Goal: Information Seeking & Learning: Find specific fact

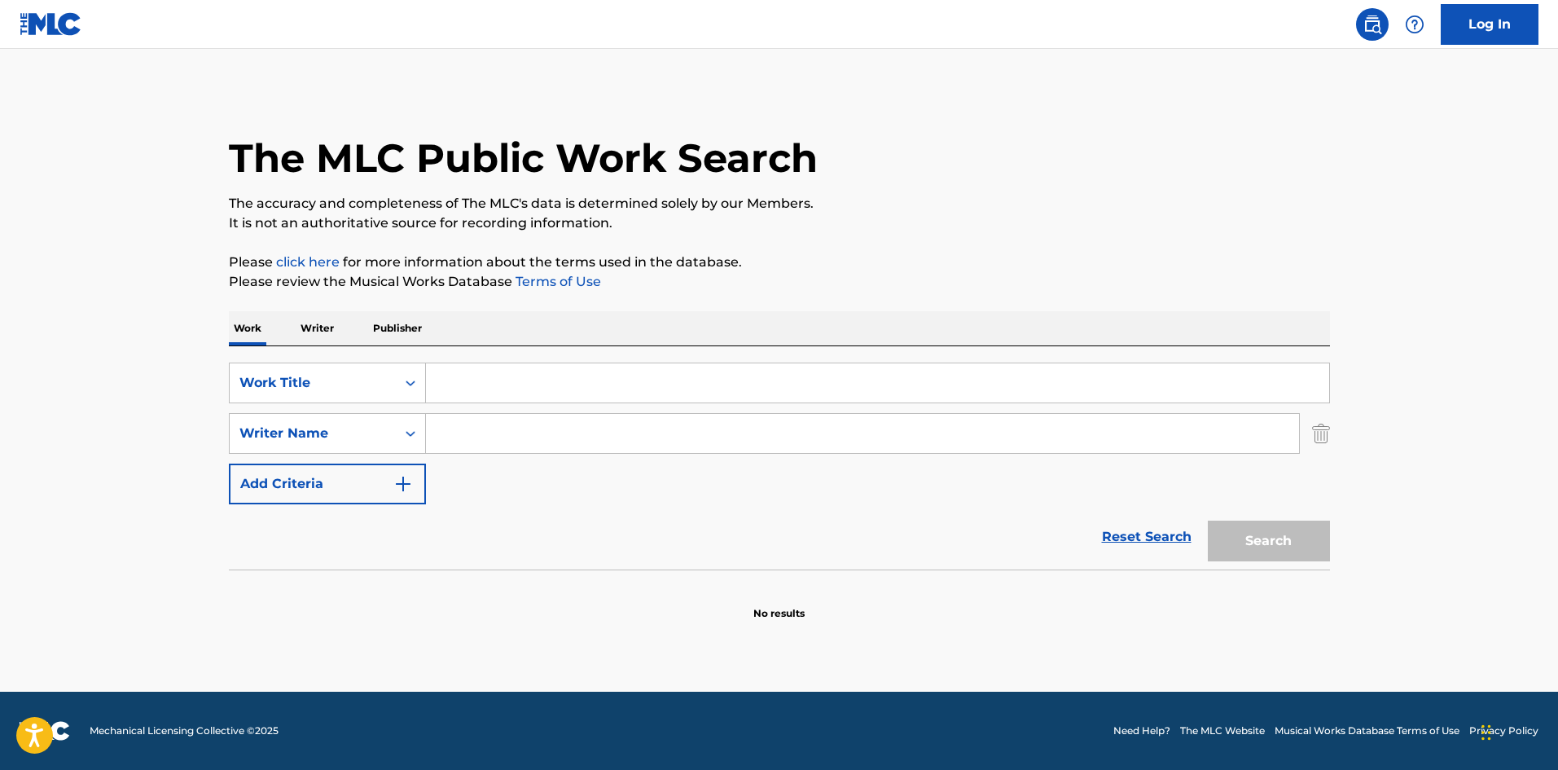
click at [739, 99] on div "The MLC Public Work Search" at bounding box center [779, 149] width 1101 height 119
click at [488, 403] on div "SearchWithCriteria72799b4a-5b41-418b-ba34-3db57fffc205 Work Title SearchWithCri…" at bounding box center [779, 433] width 1101 height 142
click at [493, 388] on input "Search Form" at bounding box center [877, 382] width 903 height 39
paste input "No Ceilings"
type input "No Ceilings"
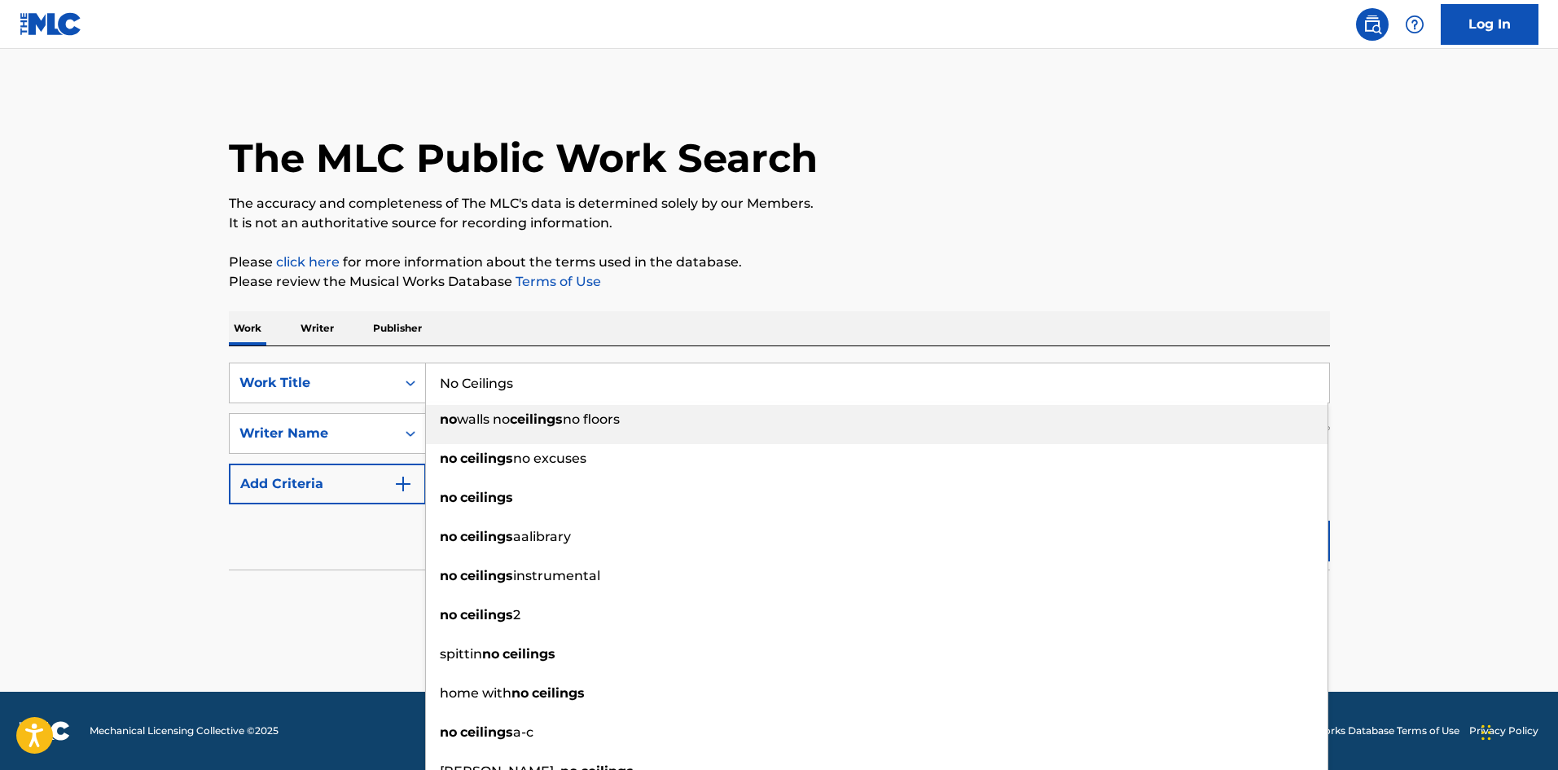
click at [634, 210] on p "The accuracy and completeness of The MLC's data is determined solely by our Mem…" at bounding box center [779, 204] width 1101 height 20
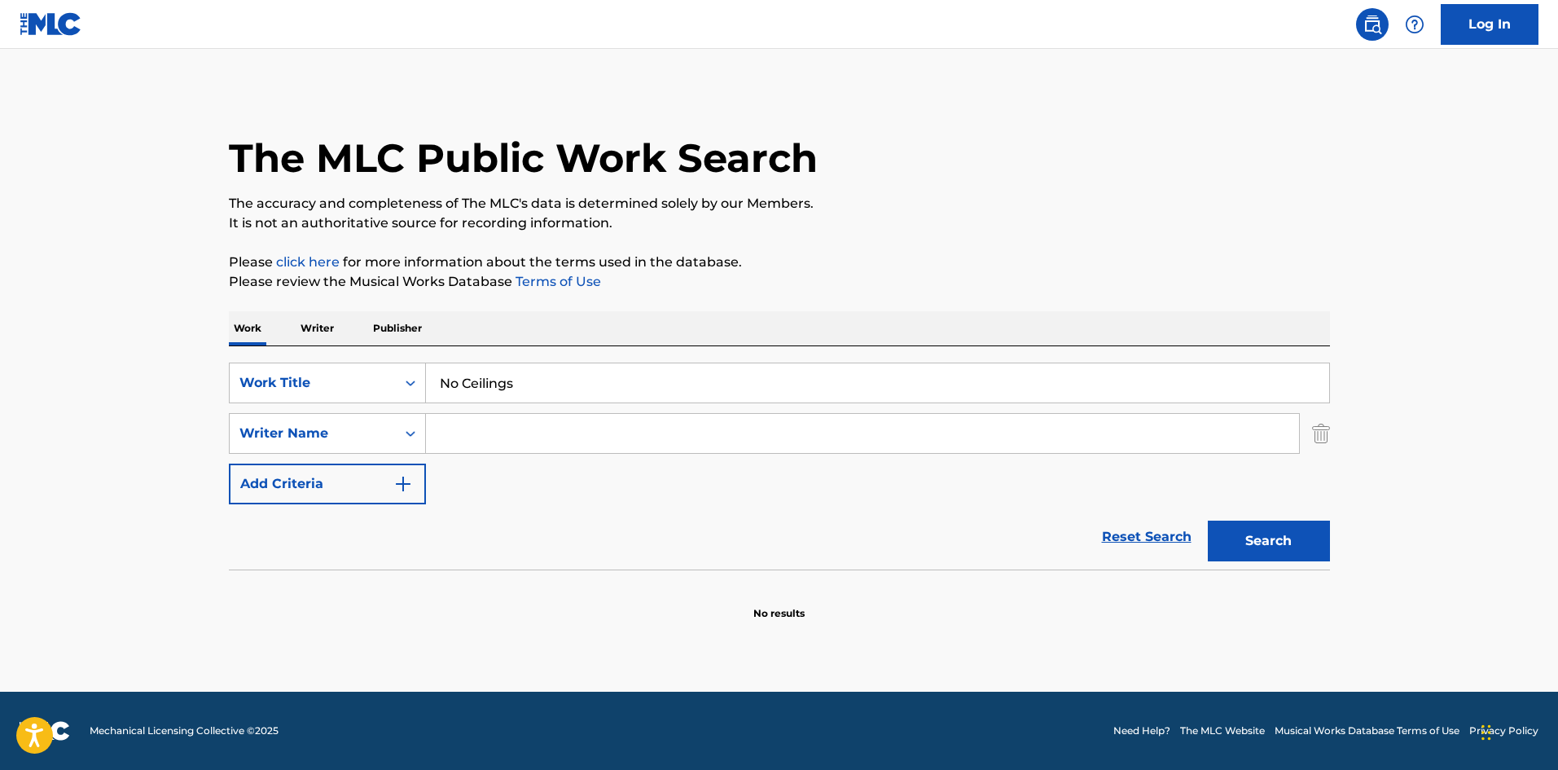
click at [544, 419] on input "Search Form" at bounding box center [862, 433] width 873 height 39
paste input "Manalla"
click at [1274, 539] on button "Search" at bounding box center [1269, 540] width 122 height 41
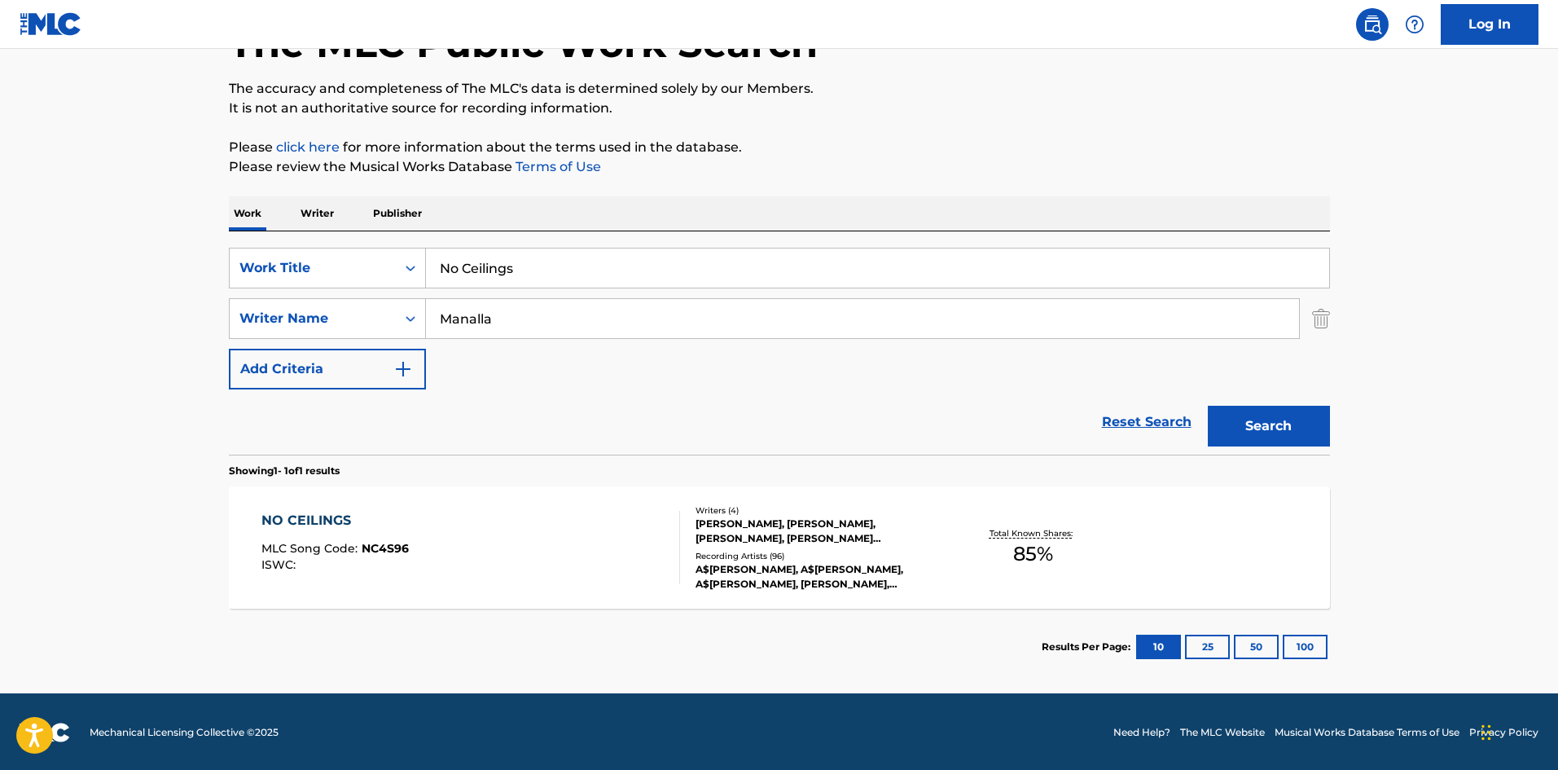
scroll to position [116, 0]
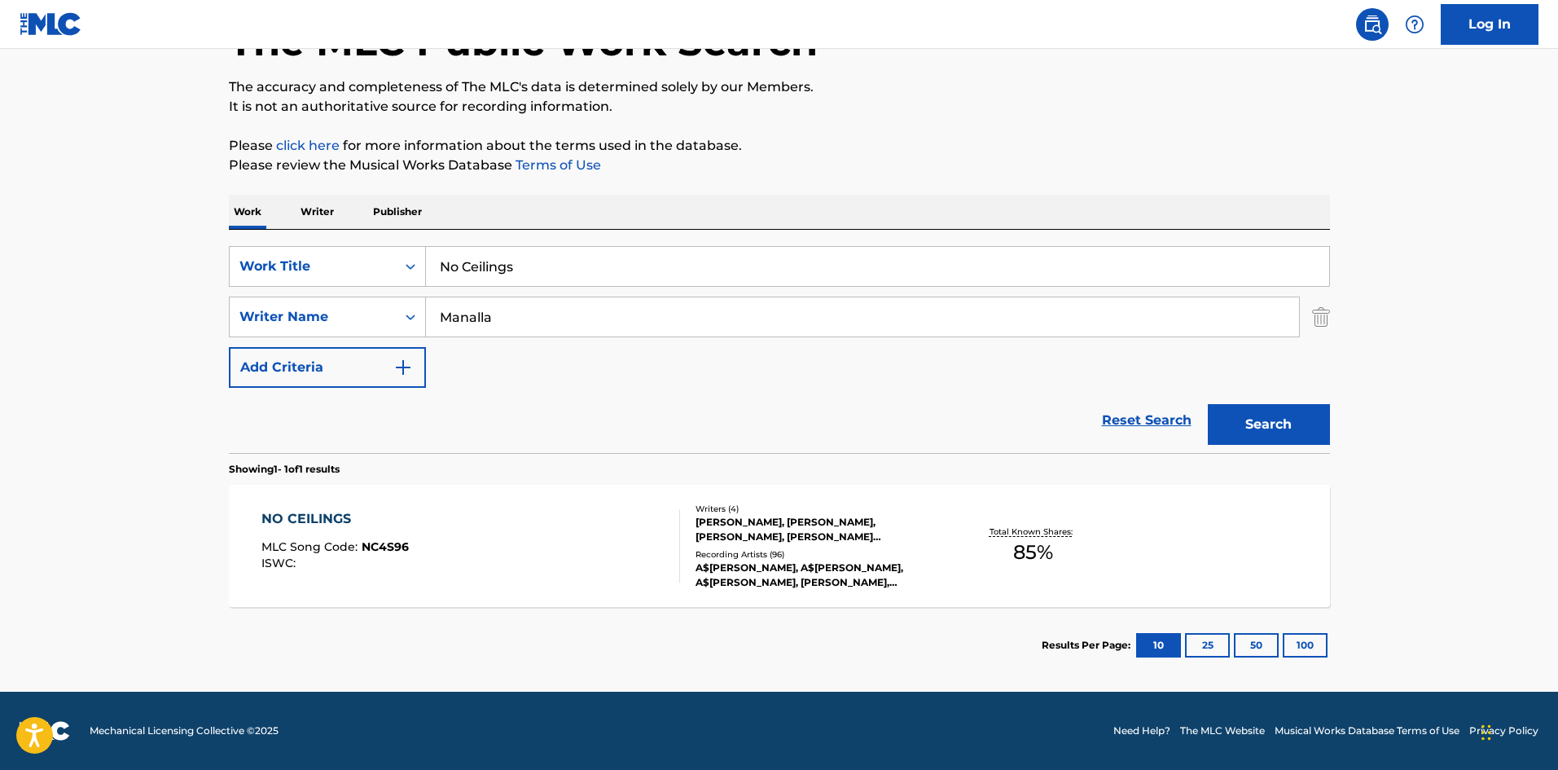
drag, startPoint x: 585, startPoint y: 318, endPoint x: 69, endPoint y: 342, distance: 516.1
click at [210, 332] on div "The MLC Public Work Search The accuracy and completeness of The MLC's data is d…" at bounding box center [779, 328] width 1140 height 710
paste input "[PERSON_NAME]"
click at [1258, 419] on button "Search" at bounding box center [1269, 424] width 122 height 41
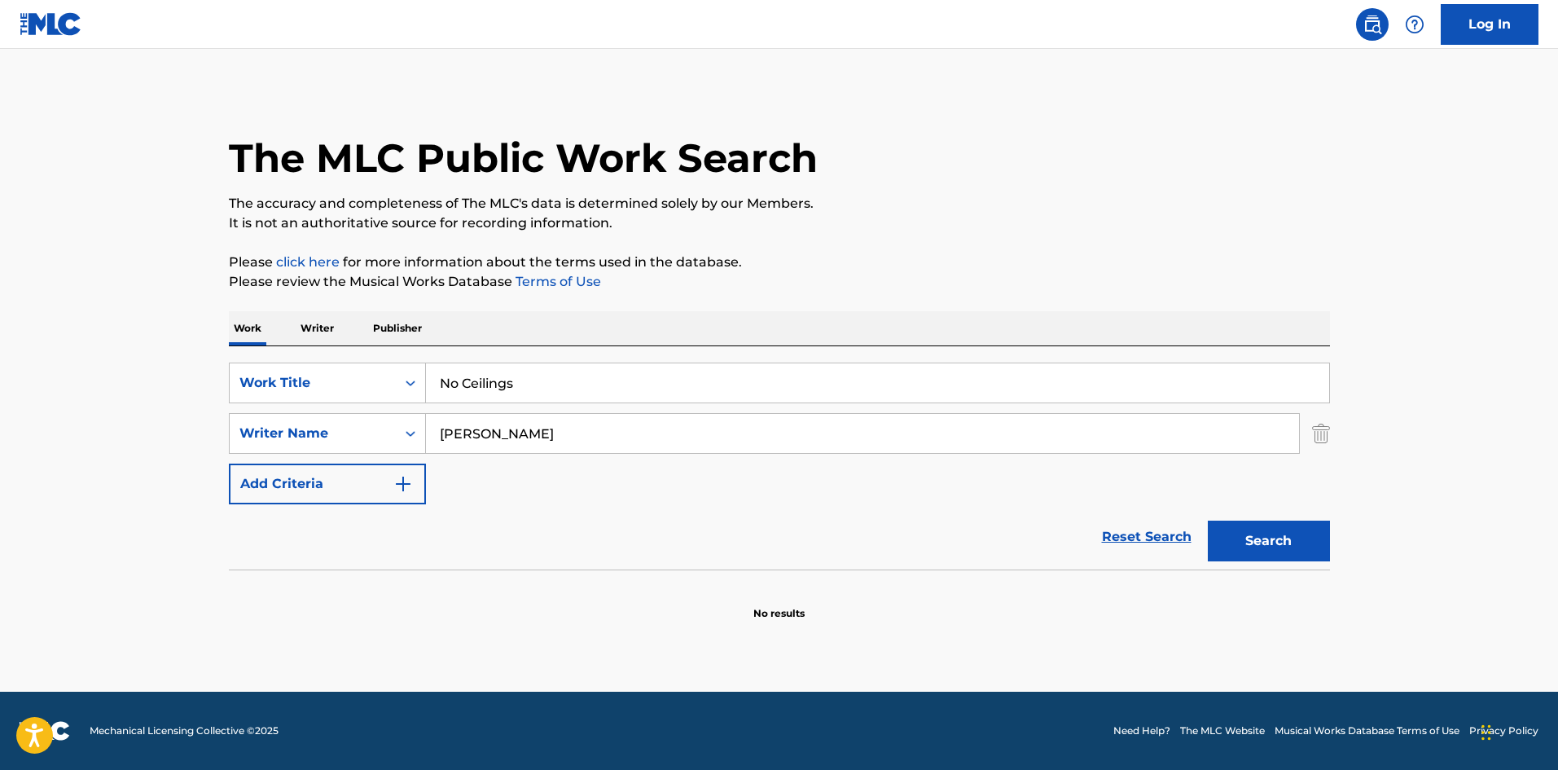
drag, startPoint x: 612, startPoint y: 423, endPoint x: 39, endPoint y: 462, distance: 573.9
click at [39, 462] on main "The MLC Public Work Search The accuracy and completeness of The MLC's data is d…" at bounding box center [779, 370] width 1558 height 643
paste input "BROWN"
type input "BROWN"
click at [1306, 567] on div "Search" at bounding box center [1265, 536] width 130 height 65
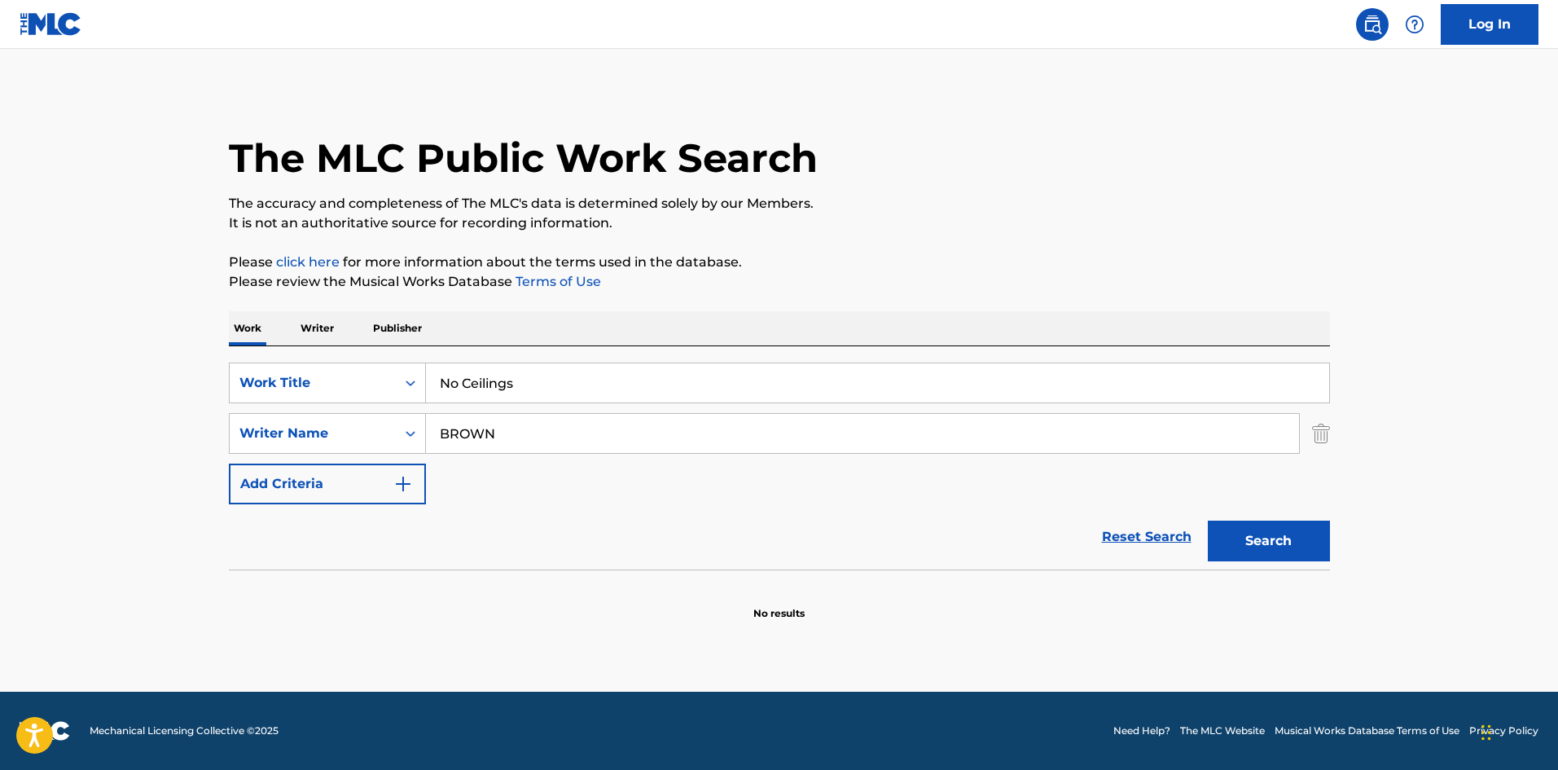
click at [1297, 535] on button "Search" at bounding box center [1269, 540] width 122 height 41
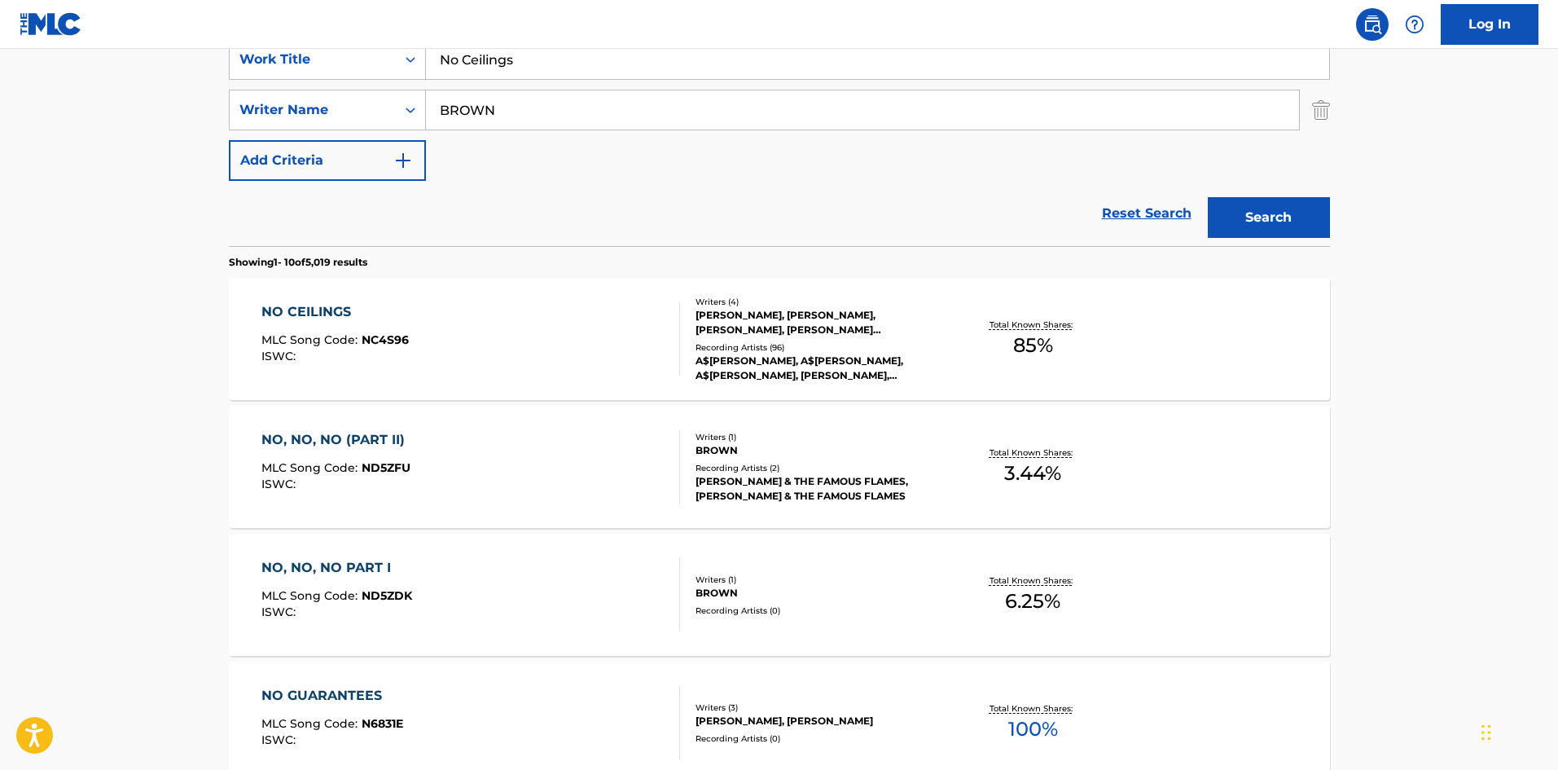
scroll to position [326, 0]
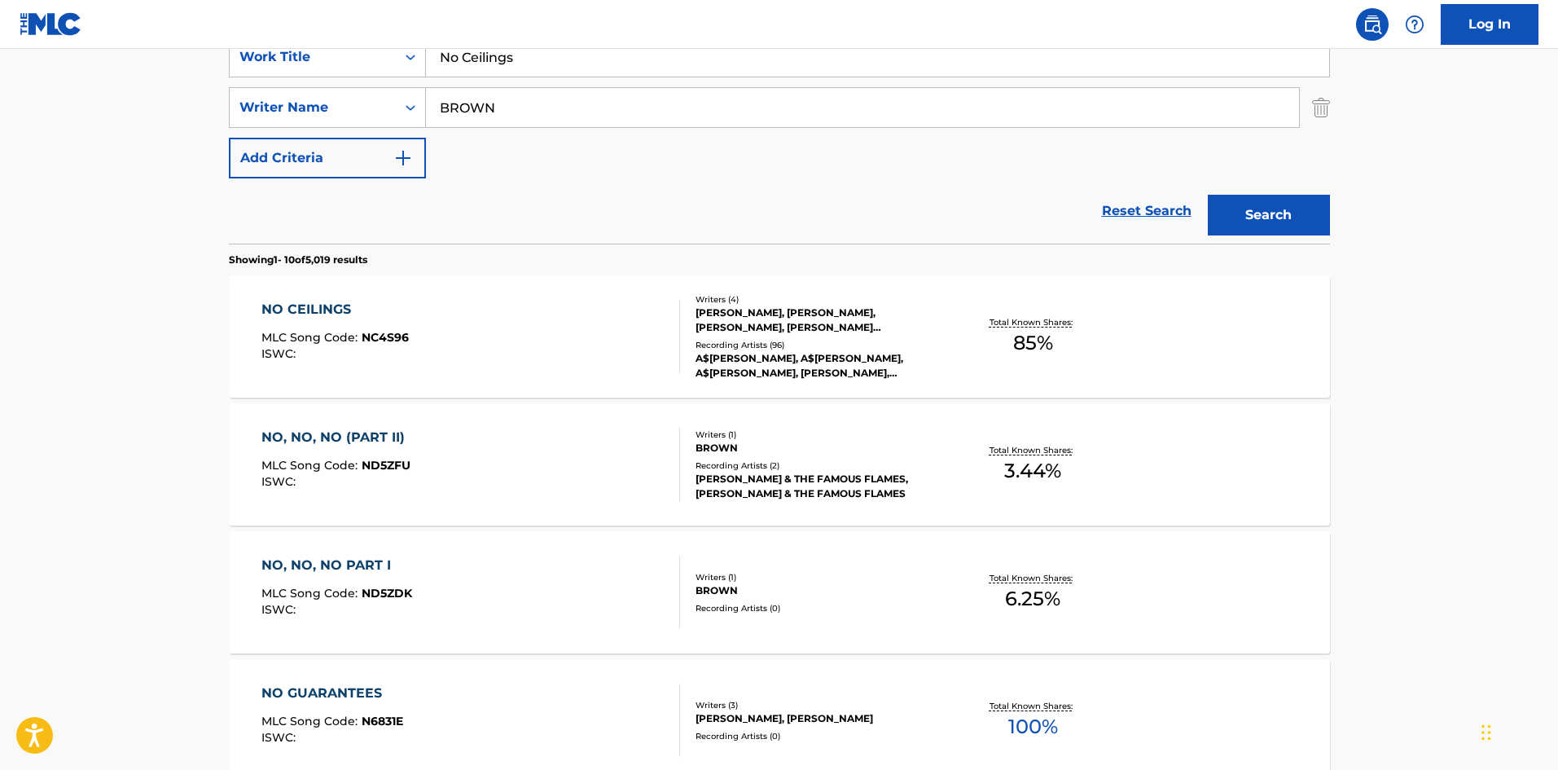
click at [313, 305] on div "NO CEILINGS" at bounding box center [334, 310] width 147 height 20
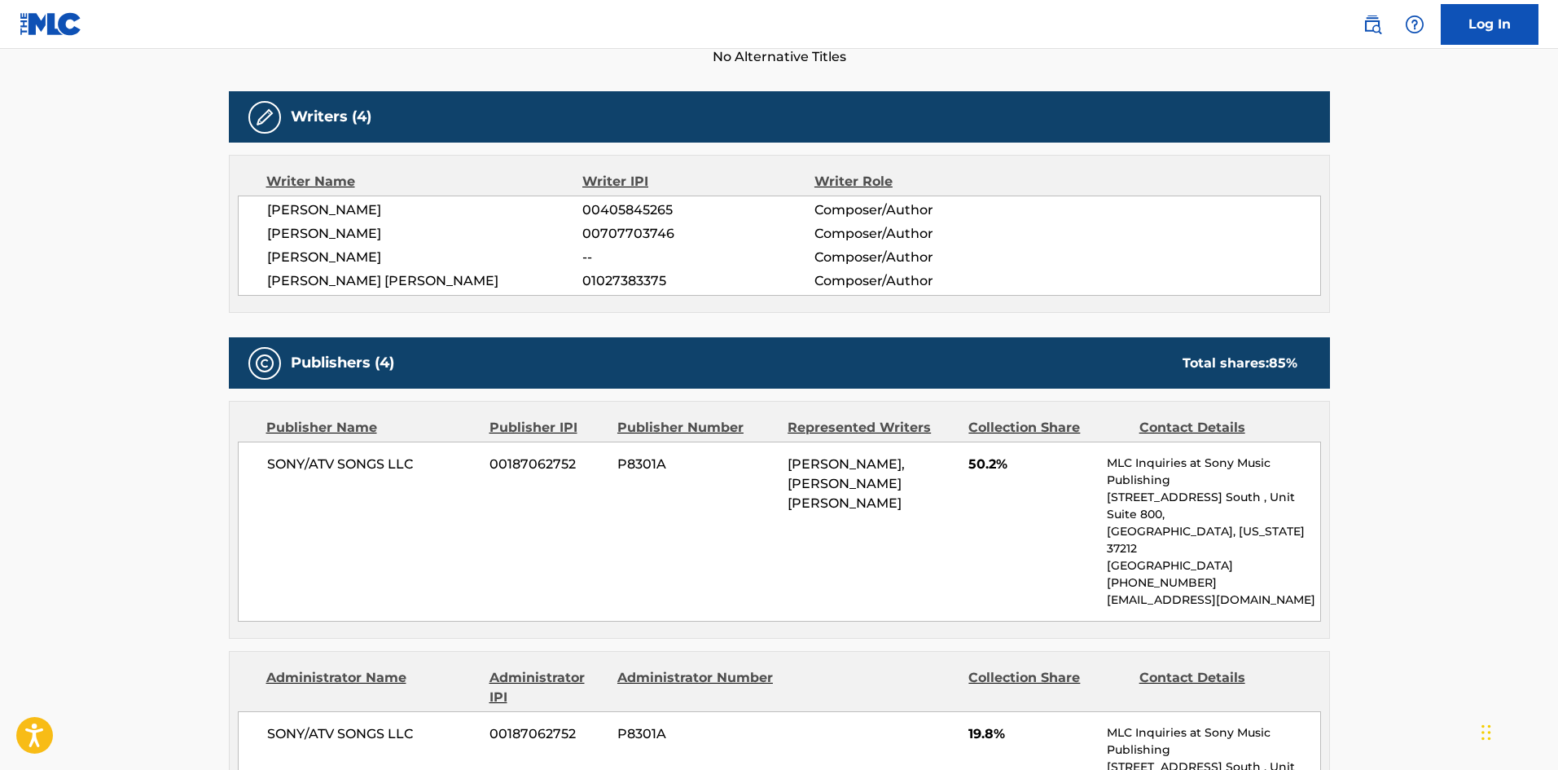
scroll to position [652, 0]
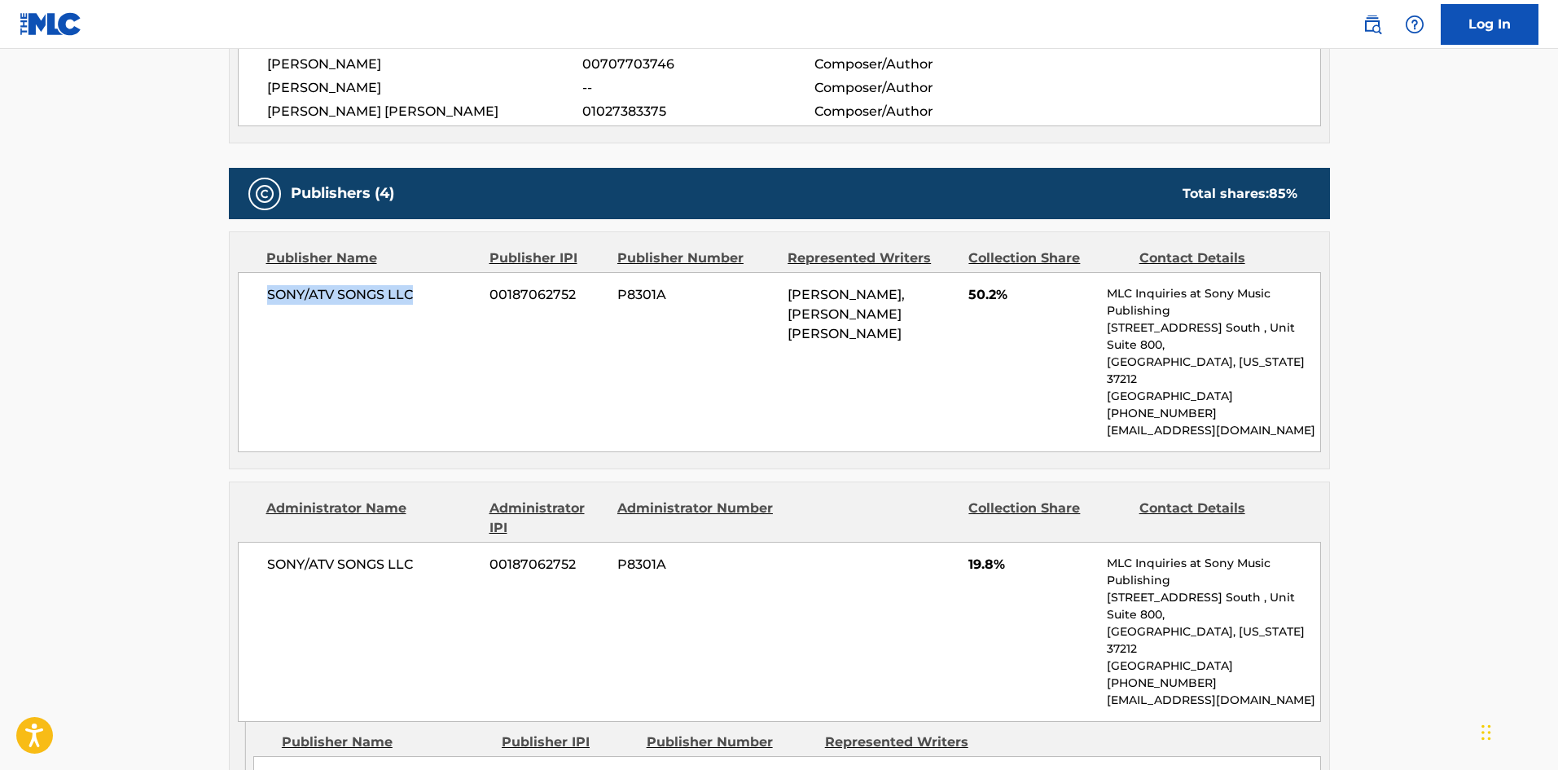
drag, startPoint x: 269, startPoint y: 296, endPoint x: 446, endPoint y: 293, distance: 177.6
click at [446, 296] on span "SONY/ATV SONGS LLC" at bounding box center [372, 295] width 211 height 20
copy span "SONY/ATV SONGS LLC"
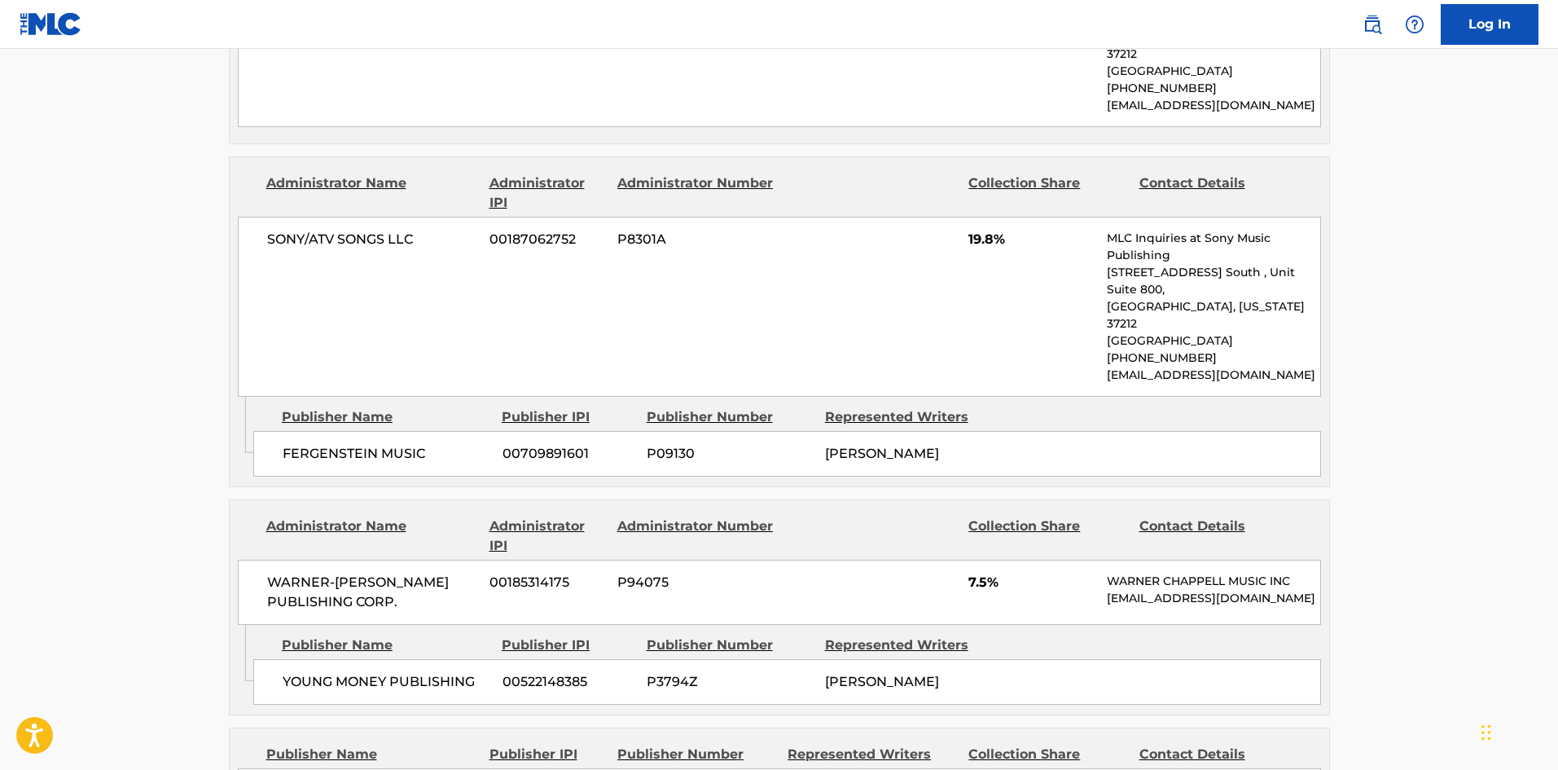
scroll to position [977, 0]
drag, startPoint x: 286, startPoint y: 377, endPoint x: 431, endPoint y: 366, distance: 145.4
click at [431, 430] on div "FERGENSTEIN MUSIC 00709891601 P09130 [PERSON_NAME]" at bounding box center [787, 453] width 1068 height 46
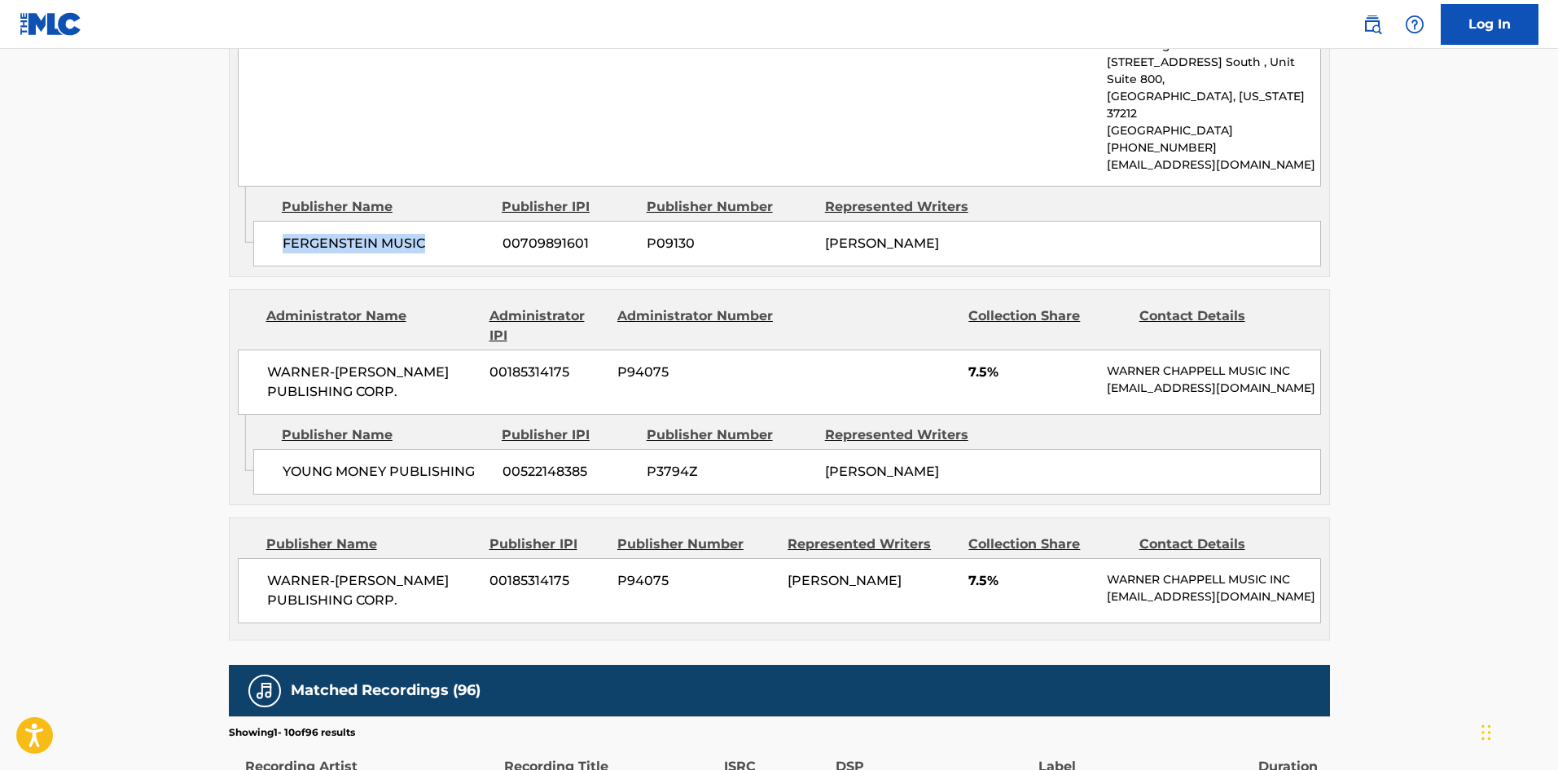
scroll to position [1222, 0]
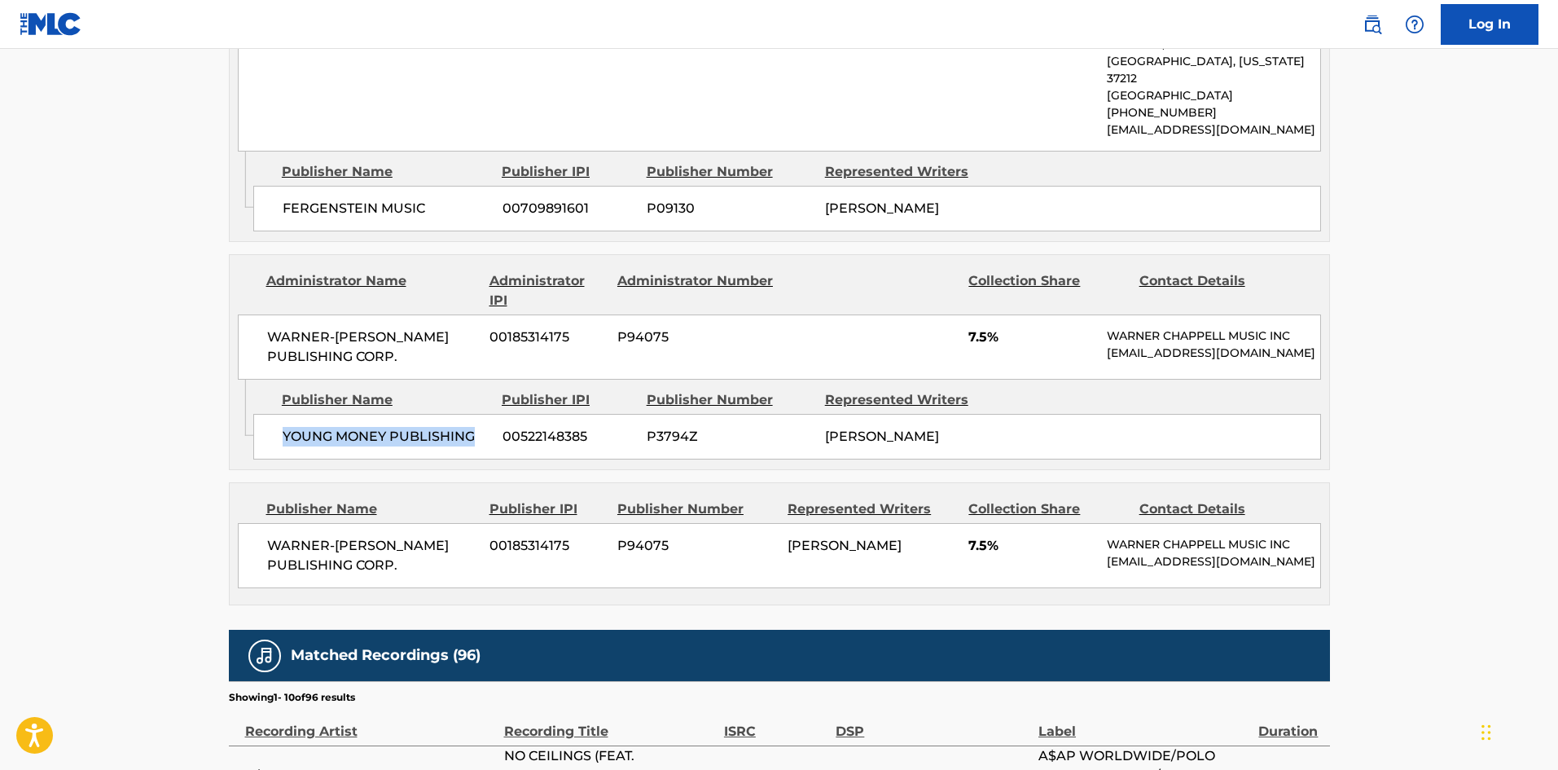
drag, startPoint x: 283, startPoint y: 386, endPoint x: 489, endPoint y: 374, distance: 205.6
click at [489, 427] on span "YOUNG MONEY PUBLISHING" at bounding box center [387, 437] width 208 height 20
copy span "YOUNG MONEY PUBLISHING"
drag, startPoint x: 969, startPoint y: 261, endPoint x: 988, endPoint y: 266, distance: 19.6
click at [988, 327] on span "7.5%" at bounding box center [1031, 337] width 126 height 20
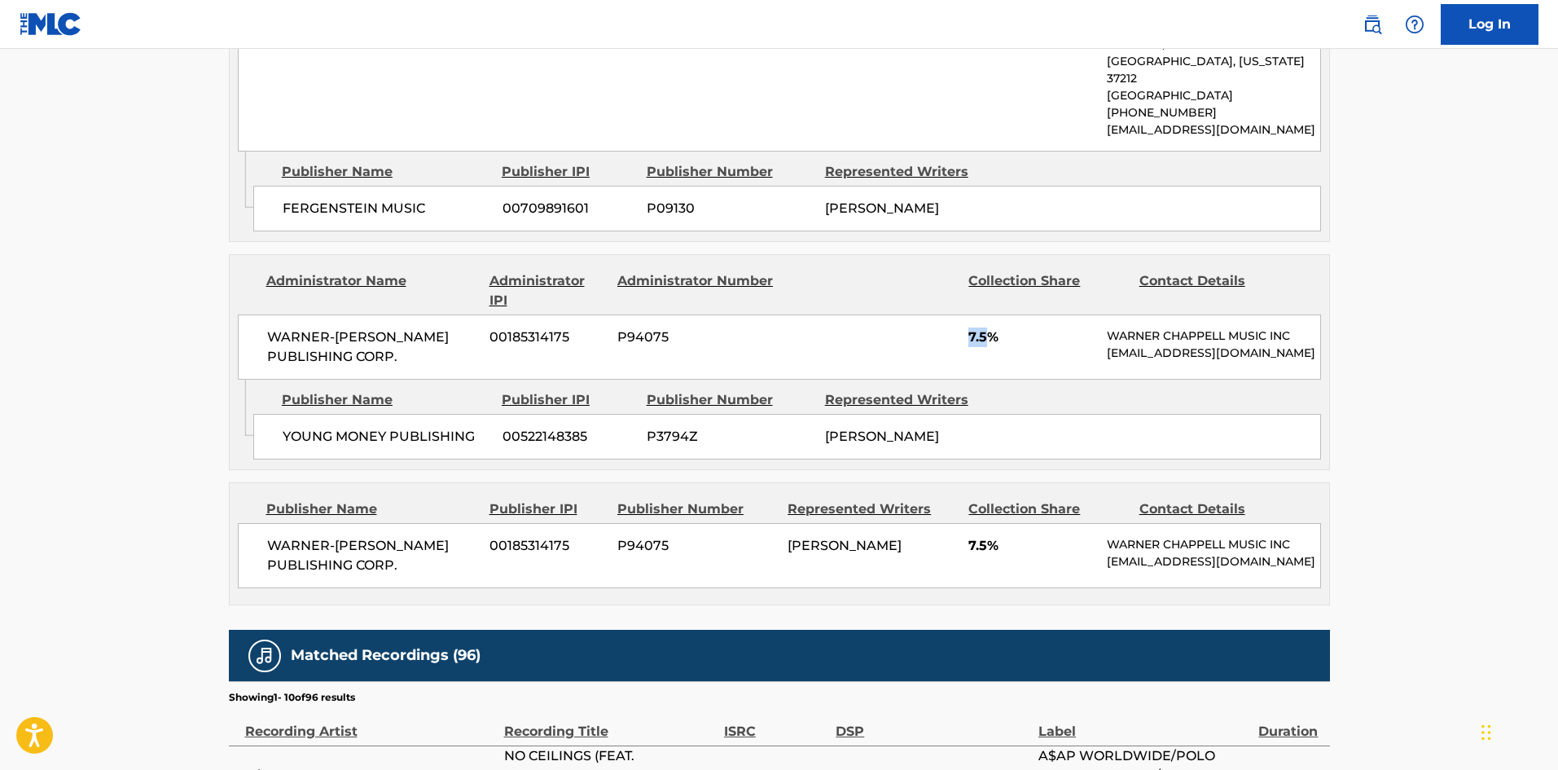
copy span "7.5"
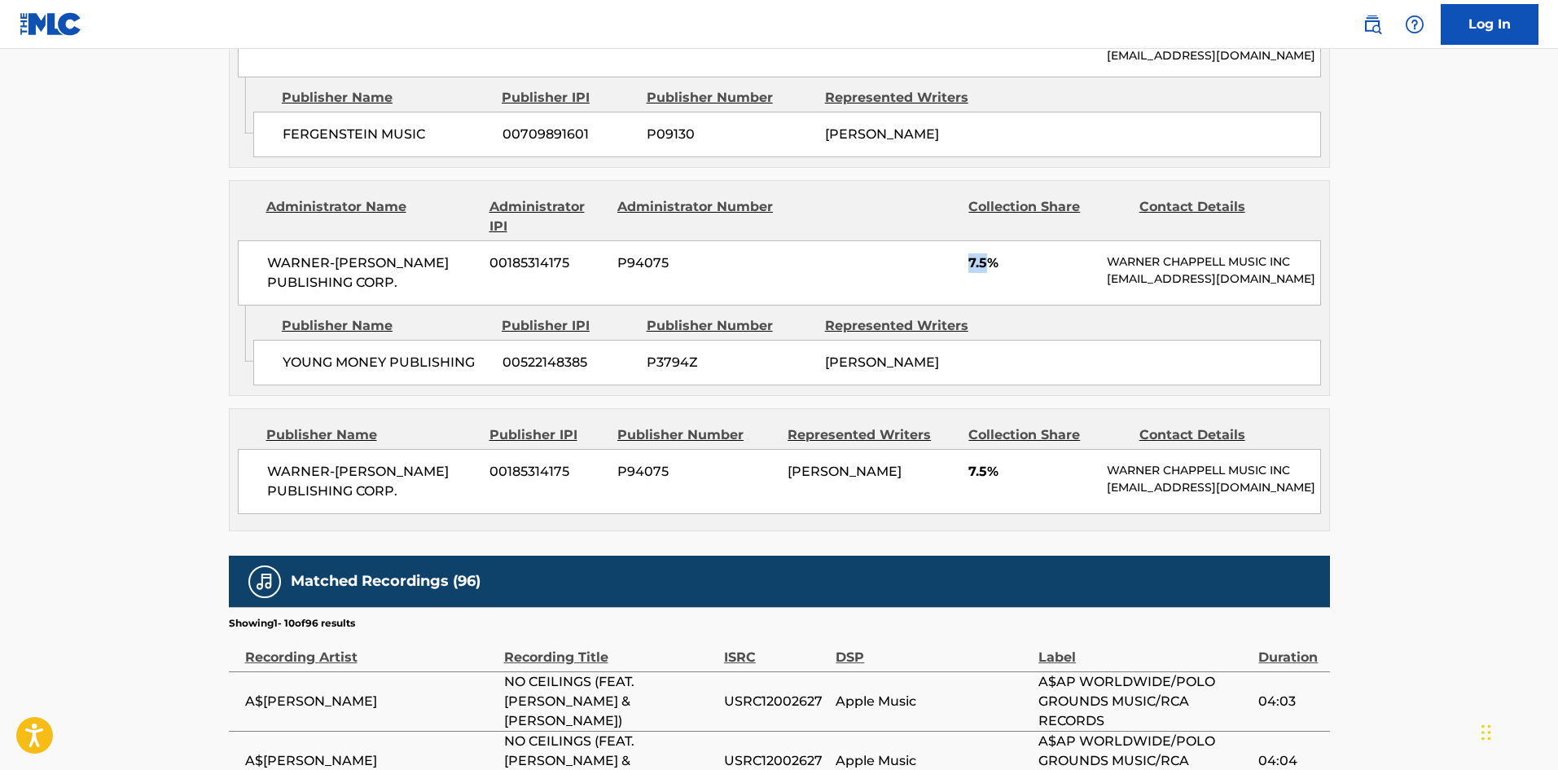
scroll to position [1385, 0]
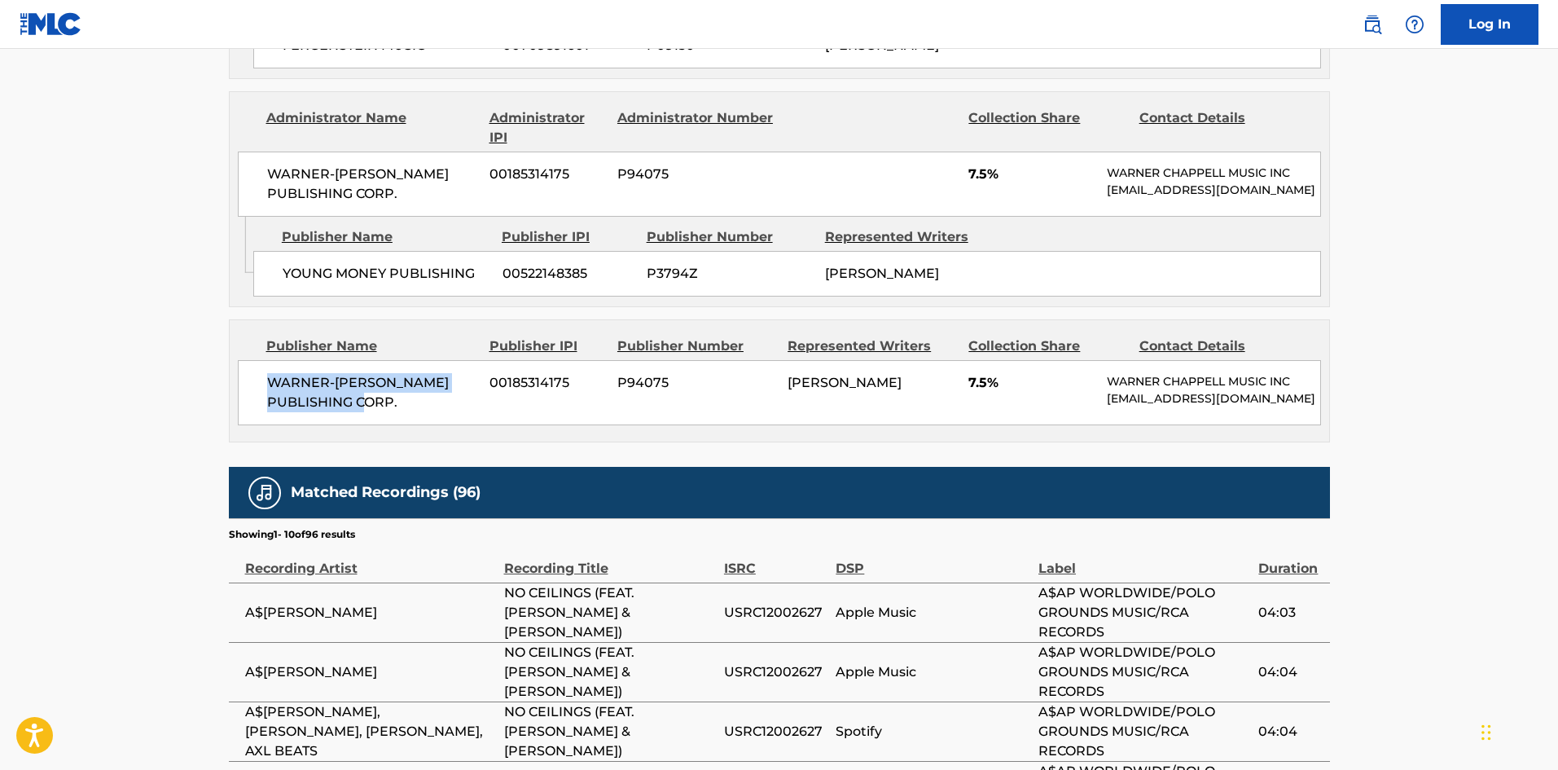
drag, startPoint x: 271, startPoint y: 318, endPoint x: 473, endPoint y: 359, distance: 206.0
click at [473, 360] on div "WARNER-[PERSON_NAME] PUBLISHING CORP. 00185314175 P94075 [PERSON_NAME] 7.5% [PE…" at bounding box center [779, 392] width 1083 height 65
copy span "WARNER-[PERSON_NAME] PUBLISHING CORP."
drag, startPoint x: 968, startPoint y: 330, endPoint x: 992, endPoint y: 327, distance: 23.7
click at [992, 373] on span "7.5%" at bounding box center [1031, 383] width 126 height 20
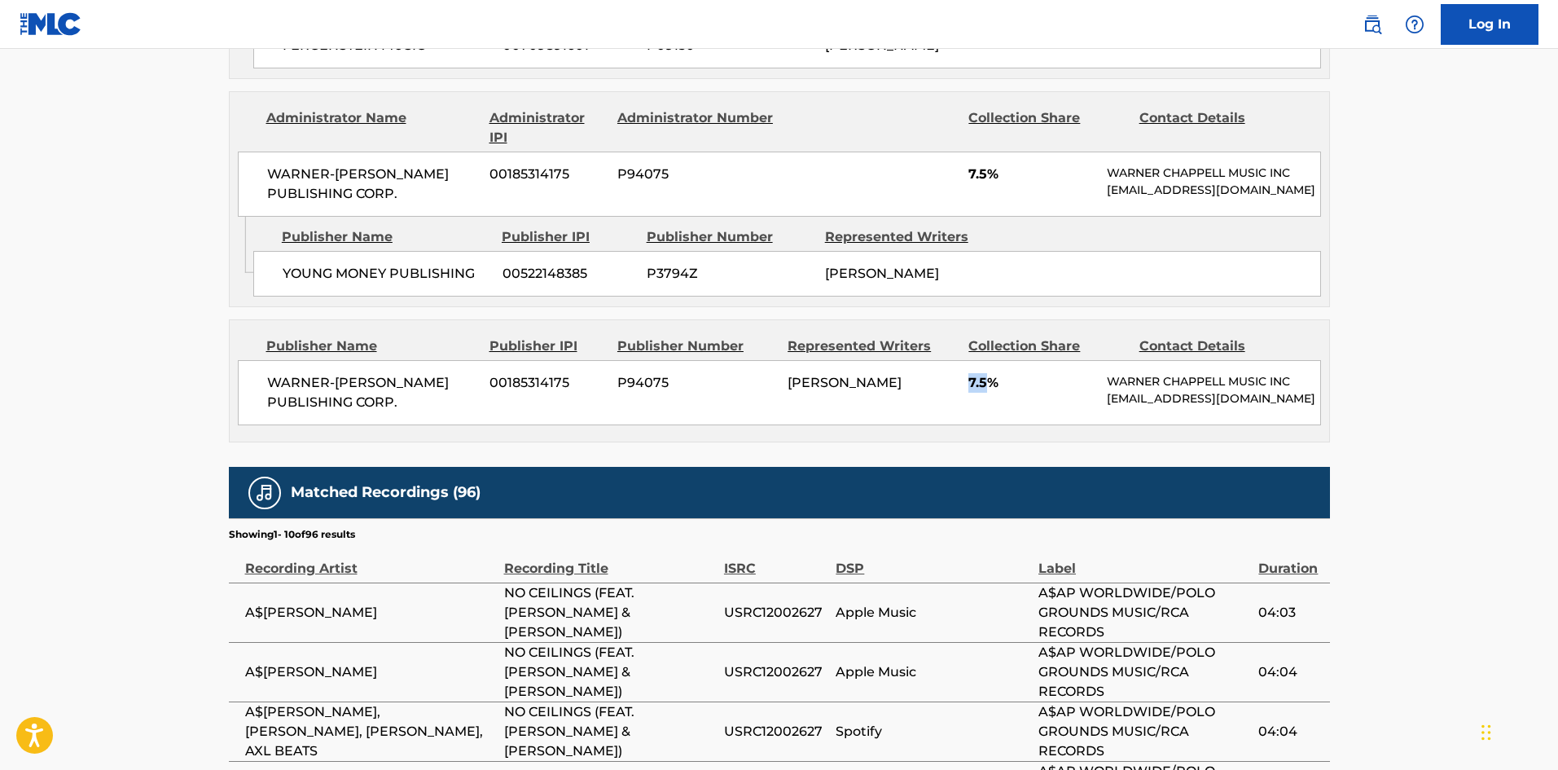
copy span "7.5"
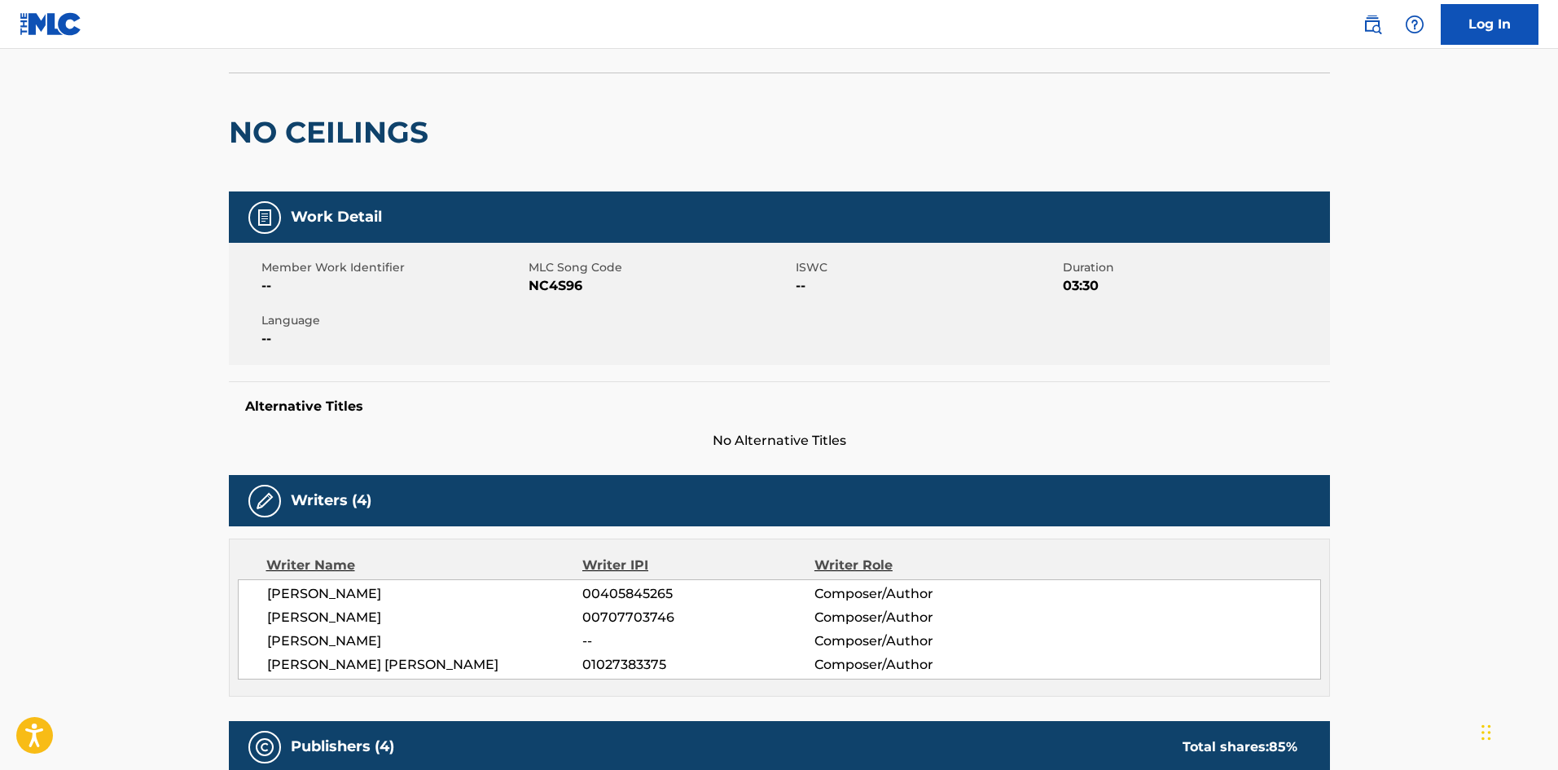
scroll to position [0, 0]
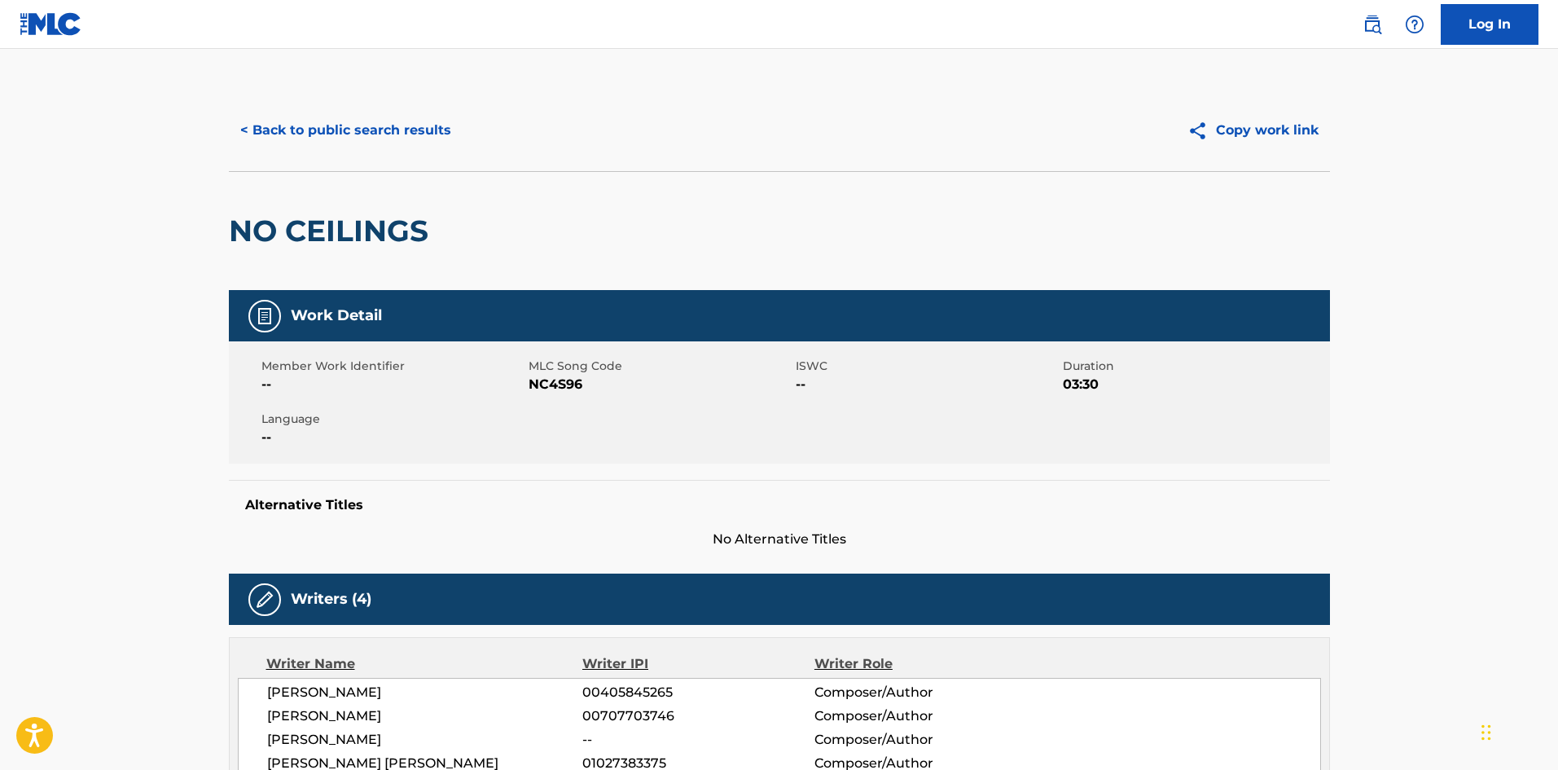
click at [369, 140] on button "< Back to public search results" at bounding box center [346, 130] width 234 height 41
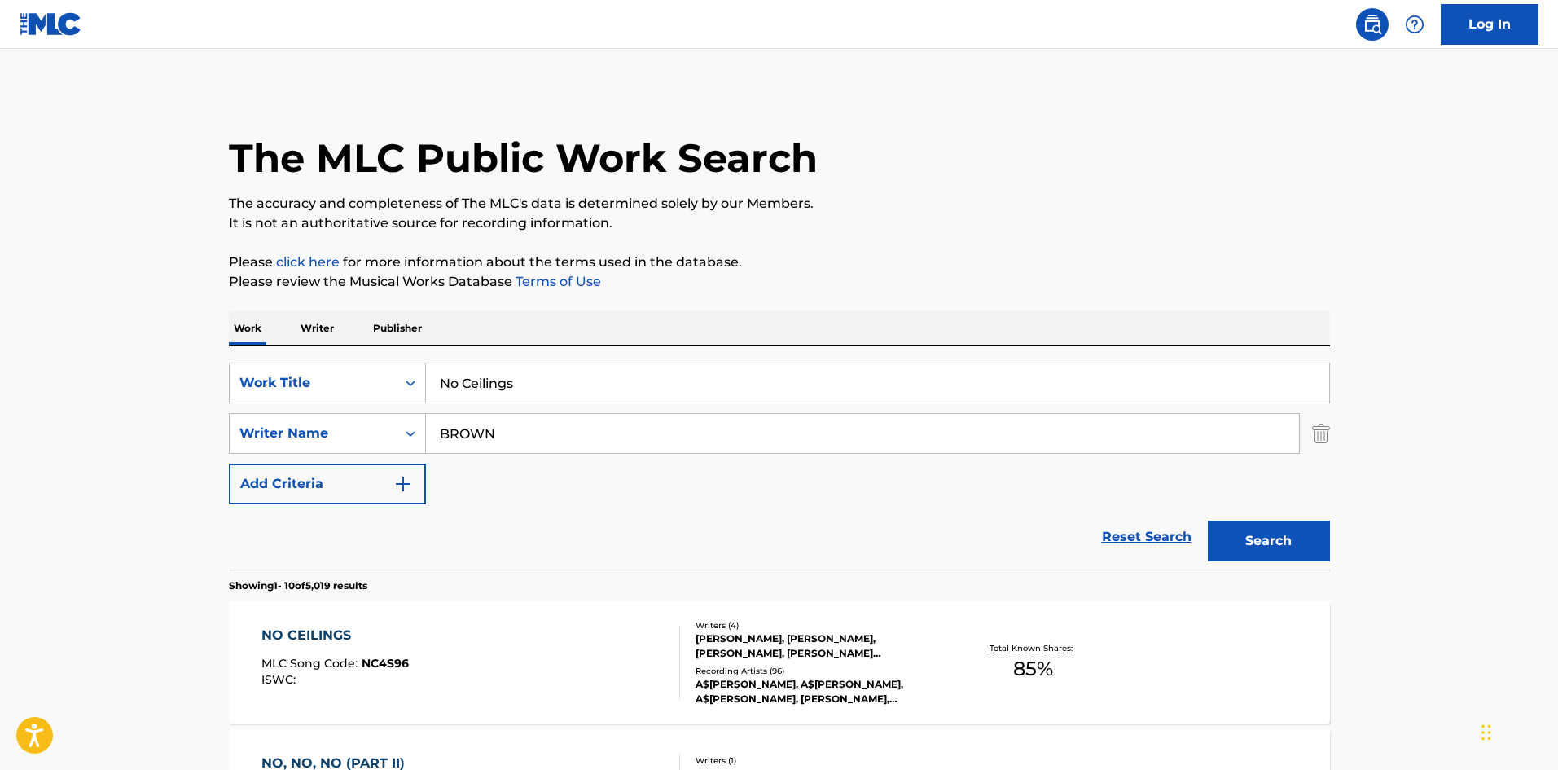
scroll to position [326, 0]
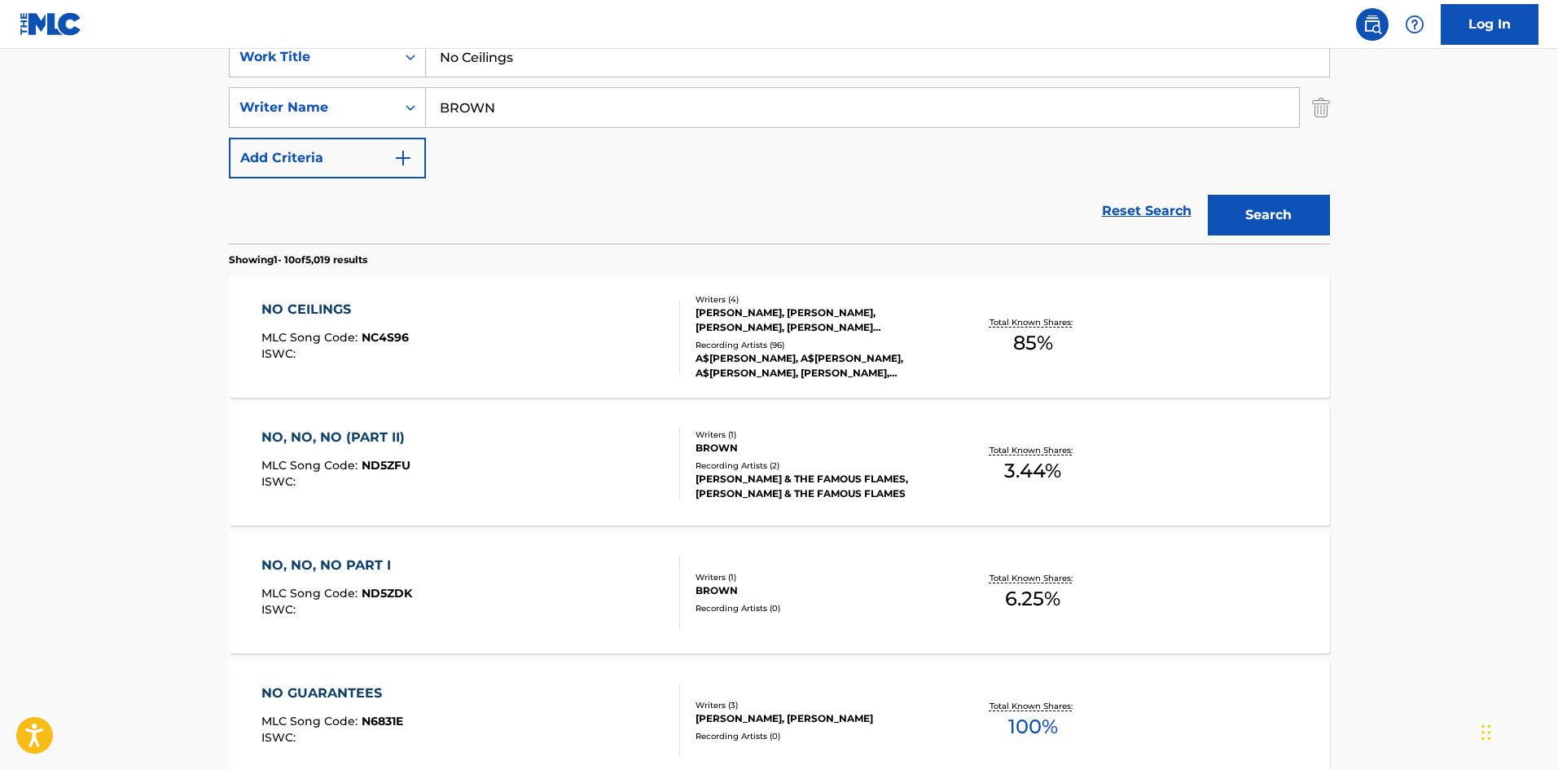
drag, startPoint x: 554, startPoint y: 66, endPoint x: 190, endPoint y: 44, distance: 364.7
click at [182, 46] on div "Log In The MLC Public Work Search The accuracy and completeness of The MLC's da…" at bounding box center [779, 696] width 1558 height 2044
paste input "PLAIN [PERSON_NAME]"
type input "PLAIN [PERSON_NAME]"
click at [383, 216] on div "Reset Search Search" at bounding box center [779, 210] width 1101 height 65
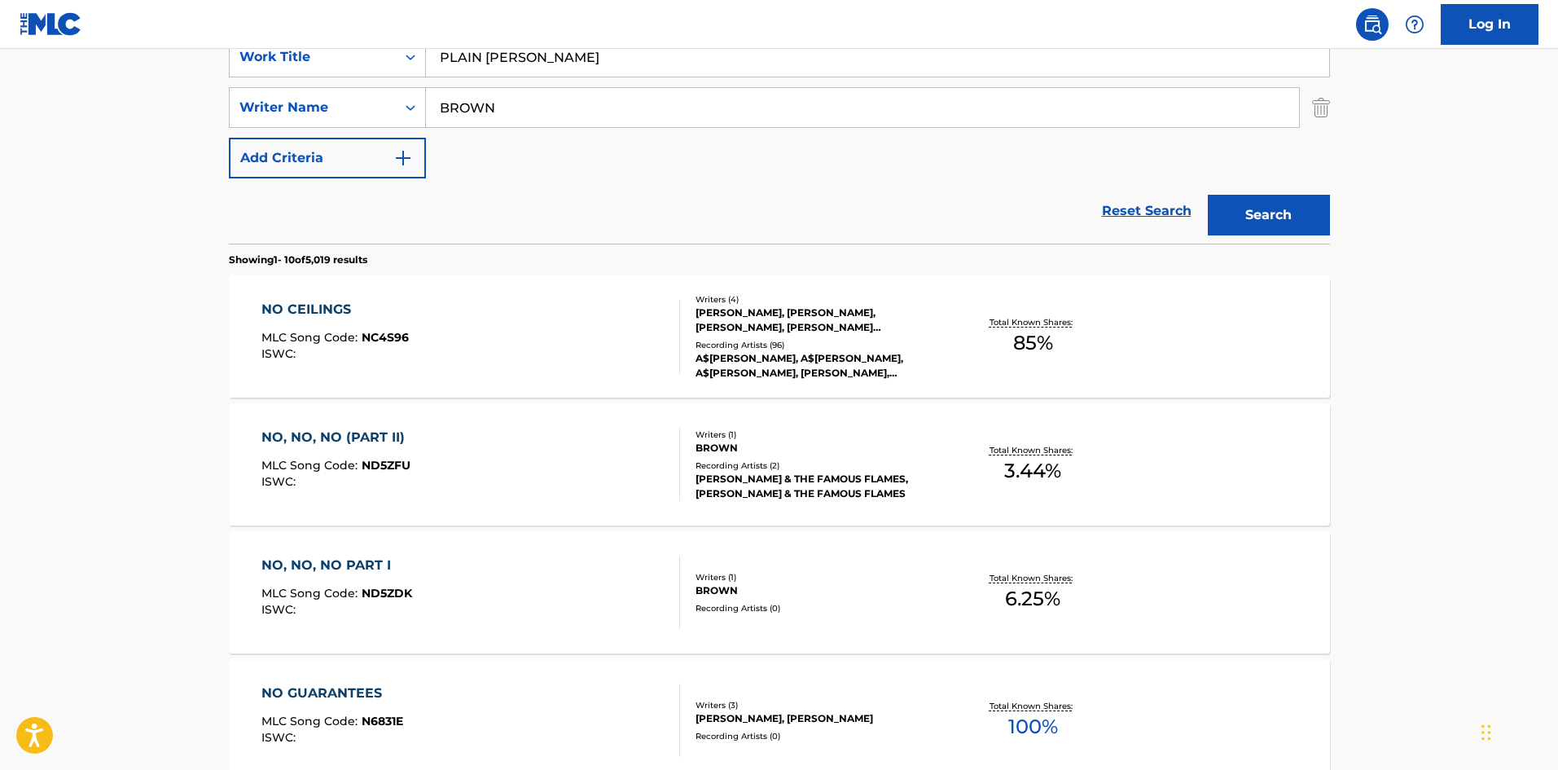
drag, startPoint x: 578, startPoint y: 104, endPoint x: 77, endPoint y: 98, distance: 500.9
click at [98, 121] on main "The MLC Public Work Search The accuracy and completeness of The MLC's data is d…" at bounding box center [779, 681] width 1558 height 1917
paste input "eauregard"
type input "[PERSON_NAME]"
click at [1263, 217] on button "Search" at bounding box center [1269, 215] width 122 height 41
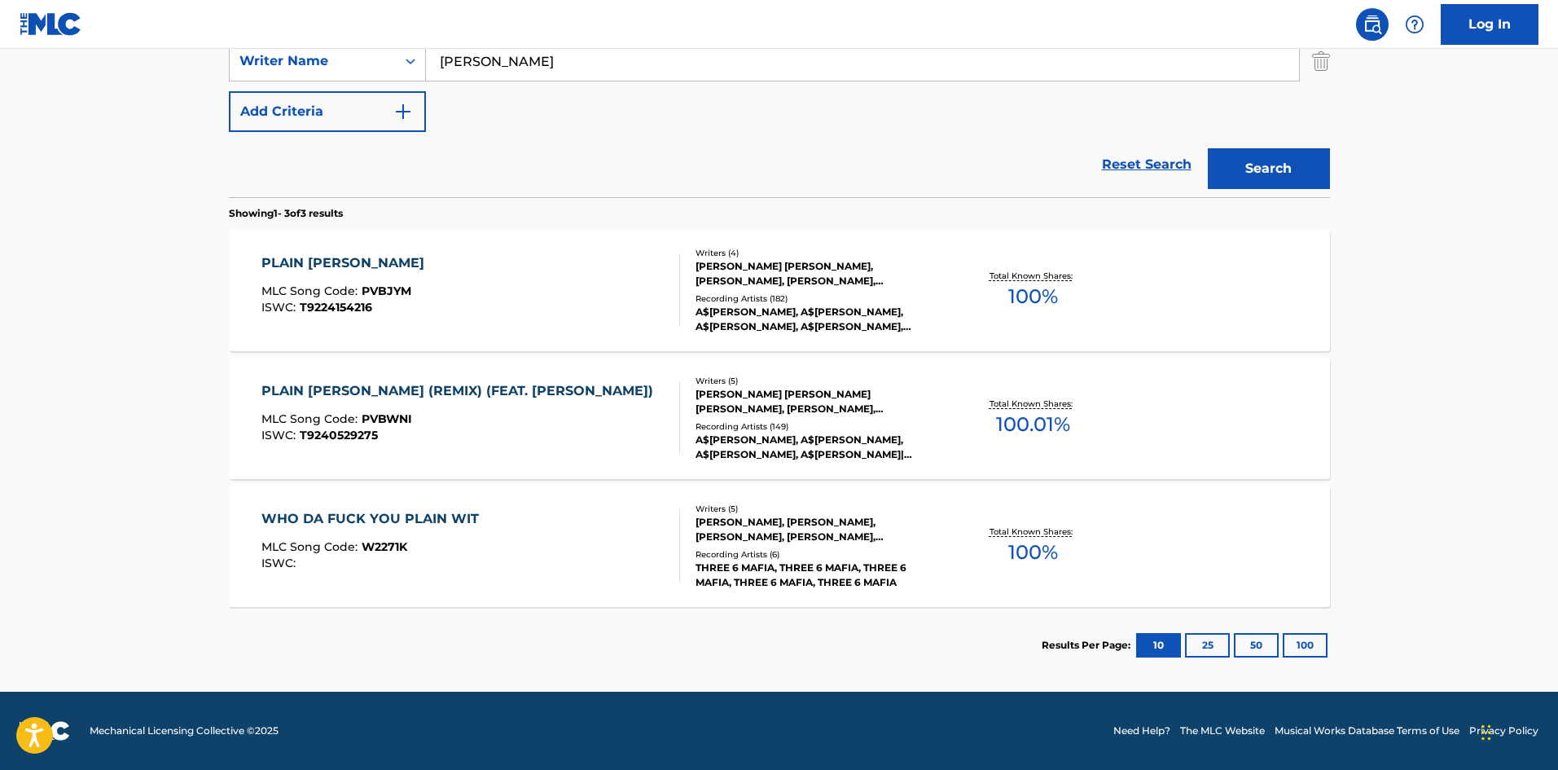
scroll to position [291, 0]
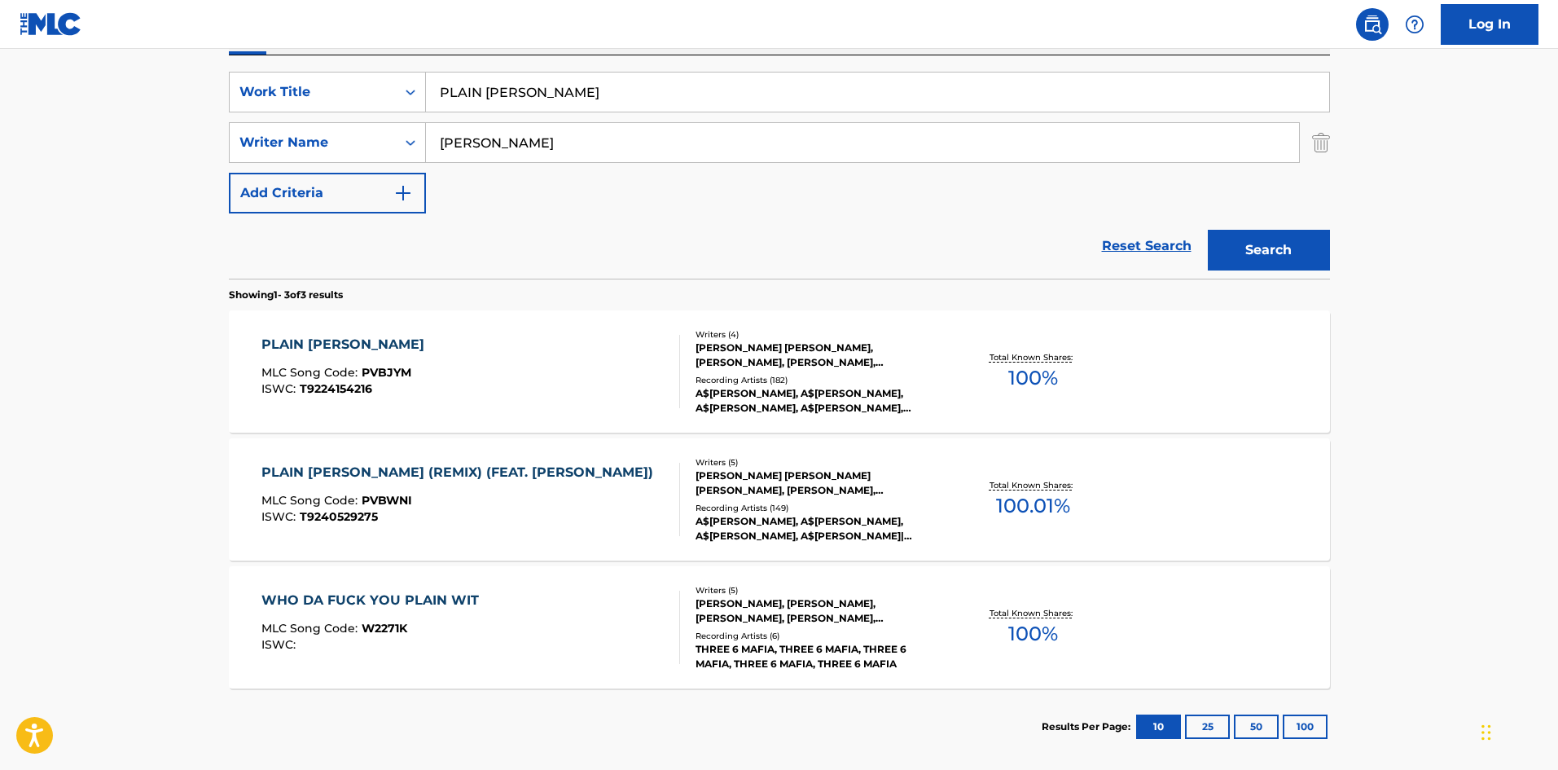
click at [314, 344] on div "PLAIN [PERSON_NAME]" at bounding box center [346, 345] width 171 height 20
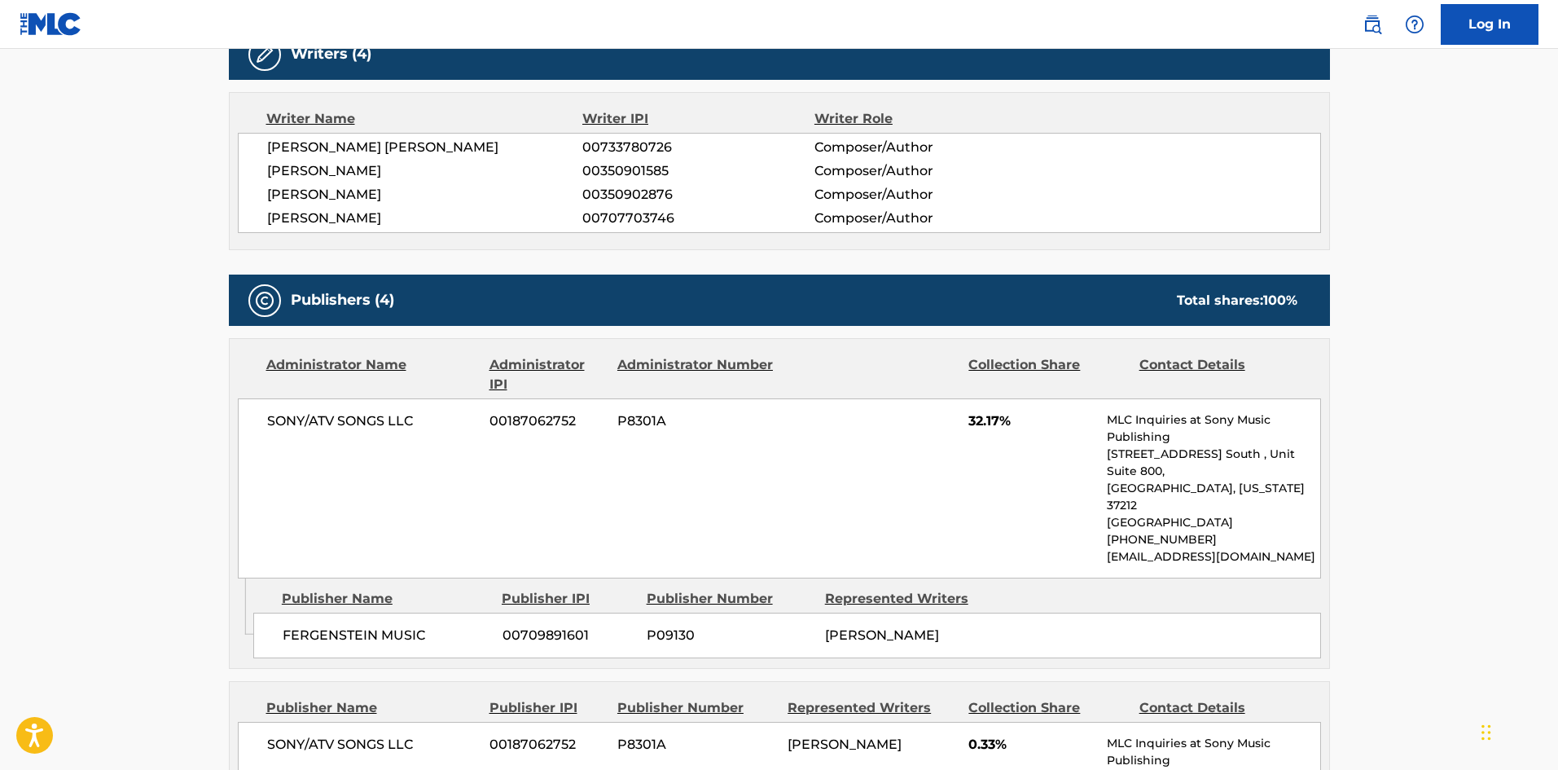
scroll to position [733, 0]
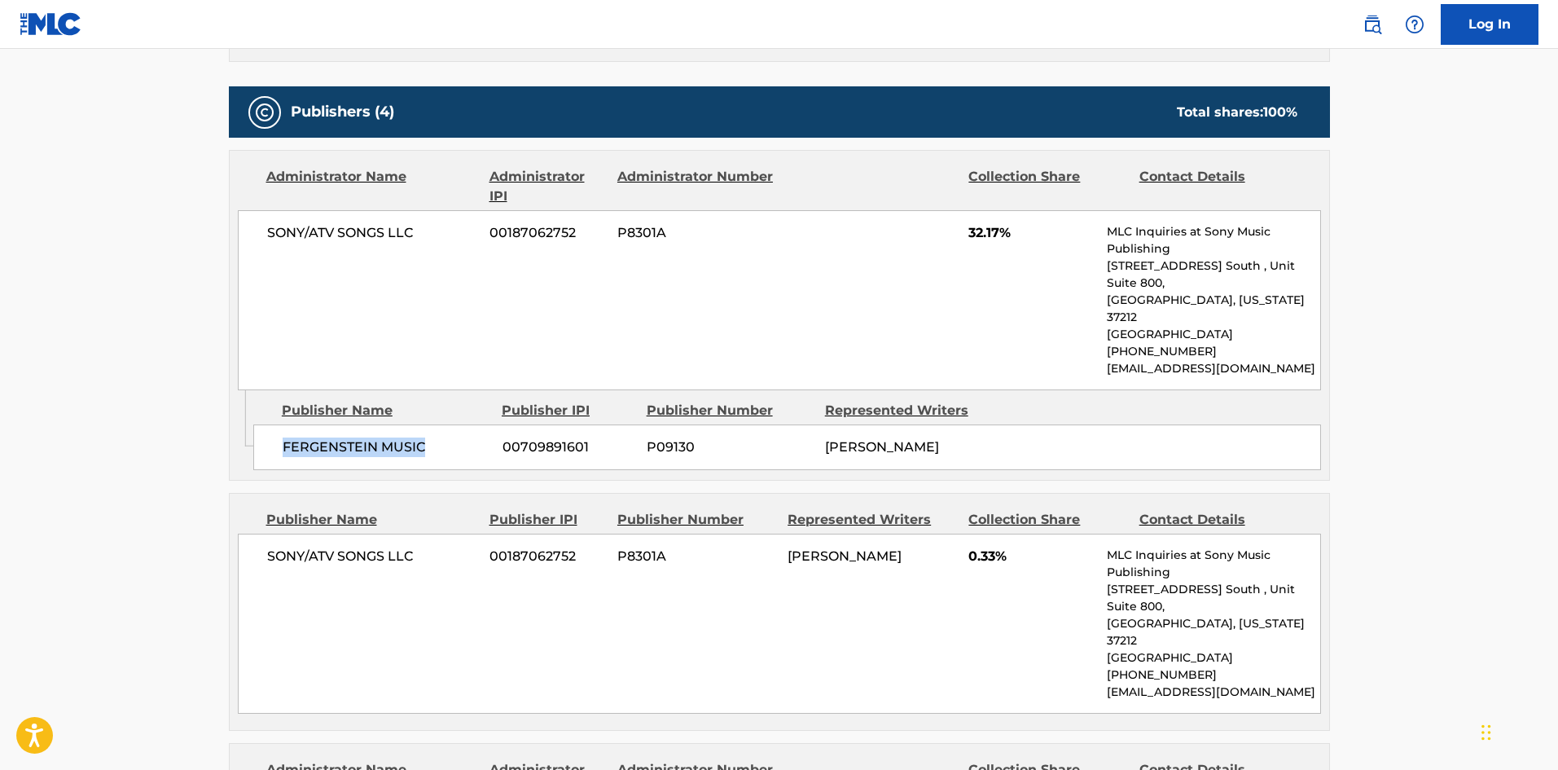
drag, startPoint x: 282, startPoint y: 414, endPoint x: 453, endPoint y: 415, distance: 171.0
click at [453, 437] on span "FERGENSTEIN MUSIC" at bounding box center [387, 447] width 208 height 20
copy span "FERGENSTEIN MUSIC"
drag, startPoint x: 268, startPoint y: 525, endPoint x: 456, endPoint y: 521, distance: 188.2
click at [456, 546] on span "SONY/ATV SONGS LLC" at bounding box center [372, 556] width 211 height 20
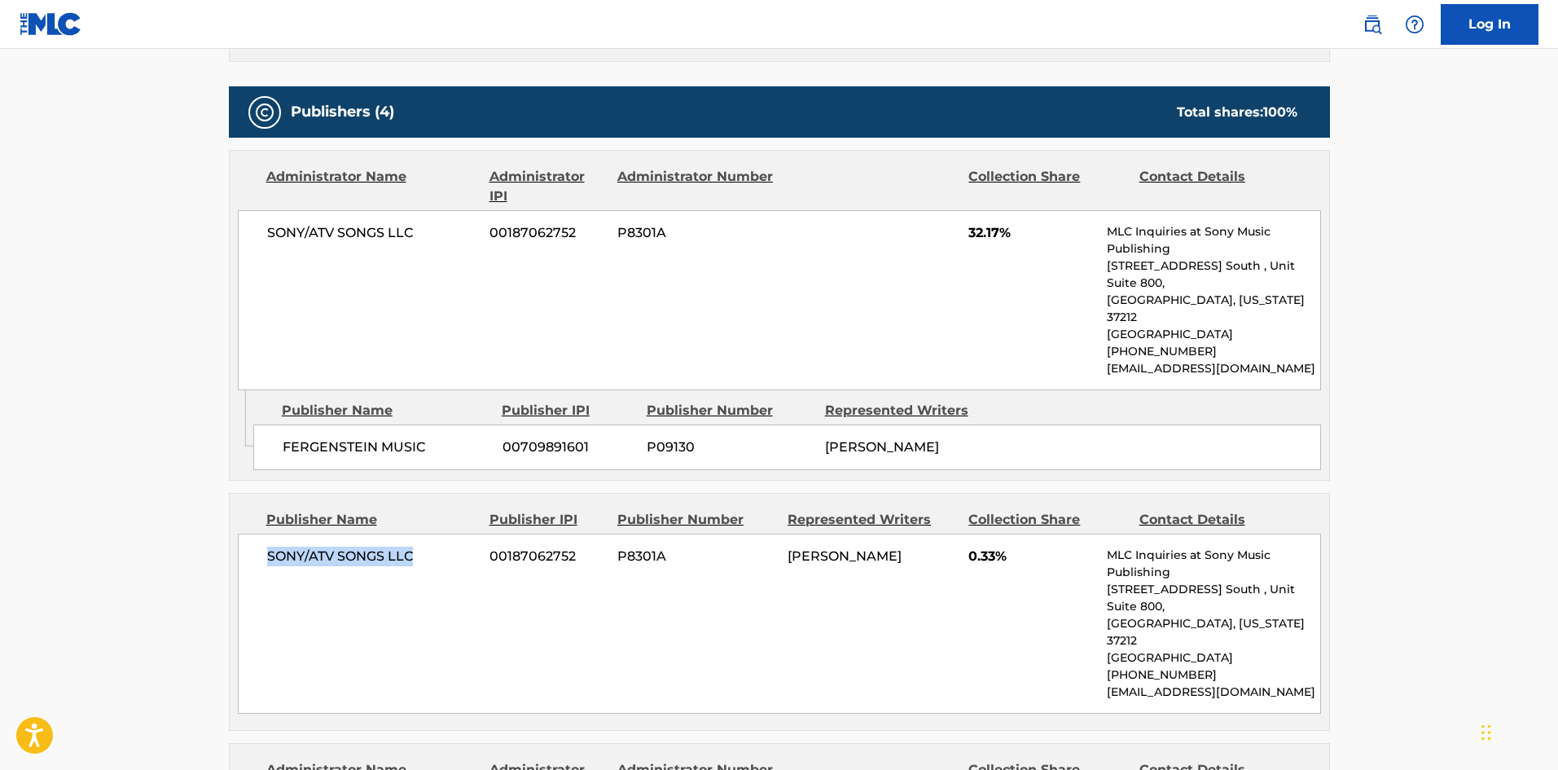
copy span "SONY/ATV SONGS LLC"
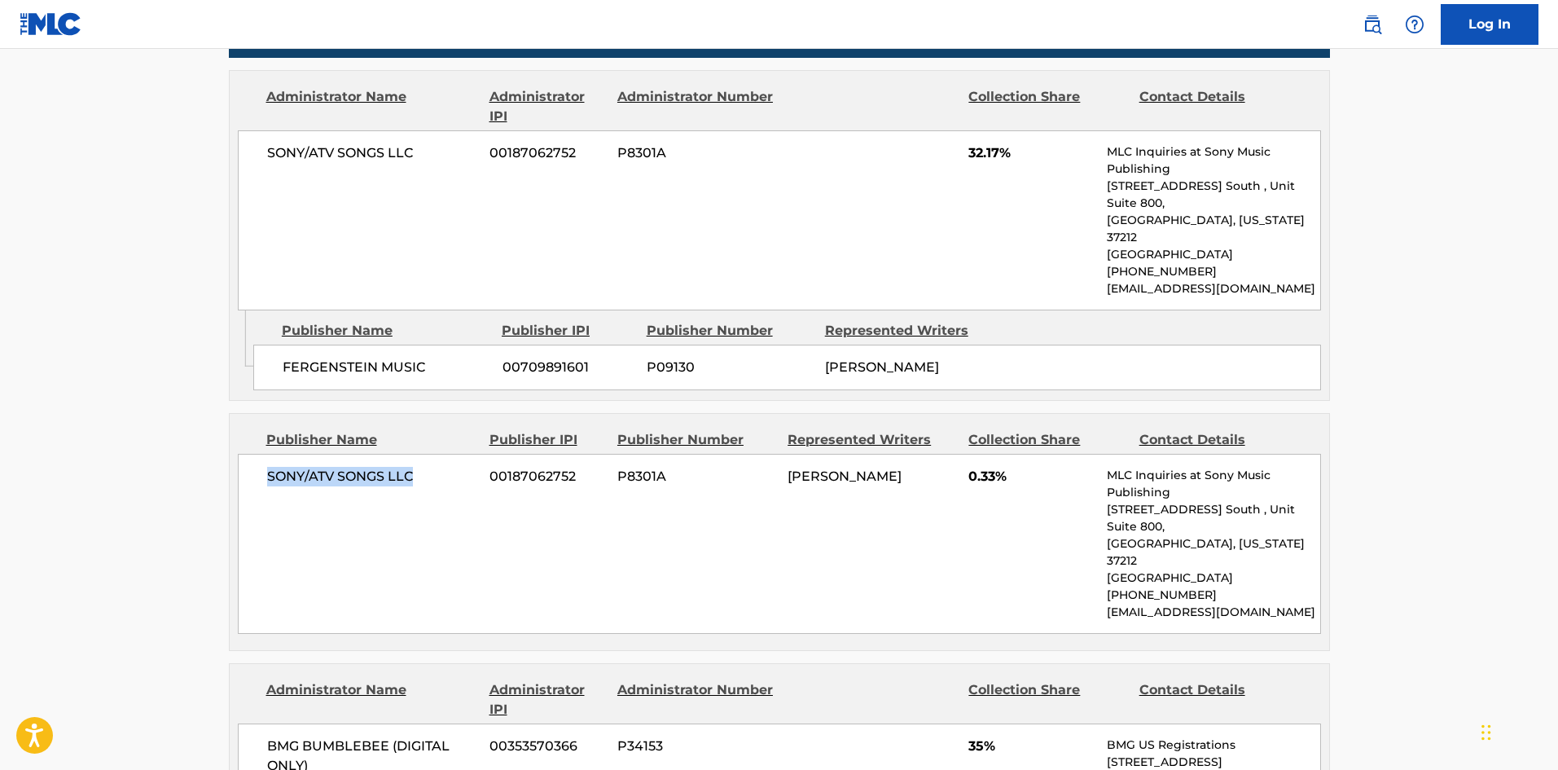
scroll to position [1059, 0]
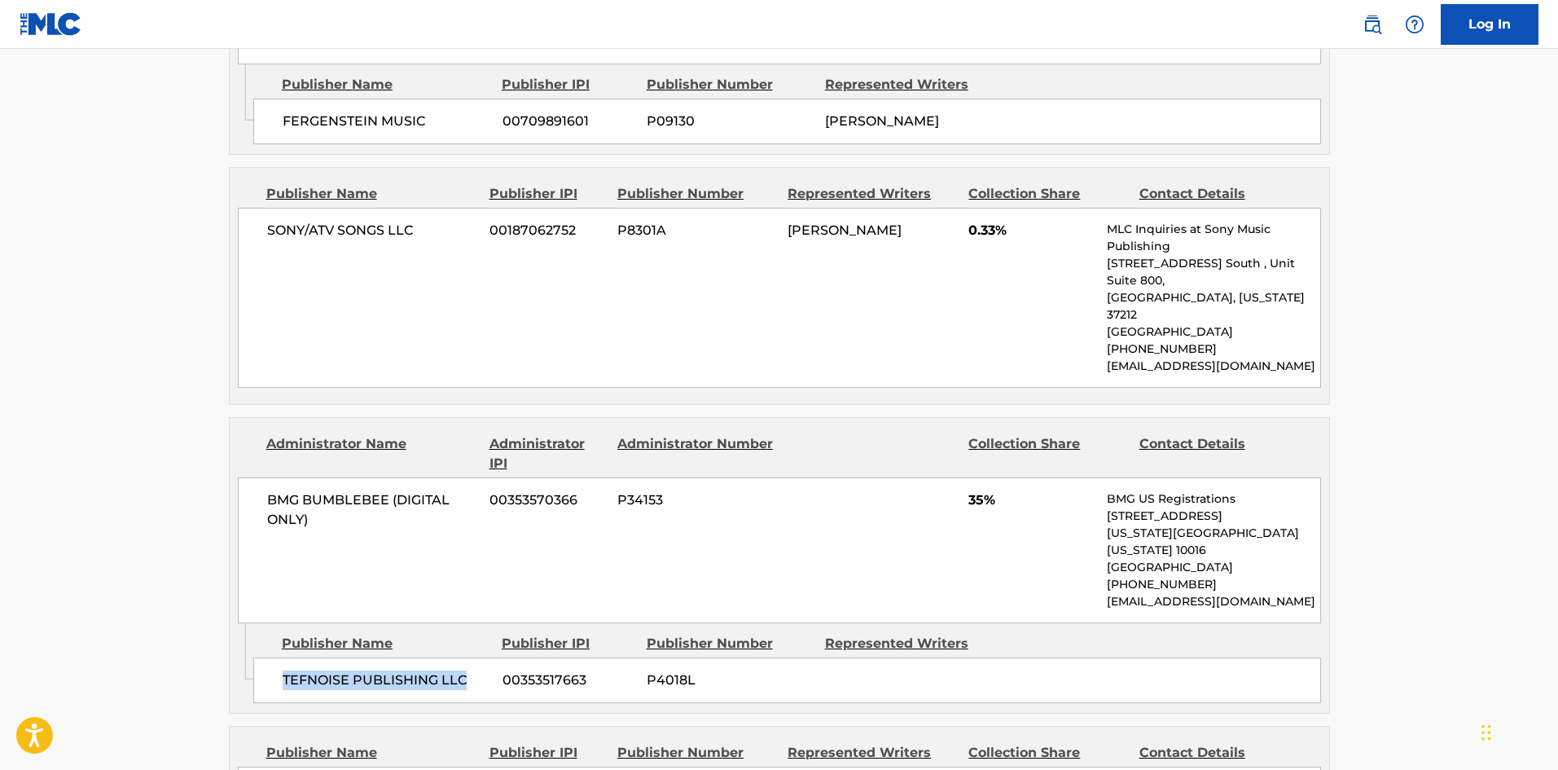
drag, startPoint x: 281, startPoint y: 603, endPoint x: 473, endPoint y: 600, distance: 192.2
click at [473, 657] on div "TEFNOISE PUBLISHING LLC 00353517663 P4018L" at bounding box center [787, 680] width 1068 height 46
copy span "TEFNOISE PUBLISHING LLC"
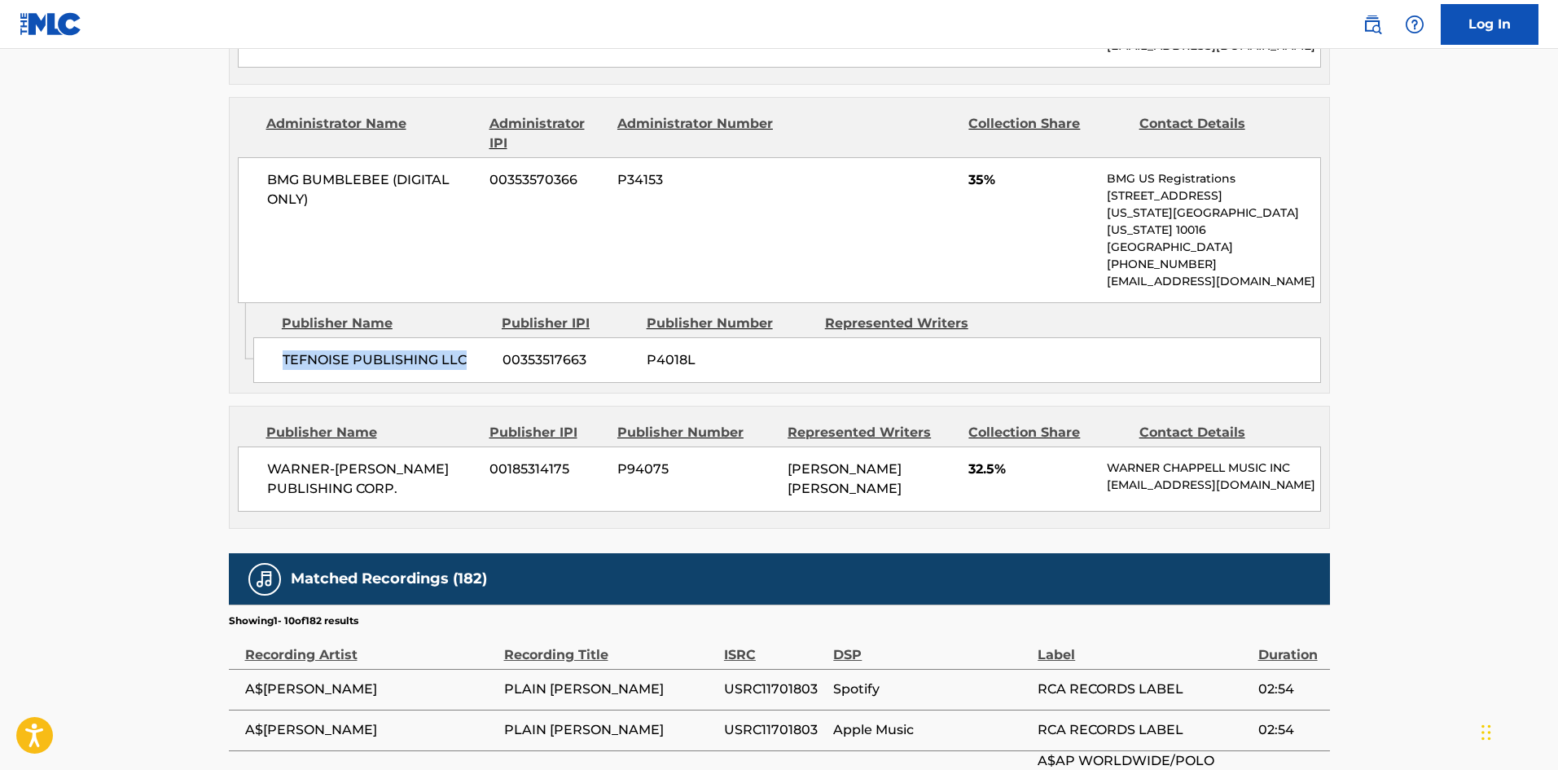
scroll to position [1385, 0]
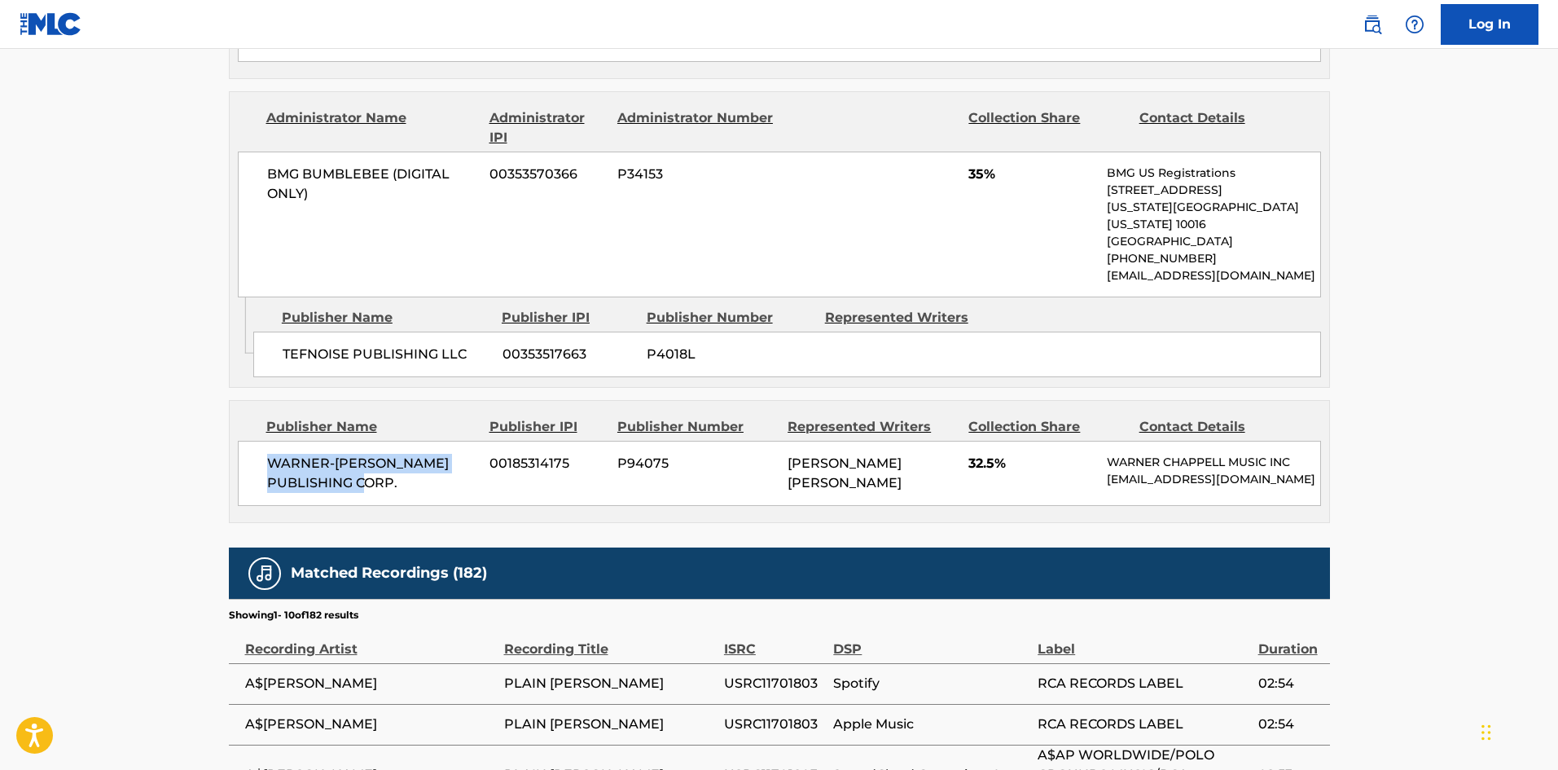
drag, startPoint x: 268, startPoint y: 380, endPoint x: 452, endPoint y: 393, distance: 184.6
click at [452, 454] on span "WARNER-[PERSON_NAME] PUBLISHING CORP." at bounding box center [372, 473] width 211 height 39
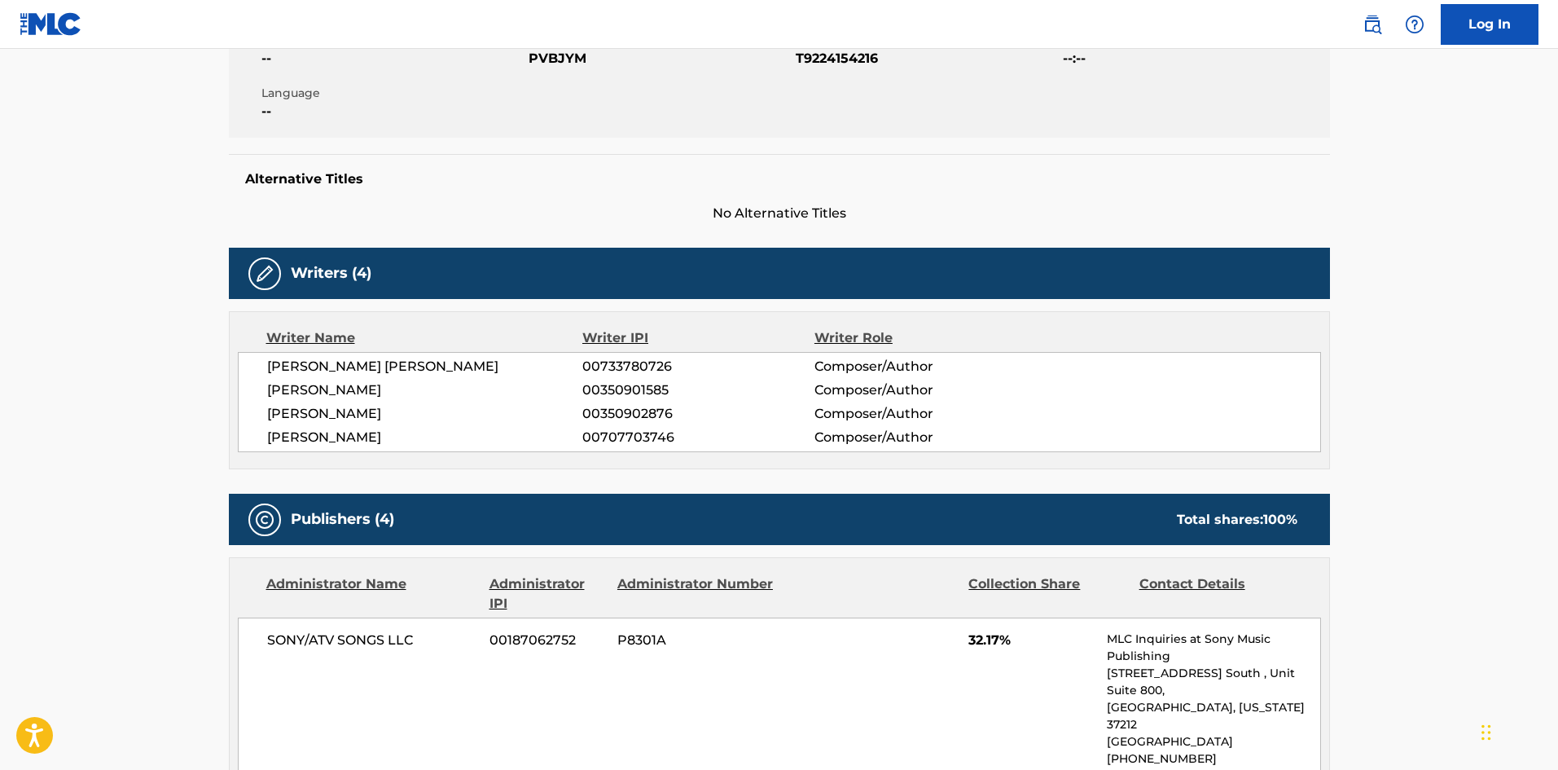
scroll to position [0, 0]
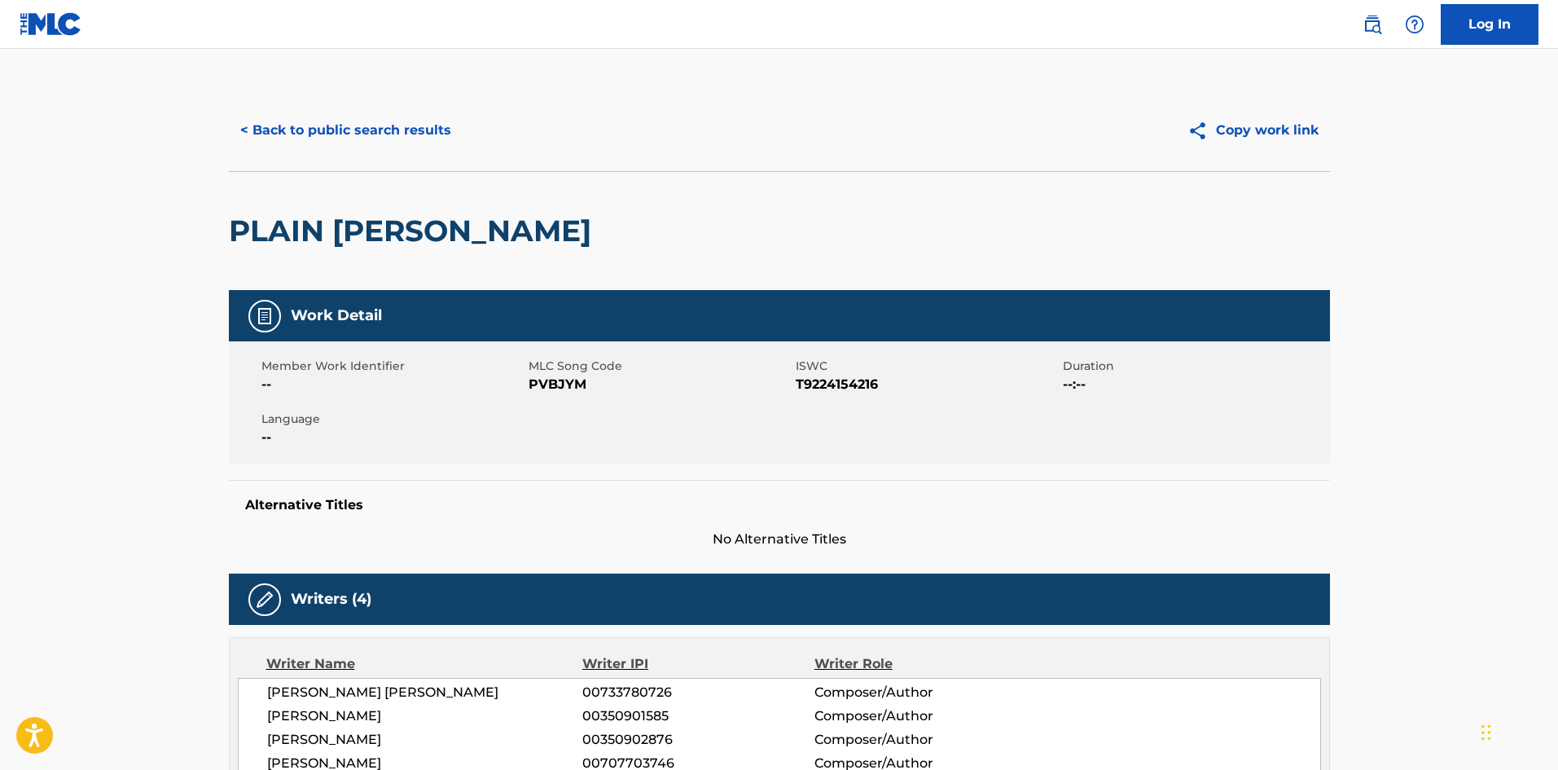
click at [419, 130] on button "< Back to public search results" at bounding box center [346, 130] width 234 height 41
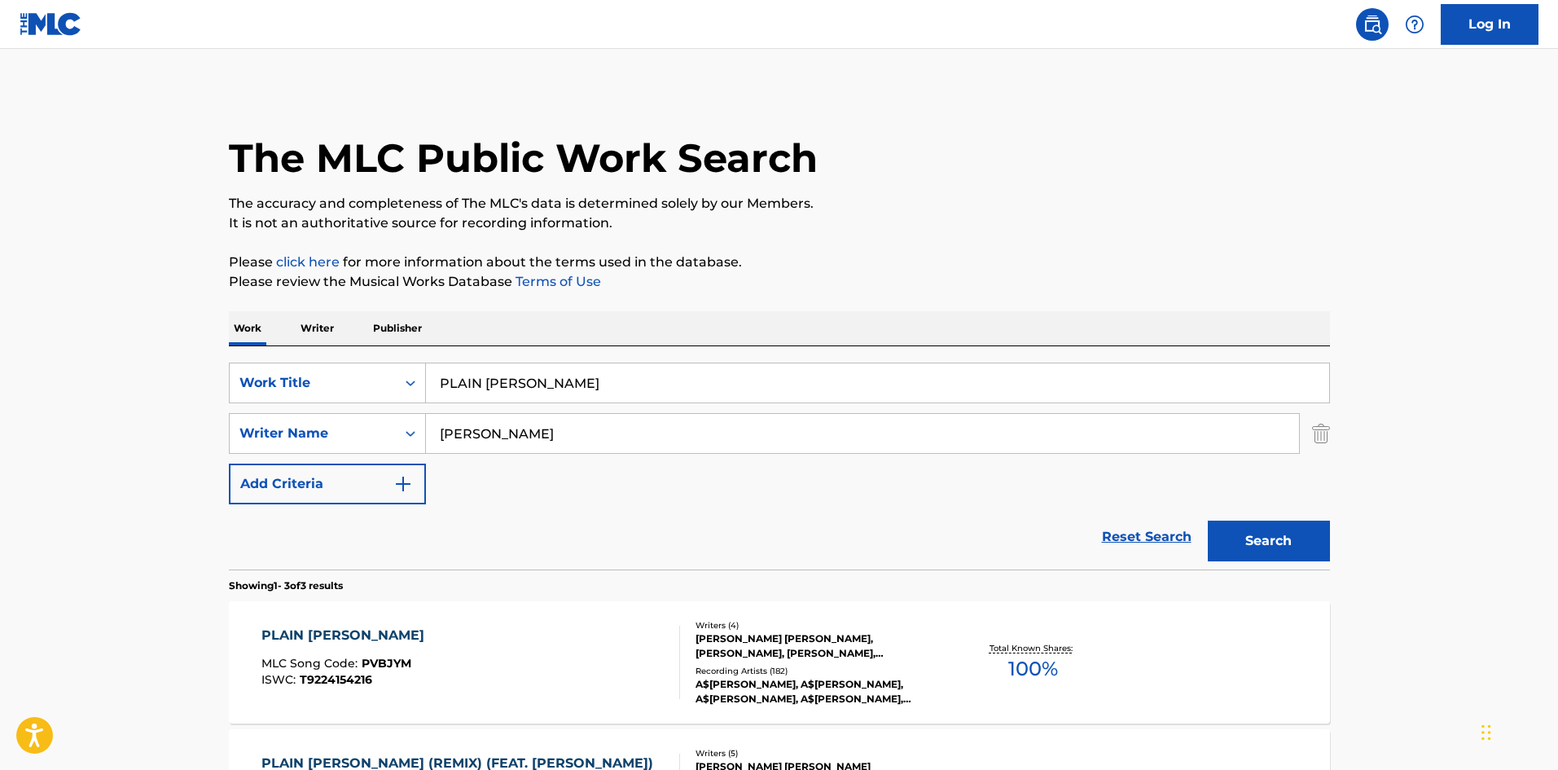
scroll to position [279, 0]
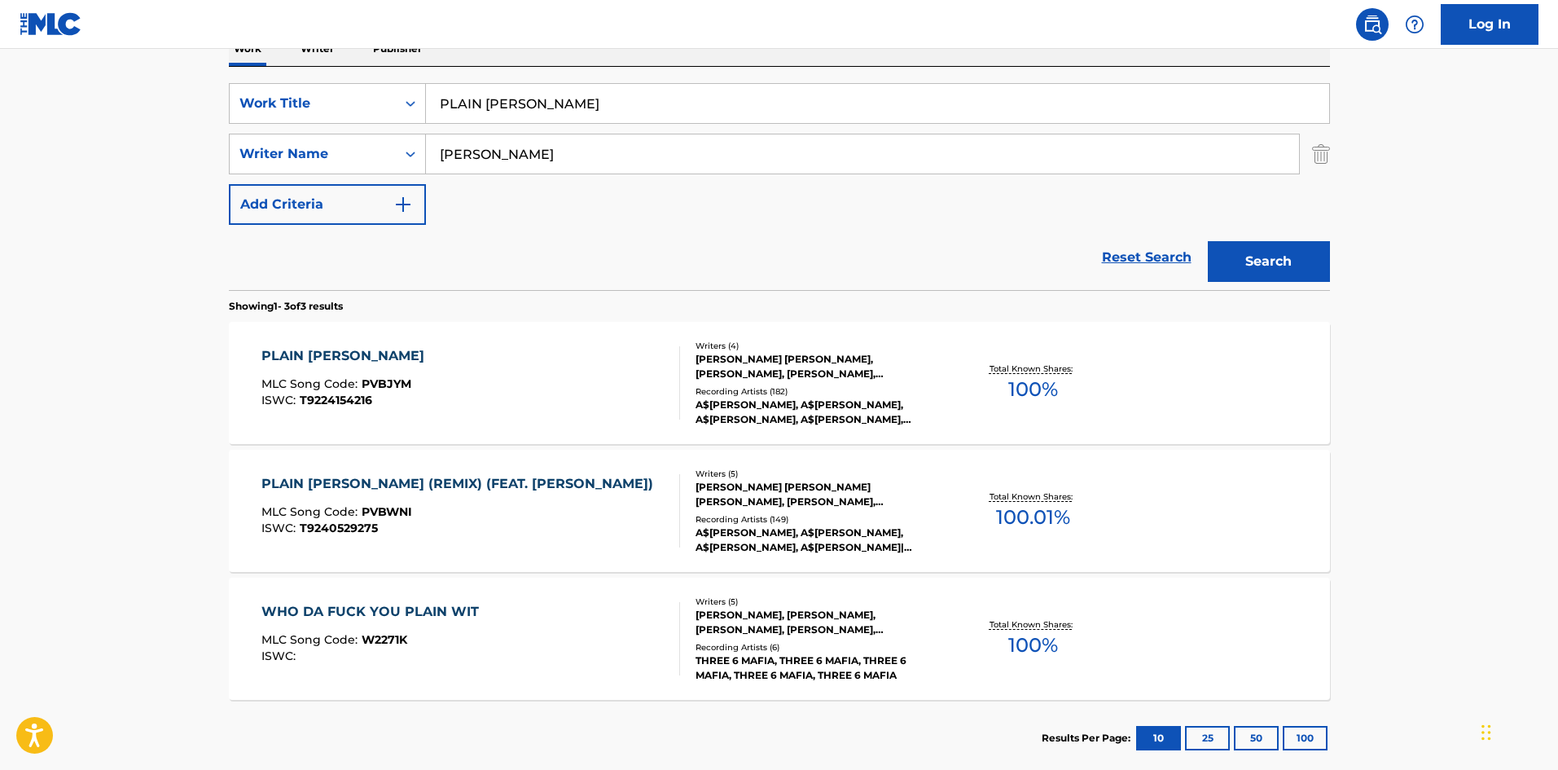
drag, startPoint x: 577, startPoint y: 103, endPoint x: 263, endPoint y: 55, distance: 318.1
click at [318, 90] on div "SearchWithCriteria72799b4a-5b41-418b-ba34-3db57fffc205 Work Title PLAIN [PERSON…" at bounding box center [779, 103] width 1101 height 41
paste input "[PERSON_NAME] Remix"
type input "Plain [PERSON_NAME] Remix"
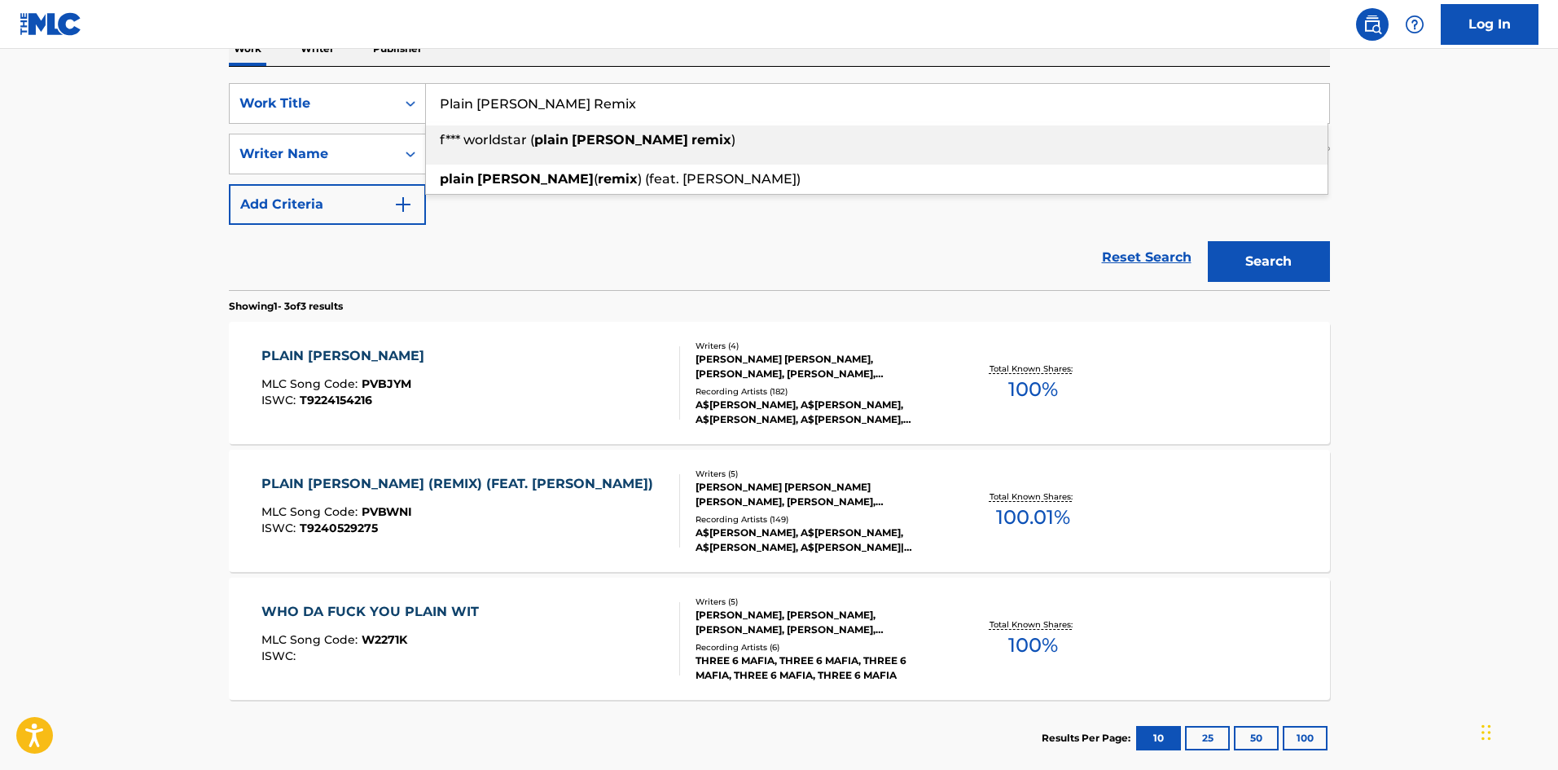
click at [639, 52] on div "Work Writer Publisher" at bounding box center [779, 49] width 1101 height 34
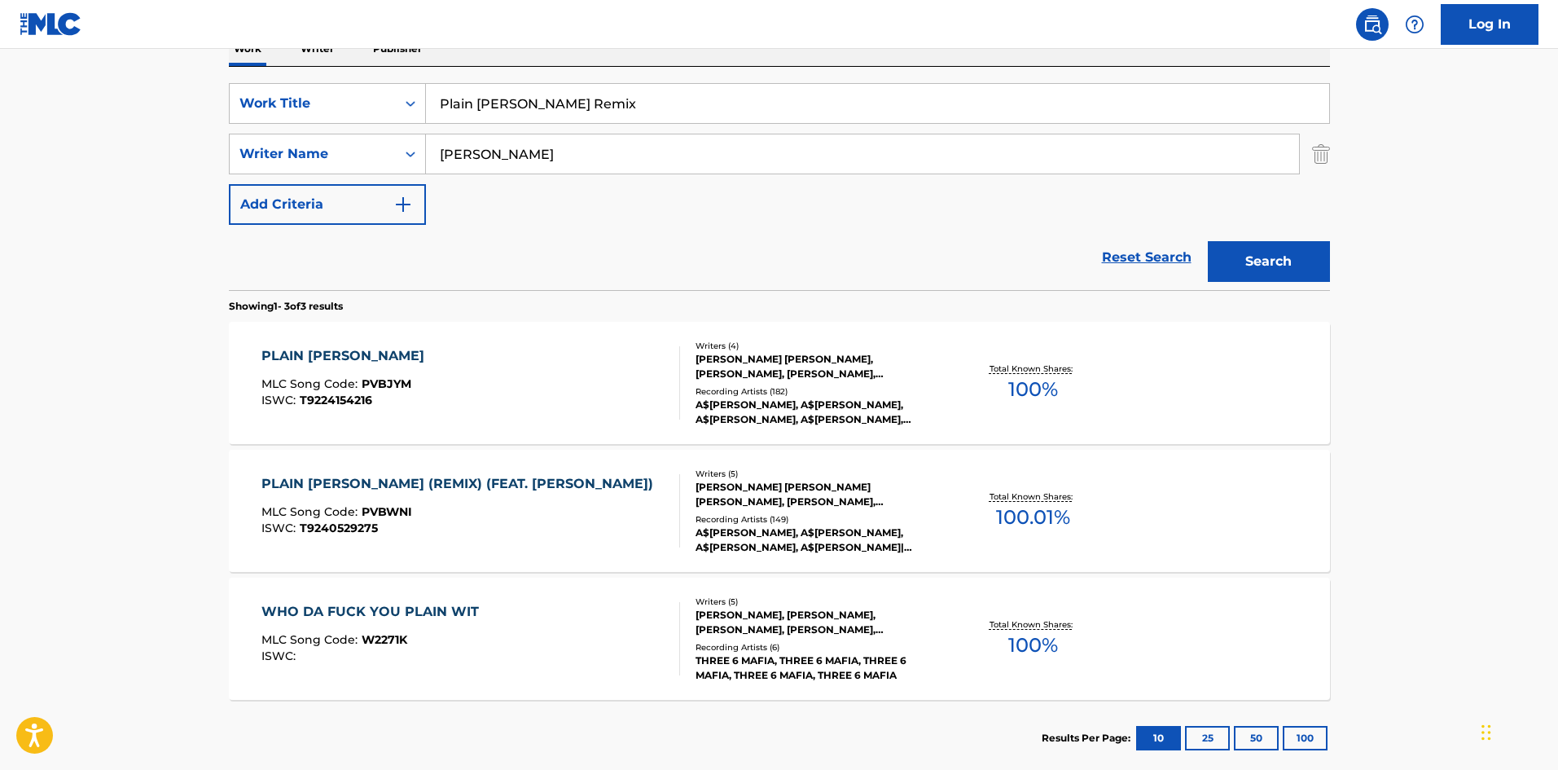
drag, startPoint x: 570, startPoint y: 138, endPoint x: 52, endPoint y: 103, distance: 519.2
click at [50, 103] on main "The MLC Public Work Search The accuracy and completeness of The MLC's data is d…" at bounding box center [779, 277] width 1558 height 1015
paste input "KIRLAN"
type input "KIRLAN"
click at [1240, 243] on button "Search" at bounding box center [1269, 261] width 122 height 41
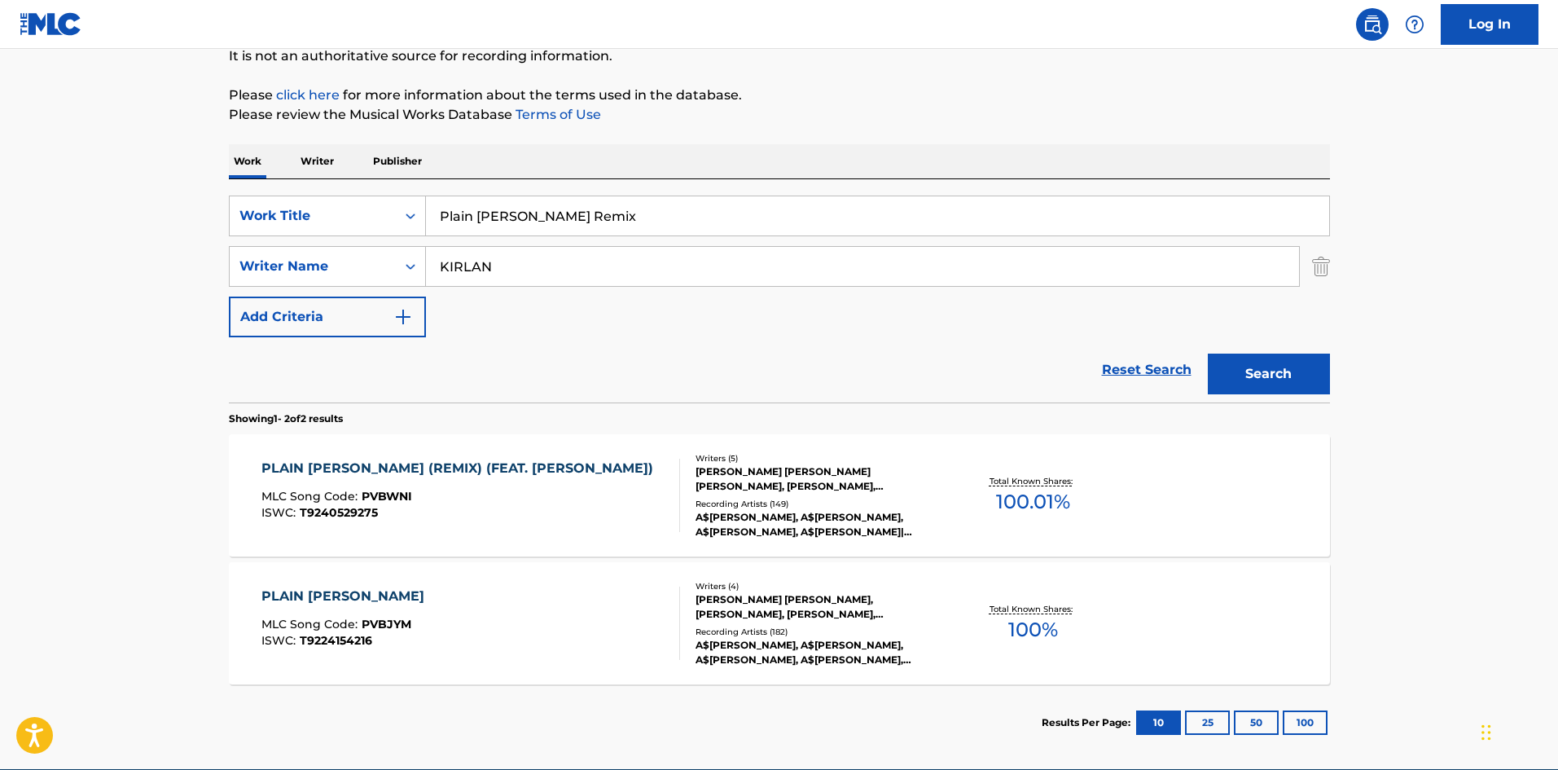
scroll to position [244, 0]
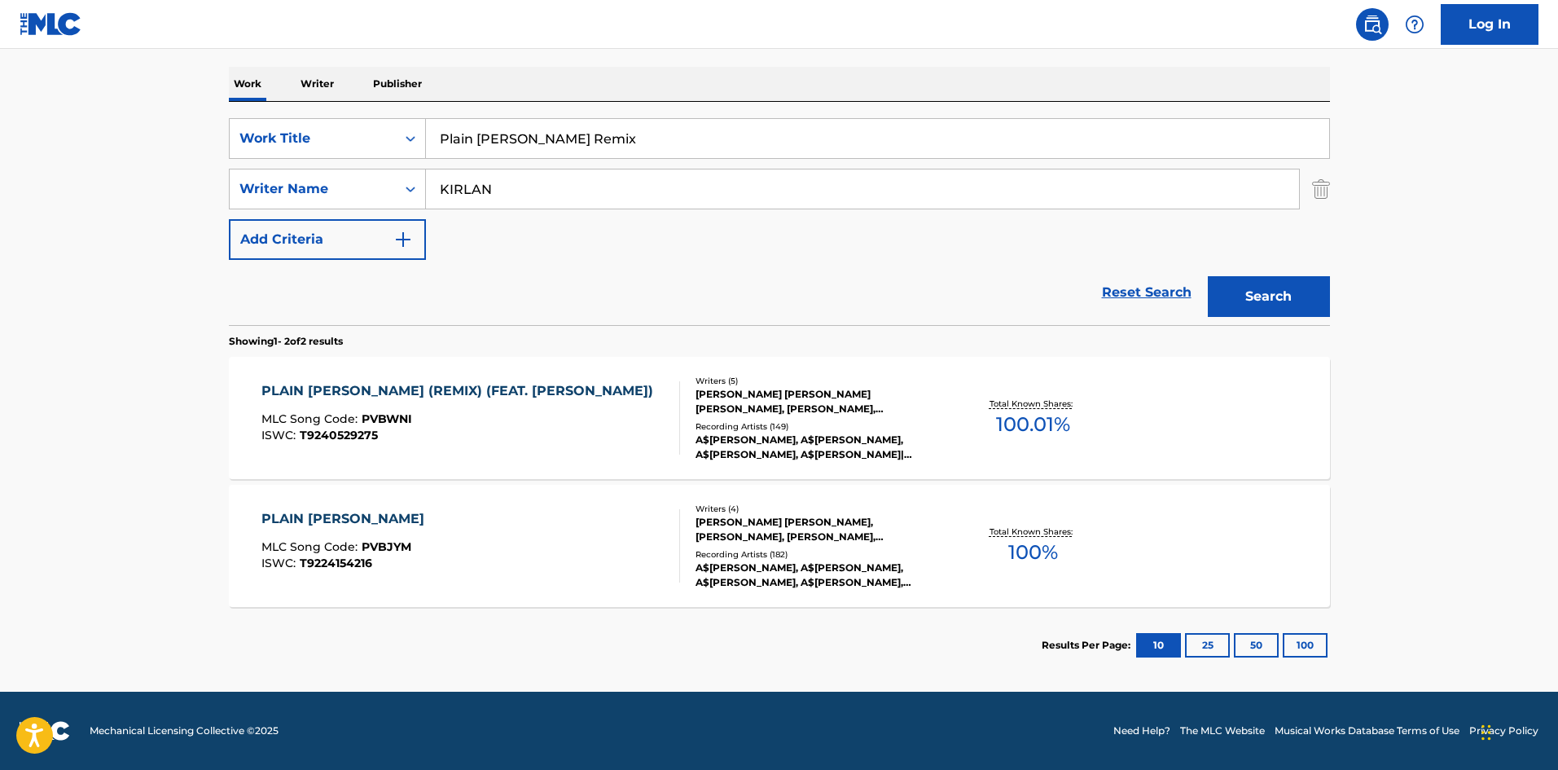
click at [353, 394] on div "PLAIN [PERSON_NAME] (REMIX) (FEAT. [PERSON_NAME])" at bounding box center [461, 391] width 400 height 20
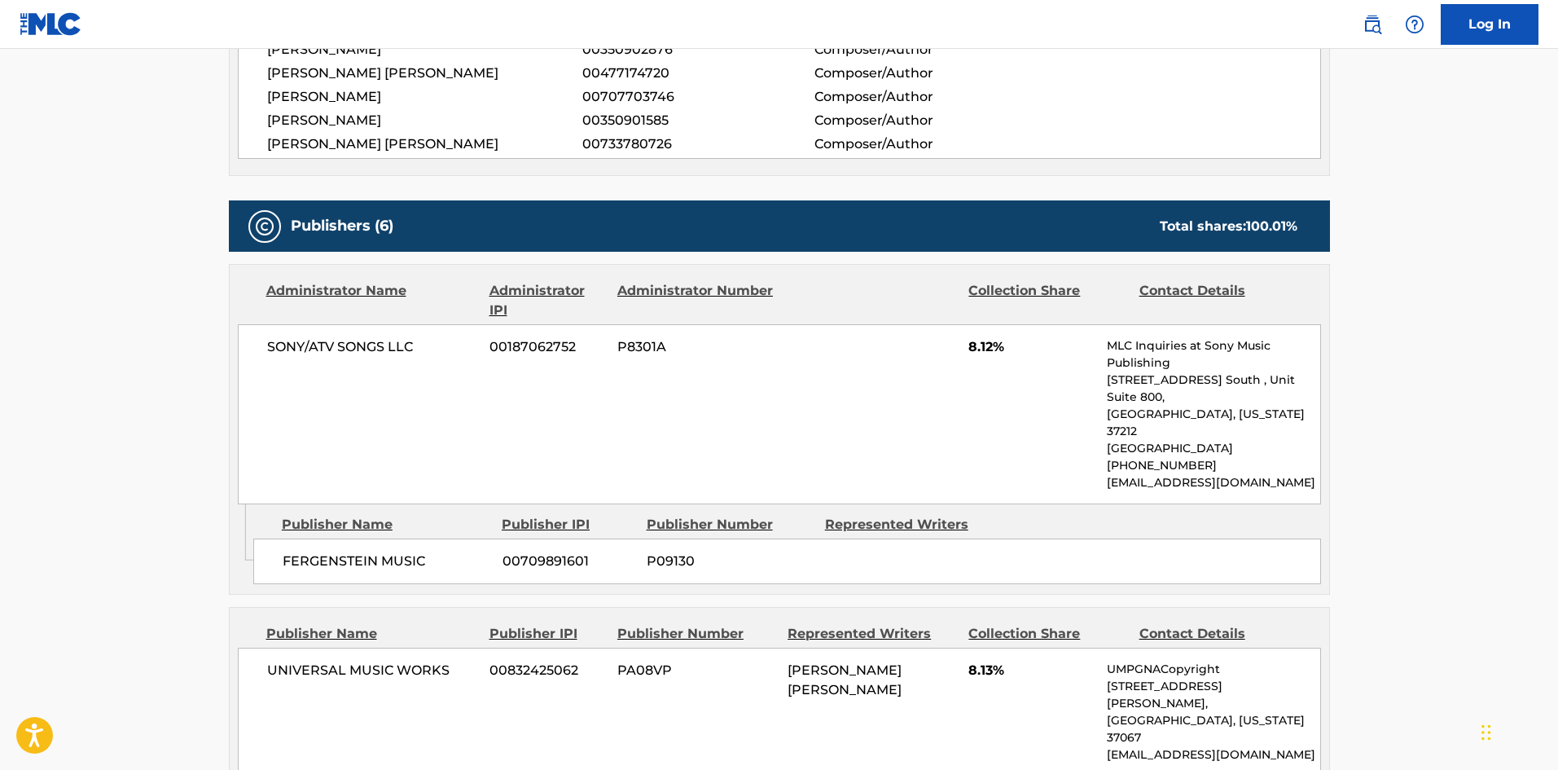
scroll to position [814, 0]
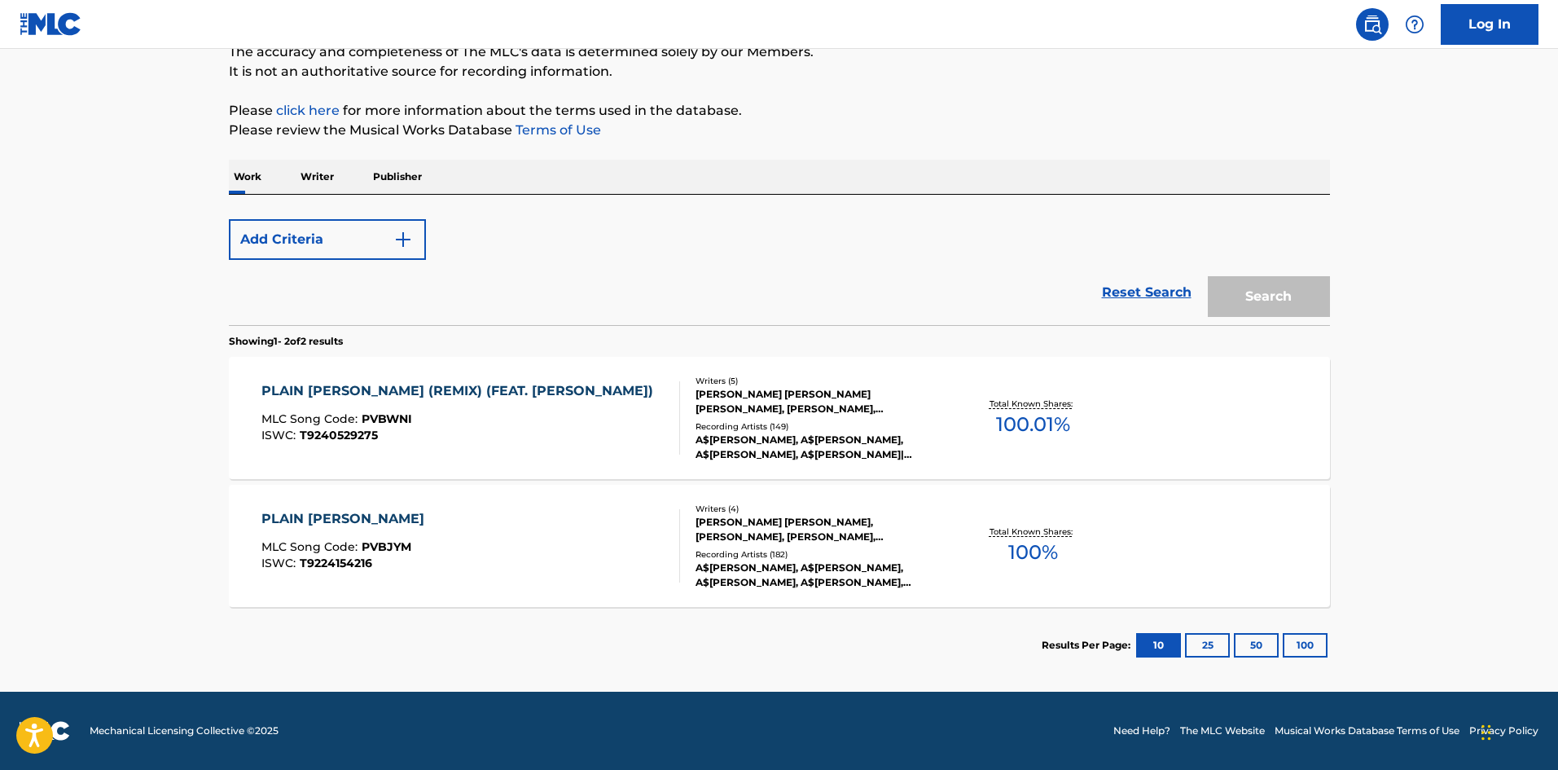
scroll to position [244, 0]
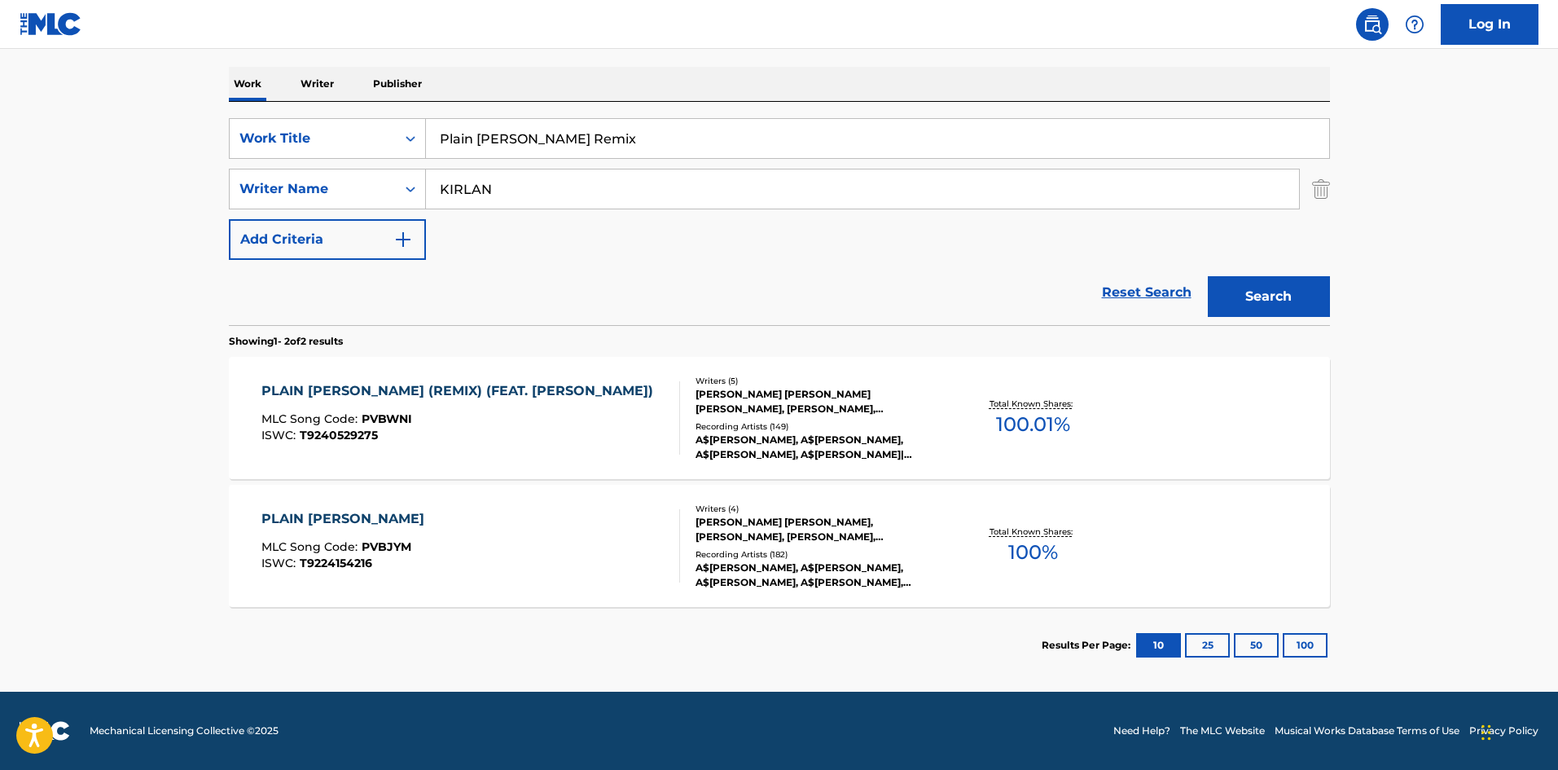
click at [312, 520] on div "PLAIN [PERSON_NAME]" at bounding box center [346, 519] width 171 height 20
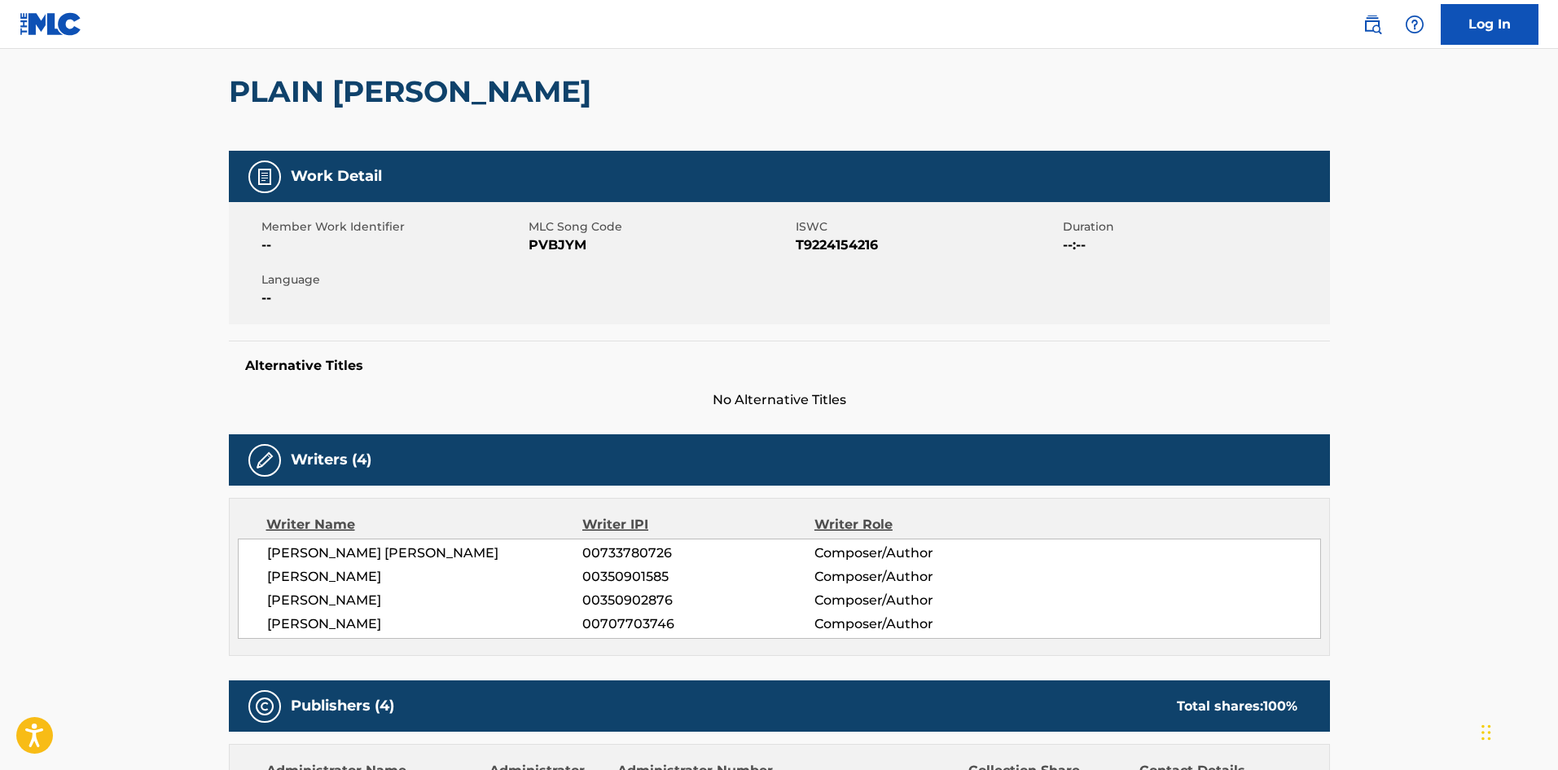
scroll to position [489, 0]
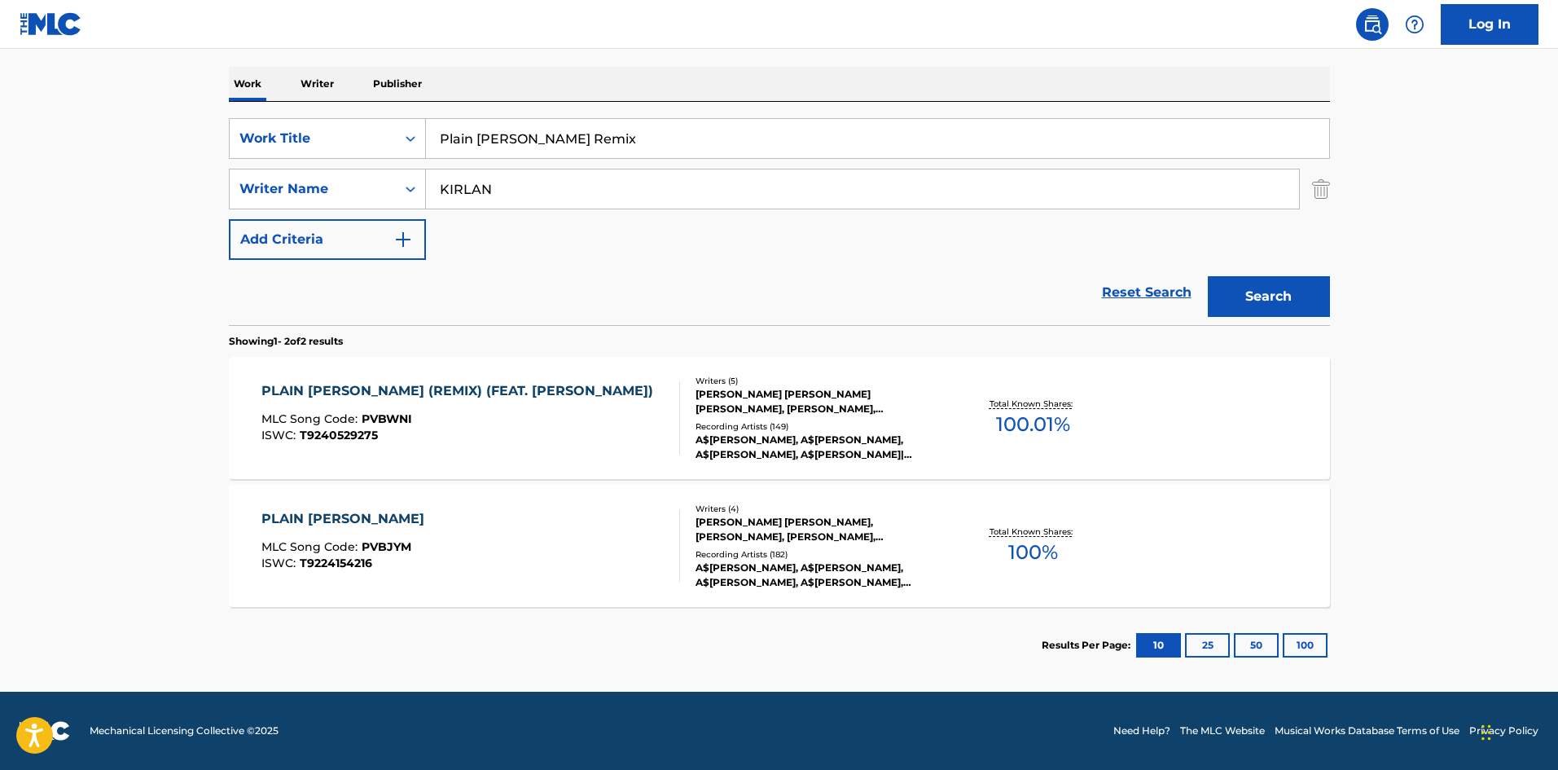
scroll to position [244, 0]
click at [379, 384] on div "PLAIN [PERSON_NAME] (REMIX) (FEAT. [PERSON_NAME])" at bounding box center [461, 391] width 400 height 20
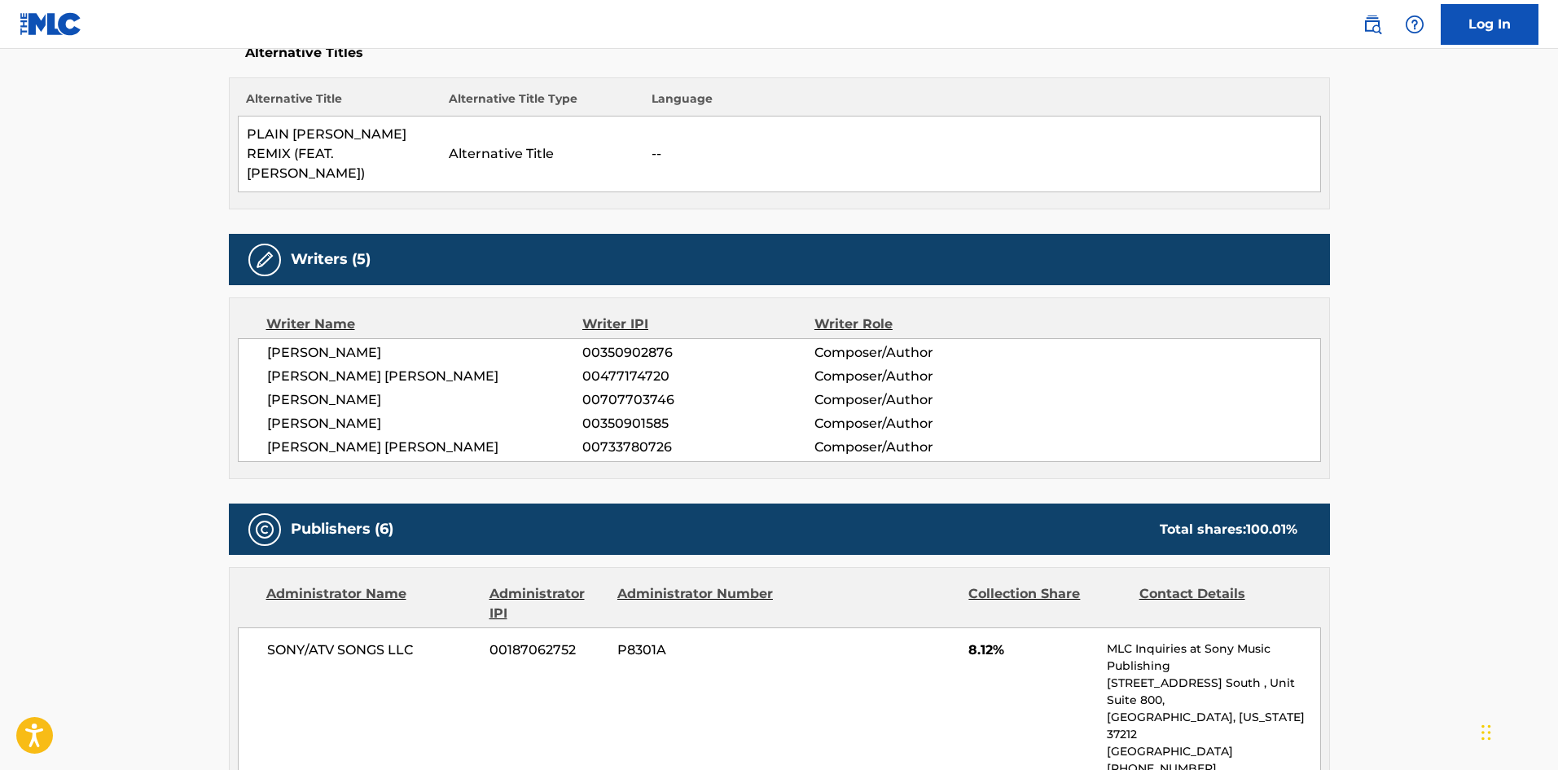
scroll to position [977, 0]
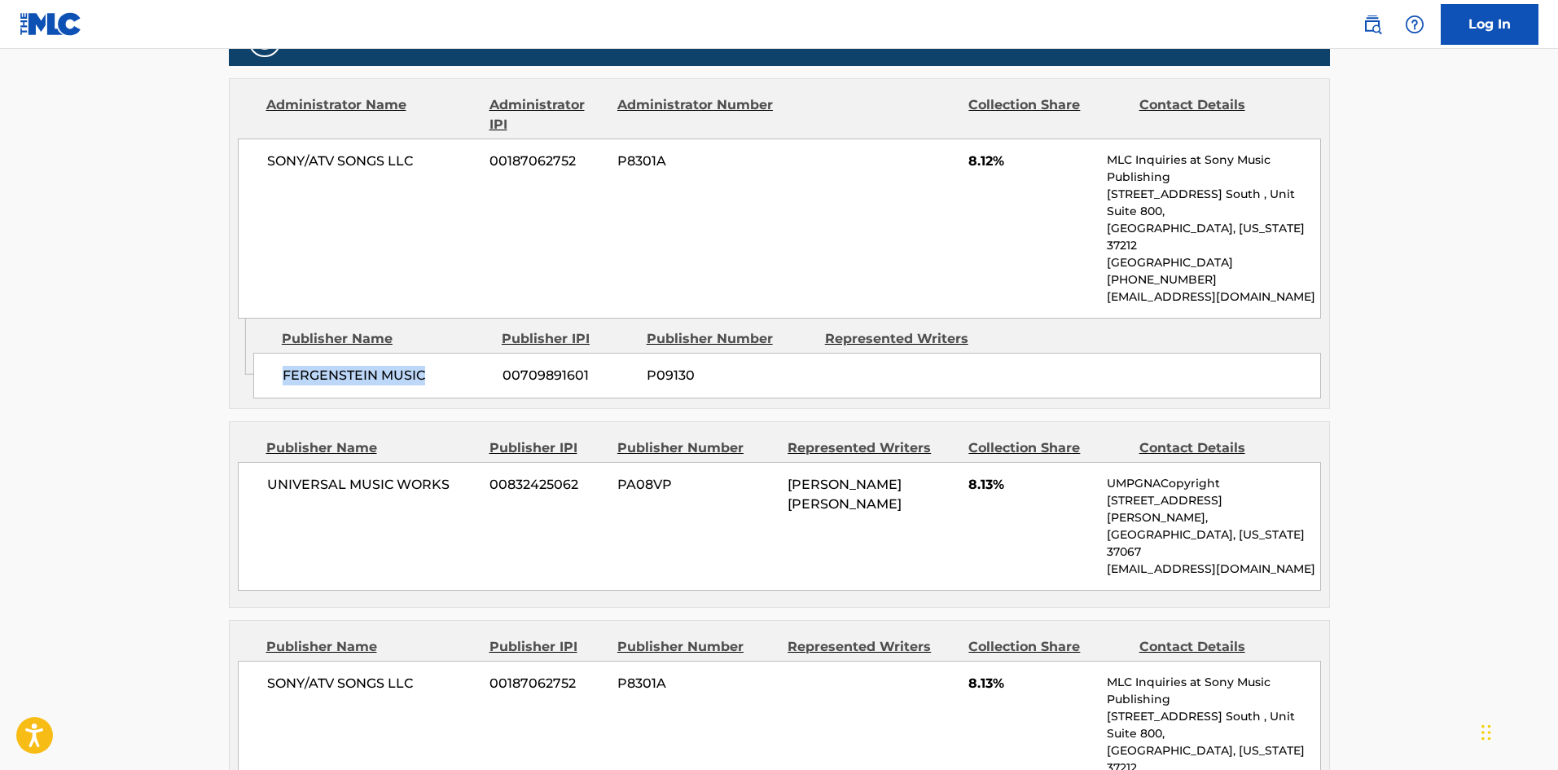
drag, startPoint x: 282, startPoint y: 287, endPoint x: 448, endPoint y: 291, distance: 166.2
click at [448, 366] on span "FERGENSTEIN MUSIC" at bounding box center [387, 376] width 208 height 20
copy span "FERGENSTEIN MUSIC"
drag, startPoint x: 972, startPoint y: 103, endPoint x: 990, endPoint y: 104, distance: 18.7
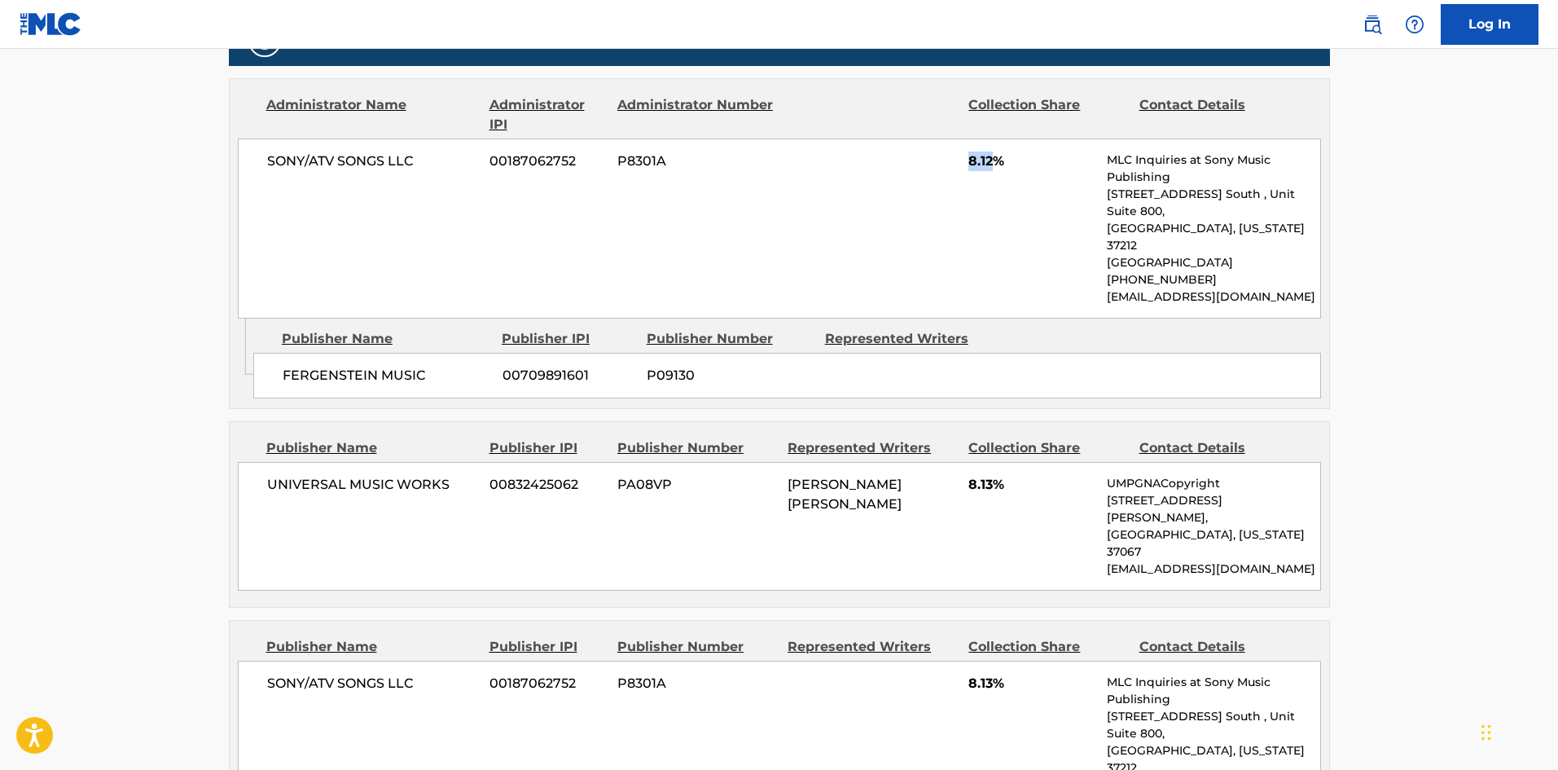
click at [990, 151] on span "8.12%" at bounding box center [1031, 161] width 126 height 20
drag, startPoint x: 269, startPoint y: 398, endPoint x: 457, endPoint y: 397, distance: 188.1
click at [457, 475] on span "UNIVERSAL MUSIC WORKS" at bounding box center [372, 485] width 211 height 20
drag, startPoint x: 972, startPoint y: 399, endPoint x: 993, endPoint y: 401, distance: 20.4
click at [993, 475] on span "8.13%" at bounding box center [1031, 485] width 126 height 20
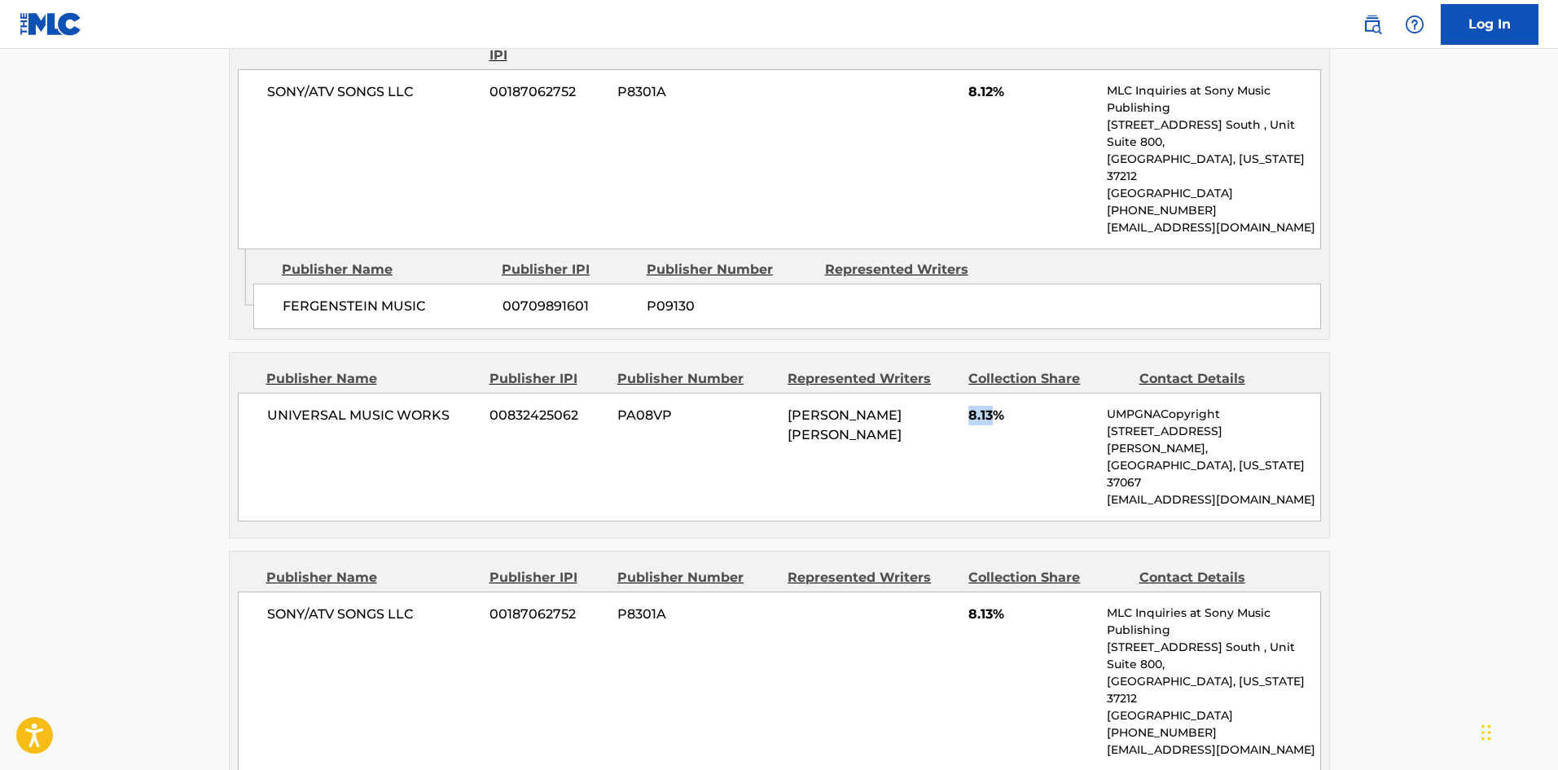
scroll to position [1140, 0]
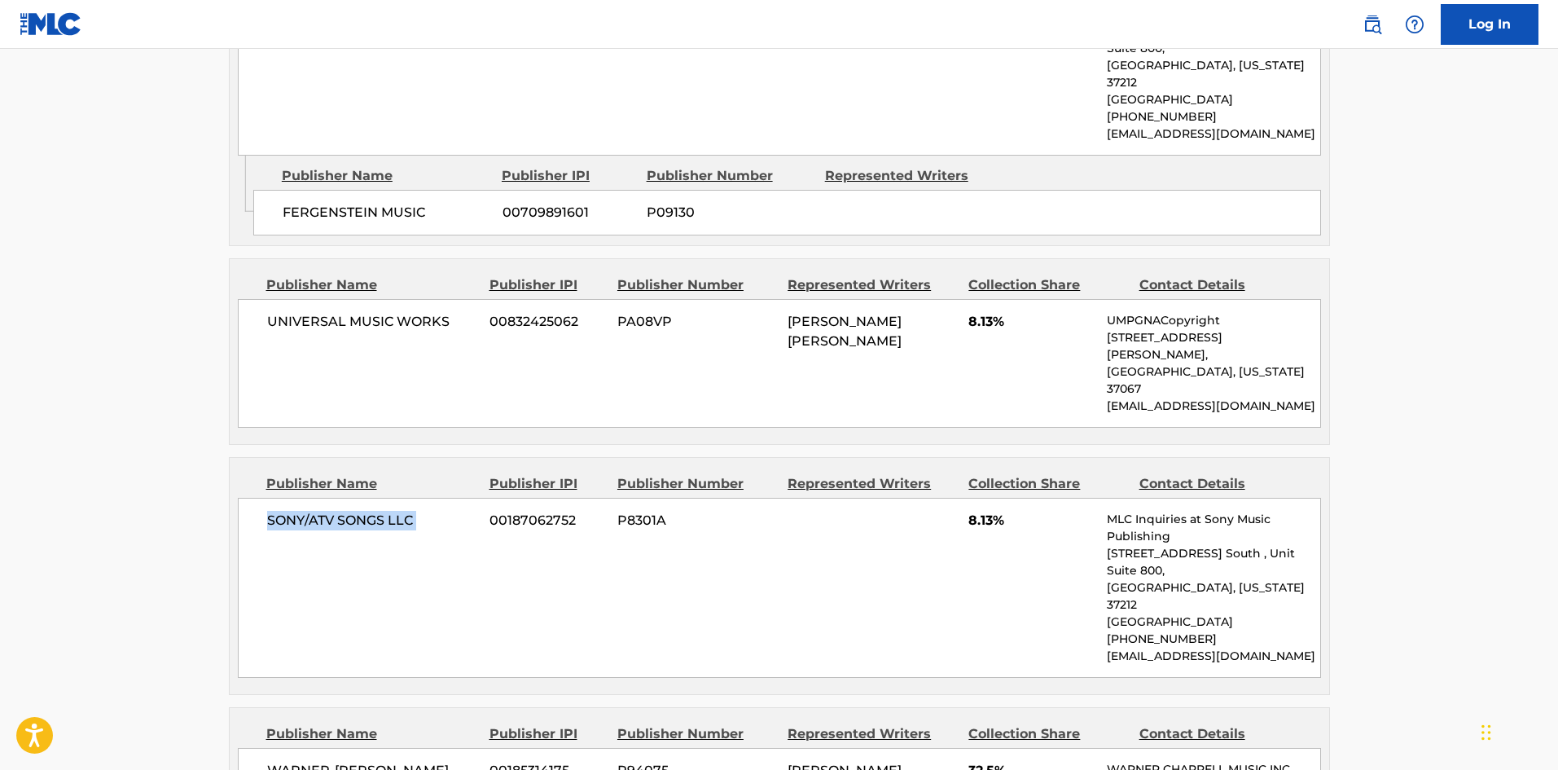
drag, startPoint x: 266, startPoint y: 393, endPoint x: 491, endPoint y: 389, distance: 224.8
click at [491, 498] on div "SONY/ATV SONGS LLC 00187062752 P8301A 8.13% MLC Inquiries at Sony Music Publish…" at bounding box center [779, 588] width 1083 height 180
drag, startPoint x: 965, startPoint y: 393, endPoint x: 997, endPoint y: 394, distance: 31.8
click at [997, 498] on div "SONY/ATV SONGS LLC 00187062752 P8301A 8.13% MLC Inquiries at Sony Music Publish…" at bounding box center [779, 588] width 1083 height 180
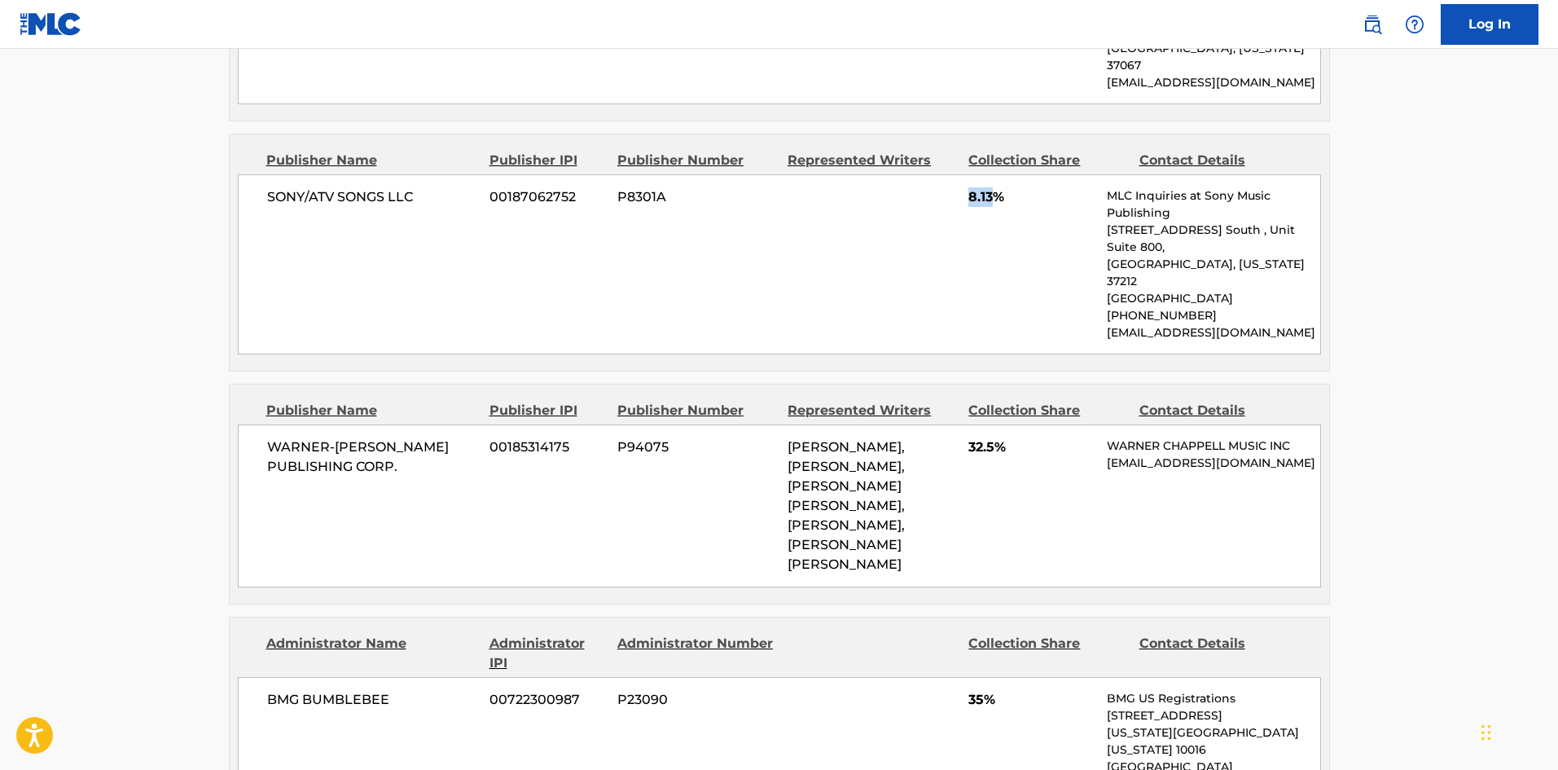
scroll to position [1466, 0]
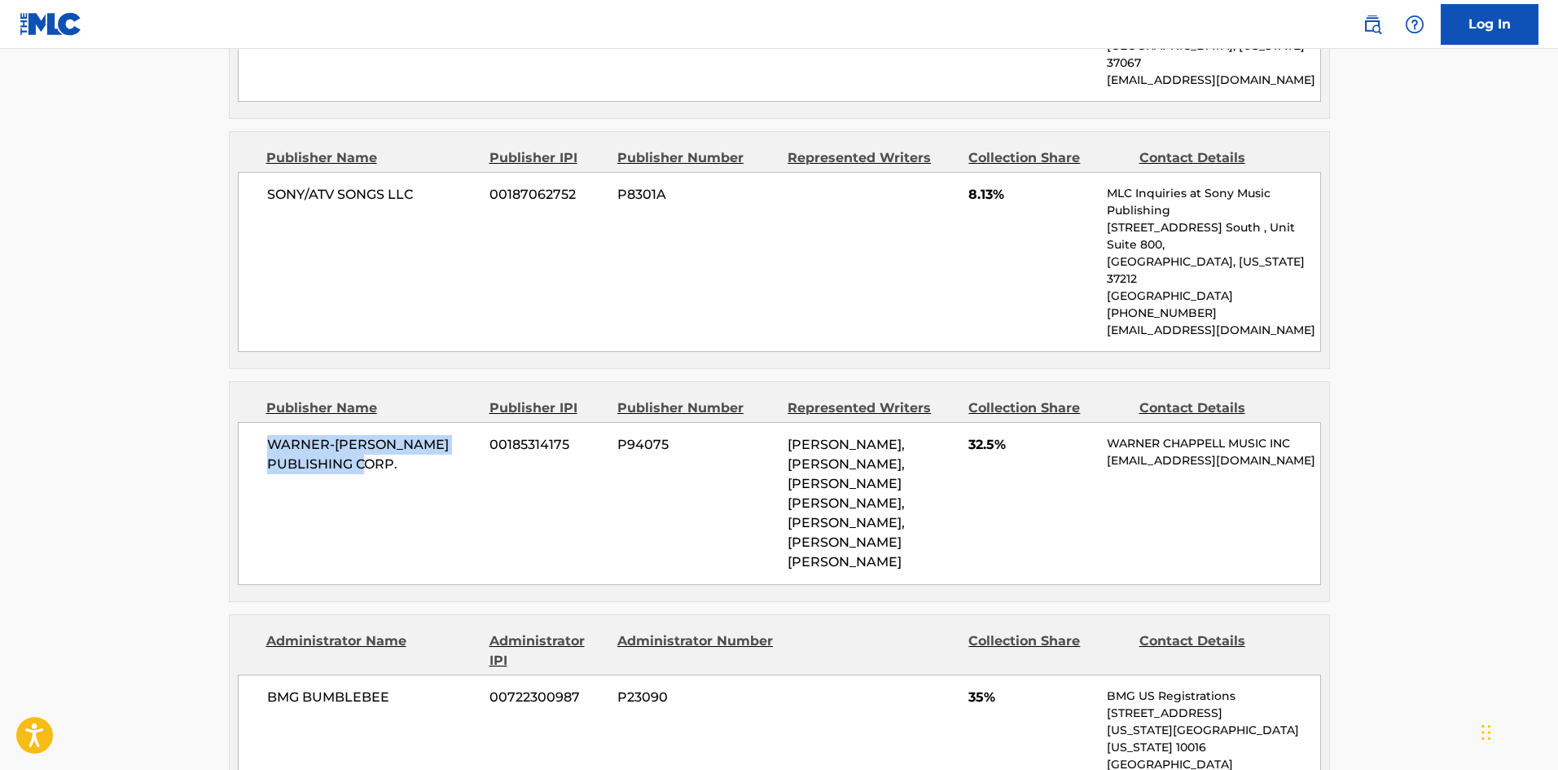
drag, startPoint x: 272, startPoint y: 282, endPoint x: 438, endPoint y: 305, distance: 167.7
click at [438, 435] on span "WARNER-[PERSON_NAME] PUBLISHING CORP." at bounding box center [372, 454] width 211 height 39
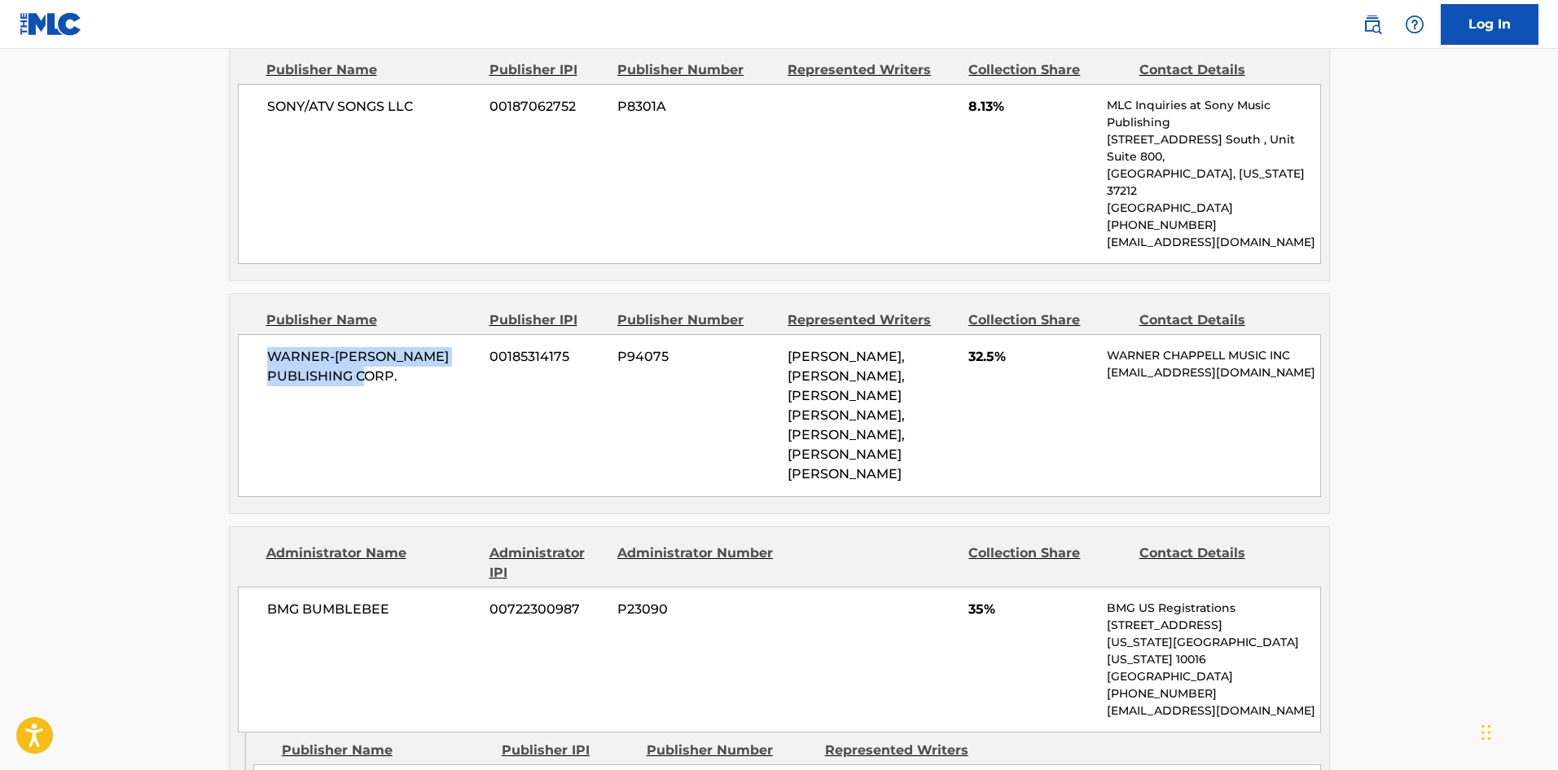
scroll to position [1710, 0]
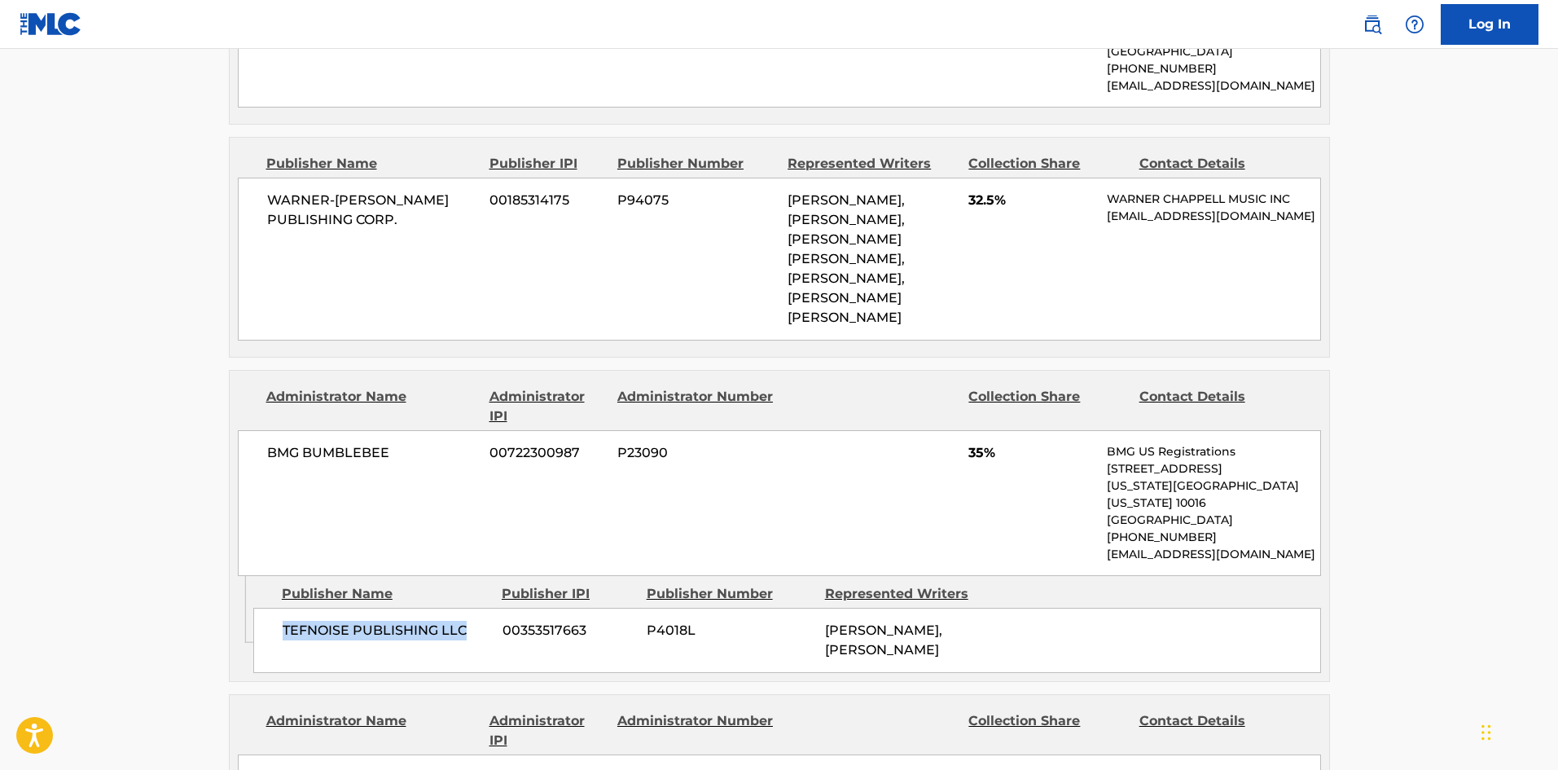
drag, startPoint x: 284, startPoint y: 412, endPoint x: 487, endPoint y: 412, distance: 202.8
click at [487, 621] on span "TEFNOISE PUBLISHING LLC" at bounding box center [387, 631] width 208 height 20
drag, startPoint x: 963, startPoint y: 258, endPoint x: 985, endPoint y: 257, distance: 22.0
click at [985, 430] on div "BMG BUMBLEBEE 00722300987 P23090 35% BMG US Registrations [STREET_ADDRESS][US_S…" at bounding box center [779, 503] width 1083 height 146
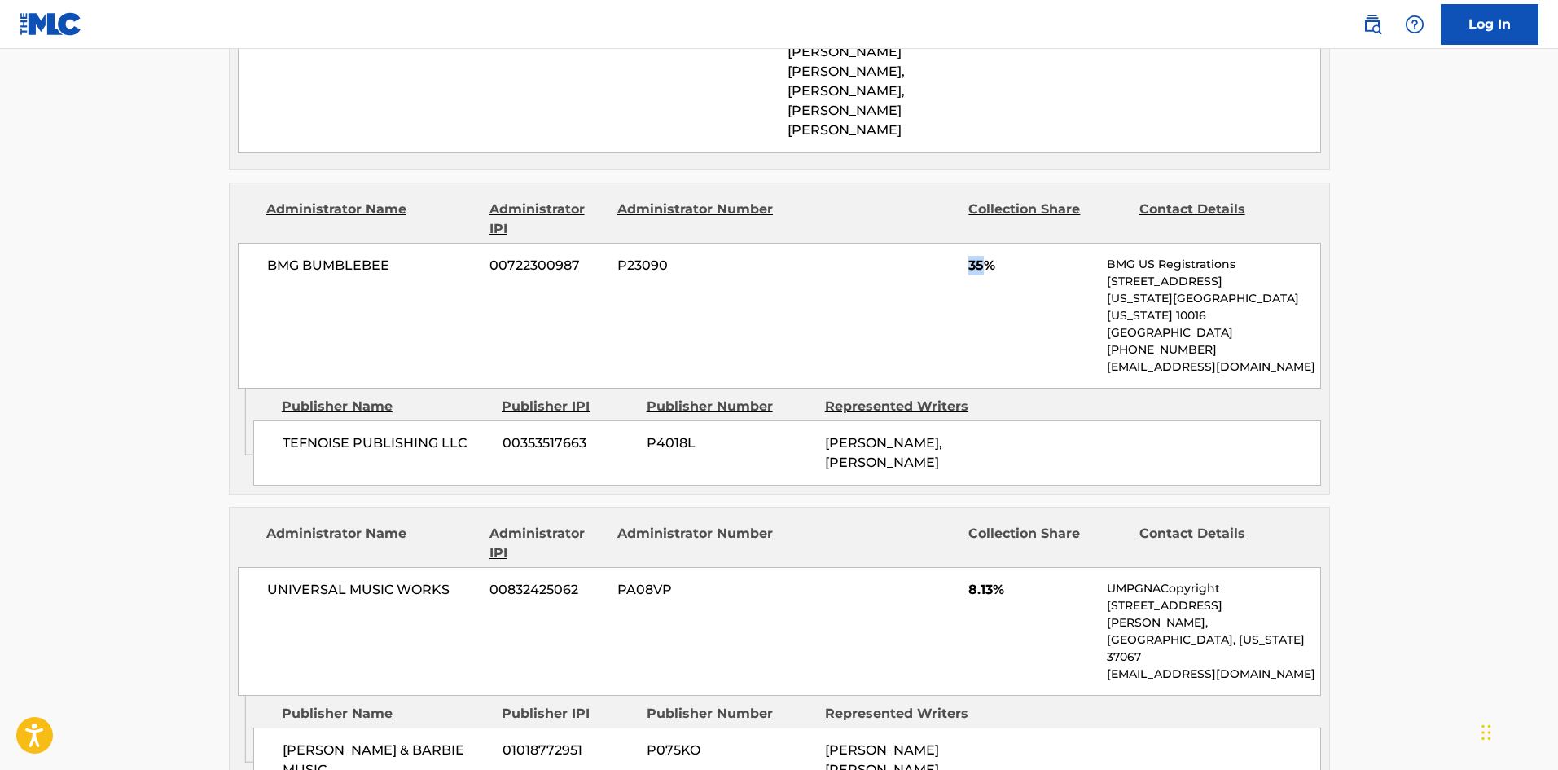
scroll to position [1955, 0]
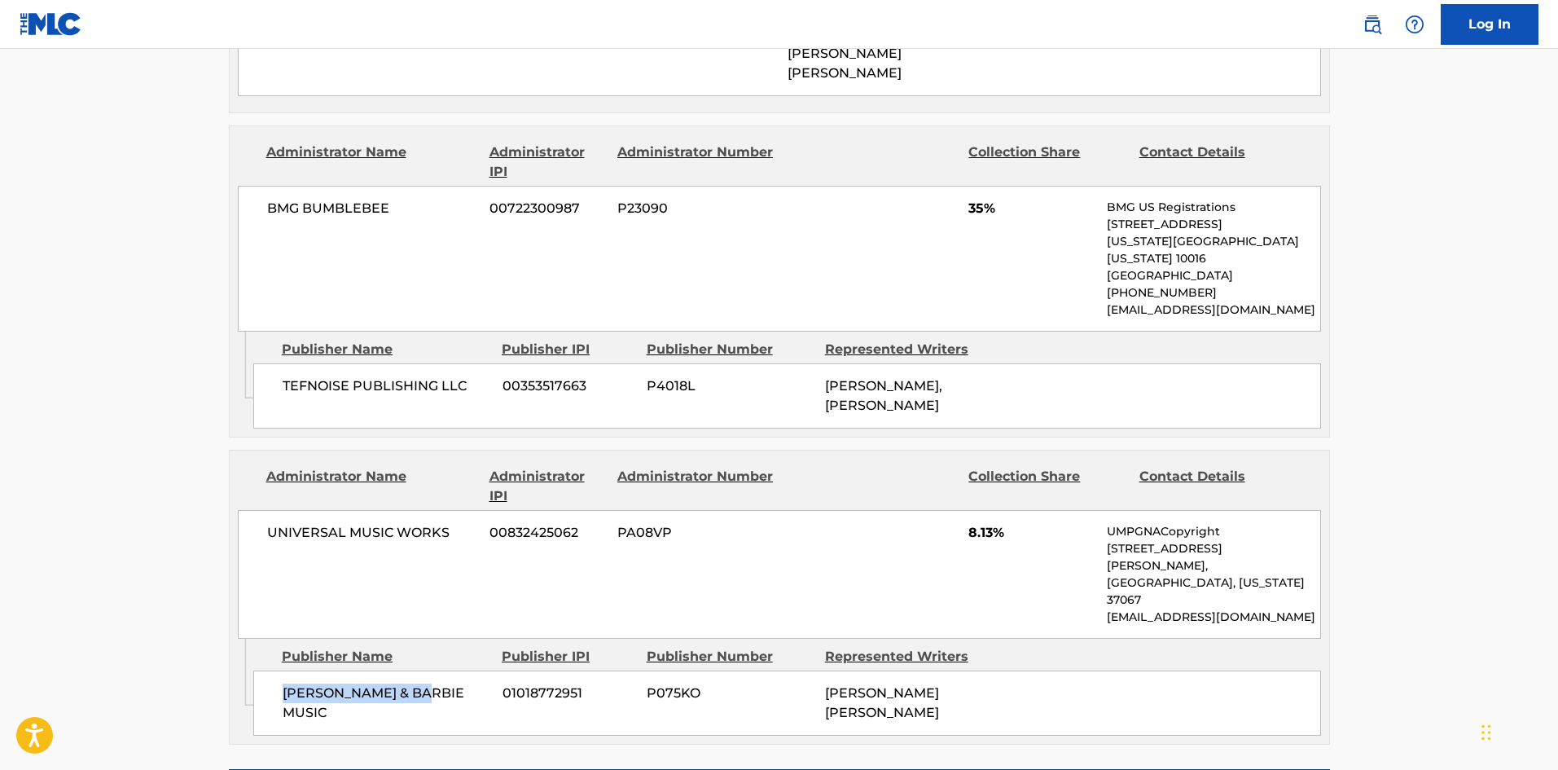
drag, startPoint x: 287, startPoint y: 452, endPoint x: 587, endPoint y: 208, distance: 386.8
click at [451, 683] on span "[PERSON_NAME] & BARBIE MUSIC" at bounding box center [387, 702] width 208 height 39
drag, startPoint x: 588, startPoint y: 64, endPoint x: 635, endPoint y: 2, distance: 77.2
click at [587, 186] on div "BMG BUMBLEBEE 00722300987 P23090 35% BMG US Registrations [STREET_ADDRESS][US_S…" at bounding box center [779, 259] width 1083 height 146
drag, startPoint x: 968, startPoint y: 317, endPoint x: 998, endPoint y: 323, distance: 30.8
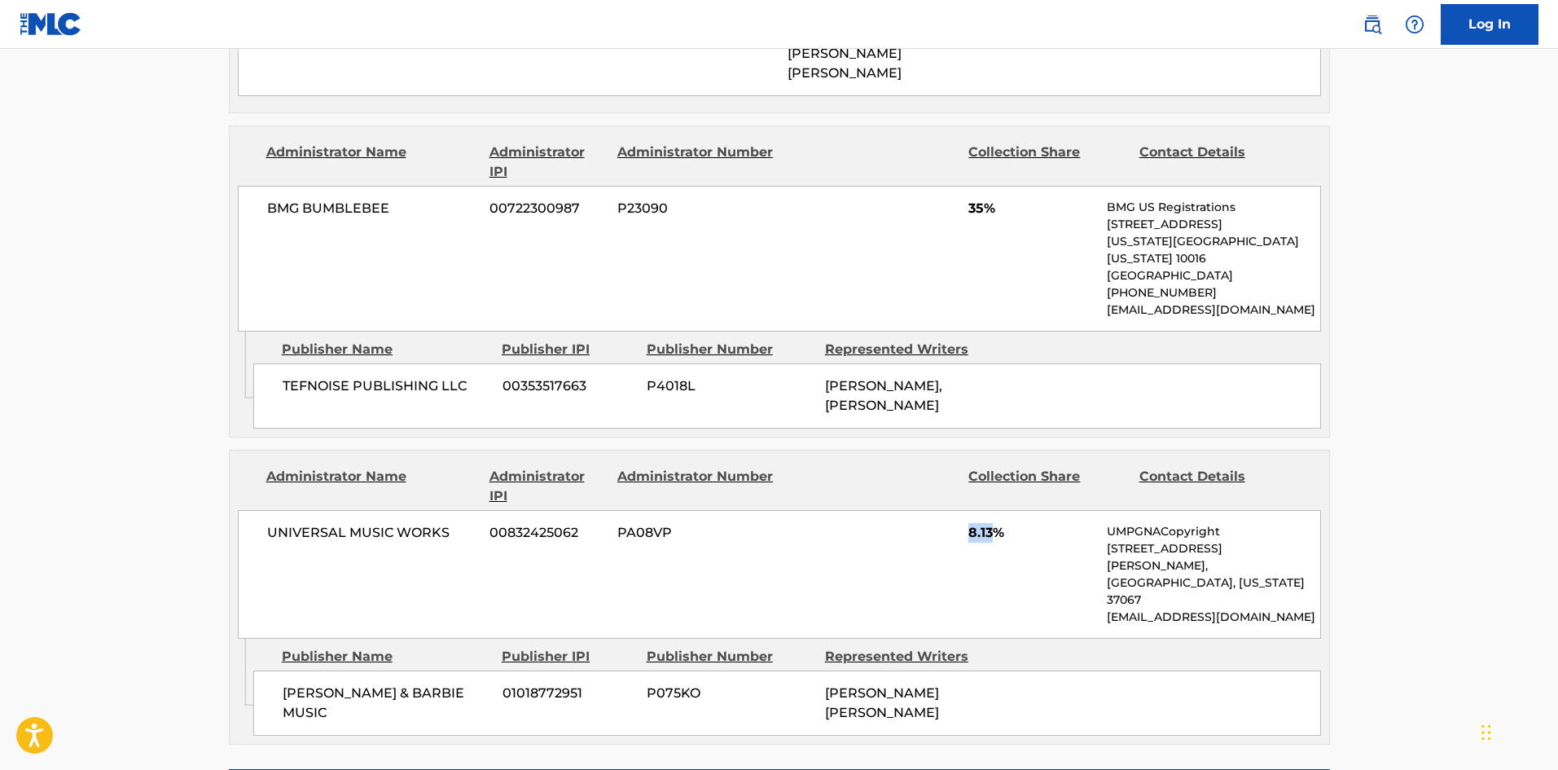
click at [998, 510] on div "UNIVERSAL MUSIC WORKS 00832425062 PA08VP 8.13% UMPGNACopyright [STREET_ADDRESS]…" at bounding box center [779, 574] width 1083 height 129
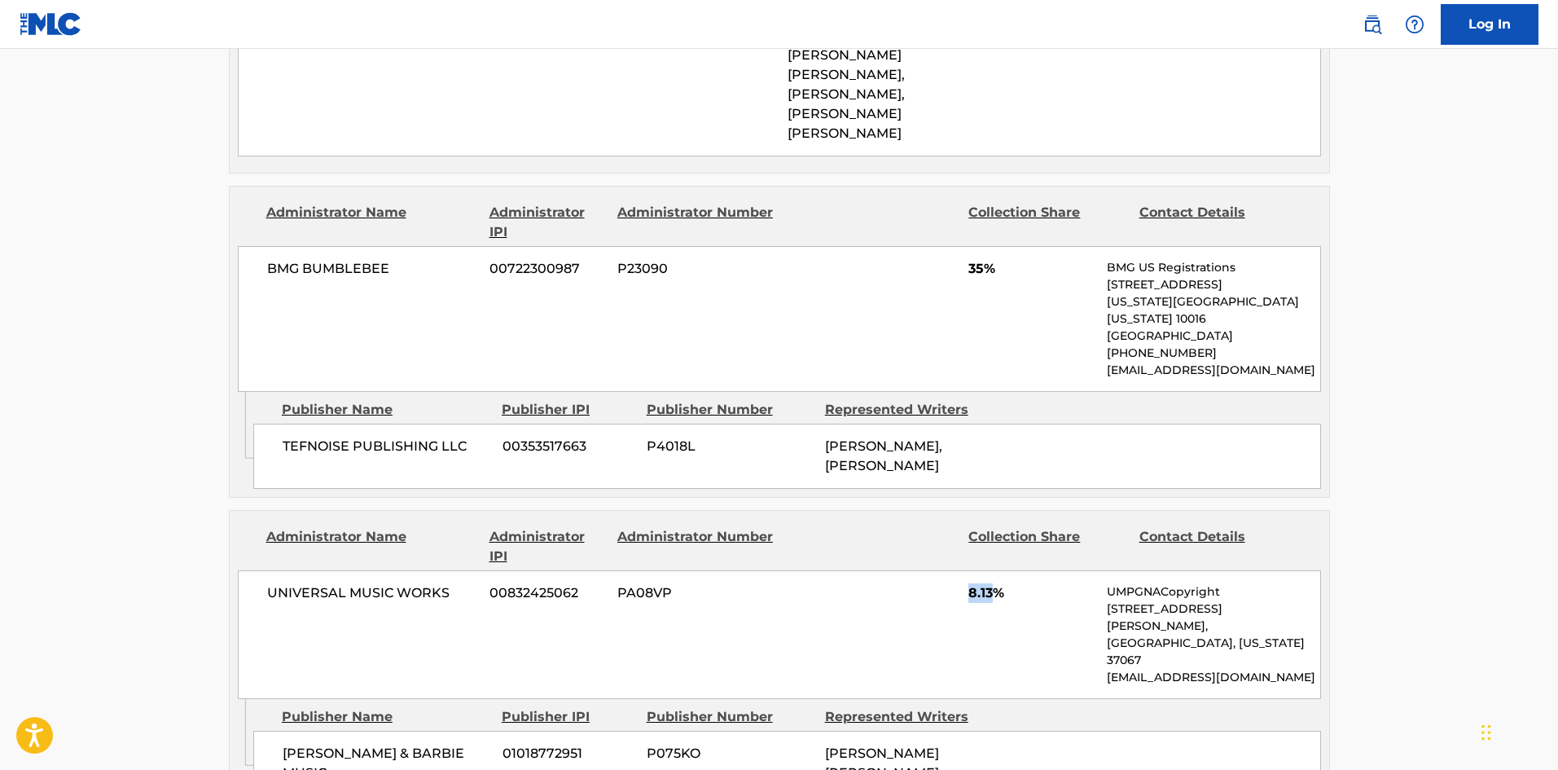
scroll to position [1792, 0]
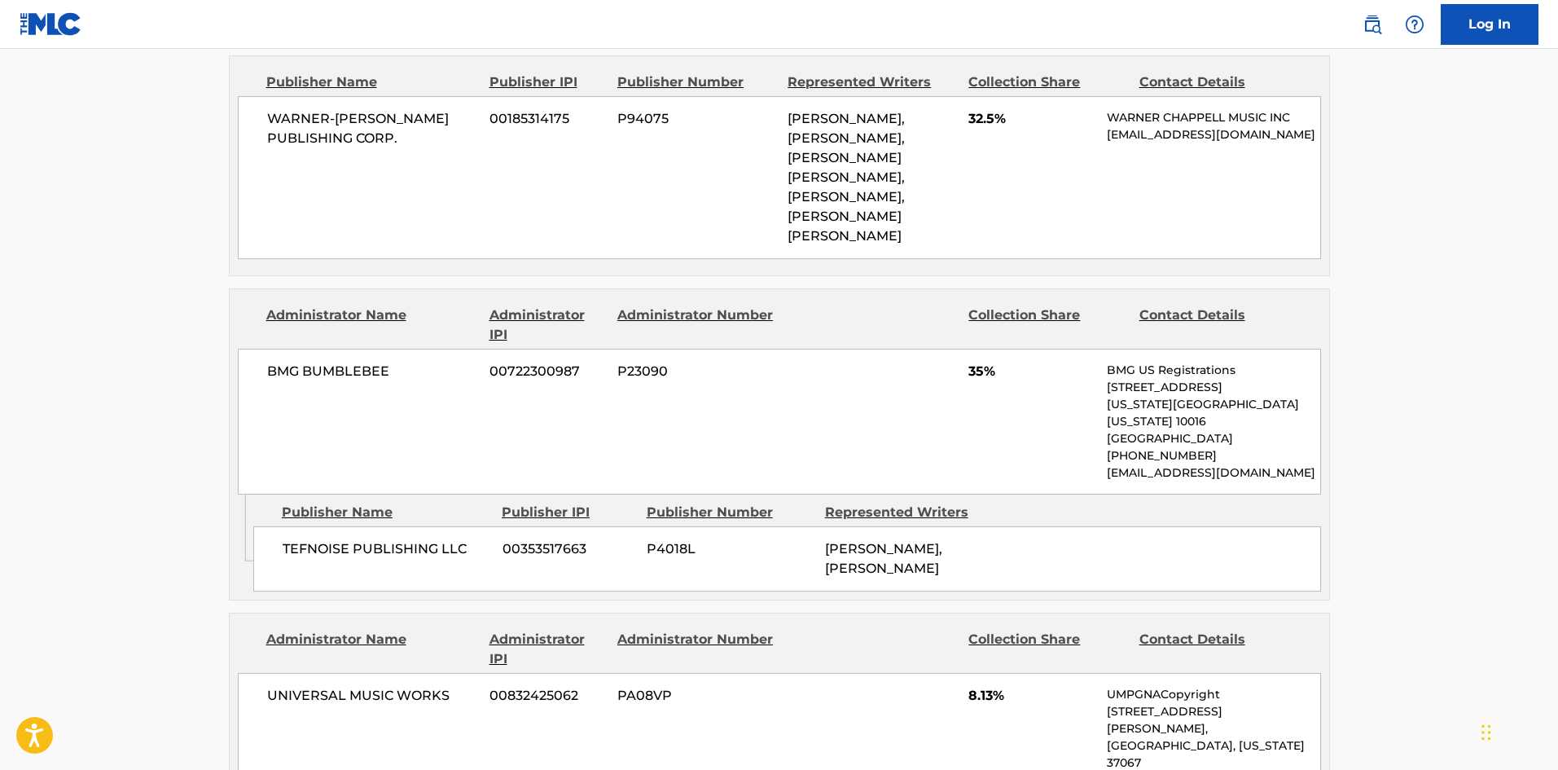
drag, startPoint x: 292, startPoint y: 614, endPoint x: 449, endPoint y: 605, distance: 157.4
drag, startPoint x: 305, startPoint y: 340, endPoint x: 415, endPoint y: 337, distance: 110.0
click at [415, 539] on span "TEFNOISE PUBLISHING LLC" at bounding box center [387, 549] width 208 height 20
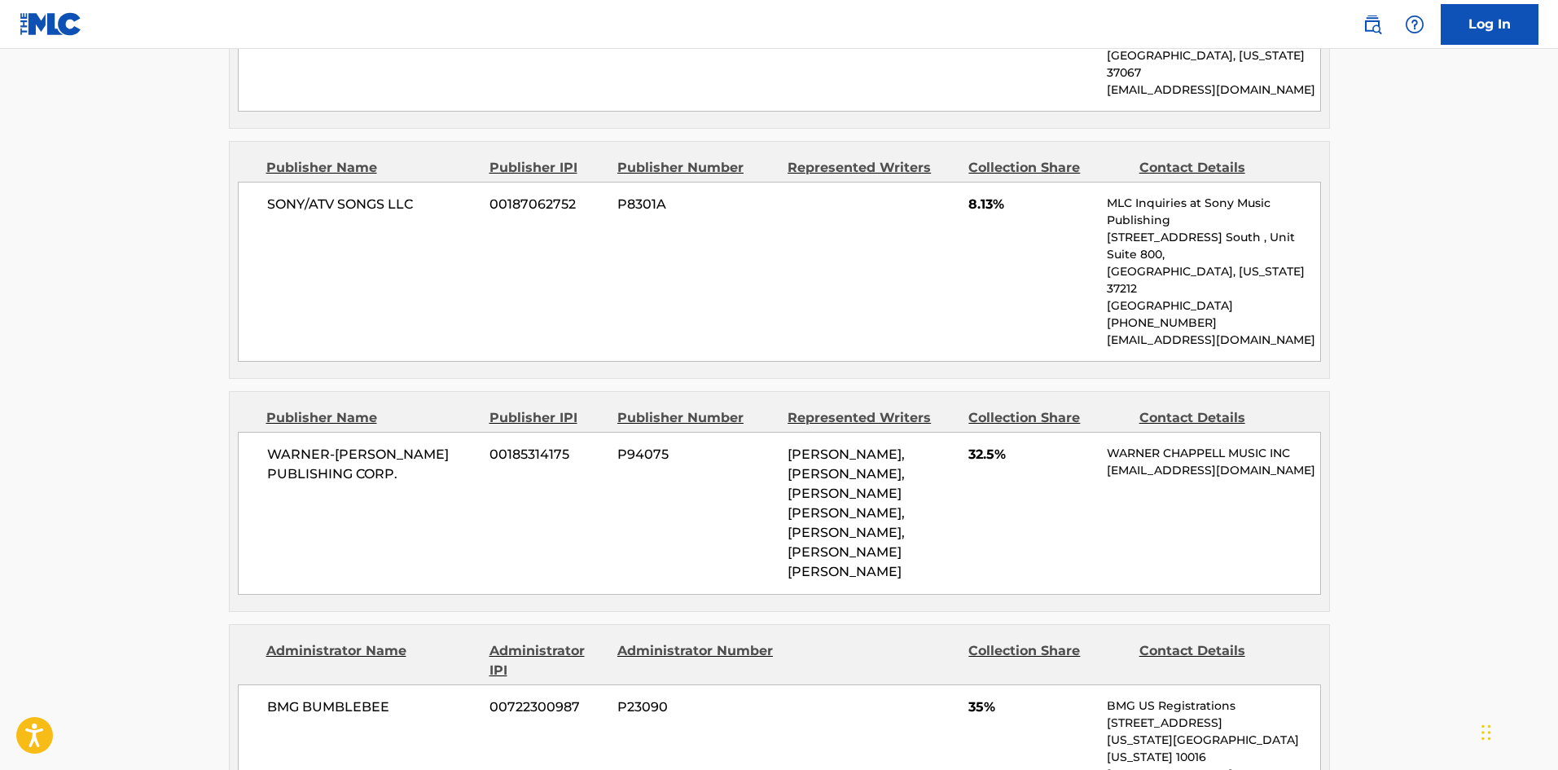
scroll to position [1385, 0]
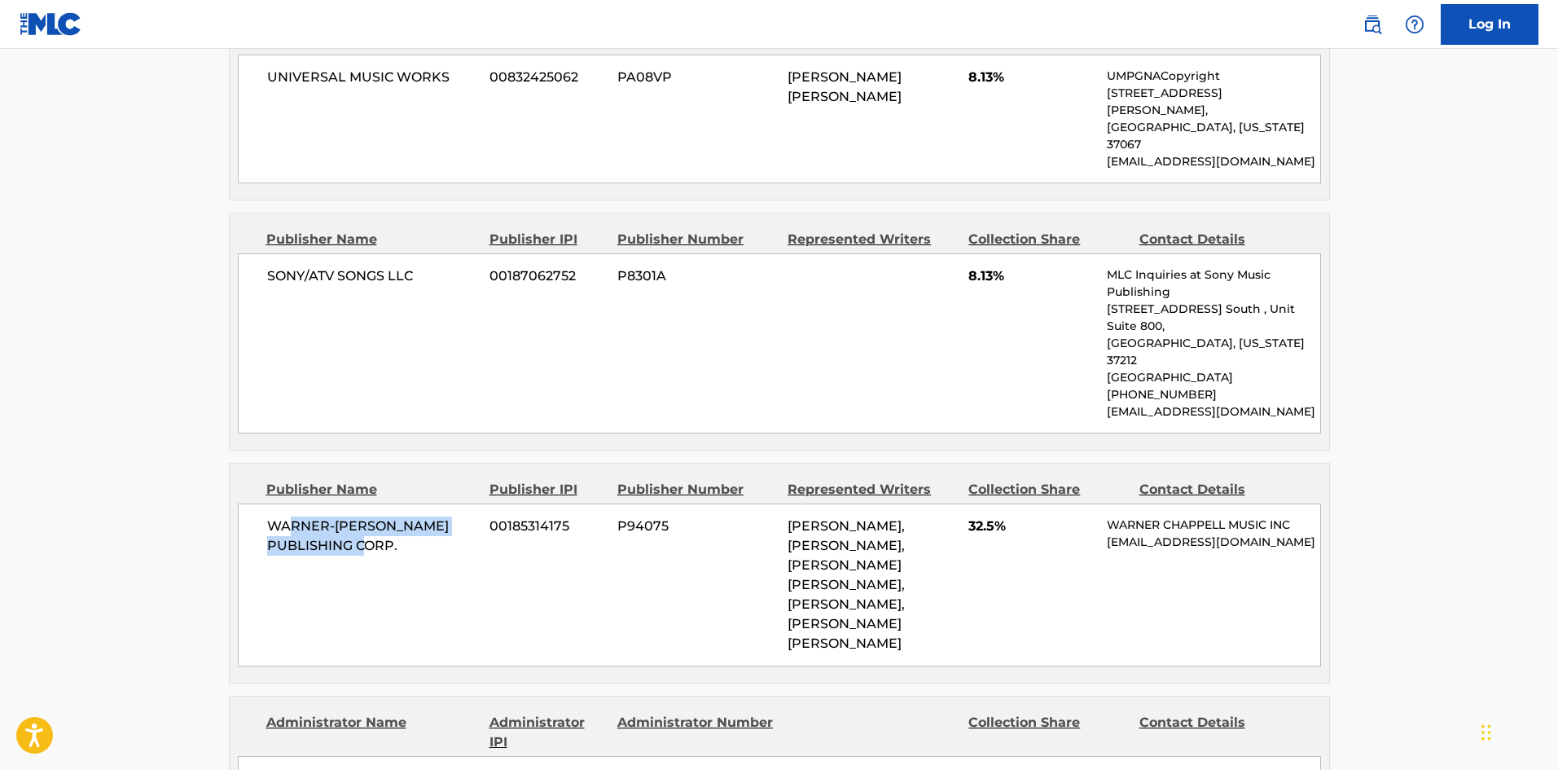
drag, startPoint x: 292, startPoint y: 367, endPoint x: 447, endPoint y: 396, distance: 157.3
click at [447, 516] on span "WARNER-[PERSON_NAME] PUBLISHING CORP." at bounding box center [372, 535] width 211 height 39
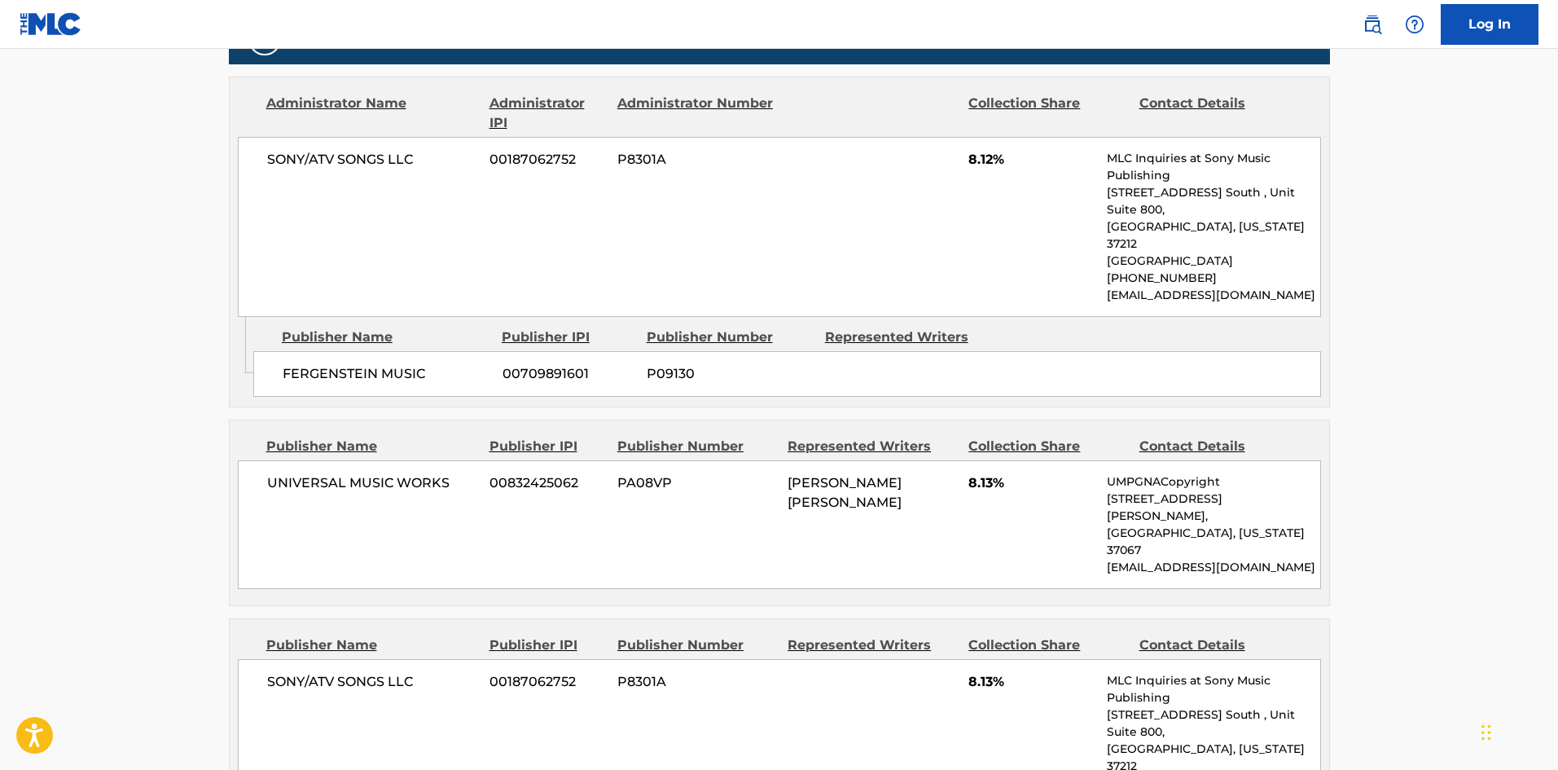
scroll to position [977, 0]
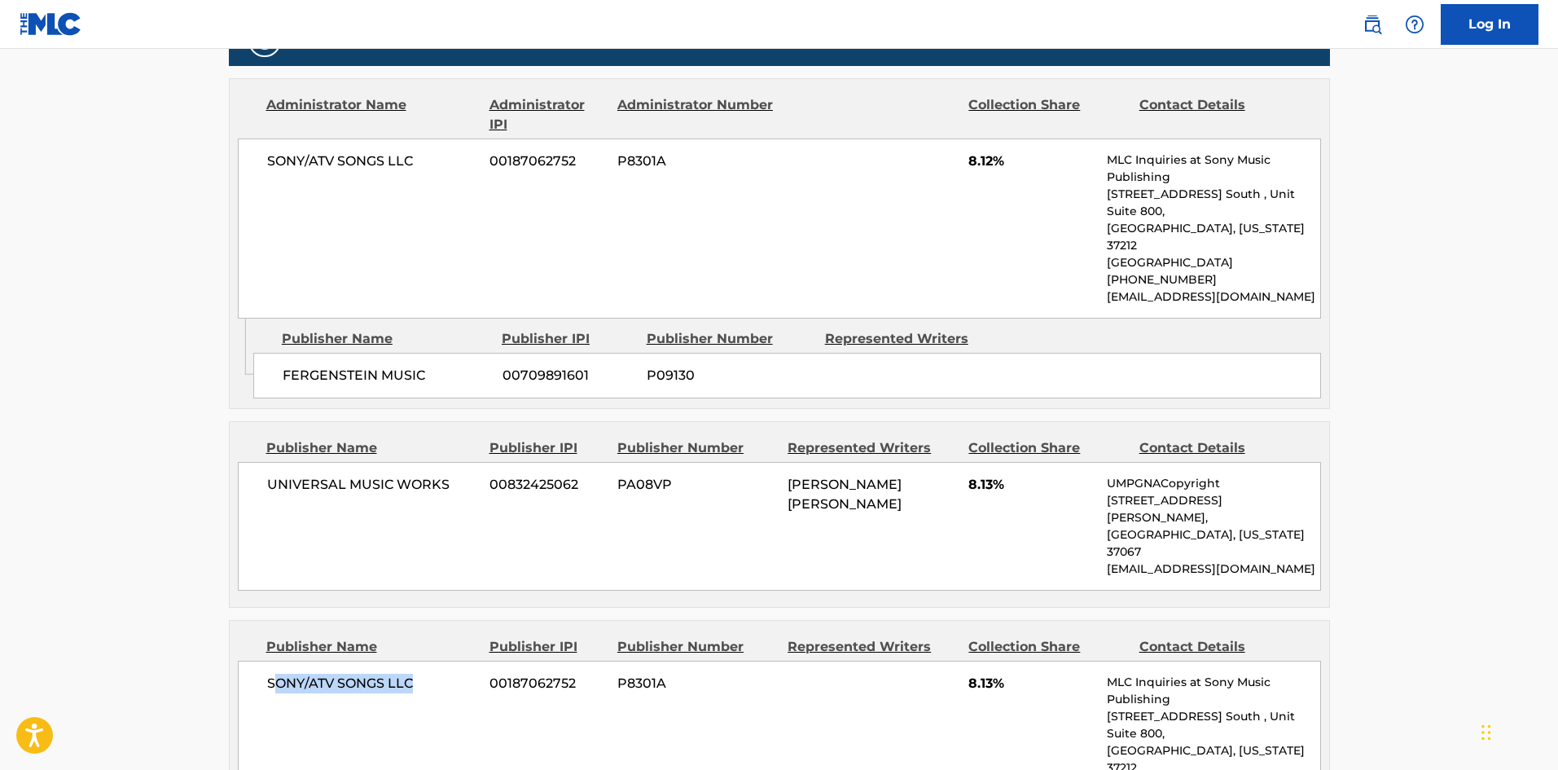
drag, startPoint x: 276, startPoint y: 560, endPoint x: 408, endPoint y: 519, distance: 138.1
click at [436, 674] on span "SONY/ATV SONGS LLC" at bounding box center [372, 684] width 211 height 20
drag, startPoint x: 272, startPoint y: 390, endPoint x: 382, endPoint y: 393, distance: 110.0
click at [375, 475] on span "UNIVERSAL MUSIC WORKS" at bounding box center [372, 485] width 211 height 20
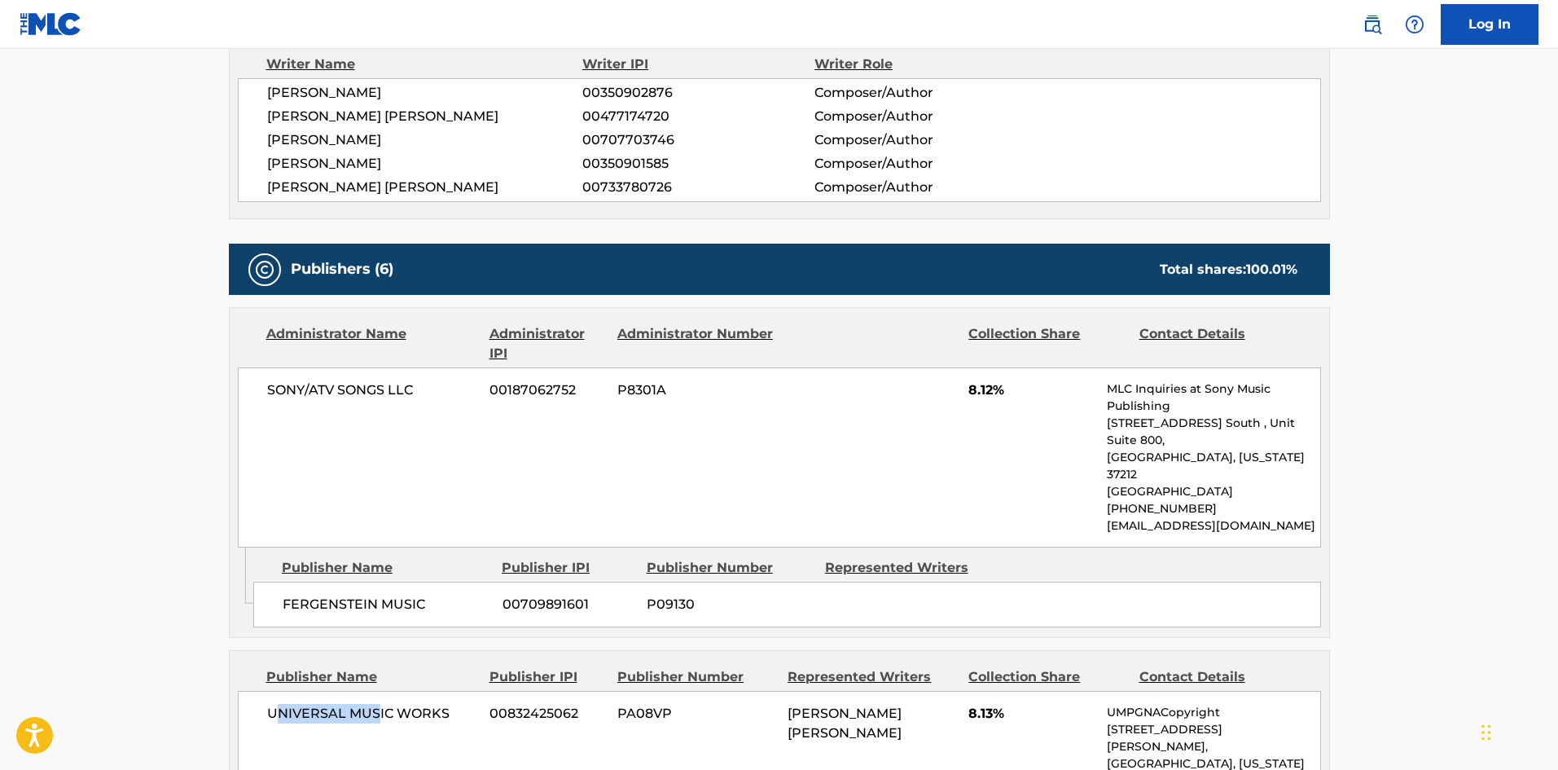
scroll to position [733, 0]
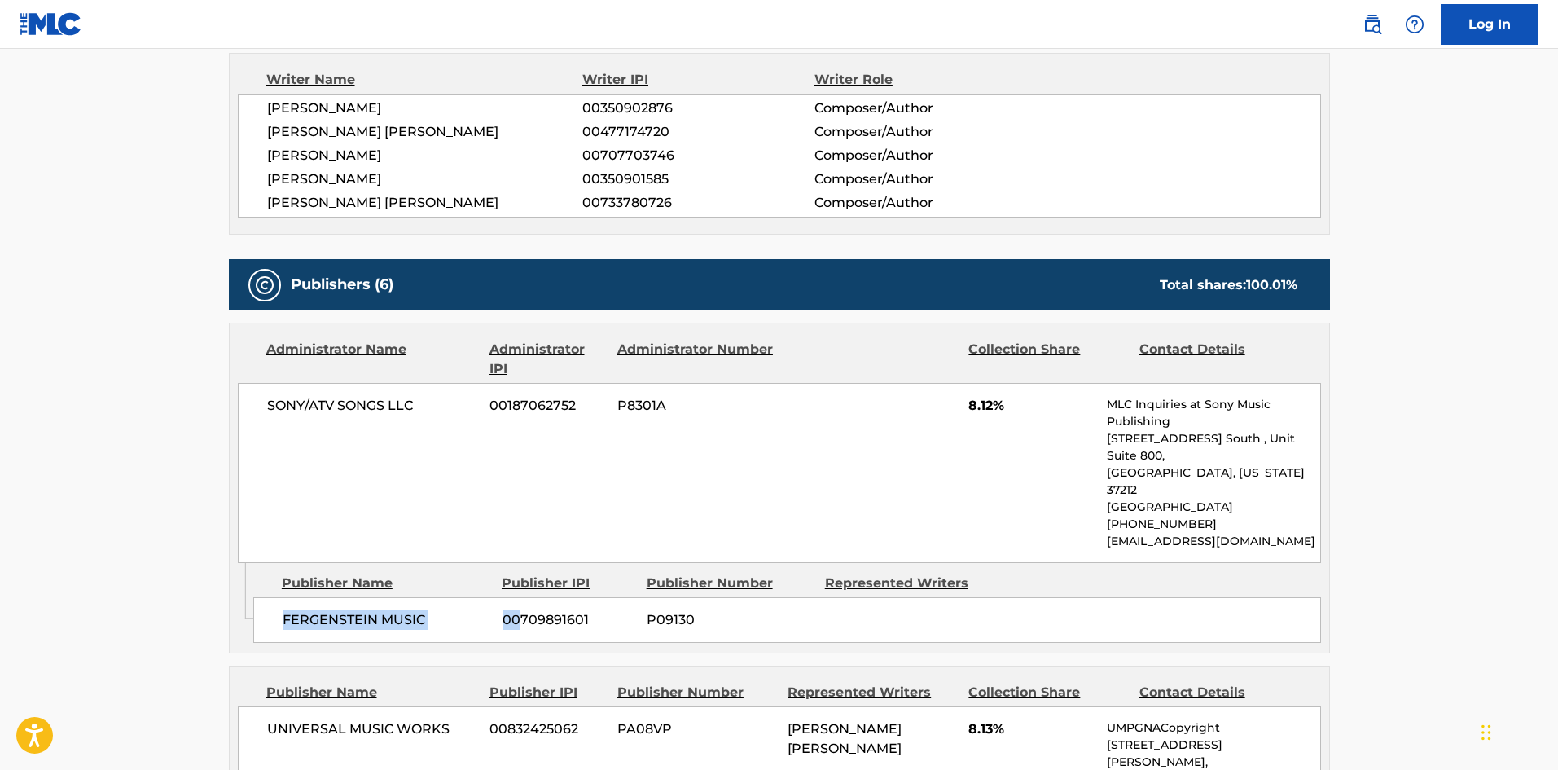
drag, startPoint x: 285, startPoint y: 542, endPoint x: 522, endPoint y: 533, distance: 237.1
click at [522, 597] on div "FERGENSTEIN MUSIC 00709891601 P09130" at bounding box center [787, 620] width 1068 height 46
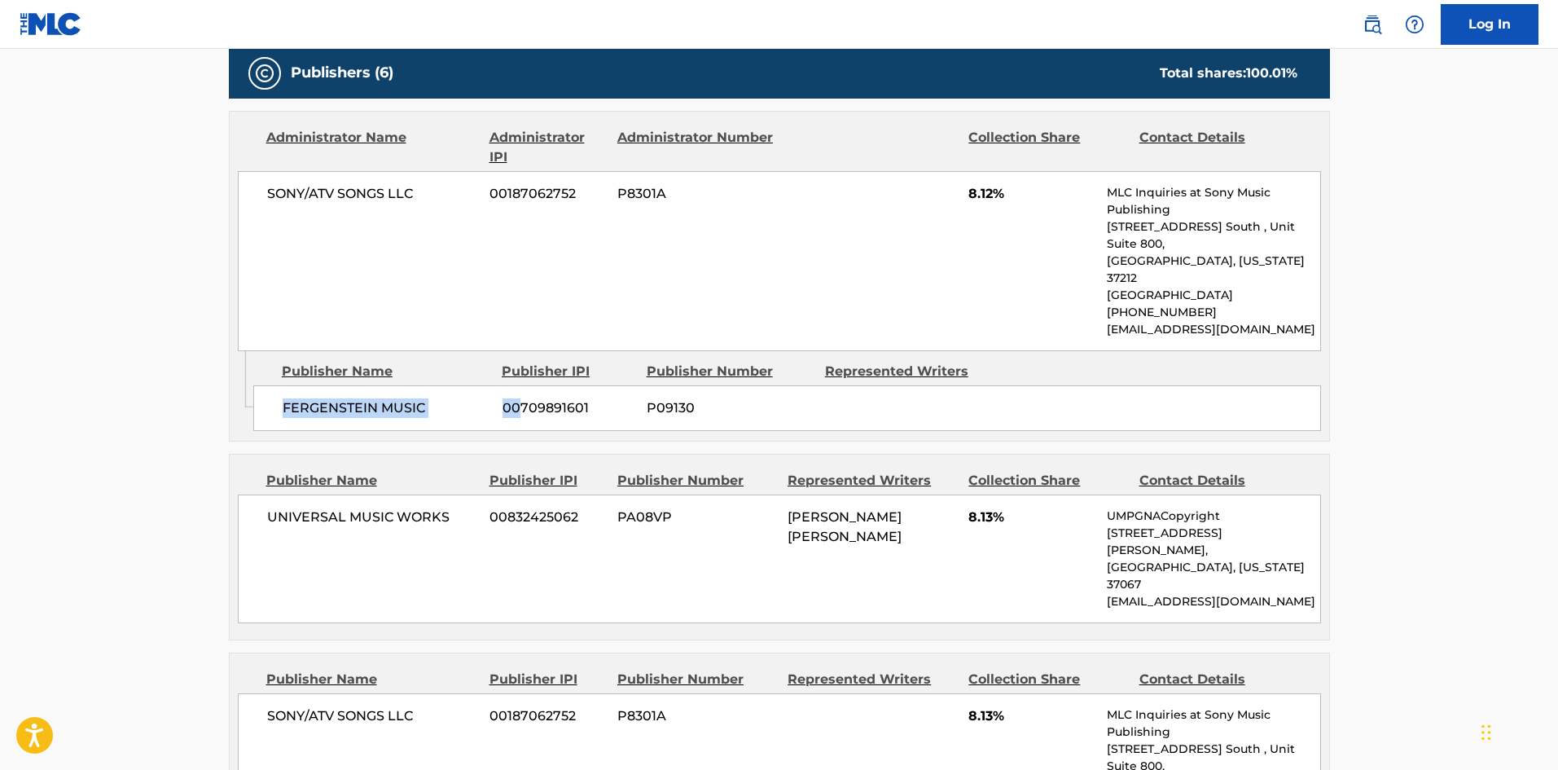
scroll to position [977, 0]
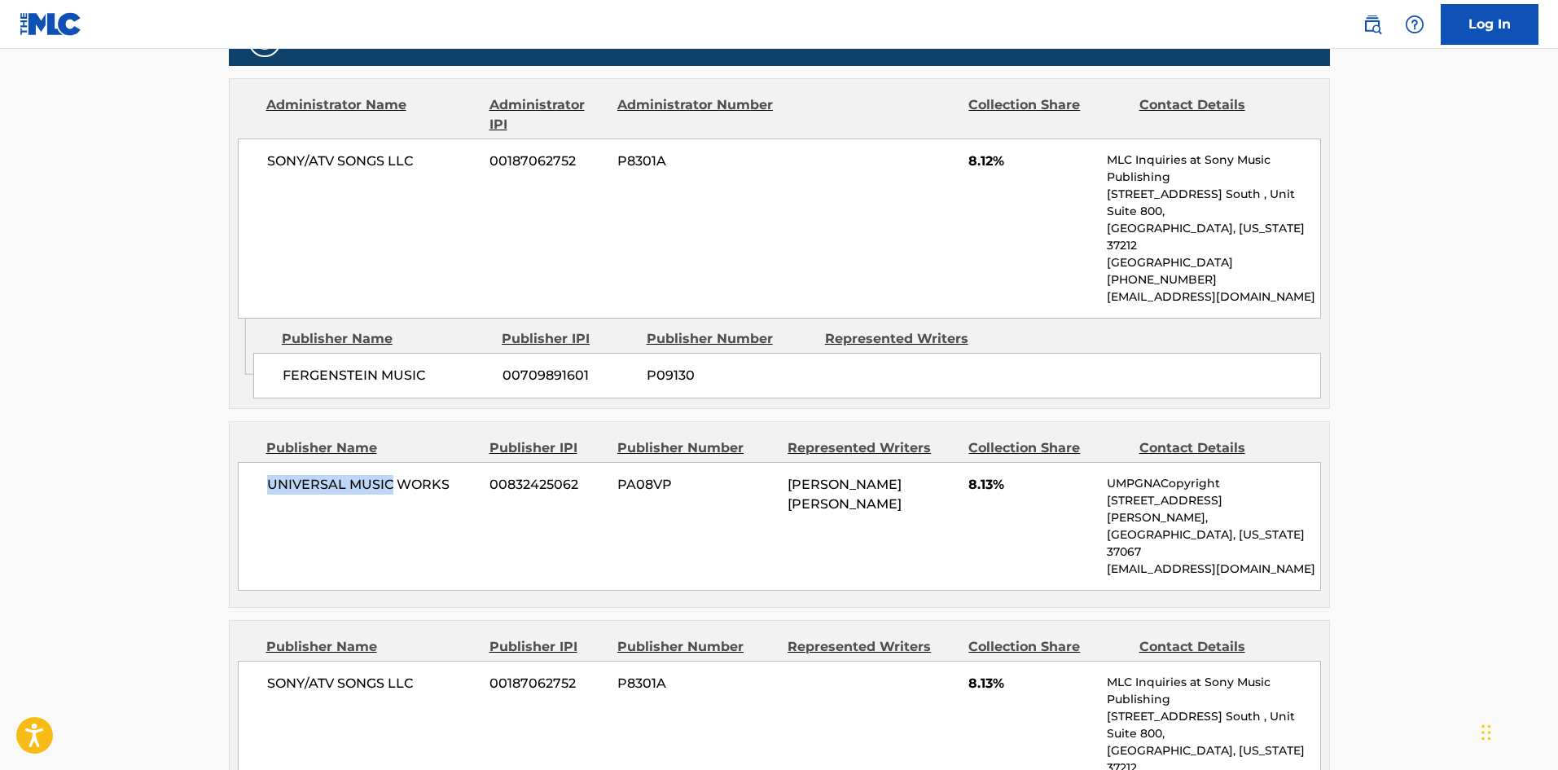
drag, startPoint x: 270, startPoint y: 385, endPoint x: 388, endPoint y: 400, distance: 119.8
click at [388, 475] on span "UNIVERSAL MUSIC WORKS" at bounding box center [372, 485] width 211 height 20
drag, startPoint x: 285, startPoint y: 560, endPoint x: 406, endPoint y: 564, distance: 120.6
click at [406, 674] on span "SONY/ATV SONGS LLC" at bounding box center [372, 684] width 211 height 20
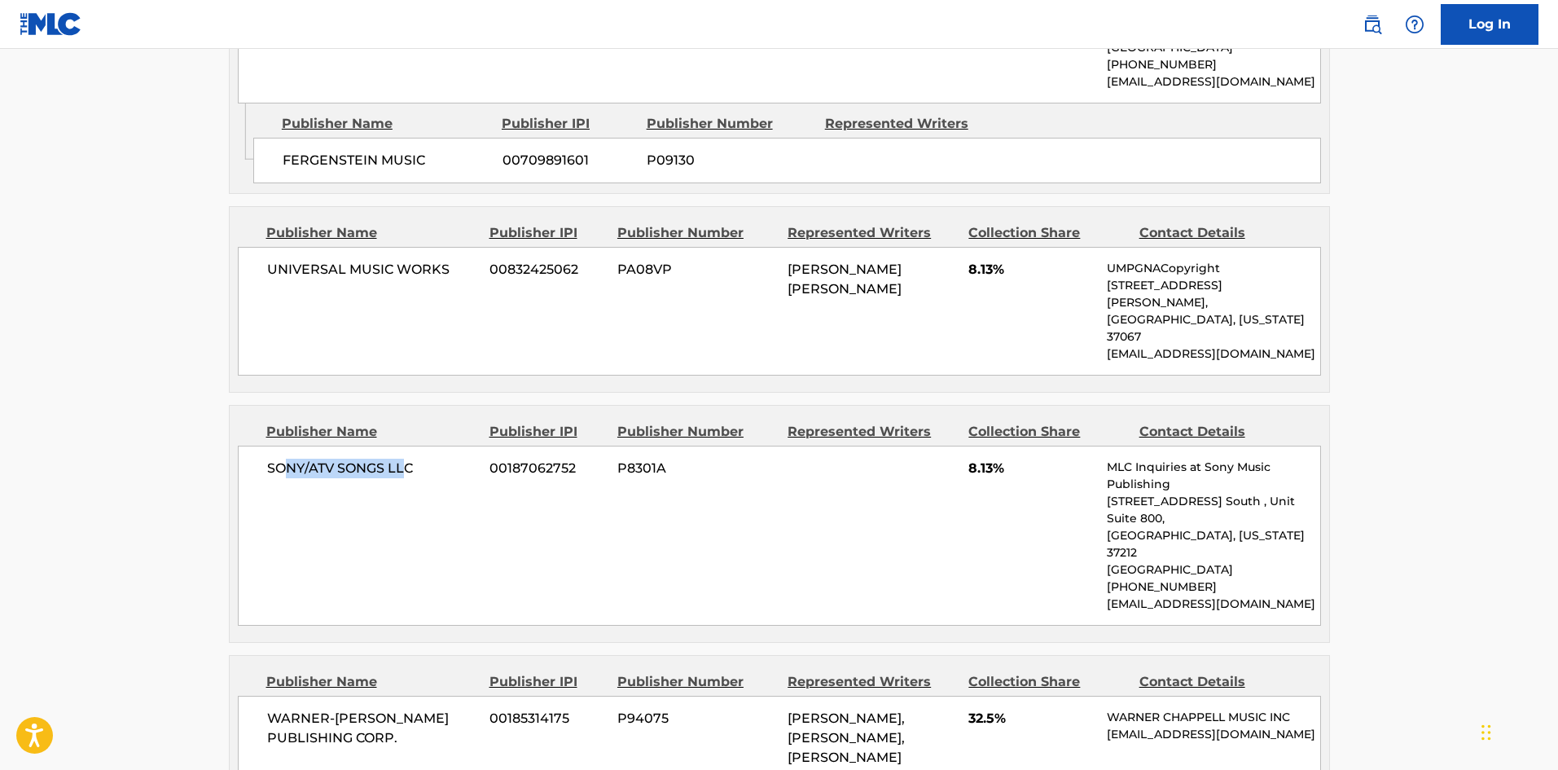
scroll to position [1222, 0]
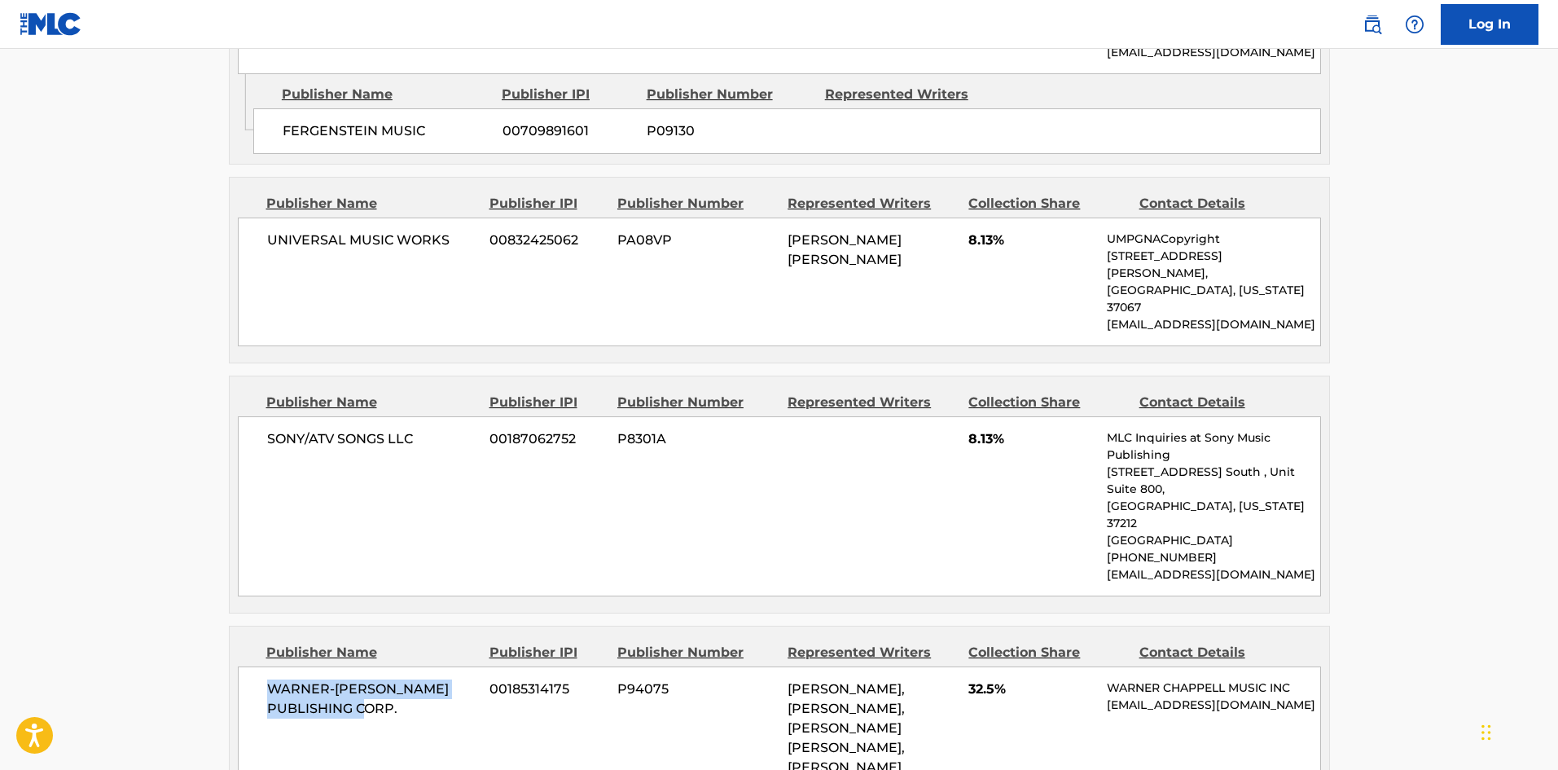
drag, startPoint x: 262, startPoint y: 531, endPoint x: 433, endPoint y: 498, distance: 174.1
click at [424, 666] on div "WARNER-[PERSON_NAME] PUBLISHING CORP. 00185314175 P94075 [PERSON_NAME], [PERSON…" at bounding box center [779, 747] width 1083 height 163
click at [501, 12] on nav "Log In" at bounding box center [779, 24] width 1558 height 49
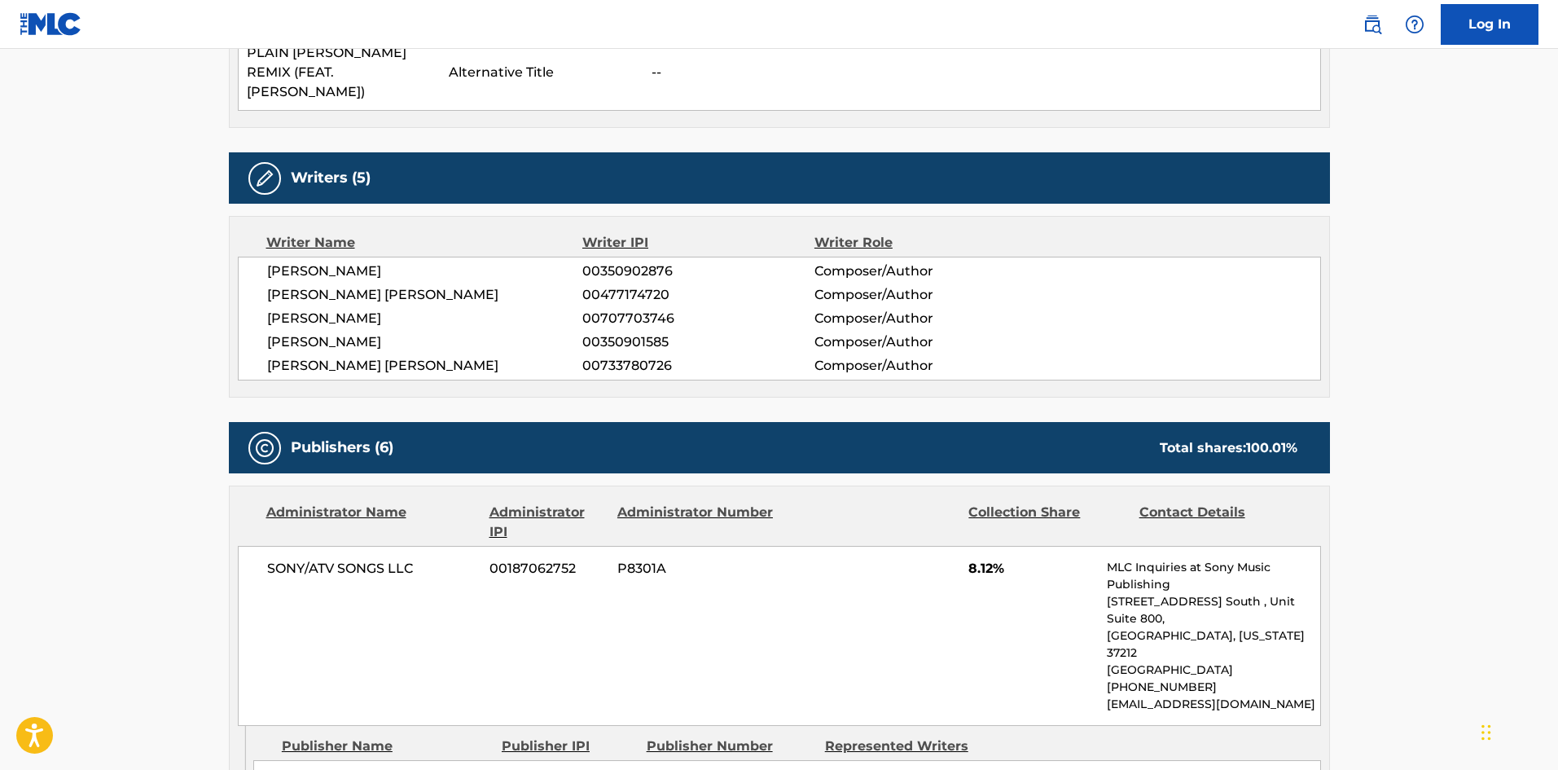
scroll to position [0, 0]
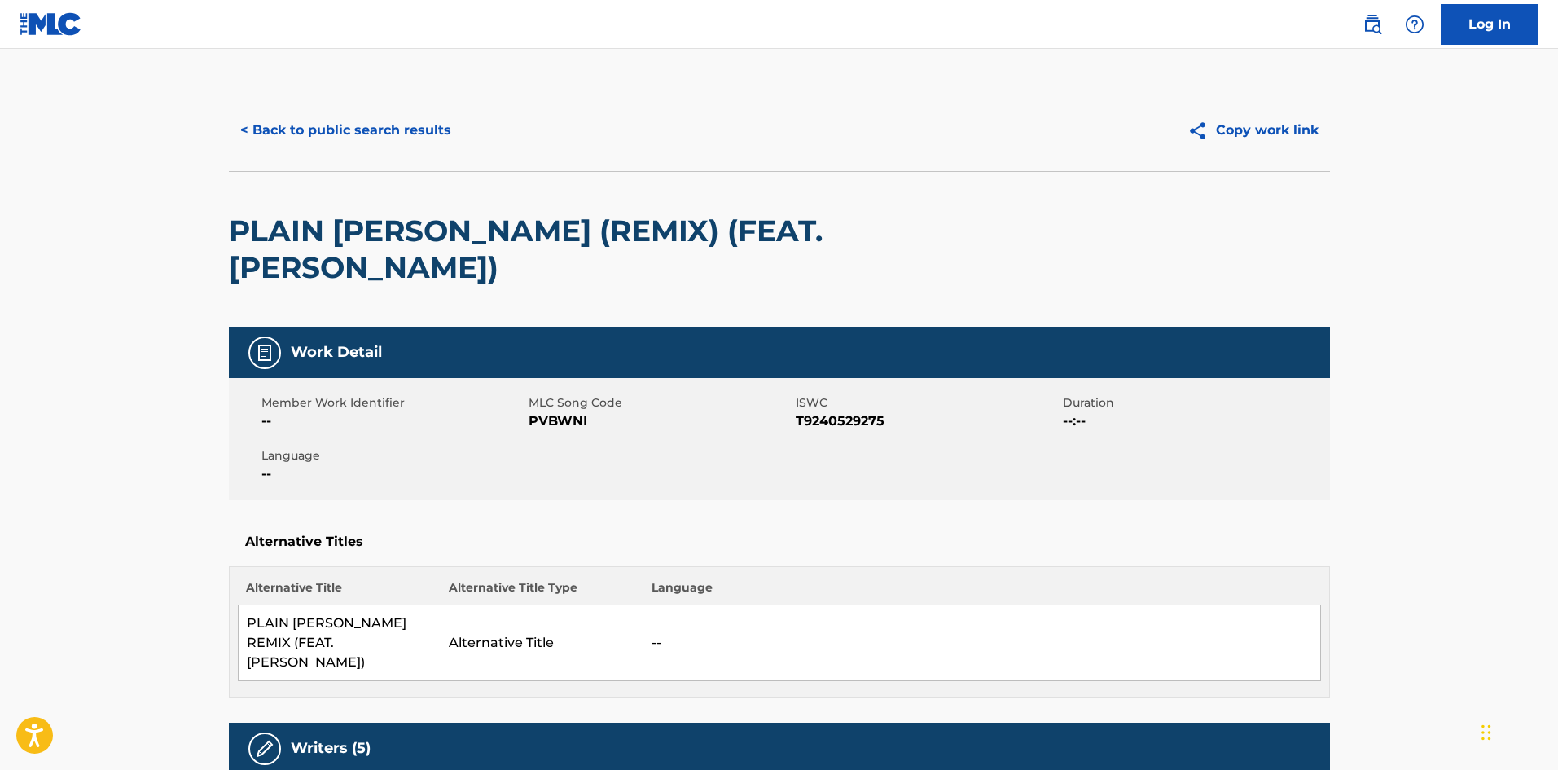
click at [361, 121] on button "< Back to public search results" at bounding box center [346, 130] width 234 height 41
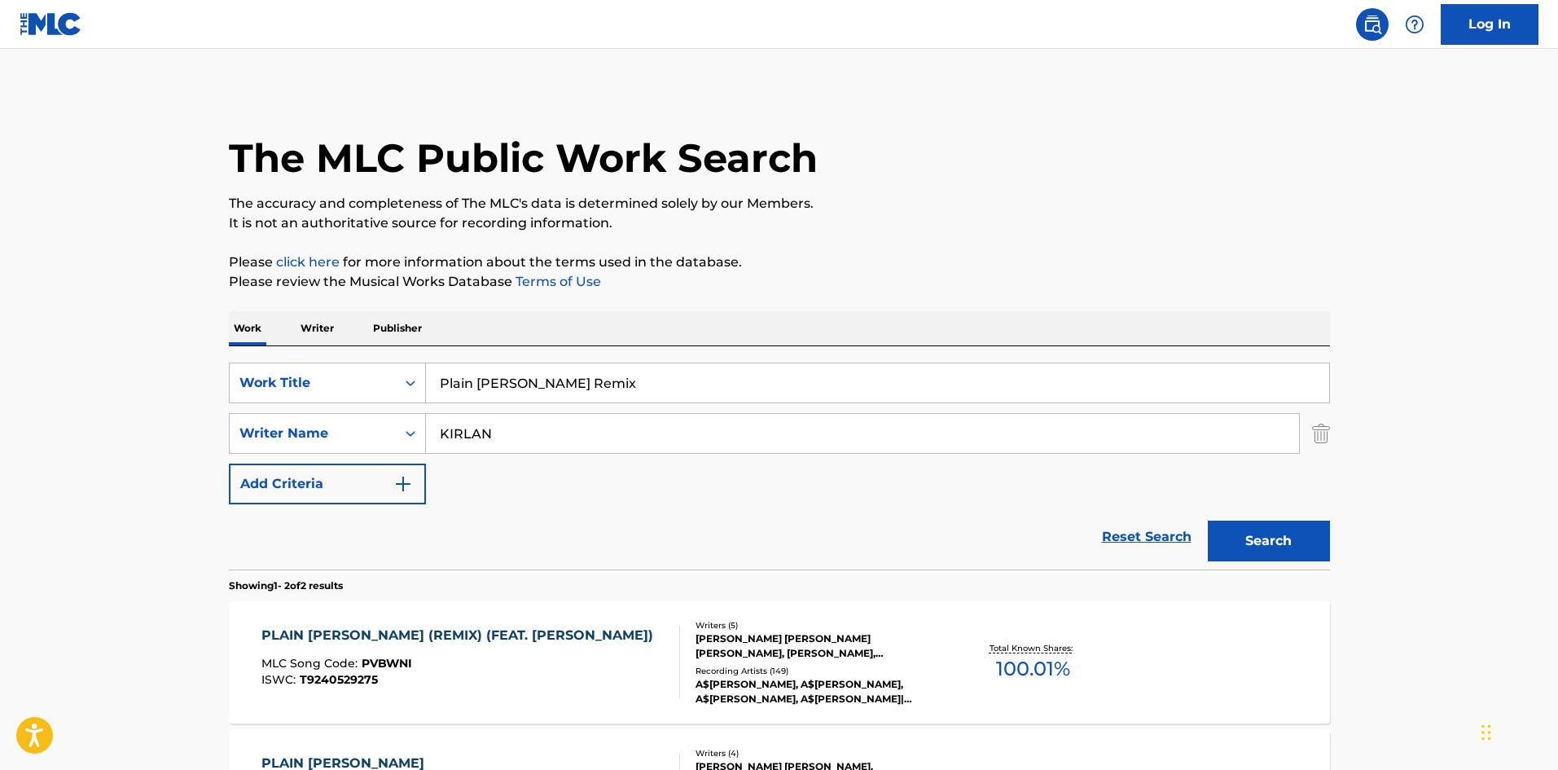
scroll to position [151, 0]
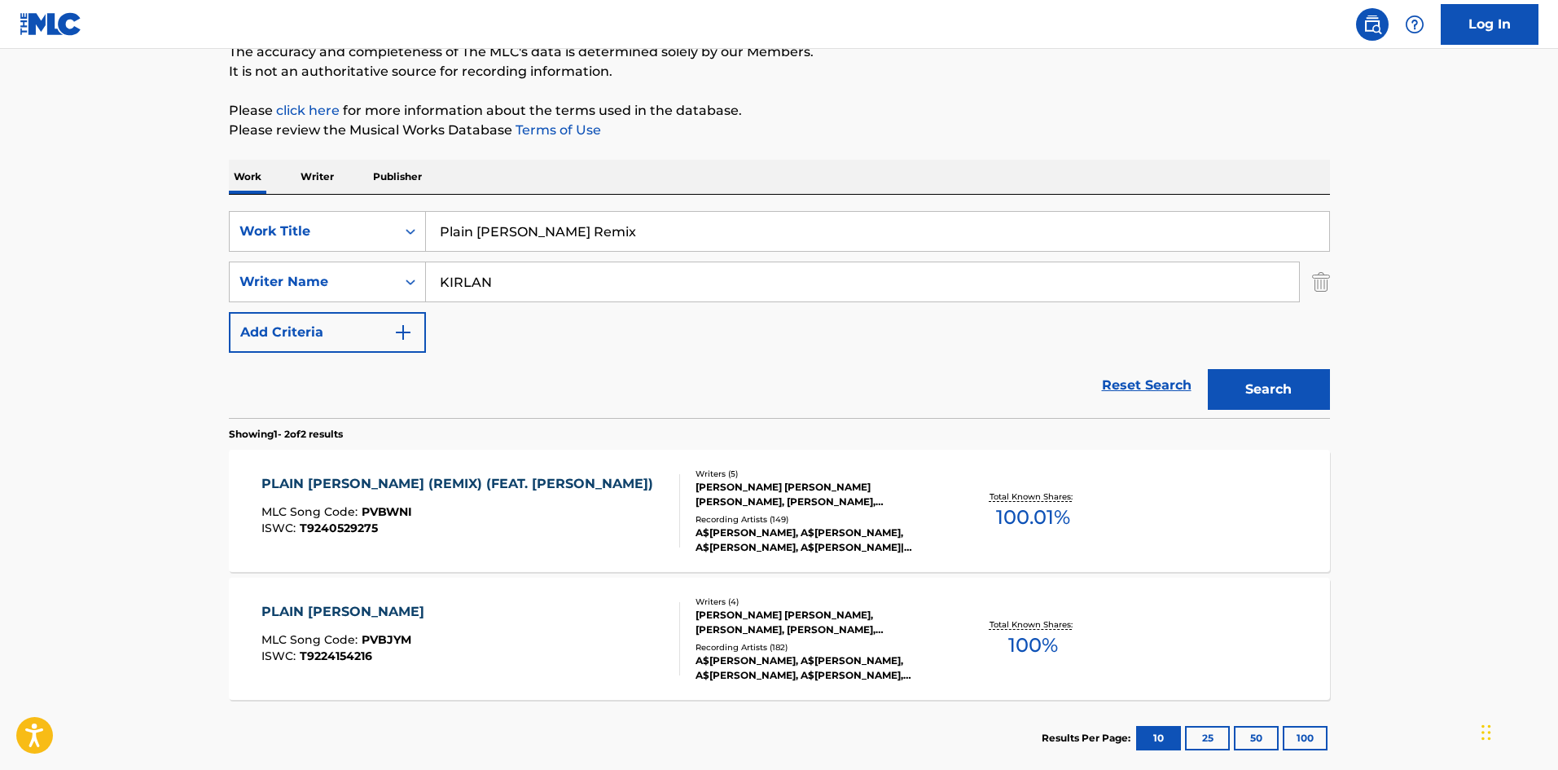
drag, startPoint x: 643, startPoint y: 237, endPoint x: 274, endPoint y: 27, distance: 424.6
click at [163, 216] on main "The MLC Public Work Search The accuracy and completeness of The MLC's data is d…" at bounding box center [779, 340] width 1558 height 887
paste input "sycho"
type input "Psycho"
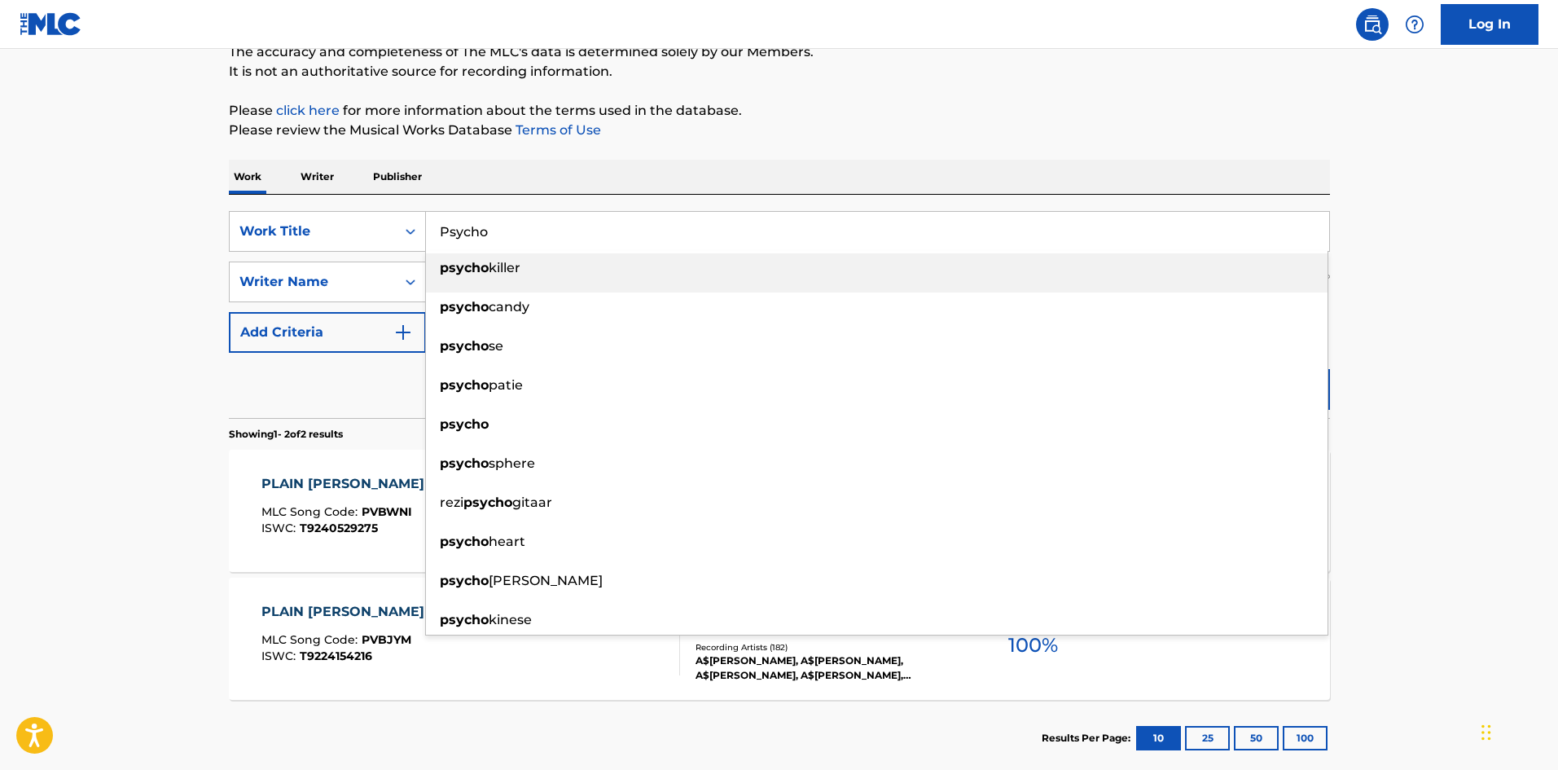
drag, startPoint x: 682, startPoint y: 116, endPoint x: 670, endPoint y: 129, distance: 17.9
click at [678, 121] on div "The MLC Public Work Search The accuracy and completeness of The MLC's data is d…" at bounding box center [779, 357] width 1140 height 838
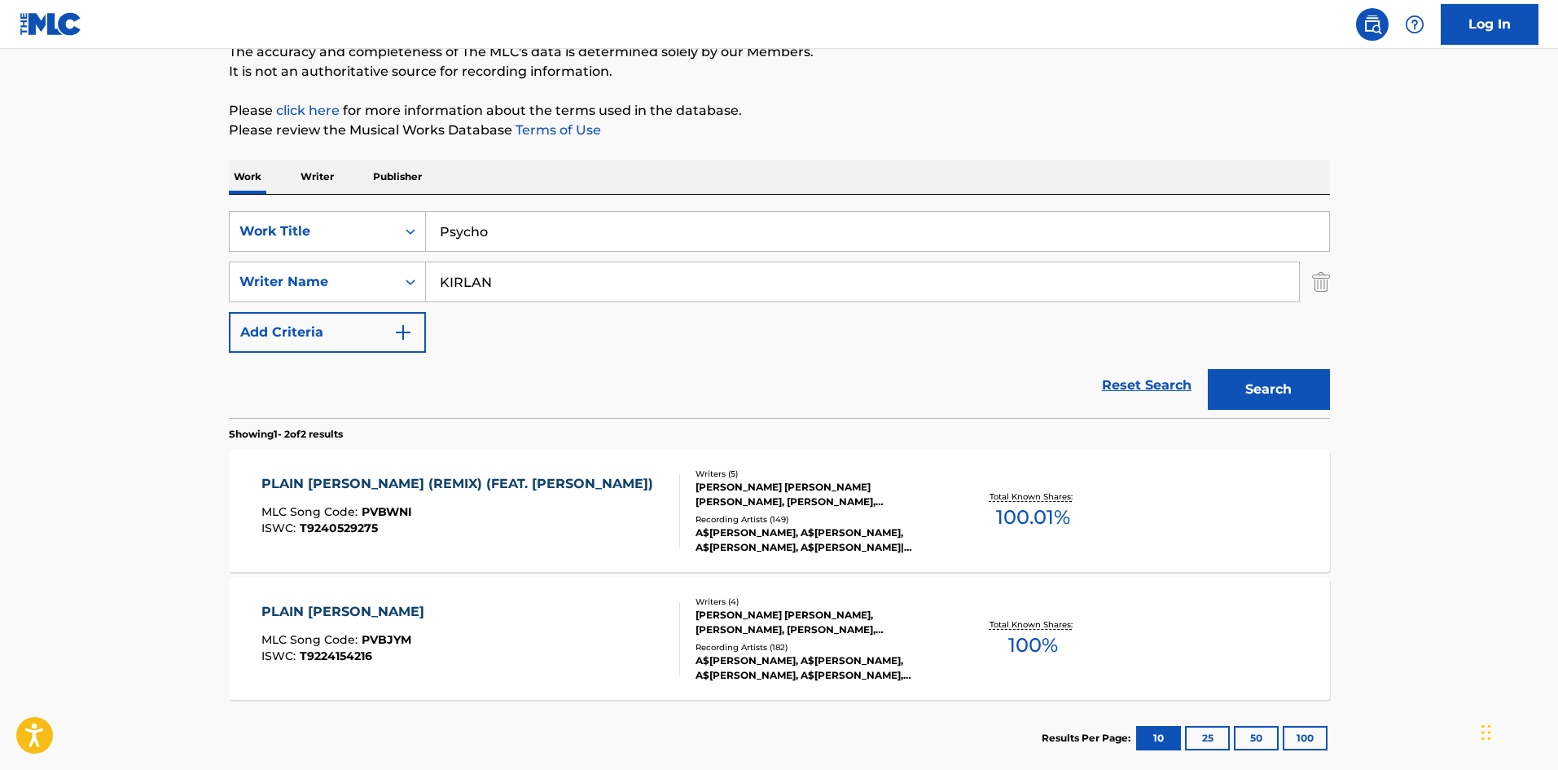
drag, startPoint x: 561, startPoint y: 296, endPoint x: 105, endPoint y: 300, distance: 456.1
click at [105, 300] on main "The MLC Public Work Search The accuracy and completeness of The MLC's data is d…" at bounding box center [779, 340] width 1558 height 887
paste input "[PERSON_NAME]"
type input "[PERSON_NAME]"
click at [1299, 379] on button "Search" at bounding box center [1269, 389] width 122 height 41
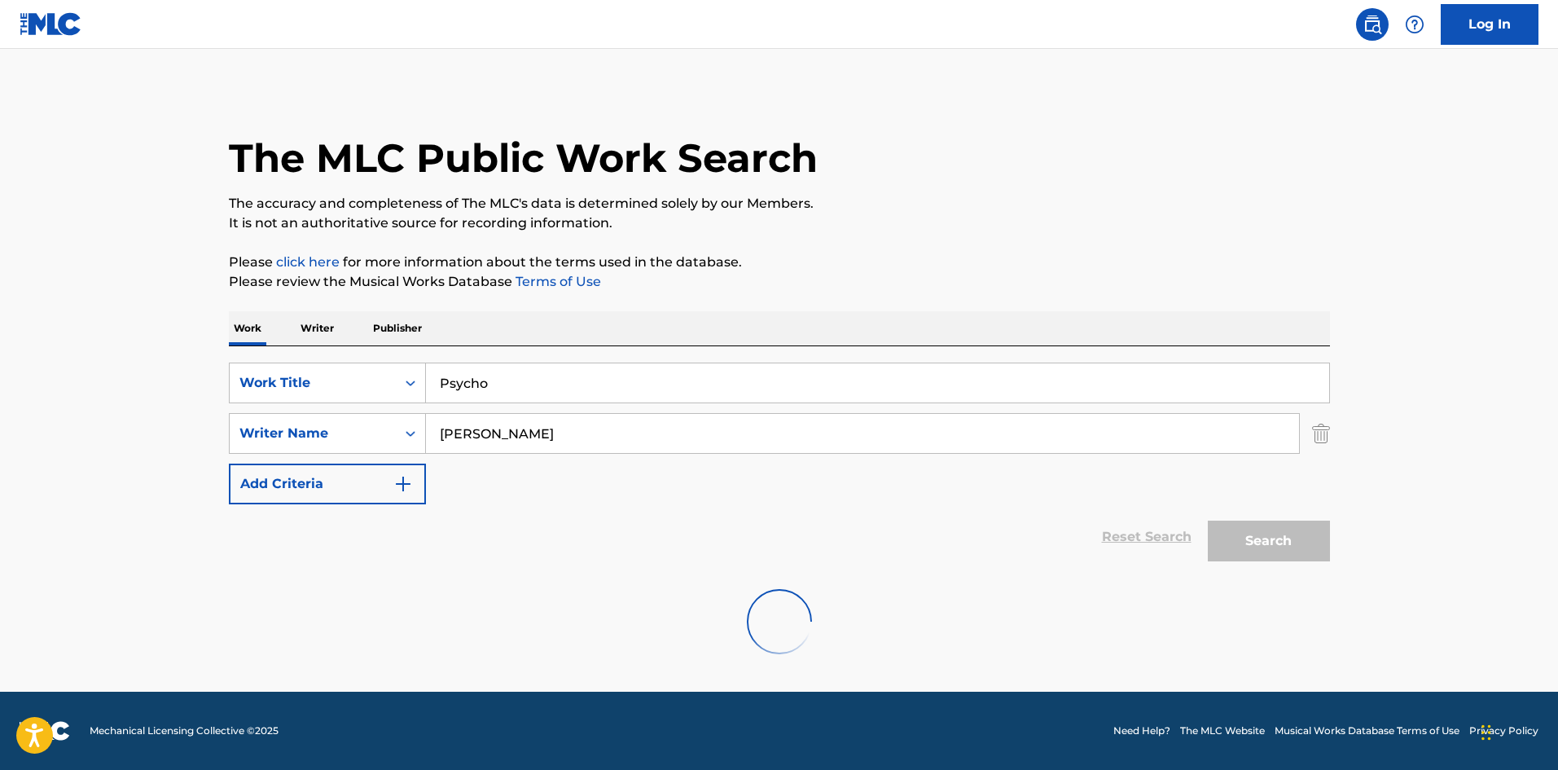
scroll to position [0, 0]
click at [1299, 379] on input "Psycho" at bounding box center [877, 382] width 903 height 39
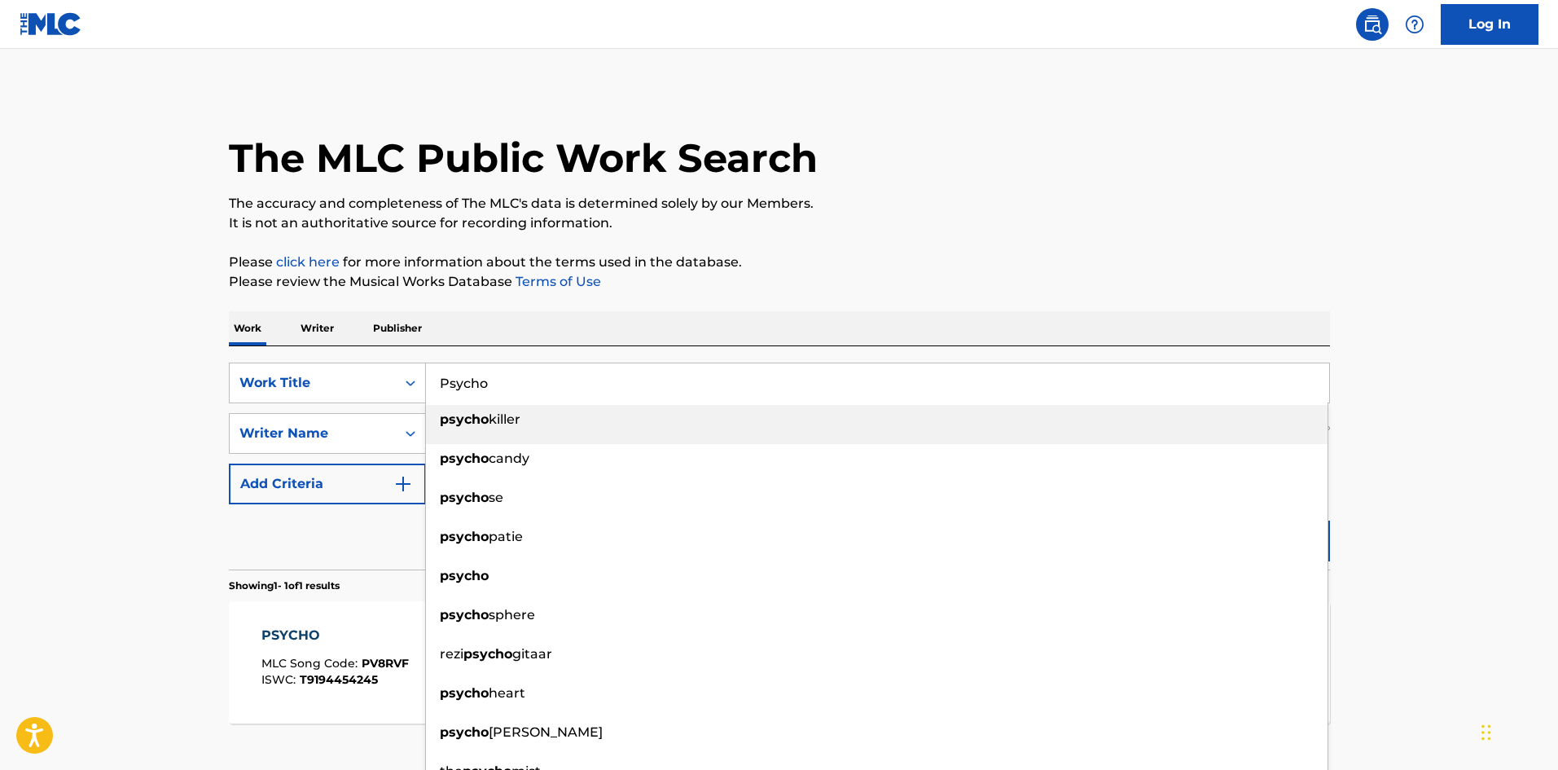
click at [972, 99] on div "The MLC Public Work Search" at bounding box center [779, 149] width 1101 height 119
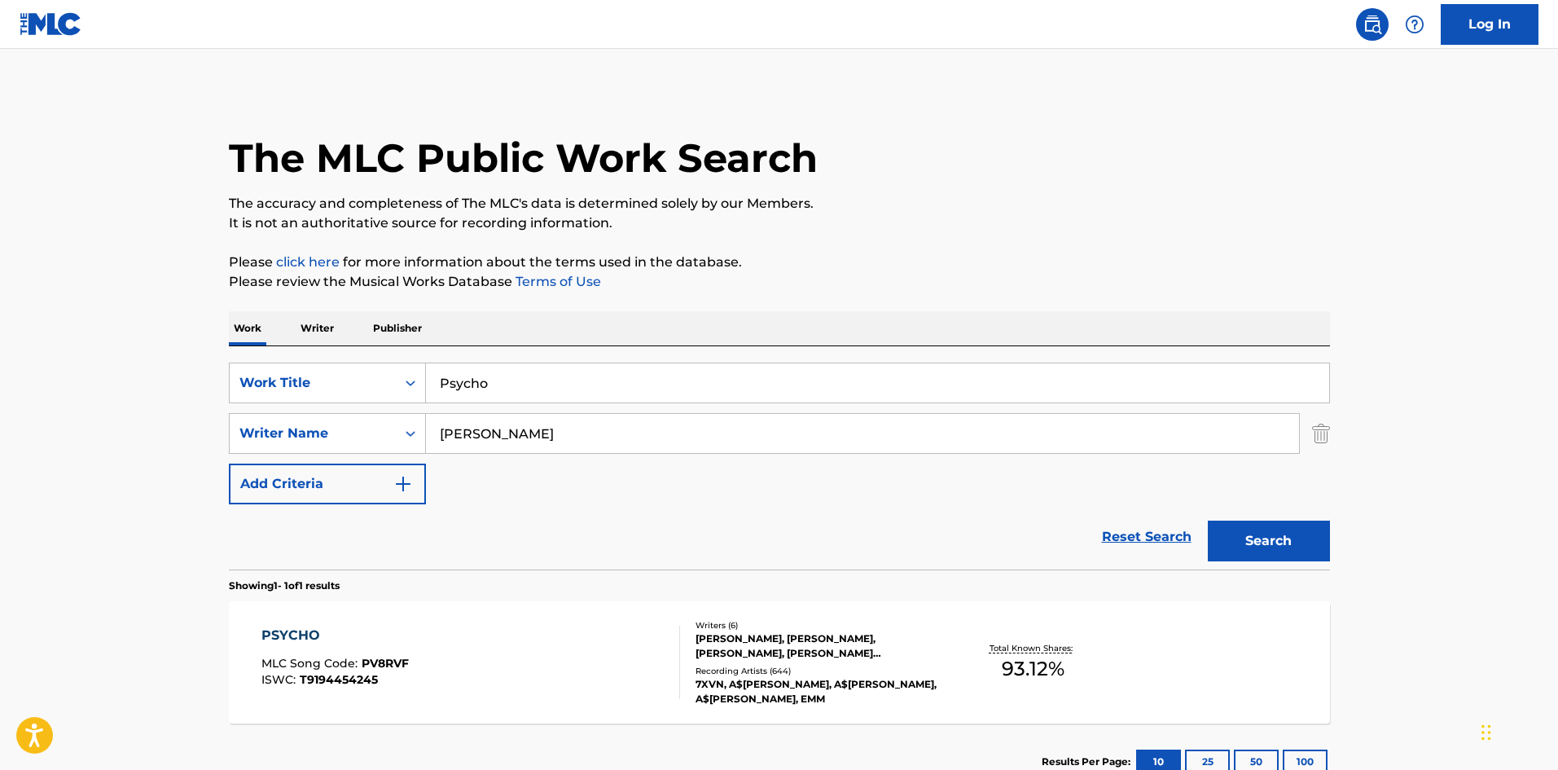
click at [1277, 541] on button "Search" at bounding box center [1269, 540] width 122 height 41
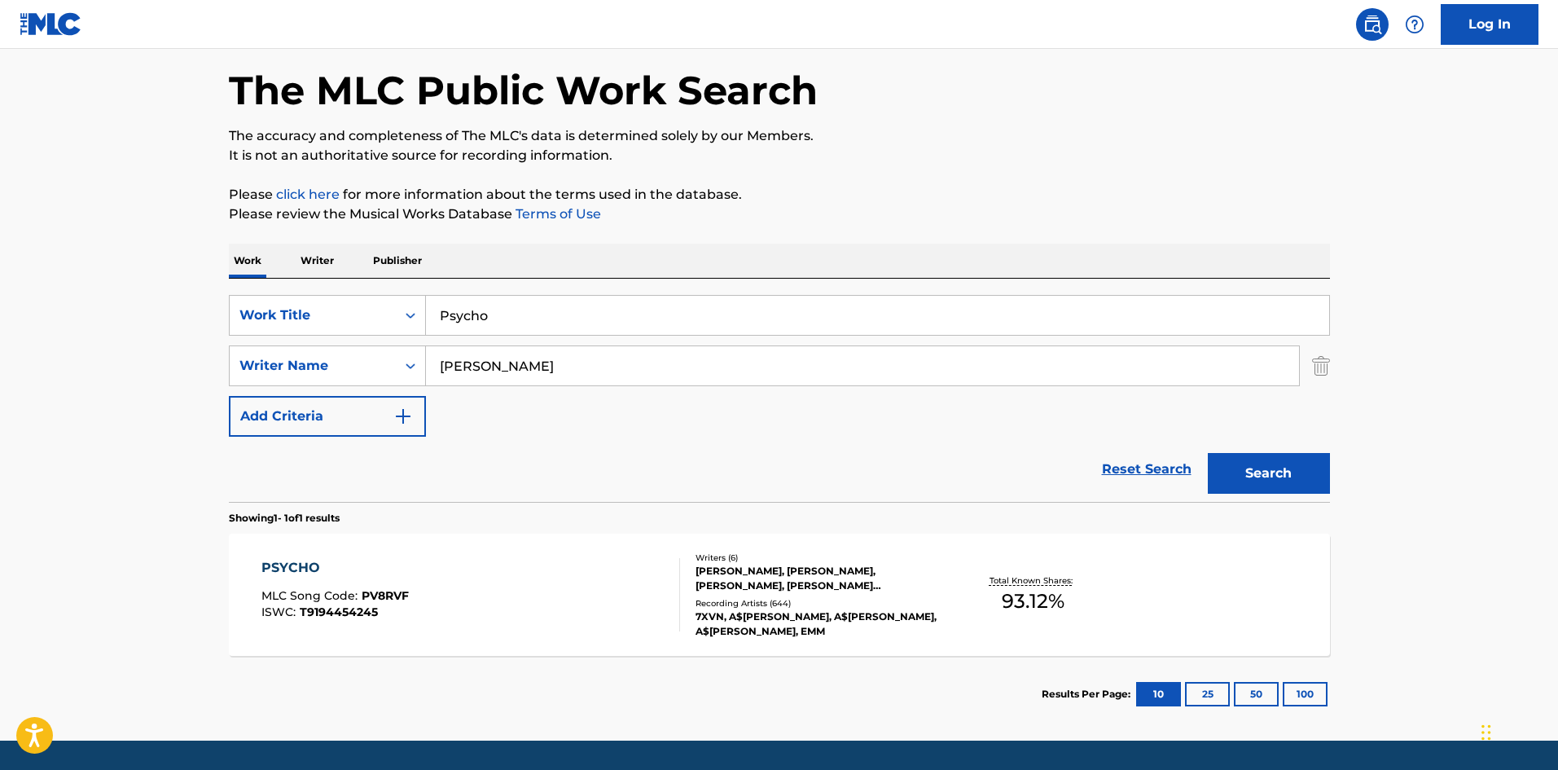
scroll to position [116, 0]
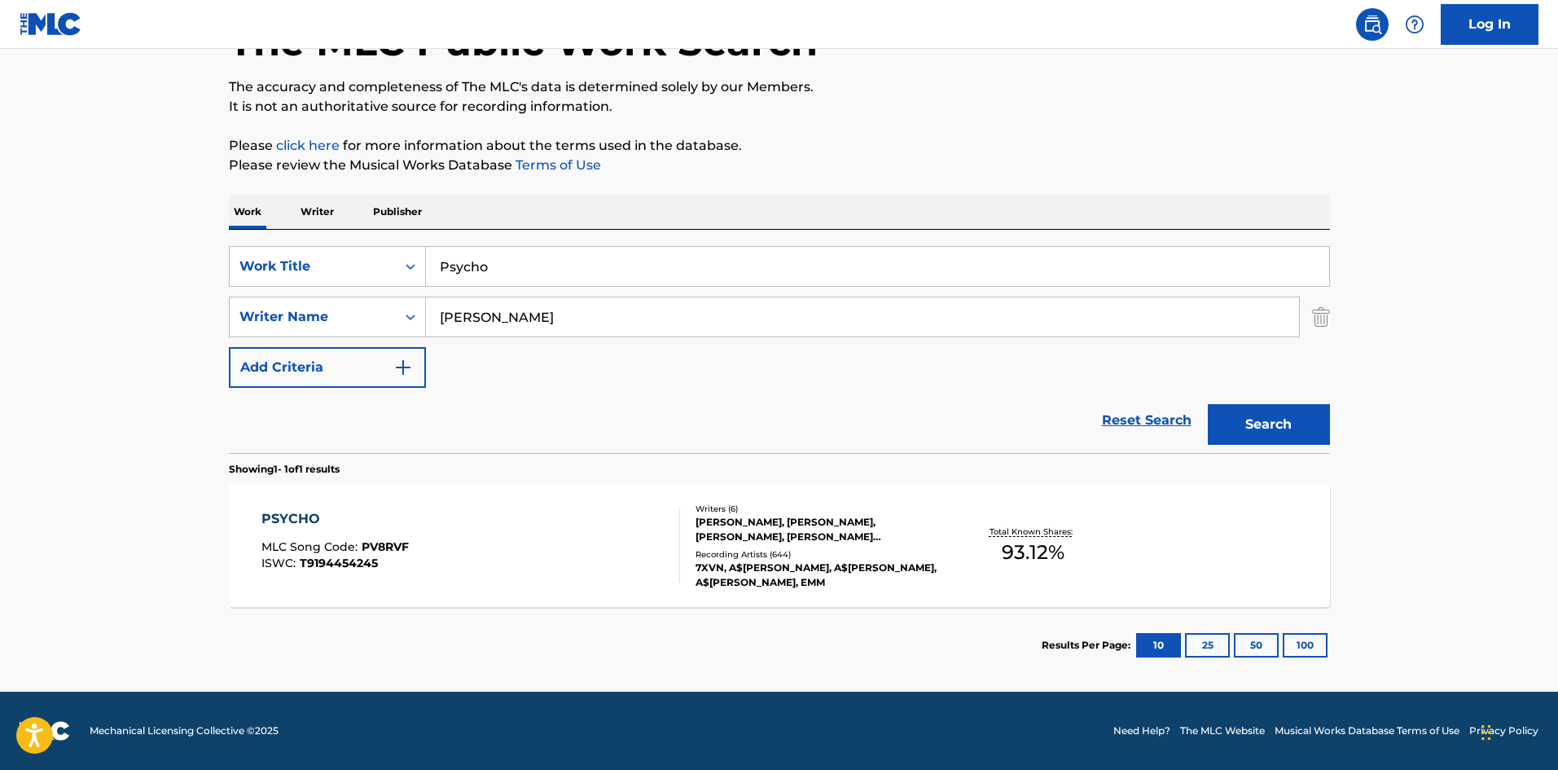
click at [283, 509] on div "PSYCHO" at bounding box center [334, 519] width 147 height 20
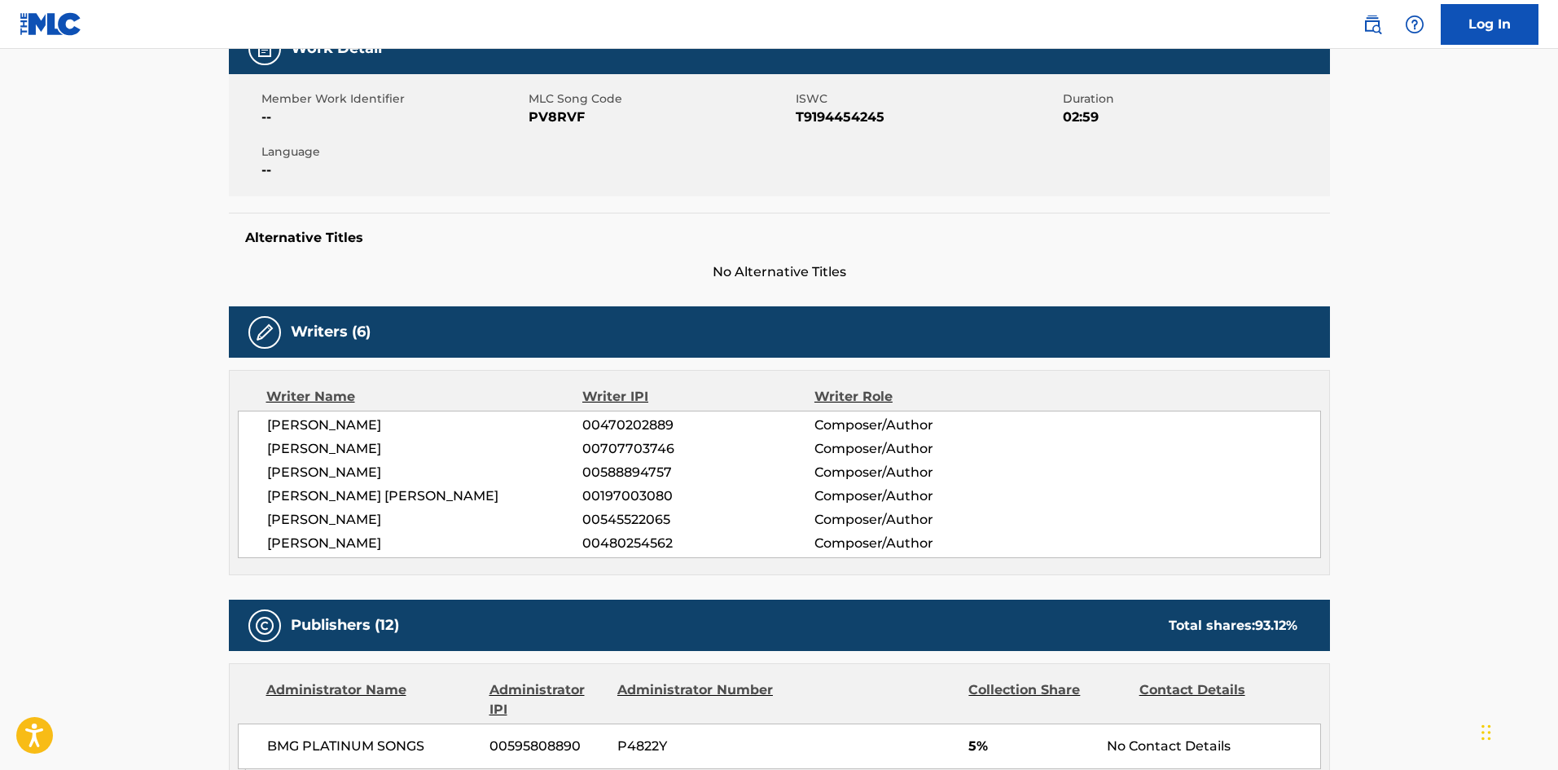
scroll to position [570, 0]
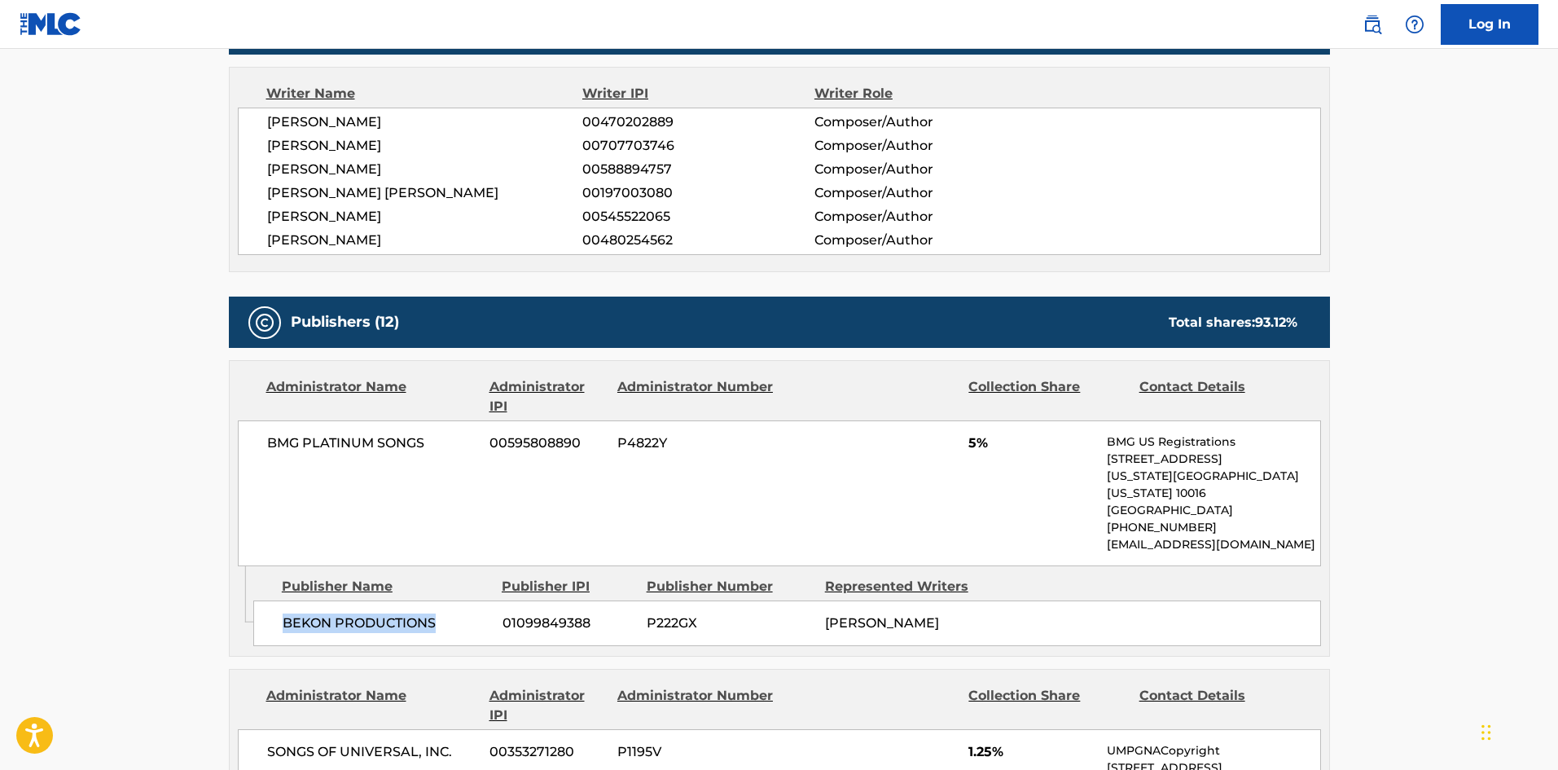
drag, startPoint x: 287, startPoint y: 605, endPoint x: 463, endPoint y: 593, distance: 176.3
click at [463, 600] on div "BEKON PRODUCTIONS 01099849388 P222GX [PERSON_NAME]" at bounding box center [787, 623] width 1068 height 46
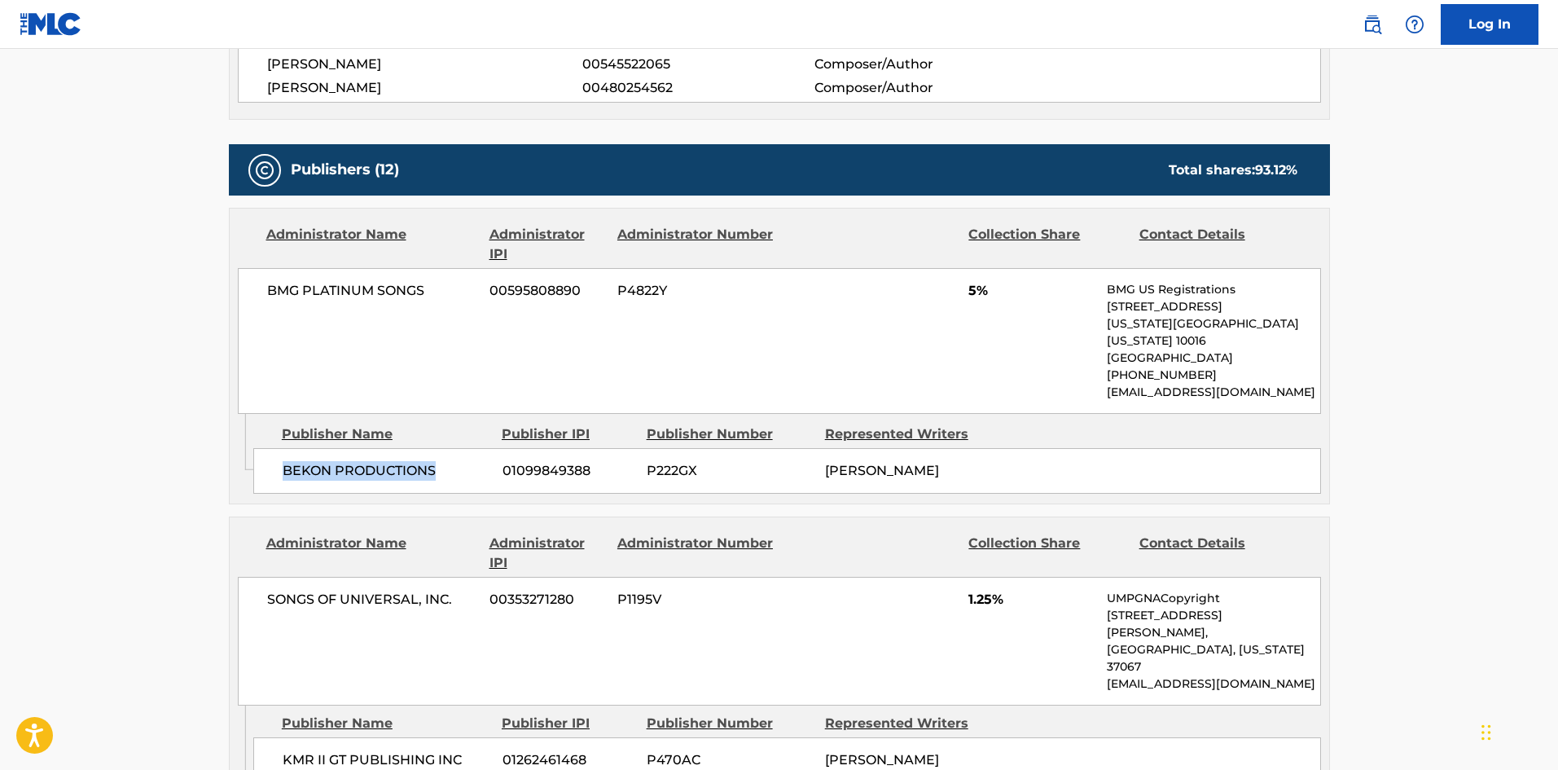
scroll to position [977, 0]
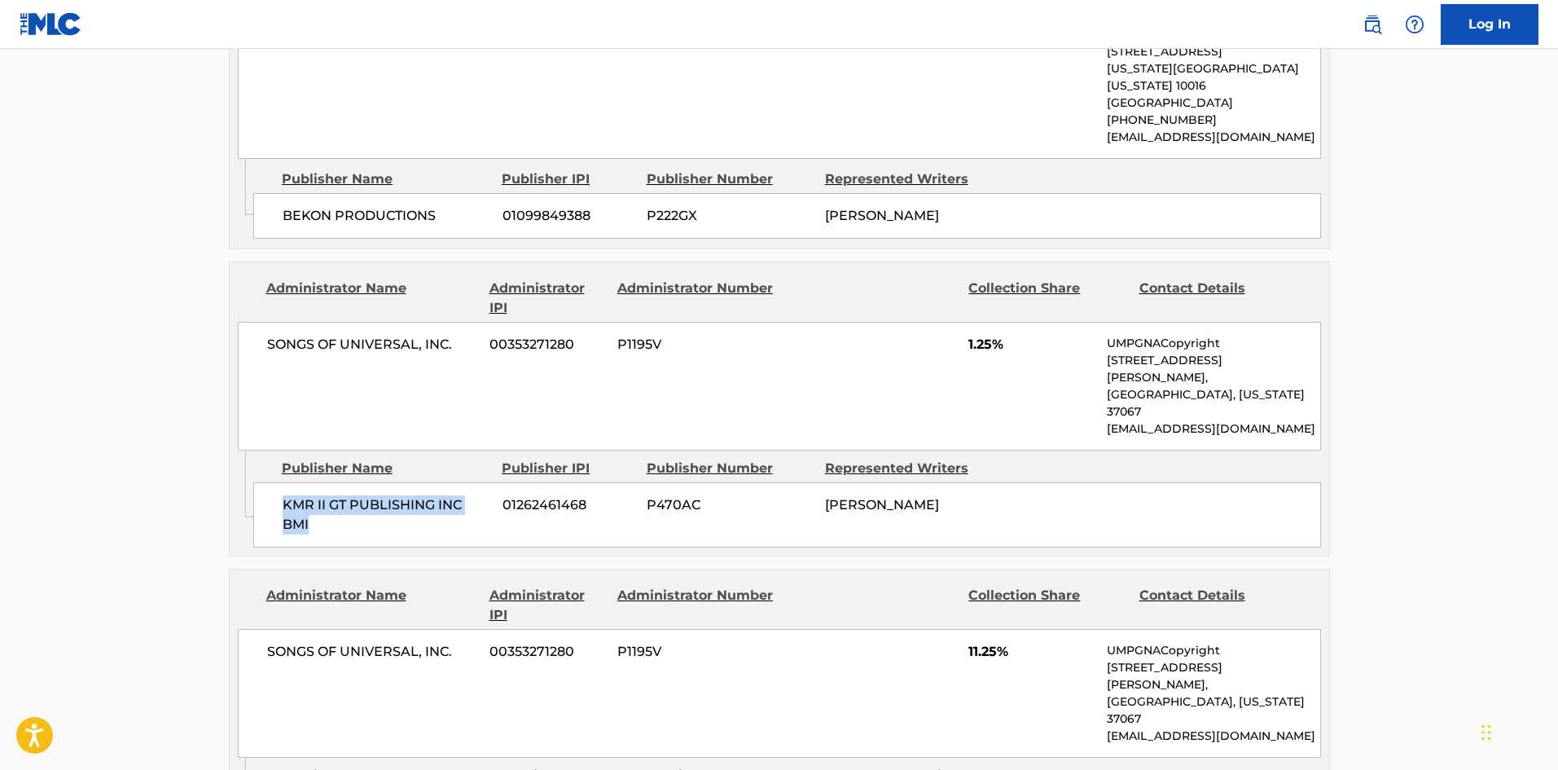
drag, startPoint x: 279, startPoint y: 456, endPoint x: 367, endPoint y: 478, distance: 90.7
click at [367, 482] on div "KMR II GT PUBLISHING INC BMI 01262461468 P470AC [PERSON_NAME]" at bounding box center [787, 514] width 1068 height 65
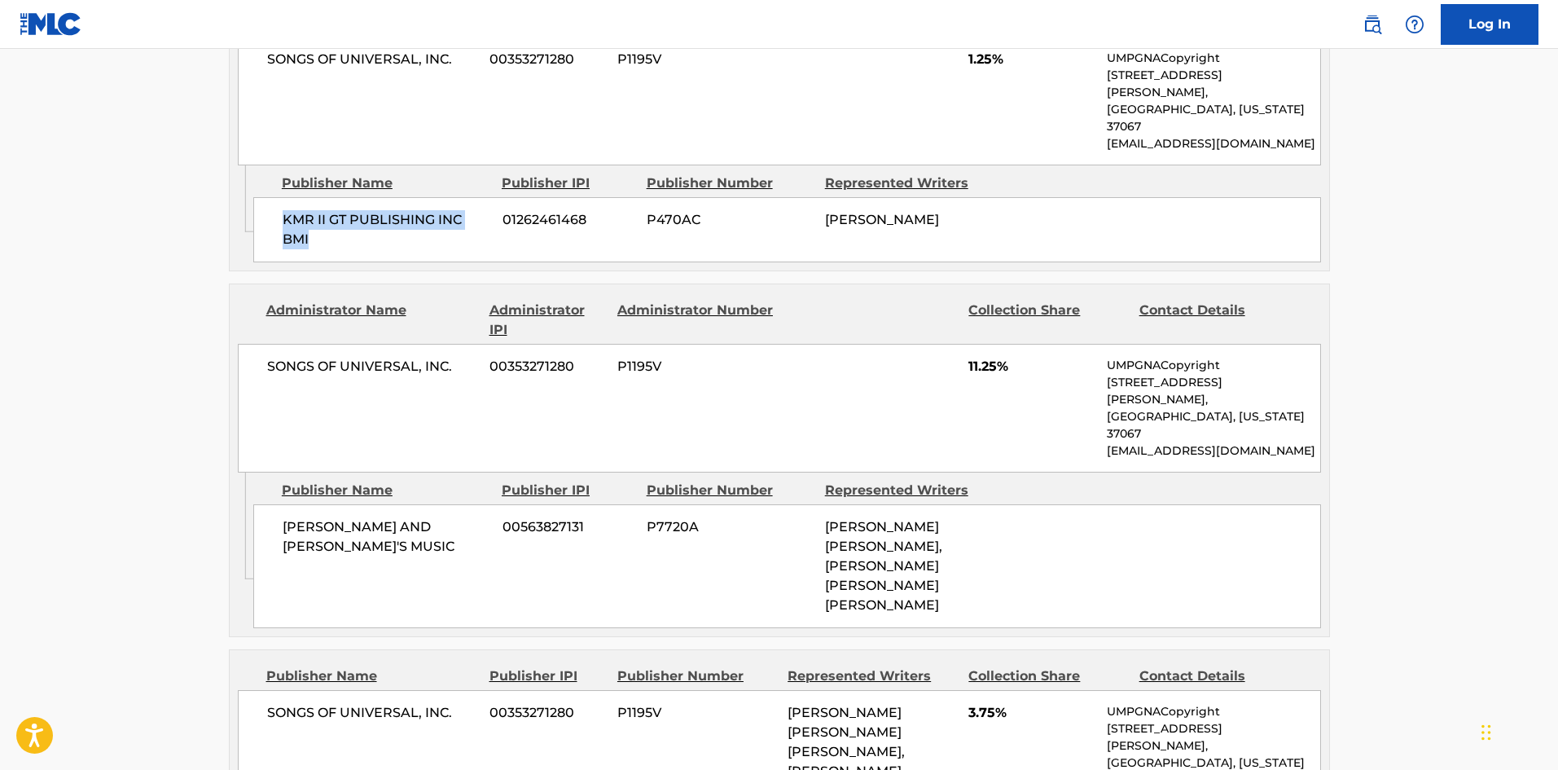
scroll to position [1303, 0]
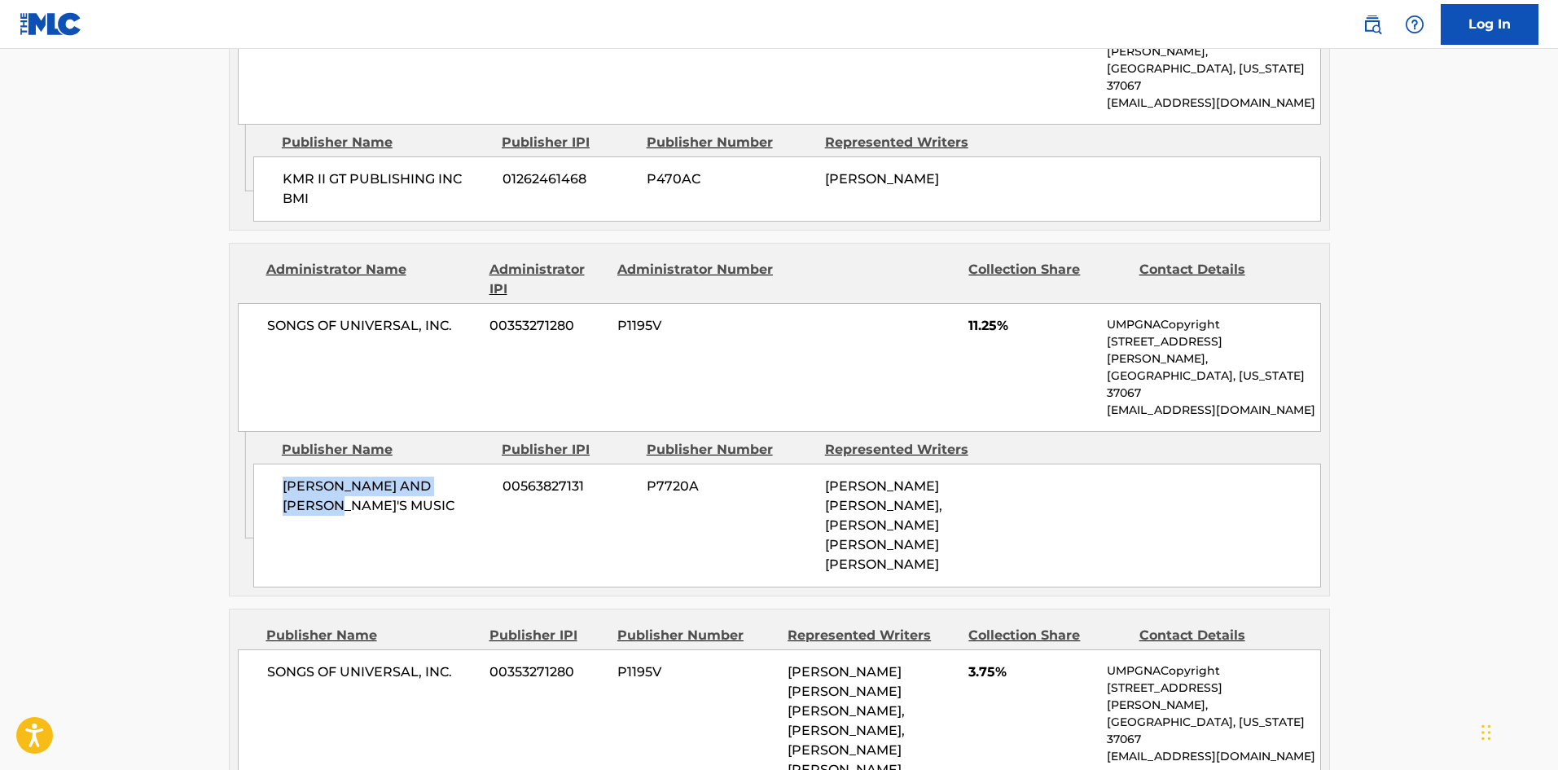
drag, startPoint x: 282, startPoint y: 399, endPoint x: 486, endPoint y: 388, distance: 204.7
click at [486, 463] on div "[PERSON_NAME] AND [PERSON_NAME]'S MUSIC 00563827131 P7720A [PERSON_NAME] [PERSO…" at bounding box center [787, 525] width 1068 height 124
drag, startPoint x: 962, startPoint y: 272, endPoint x: 1001, endPoint y: 276, distance: 39.3
click at [1001, 303] on div "SONGS OF UNIVERSAL, INC. 00353271280 P1195V 11.25% UMPGNACopyright [STREET_ADDR…" at bounding box center [779, 367] width 1083 height 129
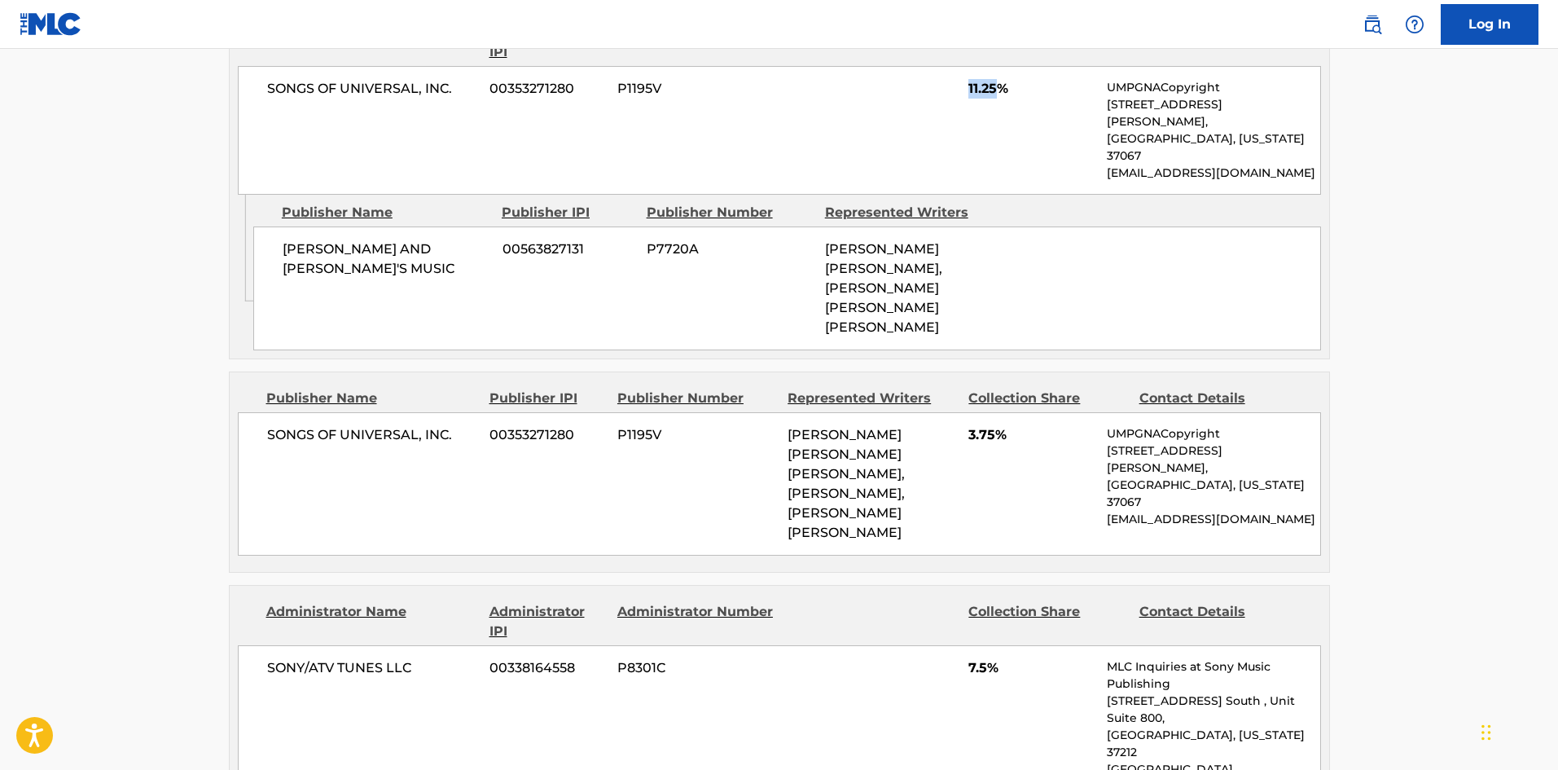
scroll to position [1547, 0]
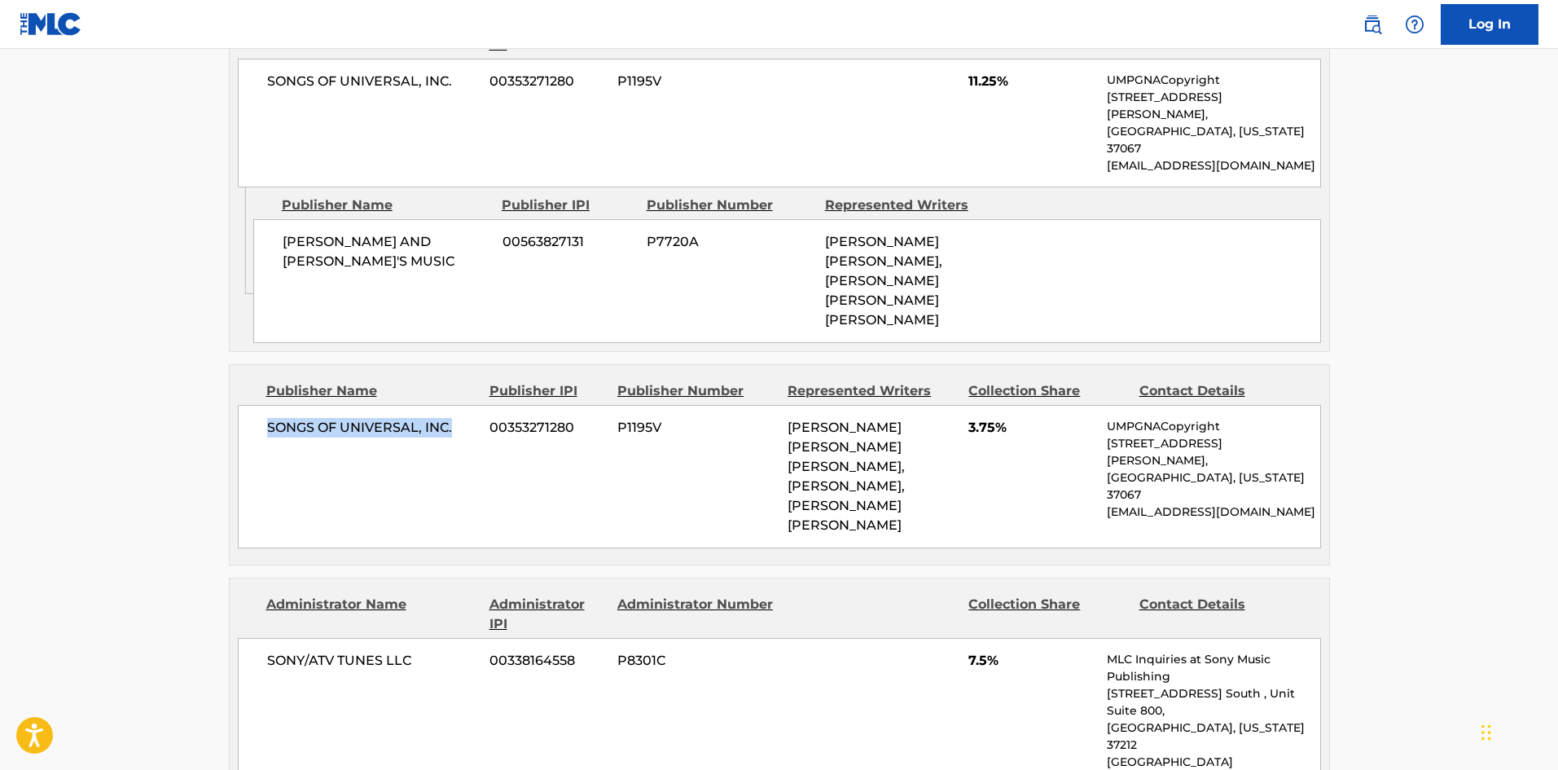
drag, startPoint x: 266, startPoint y: 345, endPoint x: 469, endPoint y: 340, distance: 203.7
click at [469, 405] on div "SONGS OF UNIVERSAL, INC. 00353271280 P1195V [PERSON_NAME] [PERSON_NAME] [PERSON…" at bounding box center [779, 476] width 1083 height 143
drag, startPoint x: 968, startPoint y: 342, endPoint x: 994, endPoint y: 340, distance: 26.2
click at [994, 418] on span "3.75%" at bounding box center [1031, 428] width 126 height 20
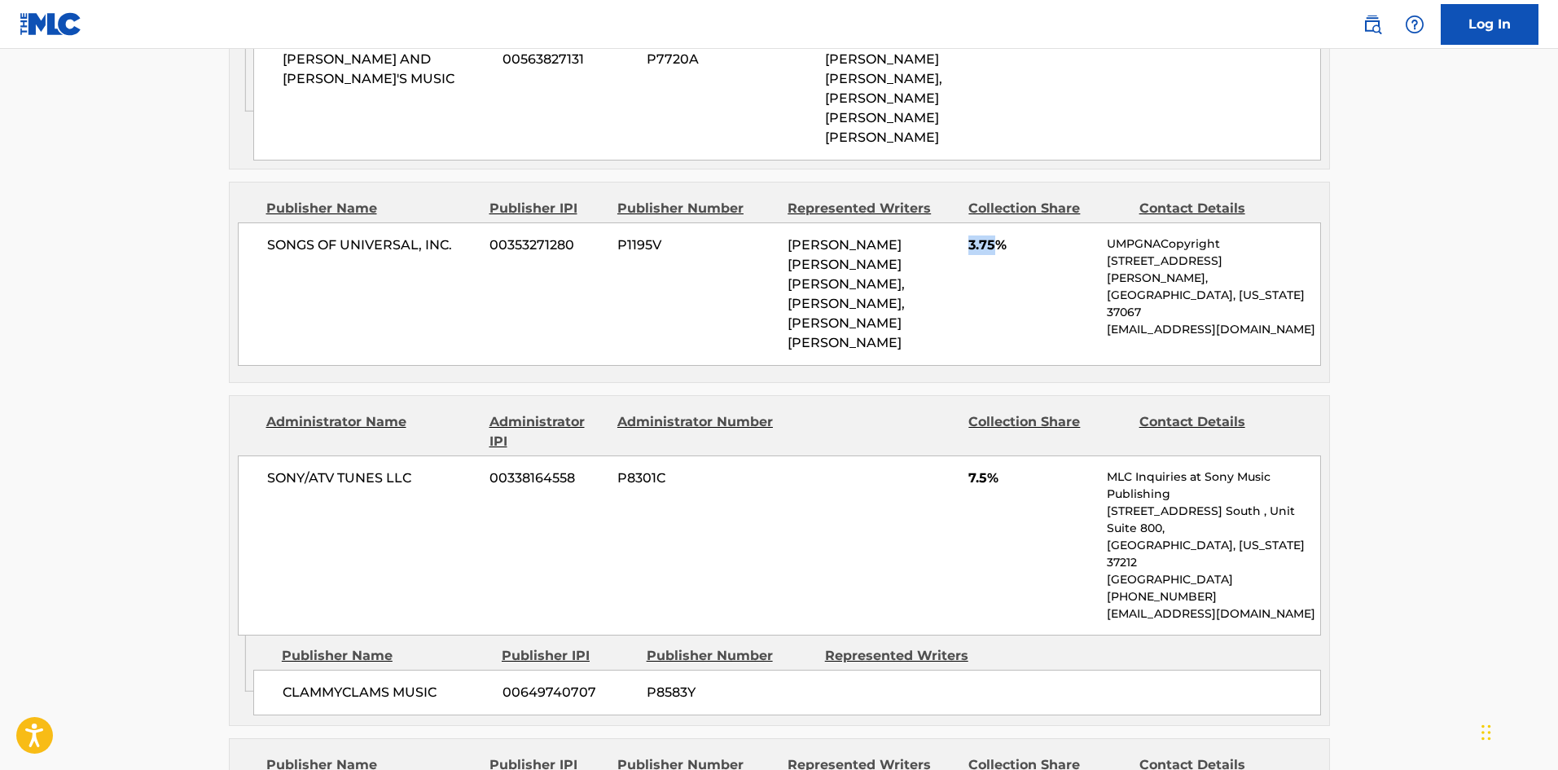
scroll to position [1792, 0]
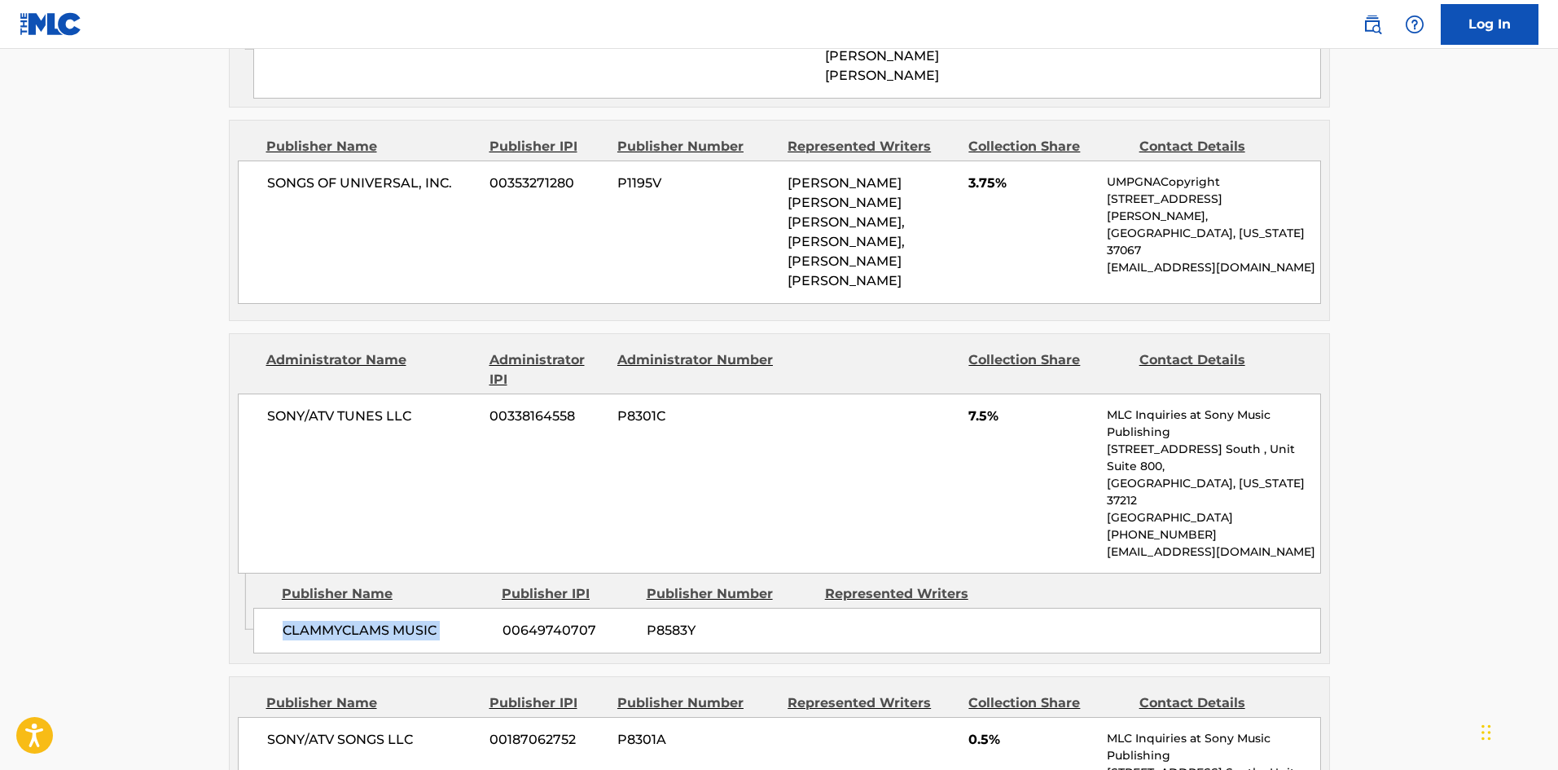
drag, startPoint x: 283, startPoint y: 490, endPoint x: 496, endPoint y: 493, distance: 213.4
click at [496, 608] on div "CLAMMYCLAMS MUSIC 00649740707 P8583Y" at bounding box center [787, 631] width 1068 height 46
drag, startPoint x: 971, startPoint y: 307, endPoint x: 992, endPoint y: 311, distance: 21.6
click at [992, 406] on span "7.5%" at bounding box center [1031, 416] width 126 height 20
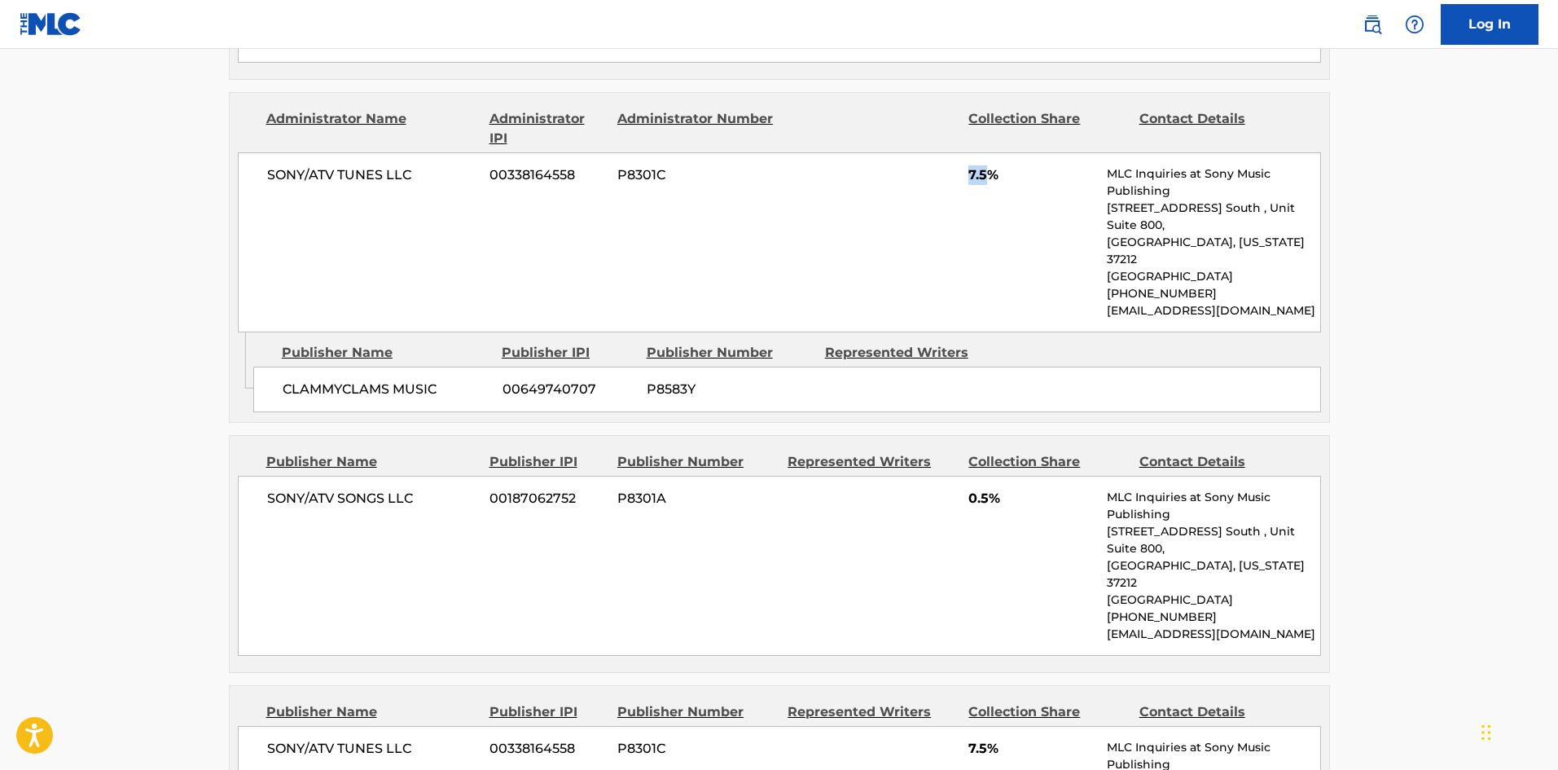
scroll to position [2036, 0]
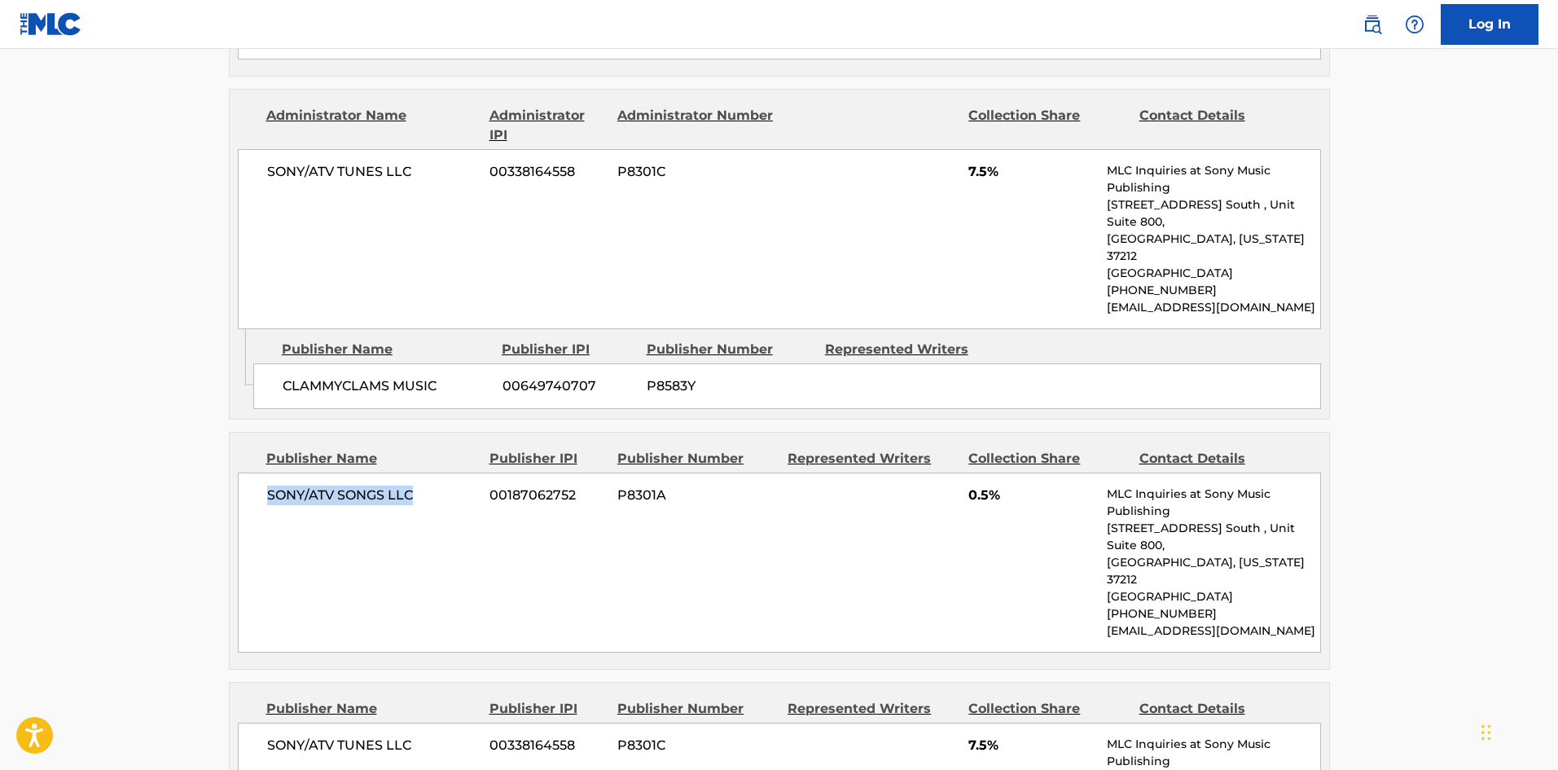
drag, startPoint x: 258, startPoint y: 358, endPoint x: 441, endPoint y: 349, distance: 182.7
click at [441, 472] on div "SONY/ATV SONGS LLC 00187062752 P8301A 0.5% MLC Inquiries at Sony Music Publishi…" at bounding box center [779, 562] width 1083 height 180
drag, startPoint x: 968, startPoint y: 359, endPoint x: 989, endPoint y: 355, distance: 20.8
click at [989, 485] on span "0.5%" at bounding box center [1031, 495] width 126 height 20
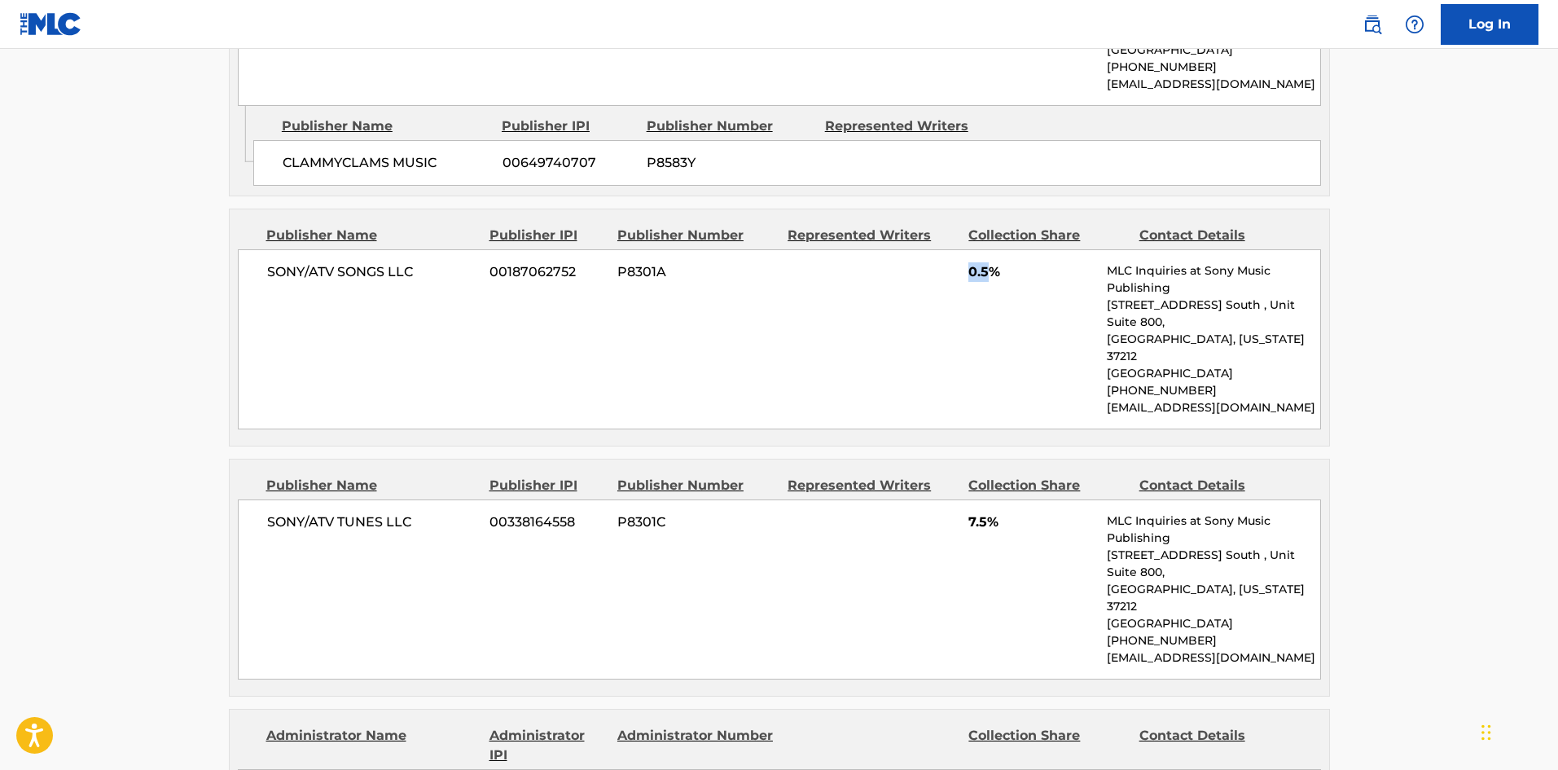
scroll to position [2280, 0]
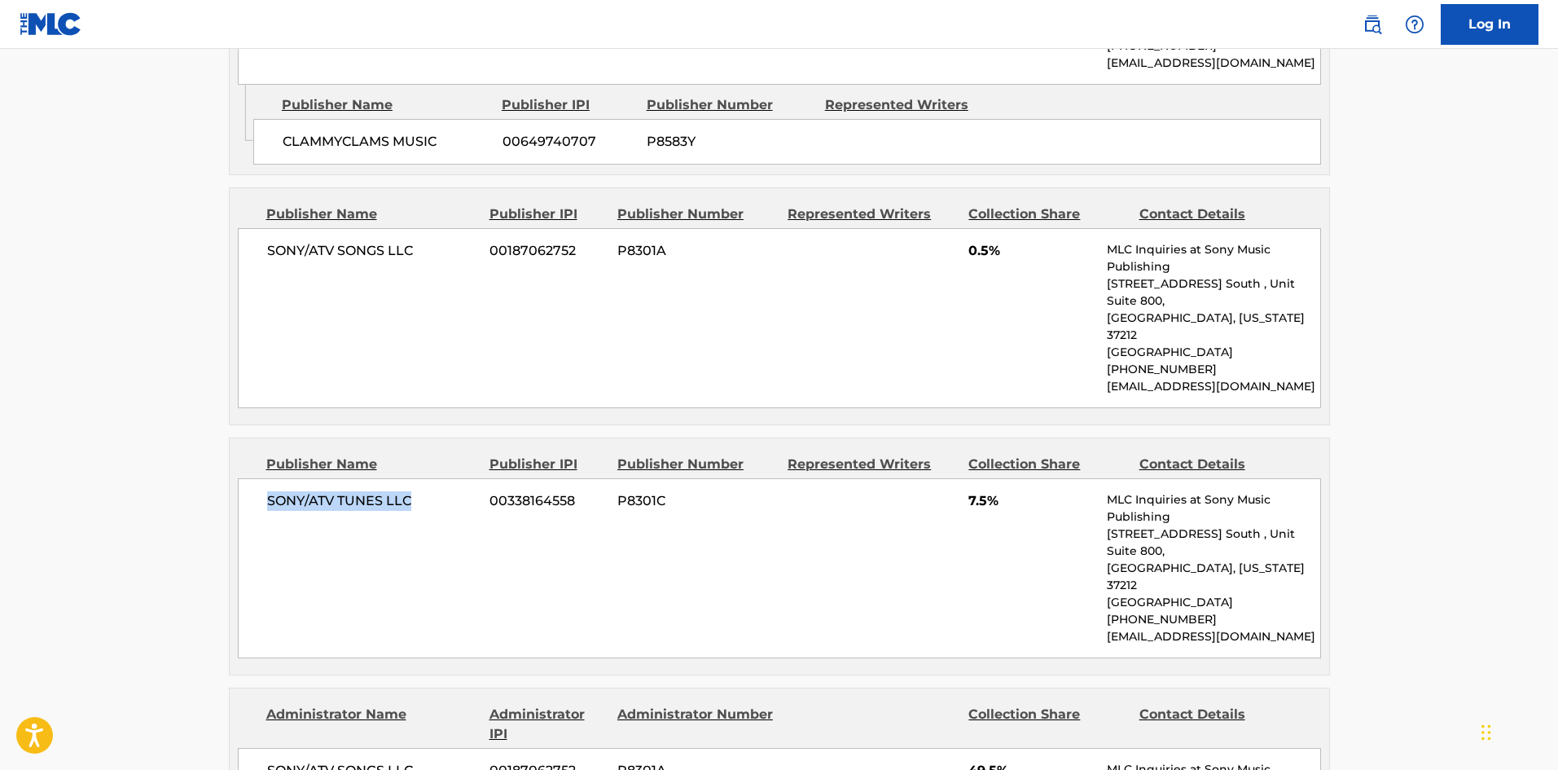
drag, startPoint x: 268, startPoint y: 331, endPoint x: 451, endPoint y: 323, distance: 183.4
click at [451, 491] on span "SONY/ATV TUNES LLC" at bounding box center [372, 501] width 211 height 20
drag, startPoint x: 969, startPoint y: 330, endPoint x: 992, endPoint y: 332, distance: 22.9
click at [992, 491] on span "7.5%" at bounding box center [1031, 501] width 126 height 20
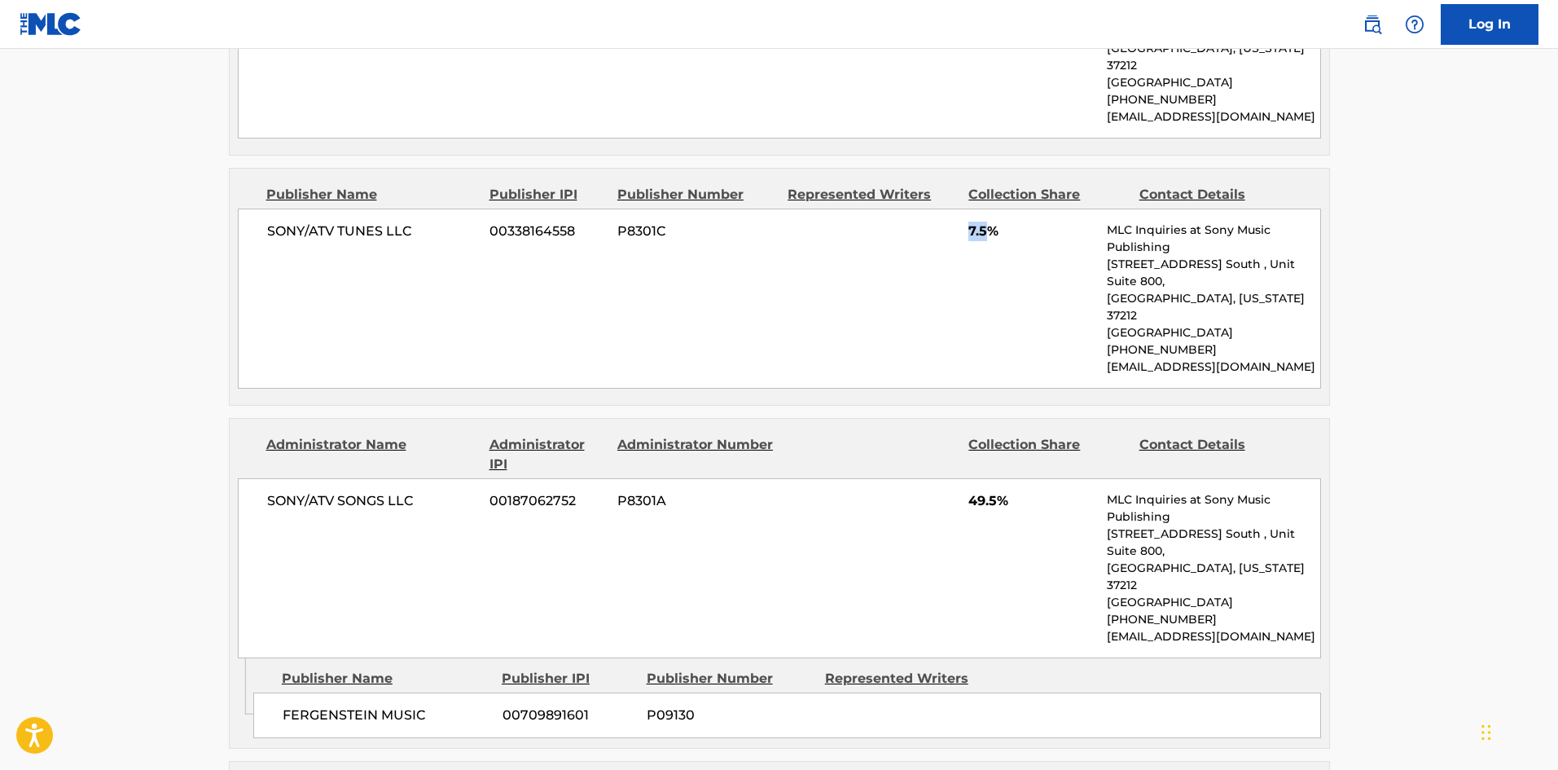
scroll to position [2606, 0]
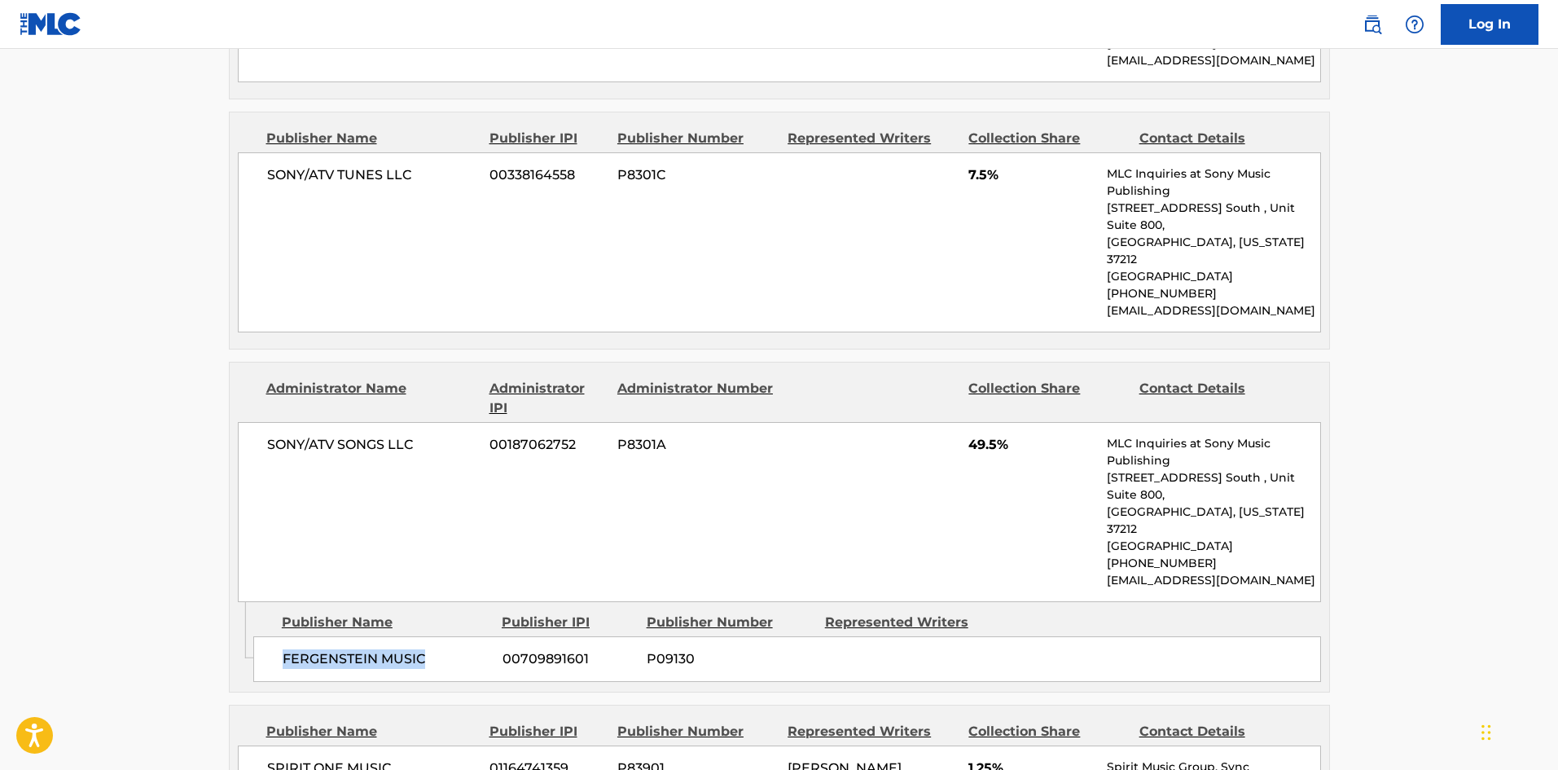
drag, startPoint x: 283, startPoint y: 414, endPoint x: 462, endPoint y: 414, distance: 178.4
click at [462, 649] on span "FERGENSTEIN MUSIC" at bounding box center [387, 659] width 208 height 20
drag, startPoint x: 969, startPoint y: 236, endPoint x: 996, endPoint y: 232, distance: 27.2
click at [996, 435] on span "49.5%" at bounding box center [1031, 445] width 126 height 20
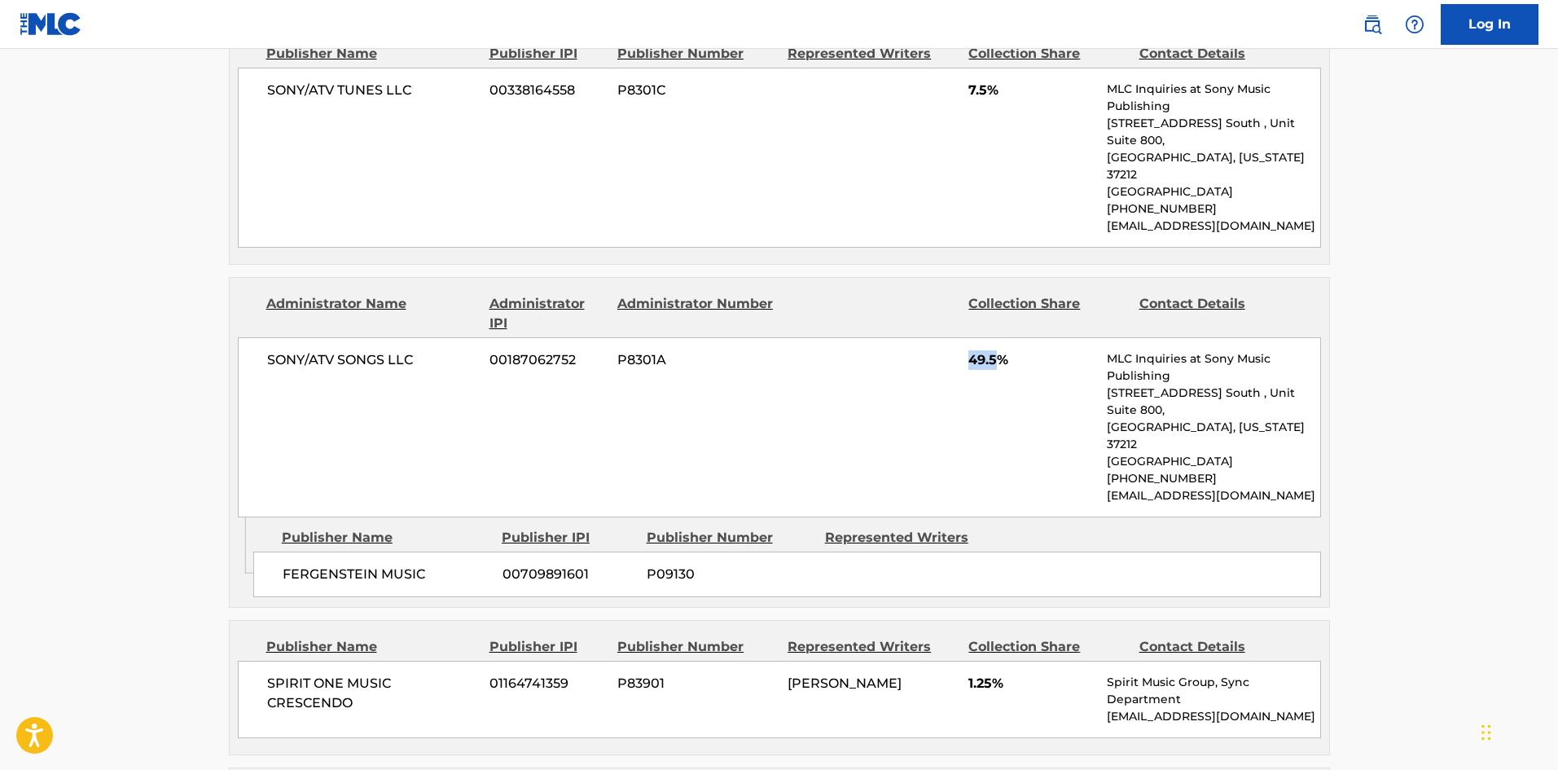
scroll to position [2769, 0]
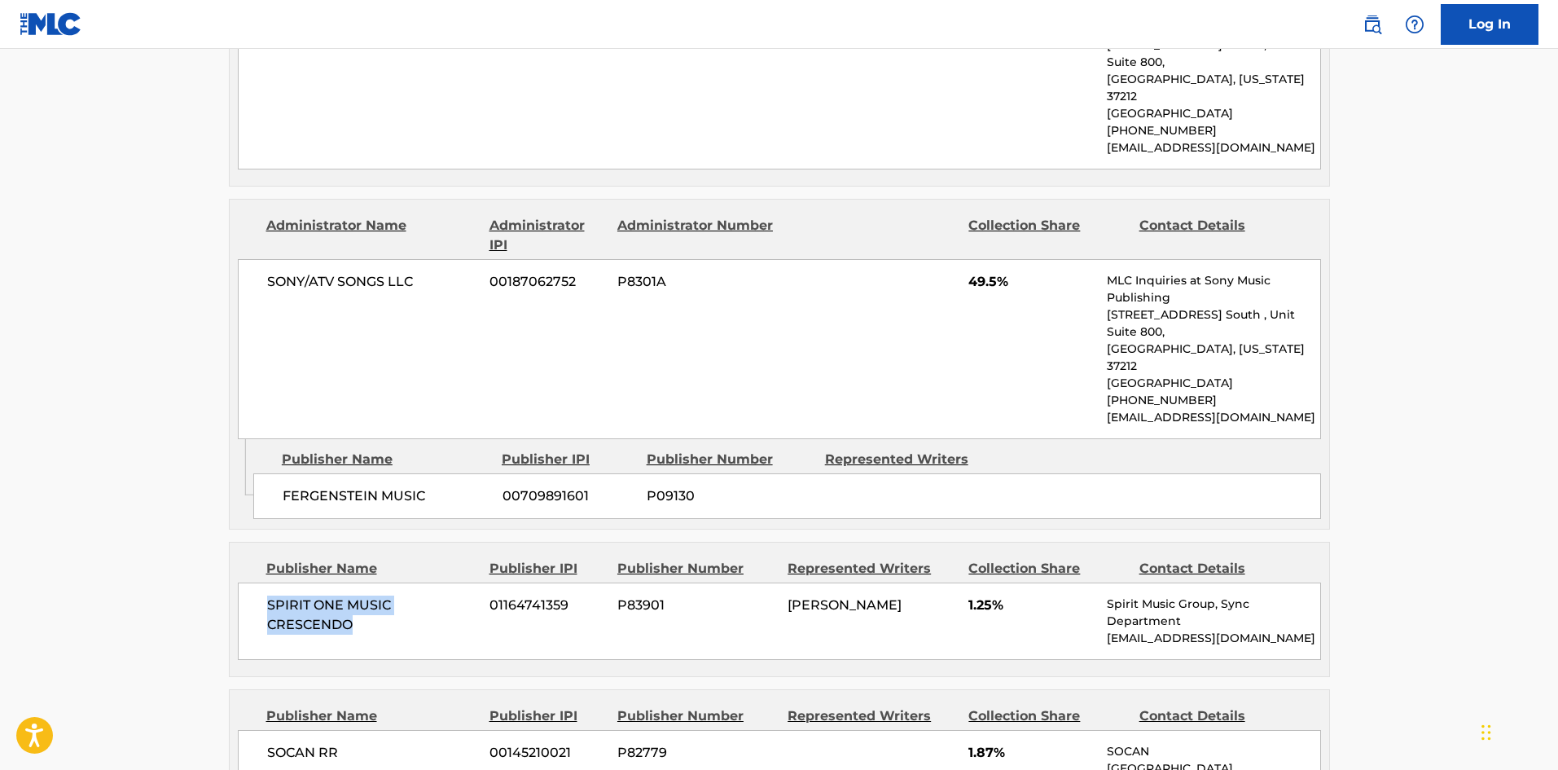
drag, startPoint x: 260, startPoint y: 359, endPoint x: 453, endPoint y: 246, distance: 223.8
click at [386, 582] on div "SPIRIT ONE MUSIC CRESCENDO 01164741359 P83901 [PERSON_NAME] 1.25% Spirit Music …" at bounding box center [779, 620] width 1083 height 77
drag, startPoint x: 968, startPoint y: 362, endPoint x: 994, endPoint y: 362, distance: 26.1
click at [994, 582] on div "SPIRIT ONE MUSIC CRESCENDO 01164741359 P83901 [PERSON_NAME] 1.25% Spirit Music …" at bounding box center [779, 620] width 1083 height 77
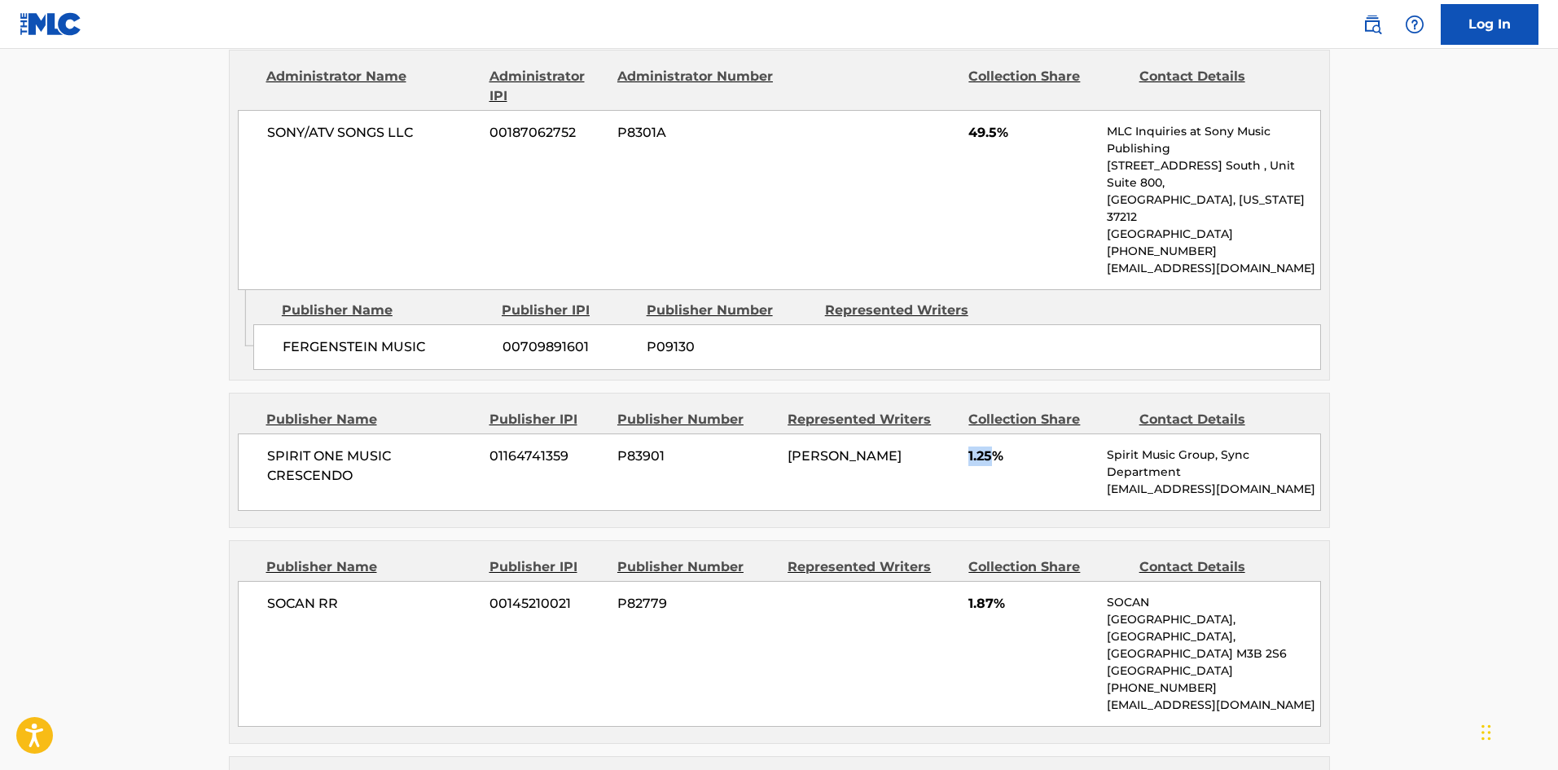
scroll to position [2932, 0]
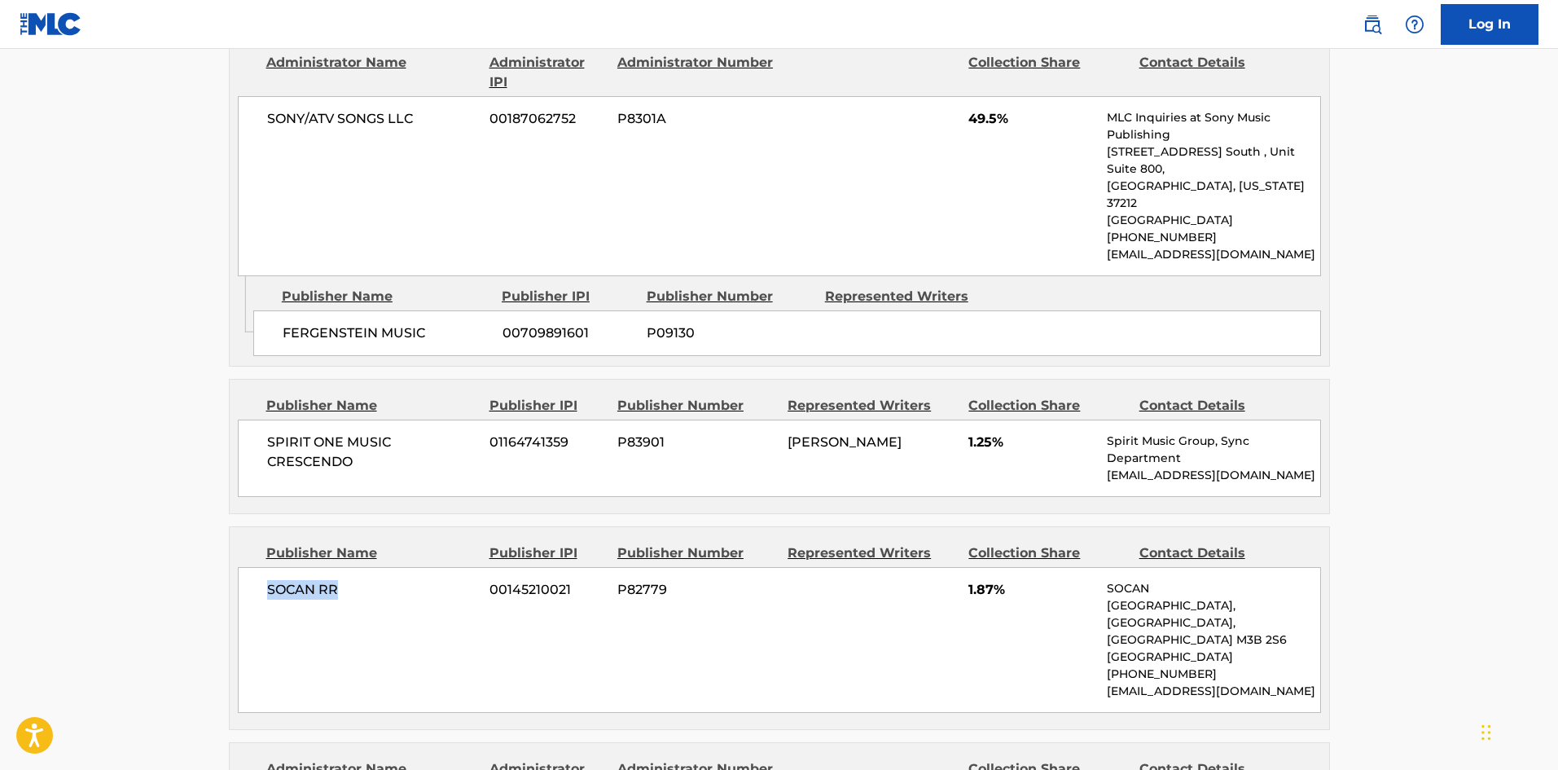
drag, startPoint x: 269, startPoint y: 347, endPoint x: 381, endPoint y: 342, distance: 112.5
click at [381, 580] on span "SOCAN RR" at bounding box center [372, 590] width 211 height 20
drag, startPoint x: 967, startPoint y: 345, endPoint x: 991, endPoint y: 346, distance: 24.4
click at [991, 567] on div "SOCAN RR 00145210021 P82779 1.87% [GEOGRAPHIC_DATA] [GEOGRAPHIC_DATA] [PHONE_NU…" at bounding box center [779, 640] width 1083 height 146
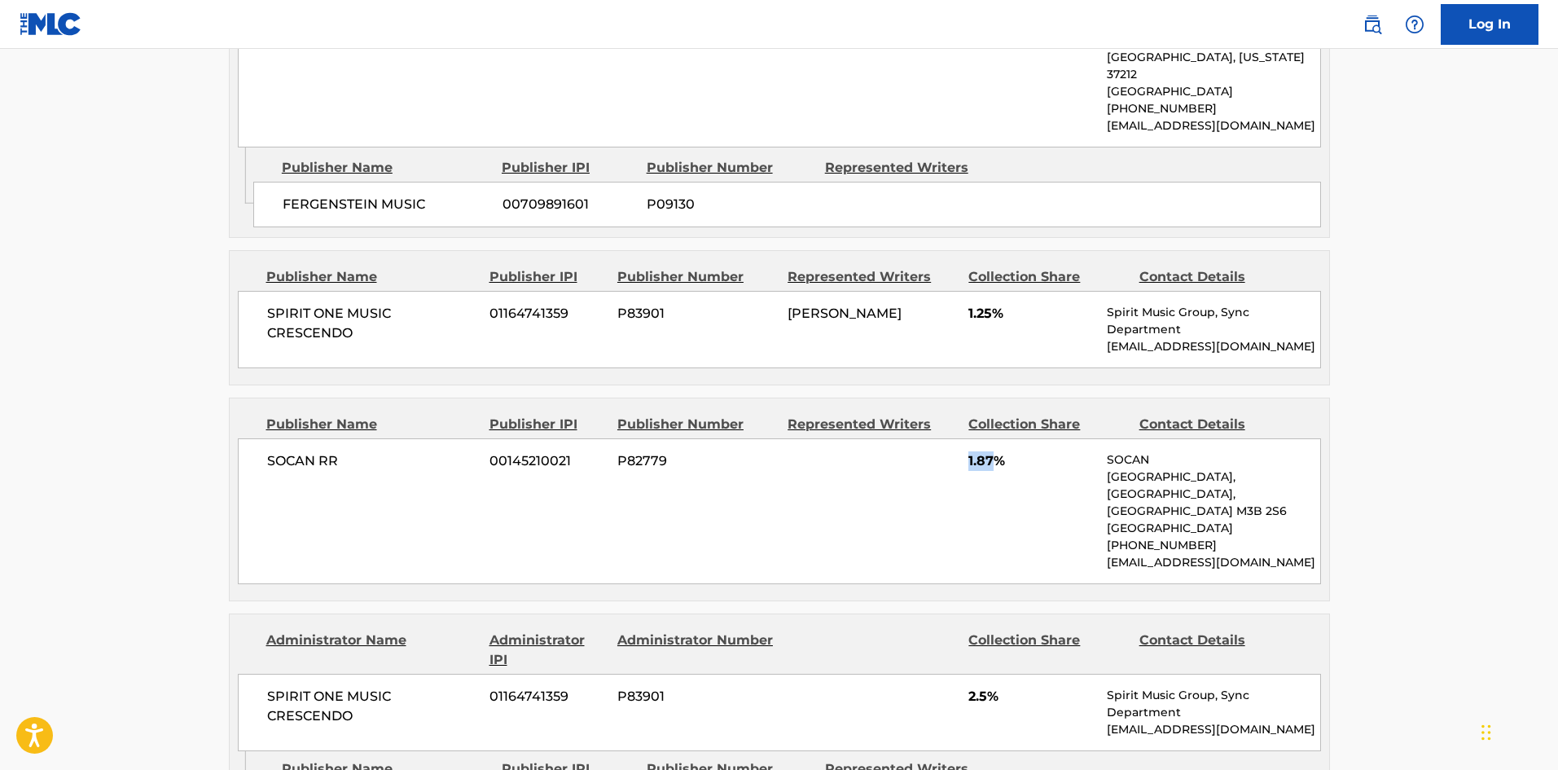
scroll to position [3258, 0]
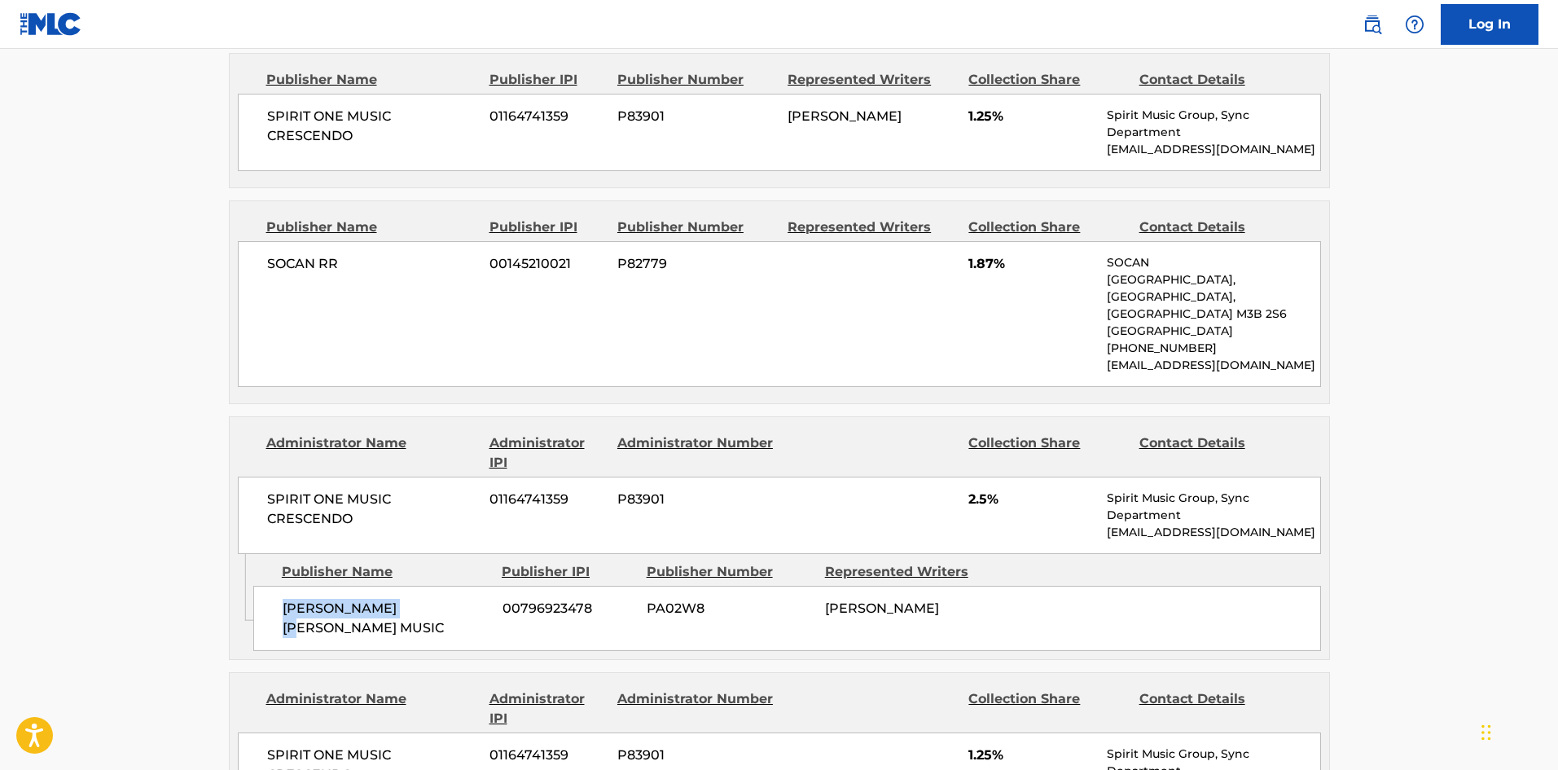
drag, startPoint x: 281, startPoint y: 347, endPoint x: 445, endPoint y: 342, distance: 164.6
click at [445, 586] on div "[PERSON_NAME] [PERSON_NAME] MUSIC 00796923478 PA02W8 [PERSON_NAME]" at bounding box center [787, 618] width 1068 height 65
drag, startPoint x: 283, startPoint y: 582, endPoint x: 466, endPoint y: 607, distance: 184.1
click at [371, 599] on span "[PERSON_NAME] [PERSON_NAME] MUSIC" at bounding box center [387, 618] width 208 height 39
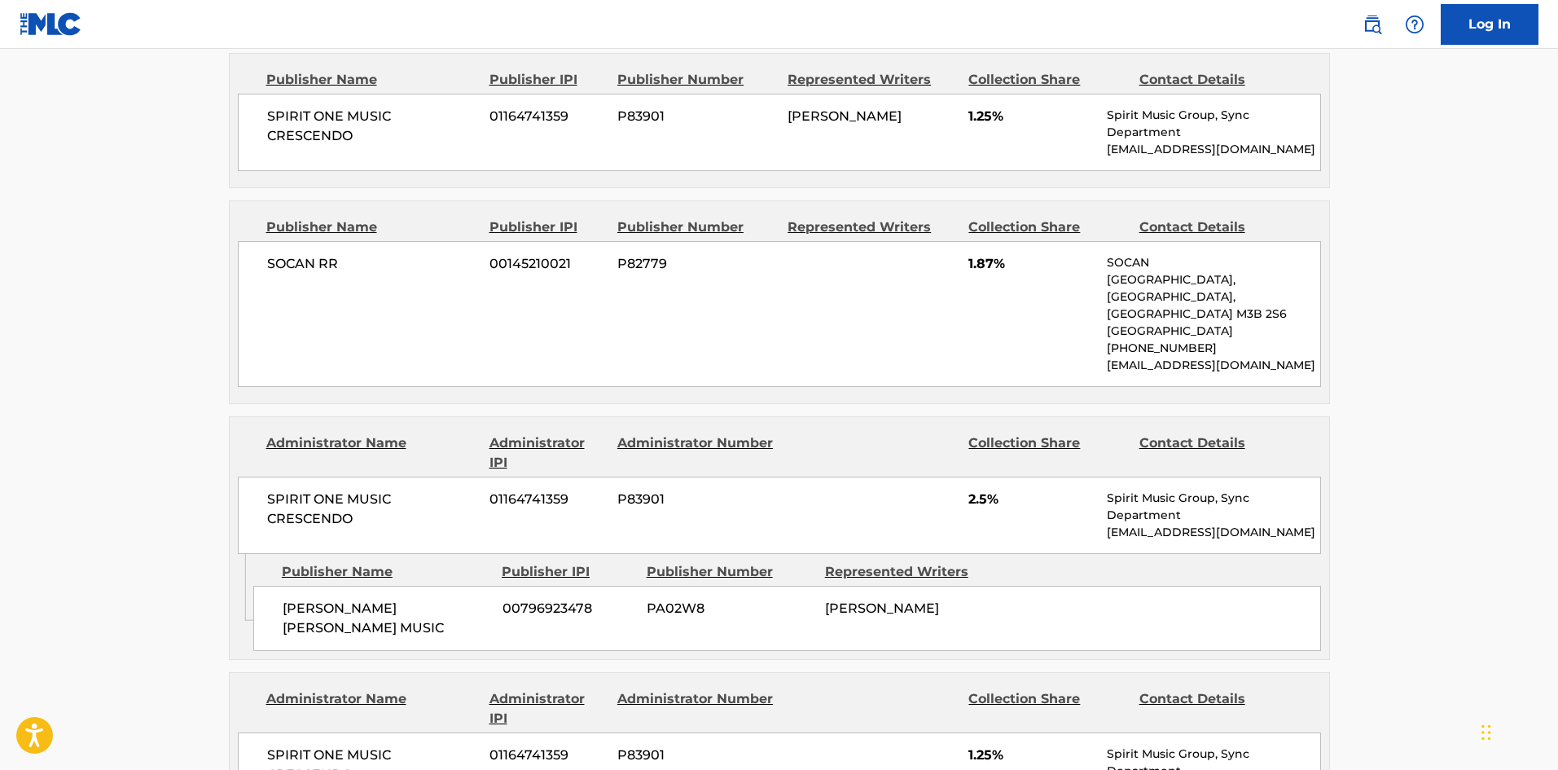
drag, startPoint x: 281, startPoint y: 583, endPoint x: 453, endPoint y: 601, distance: 172.8
drag, startPoint x: 968, startPoint y: 481, endPoint x: 994, endPoint y: 480, distance: 26.9
click at [994, 732] on div "SPIRIT ONE MUSIC CRESCENDO 01164741359 P83901 1.25% Spirit Music Group, Sync De…" at bounding box center [779, 770] width 1083 height 77
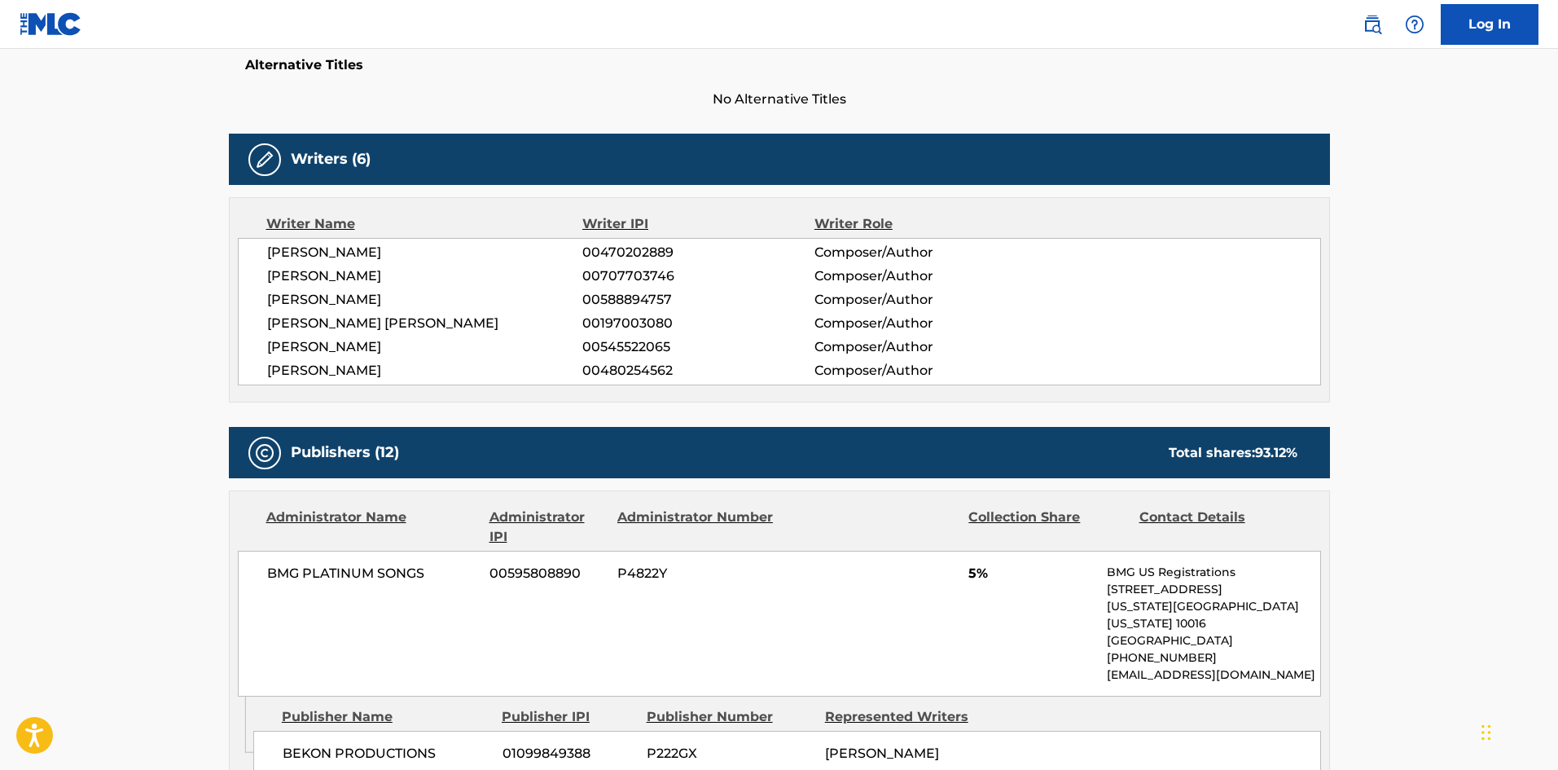
scroll to position [733, 0]
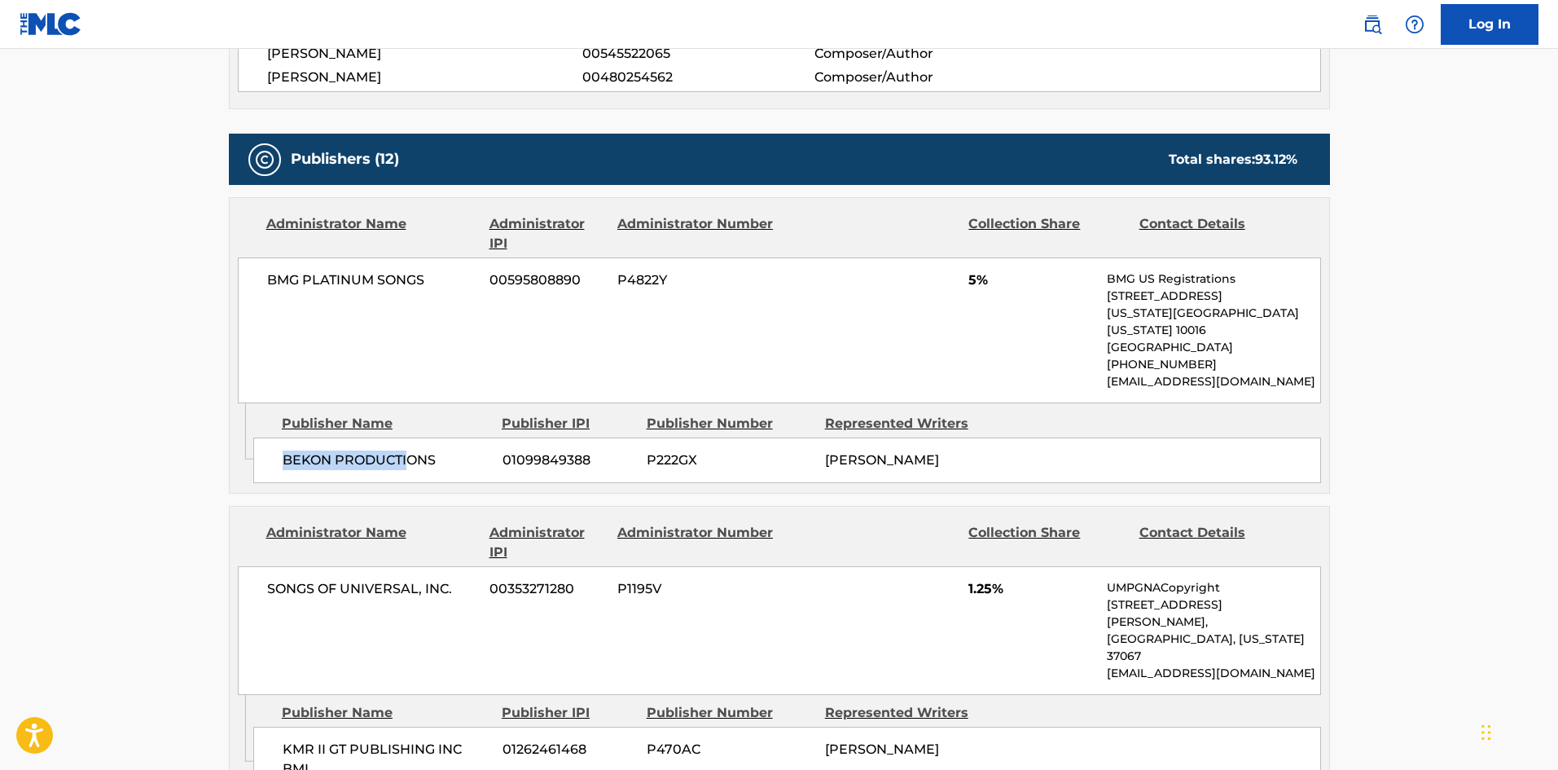
drag, startPoint x: 278, startPoint y: 433, endPoint x: 408, endPoint y: 472, distance: 135.8
click at [407, 472] on div "Admin Original Publisher Connecting Line Publisher Name Publisher IPI Publisher…" at bounding box center [779, 448] width 1099 height 90
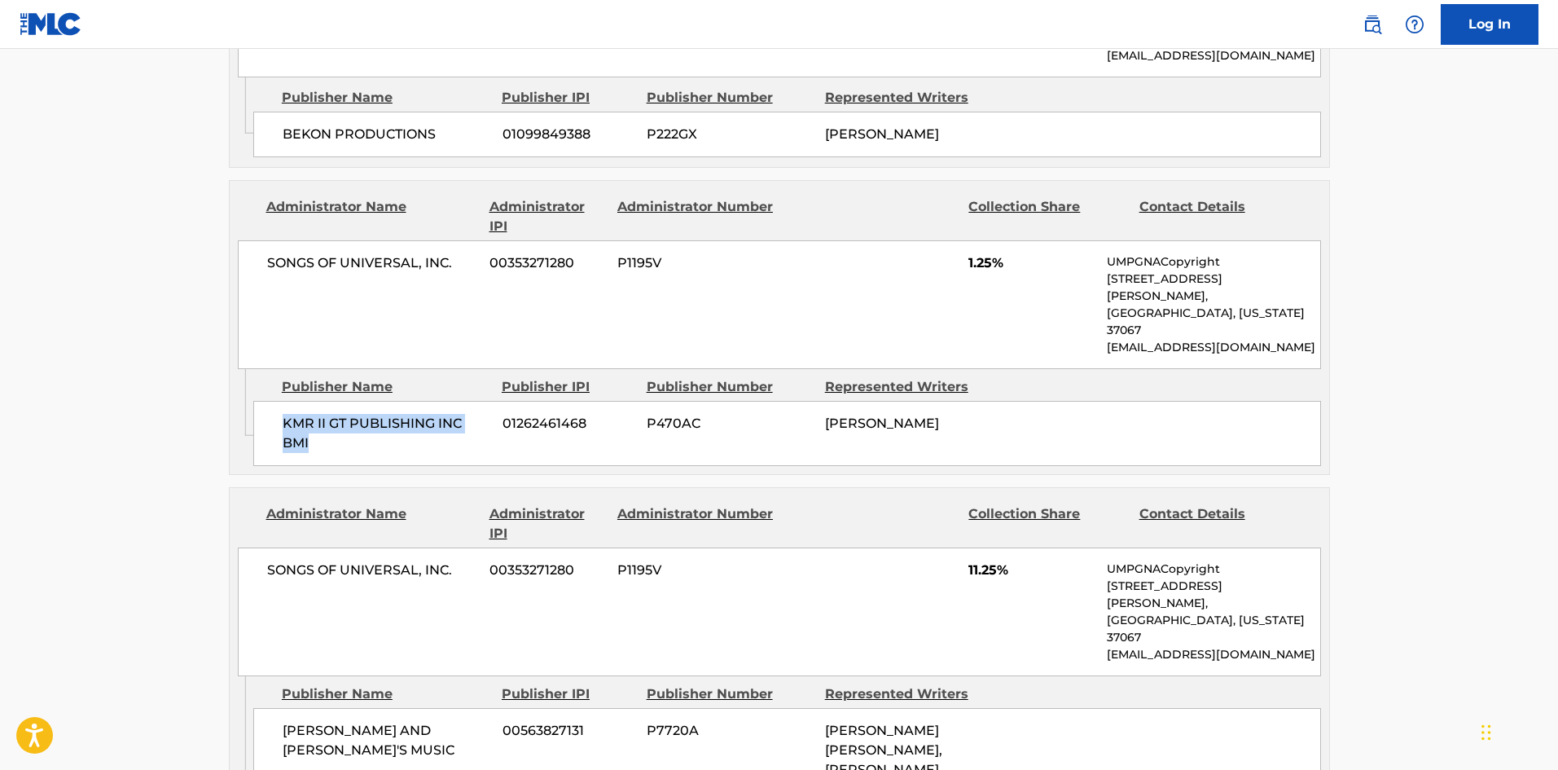
drag, startPoint x: 324, startPoint y: 384, endPoint x: 348, endPoint y: 436, distance: 56.5
click at [354, 412] on div "KMR II GT PUBLISHING INC BMI 01262461468 P470AC [PERSON_NAME]" at bounding box center [787, 433] width 1068 height 65
drag, startPoint x: 298, startPoint y: 632, endPoint x: 479, endPoint y: 625, distance: 180.9
click at [479, 708] on div "[PERSON_NAME] AND [PERSON_NAME]'S MUSIC 00563827131 P7720A [PERSON_NAME] [PERSO…" at bounding box center [787, 770] width 1068 height 124
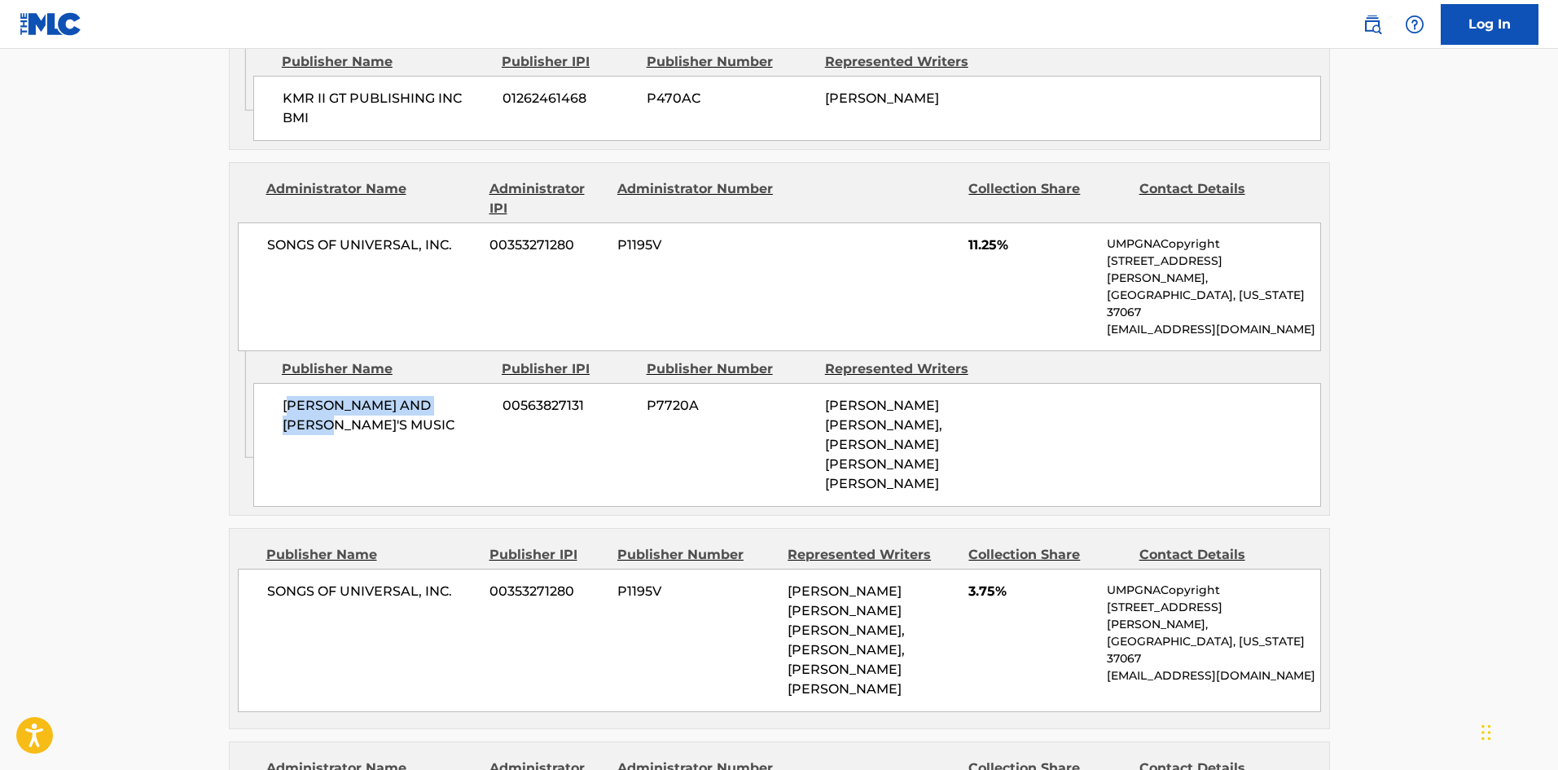
scroll to position [1385, 0]
drag, startPoint x: 279, startPoint y: 481, endPoint x: 430, endPoint y: 487, distance: 151.6
click at [430, 528] on div "Publisher Name Publisher IPI Publisher Number Represented Writers Collection Sh…" at bounding box center [779, 628] width 1099 height 200
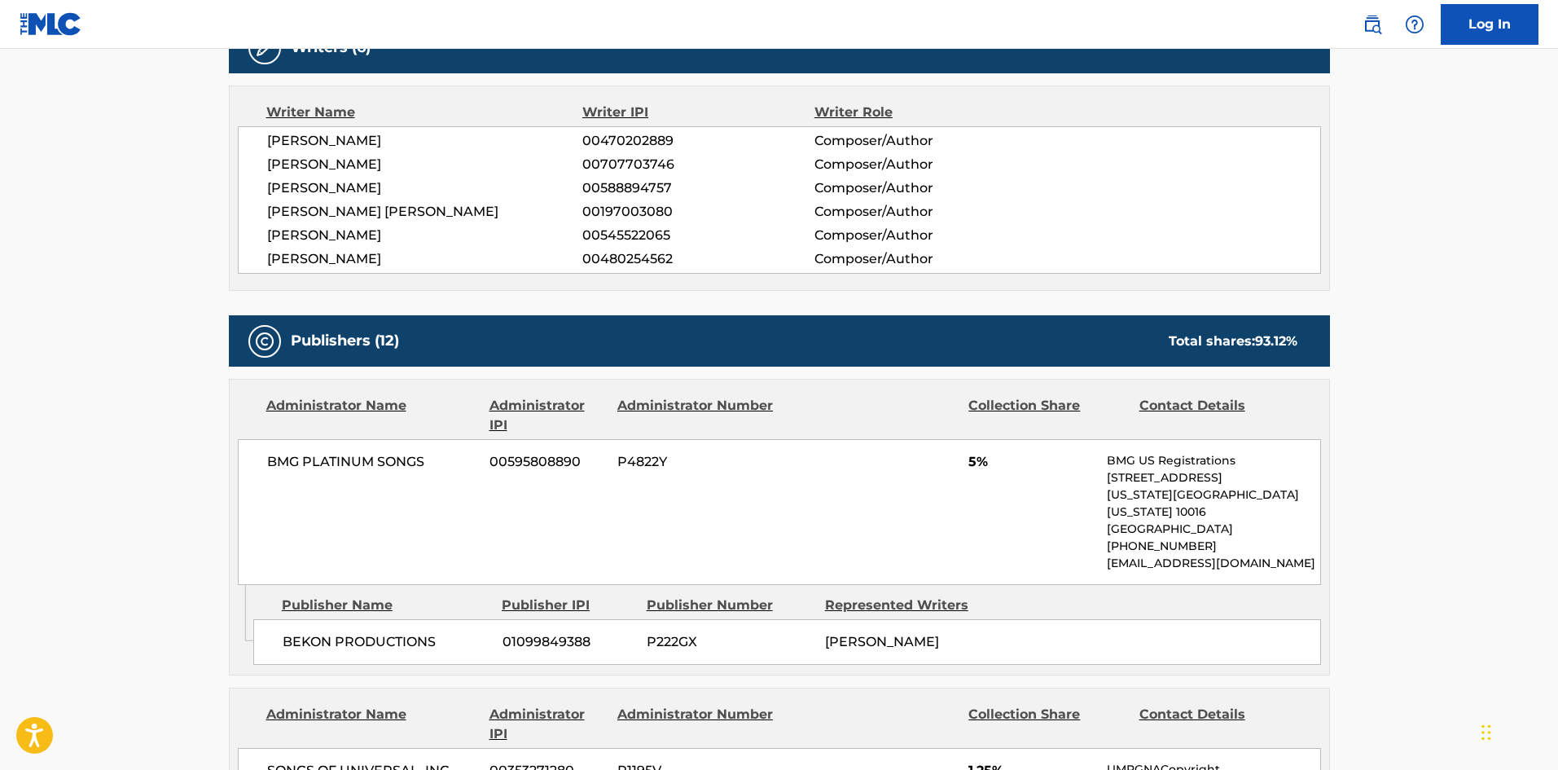
scroll to position [733, 0]
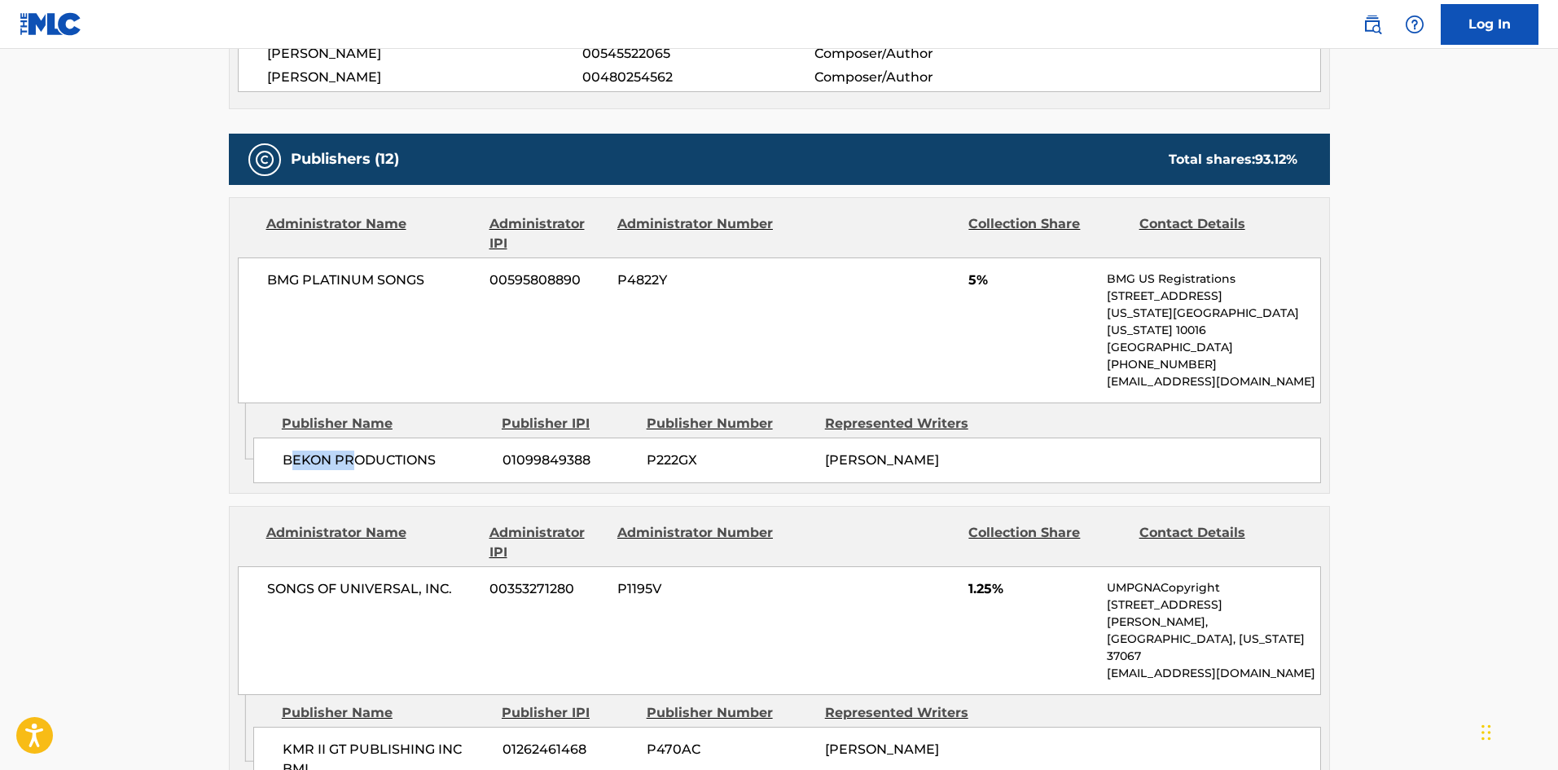
drag, startPoint x: 295, startPoint y: 436, endPoint x: 351, endPoint y: 444, distance: 56.8
click at [351, 444] on div "BEKON PRODUCTIONS 01099849388 P222GX [PERSON_NAME]" at bounding box center [787, 460] width 1068 height 46
drag, startPoint x: 270, startPoint y: 674, endPoint x: 371, endPoint y: 639, distance: 105.9
click at [365, 695] on div "Publisher Name Publisher IPI Publisher Number Represented Writers KMR II GT PUB…" at bounding box center [791, 743] width 1076 height 97
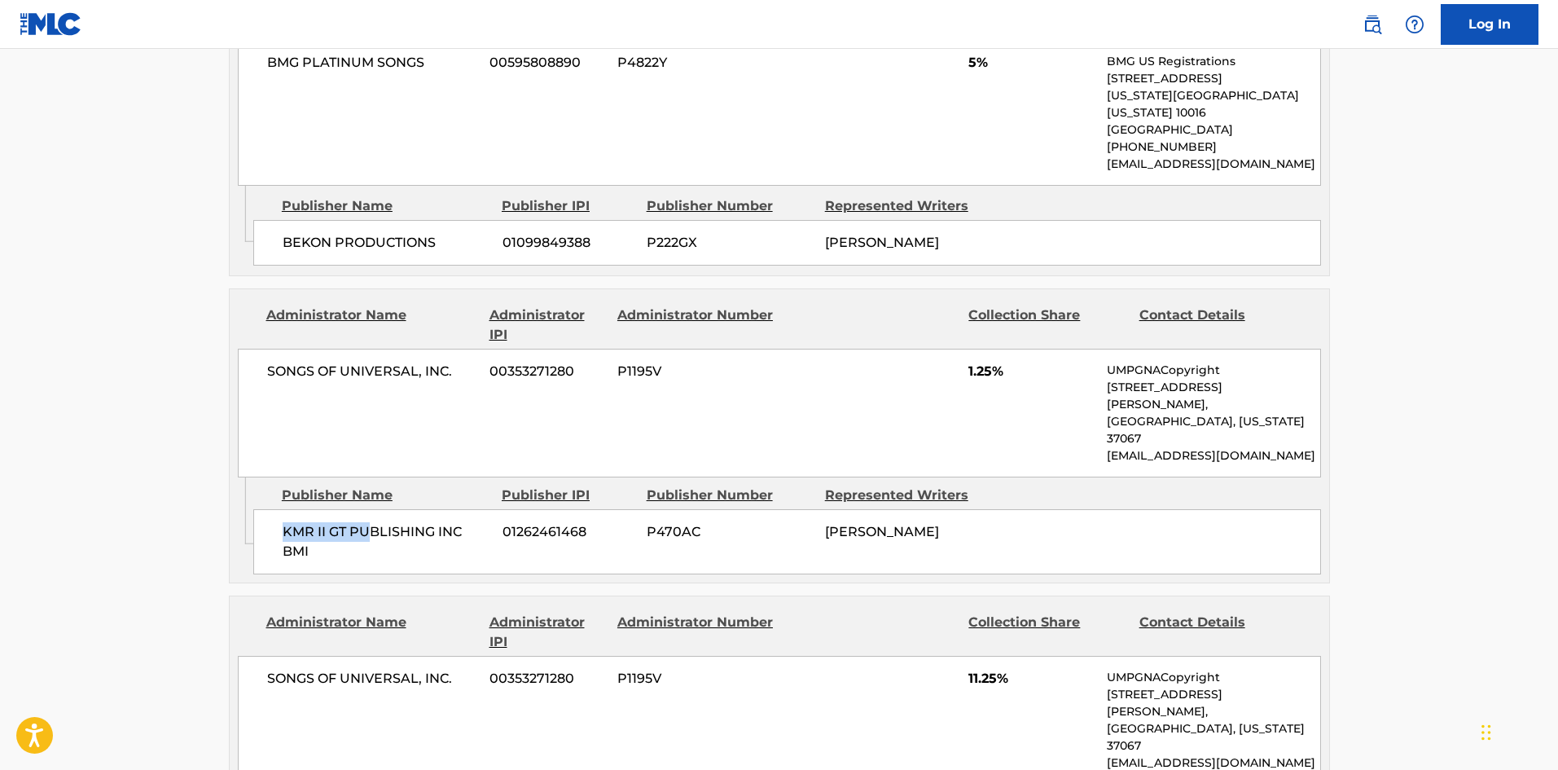
scroll to position [1222, 0]
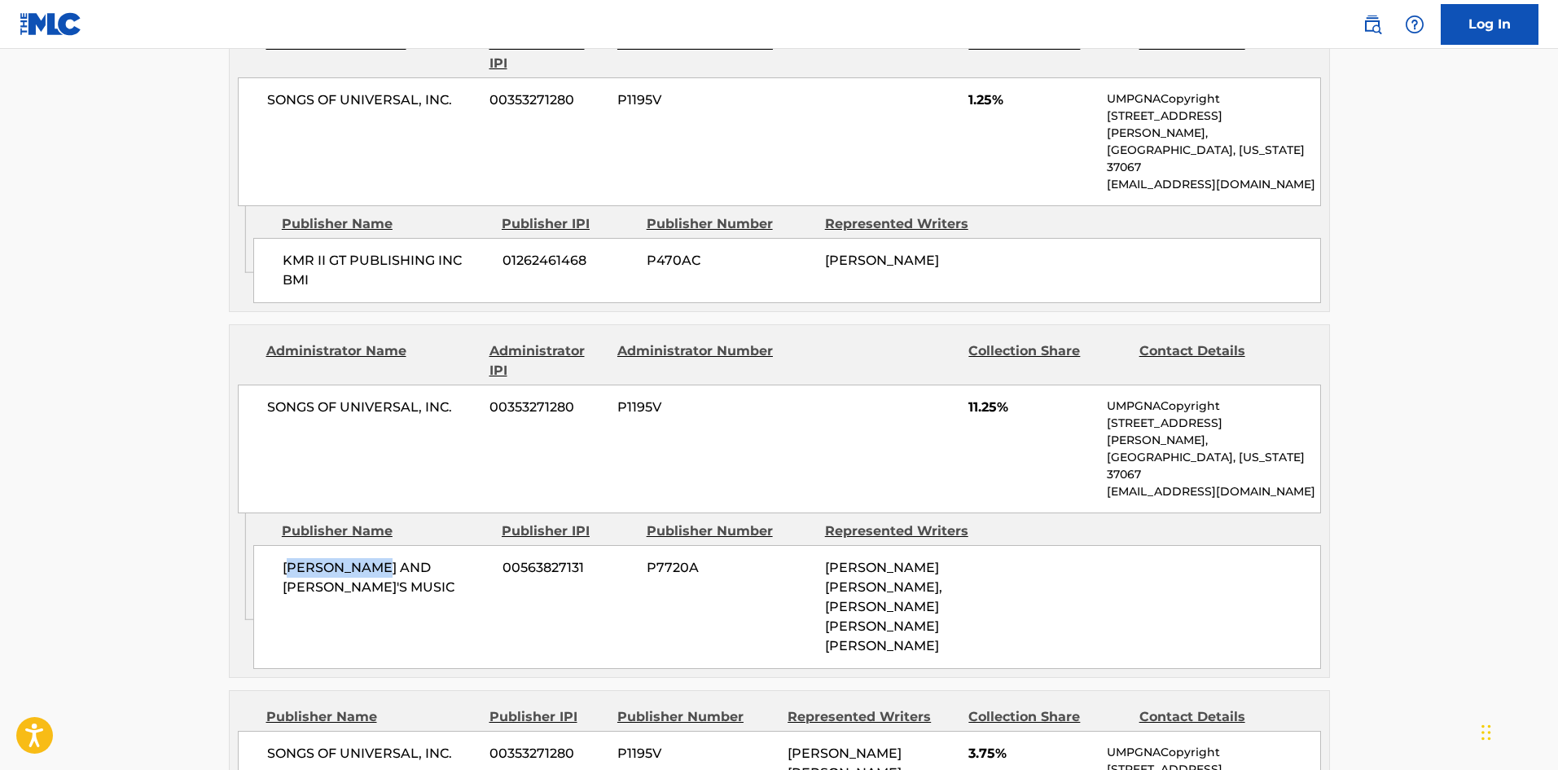
drag, startPoint x: 292, startPoint y: 467, endPoint x: 381, endPoint y: 471, distance: 89.7
click at [381, 545] on div "[PERSON_NAME] AND [PERSON_NAME]'S MUSIC 00563827131 P7720A [PERSON_NAME] [PERSO…" at bounding box center [787, 607] width 1068 height 124
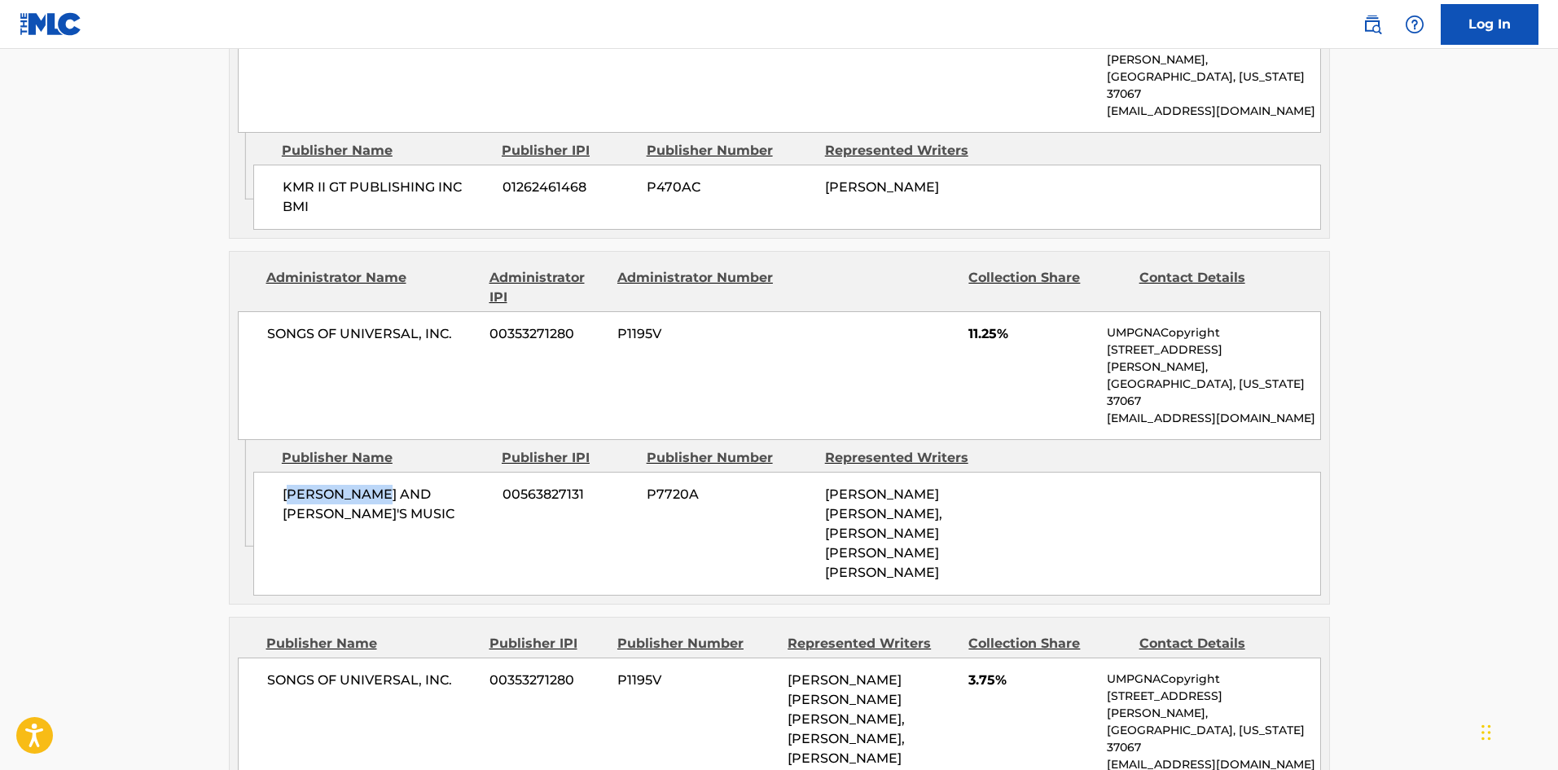
scroll to position [1385, 0]
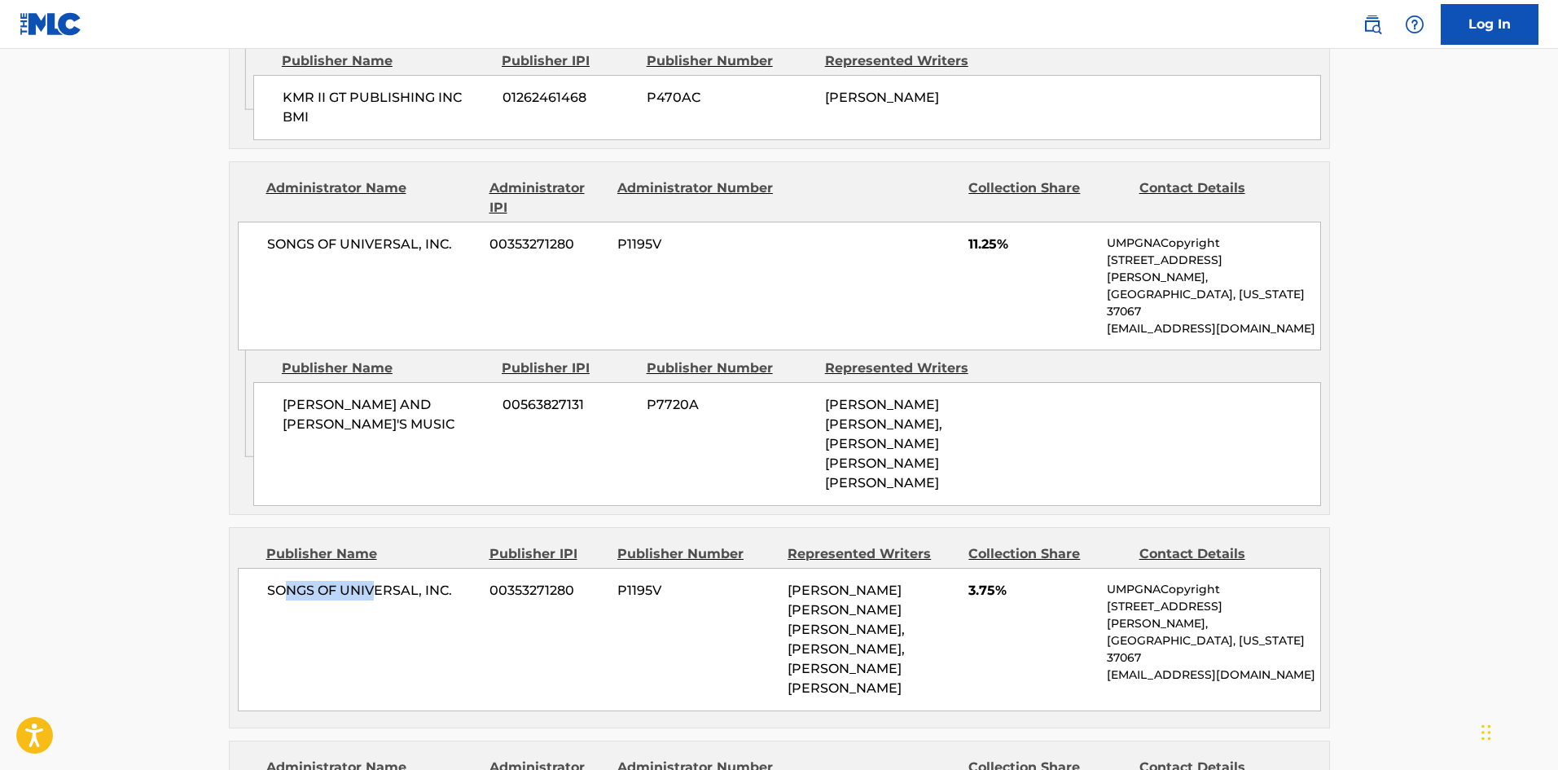
drag, startPoint x: 291, startPoint y: 498, endPoint x: 383, endPoint y: 508, distance: 92.6
click at [382, 581] on span "SONGS OF UNIVERSAL, INC." at bounding box center [372, 591] width 211 height 20
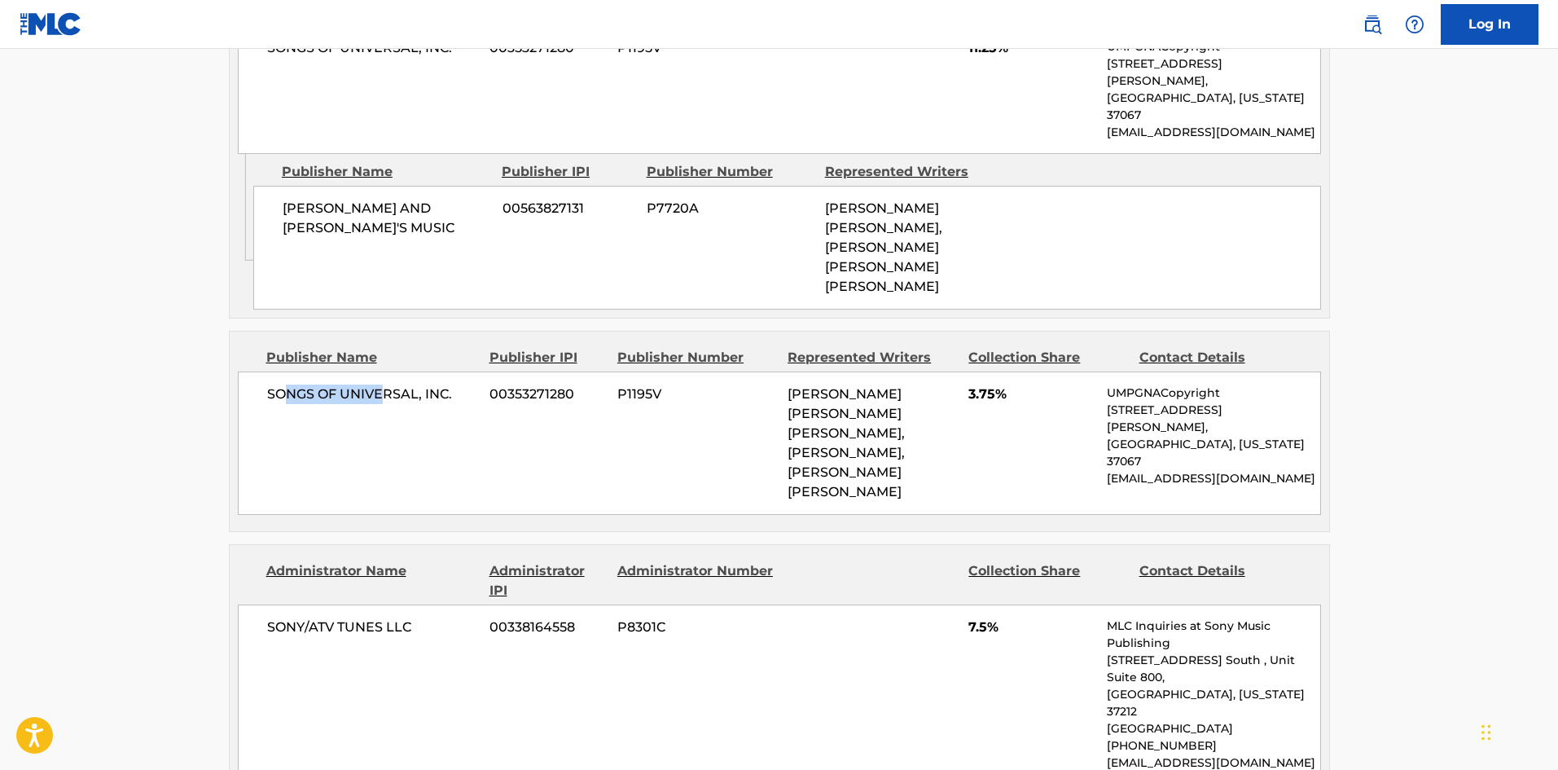
scroll to position [1792, 0]
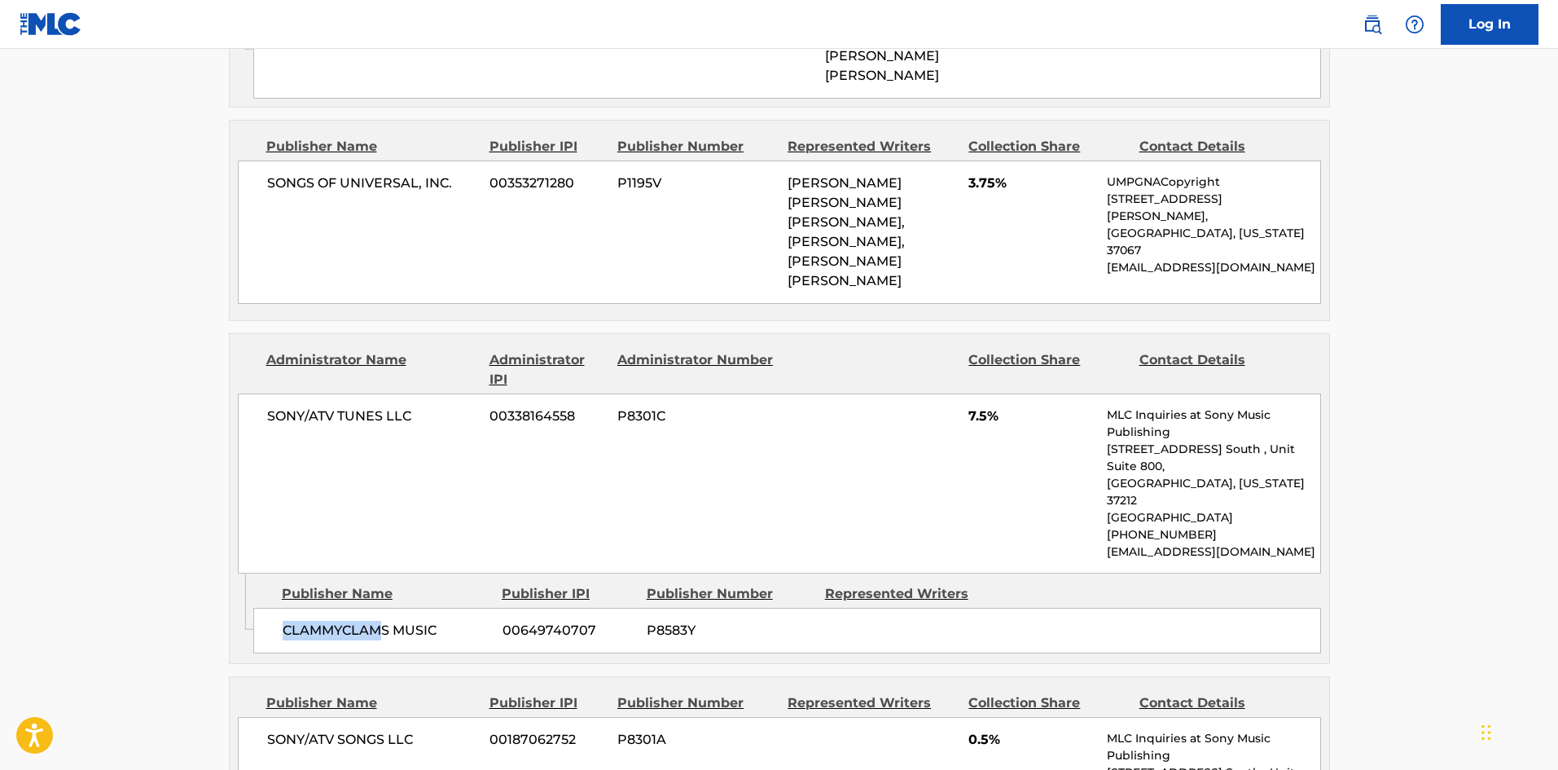
drag, startPoint x: 375, startPoint y: 505, endPoint x: 352, endPoint y: 538, distance: 39.8
click at [376, 573] on div "Admin Original Publisher Connecting Line Publisher Name Publisher IPI Publisher…" at bounding box center [779, 618] width 1099 height 90
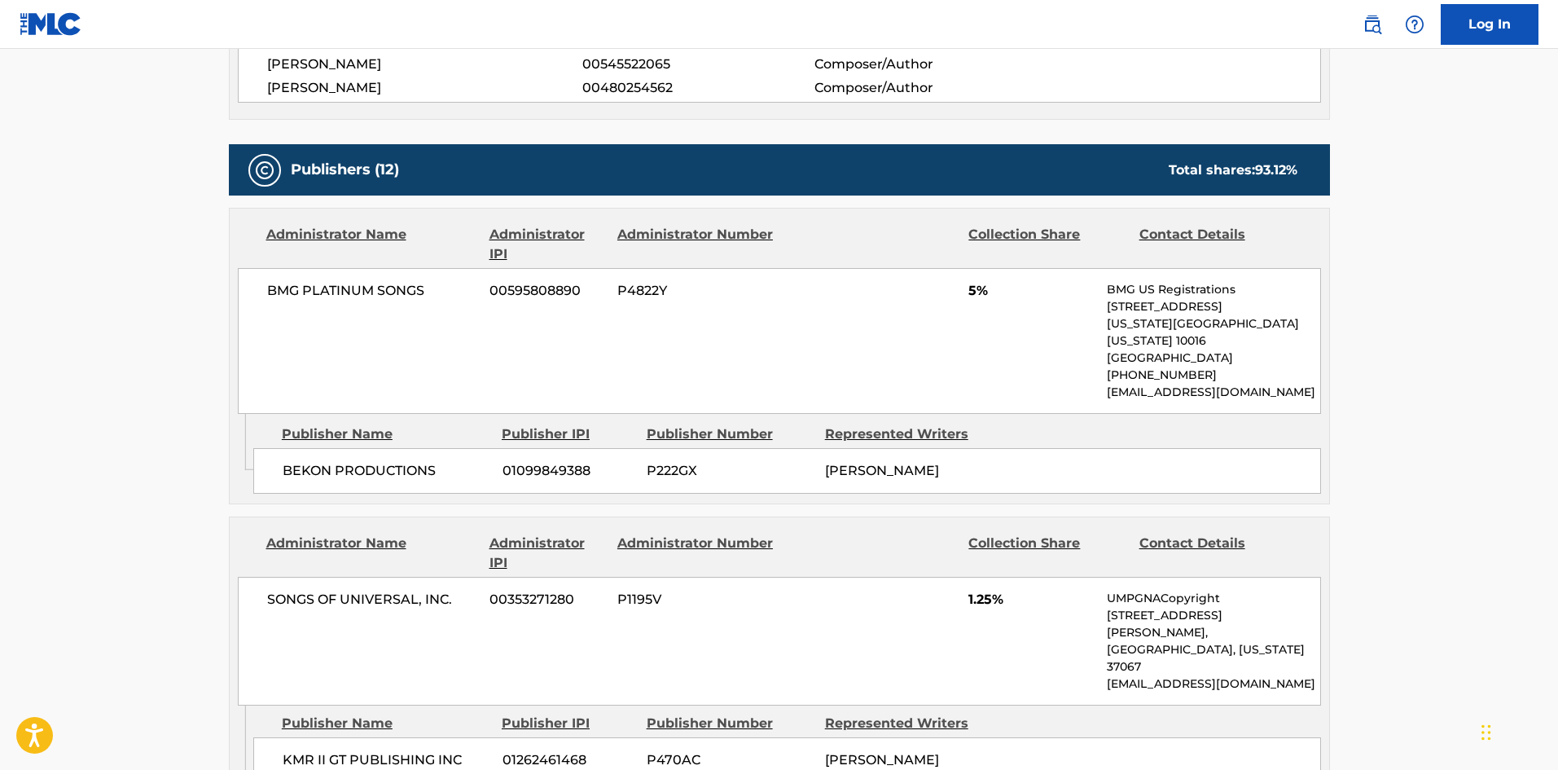
scroll to position [896, 0]
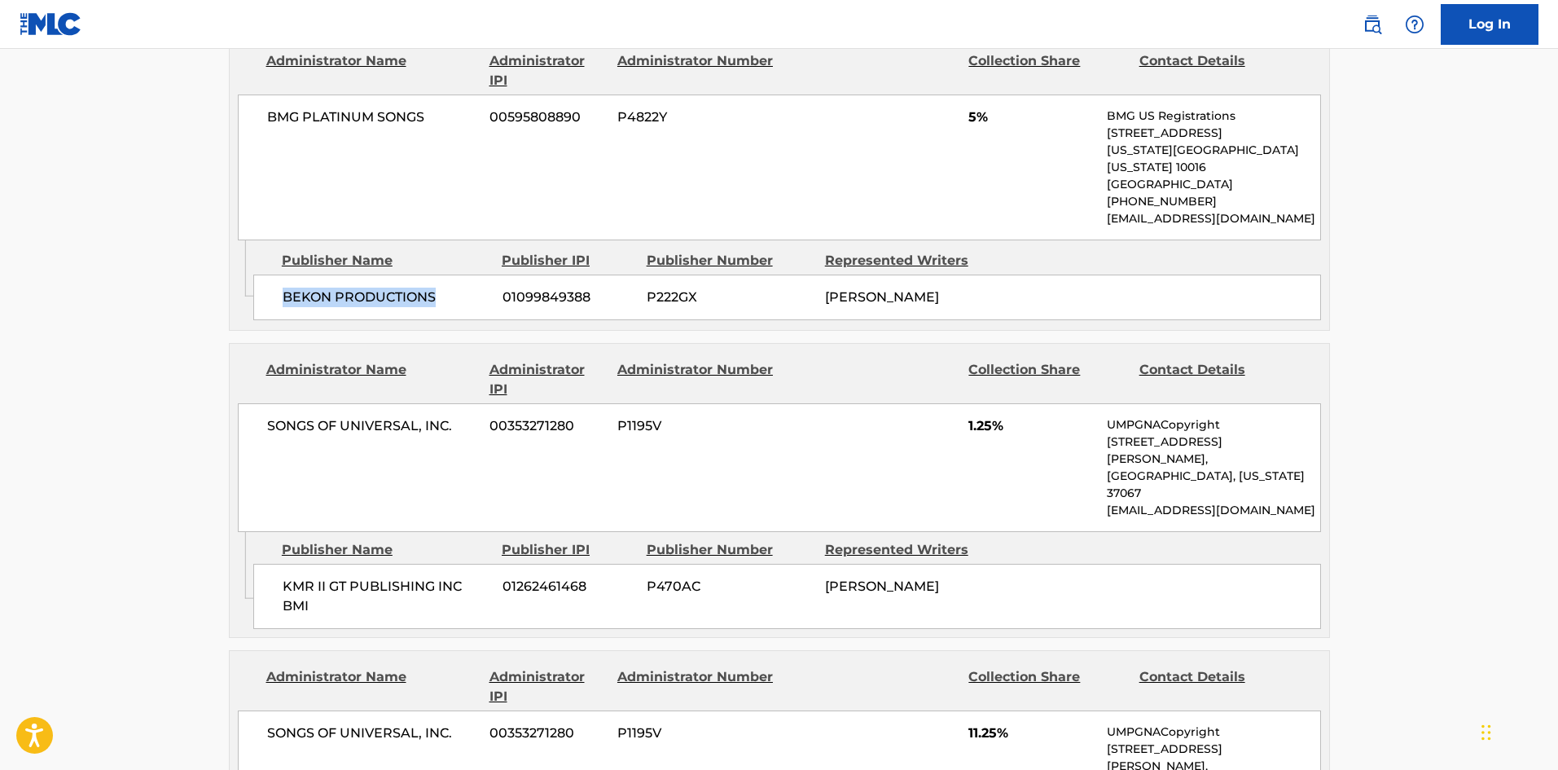
drag, startPoint x: 277, startPoint y: 280, endPoint x: 364, endPoint y: 384, distance: 135.9
drag, startPoint x: 283, startPoint y: 545, endPoint x: 369, endPoint y: 568, distance: 88.5
click at [369, 568] on div "KMR II GT PUBLISHING INC BMI 01262461468 P470AC [PERSON_NAME]" at bounding box center [787, 596] width 1068 height 65
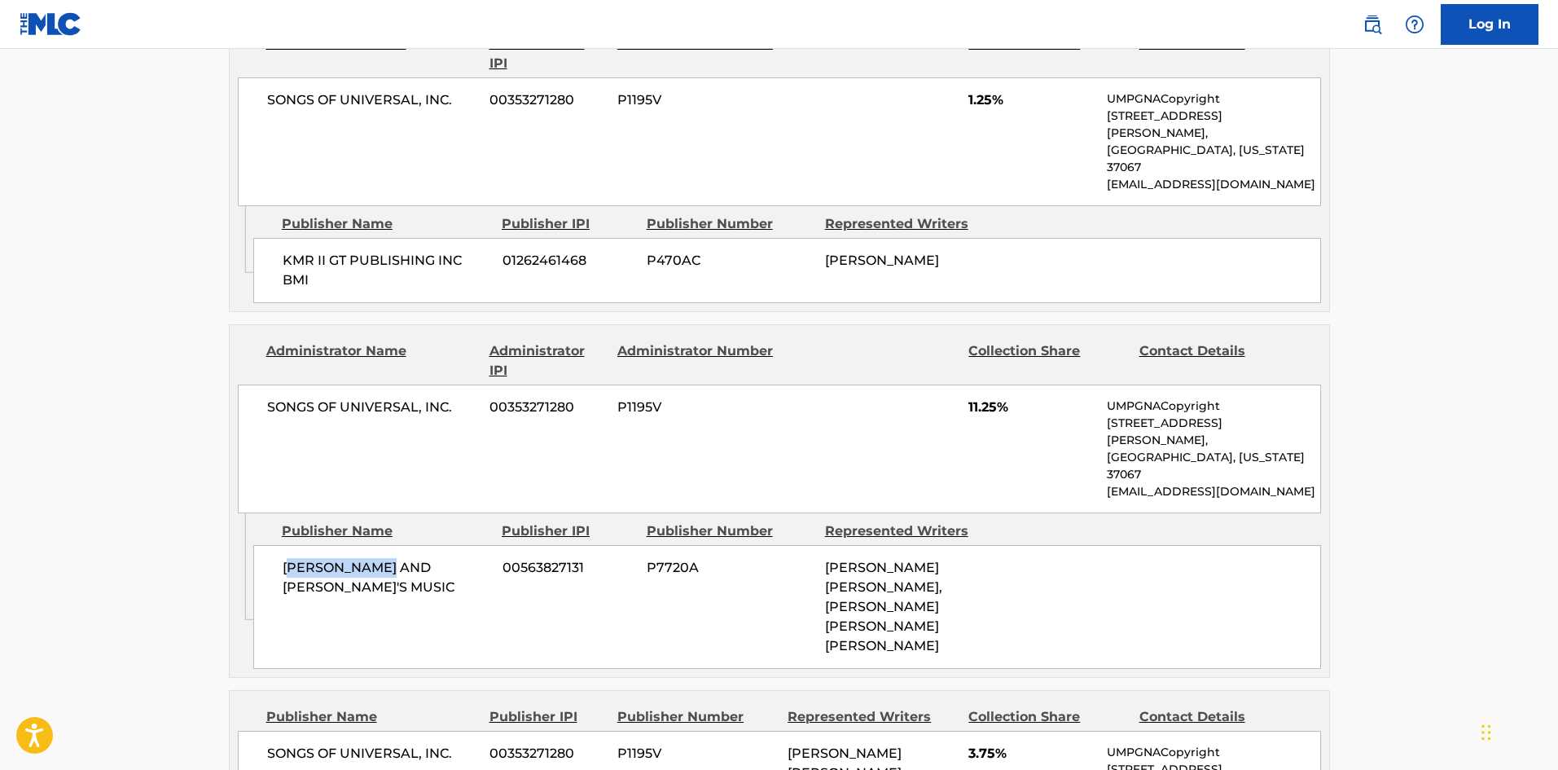
drag, startPoint x: 286, startPoint y: 483, endPoint x: 392, endPoint y: 511, distance: 109.4
click at [392, 545] on div "[PERSON_NAME] AND [PERSON_NAME]'S MUSIC 00563827131 P7720A [PERSON_NAME] [PERSO…" at bounding box center [787, 607] width 1068 height 124
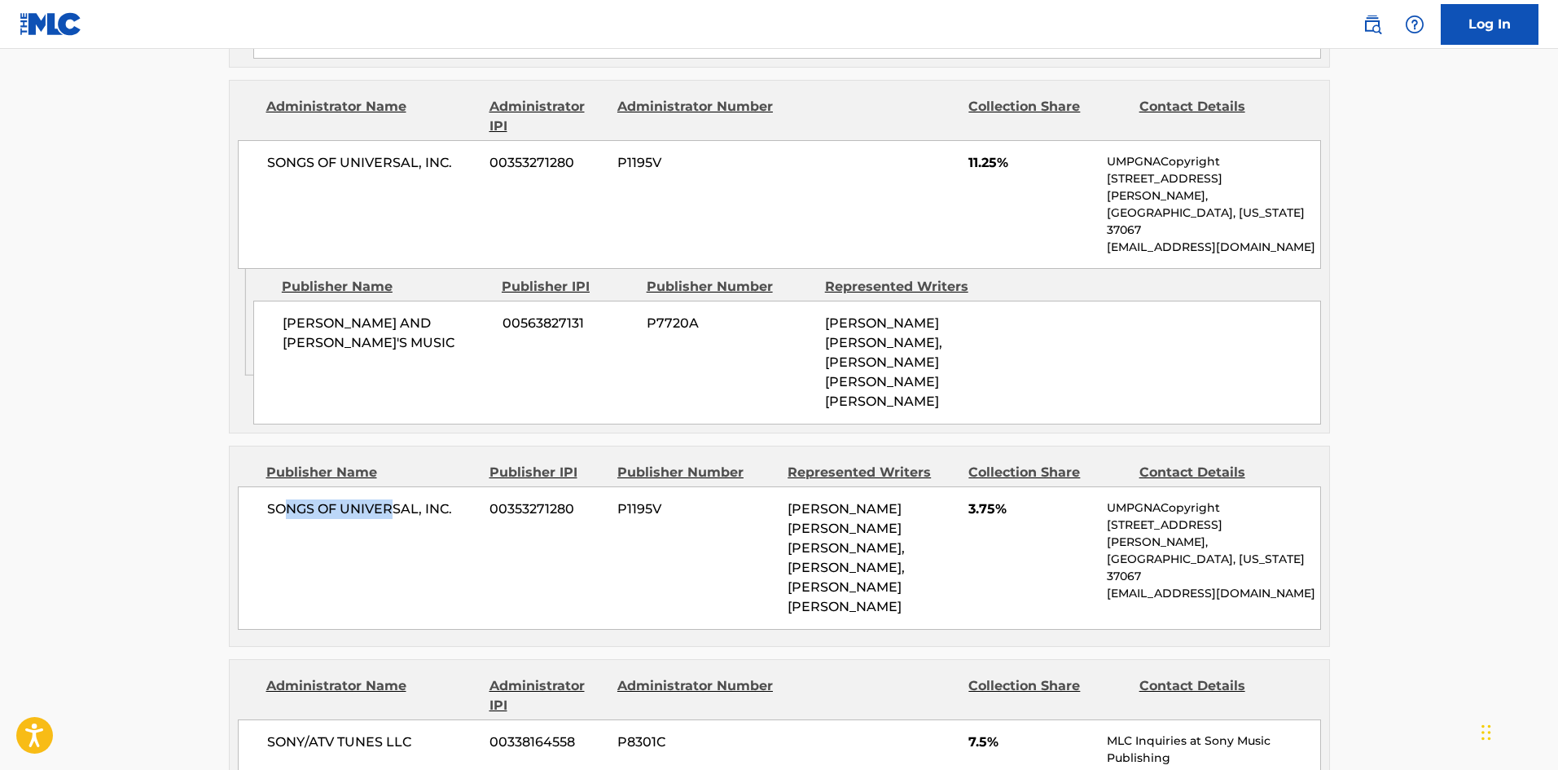
drag, startPoint x: 310, startPoint y: 419, endPoint x: 415, endPoint y: 441, distance: 106.4
click at [415, 486] on div "SONGS OF UNIVERSAL, INC. 00353271280 P1195V [PERSON_NAME] [PERSON_NAME] [PERSON…" at bounding box center [779, 557] width 1083 height 143
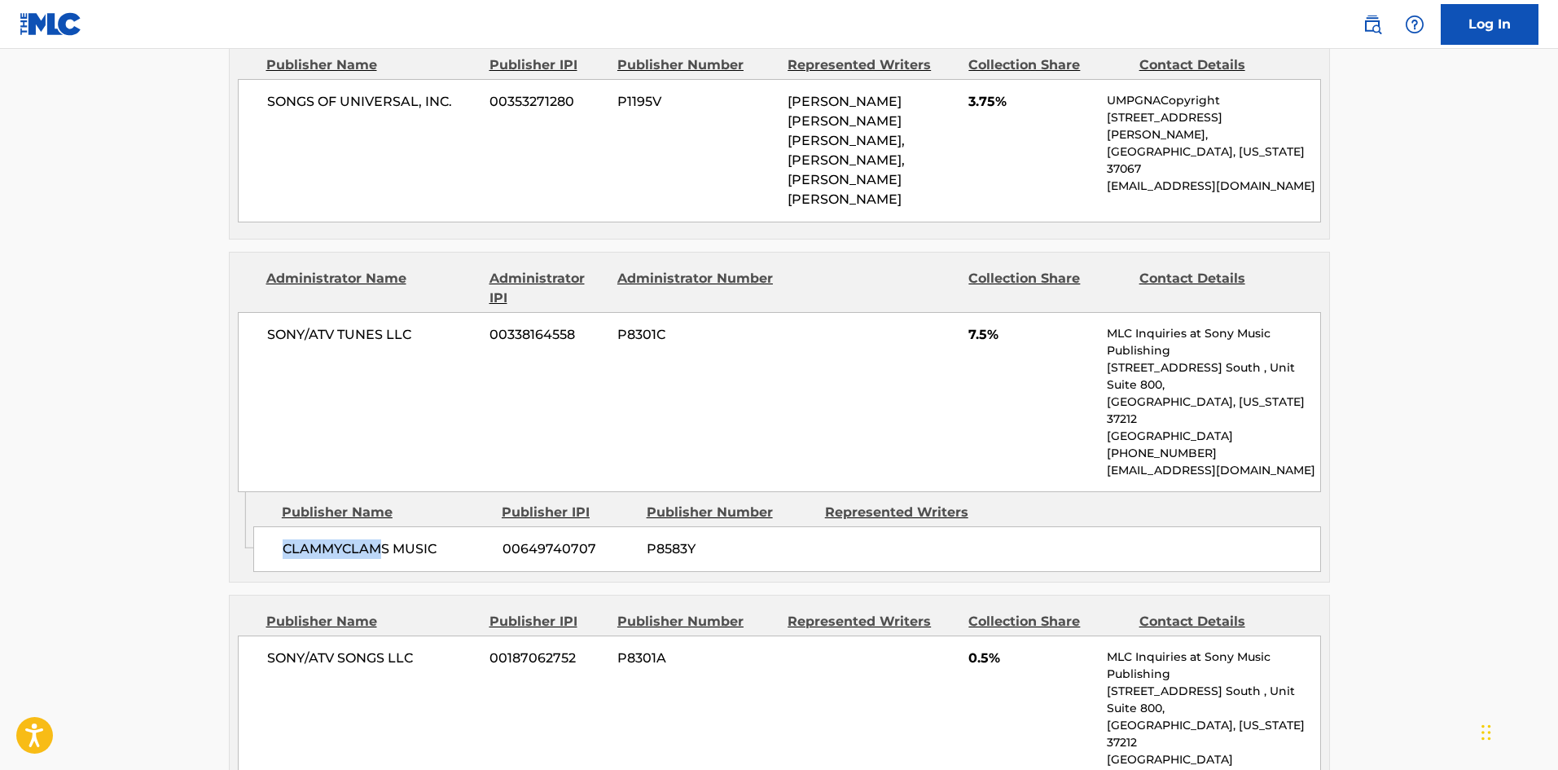
drag, startPoint x: 271, startPoint y: 406, endPoint x: 380, endPoint y: 416, distance: 108.8
click at [380, 526] on div "CLAMMYCLAMS MUSIC 00649740707 P8583Y" at bounding box center [787, 549] width 1068 height 46
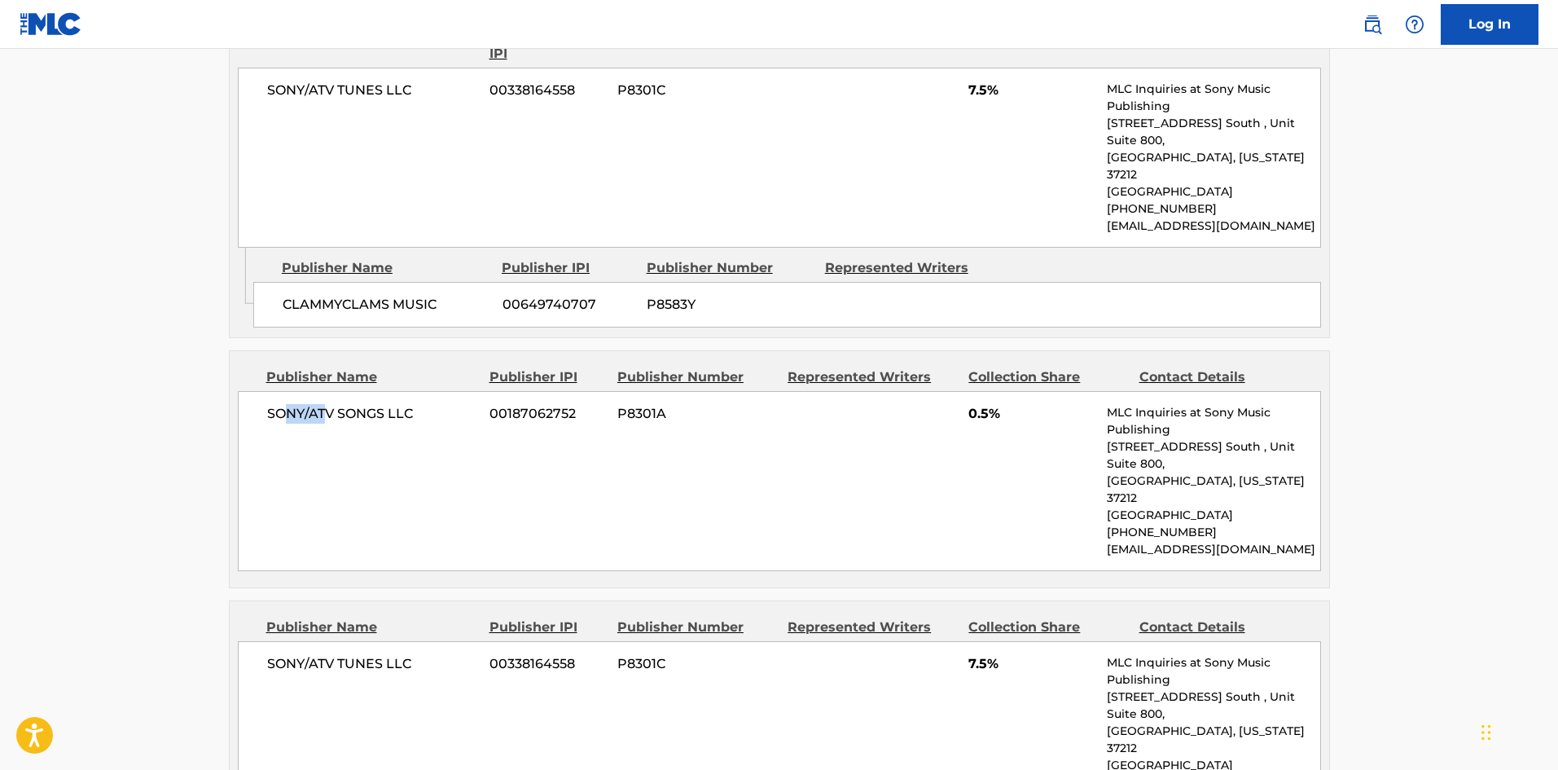
drag, startPoint x: 285, startPoint y: 321, endPoint x: 321, endPoint y: 287, distance: 49.0
click at [329, 391] on div "SONY/ATV SONGS LLC 00187062752 P8301A 0.5% MLC Inquiries at Sony Music Publishi…" at bounding box center [779, 481] width 1083 height 180
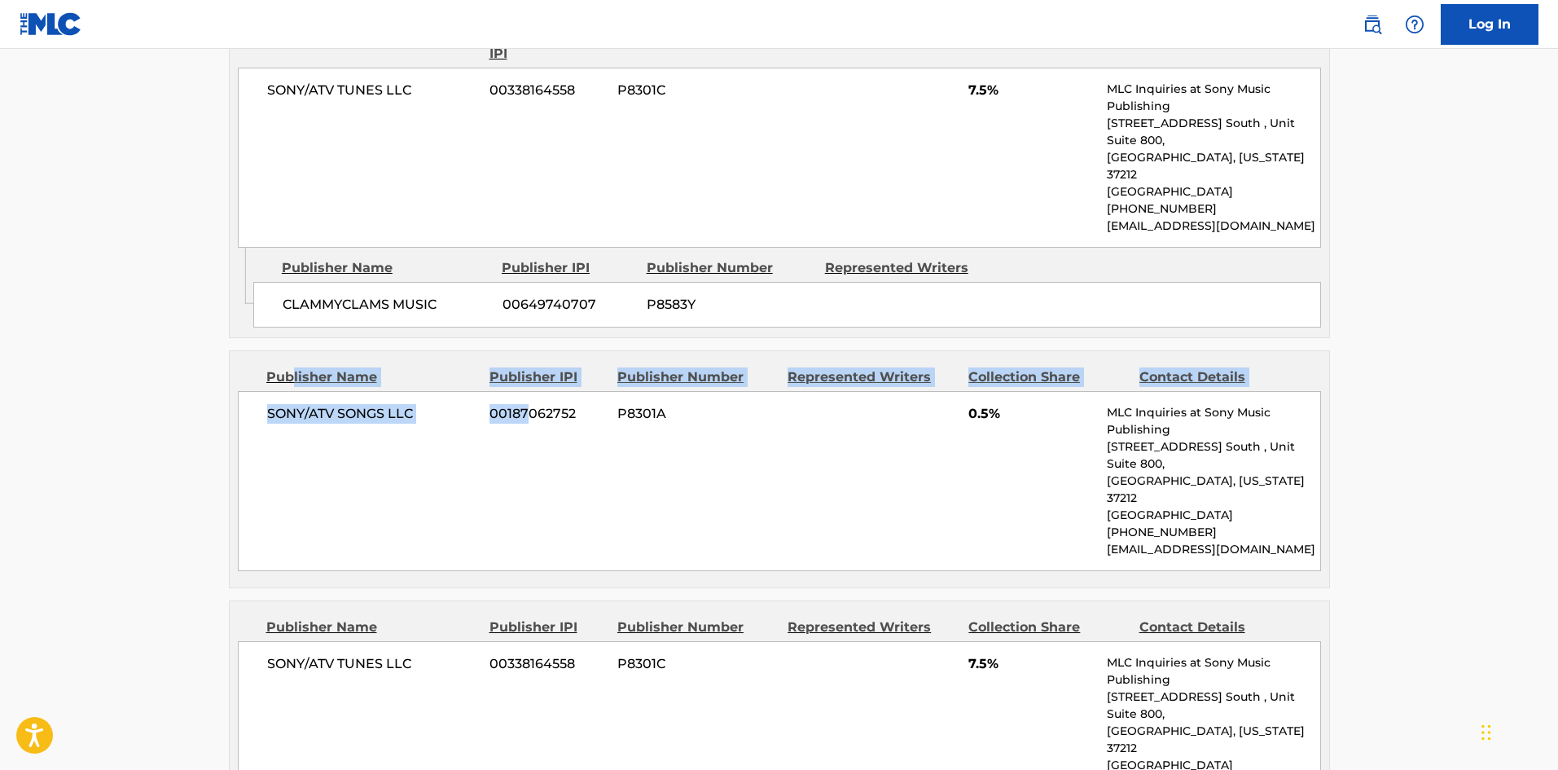
drag, startPoint x: 294, startPoint y: 240, endPoint x: 439, endPoint y: 397, distance: 213.8
click at [523, 351] on div "Publisher Name Publisher IPI Publisher Number Represented Writers Collection Sh…" at bounding box center [779, 469] width 1099 height 236
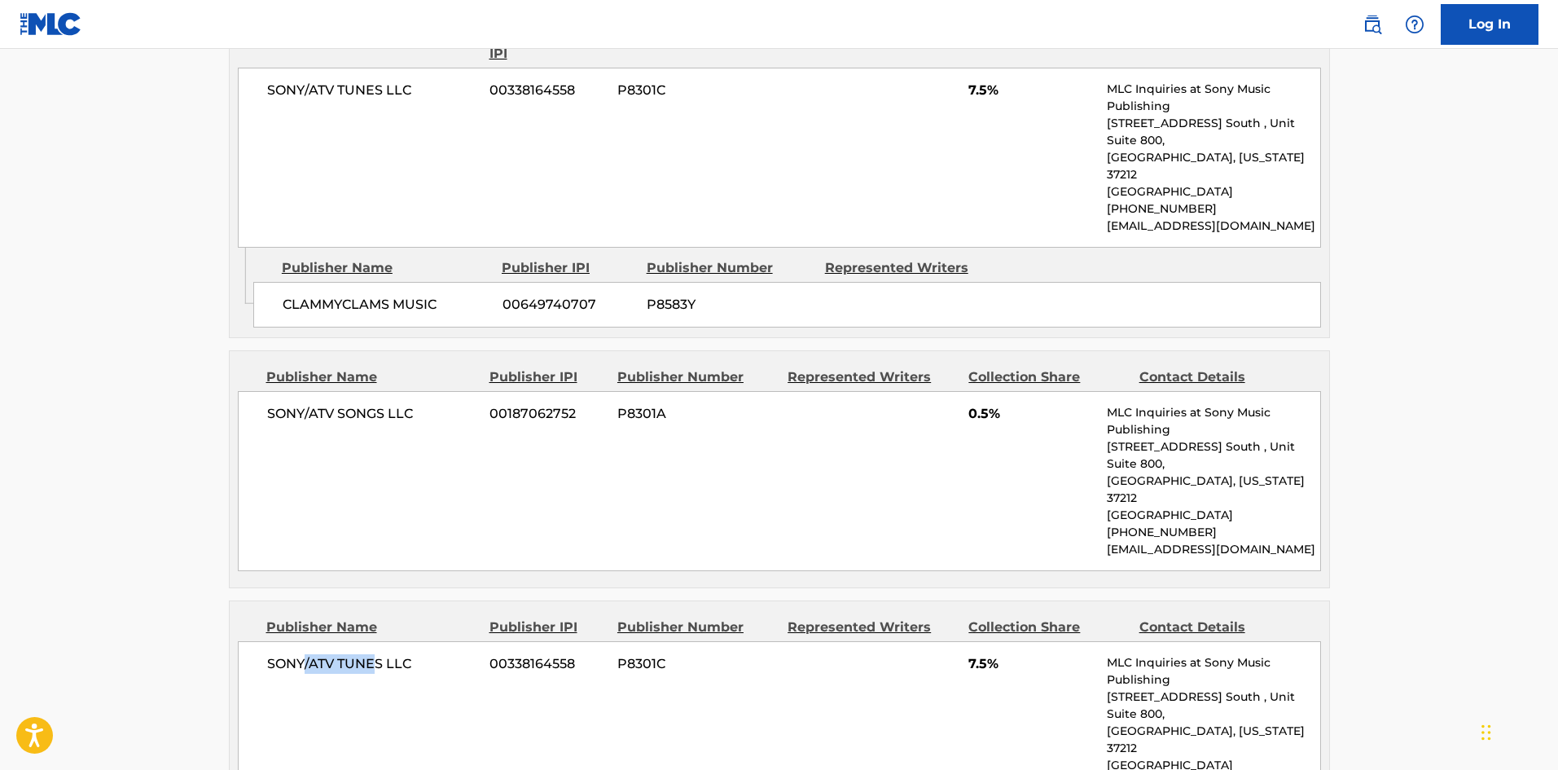
drag, startPoint x: 304, startPoint y: 495, endPoint x: 474, endPoint y: 503, distance: 170.4
click at [474, 641] on div "SONY/ATV TUNES LLC 00338164558 P8301C 7.5% MLC Inquiries at Sony Music Publishi…" at bounding box center [779, 731] width 1083 height 180
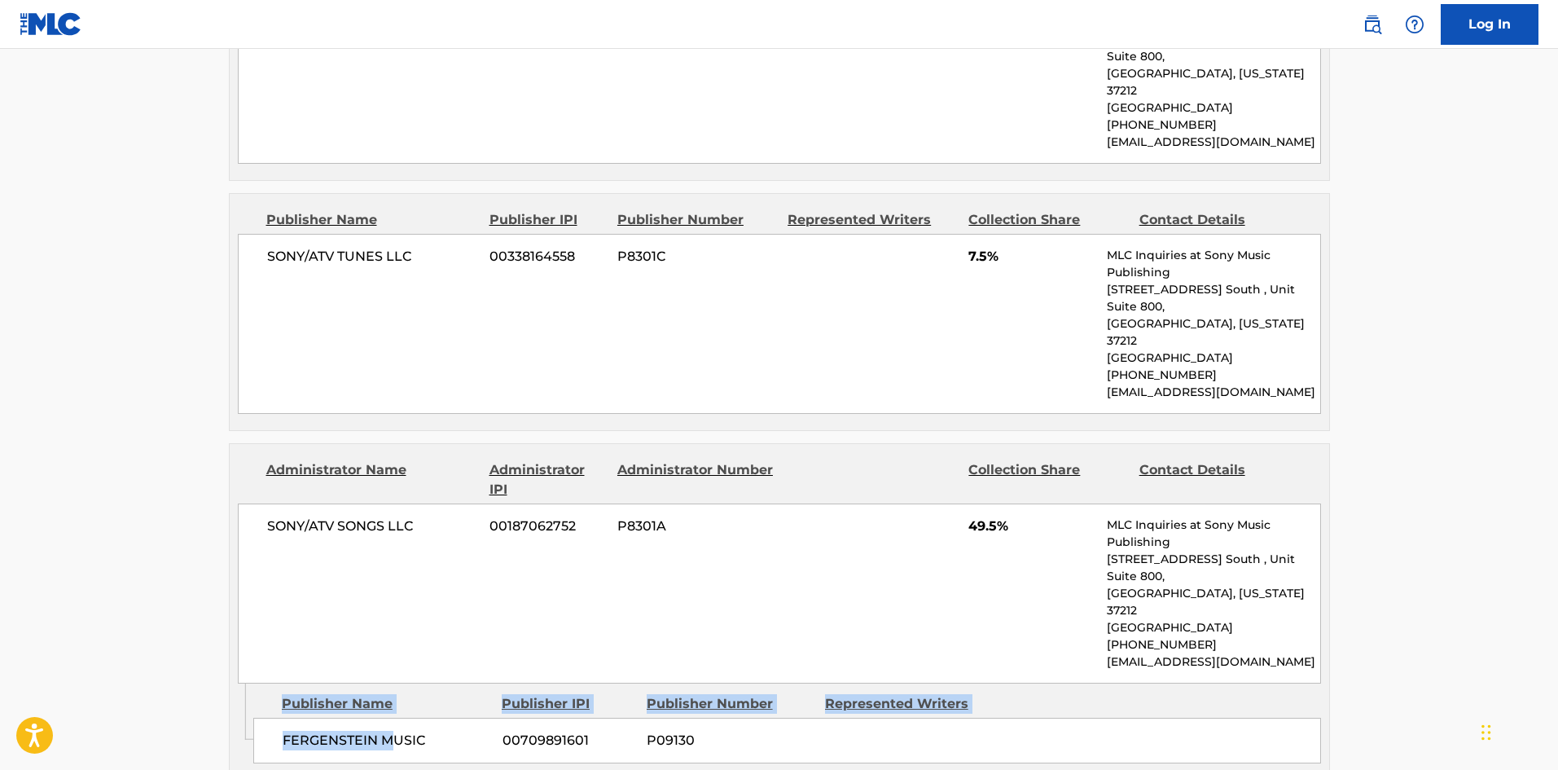
drag, startPoint x: 339, startPoint y: 507, endPoint x: 388, endPoint y: 509, distance: 49.7
click at [388, 683] on div "Admin Original Publisher Connecting Line Publisher Name Publisher IPI Publisher…" at bounding box center [779, 728] width 1099 height 90
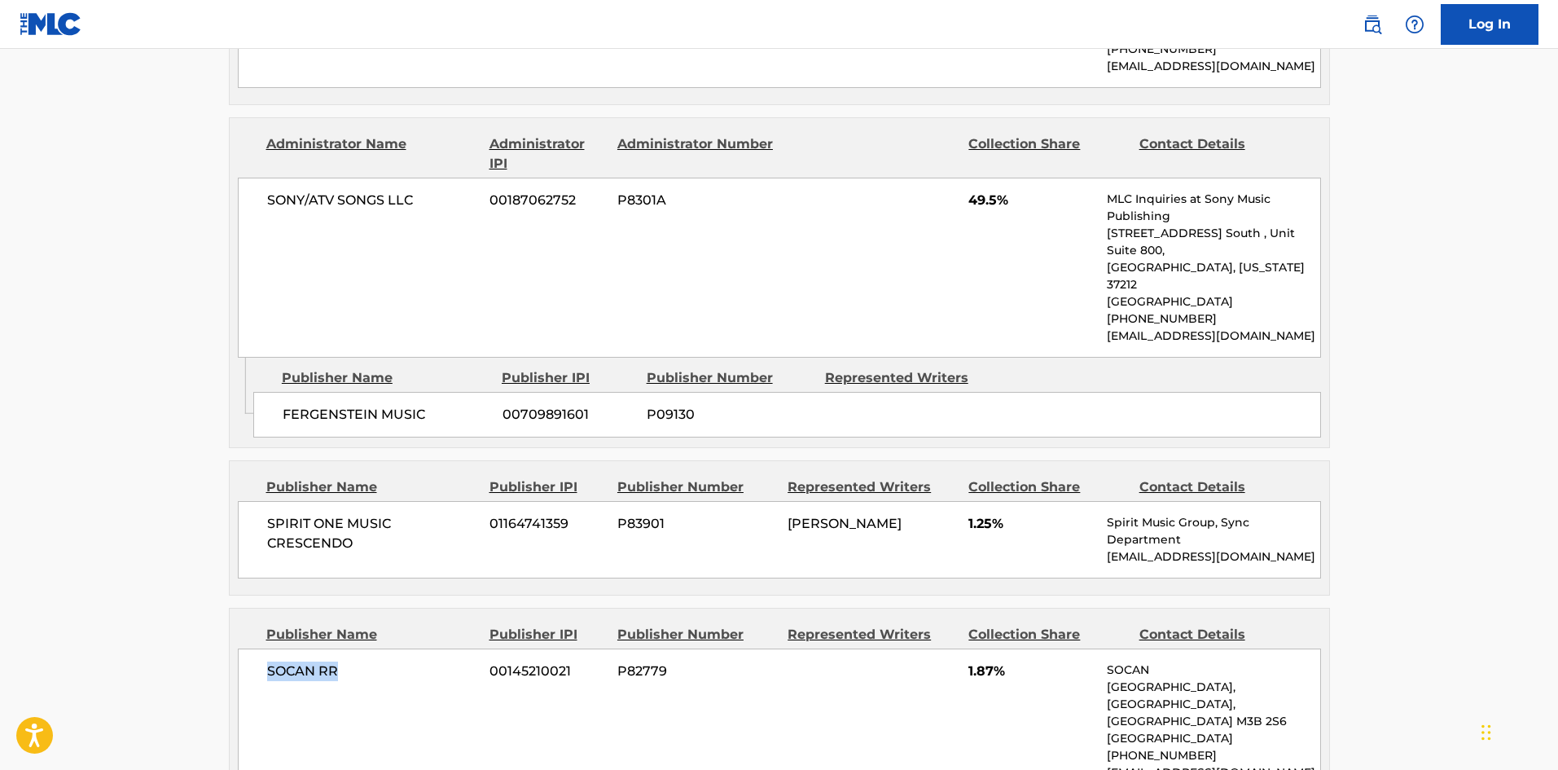
drag, startPoint x: 260, startPoint y: 442, endPoint x: 388, endPoint y: 447, distance: 128.8
click at [388, 648] on div "SOCAN RR 00145210021 P82779 1.87% [GEOGRAPHIC_DATA] [GEOGRAPHIC_DATA] [PHONE_NU…" at bounding box center [779, 721] width 1083 height 146
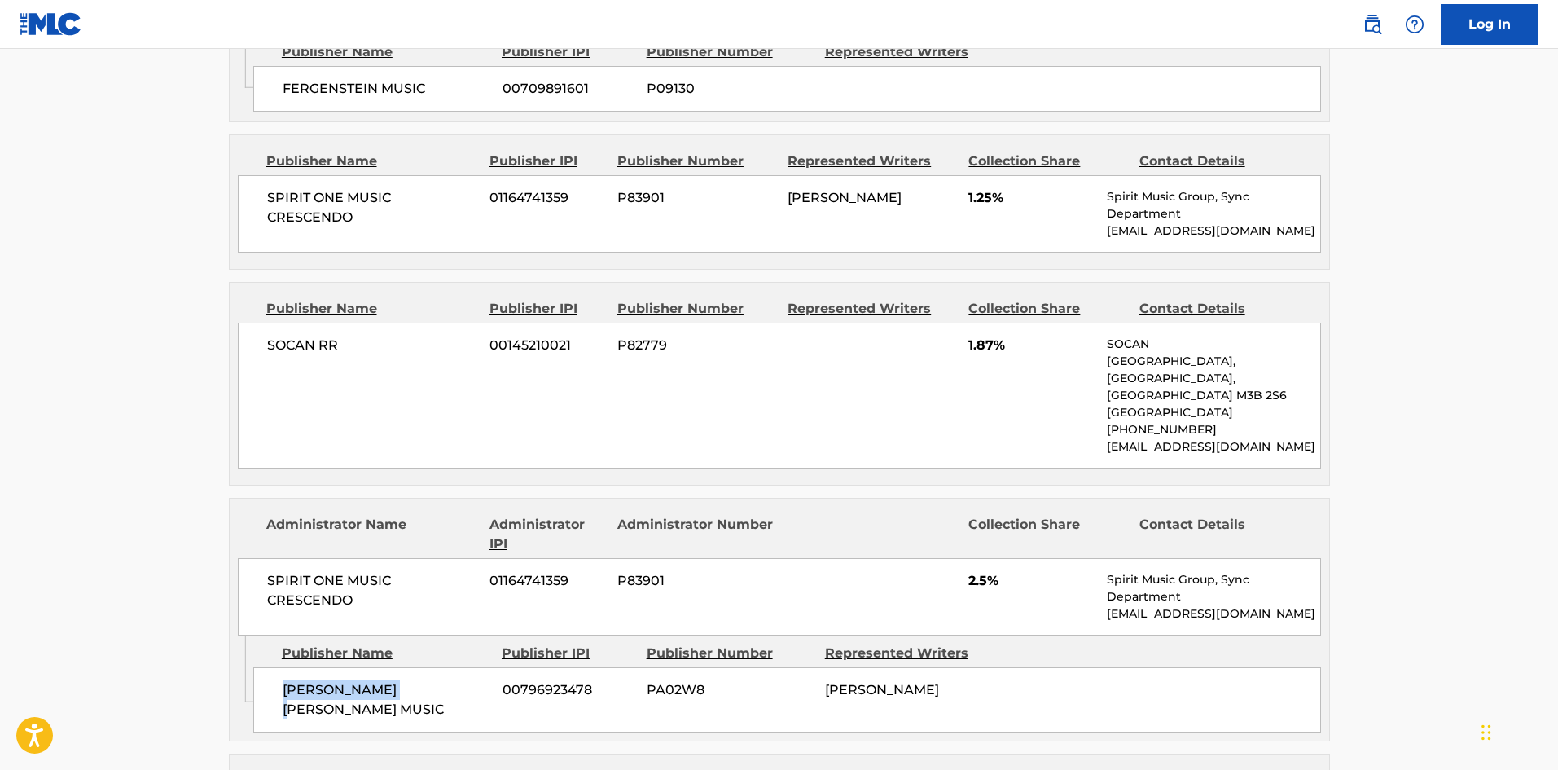
drag, startPoint x: 266, startPoint y: 427, endPoint x: 393, endPoint y: 434, distance: 127.3
click at [393, 667] on div "[PERSON_NAME] [PERSON_NAME] MUSIC 00796923478 PA02W8 [PERSON_NAME]" at bounding box center [787, 699] width 1068 height 65
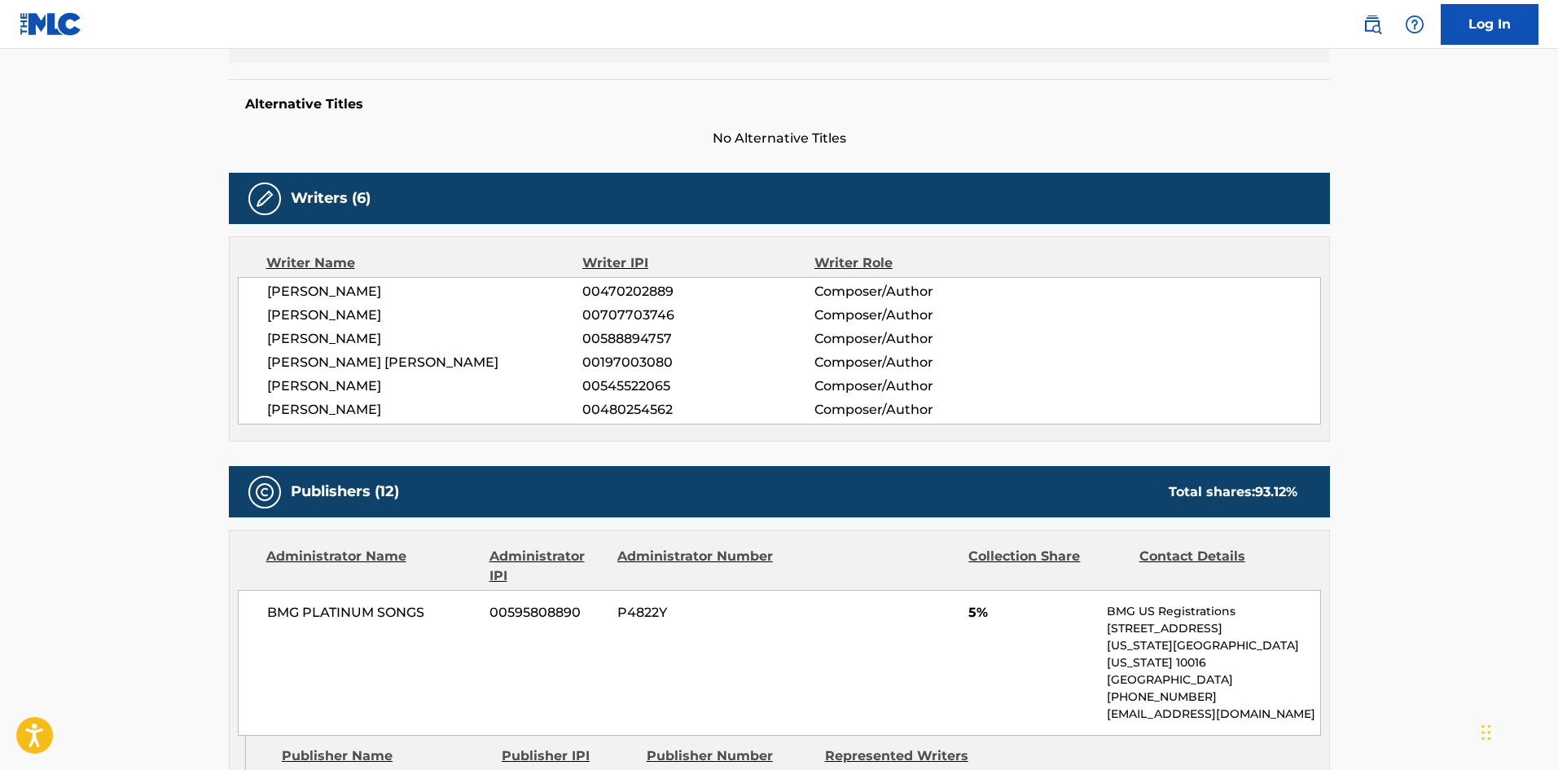
scroll to position [0, 0]
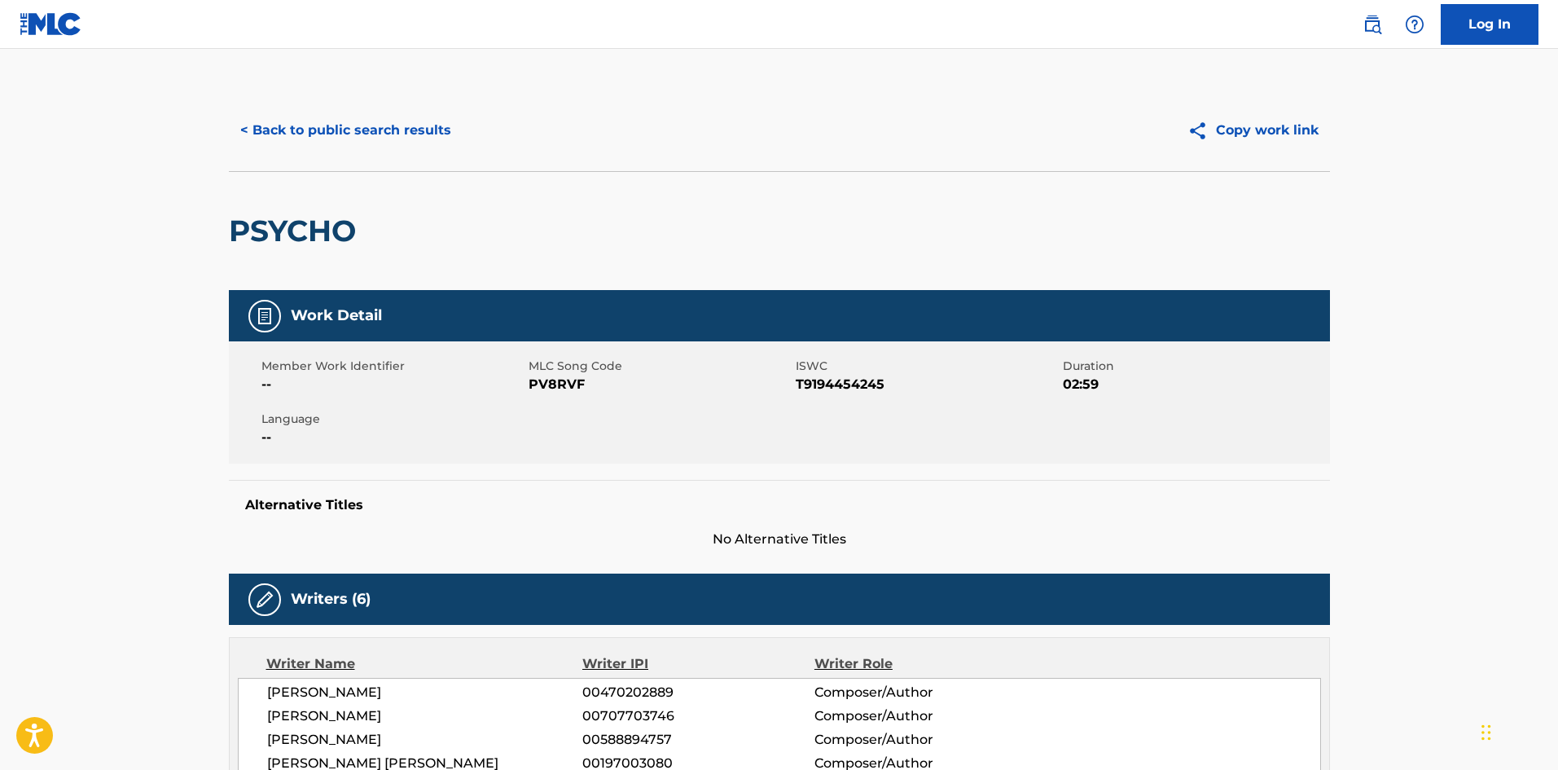
click at [378, 121] on button "< Back to public search results" at bounding box center [346, 130] width 234 height 41
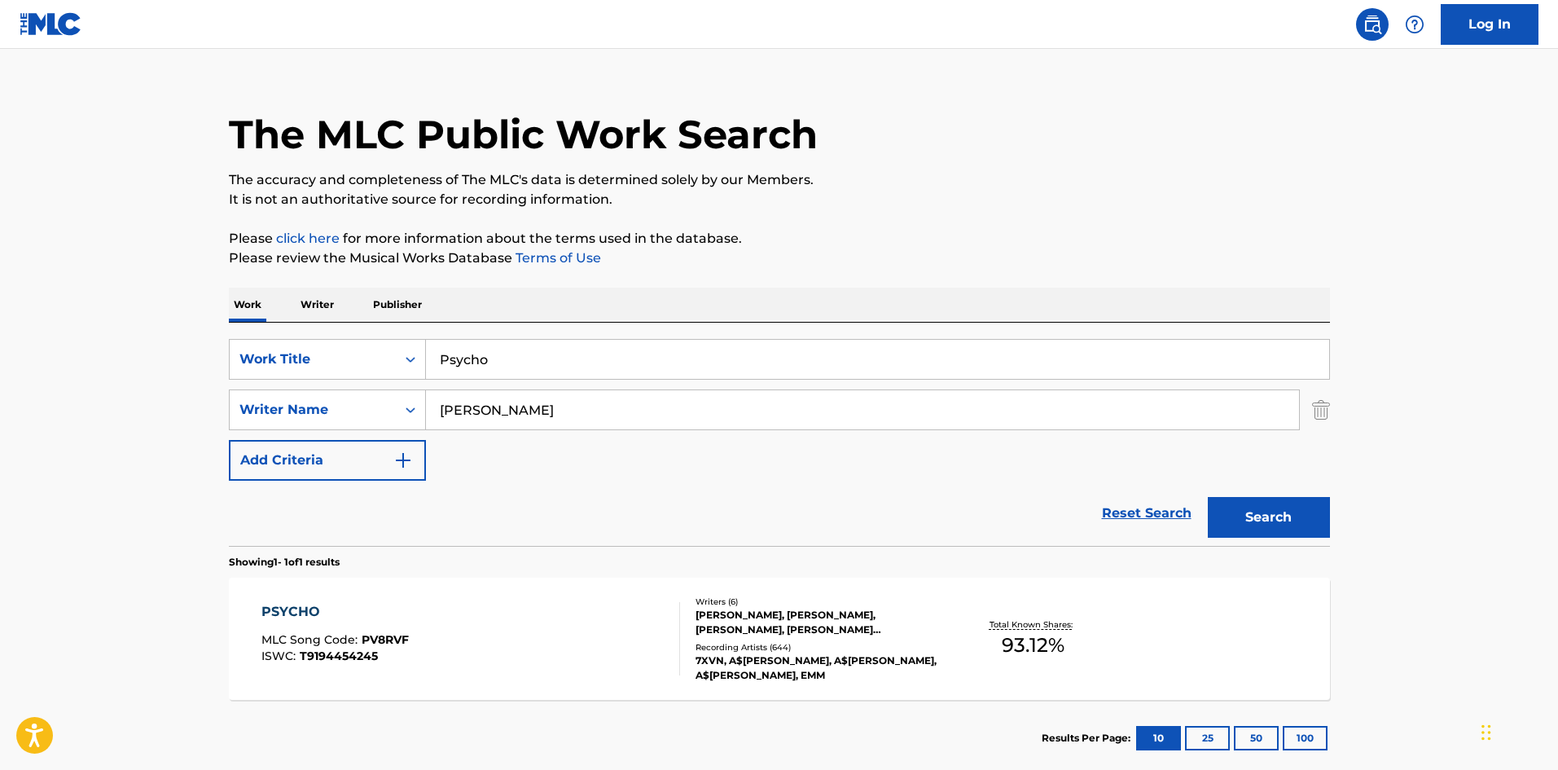
drag, startPoint x: 567, startPoint y: 349, endPoint x: 190, endPoint y: 327, distance: 377.7
click at [197, 333] on main "The MLC Public Work Search The accuracy and completeness of The MLC's data is d…" at bounding box center [779, 404] width 1558 height 759
paste input "Strive"
type input "Strive"
drag, startPoint x: 588, startPoint y: 258, endPoint x: 548, endPoint y: 375, distance: 123.9
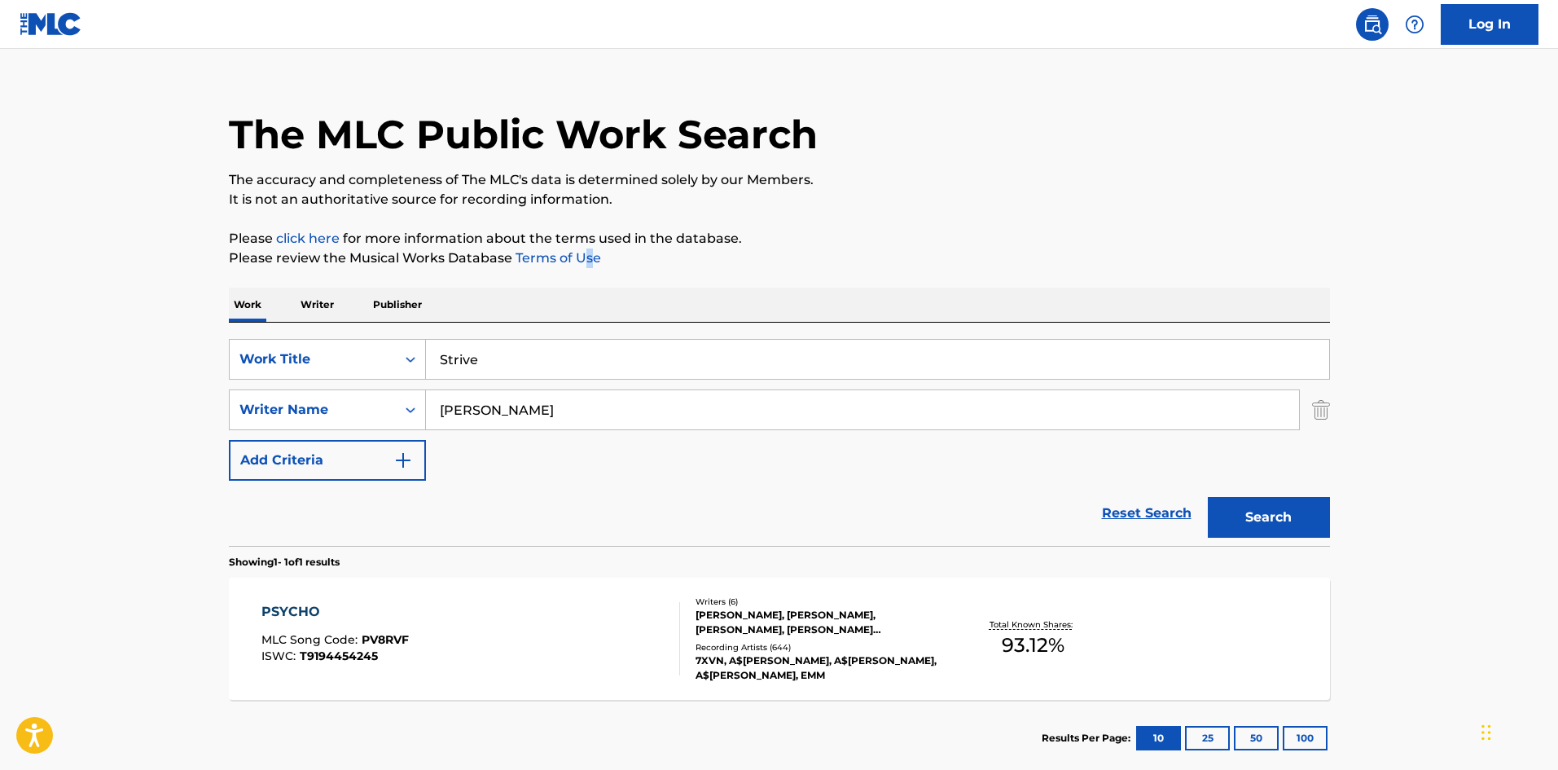
click at [588, 260] on p "Please review the Musical Works Database Terms of Use" at bounding box center [779, 258] width 1101 height 20
drag, startPoint x: 583, startPoint y: 406, endPoint x: 72, endPoint y: 411, distance: 511.5
click at [86, 411] on main "The MLC Public Work Search The accuracy and completeness of The MLC's data is d…" at bounding box center [779, 404] width 1558 height 759
paste input "STELIOS"
type input "STELIOS"
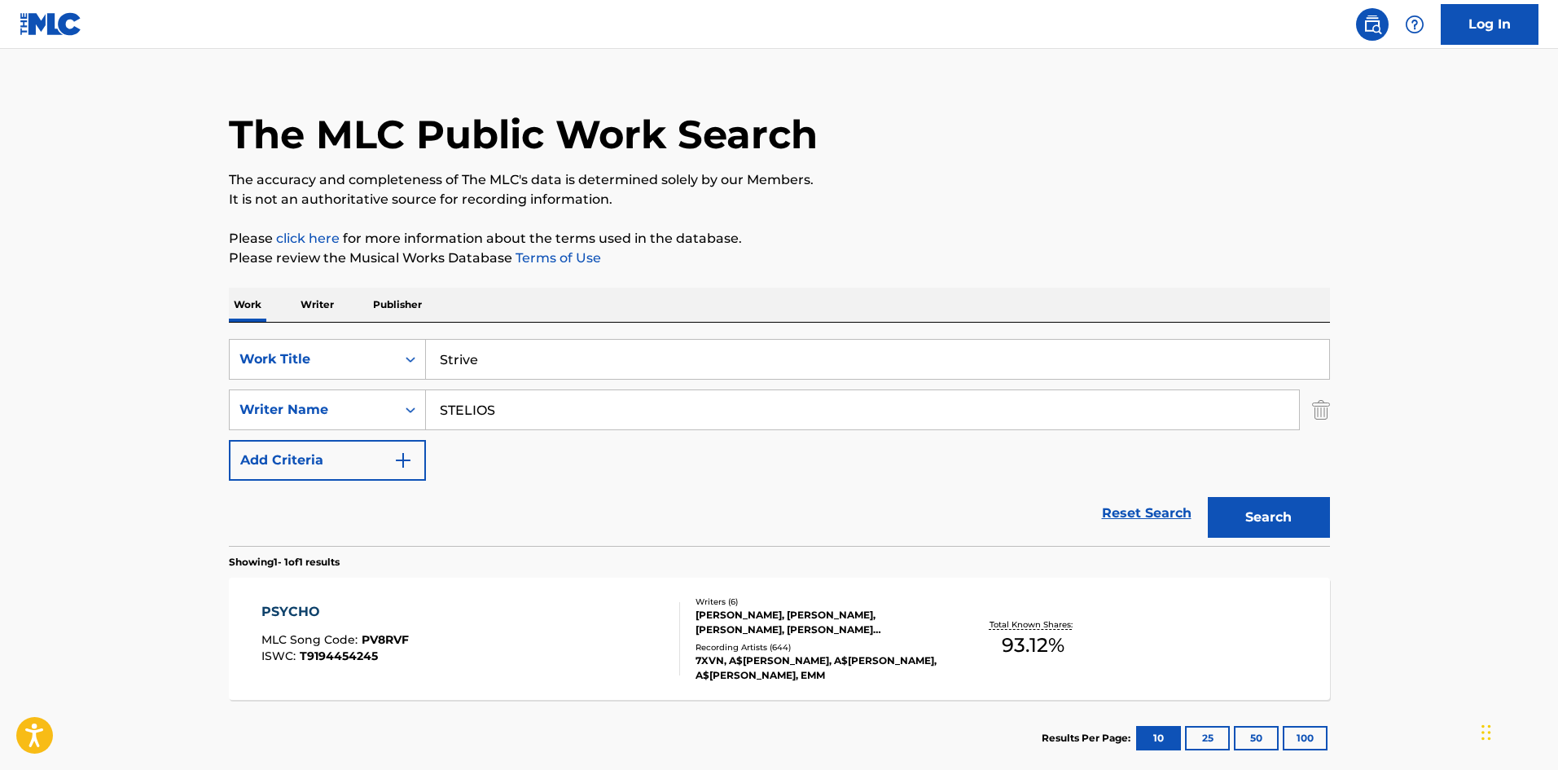
click at [1281, 518] on button "Search" at bounding box center [1269, 517] width 122 height 41
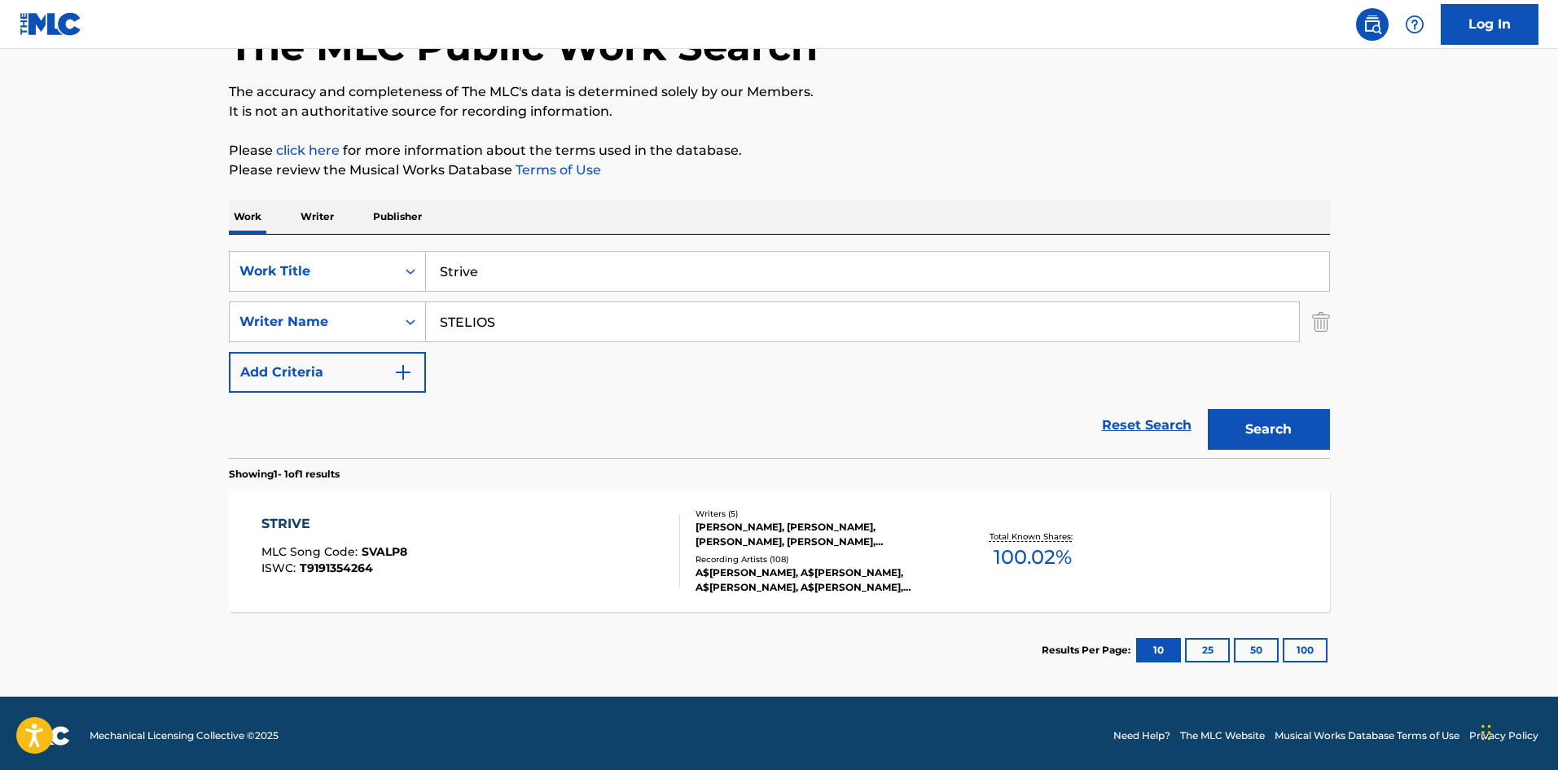
scroll to position [116, 0]
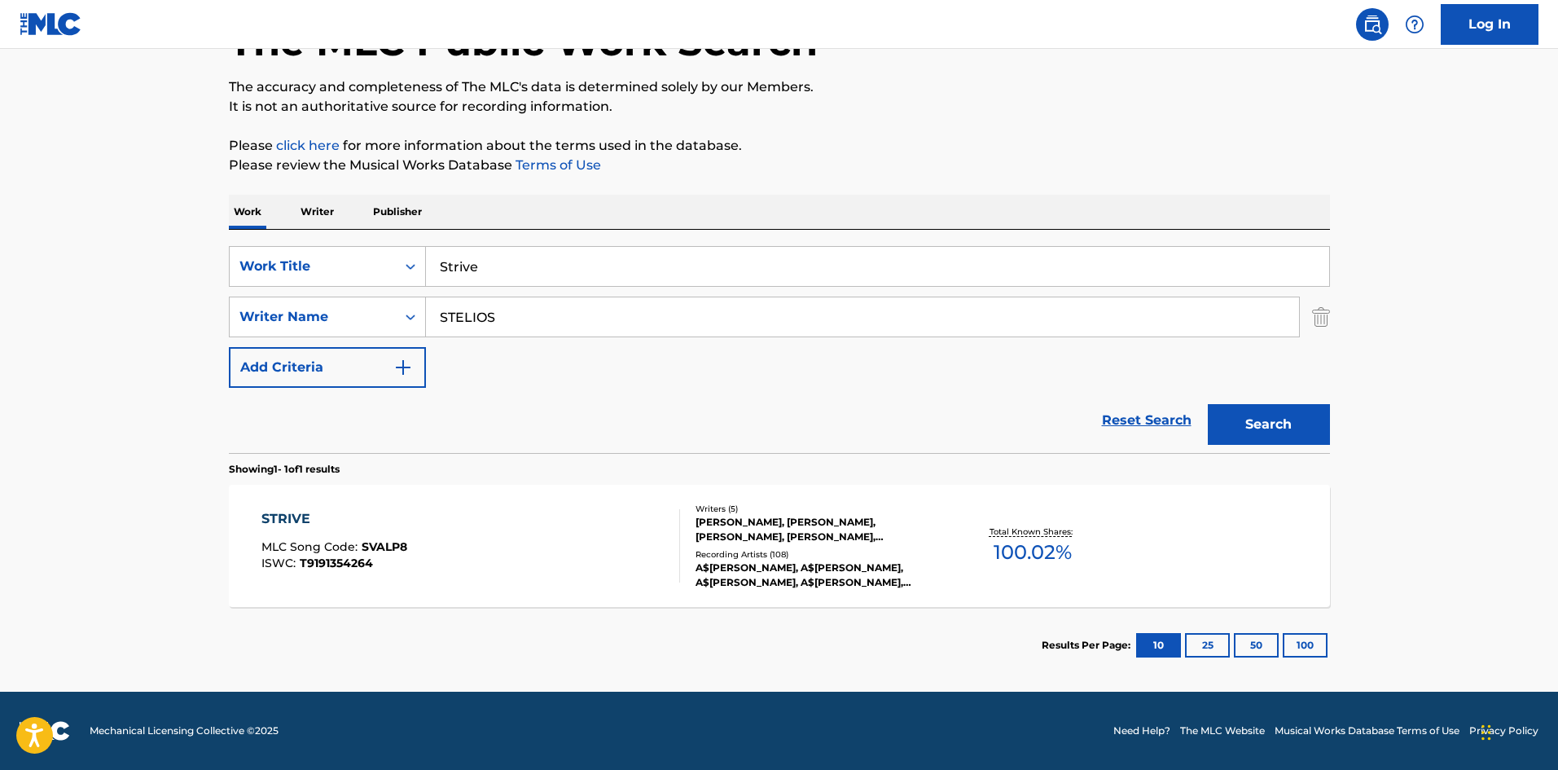
click at [295, 518] on div "STRIVE" at bounding box center [334, 519] width 146 height 20
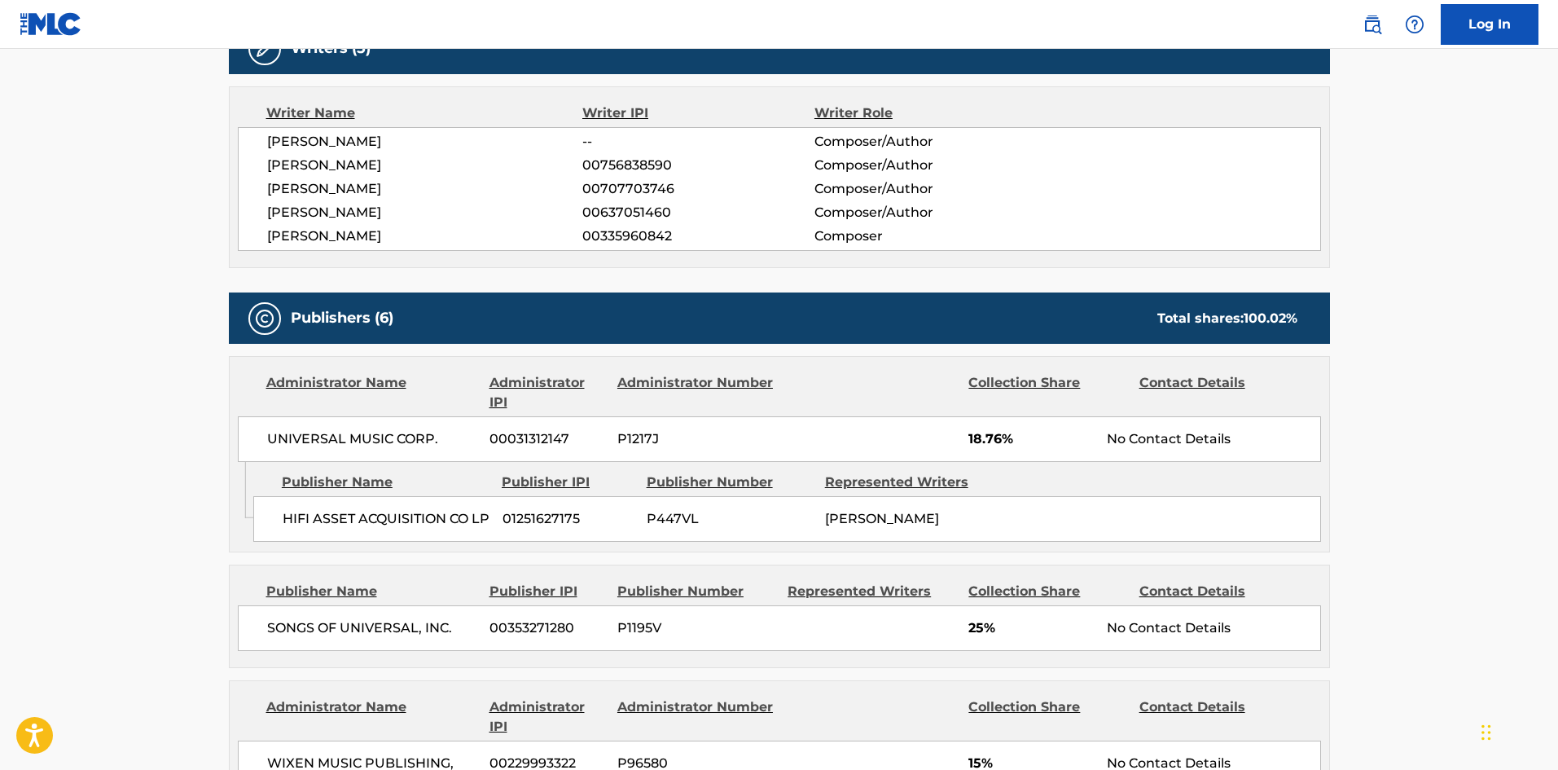
scroll to position [652, 0]
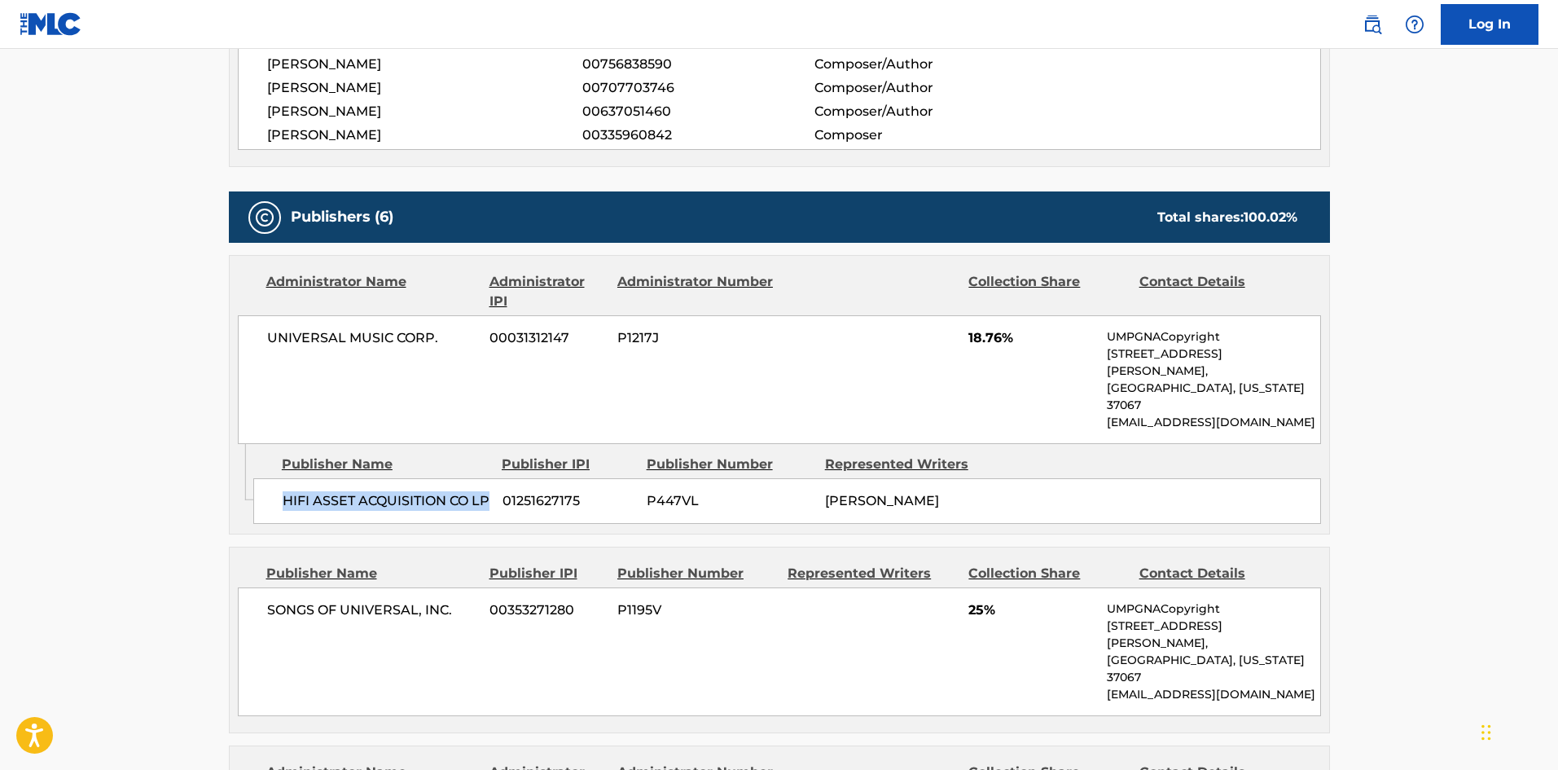
drag, startPoint x: 285, startPoint y: 460, endPoint x: 372, endPoint y: 481, distance: 89.7
click at [372, 491] on span "HIFI ASSET ACQUISITION CO LP" at bounding box center [387, 501] width 208 height 20
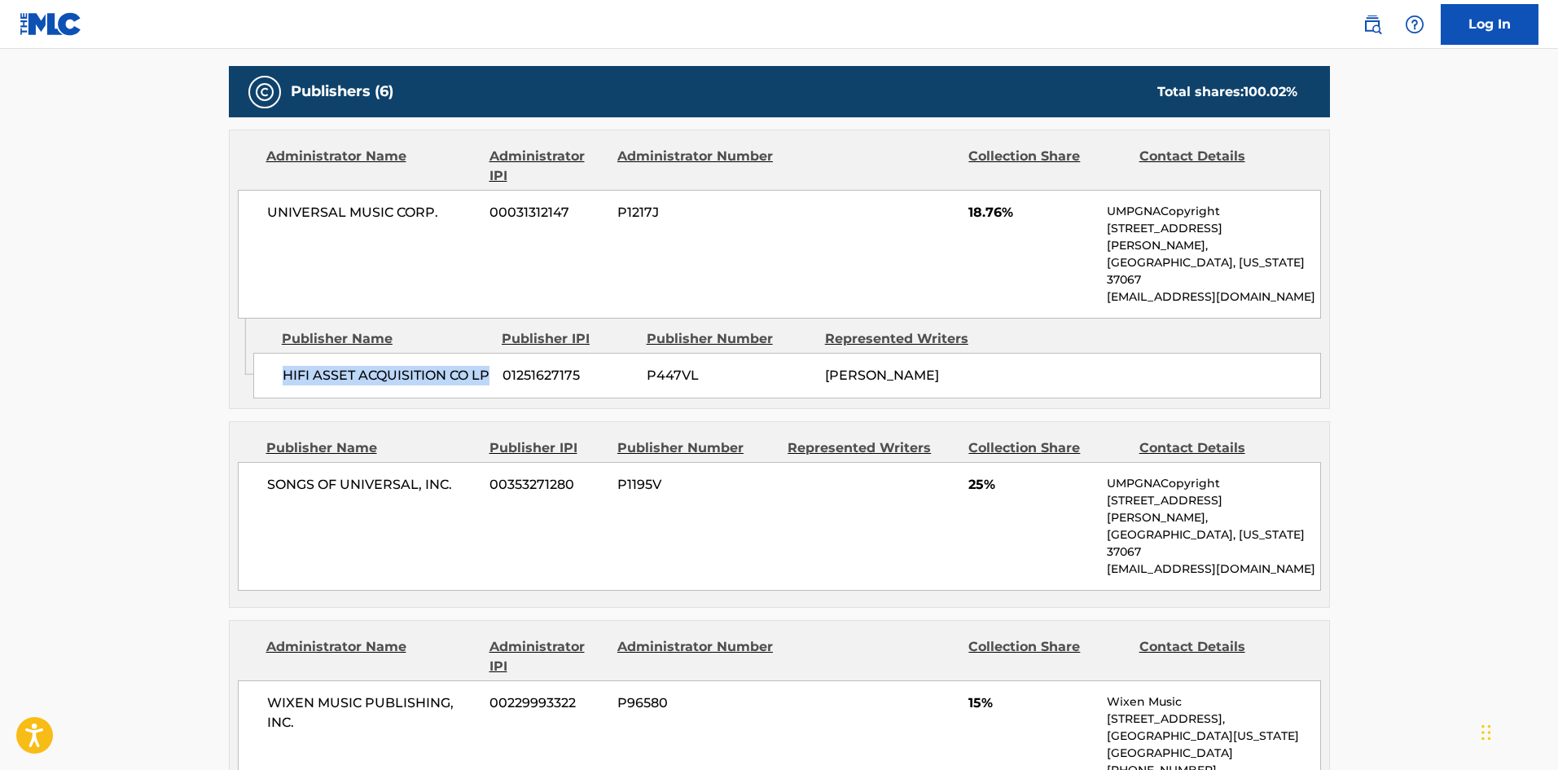
scroll to position [814, 0]
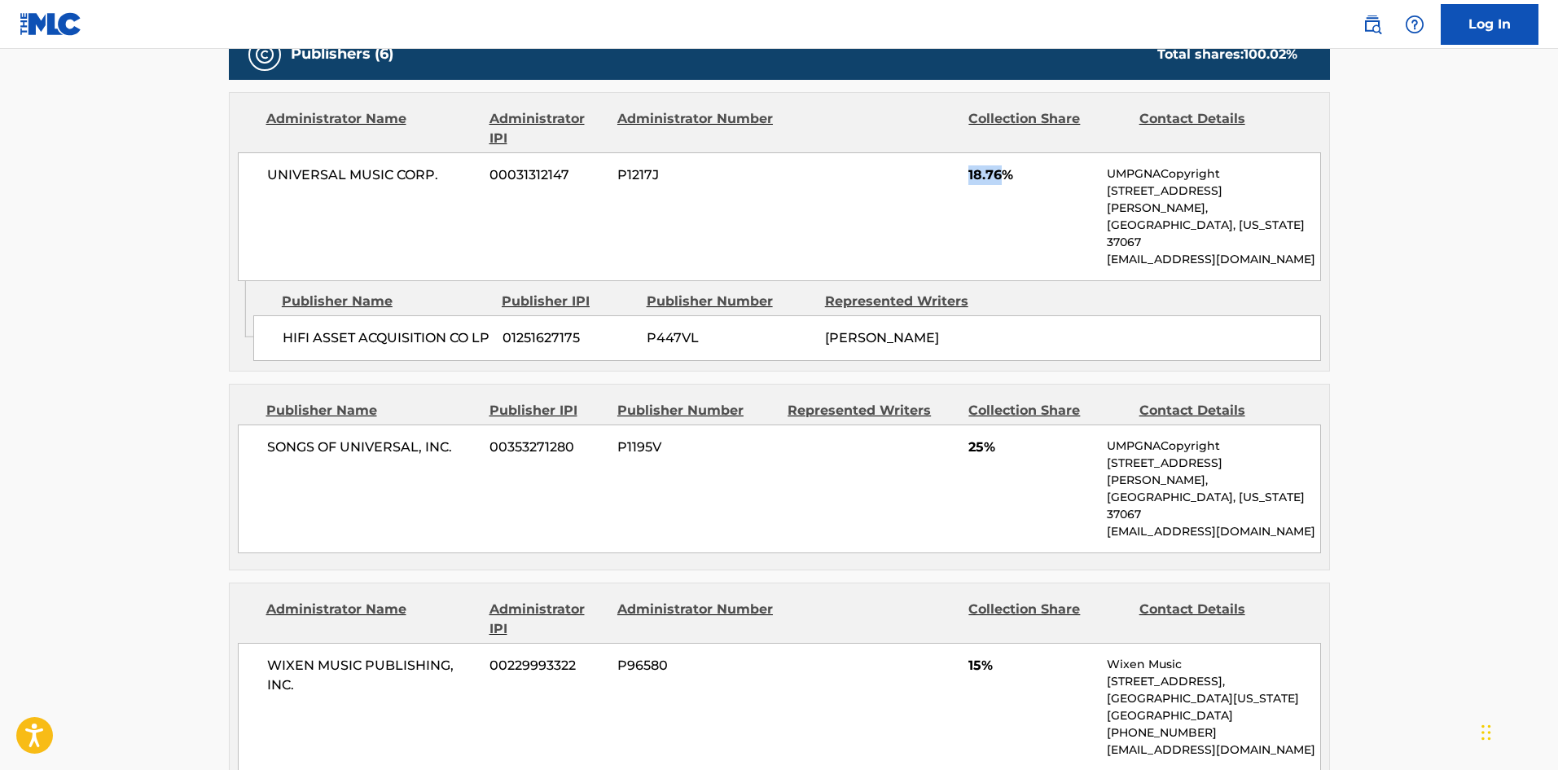
drag, startPoint x: 965, startPoint y: 178, endPoint x: 1006, endPoint y: 172, distance: 41.2
click at [1006, 172] on div "UNIVERSAL MUSIC CORP. 00031312147 P1217J 18.76% UMPGNACopyright [STREET_ADDRESS…" at bounding box center [779, 216] width 1083 height 129
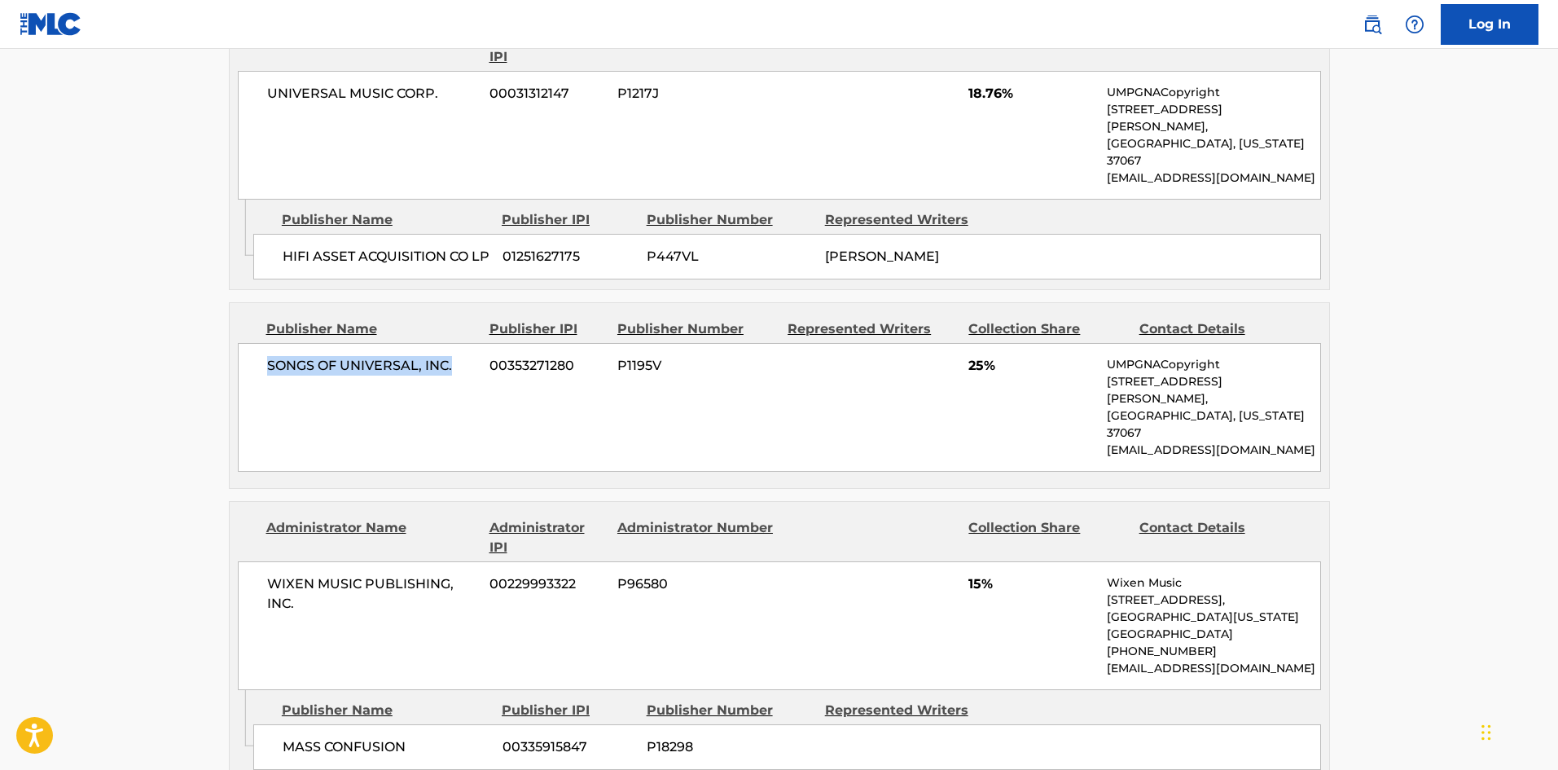
drag, startPoint x: 263, startPoint y: 346, endPoint x: 470, endPoint y: 341, distance: 206.9
click at [470, 343] on div "SONGS OF UNIVERSAL, INC. 00353271280 P1195V 25% UMPGNACopyright [STREET_ADDRESS…" at bounding box center [779, 407] width 1083 height 129
drag, startPoint x: 970, startPoint y: 346, endPoint x: 981, endPoint y: 344, distance: 11.7
click at [981, 356] on span "25%" at bounding box center [1031, 366] width 126 height 20
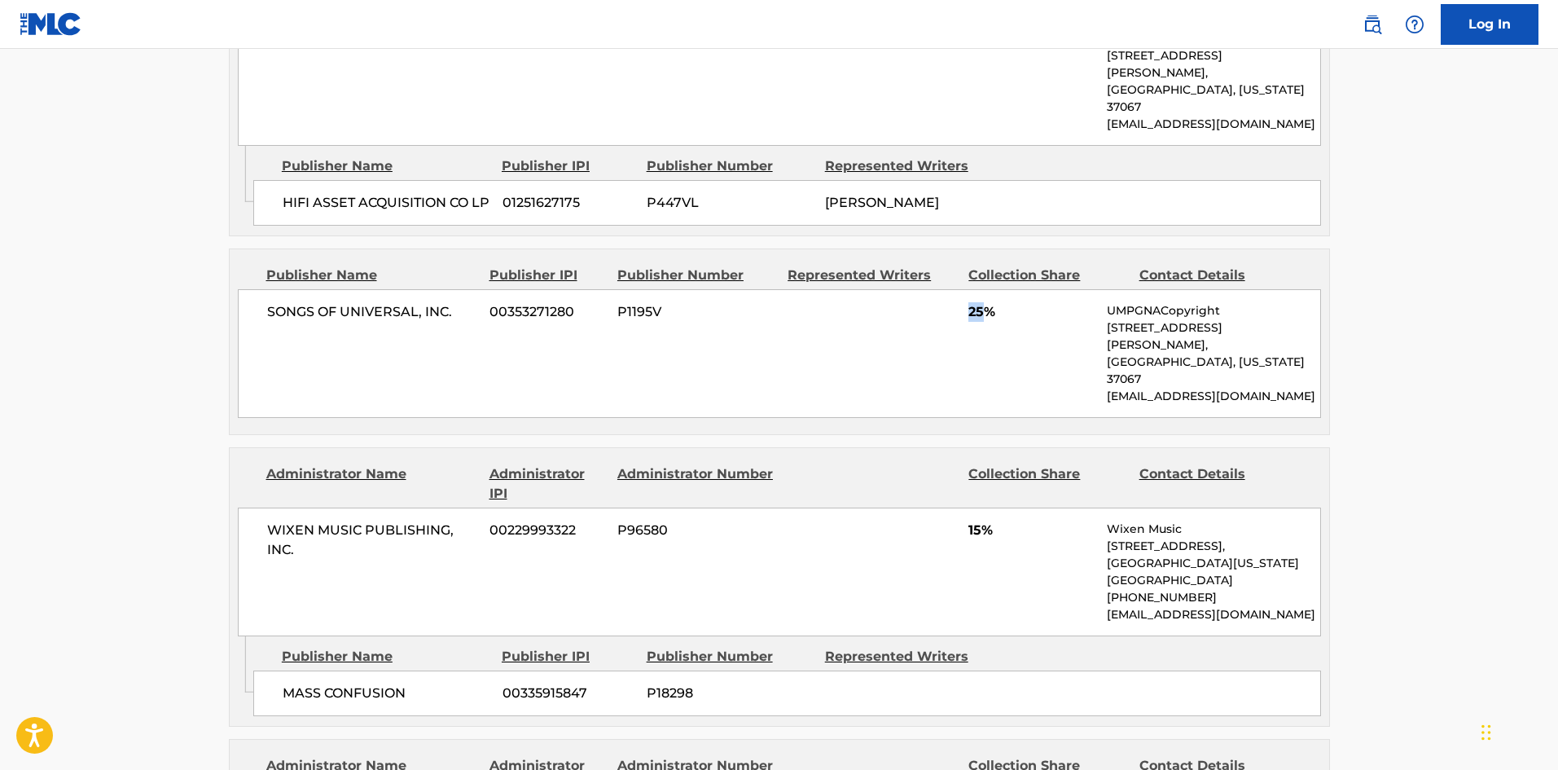
scroll to position [1140, 0]
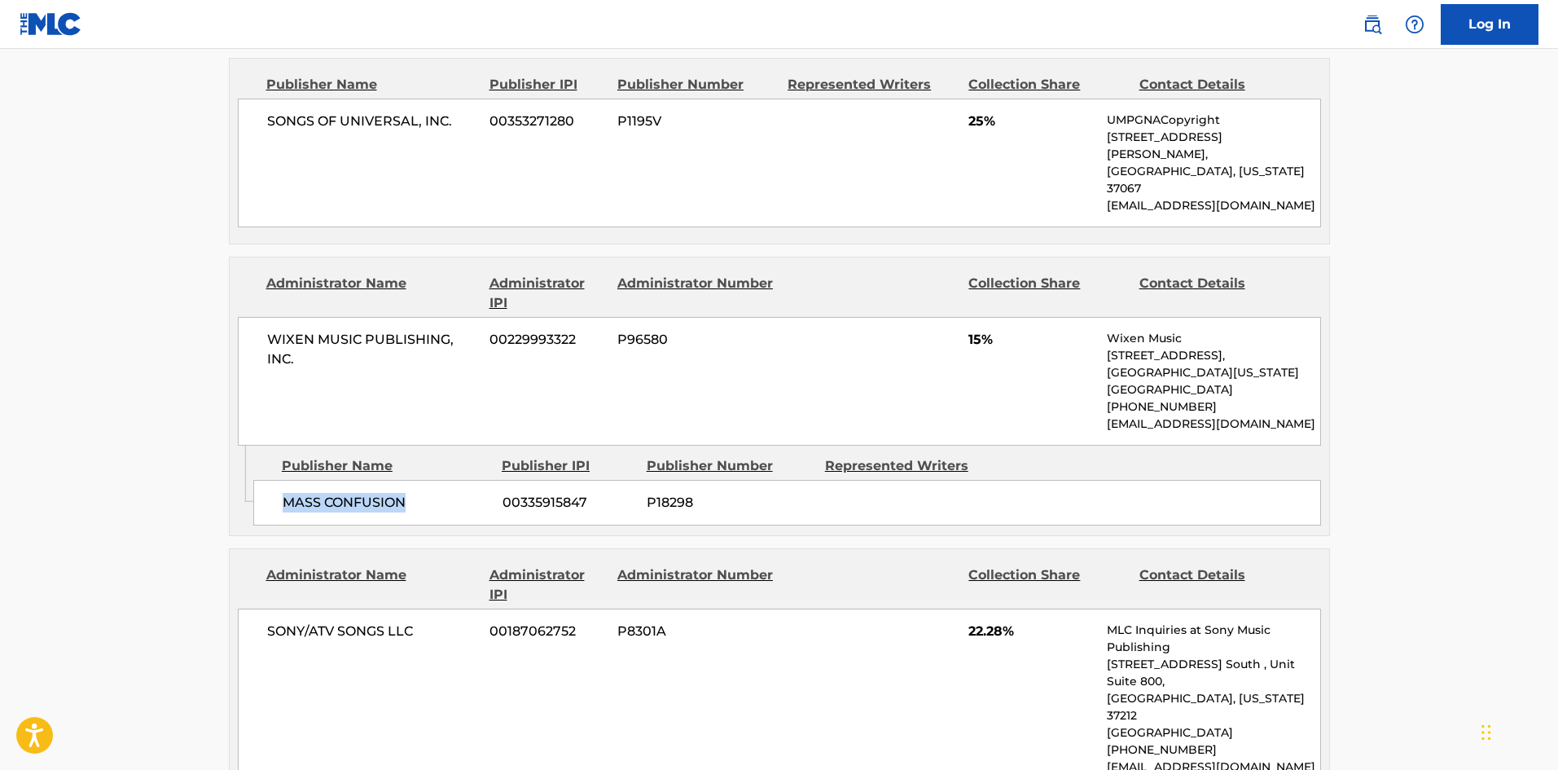
drag, startPoint x: 283, startPoint y: 446, endPoint x: 458, endPoint y: 446, distance: 174.3
click at [458, 493] on span "MASS CONFUSION" at bounding box center [387, 503] width 208 height 20
drag, startPoint x: 968, startPoint y: 290, endPoint x: 985, endPoint y: 289, distance: 17.9
click at [985, 317] on div "WIXEN MUSIC PUBLISHING, INC. 00229993322 P96580 15% Wixen Music [STREET_ADDRESS…" at bounding box center [779, 381] width 1083 height 129
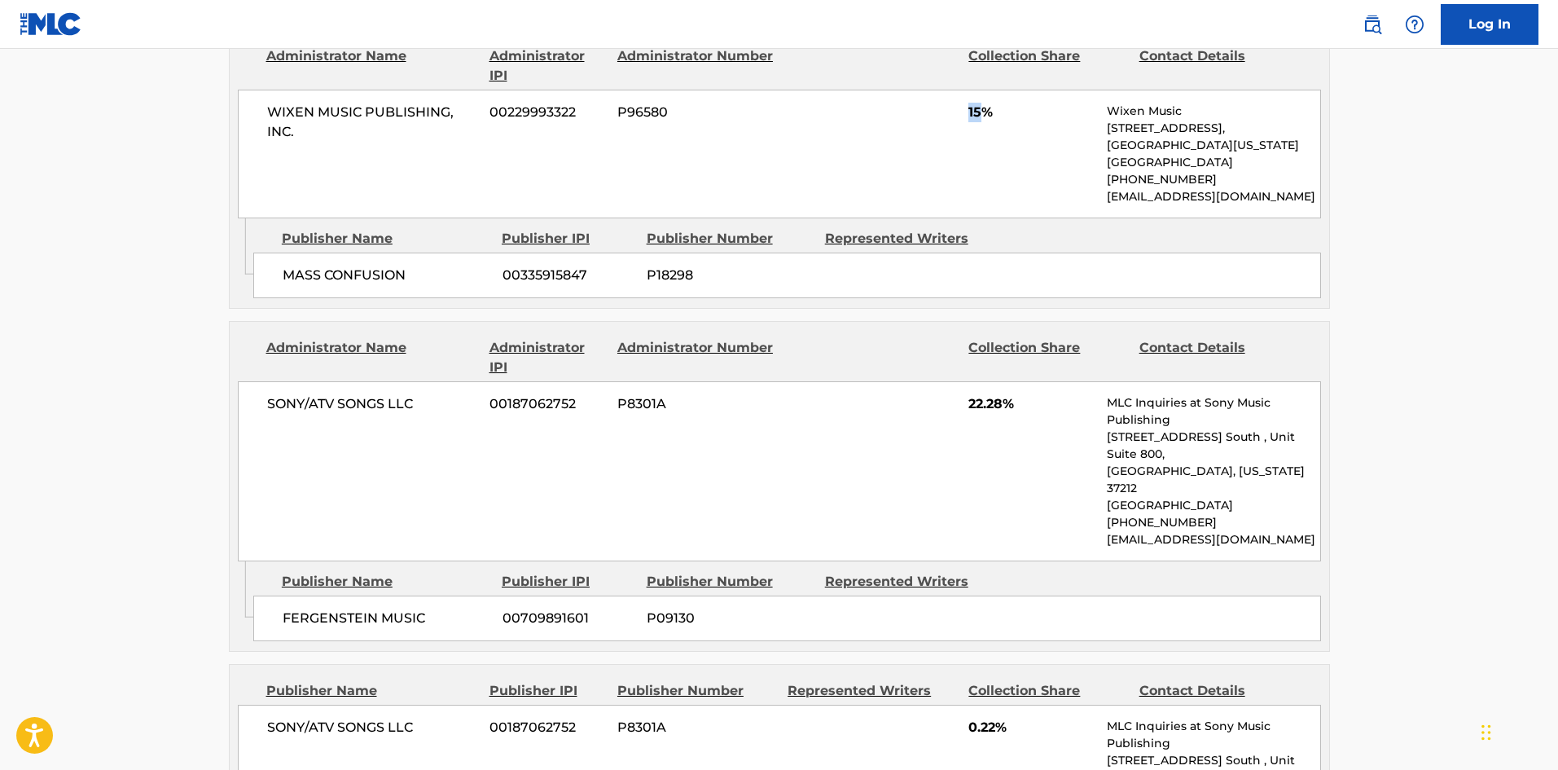
scroll to position [1385, 0]
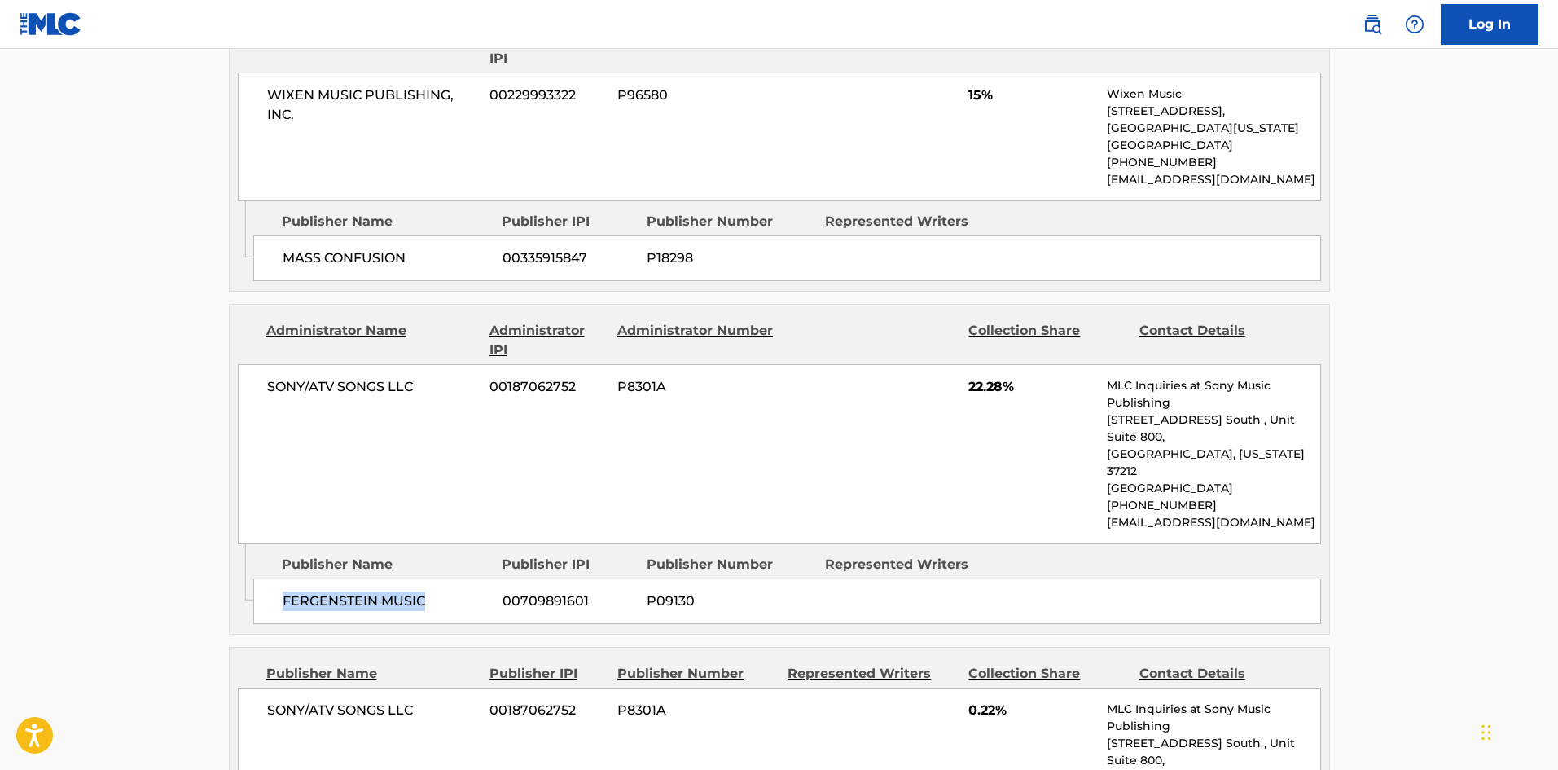
drag, startPoint x: 282, startPoint y: 512, endPoint x: 445, endPoint y: 513, distance: 162.9
click at [445, 591] on span "FERGENSTEIN MUSIC" at bounding box center [387, 601] width 208 height 20
drag, startPoint x: 968, startPoint y: 334, endPoint x: 1003, endPoint y: 340, distance: 35.5
click at [1003, 377] on span "22.28%" at bounding box center [1031, 387] width 126 height 20
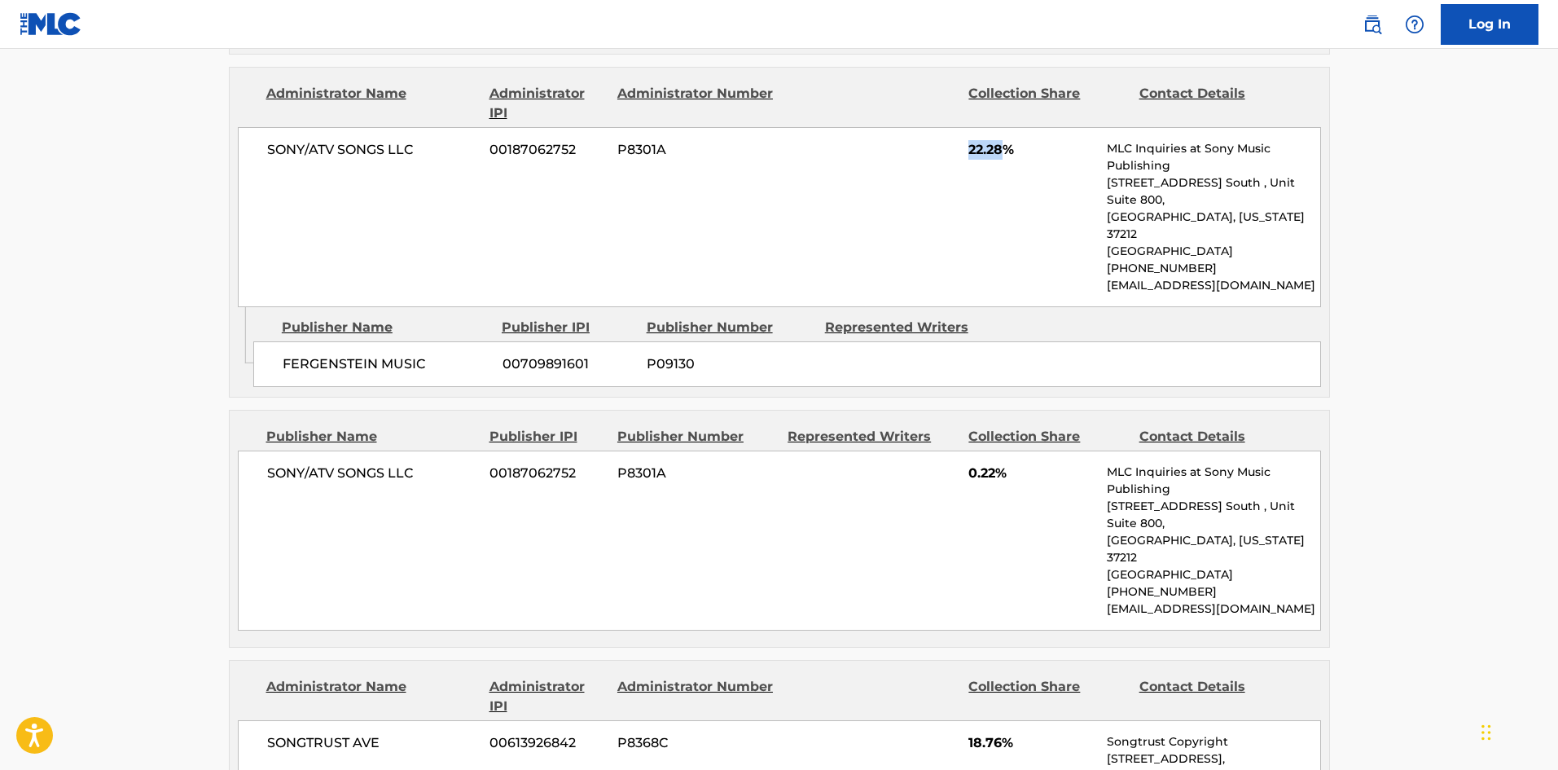
scroll to position [1710, 0]
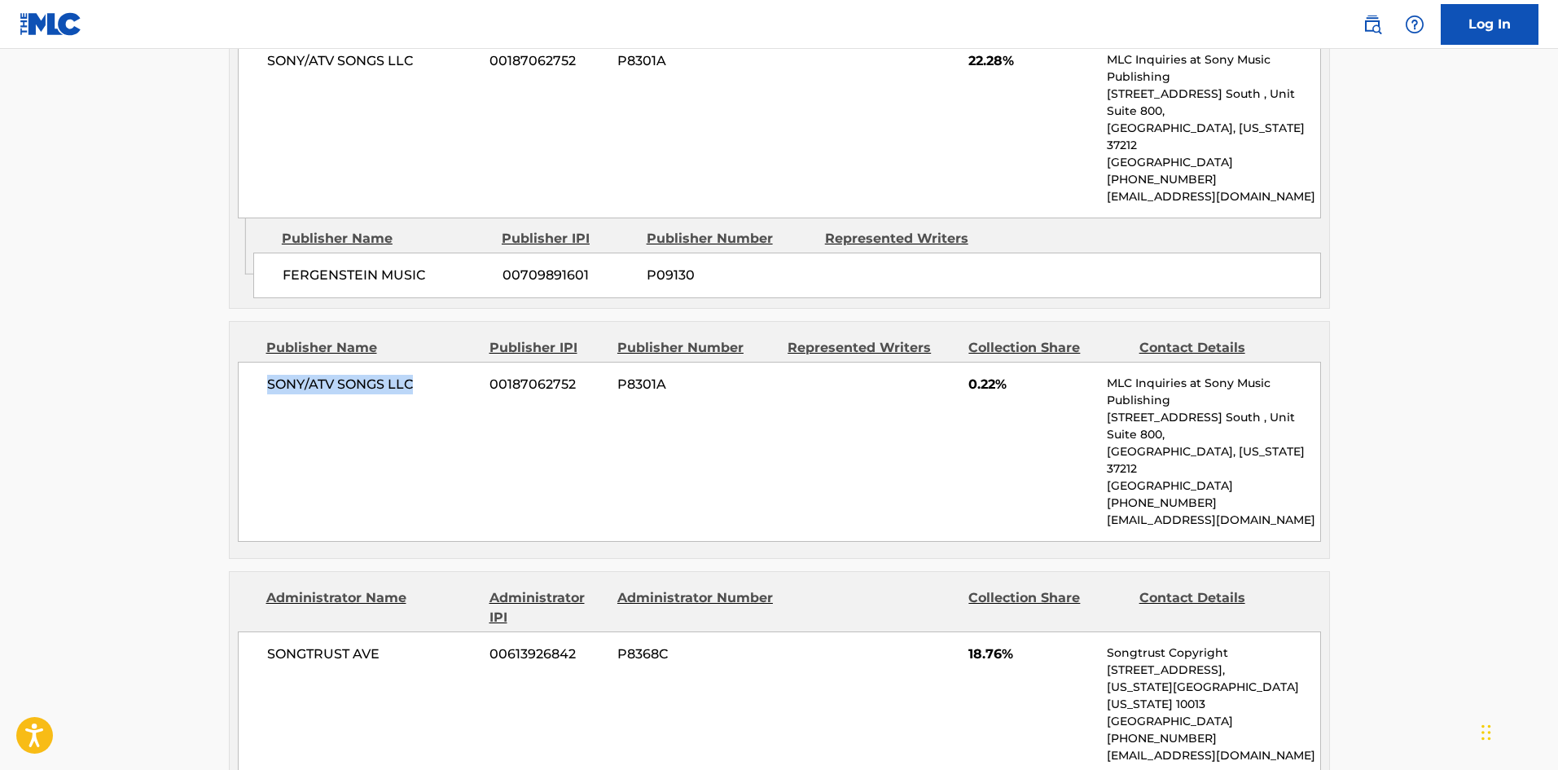
drag, startPoint x: 265, startPoint y: 296, endPoint x: 455, endPoint y: 298, distance: 190.6
click at [455, 362] on div "SONY/ATV SONGS LLC 00187062752 P8301A 0.22% MLC Inquiries at Sony Music Publish…" at bounding box center [779, 452] width 1083 height 180
drag, startPoint x: 967, startPoint y: 303, endPoint x: 995, endPoint y: 296, distance: 29.2
click at [995, 362] on div "SONY/ATV SONGS LLC 00187062752 P8301A 0.22% MLC Inquiries at Sony Music Publish…" at bounding box center [779, 452] width 1083 height 180
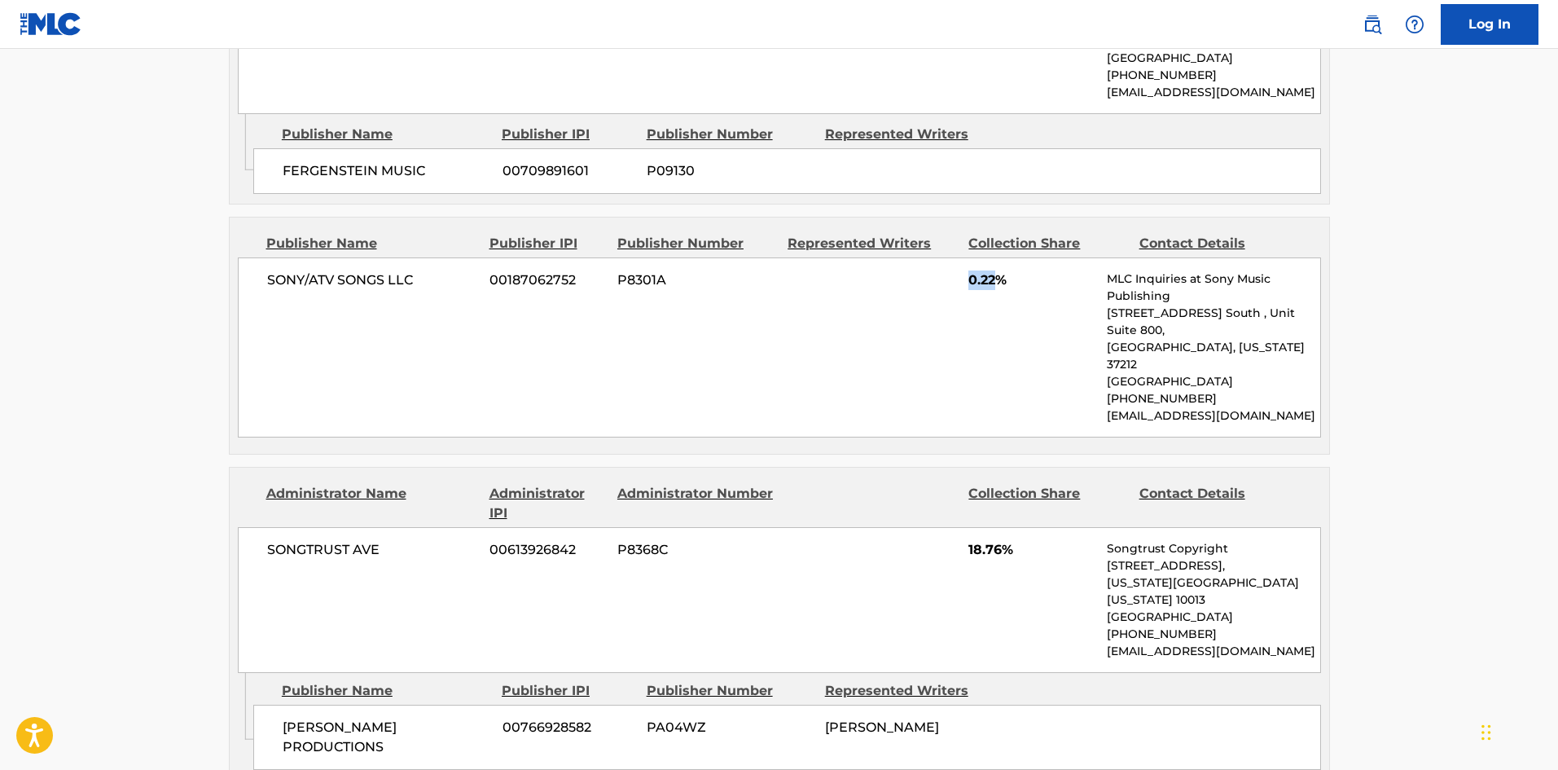
scroll to position [1955, 0]
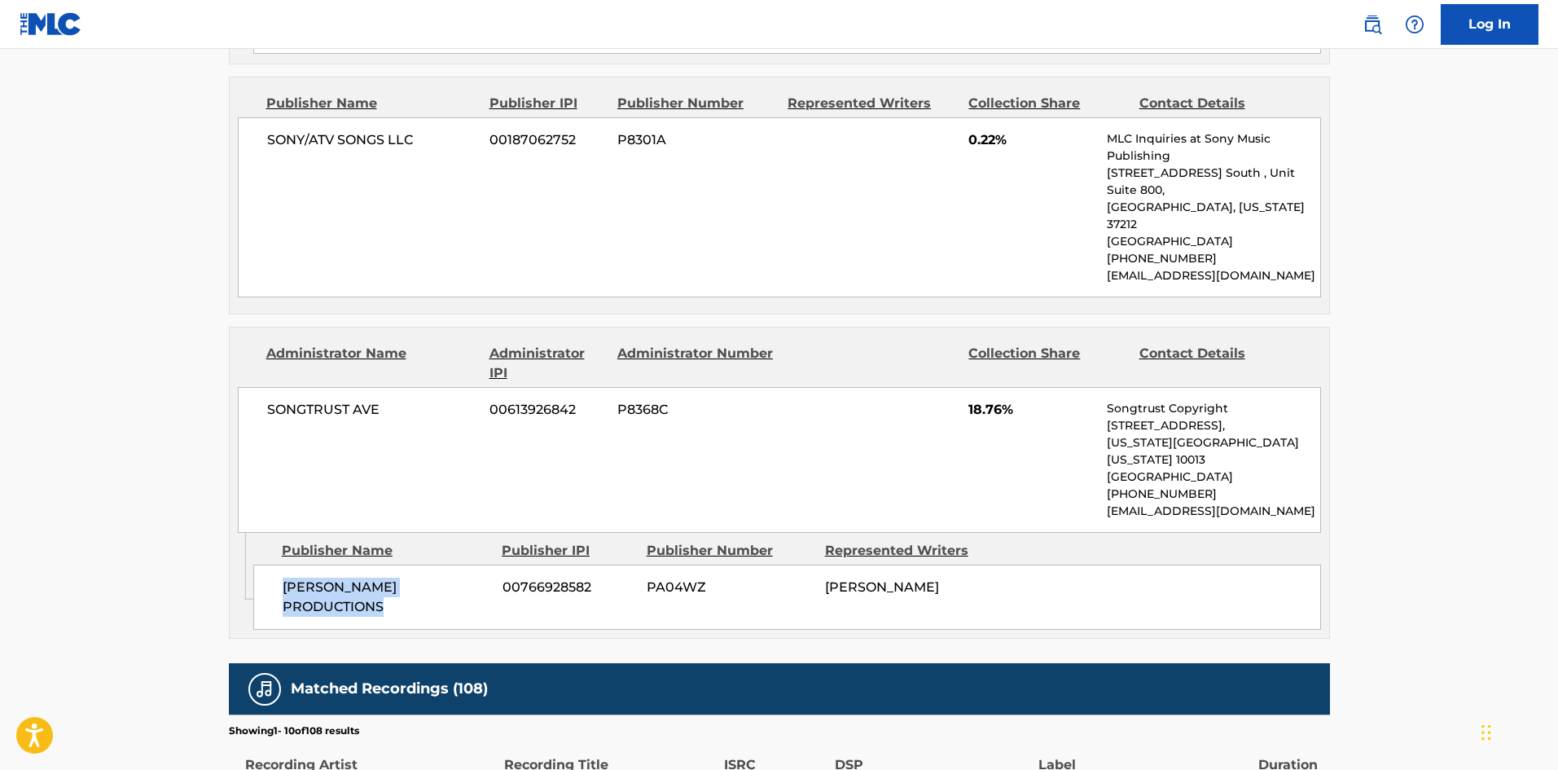
drag, startPoint x: 285, startPoint y: 451, endPoint x: 483, endPoint y: 439, distance: 198.3
click at [483, 564] on div "[PERSON_NAME] PRODUCTIONS 00766928582 PA04WZ [PERSON_NAME]" at bounding box center [787, 596] width 1068 height 65
drag, startPoint x: 966, startPoint y: 290, endPoint x: 1002, endPoint y: 289, distance: 35.8
click at [1002, 387] on div "SONGTRUST AVE 00613926842 P8368C 18.76% Songtrust Copyright [STREET_ADDRESS][US…" at bounding box center [779, 460] width 1083 height 146
click at [957, 387] on div "SONGTRUST AVE 00613926842 P8368C 18.76% Songtrust Copyright [STREET_ADDRESS][US…" at bounding box center [779, 460] width 1083 height 146
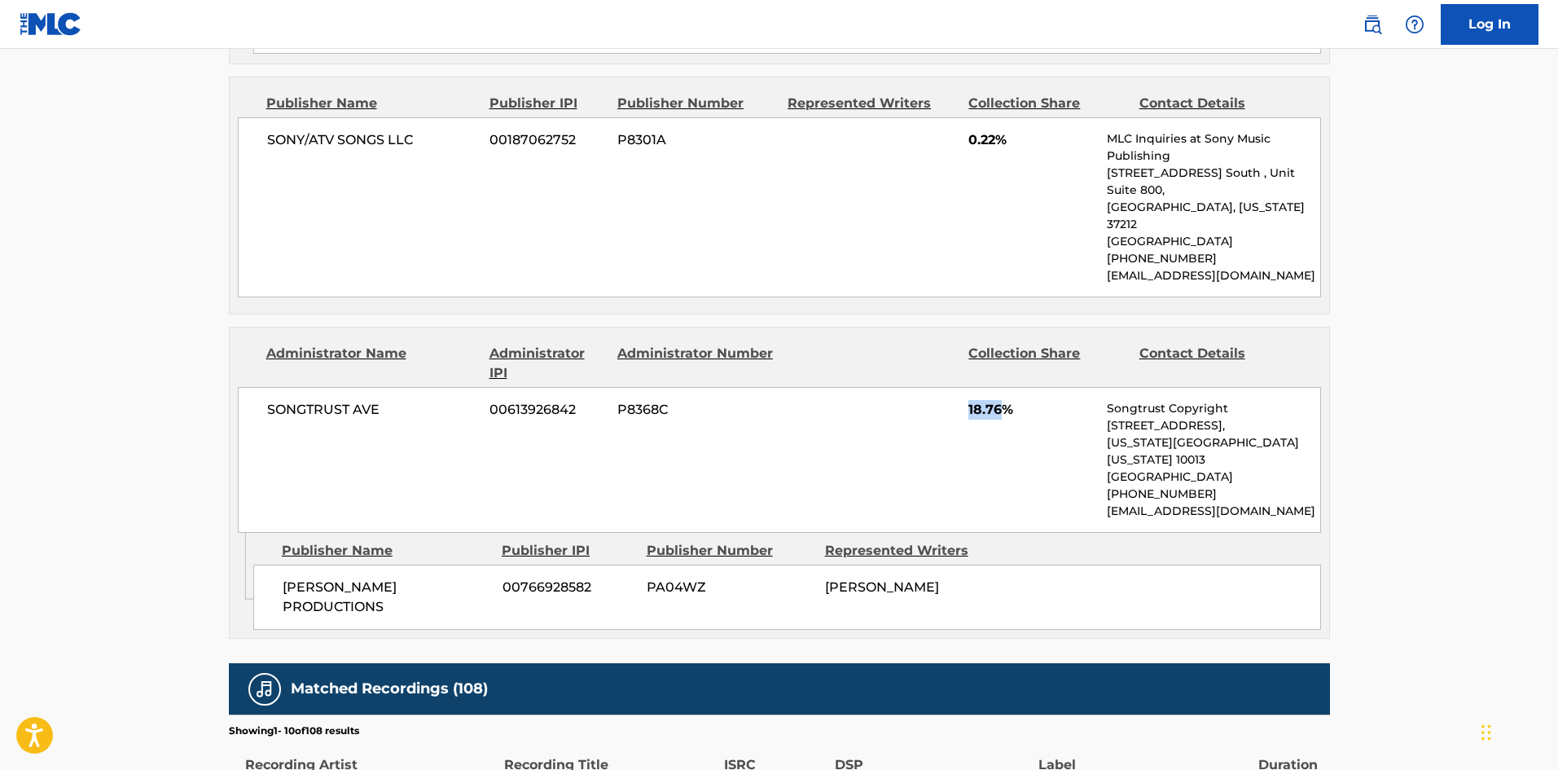
drag, startPoint x: 964, startPoint y: 284, endPoint x: 1001, endPoint y: 282, distance: 36.7
click at [1001, 387] on div "SONGTRUST AVE 00613926842 P8368C 18.76% Songtrust Copyright [STREET_ADDRESS][US…" at bounding box center [779, 460] width 1083 height 146
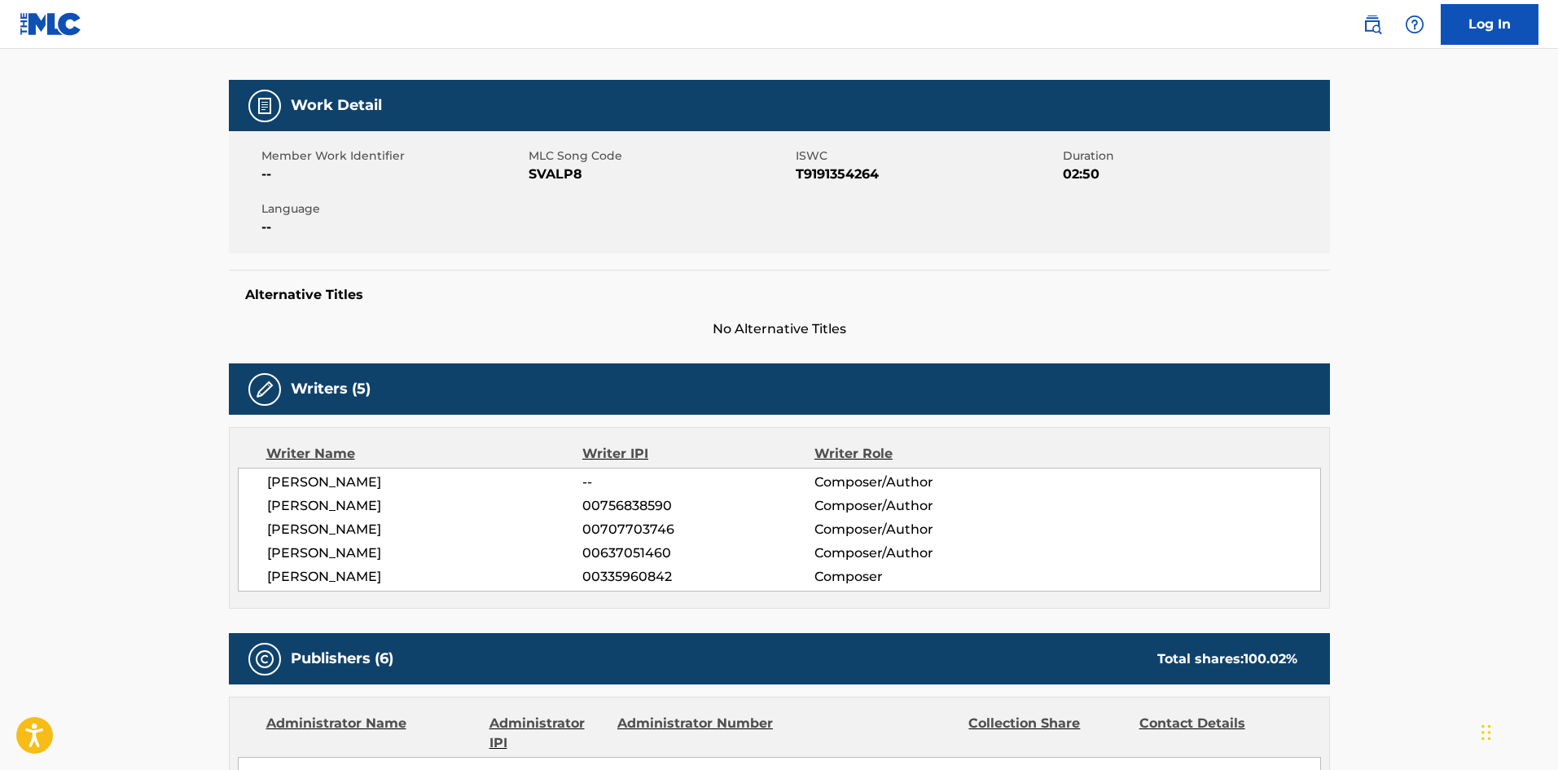
scroll to position [0, 0]
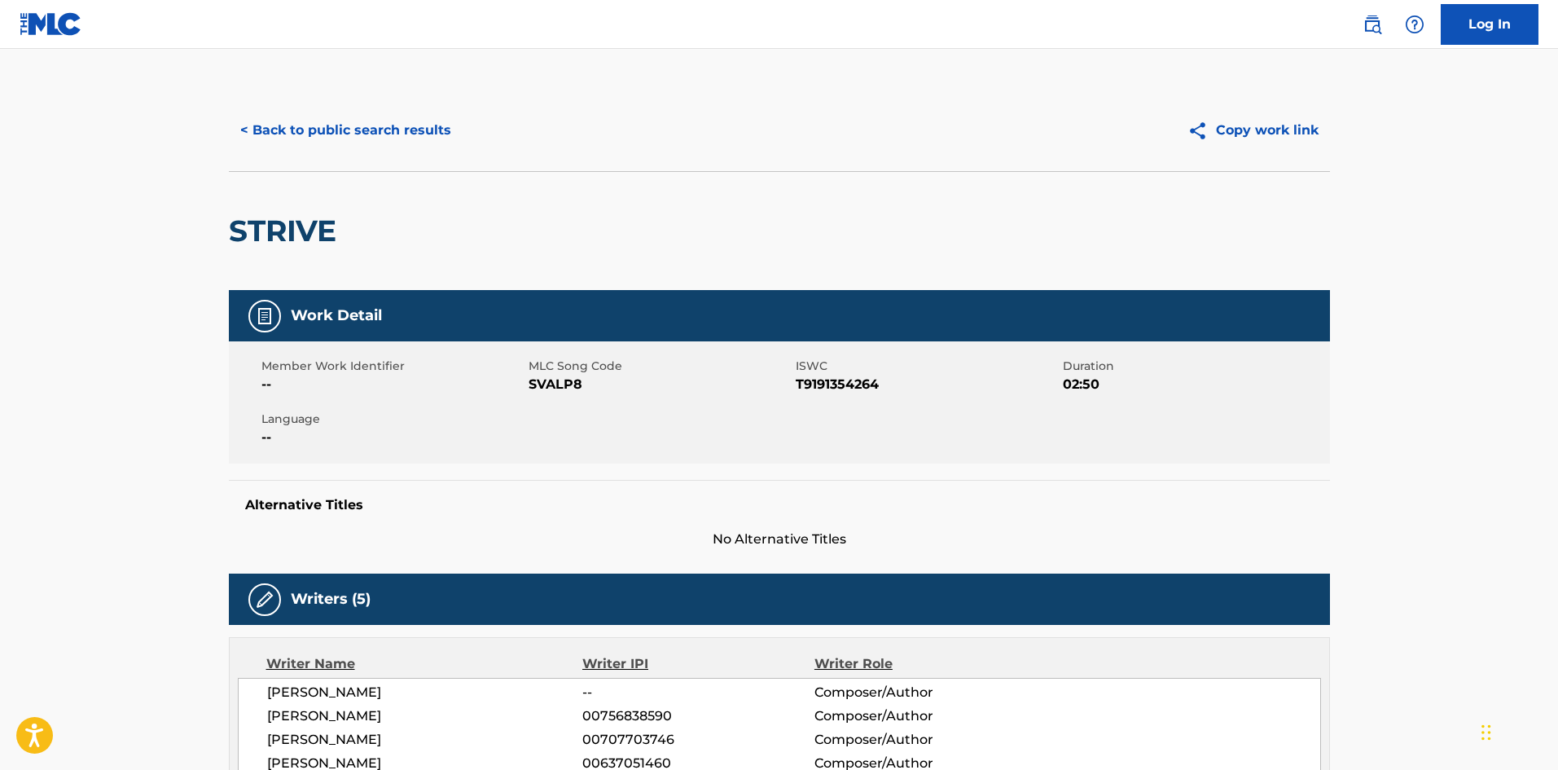
click at [437, 146] on button "< Back to public search results" at bounding box center [346, 130] width 234 height 41
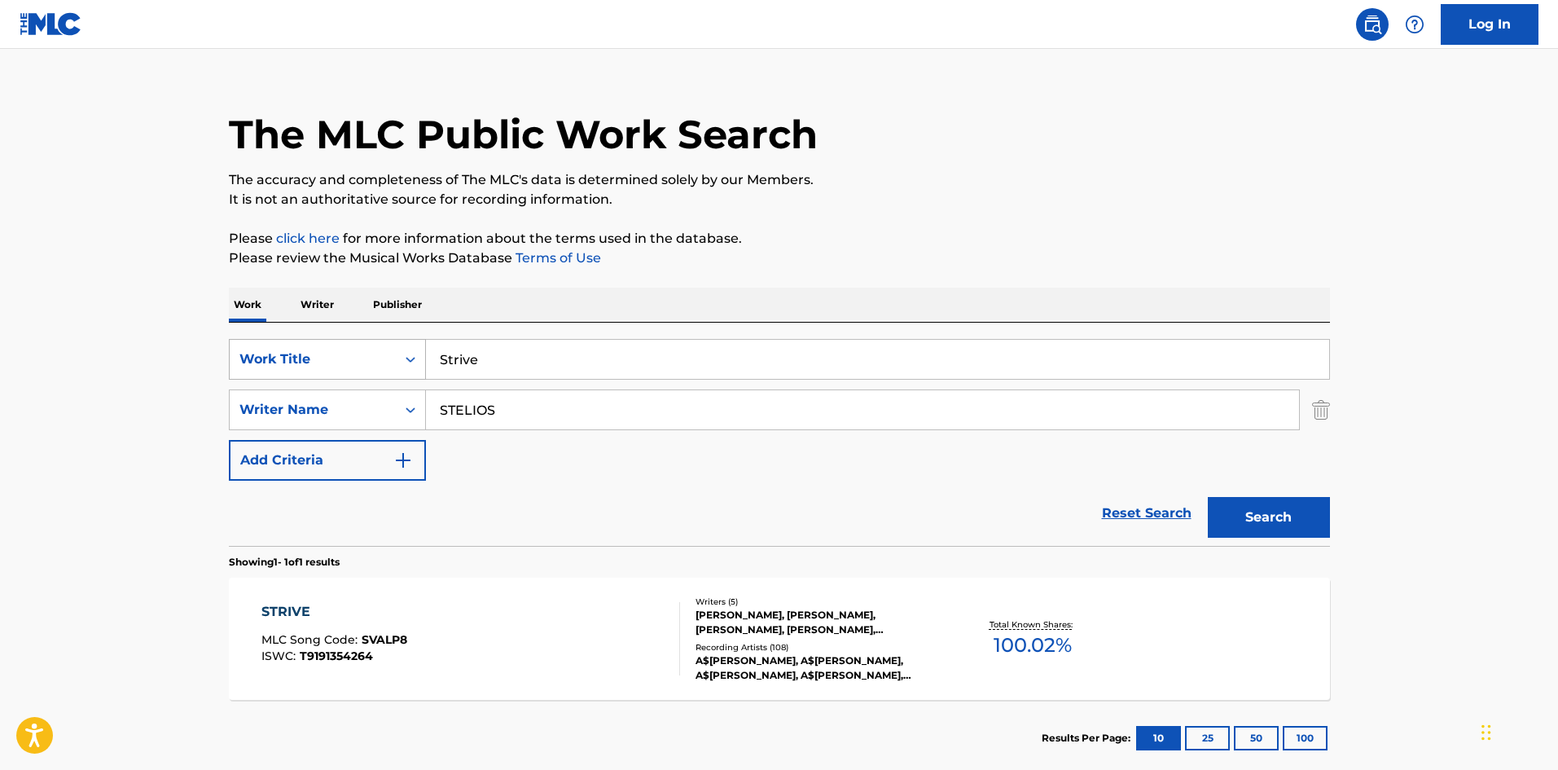
drag, startPoint x: 556, startPoint y: 350, endPoint x: 282, endPoint y: 350, distance: 274.5
click at [295, 353] on div "SearchWithCriteria72799b4a-5b41-418b-ba34-3db57fffc205 Work Title Strive" at bounding box center [779, 359] width 1101 height 41
paste input "Valu"
type input "Value"
drag, startPoint x: 464, startPoint y: 280, endPoint x: 472, endPoint y: 287, distance: 10.4
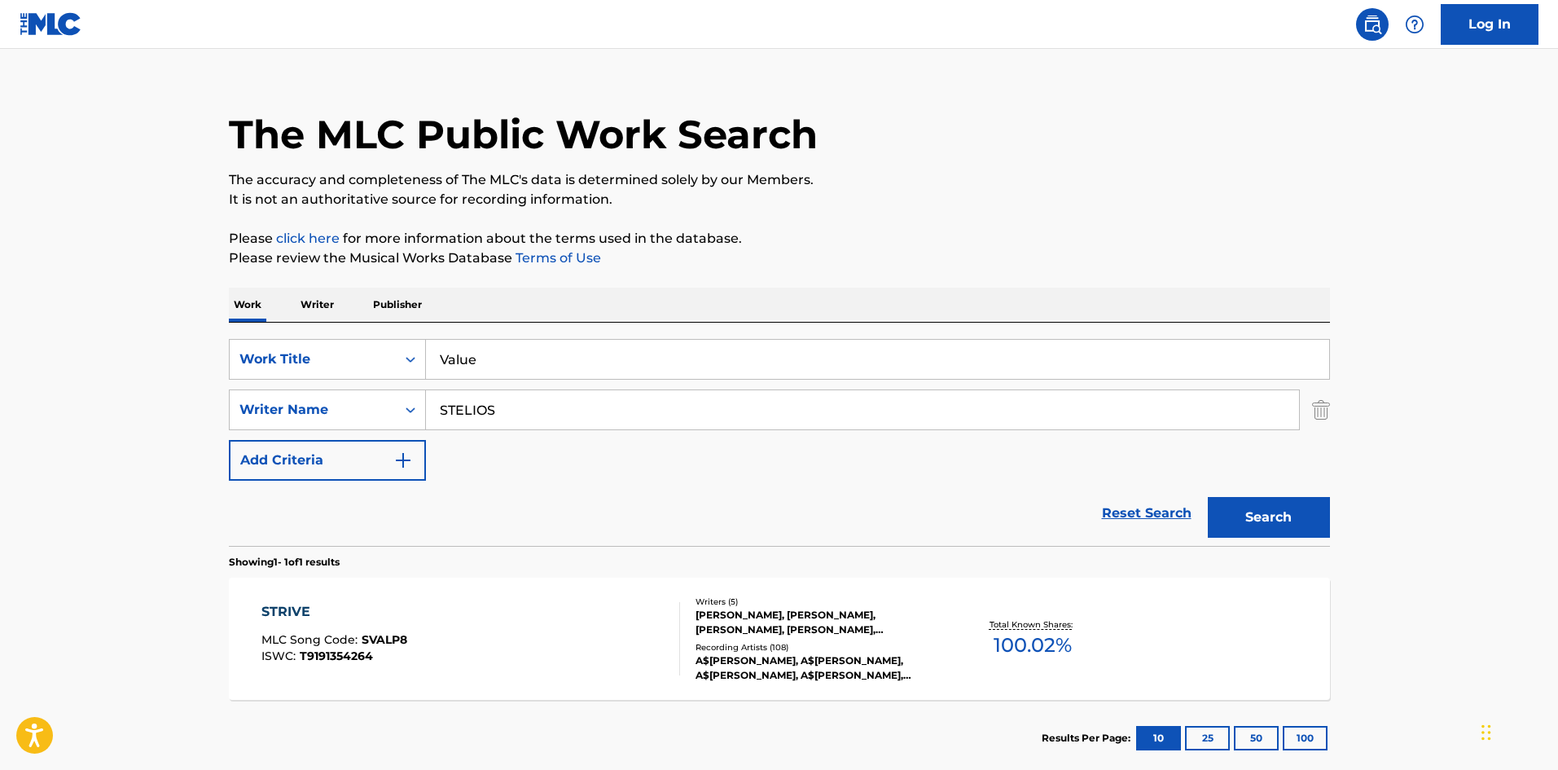
click at [471, 279] on div "The MLC Public Work Search The accuracy and completeness of The MLC's data is d…" at bounding box center [779, 421] width 1140 height 710
drag, startPoint x: 536, startPoint y: 426, endPoint x: 90, endPoint y: 390, distance: 446.9
click at [90, 390] on main "The MLC Public Work Search The accuracy and completeness of The MLC's data is d…" at bounding box center [779, 404] width 1558 height 759
paste input "LEMONTE"
click at [1279, 498] on button "Search" at bounding box center [1269, 517] width 122 height 41
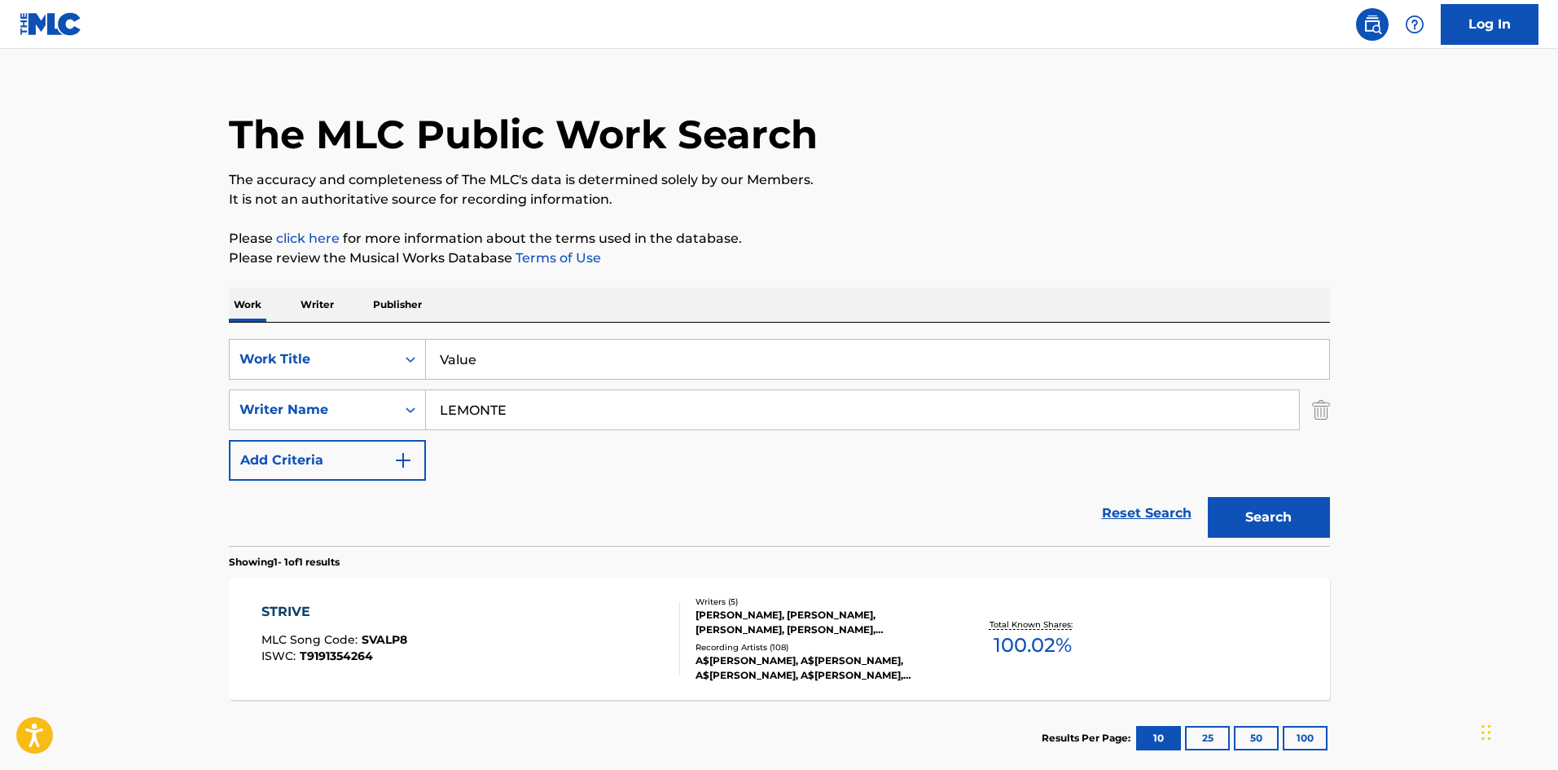
scroll to position [0, 0]
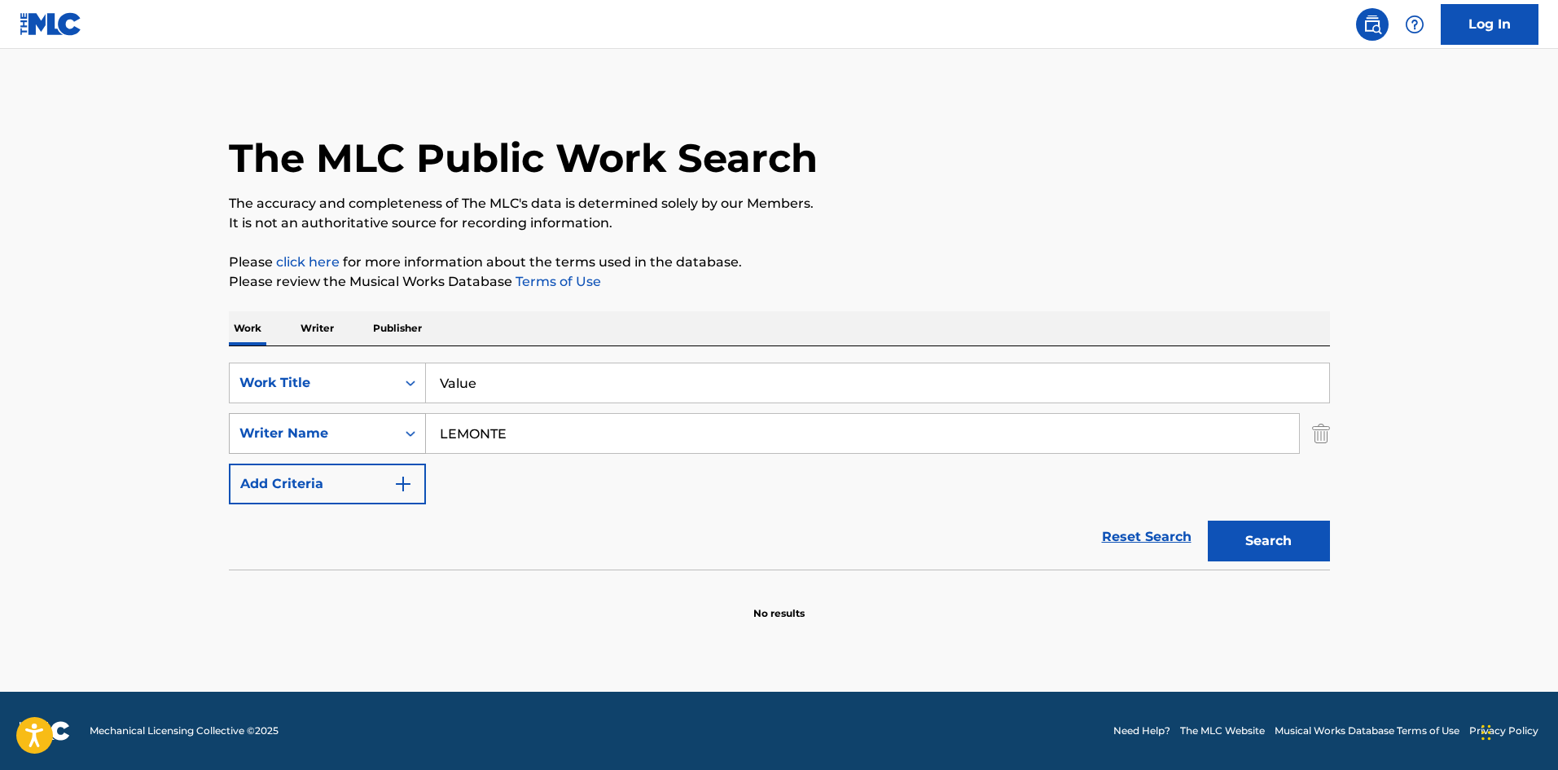
drag, startPoint x: 533, startPoint y: 420, endPoint x: 286, endPoint y: 427, distance: 247.7
click at [286, 427] on div "SearchWithCriteriad277ef1f-aa7c-442a-bbe8-2a85766b2b26 Writer Name LEMONTE" at bounding box center [779, 433] width 1101 height 41
paste input "[PERSON_NAME]"
type input "[PERSON_NAME]"
click at [1278, 538] on button "Search" at bounding box center [1269, 540] width 122 height 41
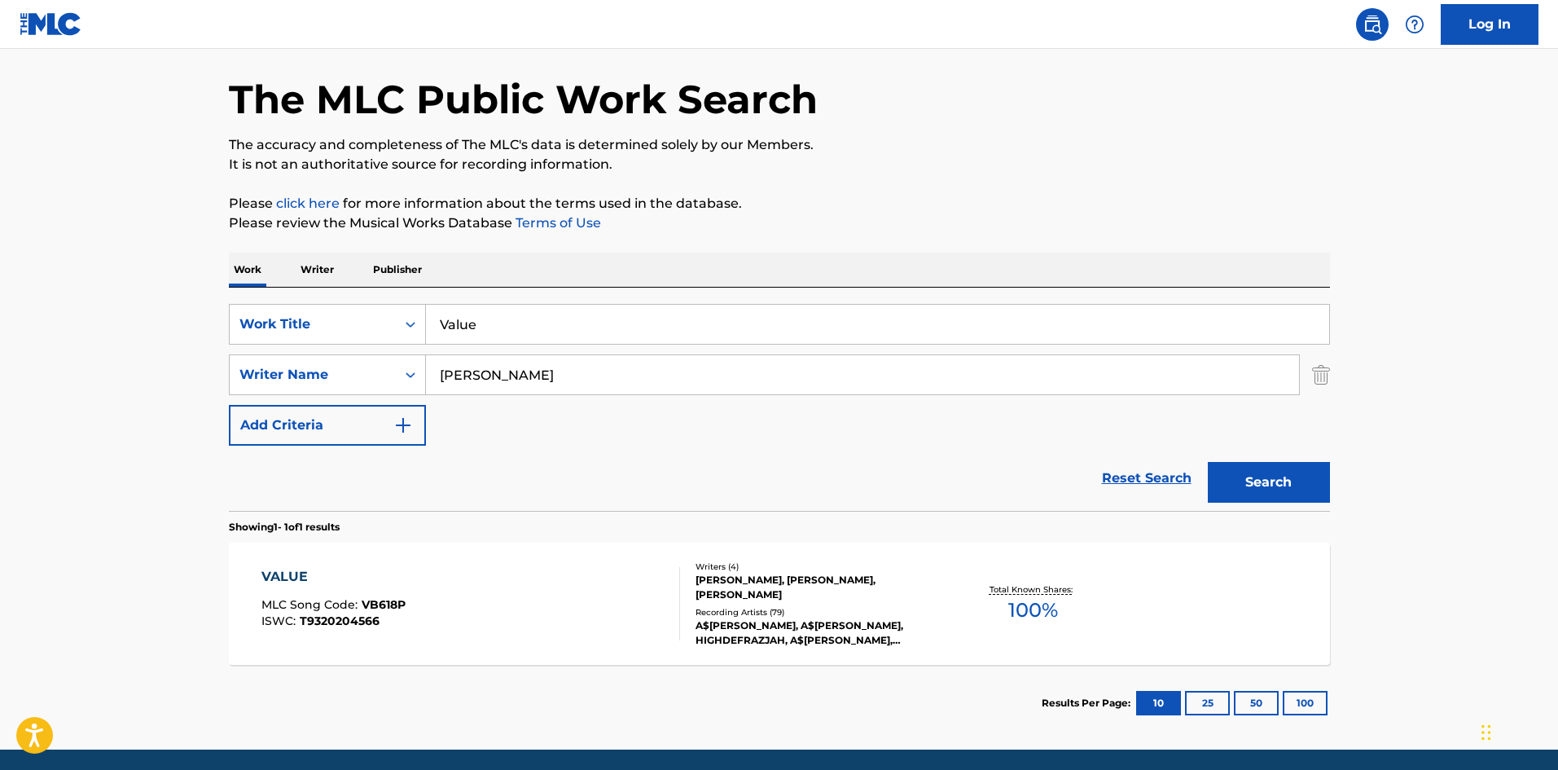
scroll to position [116, 0]
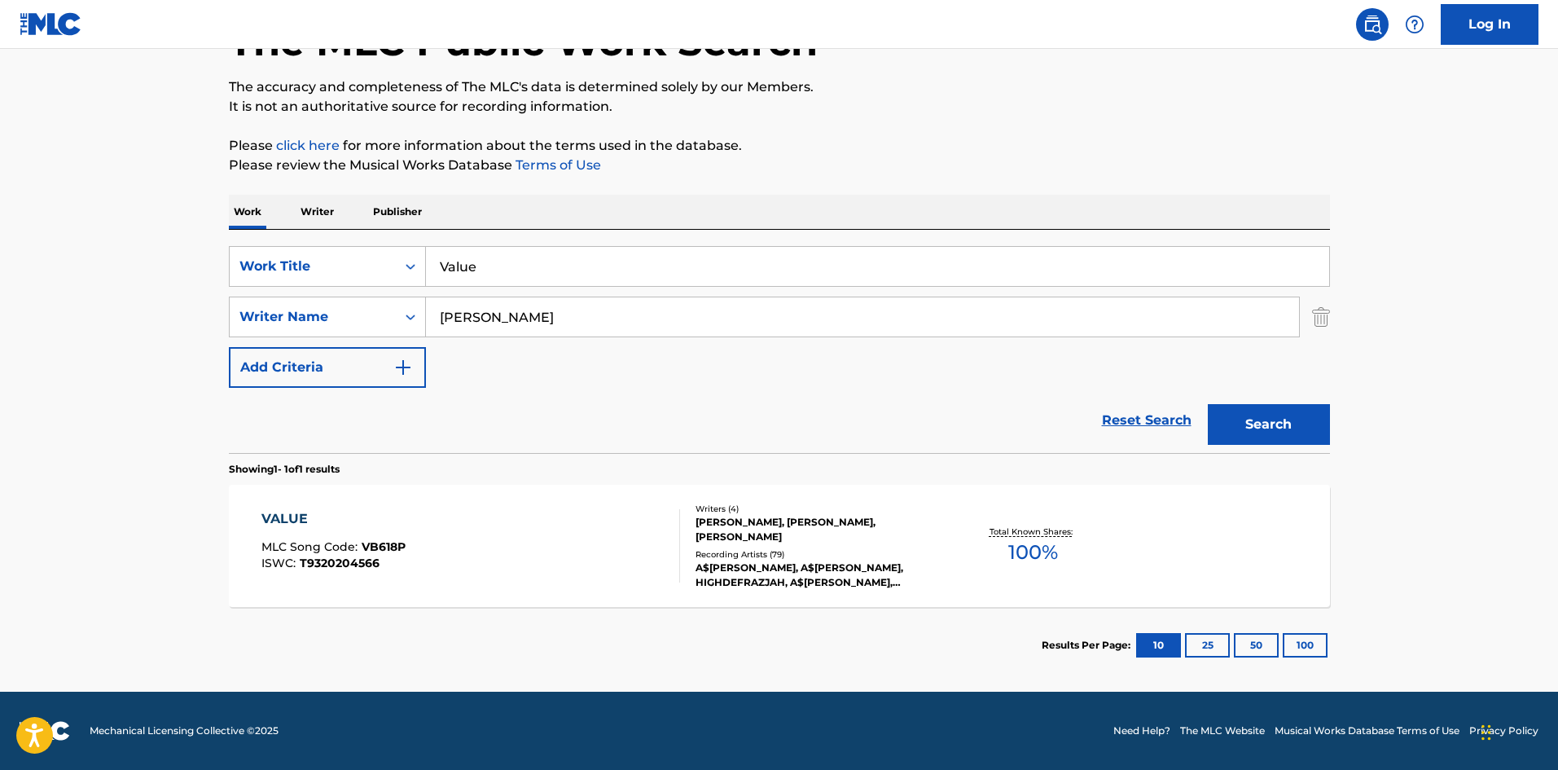
click at [285, 519] on div "VALUE" at bounding box center [333, 519] width 144 height 20
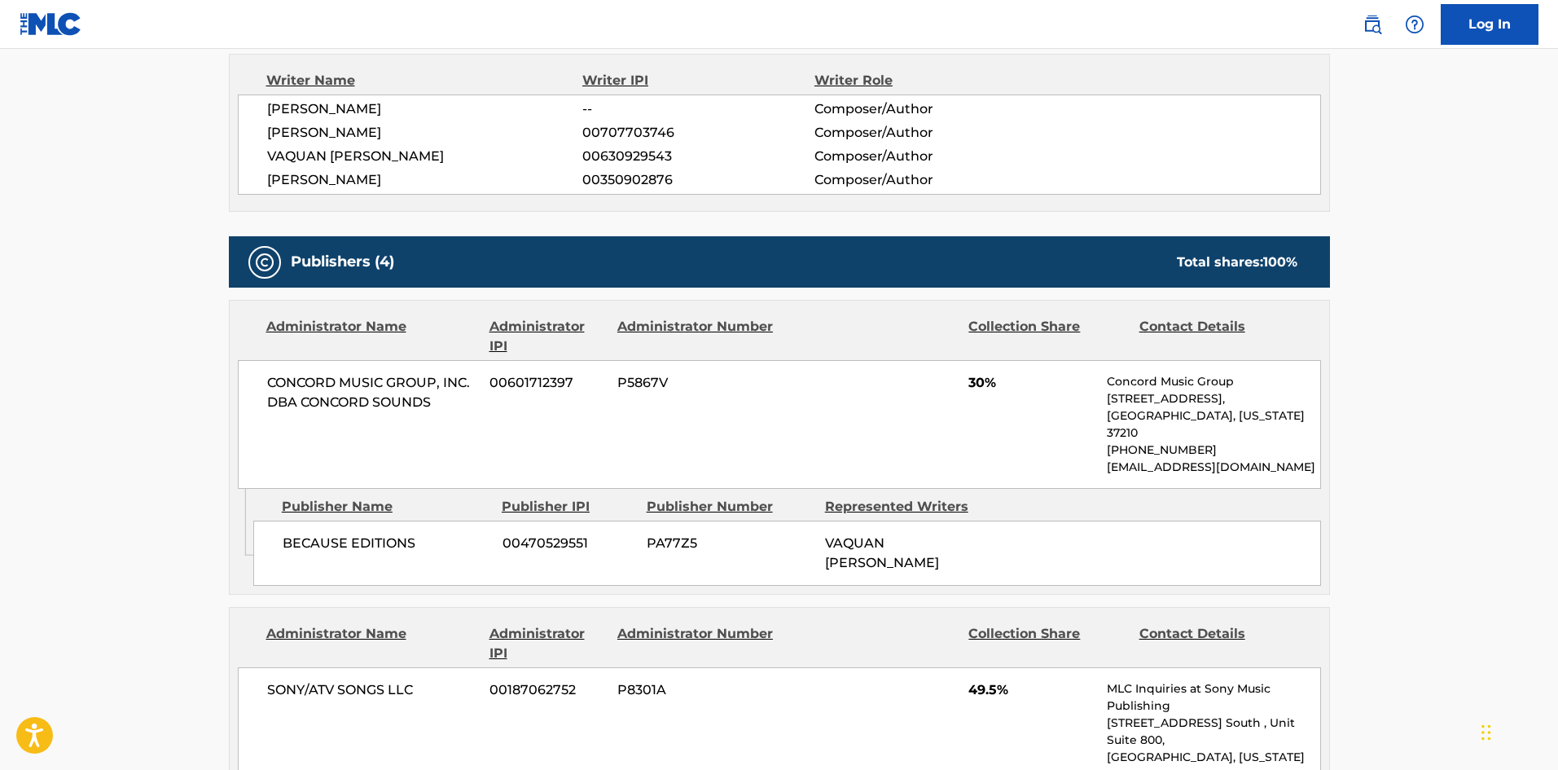
scroll to position [814, 0]
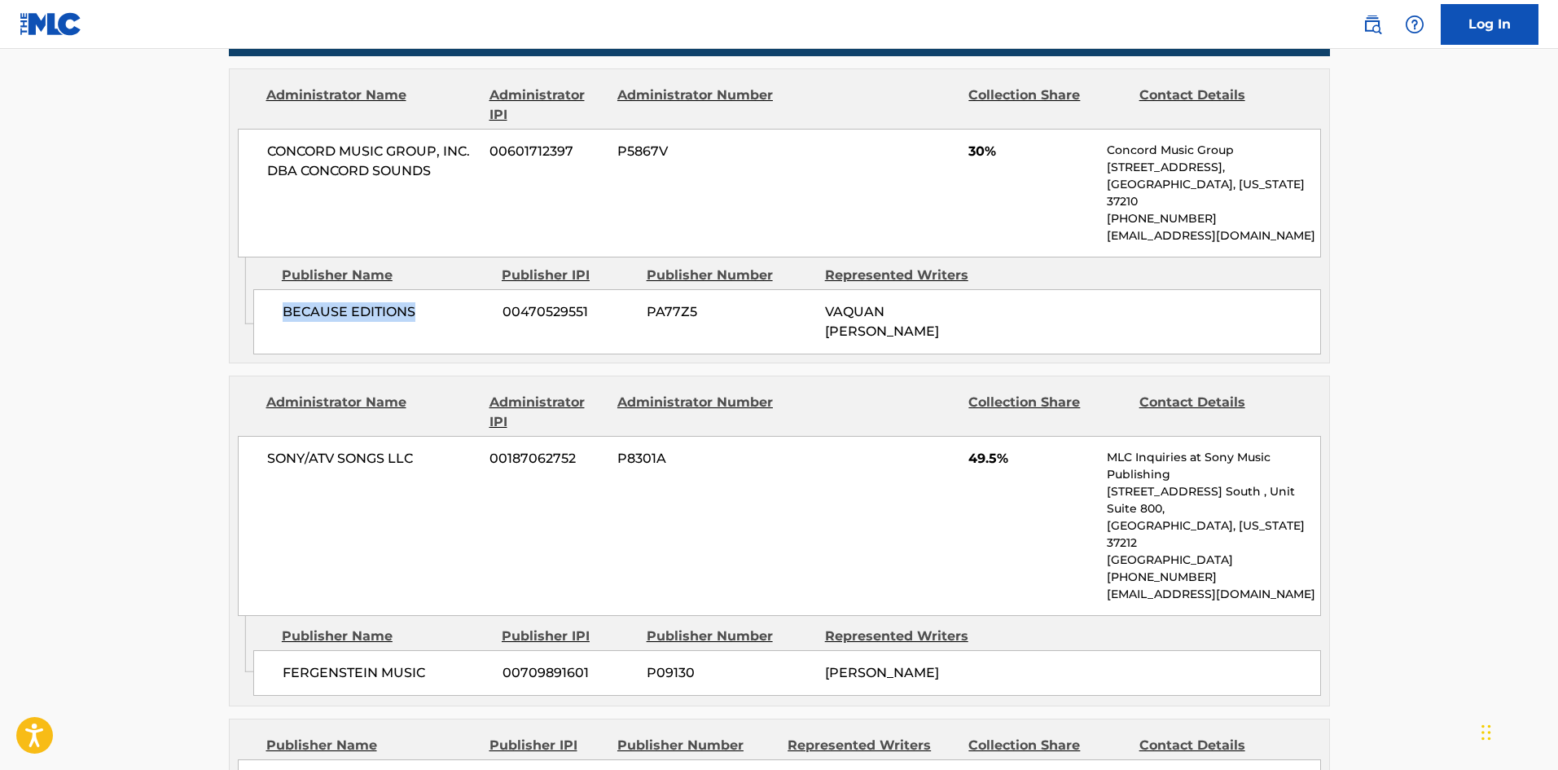
drag, startPoint x: 281, startPoint y: 297, endPoint x: 463, endPoint y: 279, distance: 183.3
click at [463, 289] on div "BECAUSE EDITIONS 00470529551 PA77Z5 [PERSON_NAME]" at bounding box center [787, 321] width 1068 height 65
drag, startPoint x: 969, startPoint y: 148, endPoint x: 984, endPoint y: 144, distance: 15.2
click at [984, 144] on span "30%" at bounding box center [1031, 152] width 126 height 20
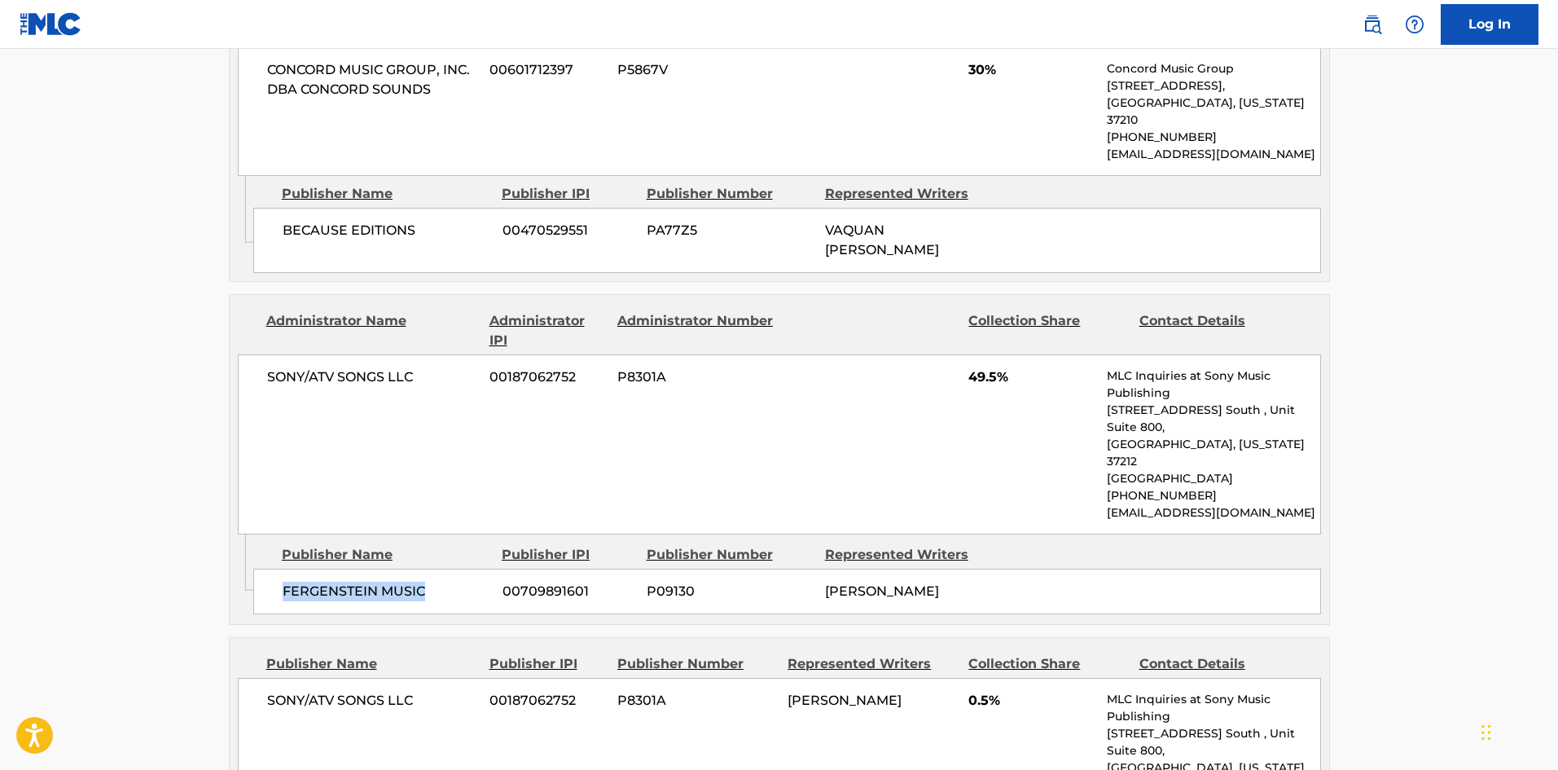
drag, startPoint x: 279, startPoint y: 523, endPoint x: 454, endPoint y: 518, distance: 175.2
click at [454, 568] on div "FERGENSTEIN MUSIC 00709891601 P09130 [PERSON_NAME]" at bounding box center [787, 591] width 1068 height 46
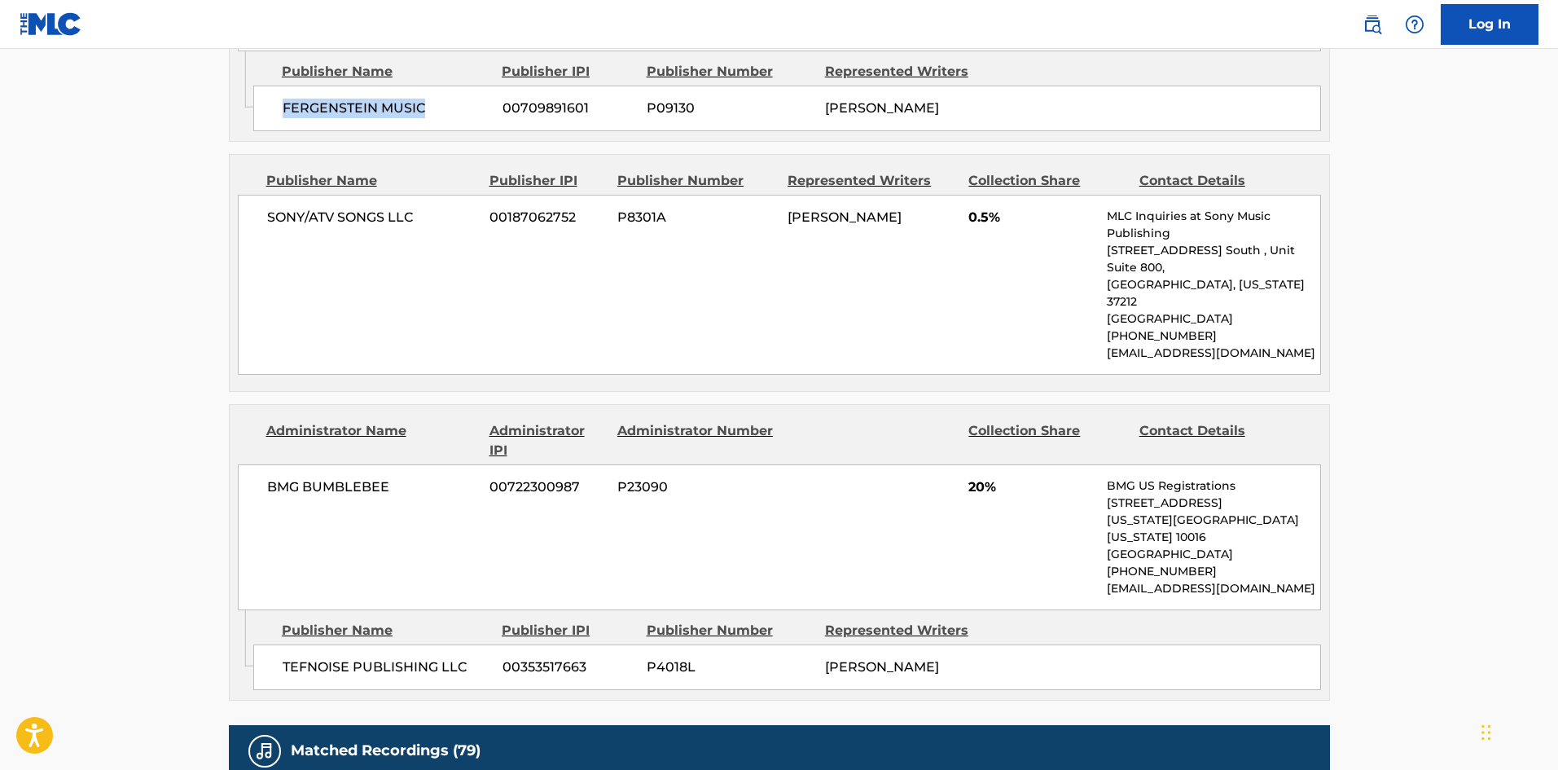
scroll to position [1385, 0]
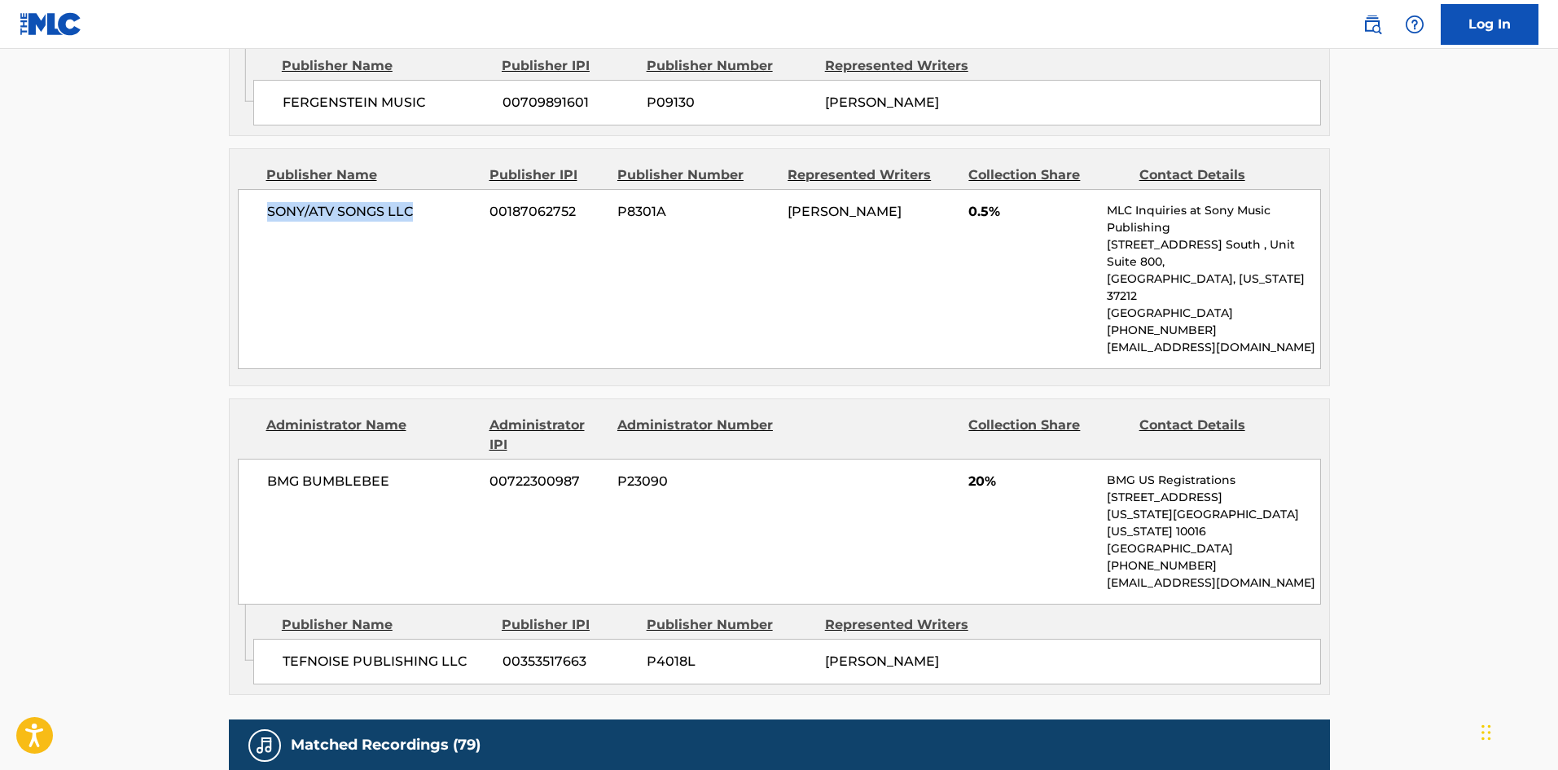
drag, startPoint x: 269, startPoint y: 146, endPoint x: 450, endPoint y: 56, distance: 202.5
click at [441, 189] on div "SONY/ATV SONGS LLC 00187062752 P8301A [PERSON_NAME] 0.5% MLC Inquiries at Sony …" at bounding box center [779, 279] width 1083 height 180
drag, startPoint x: 283, startPoint y: 548, endPoint x: 475, endPoint y: 537, distance: 191.7
click at [472, 652] on span "TEFNOISE PUBLISHING LLC" at bounding box center [387, 662] width 208 height 20
drag, startPoint x: 968, startPoint y: 364, endPoint x: 971, endPoint y: 372, distance: 8.8
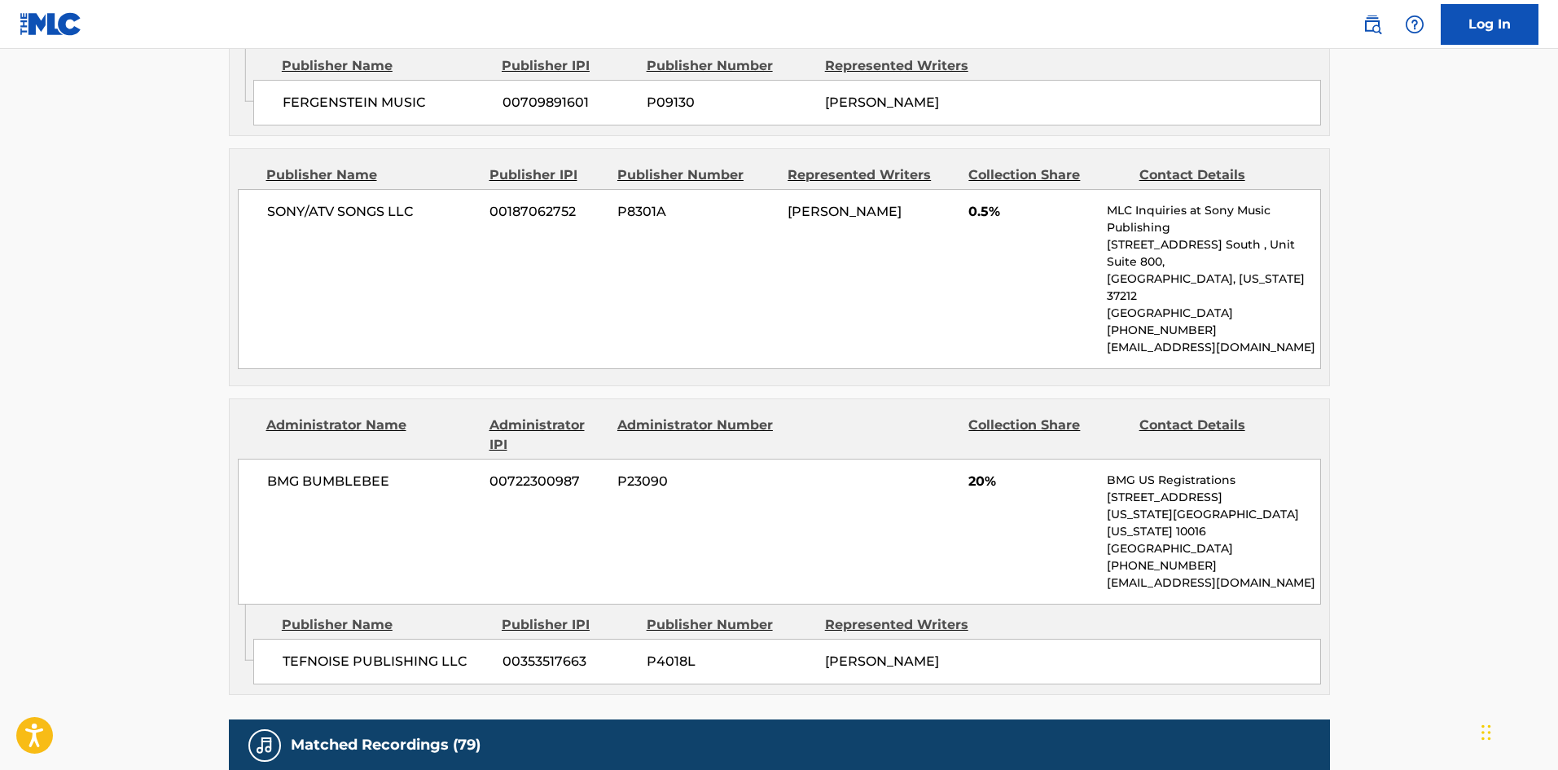
click at [971, 459] on div "BMG BUMBLEBEE 00722300987 P23090 20% BMG US Registrations [STREET_ADDRESS][US_S…" at bounding box center [779, 532] width 1083 height 146
drag, startPoint x: 967, startPoint y: 380, endPoint x: 989, endPoint y: 381, distance: 22.0
click at [989, 459] on div "BMG BUMBLEBEE 00722300987 P23090 20% BMG US Registrations [STREET_ADDRESS][US_S…" at bounding box center [779, 532] width 1083 height 146
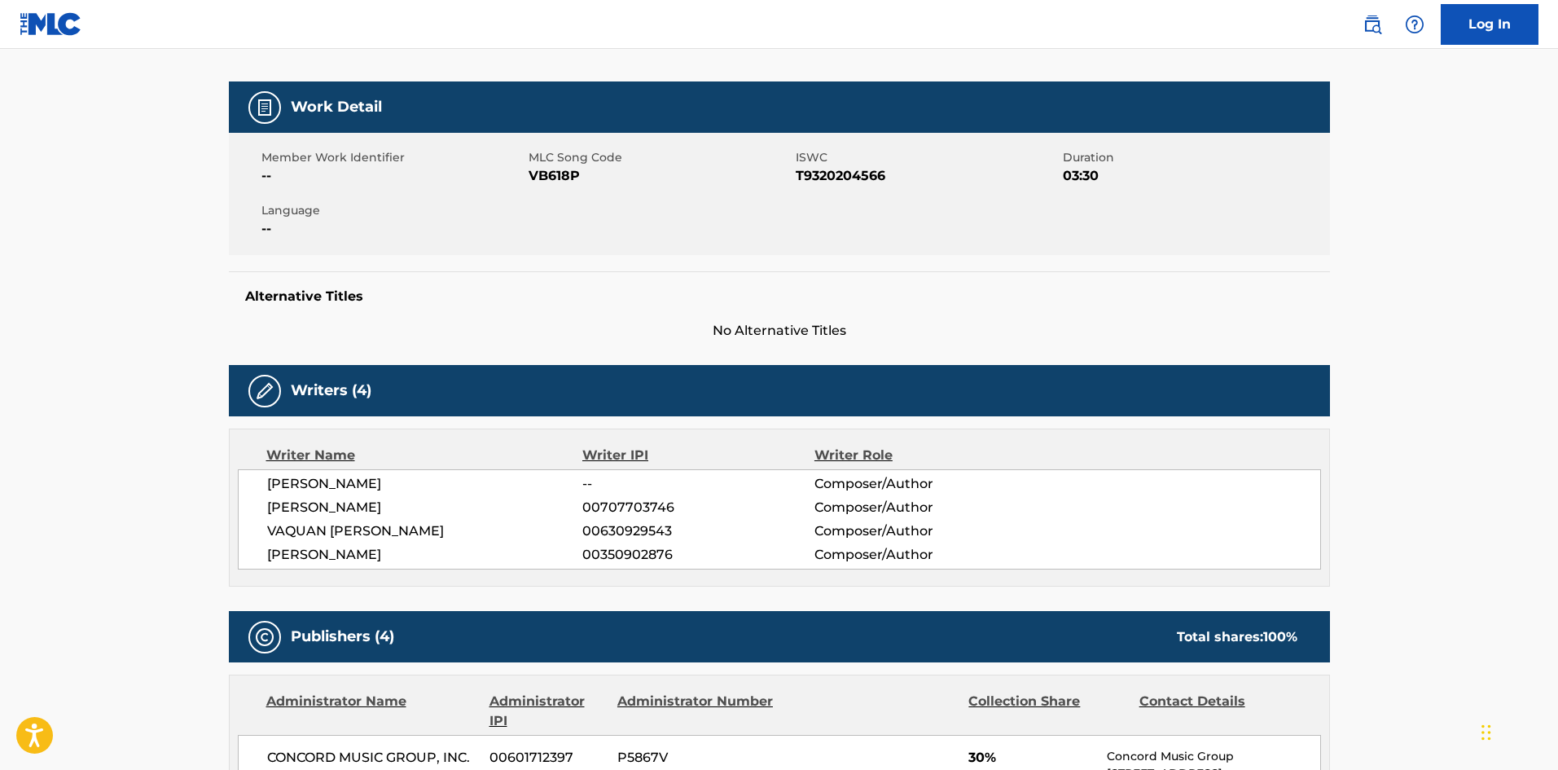
scroll to position [0, 0]
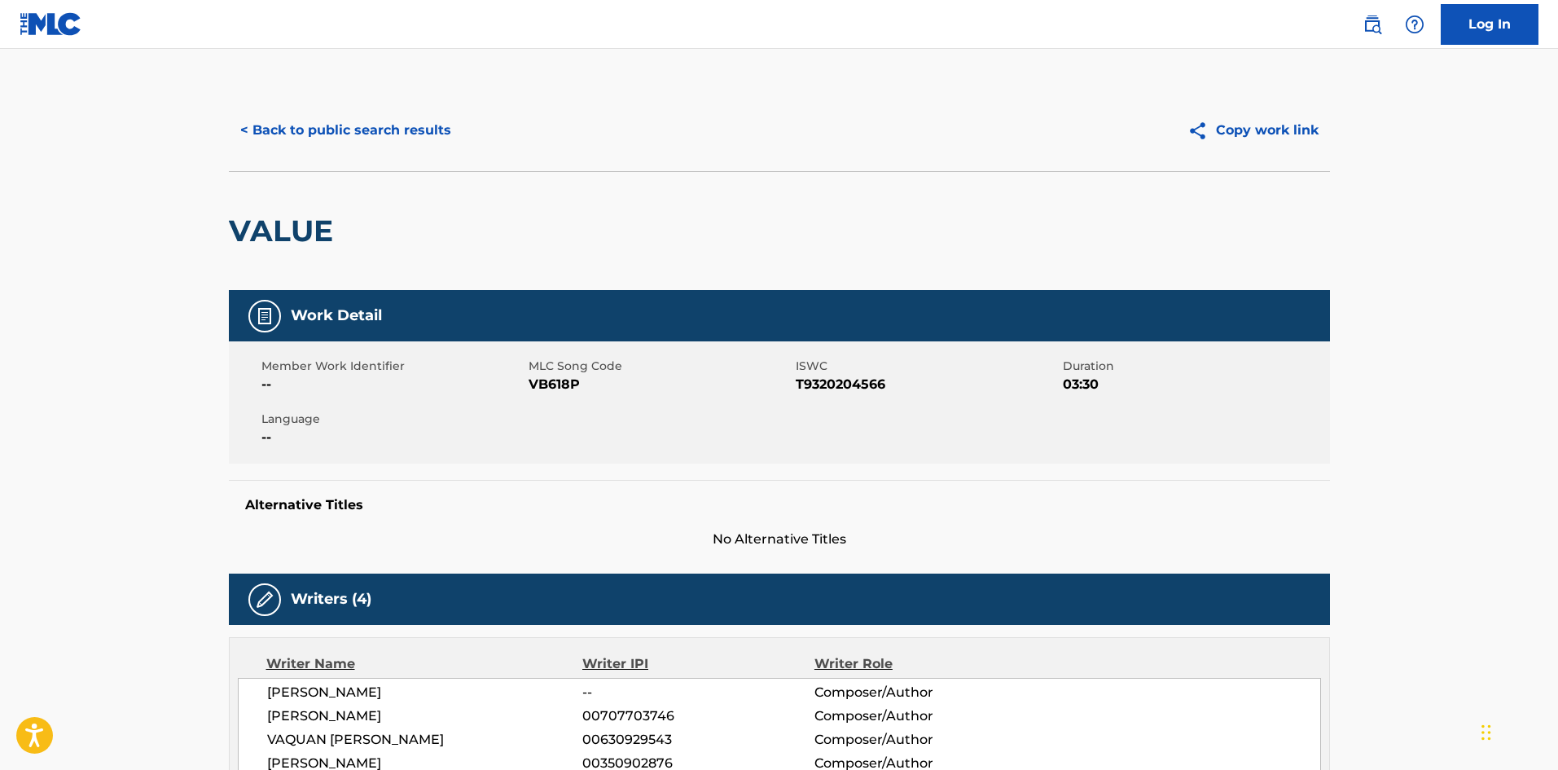
drag, startPoint x: 399, startPoint y: 129, endPoint x: 411, endPoint y: 133, distance: 12.9
click at [400, 129] on button "< Back to public search results" at bounding box center [346, 130] width 234 height 41
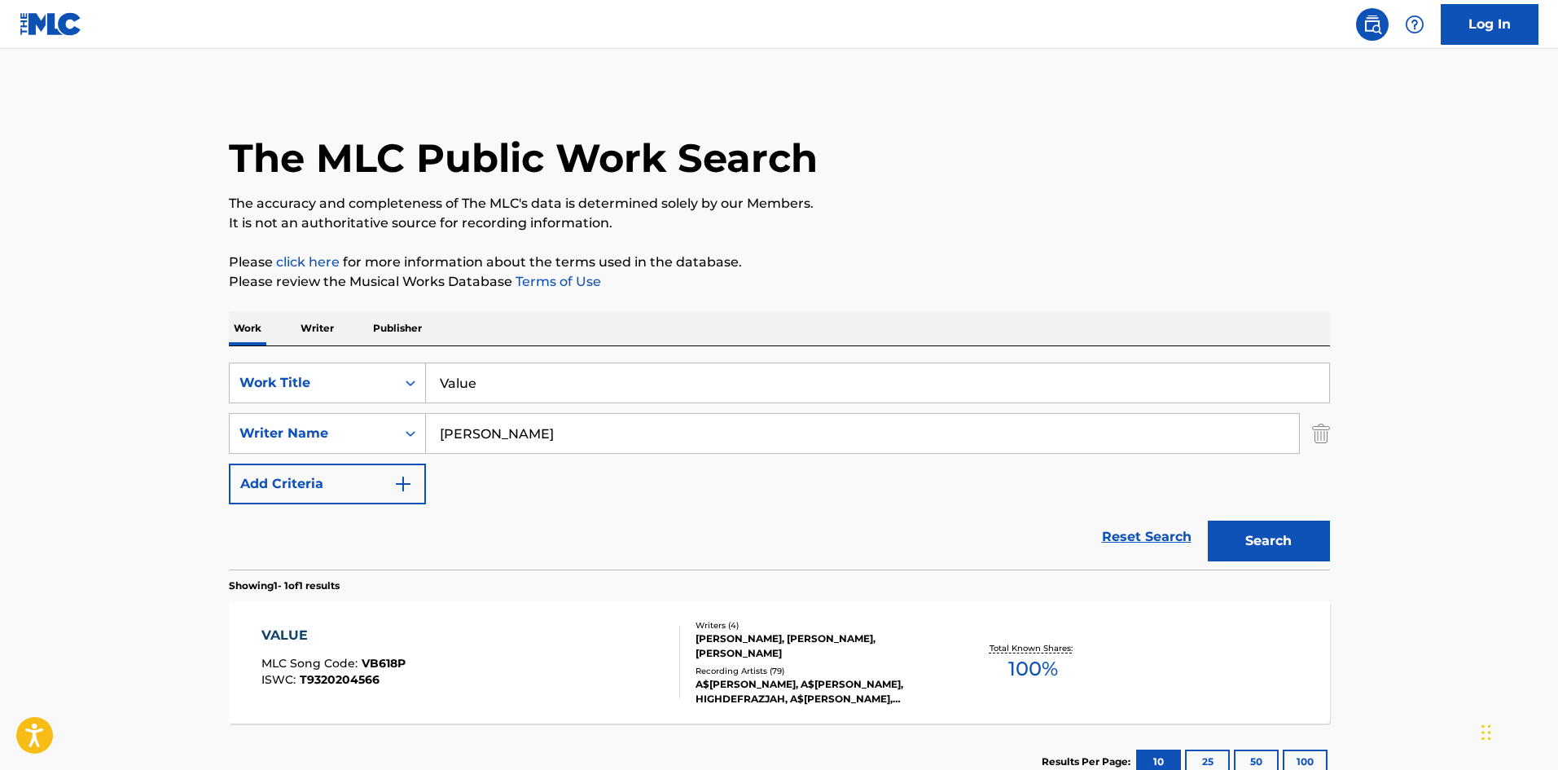
scroll to position [24, 0]
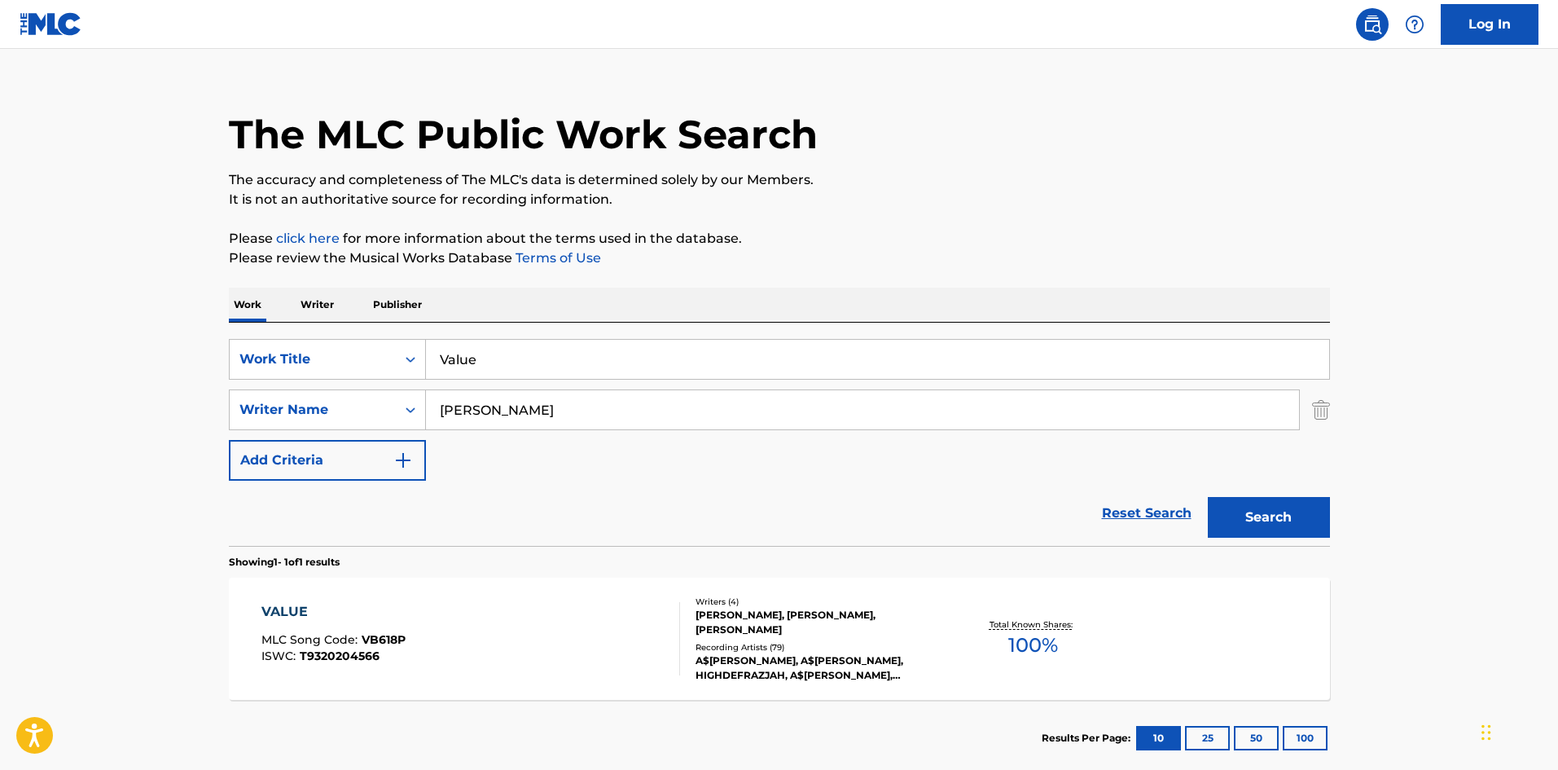
drag, startPoint x: 572, startPoint y: 362, endPoint x: 293, endPoint y: 314, distance: 282.7
click at [351, 326] on div "SearchWithCriteria72799b4a-5b41-418b-ba34-3db57fffc205 Work Title Value SearchW…" at bounding box center [779, 434] width 1101 height 223
paste input "Work Remix"
type input "Work Remix"
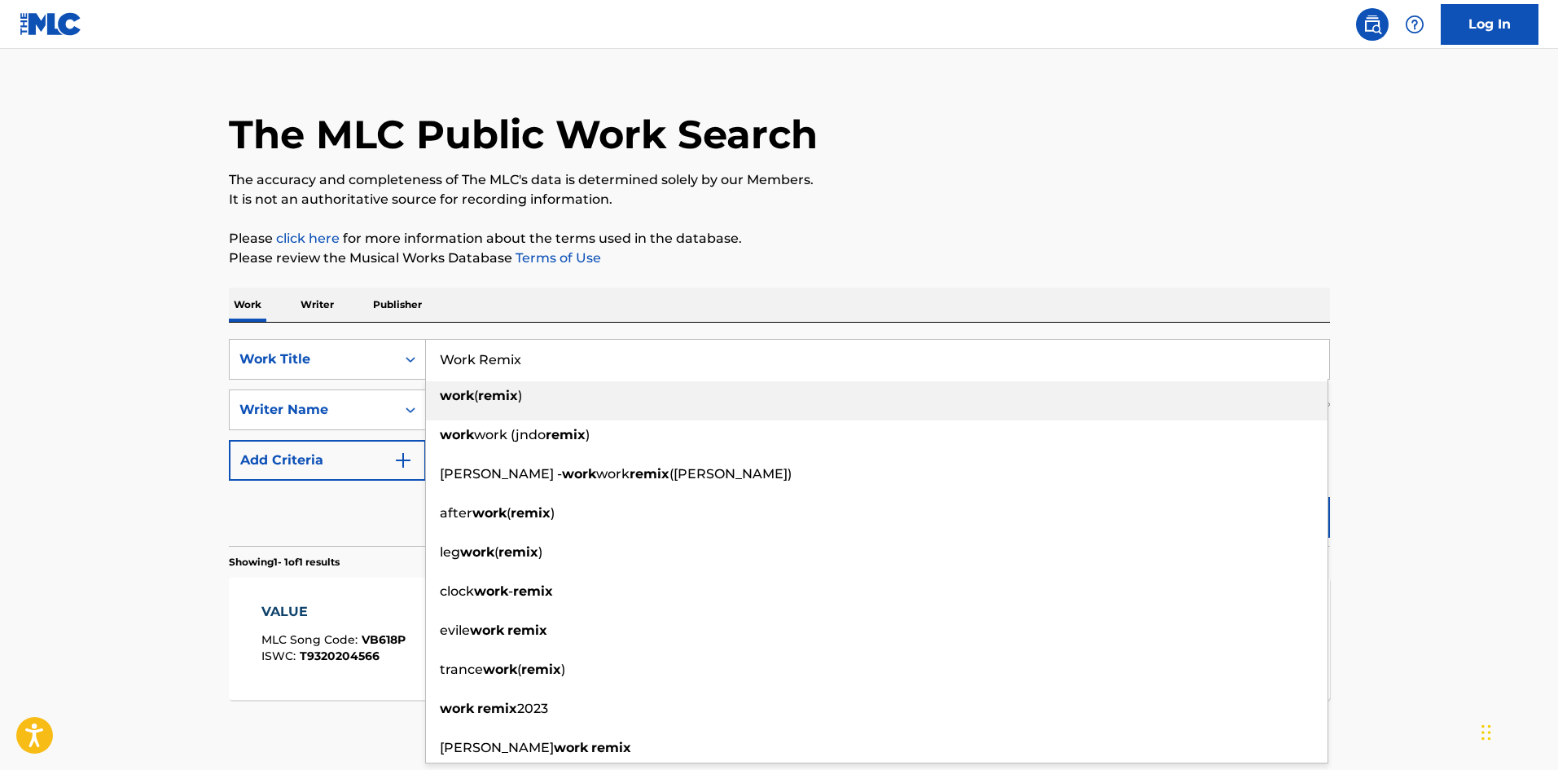
click at [514, 227] on div "The MLC Public Work Search The accuracy and completeness of The MLC's data is d…" at bounding box center [779, 421] width 1140 height 710
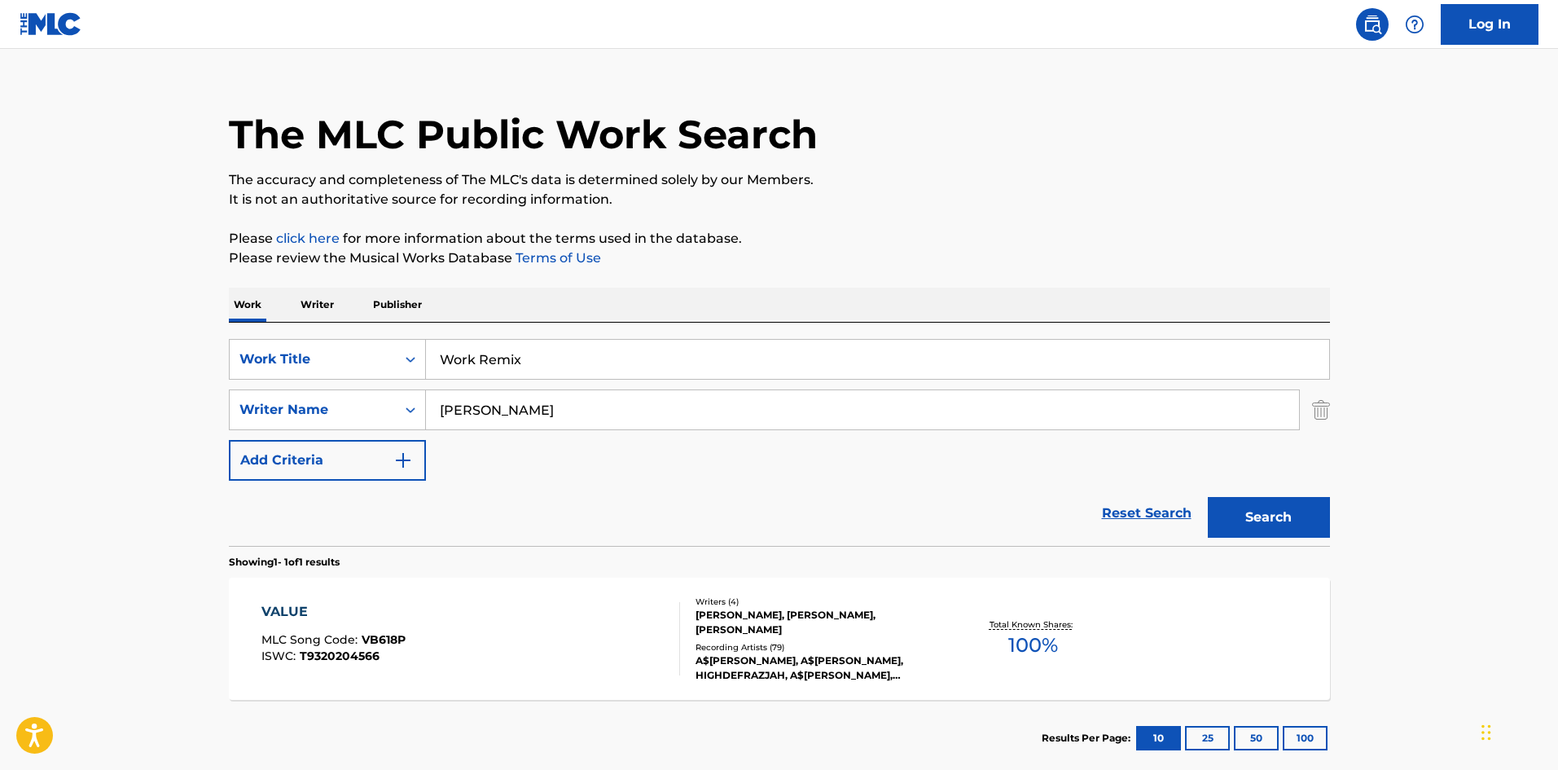
drag, startPoint x: 579, startPoint y: 423, endPoint x: 151, endPoint y: 397, distance: 428.3
click at [294, 390] on div "SearchWithCriteriad277ef1f-aa7c-442a-bbe8-2a85766b2b26 Writer Name [PERSON_NAME]" at bounding box center [779, 409] width 1101 height 41
paste input "KHARBOUCH"
type input "KHARBOUCH"
click at [1288, 498] on button "Search" at bounding box center [1269, 517] width 122 height 41
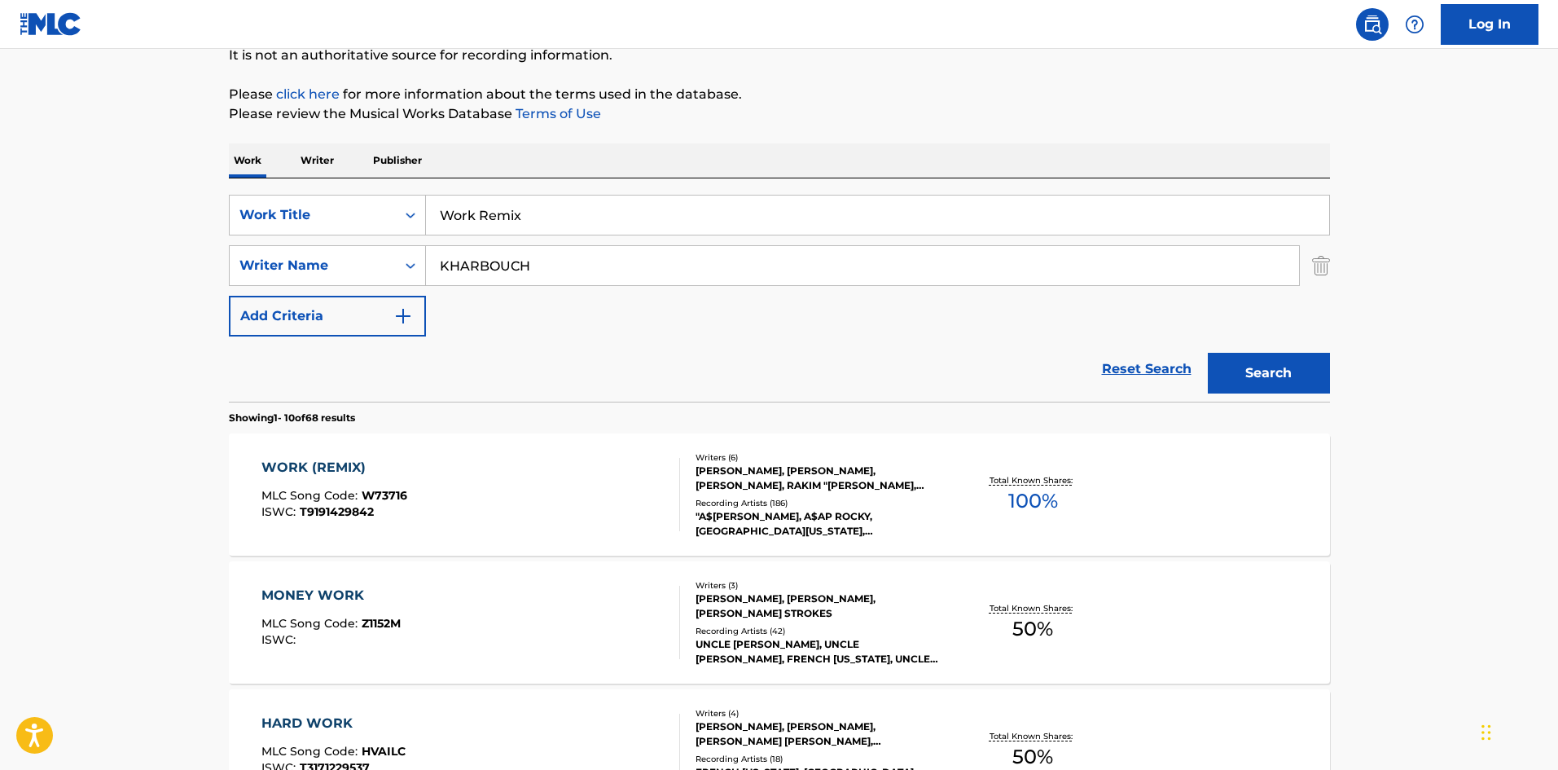
scroll to position [163, 0]
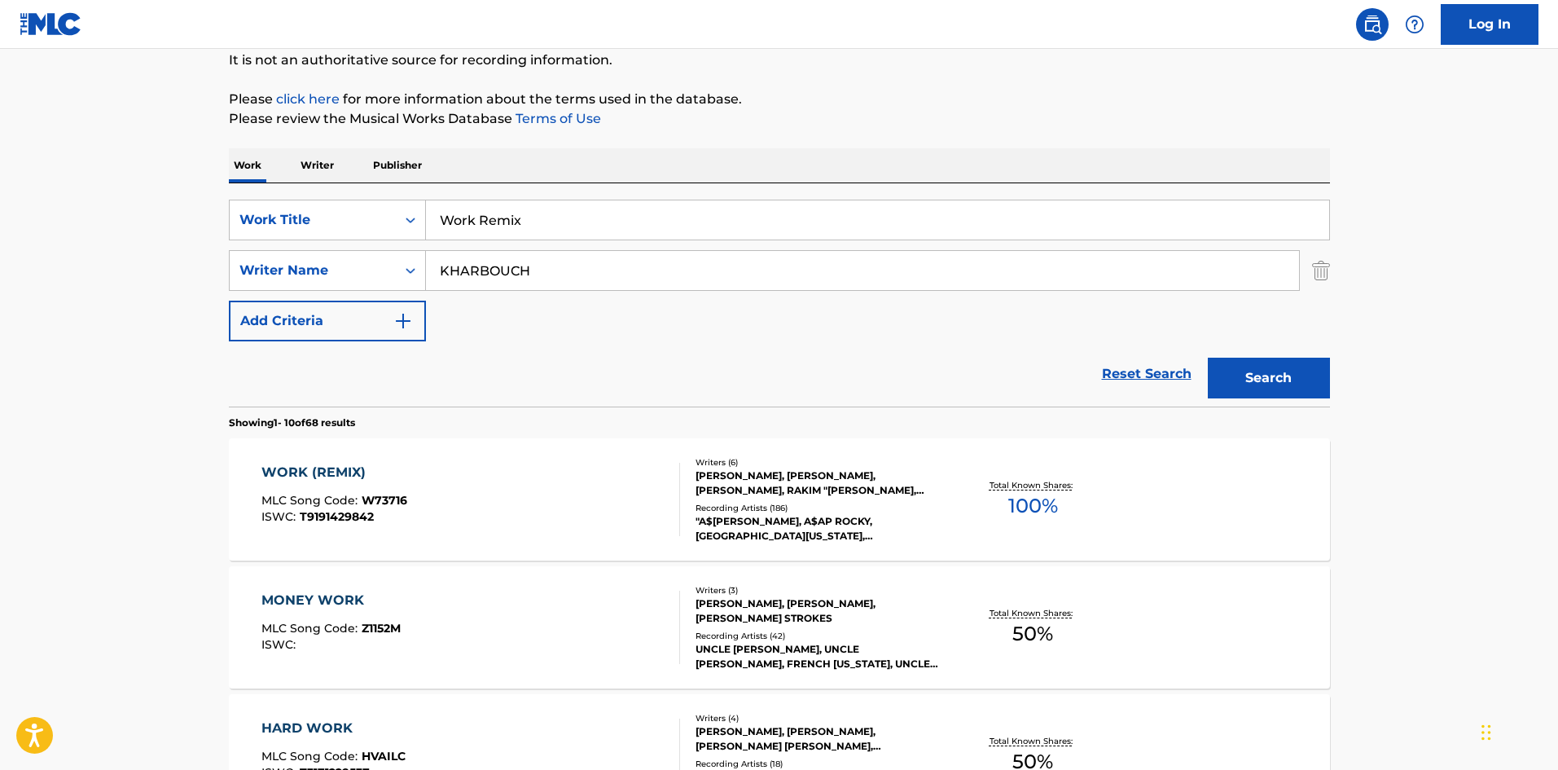
click at [287, 474] on div "WORK (REMIX)" at bounding box center [334, 473] width 146 height 20
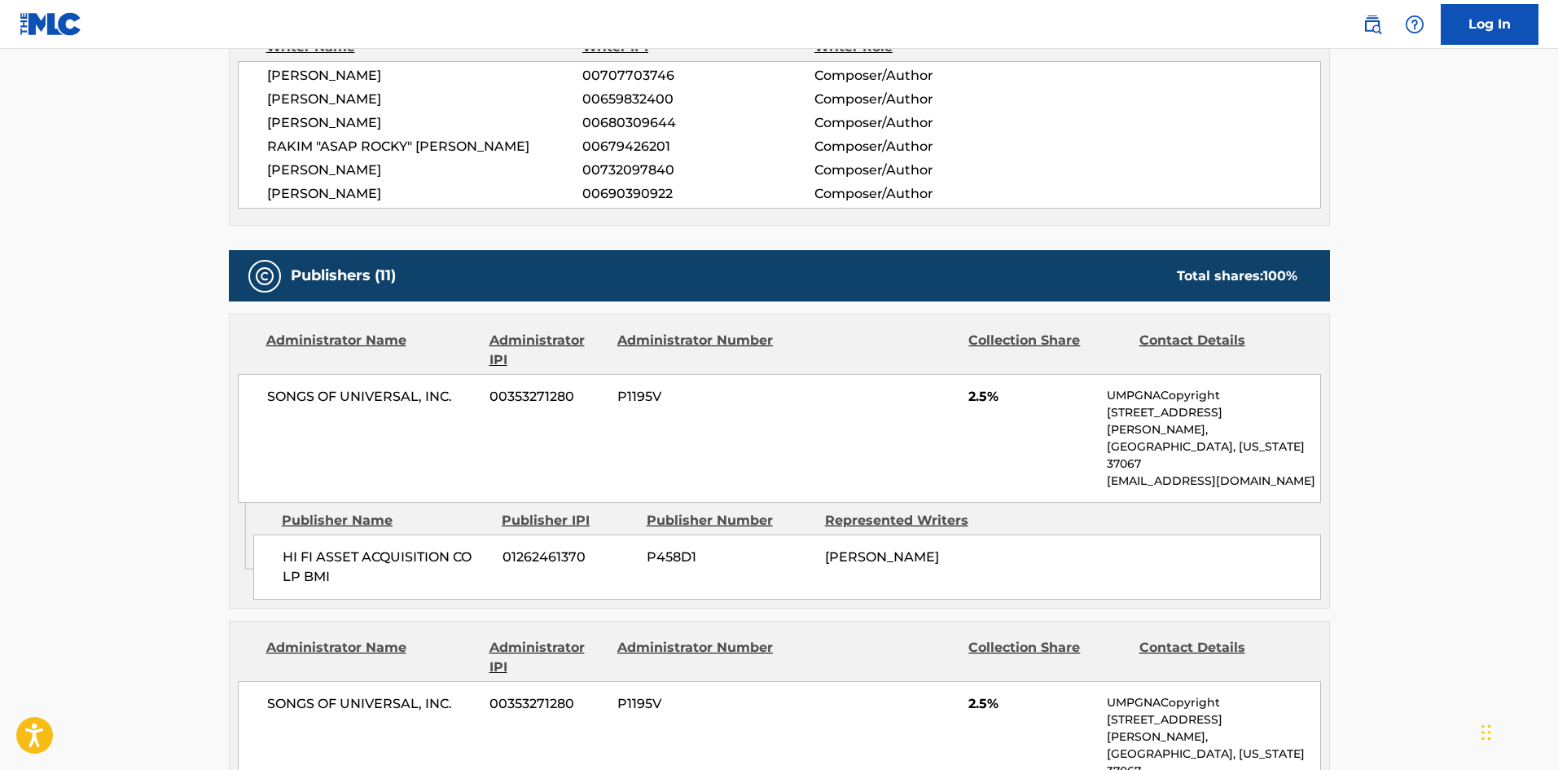
scroll to position [814, 0]
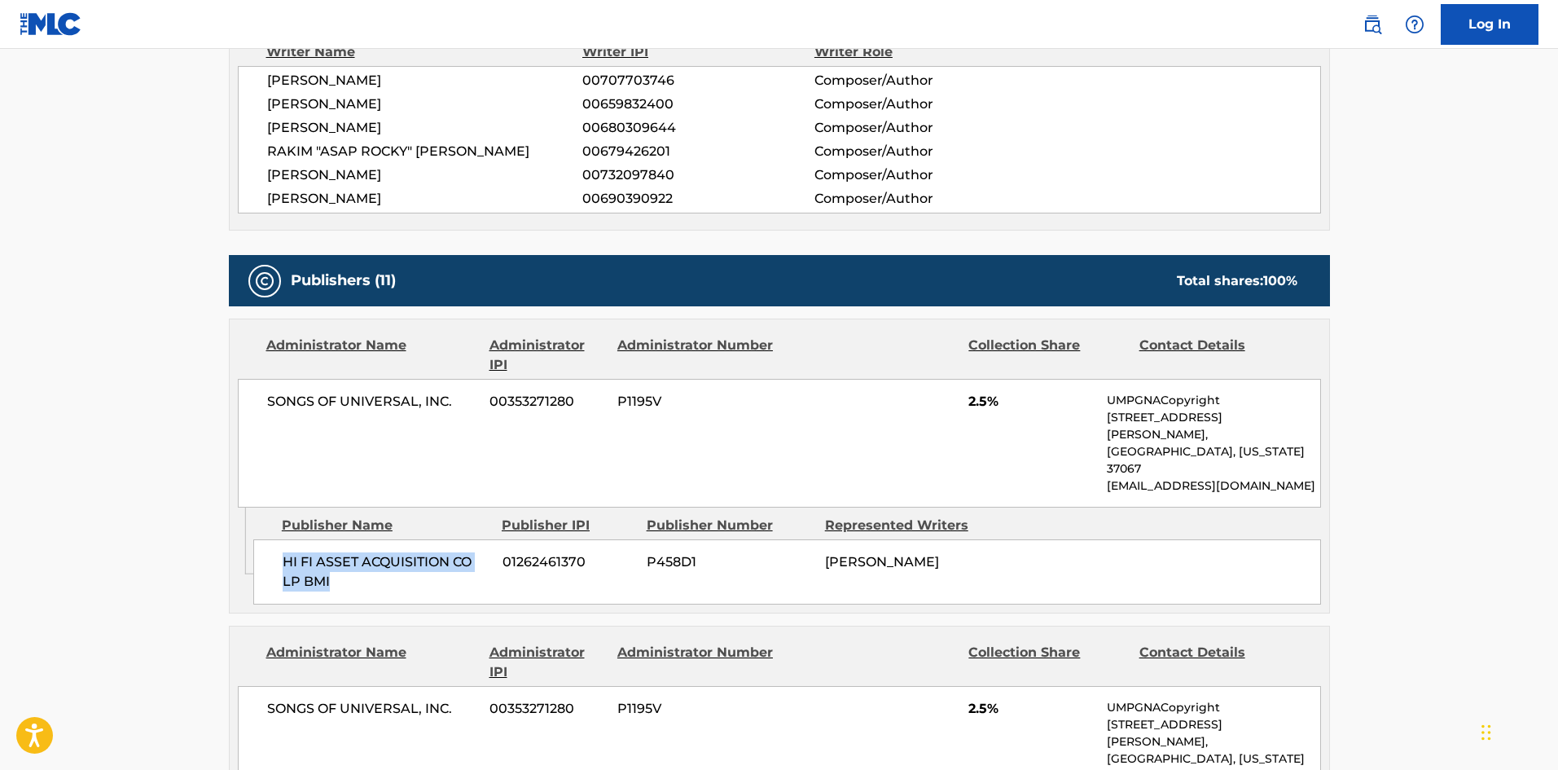
drag, startPoint x: 283, startPoint y: 507, endPoint x: 425, endPoint y: 534, distance: 145.2
click at [425, 552] on span "HI FI ASSET ACQUISITION CO LP BMI" at bounding box center [387, 571] width 208 height 39
drag, startPoint x: 965, startPoint y: 383, endPoint x: 987, endPoint y: 377, distance: 22.7
click at [987, 379] on div "SONGS OF UNIVERSAL, INC. 00353271280 P1195V 2.5% UMPGNACopyright [STREET_ADDRES…" at bounding box center [779, 443] width 1083 height 129
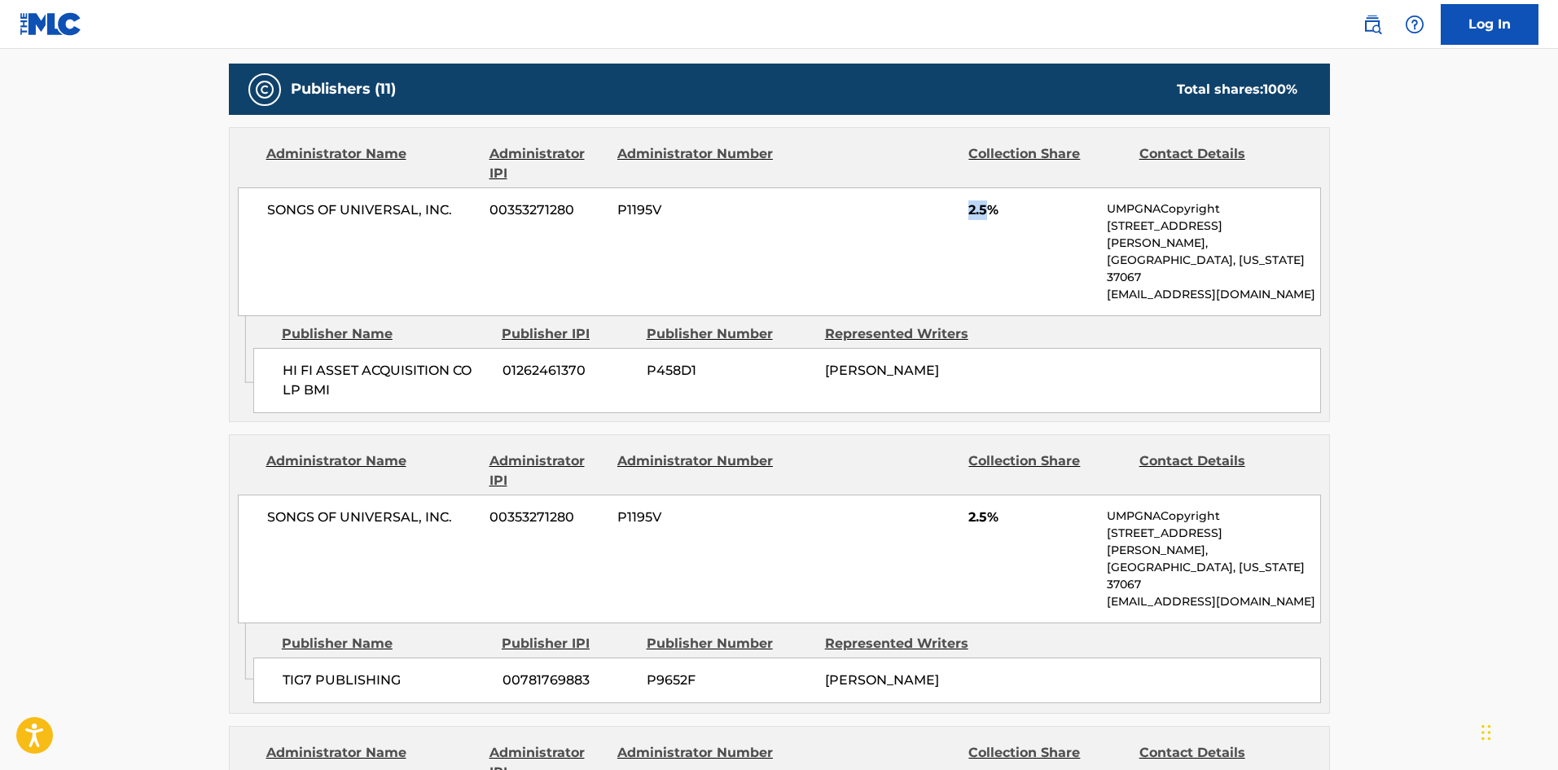
scroll to position [1059, 0]
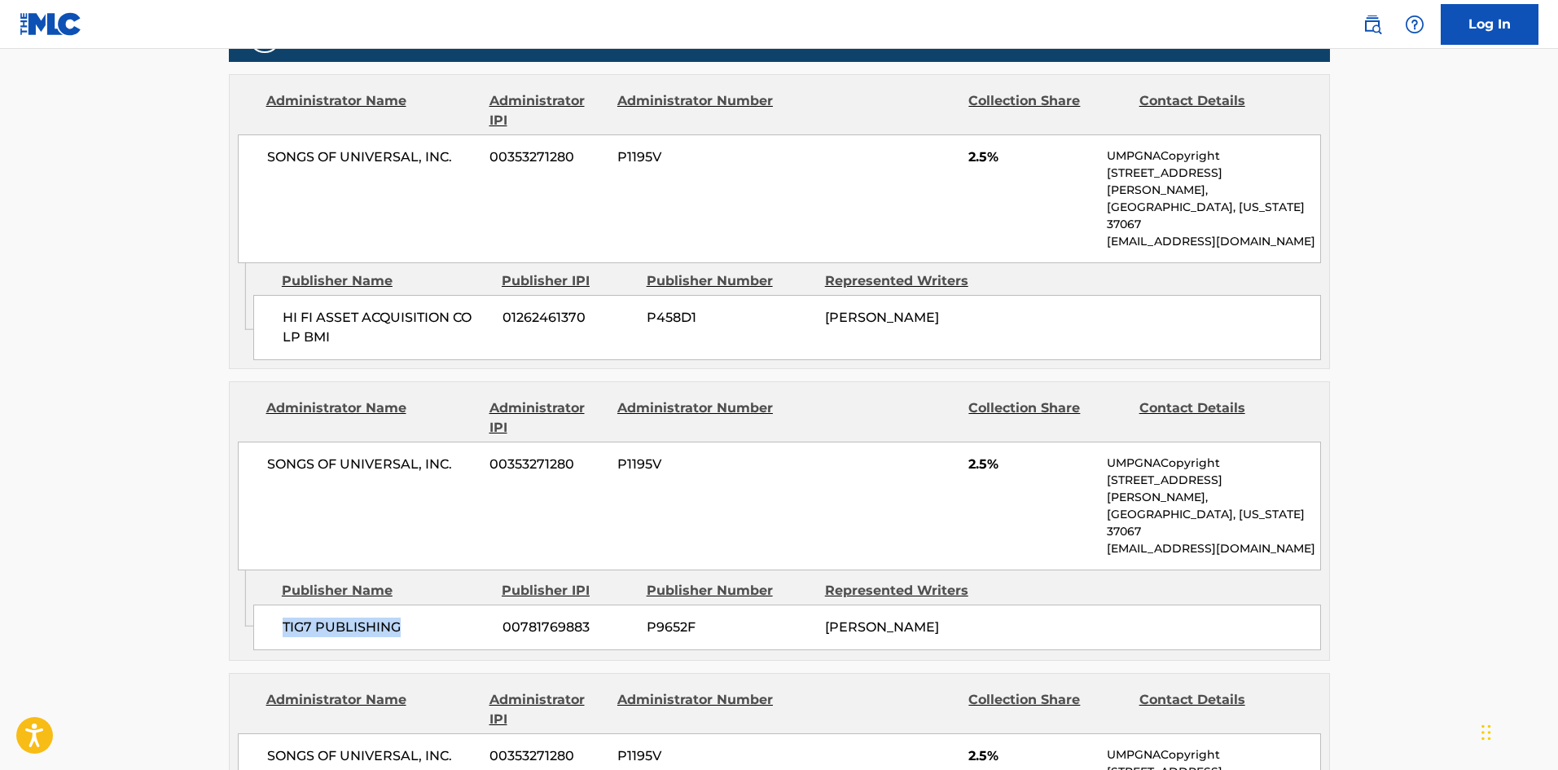
drag, startPoint x: 282, startPoint y: 541, endPoint x: 464, endPoint y: 540, distance: 182.4
click at [464, 617] on span "TIG7 PUBLISHING" at bounding box center [387, 627] width 208 height 20
drag, startPoint x: 971, startPoint y: 412, endPoint x: 991, endPoint y: 410, distance: 20.5
click at [991, 454] on span "2.5%" at bounding box center [1031, 464] width 126 height 20
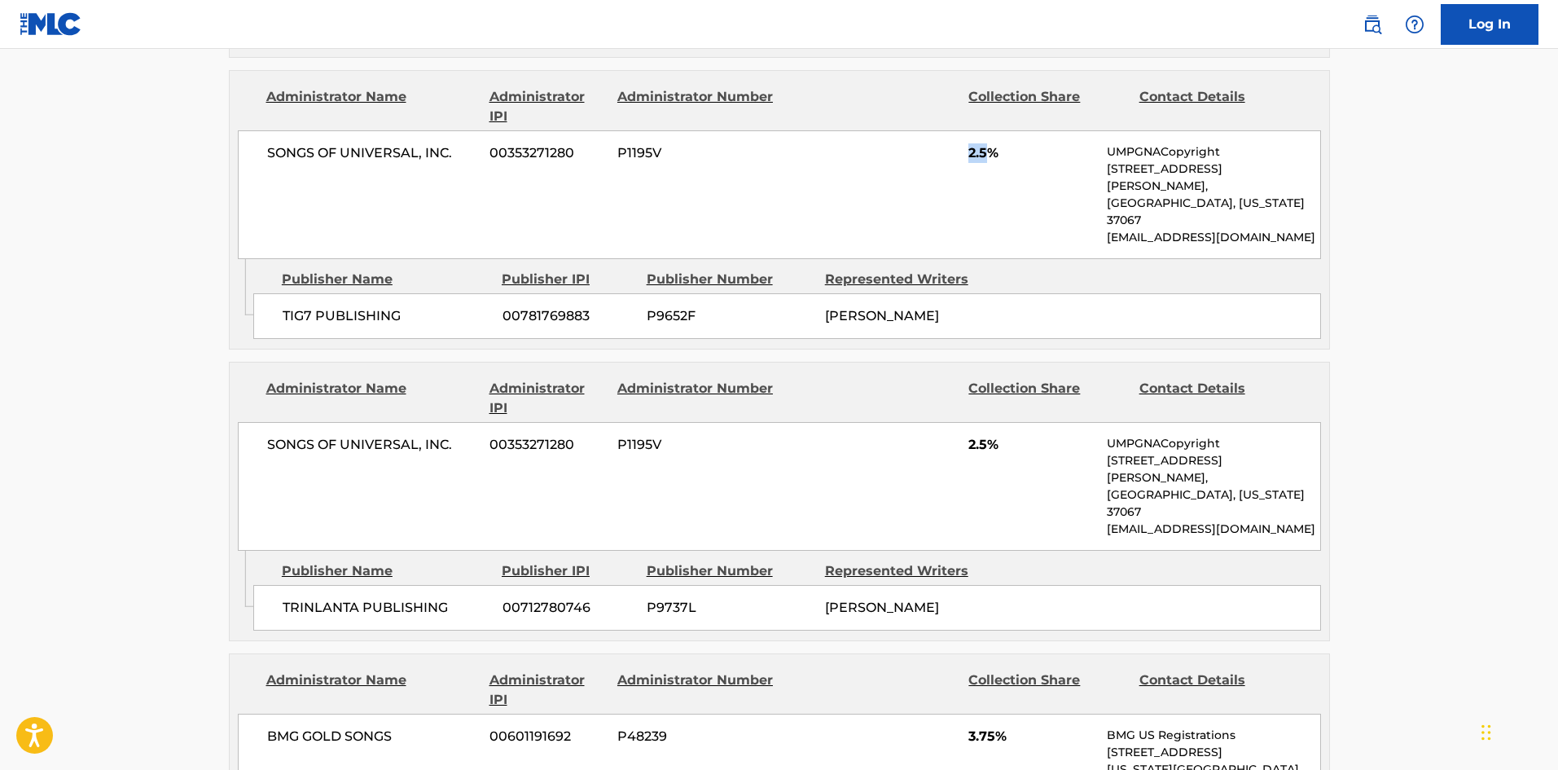
scroll to position [1385, 0]
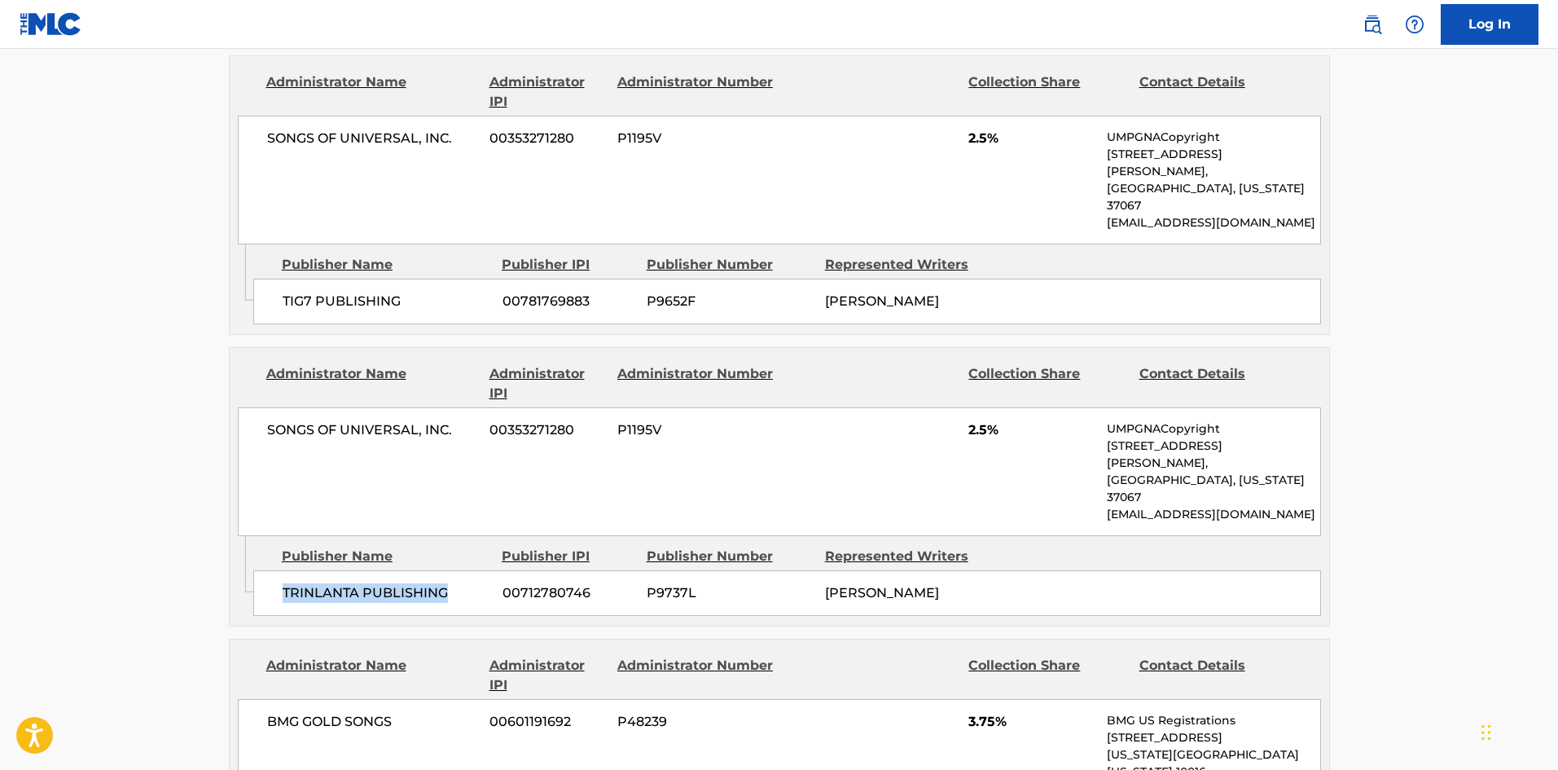
drag, startPoint x: 283, startPoint y: 462, endPoint x: 483, endPoint y: 466, distance: 200.4
click at [483, 583] on span "TRINLANTA PUBLISHING" at bounding box center [387, 593] width 208 height 20
drag, startPoint x: 968, startPoint y: 347, endPoint x: 987, endPoint y: 342, distance: 20.1
click at [987, 407] on div "SONGS OF UNIVERSAL, INC. 00353271280 P1195V 2.5% UMPGNACopyright [STREET_ADDRES…" at bounding box center [779, 471] width 1083 height 129
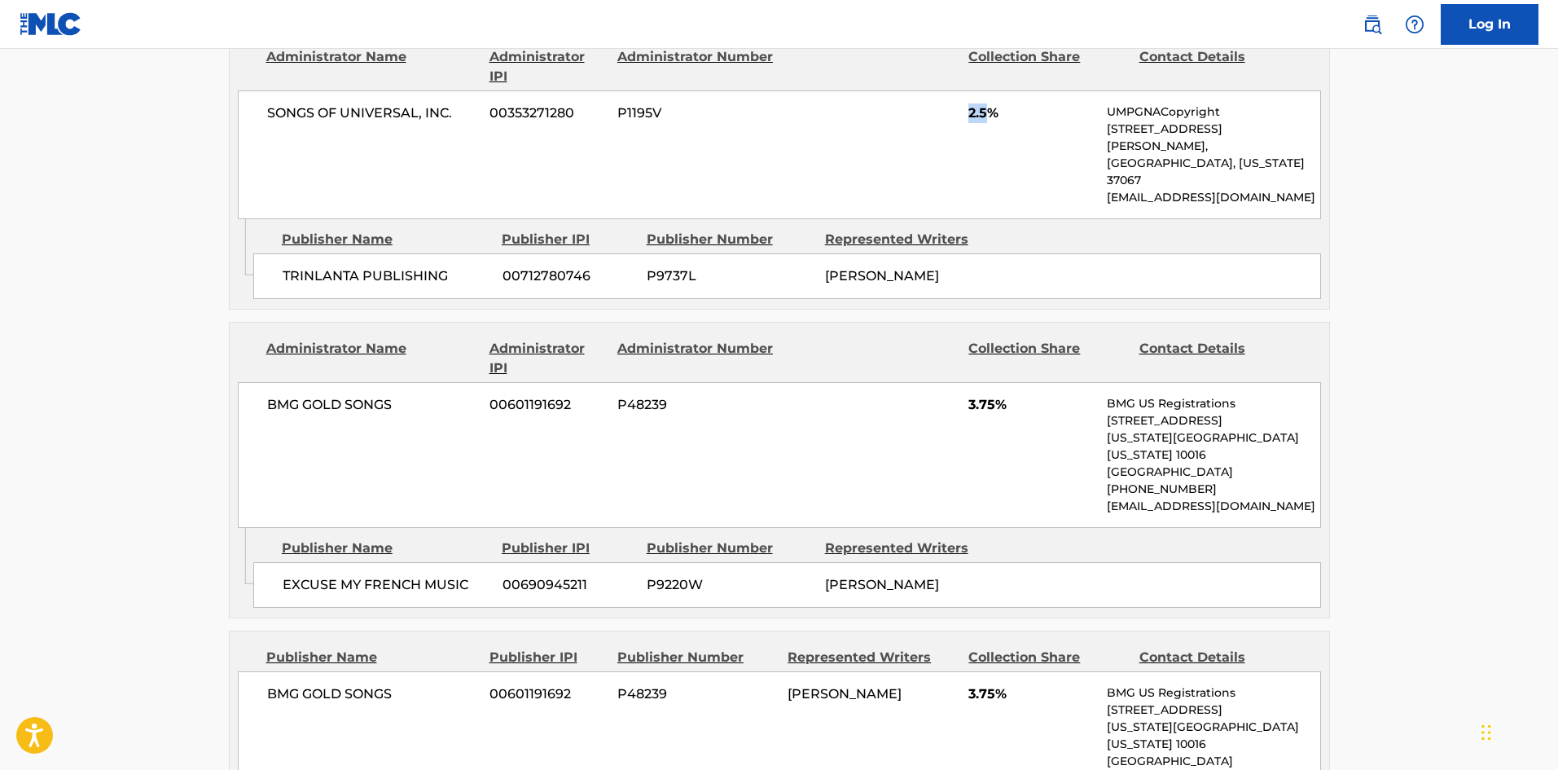
scroll to position [1710, 0]
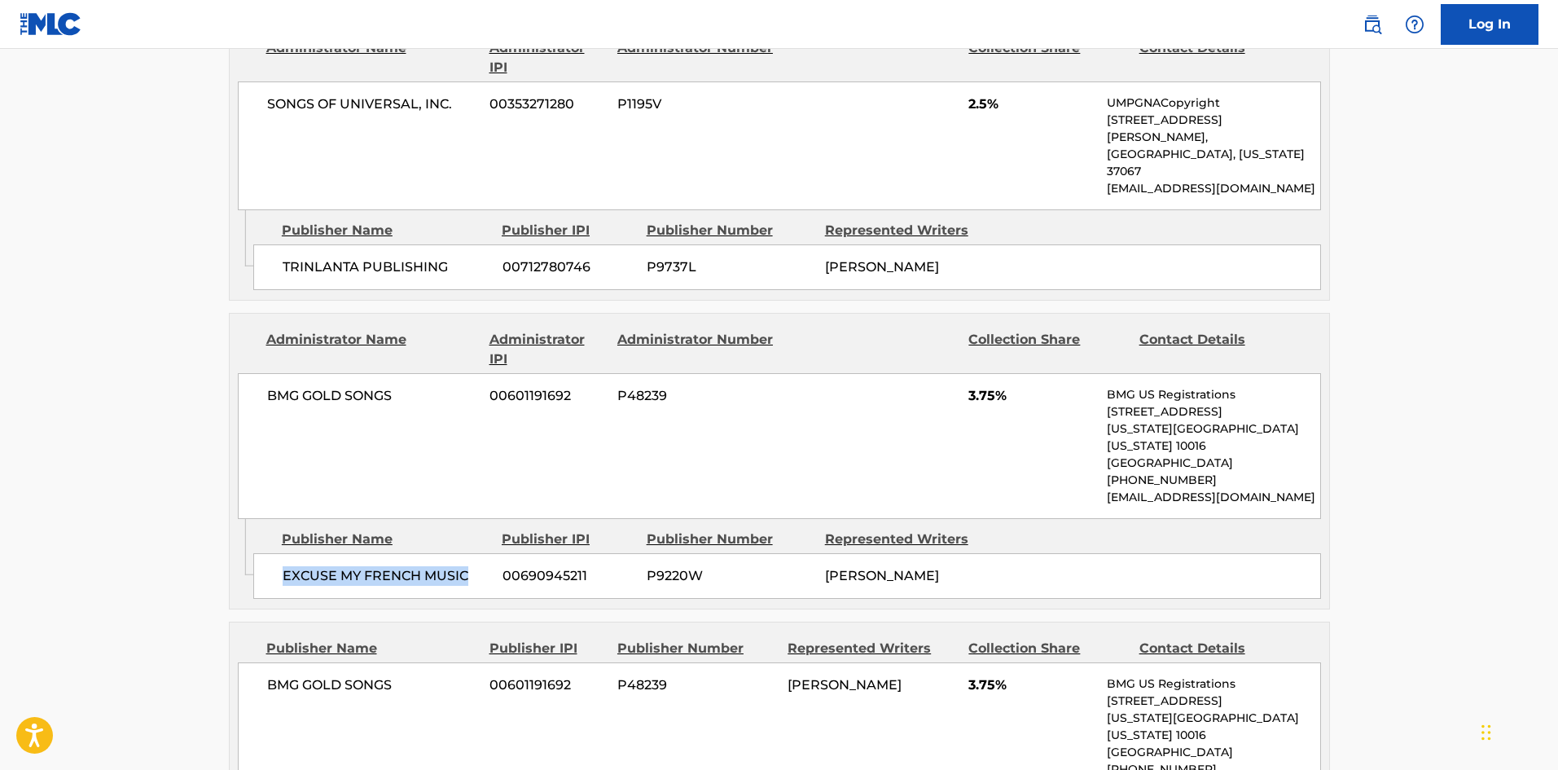
drag, startPoint x: 283, startPoint y: 439, endPoint x: 488, endPoint y: 431, distance: 205.4
click at [488, 566] on span "EXCUSE MY FRENCH MUSIC" at bounding box center [387, 576] width 208 height 20
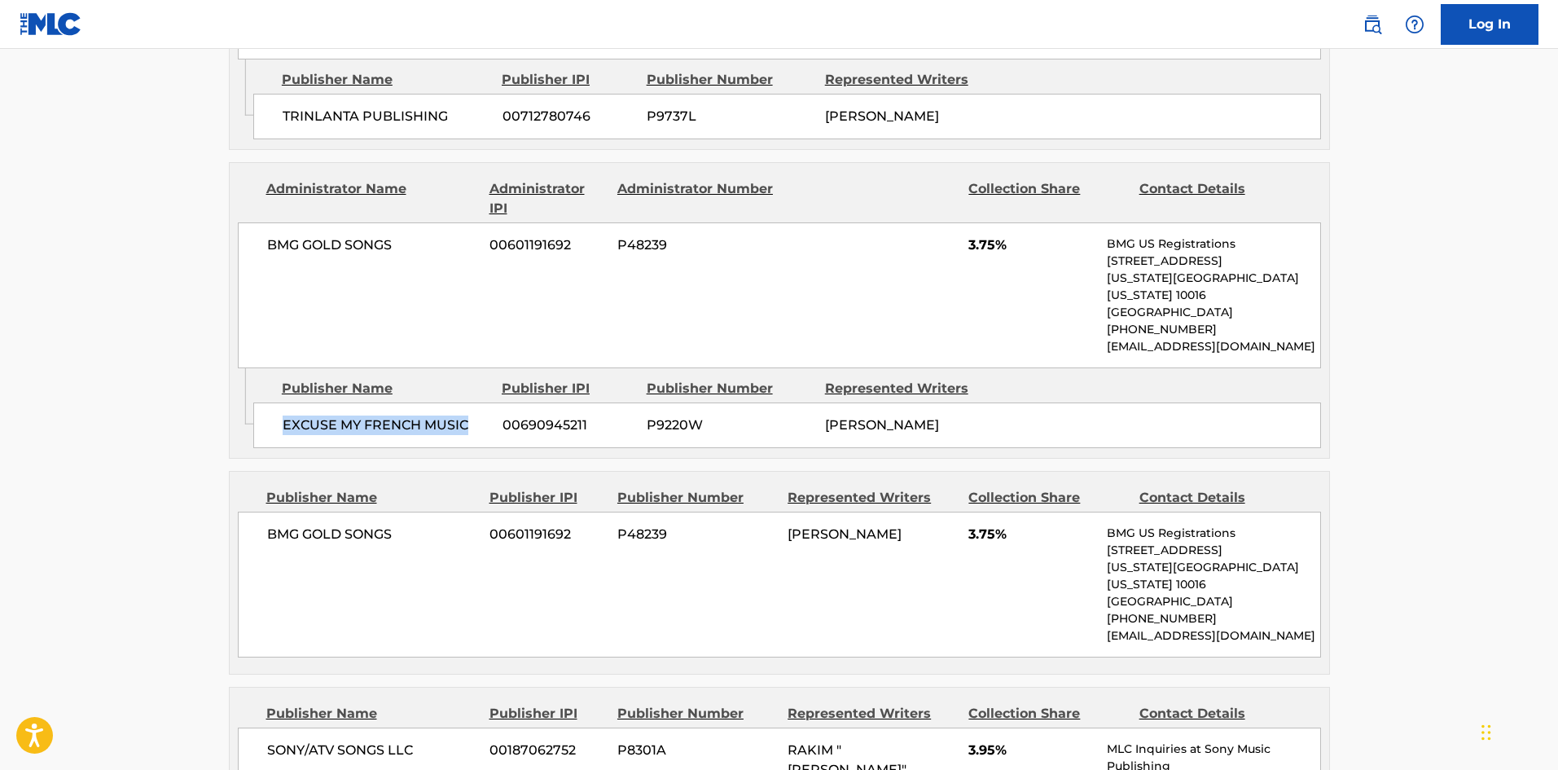
scroll to position [1873, 0]
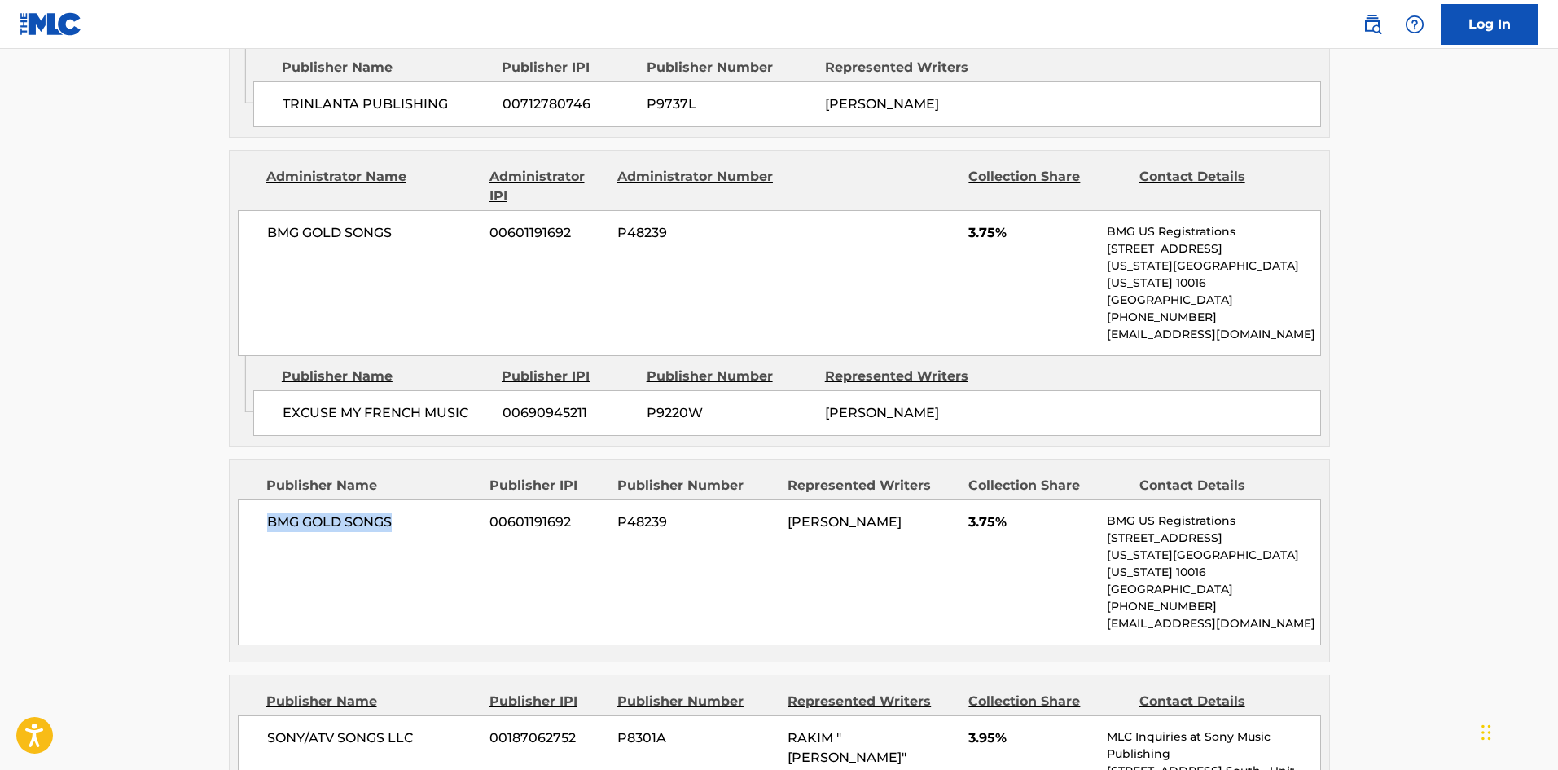
drag, startPoint x: 266, startPoint y: 390, endPoint x: 468, endPoint y: 390, distance: 202.8
click at [468, 499] on div "BMG GOLD SONGS 00601191692 P48239 [PERSON_NAME] 3.75% BMG US Registrations [STR…" at bounding box center [779, 572] width 1083 height 146
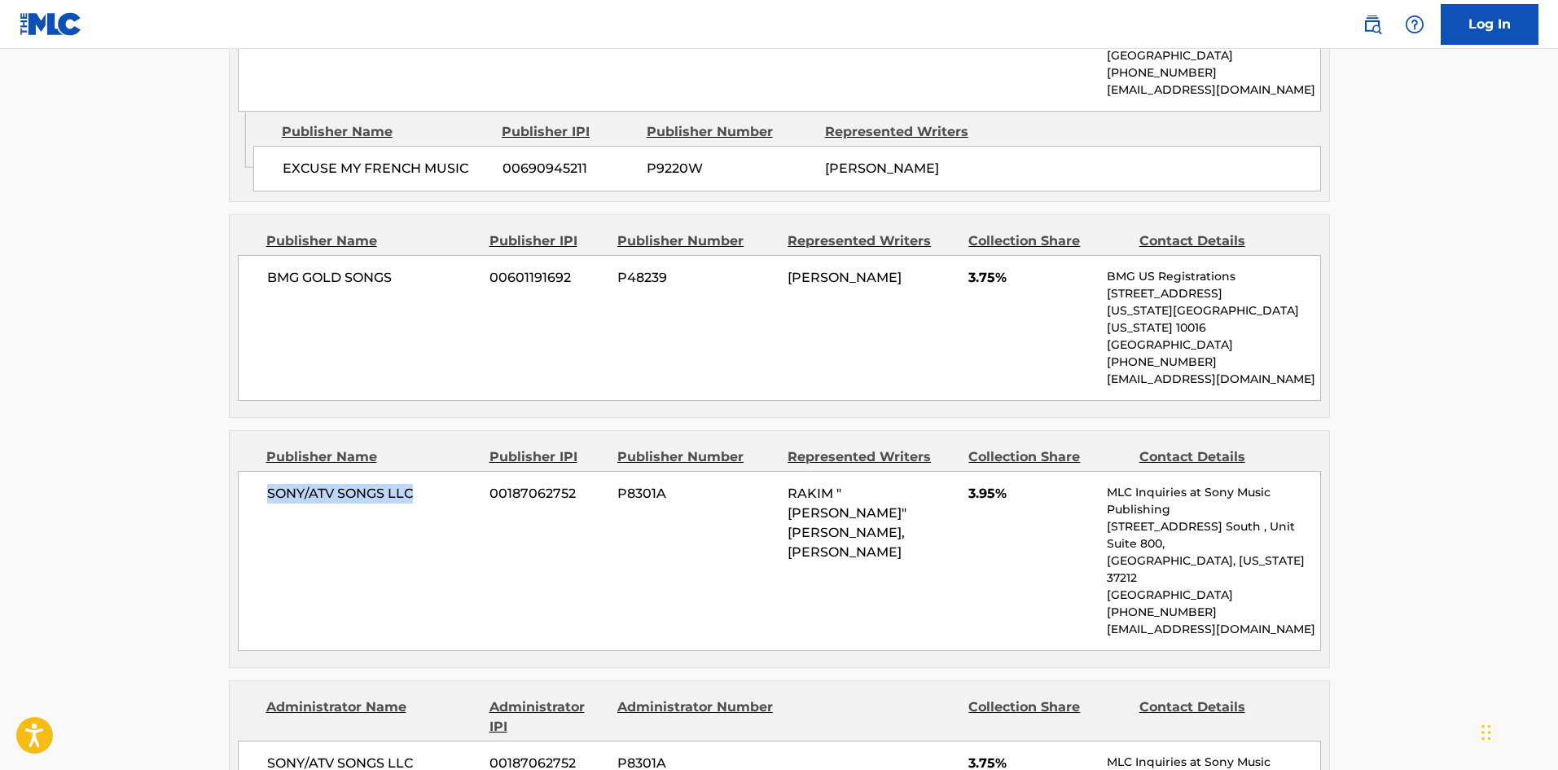
drag, startPoint x: 259, startPoint y: 340, endPoint x: 413, endPoint y: 340, distance: 153.9
click at [413, 471] on div "SONY/ATV SONGS LLC 00187062752 P8301A RAKIM "ASAP ROCKY" [PERSON_NAME], [PERSON…" at bounding box center [779, 561] width 1083 height 180
drag, startPoint x: 963, startPoint y: 337, endPoint x: 994, endPoint y: 342, distance: 32.1
click at [994, 471] on div "SONY/ATV SONGS LLC 00187062752 P8301A RAKIM "ASAP ROCKY" [PERSON_NAME], [PERSON…" at bounding box center [779, 561] width 1083 height 180
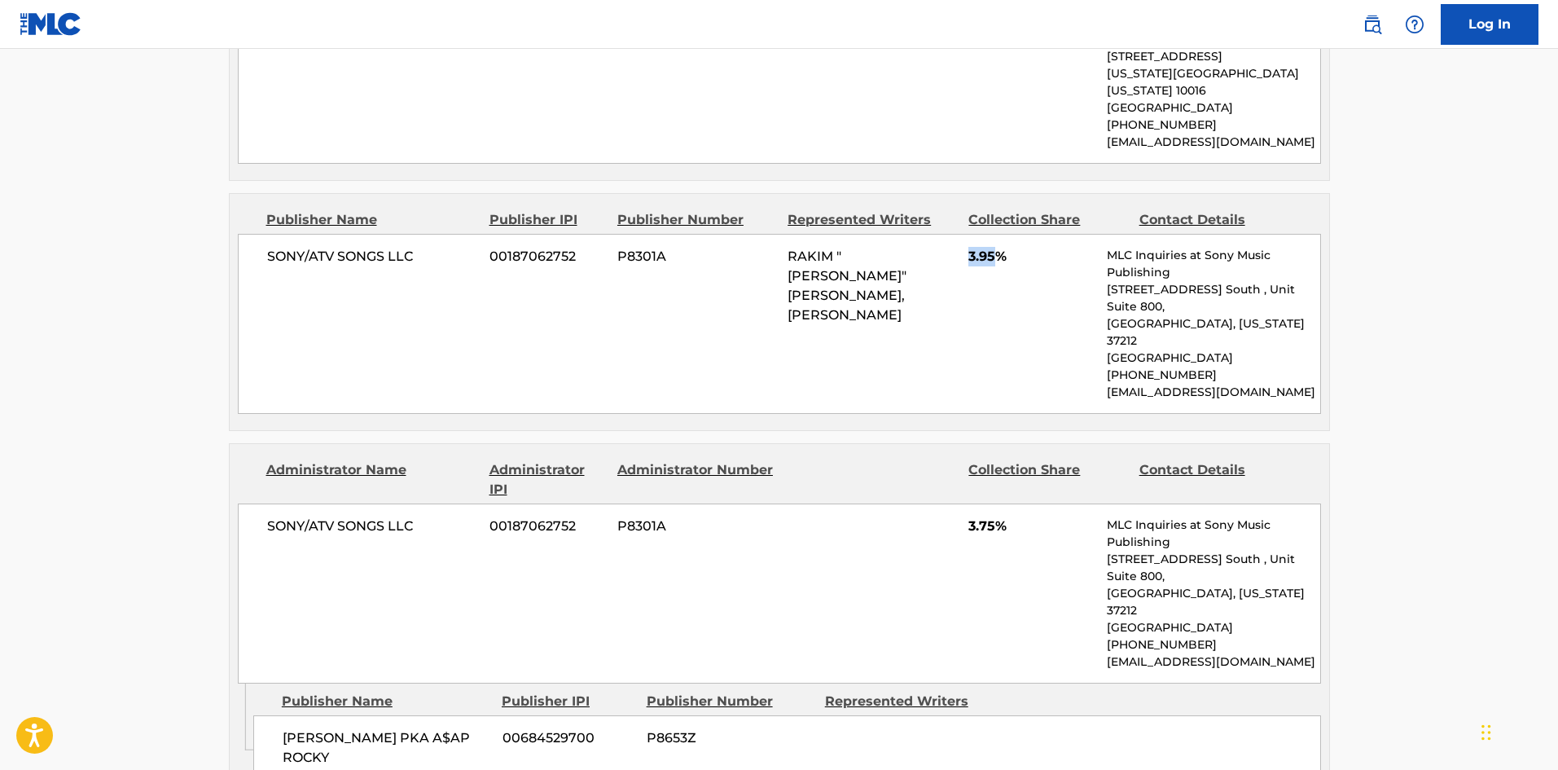
scroll to position [2362, 0]
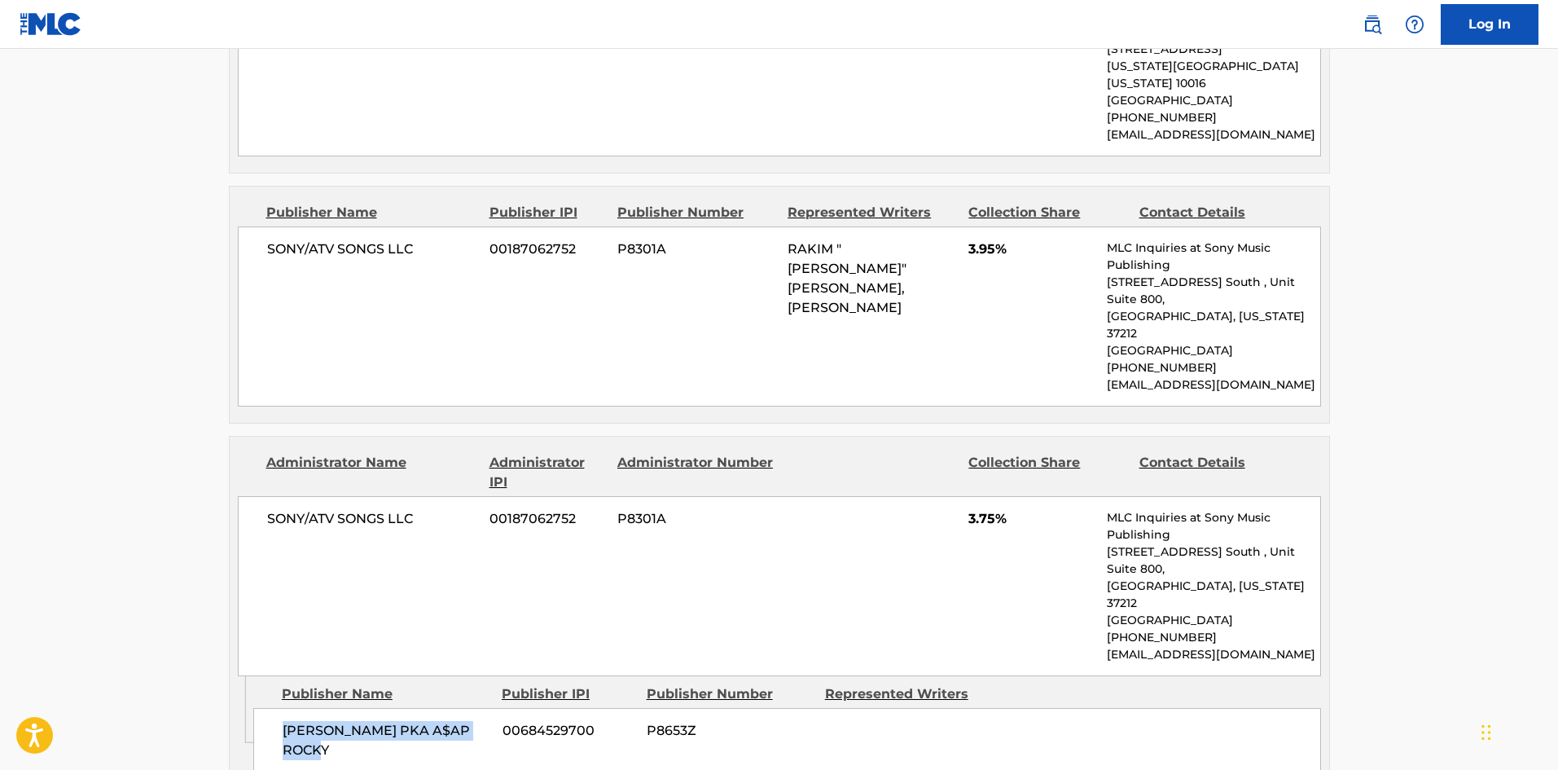
drag, startPoint x: 282, startPoint y: 505, endPoint x: 386, endPoint y: 521, distance: 105.5
click at [386, 721] on span "[PERSON_NAME] PKA A$AP ROCKY" at bounding box center [387, 740] width 208 height 39
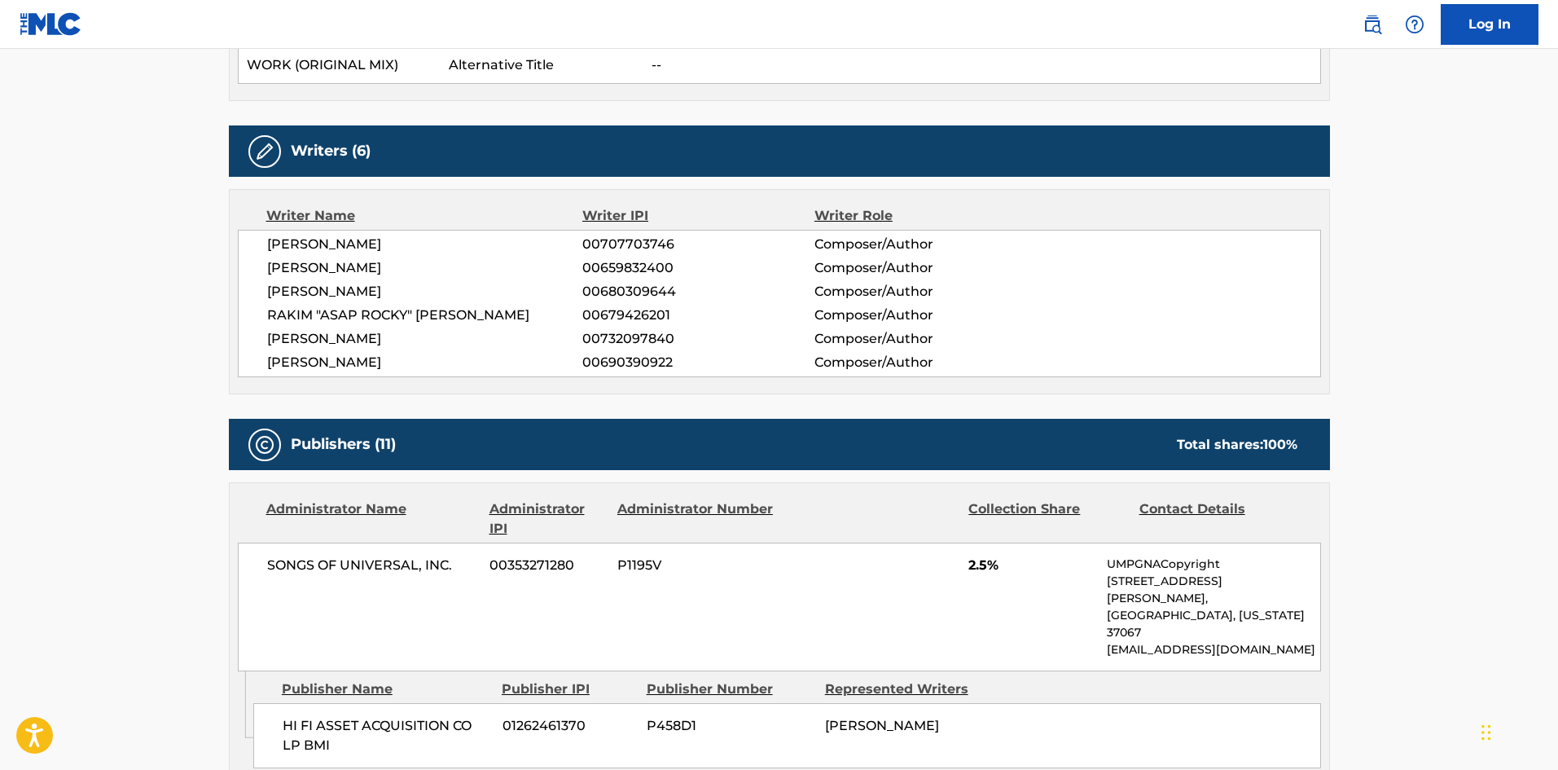
scroll to position [0, 0]
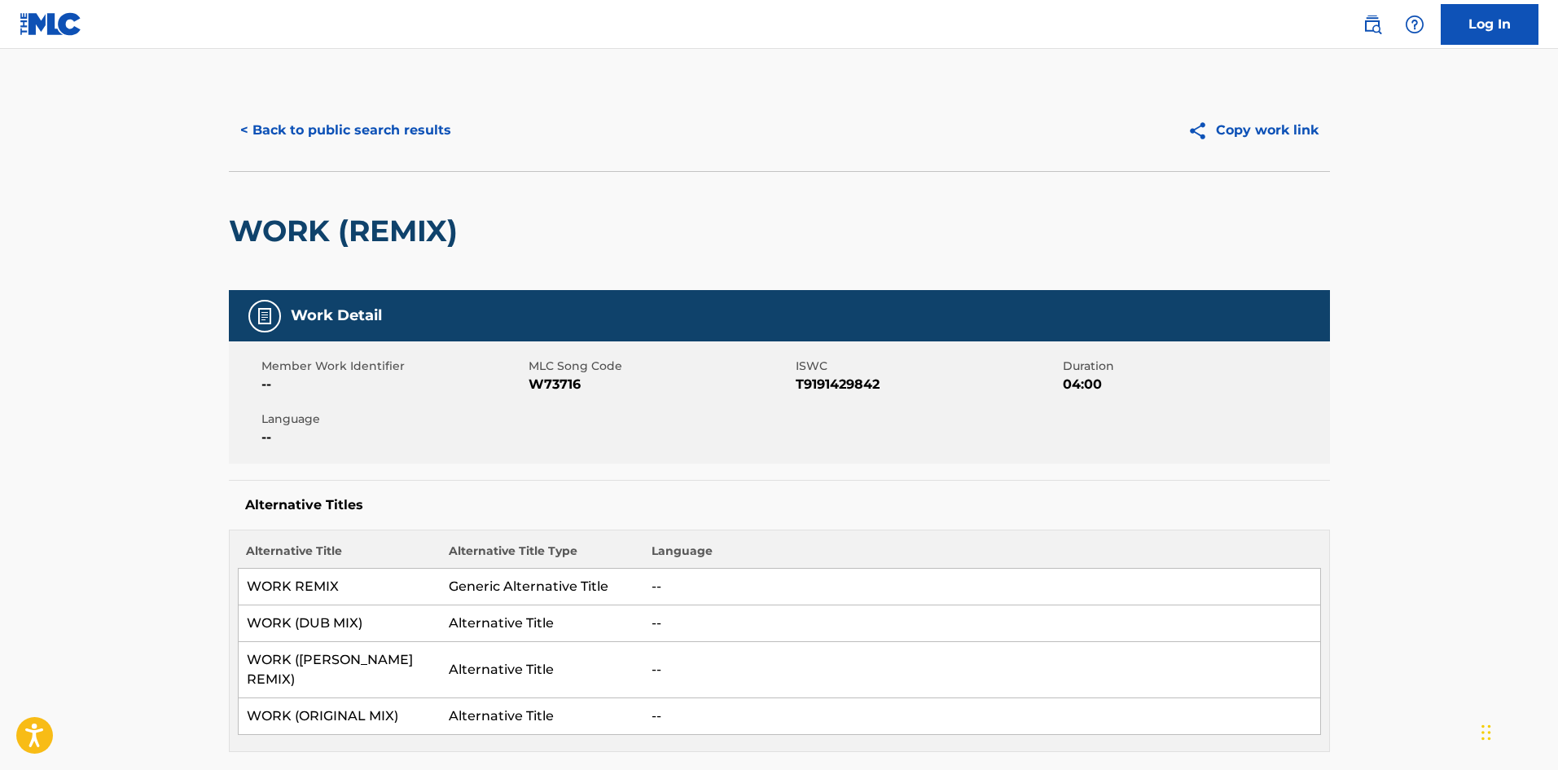
click at [355, 127] on button "< Back to public search results" at bounding box center [346, 130] width 234 height 41
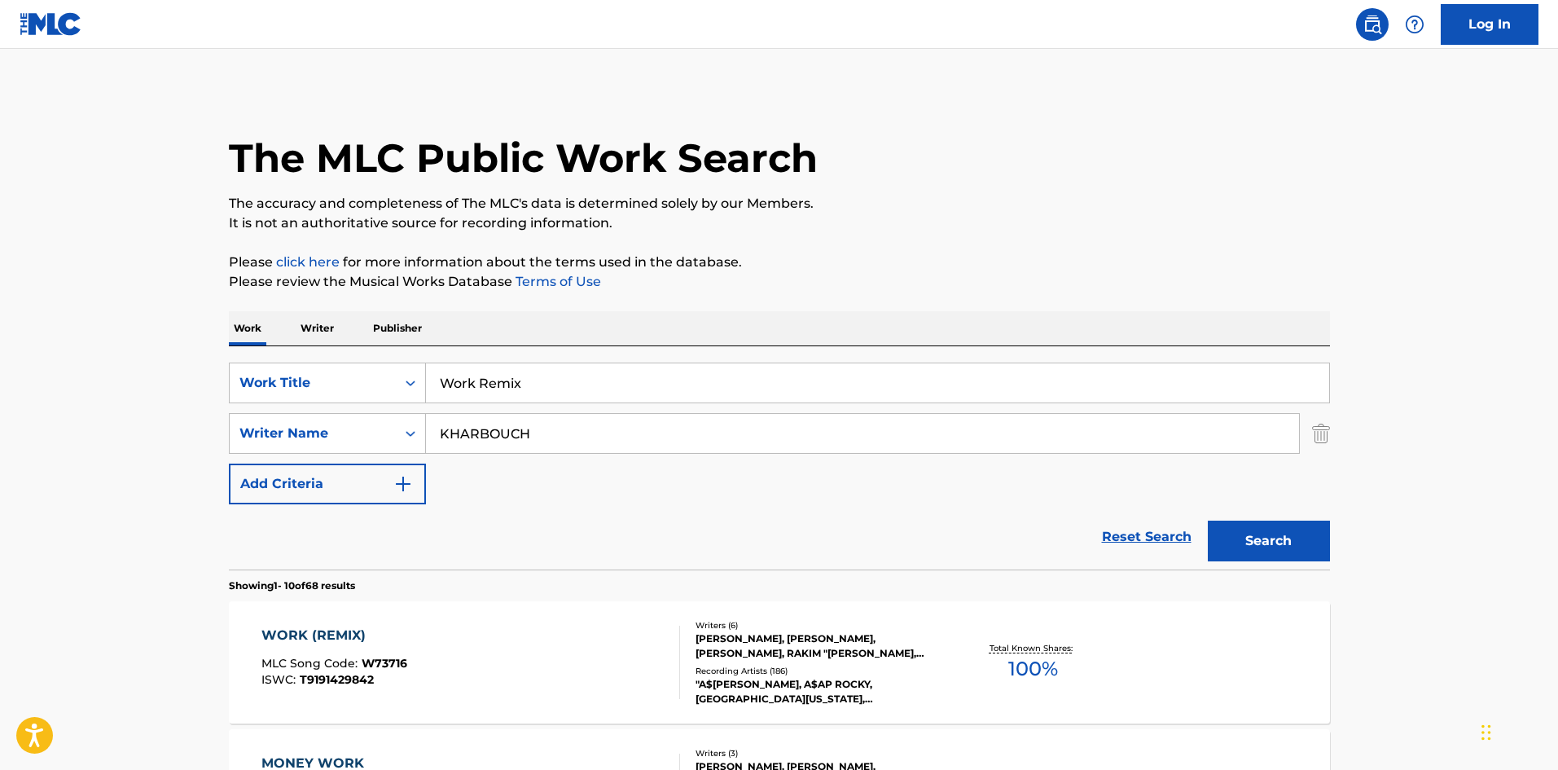
scroll to position [163, 0]
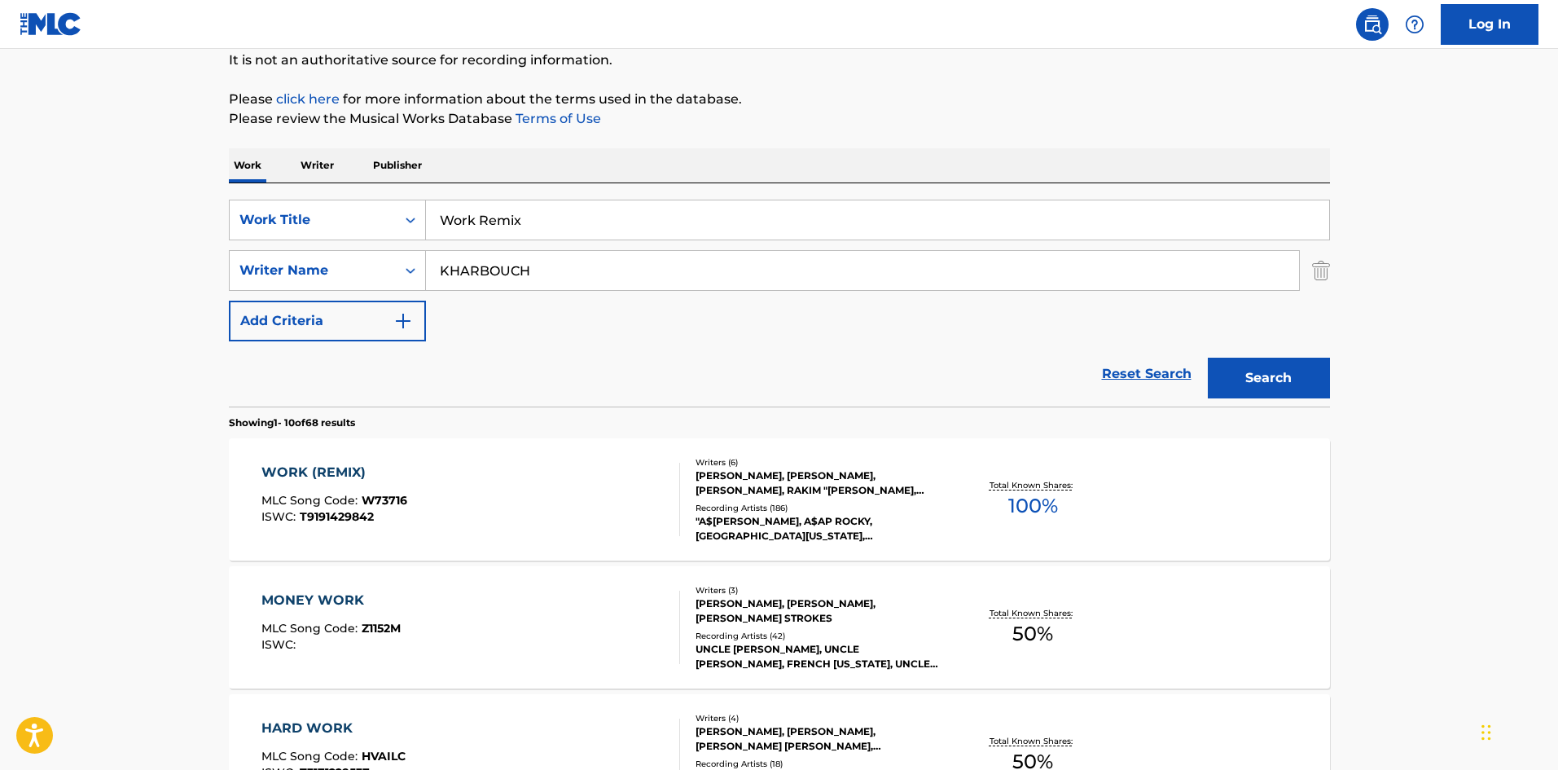
drag, startPoint x: 607, startPoint y: 215, endPoint x: 328, endPoint y: 118, distance: 294.9
paste input "1Train"
type input "1Train"
drag, startPoint x: 599, startPoint y: 129, endPoint x: 532, endPoint y: 250, distance: 137.8
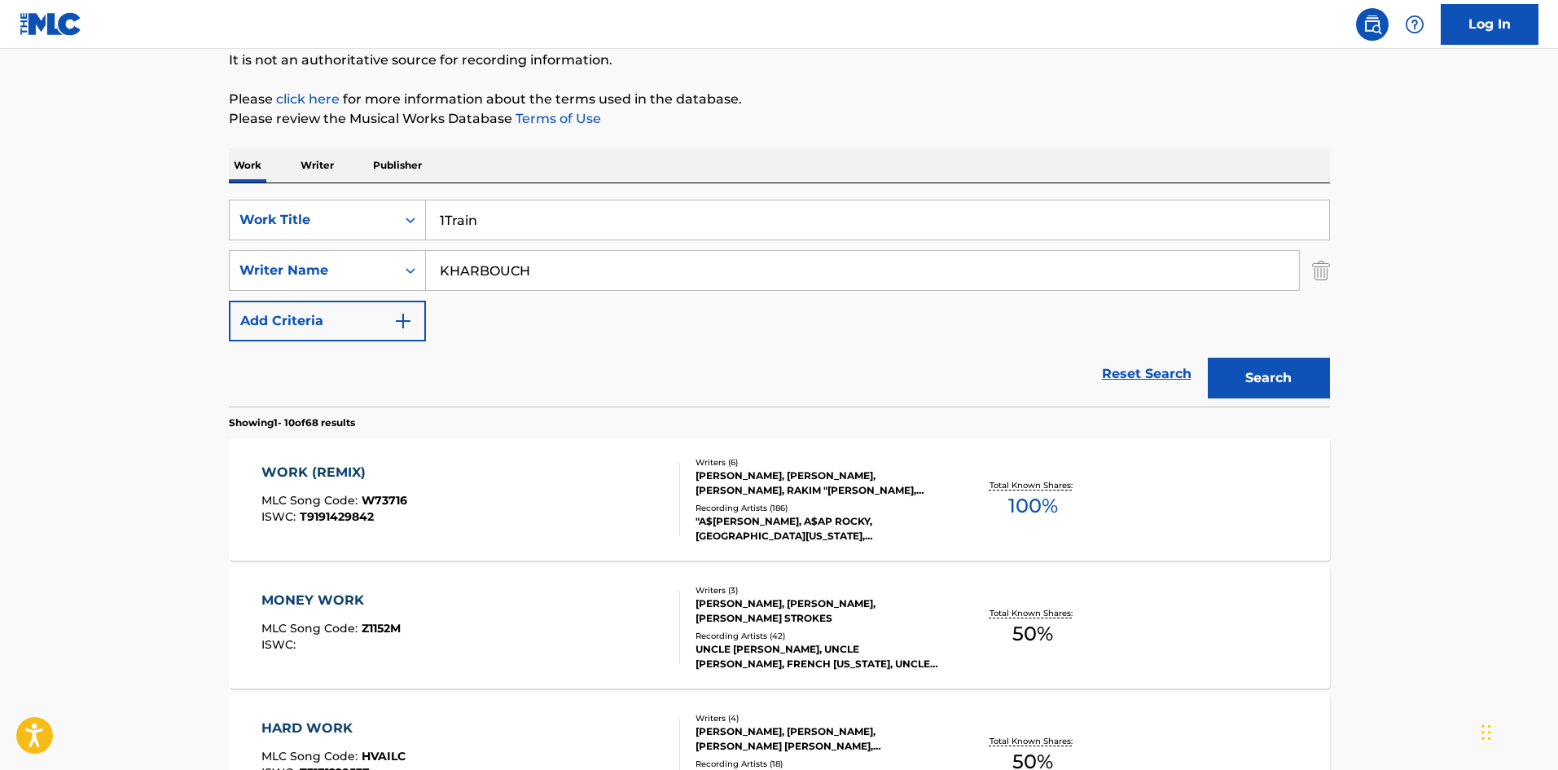
drag, startPoint x: 569, startPoint y: 279, endPoint x: 148, endPoint y: 266, distance: 421.2
click at [254, 277] on div "SearchWithCriteriad277ef1f-aa7c-442a-bbe8-2a85766b2b26 Writer Name [PERSON_NAME]" at bounding box center [779, 270] width 1101 height 41
paste input "OBEISI"
click at [1249, 371] on button "Search" at bounding box center [1269, 378] width 122 height 41
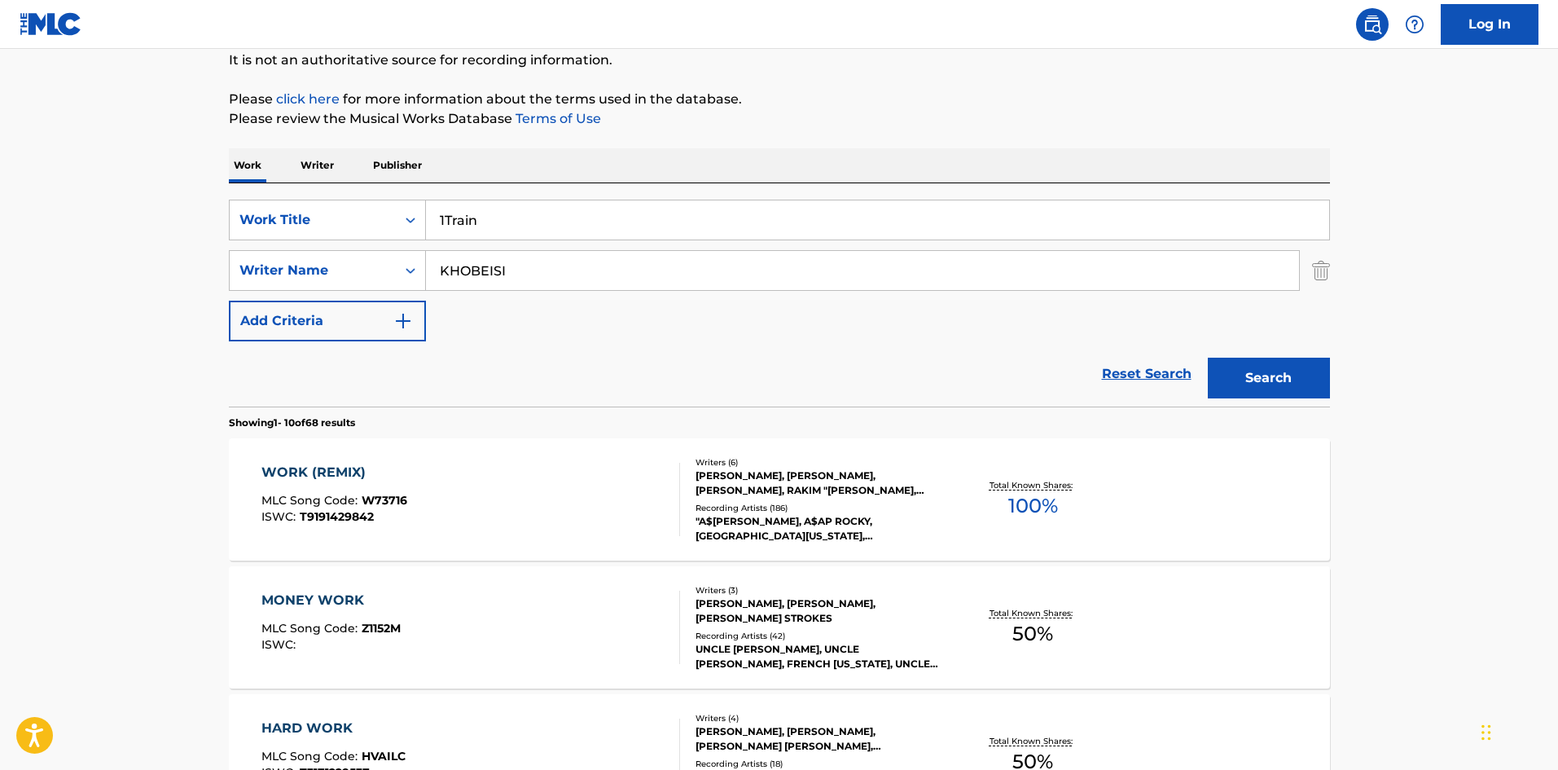
scroll to position [0, 0]
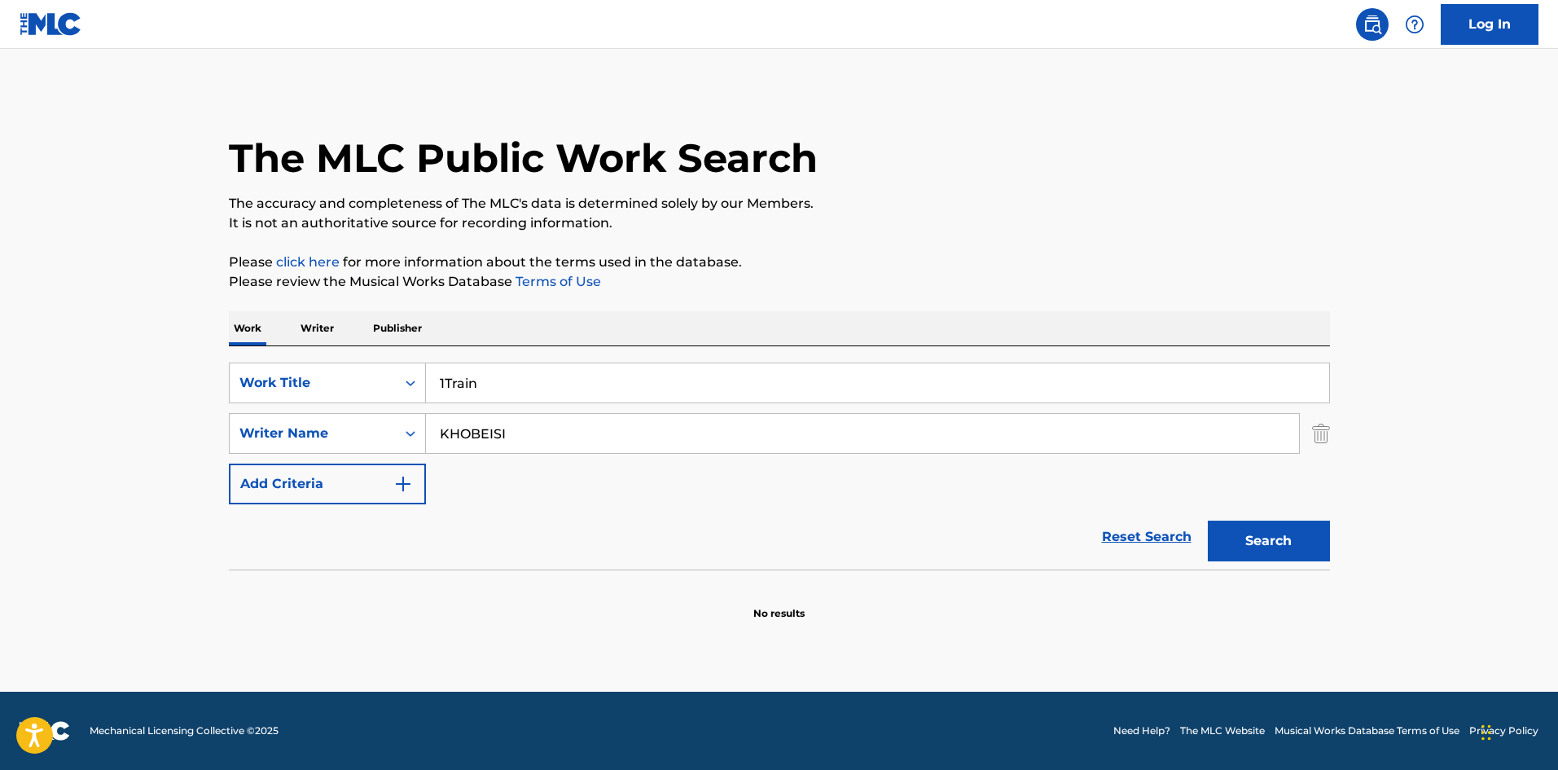
drag, startPoint x: 538, startPoint y: 432, endPoint x: 226, endPoint y: 442, distance: 311.3
click at [265, 446] on div "SearchWithCriteriad277ef1f-aa7c-442a-bbe8-2a85766b2b26 Writer Name [PERSON_NAME]" at bounding box center [779, 433] width 1101 height 41
paste input "ARSLAN"
click at [1253, 531] on button "Search" at bounding box center [1269, 540] width 122 height 41
drag, startPoint x: 551, startPoint y: 432, endPoint x: 62, endPoint y: 445, distance: 489.6
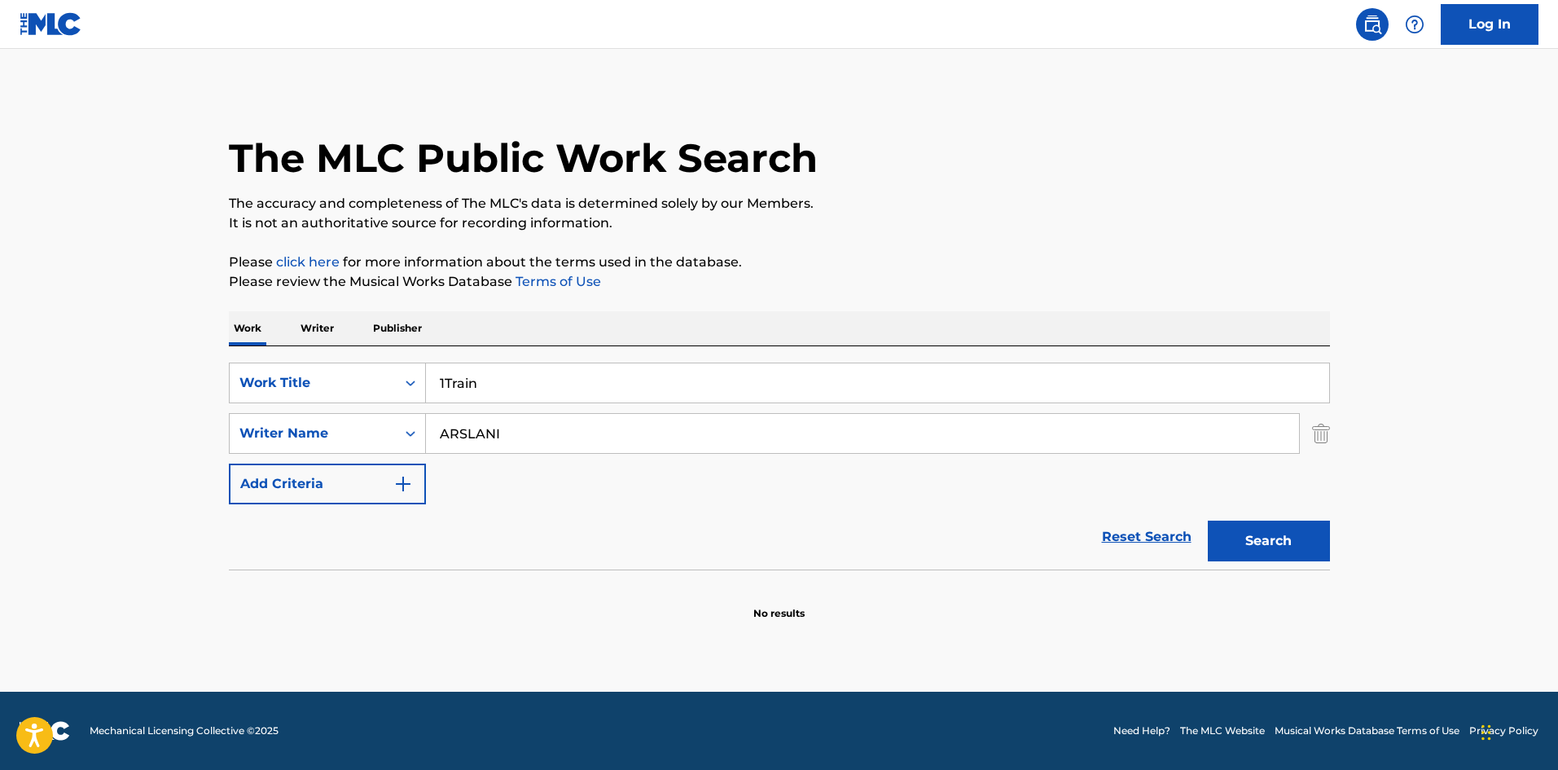
click at [79, 449] on main "The MLC Public Work Search The accuracy and completeness of The MLC's data is d…" at bounding box center [779, 370] width 1558 height 643
paste input "[PERSON_NAME]"
click at [1243, 530] on button "Search" at bounding box center [1269, 540] width 122 height 41
drag, startPoint x: 540, startPoint y: 428, endPoint x: 81, endPoint y: 420, distance: 458.6
click at [117, 422] on main "The MLC Public Work Search The accuracy and completeness of The MLC's data is d…" at bounding box center [779, 370] width 1558 height 643
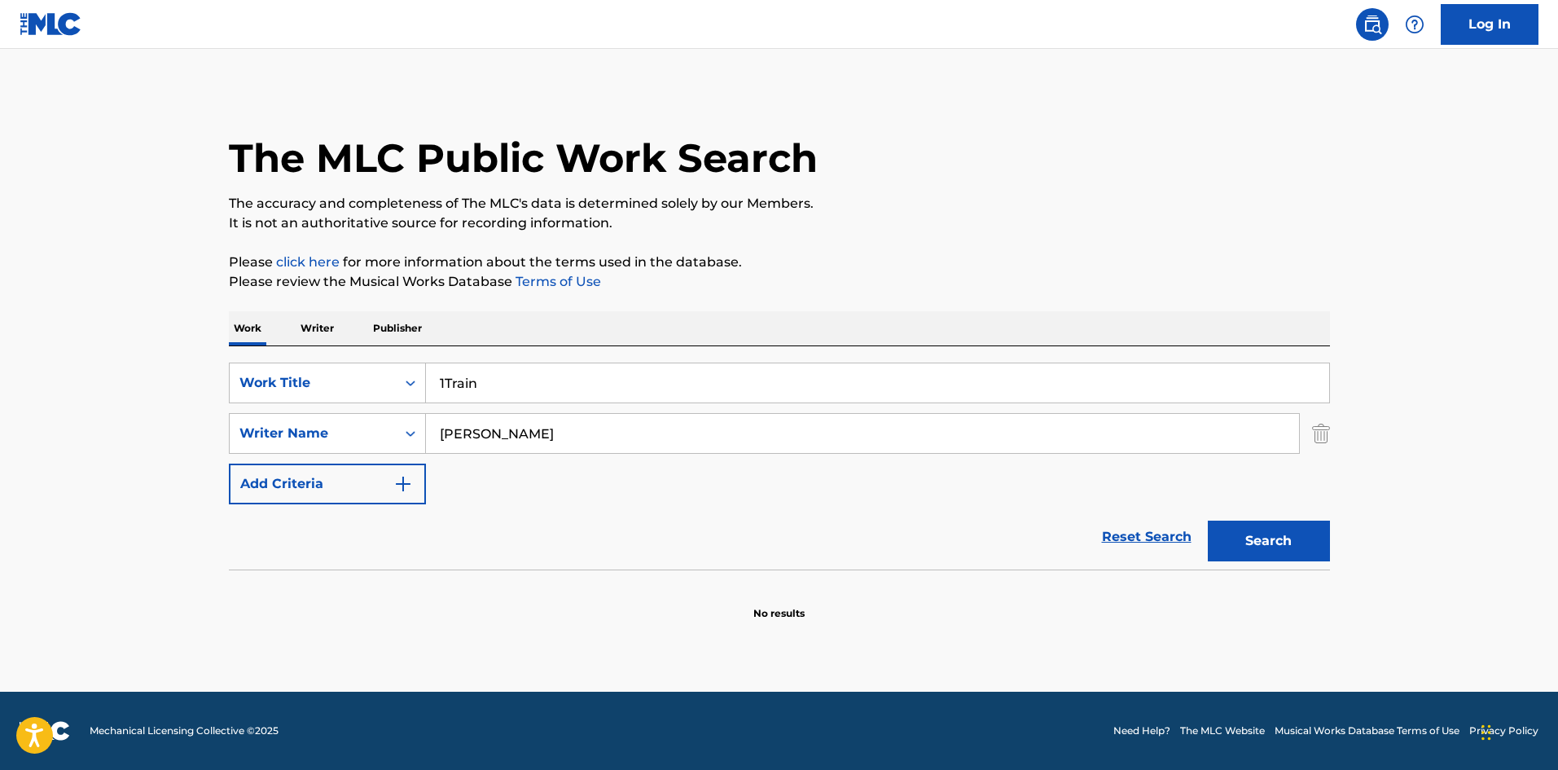
paste input "[PERSON_NAME]"
click at [1262, 541] on button "Search" at bounding box center [1269, 540] width 122 height 41
drag, startPoint x: 554, startPoint y: 426, endPoint x: 231, endPoint y: 437, distance: 322.7
click at [249, 437] on div "SearchWithCriteriad277ef1f-aa7c-442a-bbe8-2a85766b2b26 Writer Name [PERSON_NAME]" at bounding box center [779, 433] width 1101 height 41
paste input "CHAUNCY"
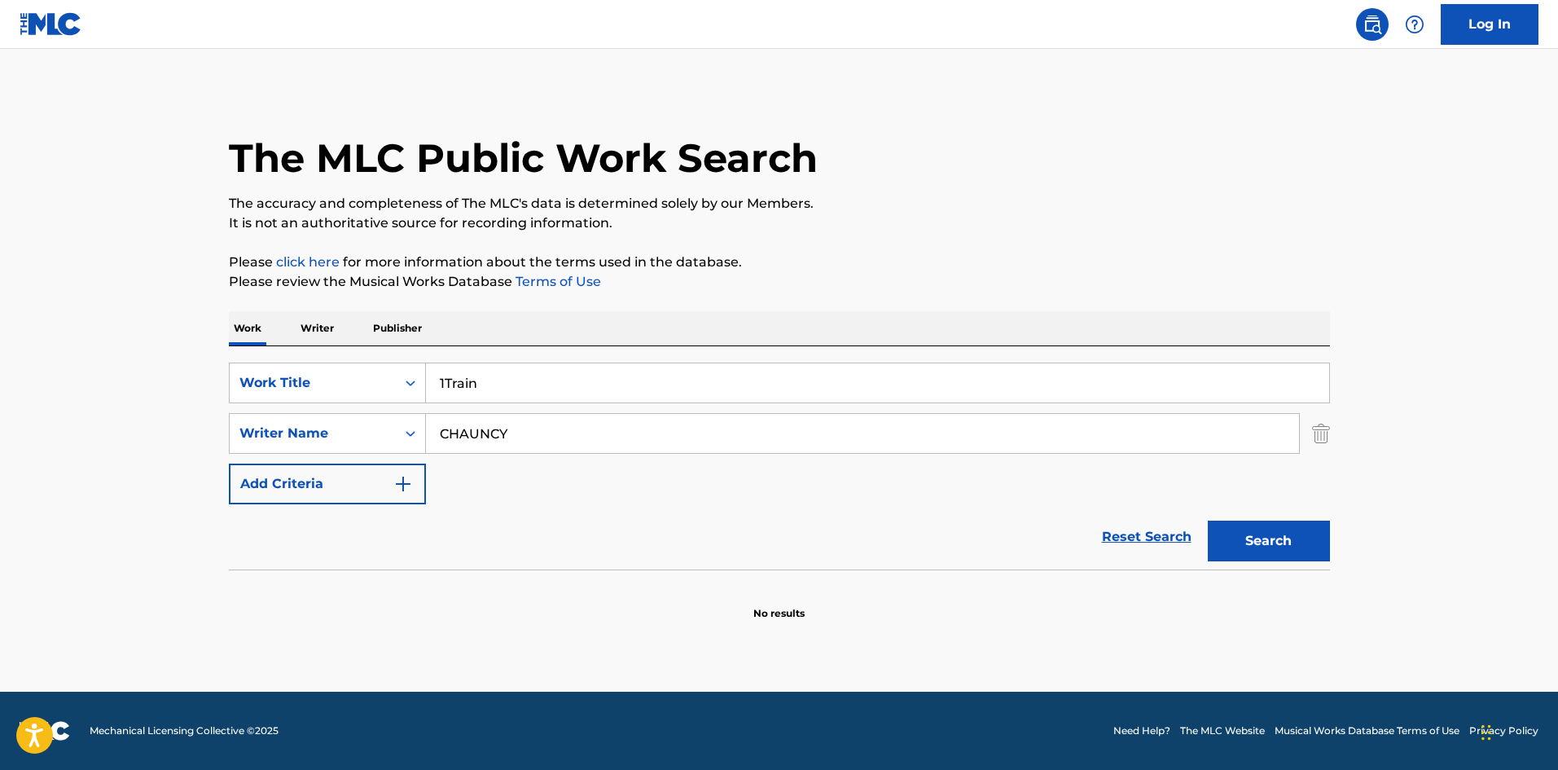
click at [1262, 555] on button "Search" at bounding box center [1269, 540] width 122 height 41
drag, startPoint x: 556, startPoint y: 433, endPoint x: 145, endPoint y: 424, distance: 411.4
click at [152, 428] on main "The MLC Public Work Search The accuracy and completeness of The MLC's data is d…" at bounding box center [779, 370] width 1558 height 643
paste input "[PERSON_NAME]"
type input "[PERSON_NAME]"
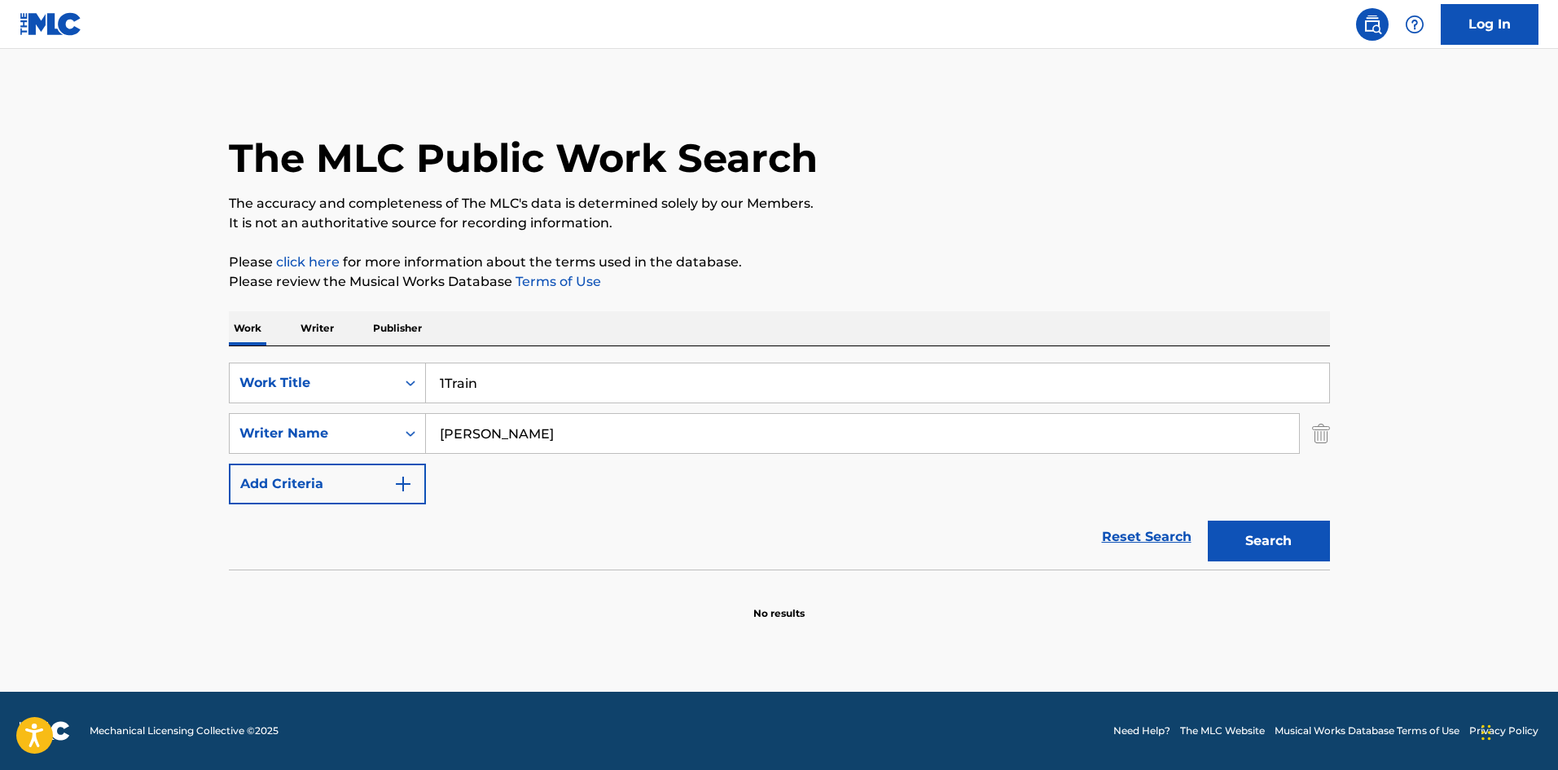
click at [1294, 525] on button "Search" at bounding box center [1269, 540] width 122 height 41
drag, startPoint x: 522, startPoint y: 379, endPoint x: 316, endPoint y: 301, distance: 220.4
click at [270, 362] on div "SearchWithCriteria72799b4a-5b41-418b-ba34-3db57fffc205 Work Title 1Train Search…" at bounding box center [779, 457] width 1101 height 223
paste input "A$AP Forever"
type input "A$AP Forever"
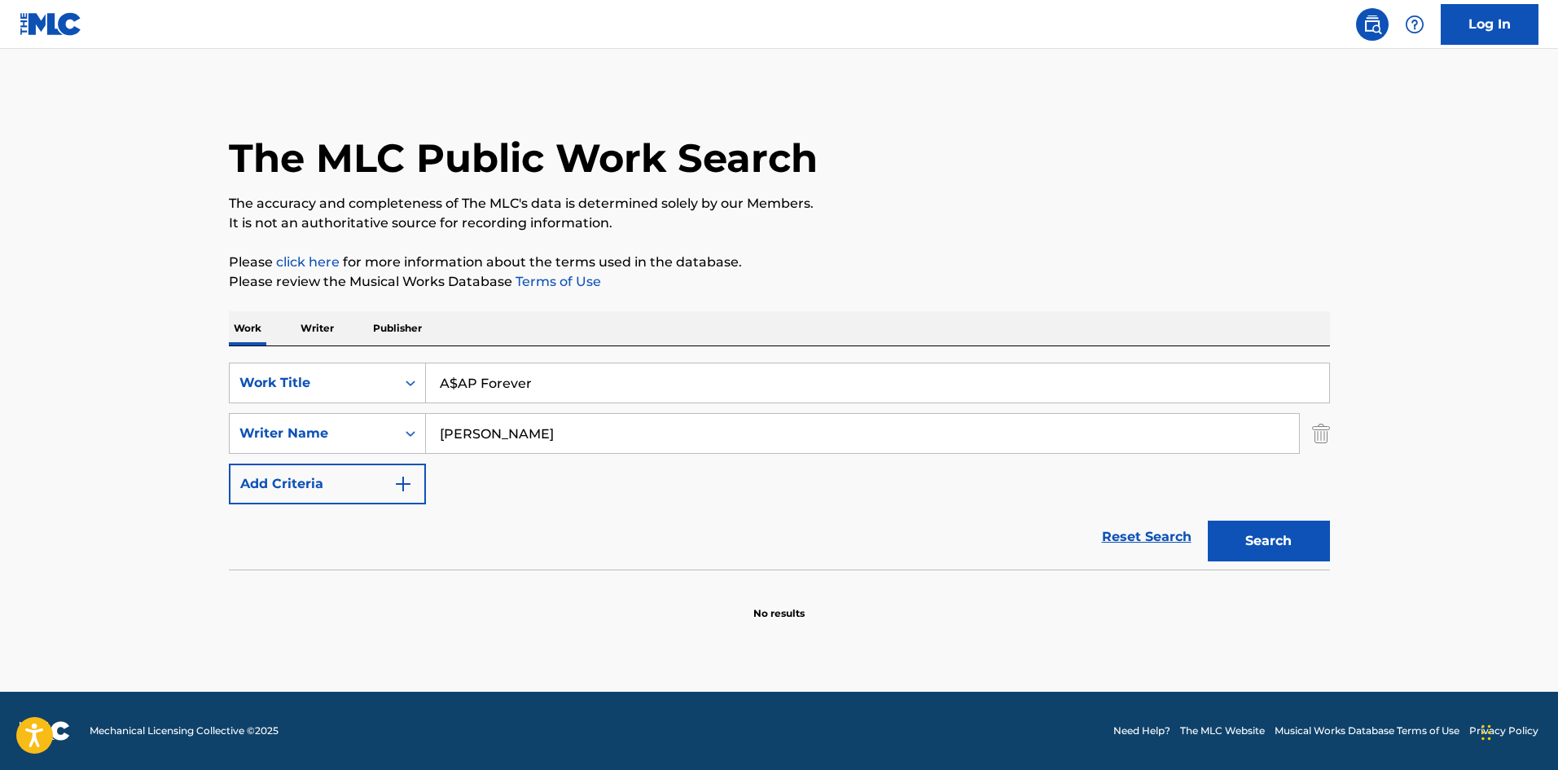
drag, startPoint x: 565, startPoint y: 435, endPoint x: 178, endPoint y: 450, distance: 387.9
click at [271, 459] on div "SearchWithCriteria72799b4a-5b41-418b-ba34-3db57fffc205 Work Title A$AP Forever …" at bounding box center [779, 433] width 1101 height 142
paste input "[PERSON_NAME]"
click at [1275, 531] on button "Search" at bounding box center [1269, 540] width 122 height 41
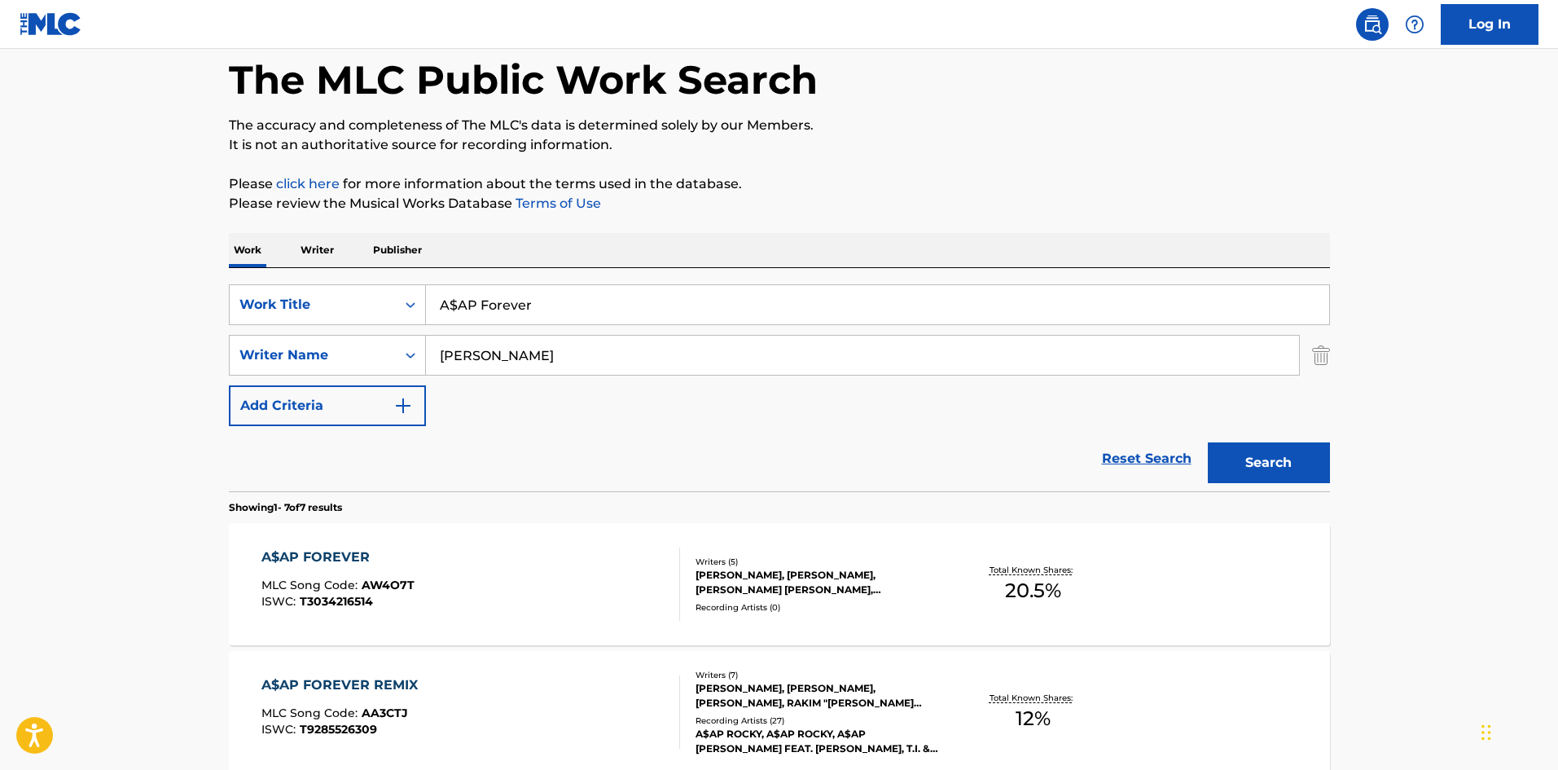
scroll to position [326, 0]
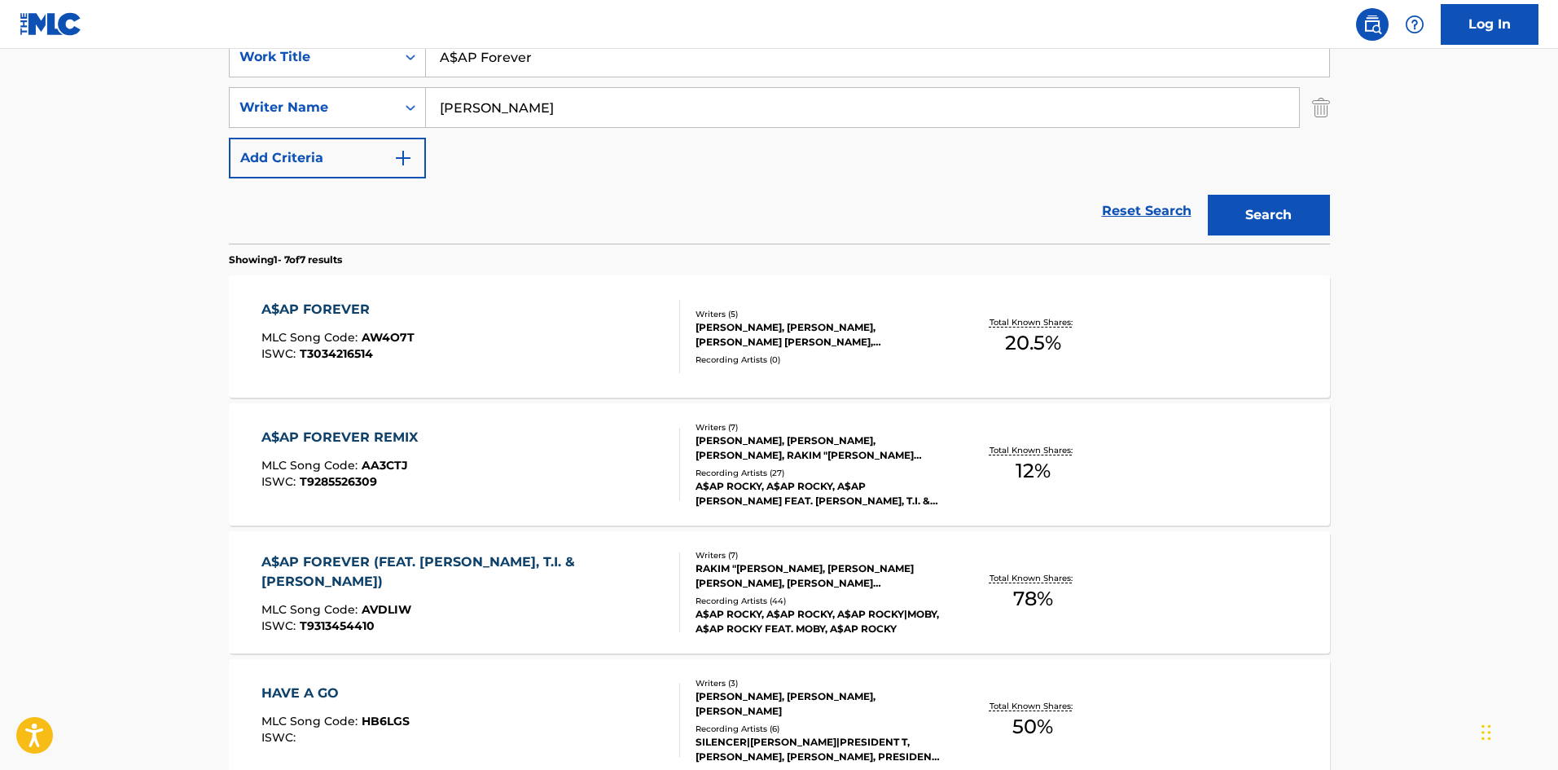
drag, startPoint x: 574, startPoint y: 98, endPoint x: 131, endPoint y: 101, distance: 443.1
click at [128, 104] on main "The MLC Public Work Search The accuracy and completeness of The MLC's data is d…" at bounding box center [779, 486] width 1558 height 1526
paste input "ELGADO"
click at [1268, 218] on button "Search" at bounding box center [1269, 215] width 122 height 41
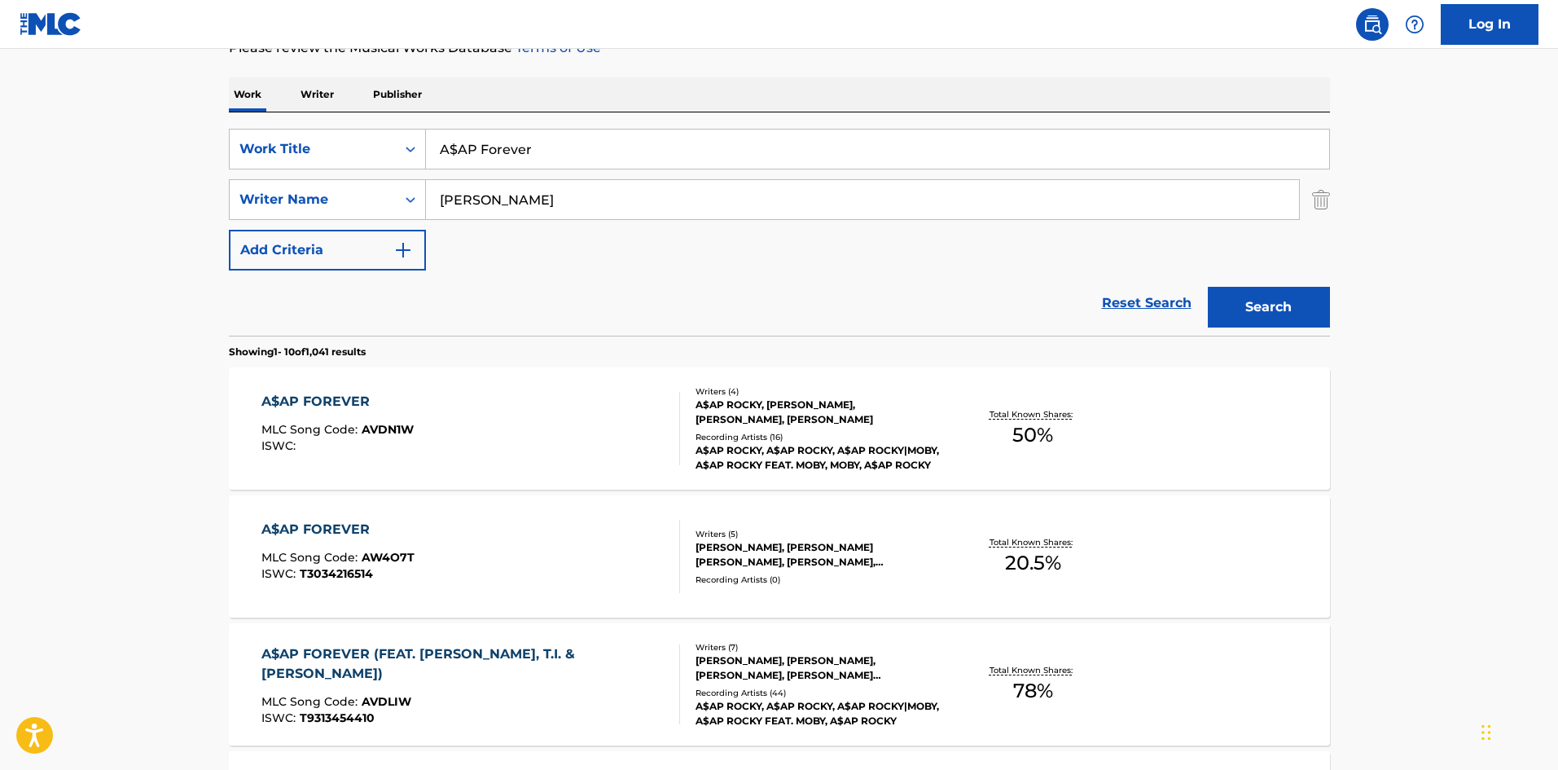
scroll to position [244, 0]
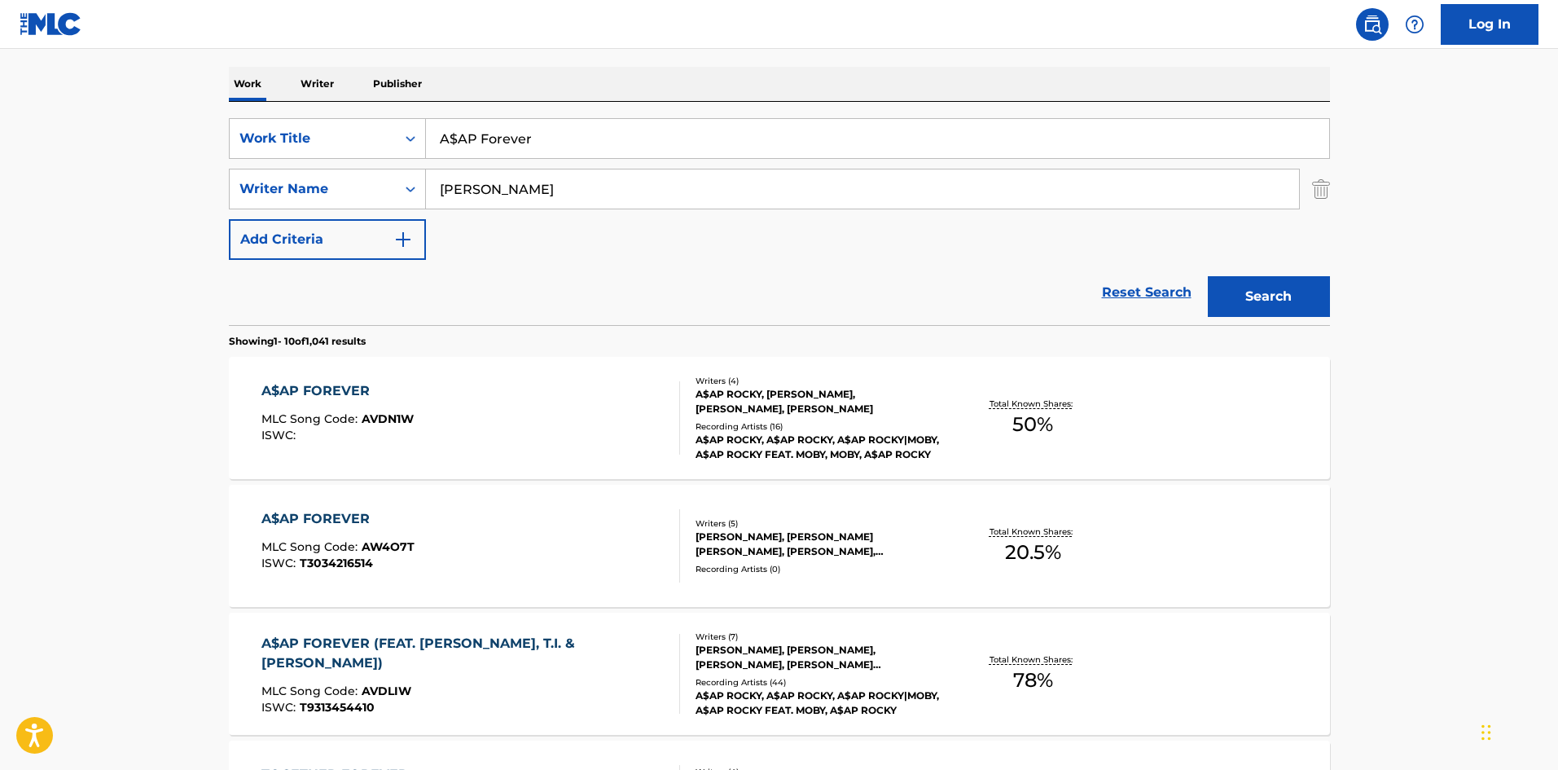
drag, startPoint x: 543, startPoint y: 183, endPoint x: 105, endPoint y: 190, distance: 438.2
click at [120, 191] on main "The MLC Public Work Search The accuracy and completeness of The MLC's data is d…" at bounding box center [779, 763] width 1558 height 1917
paste input "ROCKY"
type input "ROCKY"
click at [1265, 296] on button "Search" at bounding box center [1269, 296] width 122 height 41
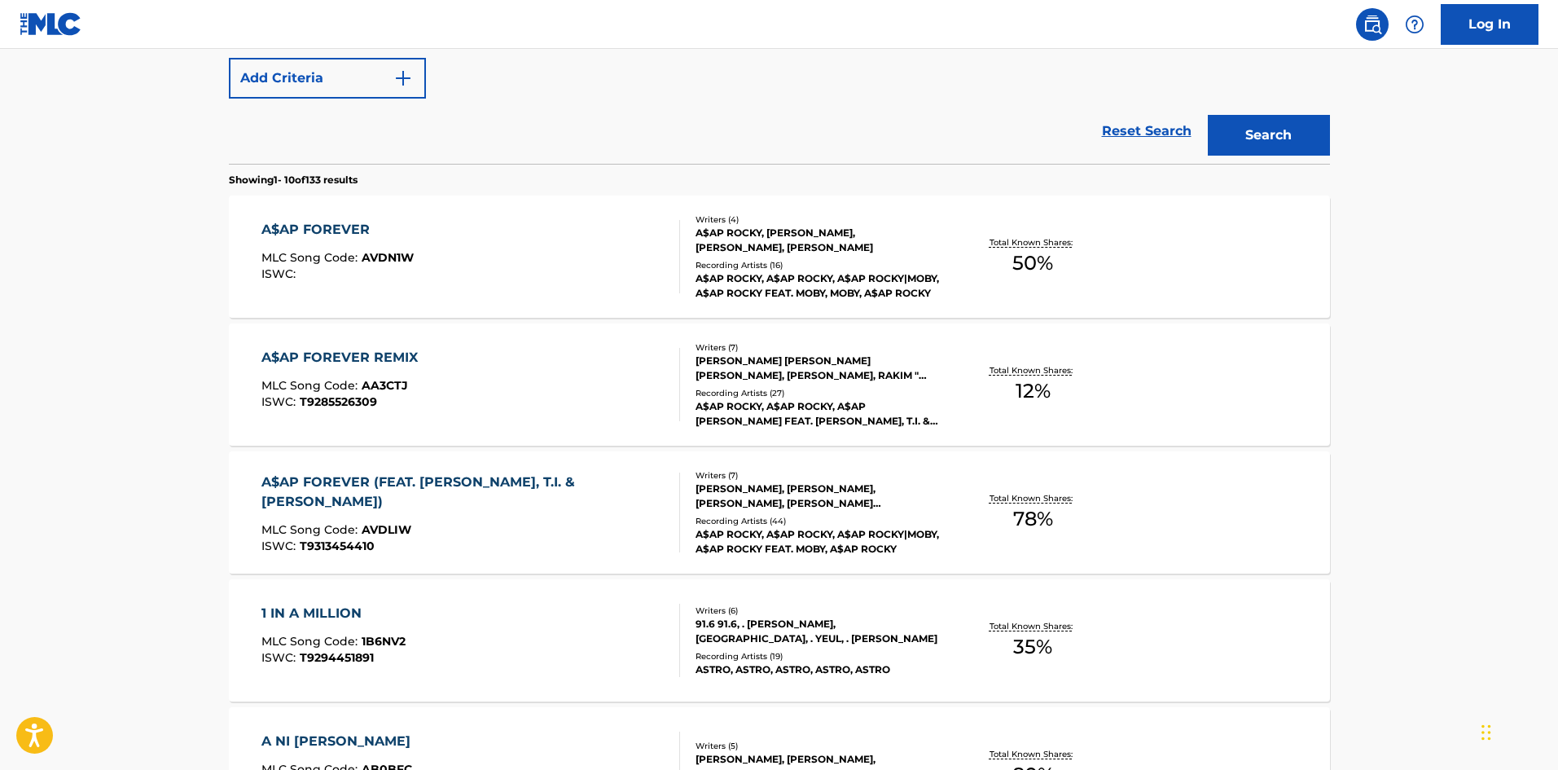
scroll to position [407, 0]
click at [292, 226] on div "A$AP FOREVER" at bounding box center [337, 228] width 152 height 20
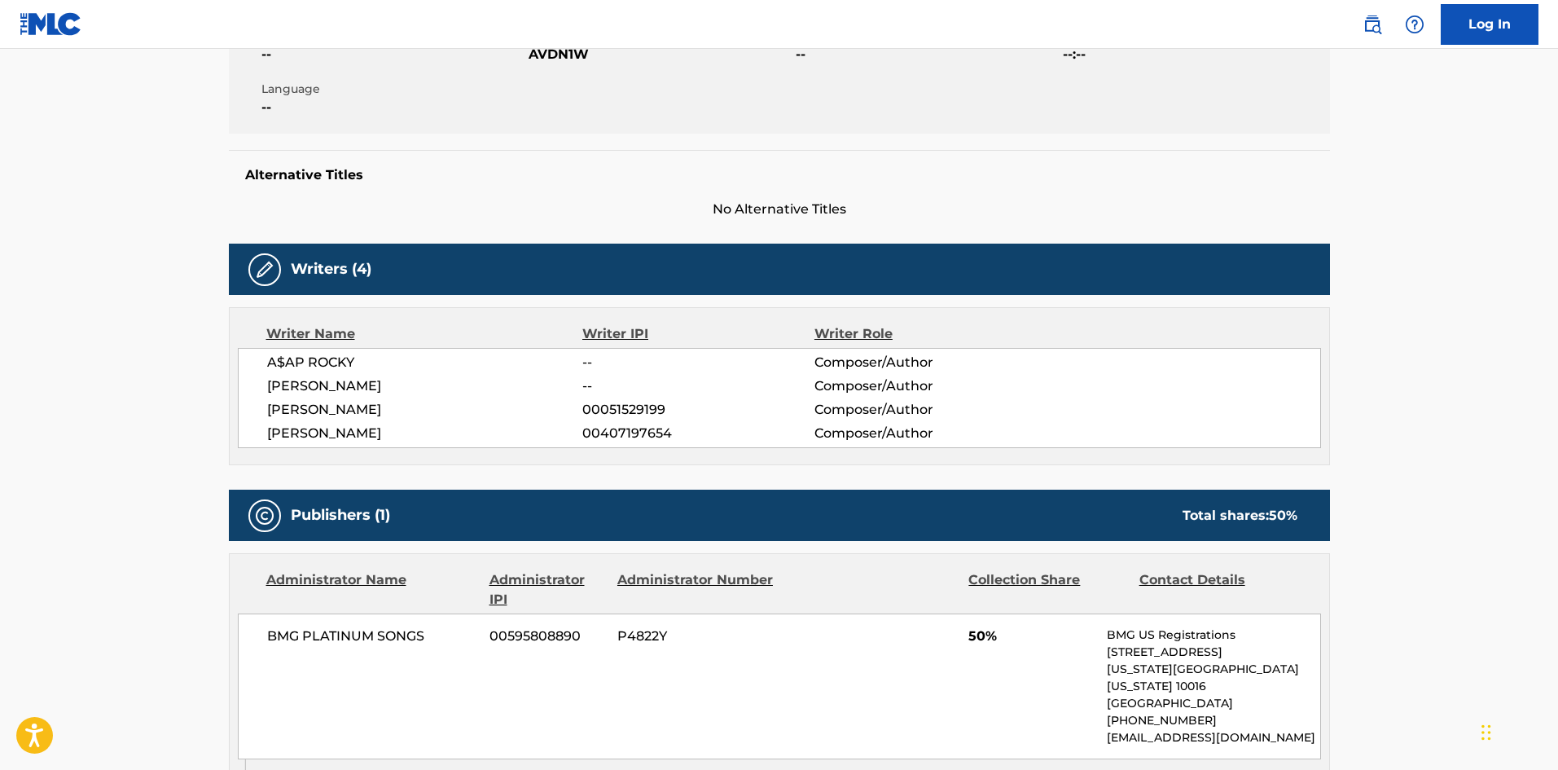
scroll to position [489, 0]
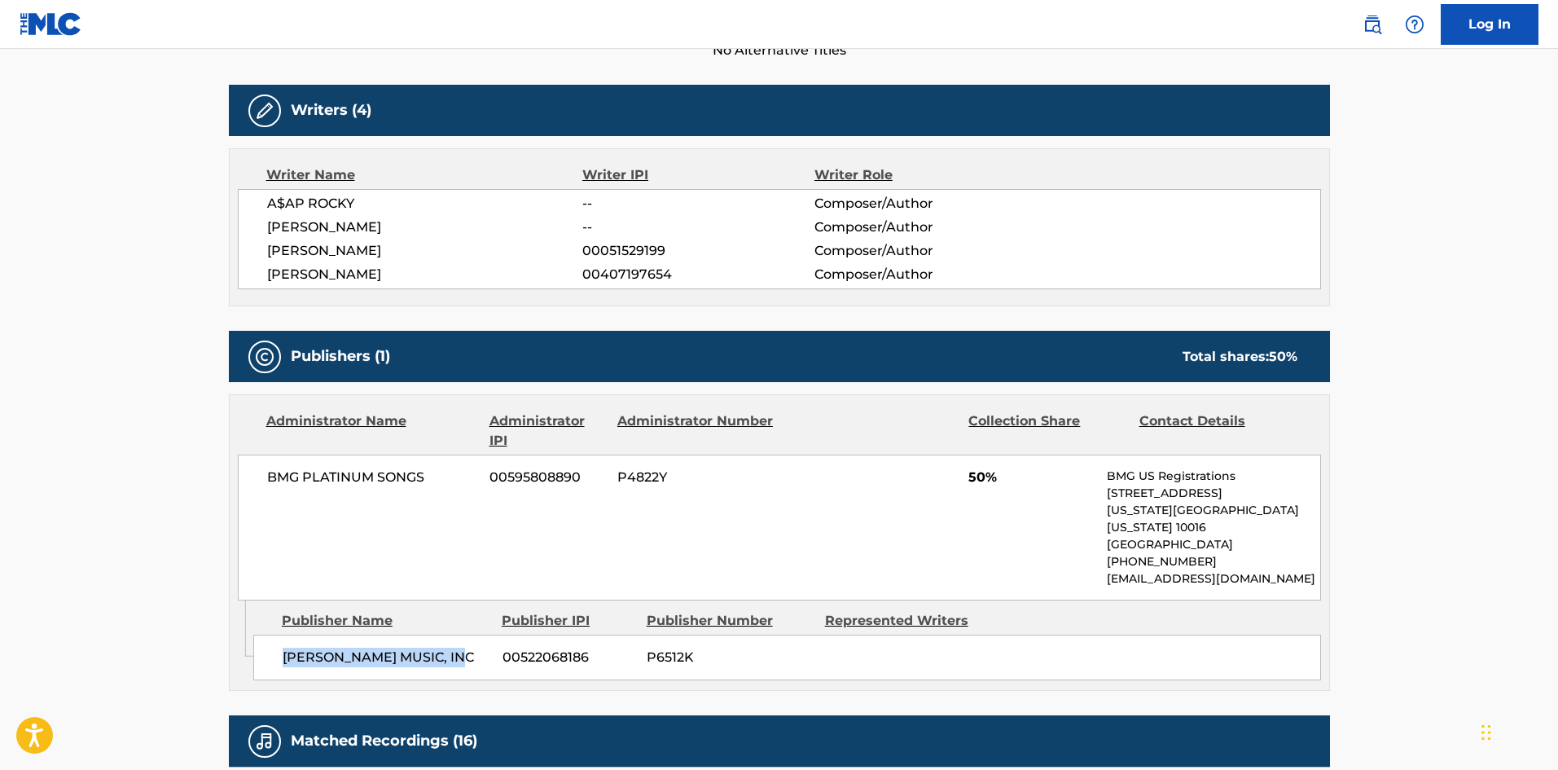
drag, startPoint x: 283, startPoint y: 645, endPoint x: 478, endPoint y: 637, distance: 194.8
click at [478, 647] on span "[PERSON_NAME] MUSIC, INC" at bounding box center [387, 657] width 208 height 20
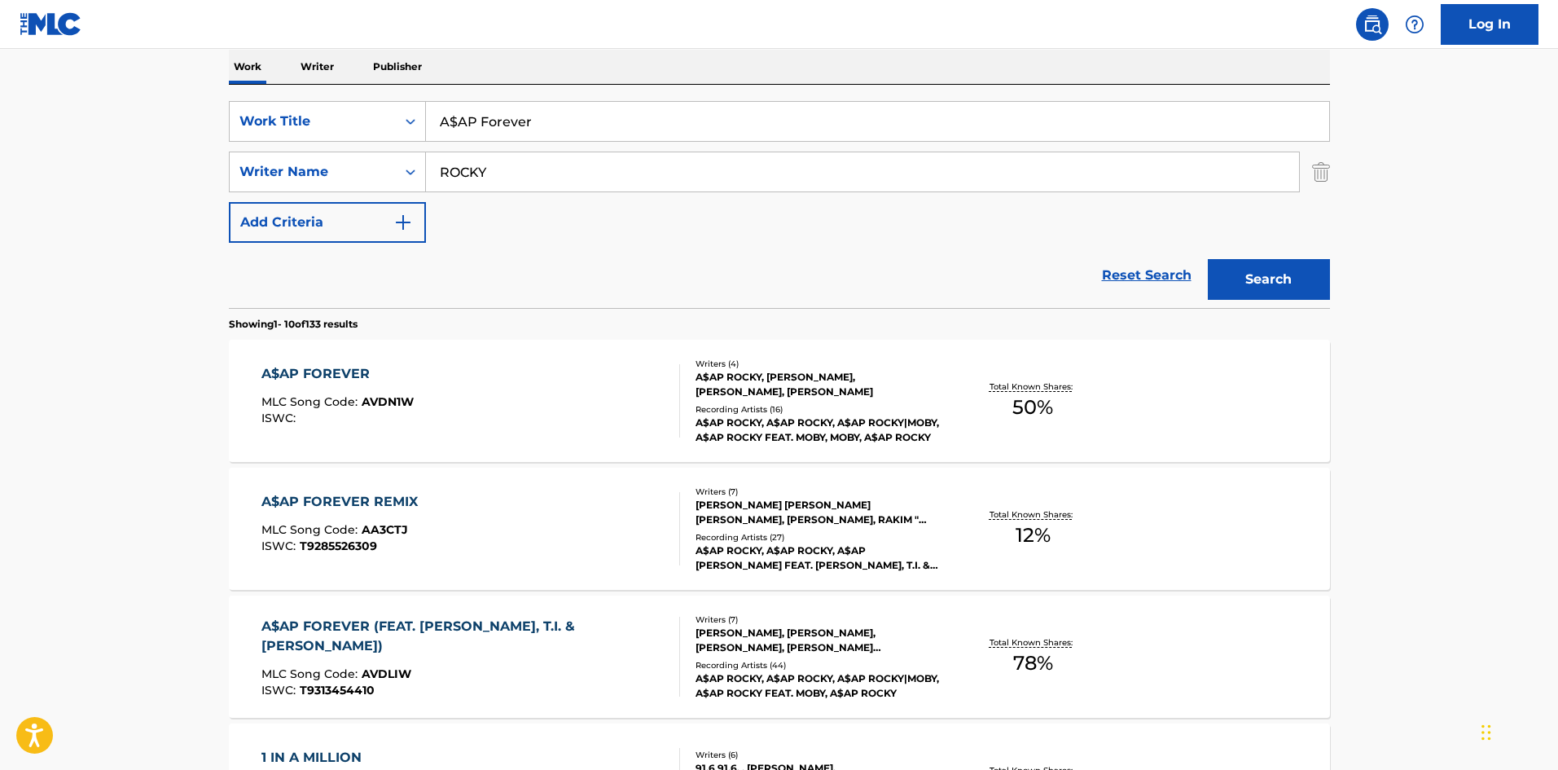
scroll to position [174, 0]
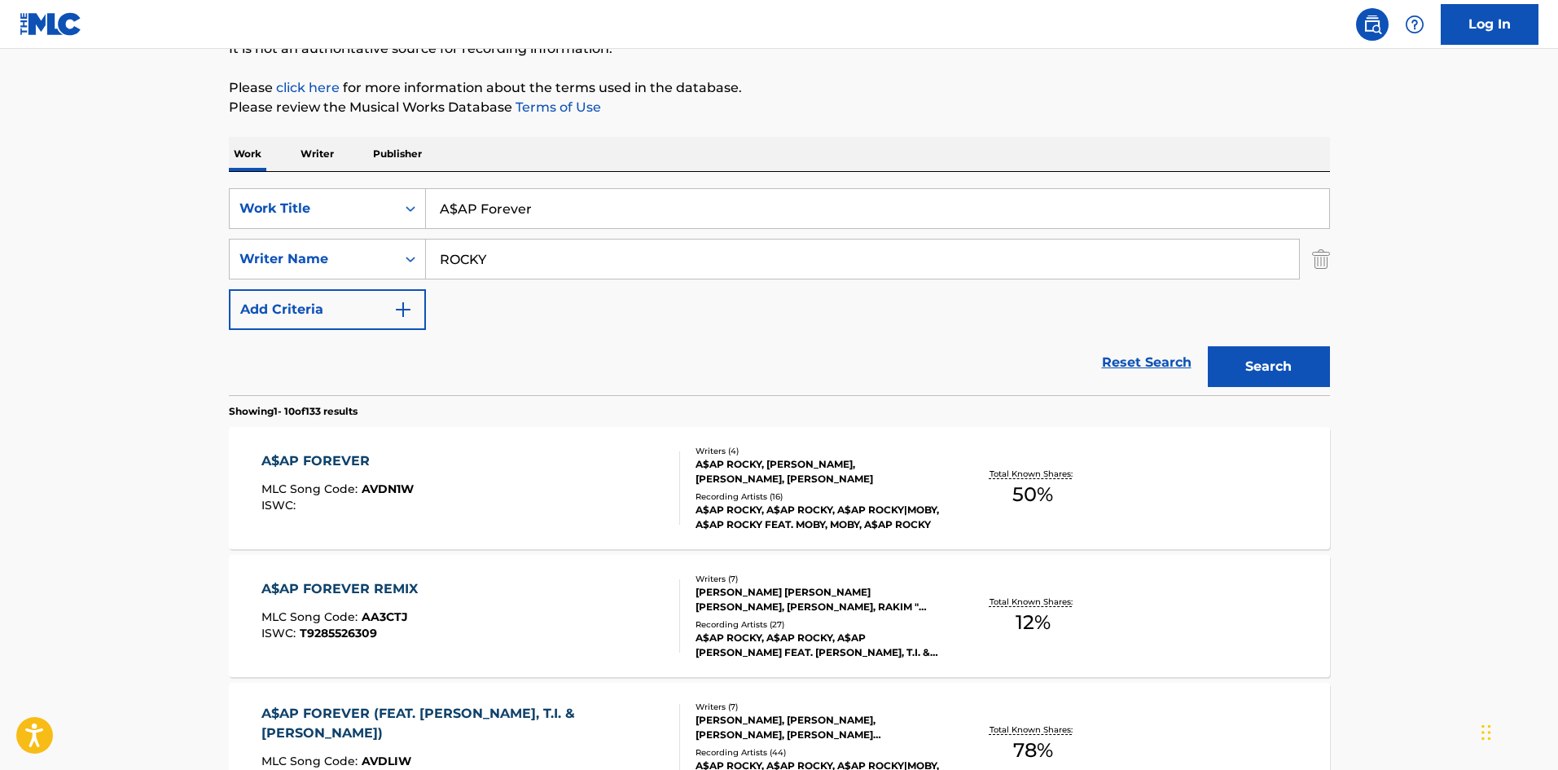
drag, startPoint x: 569, startPoint y: 209, endPoint x: 265, endPoint y: 98, distance: 324.4
click at [237, 174] on div "SearchWithCriteria72799b4a-5b41-418b-ba34-3db57fffc205 Work Title A$AP Forever …" at bounding box center [779, 283] width 1101 height 223
paste input "REMIX"
type input "A$AP Forever REMIX"
drag, startPoint x: 615, startPoint y: 241, endPoint x: 264, endPoint y: 309, distance: 357.5
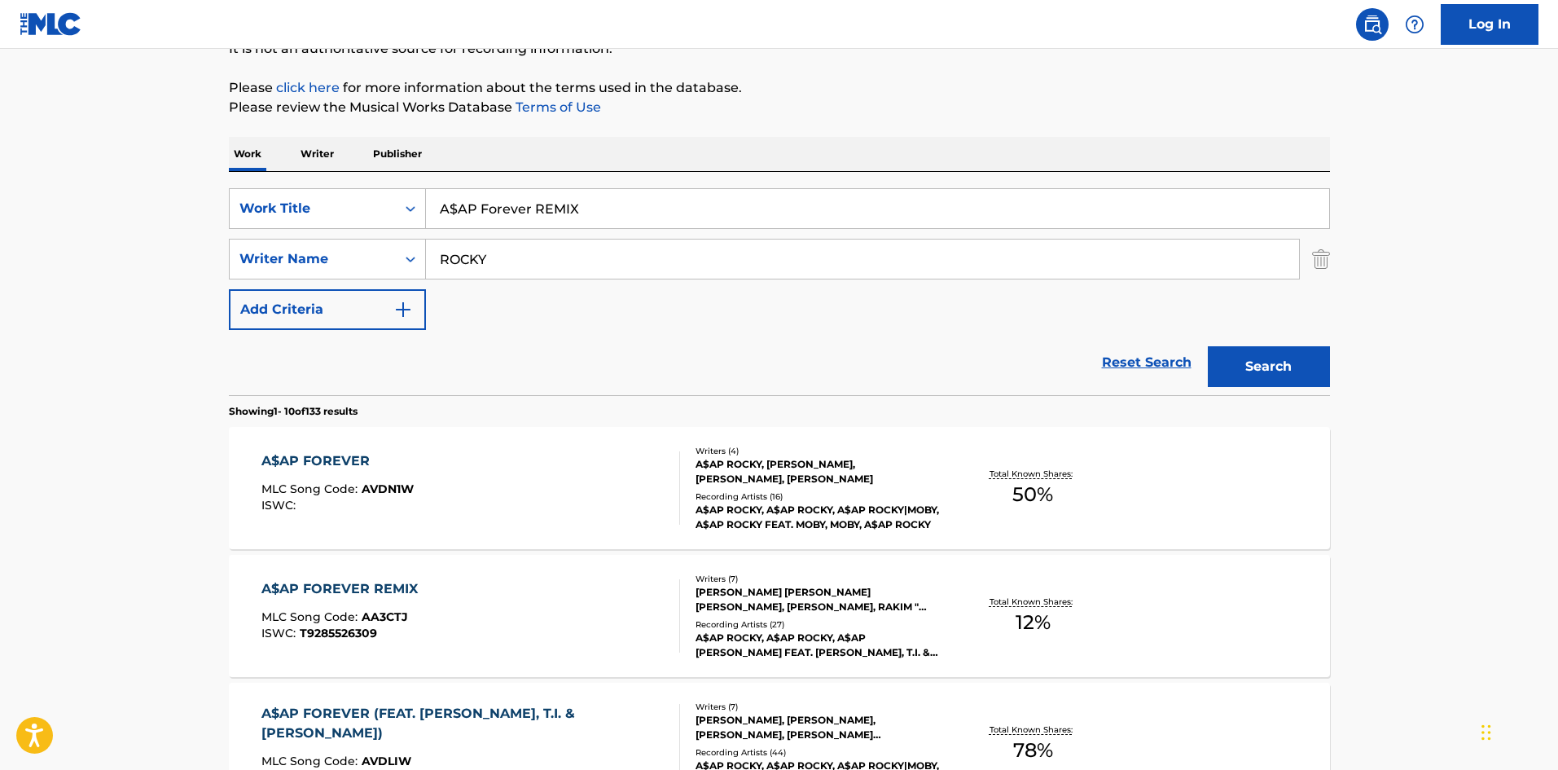
click at [265, 309] on div "SearchWithCriteria72799b4a-5b41-418b-ba34-3db57fffc205 Work Title A$AP Forever …" at bounding box center [779, 259] width 1101 height 142
paste input "MELVILLE"
click at [1308, 364] on button "Search" at bounding box center [1269, 366] width 122 height 41
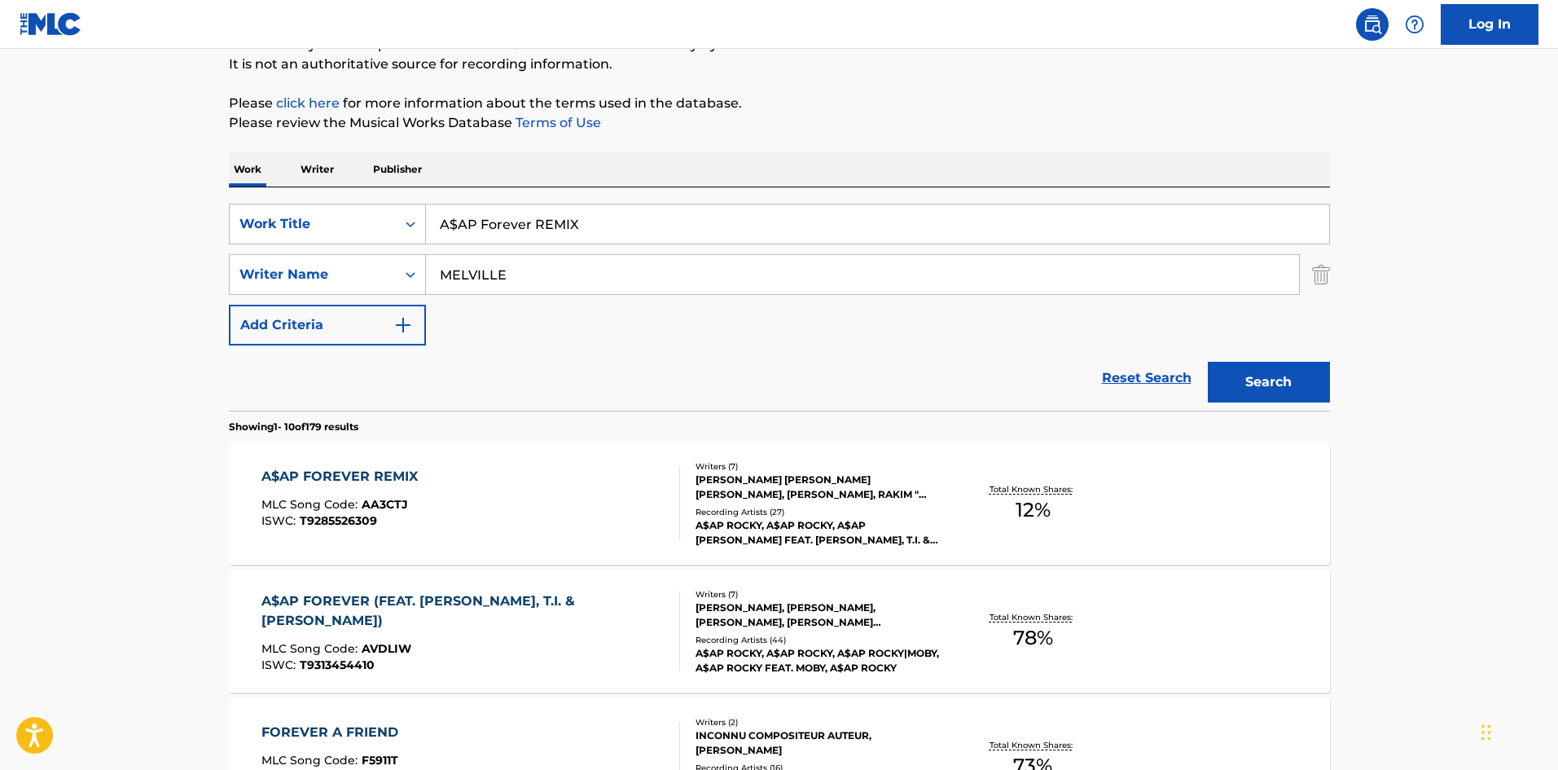
scroll to position [163, 0]
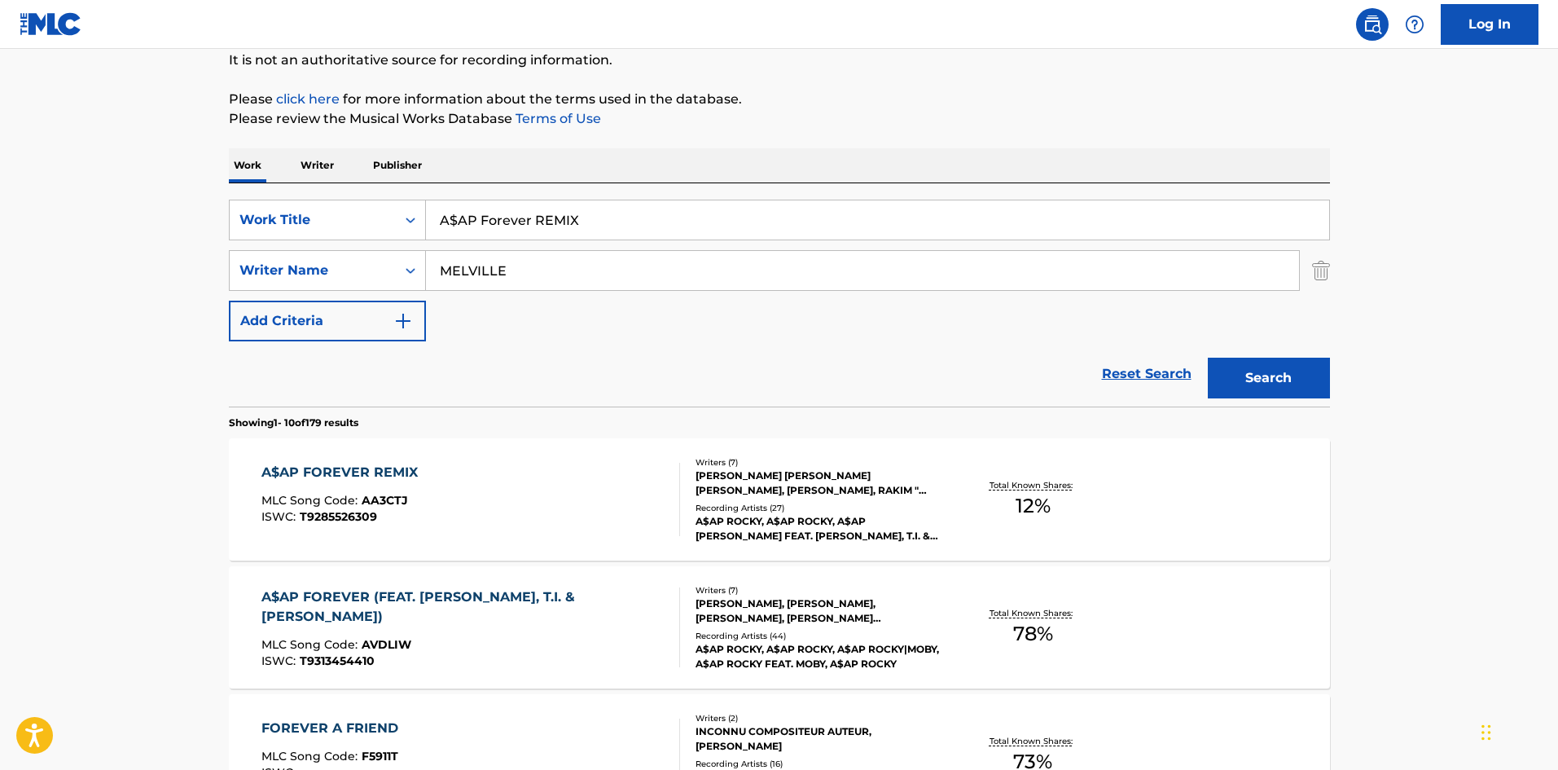
drag, startPoint x: 536, startPoint y: 266, endPoint x: 93, endPoint y: 263, distance: 443.1
paste input "SCUDI"
type input "MESCUDI"
click at [1248, 375] on button "Search" at bounding box center [1269, 378] width 122 height 41
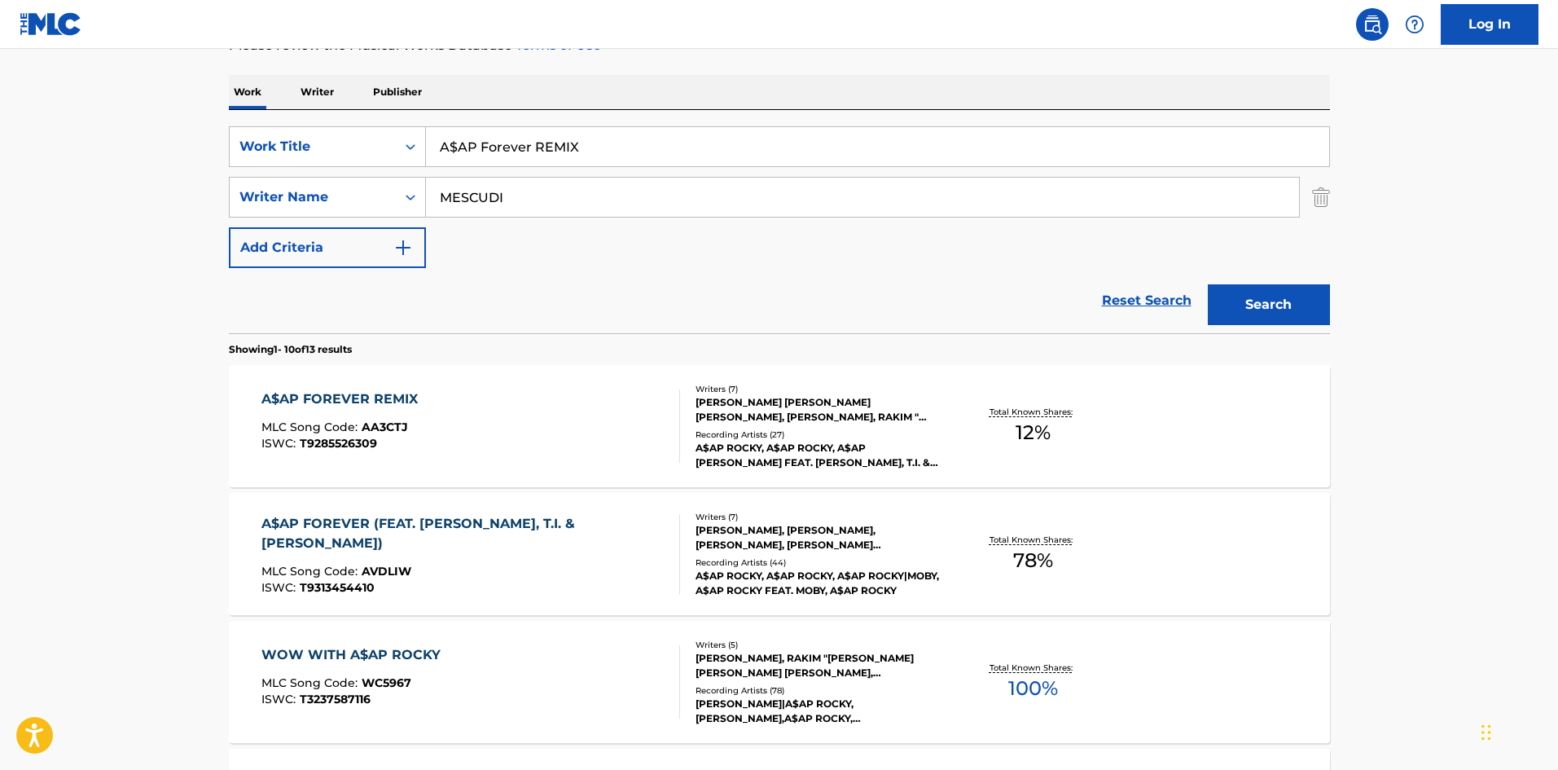
scroll to position [244, 0]
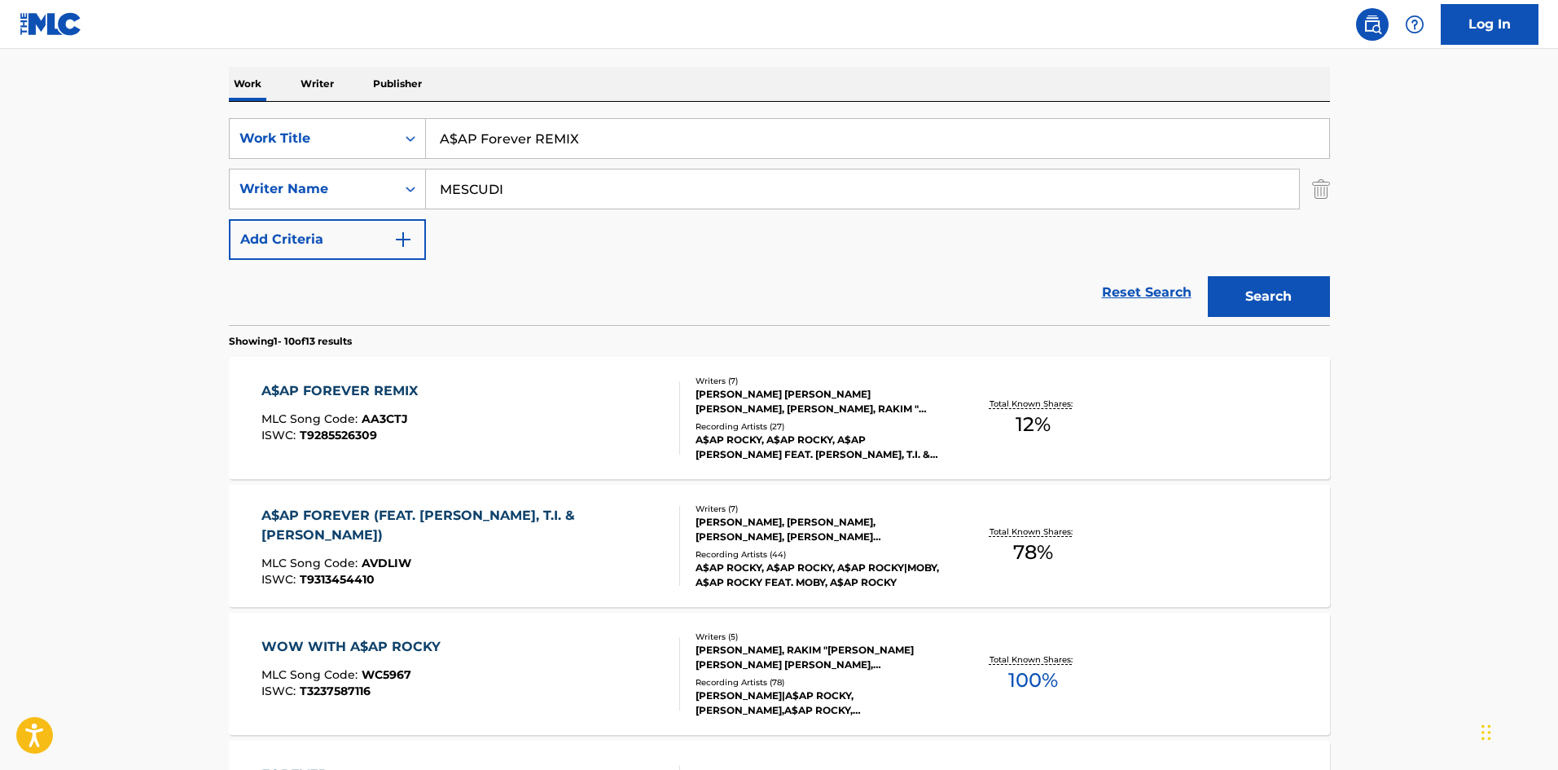
click at [356, 389] on div "A$AP FOREVER REMIX" at bounding box center [343, 391] width 165 height 20
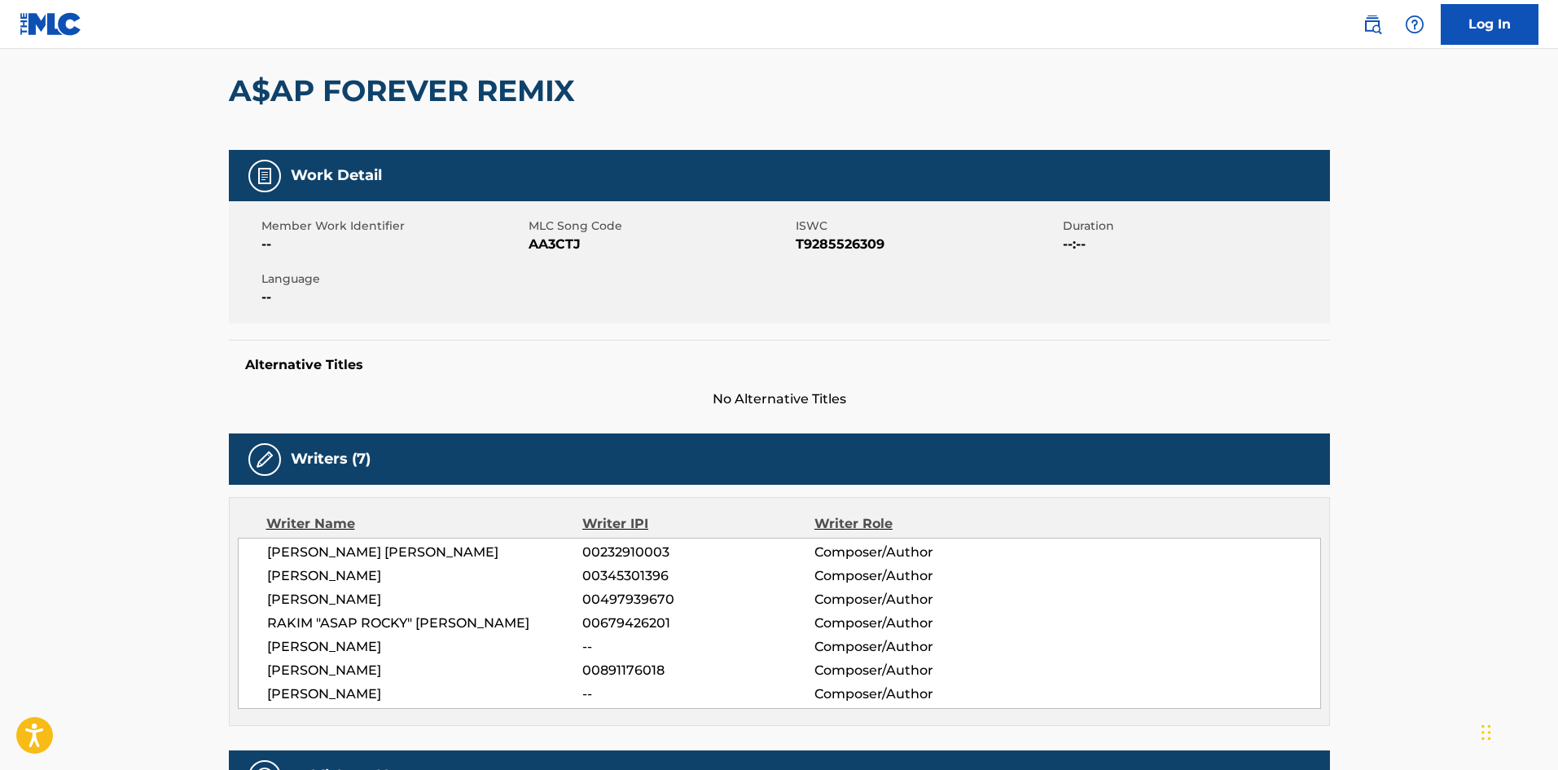
scroll to position [570, 0]
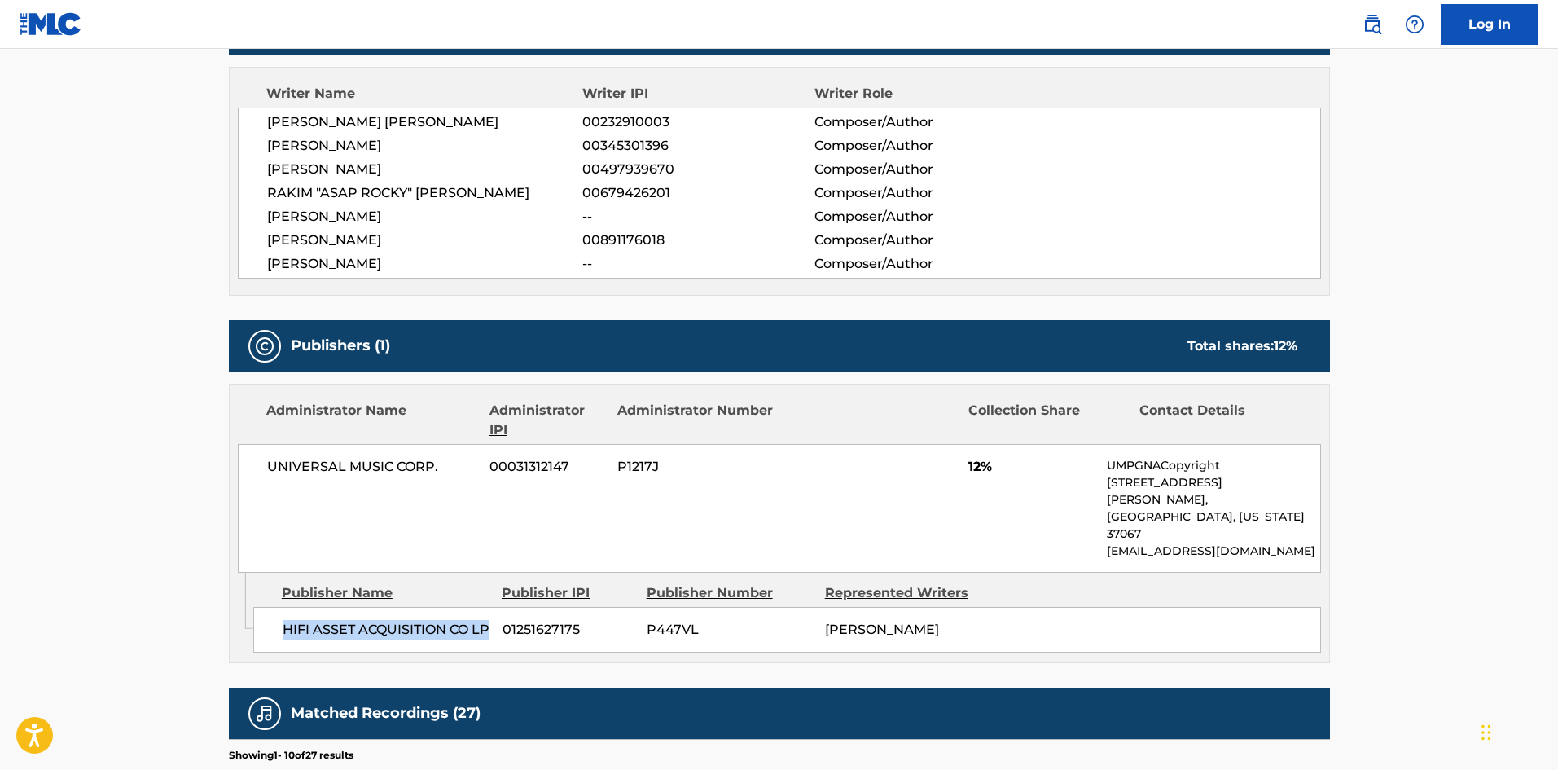
drag, startPoint x: 279, startPoint y: 582, endPoint x: 331, endPoint y: 612, distance: 60.5
click at [331, 612] on div "HIFI ASSET ACQUISITION CO LP 01251627175 P447VL [PERSON_NAME]" at bounding box center [787, 630] width 1068 height 46
drag, startPoint x: 967, startPoint y: 467, endPoint x: 985, endPoint y: 465, distance: 18.9
click at [985, 465] on div "UNIVERSAL MUSIC CORP. 00031312147 P1217J 12% UMPGNACopyright [STREET_ADDRESS][P…" at bounding box center [779, 508] width 1083 height 129
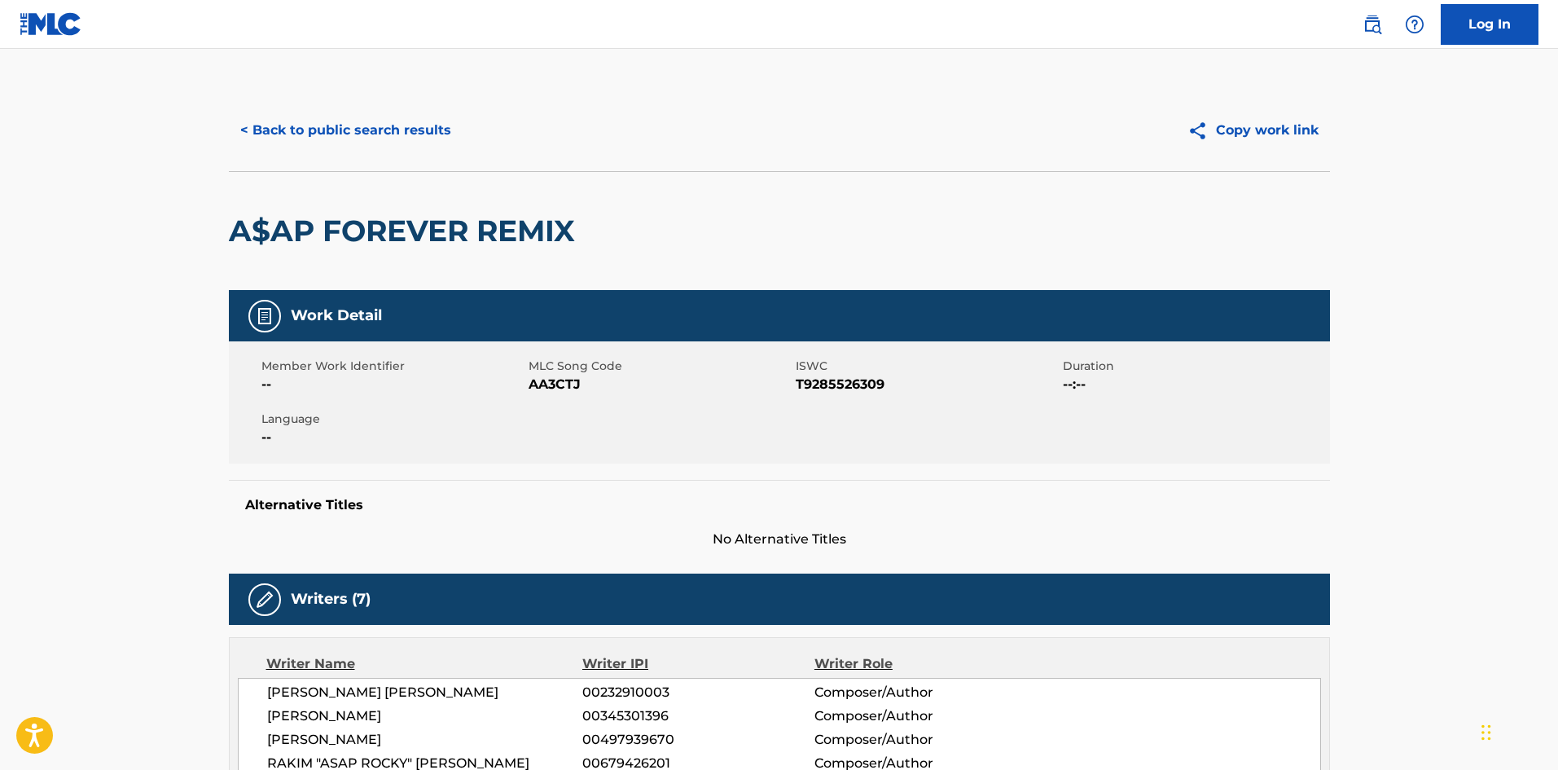
click at [384, 121] on button "< Back to public search results" at bounding box center [346, 130] width 234 height 41
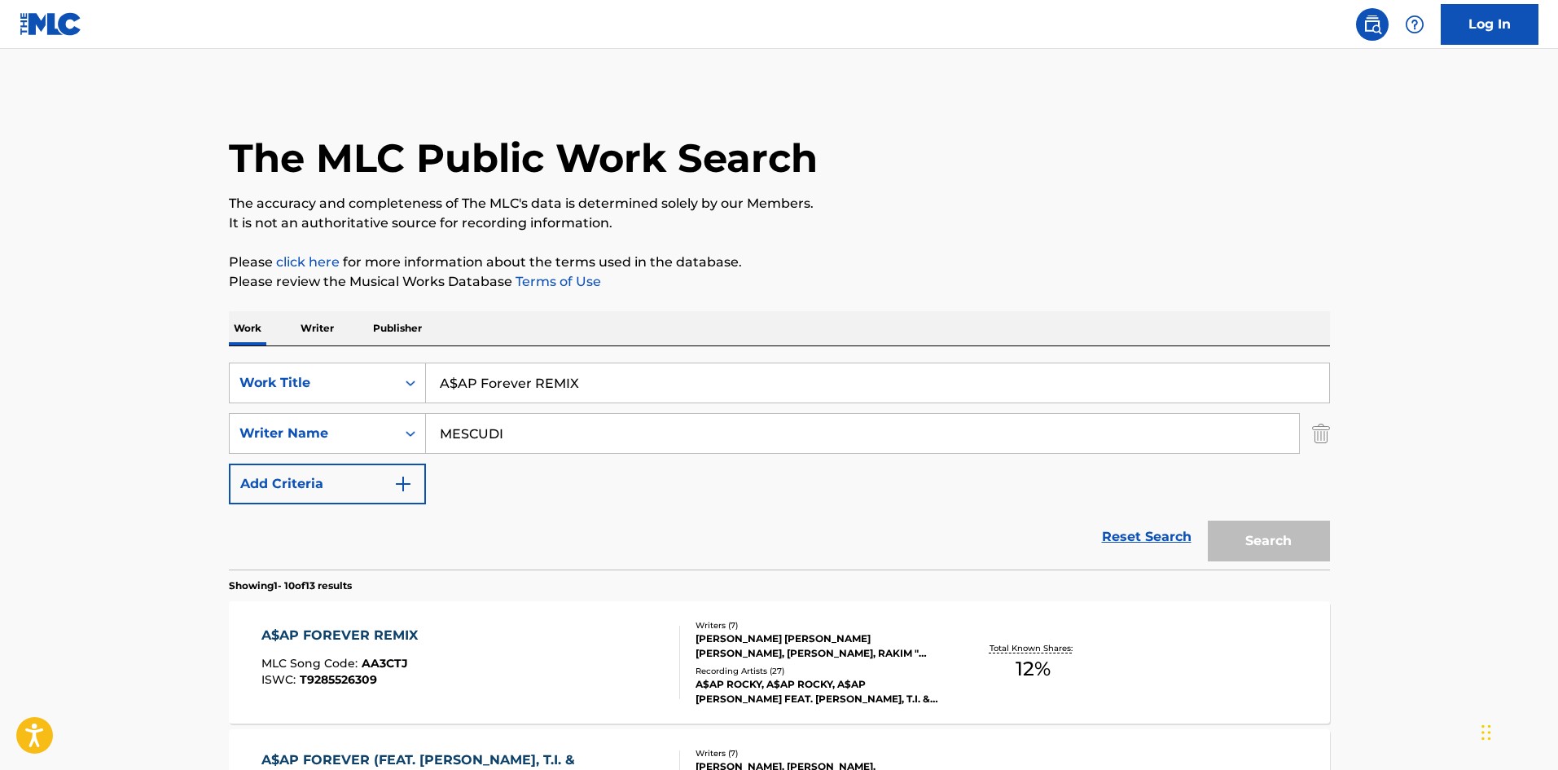
scroll to position [244, 0]
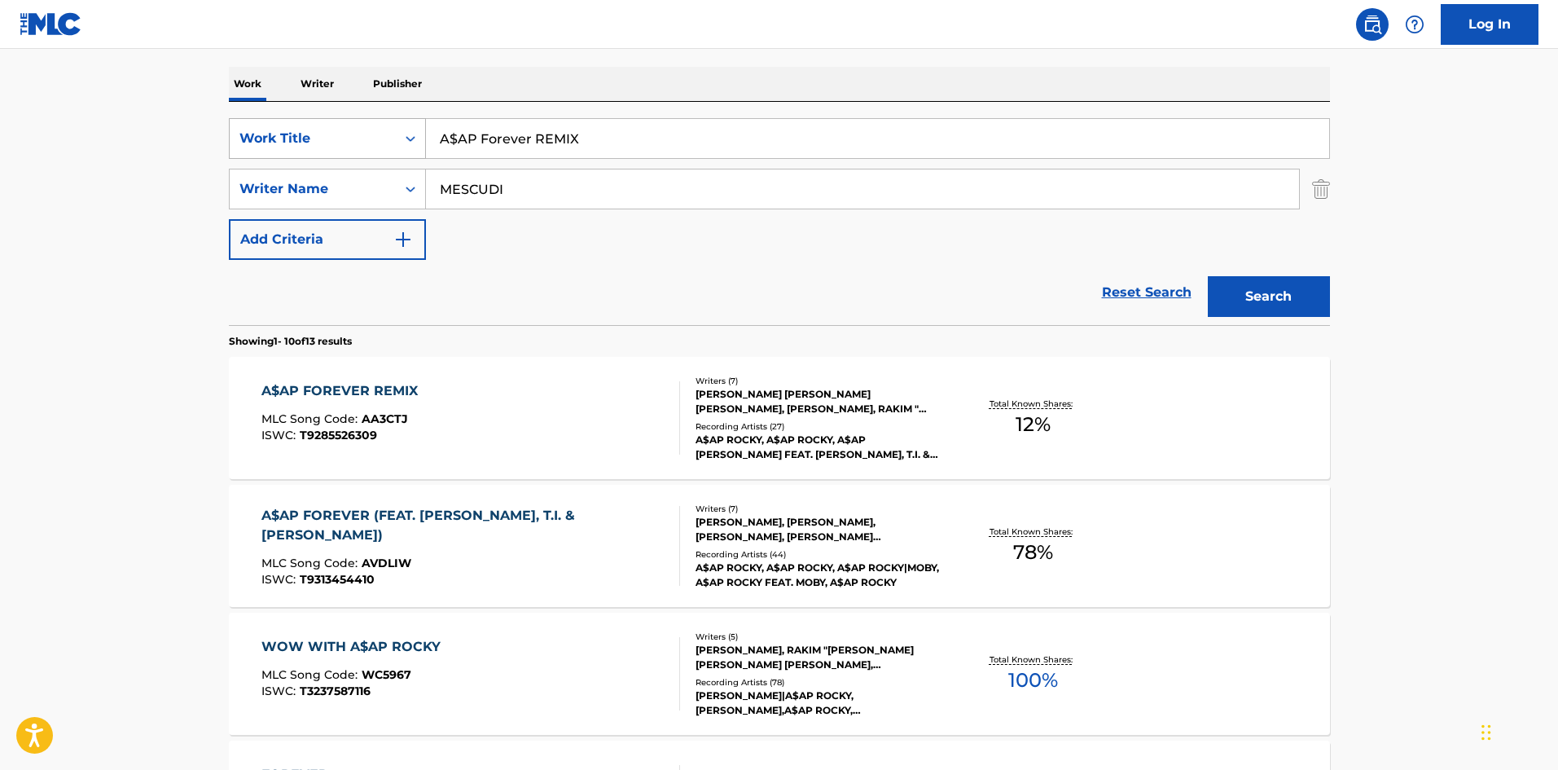
drag, startPoint x: 626, startPoint y: 134, endPoint x: 242, endPoint y: 120, distance: 384.7
click at [242, 120] on div "SearchWithCriteria72799b4a-5b41-418b-ba34-3db57fffc205 Work Title A$AP Forever …" at bounding box center [779, 138] width 1101 height 41
paste input "Back Home"
type input "Back Home"
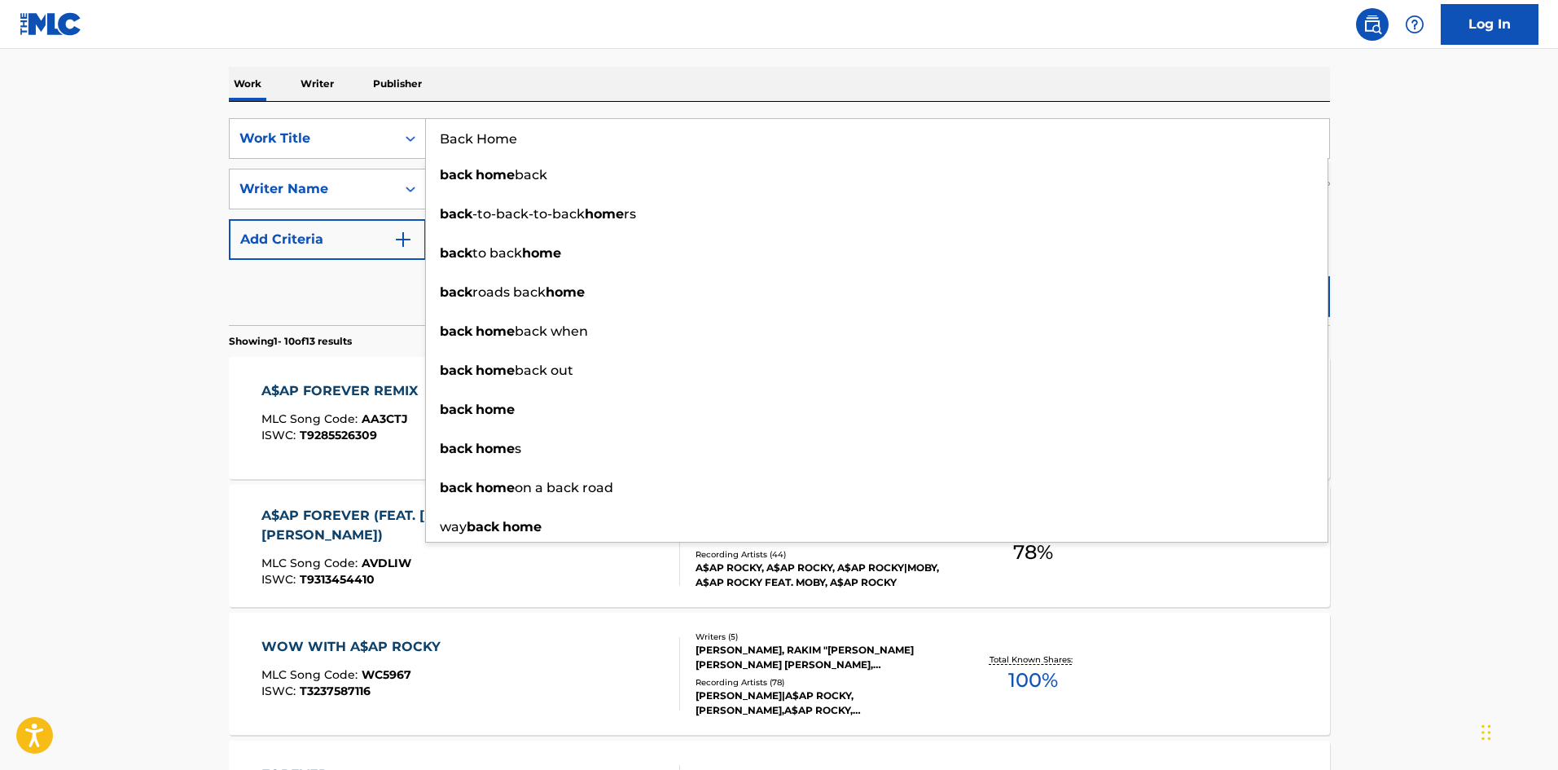
click at [600, 68] on div "Work Writer Publisher" at bounding box center [779, 84] width 1101 height 34
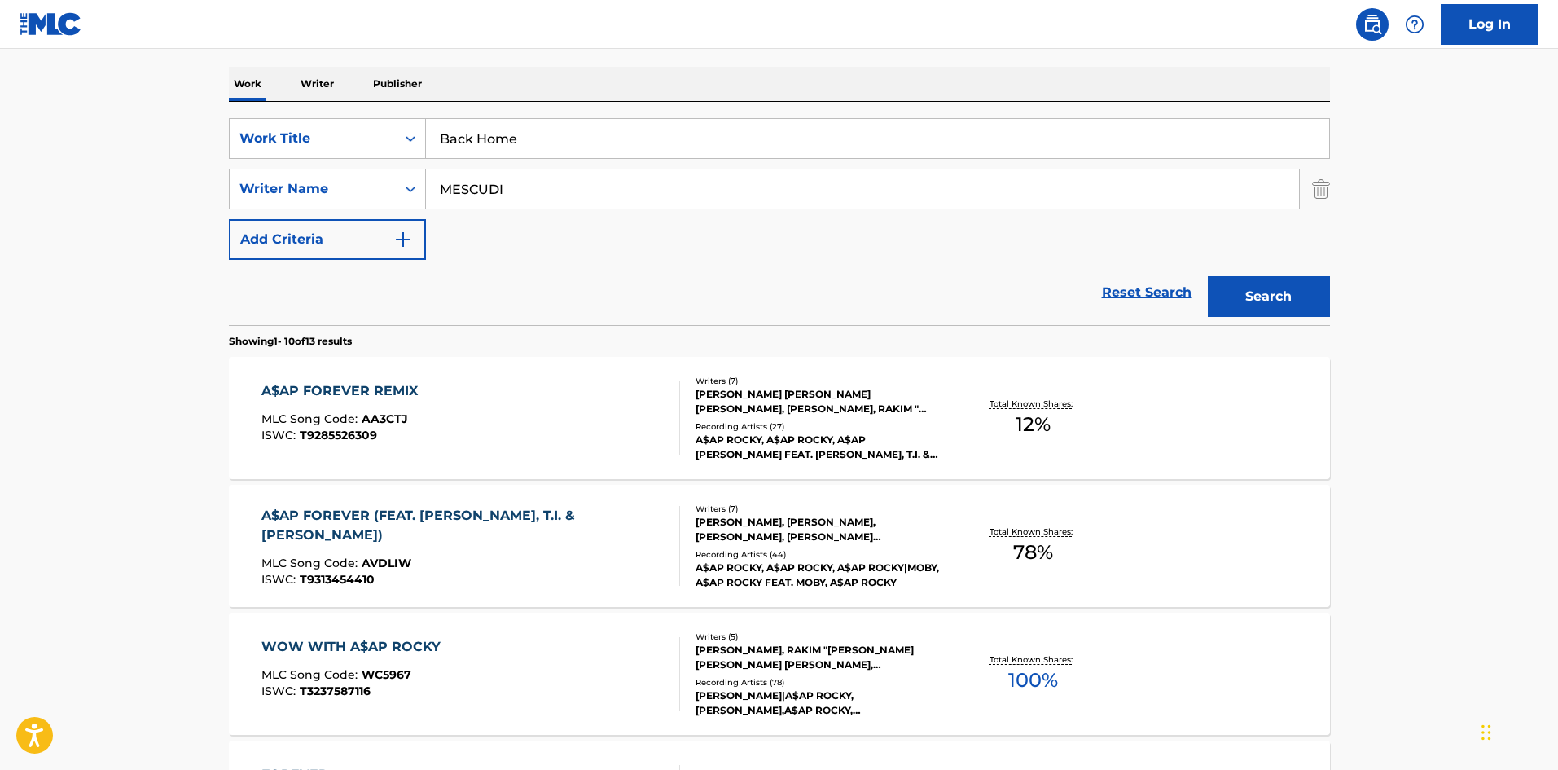
drag, startPoint x: 531, startPoint y: 198, endPoint x: 42, endPoint y: 186, distance: 488.8
click at [33, 204] on main "The MLC Public Work Search The accuracy and completeness of The MLC's data is d…" at bounding box center [779, 763] width 1558 height 1917
paste input "[US_STATE]"
click at [1253, 287] on button "Search" at bounding box center [1269, 296] width 122 height 41
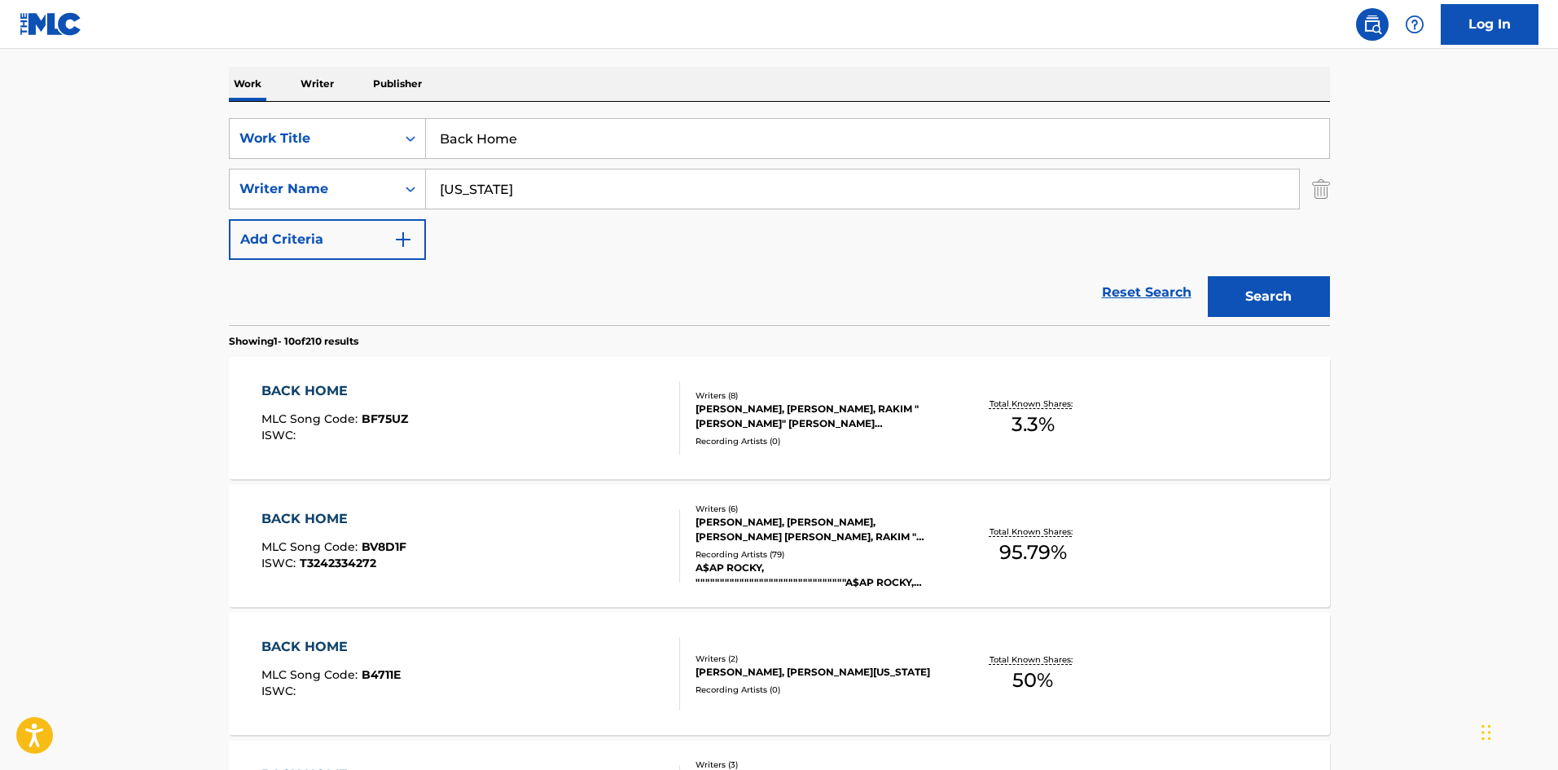
drag, startPoint x: 617, startPoint y: 198, endPoint x: 70, endPoint y: 167, distance: 547.4
click at [86, 170] on main "The MLC Public Work Search The accuracy and completeness of The MLC's data is d…" at bounding box center [779, 763] width 1558 height 1917
paste input "[PERSON_NAME]"
click at [1350, 310] on main "The MLC Public Work Search The accuracy and completeness of The MLC's data is d…" at bounding box center [779, 763] width 1558 height 1917
click at [1255, 295] on button "Search" at bounding box center [1269, 296] width 122 height 41
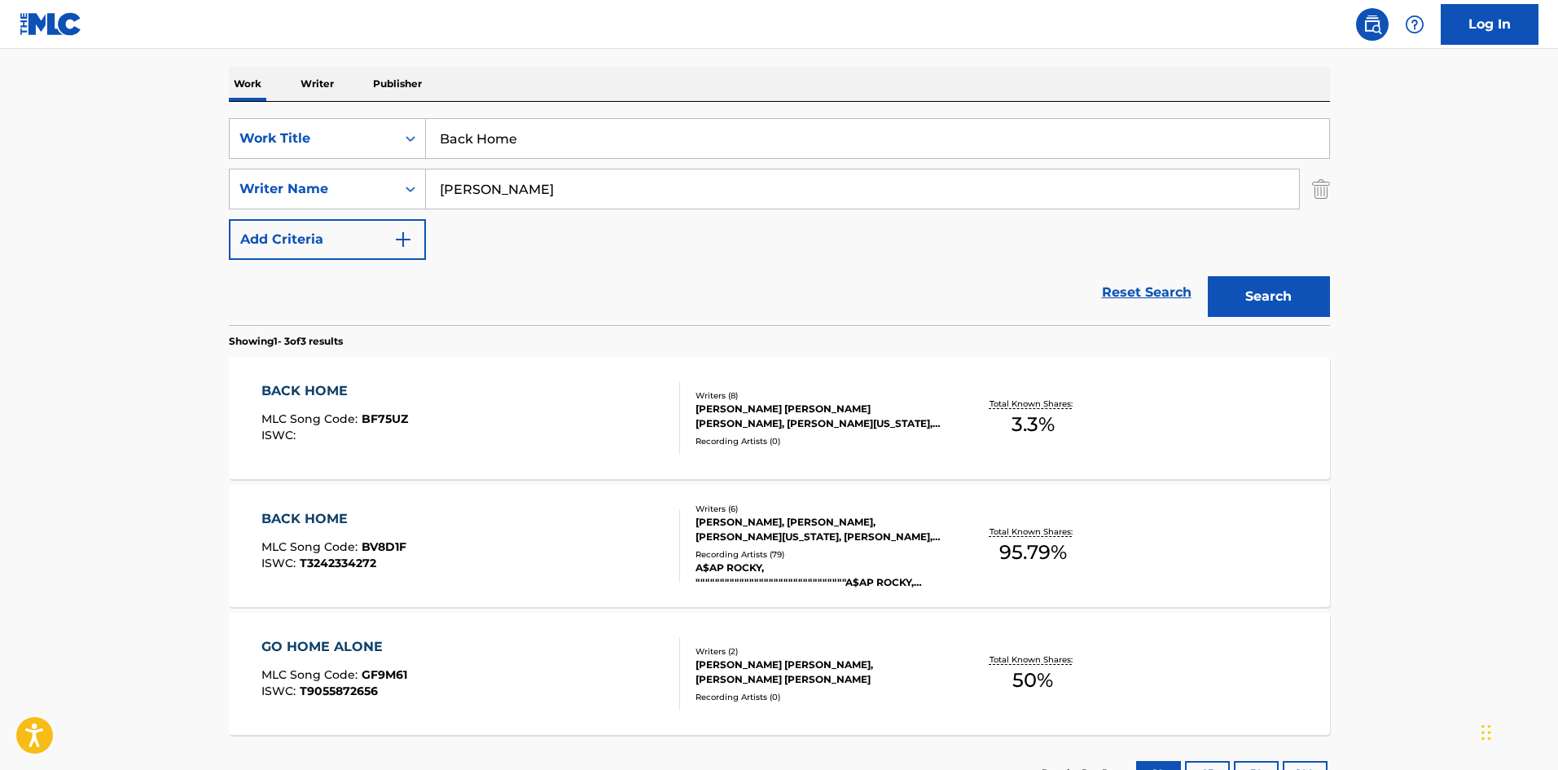
drag, startPoint x: 611, startPoint y: 178, endPoint x: 75, endPoint y: 193, distance: 536.1
click at [76, 193] on main "The MLC Public Work Search The accuracy and completeness of The MLC's data is d…" at bounding box center [779, 312] width 1558 height 1015
paste input "STEALS"
type input "STEALS"
click at [1287, 302] on button "Search" at bounding box center [1269, 296] width 122 height 41
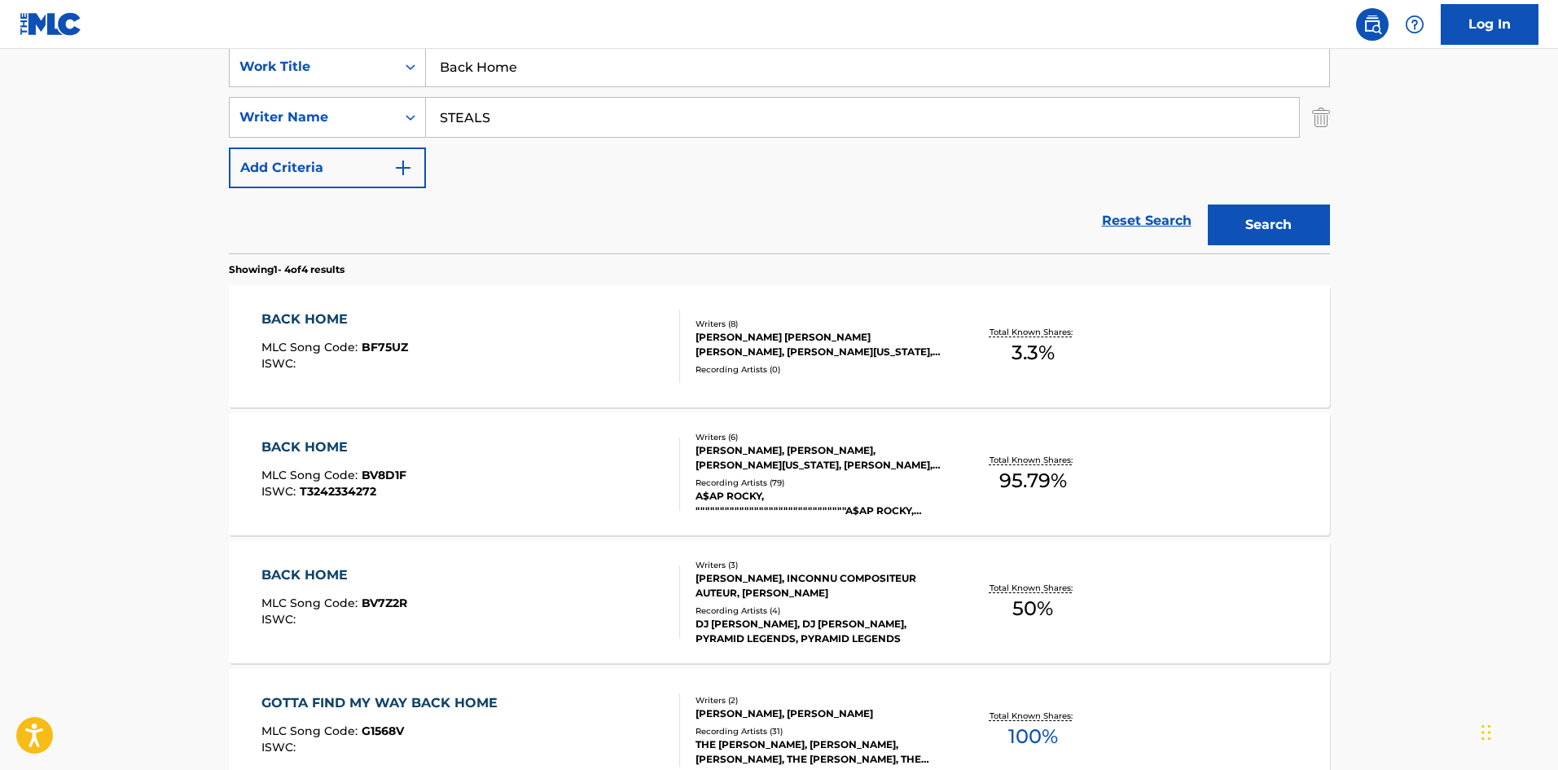
scroll to position [326, 0]
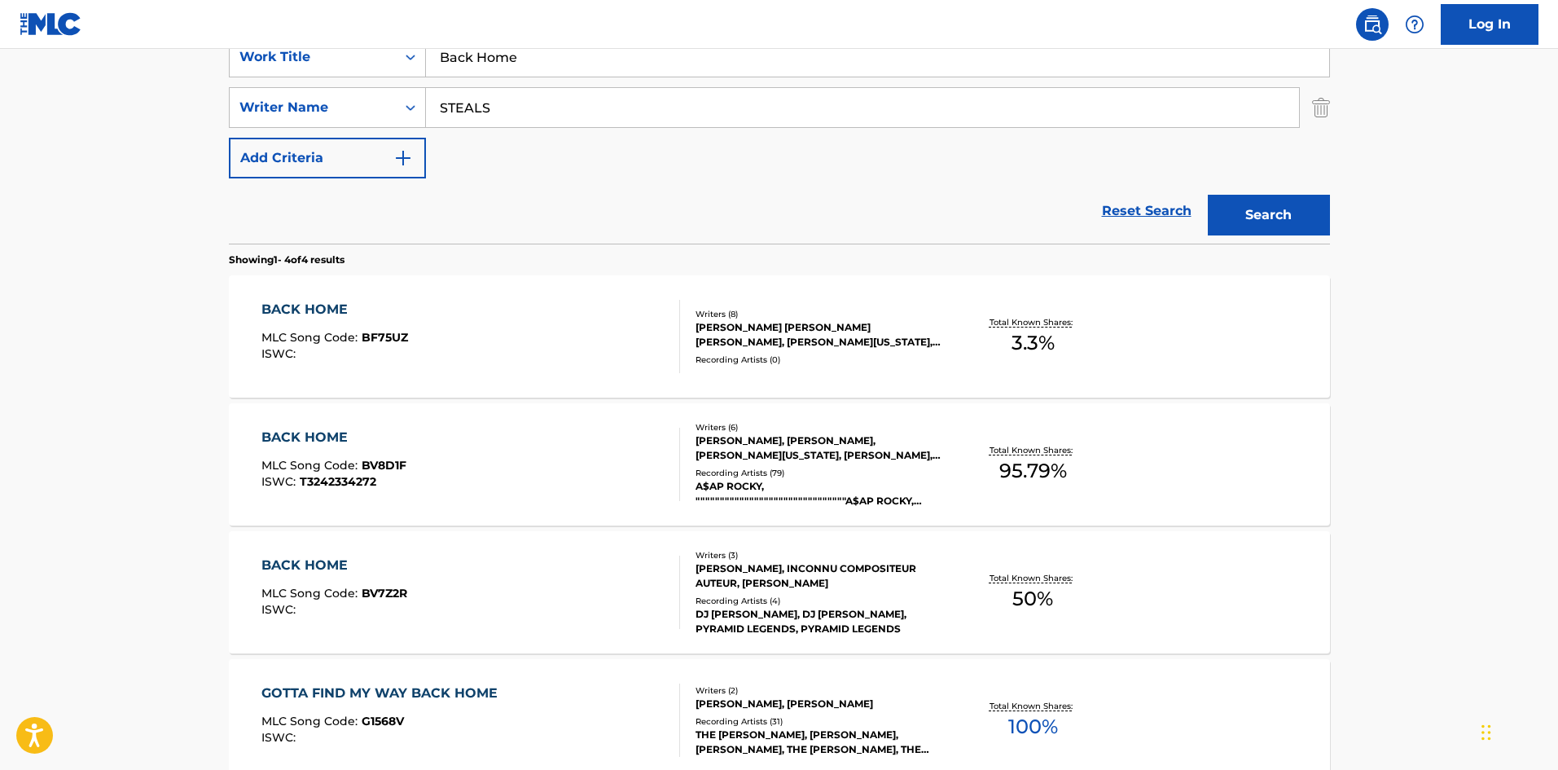
click at [296, 428] on div "BACK HOME" at bounding box center [333, 438] width 145 height 20
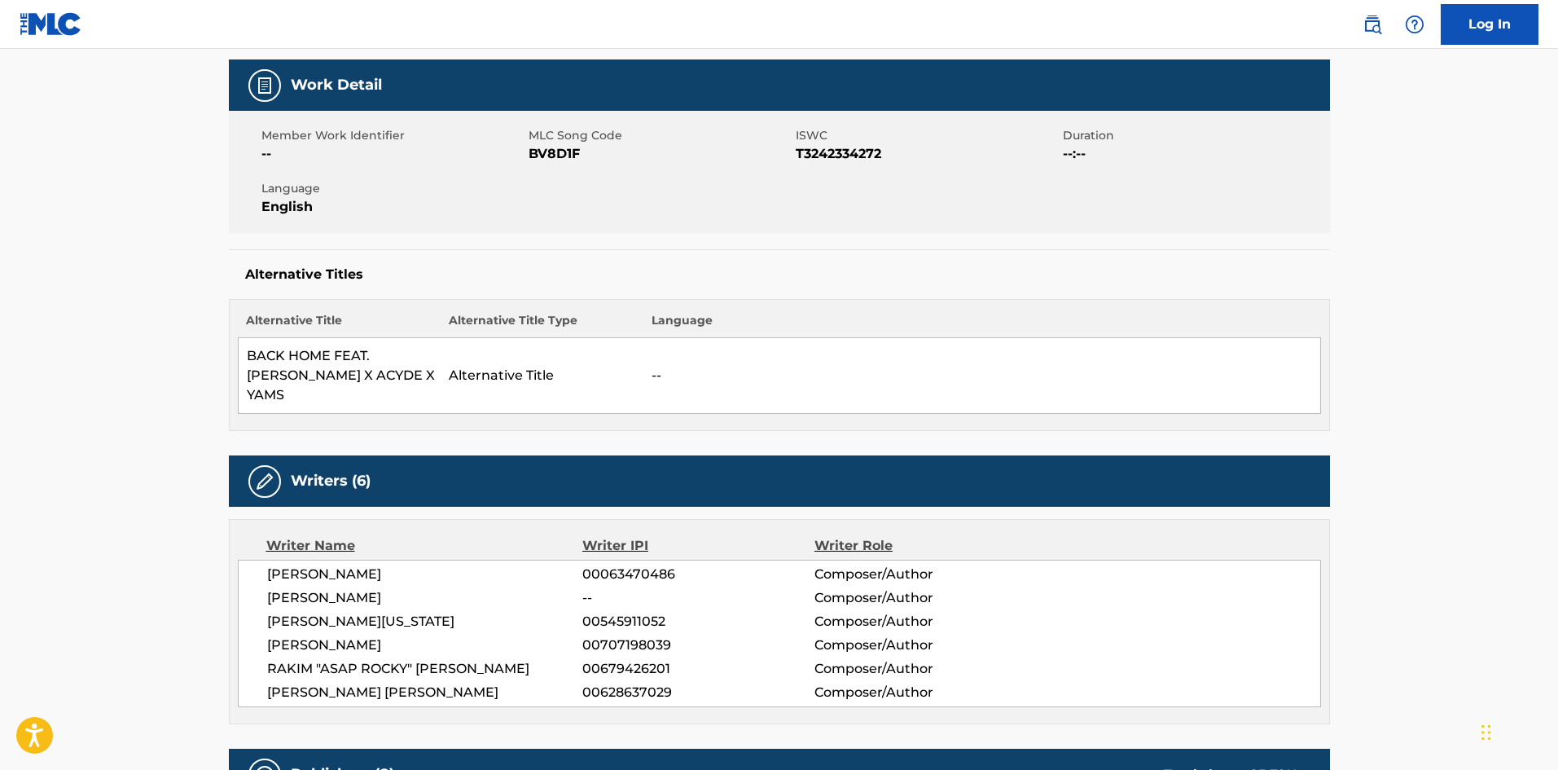
scroll to position [570, 0]
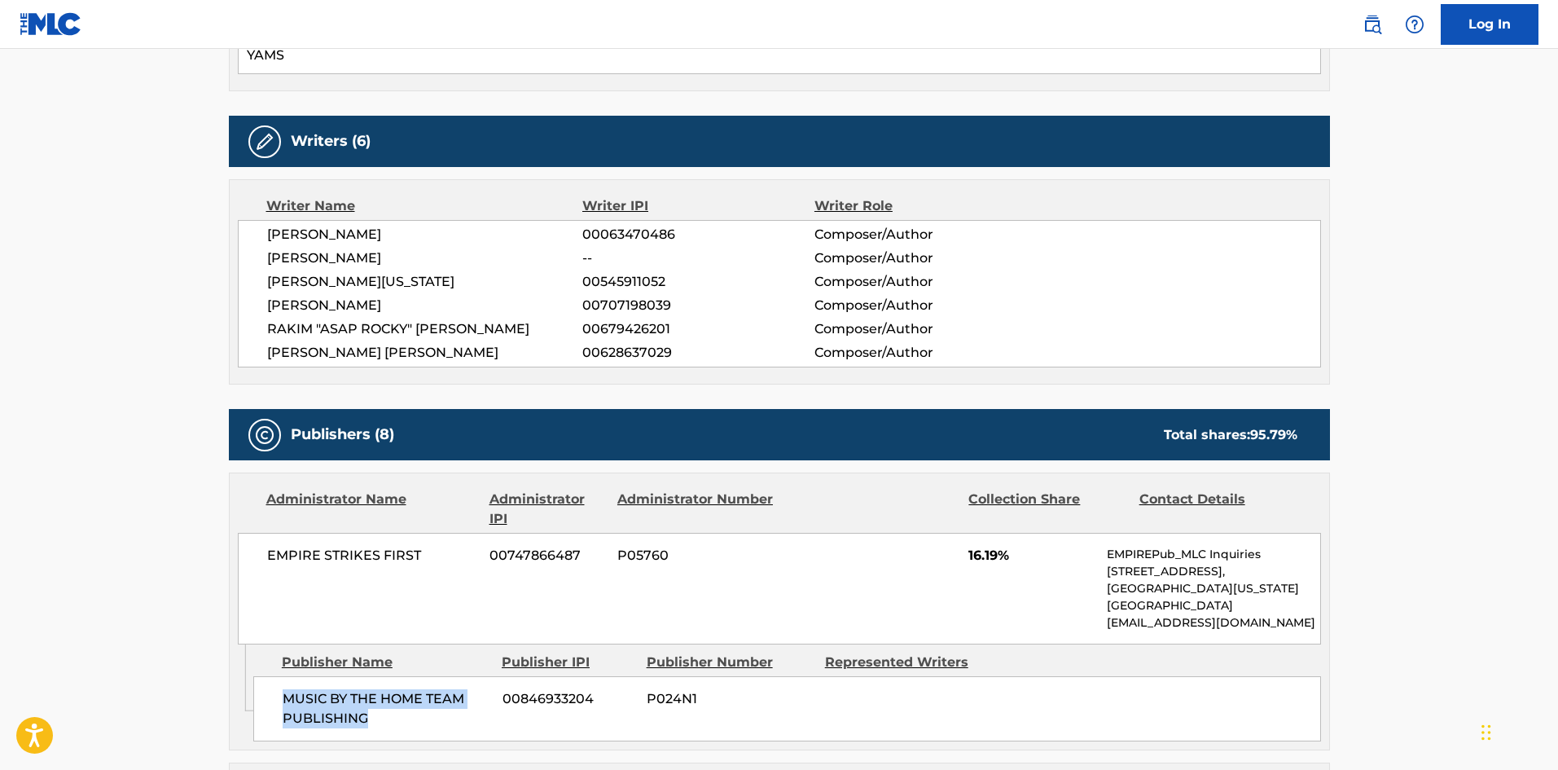
drag, startPoint x: 285, startPoint y: 680, endPoint x: 530, endPoint y: 452, distance: 334.8
click at [408, 699] on span "MUSIC BY THE HOME TEAM PUBLISHING" at bounding box center [387, 708] width 208 height 39
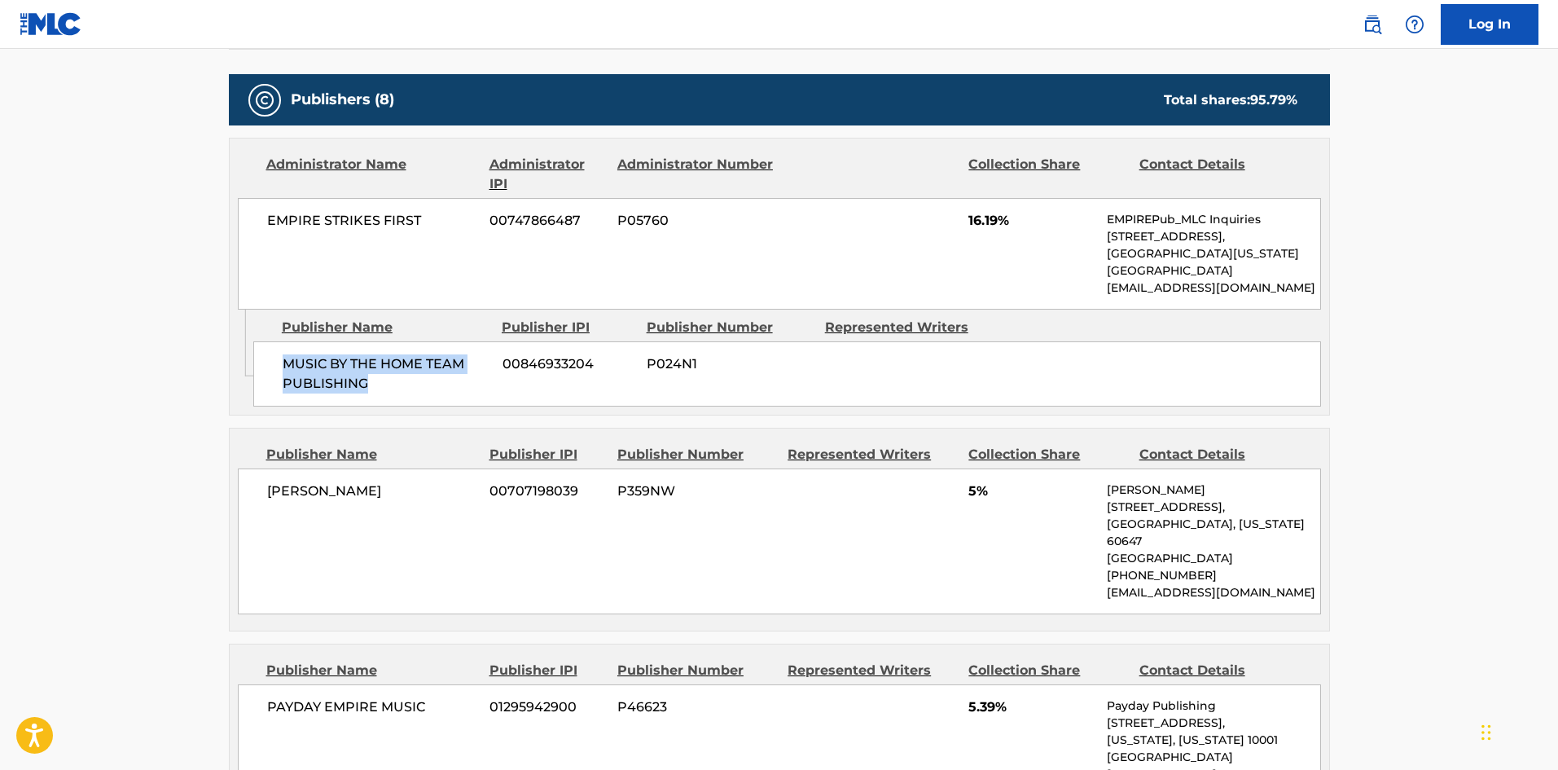
scroll to position [733, 0]
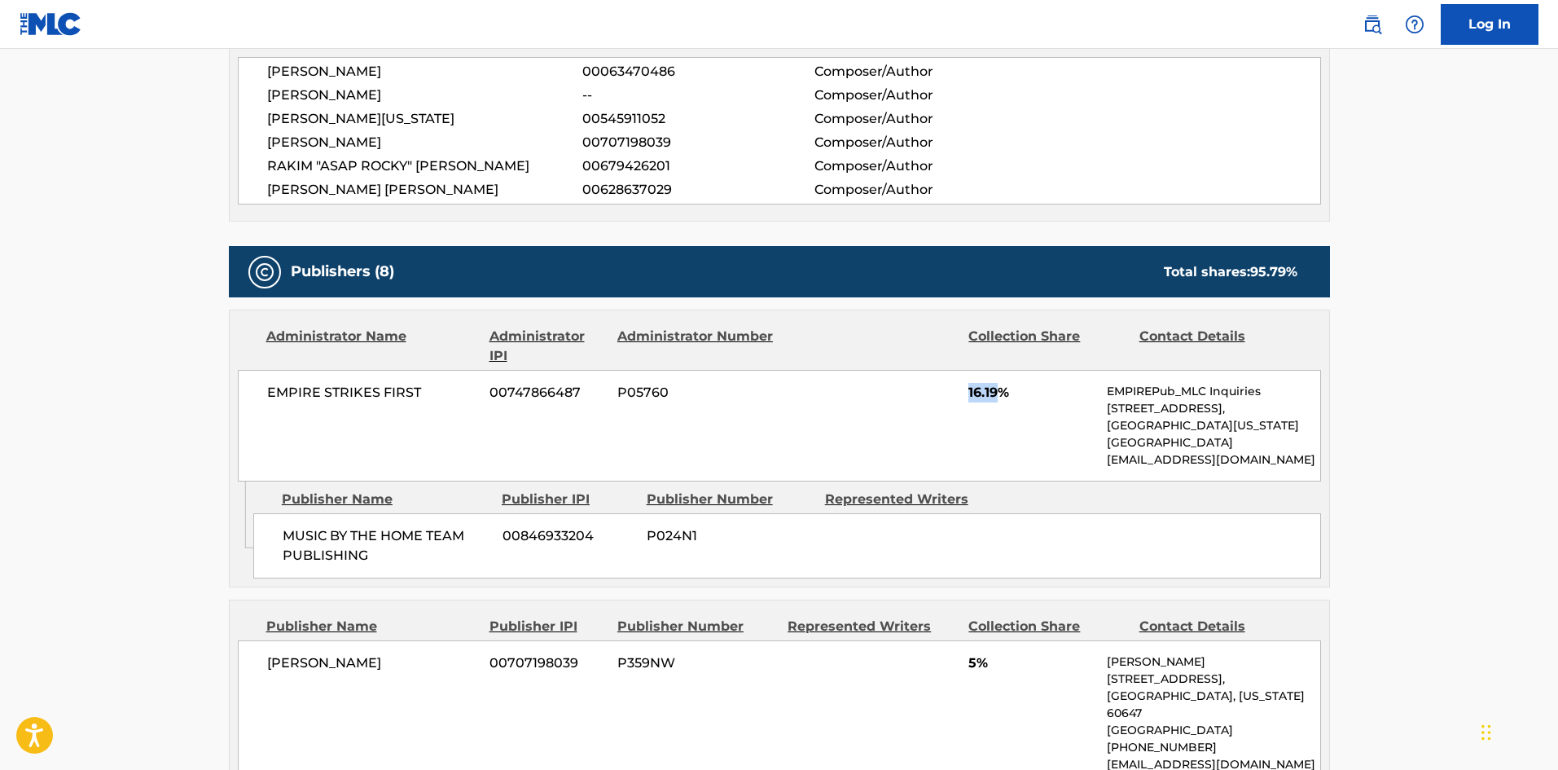
drag, startPoint x: 965, startPoint y: 363, endPoint x: 997, endPoint y: 375, distance: 33.7
click at [997, 375] on div "EMPIRE STRIKES FIRST 00747866487 P05760 16.19% EMPIREPub_MLC Inquiries [STREET_…" at bounding box center [779, 426] width 1083 height 112
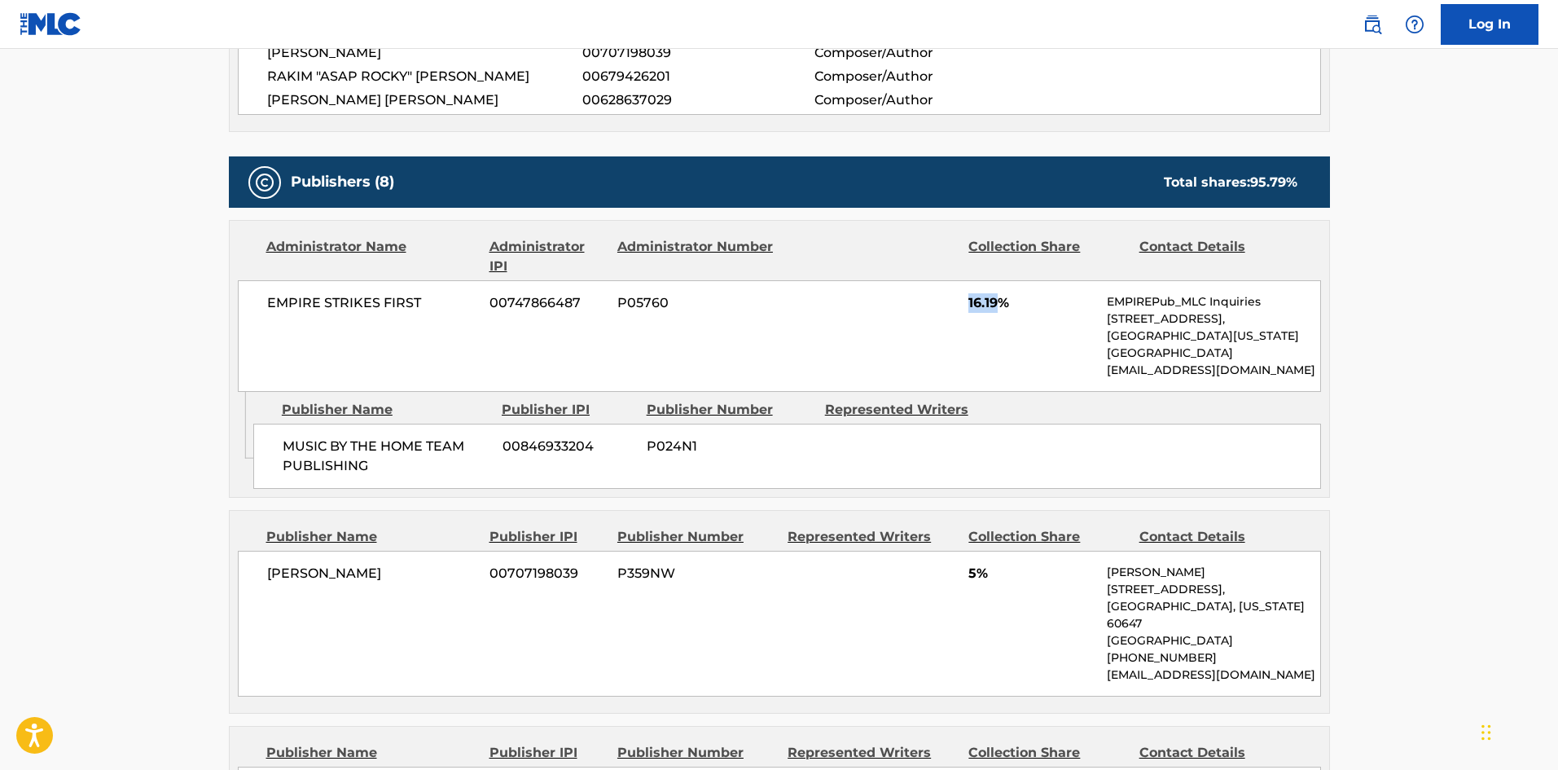
scroll to position [1140, 0]
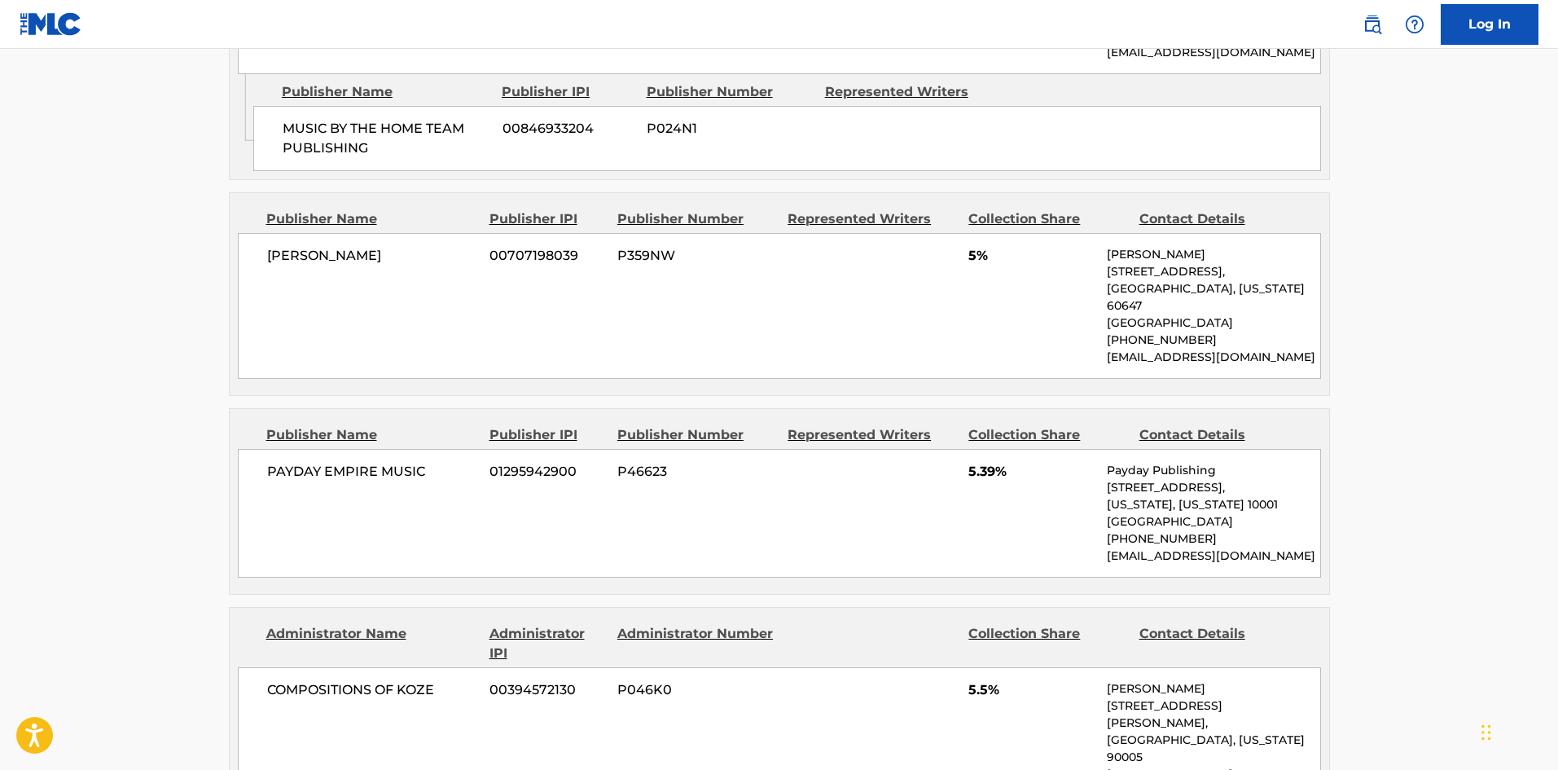
drag, startPoint x: 261, startPoint y: 236, endPoint x: 426, endPoint y: 236, distance: 165.3
click at [426, 236] on div "[PERSON_NAME] 00707198039 P359NW 5% [PERSON_NAME] [STREET_ADDRESS][US_STATE] [P…" at bounding box center [779, 306] width 1083 height 146
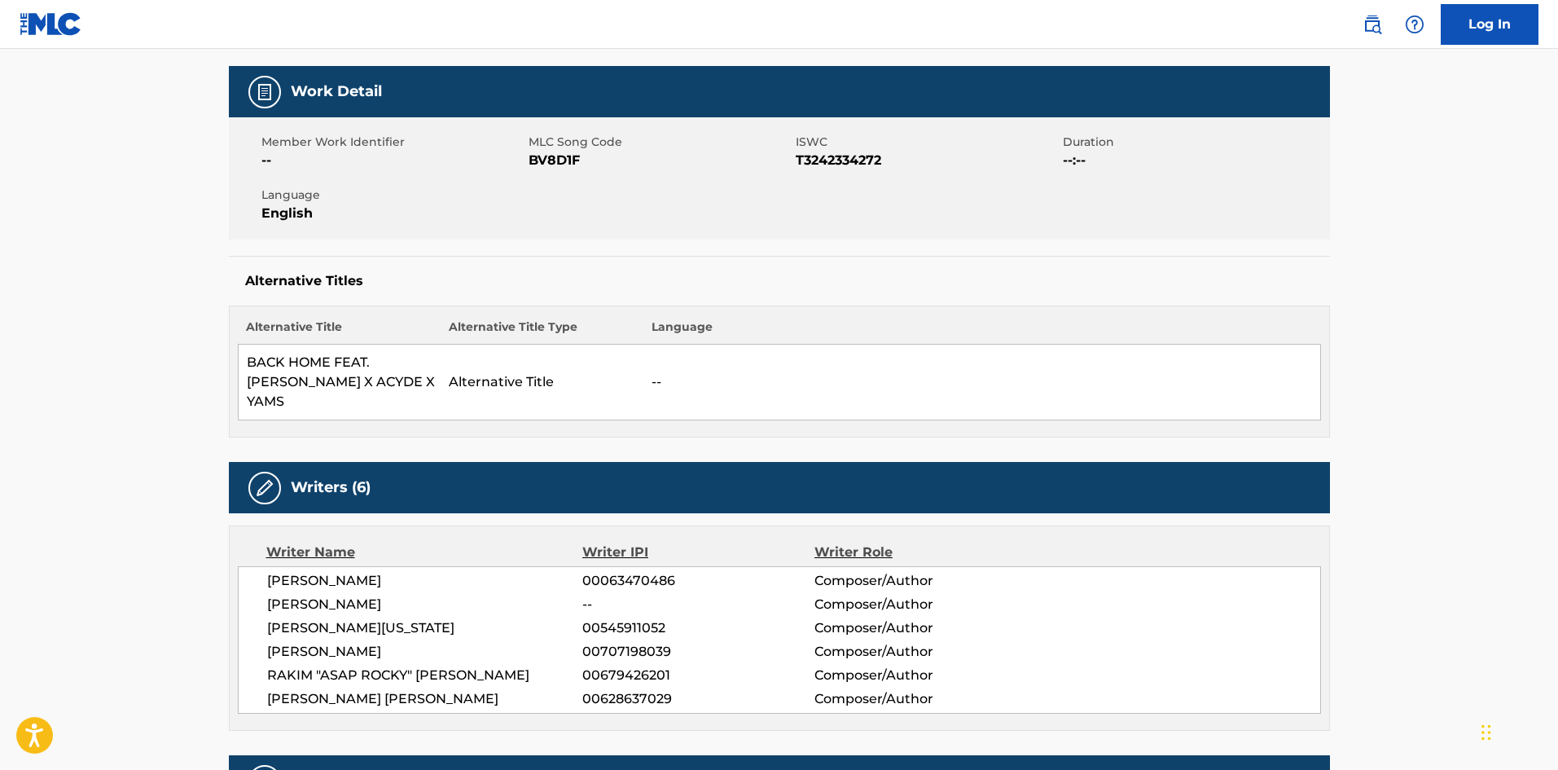
scroll to position [0, 0]
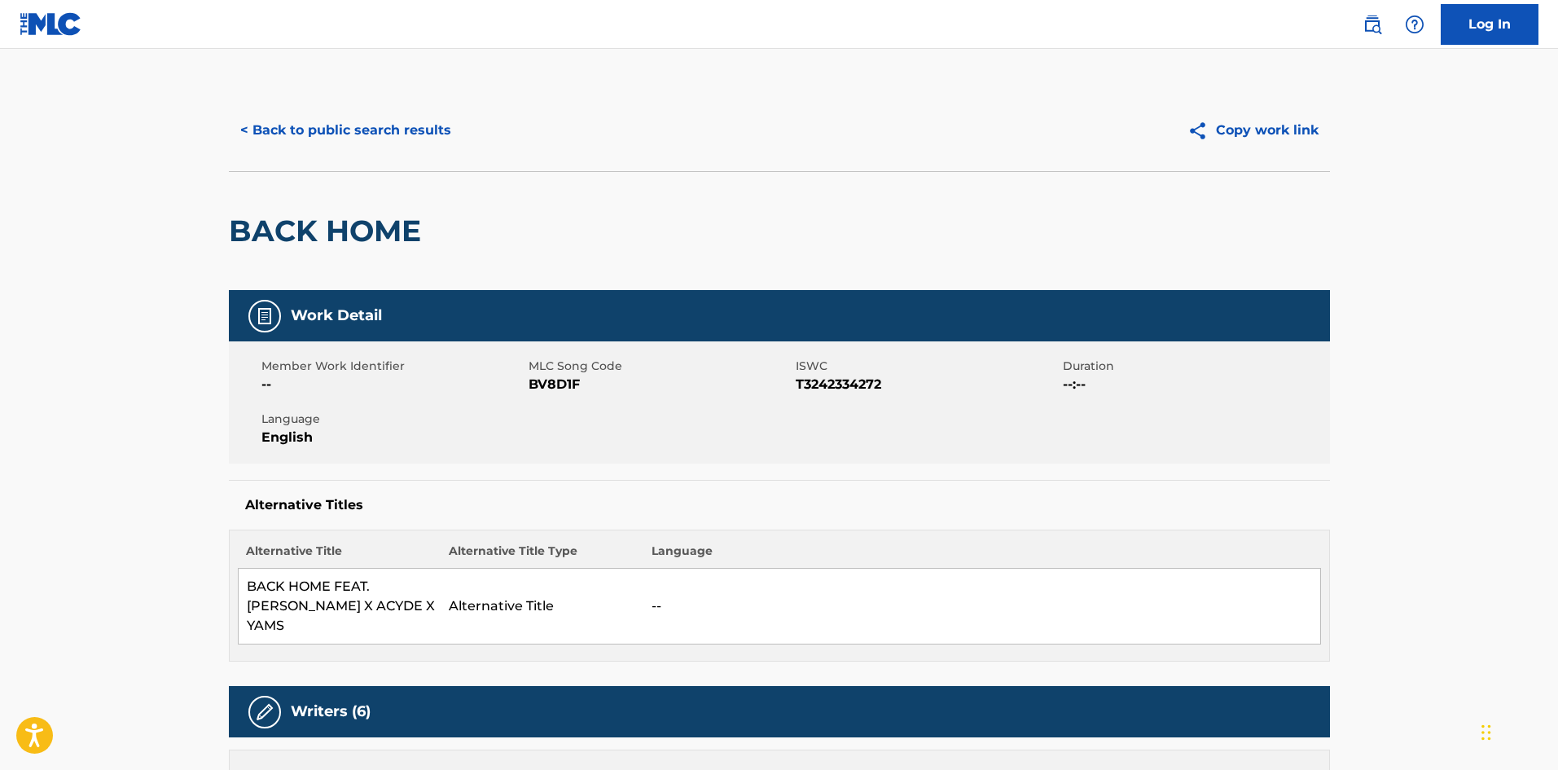
click at [387, 121] on button "< Back to public search results" at bounding box center [346, 130] width 234 height 41
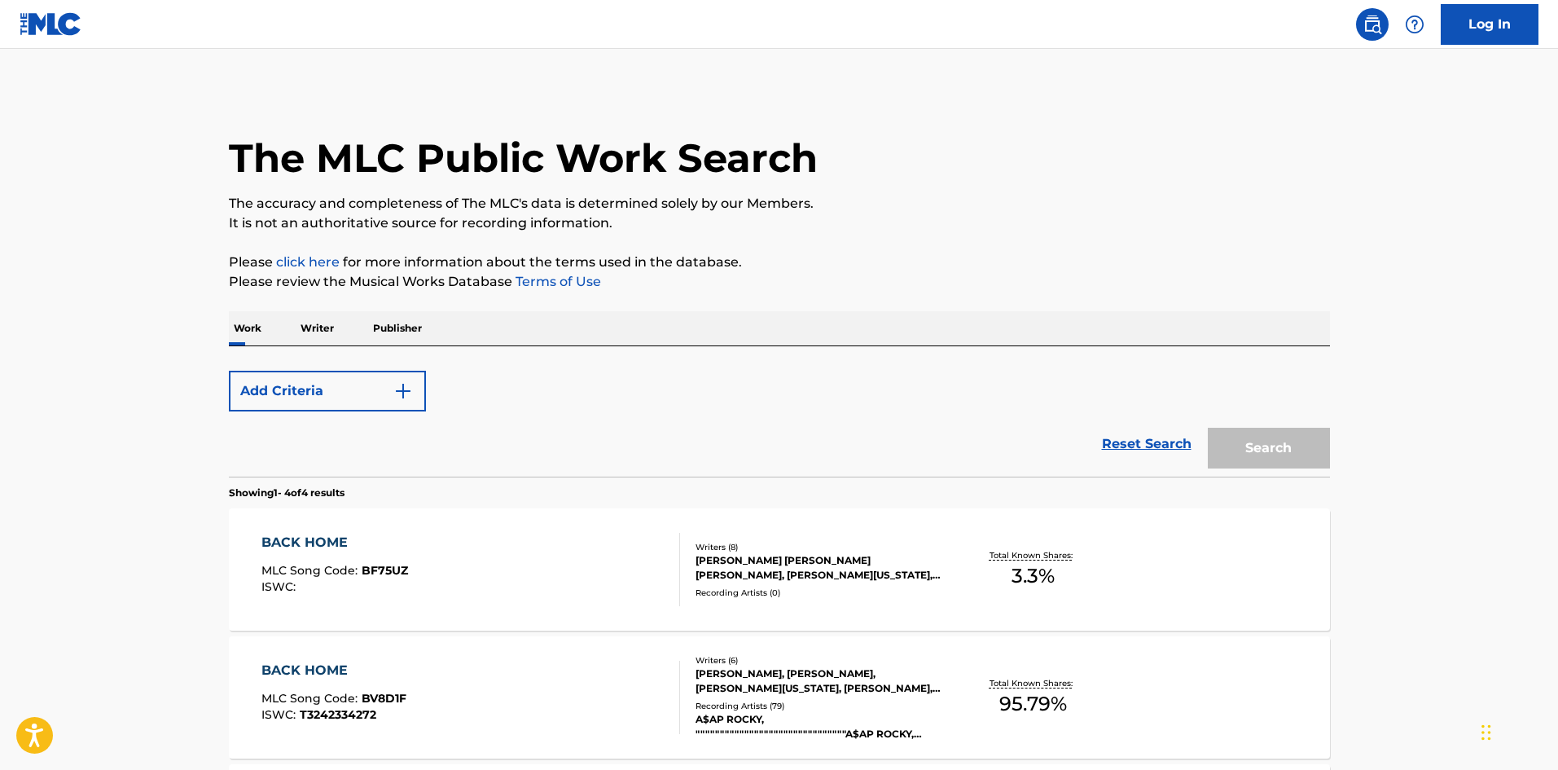
scroll to position [326, 0]
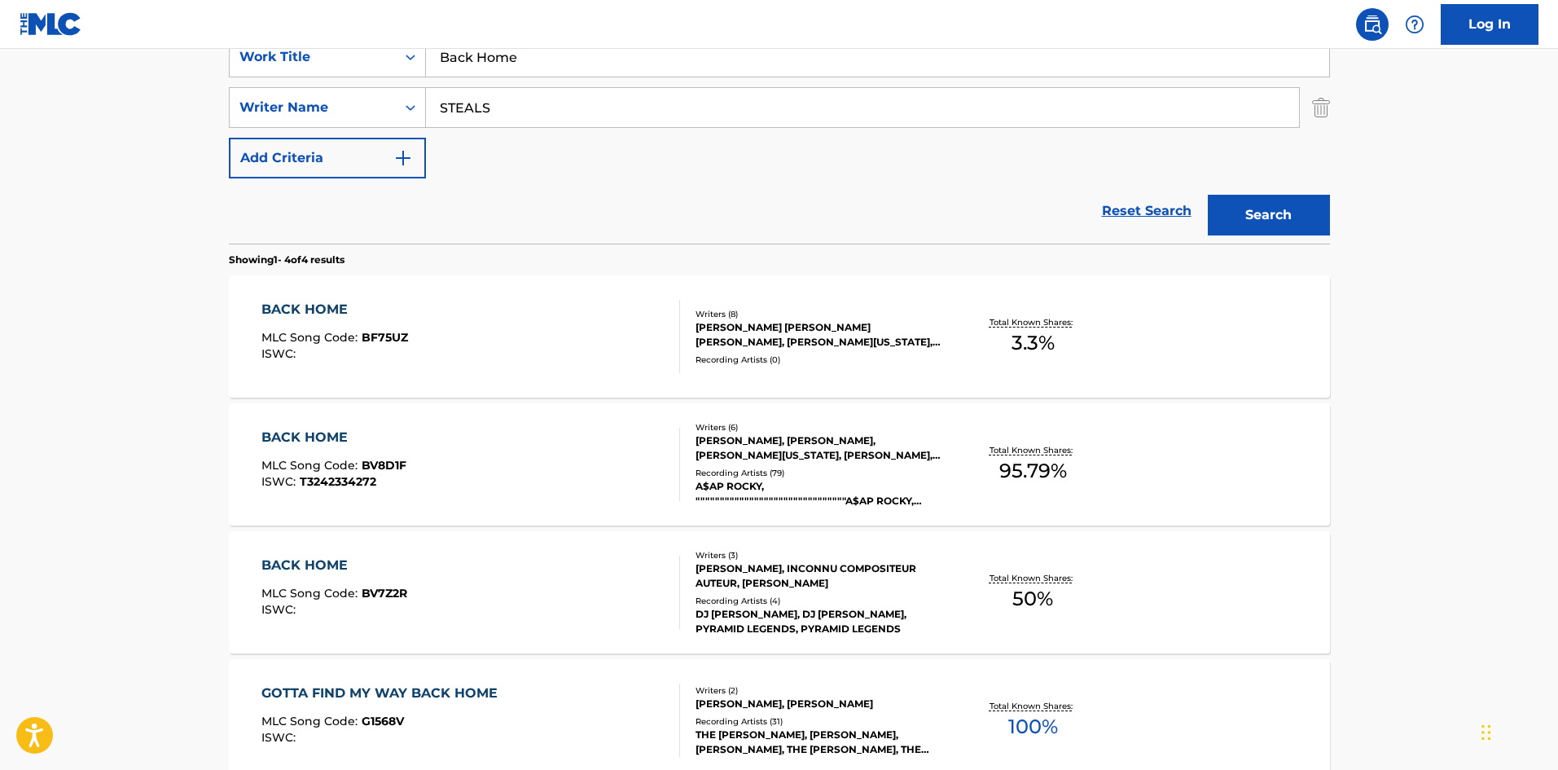
drag, startPoint x: 619, startPoint y: 63, endPoint x: 223, endPoint y: 89, distance: 396.7
click at [218, 97] on div "The MLC Public Work Search The accuracy and completeness of The MLC's data is d…" at bounding box center [779, 311] width 1140 height 1094
paste input "CALLDROPS"
type input "CALLDROPS"
click at [601, 178] on div "Reset Search Search" at bounding box center [779, 210] width 1101 height 65
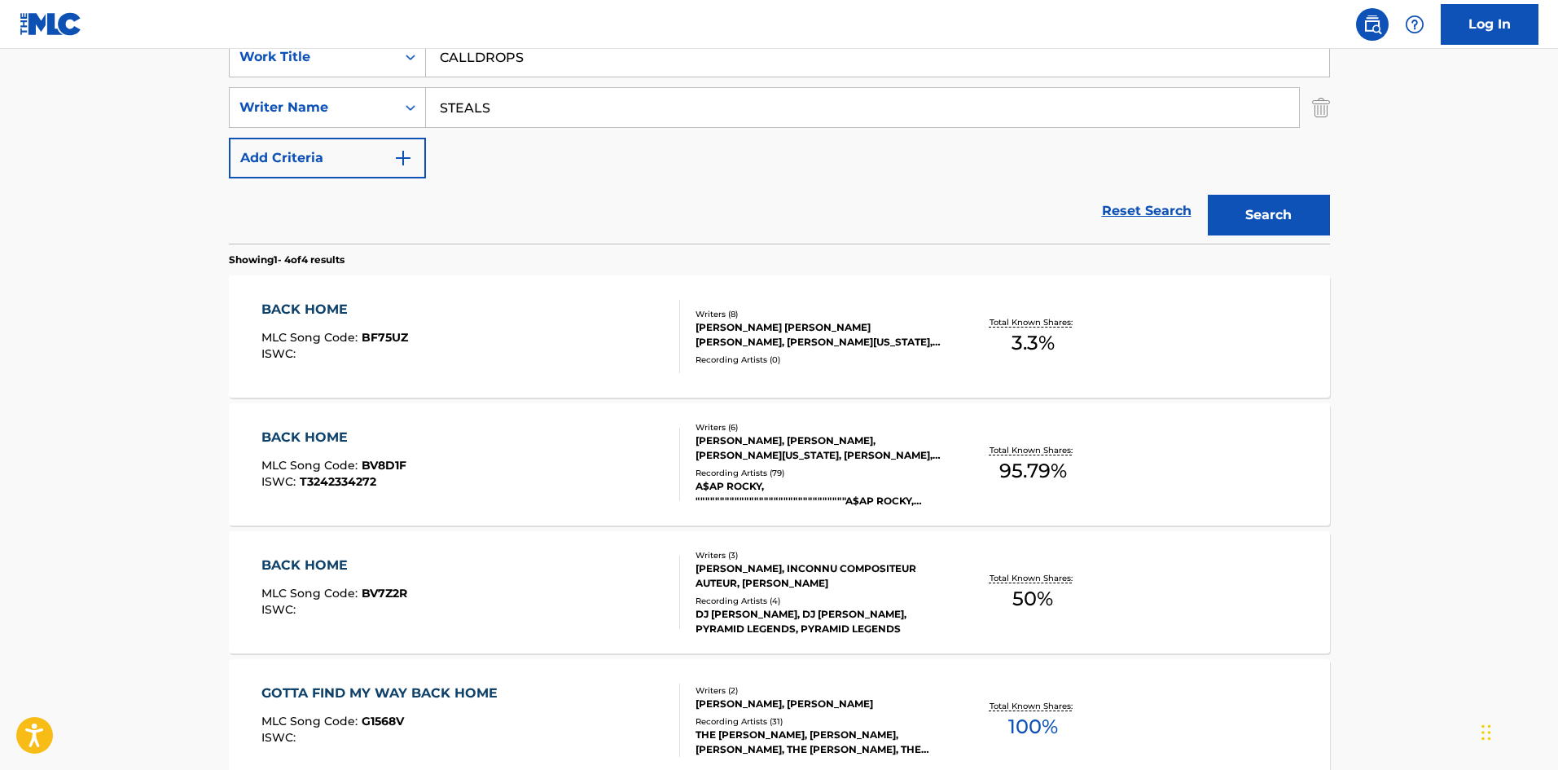
drag, startPoint x: 582, startPoint y: 118, endPoint x: 0, endPoint y: 133, distance: 582.5
click at [29, 133] on main "The MLC Public Work Search The accuracy and completeness of The MLC's data is d…" at bounding box center [779, 294] width 1558 height 1143
paste input "[PERSON_NAME]"
type input "[PERSON_NAME]"
click at [1294, 223] on button "Search" at bounding box center [1269, 215] width 122 height 41
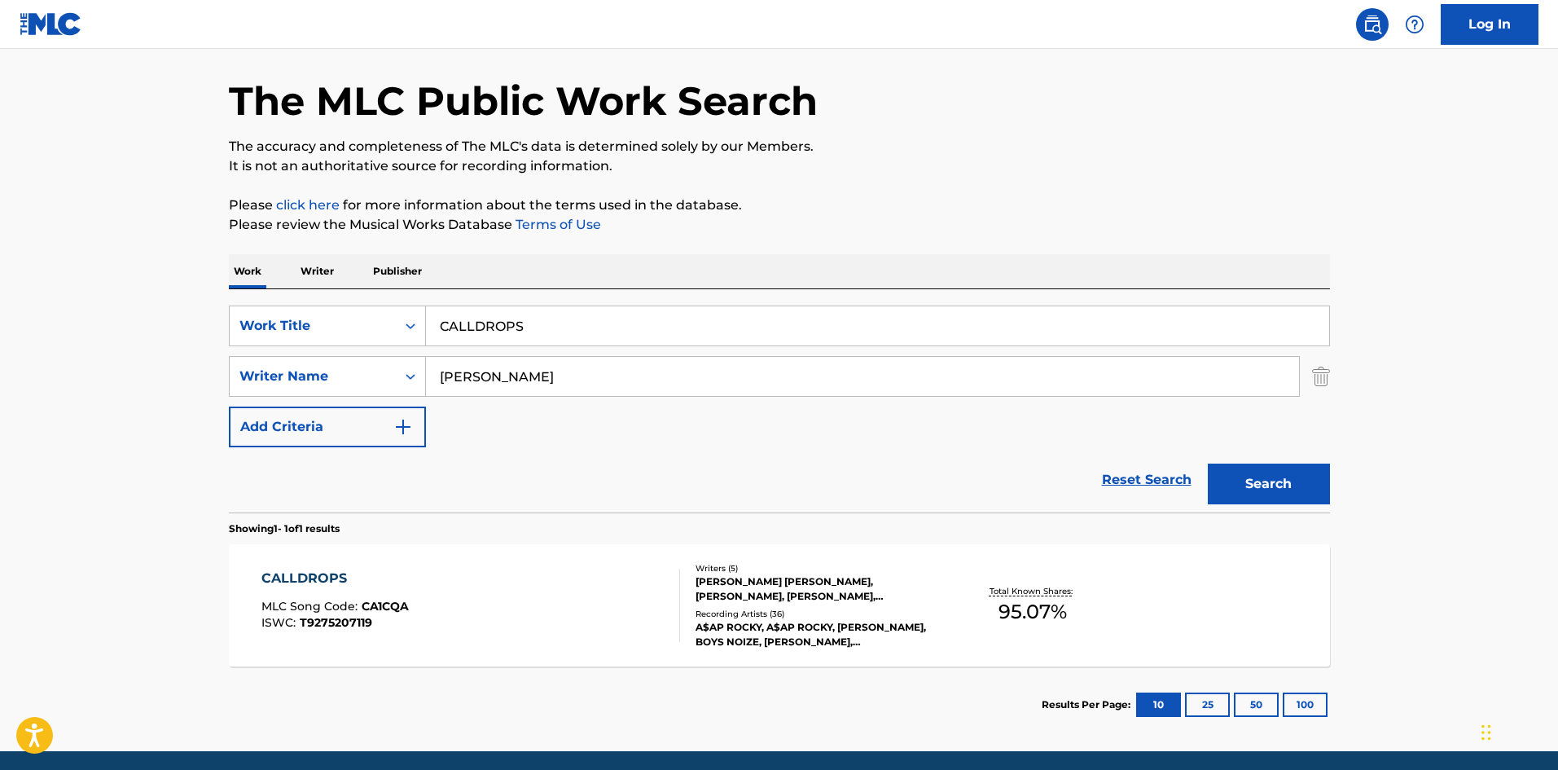
scroll to position [116, 0]
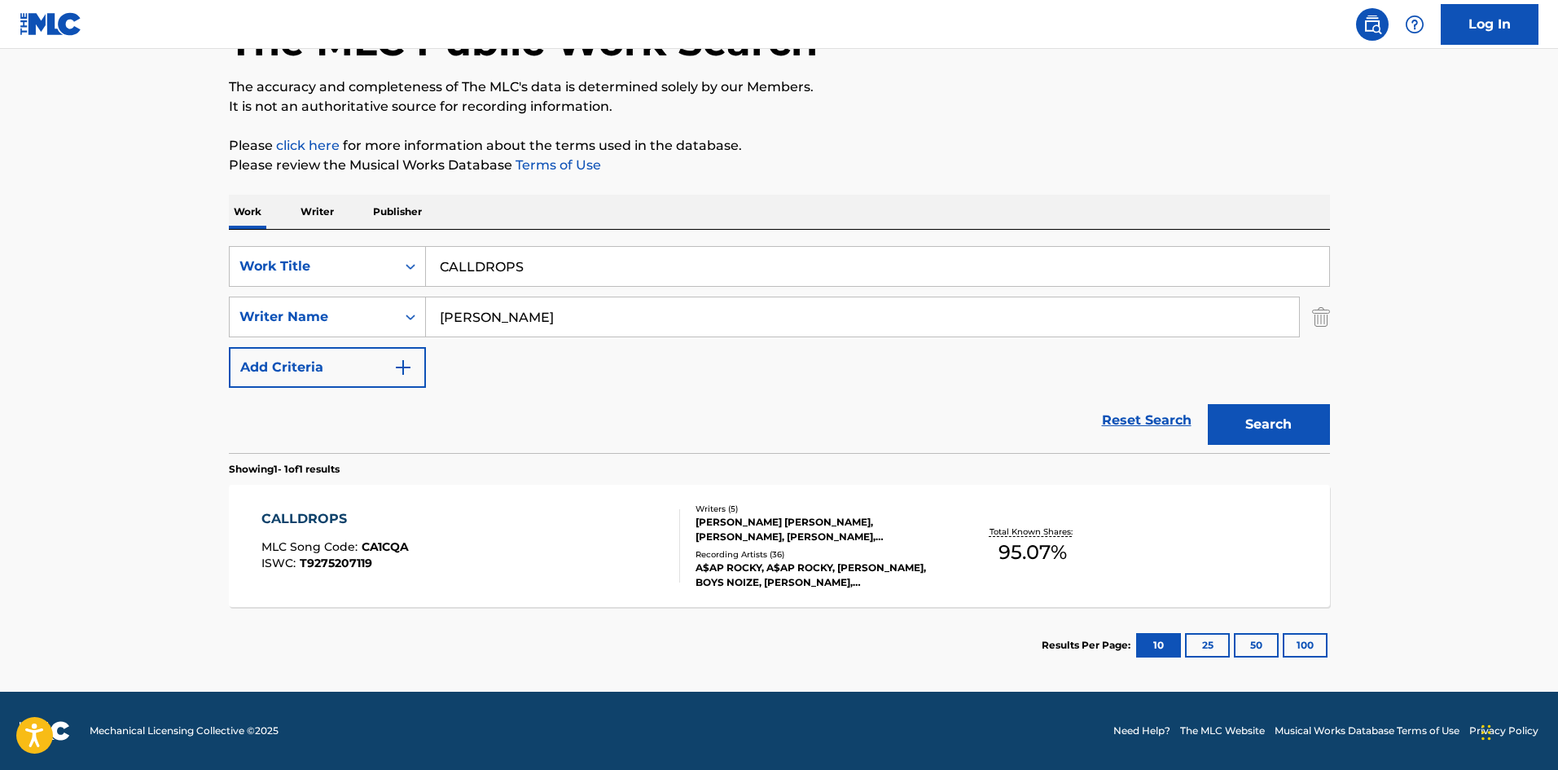
click at [296, 520] on div "CALLDROPS" at bounding box center [334, 519] width 147 height 20
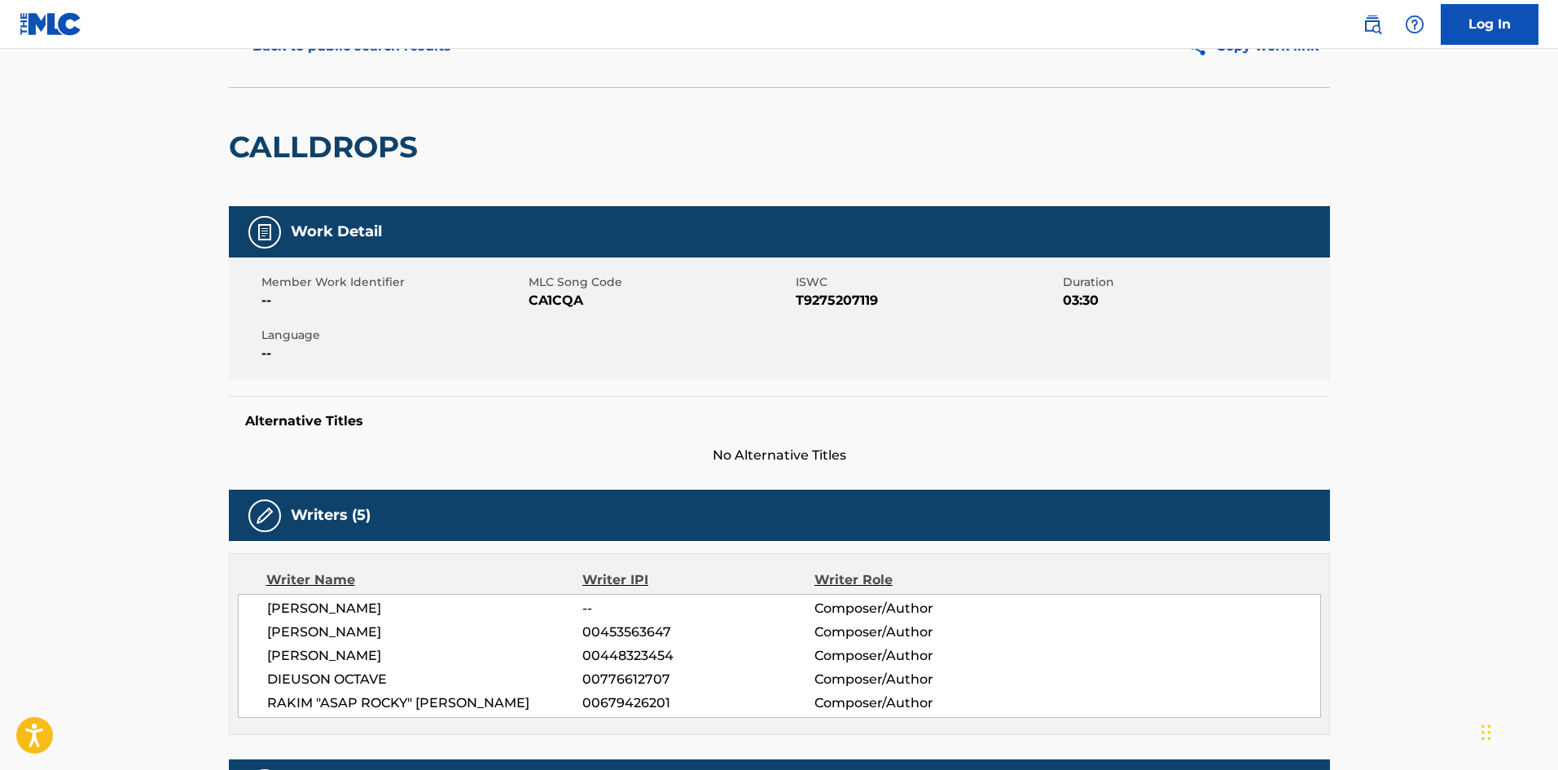
scroll to position [489, 0]
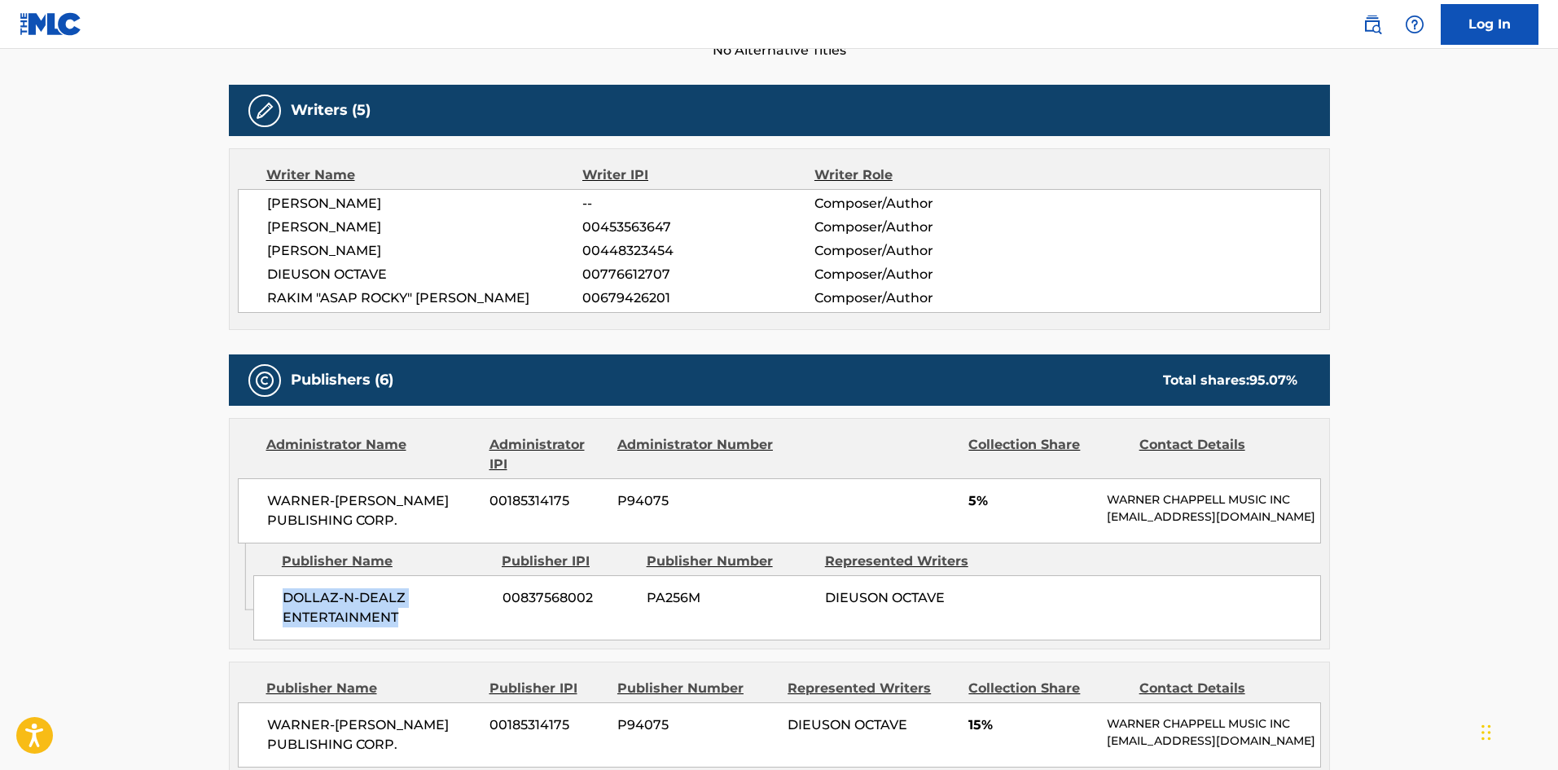
drag, startPoint x: 281, startPoint y: 611, endPoint x: 604, endPoint y: 20, distance: 673.9
click at [438, 638] on div "DOLLAZ-N-DEALZ ENTERTAINMENT 00837568002 PA256M DIEUSON OCTAVE" at bounding box center [787, 607] width 1068 height 65
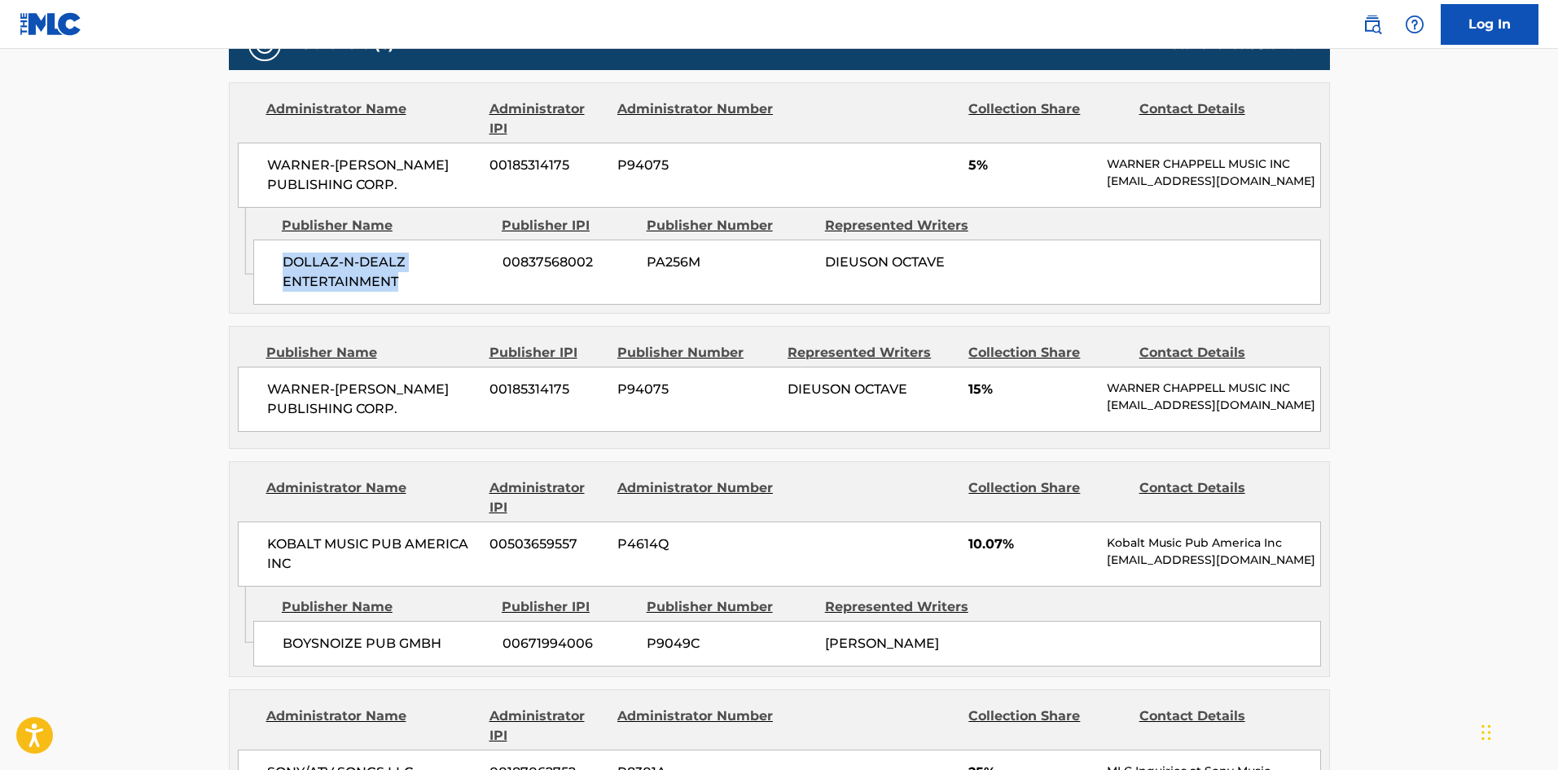
scroll to position [977, 0]
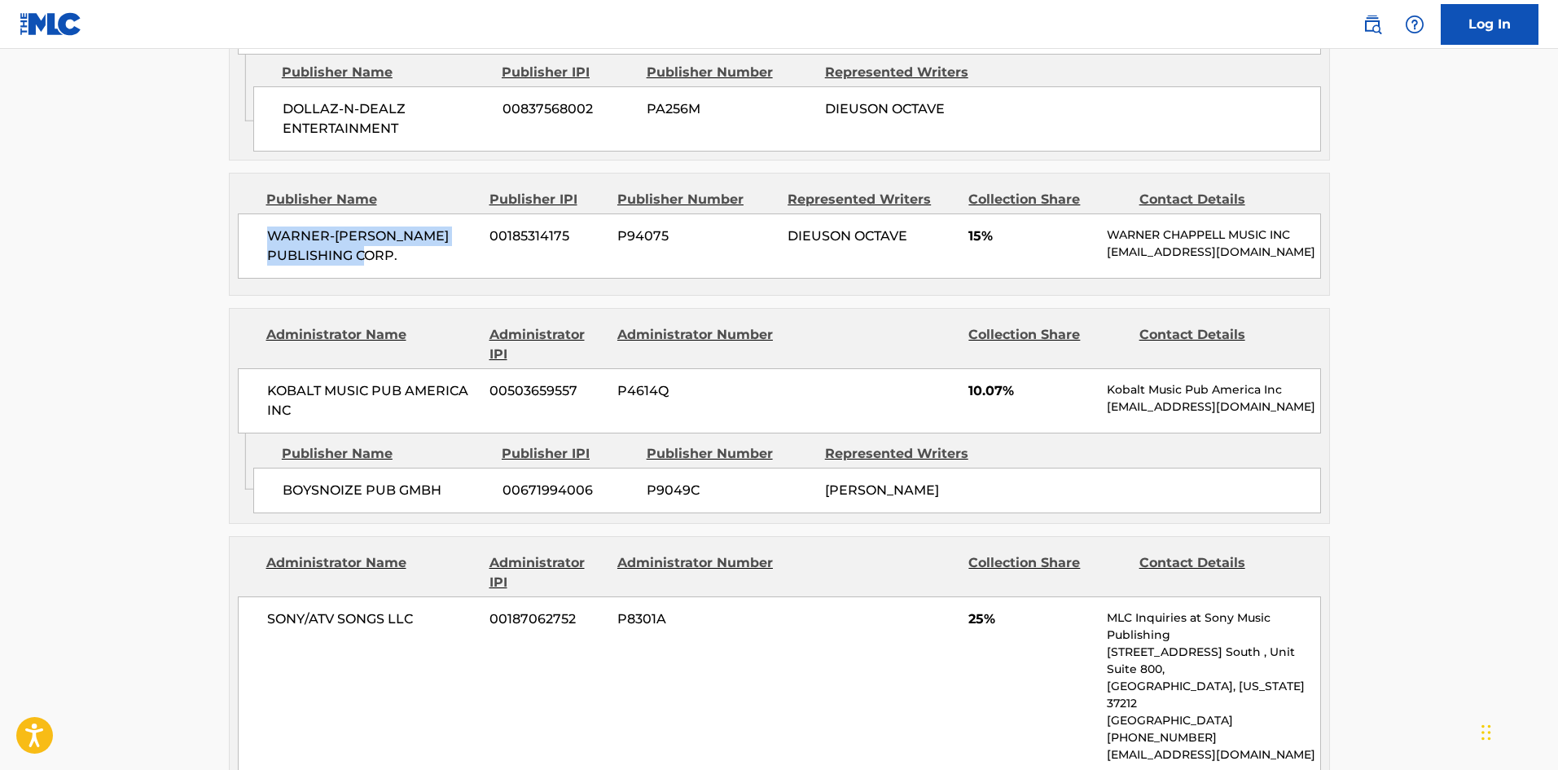
drag, startPoint x: 271, startPoint y: 249, endPoint x: 432, endPoint y: 283, distance: 163.9
click at [432, 279] on div "WARNER-[PERSON_NAME] PUBLISHING CORP. 00185314175 P94075 DIEUSON OCTAVE 15% [PE…" at bounding box center [779, 245] width 1083 height 65
drag, startPoint x: 283, startPoint y: 513, endPoint x: 460, endPoint y: 500, distance: 178.0
click at [460, 500] on div "BOYSNOIZE PUB GMBH 00671994006 P9049C [PERSON_NAME]" at bounding box center [787, 490] width 1068 height 46
drag, startPoint x: 967, startPoint y: 420, endPoint x: 1006, endPoint y: 415, distance: 39.5
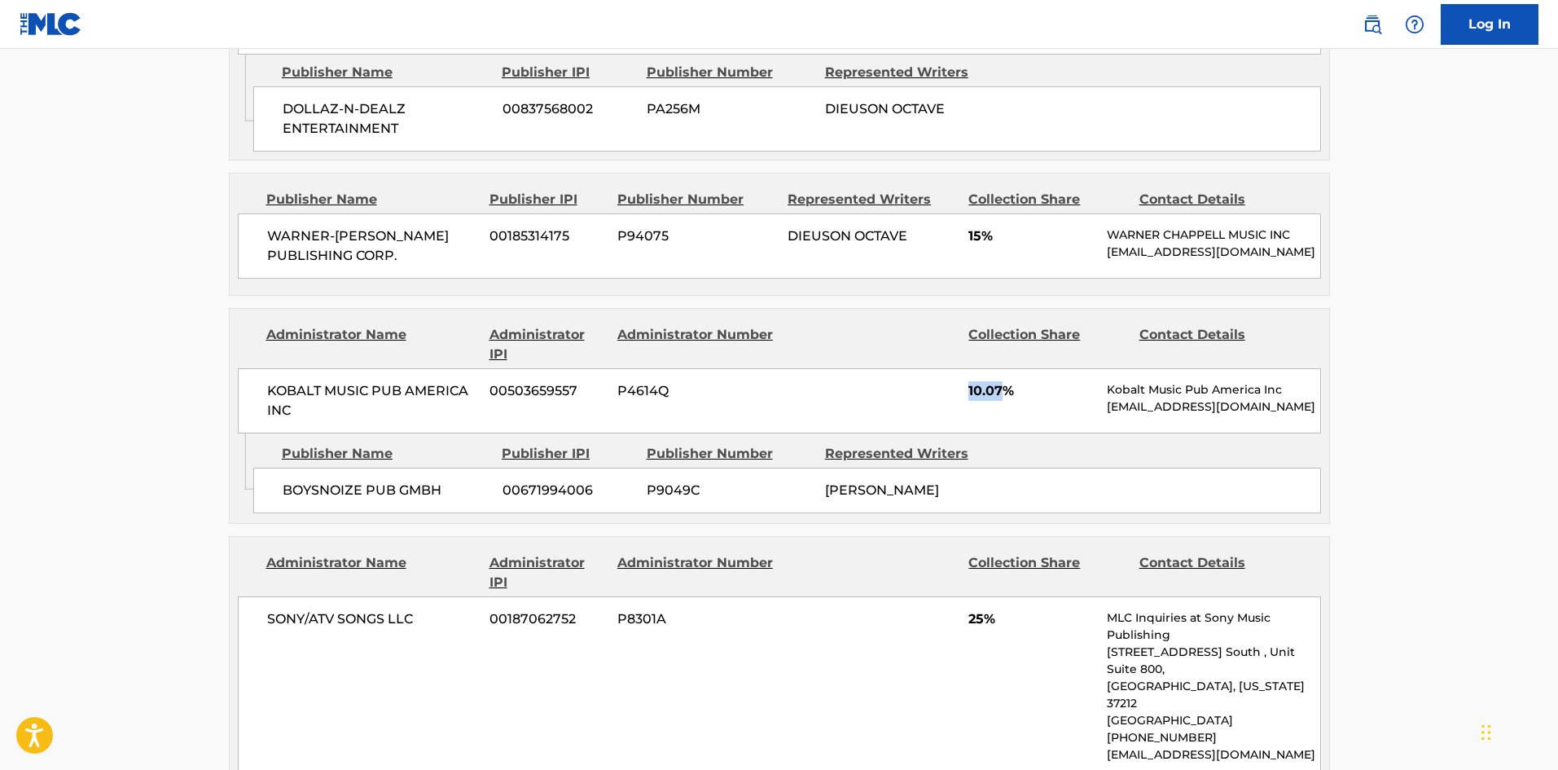
click at [1006, 415] on div "KOBALT MUSIC PUB AMERICA INC 00503659557 P4614Q 10.07% Kobalt Music Pub America…" at bounding box center [779, 400] width 1083 height 65
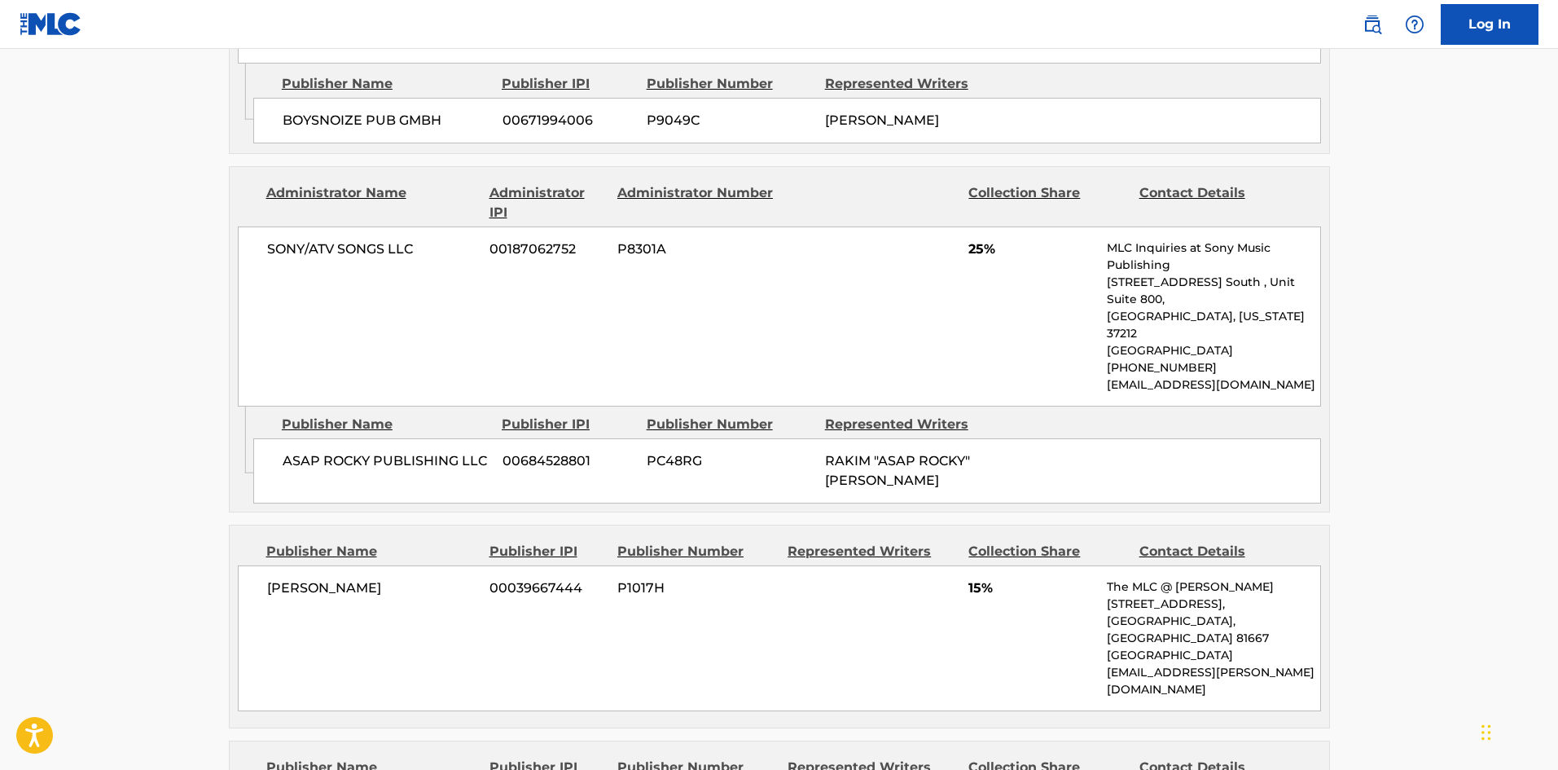
scroll to position [1385, 0]
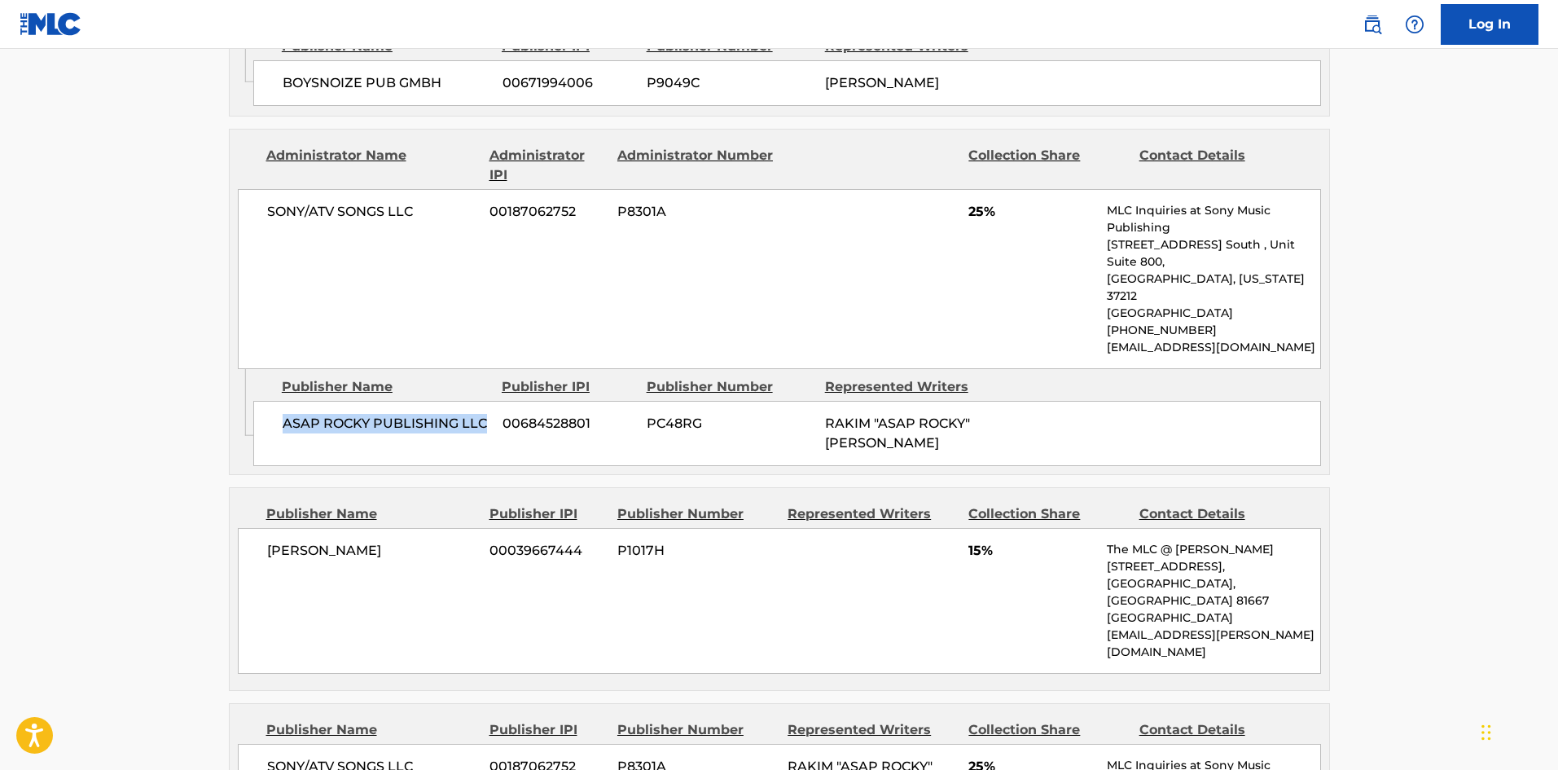
drag, startPoint x: 280, startPoint y: 416, endPoint x: 490, endPoint y: 419, distance: 210.1
click at [490, 419] on div "ASAP ROCKY PUBLISHING LLC 00684528801 PC48RG RAKIM "ASAP ROCKY" [PERSON_NAME]" at bounding box center [787, 433] width 1068 height 65
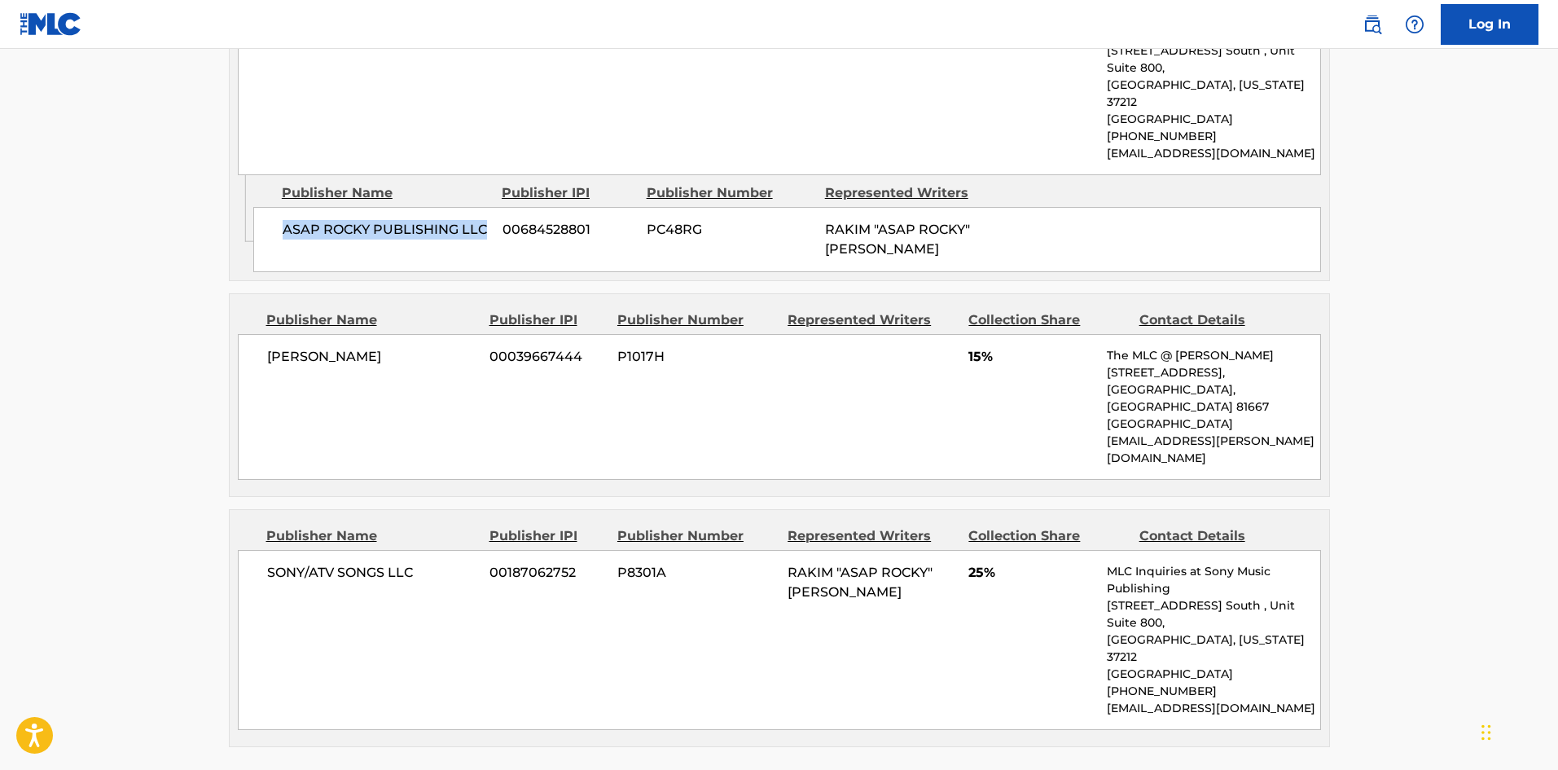
scroll to position [1629, 0]
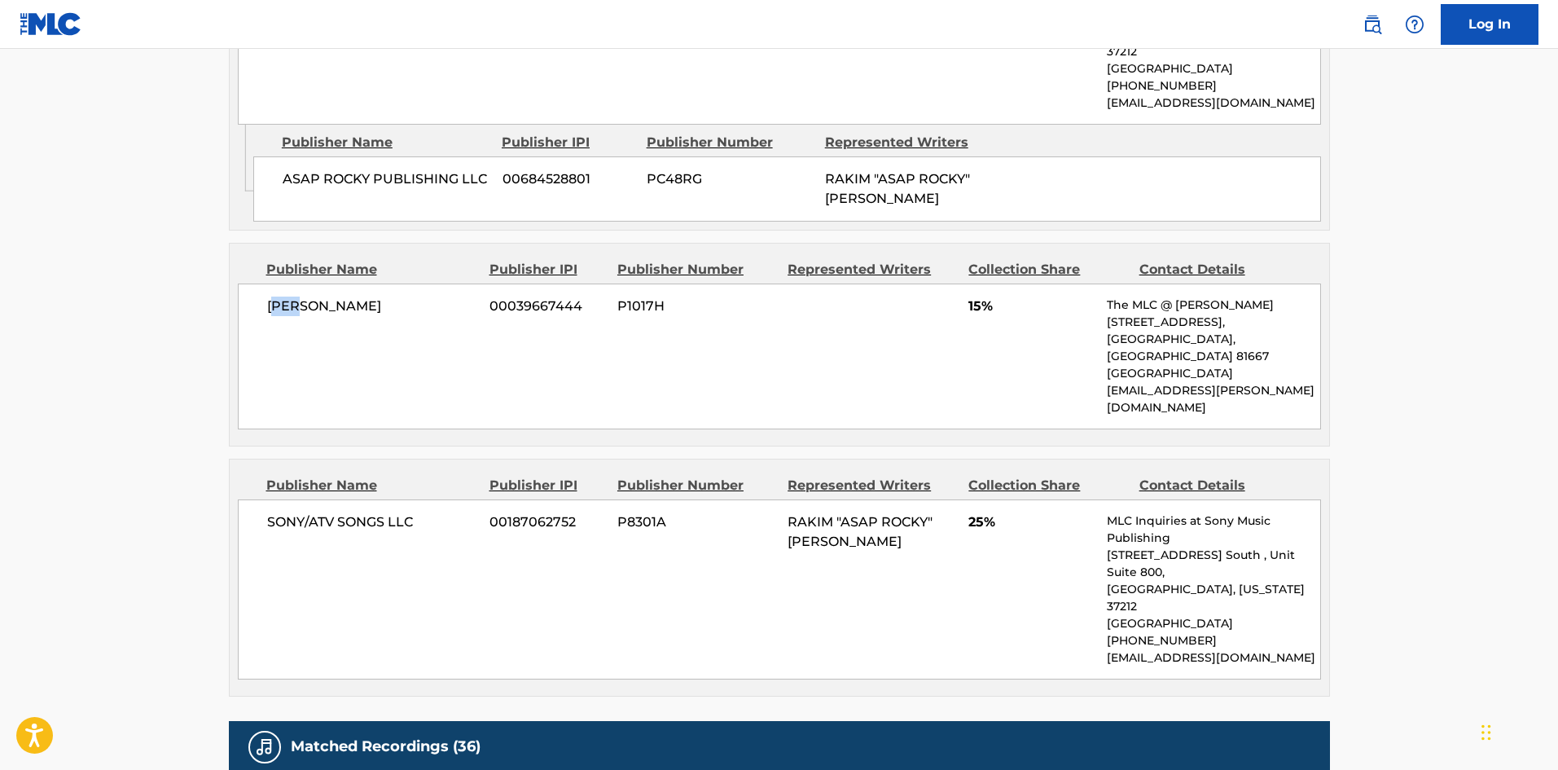
click at [331, 296] on span "[PERSON_NAME]" at bounding box center [372, 306] width 211 height 20
click at [275, 301] on span "[PERSON_NAME]" at bounding box center [372, 306] width 211 height 20
drag, startPoint x: 973, startPoint y: 298, endPoint x: 985, endPoint y: 296, distance: 11.5
click at [985, 296] on span "15%" at bounding box center [1031, 306] width 126 height 20
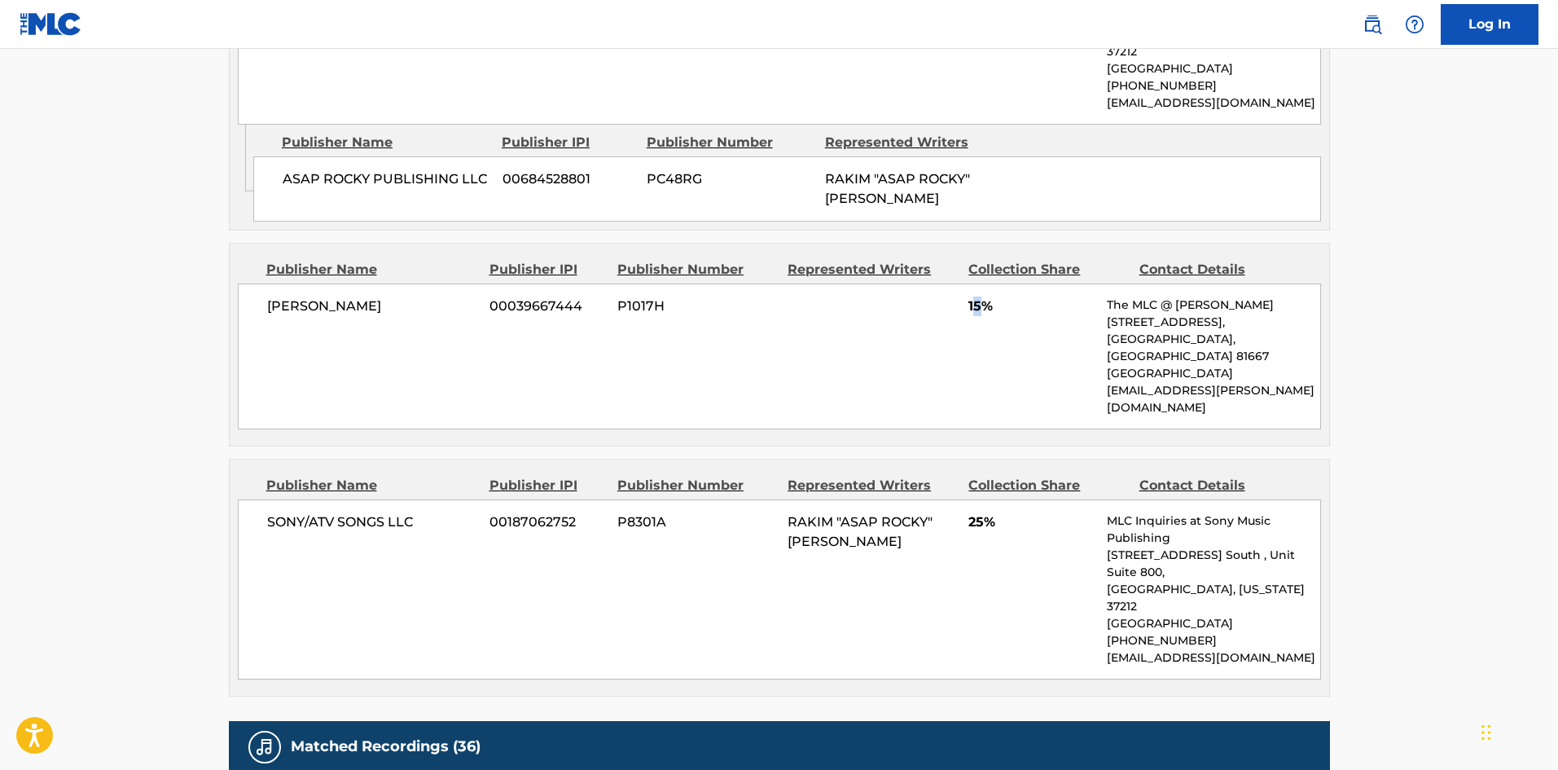
click at [978, 296] on span "15%" at bounding box center [1031, 306] width 126 height 20
drag, startPoint x: 268, startPoint y: 479, endPoint x: 472, endPoint y: 478, distance: 204.4
click at [472, 512] on span "SONY/ATV SONGS LLC" at bounding box center [372, 522] width 211 height 20
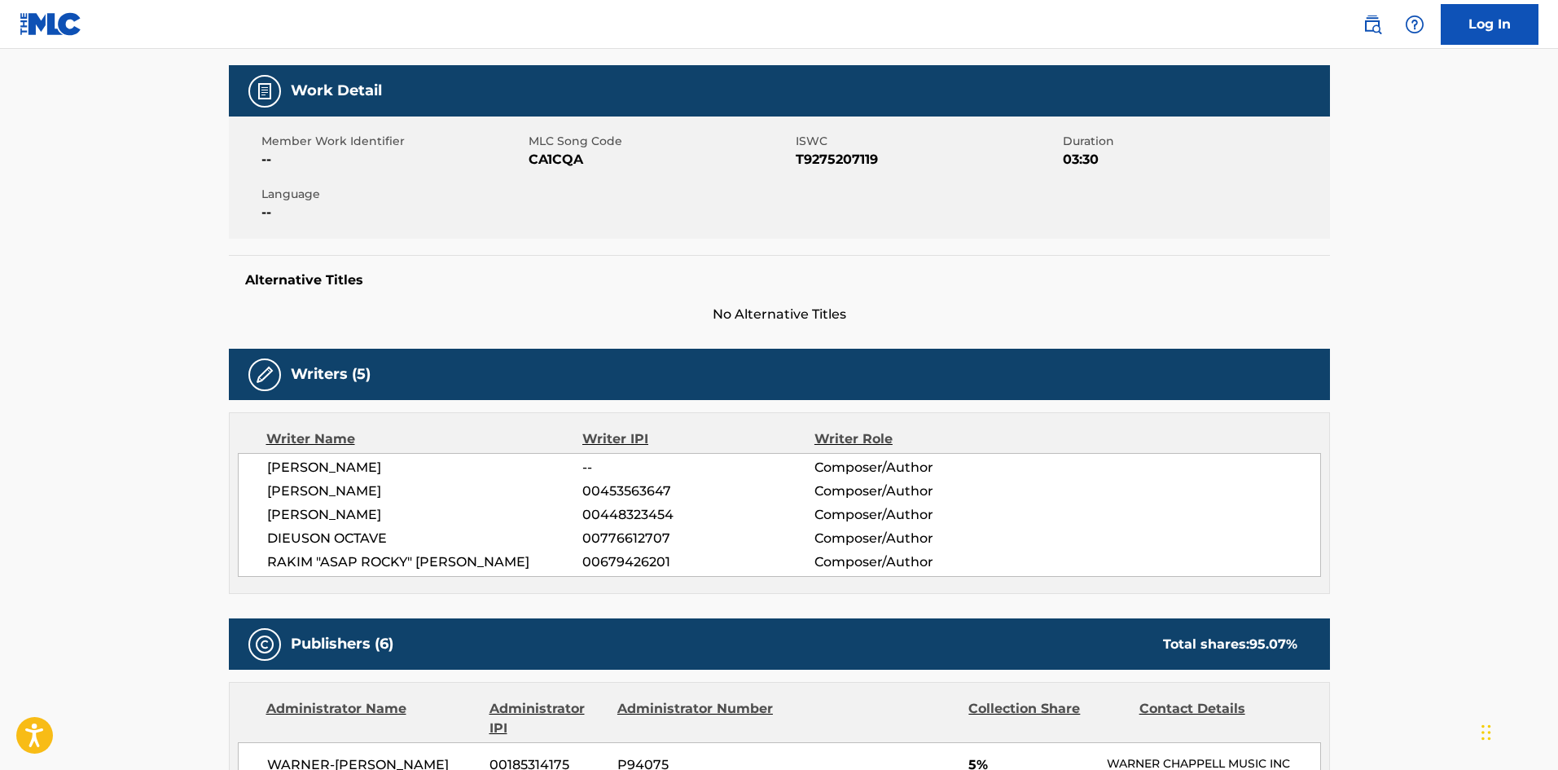
scroll to position [0, 0]
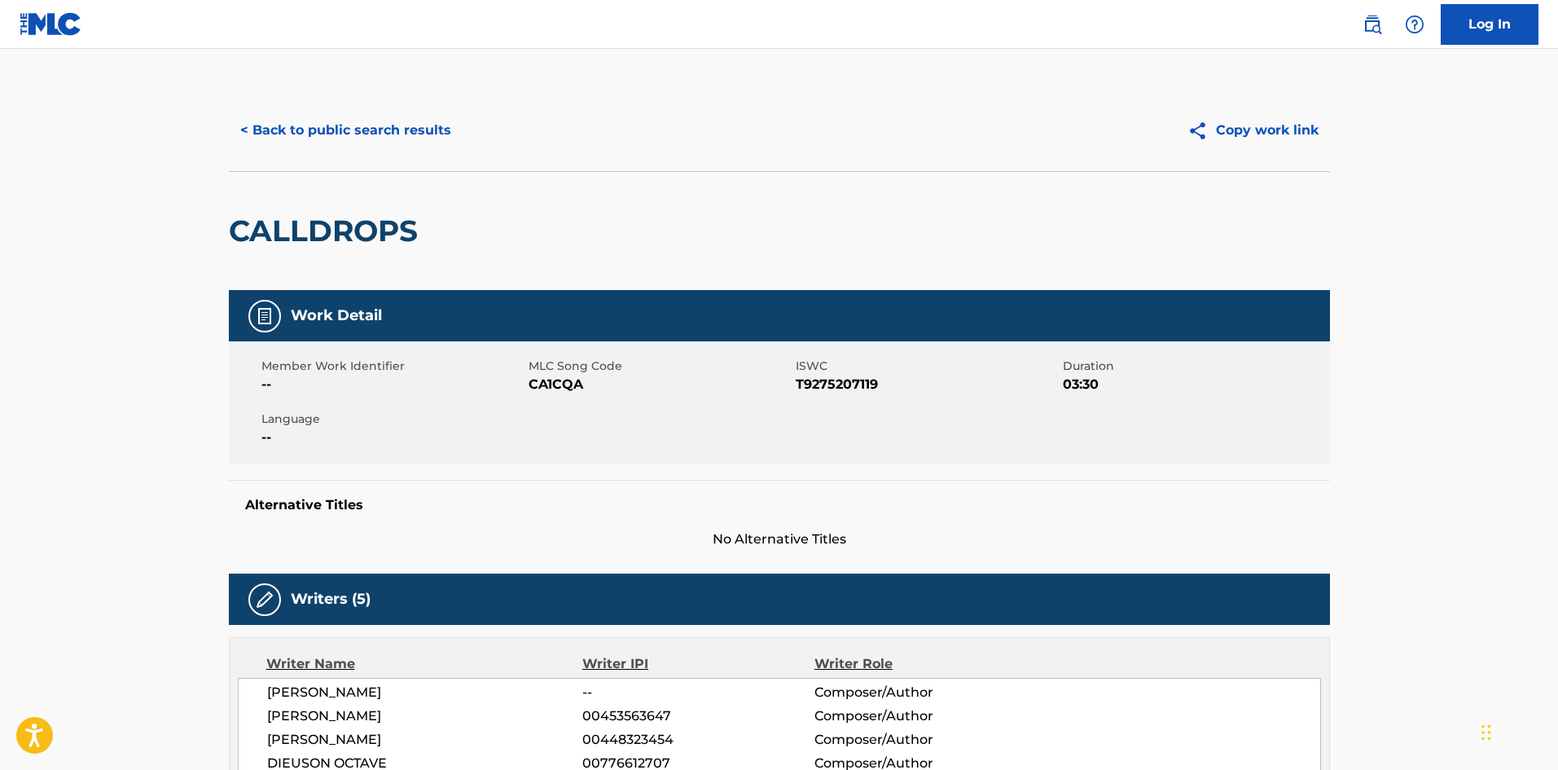
click at [391, 136] on button "< Back to public search results" at bounding box center [346, 130] width 234 height 41
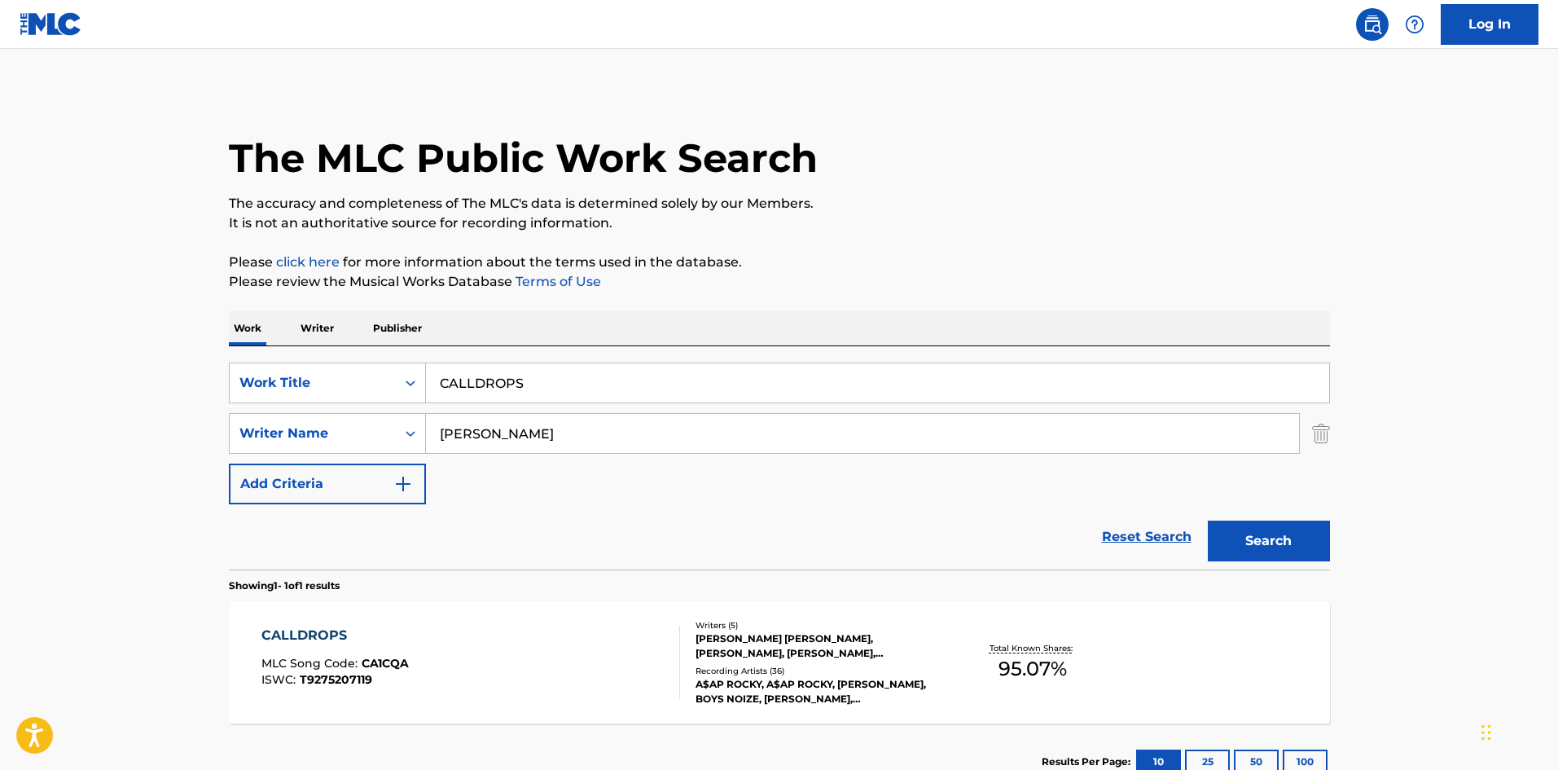
scroll to position [24, 0]
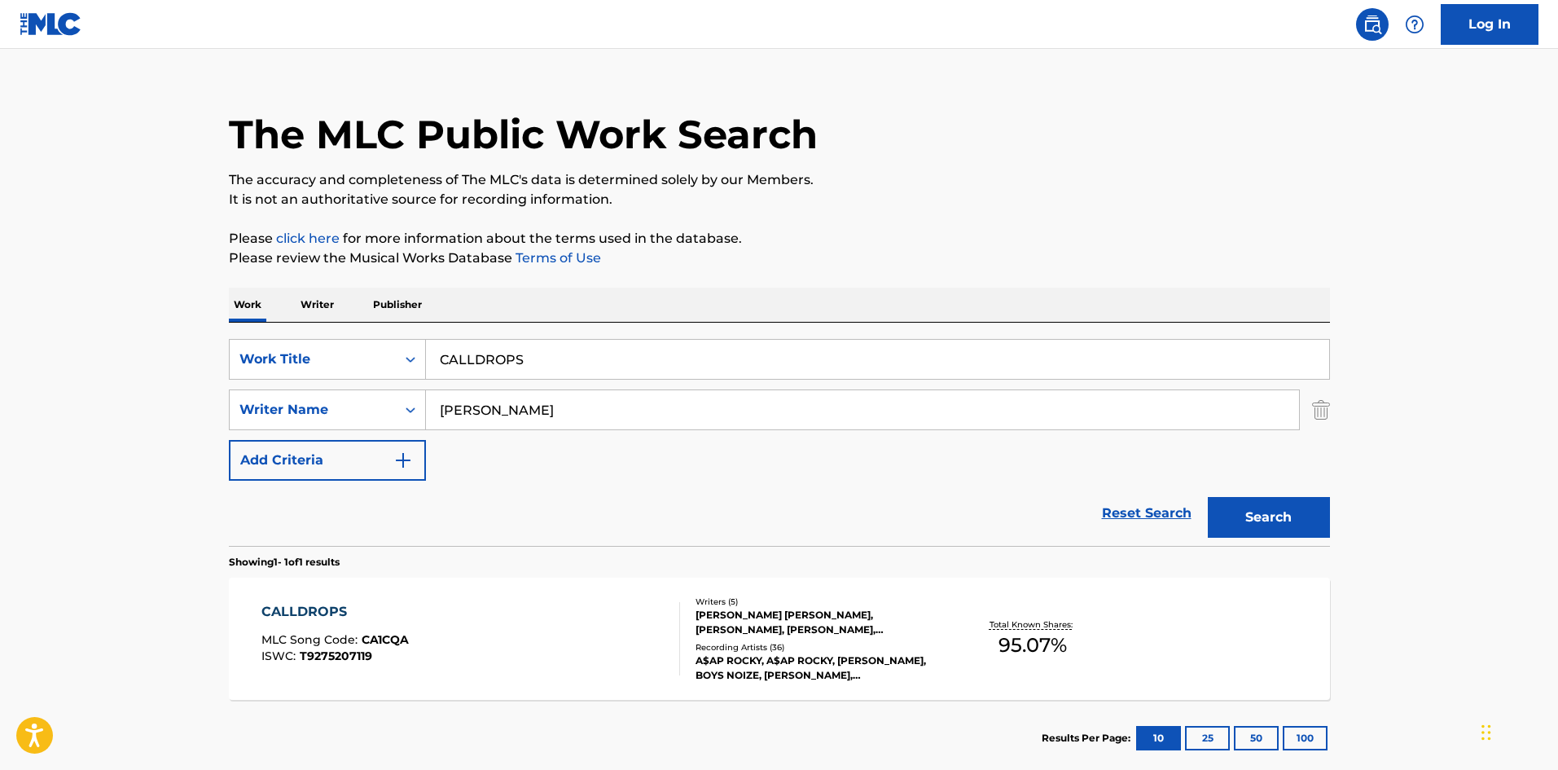
paste input "elebration"
drag, startPoint x: 580, startPoint y: 356, endPoint x: 219, endPoint y: 240, distance: 378.9
click at [144, 303] on main "The MLC Public Work Search The accuracy and completeness of The MLC's data is d…" at bounding box center [779, 404] width 1558 height 759
type input "Celebration"
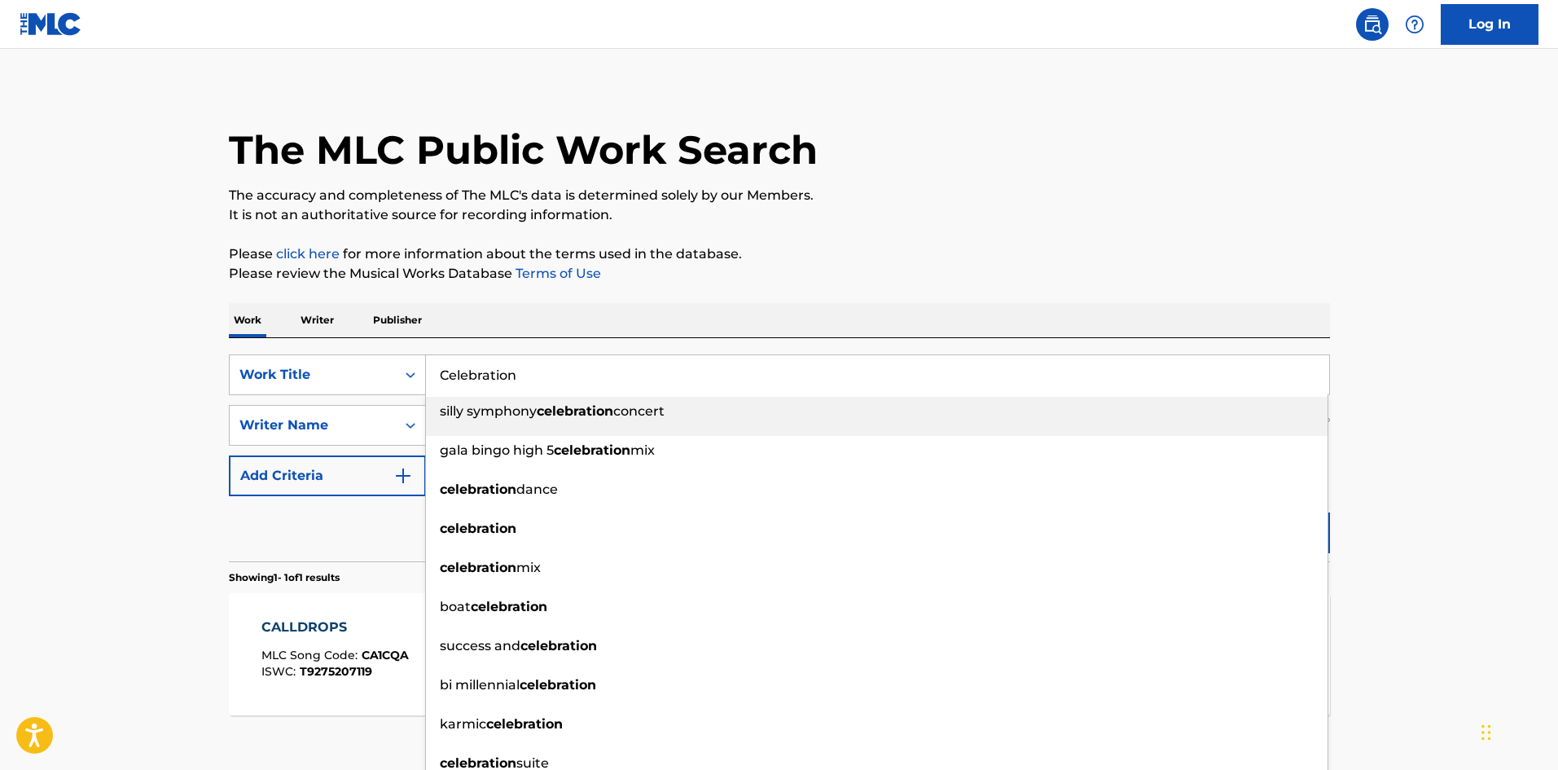
scroll to position [0, 0]
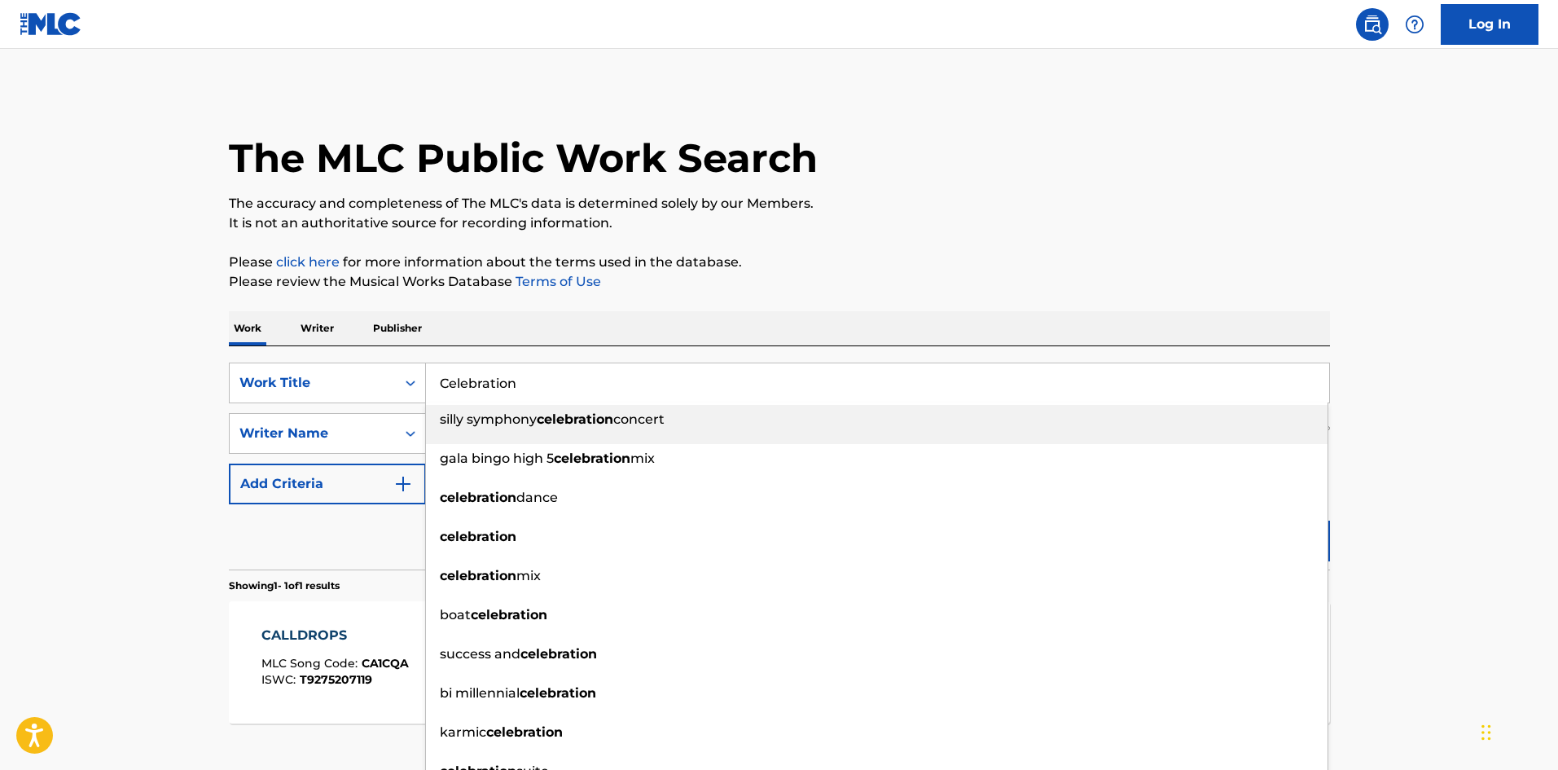
click at [538, 108] on div "The MLC Public Work Search" at bounding box center [779, 149] width 1101 height 119
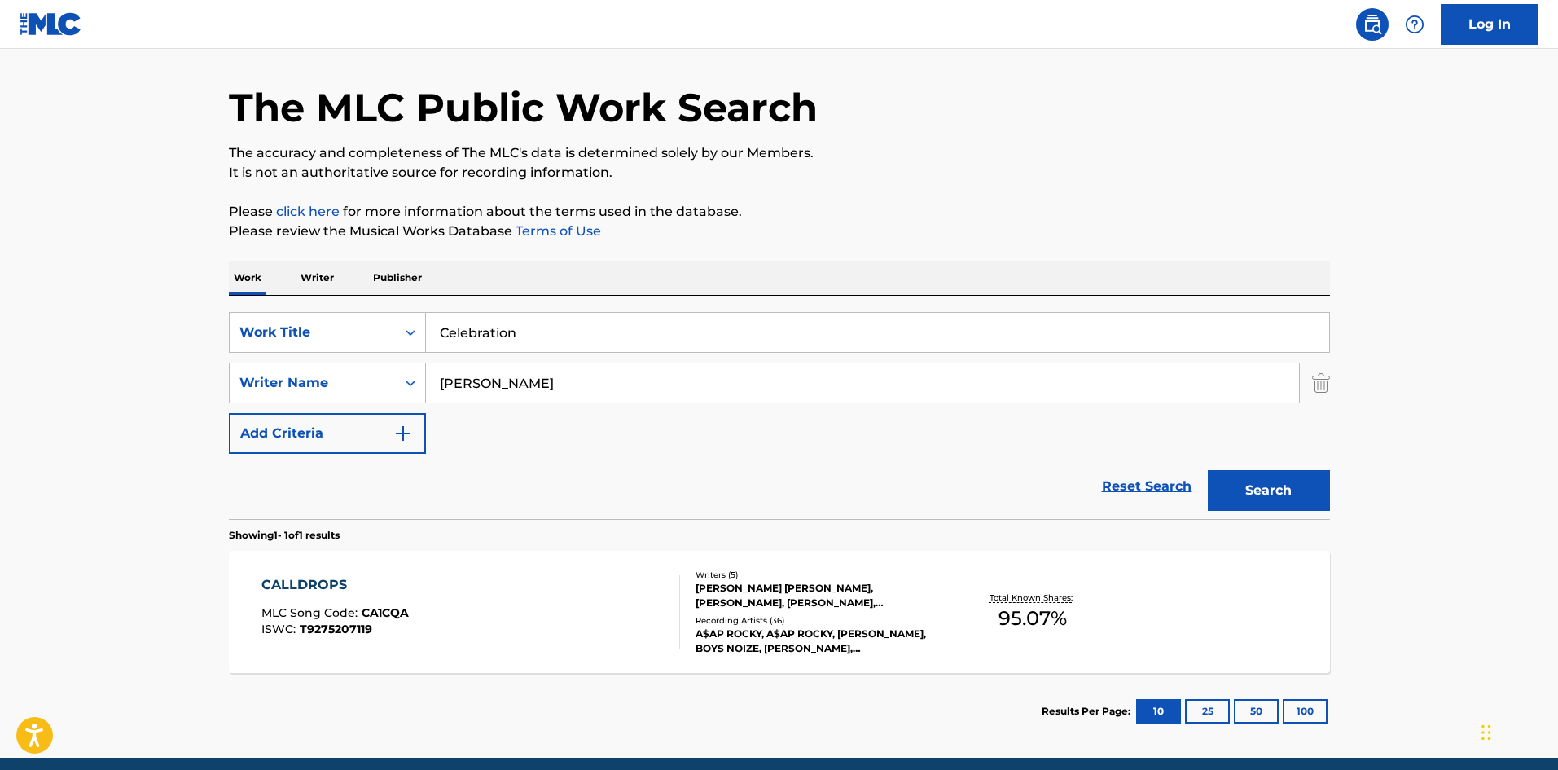
scroll to position [116, 0]
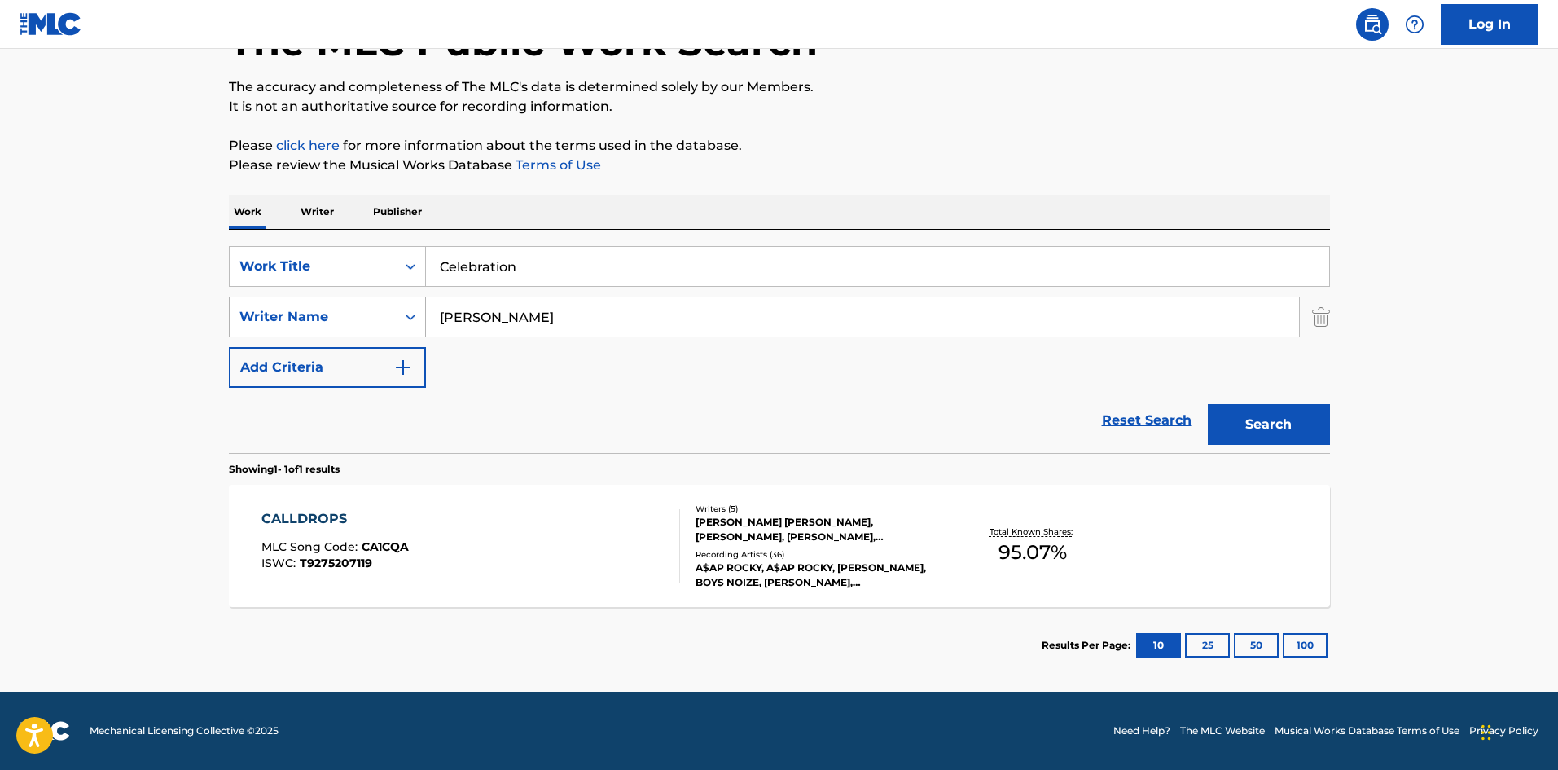
drag, startPoint x: 573, startPoint y: 311, endPoint x: 274, endPoint y: 315, distance: 298.1
click at [283, 315] on div "SearchWithCriteriad277ef1f-aa7c-442a-bbe8-2a85766b2b26 Writer Name [PERSON_NAME]" at bounding box center [779, 316] width 1101 height 41
paste input "SPEARS"
drag, startPoint x: 1241, startPoint y: 400, endPoint x: 1260, endPoint y: 415, distance: 23.8
click at [1244, 403] on div "Search" at bounding box center [1265, 420] width 130 height 65
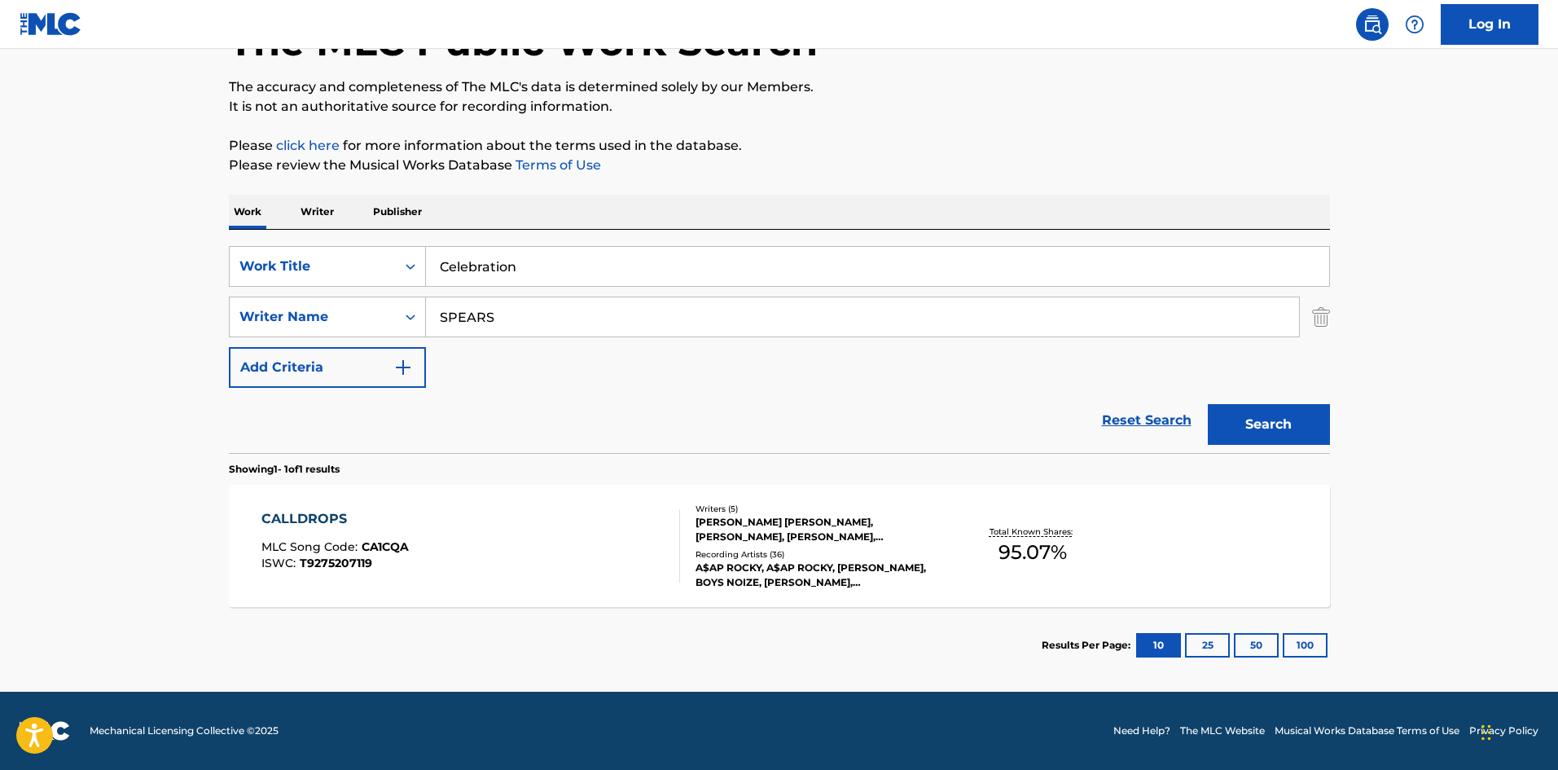
click at [1261, 415] on button "Search" at bounding box center [1269, 424] width 122 height 41
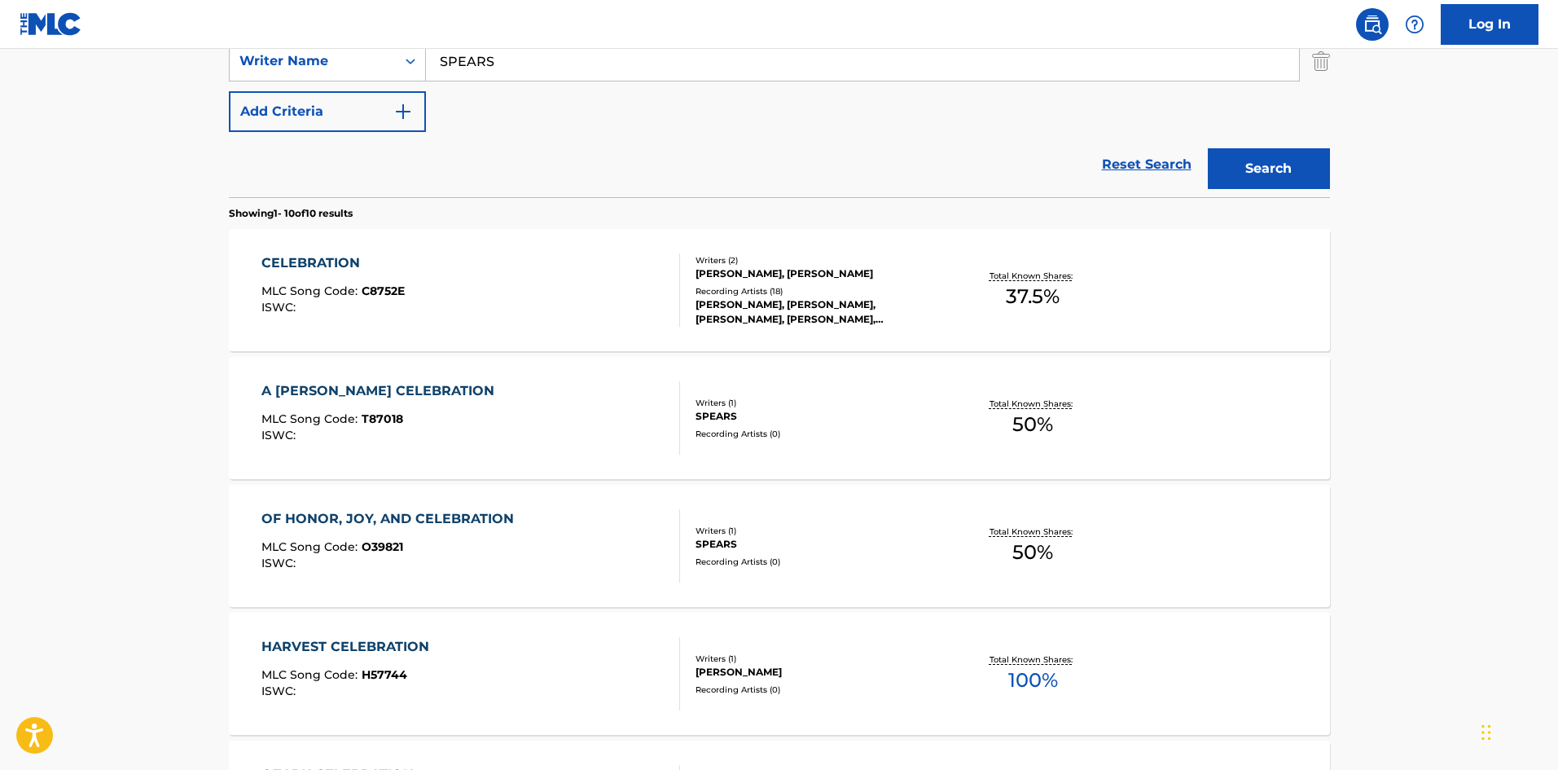
scroll to position [81, 0]
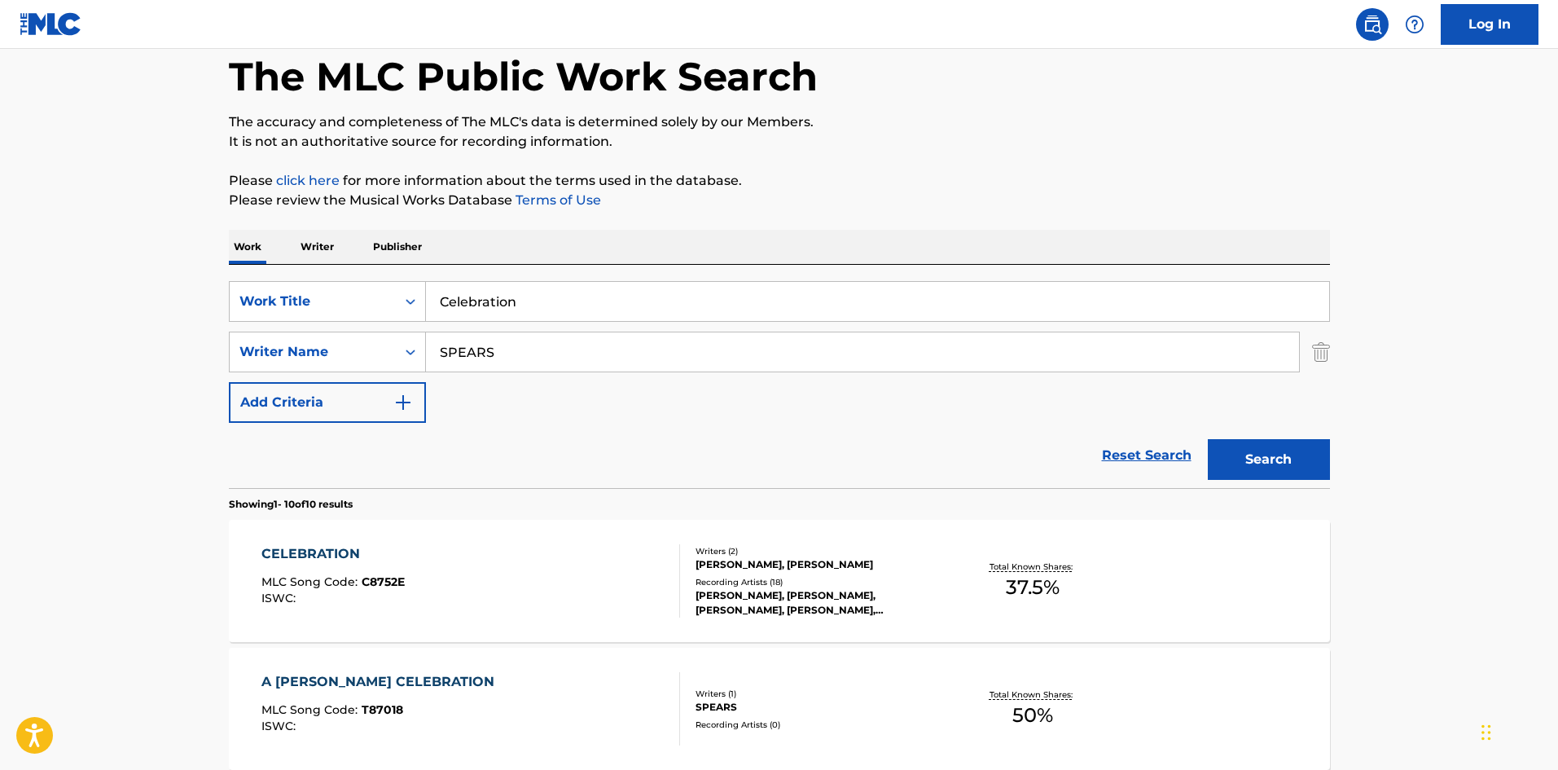
drag, startPoint x: 538, startPoint y: 357, endPoint x: 0, endPoint y: 331, distance: 539.0
paste input "[PERSON_NAME]"
click at [1296, 445] on button "Search" at bounding box center [1269, 459] width 122 height 41
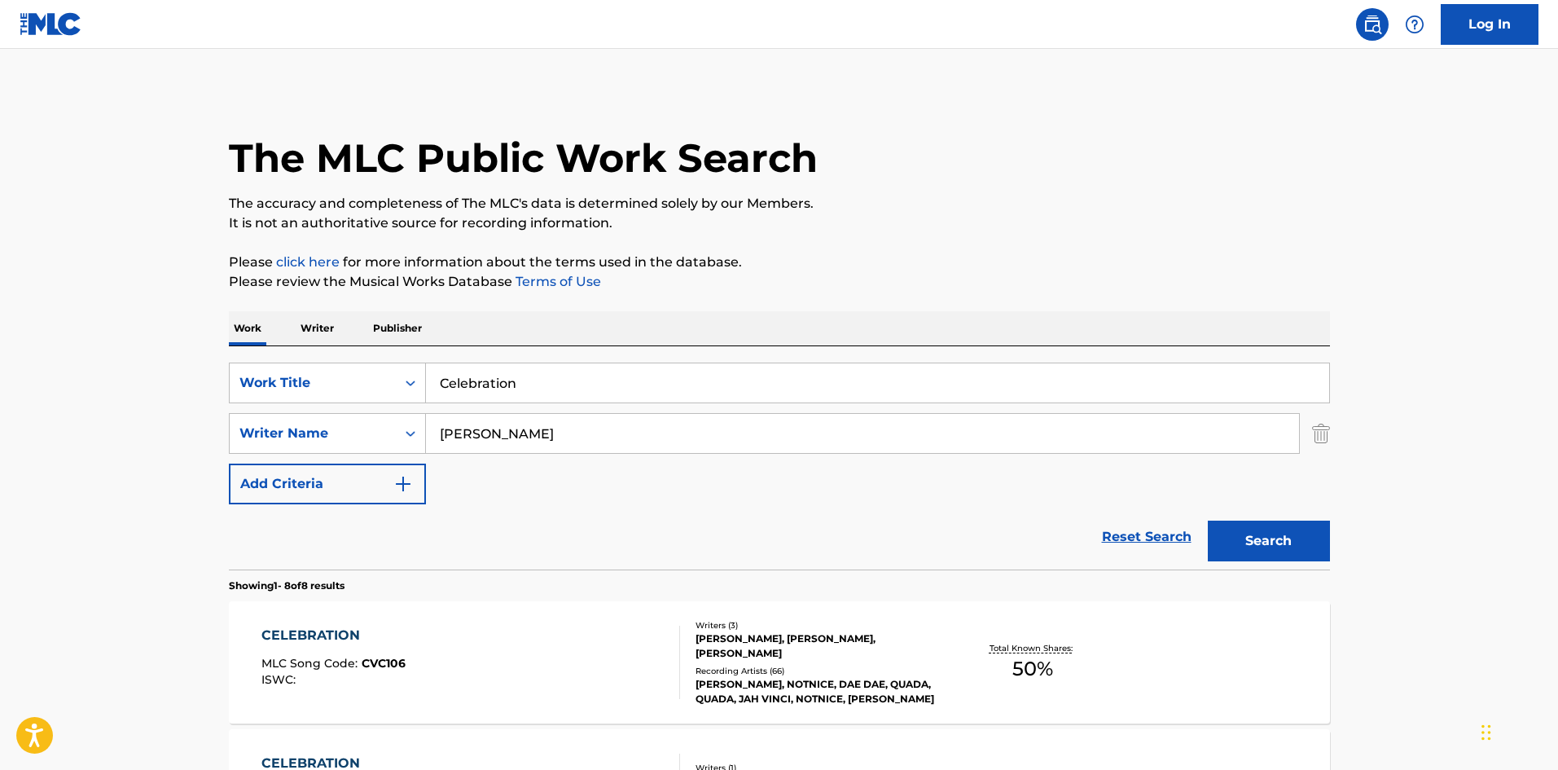
scroll to position [326, 0]
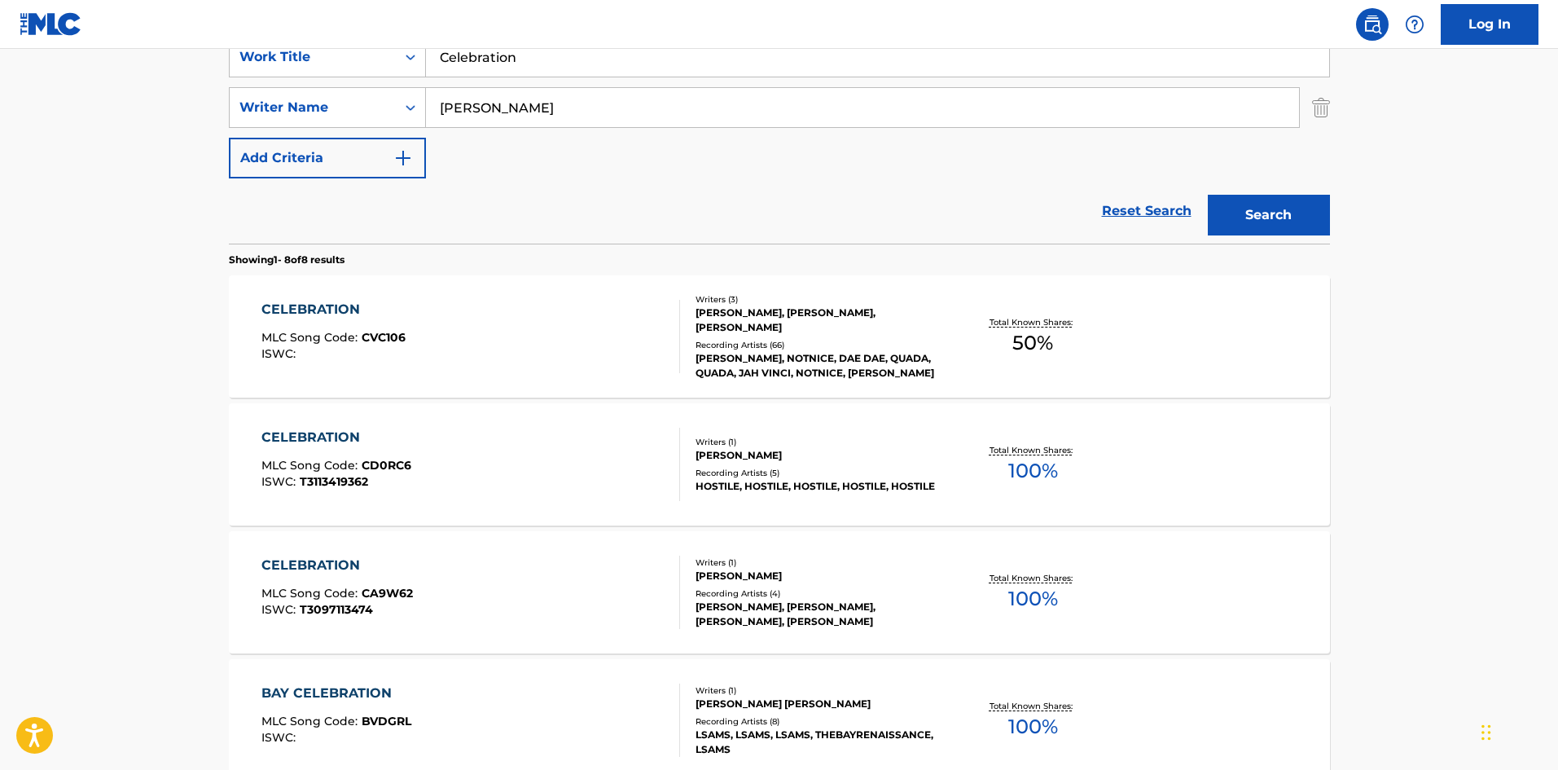
drag, startPoint x: 541, startPoint y: 113, endPoint x: 32, endPoint y: 128, distance: 509.2
click at [87, 129] on main "The MLC Public Work Search The accuracy and completeness of The MLC's data is d…" at bounding box center [779, 550] width 1558 height 1654
paste input "SPEARS"
drag, startPoint x: 1262, startPoint y: 218, endPoint x: 1161, endPoint y: 220, distance: 101.0
click at [1255, 220] on button "Search" at bounding box center [1269, 215] width 122 height 41
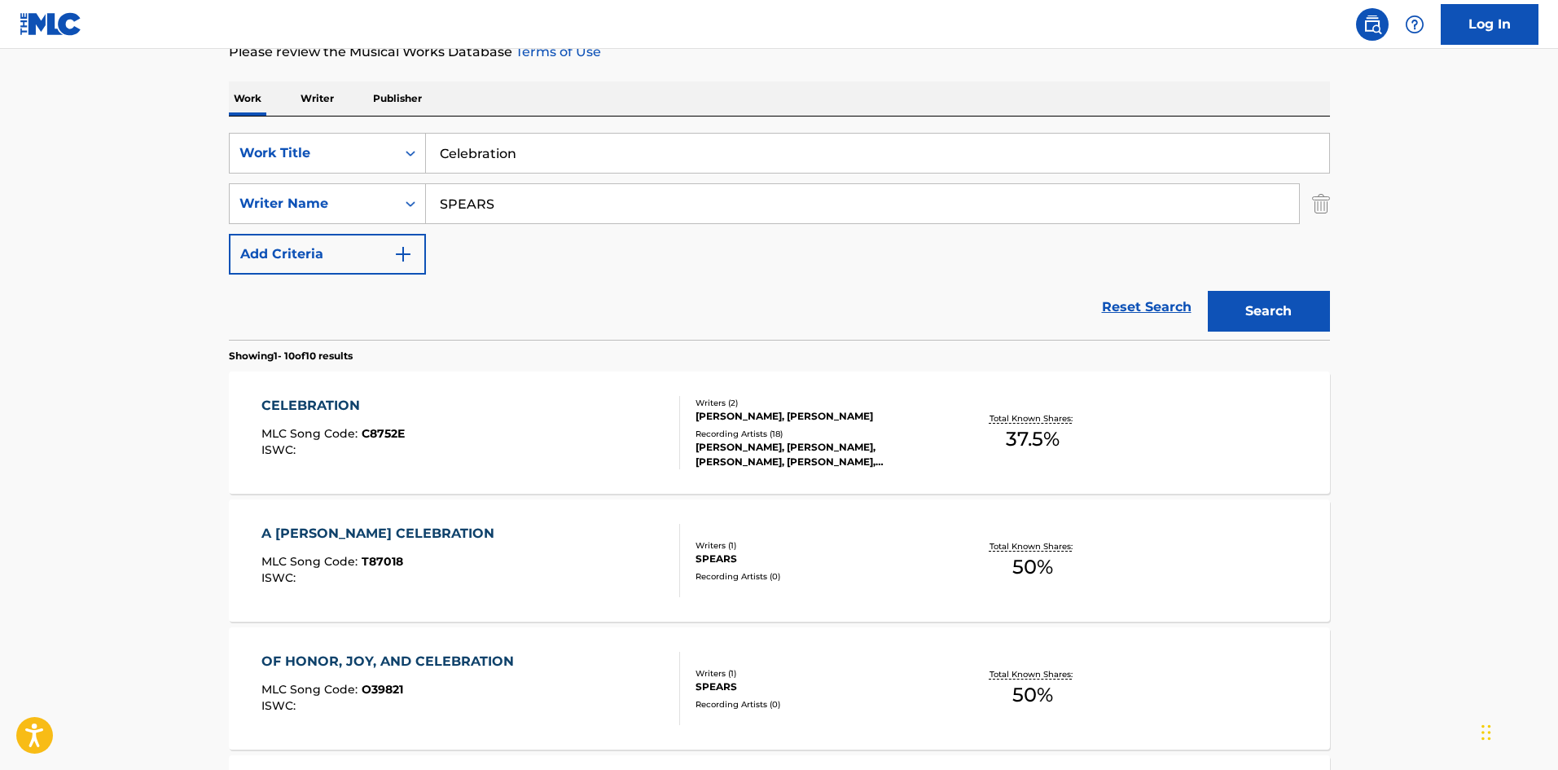
scroll to position [244, 0]
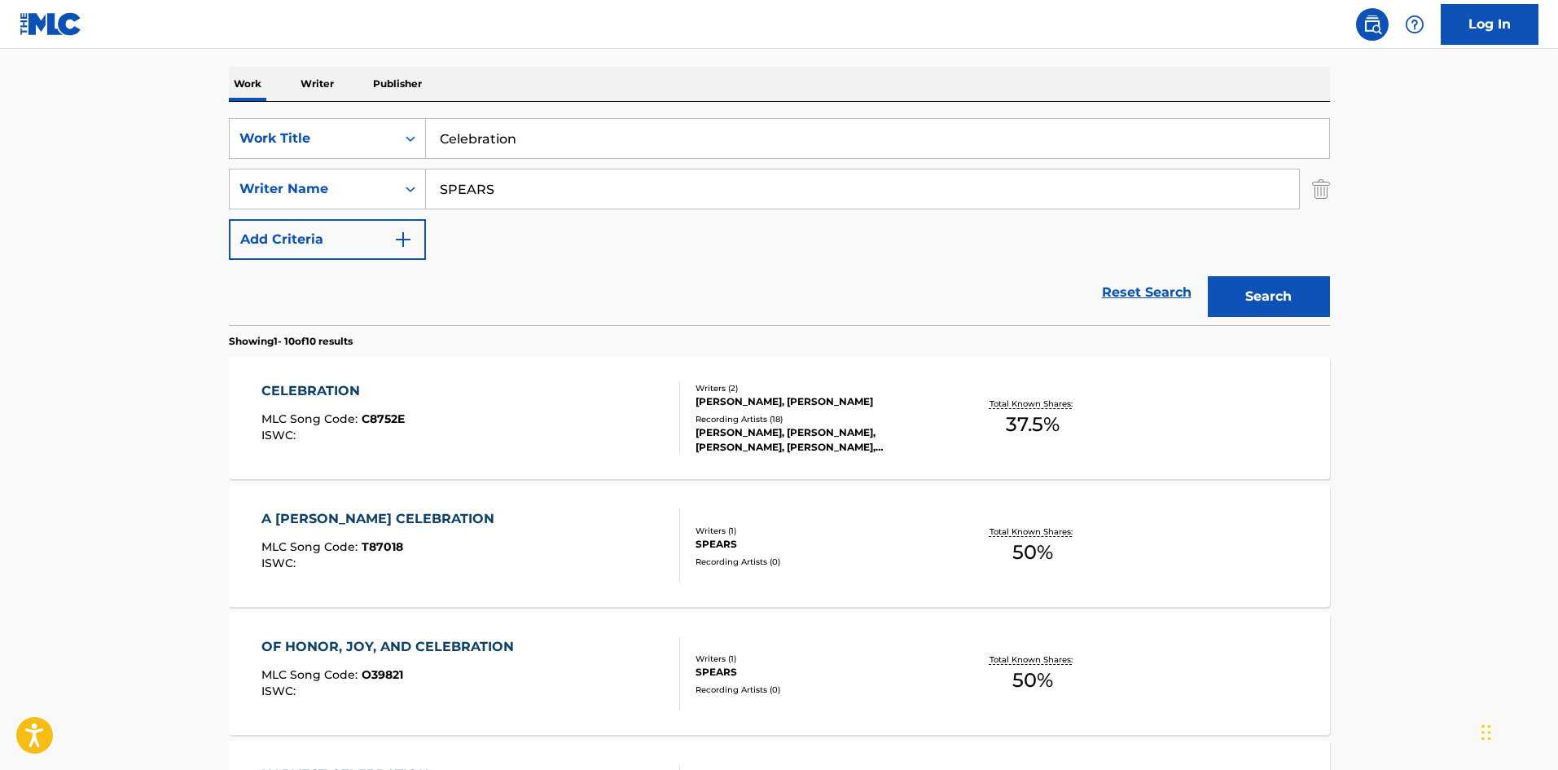
drag, startPoint x: 573, startPoint y: 192, endPoint x: 0, endPoint y: 180, distance: 573.5
click at [0, 184] on main "The MLC Public Work Search The accuracy and completeness of The MLC's data is d…" at bounding box center [779, 760] width 1558 height 1910
paste input "[PERSON_NAME]"
type input "[PERSON_NAME]"
click at [1292, 314] on button "Search" at bounding box center [1269, 296] width 122 height 41
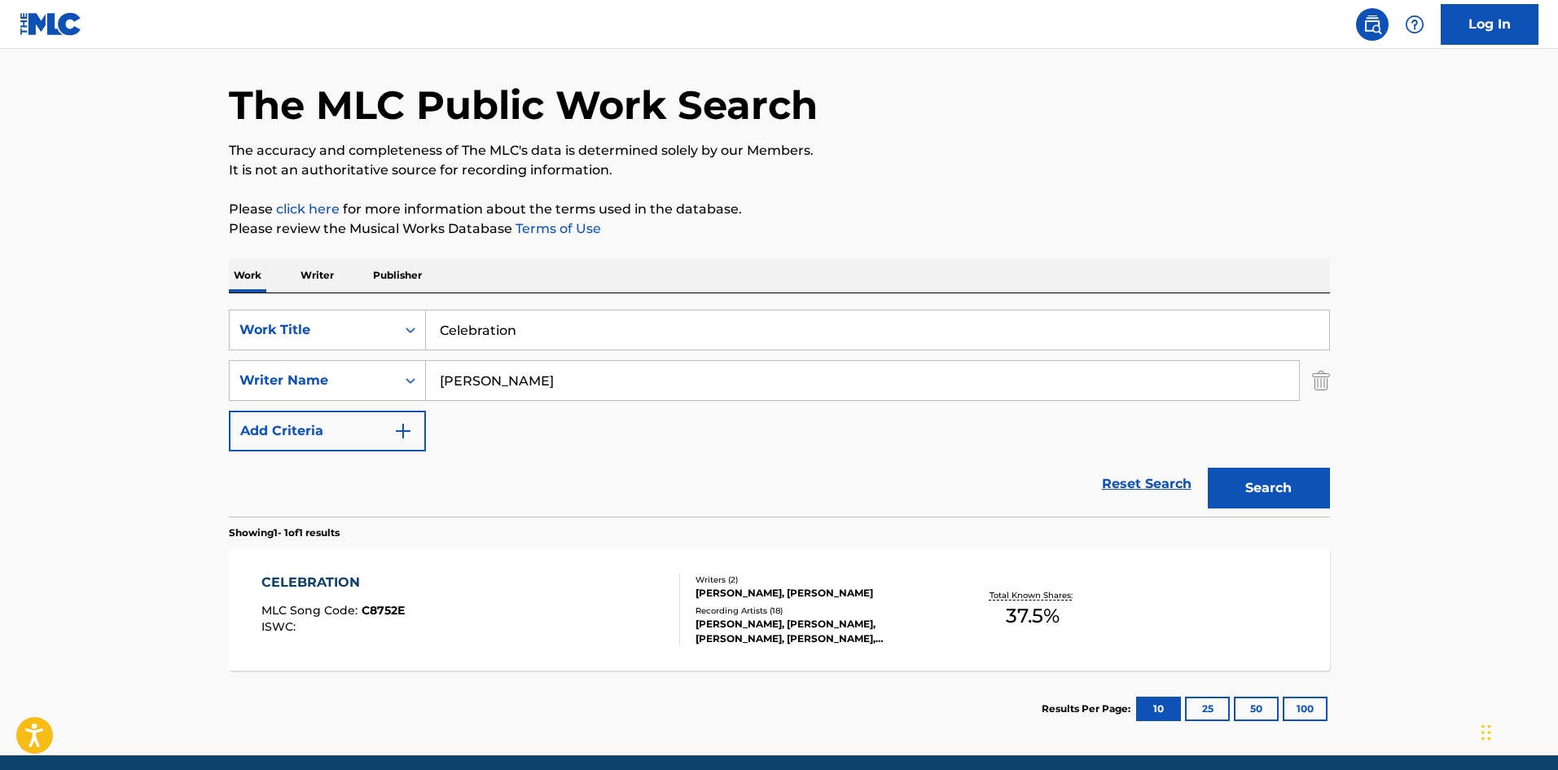
scroll to position [81, 0]
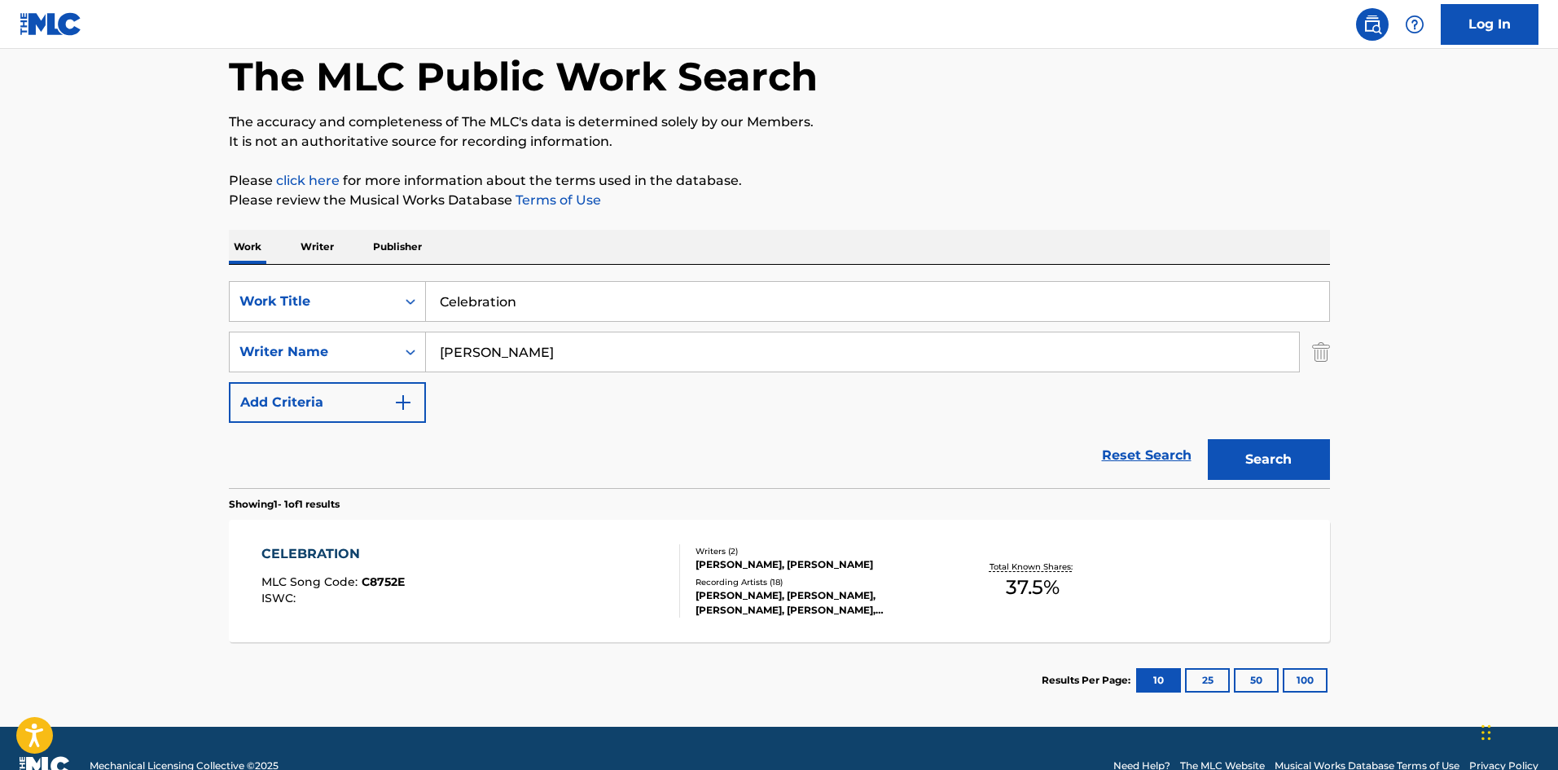
click at [304, 559] on div "CELEBRATION" at bounding box center [332, 554] width 143 height 20
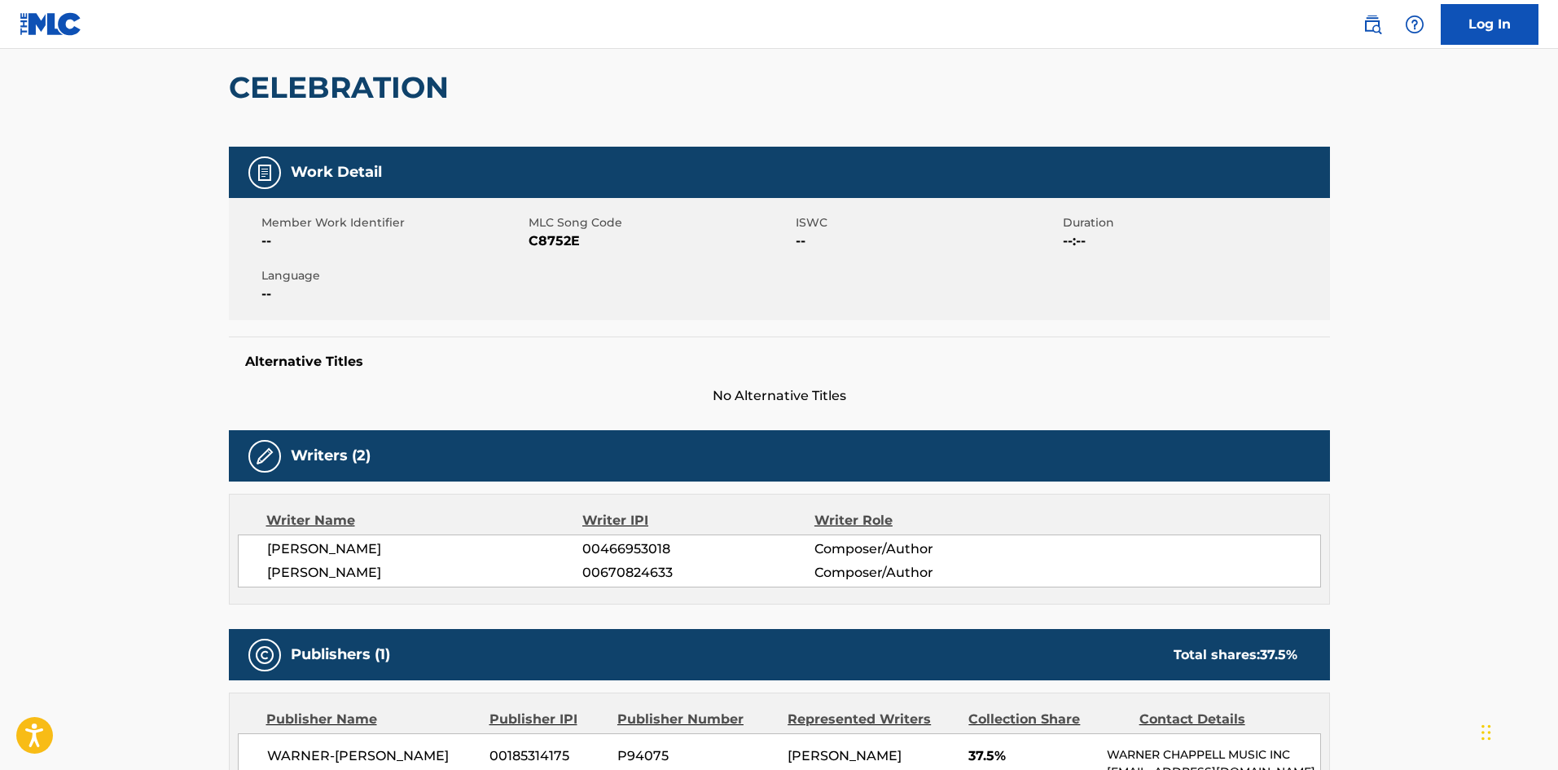
scroll to position [489, 0]
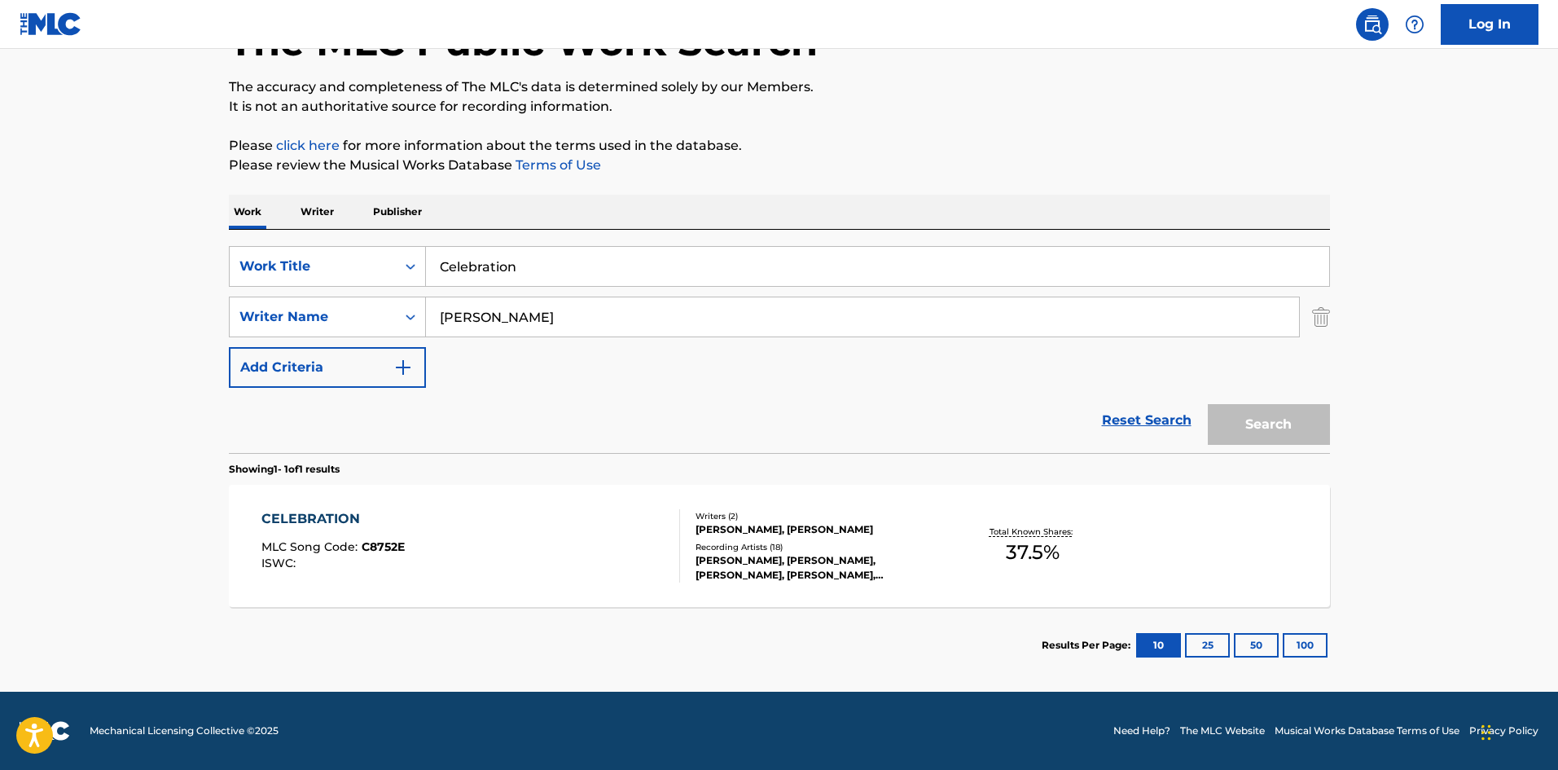
scroll to position [116, 0]
click at [308, 507] on div "CELEBRATION MLC Song Code : C8752E ISWC : Writers ( 2 ) [PERSON_NAME], [PERSON_…" at bounding box center [779, 546] width 1101 height 122
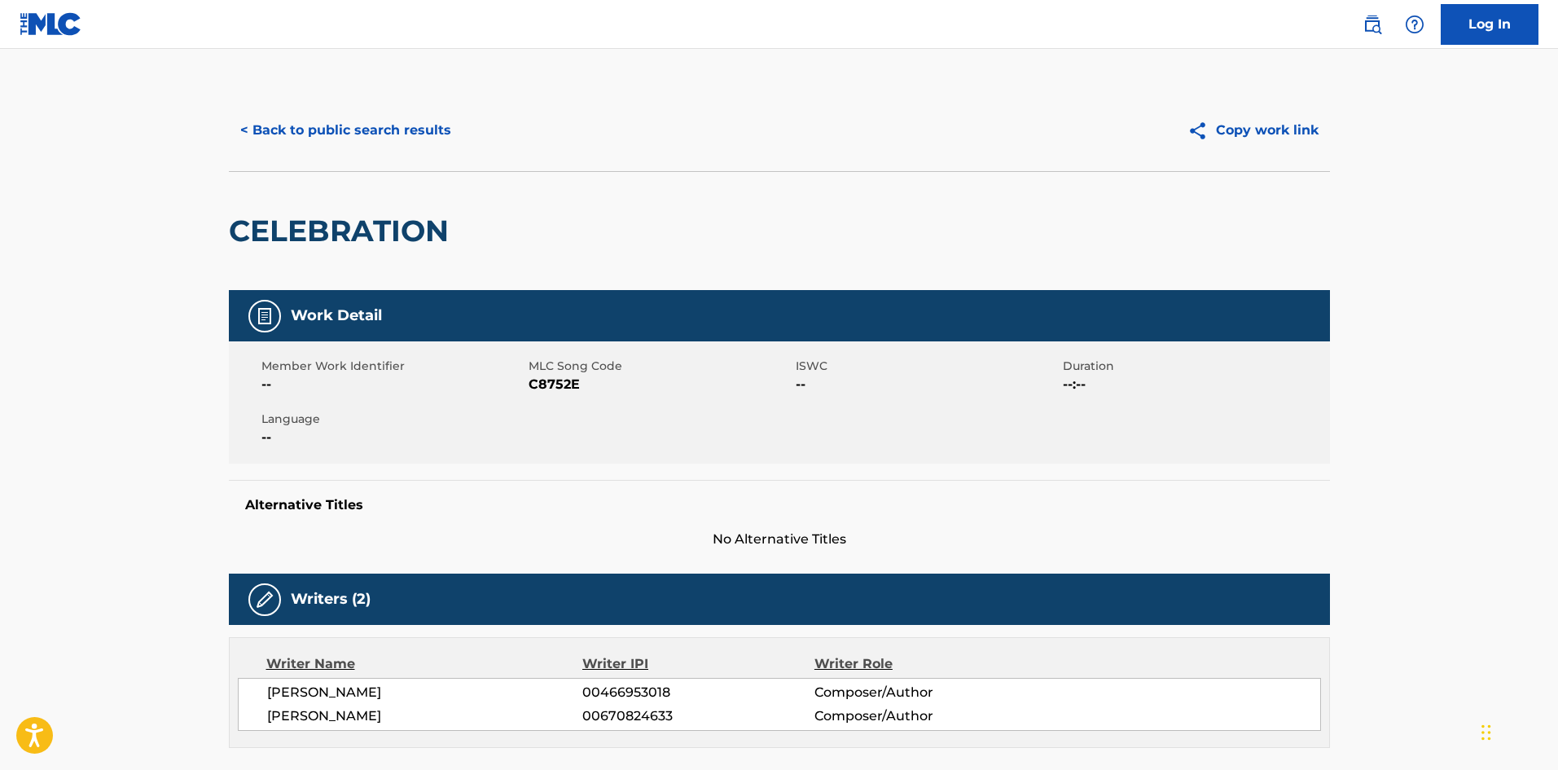
scroll to position [472, 0]
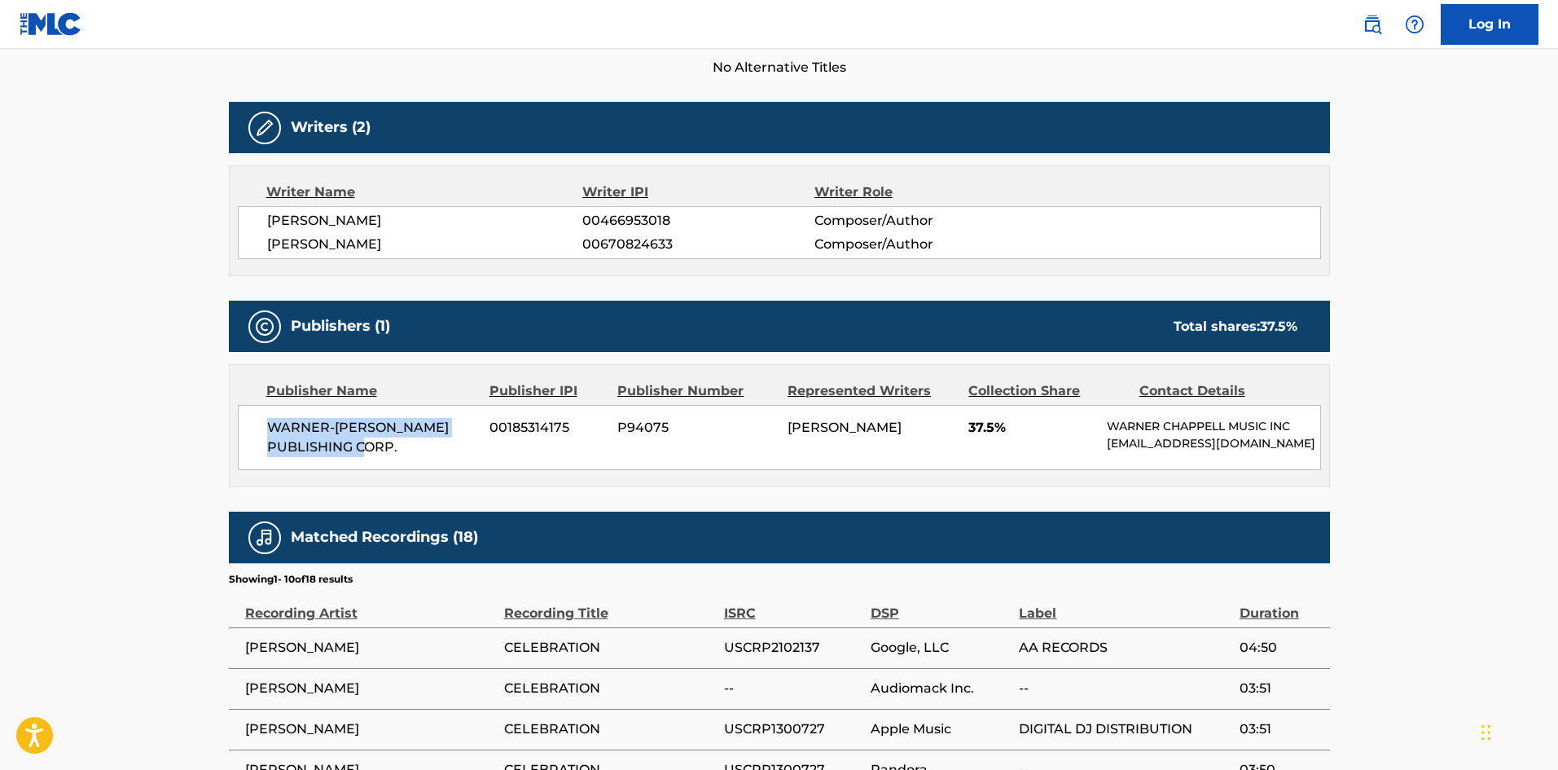
drag, startPoint x: 267, startPoint y: 428, endPoint x: 426, endPoint y: 459, distance: 162.0
click at [426, 459] on div "WARNER-[PERSON_NAME] PUBLISHING CORP. 00185314175 P94075 [PERSON_NAME] 37.5% [P…" at bounding box center [779, 437] width 1083 height 65
drag, startPoint x: 970, startPoint y: 432, endPoint x: 994, endPoint y: 432, distance: 24.4
click at [994, 432] on span "37.5%" at bounding box center [1031, 428] width 126 height 20
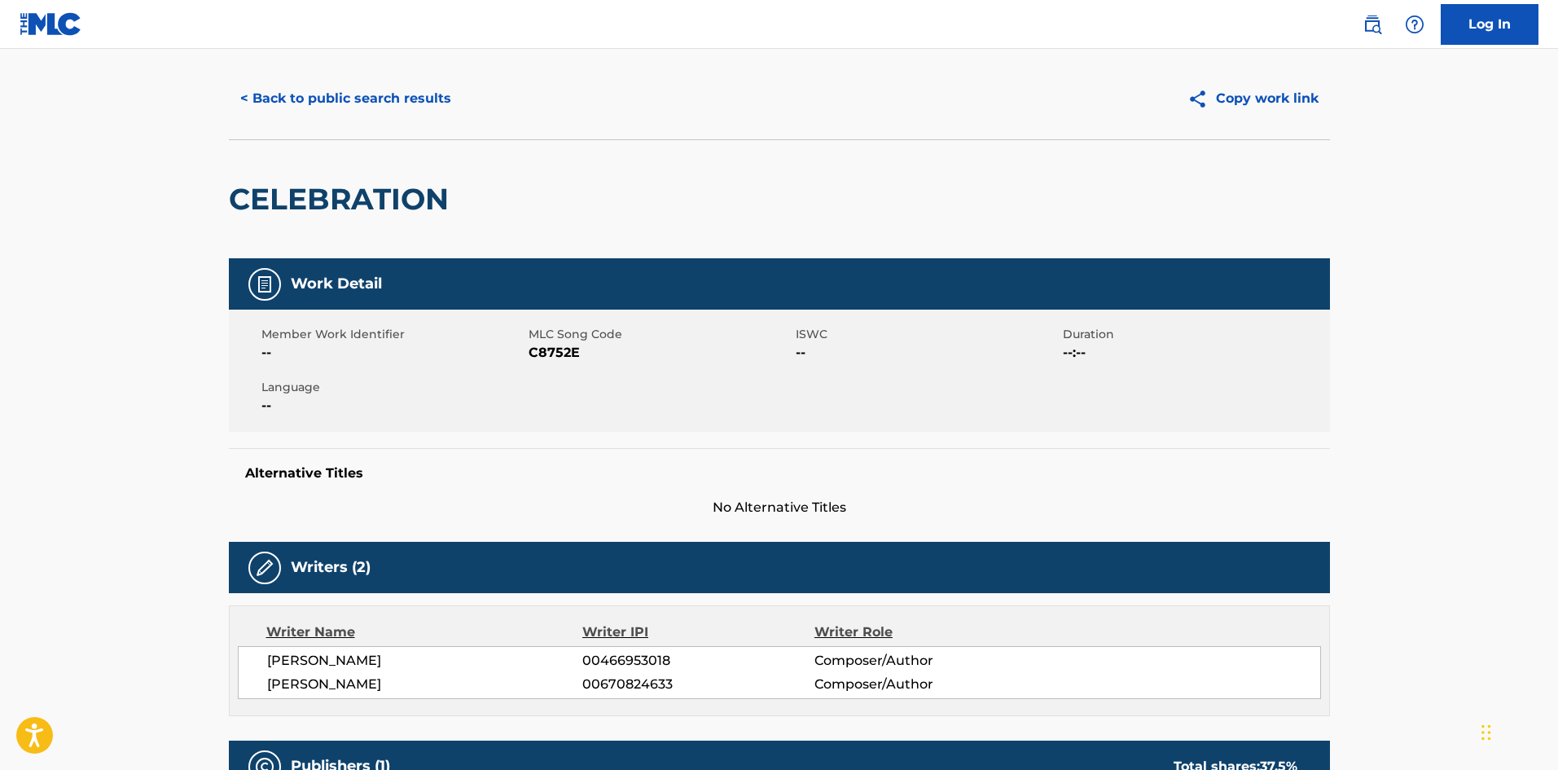
scroll to position [0, 0]
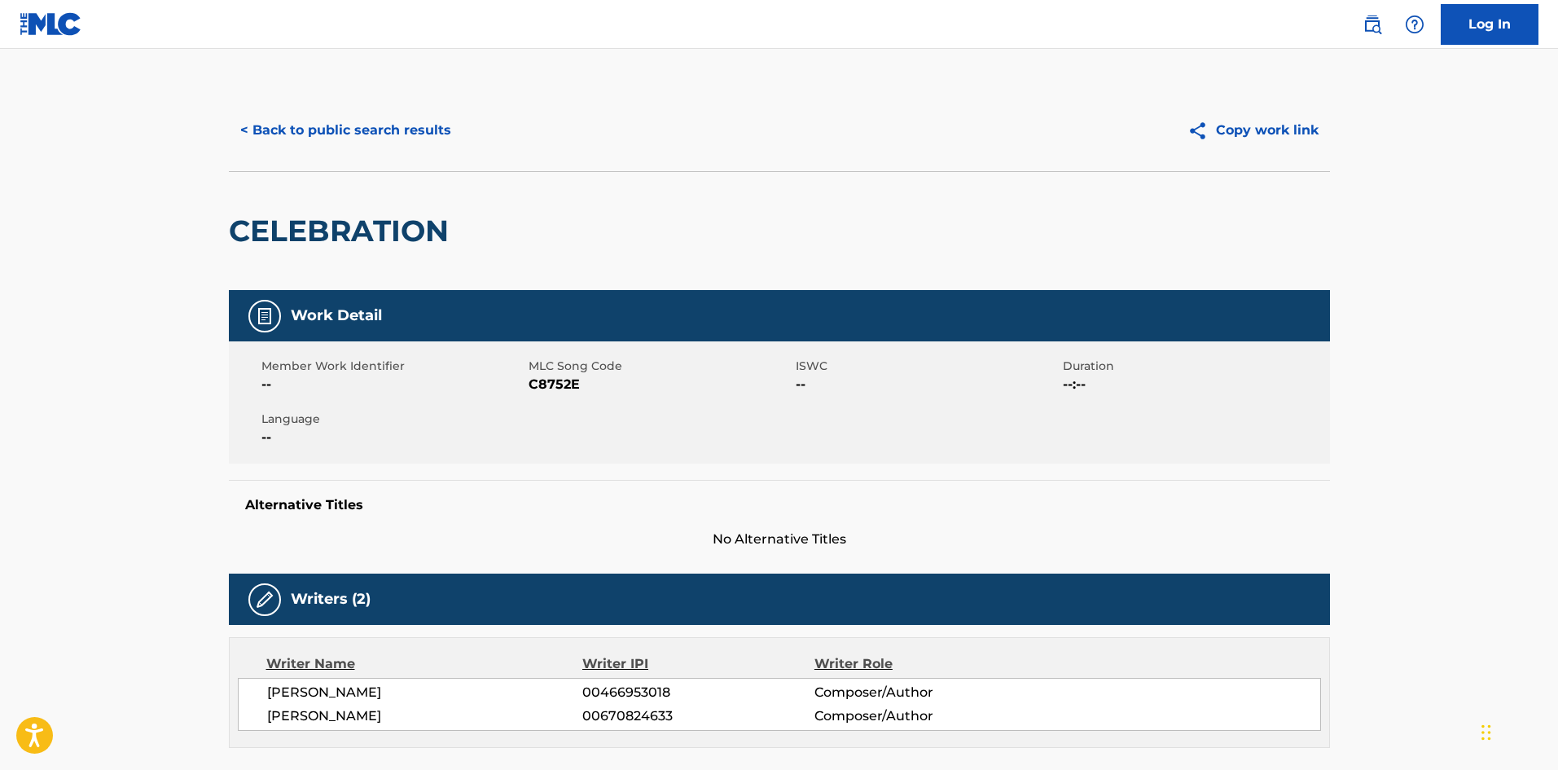
click at [392, 127] on button "< Back to public search results" at bounding box center [346, 130] width 234 height 41
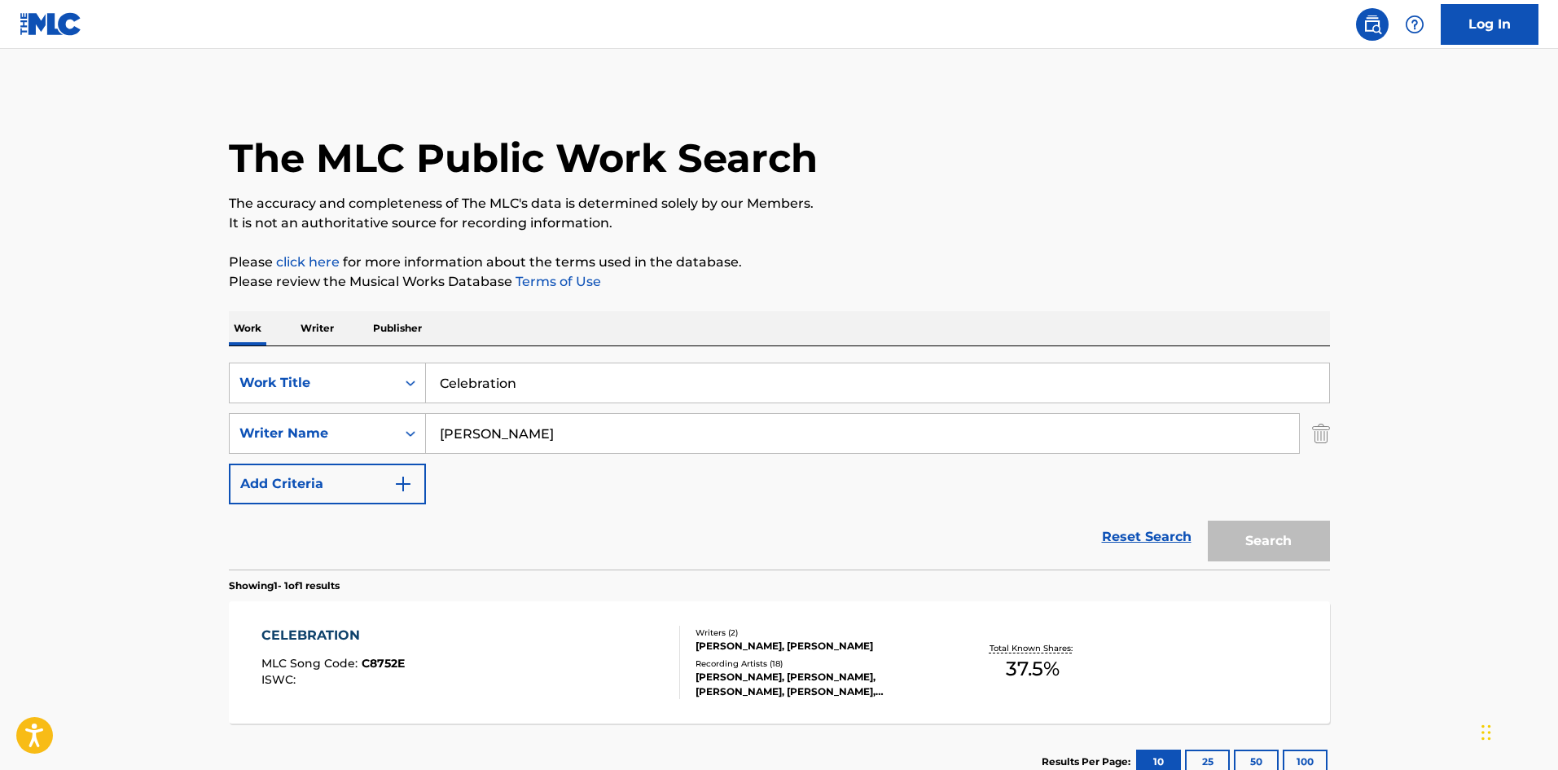
scroll to position [24, 0]
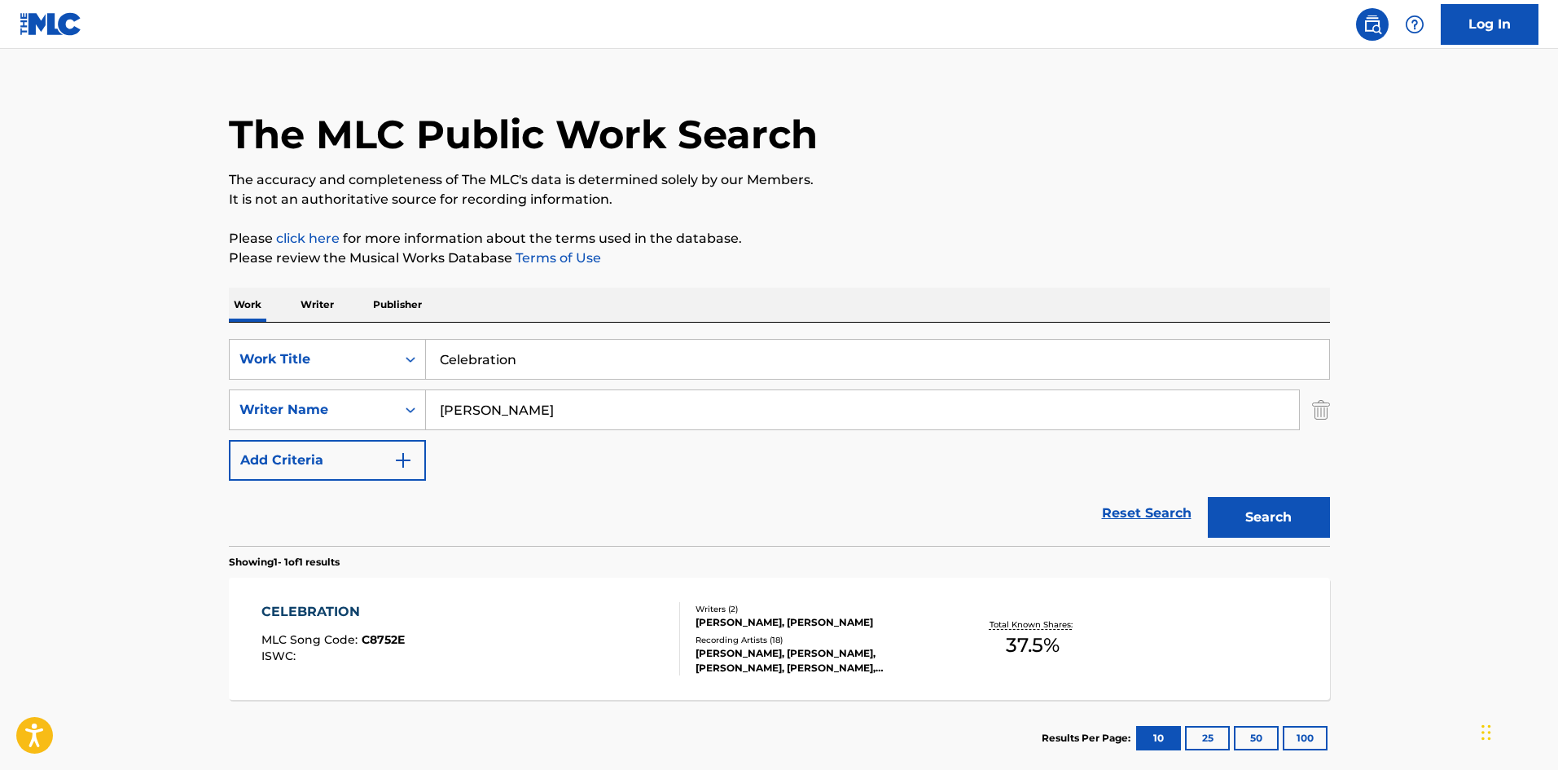
drag, startPoint x: 590, startPoint y: 346, endPoint x: 101, endPoint y: 311, distance: 489.9
click at [101, 312] on main "The MLC Public Work Search The accuracy and completeness of The MLC's data is d…" at bounding box center [779, 404] width 1558 height 759
paste input "DISTORTED RECORDS"
type input "DISTORTED RECORDS"
click at [545, 213] on div "The MLC Public Work Search The accuracy and completeness of The MLC's data is d…" at bounding box center [779, 421] width 1140 height 710
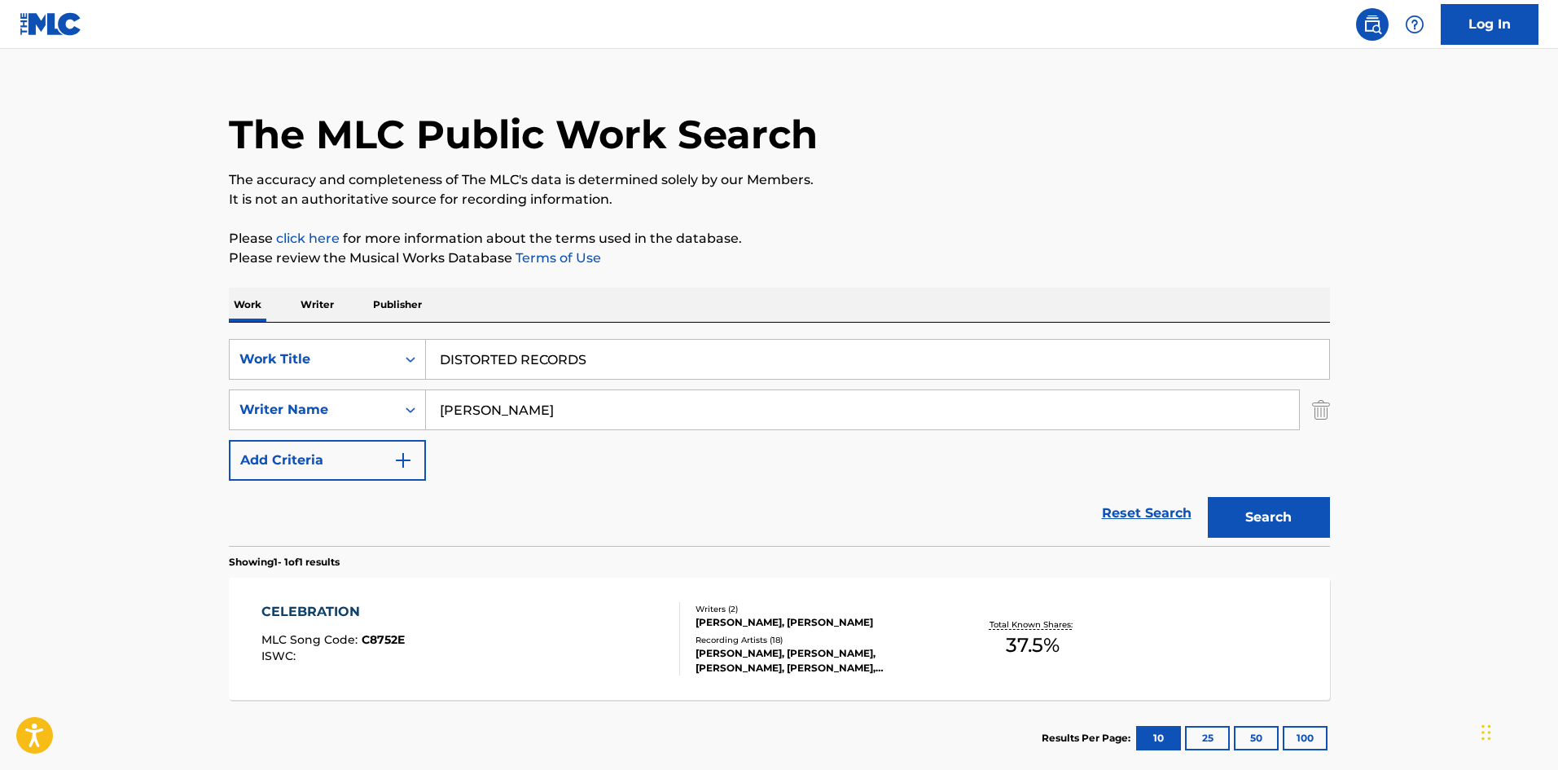
drag, startPoint x: 562, startPoint y: 427, endPoint x: 2, endPoint y: 397, distance: 561.1
click at [0, 405] on main "The MLC Public Work Search The accuracy and completeness of The MLC's data is d…" at bounding box center [779, 404] width 1558 height 759
paste input "WESONGA"
type input "WESONGA"
click at [1237, 505] on button "Search" at bounding box center [1269, 517] width 122 height 41
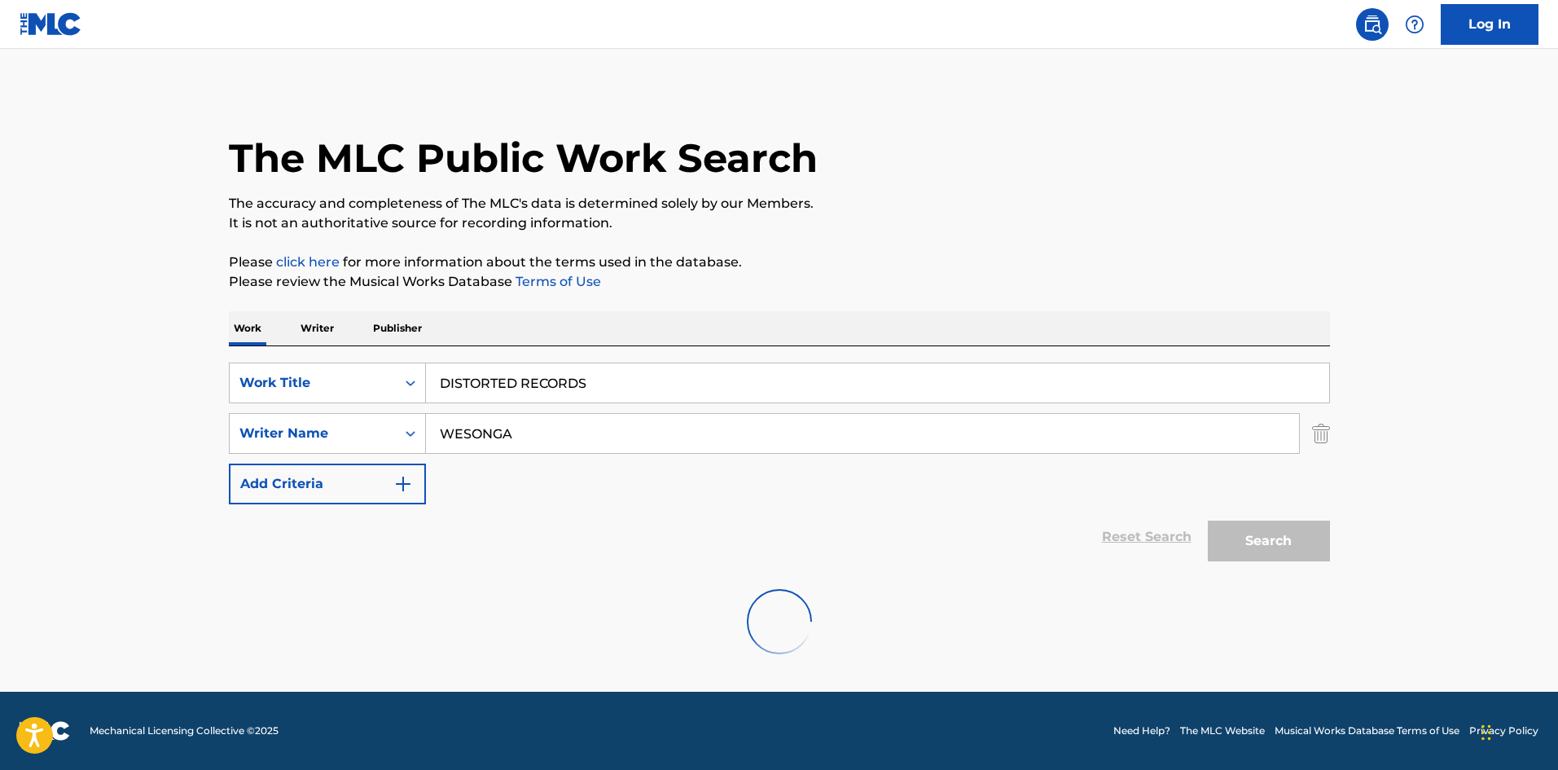
scroll to position [0, 0]
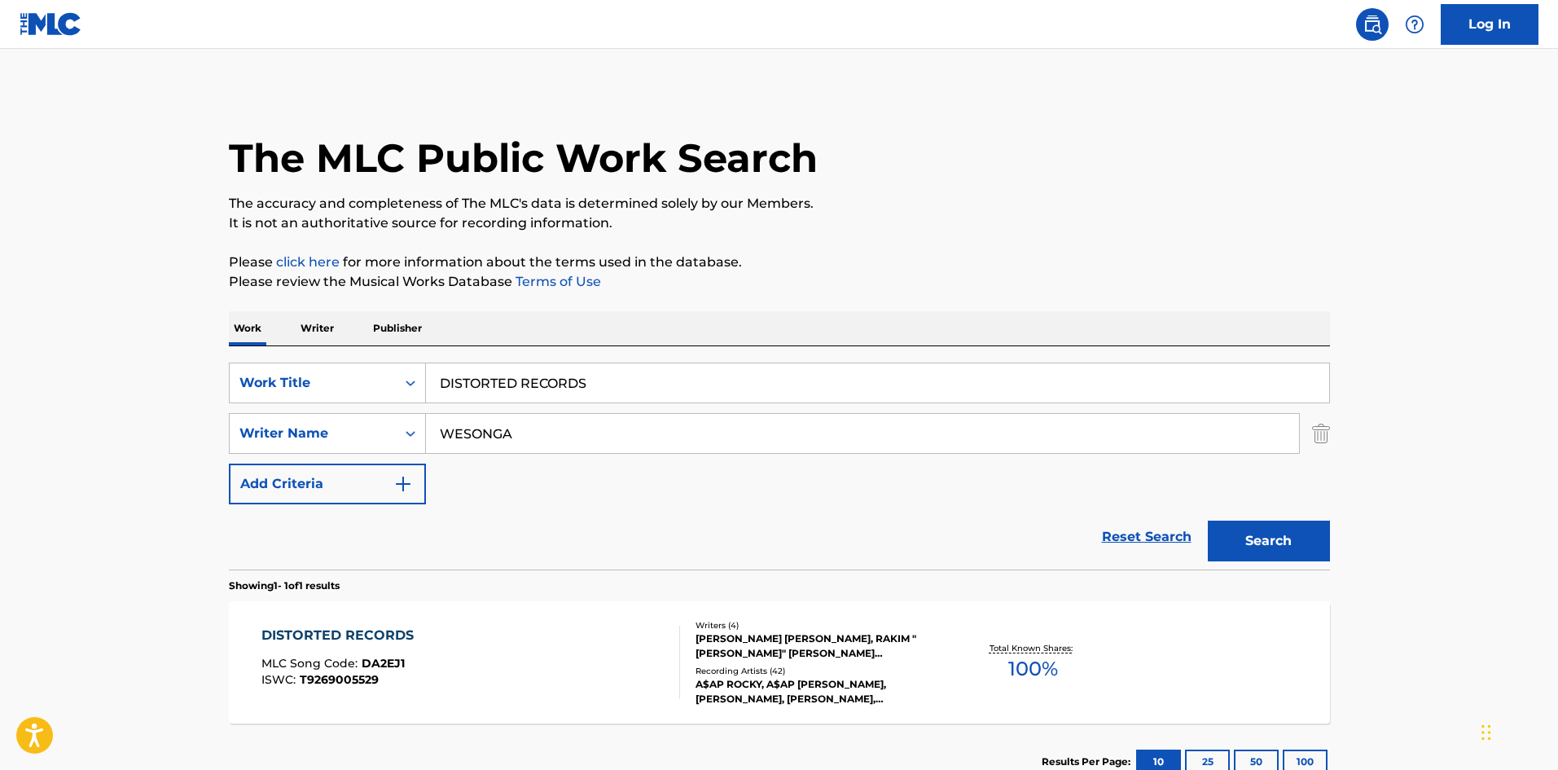
drag, startPoint x: 889, startPoint y: 103, endPoint x: 674, endPoint y: 41, distance: 224.0
click at [889, 103] on div "The MLC Public Work Search" at bounding box center [779, 149] width 1101 height 119
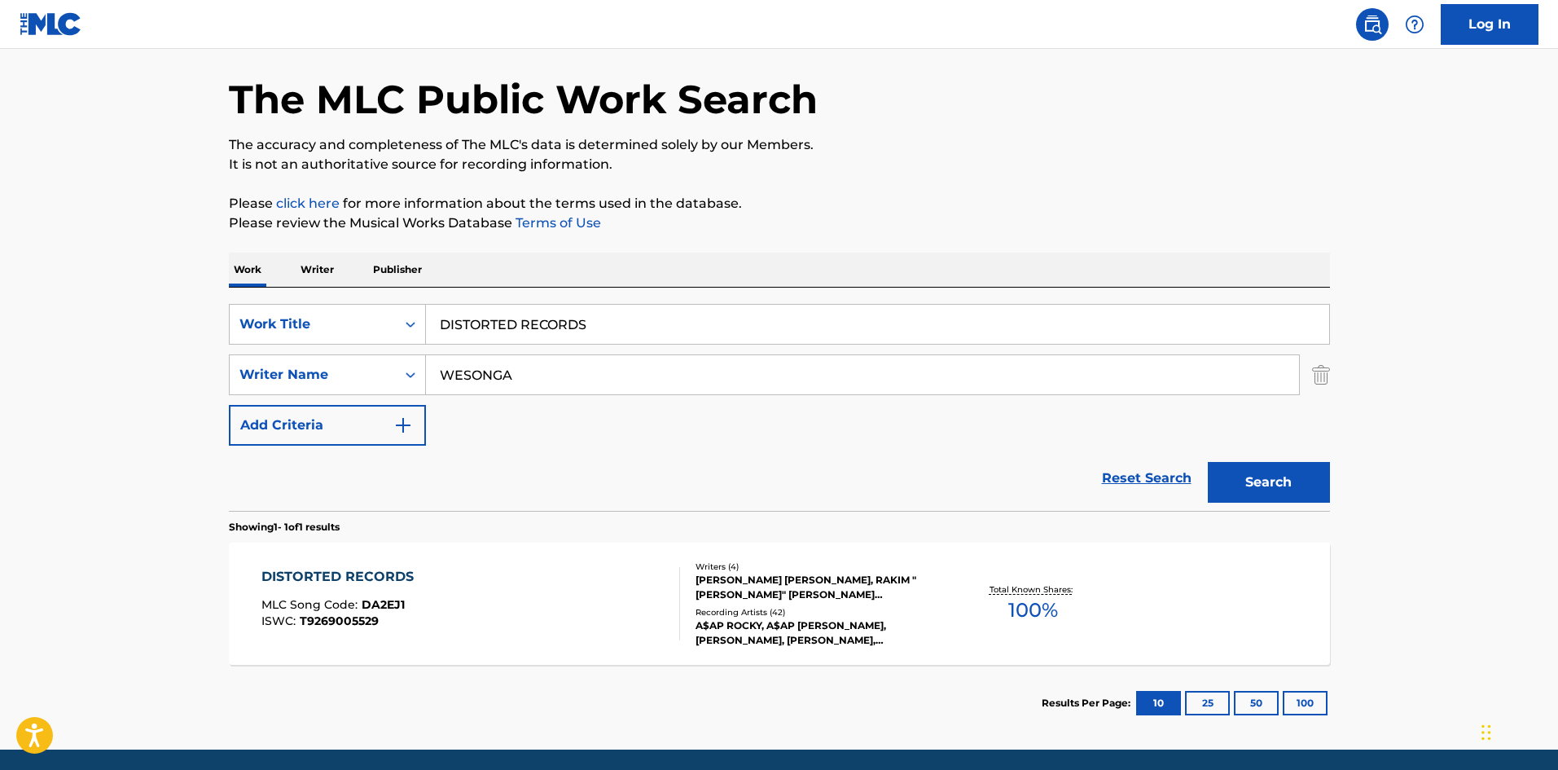
scroll to position [116, 0]
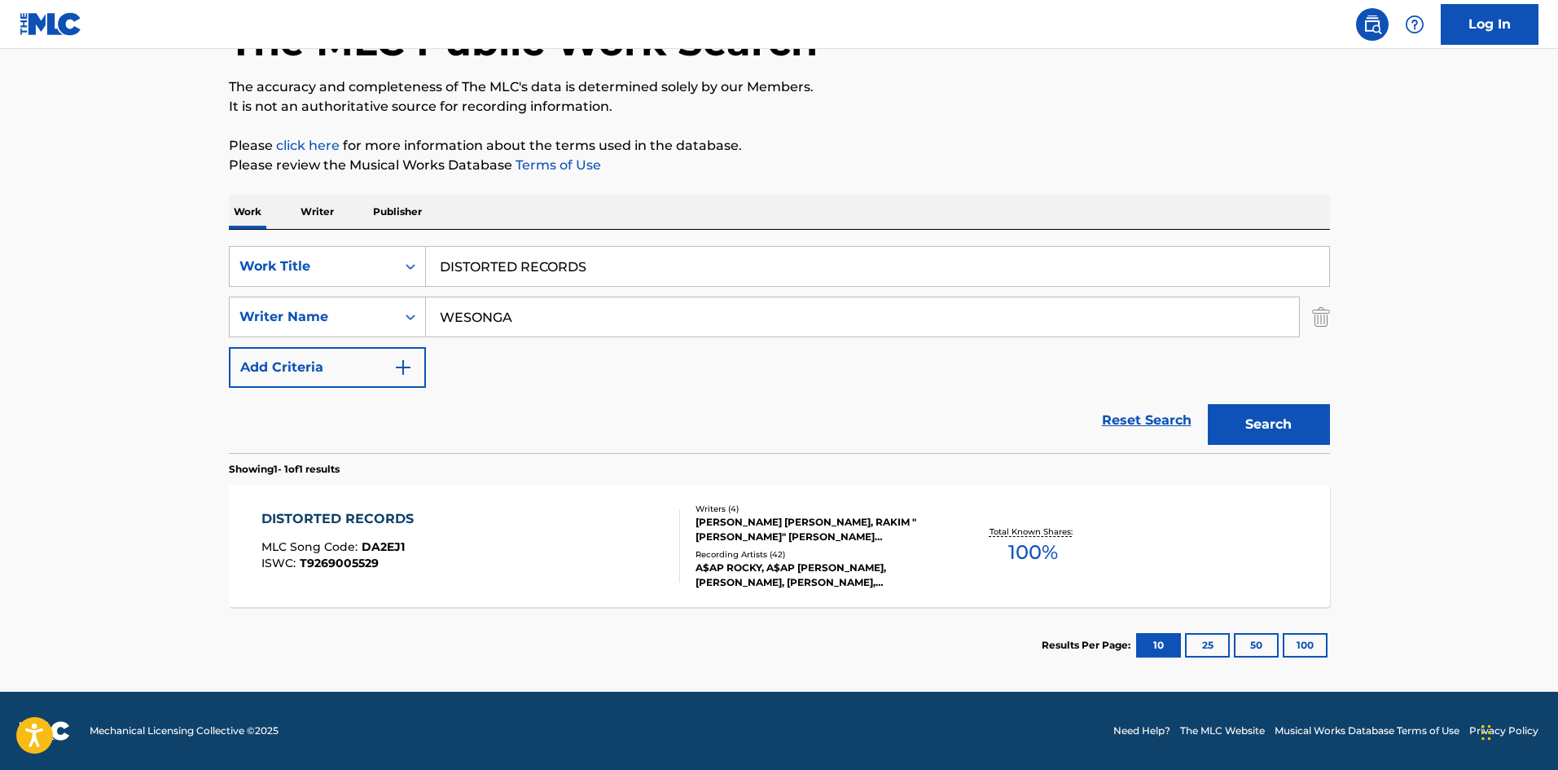
click at [351, 520] on div "DISTORTED RECORDS" at bounding box center [341, 519] width 160 height 20
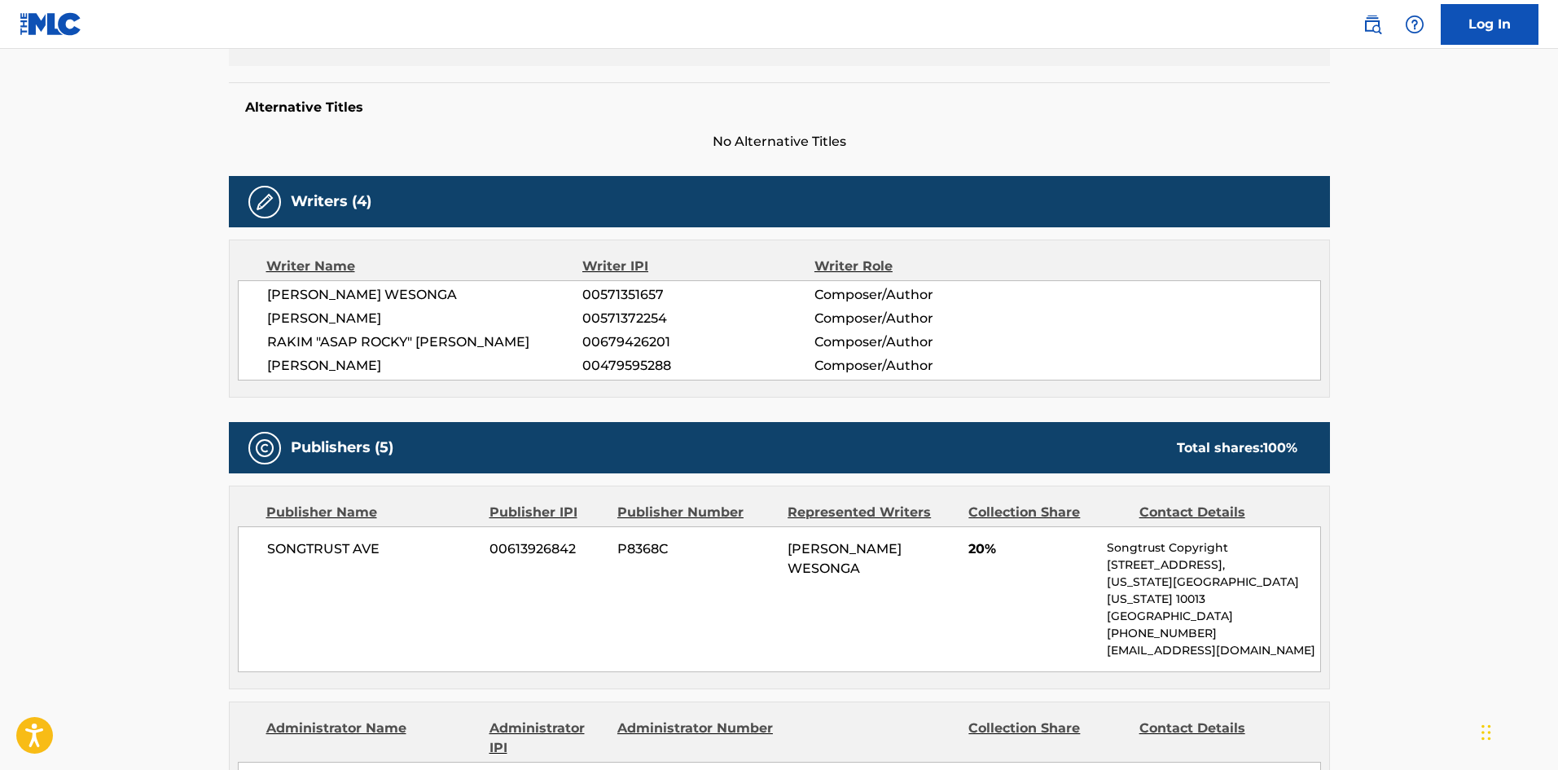
scroll to position [652, 0]
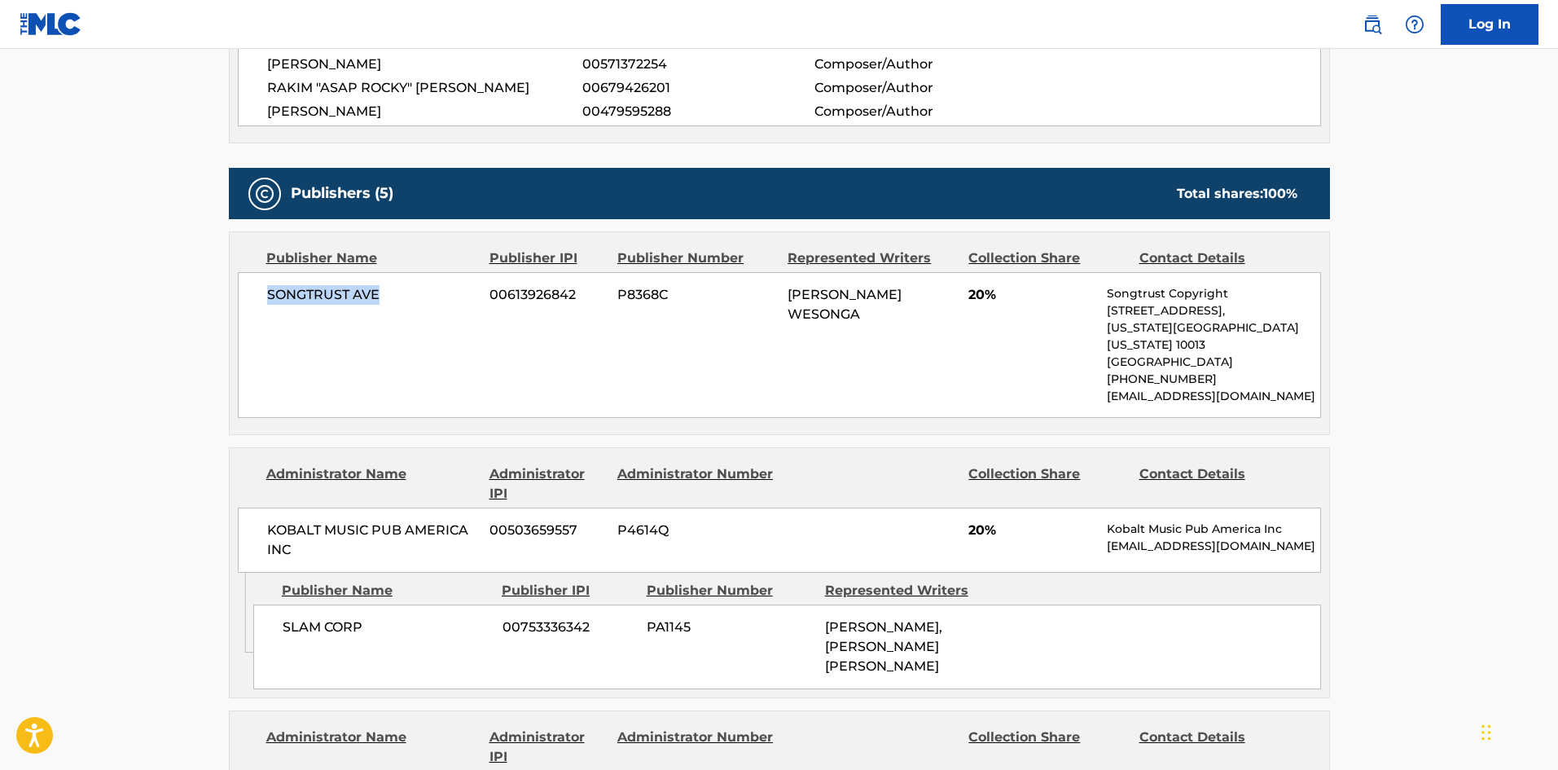
drag, startPoint x: 269, startPoint y: 297, endPoint x: 402, endPoint y: 292, distance: 133.7
click at [402, 292] on span "SONGTRUST AVE" at bounding box center [372, 295] width 211 height 20
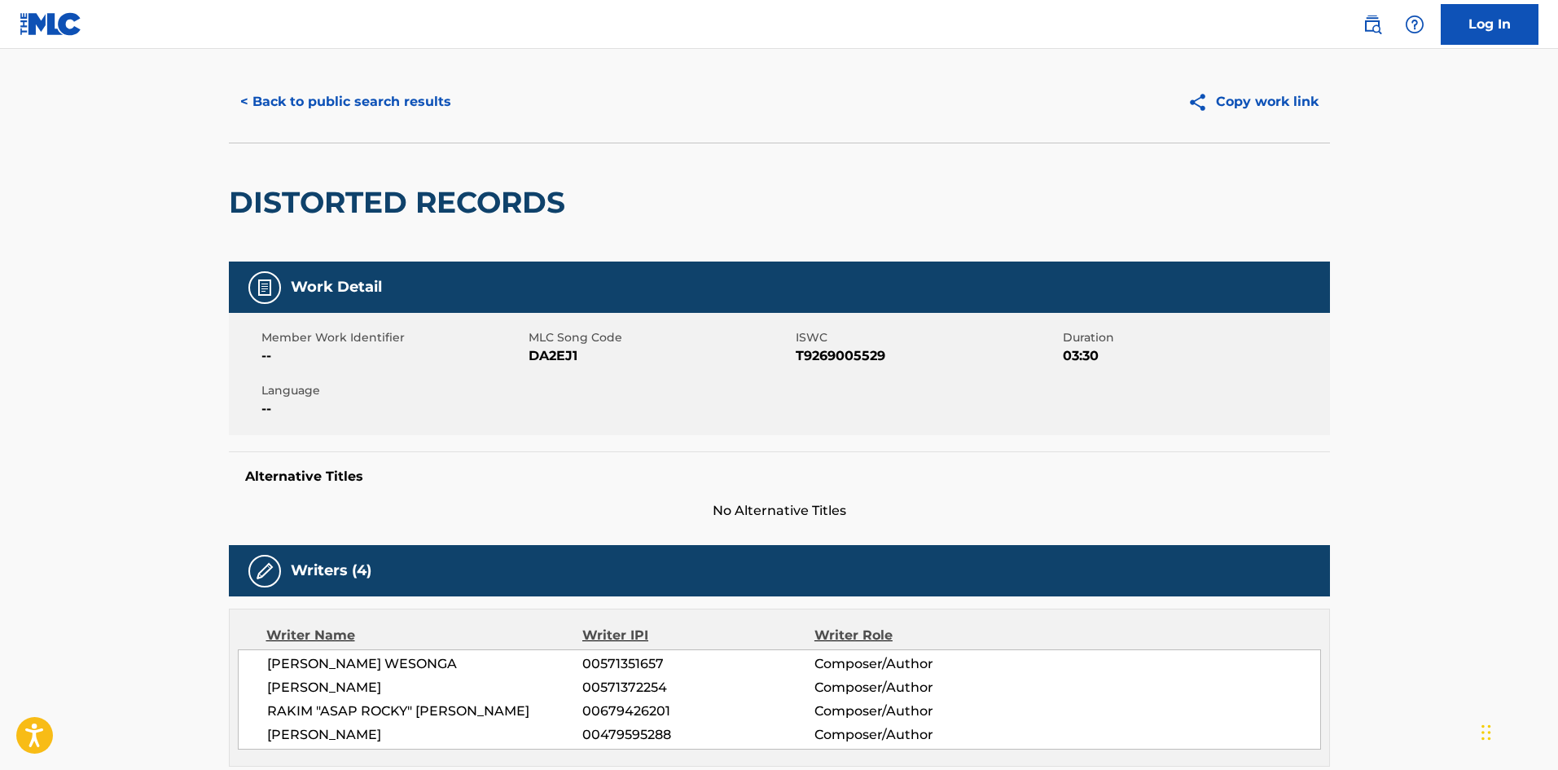
scroll to position [0, 0]
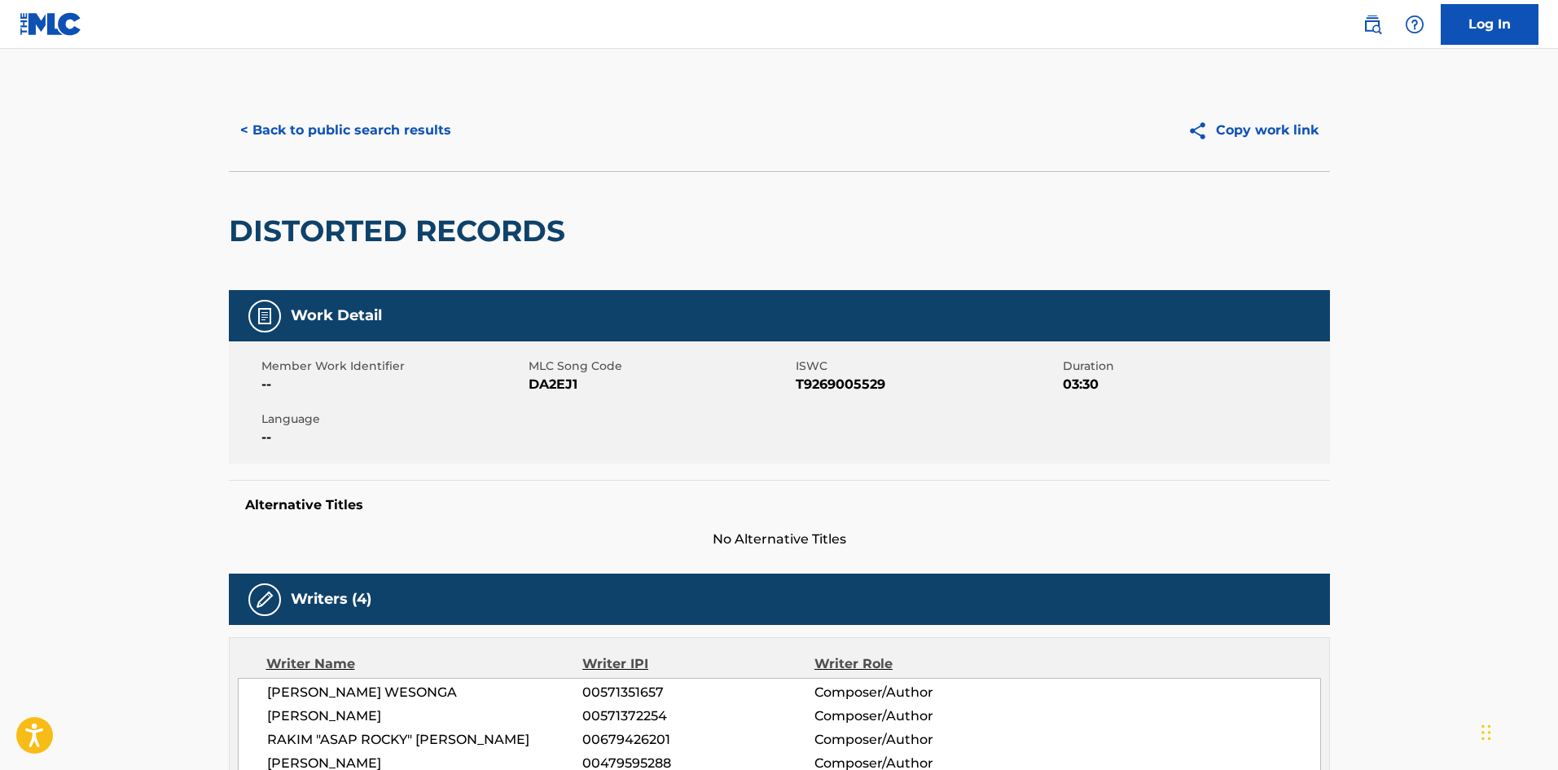
click at [382, 125] on button "< Back to public search results" at bounding box center [346, 130] width 234 height 41
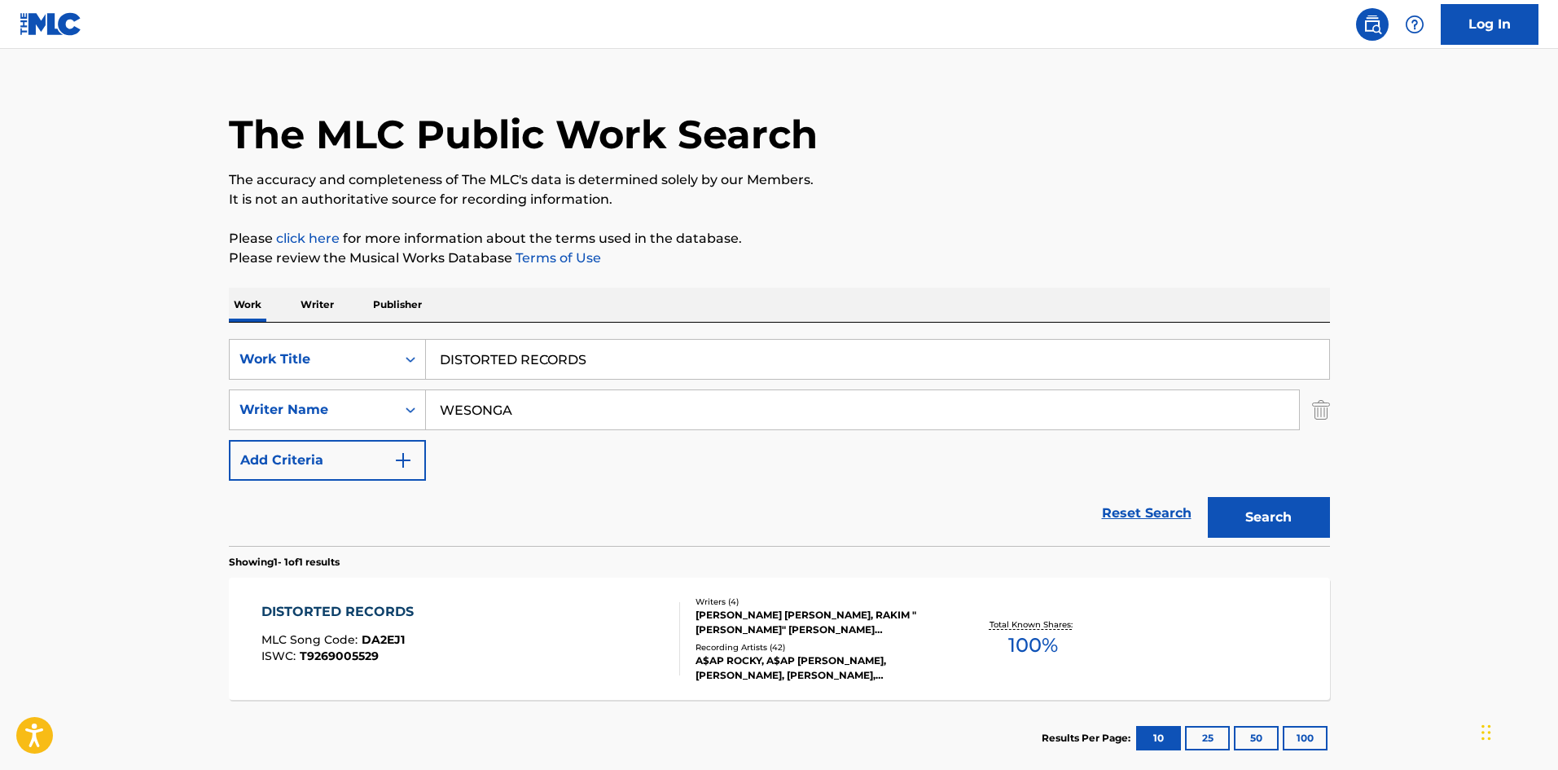
drag, startPoint x: 600, startPoint y: 365, endPoint x: 10, endPoint y: 314, distance: 592.7
click at [0, 331] on main "The MLC Public Work Search The accuracy and completeness of The MLC's data is d…" at bounding box center [779, 404] width 1558 height 759
paste input "Everyday"
type input "Everyday"
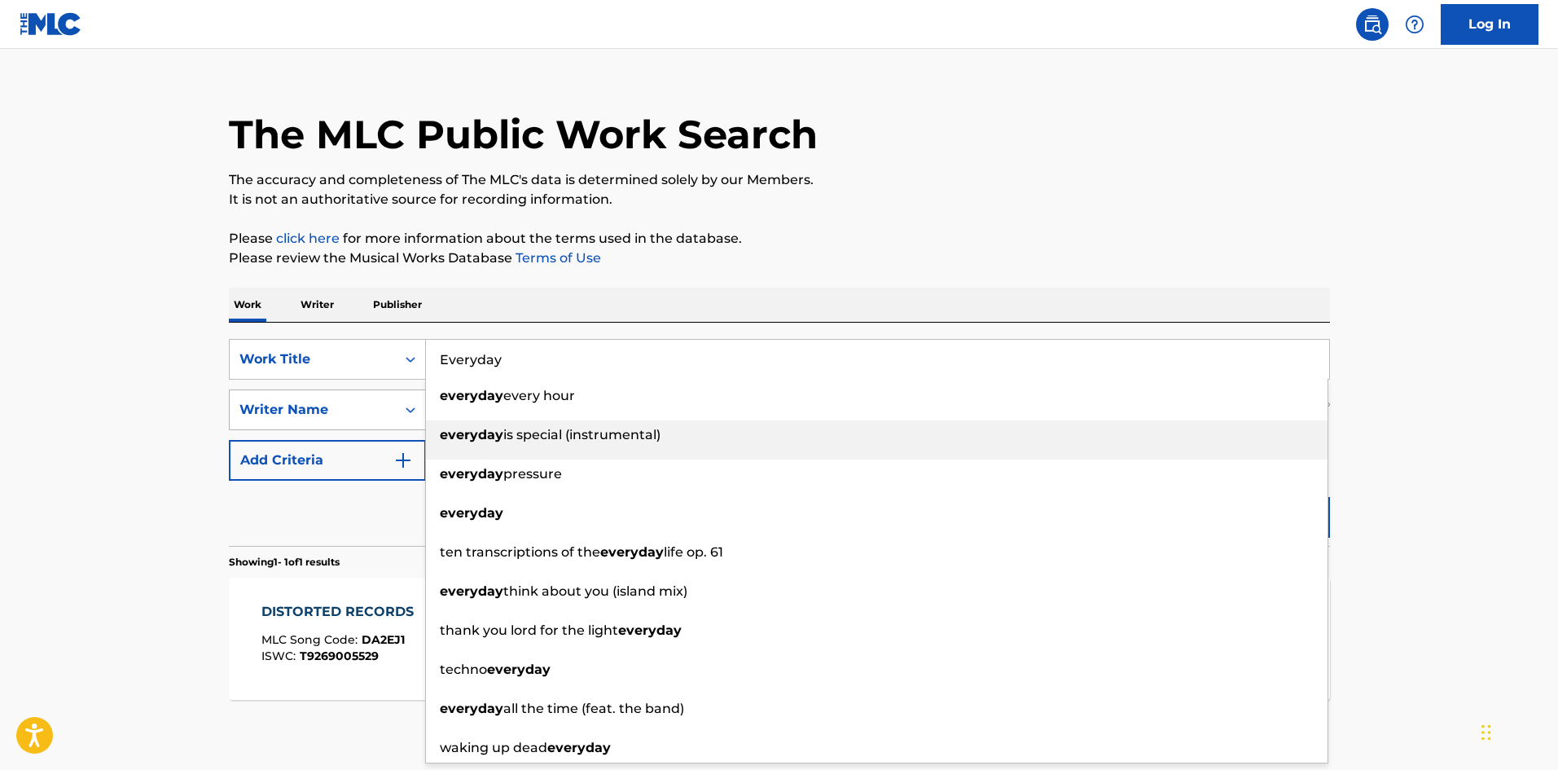
drag, startPoint x: 590, startPoint y: 405, endPoint x: 275, endPoint y: 400, distance: 315.2
click at [292, 404] on div "SearchWithCriteria72799b4a-5b41-418b-ba34-3db57fffc205 Work Title Everyday ever…" at bounding box center [779, 410] width 1101 height 142
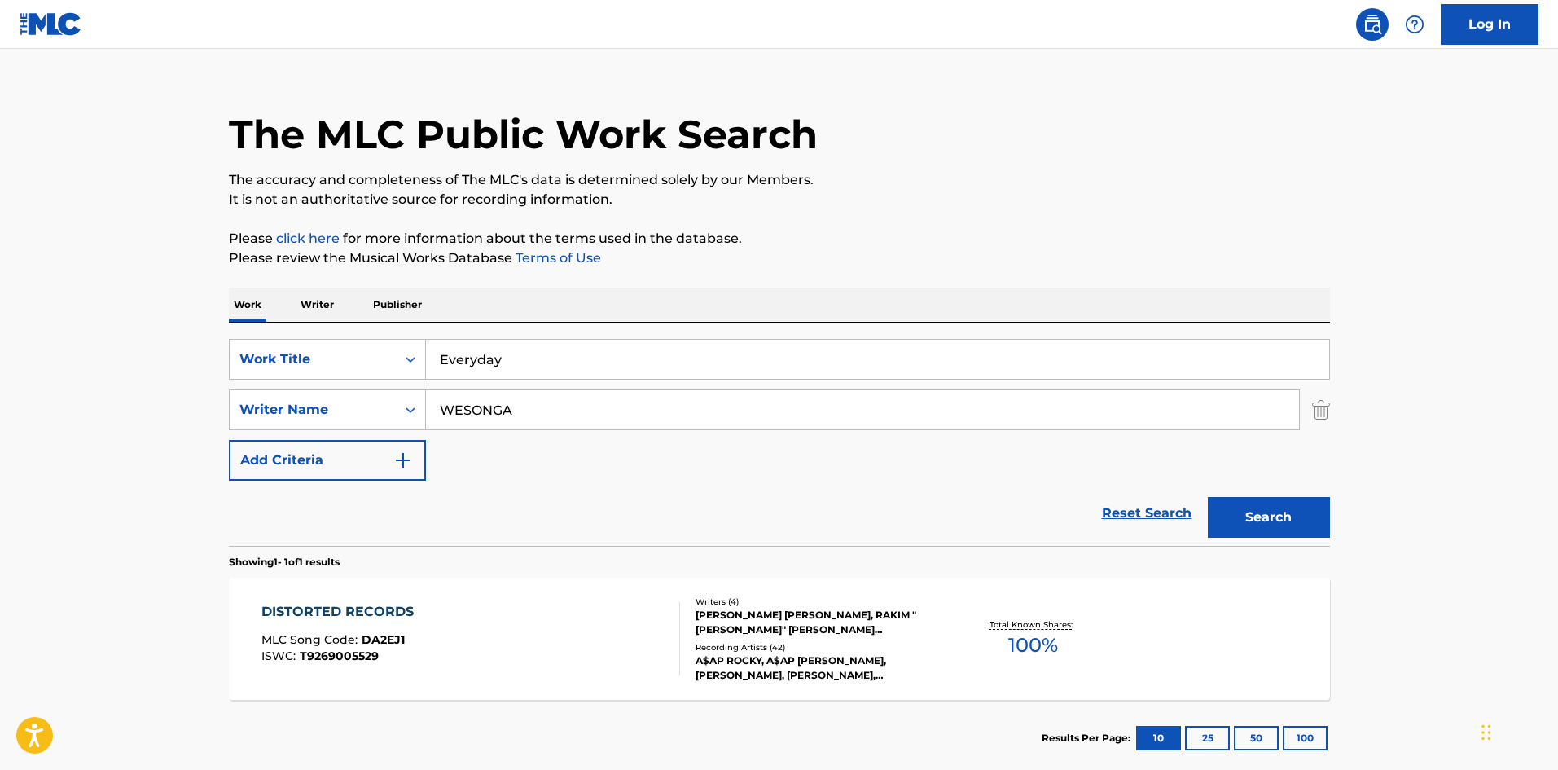
click at [524, 261] on link "Terms of Use" at bounding box center [556, 257] width 89 height 15
drag, startPoint x: 576, startPoint y: 426, endPoint x: 151, endPoint y: 402, distance: 425.0
click at [160, 406] on main "The MLC Public Work Search The accuracy and completeness of The MLC's data is d…" at bounding box center [779, 404] width 1558 height 759
paste input "[PERSON_NAME]"
type input "[PERSON_NAME]"
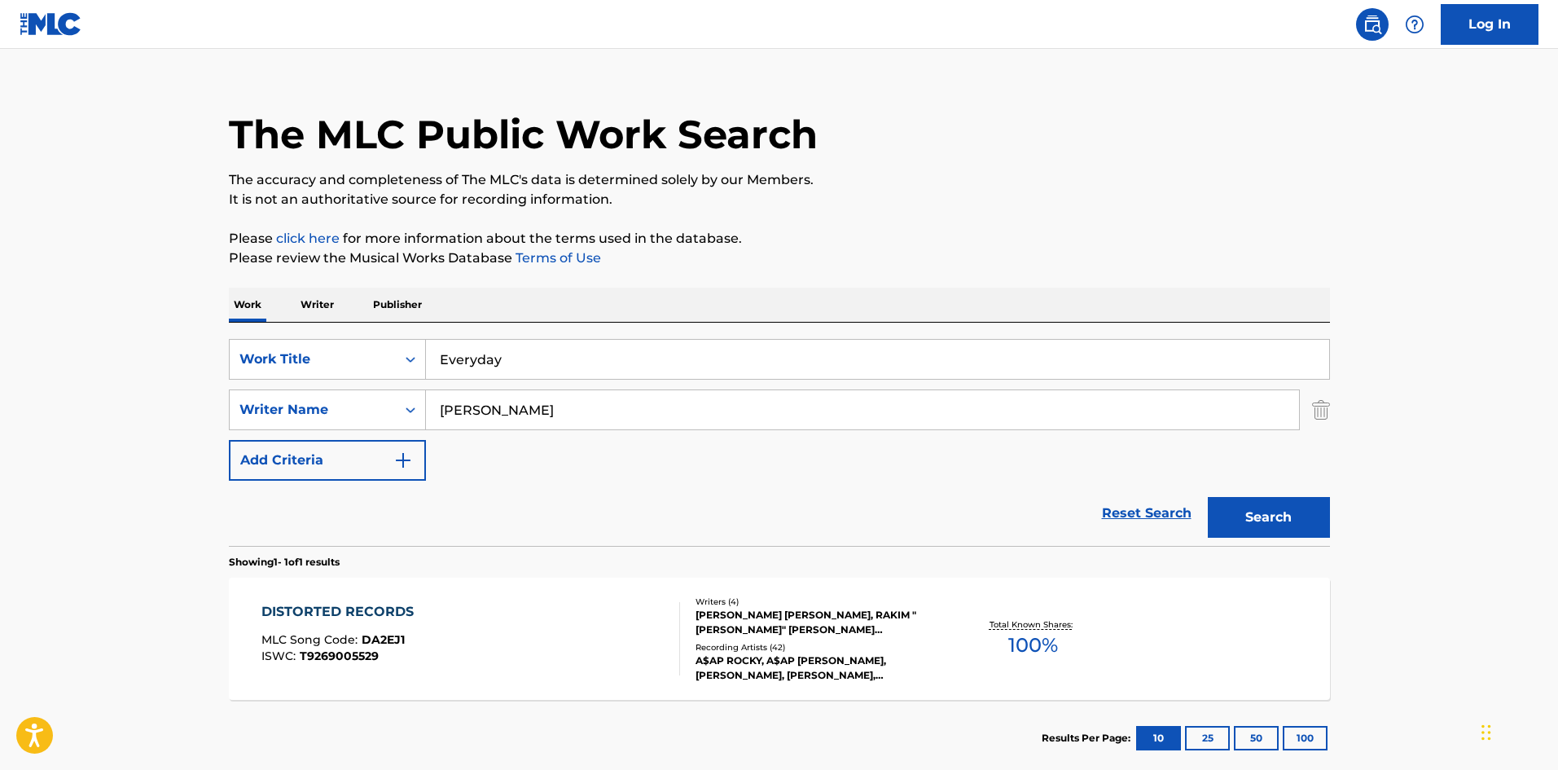
click at [1208, 497] on button "Search" at bounding box center [1269, 517] width 122 height 41
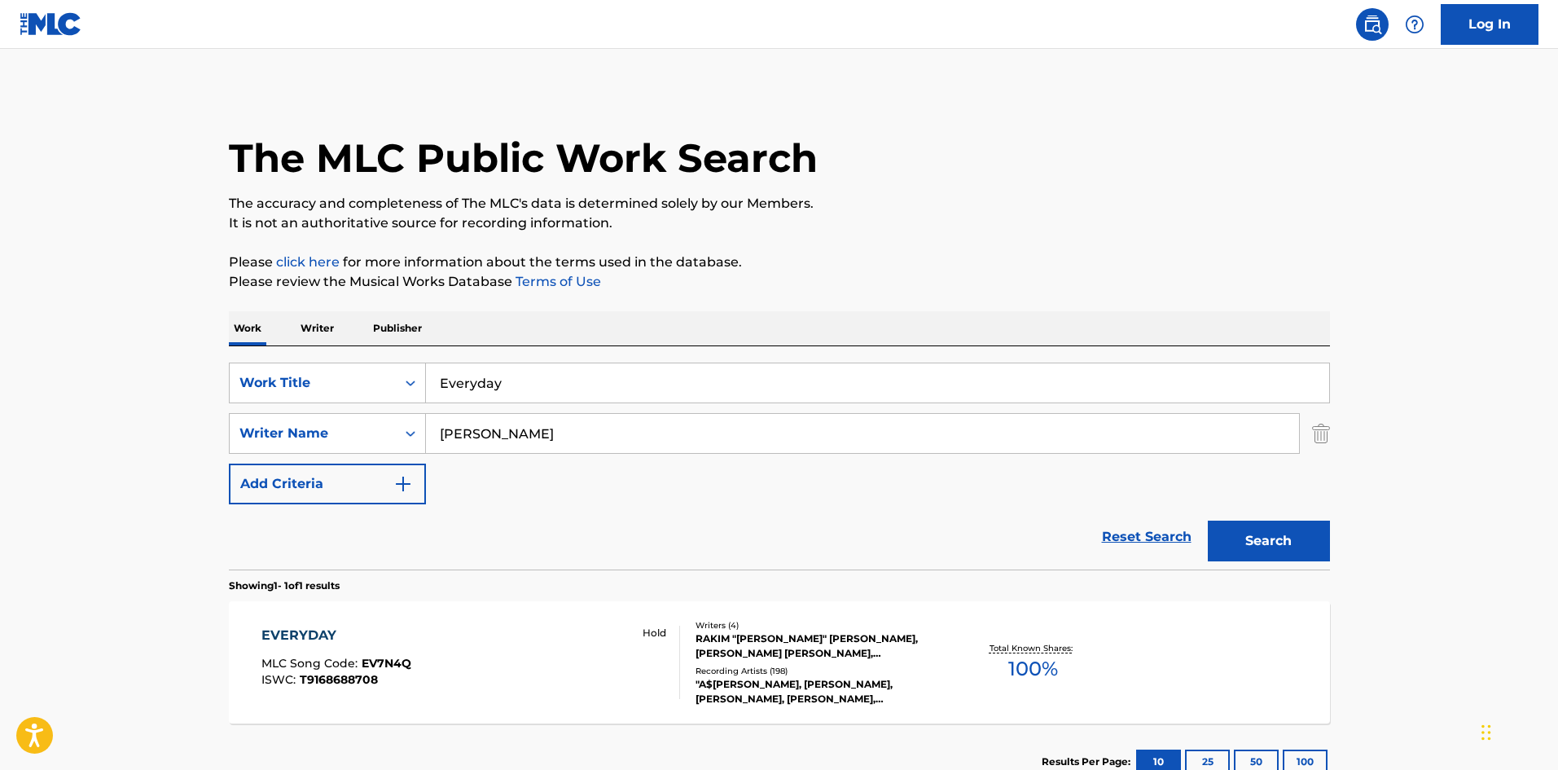
scroll to position [116, 0]
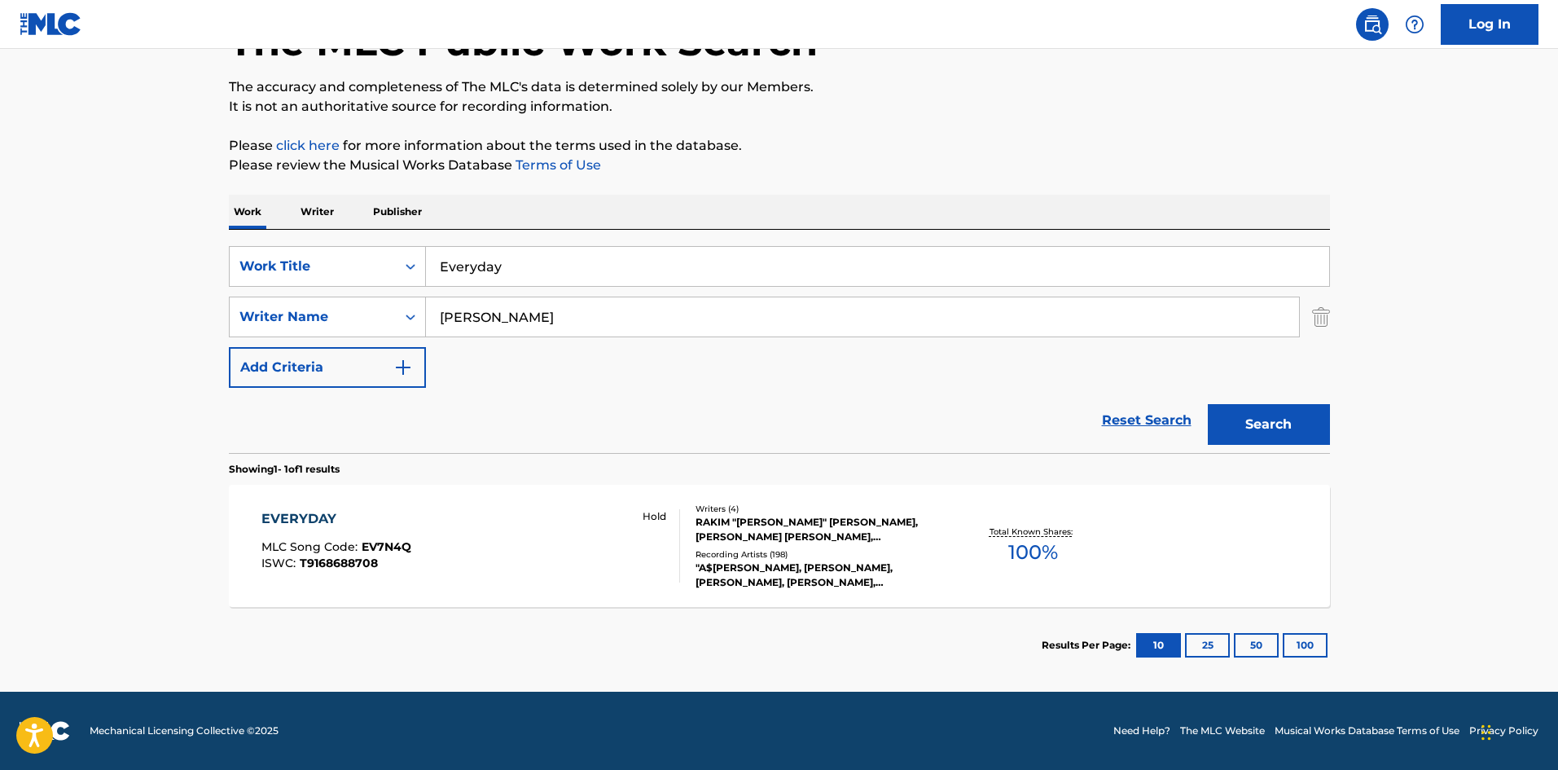
click at [302, 514] on div "EVERYDAY" at bounding box center [336, 519] width 150 height 20
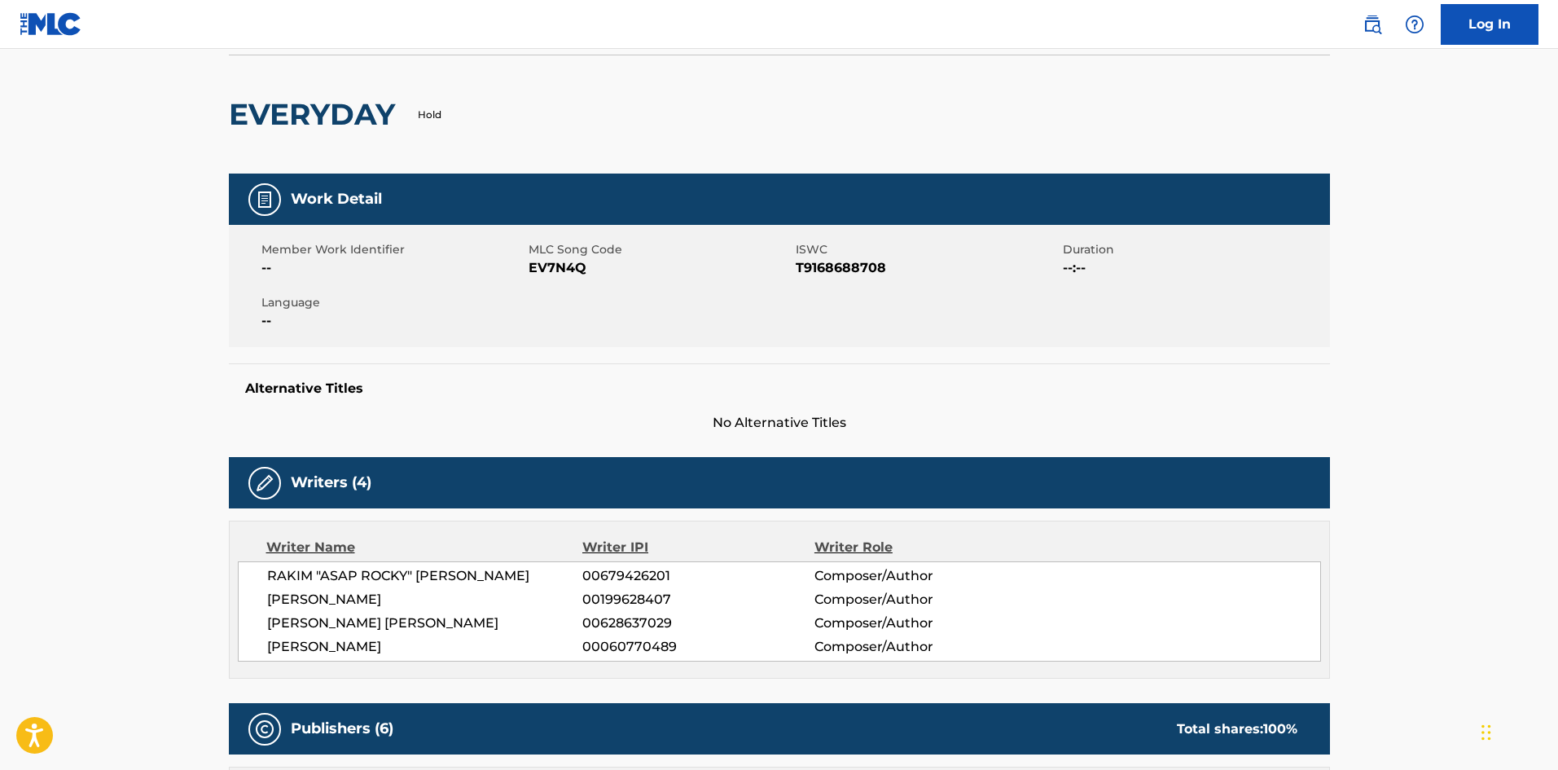
scroll to position [652, 0]
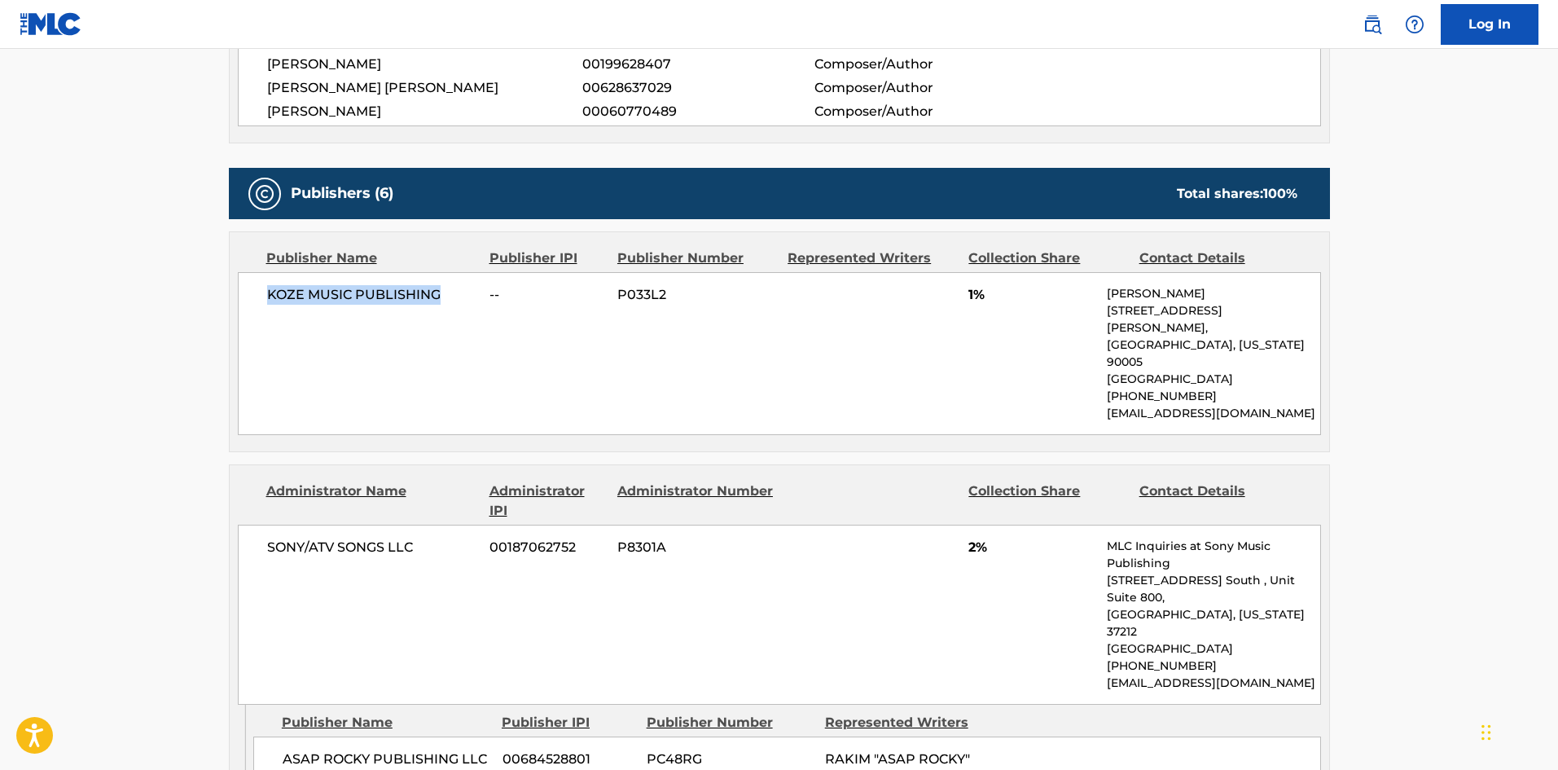
drag, startPoint x: 267, startPoint y: 289, endPoint x: 452, endPoint y: 289, distance: 184.9
click at [452, 289] on span "KOZE MUSIC PUBLISHING" at bounding box center [372, 295] width 211 height 20
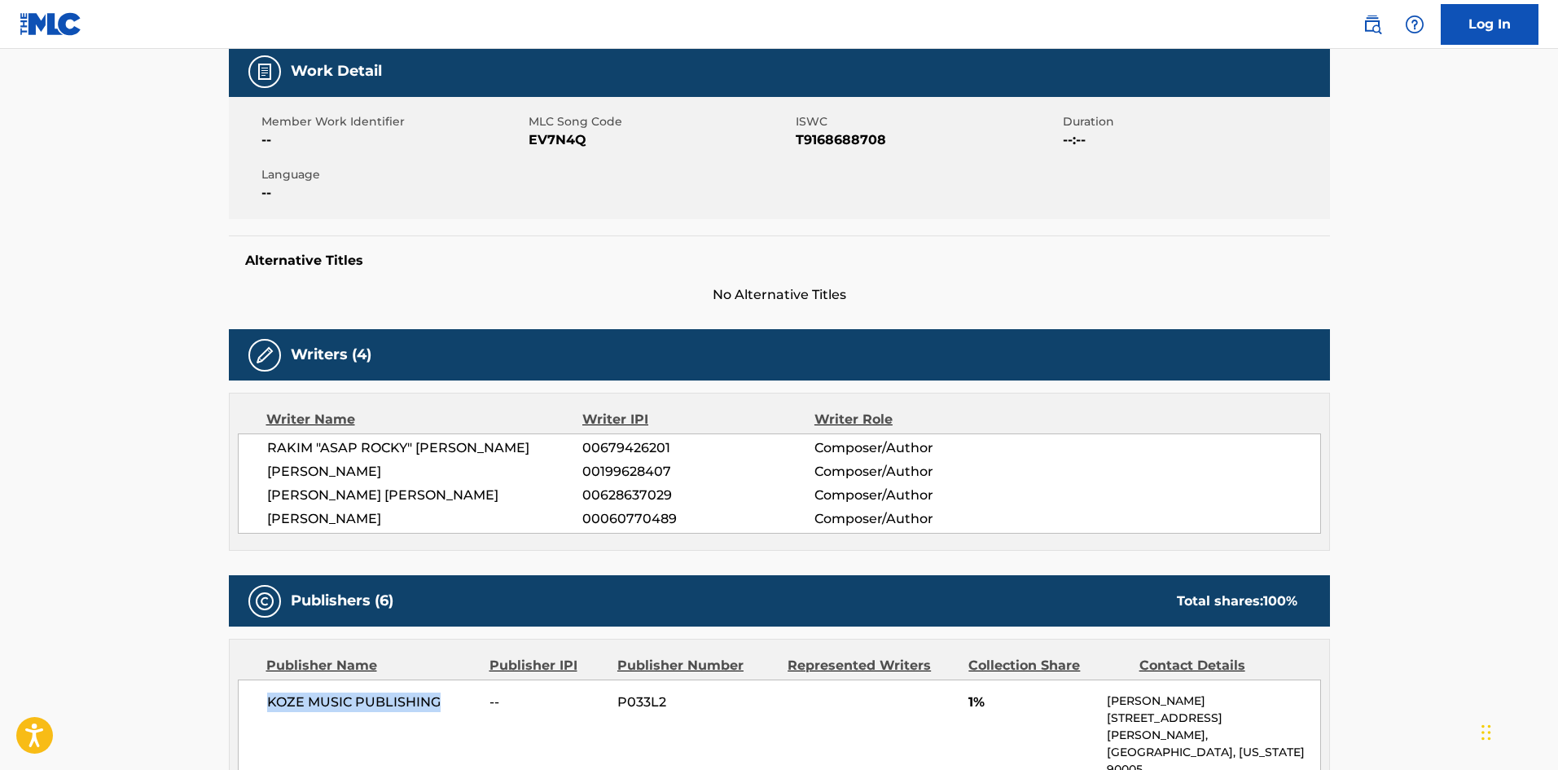
scroll to position [0, 0]
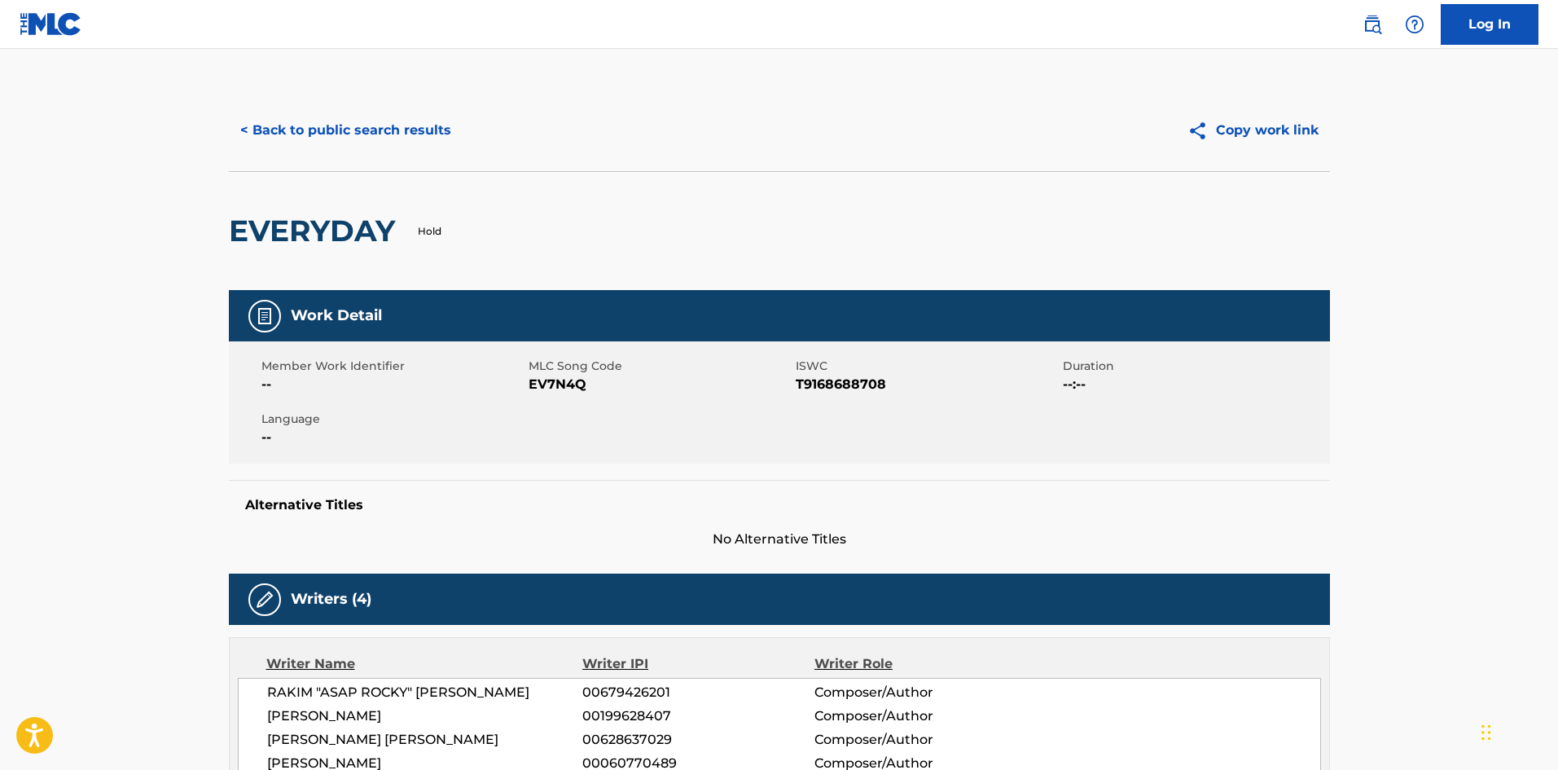
click at [408, 116] on button "< Back to public search results" at bounding box center [346, 130] width 234 height 41
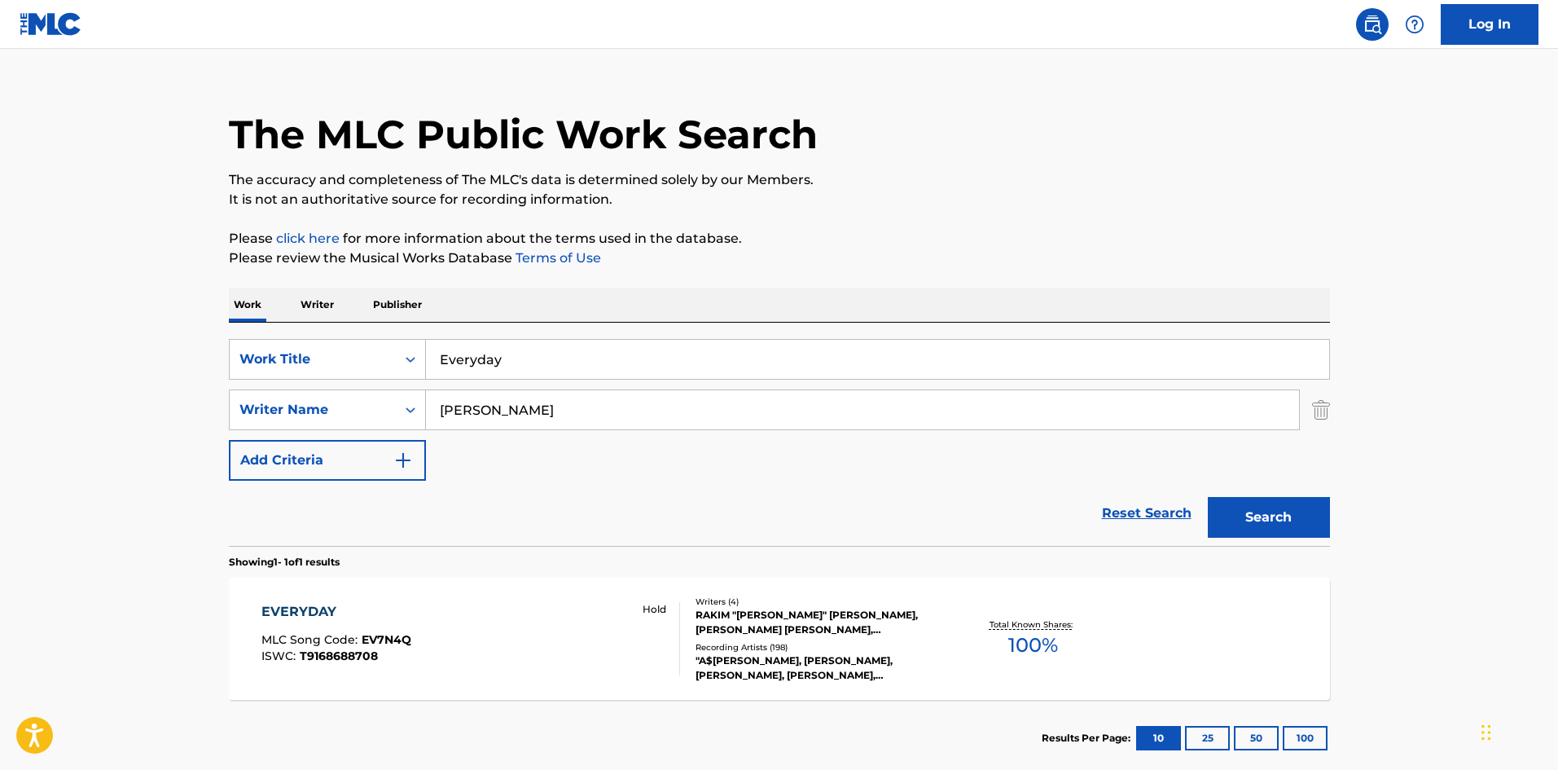
drag, startPoint x: 547, startPoint y: 362, endPoint x: 172, endPoint y: 340, distance: 376.1
click at [213, 353] on div "The MLC Public Work Search The accuracy and completeness of The MLC's data is d…" at bounding box center [779, 421] width 1140 height 710
paste input "Fashion Killa"
type input "Fashion Killa"
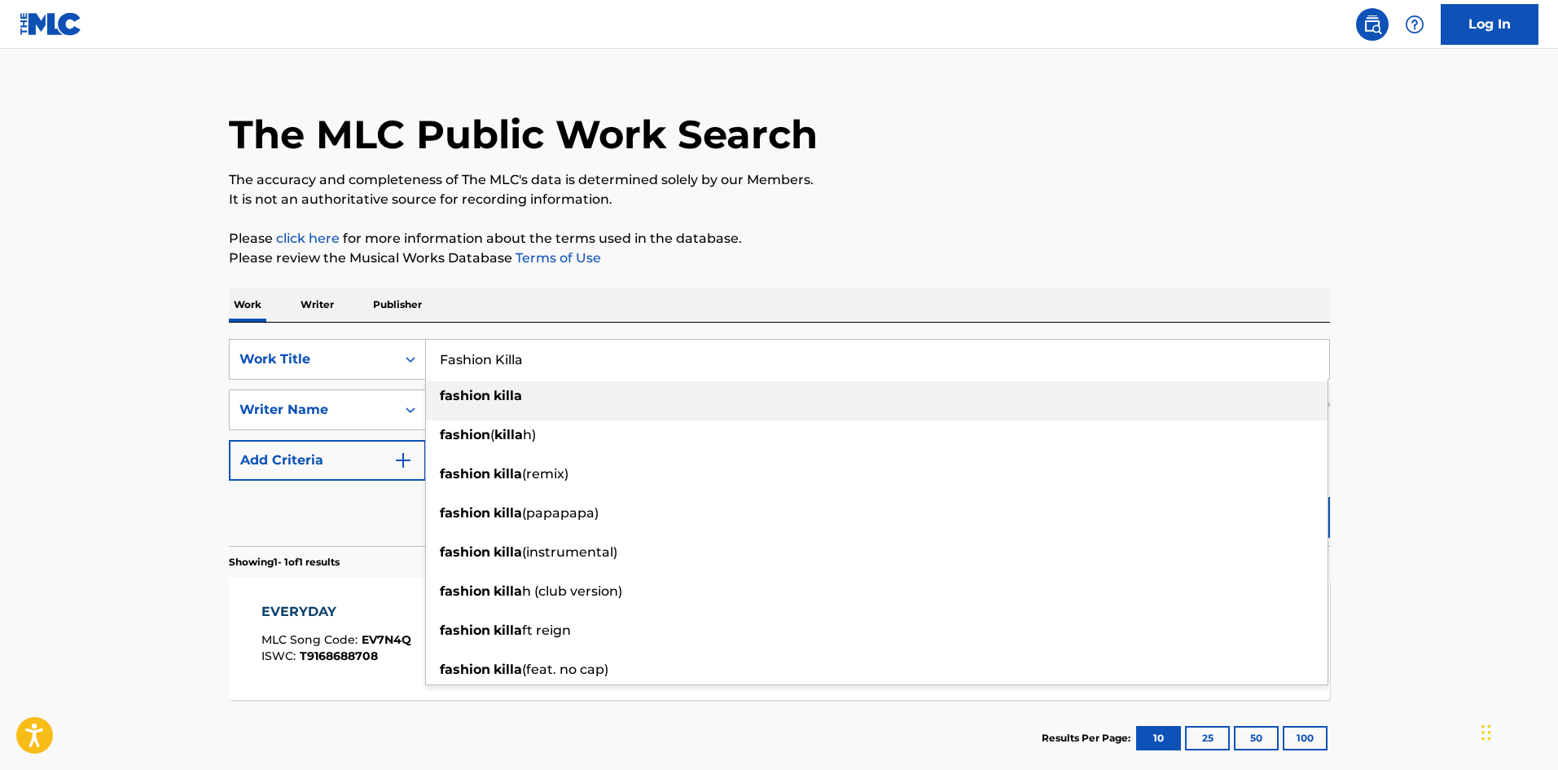
click at [597, 270] on div "The MLC Public Work Search The accuracy and completeness of The MLC's data is d…" at bounding box center [779, 421] width 1140 height 710
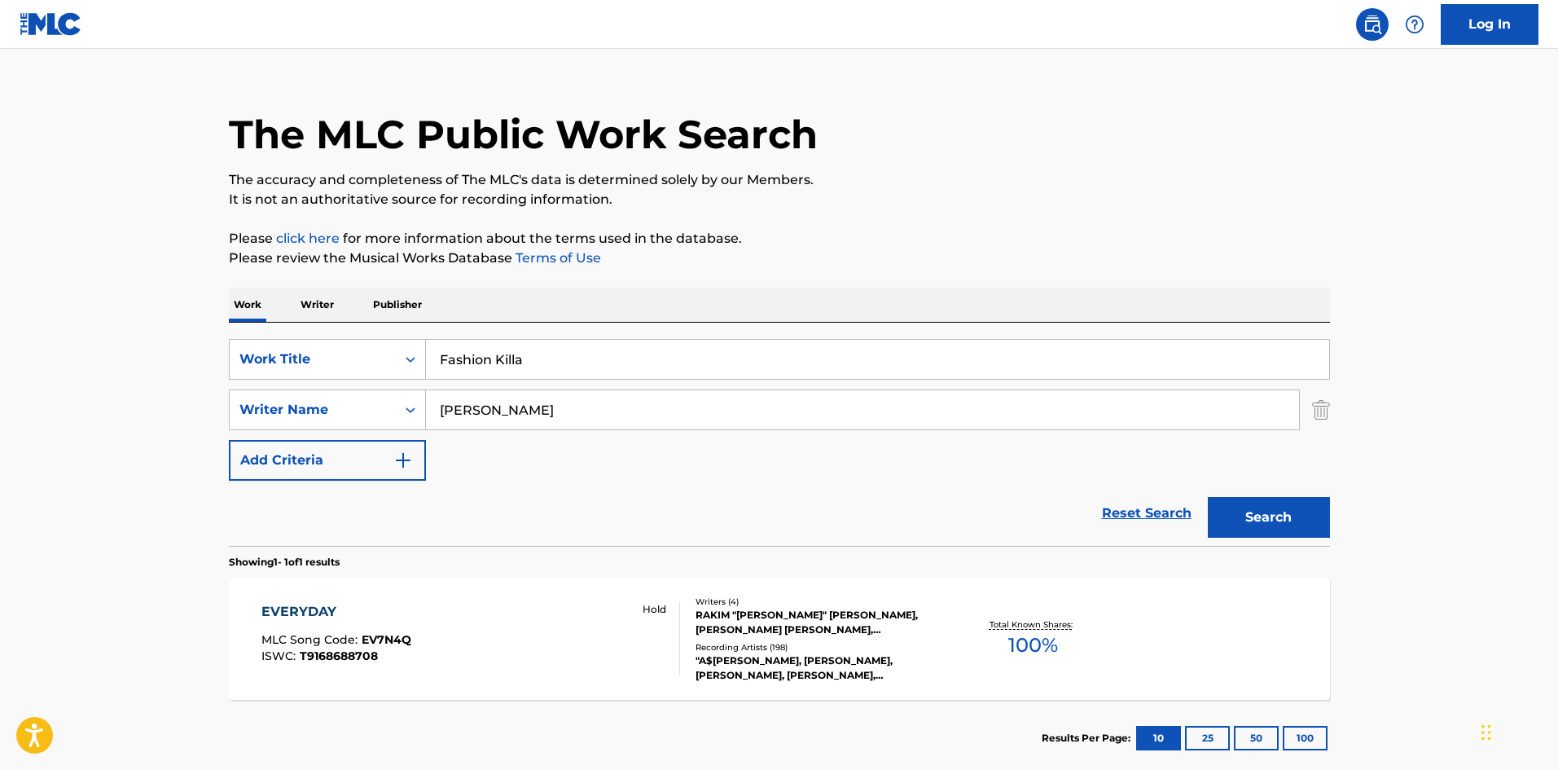
drag, startPoint x: 536, startPoint y: 417, endPoint x: 64, endPoint y: 395, distance: 472.1
click at [143, 412] on main "The MLC Public Work Search The accuracy and completeness of The MLC's data is d…" at bounding box center [779, 404] width 1558 height 759
paste input "[PERSON_NAME]"
type input "[PERSON_NAME]"
click at [1271, 516] on button "Search" at bounding box center [1269, 517] width 122 height 41
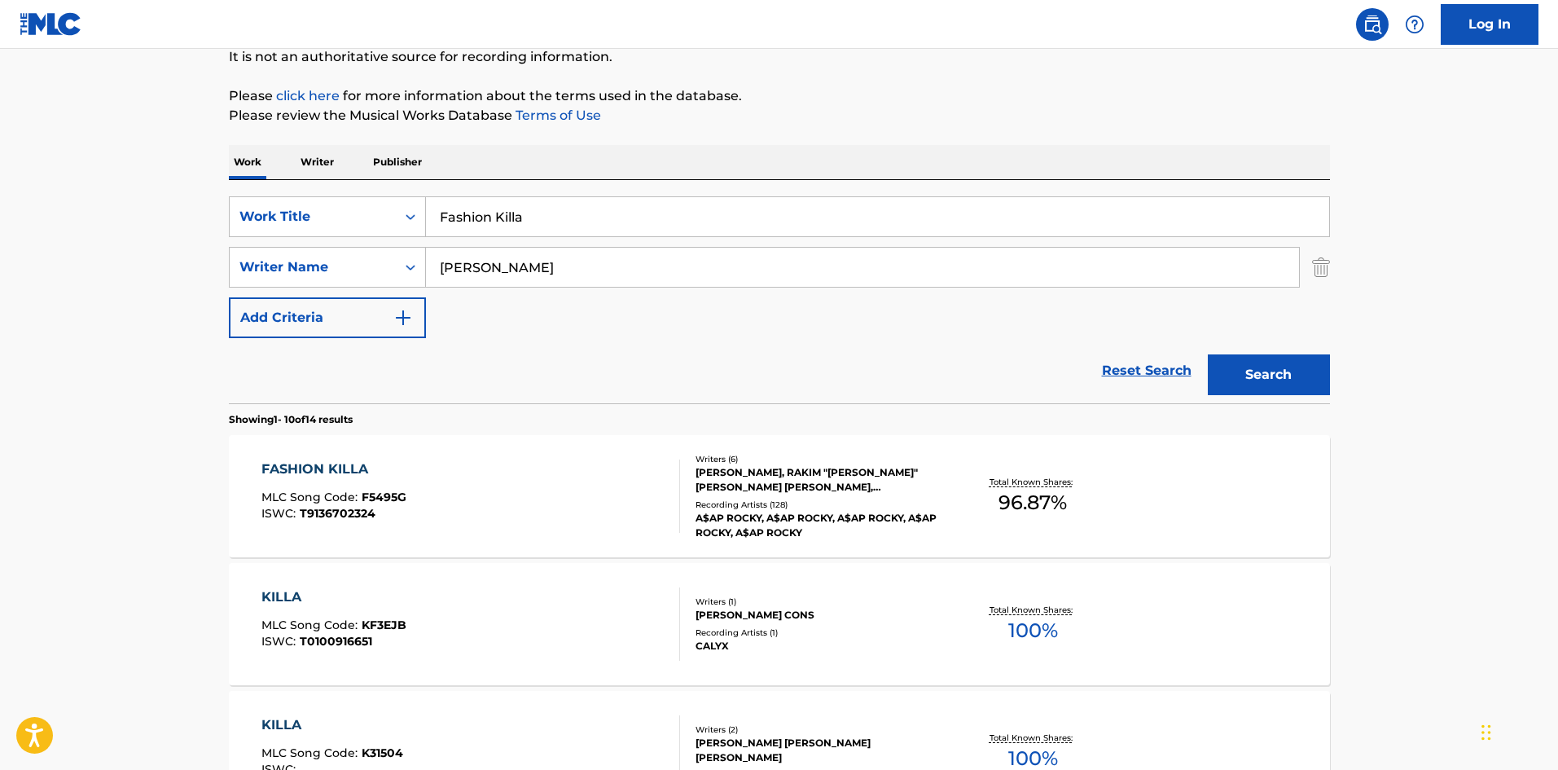
scroll to position [244, 0]
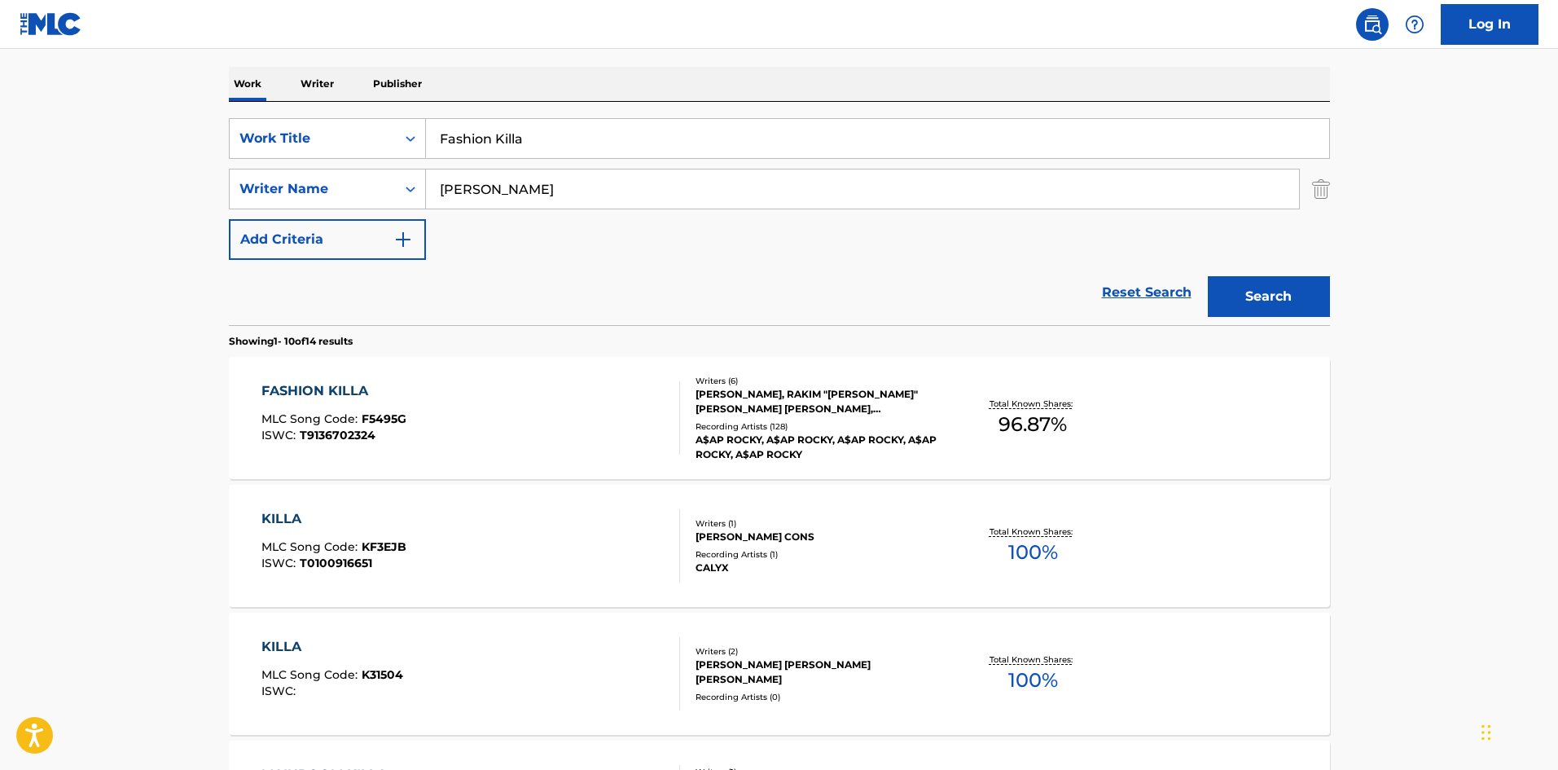
click at [332, 386] on div "FASHION KILLA" at bounding box center [333, 391] width 145 height 20
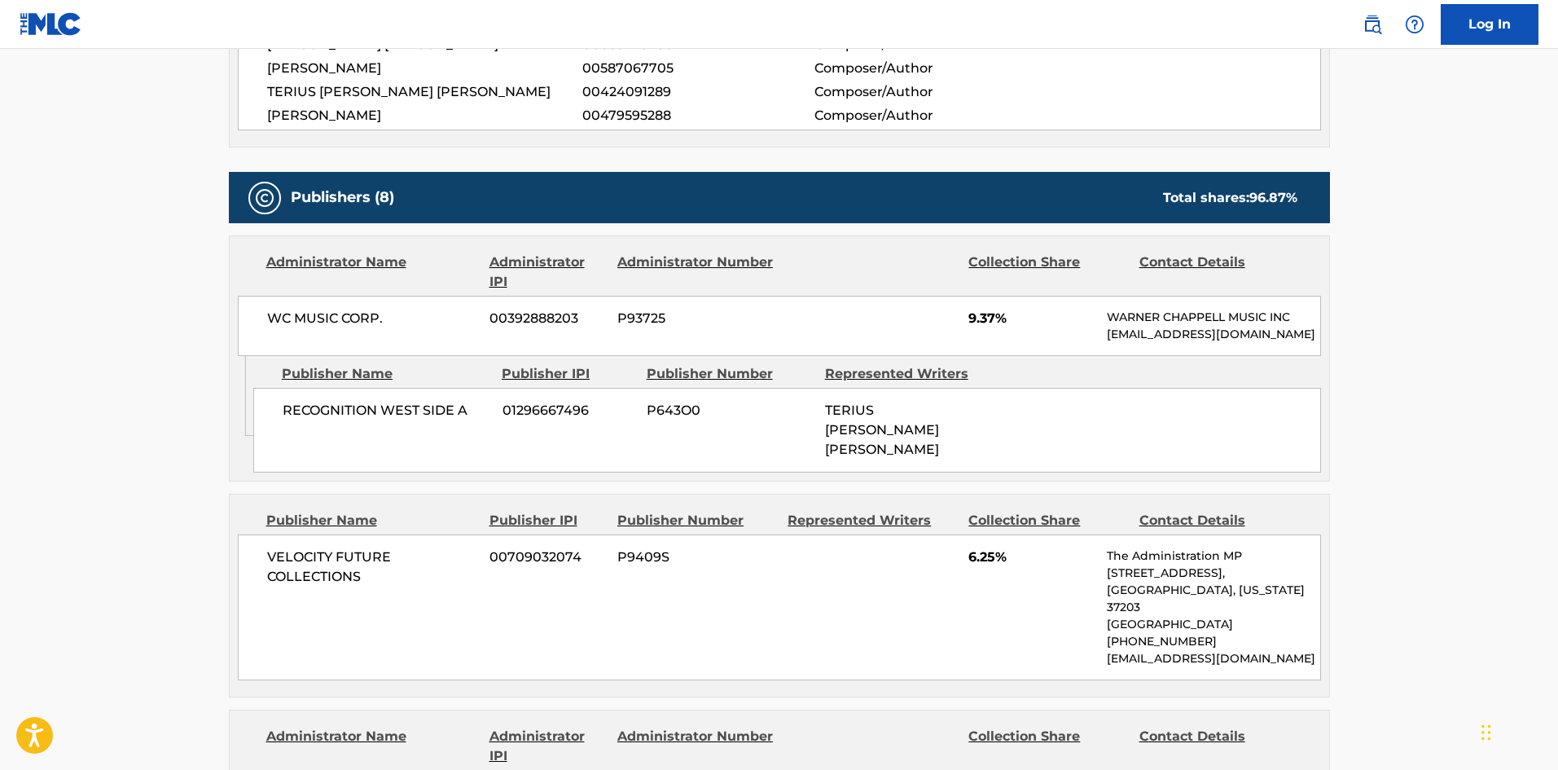
scroll to position [814, 0]
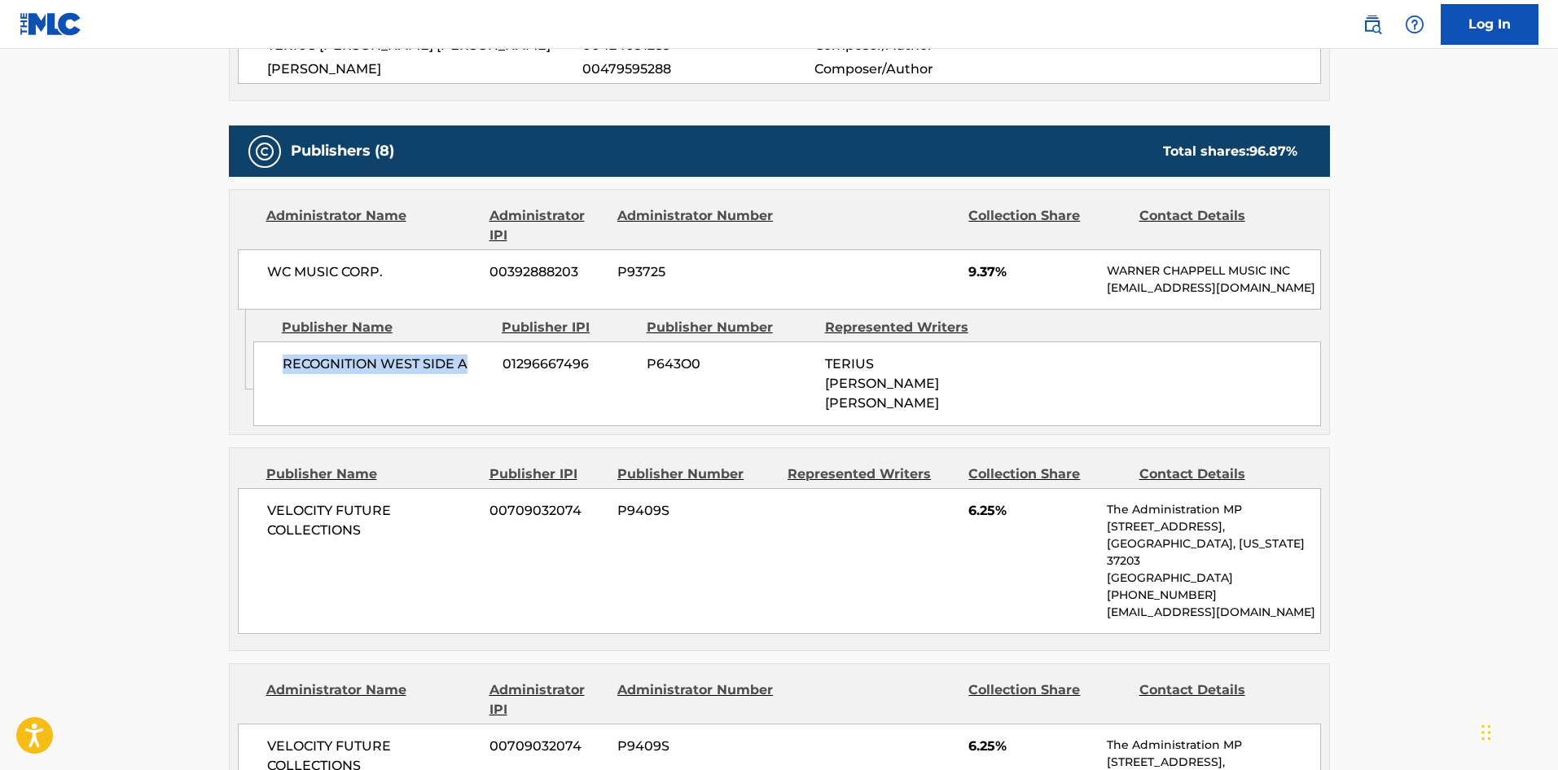
drag, startPoint x: 283, startPoint y: 384, endPoint x: 485, endPoint y: 376, distance: 202.1
click at [485, 374] on span "RECOGNITION WEST SIDE A" at bounding box center [387, 364] width 208 height 20
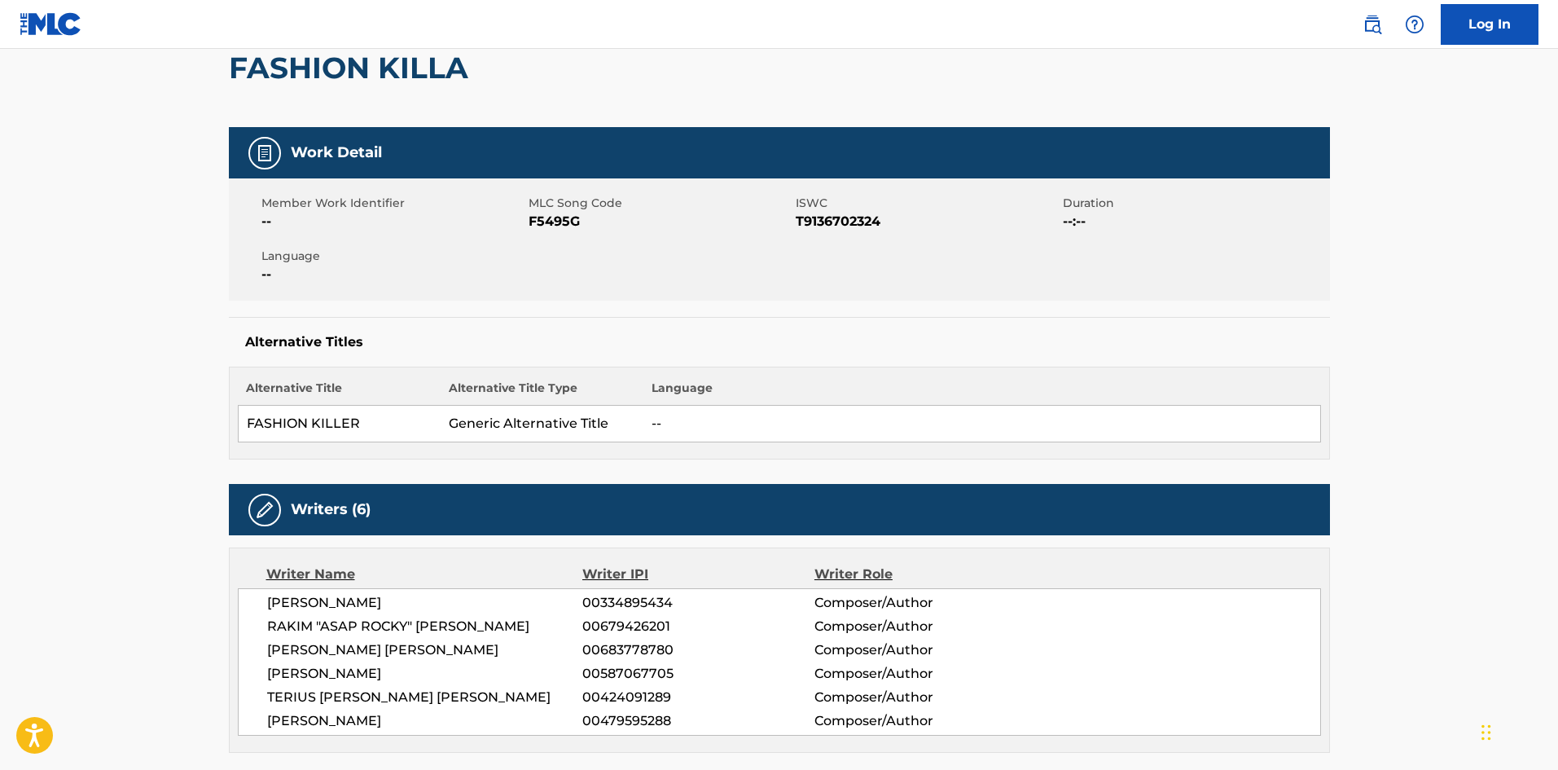
scroll to position [0, 0]
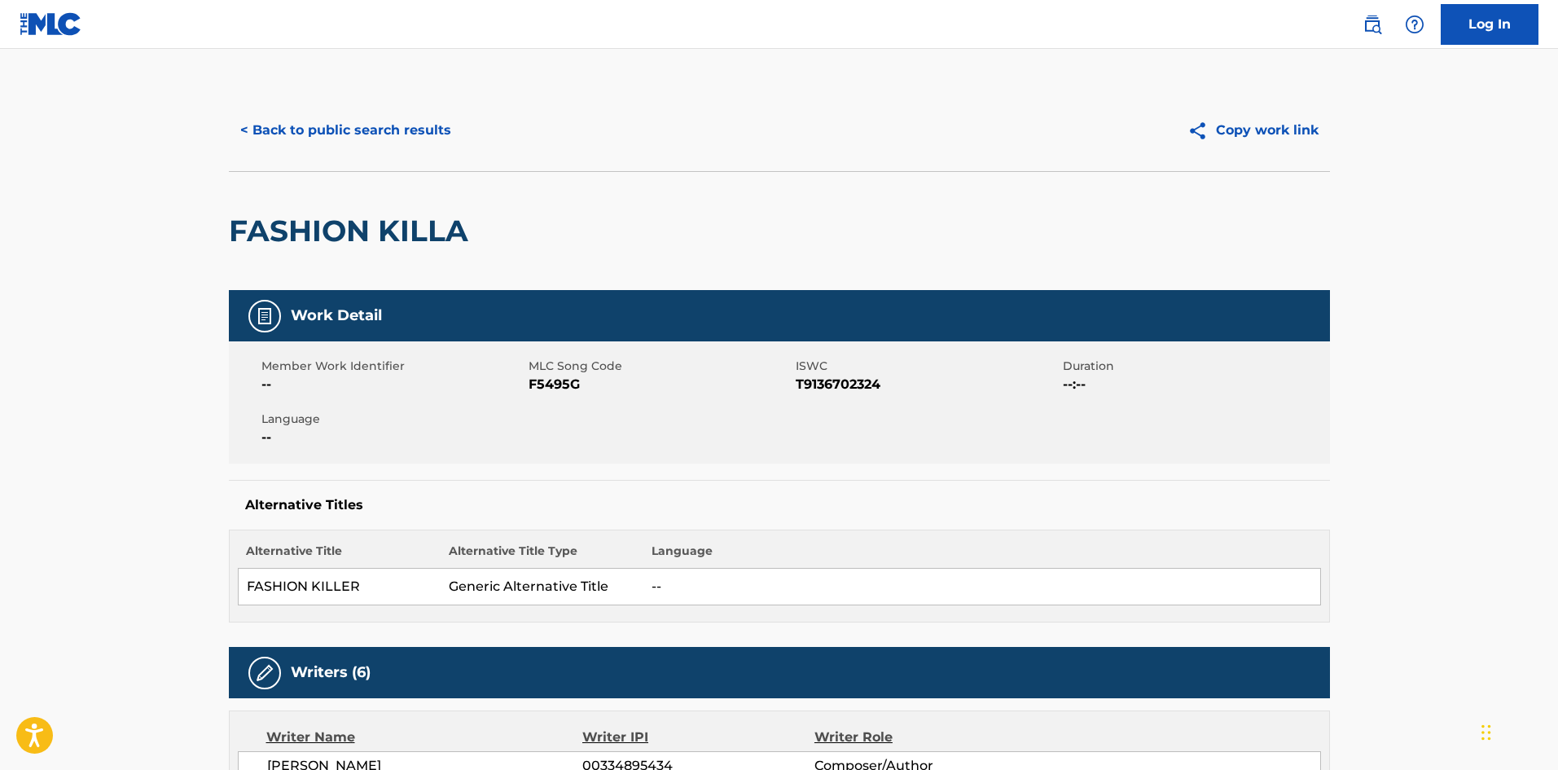
click at [377, 111] on button "< Back to public search results" at bounding box center [346, 130] width 234 height 41
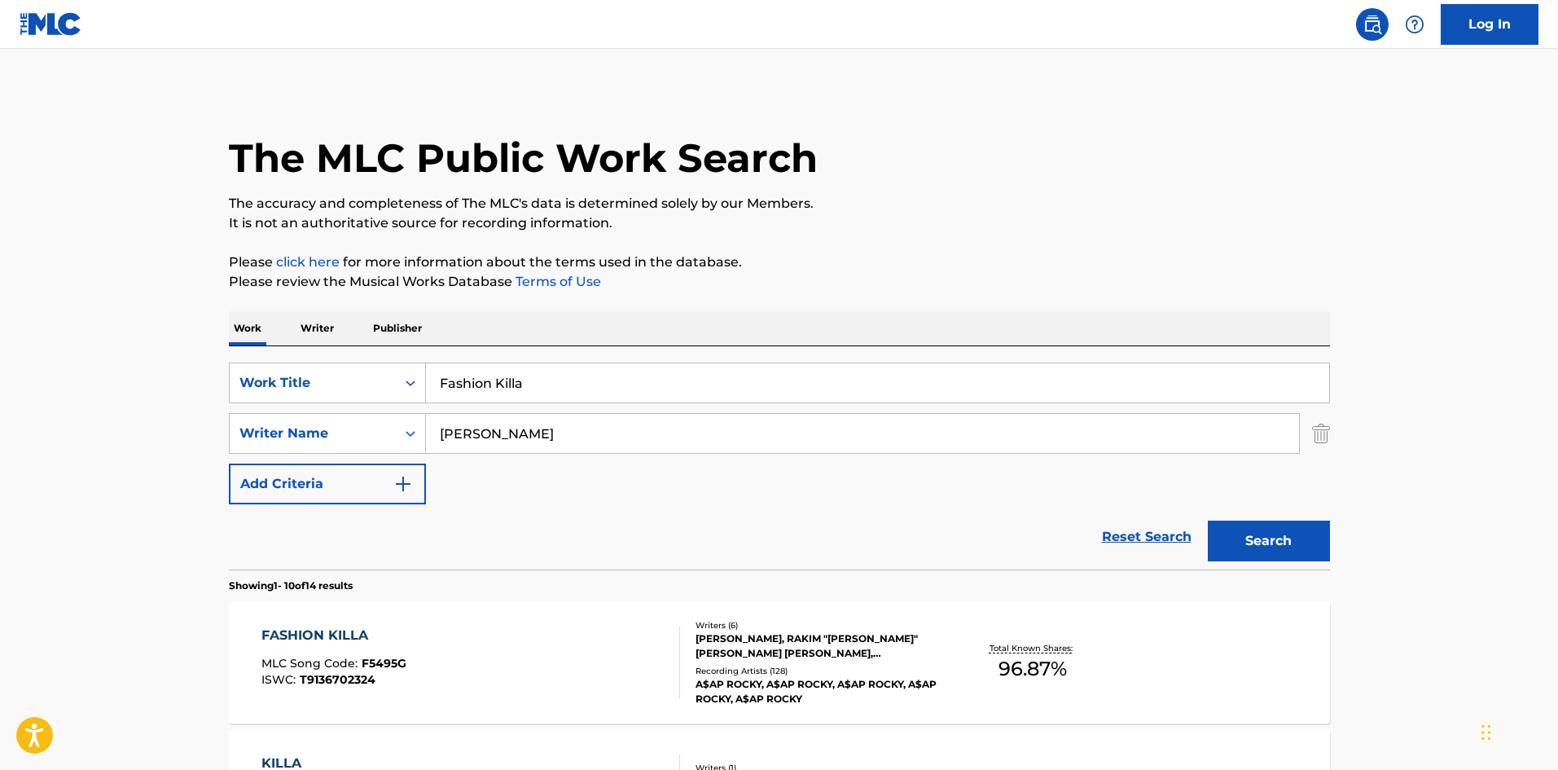
scroll to position [244, 0]
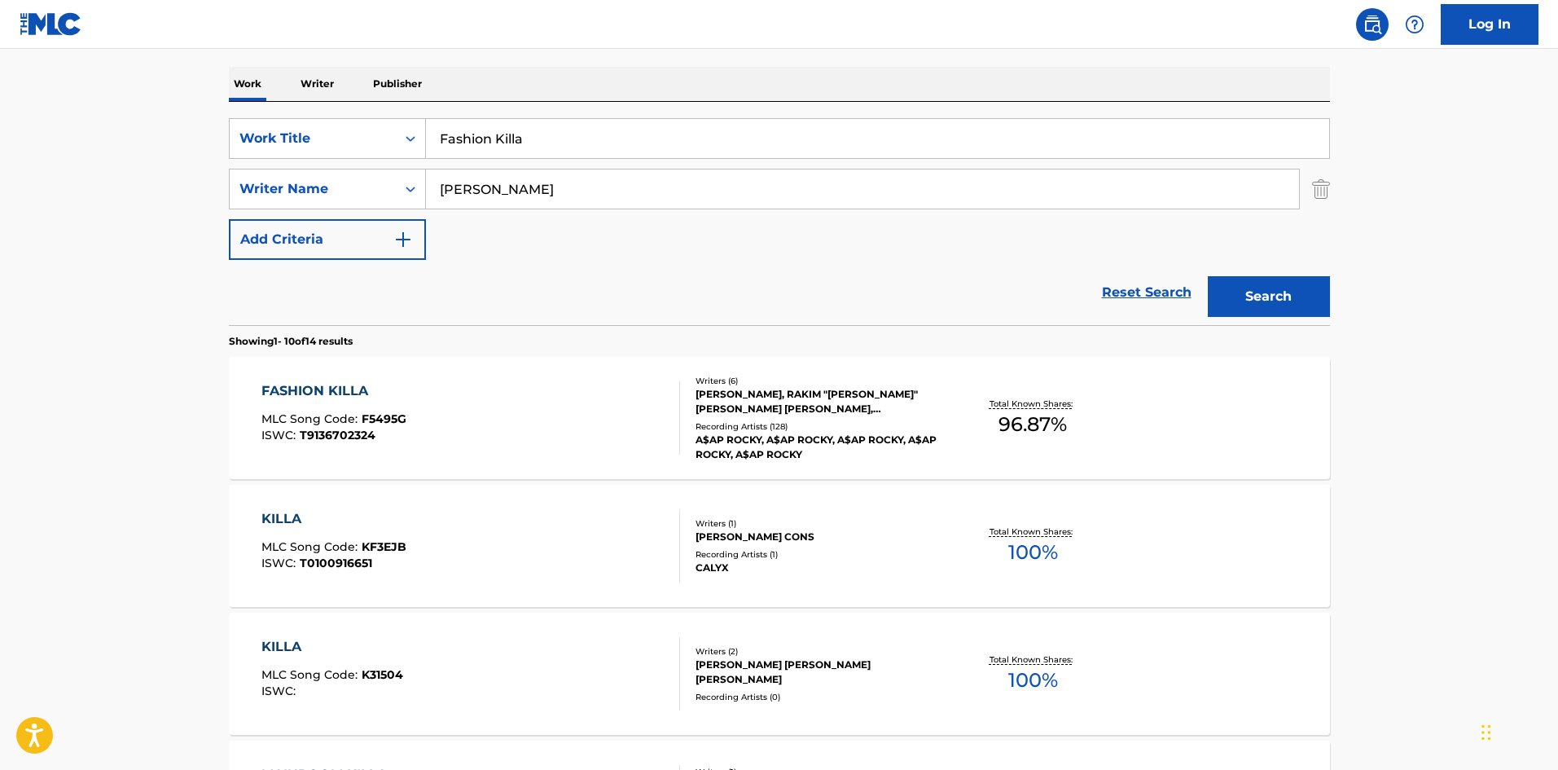
drag, startPoint x: 571, startPoint y: 137, endPoint x: 203, endPoint y: 66, distance: 374.9
click at [162, 125] on main "The MLC Public Work Search The accuracy and completeness of The MLC's data is d…" at bounding box center [779, 763] width 1558 height 1917
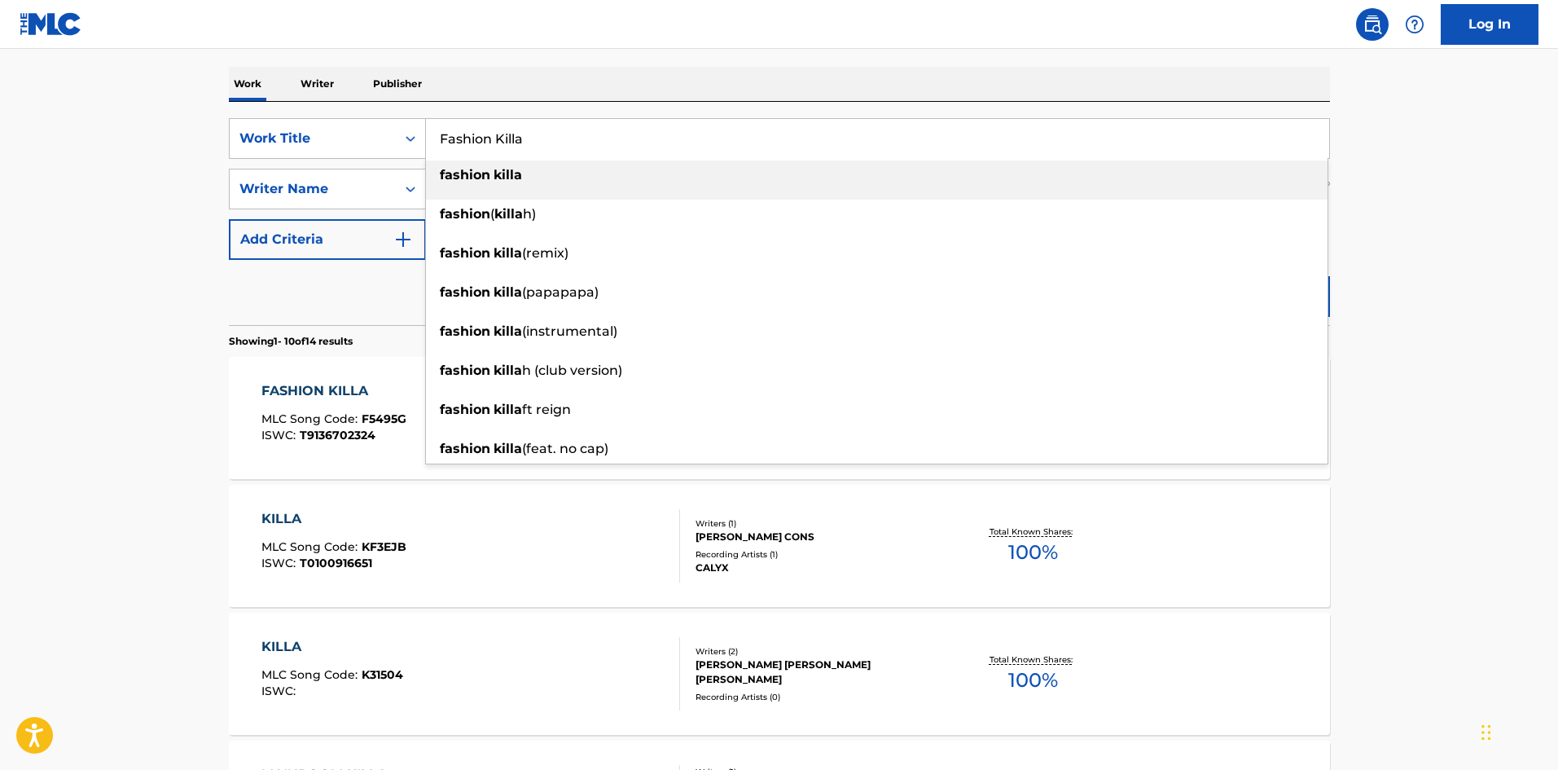
paste input "[PERSON_NAME]"
type input "Fine Whine"
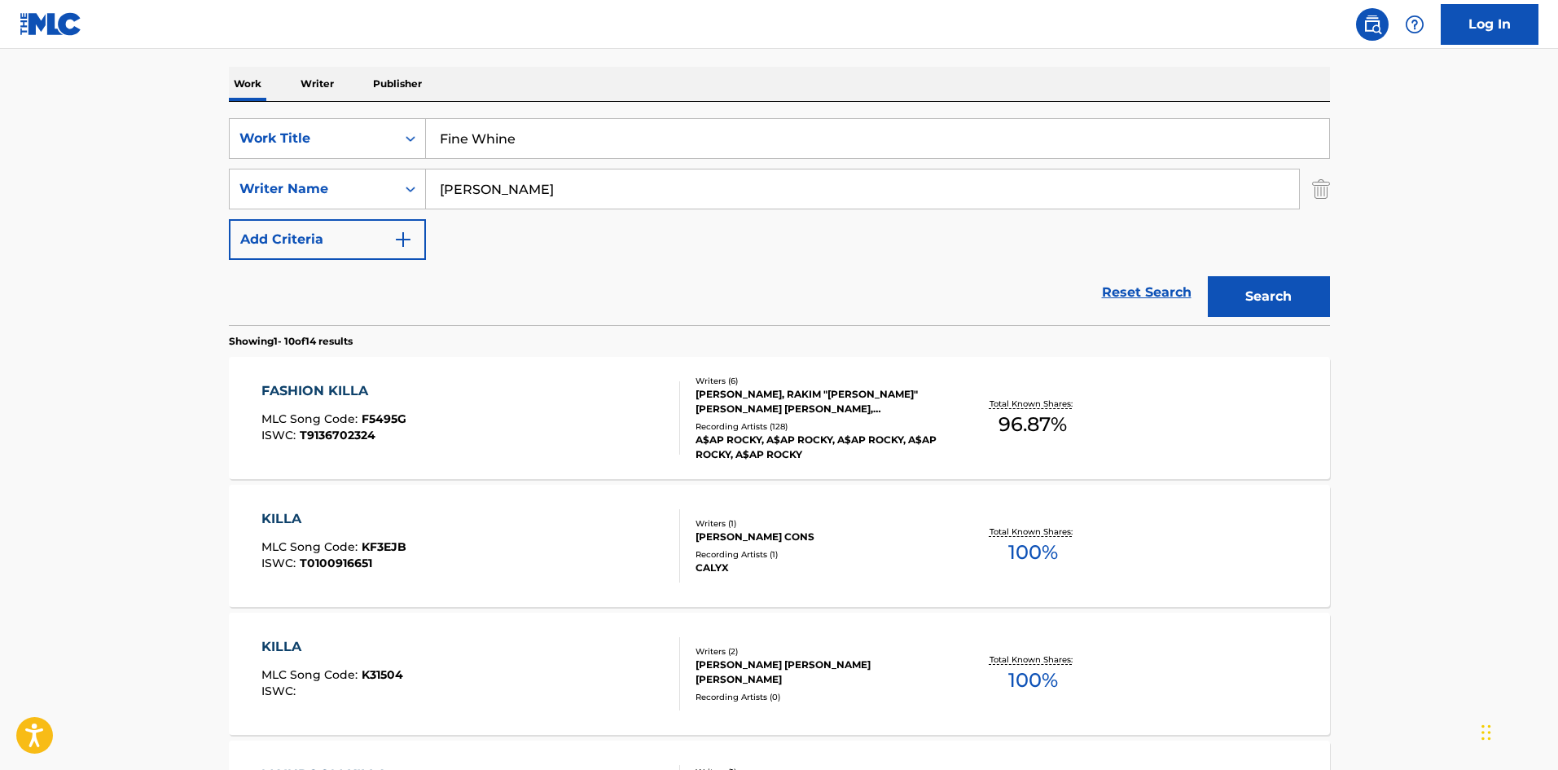
drag, startPoint x: 147, startPoint y: 187, endPoint x: 0, endPoint y: 186, distance: 146.6
click at [0, 187] on main "The MLC Public Work Search The accuracy and completeness of The MLC's data is d…" at bounding box center [779, 763] width 1558 height 1917
paste input "[PERSON_NAME]"
click at [1320, 303] on button "Search" at bounding box center [1269, 296] width 122 height 41
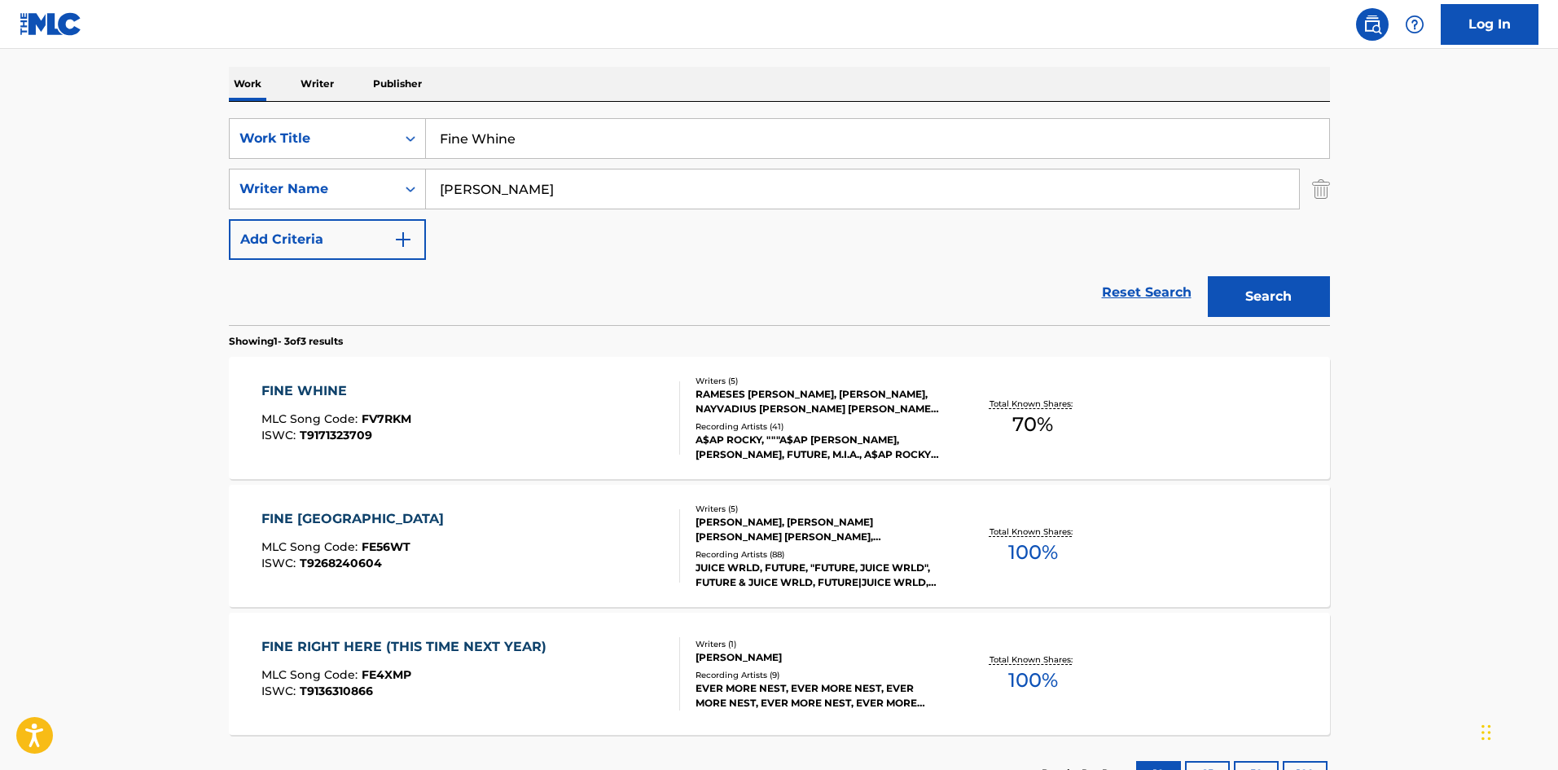
click at [554, 217] on div "SearchWithCriteria72799b4a-5b41-418b-ba34-3db57fffc205 Work Title Fine Whine Se…" at bounding box center [779, 189] width 1101 height 142
drag, startPoint x: 589, startPoint y: 174, endPoint x: 31, endPoint y: 172, distance: 557.9
click at [189, 187] on main "The MLC Public Work Search The accuracy and completeness of The MLC's data is d…" at bounding box center [779, 312] width 1558 height 1015
paste input "[PERSON_NAME]"
click at [1281, 311] on button "Search" at bounding box center [1269, 296] width 122 height 41
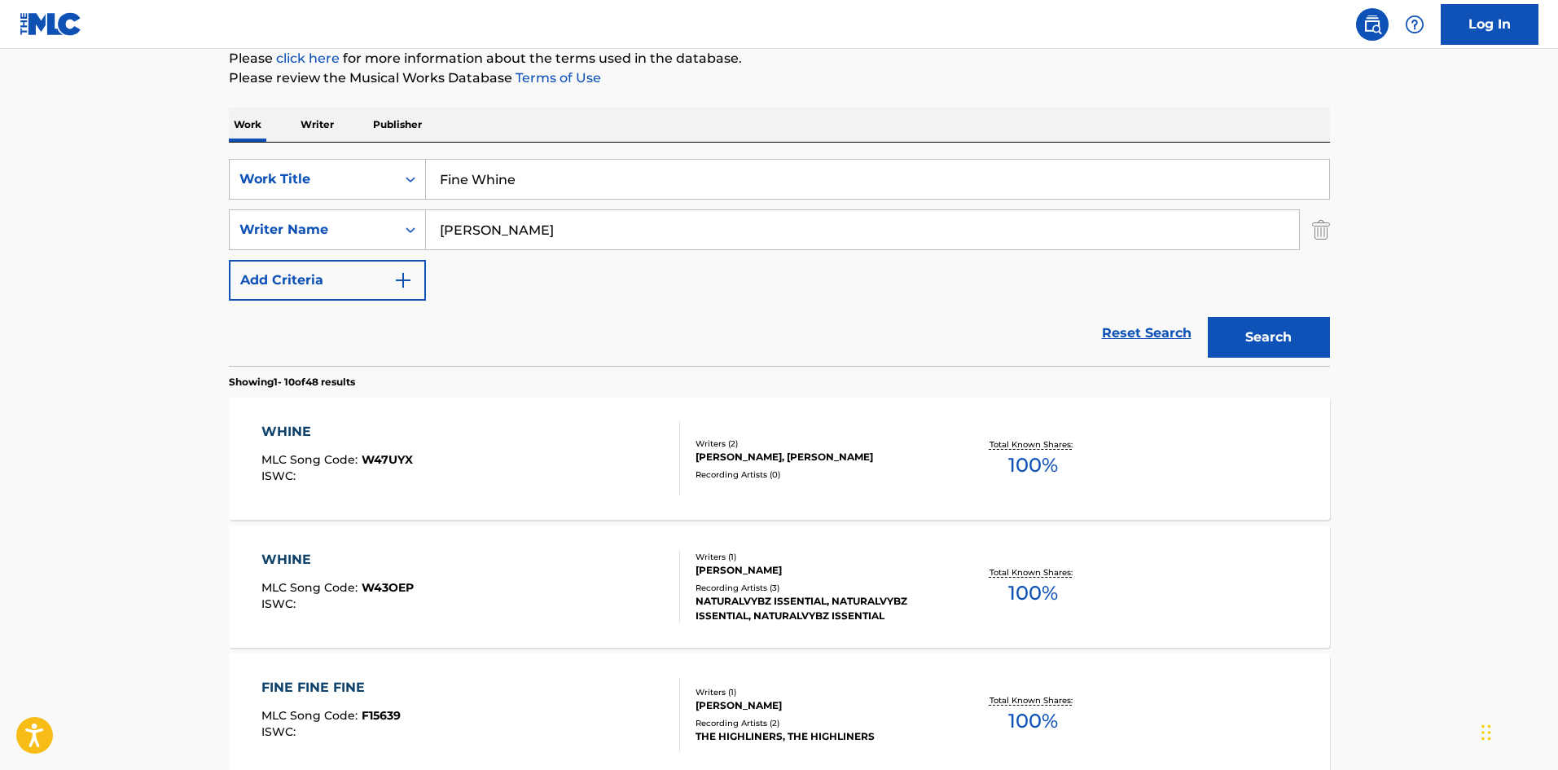
scroll to position [0, 0]
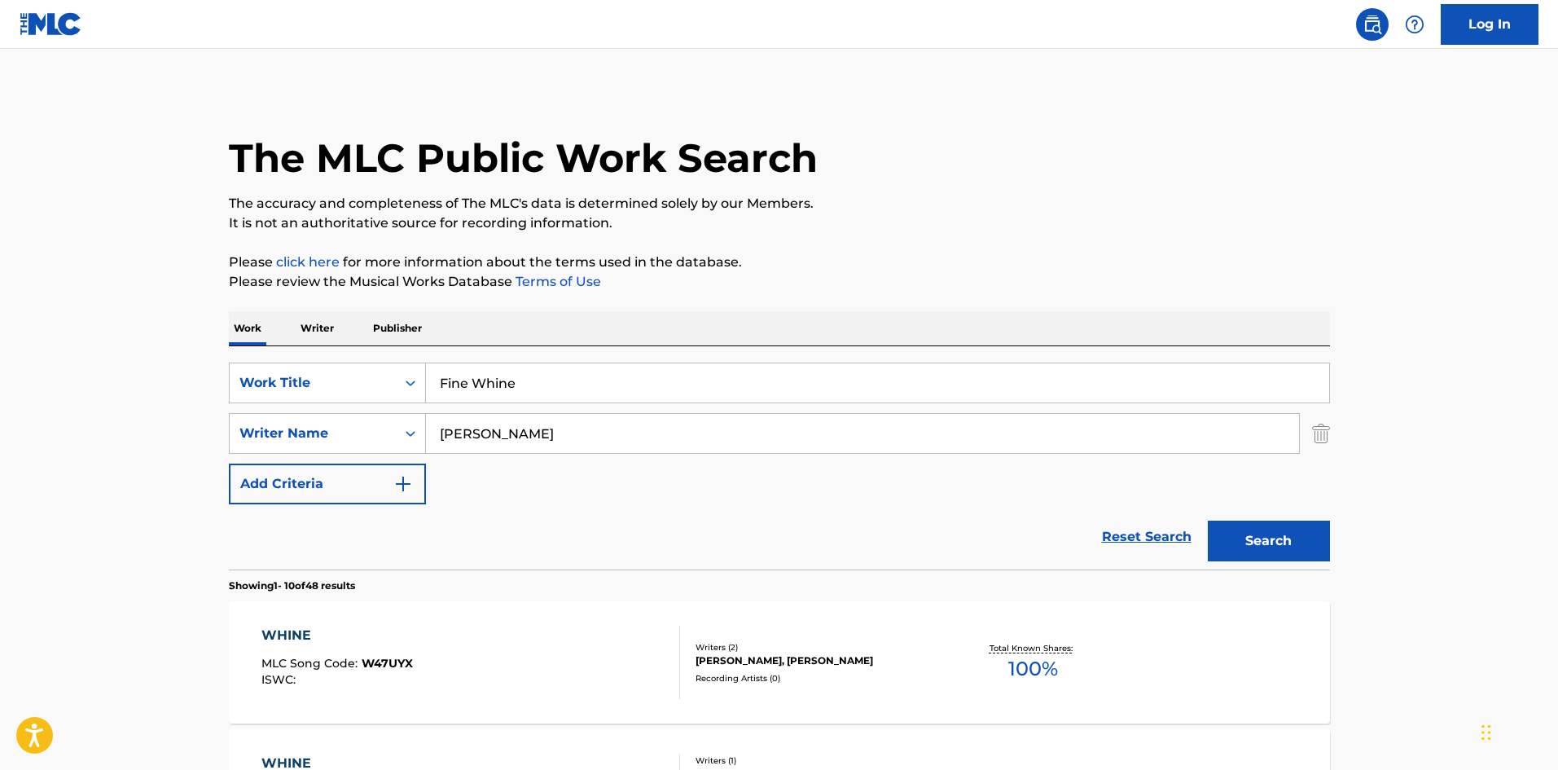
drag, startPoint x: 547, startPoint y: 438, endPoint x: 11, endPoint y: 435, distance: 535.9
paste input "[PERSON_NAME]"
type input "[PERSON_NAME]"
click at [1251, 529] on button "Search" at bounding box center [1269, 540] width 122 height 41
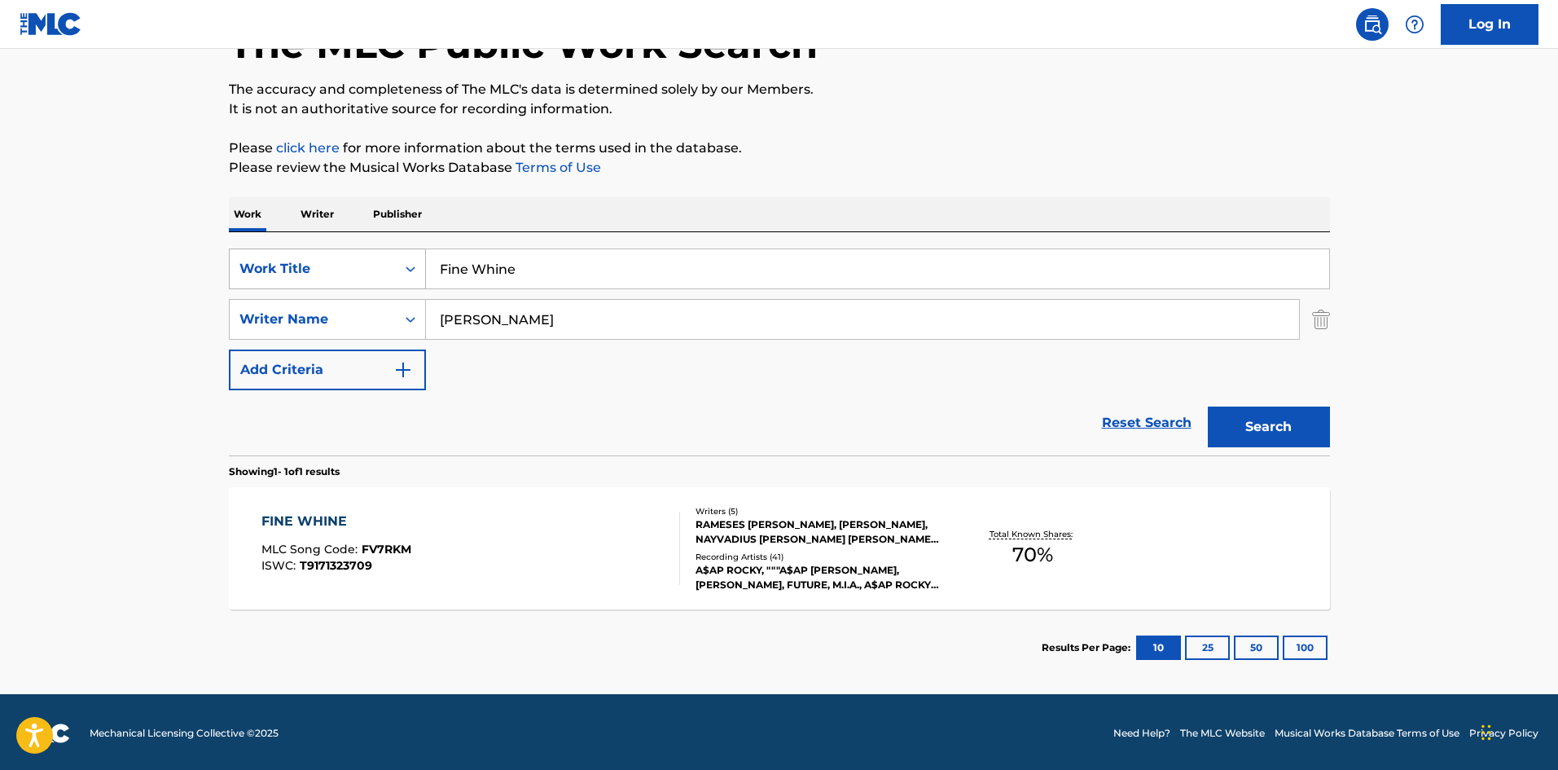
scroll to position [116, 0]
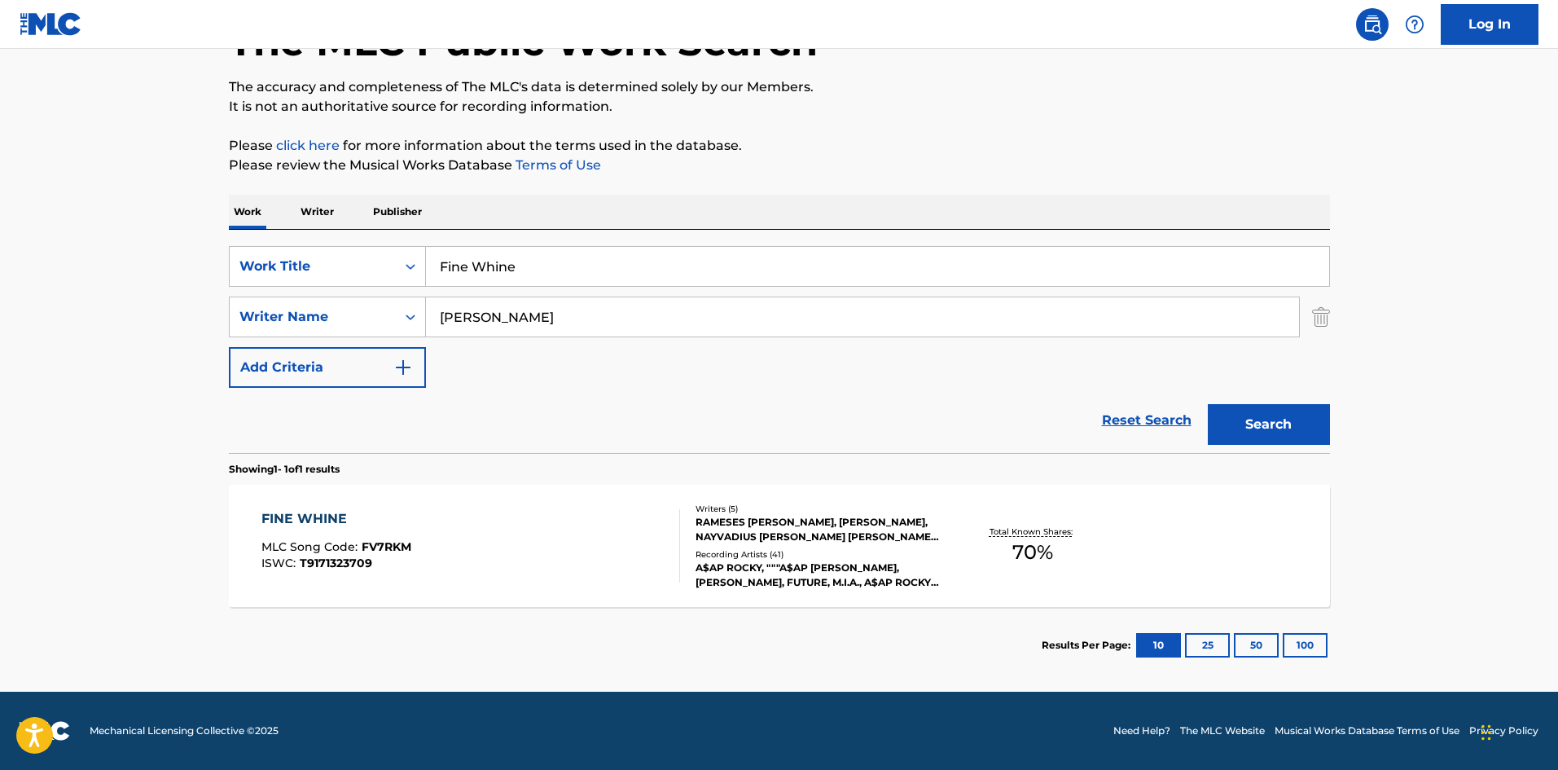
click at [308, 516] on div "FINE WHINE" at bounding box center [336, 519] width 150 height 20
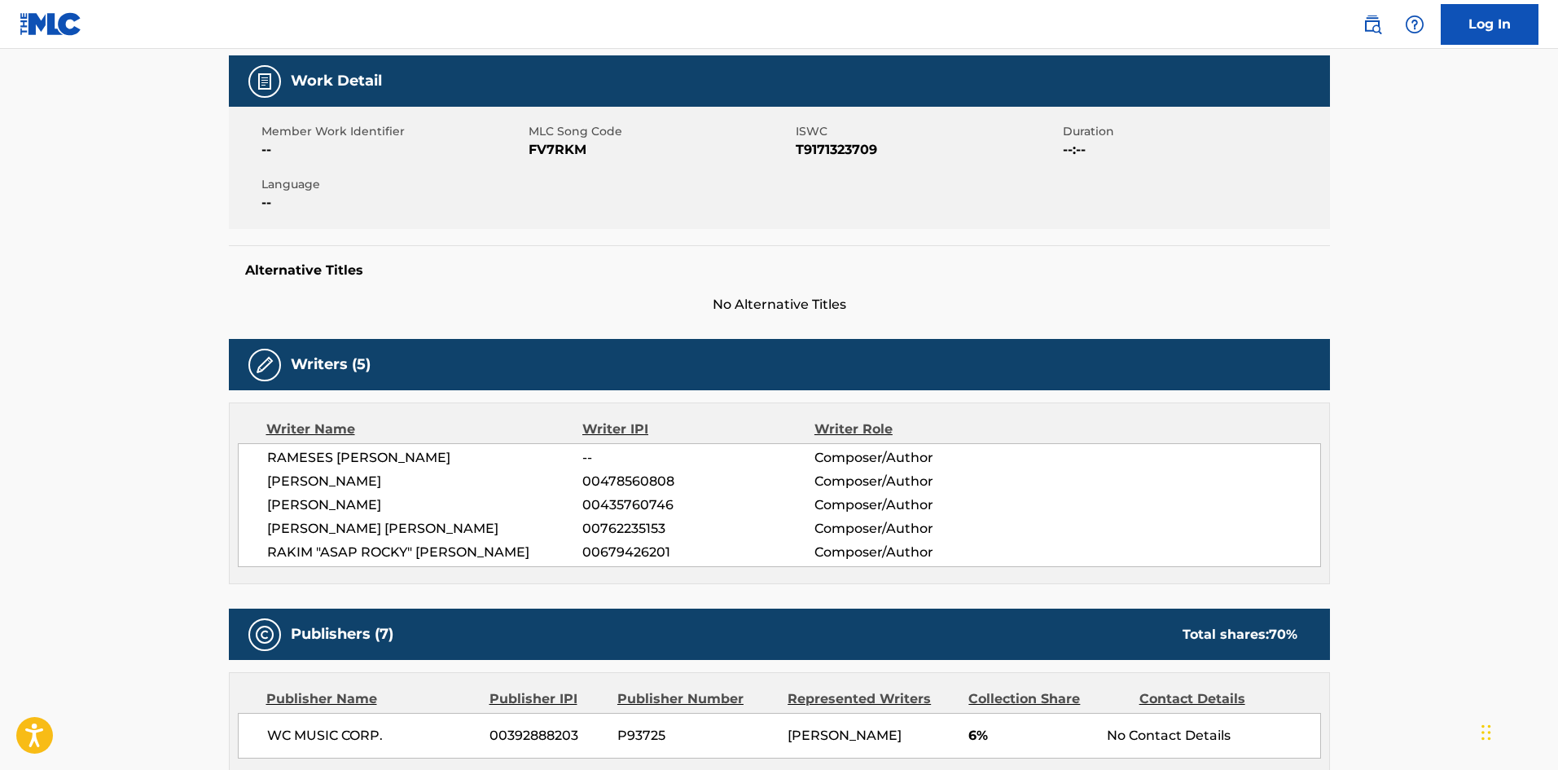
scroll to position [570, 0]
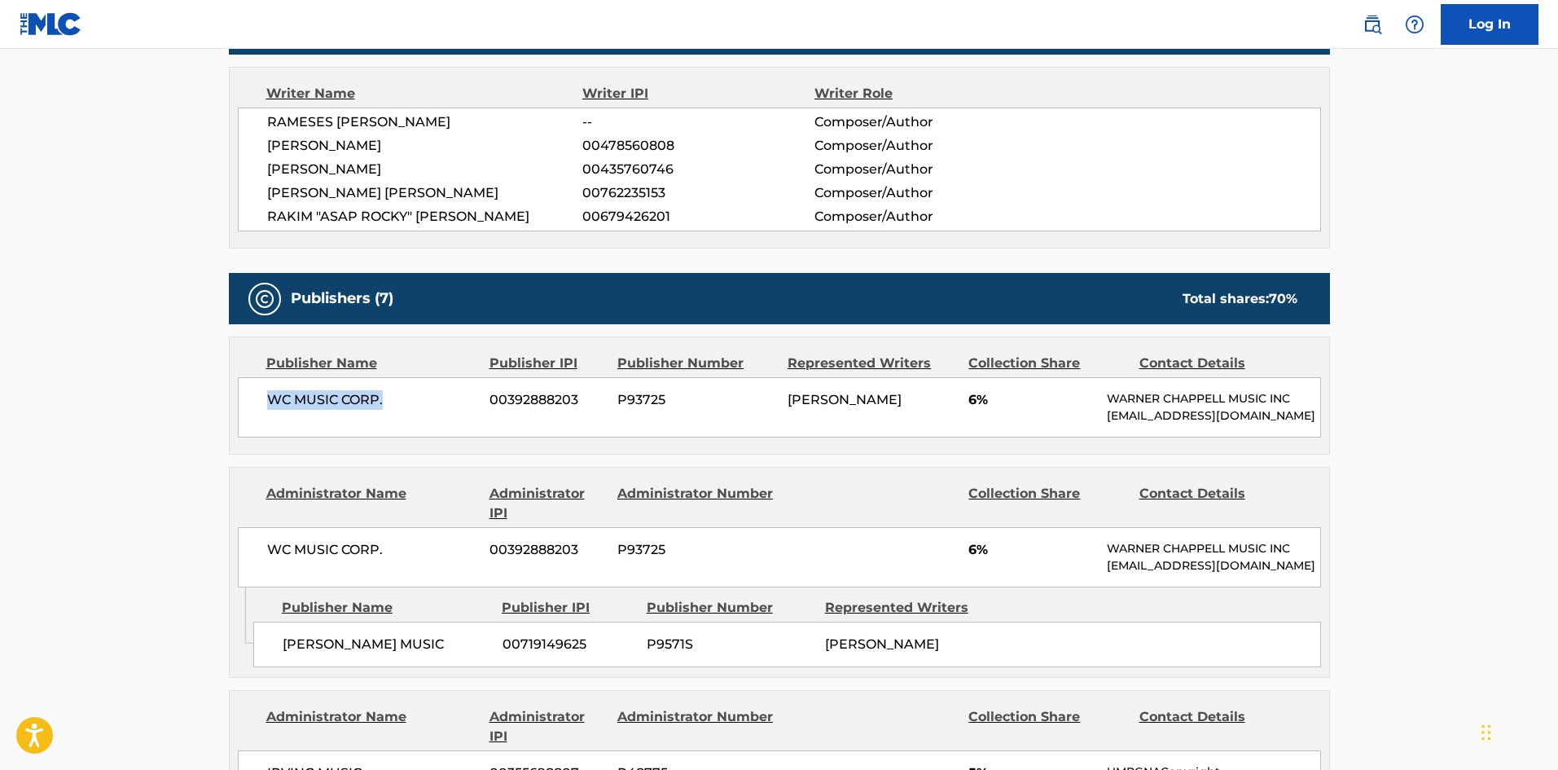
drag, startPoint x: 270, startPoint y: 398, endPoint x: 647, endPoint y: 25, distance: 530.4
click at [410, 388] on div "WC MUSIC CORP. 00392888203 P93725 [PERSON_NAME] 6% [PERSON_NAME] MUSIC INC [EMA…" at bounding box center [779, 407] width 1083 height 60
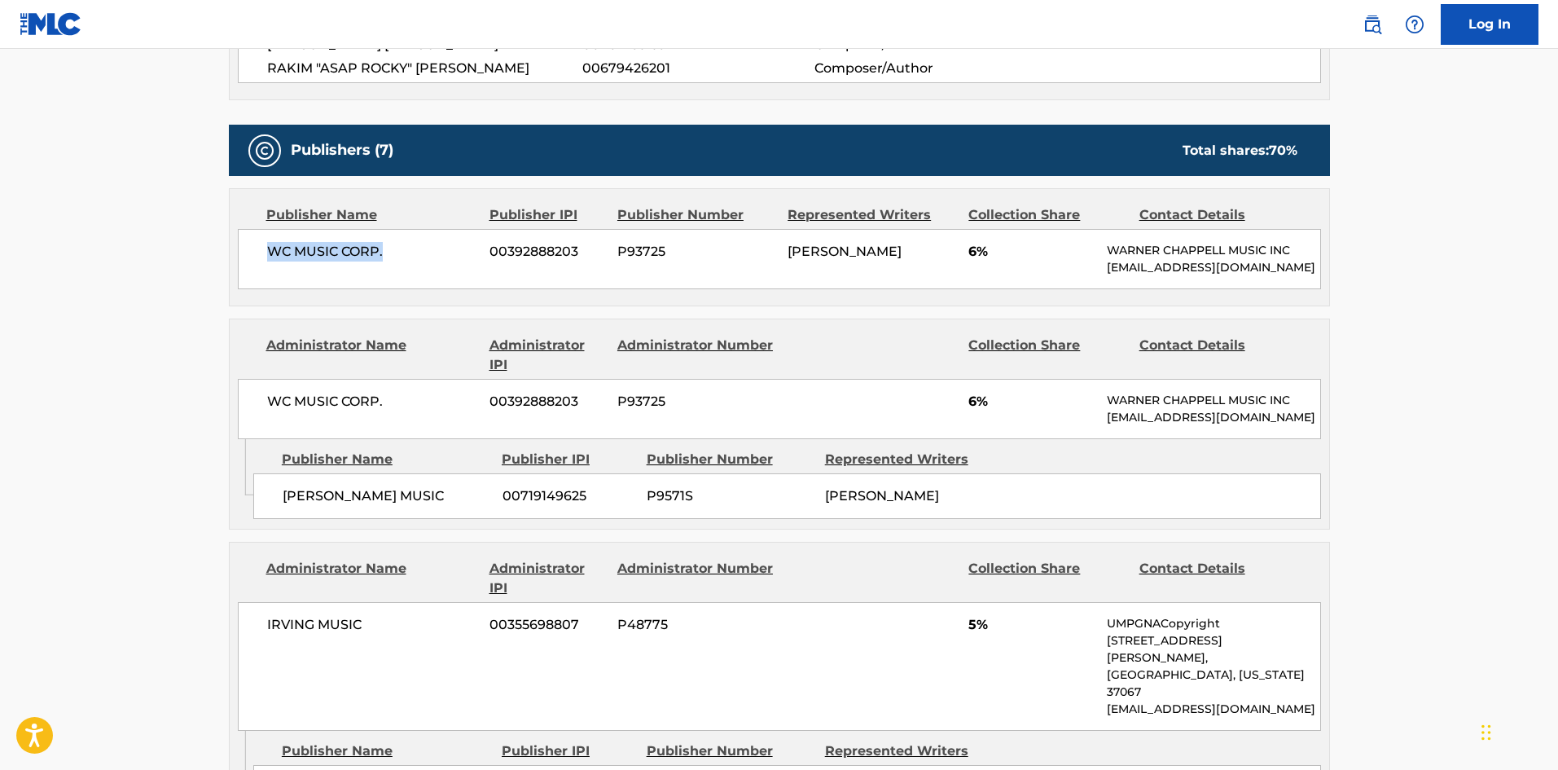
scroll to position [733, 0]
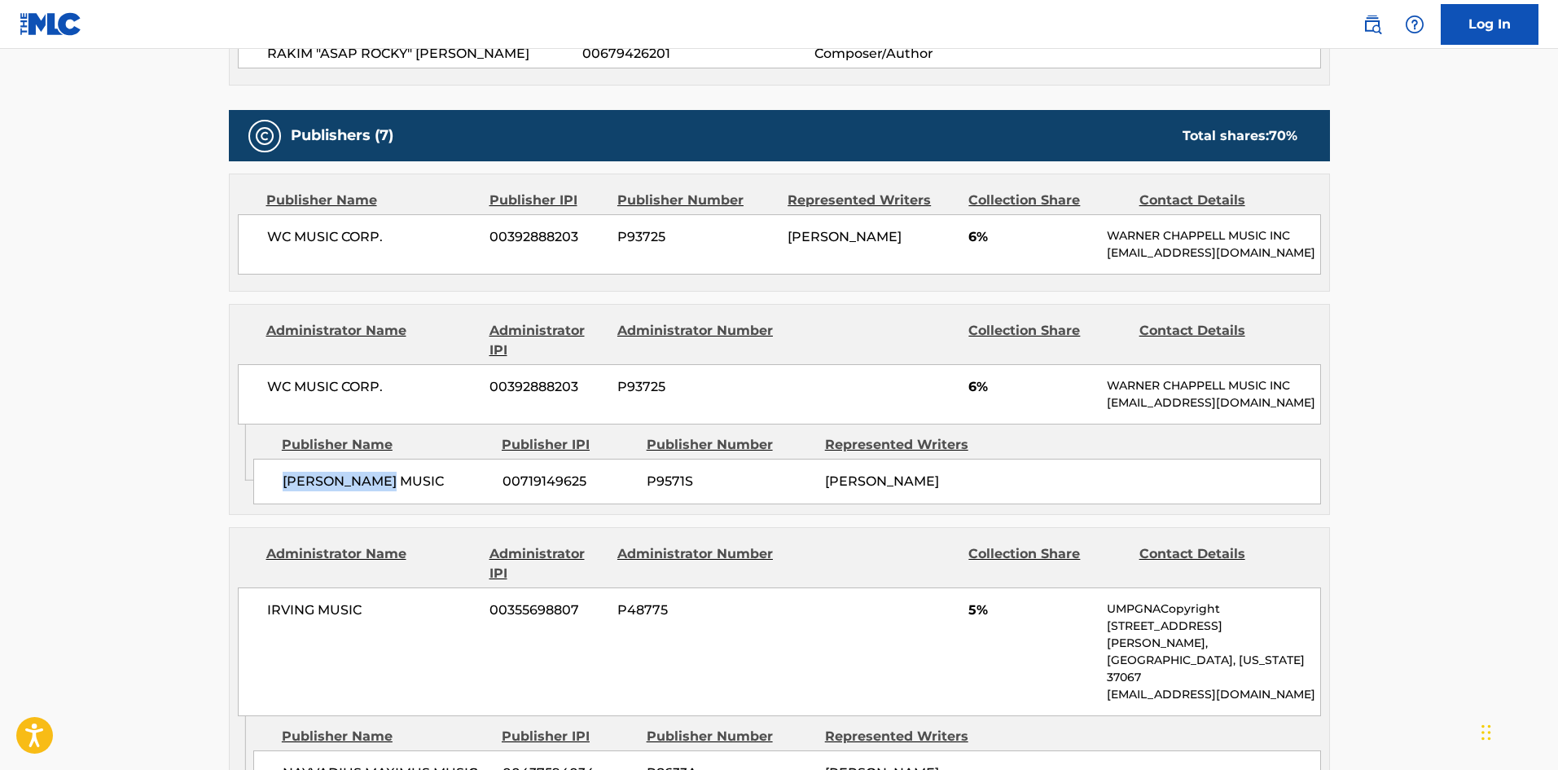
drag, startPoint x: 281, startPoint y: 527, endPoint x: 415, endPoint y: 504, distance: 136.3
click at [415, 504] on div "[PERSON_NAME] MUSIC 00719149625 P9571S [PERSON_NAME]" at bounding box center [787, 482] width 1068 height 46
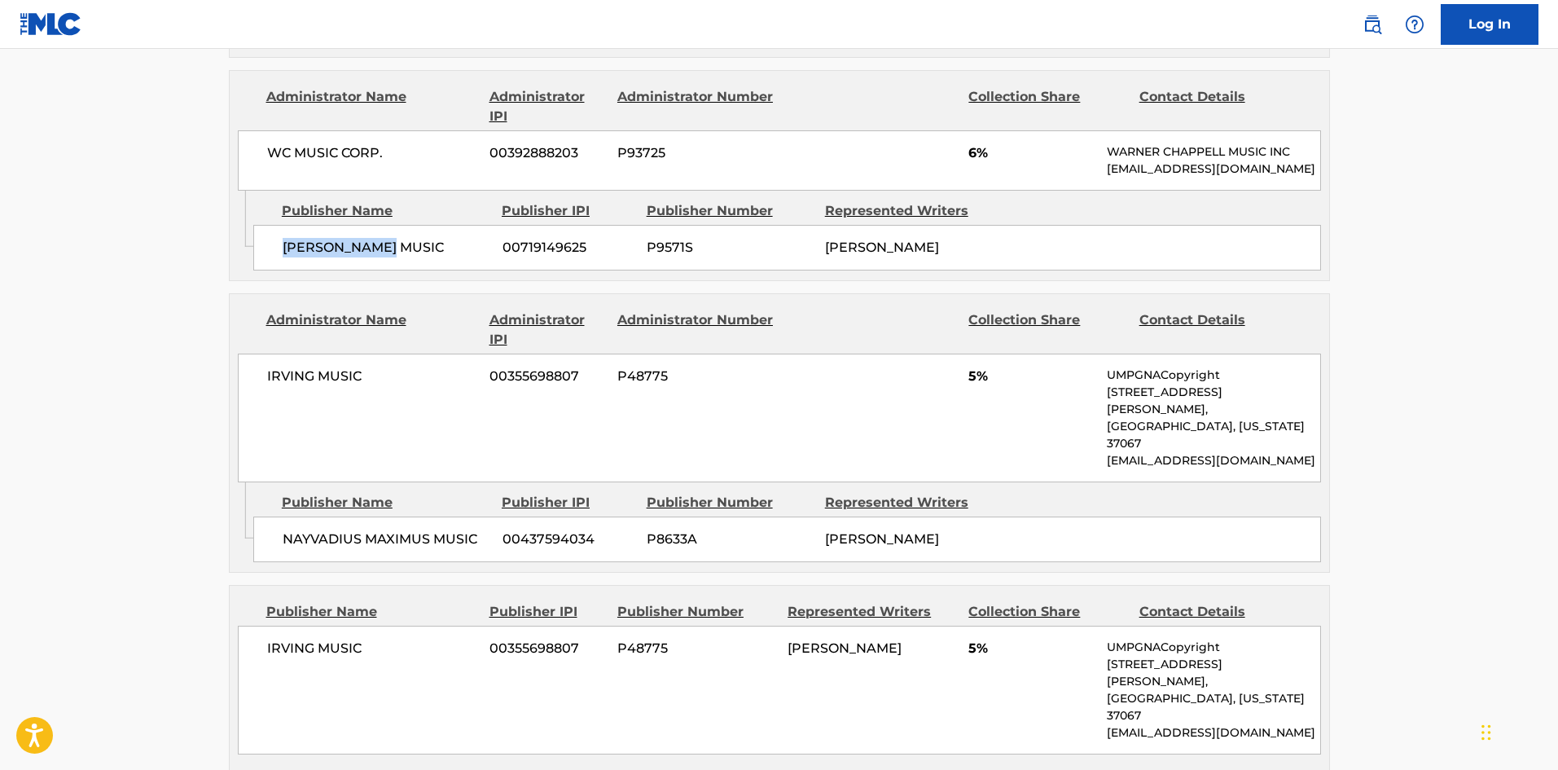
scroll to position [1059, 0]
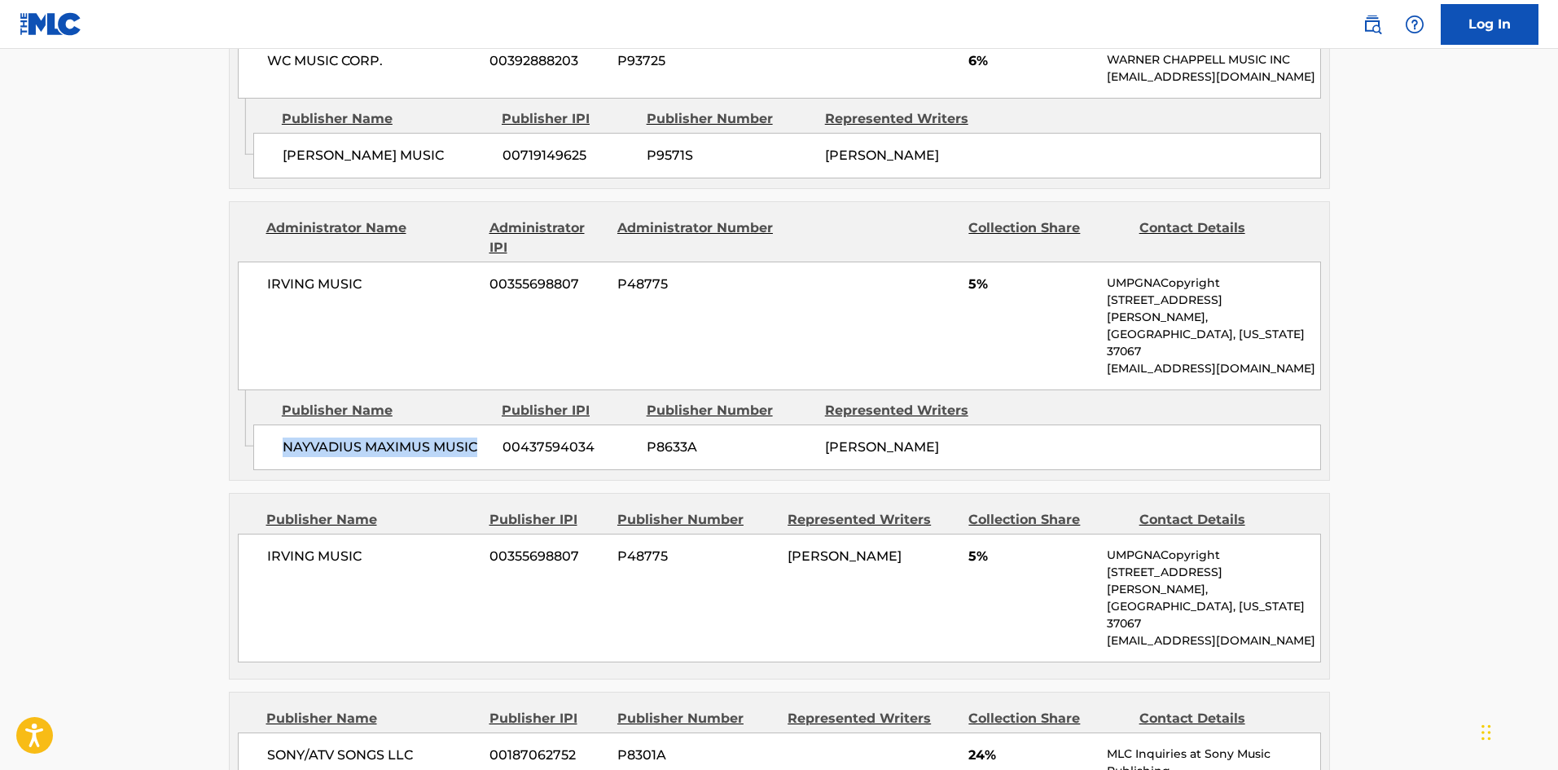
drag, startPoint x: 277, startPoint y: 444, endPoint x: 481, endPoint y: 438, distance: 204.5
click at [481, 438] on div "NAYVADIUS MAXIMUS MUSIC 00437594034 P8633A [PERSON_NAME]" at bounding box center [787, 447] width 1068 height 46
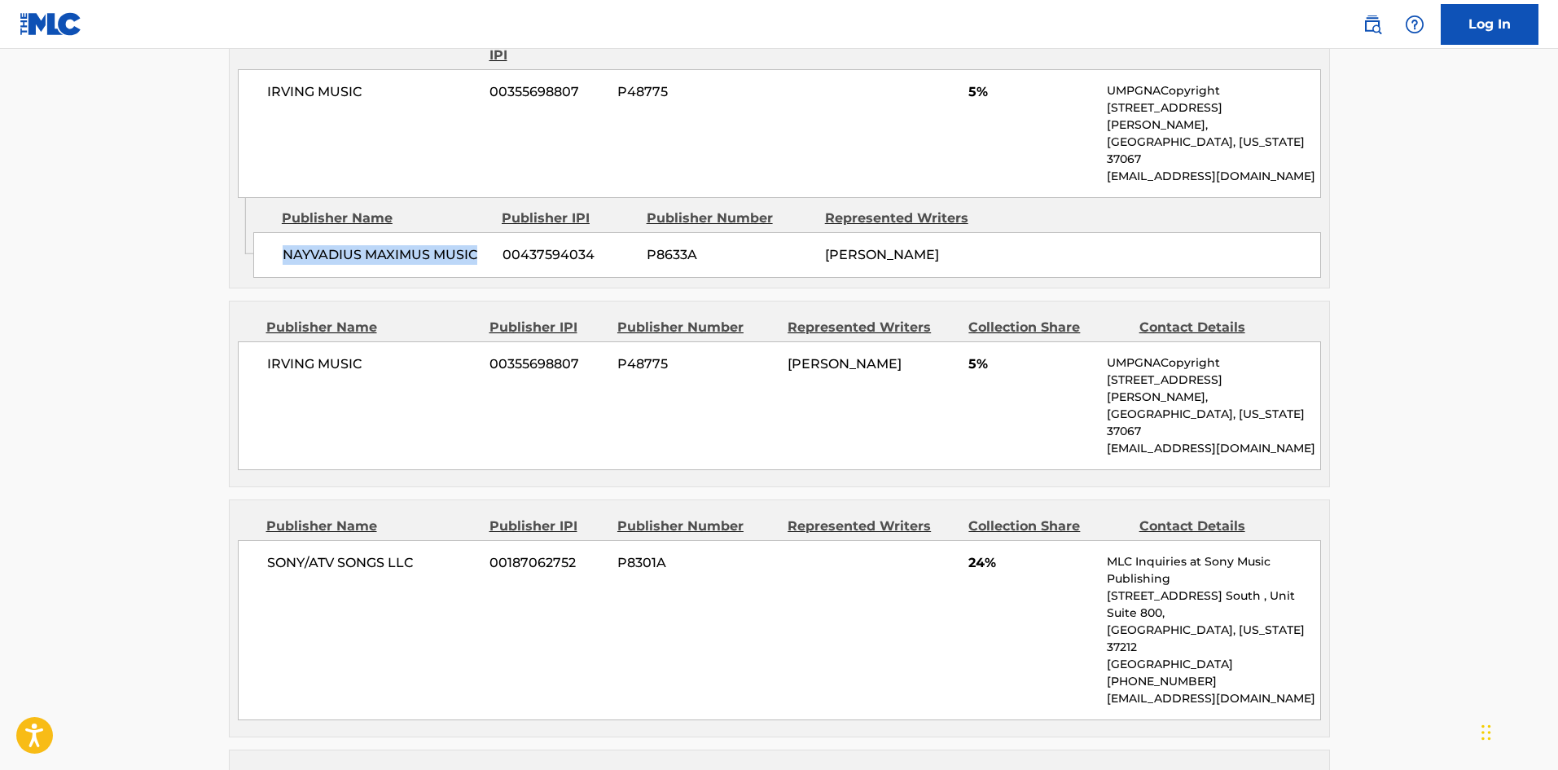
scroll to position [1303, 0]
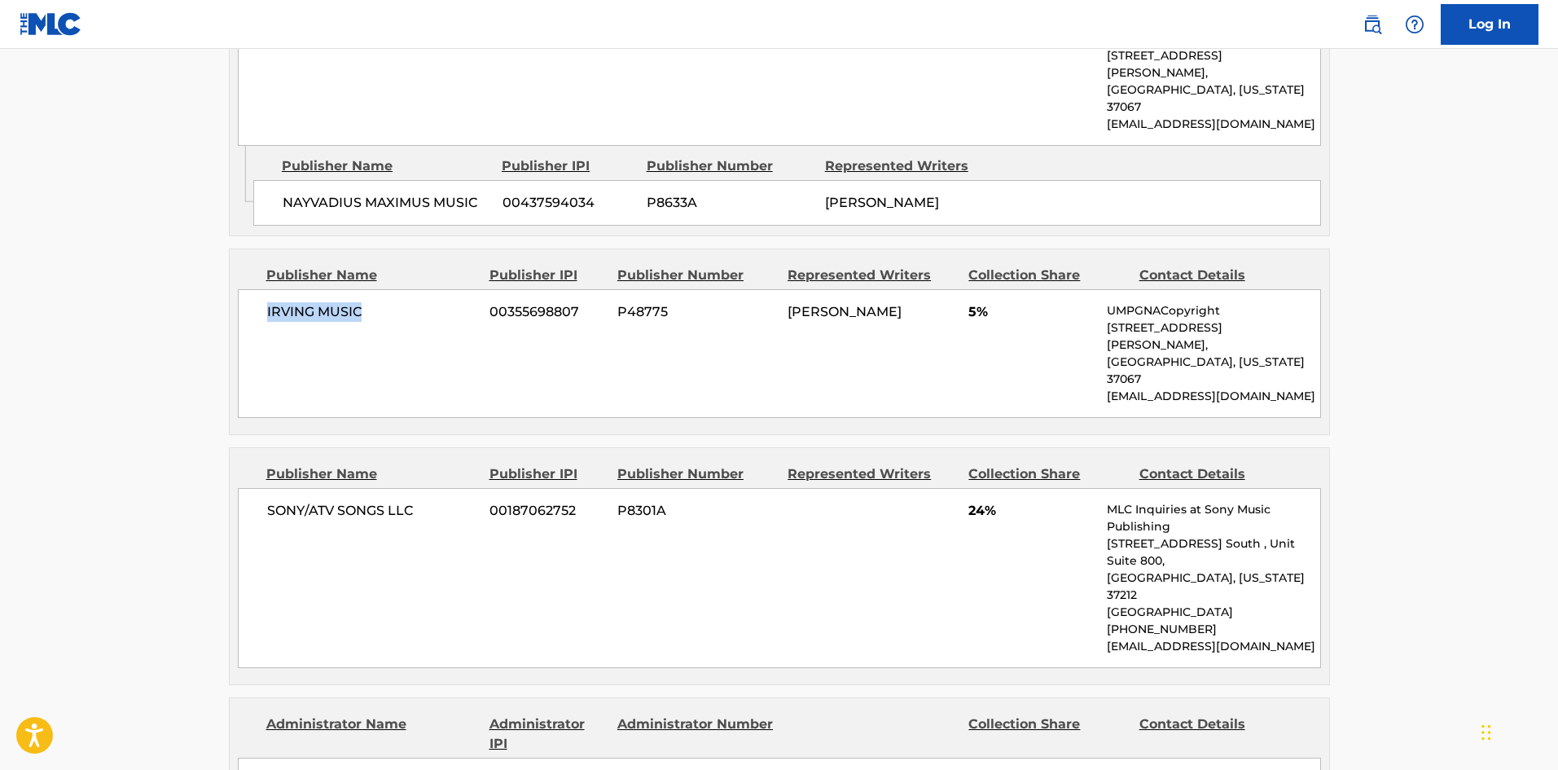
drag, startPoint x: 264, startPoint y: 333, endPoint x: 538, endPoint y: 12, distance: 421.7
click at [380, 328] on div "IRVING MUSIC 00355698807 P48775 [PERSON_NAME] 5% UMPGNACopyright [STREET_ADDRES…" at bounding box center [779, 353] width 1083 height 129
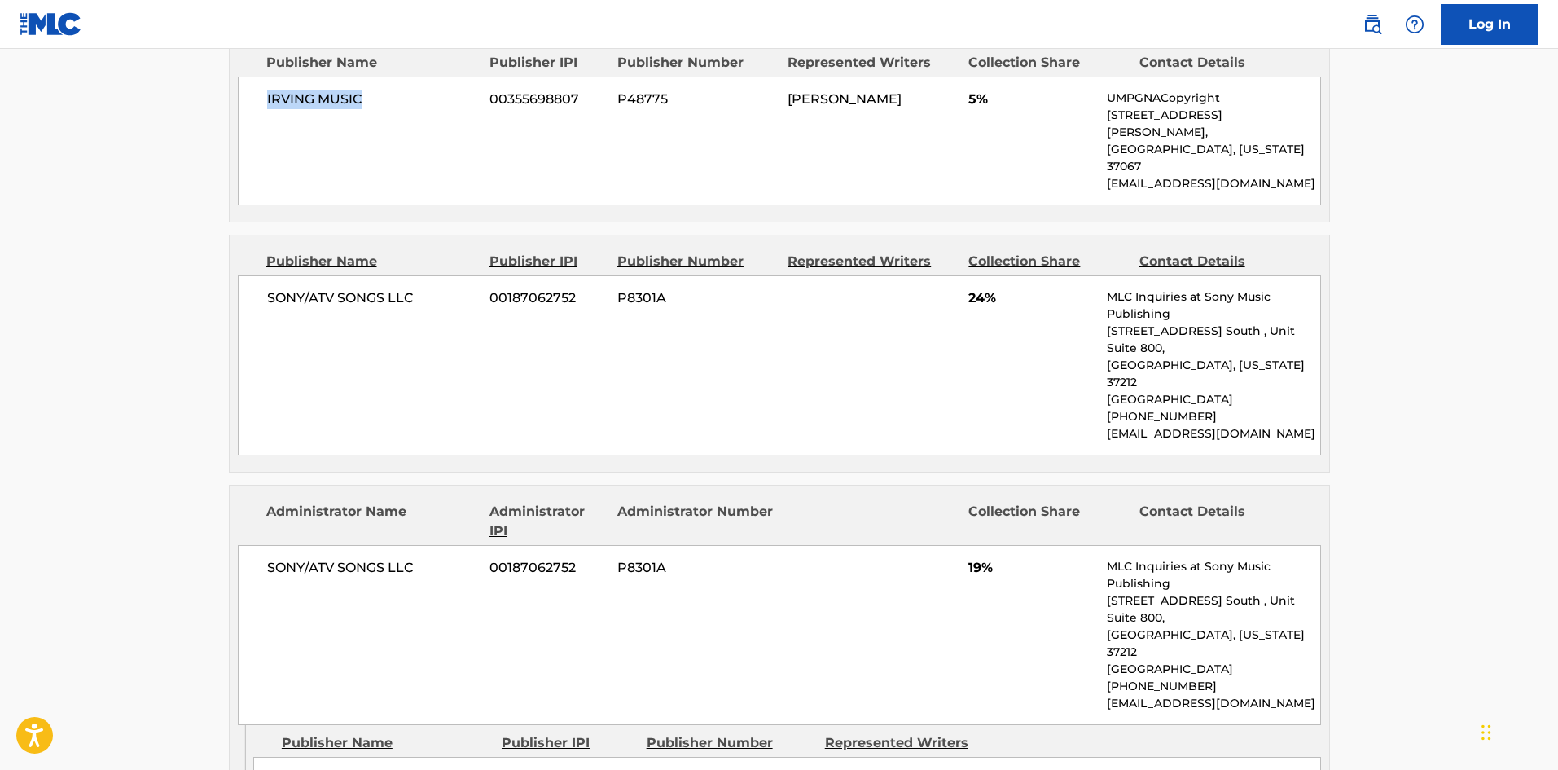
scroll to position [1547, 0]
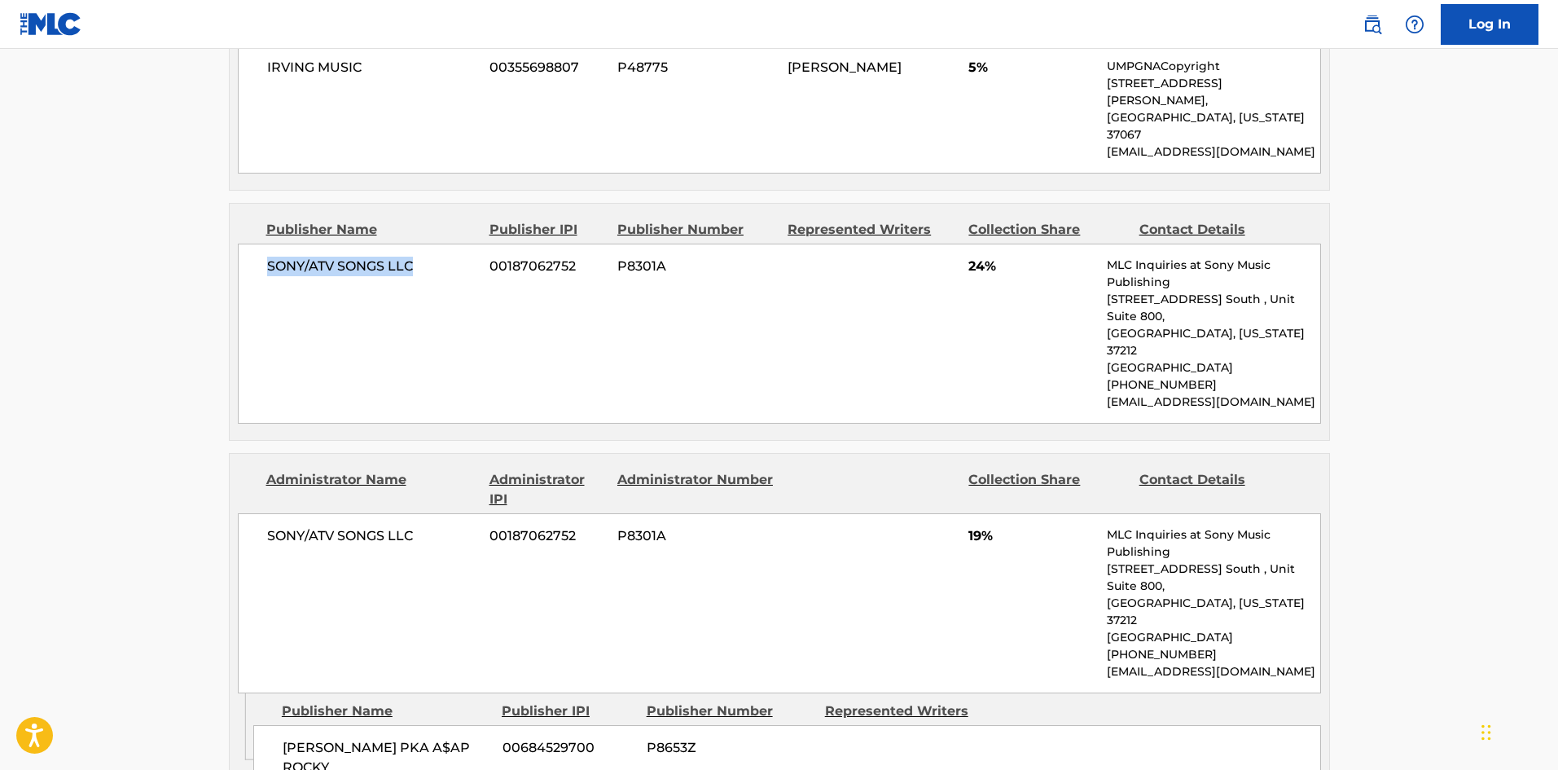
drag, startPoint x: 266, startPoint y: 248, endPoint x: 438, endPoint y: 228, distance: 173.0
click at [436, 257] on span "SONY/ATV SONGS LLC" at bounding box center [372, 267] width 211 height 20
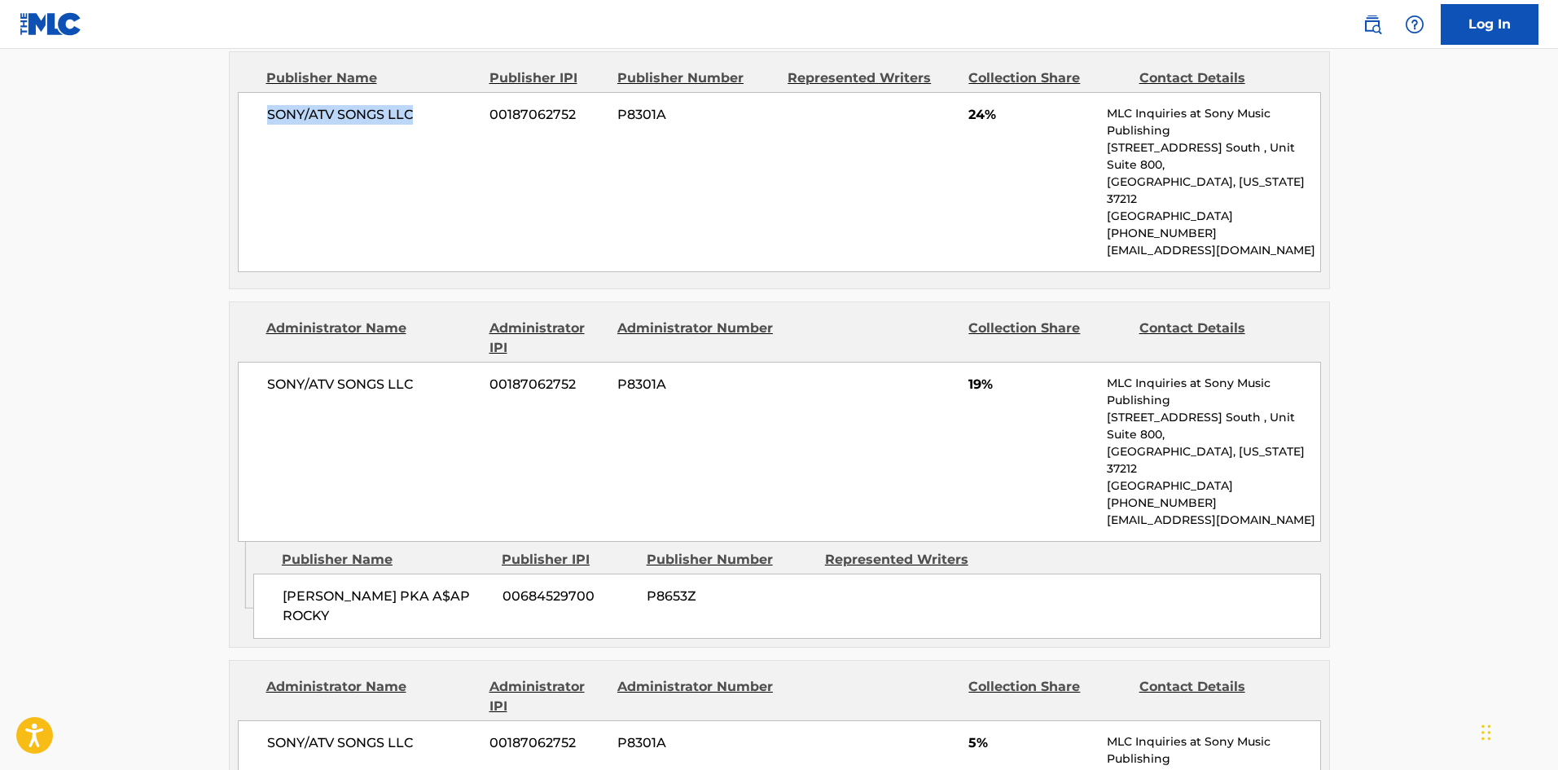
scroll to position [1710, 0]
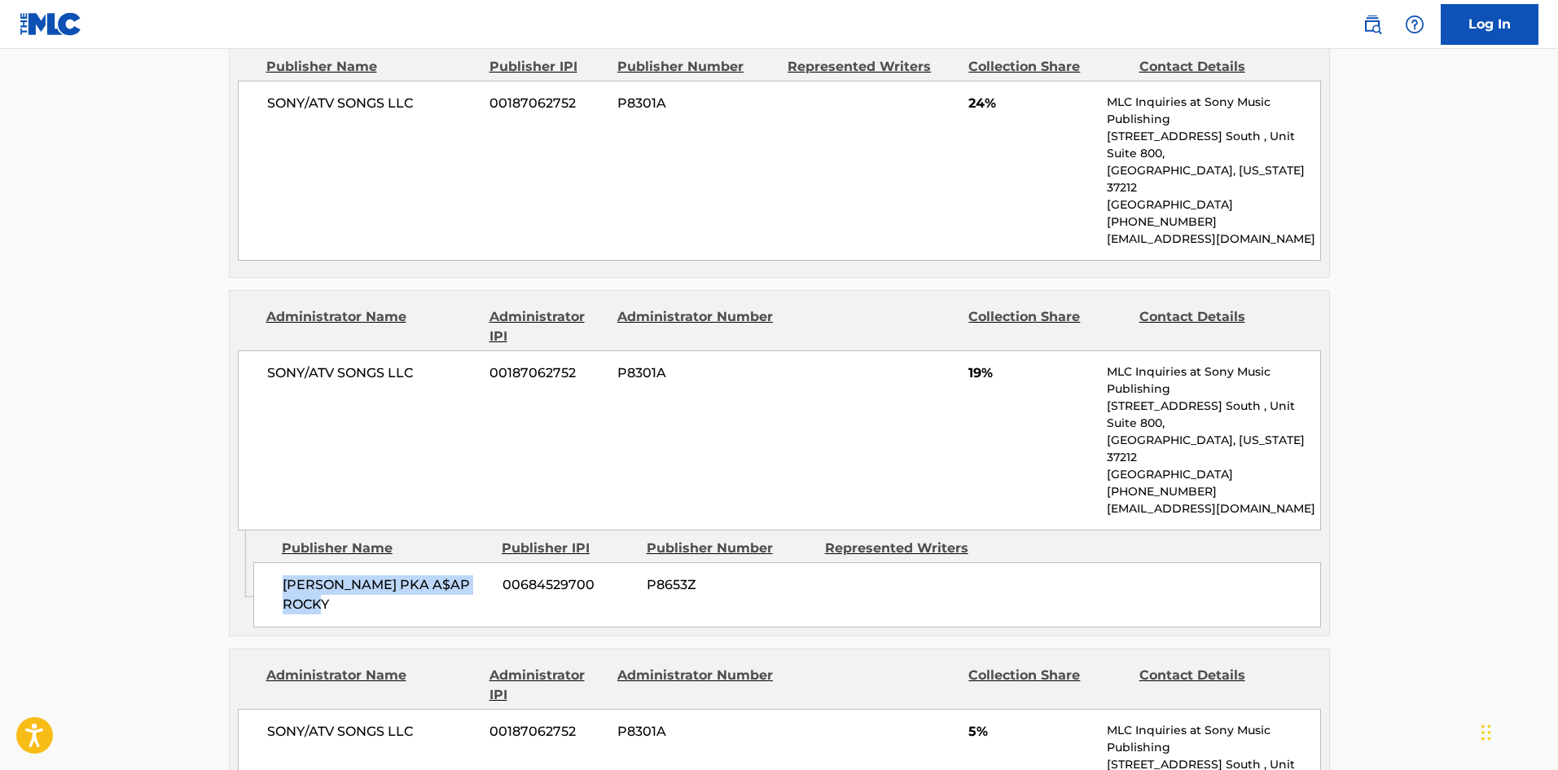
drag, startPoint x: 273, startPoint y: 490, endPoint x: 392, endPoint y: 520, distance: 122.7
click at [392, 562] on div "[PERSON_NAME] PKA A$AP ROCKY 00684529700 P8653Z" at bounding box center [787, 594] width 1068 height 65
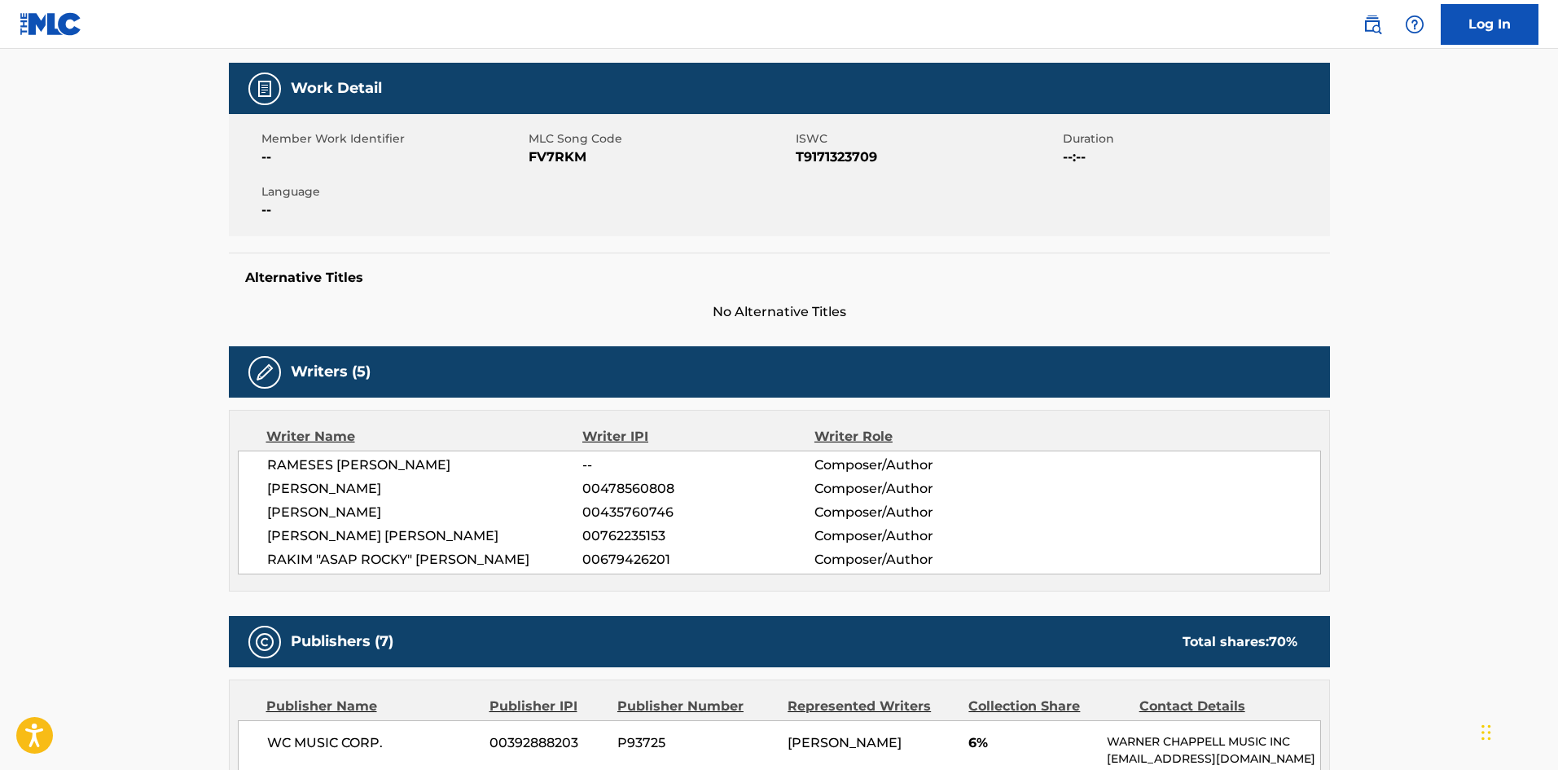
scroll to position [0, 0]
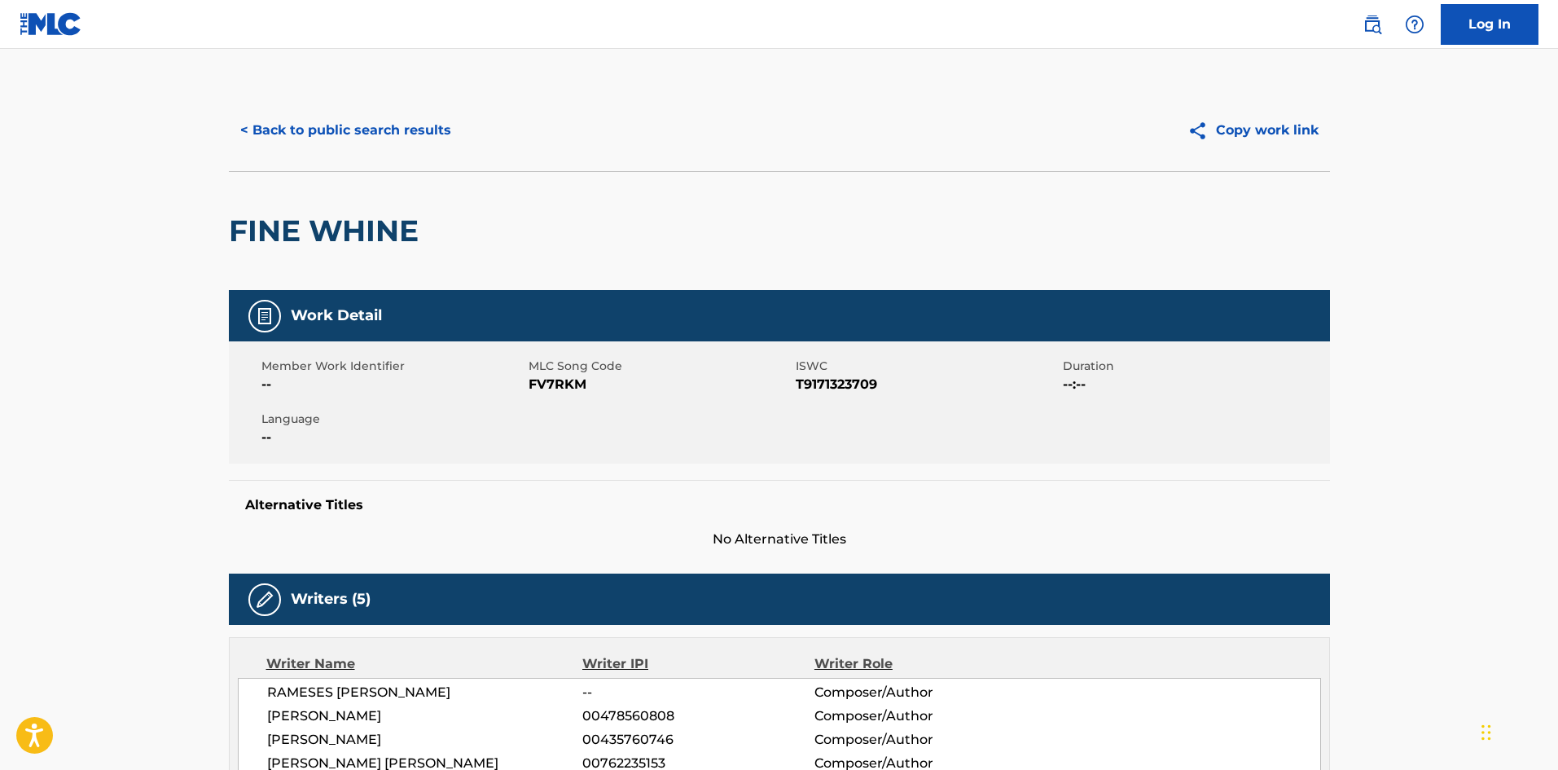
click at [400, 136] on button "< Back to public search results" at bounding box center [346, 130] width 234 height 41
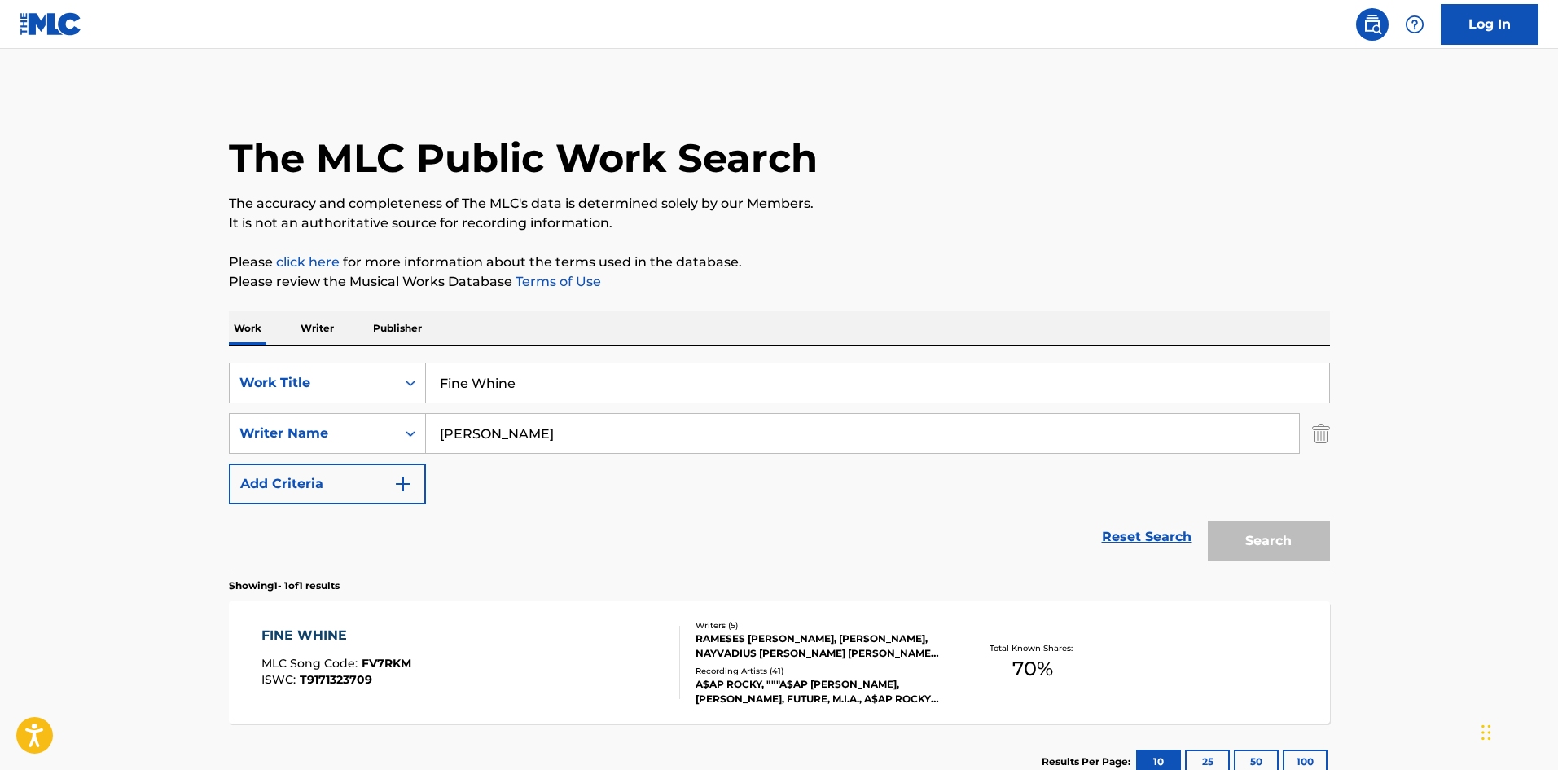
scroll to position [24, 0]
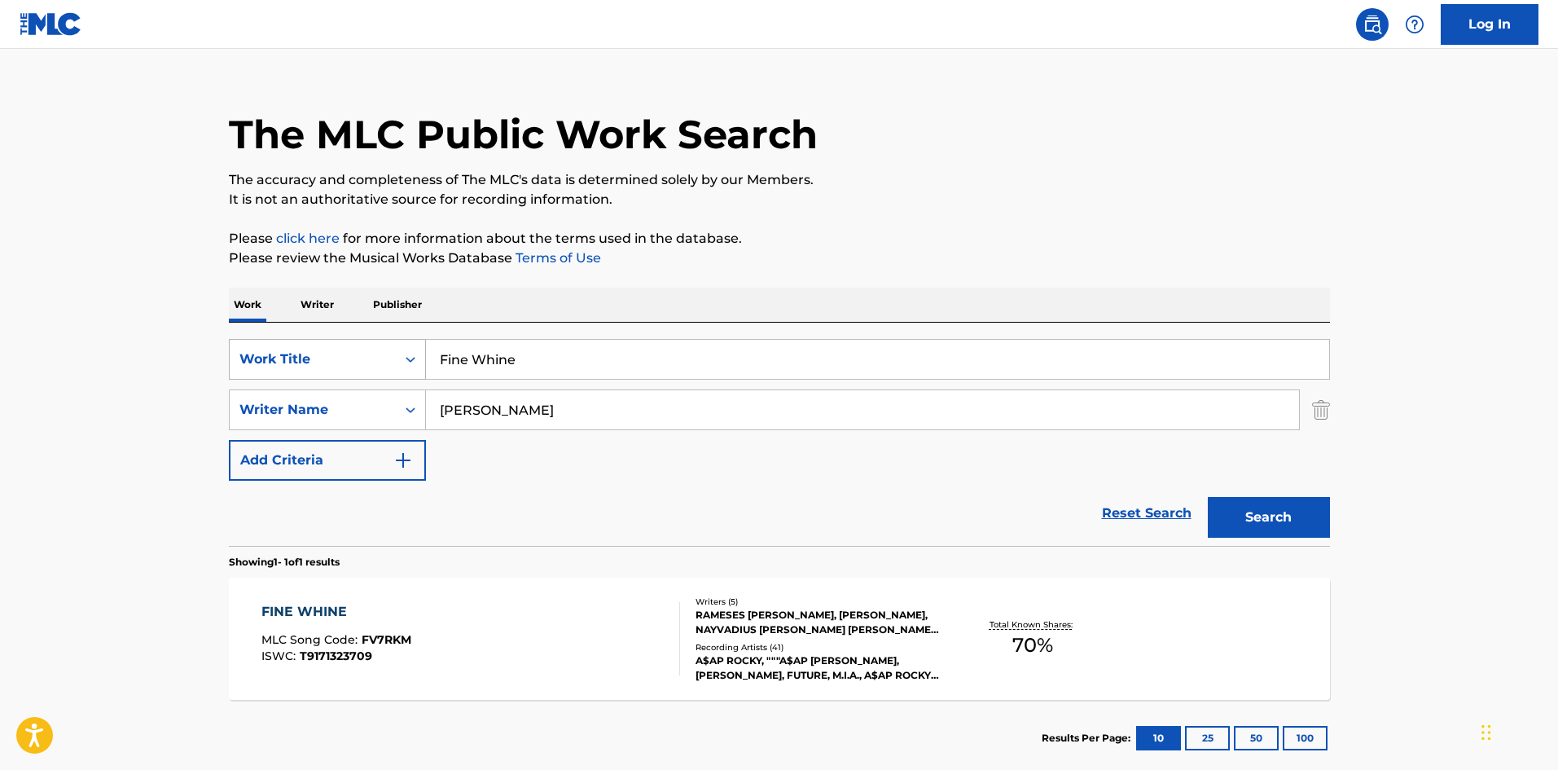
drag, startPoint x: 556, startPoint y: 362, endPoint x: 235, endPoint y: 340, distance: 321.6
click at [235, 340] on div "SearchWithCriteria72799b4a-5b41-418b-ba34-3db57fffc205 Work Title Fine Whine" at bounding box center [779, 359] width 1101 height 41
paste input "Hell"
type input "Hell"
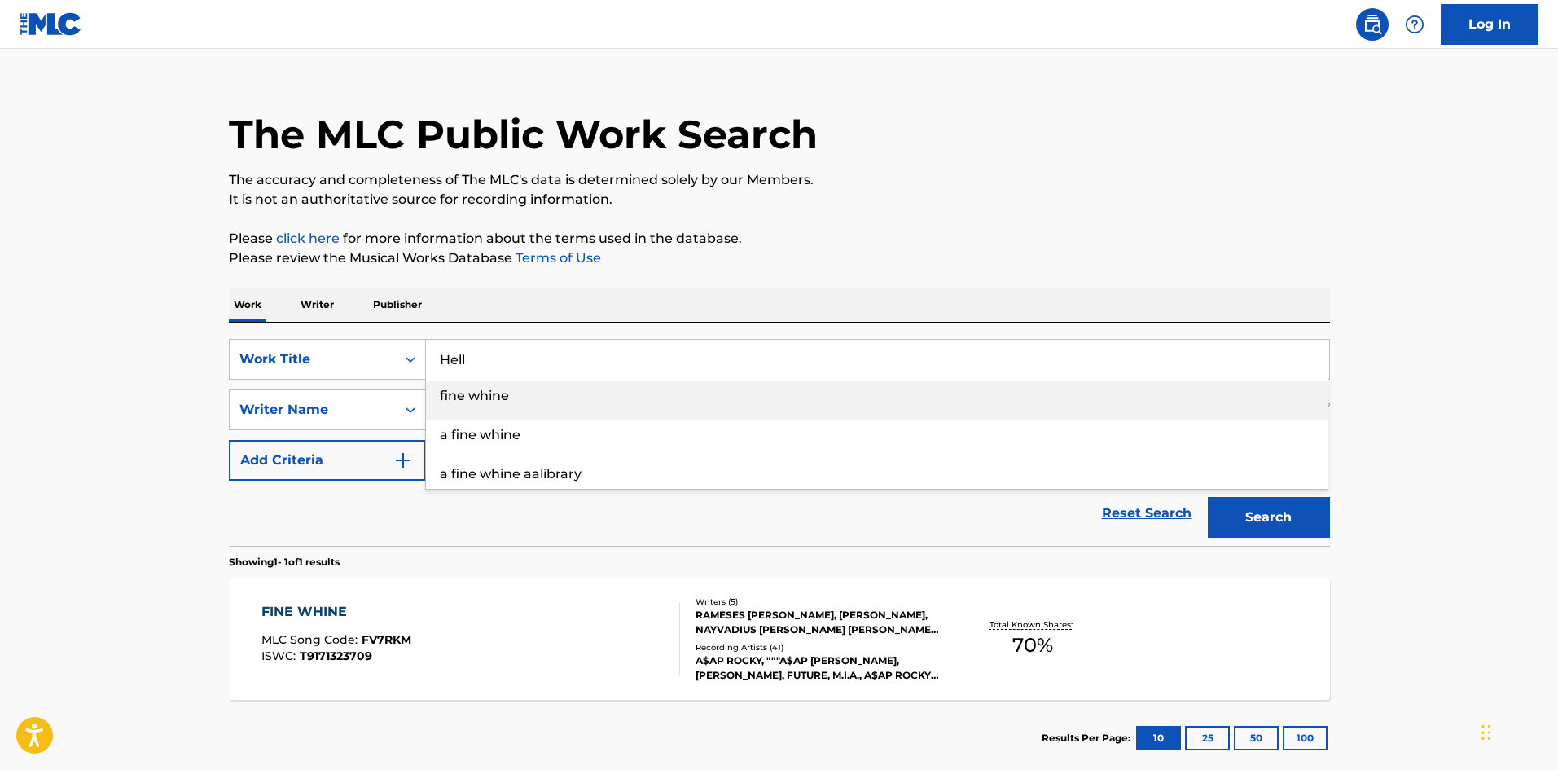
click at [608, 261] on p "Please review the Musical Works Database Terms of Use" at bounding box center [779, 258] width 1101 height 20
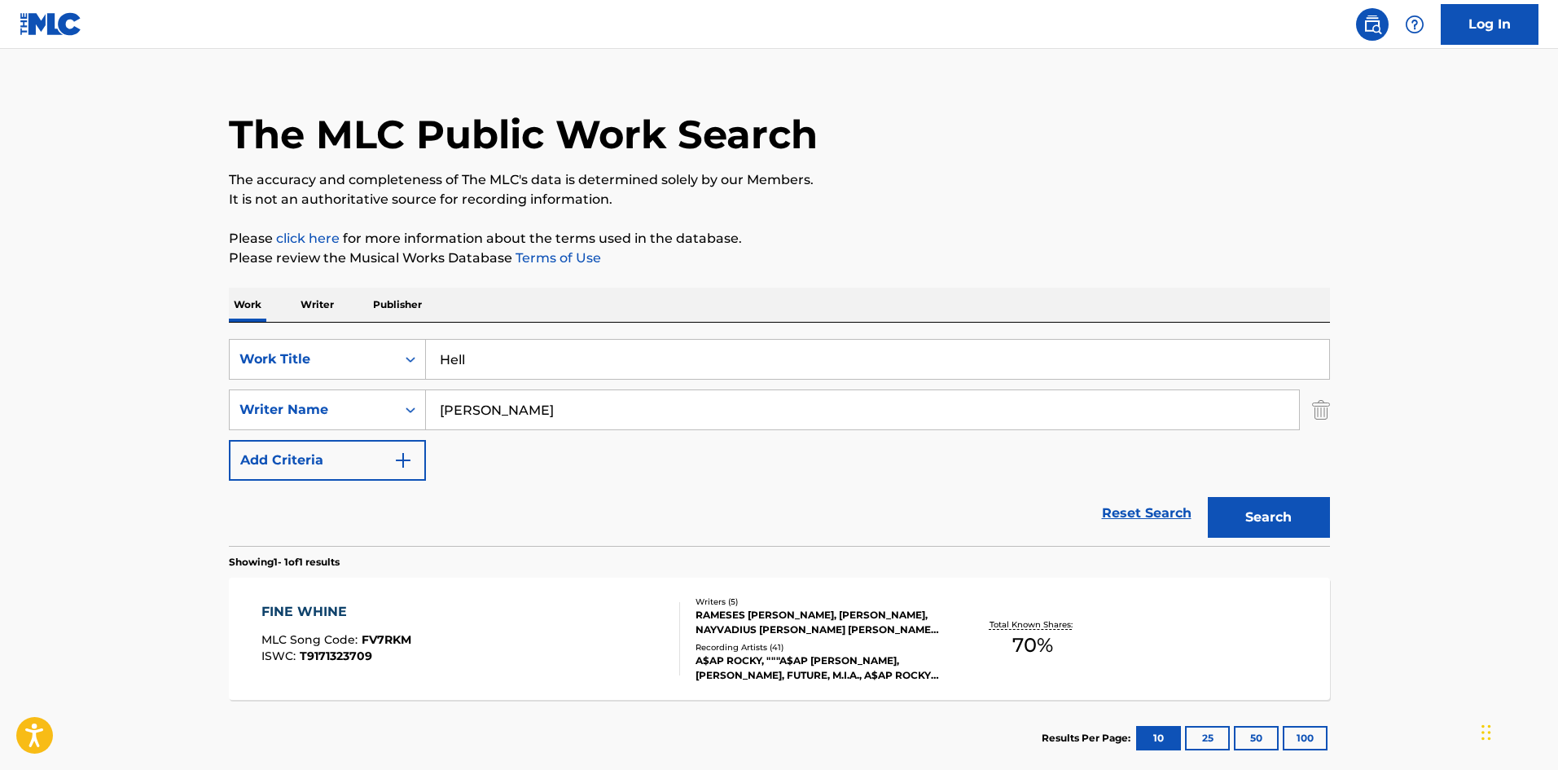
drag, startPoint x: 571, startPoint y: 423, endPoint x: 0, endPoint y: 445, distance: 571.4
click at [0, 436] on main "The MLC Public Work Search The accuracy and completeness of The MLC's data is d…" at bounding box center [779, 404] width 1558 height 759
paste input "[PERSON_NAME]"
click at [1281, 516] on button "Search" at bounding box center [1269, 517] width 122 height 41
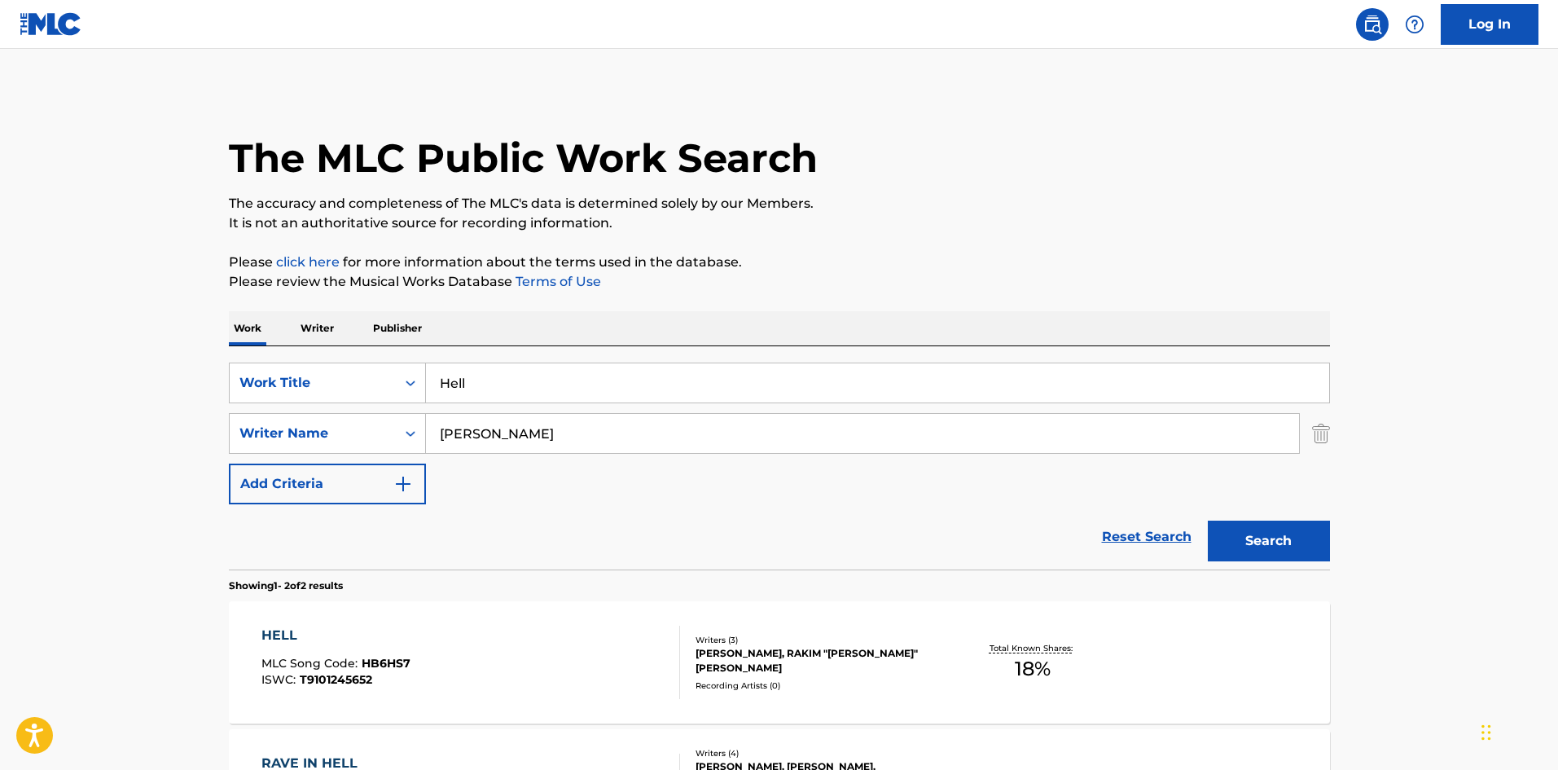
drag, startPoint x: 563, startPoint y: 432, endPoint x: 7, endPoint y: 440, distance: 556.3
click at [72, 474] on main "The MLC Public Work Search The accuracy and completeness of The MLC's data is d…" at bounding box center [779, 492] width 1558 height 887
paste input "[PERSON_NAME]"
click at [1262, 529] on button "Search" at bounding box center [1269, 540] width 122 height 41
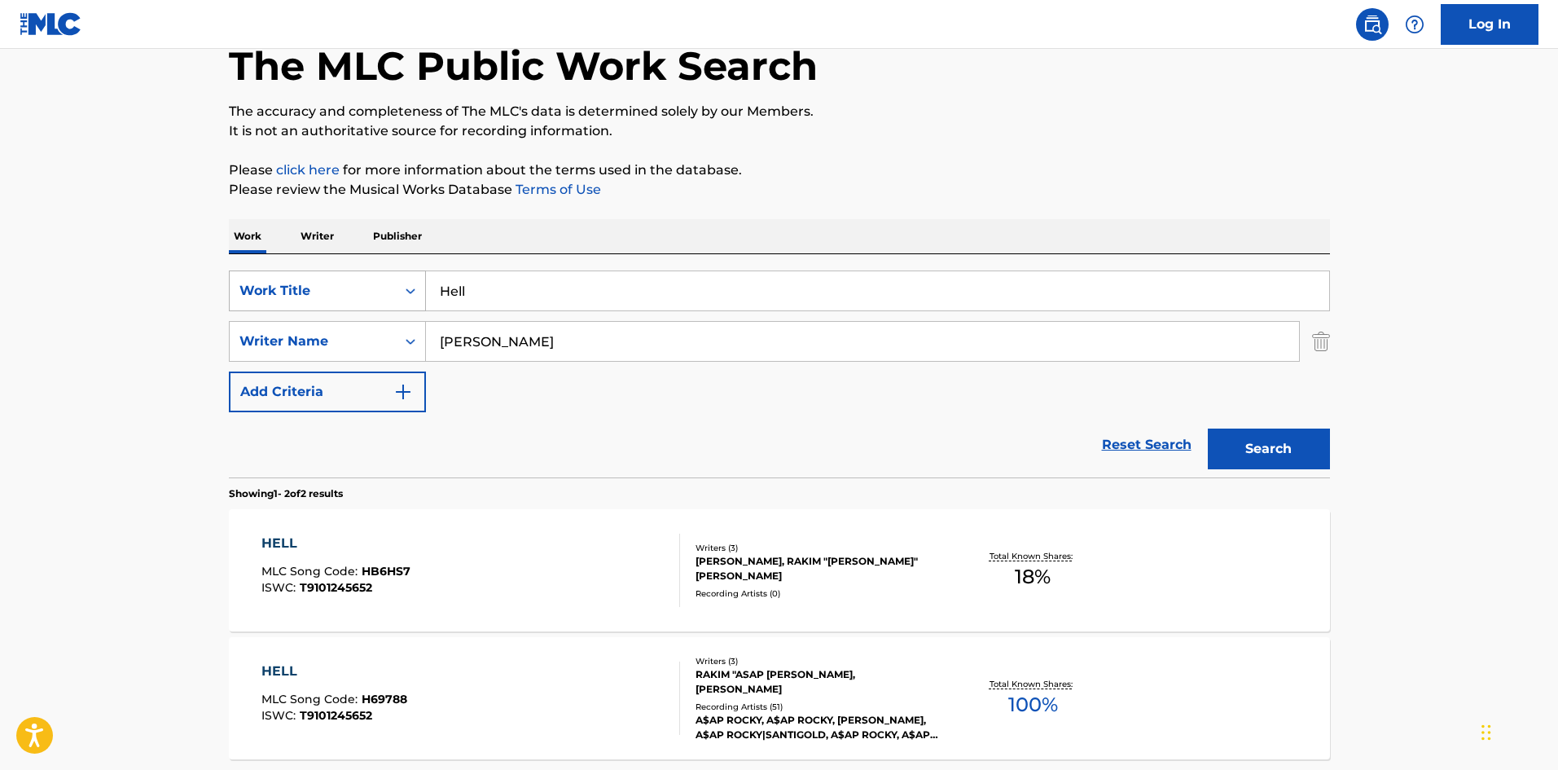
scroll to position [244, 0]
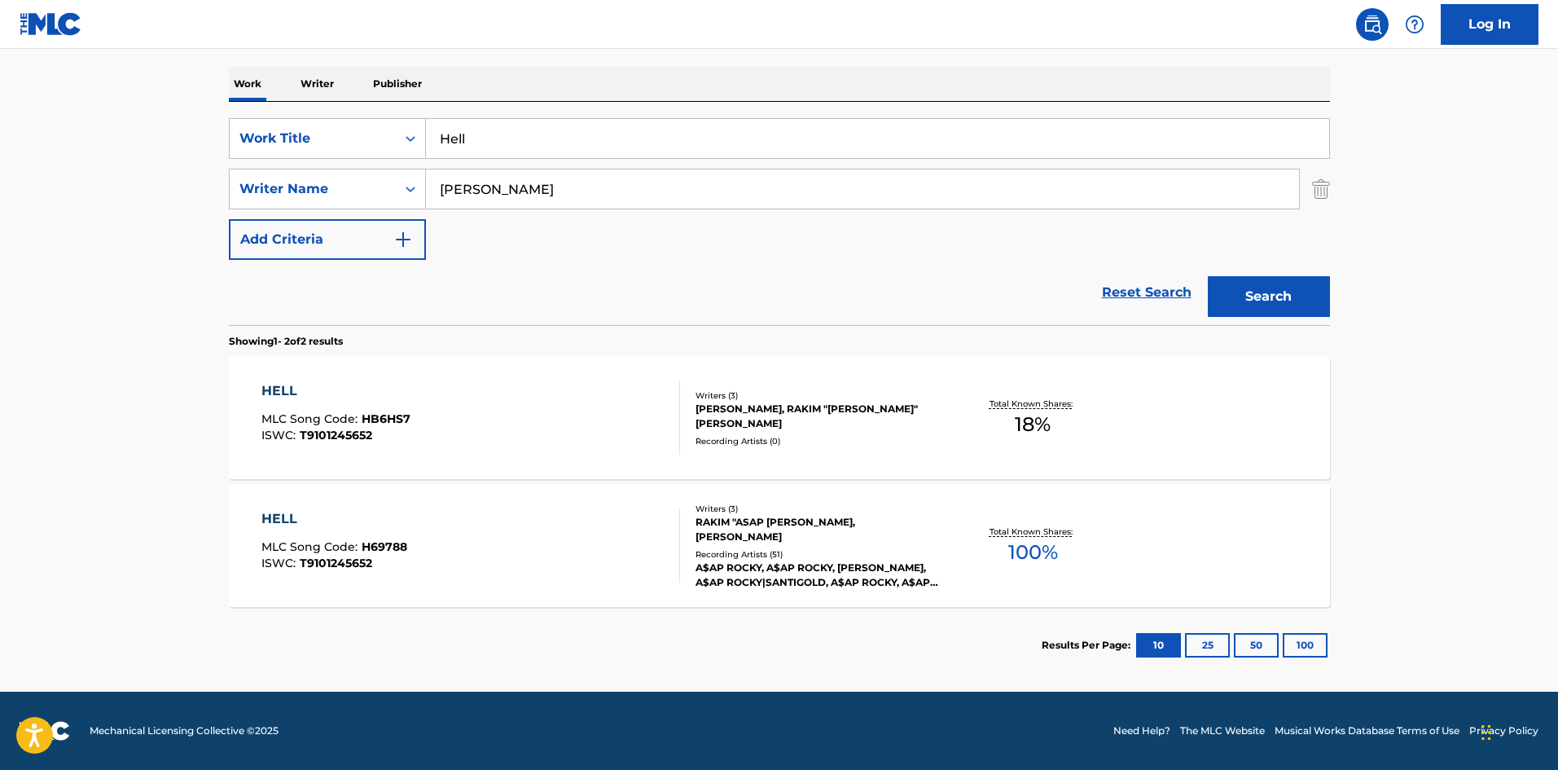
drag, startPoint x: 617, startPoint y: 182, endPoint x: 2, endPoint y: 195, distance: 615.9
click at [0, 195] on main "The MLC Public Work Search The accuracy and completeness of The MLC's data is d…" at bounding box center [779, 248] width 1558 height 887
paste input "WHITE"
type input "WHITE"
click at [1297, 296] on button "Search" at bounding box center [1269, 296] width 122 height 41
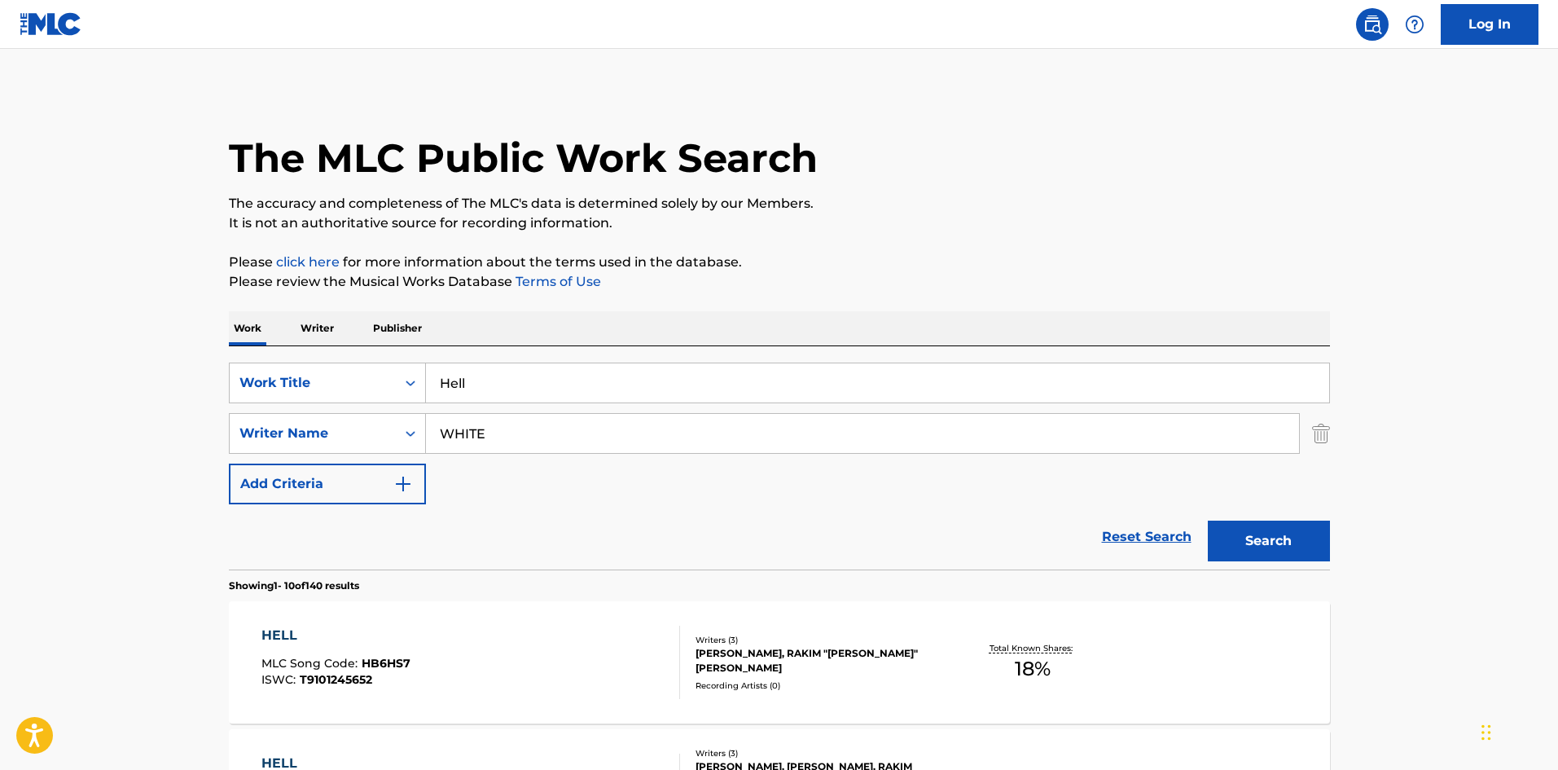
scroll to position [326, 0]
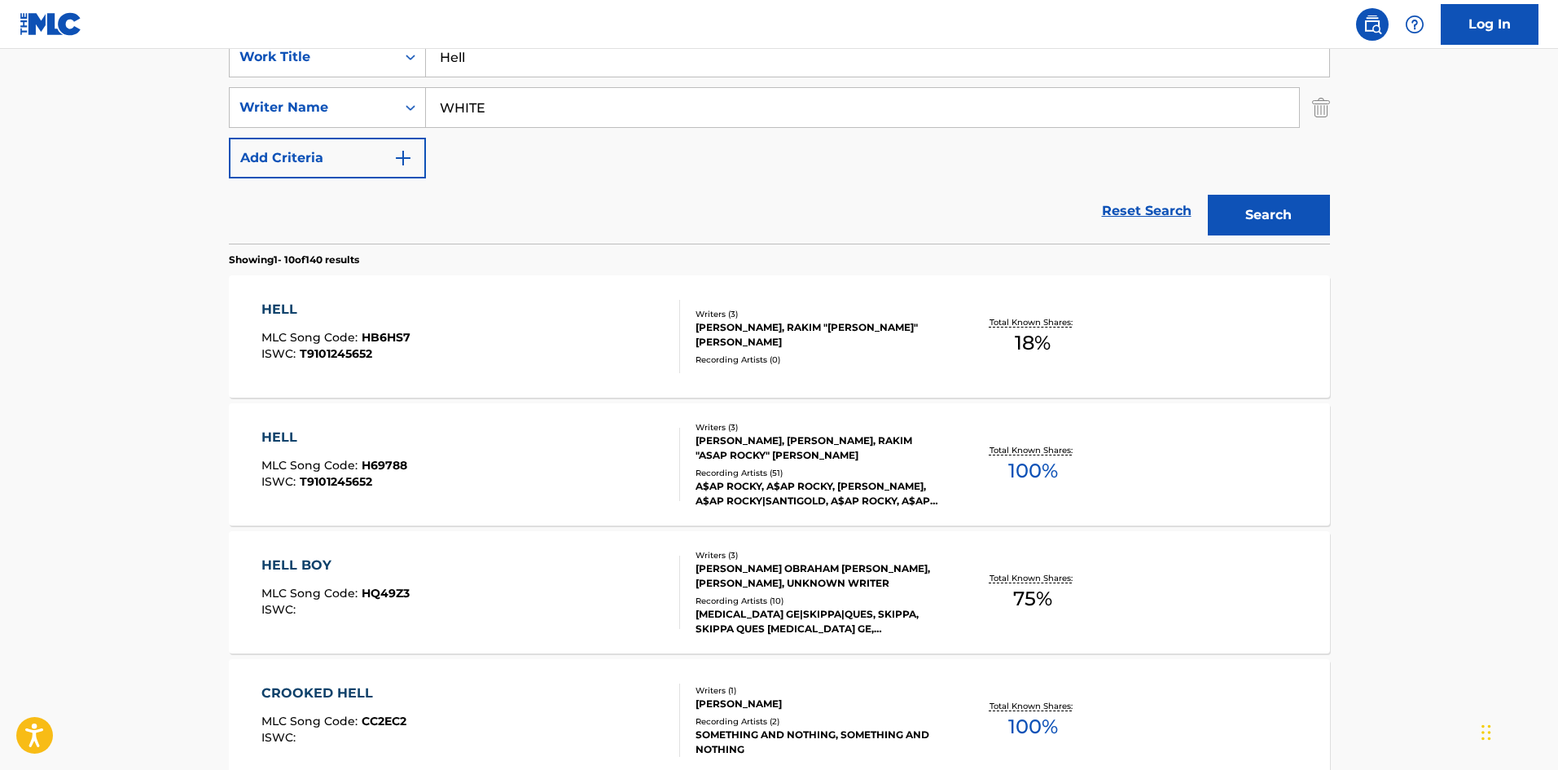
click at [281, 436] on div "HELL" at bounding box center [334, 438] width 146 height 20
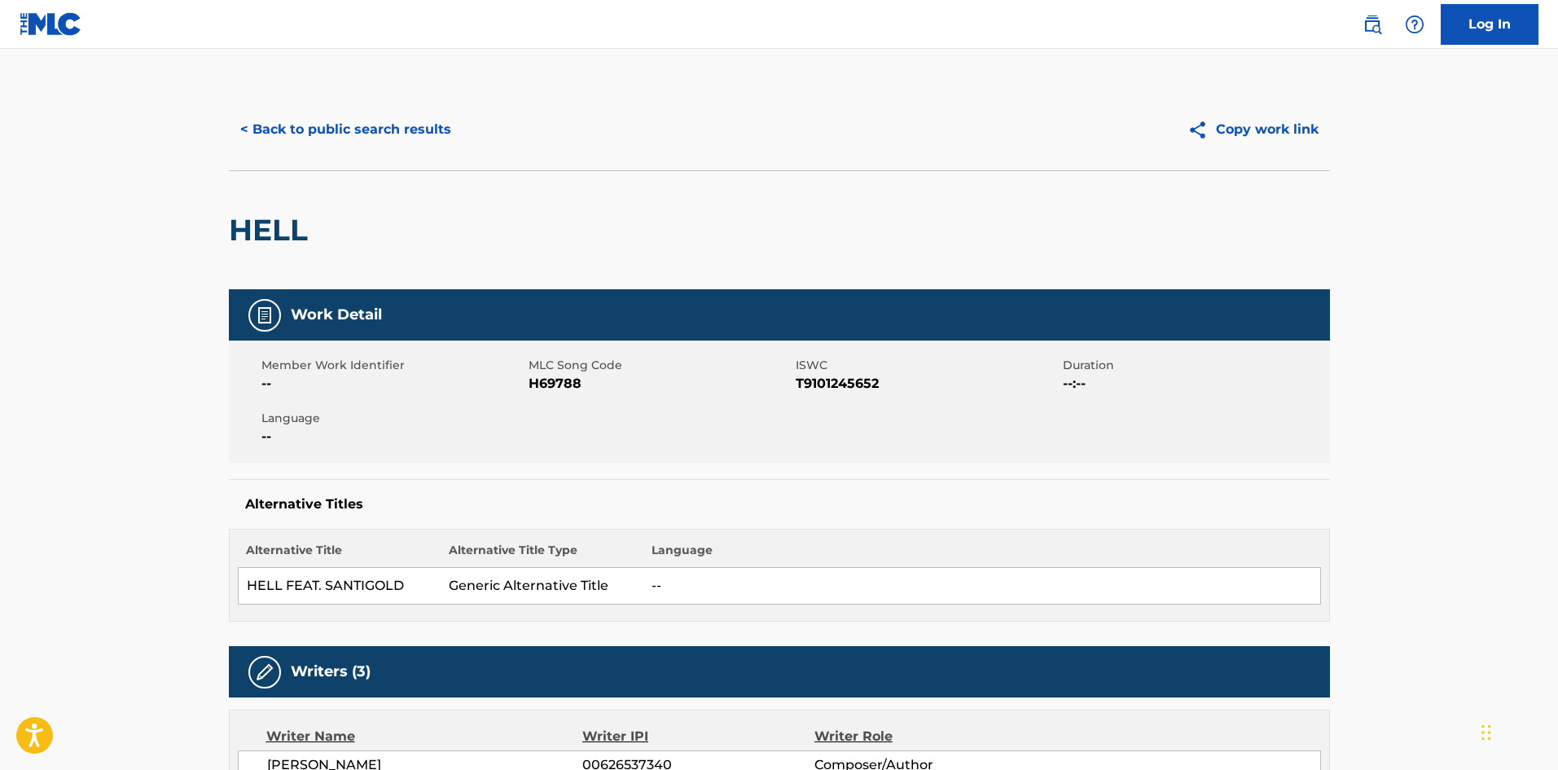
scroll to position [570, 0]
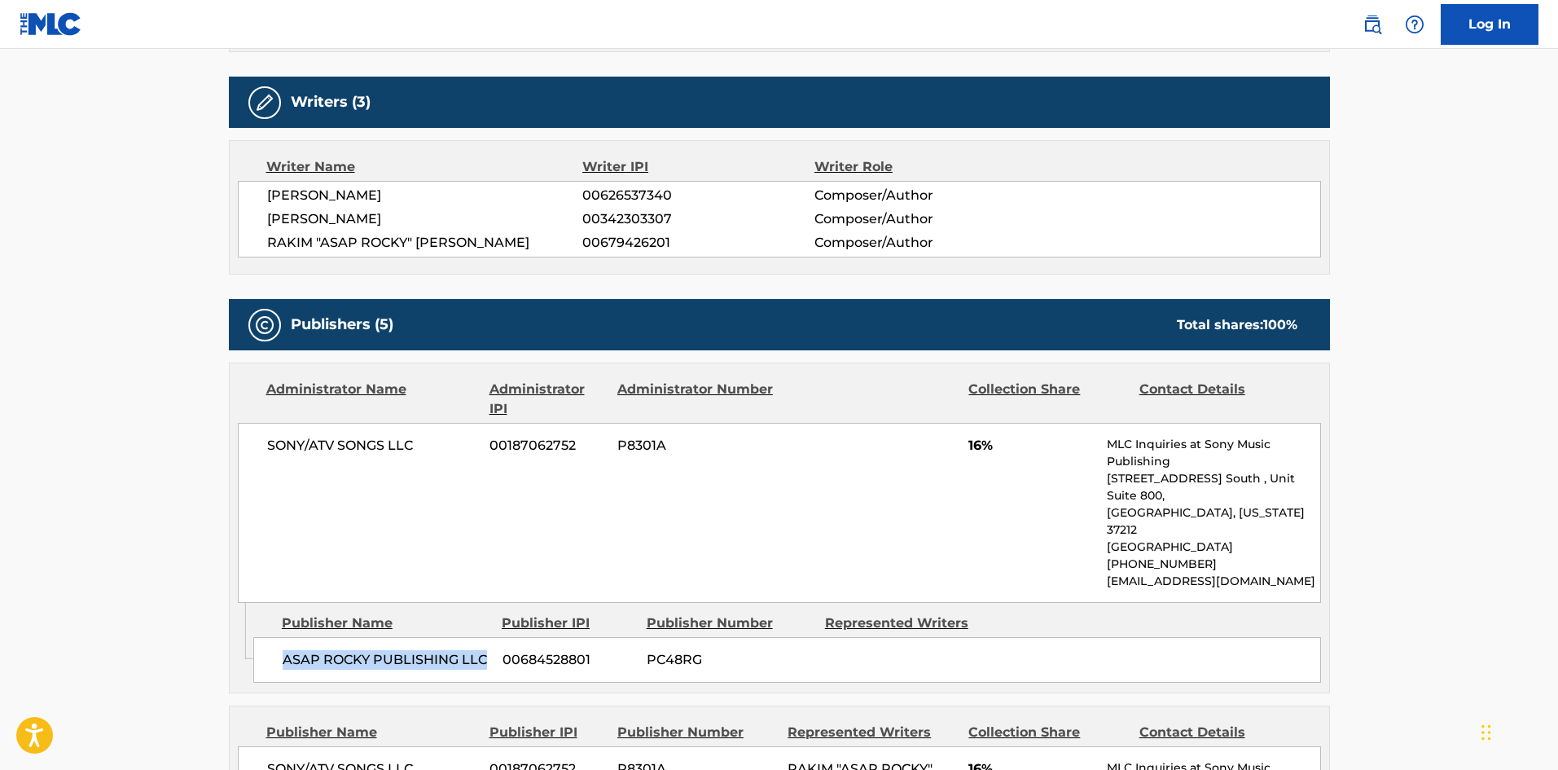
drag, startPoint x: 281, startPoint y: 620, endPoint x: 488, endPoint y: 620, distance: 206.9
click at [488, 637] on div "ASAP ROCKY PUBLISHING LLC 00684528801 PC48RG" at bounding box center [787, 660] width 1068 height 46
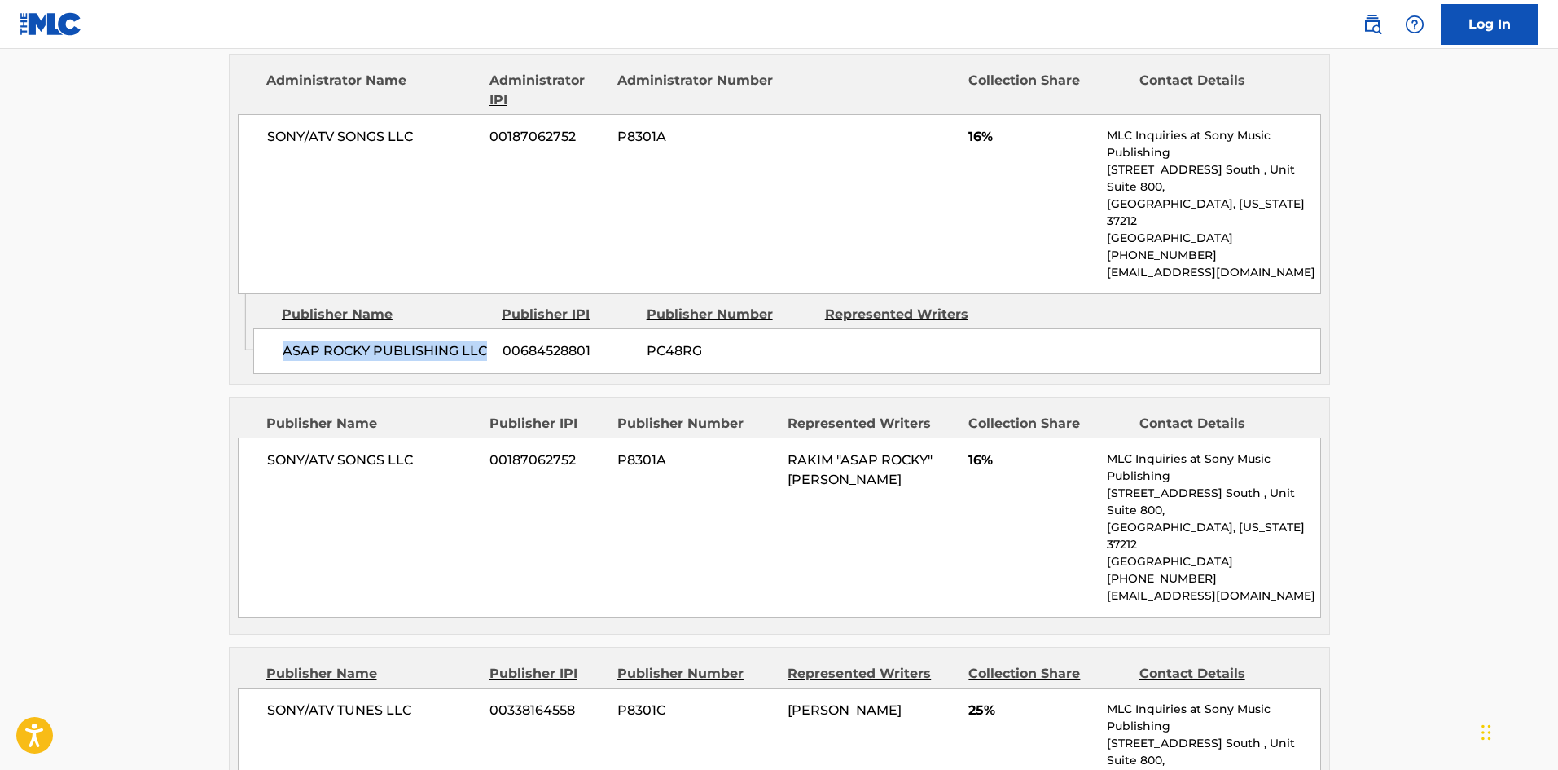
scroll to position [896, 0]
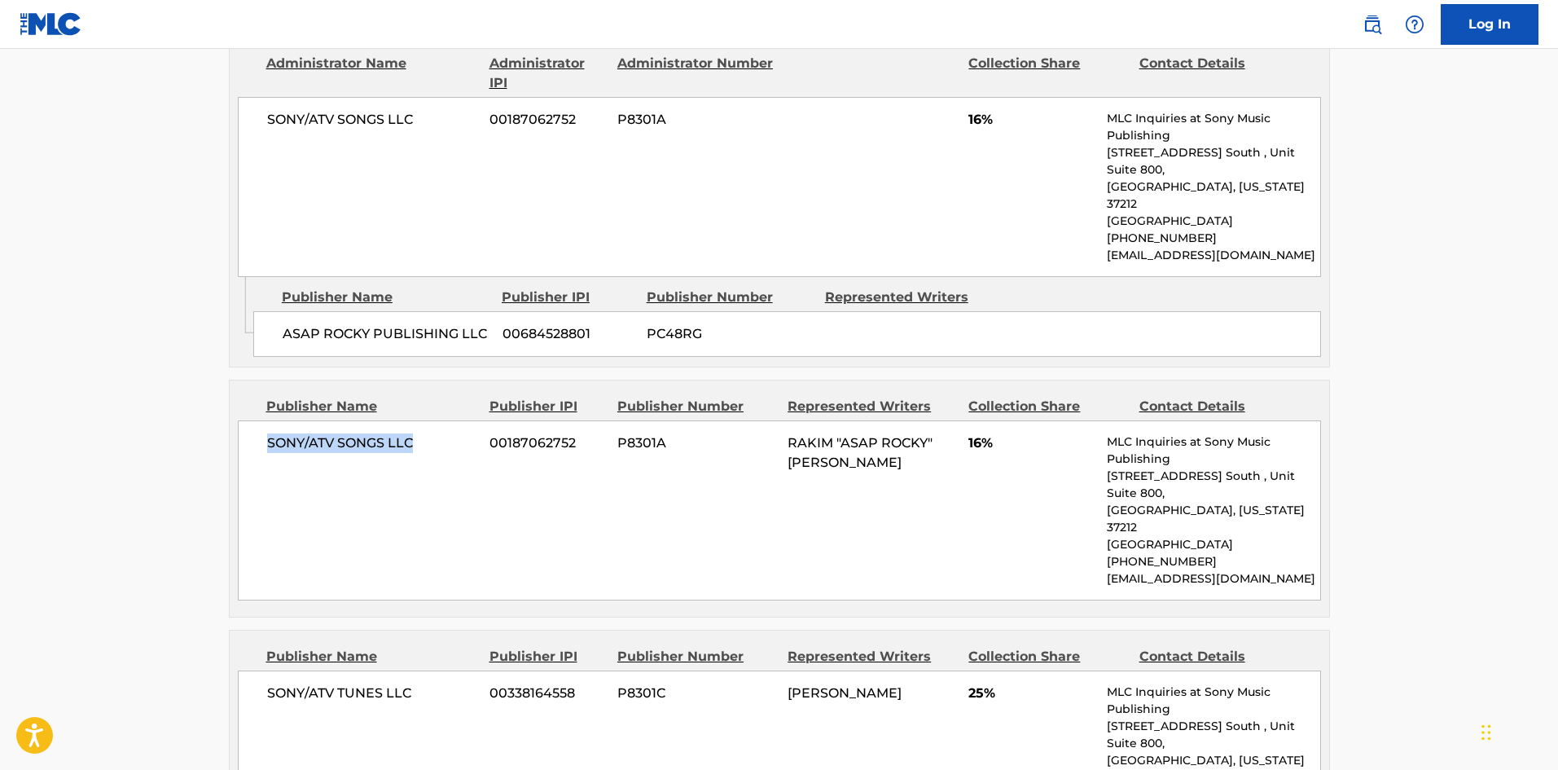
drag, startPoint x: 266, startPoint y: 414, endPoint x: 438, endPoint y: 411, distance: 171.9
click at [438, 433] on span "SONY/ATV SONGS LLC" at bounding box center [372, 443] width 211 height 20
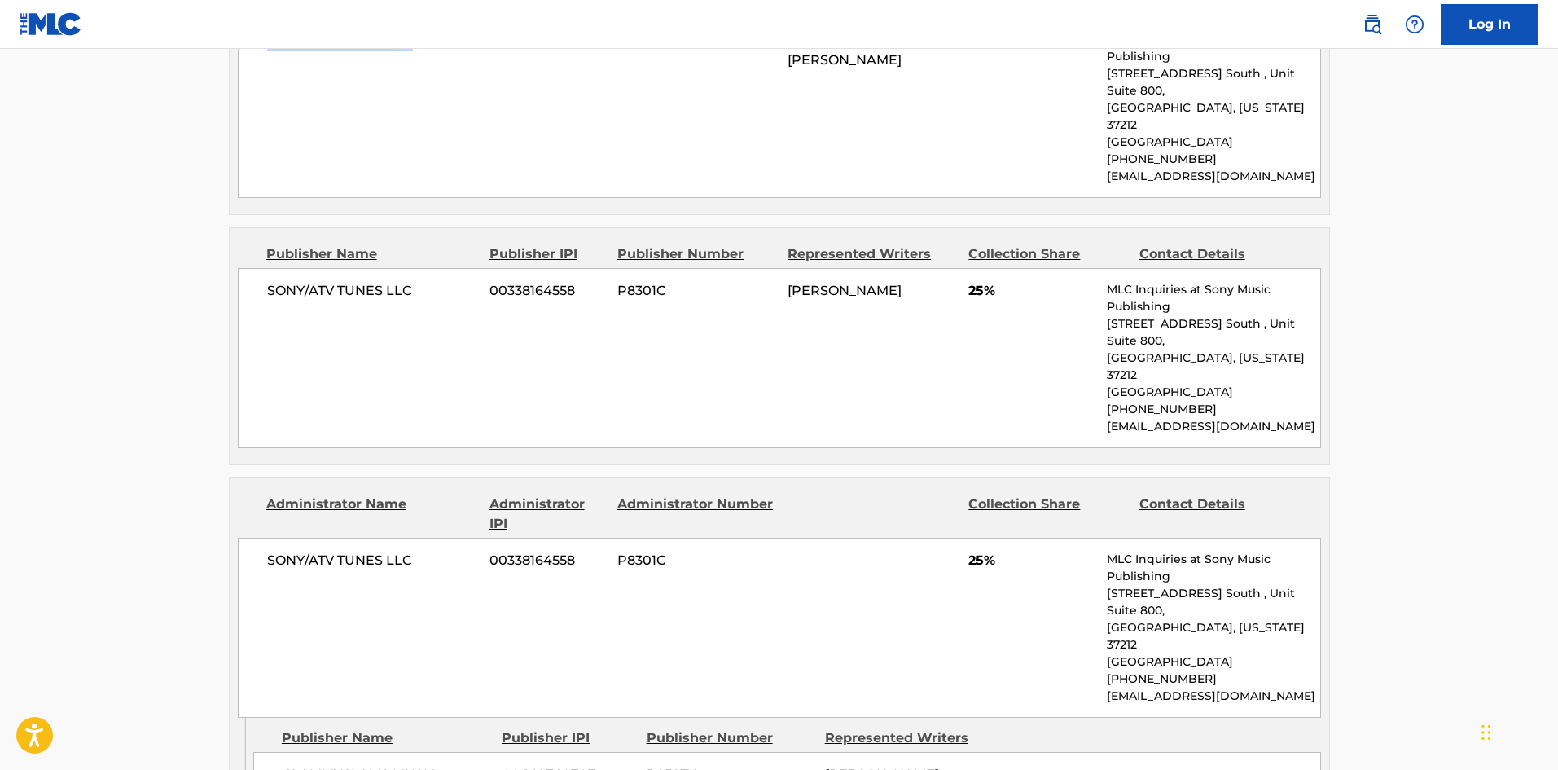
scroll to position [1303, 0]
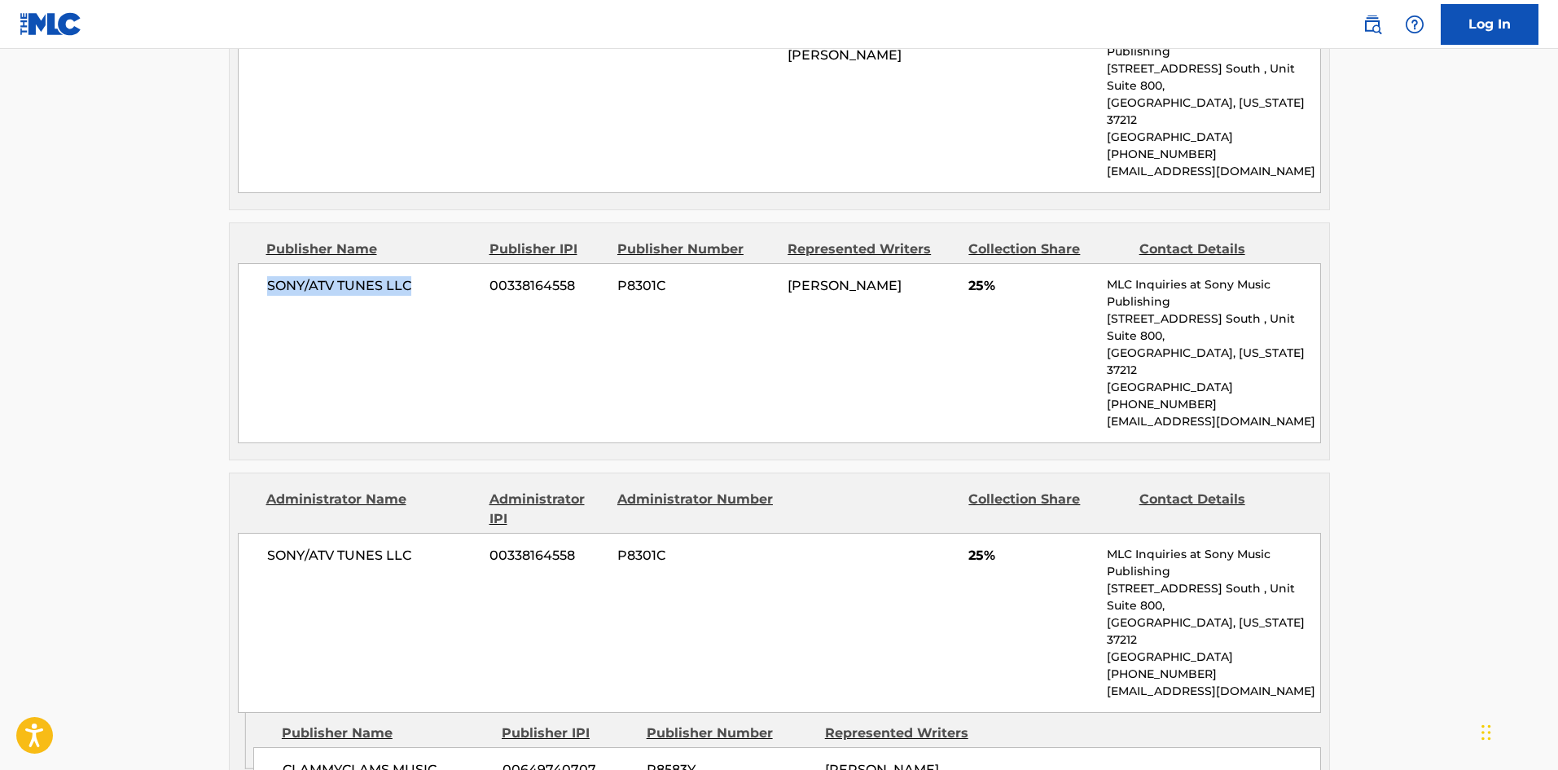
drag, startPoint x: 266, startPoint y: 213, endPoint x: 413, endPoint y: 204, distance: 147.7
click at [412, 263] on div "SONY/ATV TUNES LLC 00338164558 P8301C [PERSON_NAME] 25% MLC Inquiries at Sony M…" at bounding box center [779, 353] width 1083 height 180
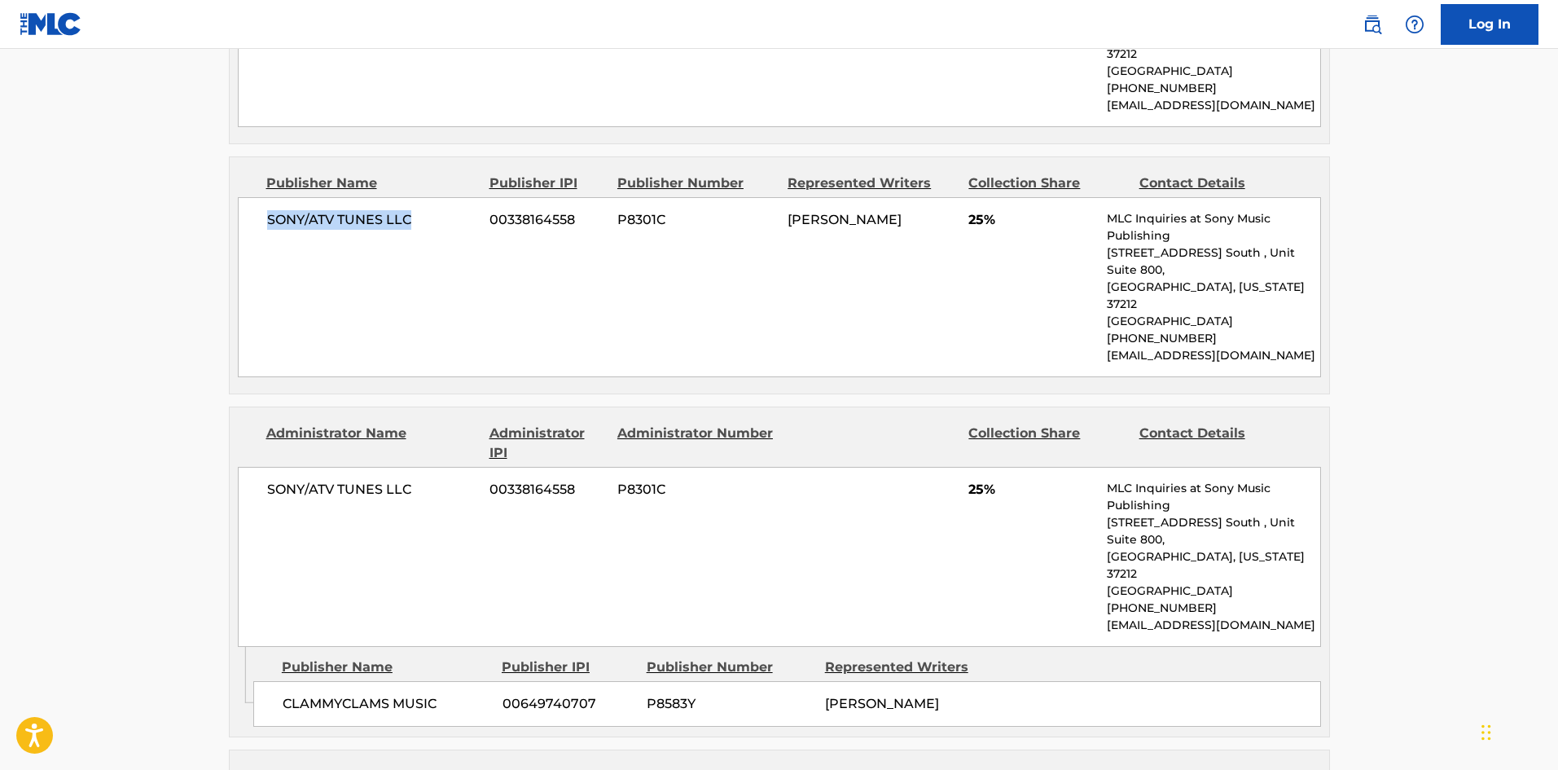
scroll to position [1466, 0]
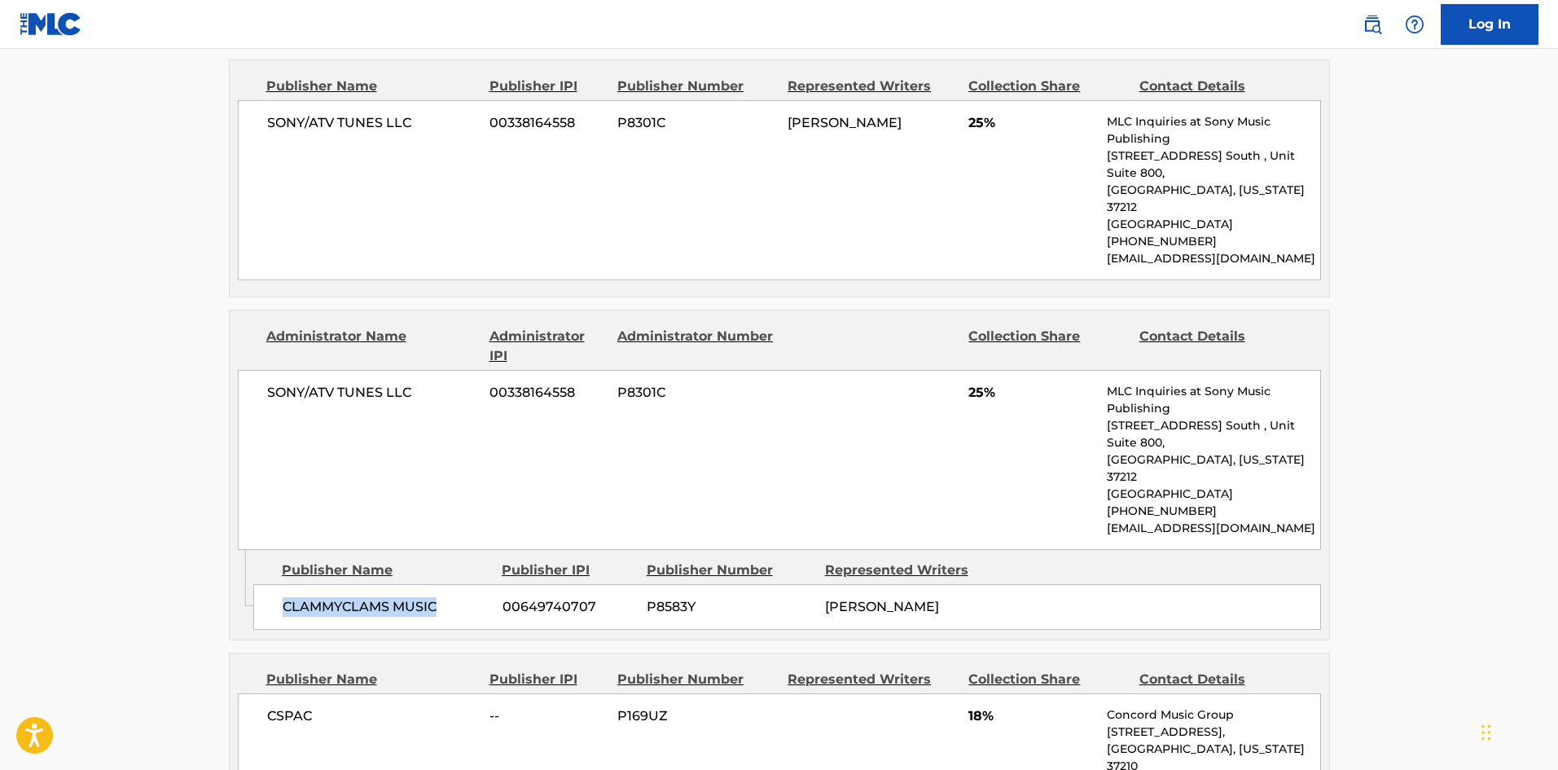
drag, startPoint x: 274, startPoint y: 457, endPoint x: 485, endPoint y: 477, distance: 211.9
click at [485, 584] on div "CLAMMYCLAMS MUSIC 00649740707 P8583Y [PERSON_NAME]" at bounding box center [787, 607] width 1068 height 46
click at [277, 706] on span "CSPAC" at bounding box center [372, 716] width 211 height 20
click at [973, 706] on span "18%" at bounding box center [1031, 716] width 126 height 20
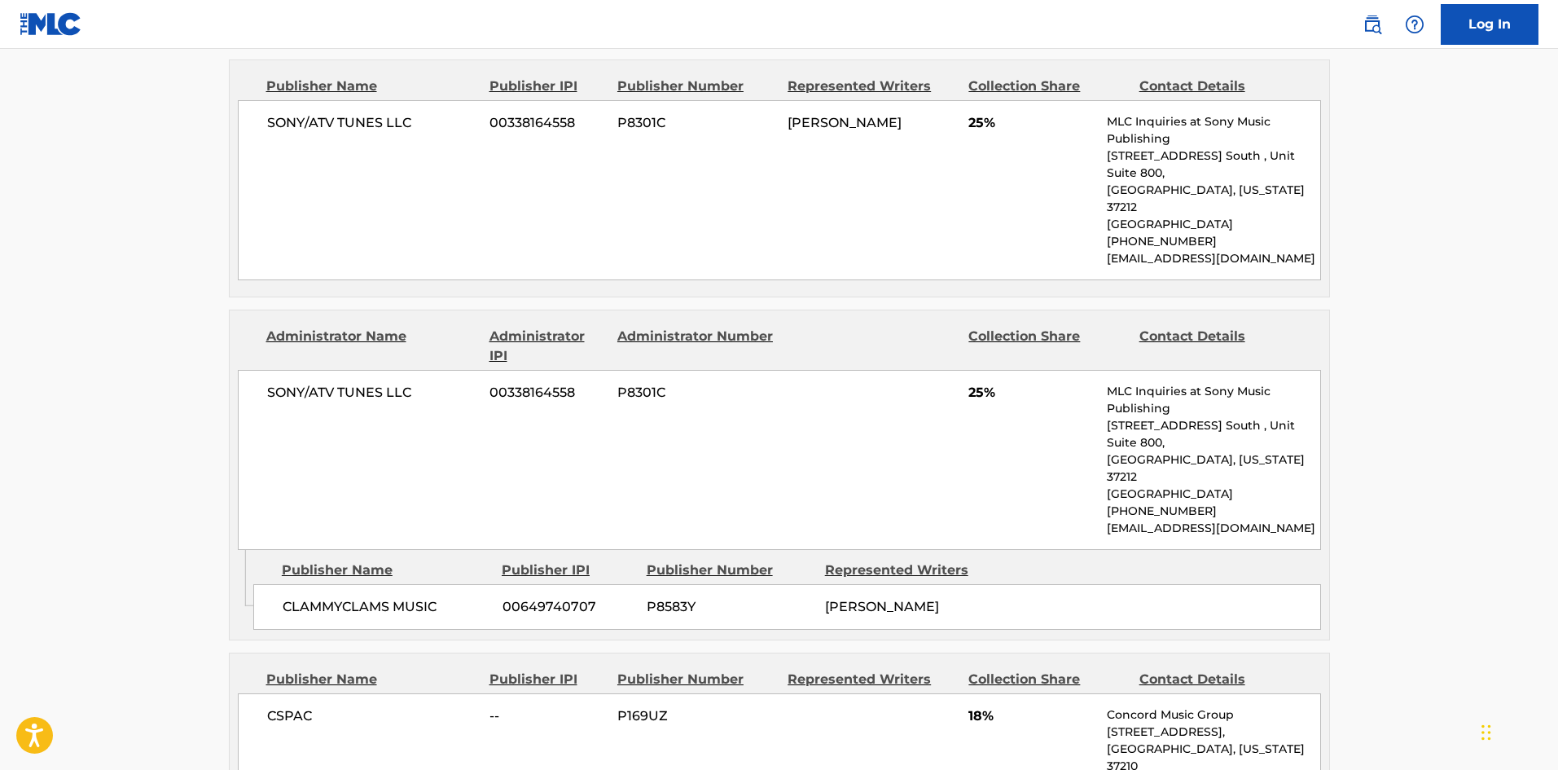
click at [976, 706] on span "18%" at bounding box center [1031, 716] width 126 height 20
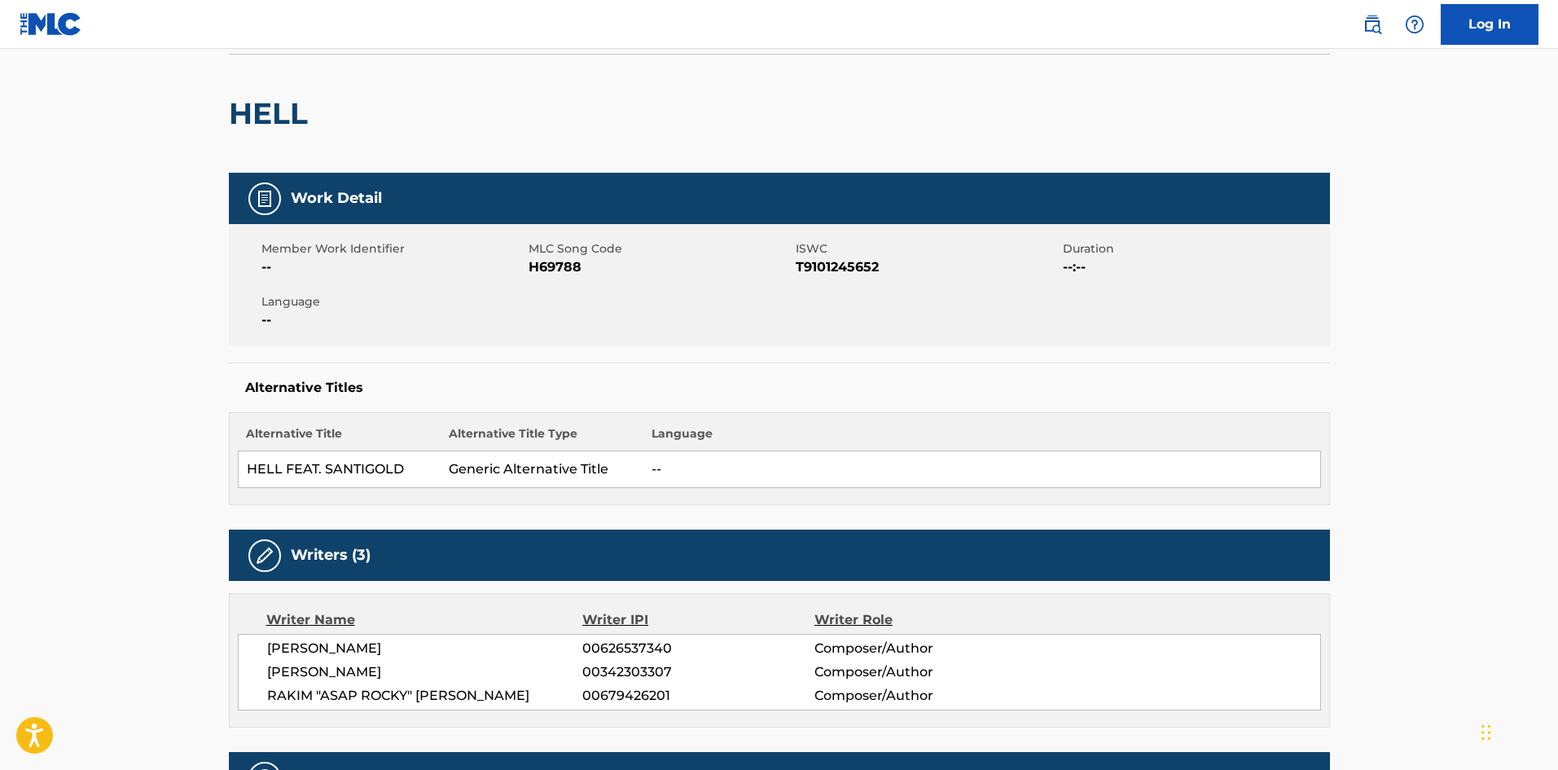
scroll to position [0, 0]
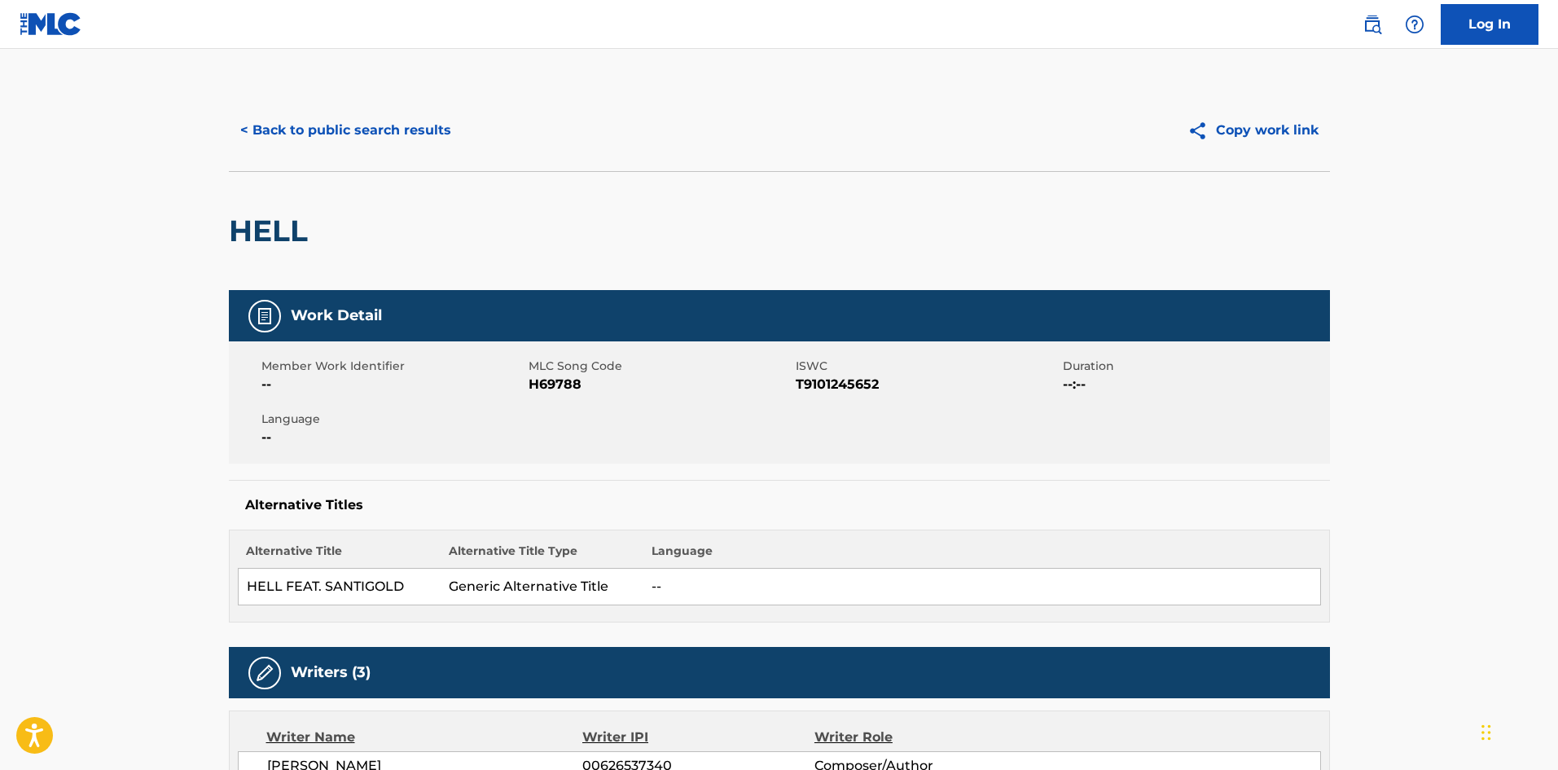
click at [400, 119] on button "< Back to public search results" at bounding box center [346, 130] width 234 height 41
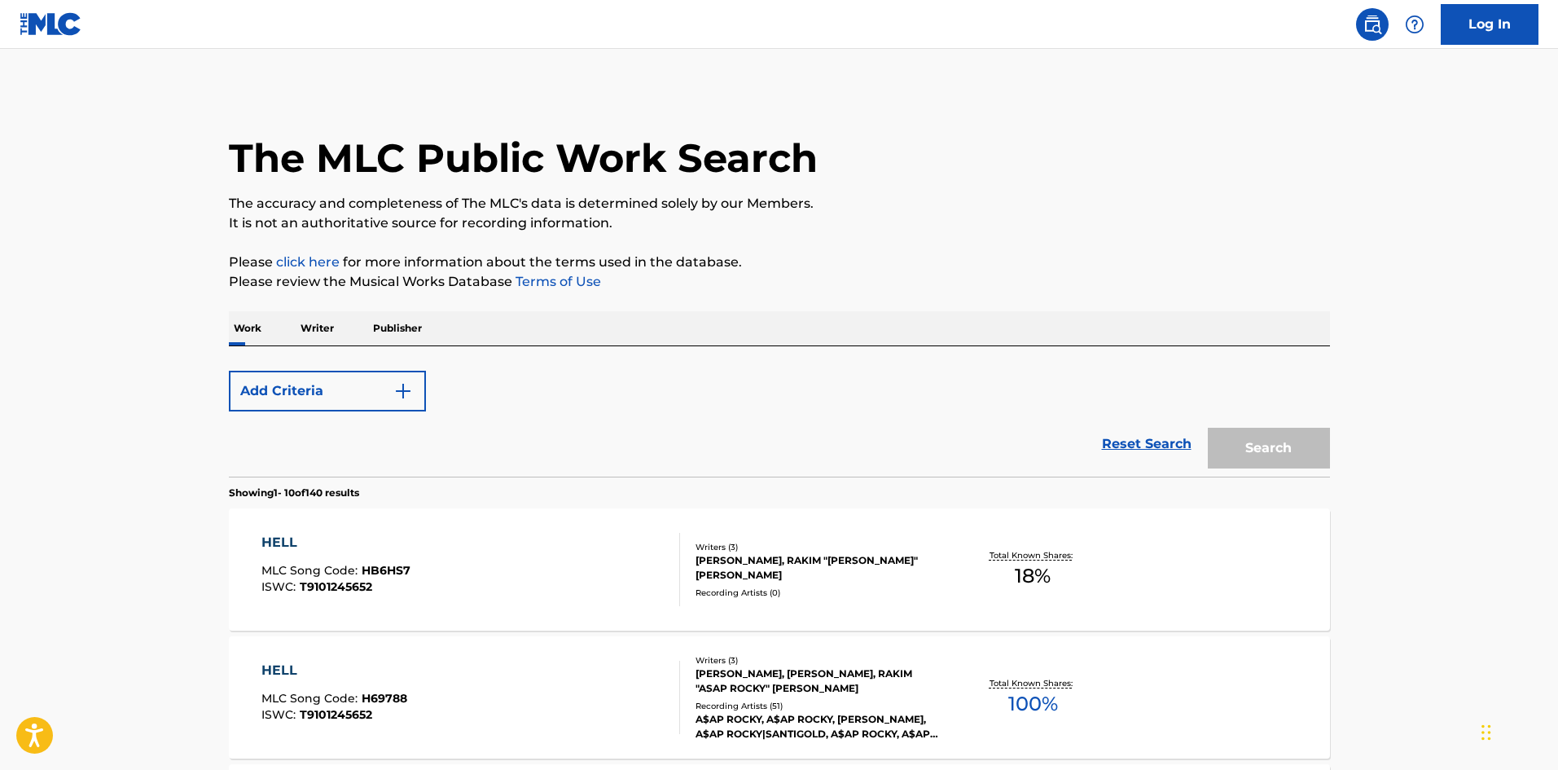
scroll to position [326, 0]
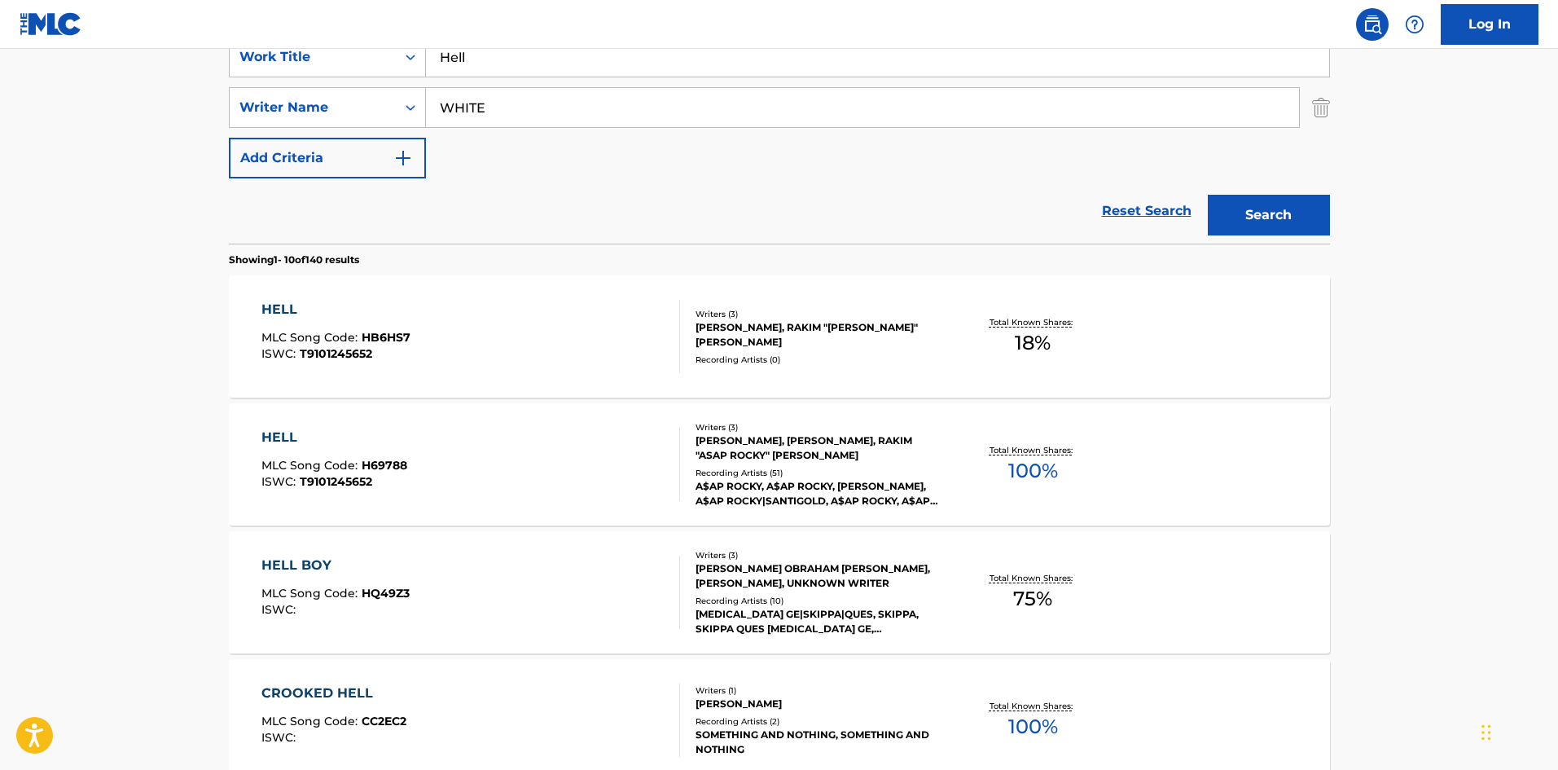
drag, startPoint x: 526, startPoint y: 55, endPoint x: 21, endPoint y: 76, distance: 505.4
click at [21, 76] on main "The MLC Public Work Search The accuracy and completeness of The MLC's data is d…" at bounding box center [779, 681] width 1558 height 1917
paste input "I Come Apart"
type input "I Come Apart"
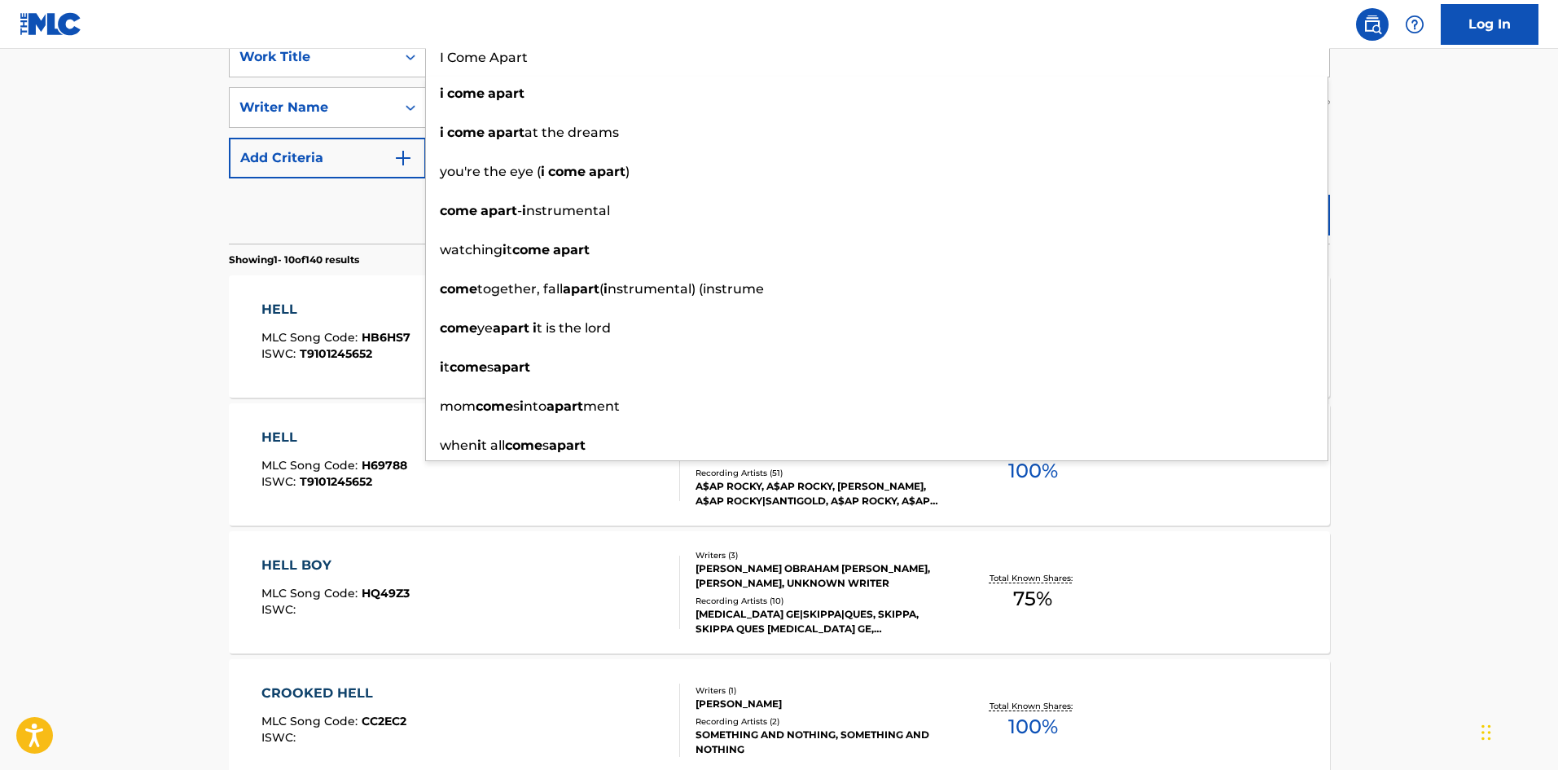
click at [349, 213] on div "Reset Search Search" at bounding box center [779, 210] width 1101 height 65
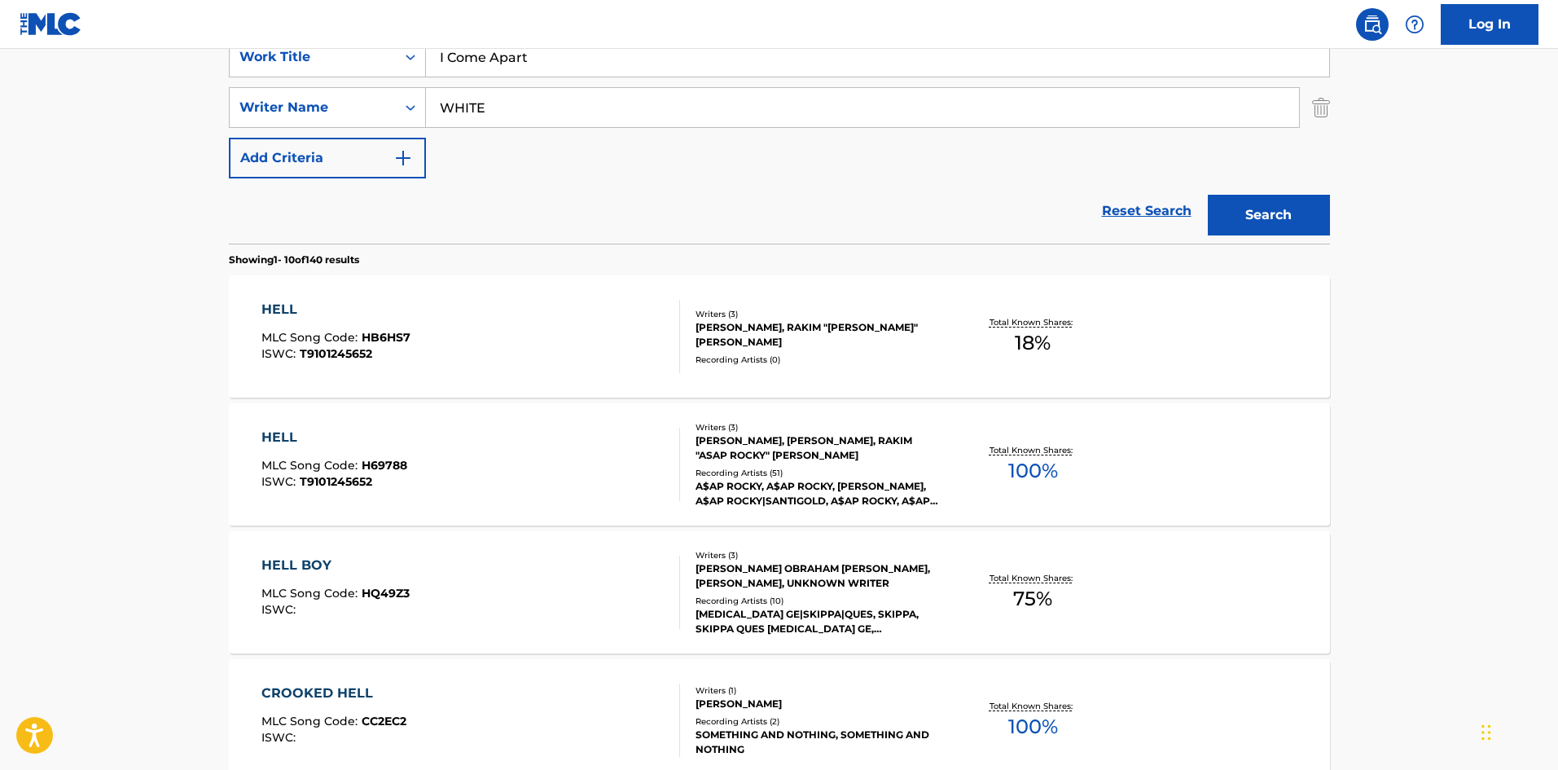
drag, startPoint x: 504, startPoint y: 99, endPoint x: 0, endPoint y: 106, distance: 504.2
click at [0, 108] on main "The MLC Public Work Search The accuracy and completeness of The MLC's data is d…" at bounding box center [779, 681] width 1558 height 1917
paste input "ELCH"
click at [1257, 212] on button "Search" at bounding box center [1269, 215] width 122 height 41
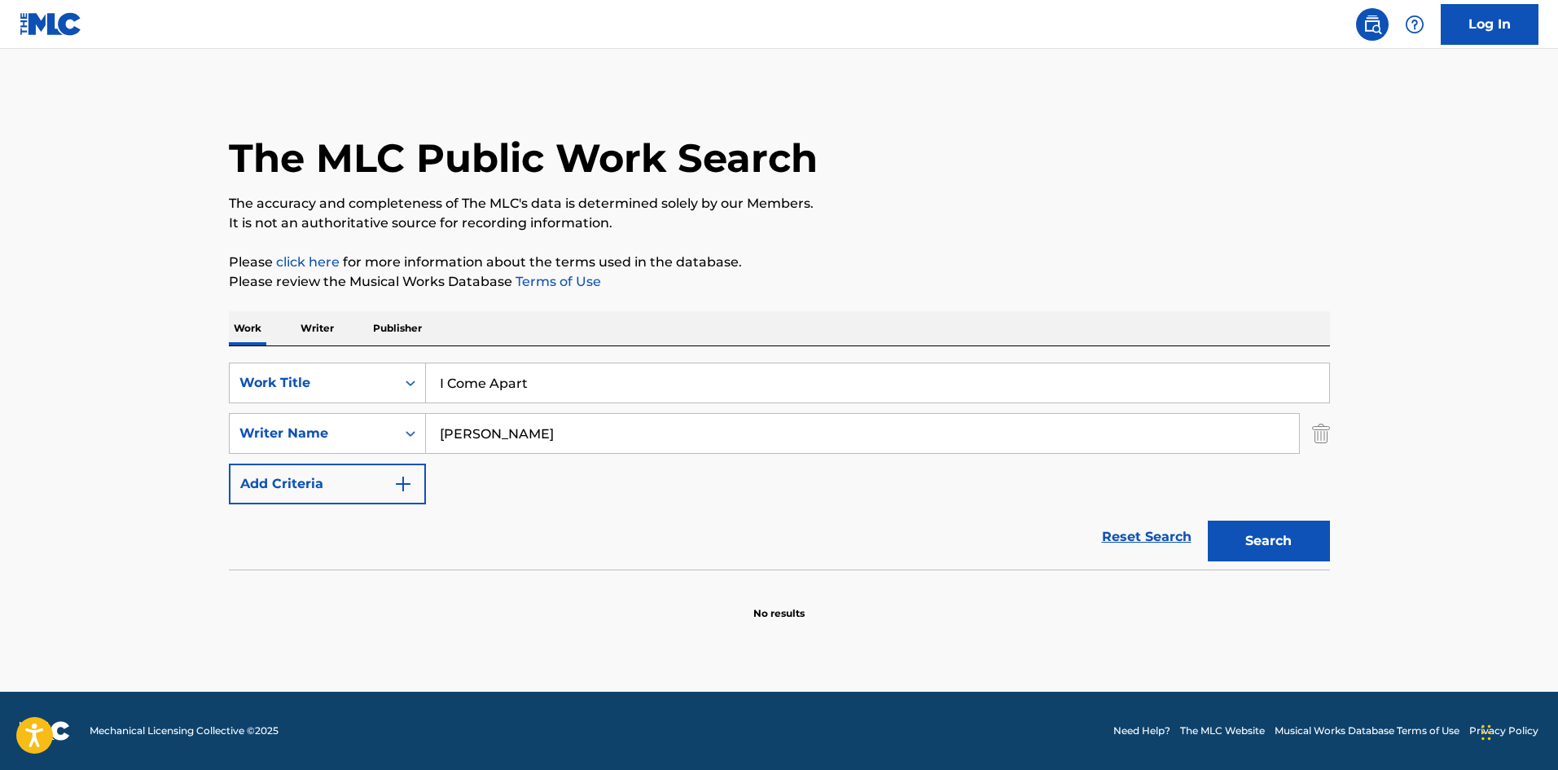
drag, startPoint x: 531, startPoint y: 477, endPoint x: 546, endPoint y: 451, distance: 30.3
click at [531, 476] on div "SearchWithCriteria72799b4a-5b41-418b-ba34-3db57fffc205 Work Title I Come Apart …" at bounding box center [779, 433] width 1101 height 142
click at [550, 447] on input "[PERSON_NAME]" at bounding box center [862, 433] width 873 height 39
drag, startPoint x: 552, startPoint y: 441, endPoint x: 2, endPoint y: 406, distance: 550.8
click at [0, 415] on main "The MLC Public Work Search The accuracy and completeness of The MLC's data is d…" at bounding box center [779, 370] width 1558 height 643
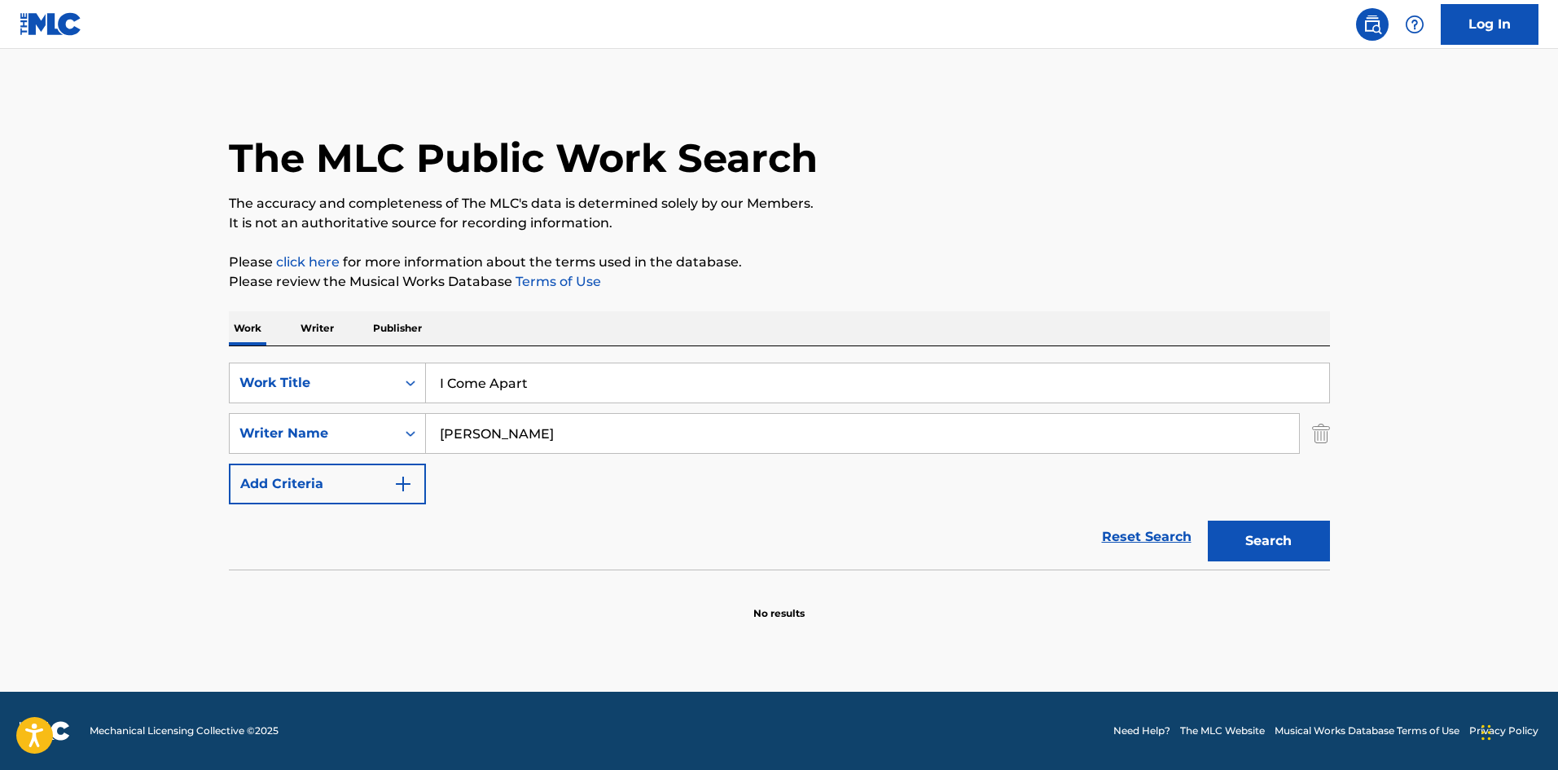
paste input "[PERSON_NAME]"
type input "[PERSON_NAME]"
click at [1278, 527] on button "Search" at bounding box center [1269, 540] width 122 height 41
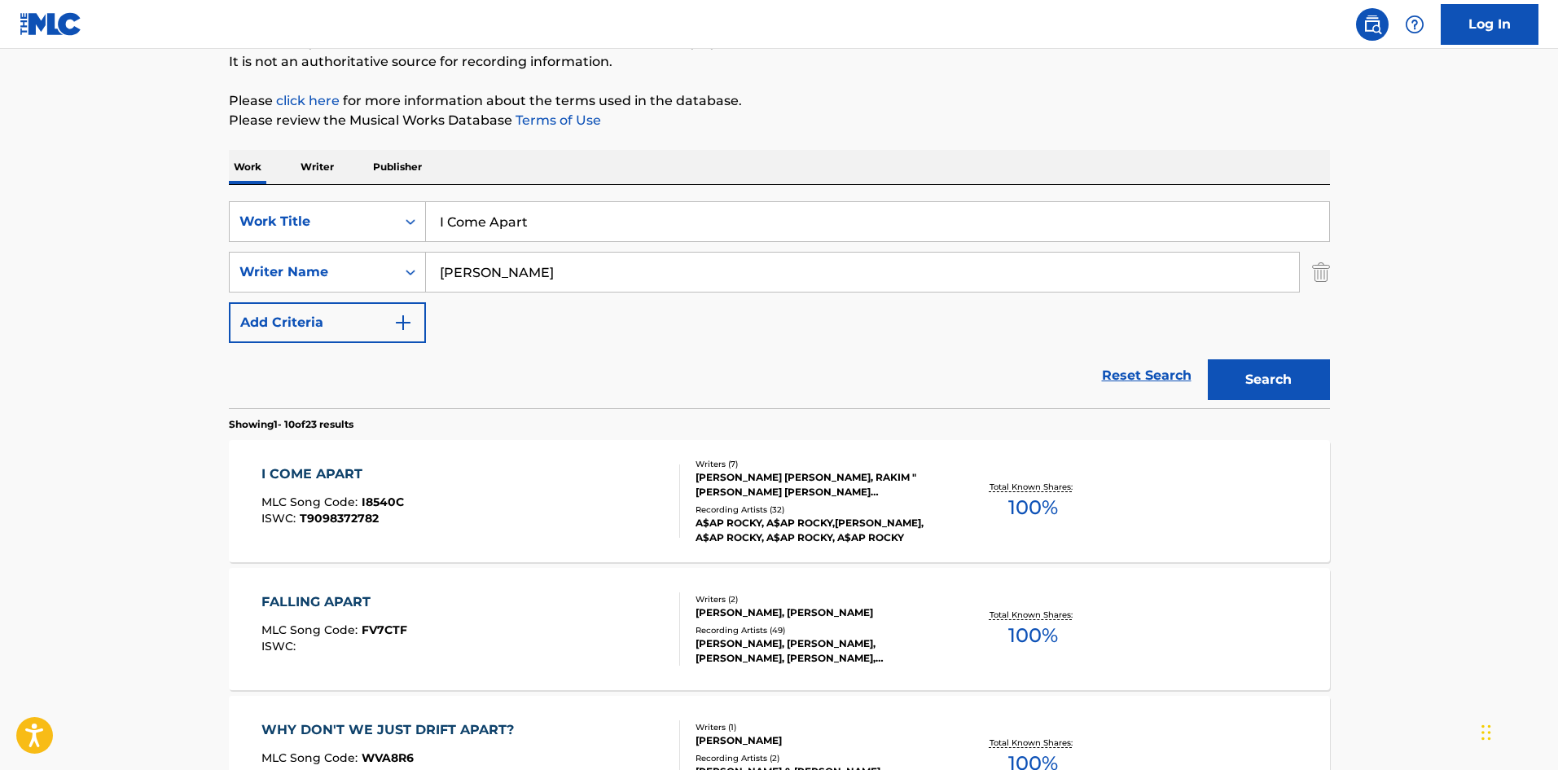
scroll to position [163, 0]
click at [309, 478] on div "I COME APART" at bounding box center [332, 473] width 143 height 20
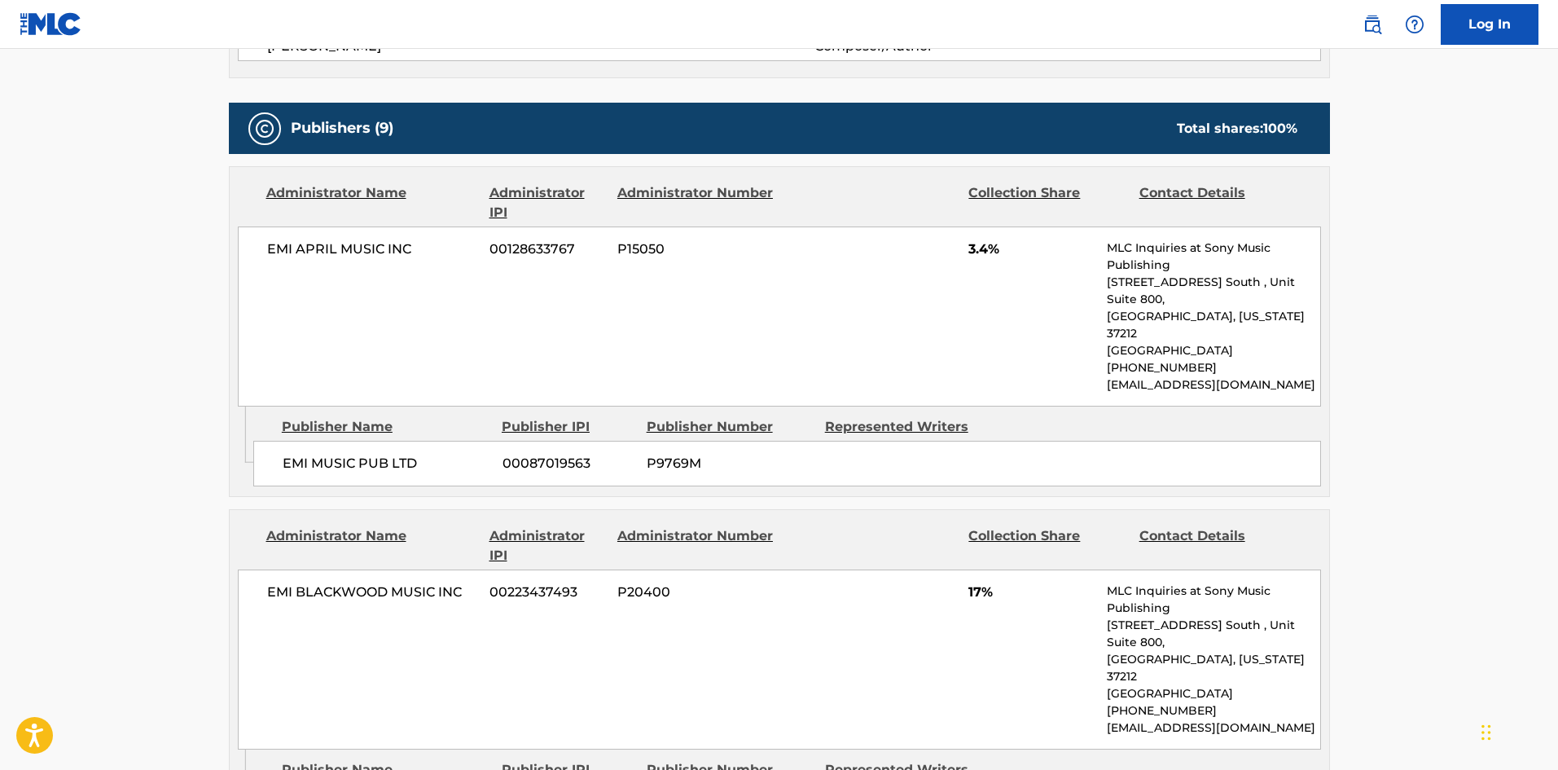
scroll to position [977, 0]
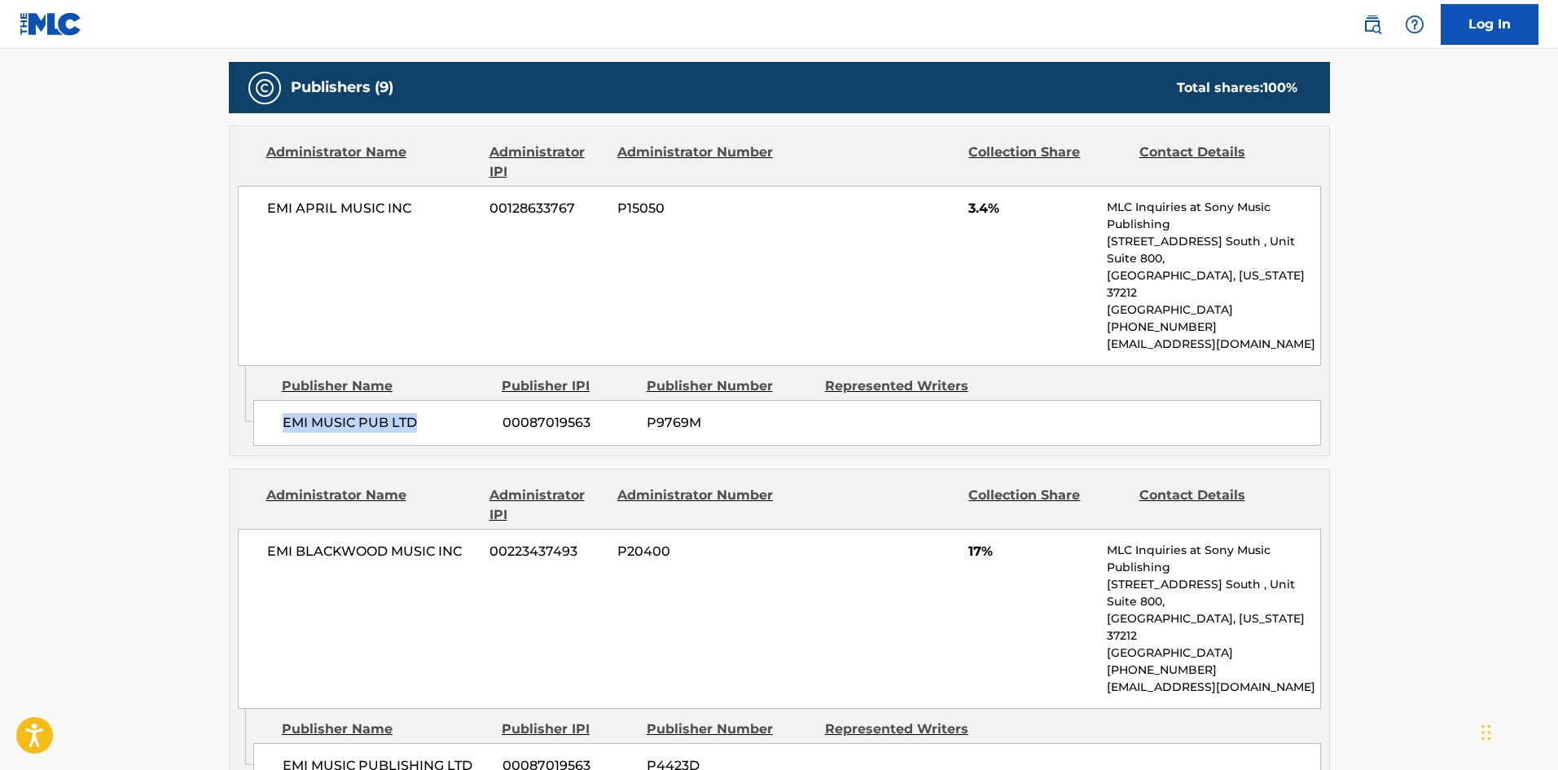
drag, startPoint x: 281, startPoint y: 388, endPoint x: 463, endPoint y: 395, distance: 181.8
click at [463, 400] on div "EMI MUSIC PUB LTD 00087019563 P9769M" at bounding box center [787, 423] width 1068 height 46
drag, startPoint x: 971, startPoint y: 205, endPoint x: 992, endPoint y: 206, distance: 21.2
click at [992, 206] on span "3.4%" at bounding box center [1031, 209] width 126 height 20
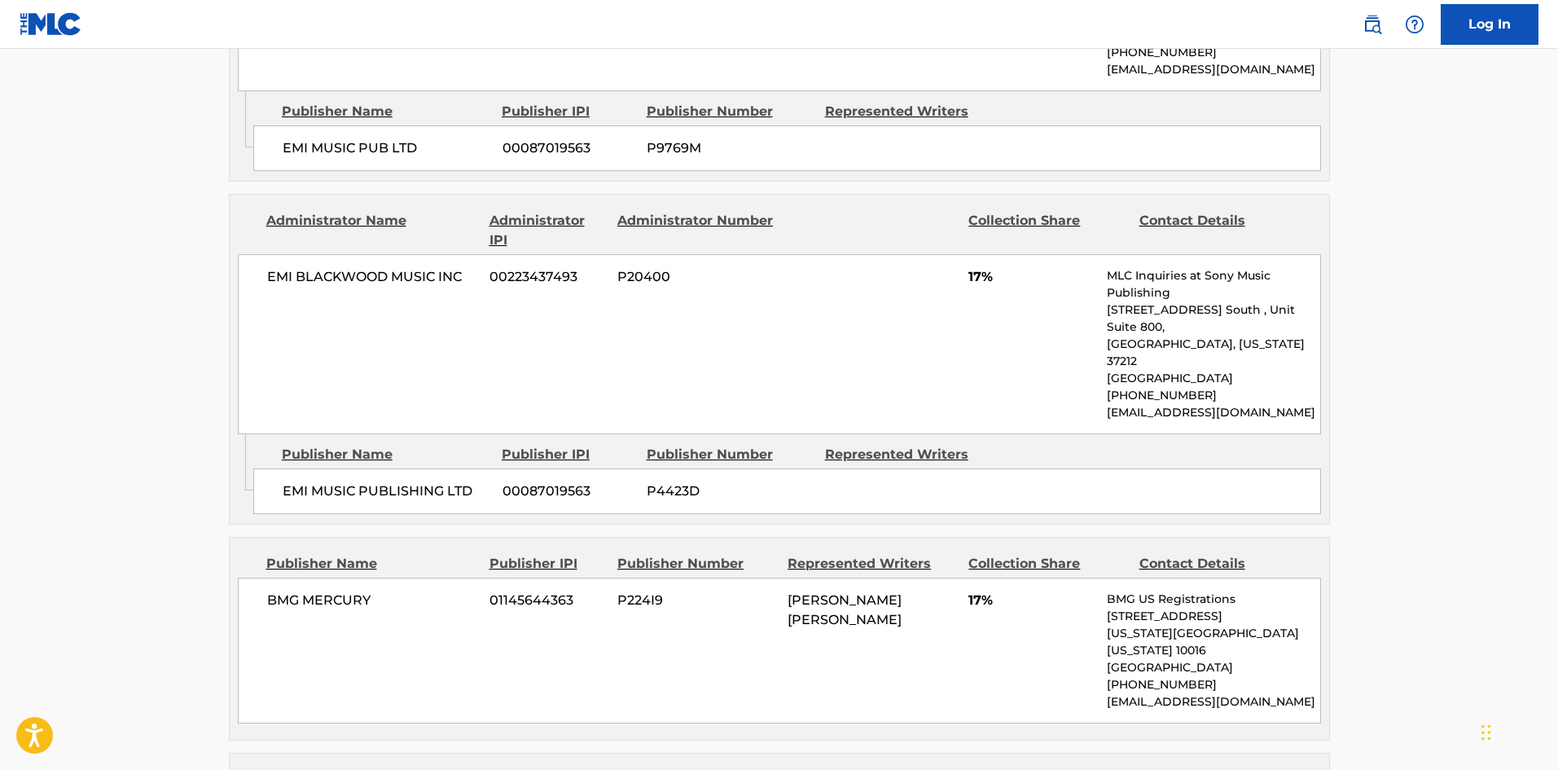
scroll to position [1303, 0]
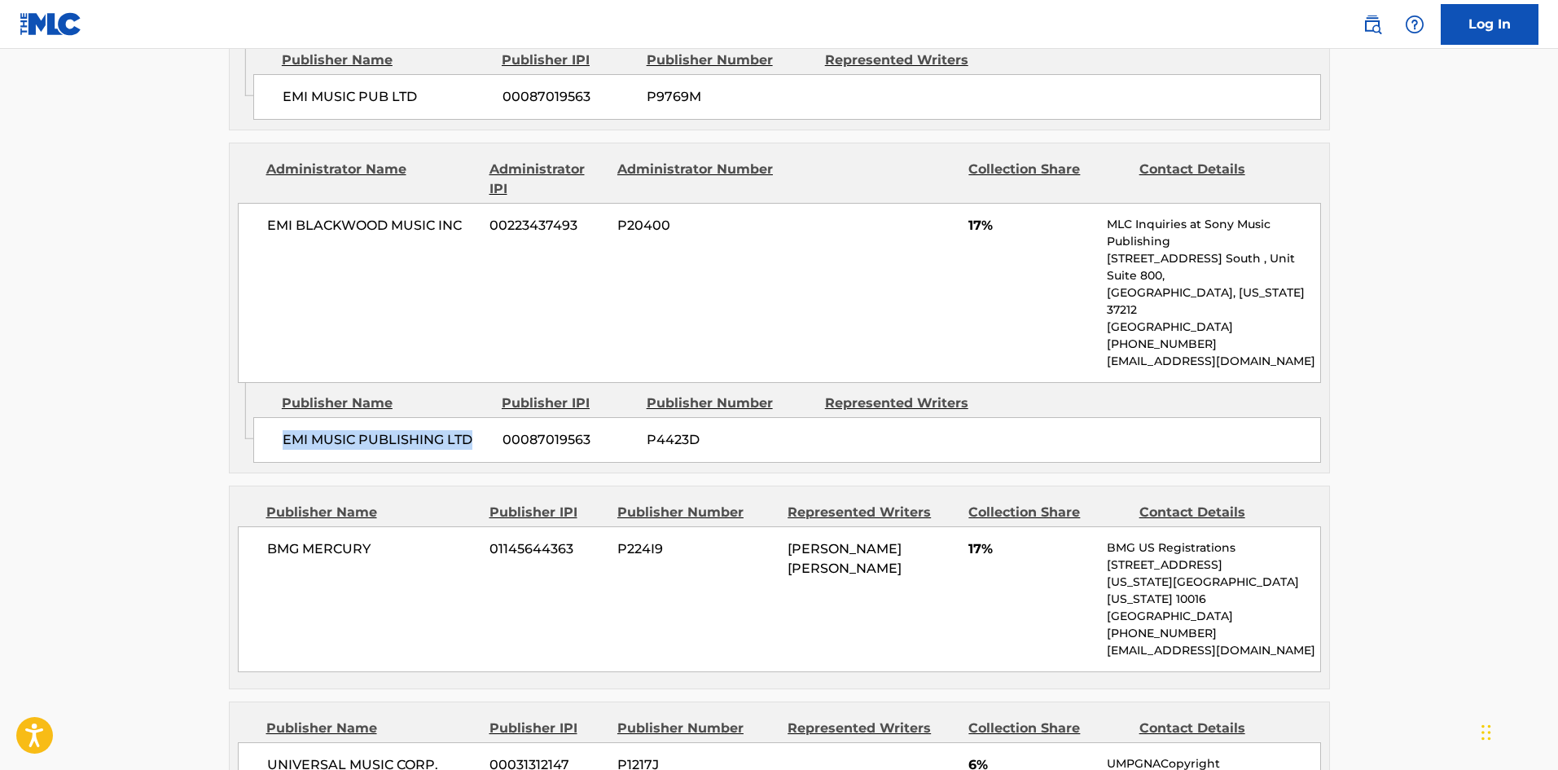
drag, startPoint x: 279, startPoint y: 370, endPoint x: 486, endPoint y: 365, distance: 206.9
click at [486, 417] on div "EMI MUSIC PUBLISHING LTD 00087019563 P4423D" at bounding box center [787, 440] width 1068 height 46
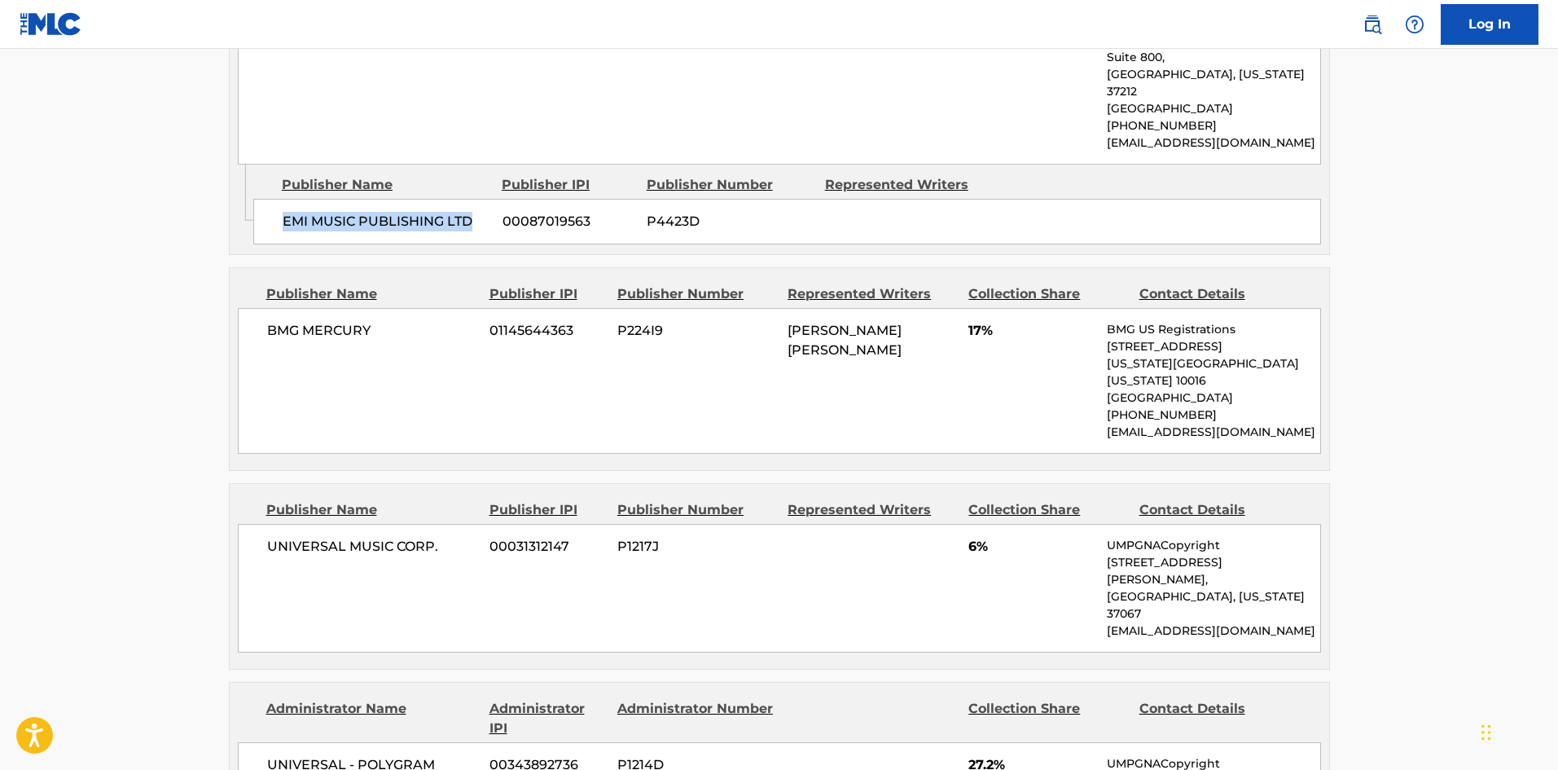
scroll to position [1547, 0]
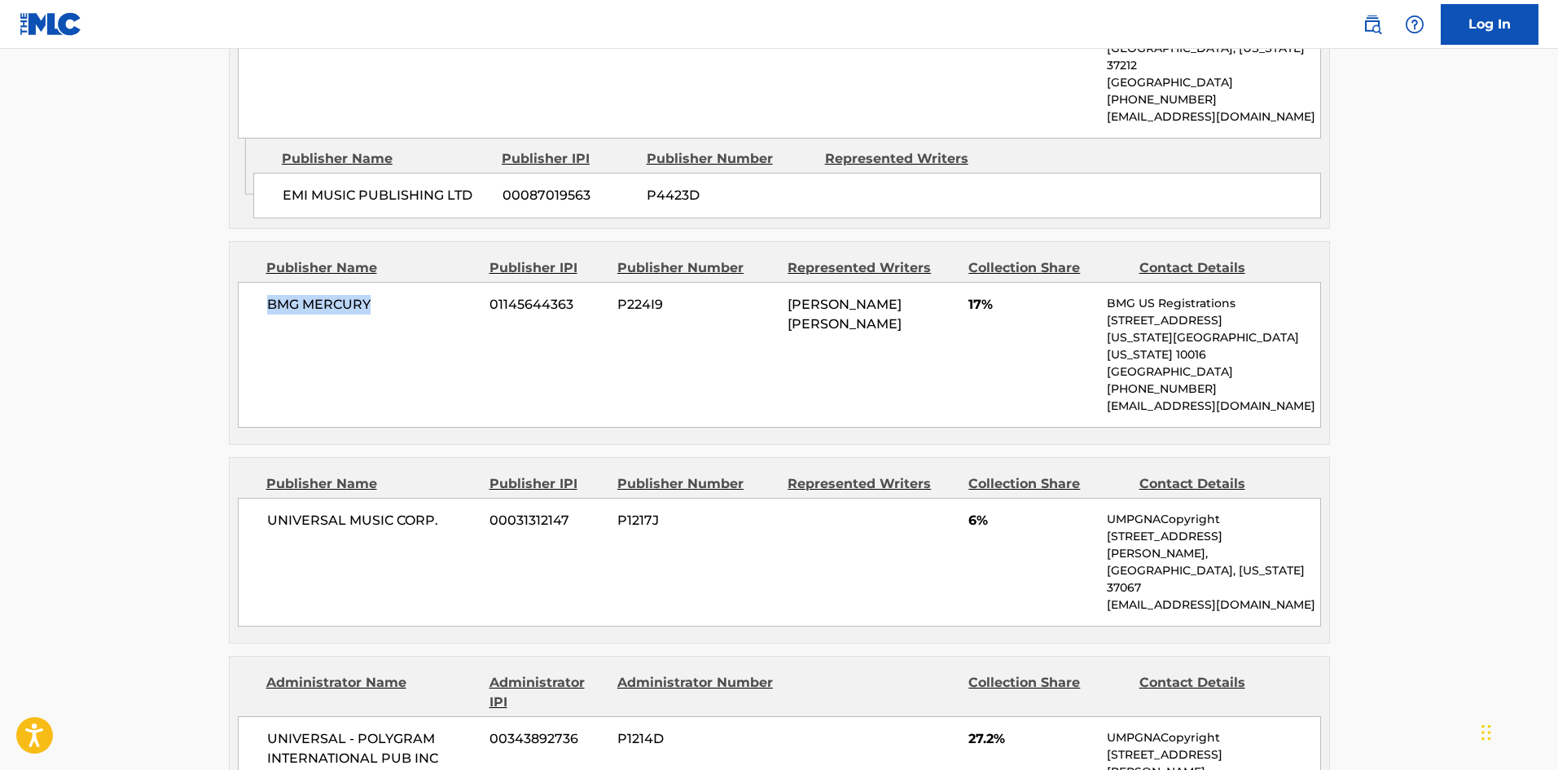
drag, startPoint x: 257, startPoint y: 235, endPoint x: 386, endPoint y: 234, distance: 129.5
click at [386, 282] on div "BMG MERCURY 01145644363 P224I9 [PERSON_NAME] [PERSON_NAME] 17% BMG US Registrat…" at bounding box center [779, 355] width 1083 height 146
drag, startPoint x: 965, startPoint y: 231, endPoint x: 983, endPoint y: 232, distance: 17.9
click at [983, 282] on div "BMG MERCURY 01145644363 P224I9 [PERSON_NAME] [PERSON_NAME] 17% BMG US Registrat…" at bounding box center [779, 355] width 1083 height 146
drag, startPoint x: 263, startPoint y: 438, endPoint x: 480, endPoint y: 435, distance: 216.7
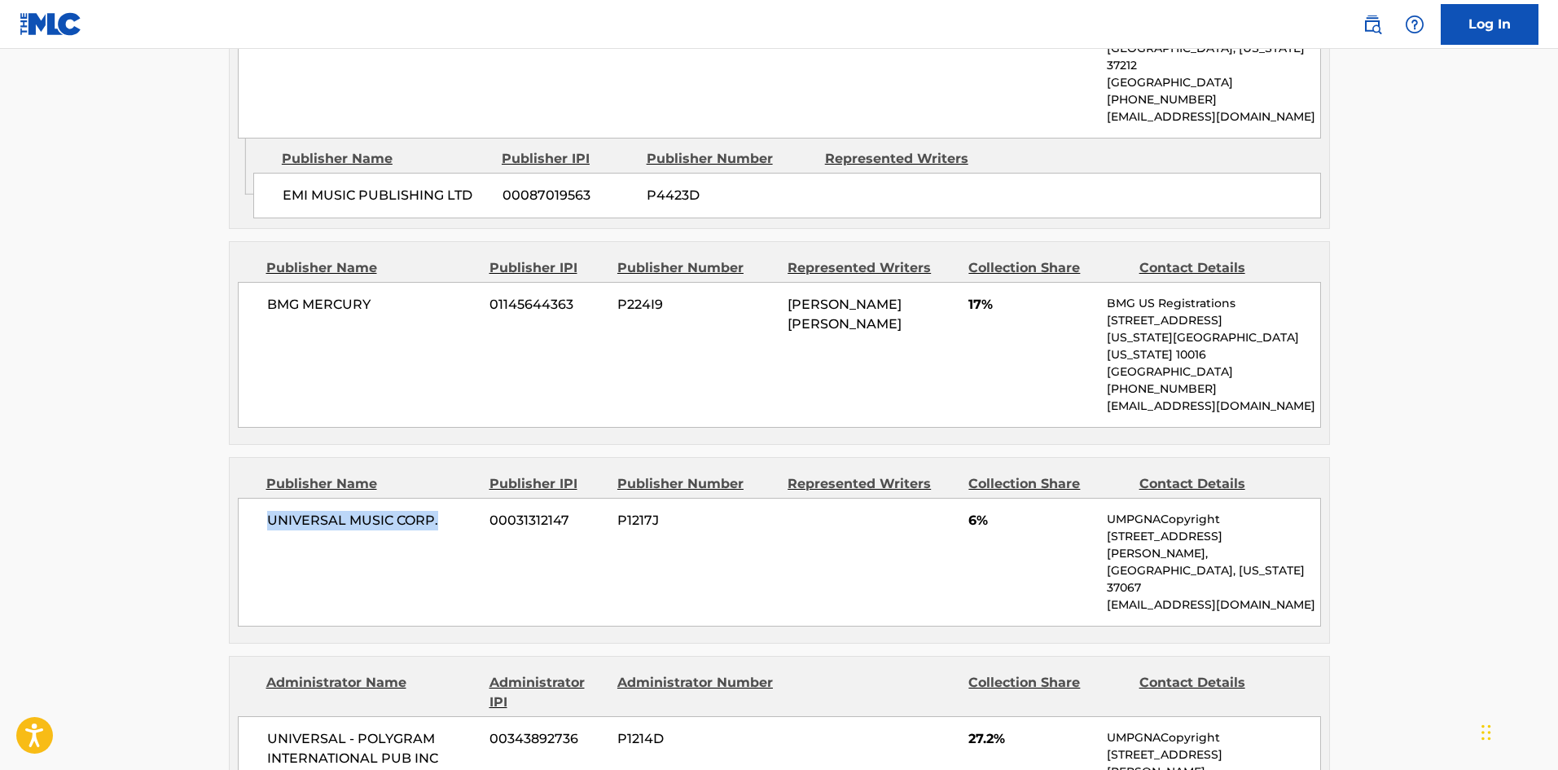
click at [480, 498] on div "UNIVERSAL MUSIC CORP. 00031312147 P1217J 6% UMPGNACopyright [STREET_ADDRESS][PE…" at bounding box center [779, 562] width 1083 height 129
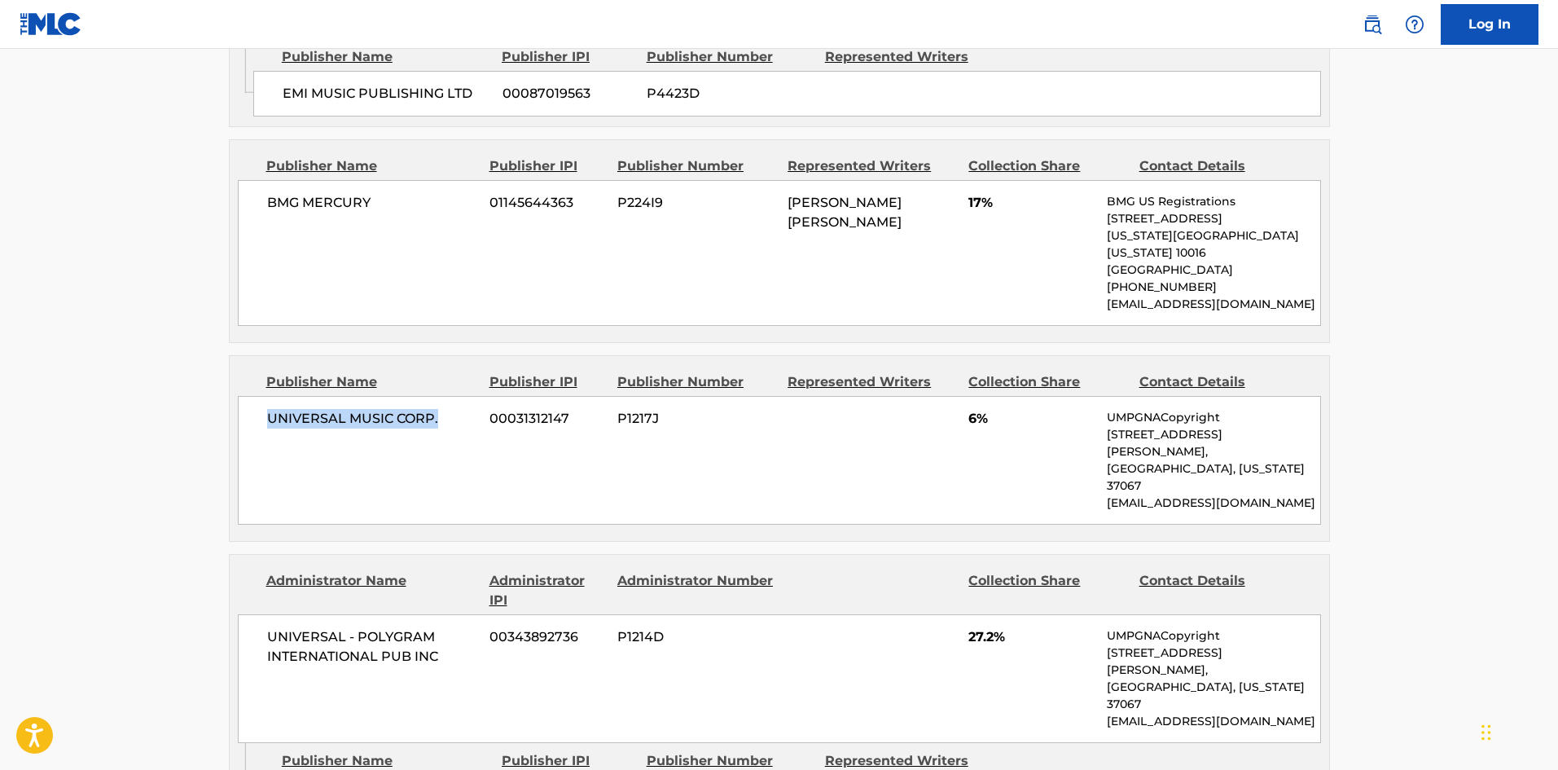
scroll to position [1792, 0]
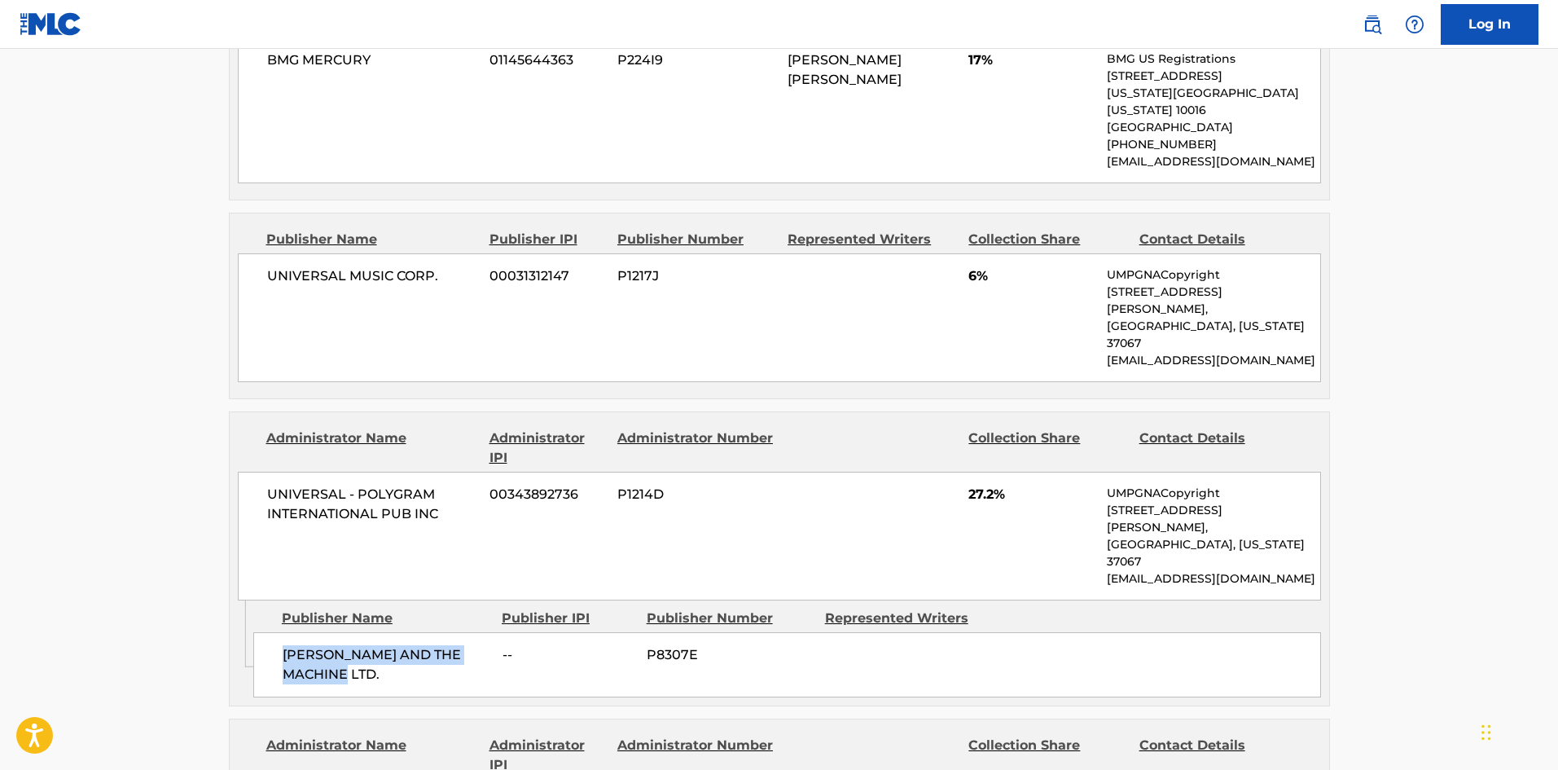
drag, startPoint x: 279, startPoint y: 494, endPoint x: 382, endPoint y: 531, distance: 110.0
click at [382, 632] on div "[PERSON_NAME] AND THE MACHINE LTD. -- P8307E" at bounding box center [787, 664] width 1068 height 65
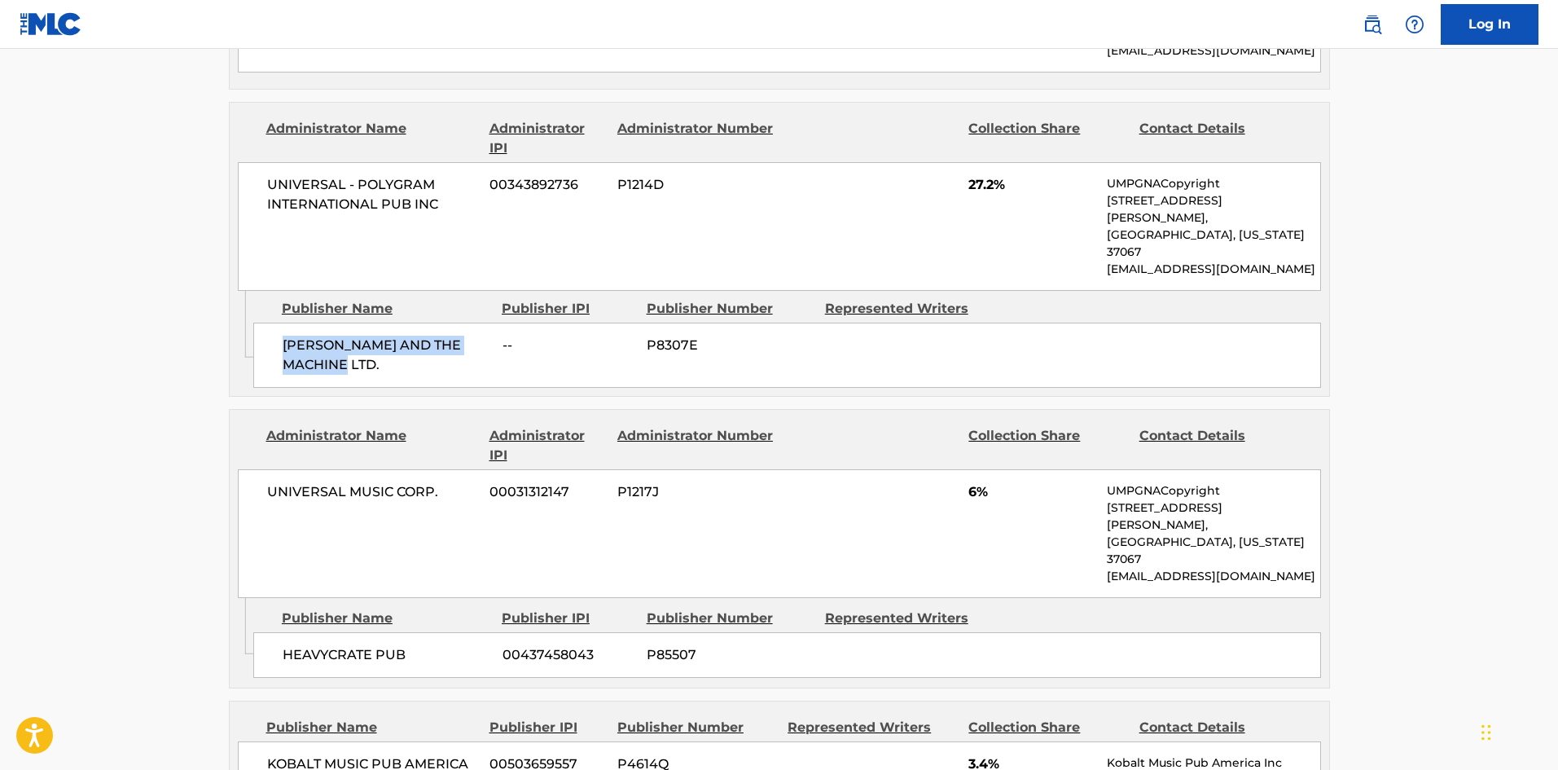
scroll to position [2118, 0]
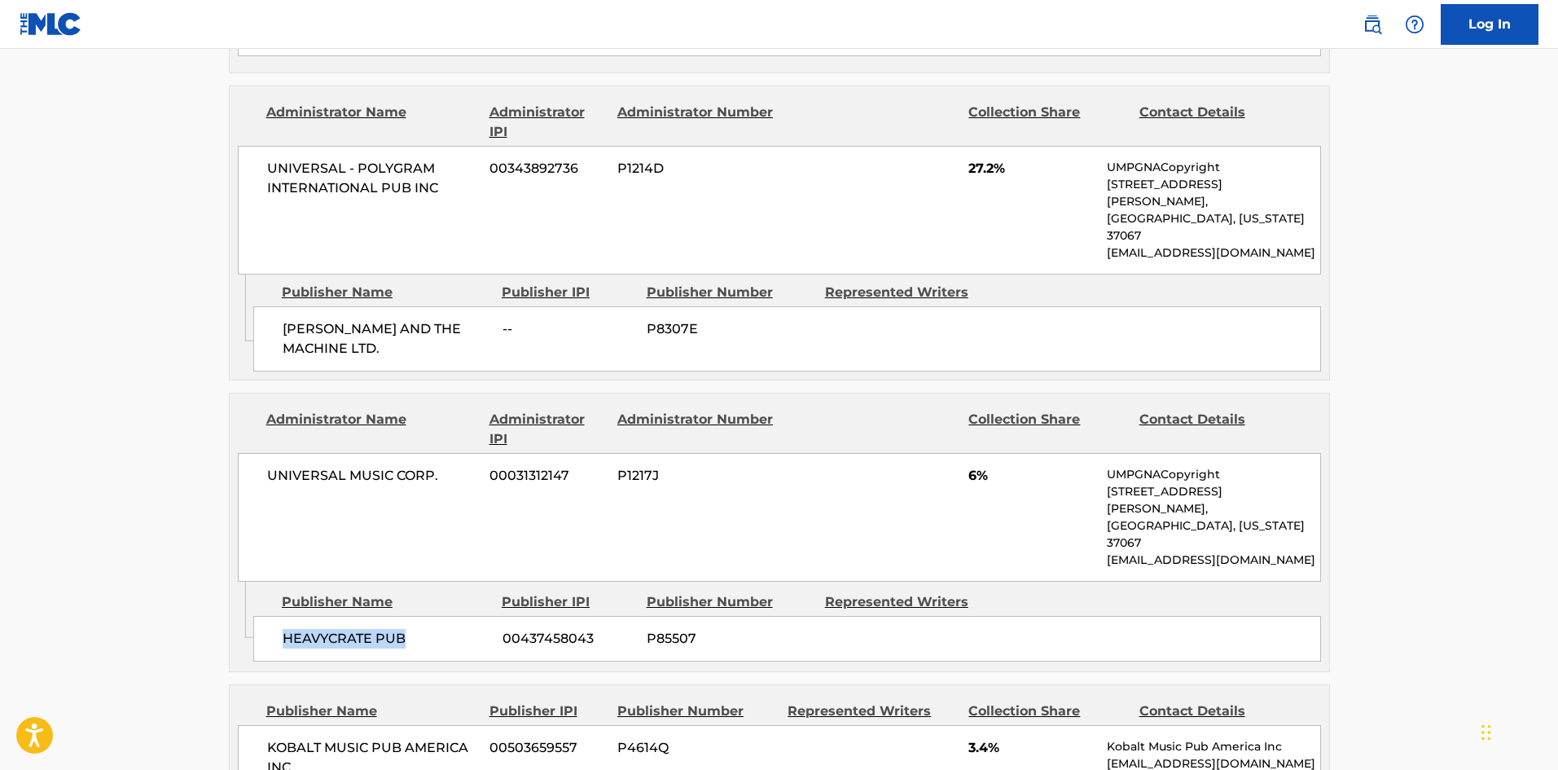
drag, startPoint x: 285, startPoint y: 451, endPoint x: 423, endPoint y: 444, distance: 137.8
click at [423, 629] on span "HEAVYCRATE PUB" at bounding box center [387, 639] width 208 height 20
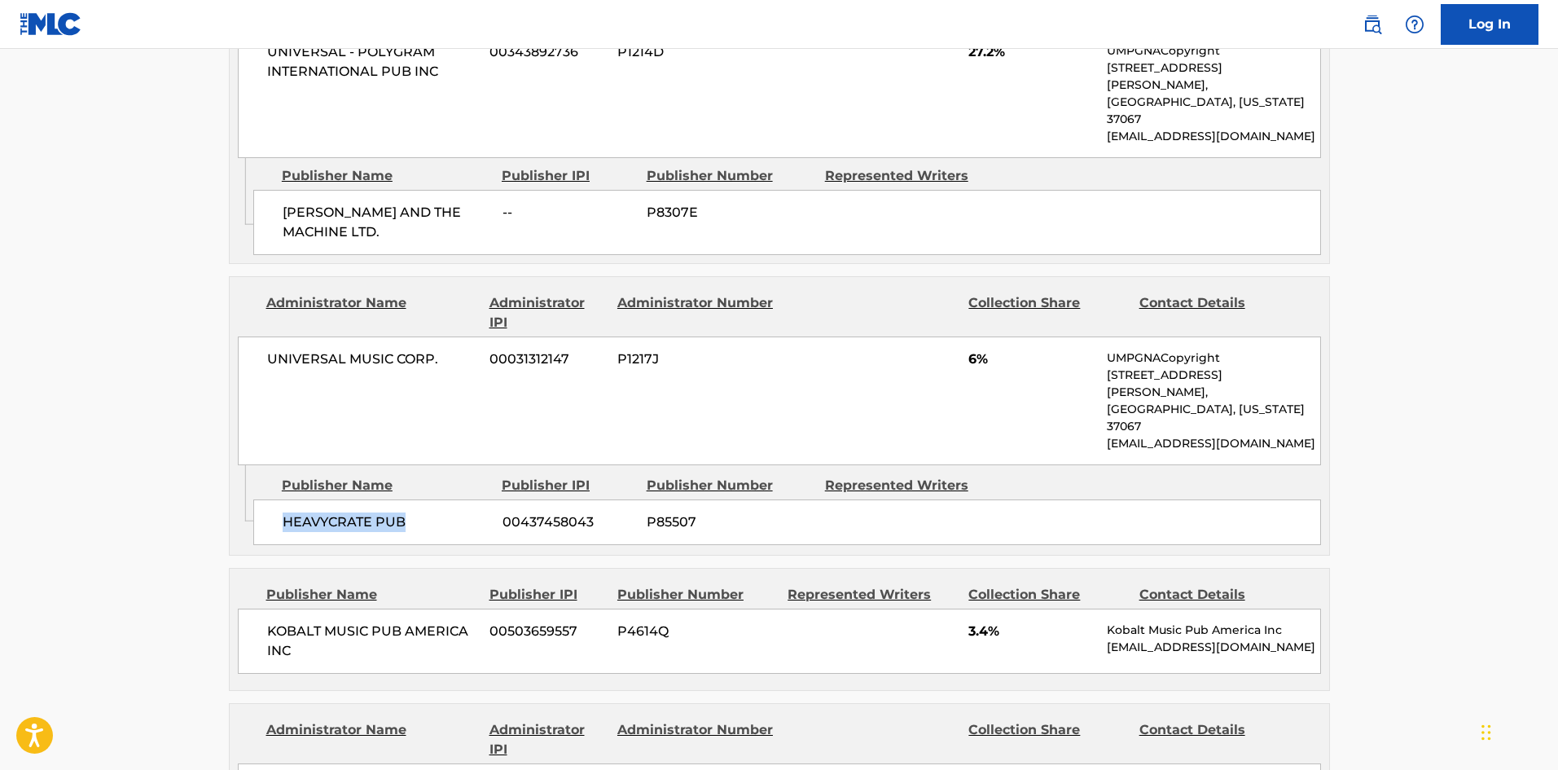
scroll to position [2443, 0]
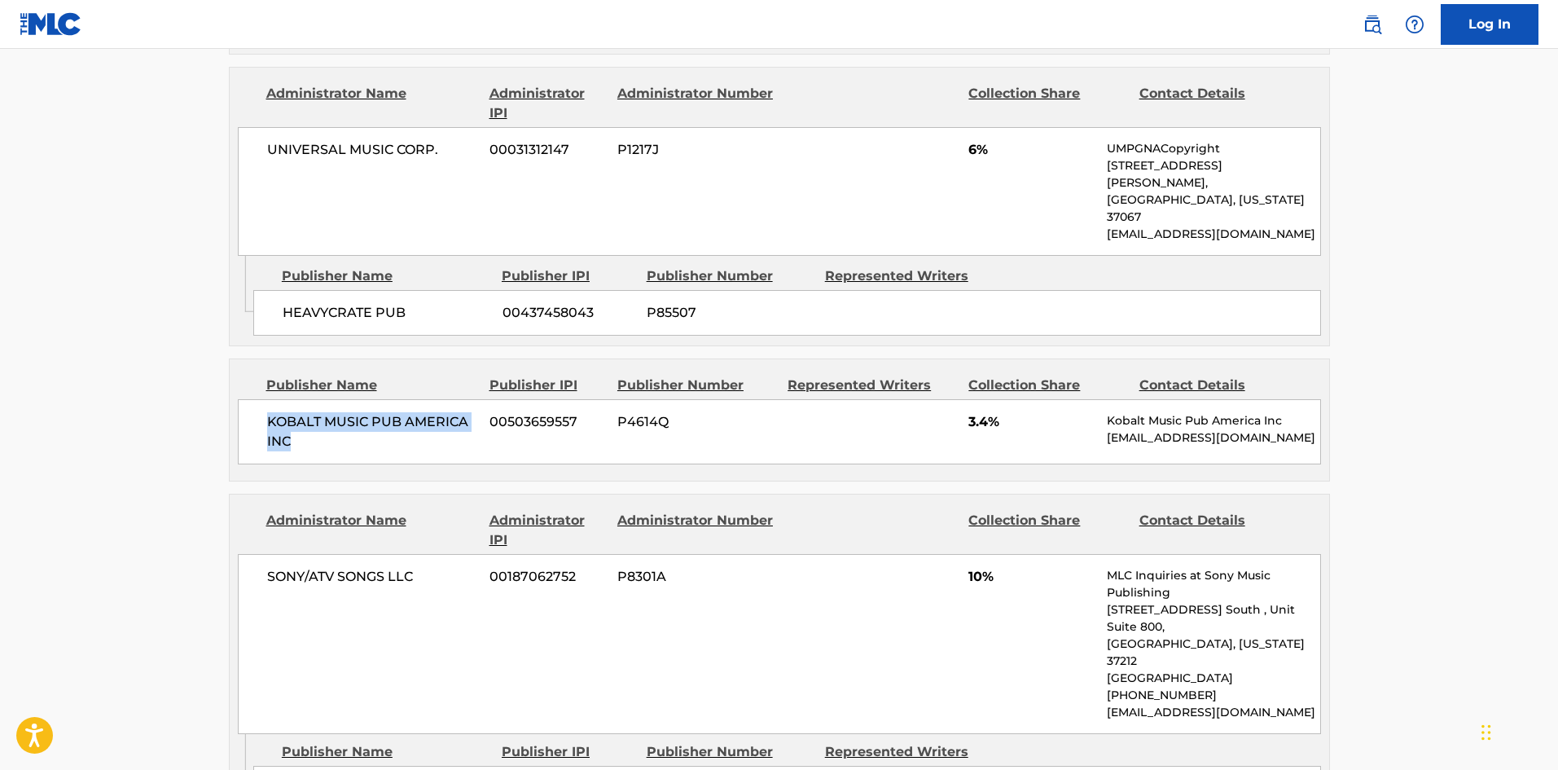
drag, startPoint x: 270, startPoint y: 233, endPoint x: 355, endPoint y: 259, distance: 89.4
click at [355, 412] on span "KOBALT MUSIC PUB AMERICA INC" at bounding box center [372, 431] width 211 height 39
drag, startPoint x: 970, startPoint y: 231, endPoint x: 991, endPoint y: 228, distance: 21.4
click at [991, 412] on span "3.4%" at bounding box center [1031, 422] width 126 height 20
drag, startPoint x: 279, startPoint y: 571, endPoint x: 494, endPoint y: 546, distance: 215.6
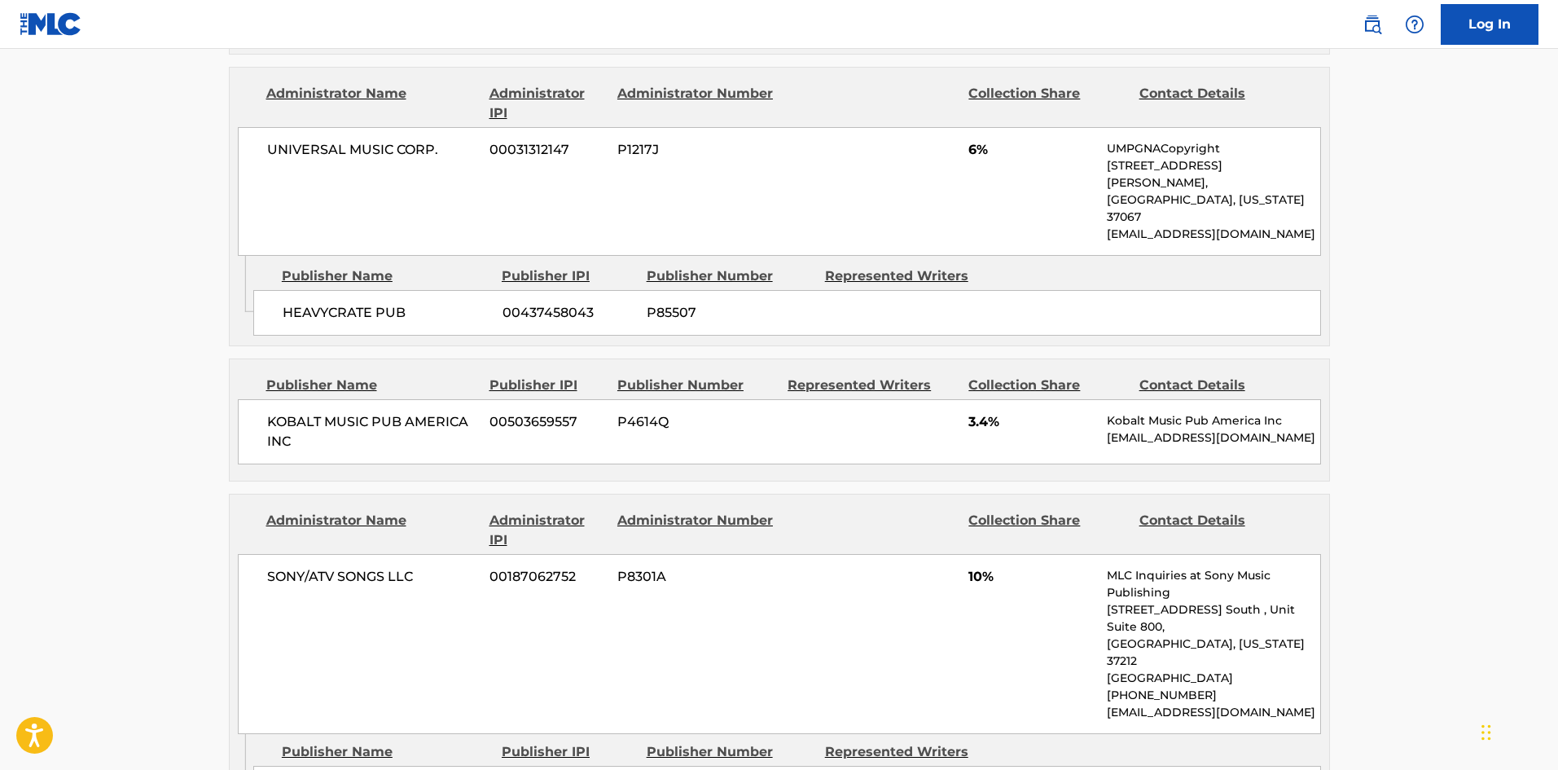
click at [972, 567] on span "10%" at bounding box center [1031, 577] width 126 height 20
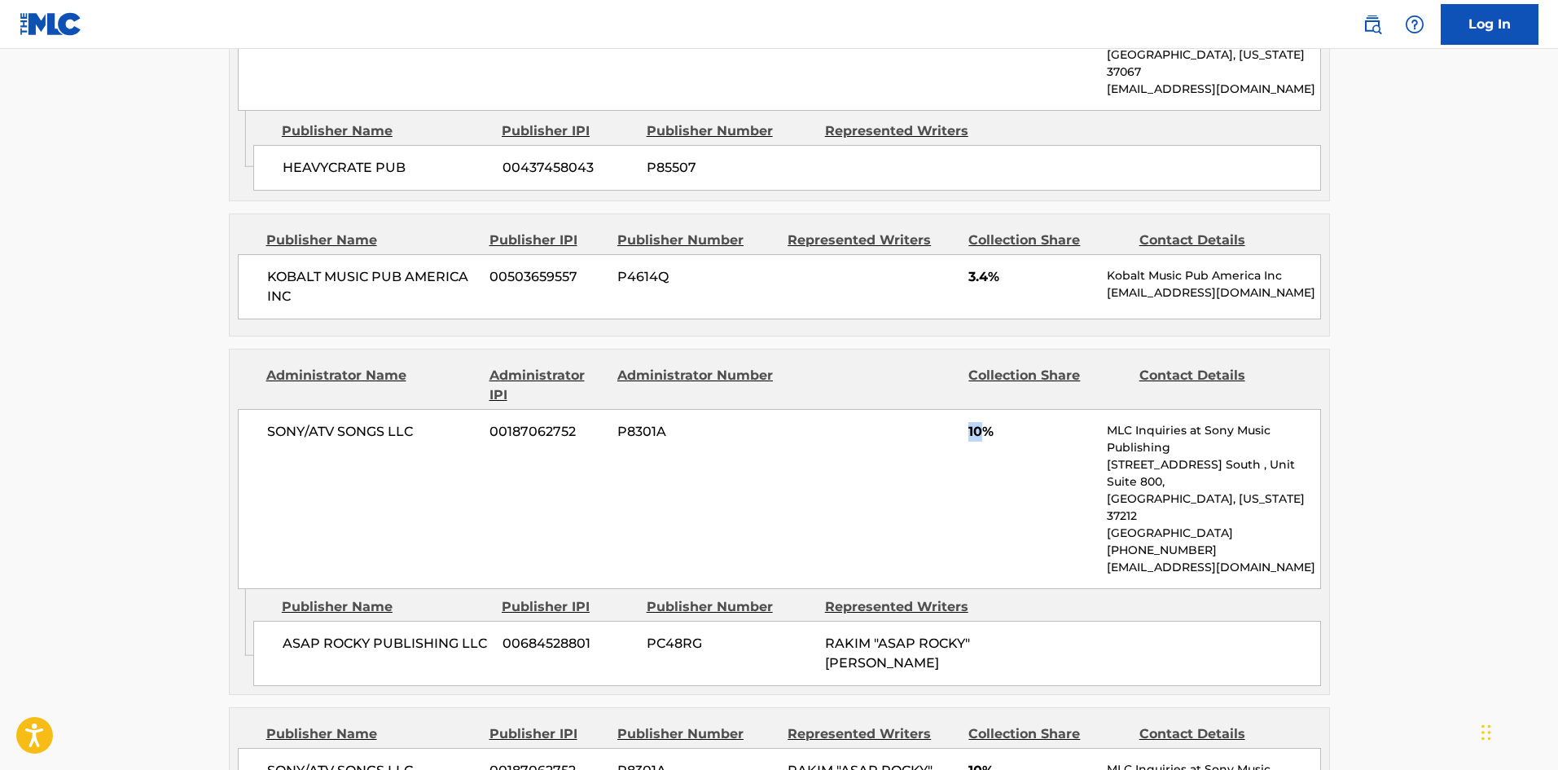
scroll to position [2688, 0]
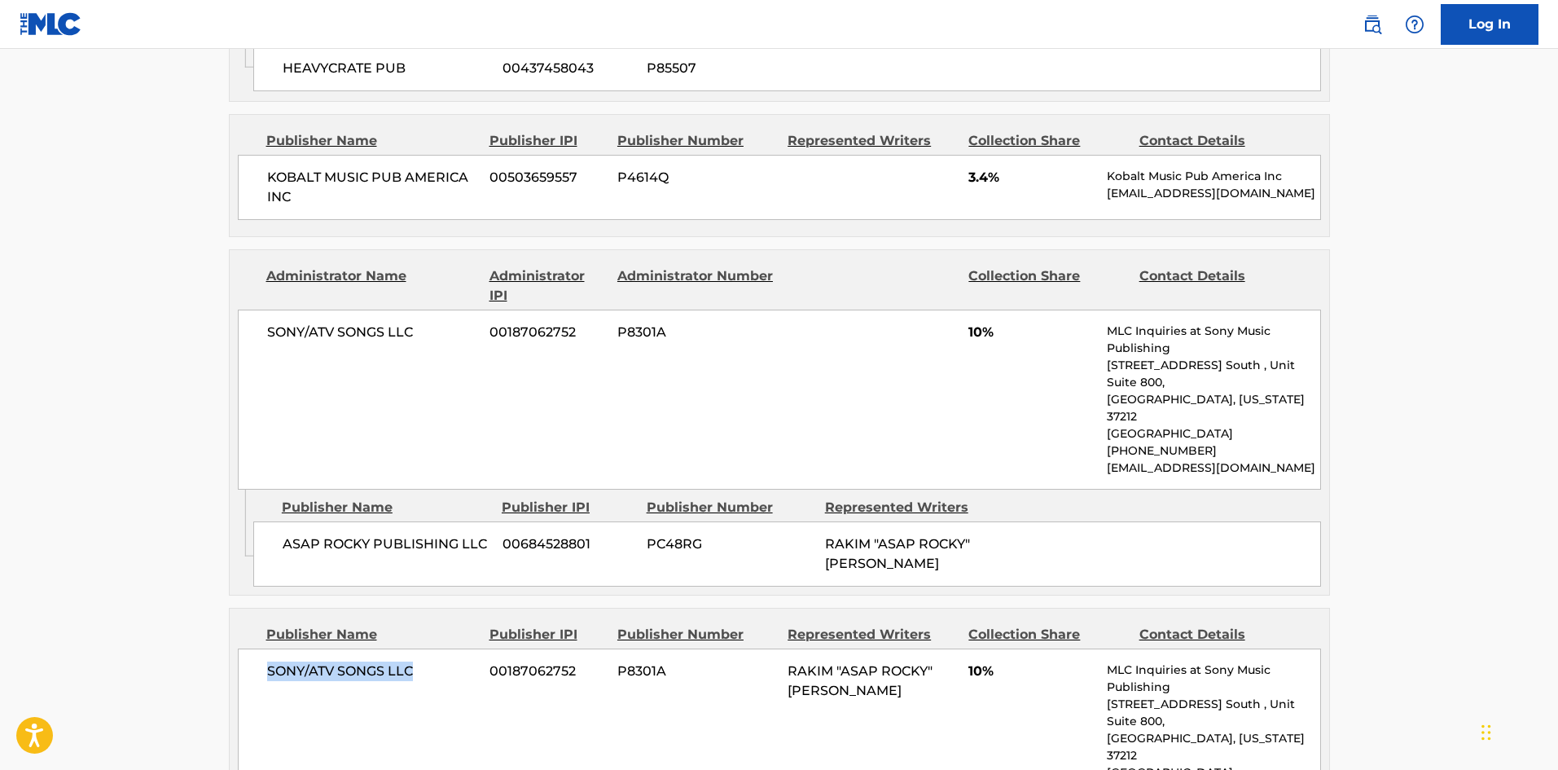
drag, startPoint x: 267, startPoint y: 447, endPoint x: 415, endPoint y: 435, distance: 148.7
click at [415, 648] on div "SONY/ATV SONGS LLC 00187062752 P8301A RAKIM "ASAP ROCKY" [PERSON_NAME] 10% MLC …" at bounding box center [779, 738] width 1083 height 180
drag, startPoint x: 964, startPoint y: 452, endPoint x: 983, endPoint y: 453, distance: 18.7
click at [983, 648] on div "SONY/ATV SONGS LLC 00187062752 P8301A RAKIM "ASAP ROCKY" [PERSON_NAME] 10% MLC …" at bounding box center [779, 738] width 1083 height 180
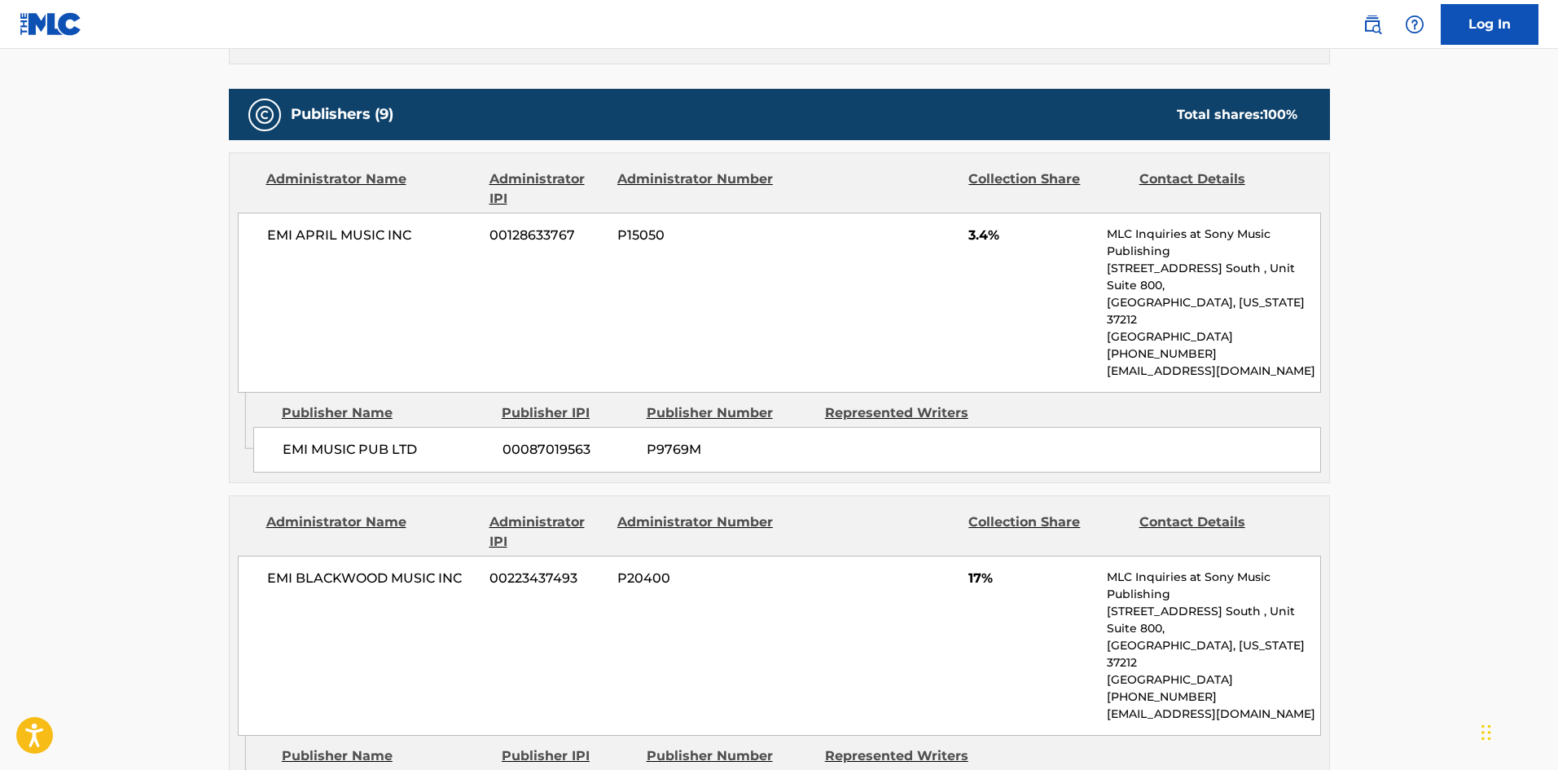
scroll to position [977, 0]
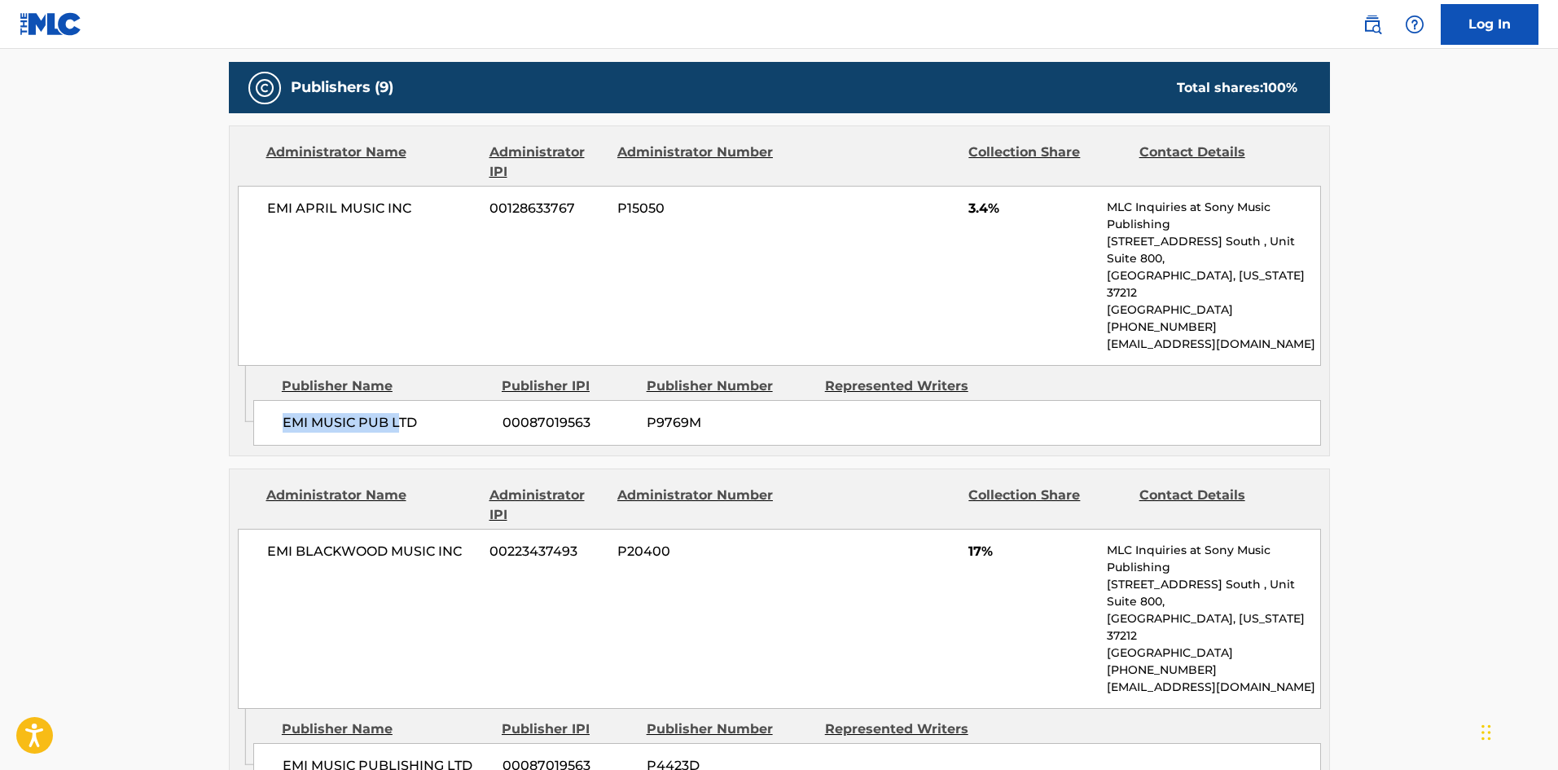
drag, startPoint x: 259, startPoint y: 382, endPoint x: 340, endPoint y: 494, distance: 138.1
click at [396, 414] on div "Admin Original Publisher Connecting Line Publisher Name Publisher IPI Publisher…" at bounding box center [779, 411] width 1099 height 90
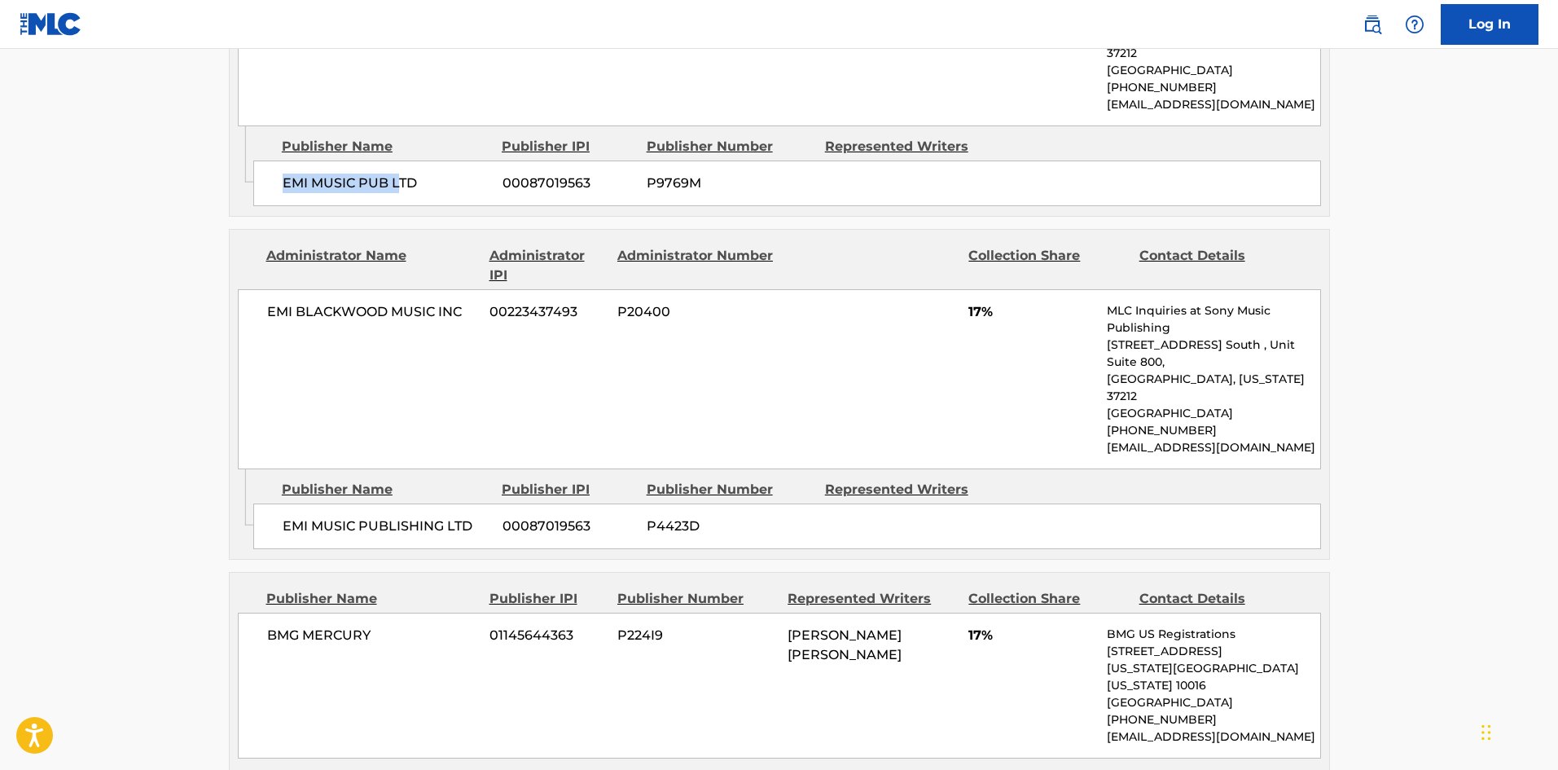
scroll to position [1303, 0]
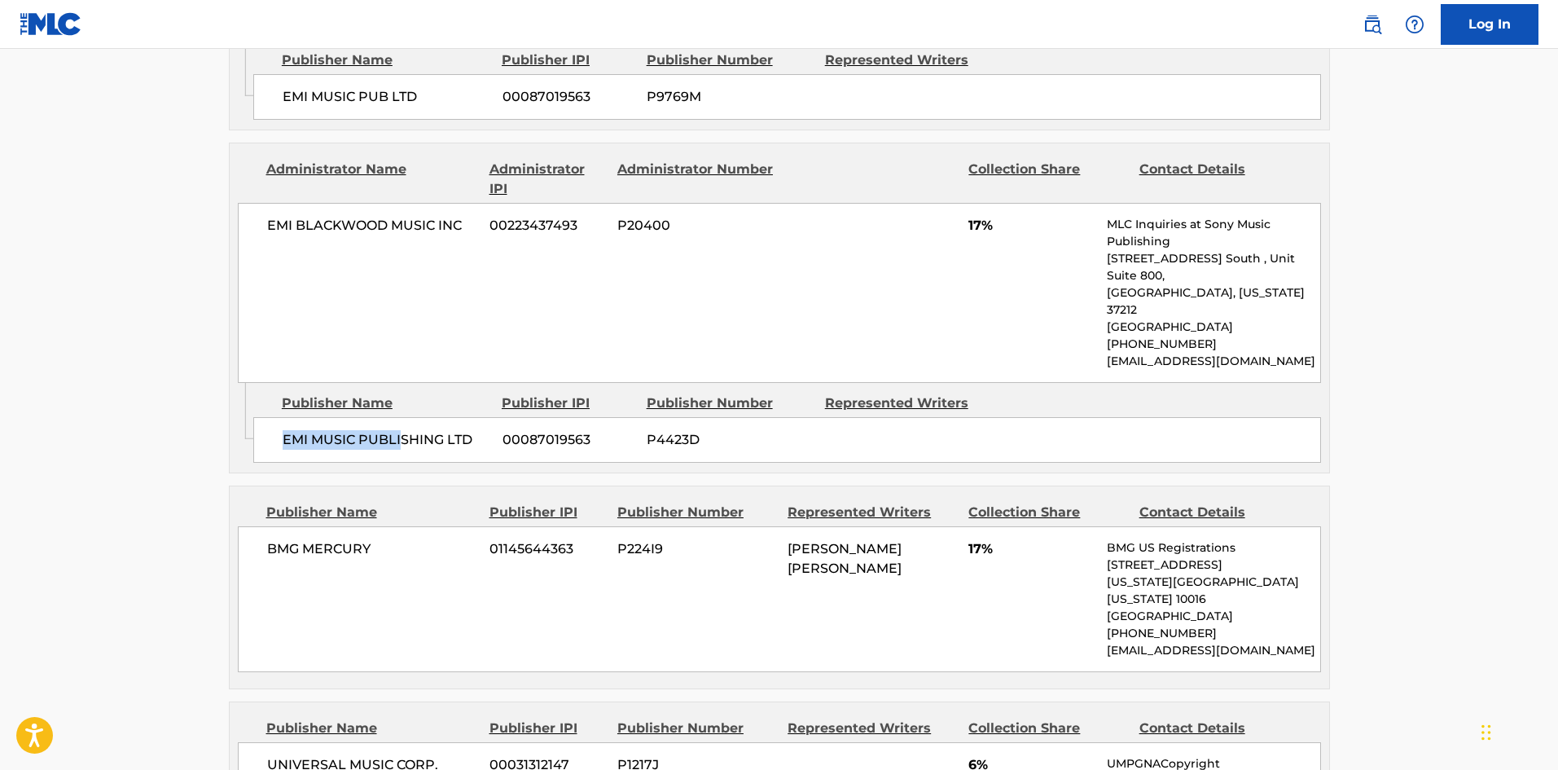
drag, startPoint x: 265, startPoint y: 369, endPoint x: 388, endPoint y: 402, distance: 128.2
click at [396, 417] on div "EMI MUSIC PUBLISHING LTD 00087019563 P4423D" at bounding box center [787, 440] width 1068 height 46
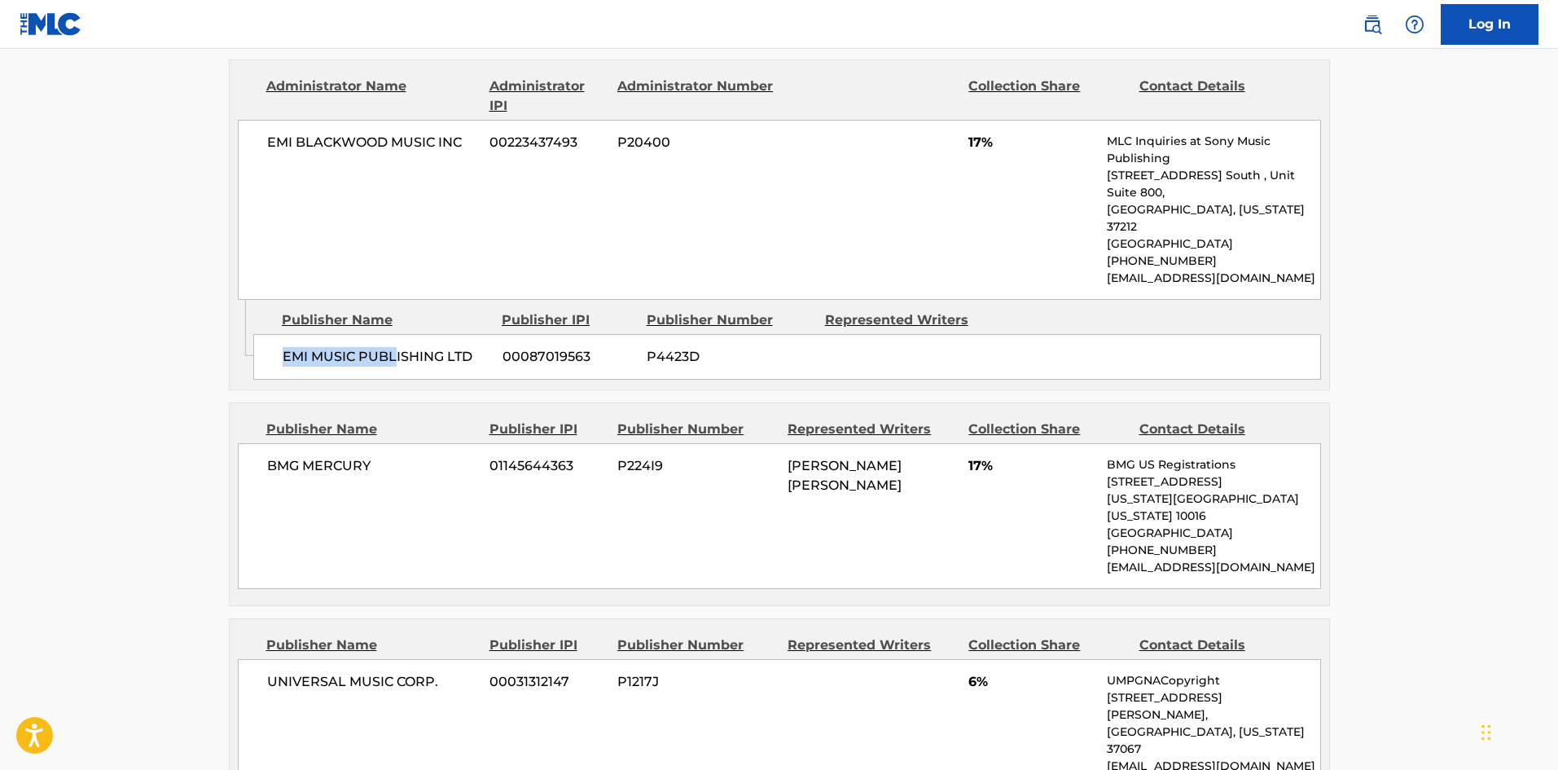
scroll to position [1466, 0]
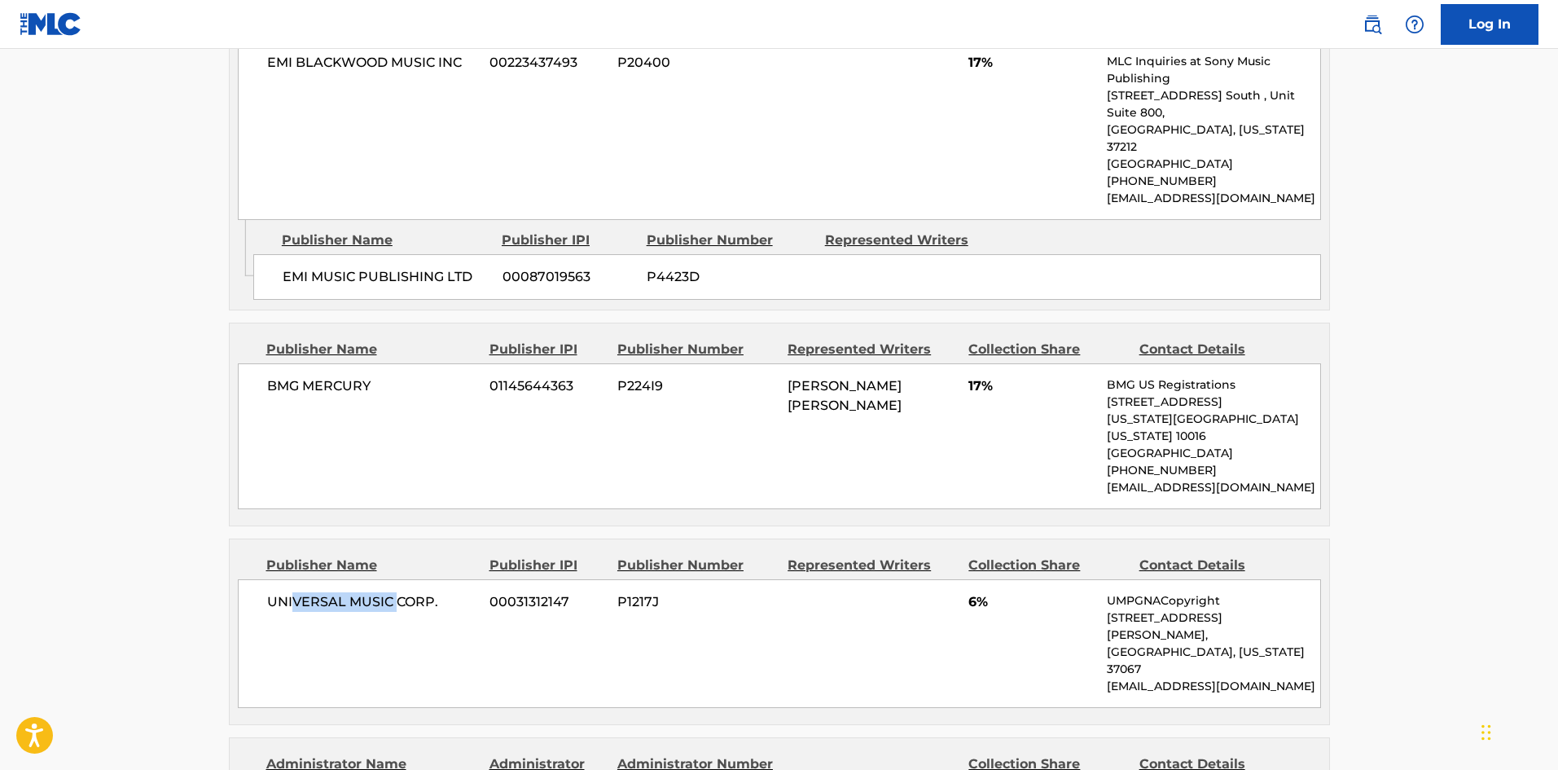
drag, startPoint x: 291, startPoint y: 527, endPoint x: 399, endPoint y: 520, distance: 108.5
click at [399, 579] on div "UNIVERSAL MUSIC CORP. 00031312147 P1217J 6% UMPGNACopyright [STREET_ADDRESS][PE…" at bounding box center [779, 643] width 1083 height 129
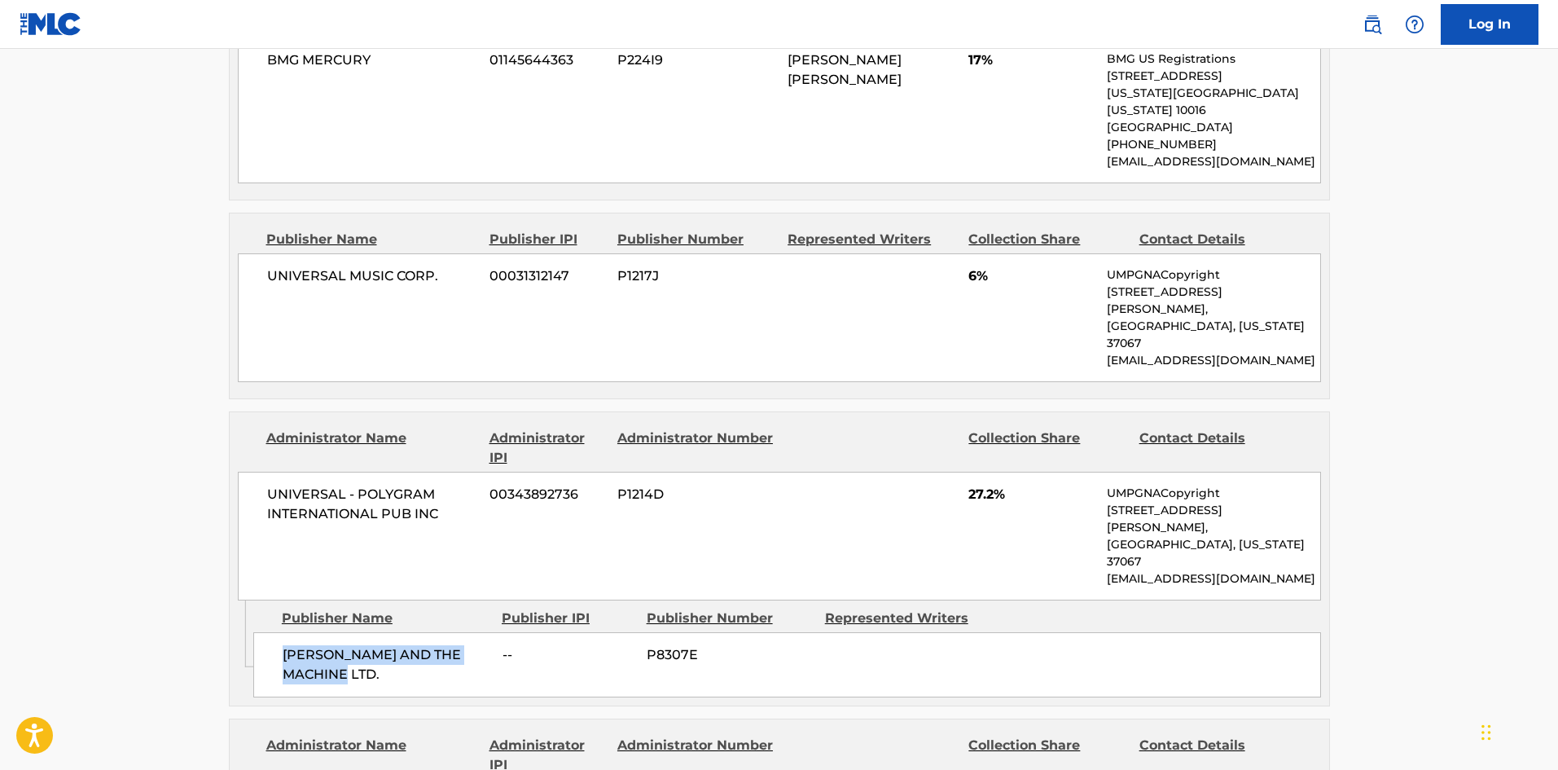
drag, startPoint x: 313, startPoint y: 500, endPoint x: 358, endPoint y: 520, distance: 49.9
click at [358, 645] on span "[PERSON_NAME] AND THE MACHINE LTD." at bounding box center [387, 664] width 208 height 39
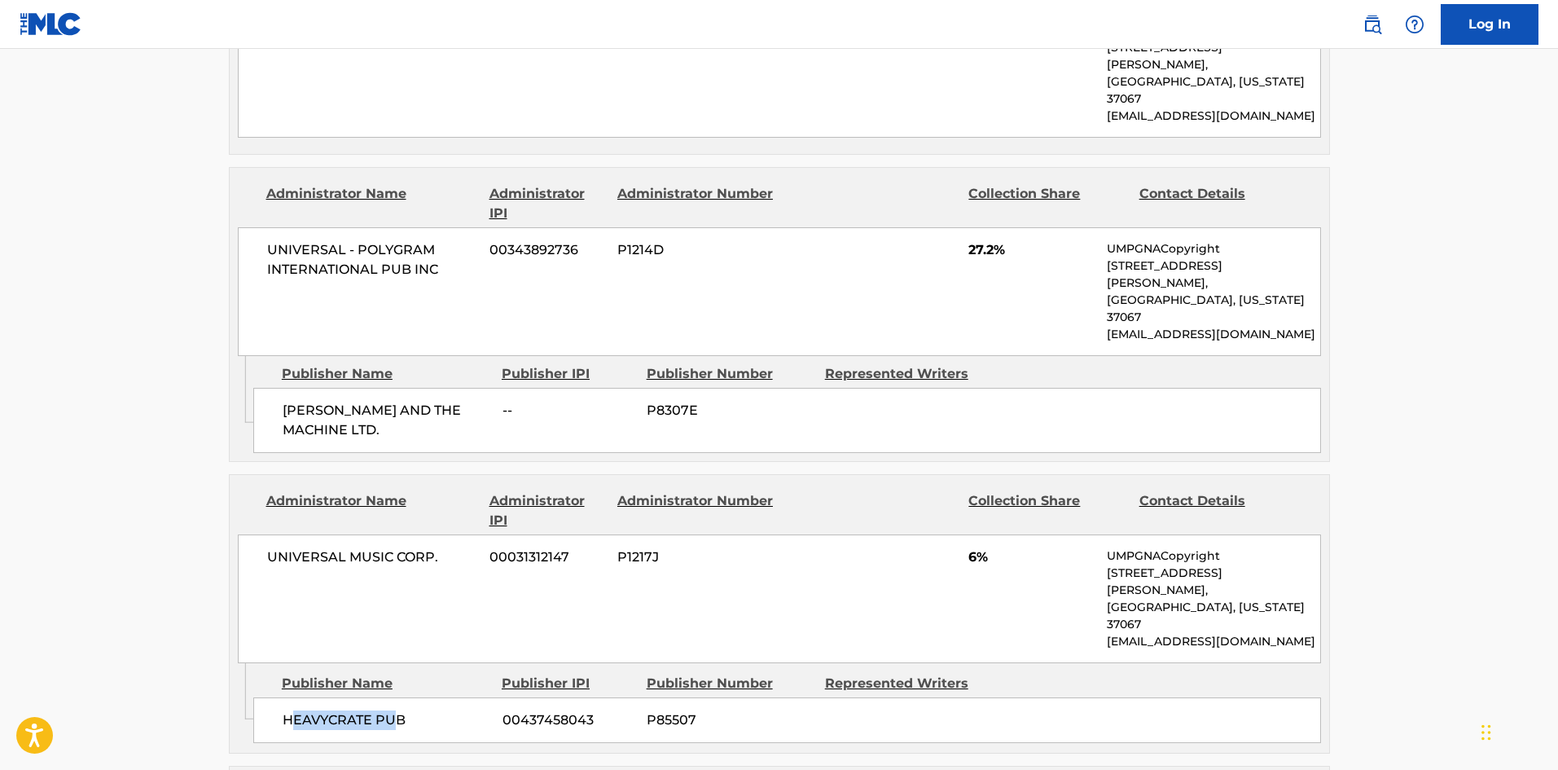
drag, startPoint x: 296, startPoint y: 510, endPoint x: 400, endPoint y: 539, distance: 108.3
click at [400, 697] on div "HEAVYCRATE PUB 00437458043 P85507" at bounding box center [787, 720] width 1068 height 46
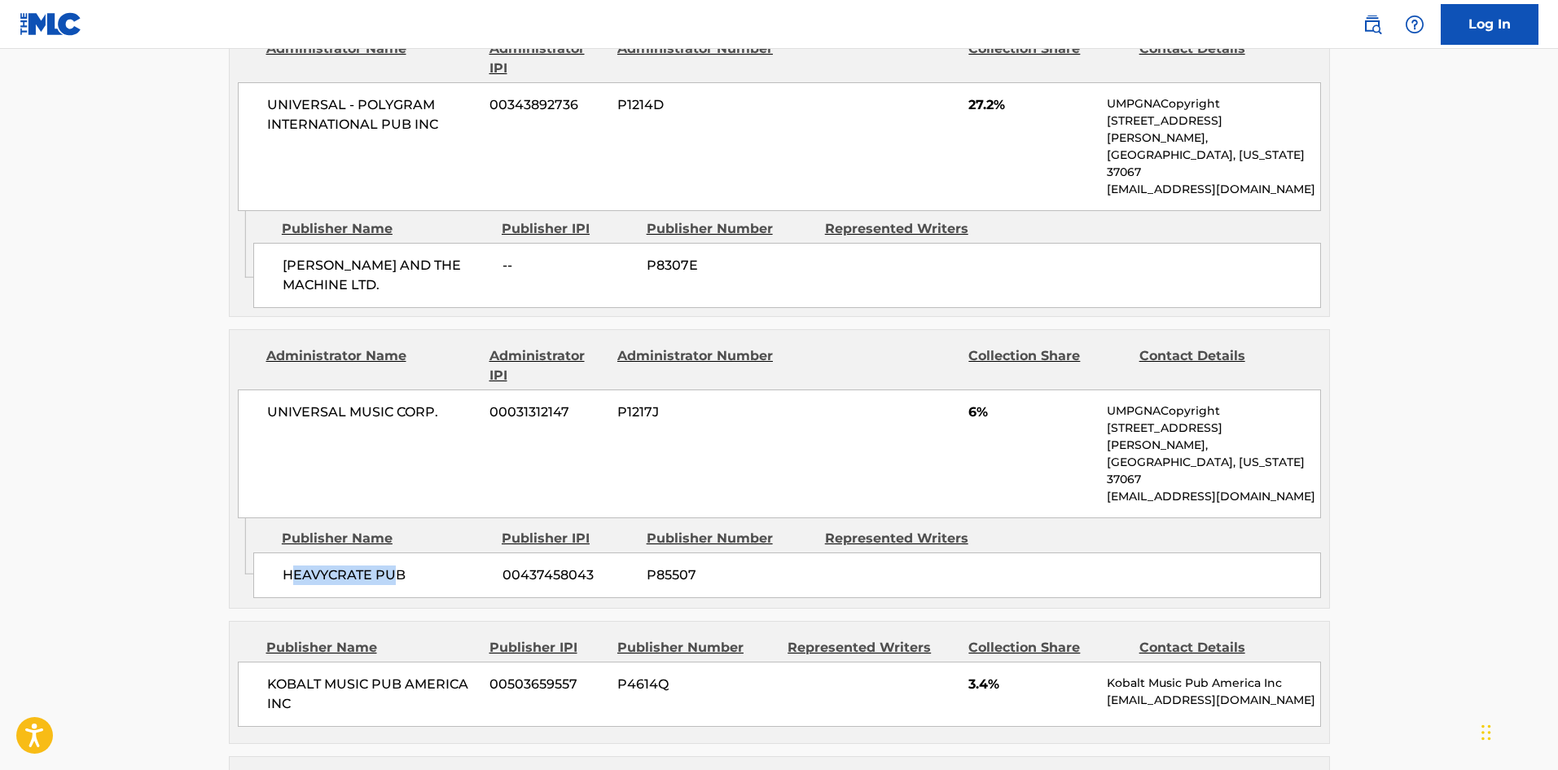
scroll to position [2362, 0]
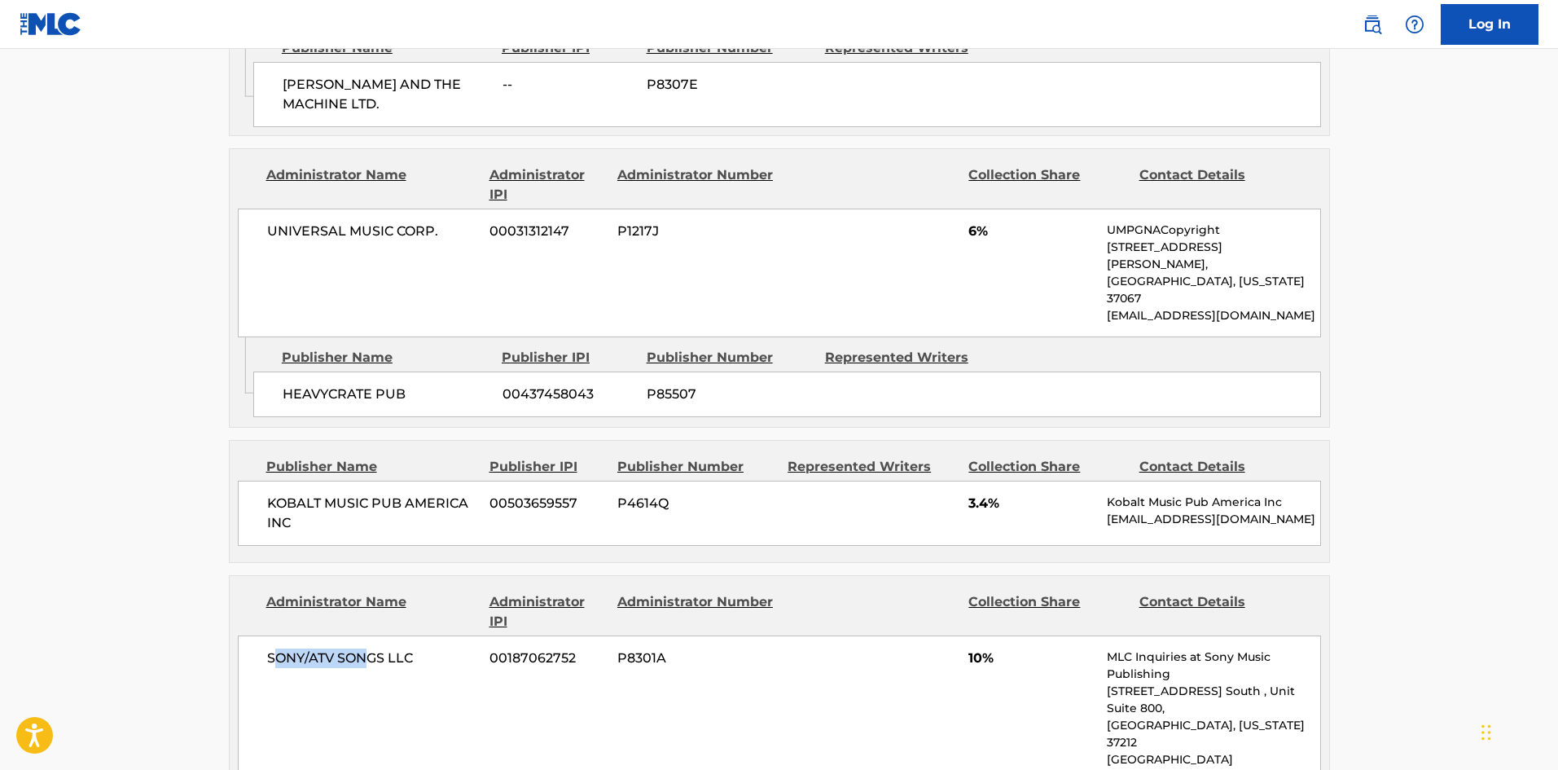
drag, startPoint x: 276, startPoint y: 463, endPoint x: 371, endPoint y: 475, distance: 96.1
click at [371, 648] on span "SONY/ATV SONGS LLC" at bounding box center [372, 658] width 211 height 20
drag, startPoint x: 307, startPoint y: 306, endPoint x: 417, endPoint y: 348, distance: 117.5
click at [417, 481] on div "KOBALT MUSIC PUB AMERICA INC 00503659557 P4614Q 3.4% Kobalt Music Pub America I…" at bounding box center [779, 513] width 1083 height 65
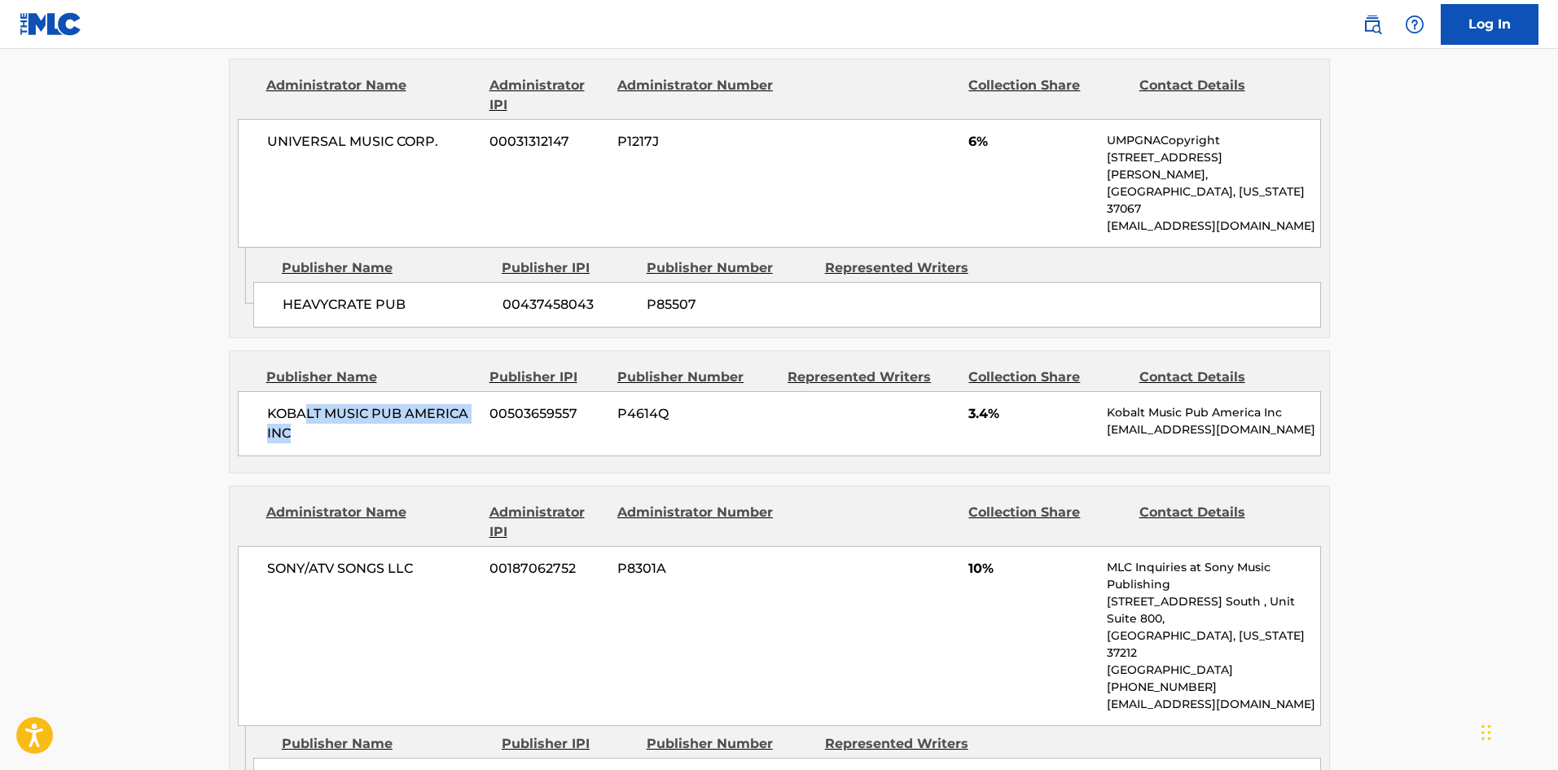
scroll to position [2606, 0]
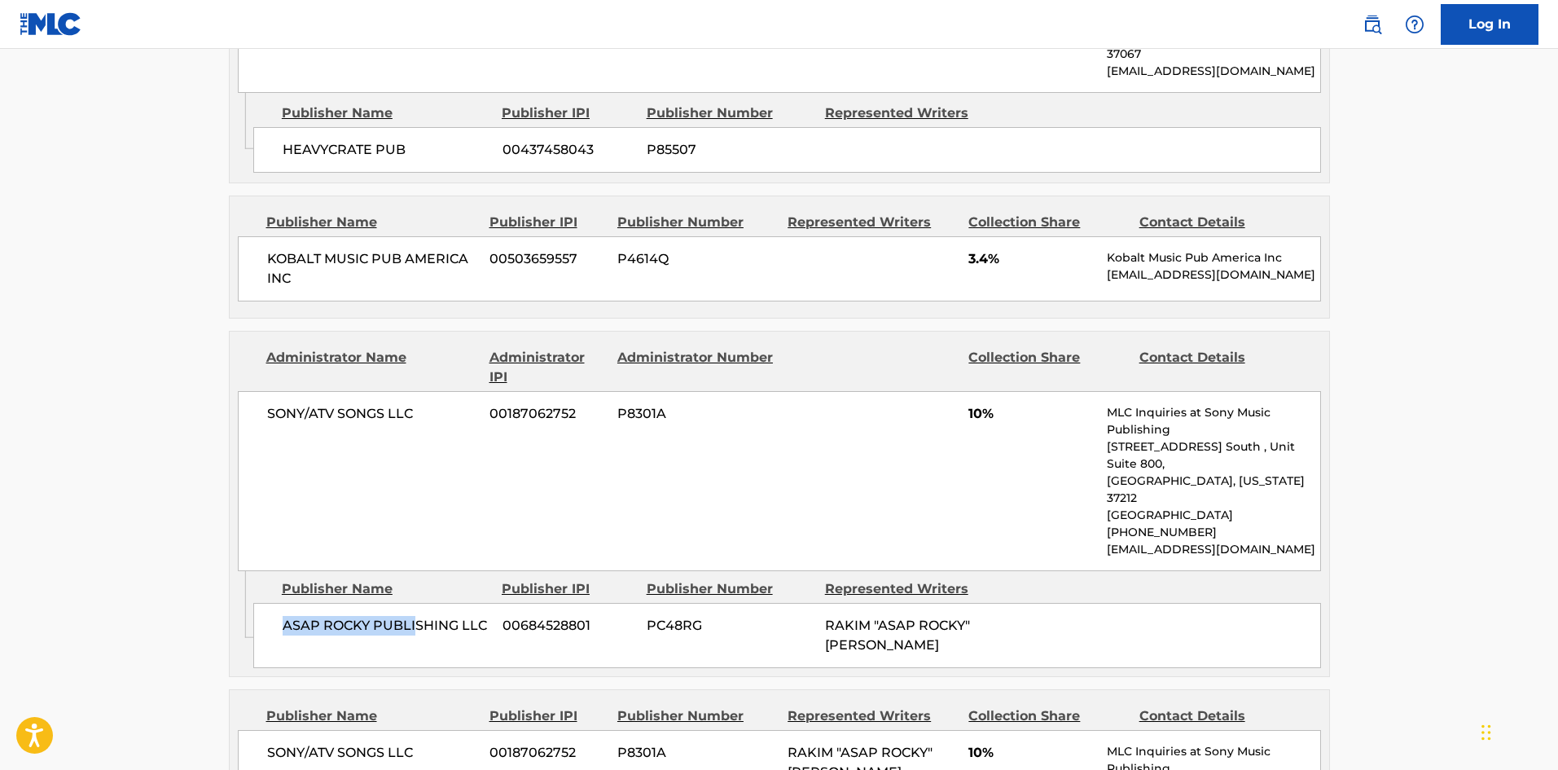
drag, startPoint x: 279, startPoint y: 398, endPoint x: 411, endPoint y: 440, distance: 139.1
click at [418, 603] on div "ASAP ROCKY PUBLISHING LLC 00684528801 PC48RG RAKIM "ASAP ROCKY" [PERSON_NAME]" at bounding box center [787, 635] width 1068 height 65
drag, startPoint x: 334, startPoint y: 538, endPoint x: 385, endPoint y: 521, distance: 53.8
click at [380, 743] on span "SONY/ATV SONGS LLC" at bounding box center [372, 753] width 211 height 20
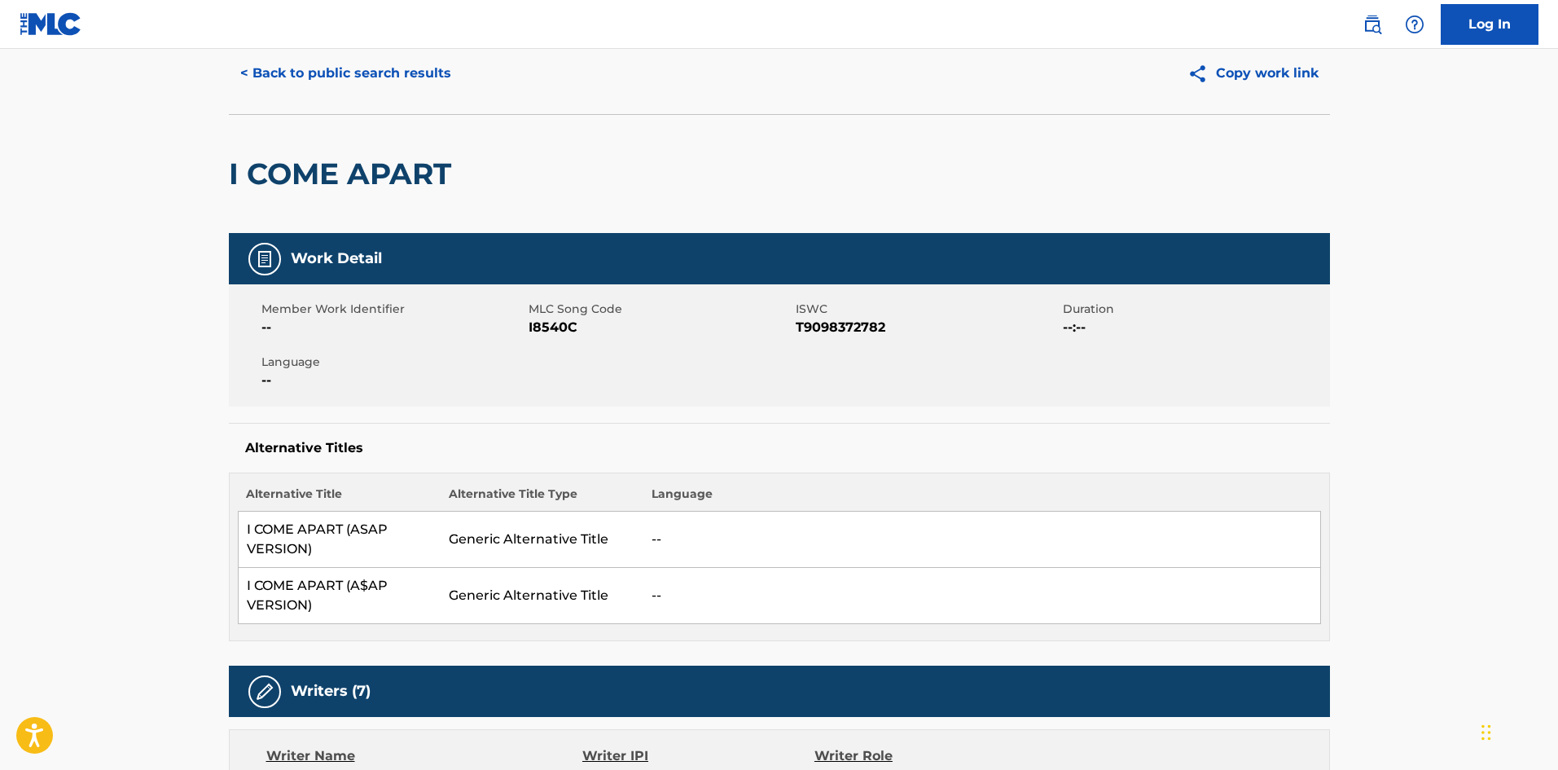
scroll to position [81, 0]
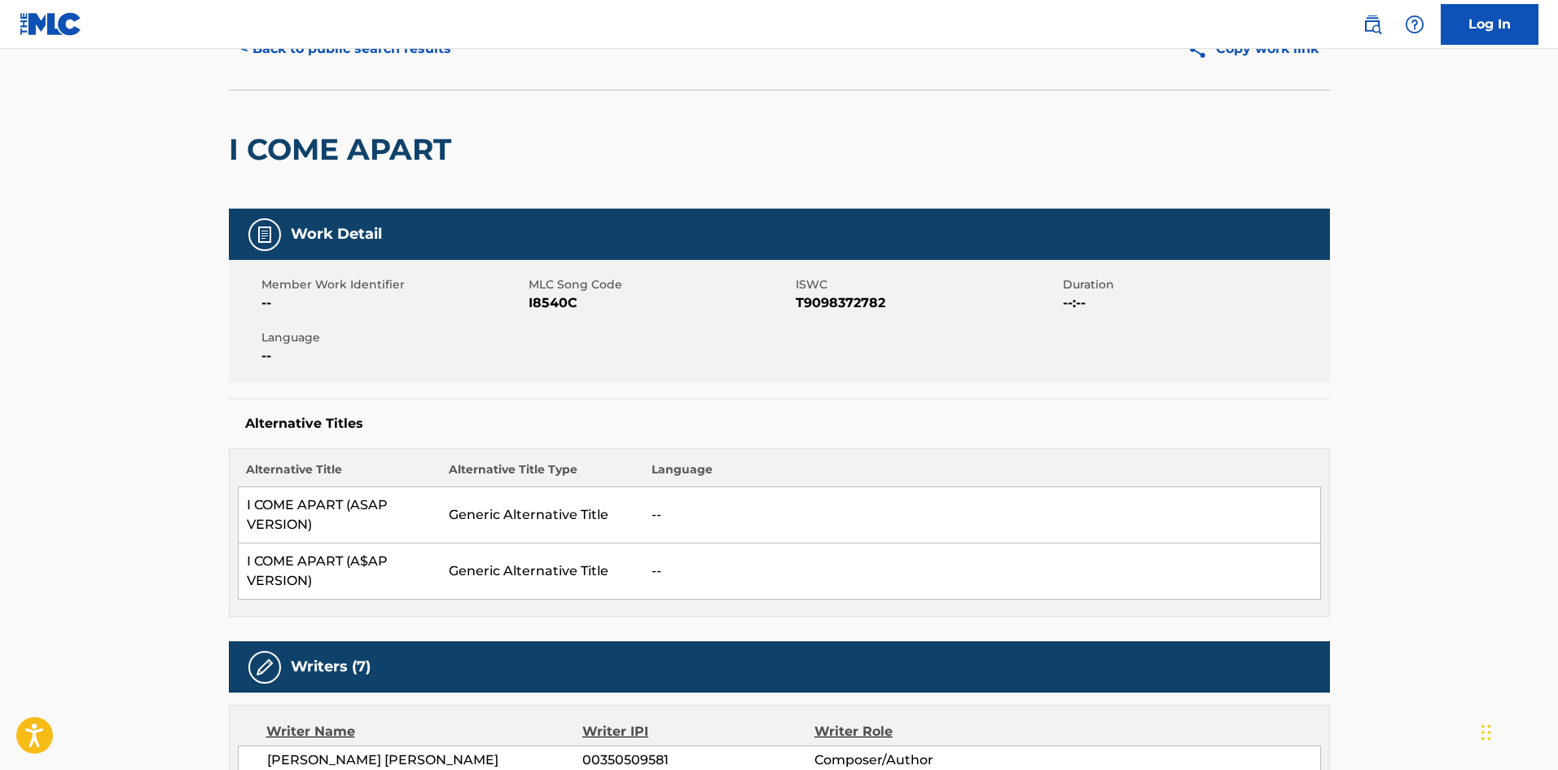
click at [349, 51] on button "< Back to public search results" at bounding box center [346, 49] width 234 height 41
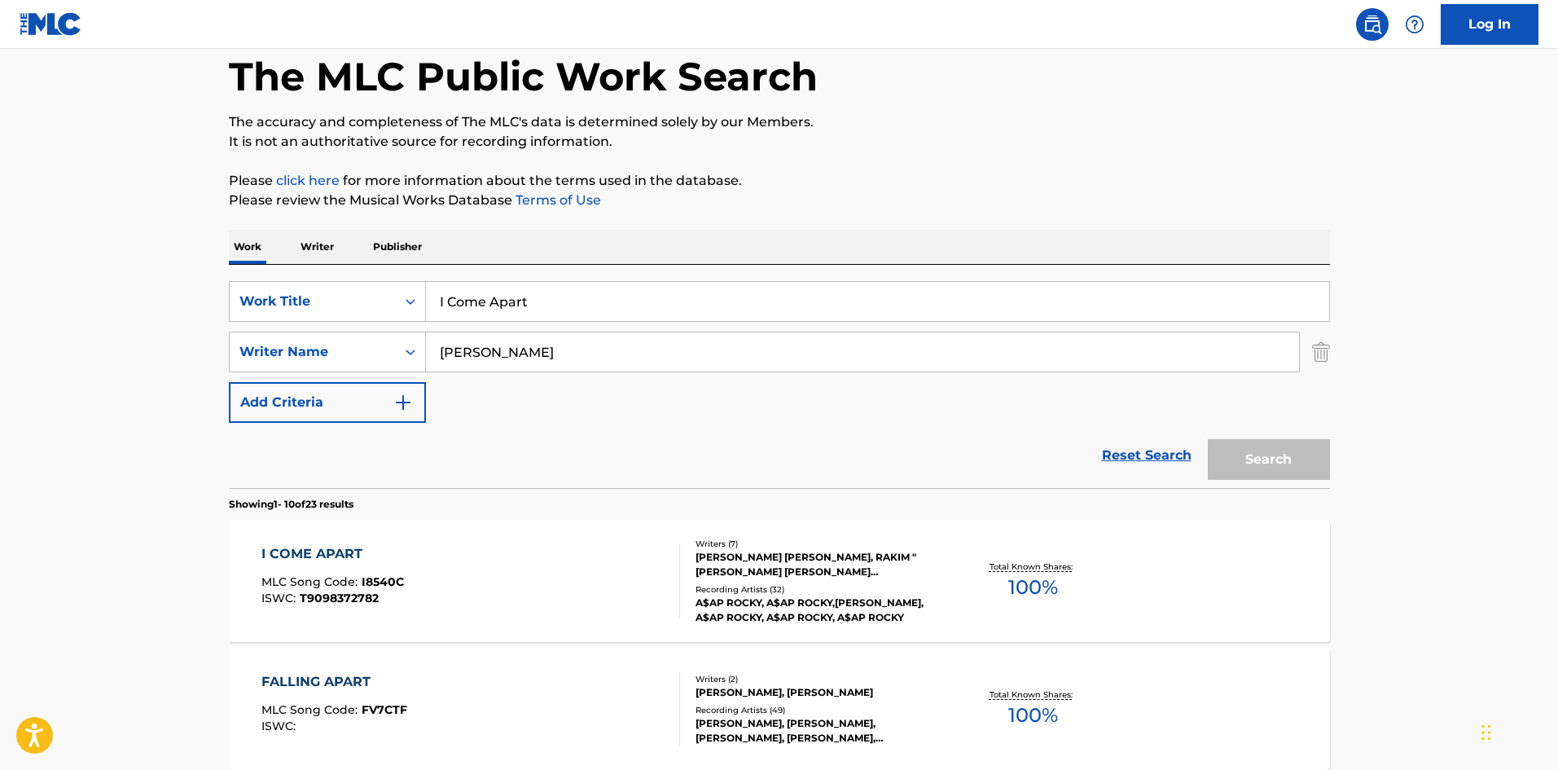
scroll to position [163, 0]
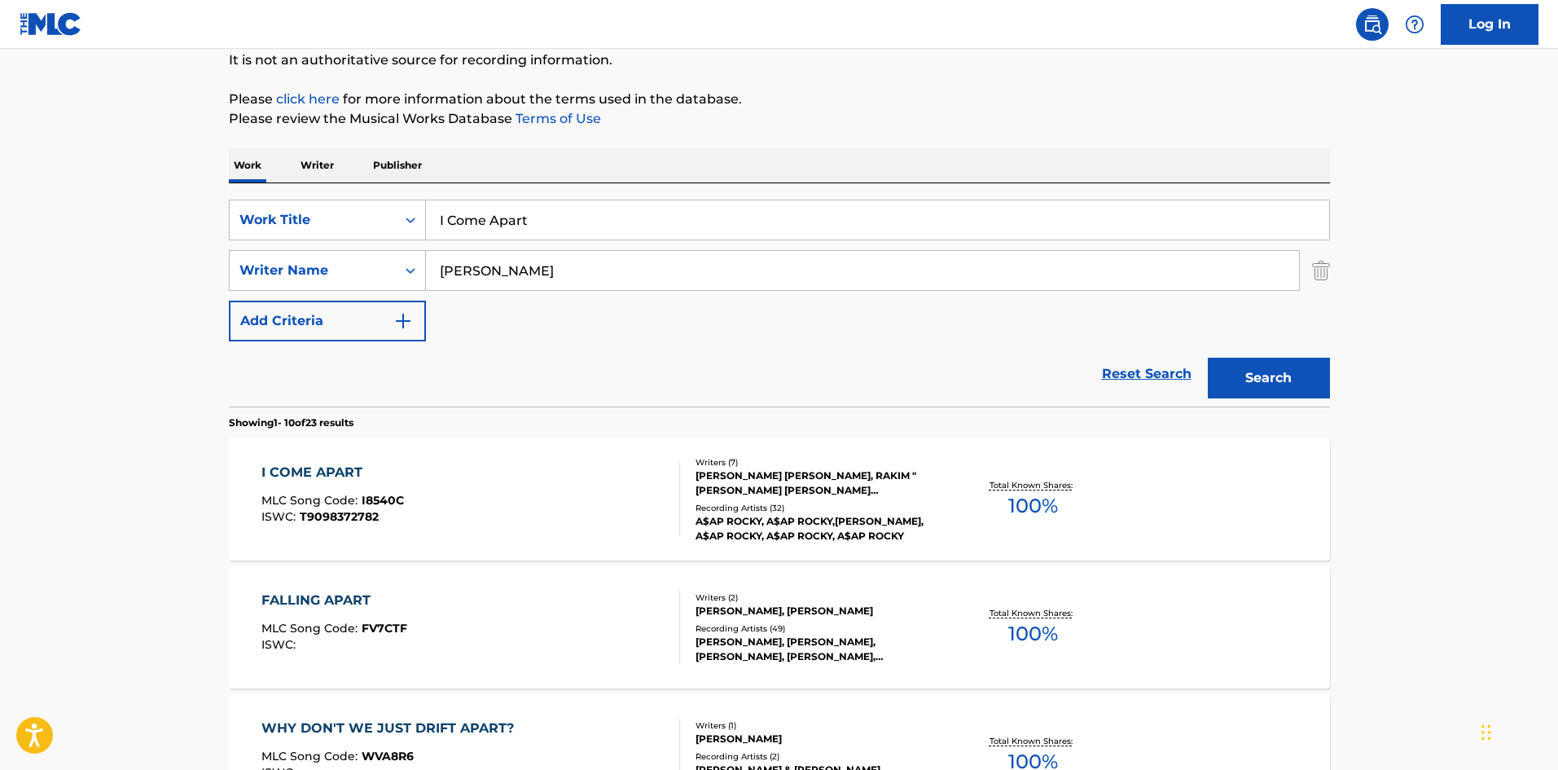
drag, startPoint x: 589, startPoint y: 235, endPoint x: 125, endPoint y: 219, distance: 464.5
paste input "LONG LIVE A$AP"
type input "LONG LIVE A$AP"
drag, startPoint x: 605, startPoint y: 275, endPoint x: 345, endPoint y: 271, distance: 260.7
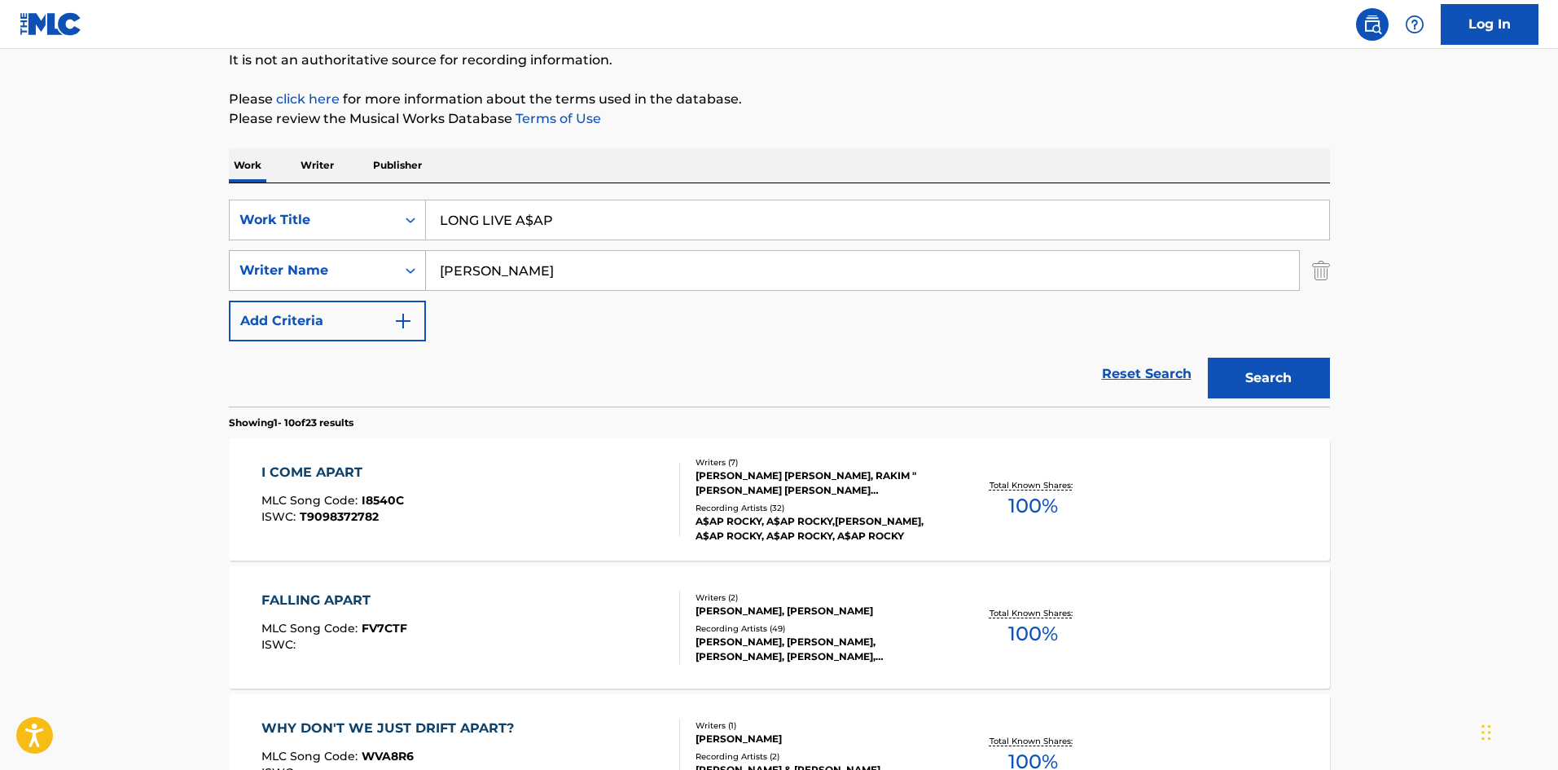
click at [279, 282] on div "SearchWithCriteriad277ef1f-aa7c-442a-bbe8-2a85766b2b26 Writer Name [PERSON_NAME]" at bounding box center [779, 270] width 1101 height 41
paste input "[PERSON_NAME]"
type input "[PERSON_NAME]"
click at [1272, 376] on button "Search" at bounding box center [1269, 378] width 122 height 41
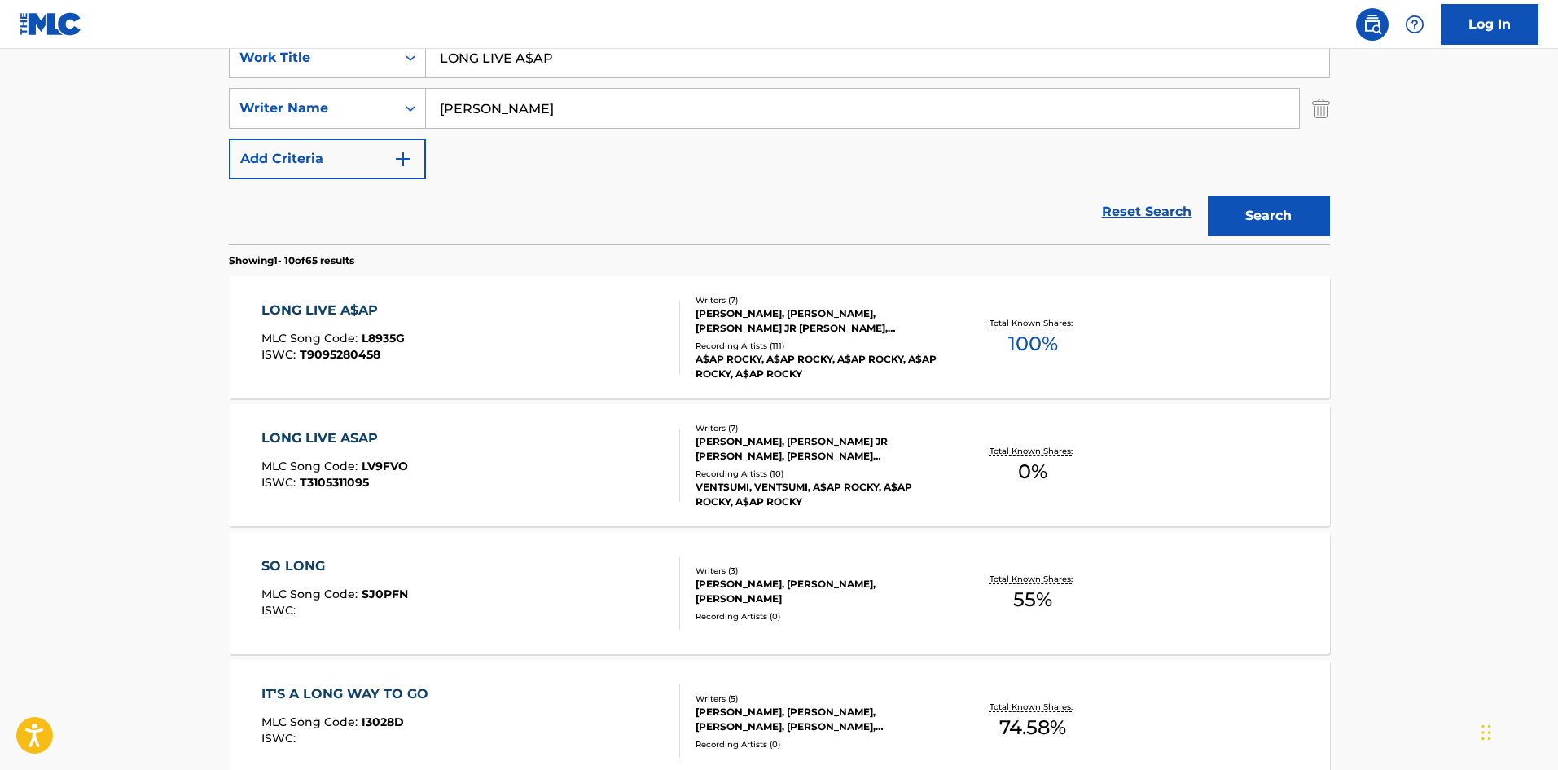
scroll to position [326, 0]
click at [332, 301] on div "LONG LIVE A$AP" at bounding box center [332, 310] width 143 height 20
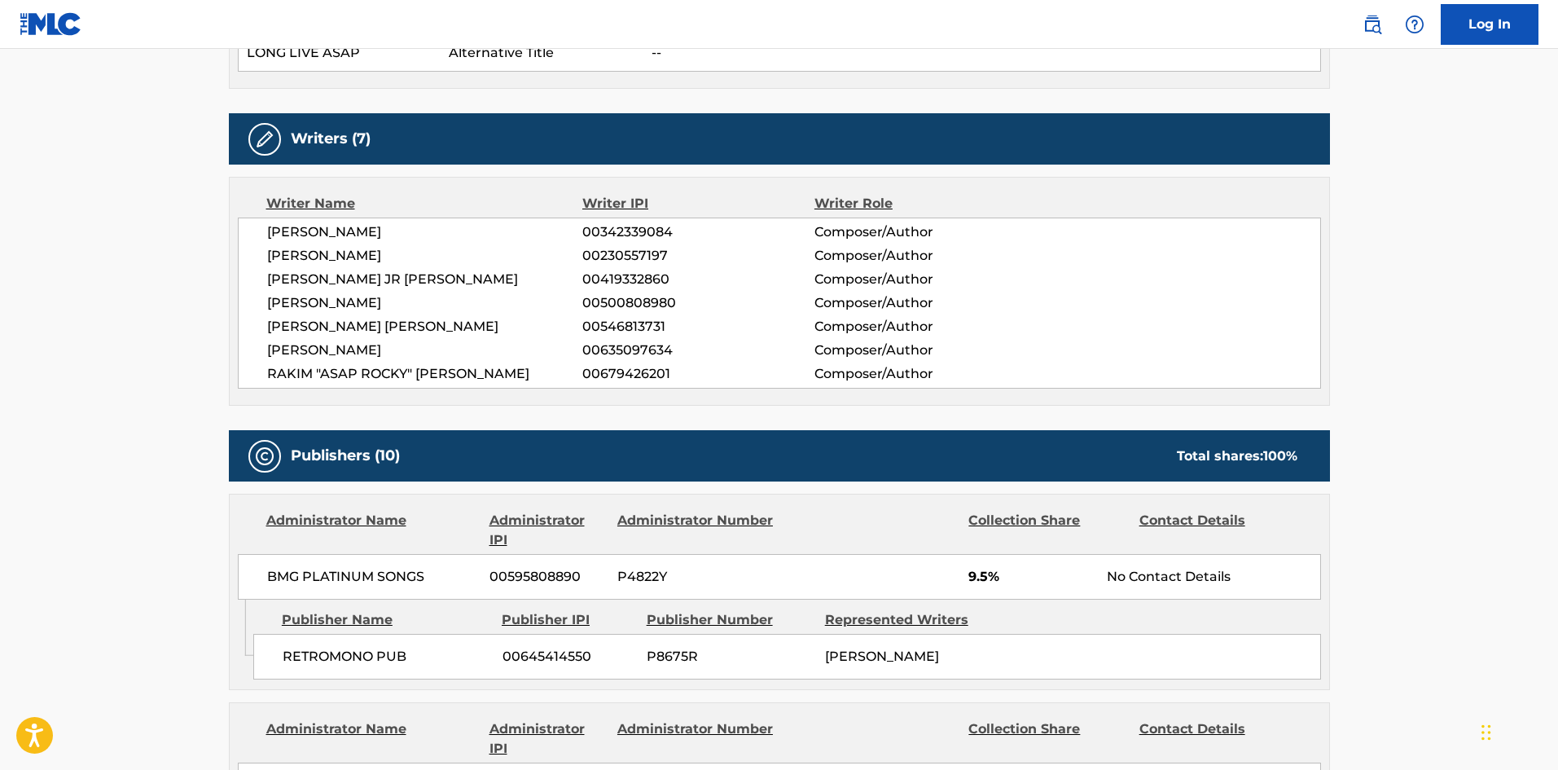
scroll to position [814, 0]
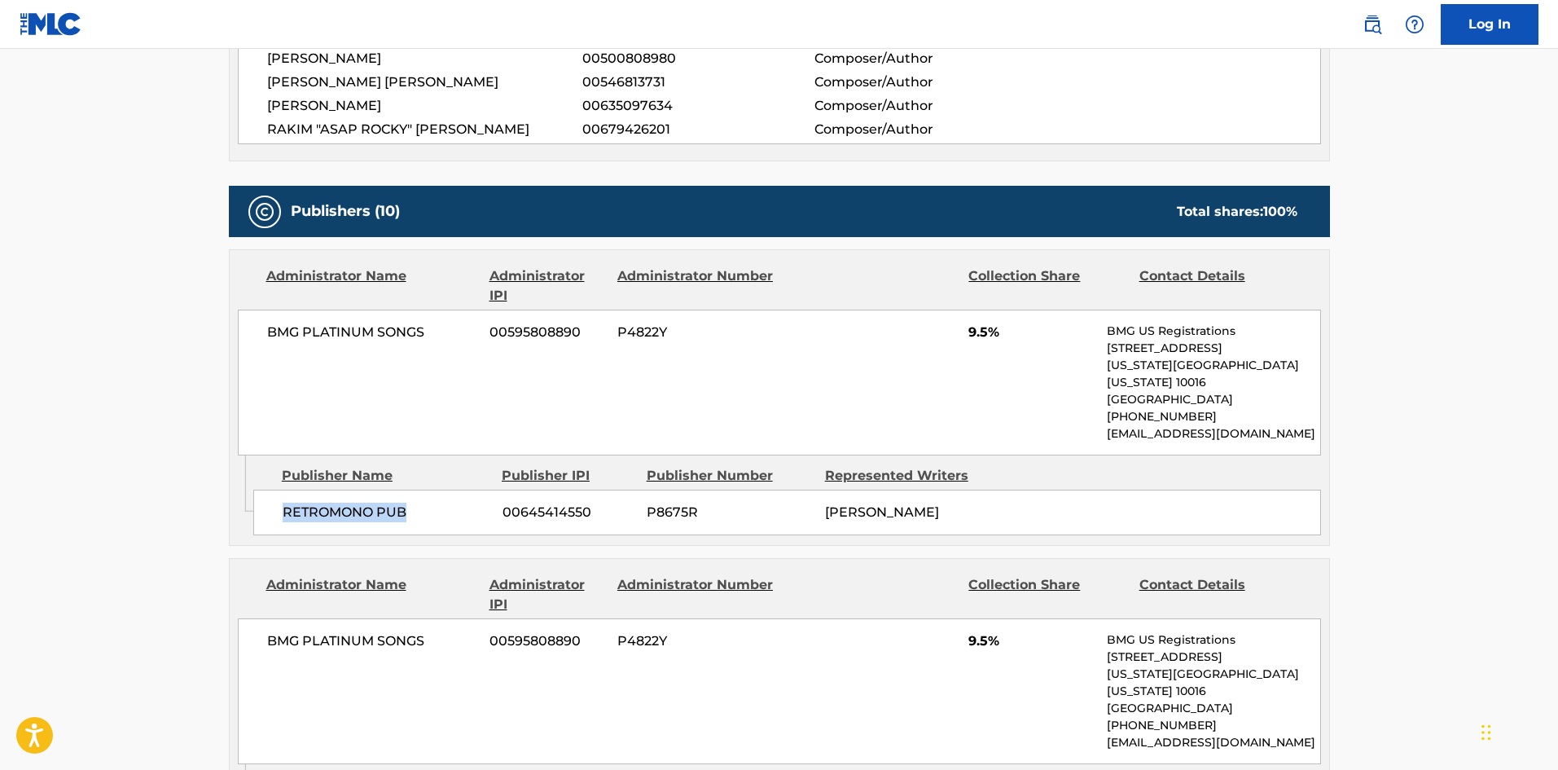
drag, startPoint x: 286, startPoint y: 494, endPoint x: 462, endPoint y: 484, distance: 176.2
click at [462, 489] on div "RETROMONO PUB 00645414550 P8675R [PERSON_NAME]" at bounding box center [787, 512] width 1068 height 46
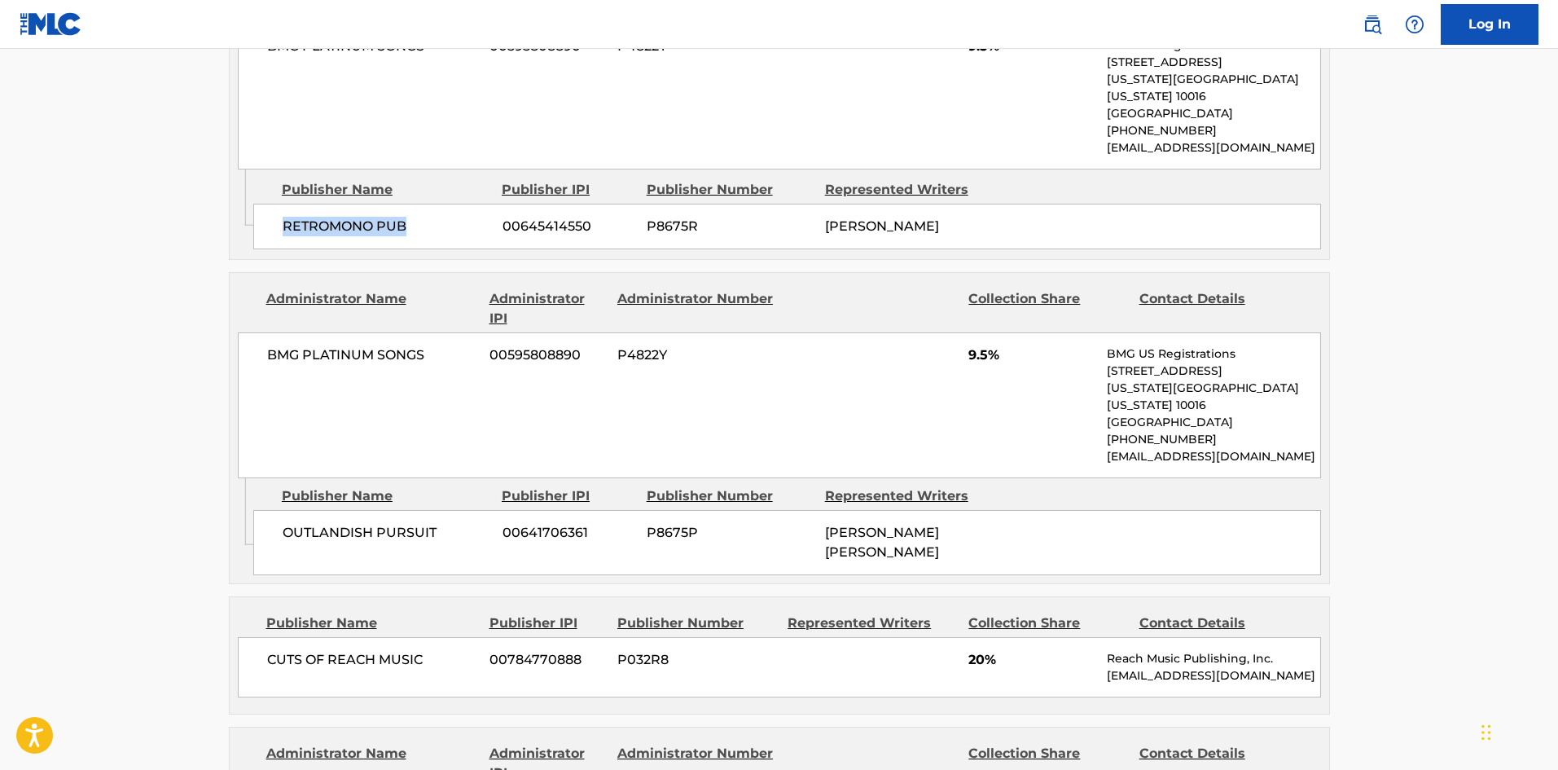
scroll to position [1140, 0]
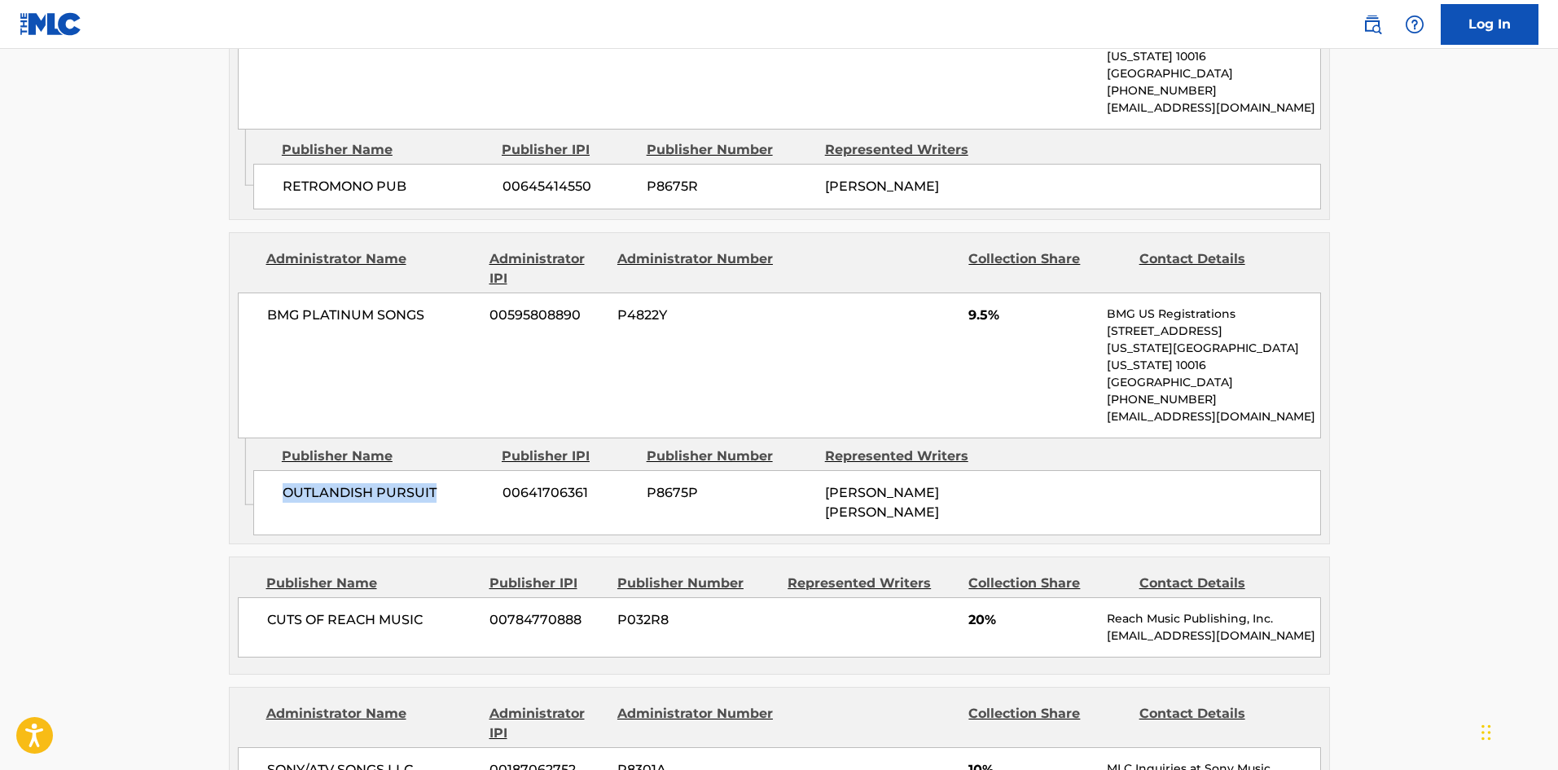
drag, startPoint x: 280, startPoint y: 464, endPoint x: 489, endPoint y: 462, distance: 209.3
click at [489, 470] on div "OUTLANDISH PURSUIT 00641706361 P8675P [PERSON_NAME] [PERSON_NAME]" at bounding box center [787, 502] width 1068 height 65
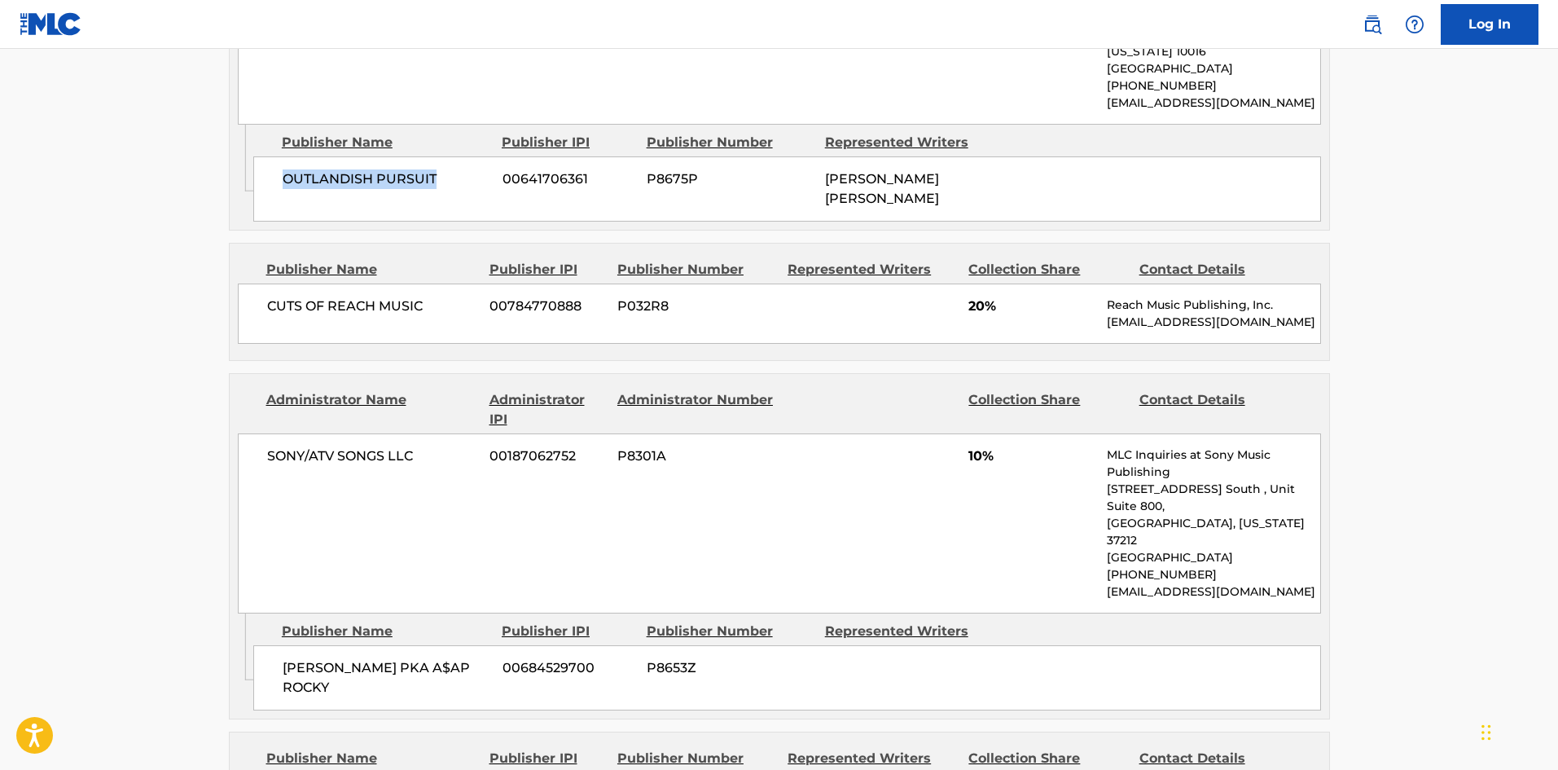
scroll to position [1466, 0]
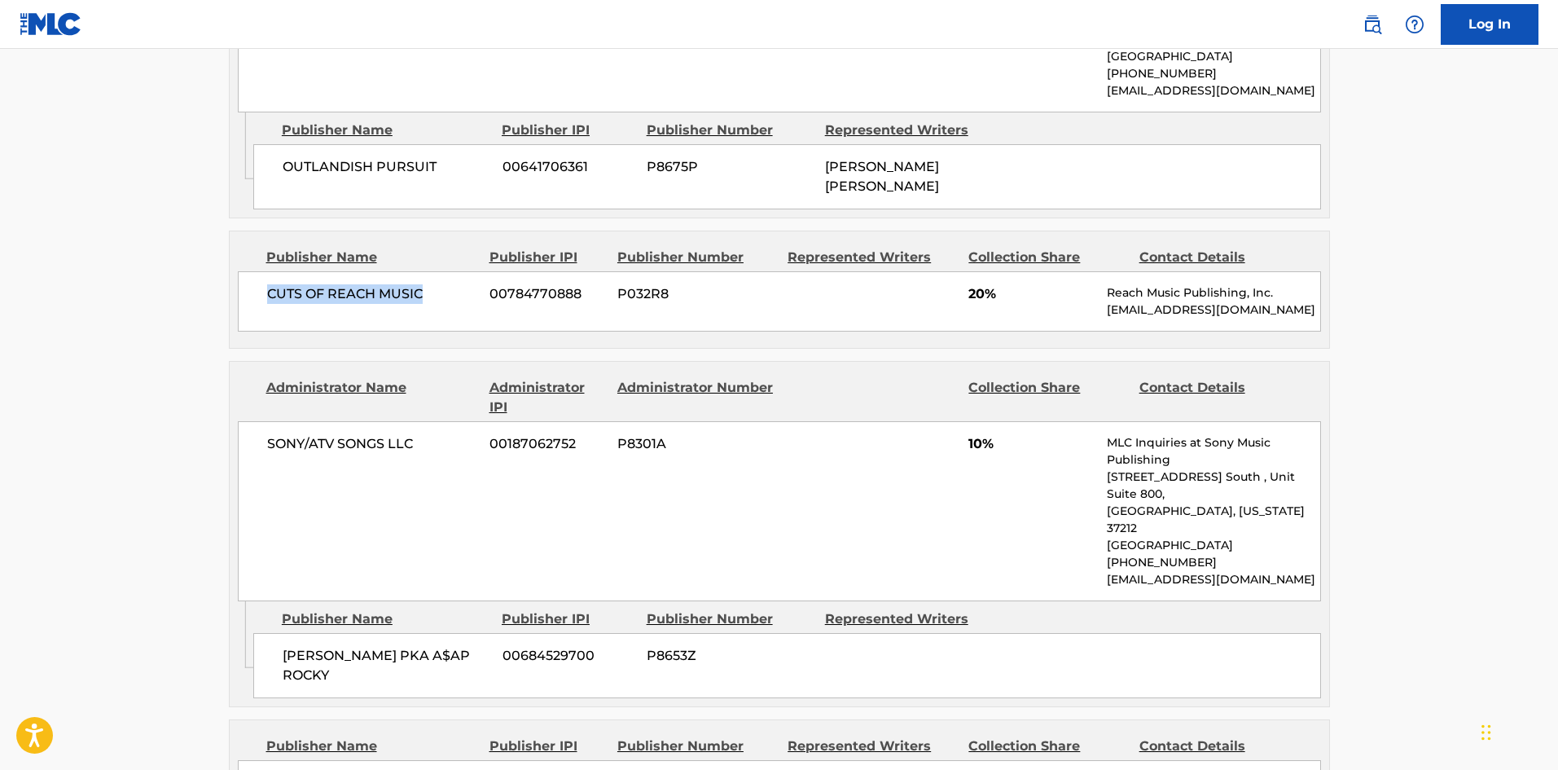
drag, startPoint x: 266, startPoint y: 244, endPoint x: 456, endPoint y: 226, distance: 190.5
click at [452, 271] on div "CUTS OF REACH MUSIC [PHONE_NUMBER] P032R8 20% Reach Music Publishing, Inc. [EMA…" at bounding box center [779, 301] width 1083 height 60
drag, startPoint x: 285, startPoint y: 573, endPoint x: 354, endPoint y: 586, distance: 70.4
click at [354, 646] on span "[PERSON_NAME] PKA A$AP ROCKY" at bounding box center [387, 665] width 208 height 39
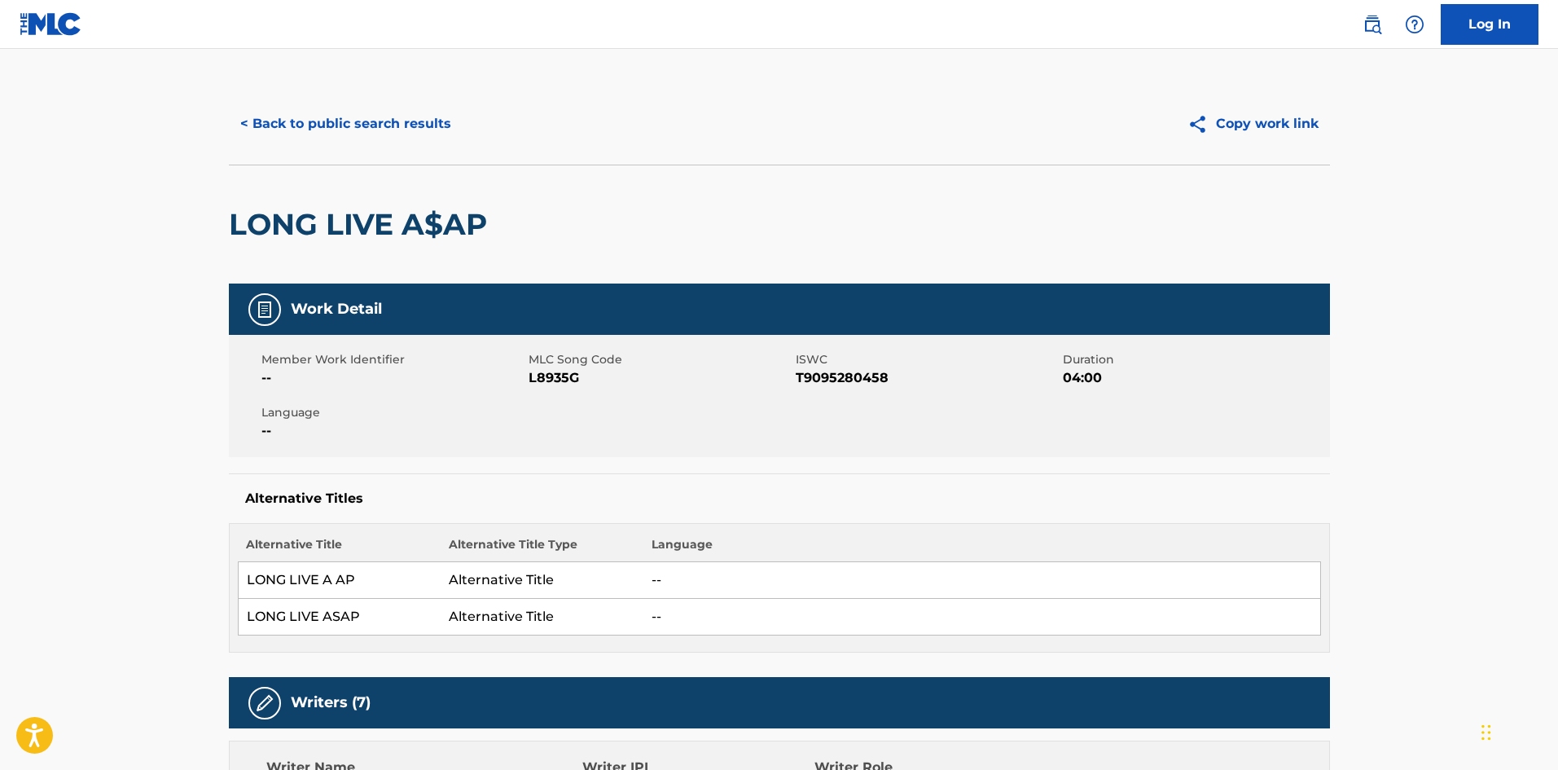
scroll to position [0, 0]
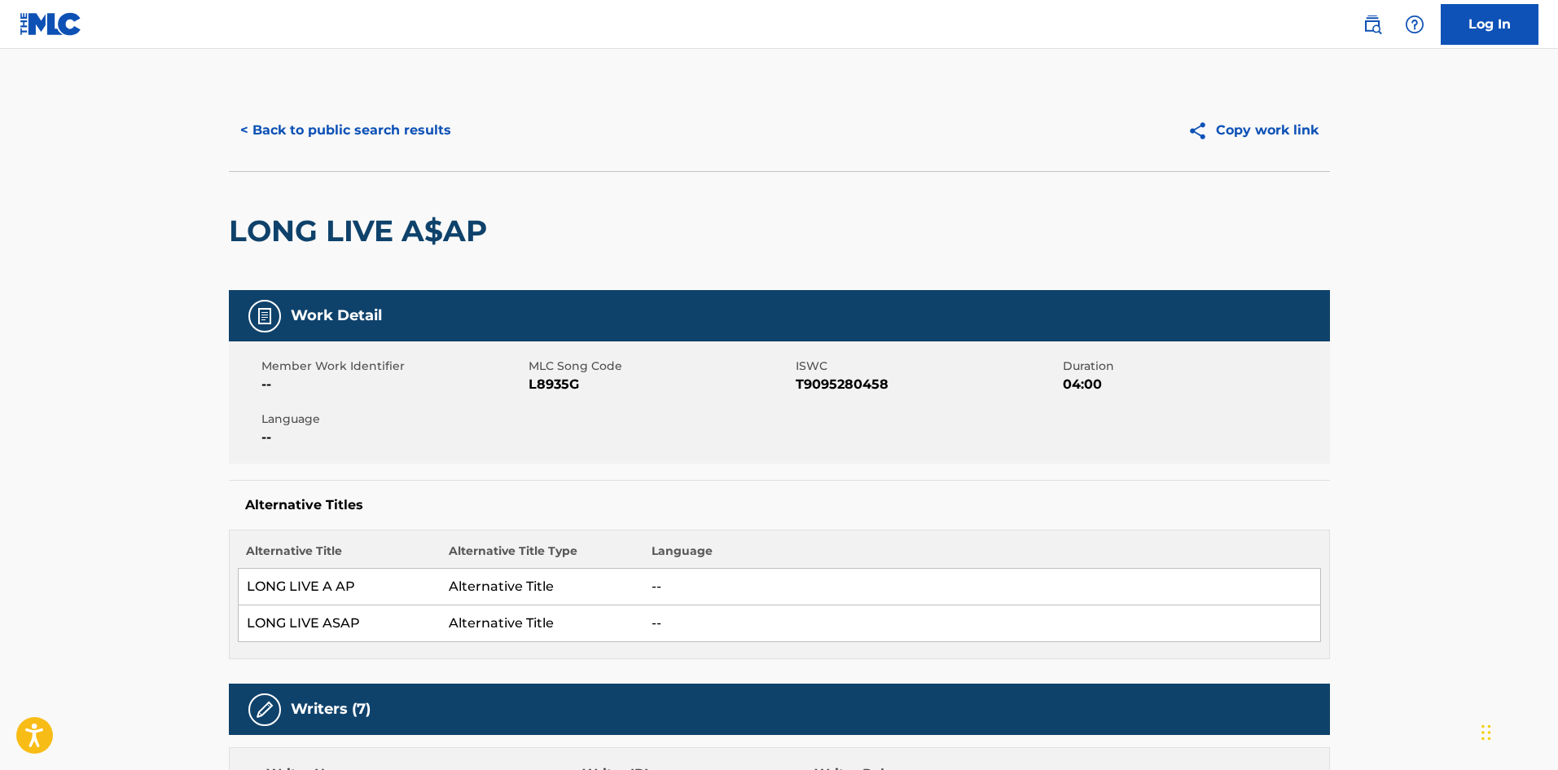
click at [380, 127] on button "< Back to public search results" at bounding box center [346, 130] width 234 height 41
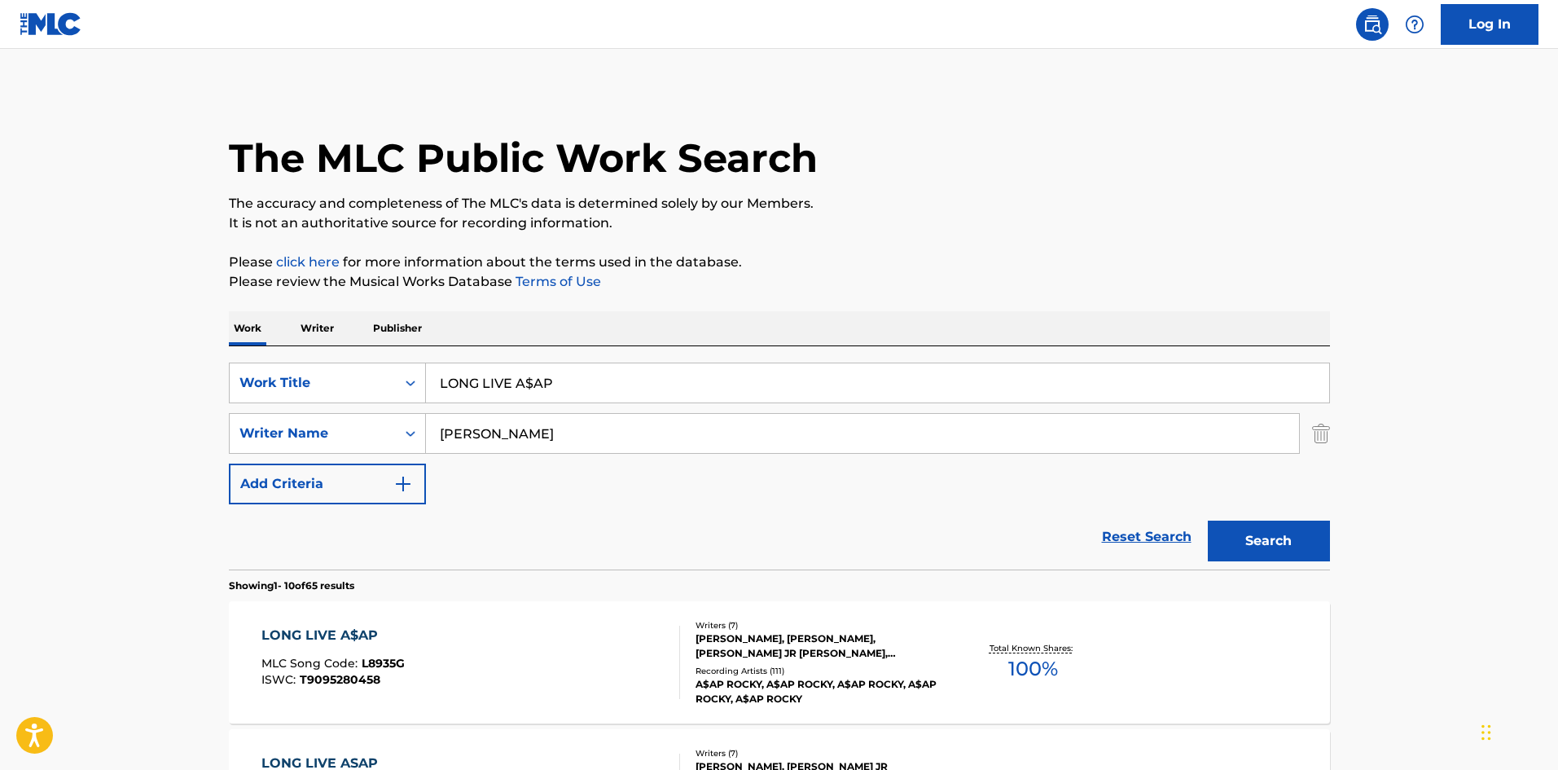
scroll to position [326, 0]
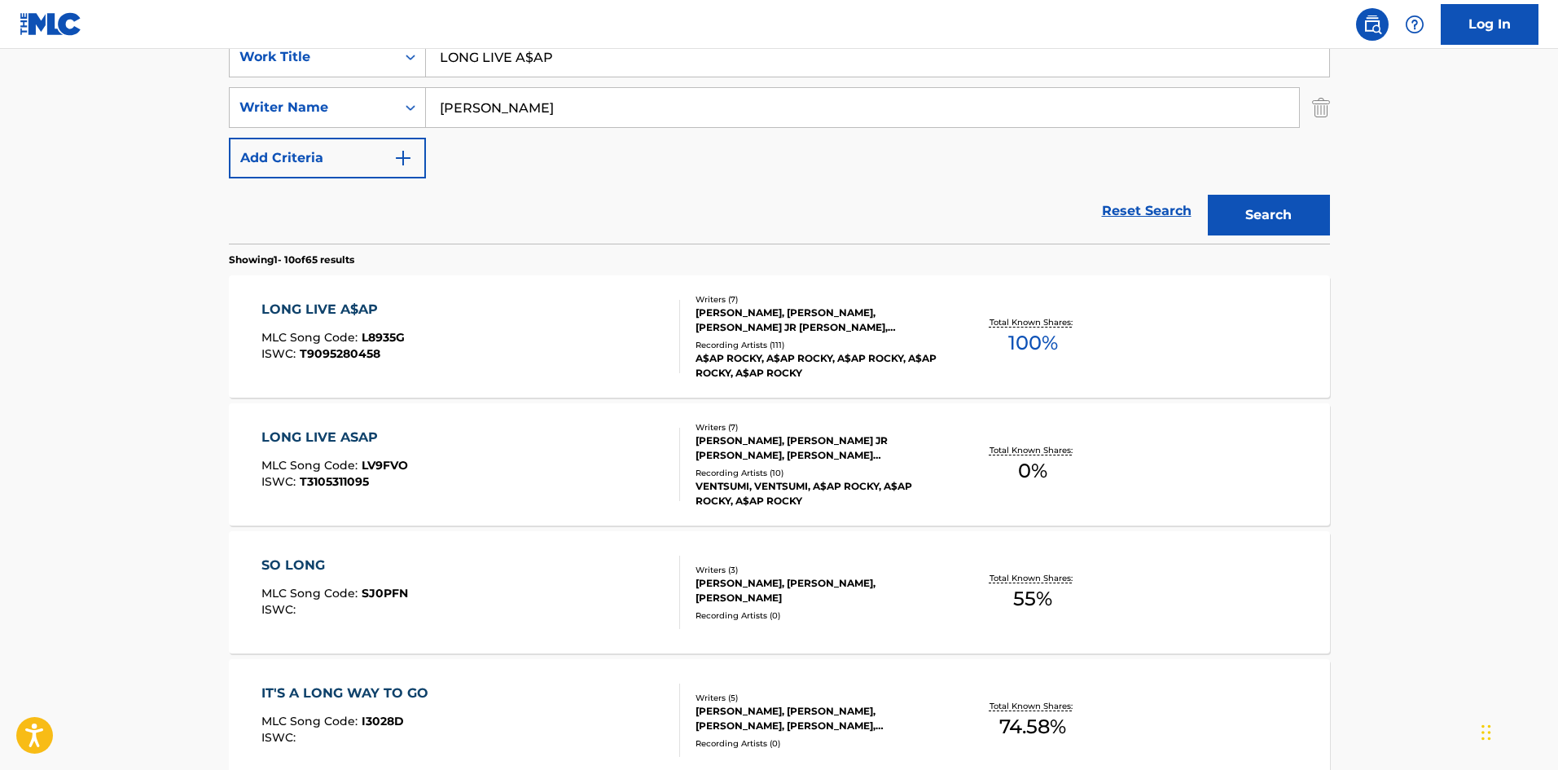
drag, startPoint x: 608, startPoint y: 57, endPoint x: 213, endPoint y: 46, distance: 394.3
click at [216, 50] on div "The MLC Public Work Search The accuracy and completeness of The MLC's data is d…" at bounding box center [779, 698] width 1140 height 1868
paste input "ord Pretty [PERSON_NAME] 2 (Lpfj2)"
type input "Lord Pretty [PERSON_NAME] 2 (Lpfj2)"
drag, startPoint x: 423, startPoint y: 117, endPoint x: 414, endPoint y: 80, distance: 38.5
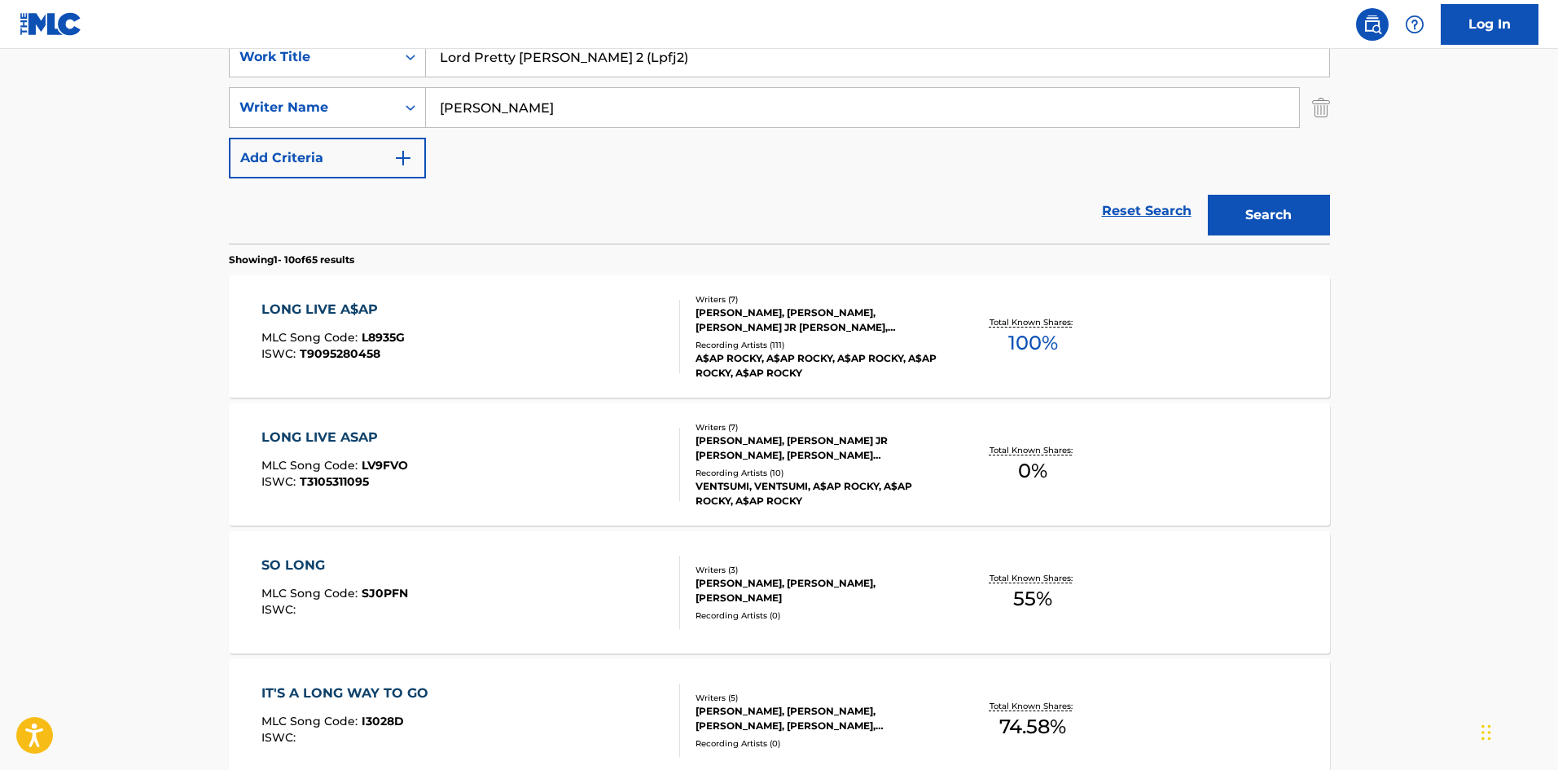
click at [114, 130] on main "The MLC Public Work Search The accuracy and completeness of The MLC's data is d…" at bounding box center [779, 681] width 1558 height 1917
paste input "[PERSON_NAME]"
click at [1250, 198] on button "Search" at bounding box center [1269, 215] width 122 height 41
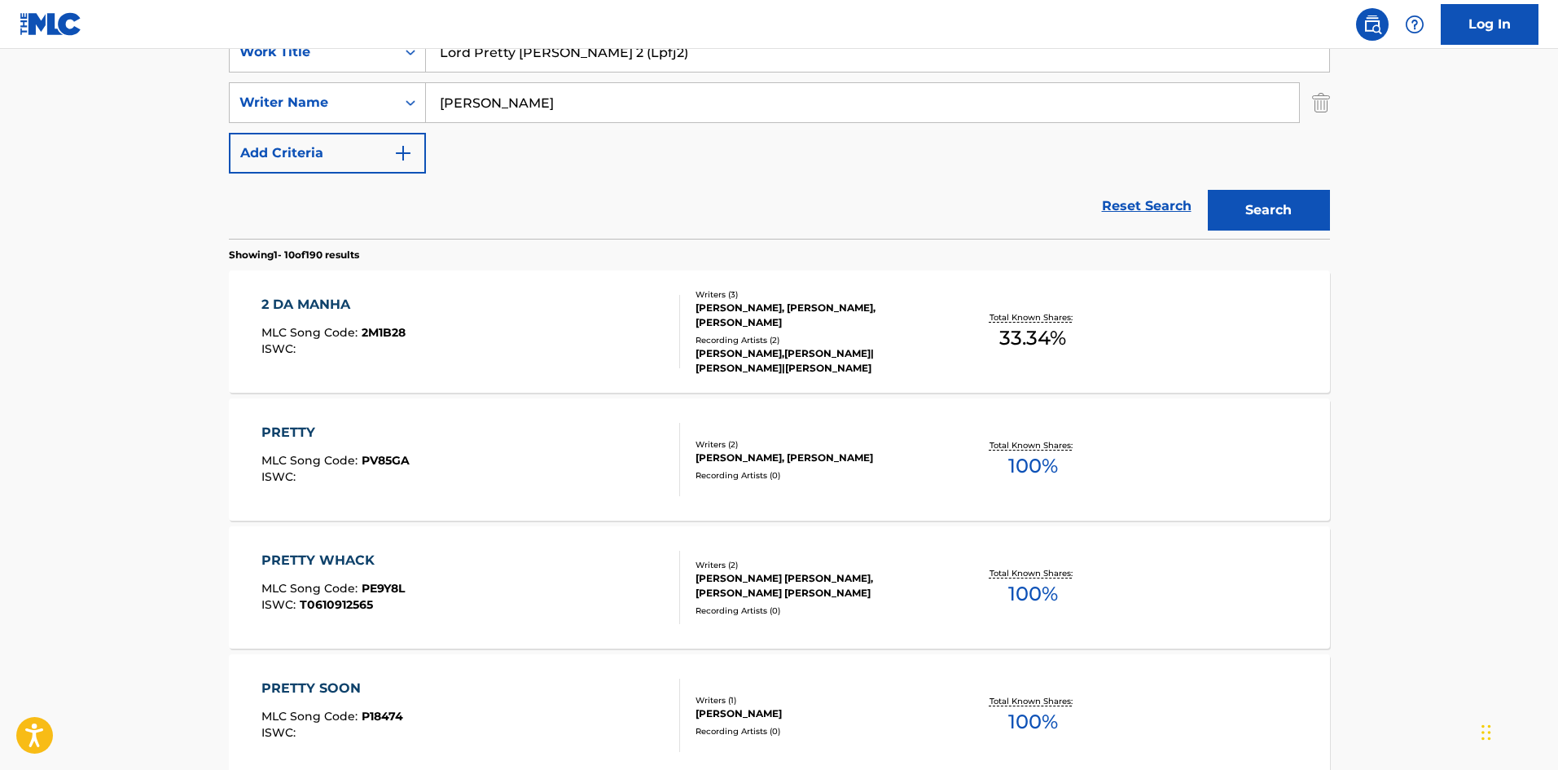
scroll to position [0, 0]
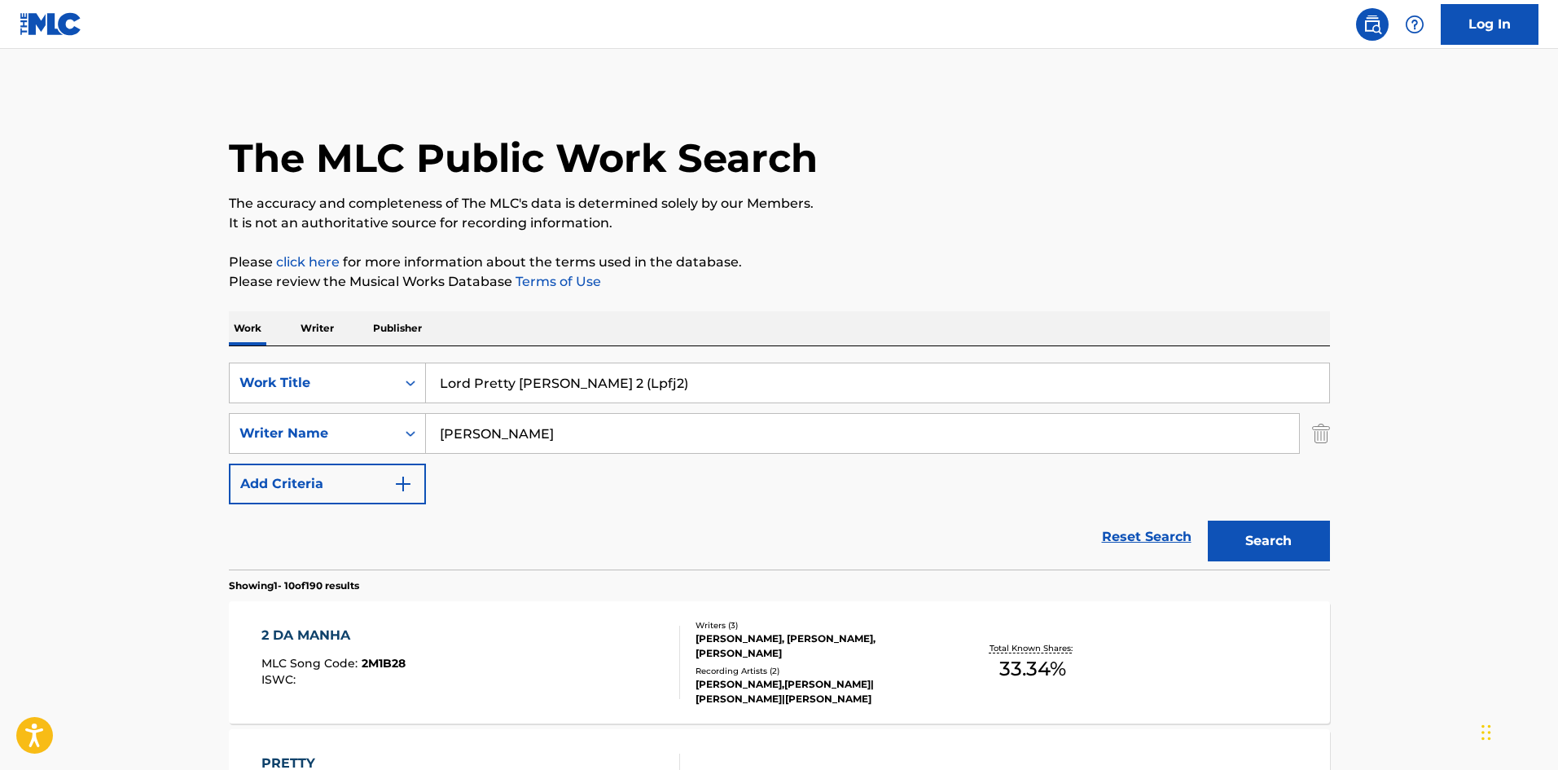
drag, startPoint x: 567, startPoint y: 440, endPoint x: 432, endPoint y: 424, distance: 135.3
click at [391, 440] on div "SearchWithCriteriad277ef1f-aa7c-442a-bbe8-2a85766b2b26 Writer Name [PERSON_NAME]" at bounding box center [779, 433] width 1101 height 41
paste input "MAYABI"
type input "MAYABI"
drag, startPoint x: 610, startPoint y: 383, endPoint x: 780, endPoint y: 375, distance: 170.4
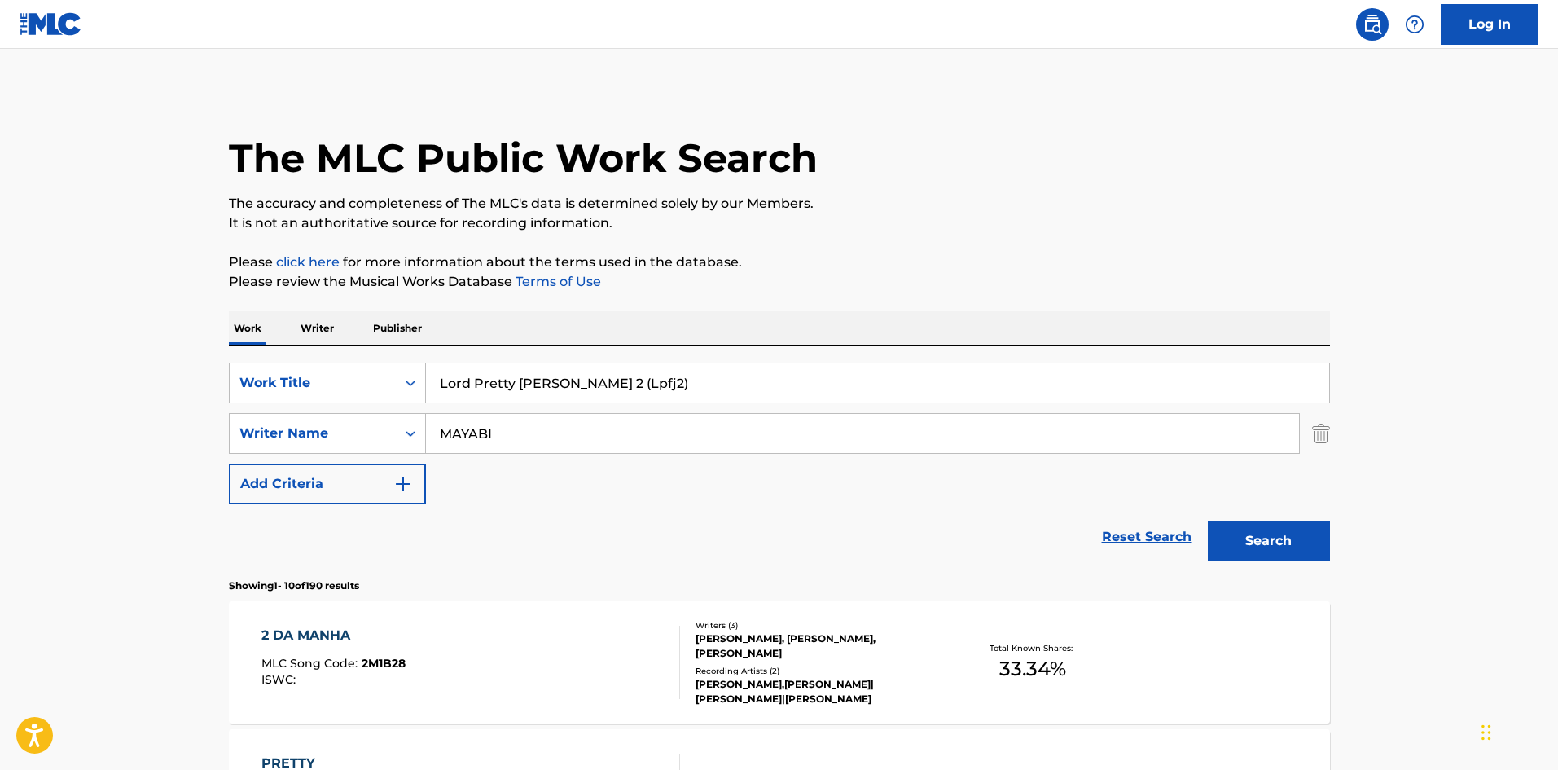
click at [780, 375] on input "Lord Pretty [PERSON_NAME] 2 (Lpfj2)" at bounding box center [877, 382] width 903 height 39
type input "Lord Pretty [PERSON_NAME] 2"
click at [1208, 520] on button "Search" at bounding box center [1269, 540] width 122 height 41
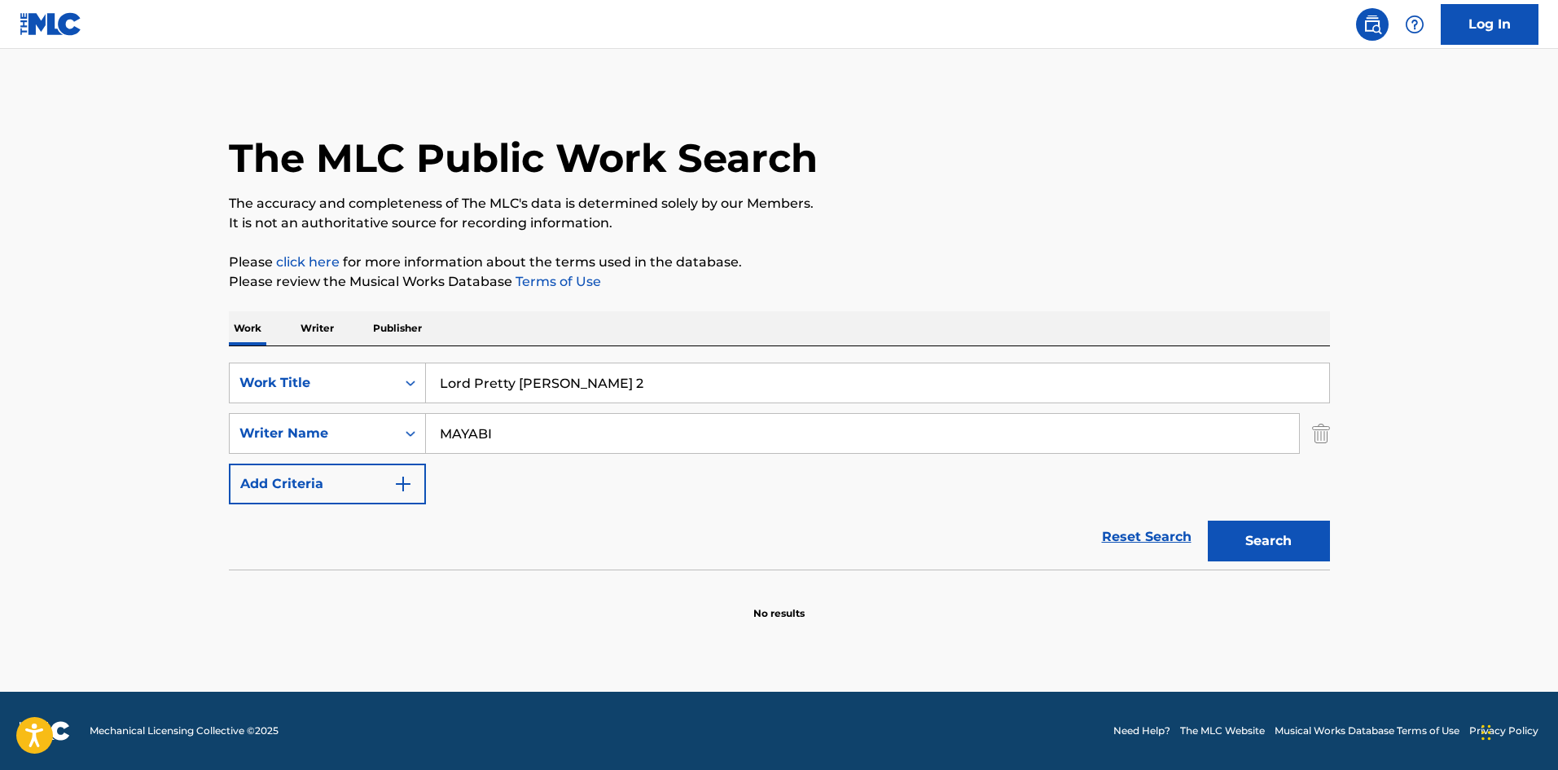
click at [611, 552] on div "Reset Search Search" at bounding box center [779, 536] width 1101 height 65
drag, startPoint x: 579, startPoint y: 454, endPoint x: 583, endPoint y: 437, distance: 17.6
click at [578, 454] on div "SearchWithCriteria72799b4a-5b41-418b-ba34-3db57fffc205 Work Title Lord Pretty […" at bounding box center [779, 433] width 1101 height 142
drag, startPoint x: 583, startPoint y: 437, endPoint x: 200, endPoint y: 437, distance: 382.8
click at [275, 437] on div "SearchWithCriteriad277ef1f-aa7c-442a-bbe8-2a85766b2b26 Writer Name [PERSON_NAME]" at bounding box center [779, 433] width 1101 height 41
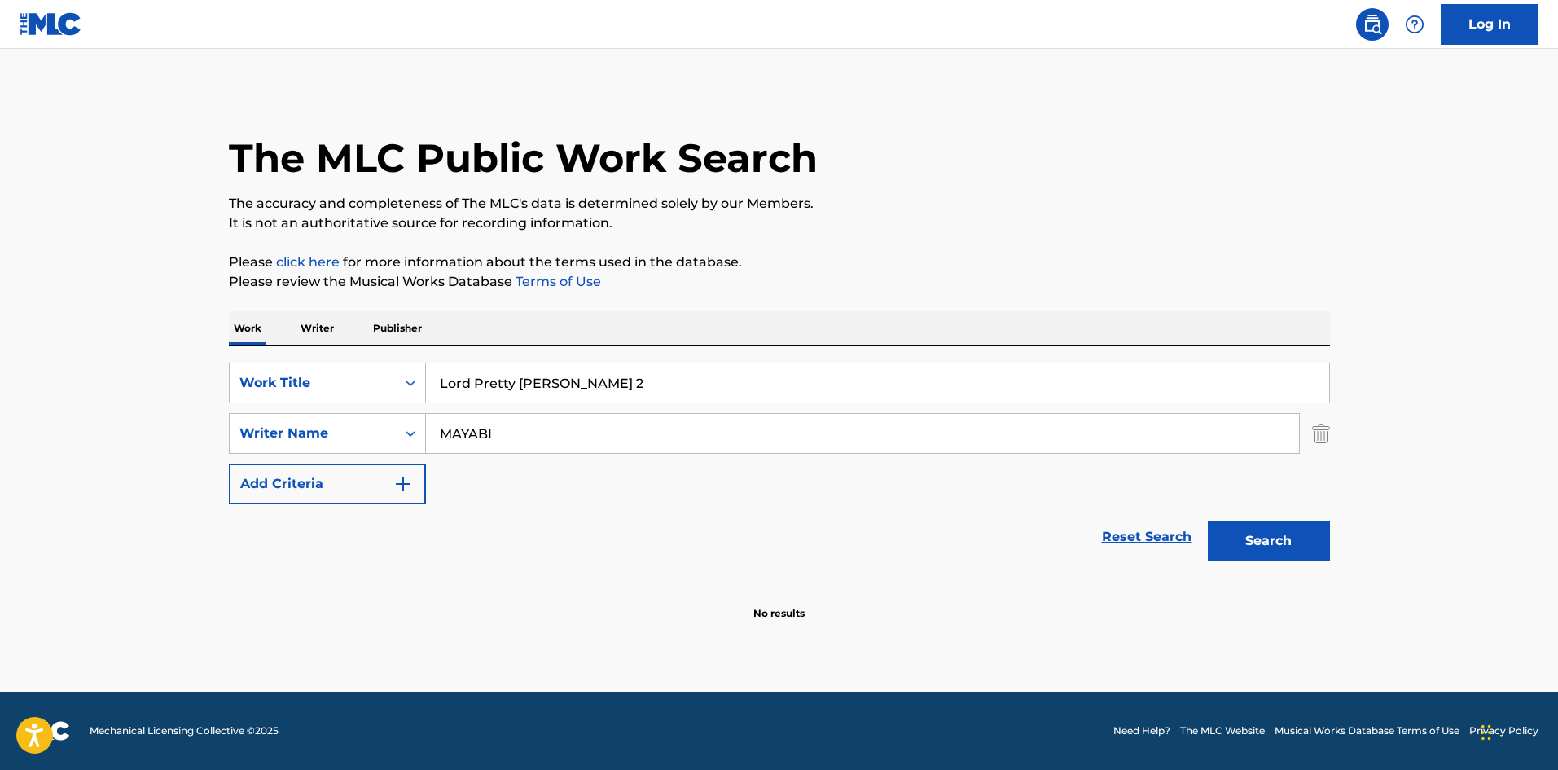
paste input "[PERSON_NAME]"
click at [1281, 534] on button "Search" at bounding box center [1269, 540] width 122 height 41
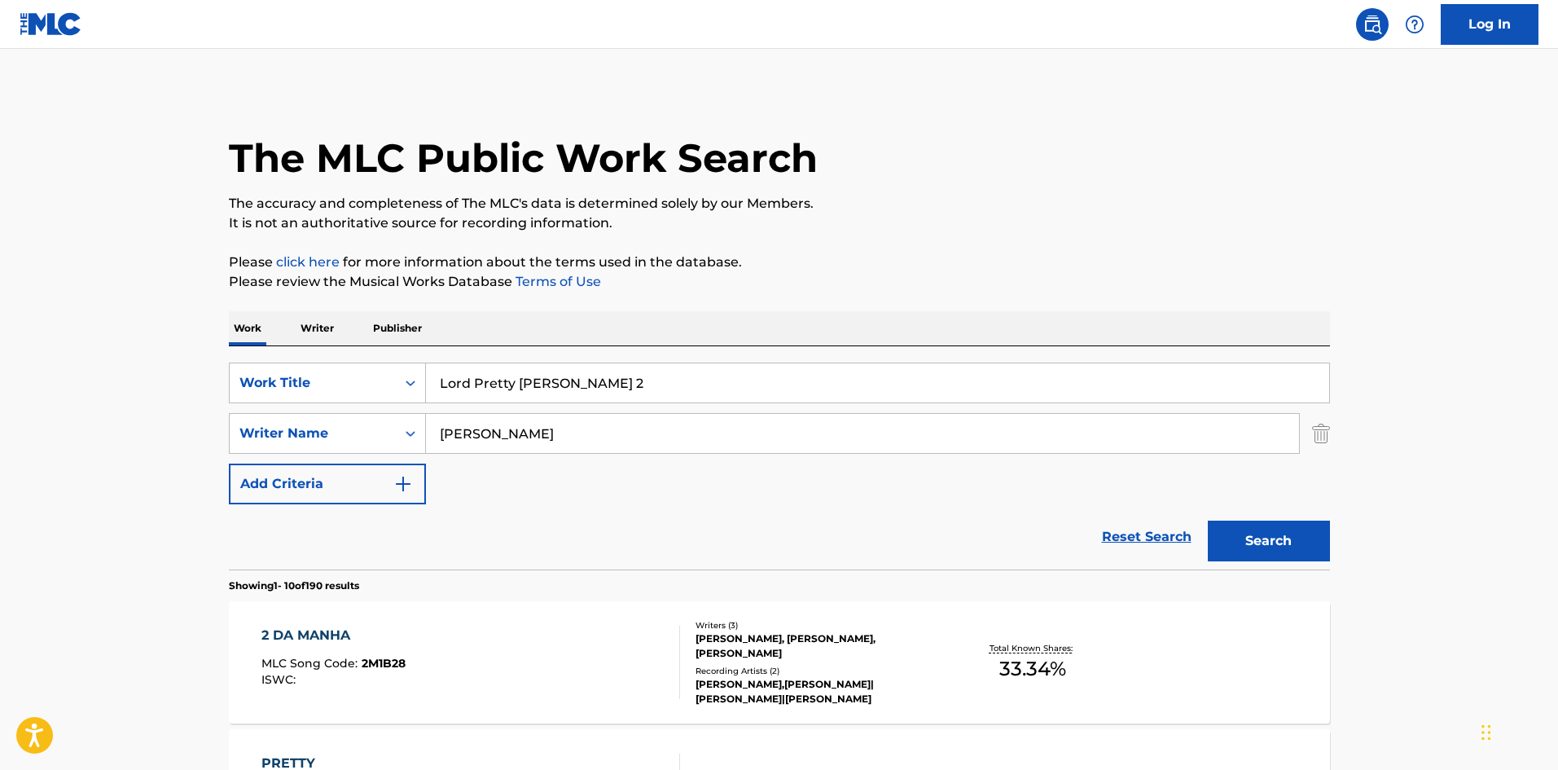
drag, startPoint x: 518, startPoint y: 426, endPoint x: 129, endPoint y: 428, distance: 388.5
paste input "RAKIM"
type input "RAKIM"
click at [1241, 540] on button "Search" at bounding box center [1269, 540] width 122 height 41
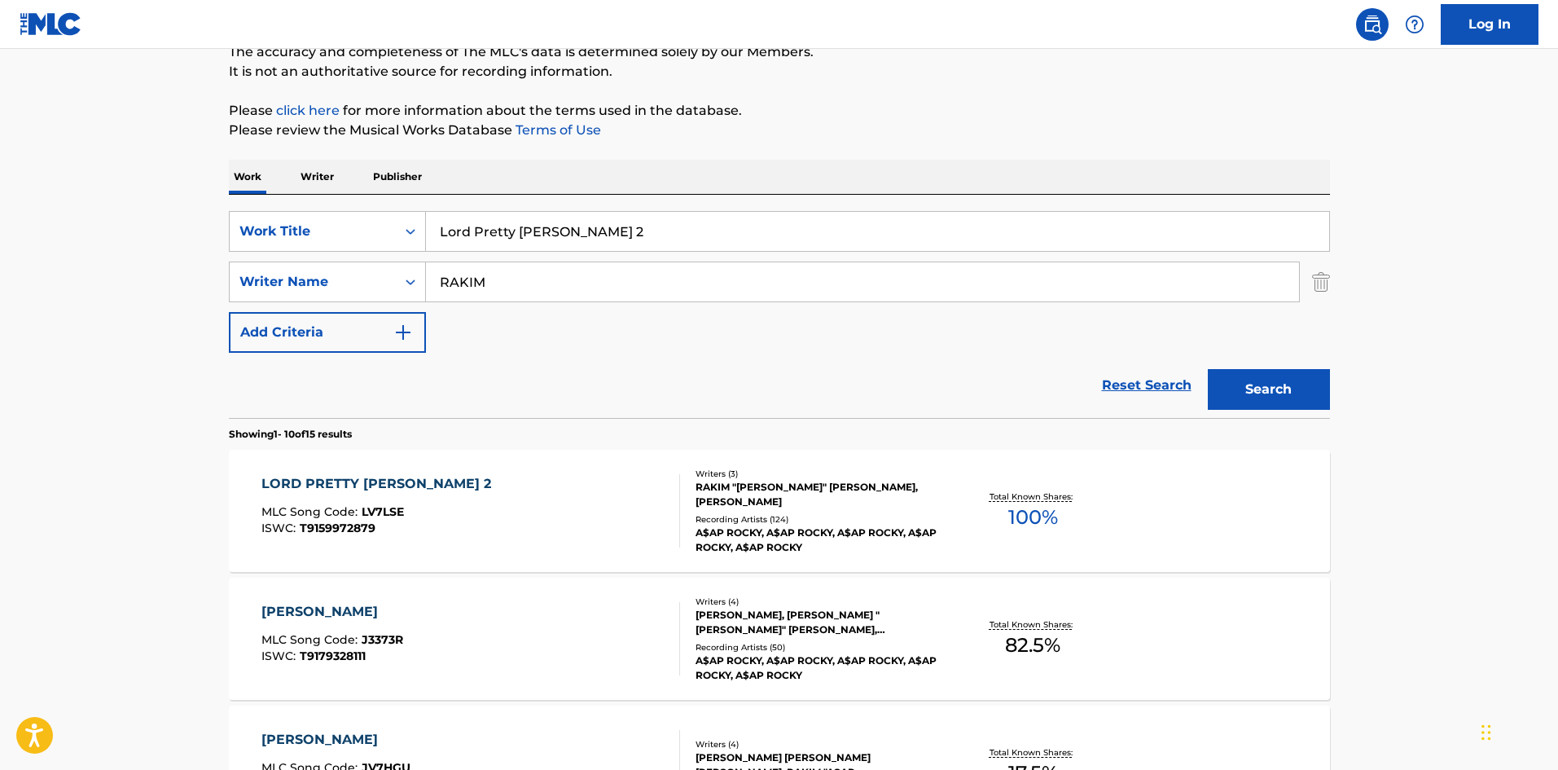
scroll to position [163, 0]
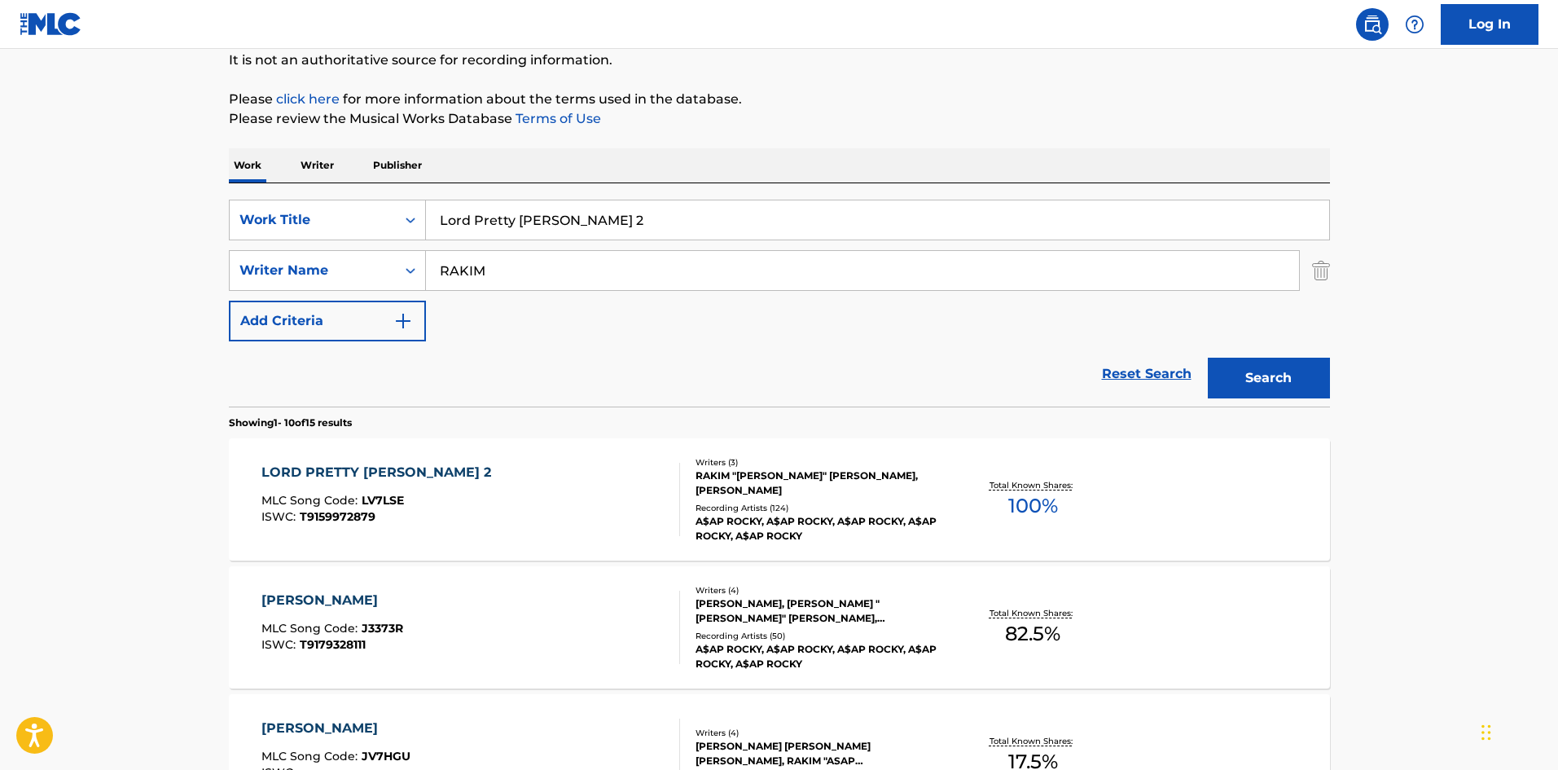
click at [355, 474] on div "LORD PRETTY [PERSON_NAME] 2" at bounding box center [380, 473] width 238 height 20
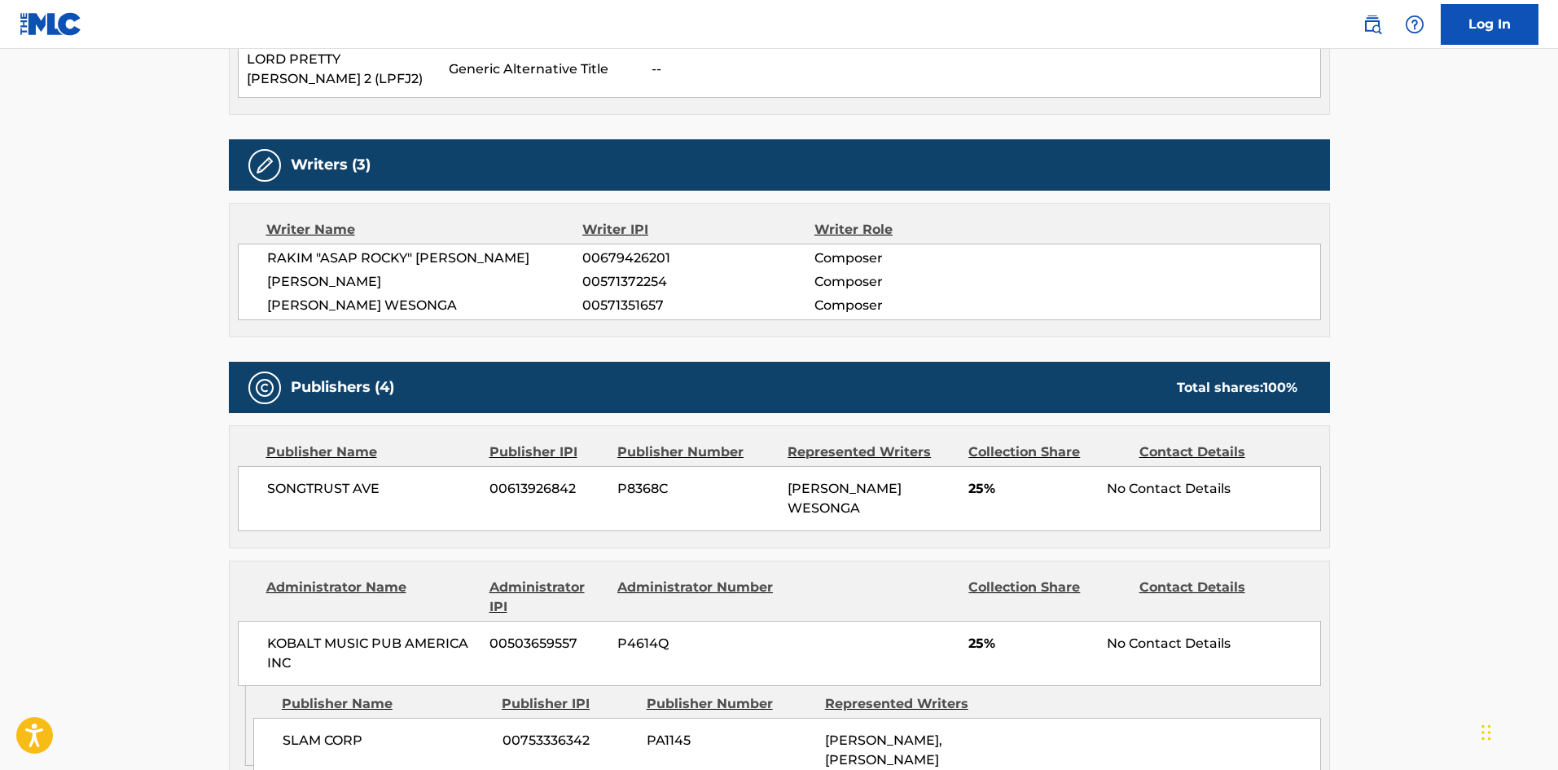
scroll to position [570, 0]
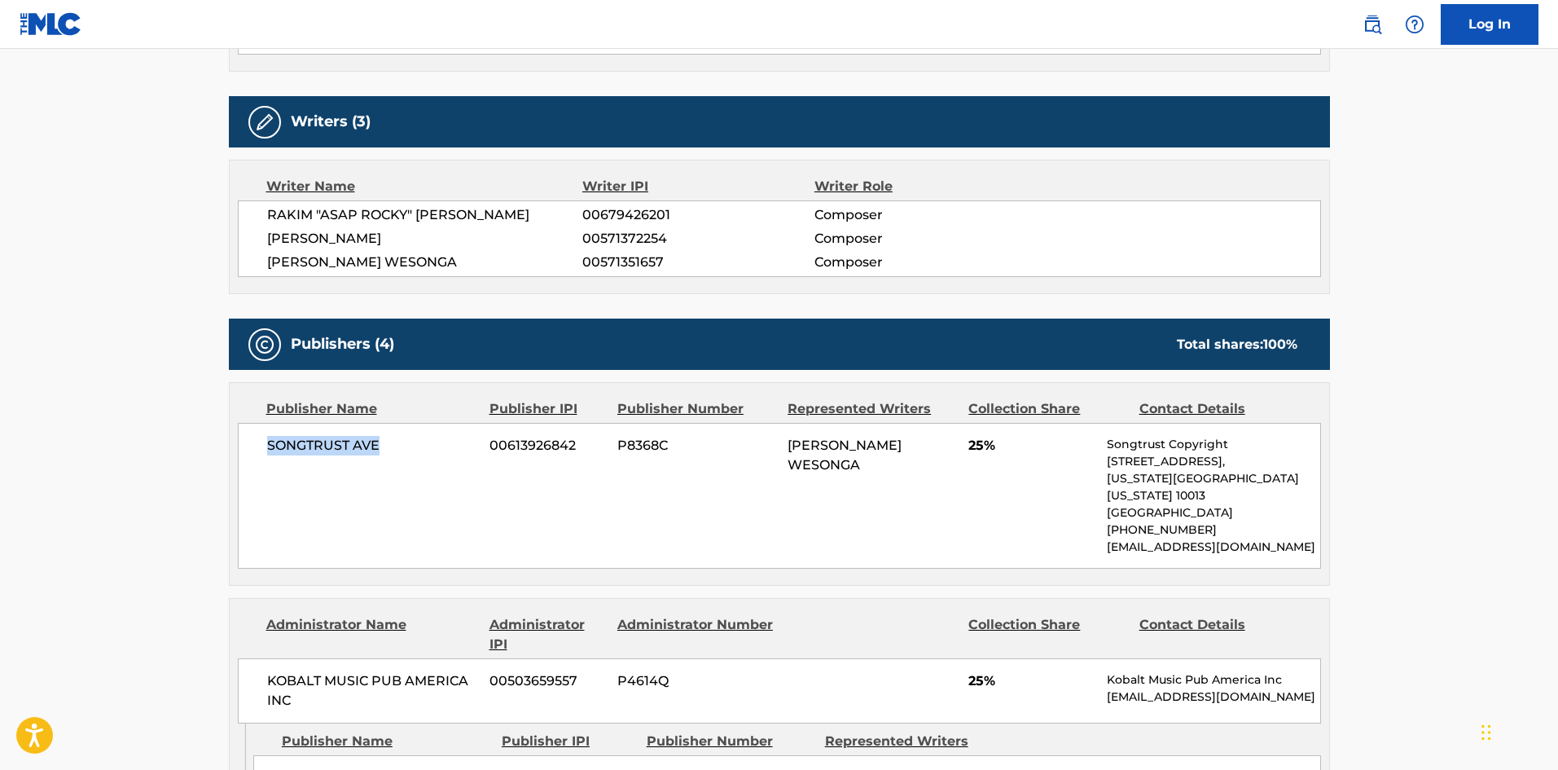
drag, startPoint x: 270, startPoint y: 444, endPoint x: 449, endPoint y: 441, distance: 179.2
click at [450, 445] on span "SONGTRUST AVE" at bounding box center [372, 446] width 211 height 20
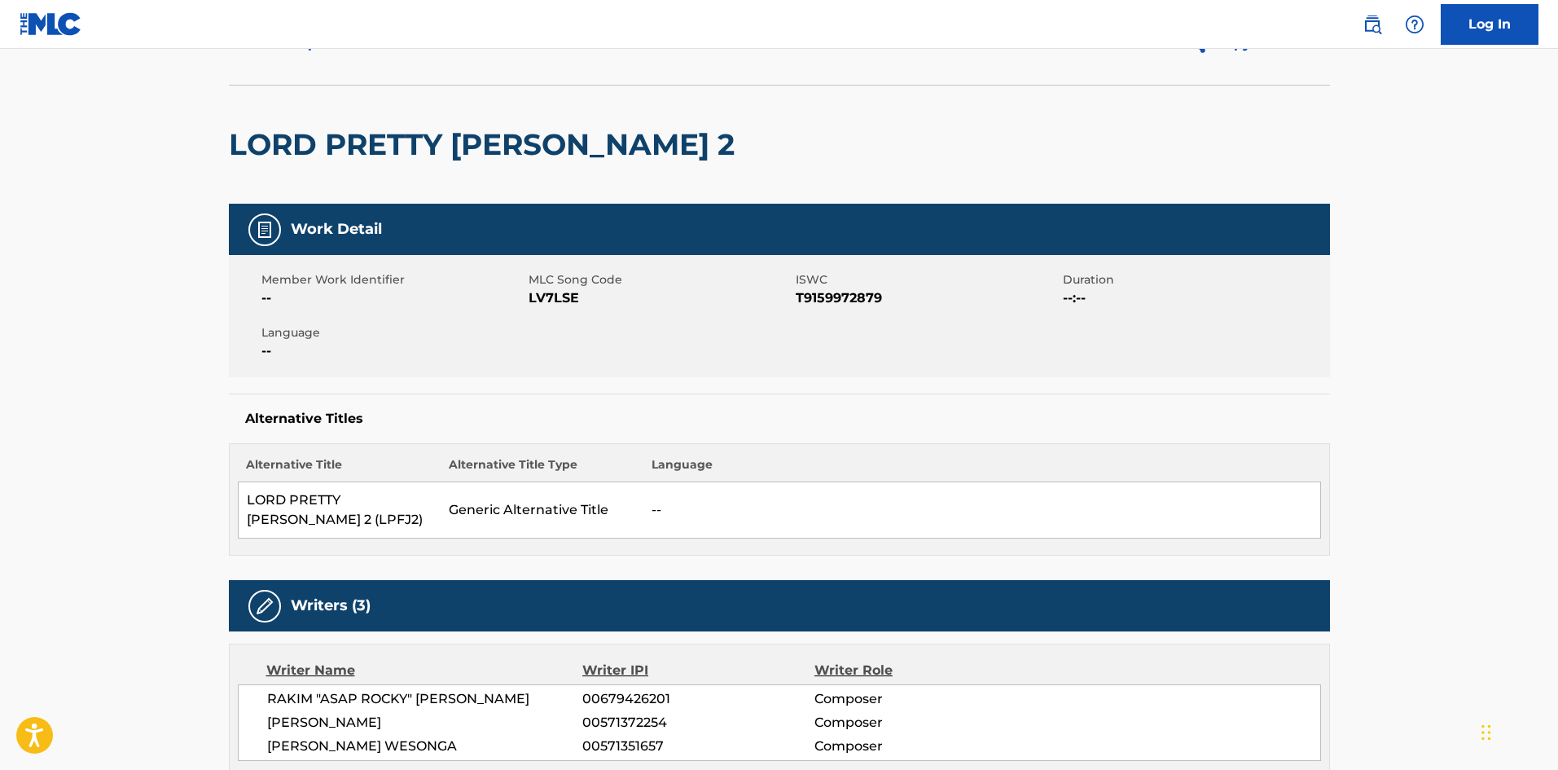
scroll to position [0, 0]
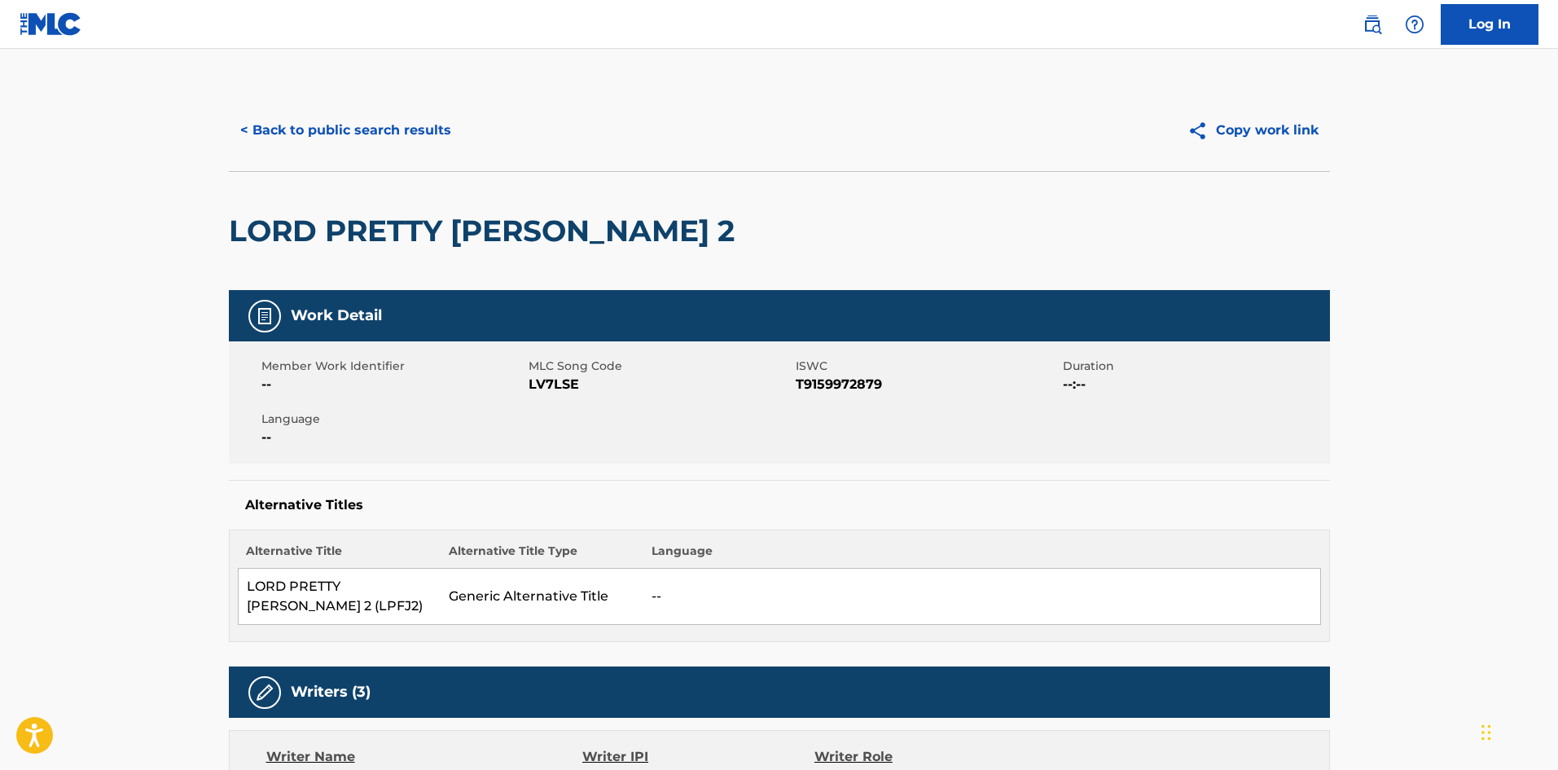
click at [395, 121] on button "< Back to public search results" at bounding box center [346, 130] width 234 height 41
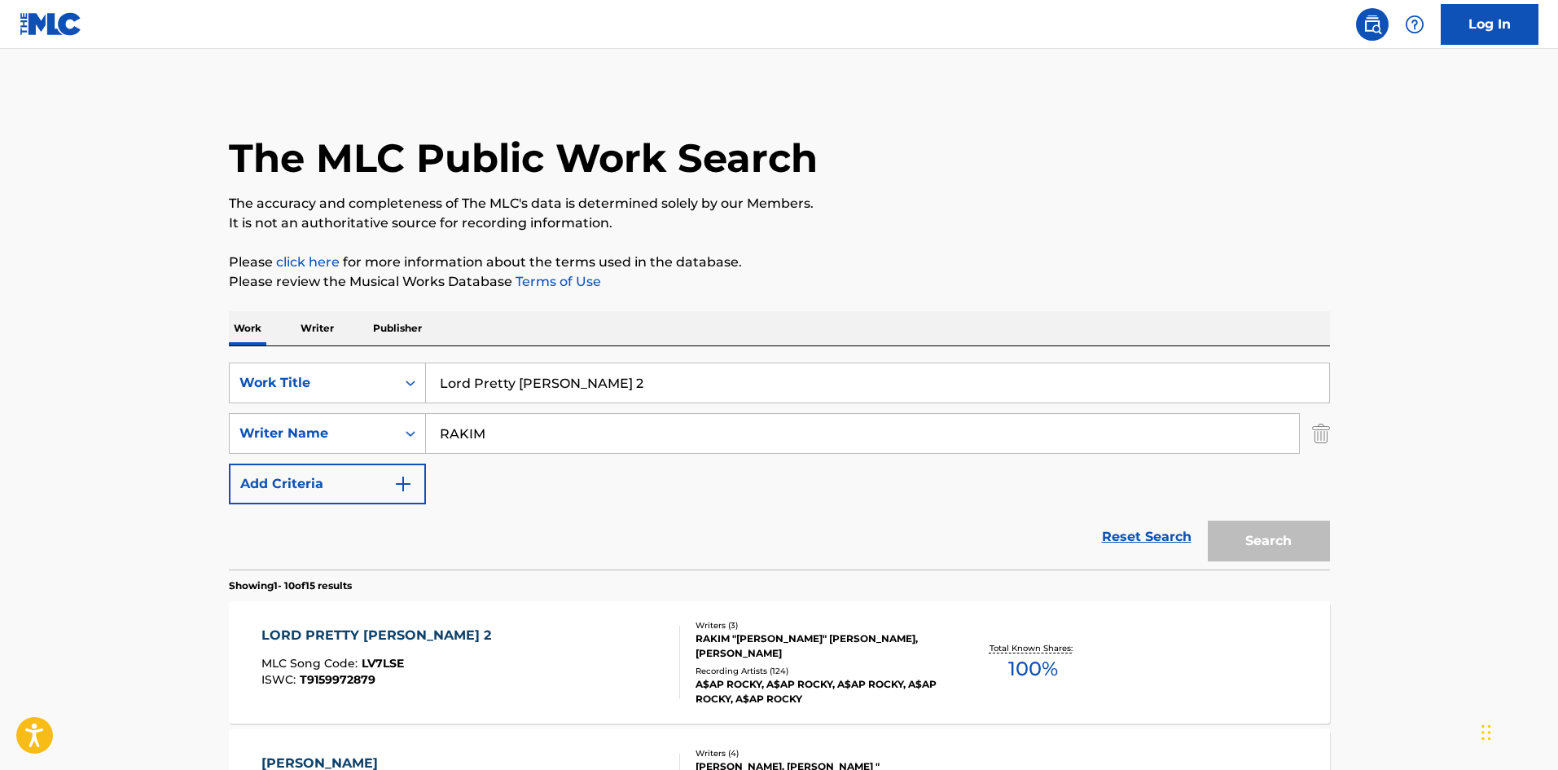
scroll to position [163, 0]
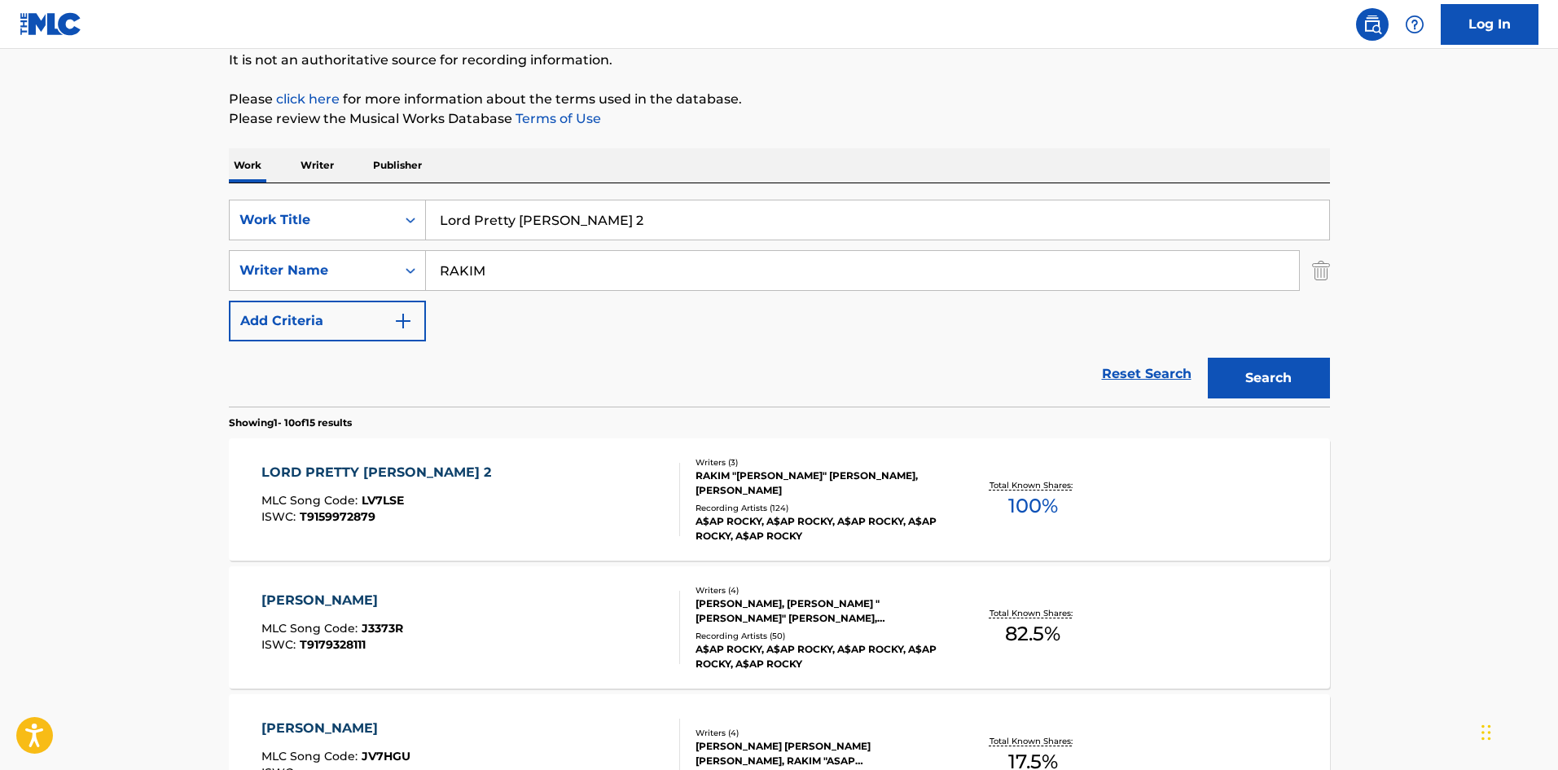
drag, startPoint x: 696, startPoint y: 213, endPoint x: 134, endPoint y: 174, distance: 563.3
paste input "Multiply"
type input "Multiply"
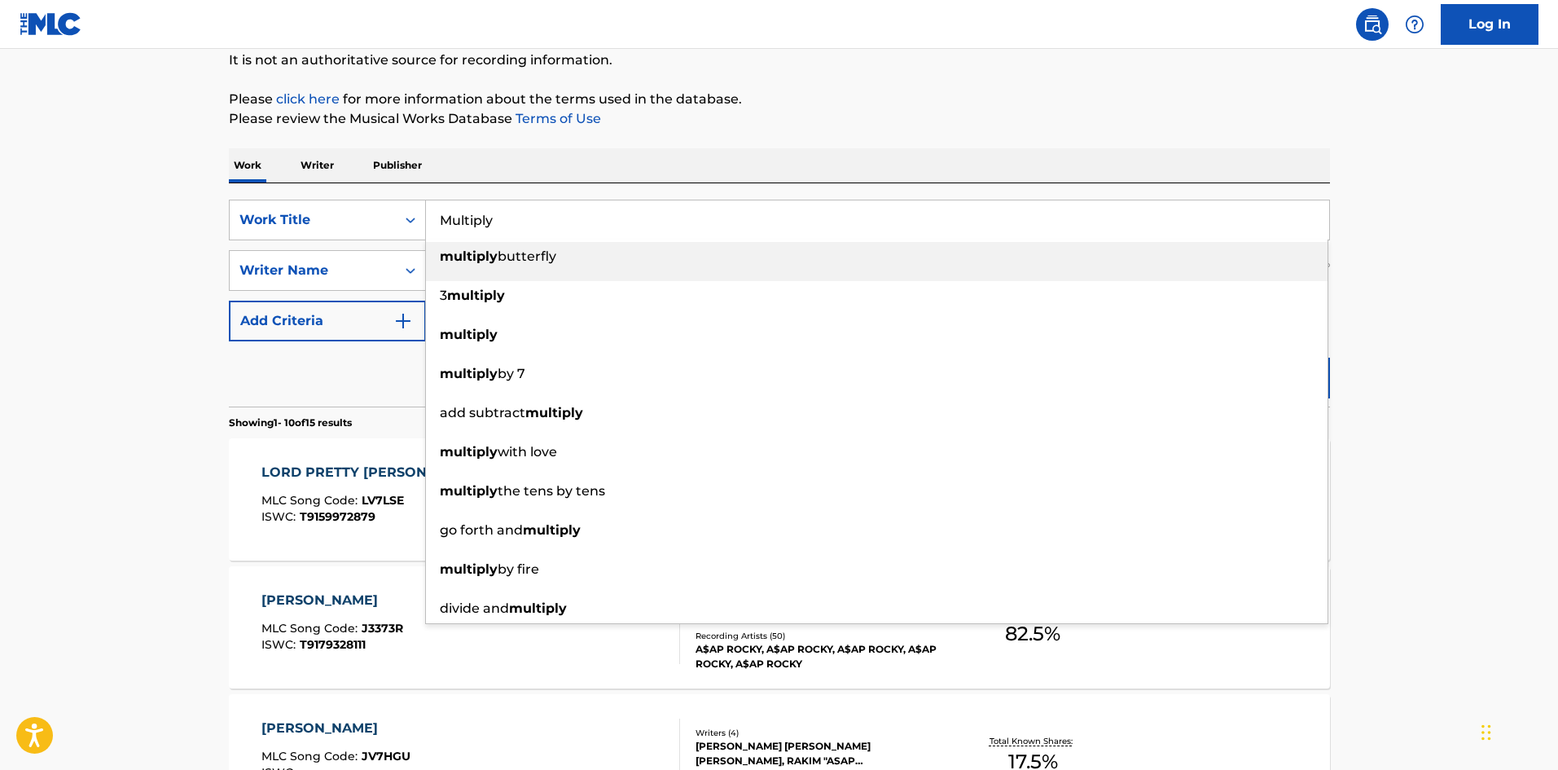
click at [622, 157] on div "Work Writer Publisher" at bounding box center [779, 165] width 1101 height 34
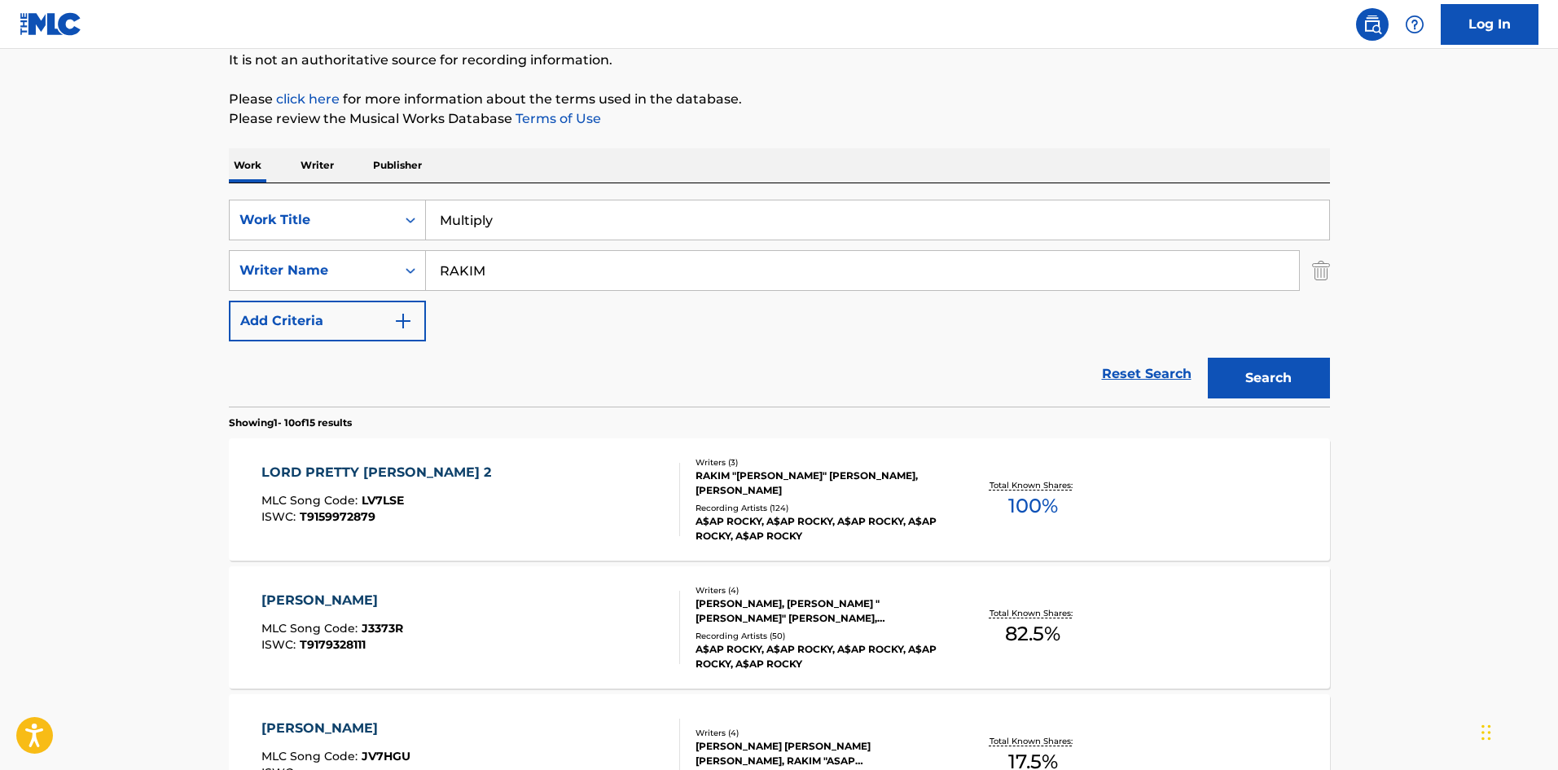
drag, startPoint x: 594, startPoint y: 257, endPoint x: 0, endPoint y: 269, distance: 593.8
paste input "[PERSON_NAME]"
click at [1298, 393] on button "Search" at bounding box center [1269, 378] width 122 height 41
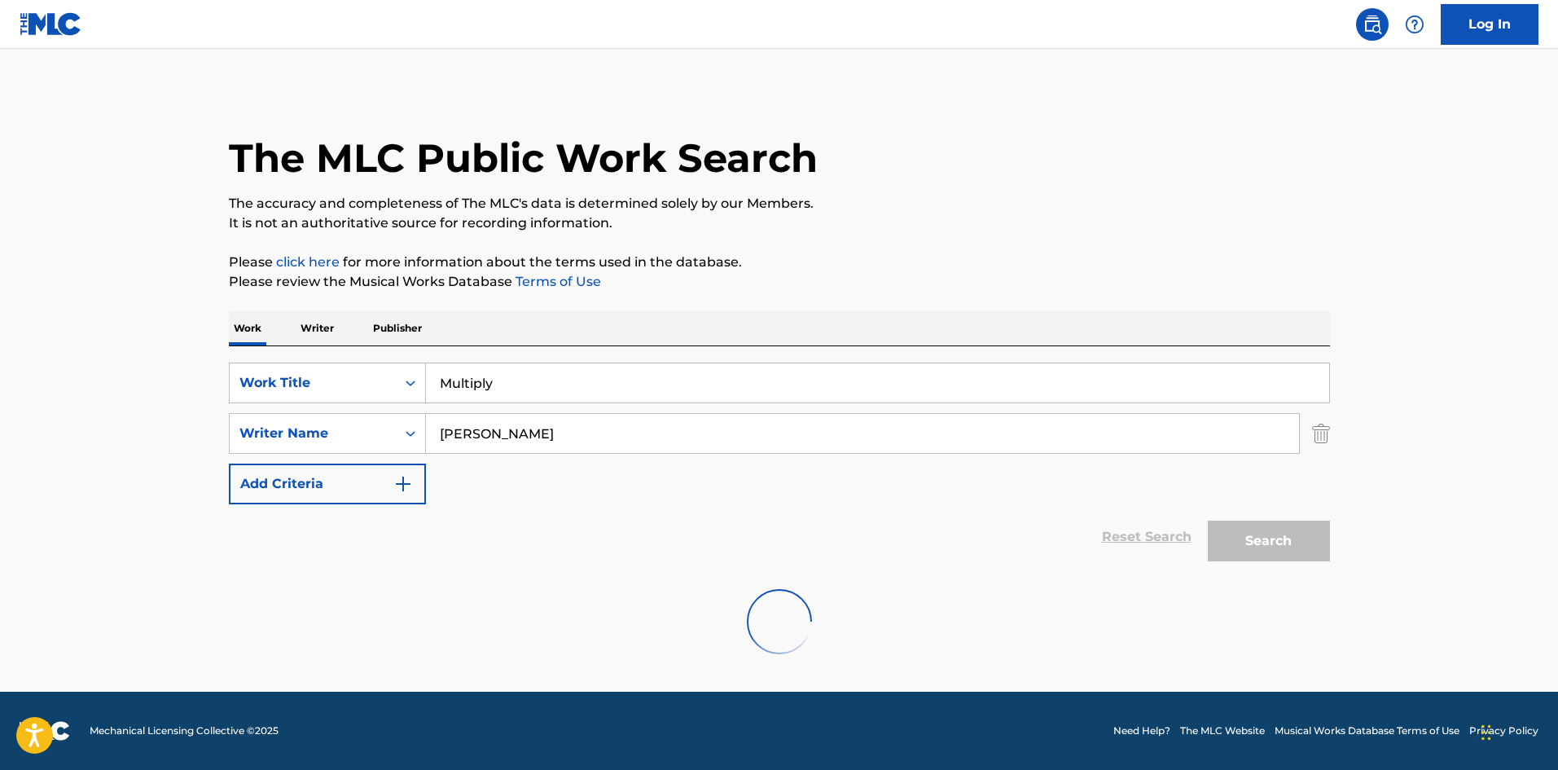
scroll to position [0, 0]
drag, startPoint x: 573, startPoint y: 439, endPoint x: 34, endPoint y: 437, distance: 539.2
click at [34, 437] on main "The MLC Public Work Search The accuracy and completeness of The MLC's data is d…" at bounding box center [779, 370] width 1558 height 643
paste input "VONZELLAIRE"
type input "VONZELLAIRE"
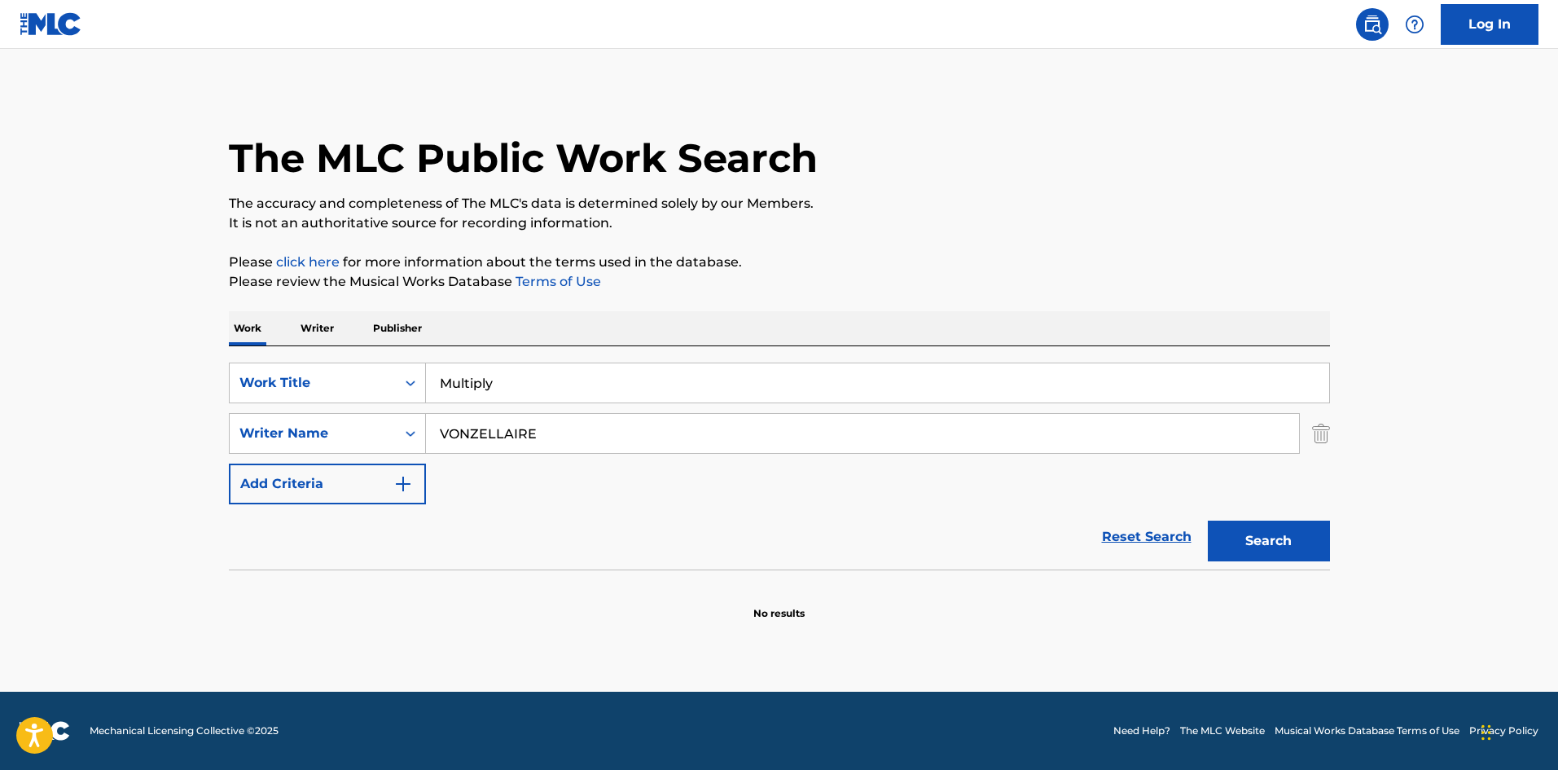
click at [1282, 532] on button "Search" at bounding box center [1269, 540] width 122 height 41
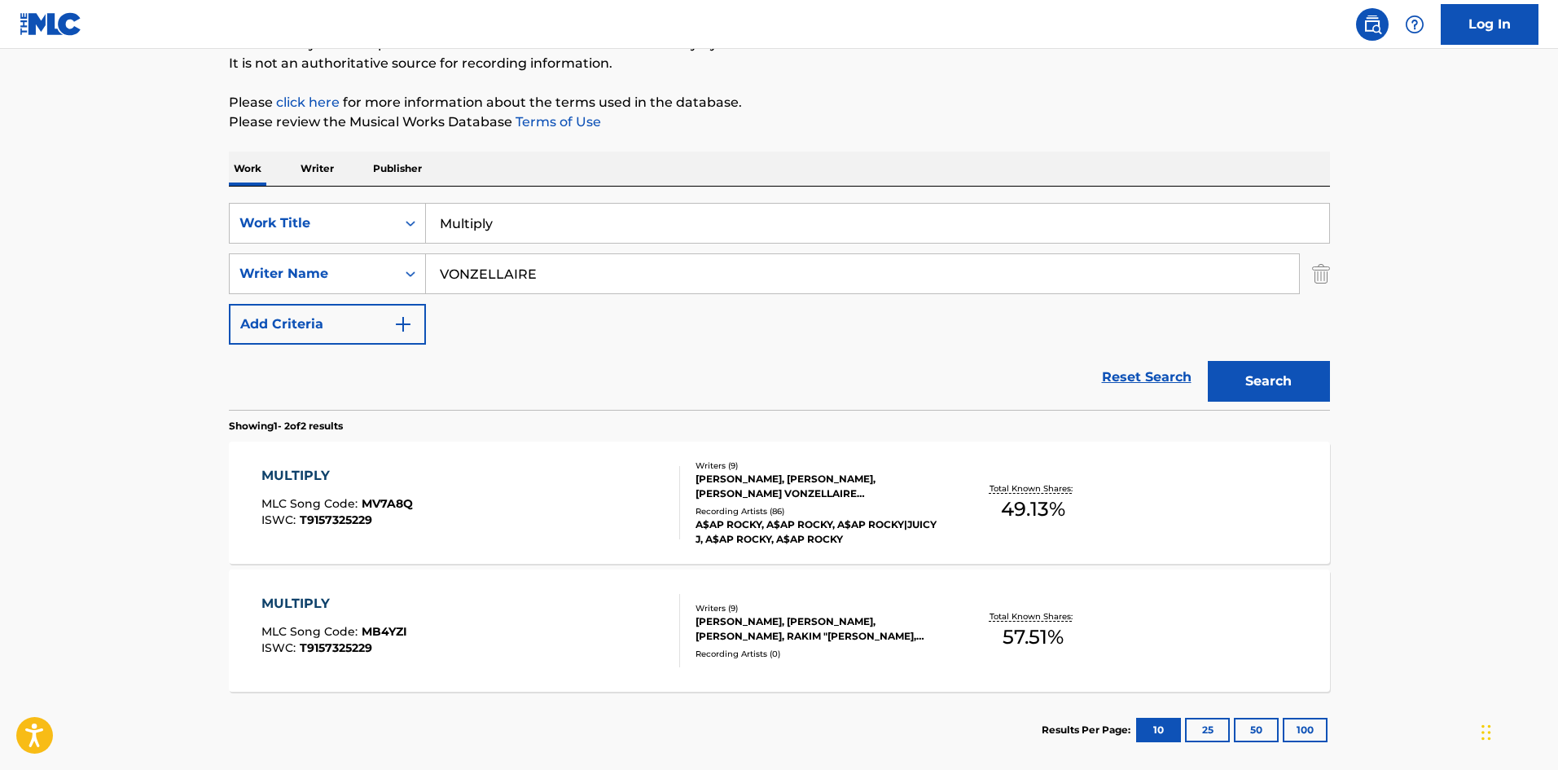
scroll to position [163, 0]
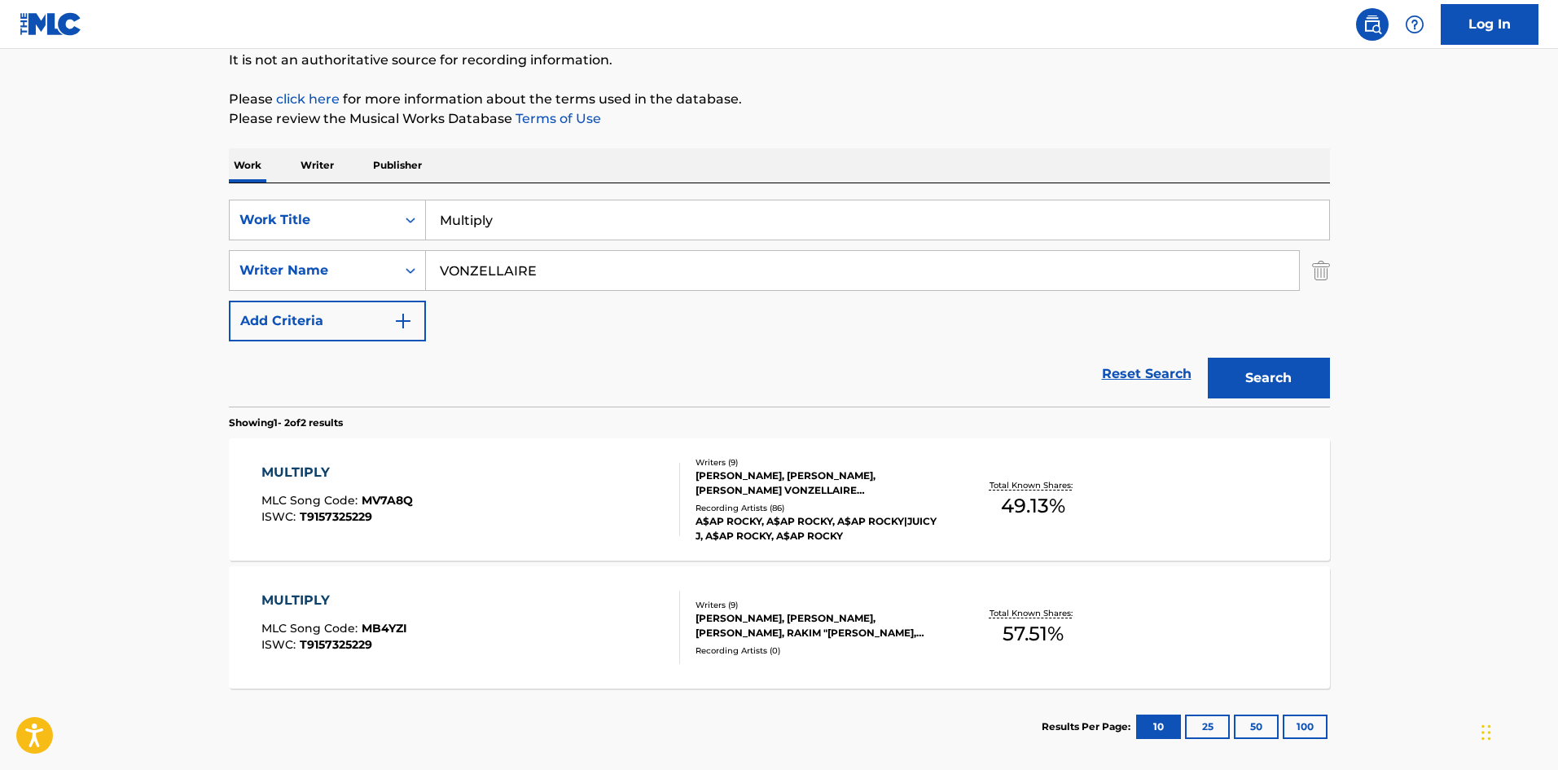
click at [308, 474] on div "MULTIPLY" at bounding box center [336, 473] width 151 height 20
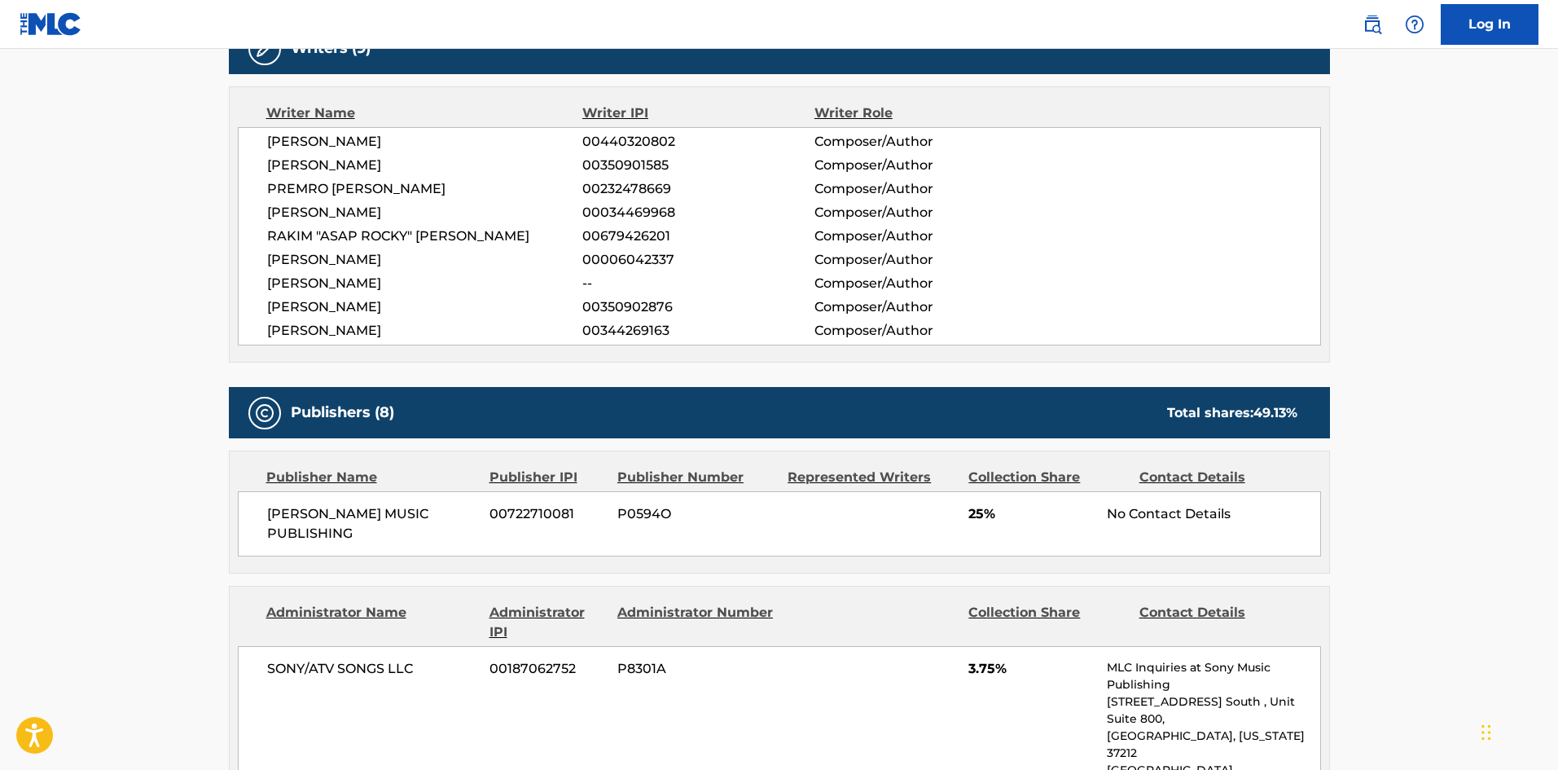
scroll to position [814, 0]
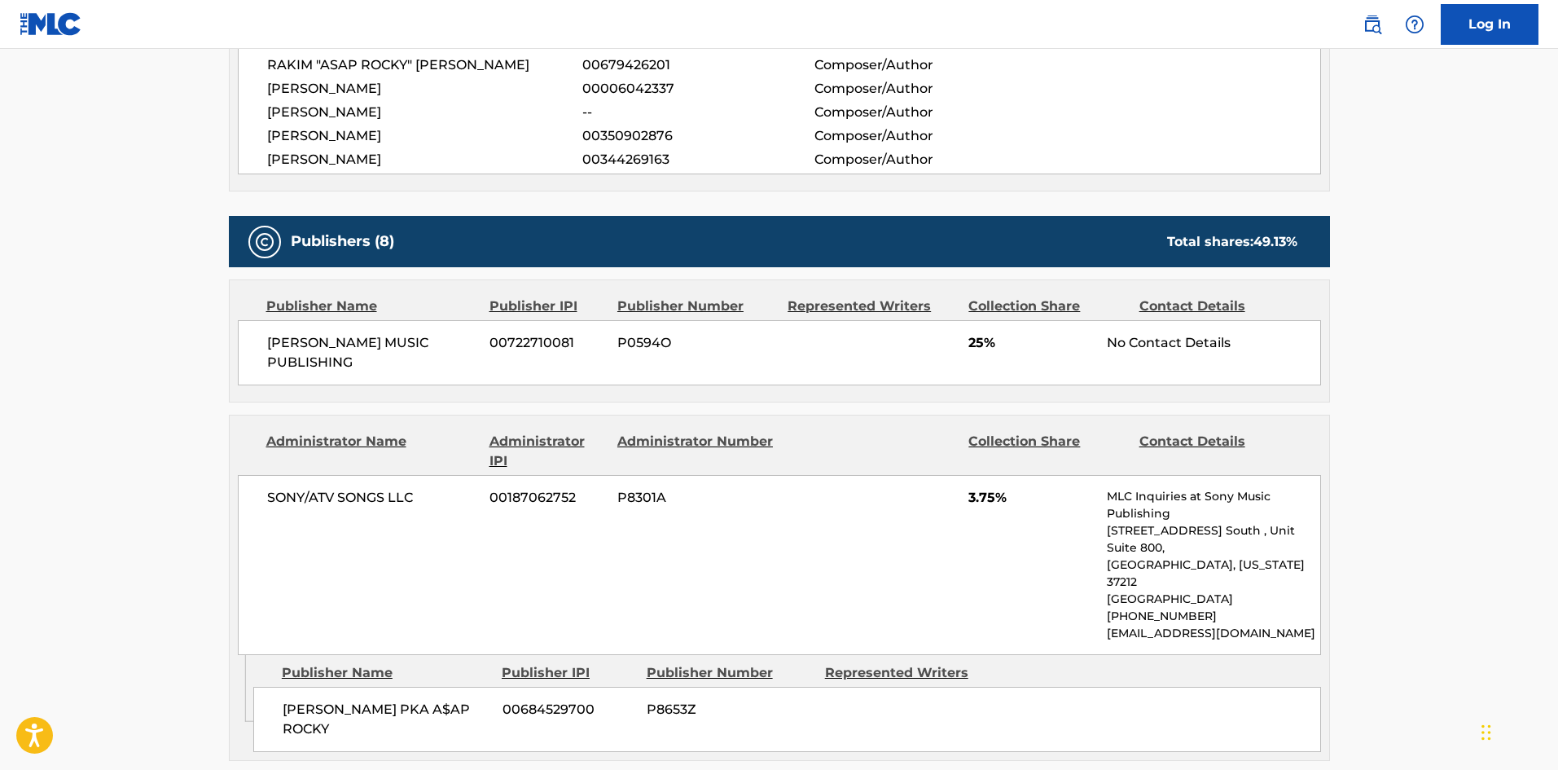
click at [270, 333] on span "[PERSON_NAME] MUSIC PUBLISHING" at bounding box center [372, 352] width 211 height 39
drag, startPoint x: 270, startPoint y: 321, endPoint x: 398, endPoint y: 345, distance: 130.8
click at [398, 345] on span "[PERSON_NAME] MUSIC PUBLISHING" at bounding box center [372, 352] width 211 height 39
drag, startPoint x: 964, startPoint y: 326, endPoint x: 984, endPoint y: 326, distance: 19.5
click at [984, 326] on div "[PERSON_NAME] MUSIC PUBLISHING [PHONE_NUMBER] P0594O 25% No Contact Details" at bounding box center [779, 352] width 1083 height 65
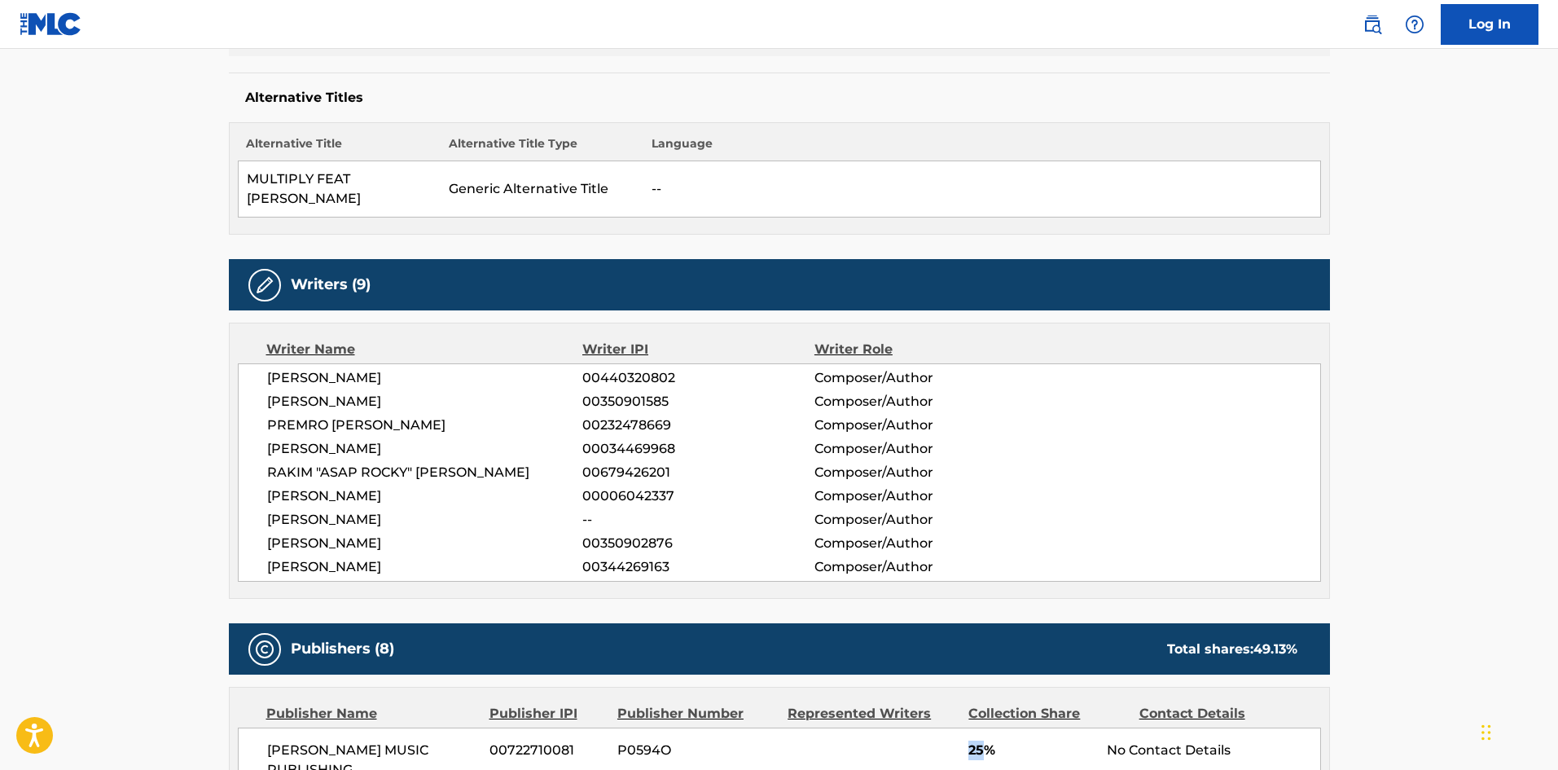
scroll to position [0, 0]
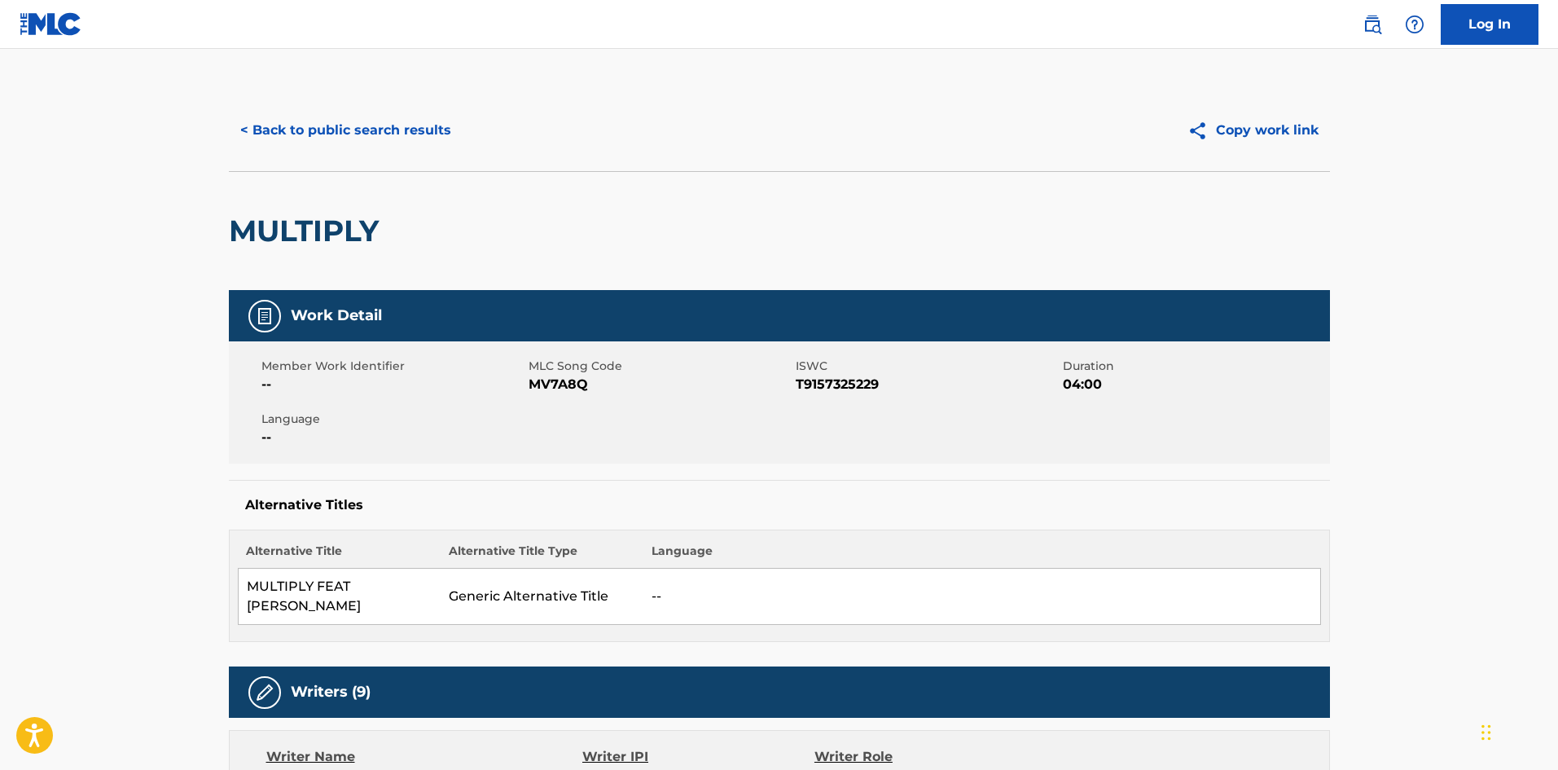
click at [402, 117] on button "< Back to public search results" at bounding box center [346, 130] width 234 height 41
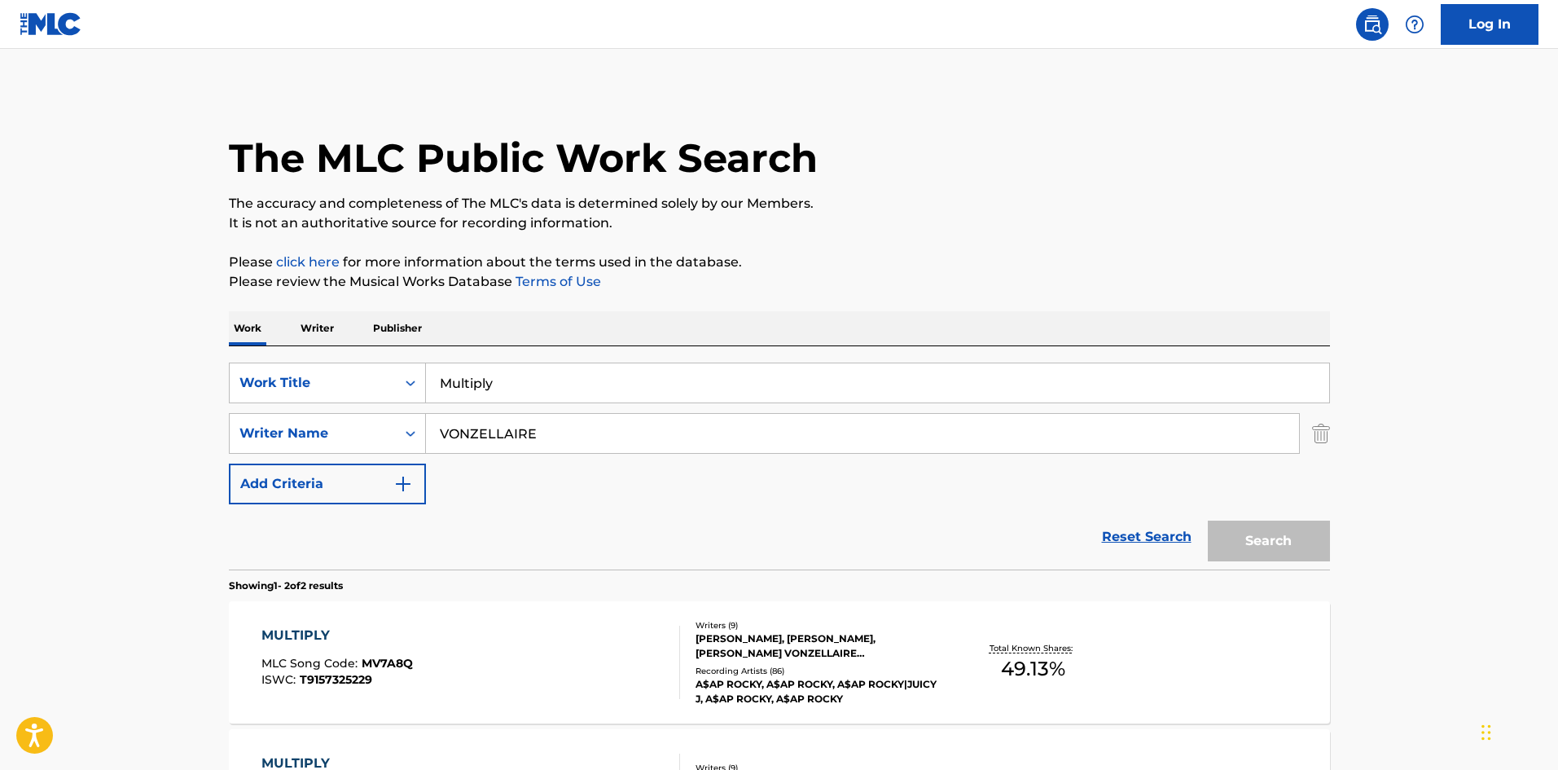
scroll to position [151, 0]
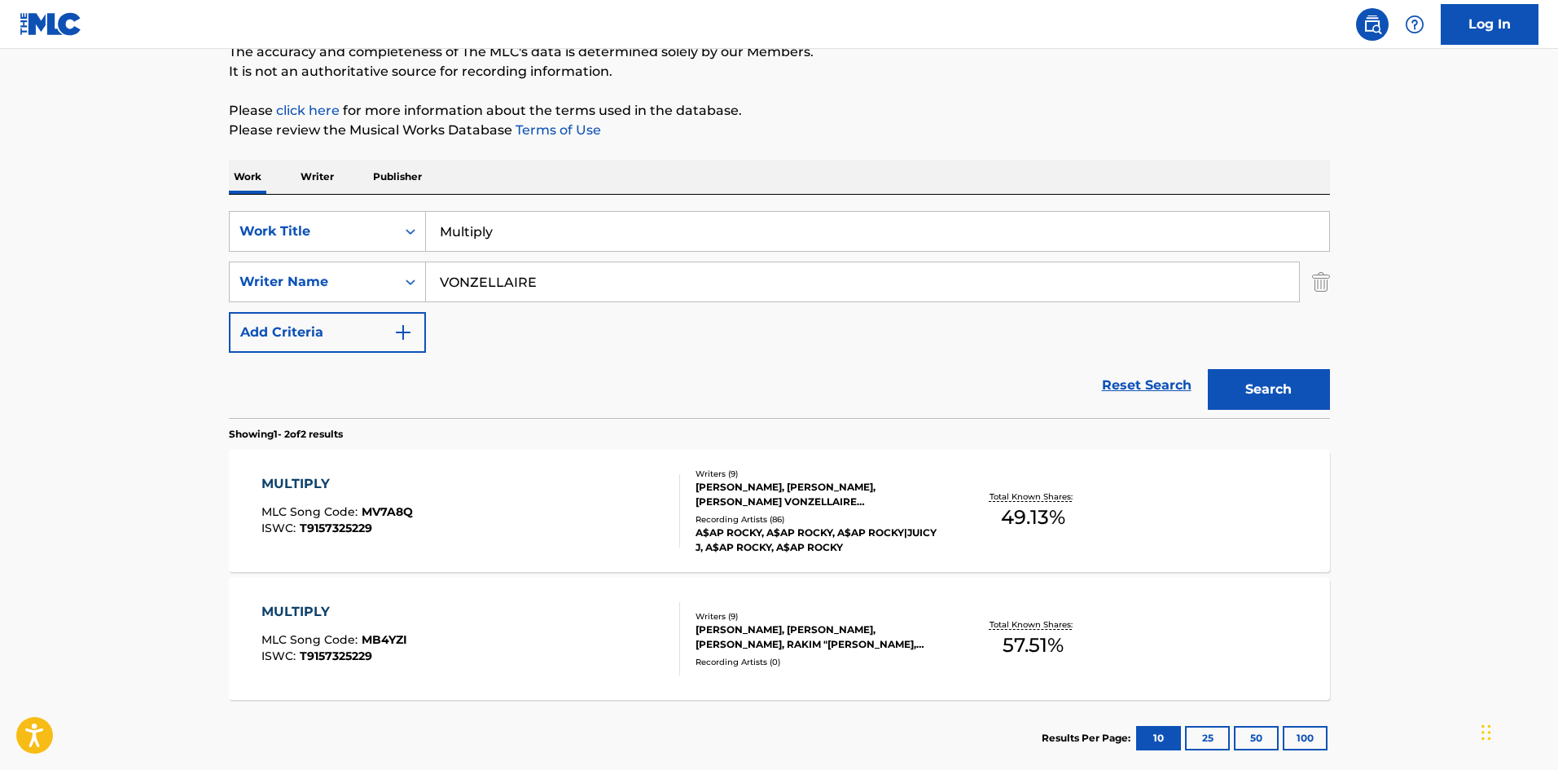
drag, startPoint x: 703, startPoint y: 245, endPoint x: 369, endPoint y: 36, distance: 394.1
click at [116, 199] on main "The MLC Public Work Search The accuracy and completeness of The MLC's data is d…" at bounding box center [779, 340] width 1558 height 887
paste input "OG BEEPER"
type input "OG BEEPER"
click at [635, 160] on div "The MLC Public Work Search The accuracy and completeness of The MLC's data is d…" at bounding box center [779, 357] width 1140 height 838
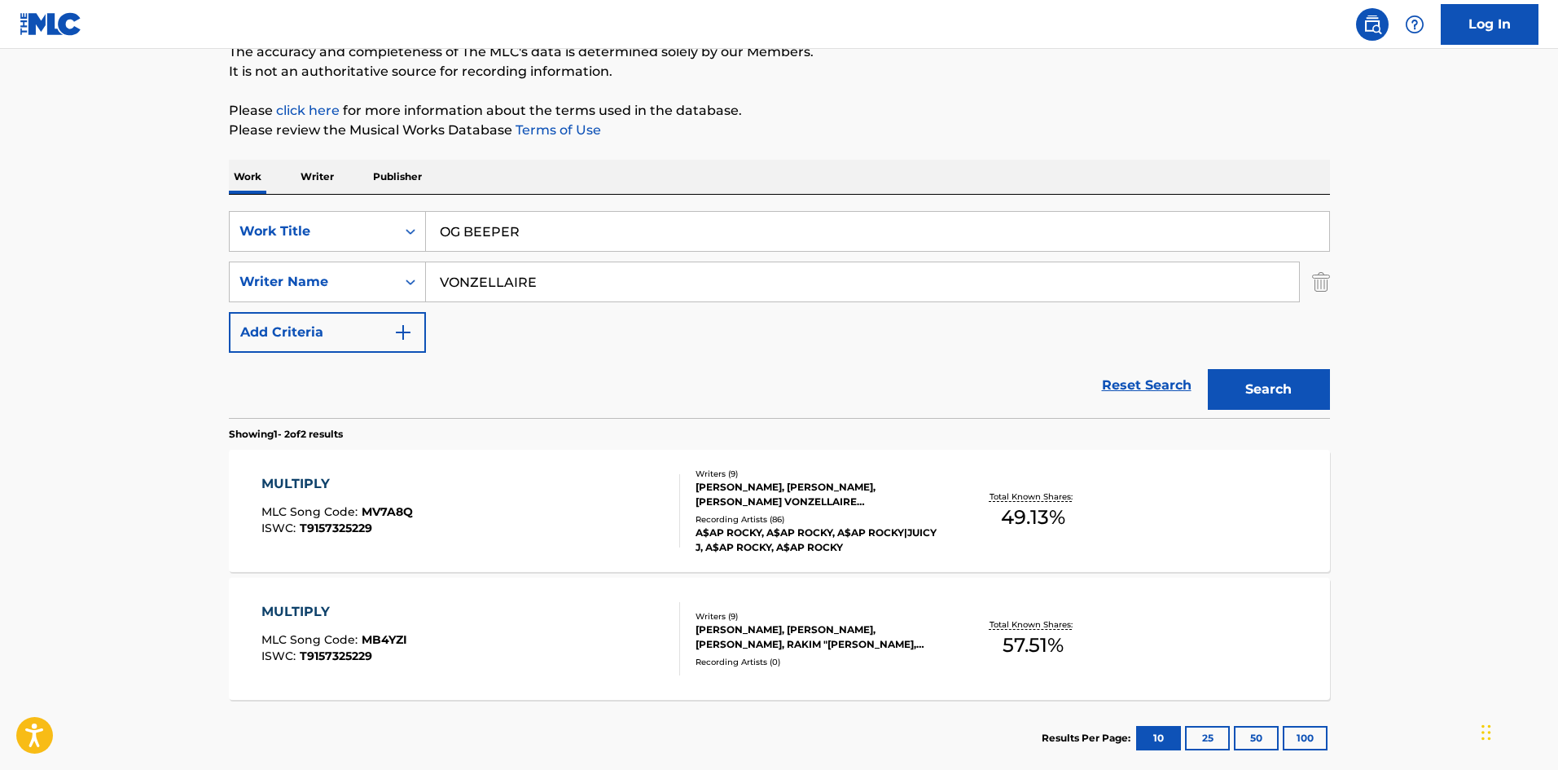
drag, startPoint x: 646, startPoint y: 276, endPoint x: 128, endPoint y: 282, distance: 518.0
click at [156, 282] on main "The MLC Public Work Search The accuracy and completeness of The MLC's data is d…" at bounding box center [779, 340] width 1558 height 887
paste input "WESONGA"
type input "WESONGA"
click at [1271, 377] on button "Search" at bounding box center [1269, 389] width 122 height 41
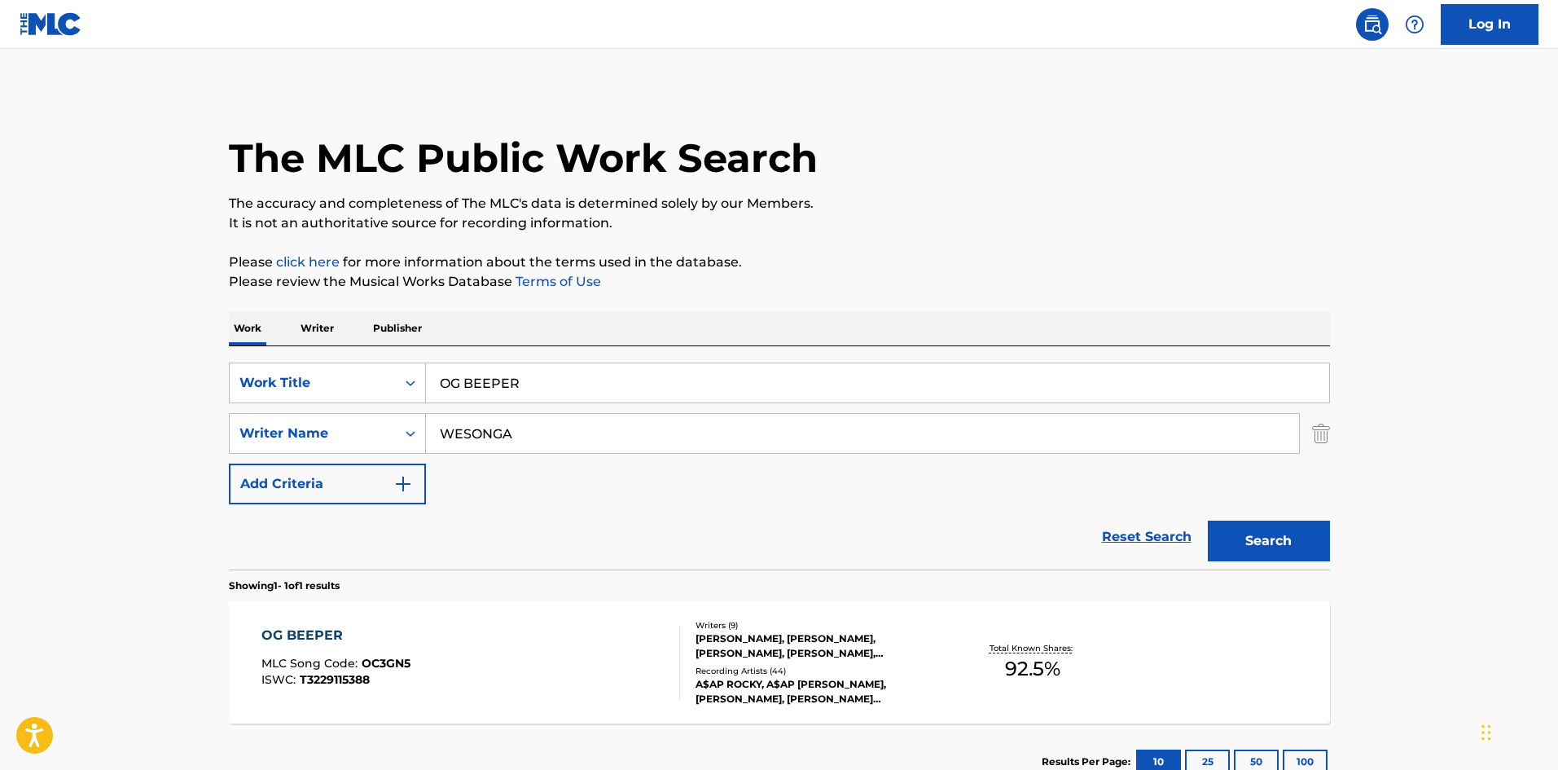
scroll to position [116, 0]
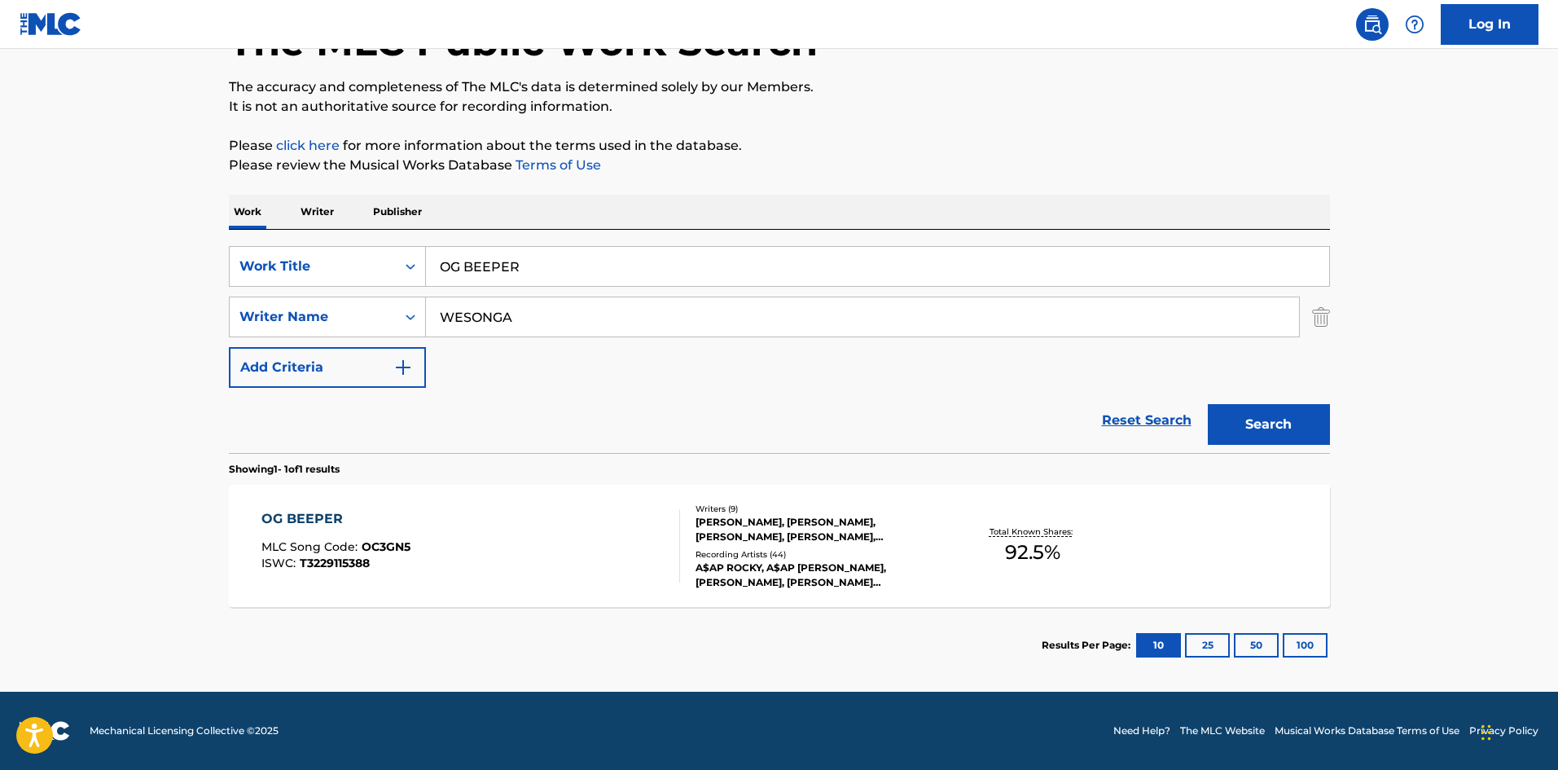
click at [291, 511] on div "OG BEEPER" at bounding box center [335, 519] width 149 height 20
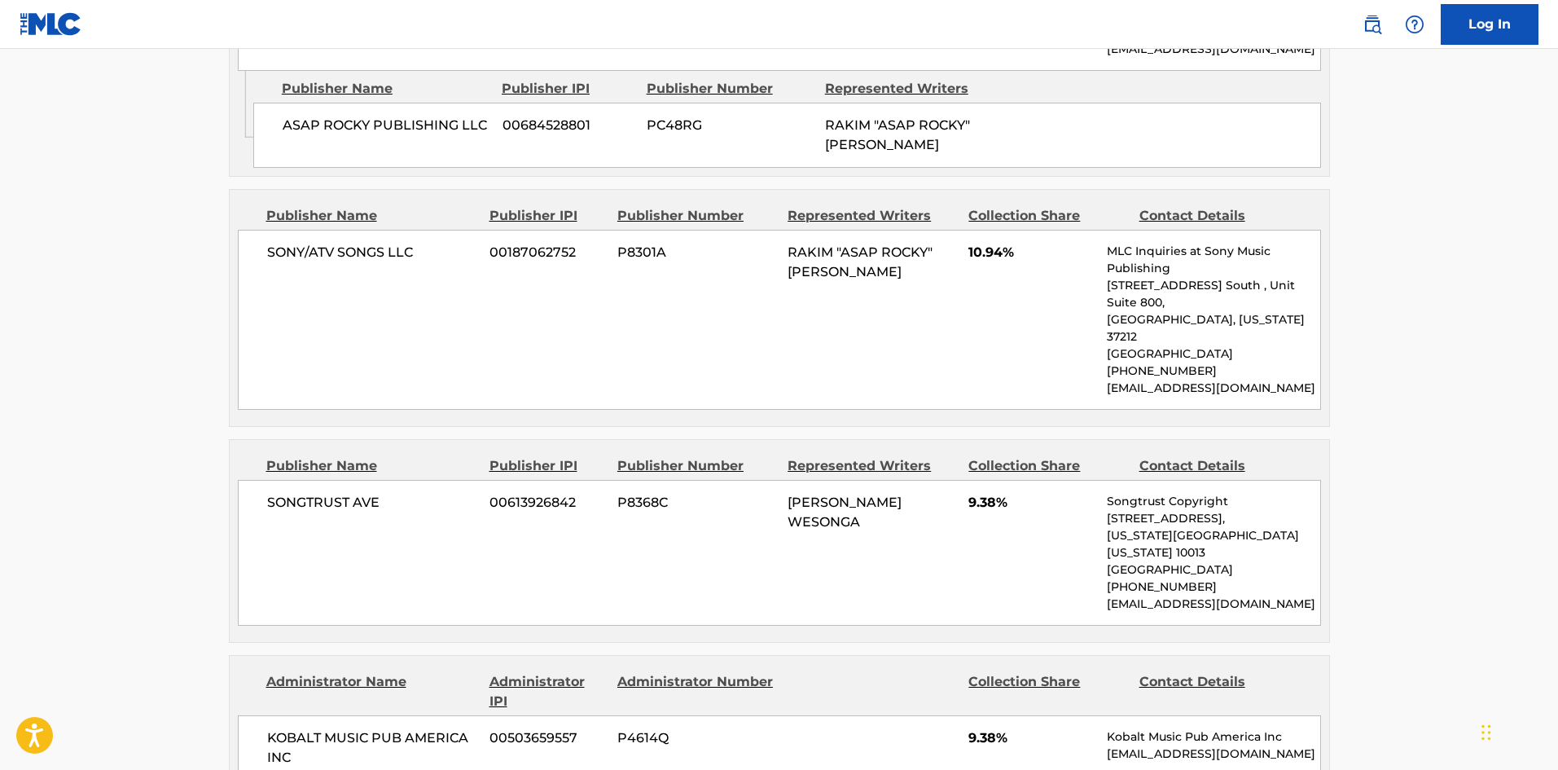
scroll to position [1873, 0]
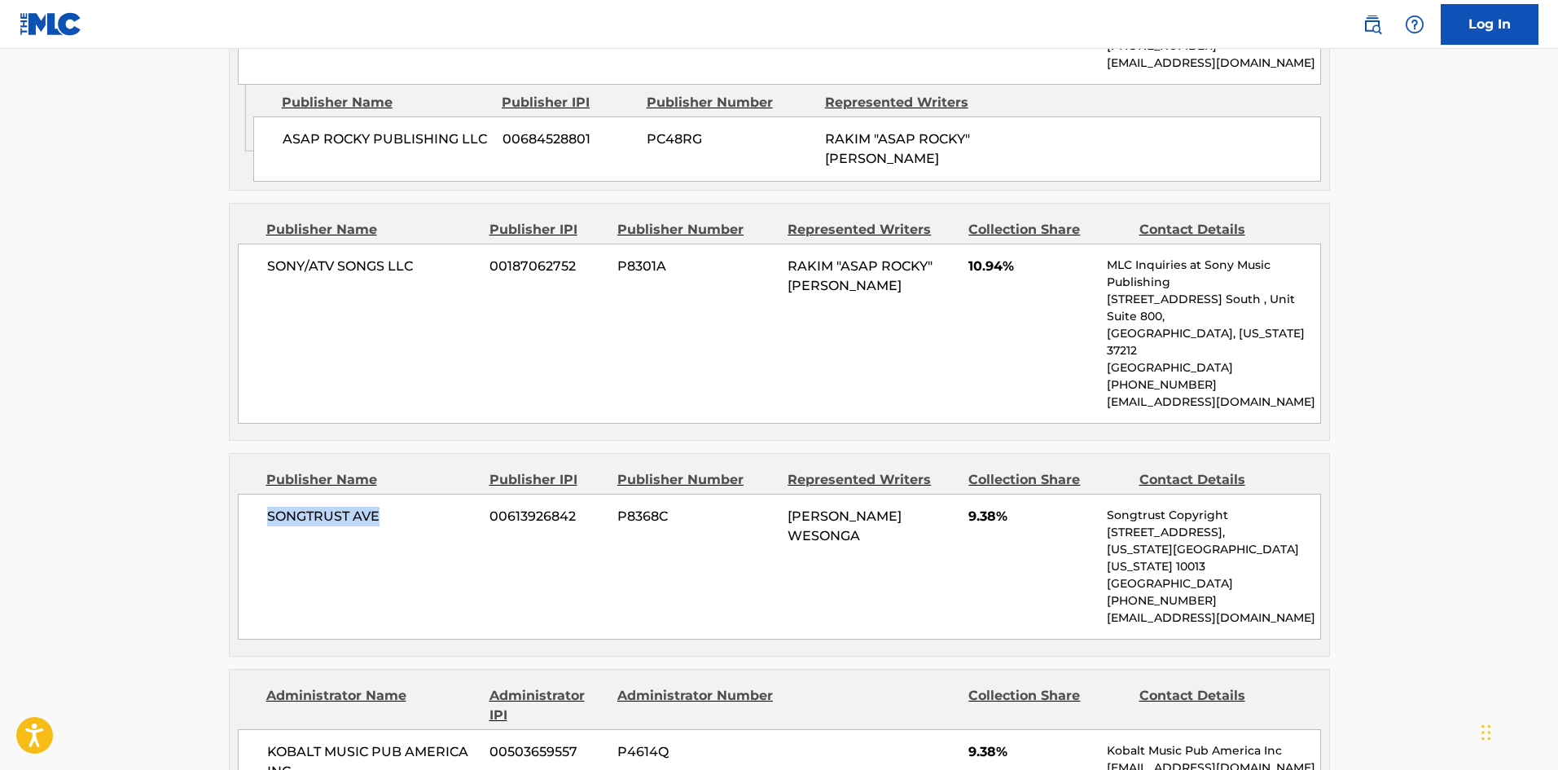
drag, startPoint x: 269, startPoint y: 375, endPoint x: 411, endPoint y: 385, distance: 142.9
click at [411, 507] on span "SONGTRUST AVE" at bounding box center [372, 517] width 211 height 20
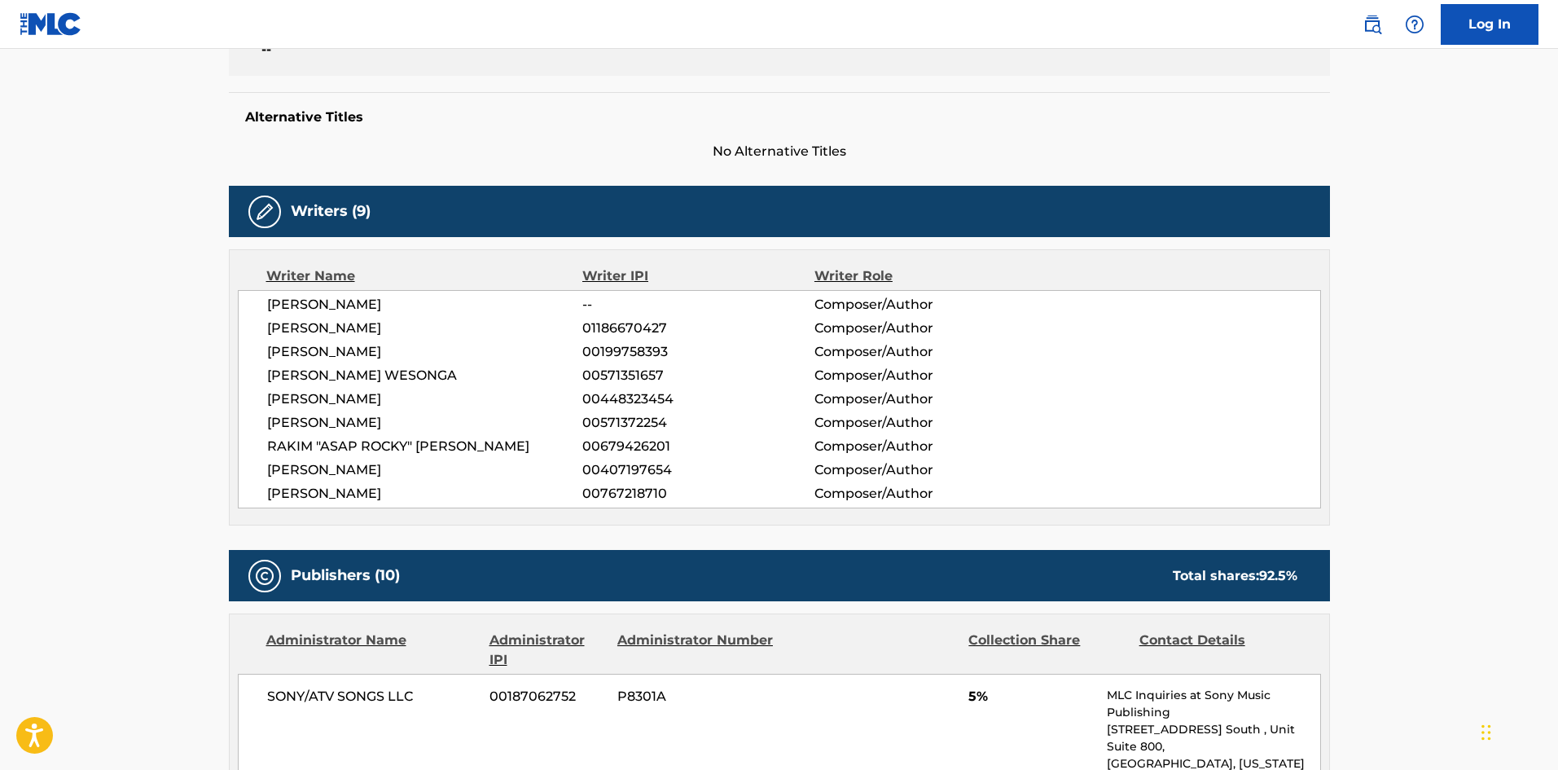
scroll to position [0, 0]
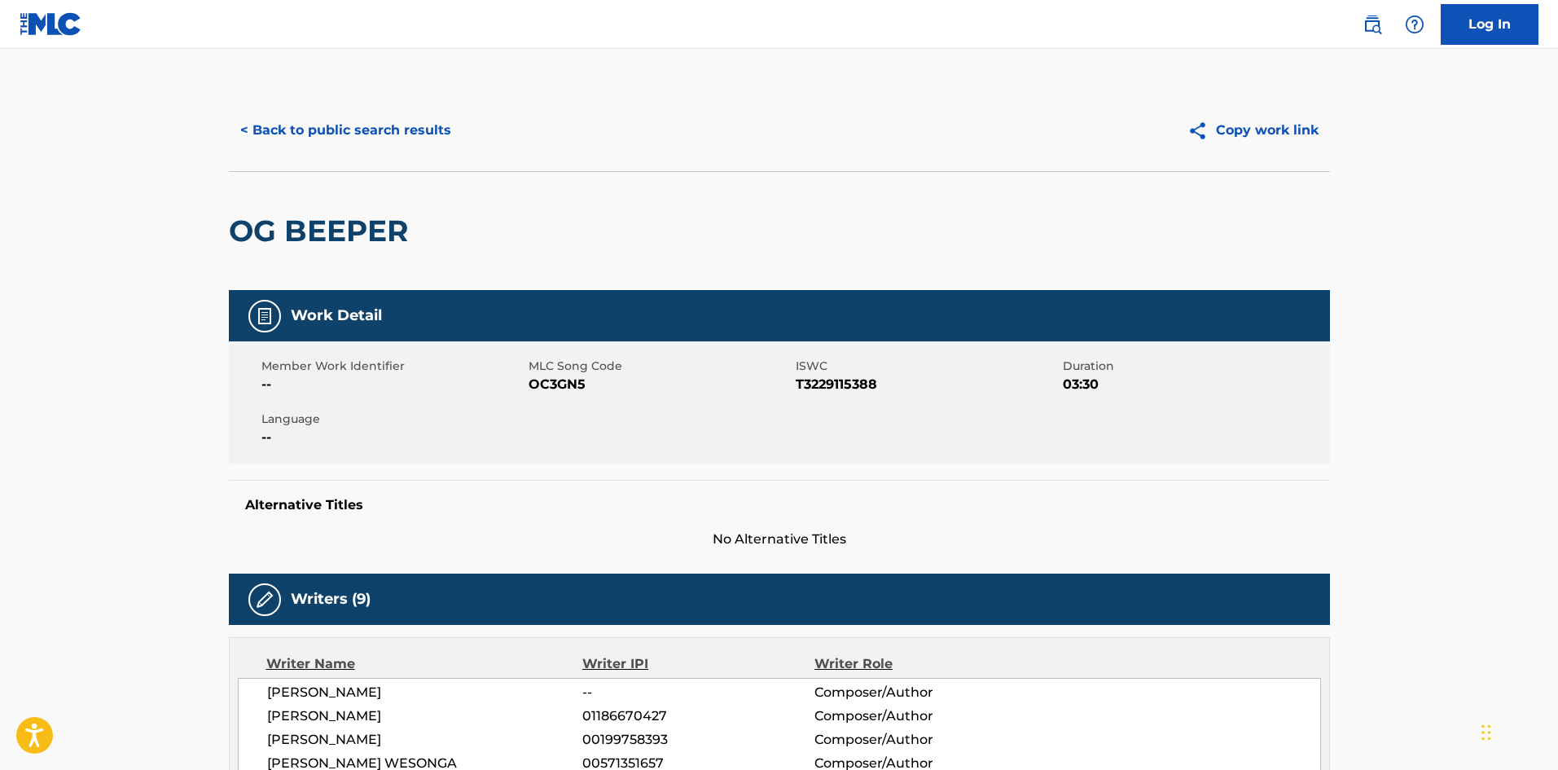
click at [404, 133] on button "< Back to public search results" at bounding box center [346, 130] width 234 height 41
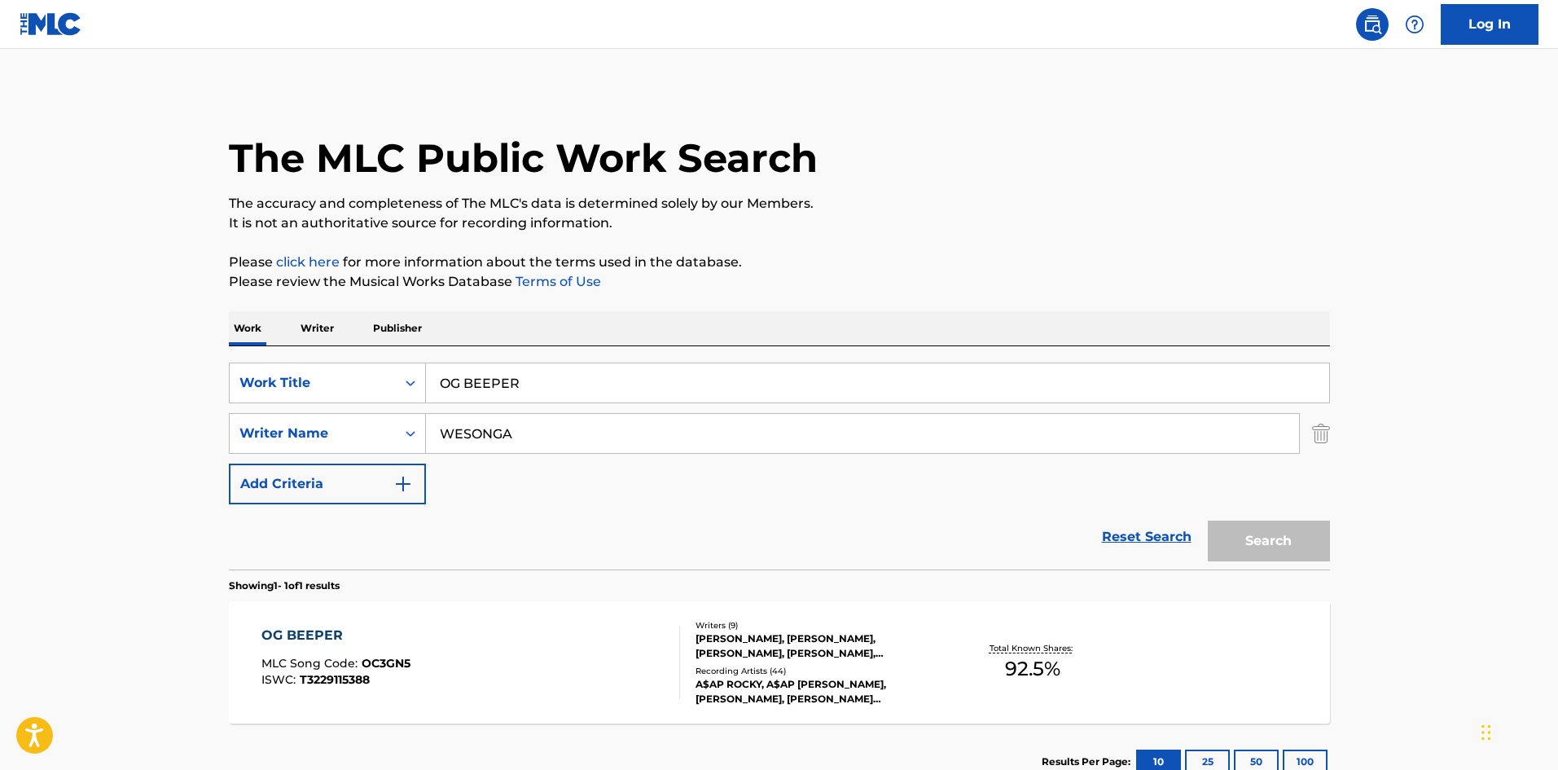
scroll to position [24, 0]
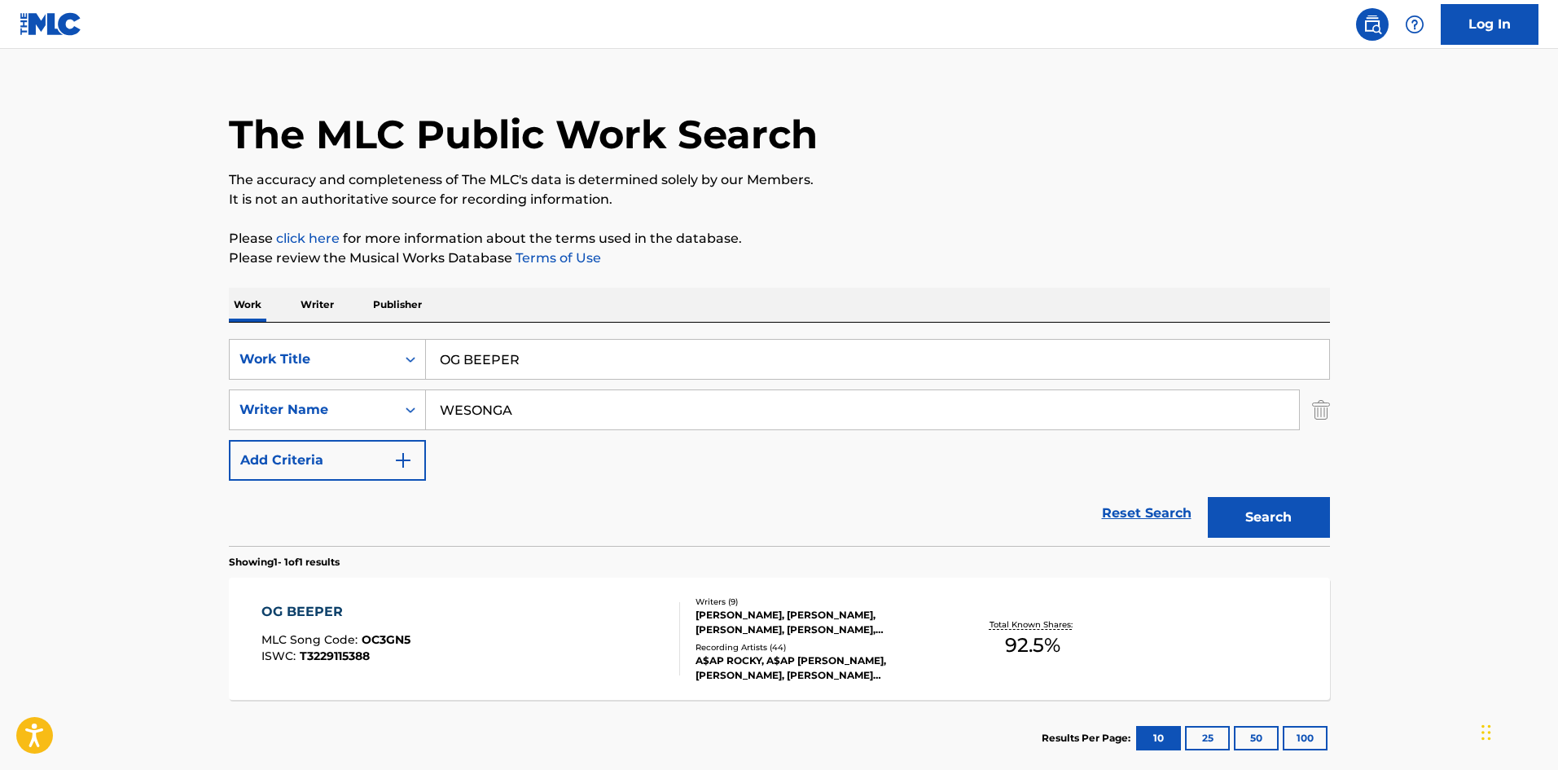
drag, startPoint x: 559, startPoint y: 350, endPoint x: 293, endPoint y: 314, distance: 267.9
click at [293, 314] on div "Work Writer Publisher SearchWithCriteria72799b4a-5b41-418b-ba34-3db57fffc205 Wo…" at bounding box center [779, 531] width 1101 height 489
paste input "PESO"
type input "PESO"
click at [576, 217] on div "The MLC Public Work Search The accuracy and completeness of The MLC's data is d…" at bounding box center [779, 421] width 1140 height 710
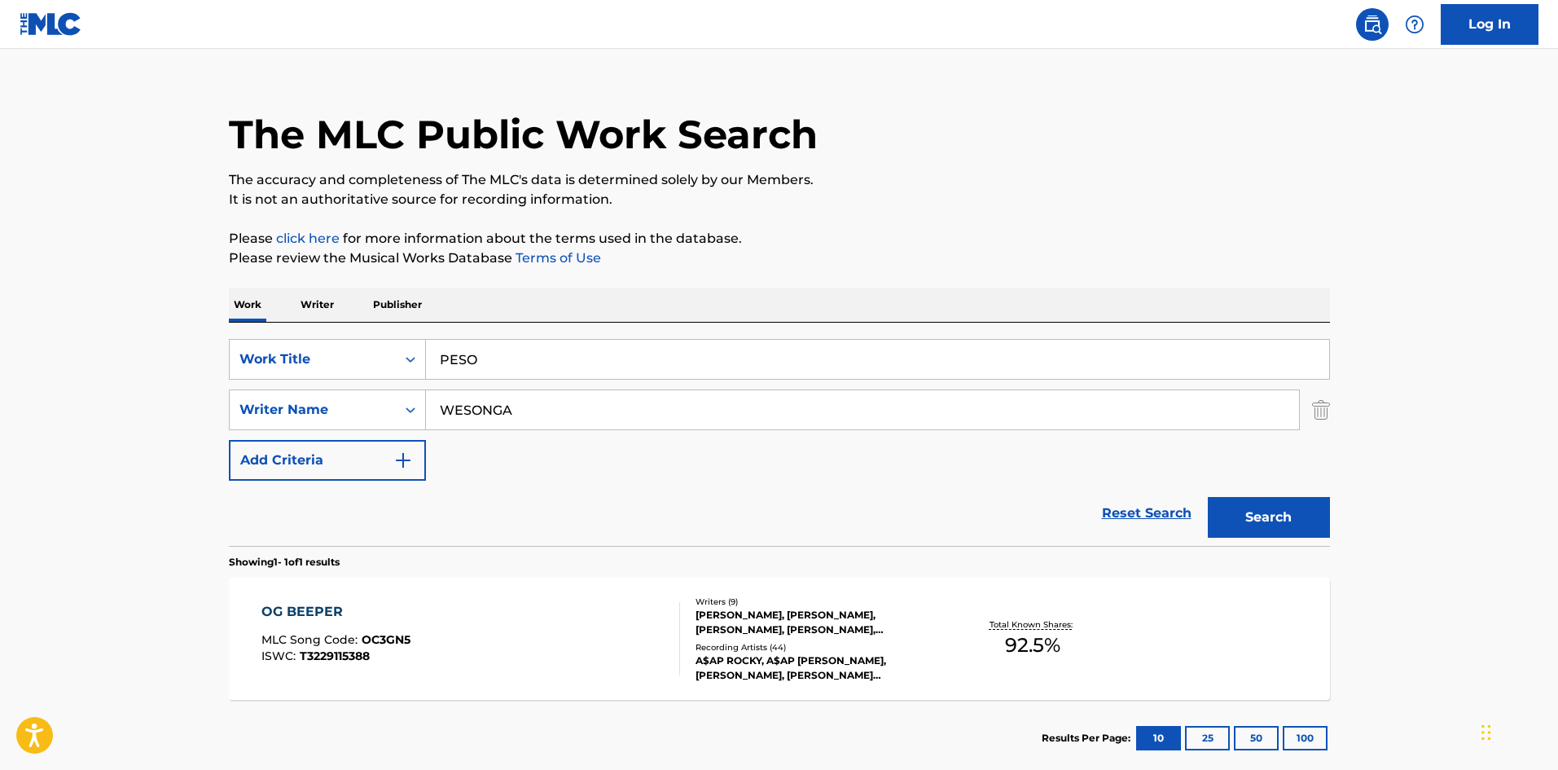
drag, startPoint x: 559, startPoint y: 404, endPoint x: 72, endPoint y: 440, distance: 488.3
click at [83, 437] on main "The MLC Public Work Search The accuracy and completeness of The MLC's data is d…" at bounding box center [779, 404] width 1558 height 759
paste input "[PERSON_NAME]"
type input "[PERSON_NAME]"
click at [1291, 519] on button "Search" at bounding box center [1269, 517] width 122 height 41
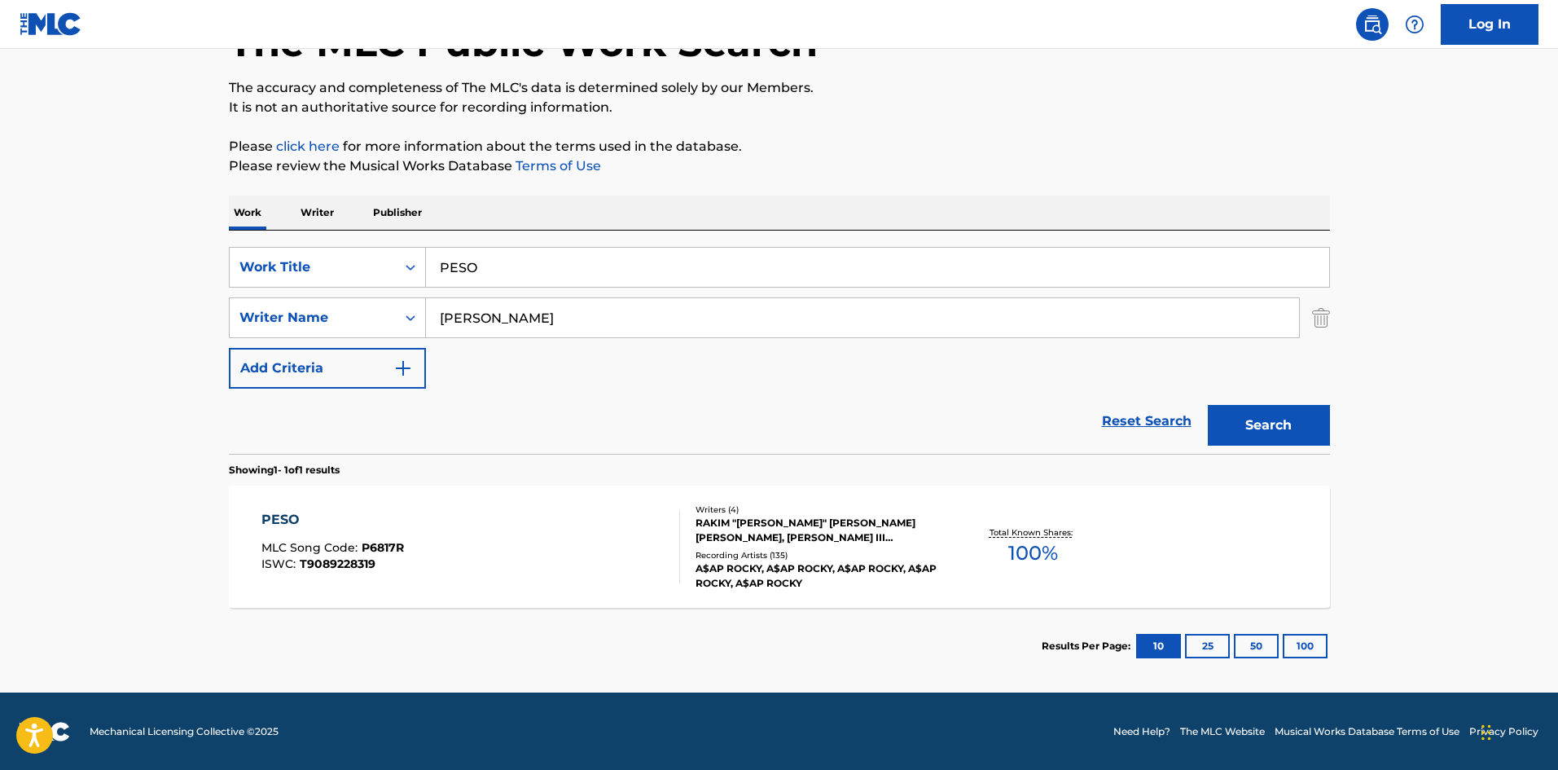
scroll to position [116, 0]
click at [281, 519] on div "PESO" at bounding box center [332, 519] width 143 height 20
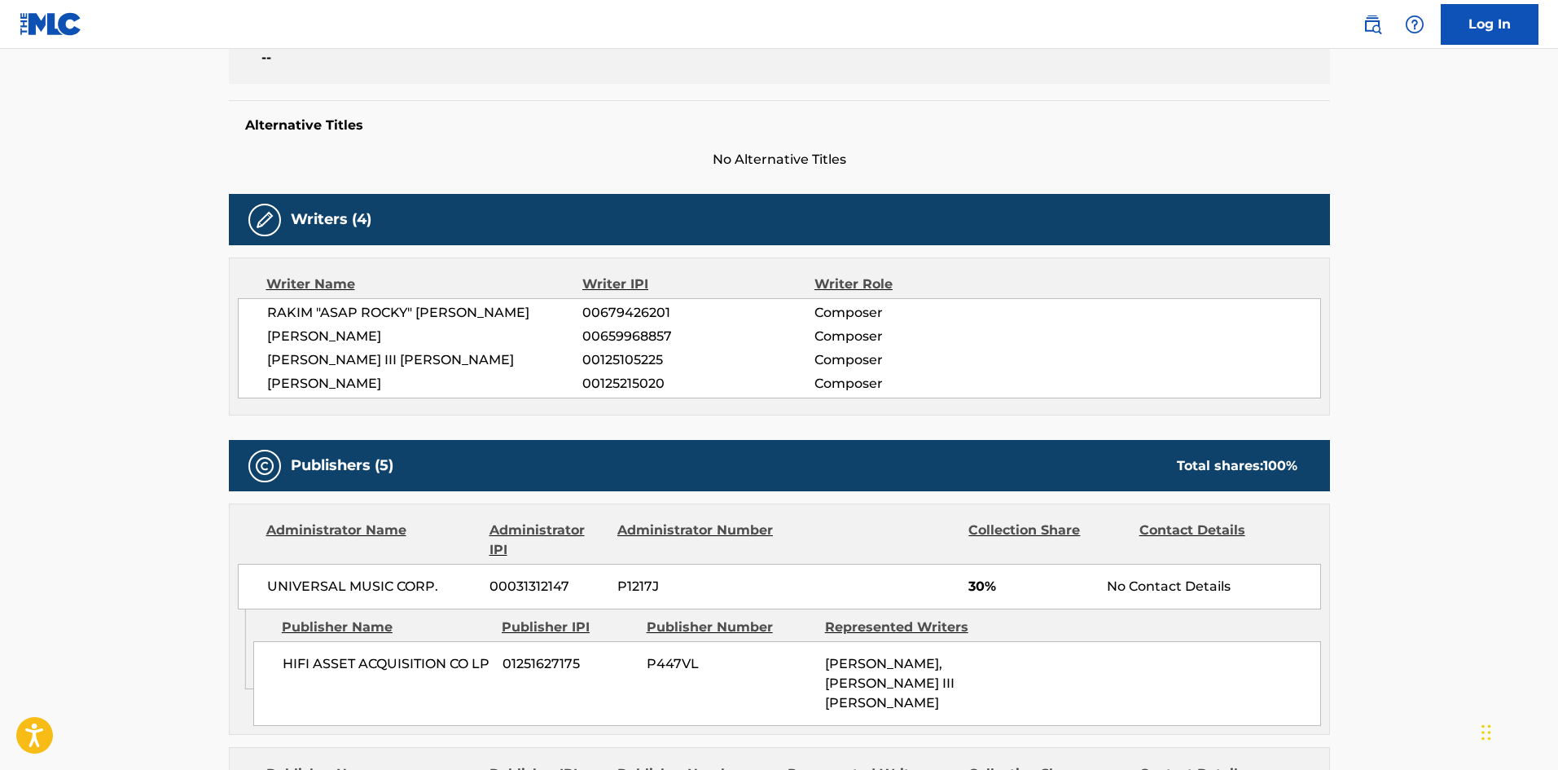
scroll to position [652, 0]
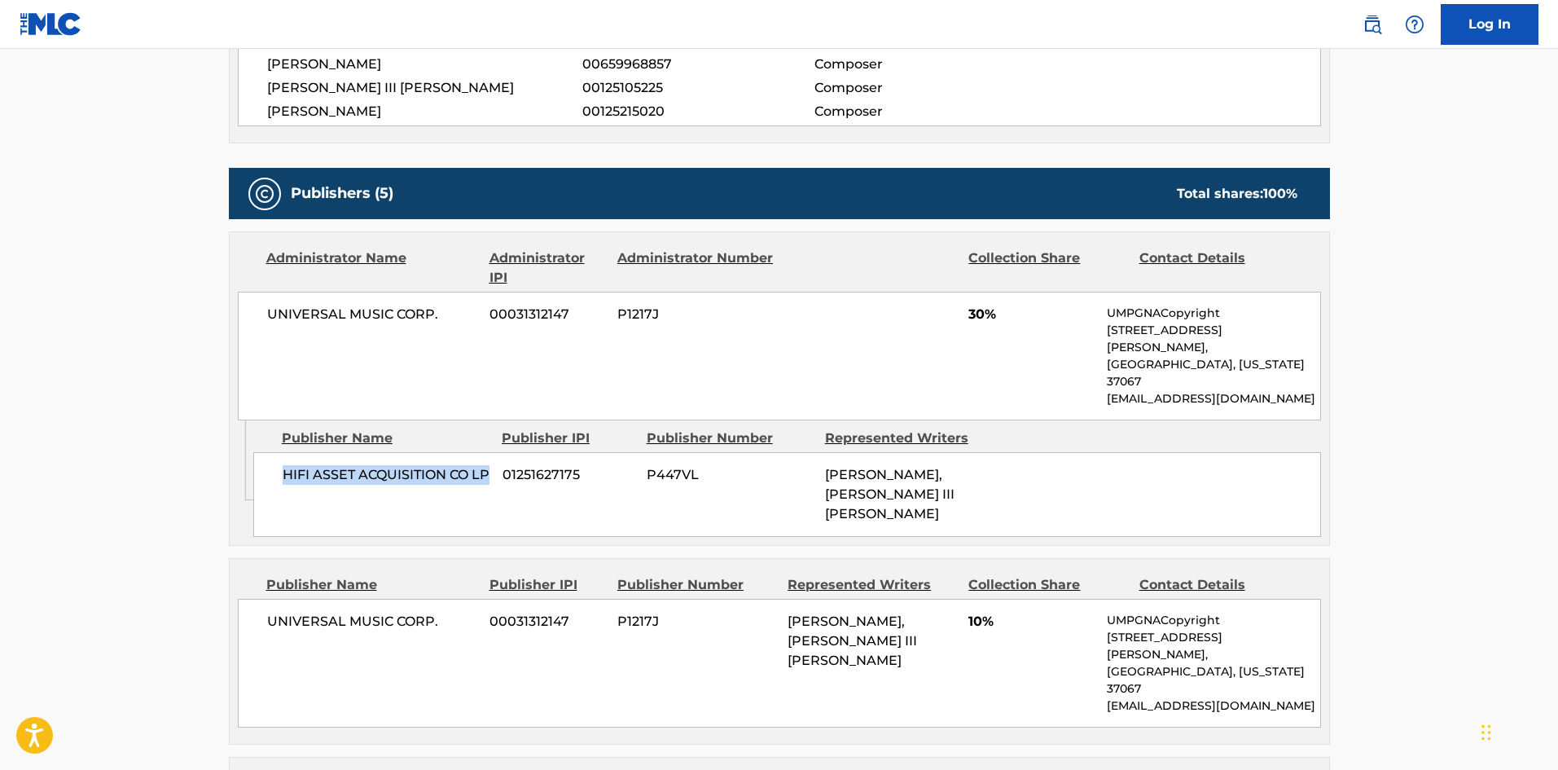
drag, startPoint x: 287, startPoint y: 437, endPoint x: 722, endPoint y: 5, distance: 613.3
click at [355, 466] on span "HIFI ASSET ACQUISITION CO LP" at bounding box center [387, 475] width 208 height 20
drag, startPoint x: 969, startPoint y: 311, endPoint x: 989, endPoint y: 313, distance: 19.6
click at [989, 313] on span "30%" at bounding box center [1031, 315] width 126 height 20
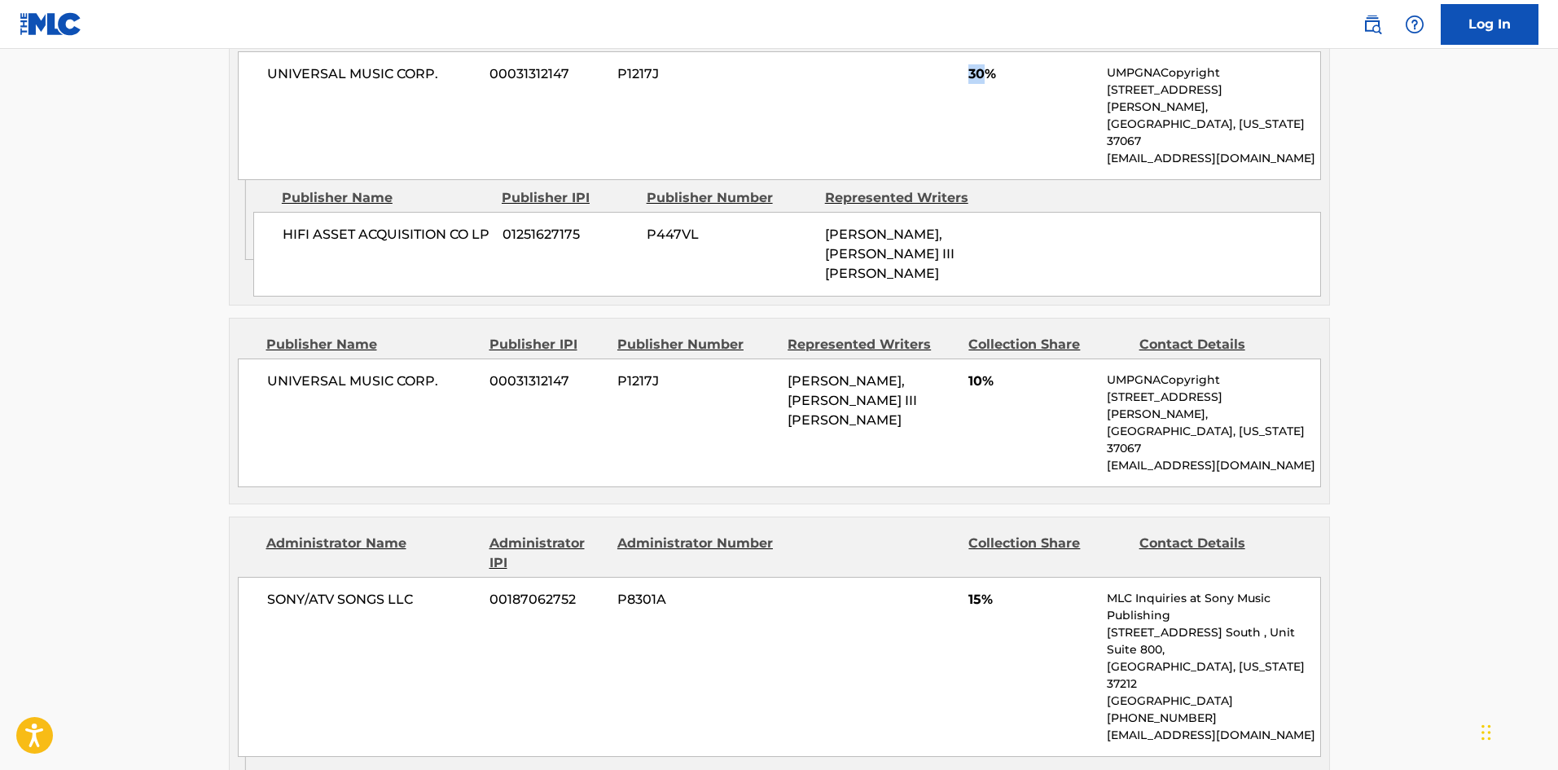
scroll to position [896, 0]
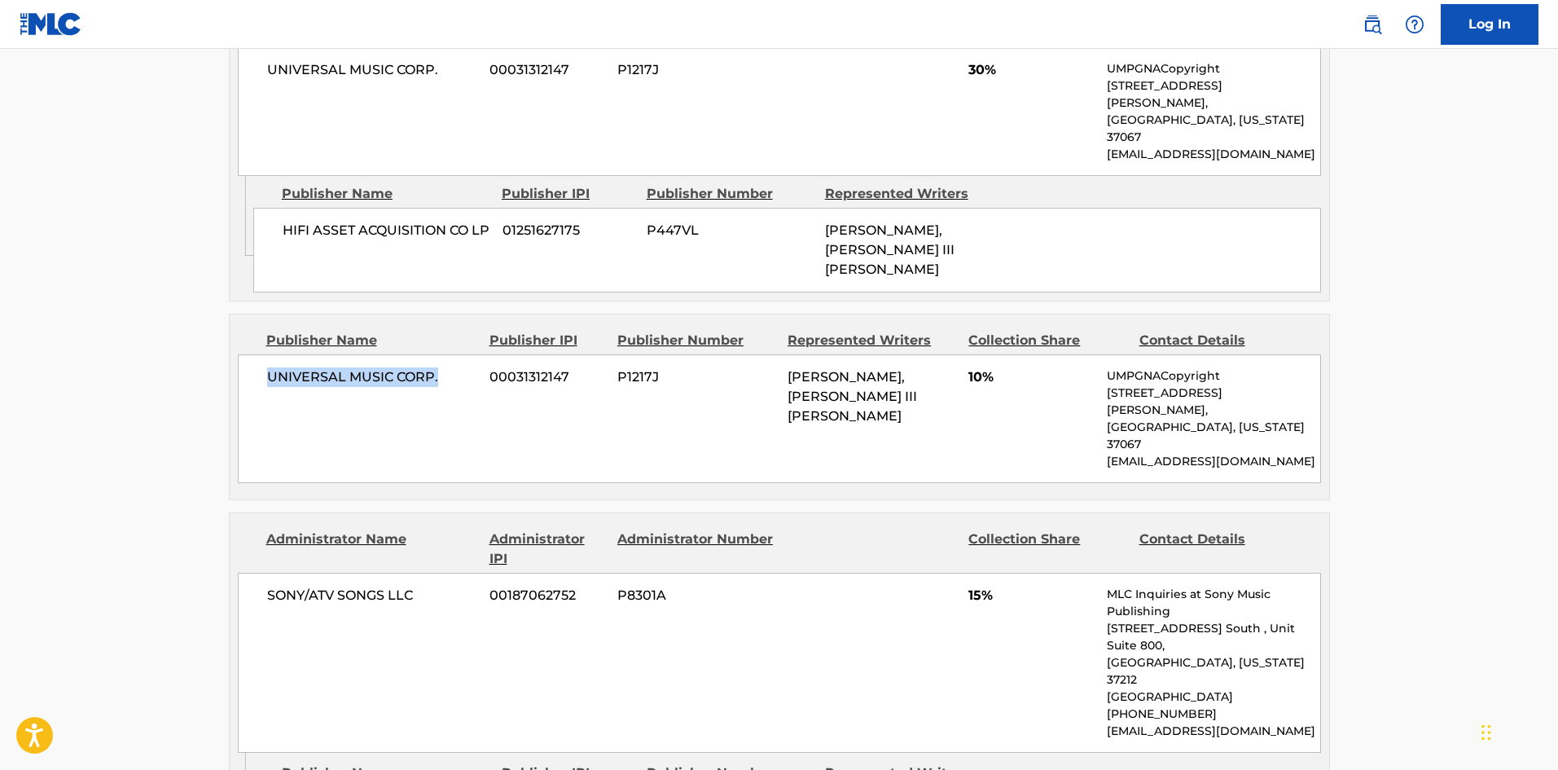
drag, startPoint x: 265, startPoint y: 324, endPoint x: 454, endPoint y: 321, distance: 189.8
click at [454, 354] on div "UNIVERSAL MUSIC CORP. 00031312147 P1217J [PERSON_NAME], [PERSON_NAME] III [PERS…" at bounding box center [779, 418] width 1083 height 129
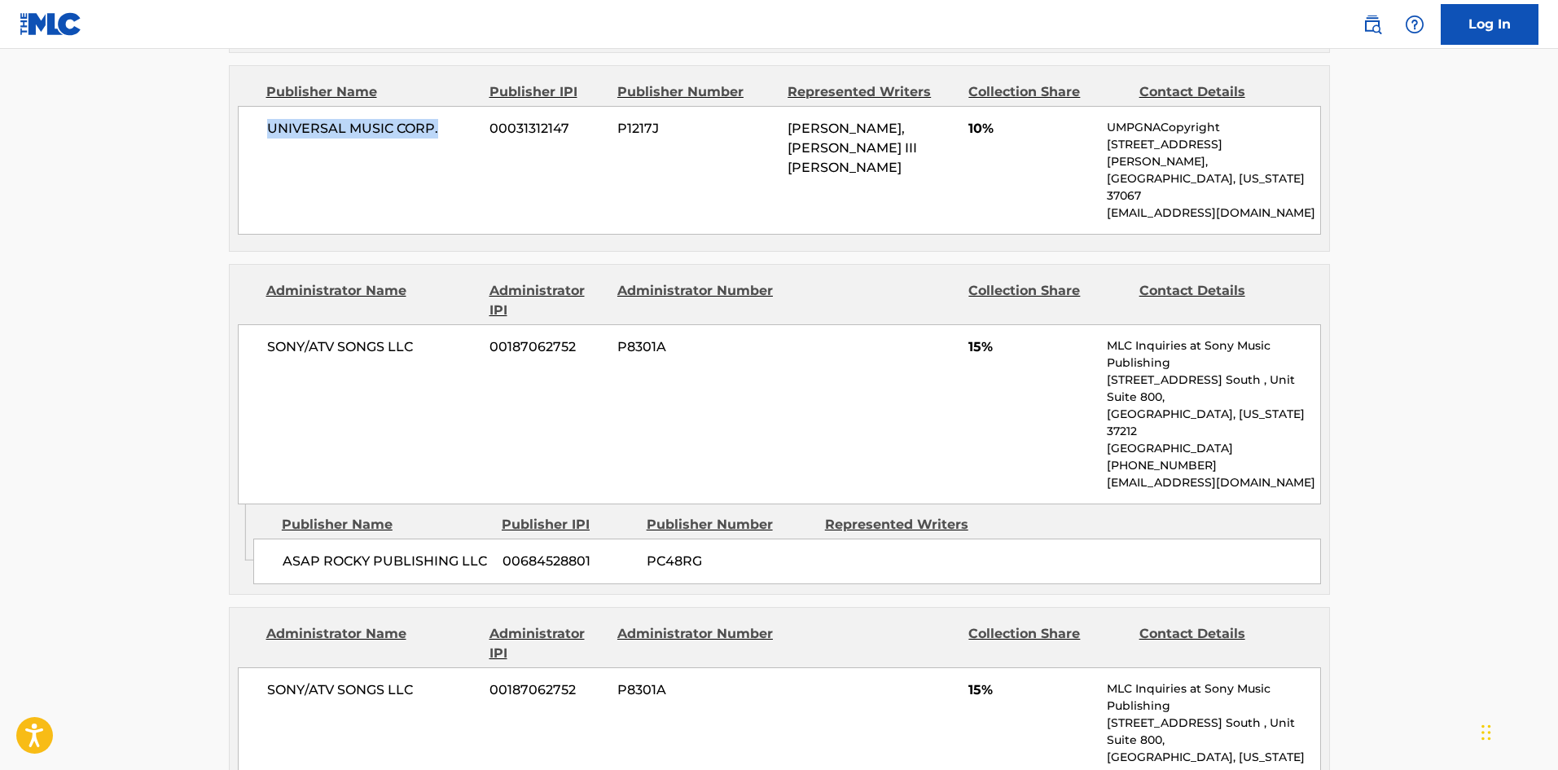
scroll to position [1222, 0]
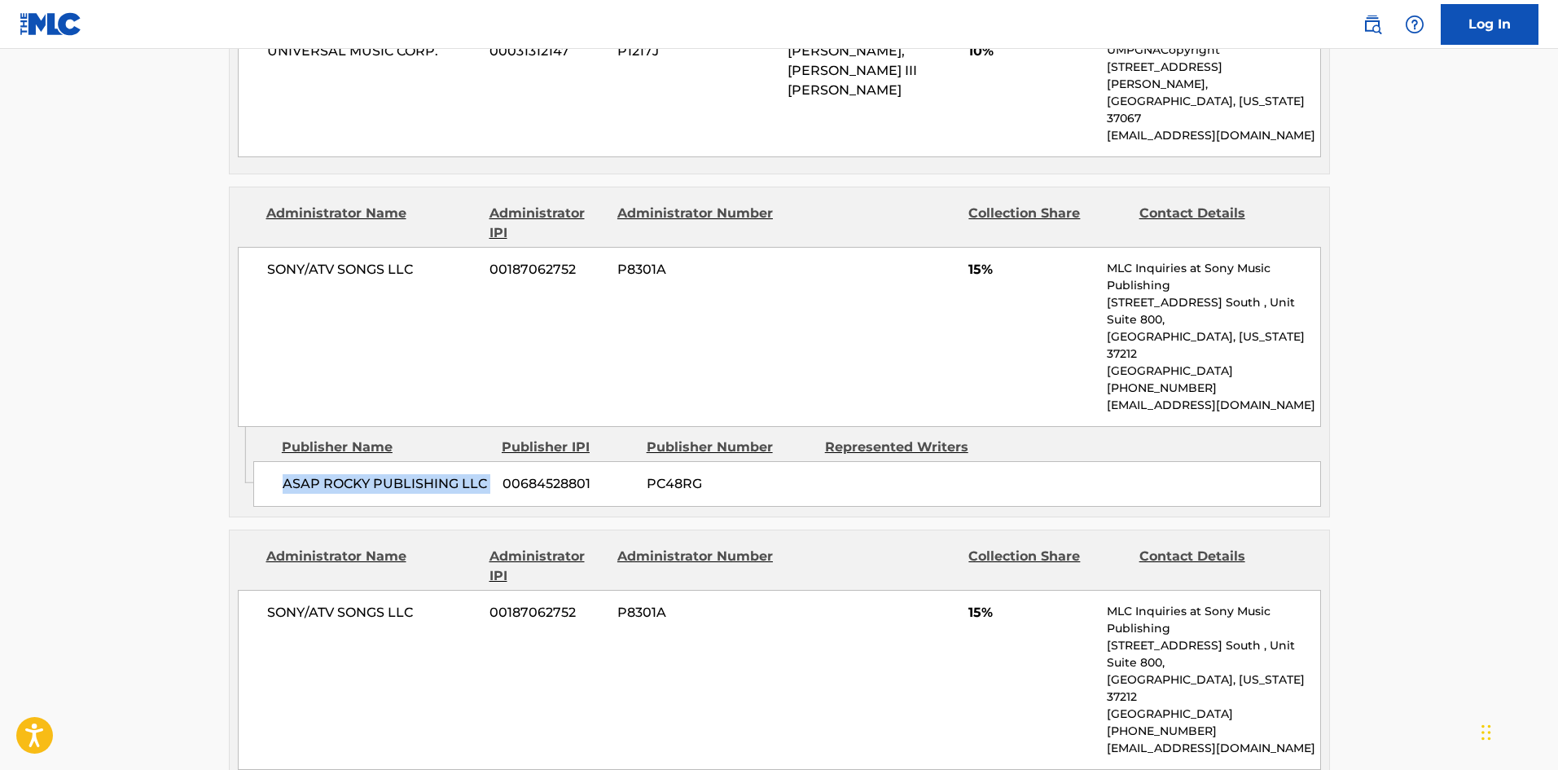
drag, startPoint x: 281, startPoint y: 366, endPoint x: 496, endPoint y: 365, distance: 215.0
click at [496, 461] on div "ASAP ROCKY PUBLISHING LLC 00684528801 PC48RG" at bounding box center [787, 484] width 1068 height 46
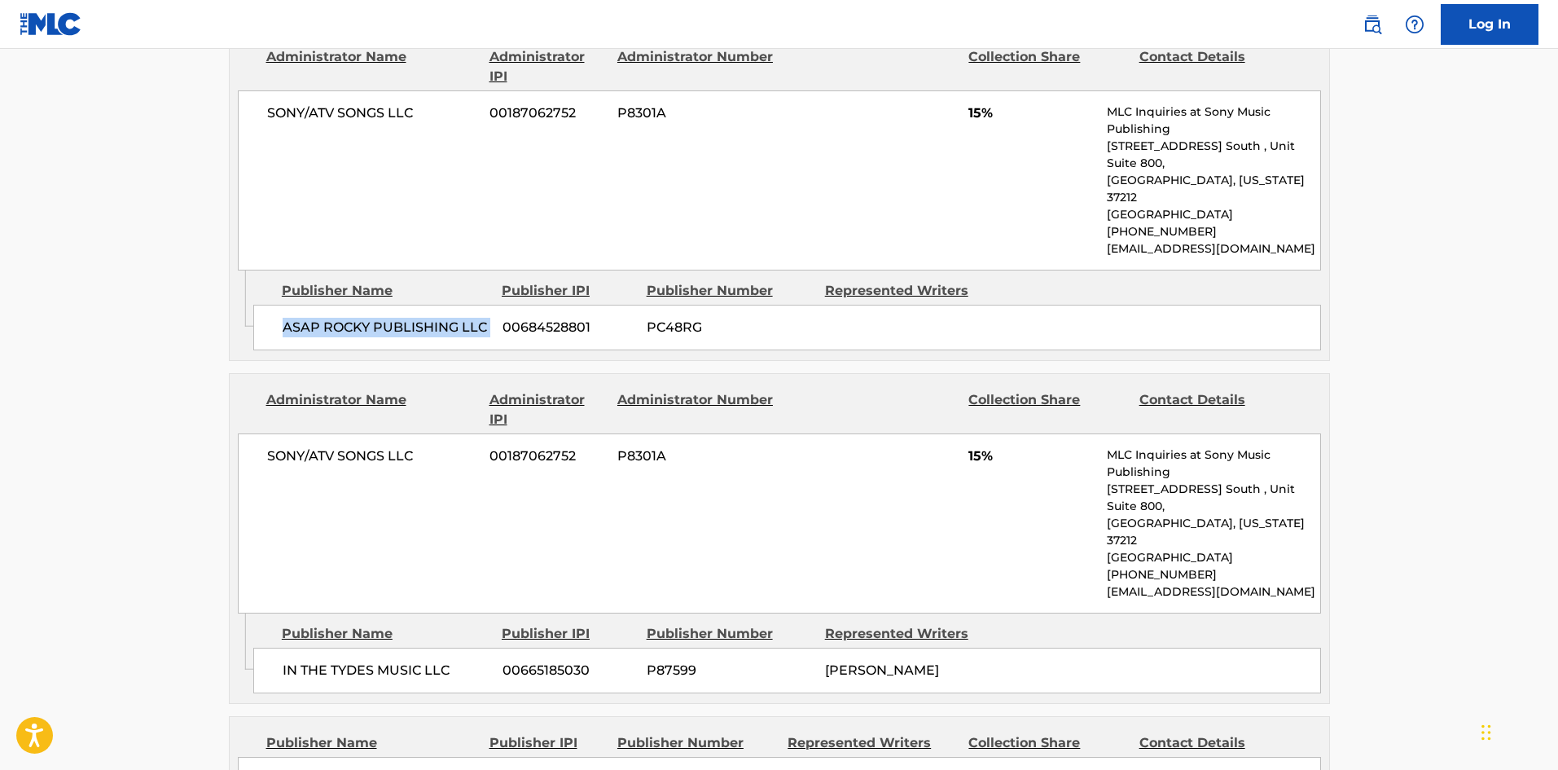
scroll to position [1385, 0]
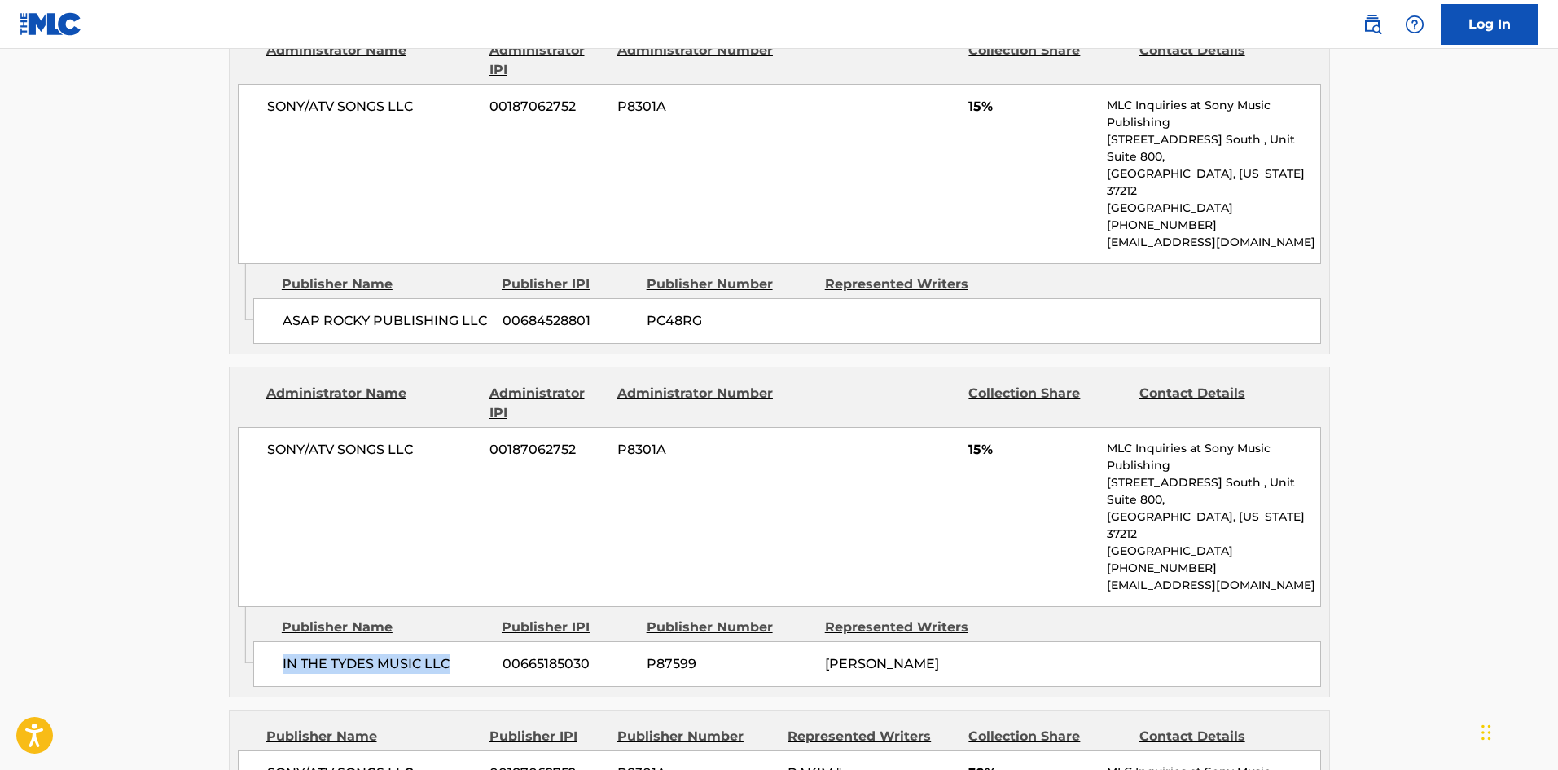
drag, startPoint x: 282, startPoint y: 502, endPoint x: 458, endPoint y: 498, distance: 175.9
click at [458, 654] on span "IN THE TYDES MUSIC LLC" at bounding box center [387, 664] width 208 height 20
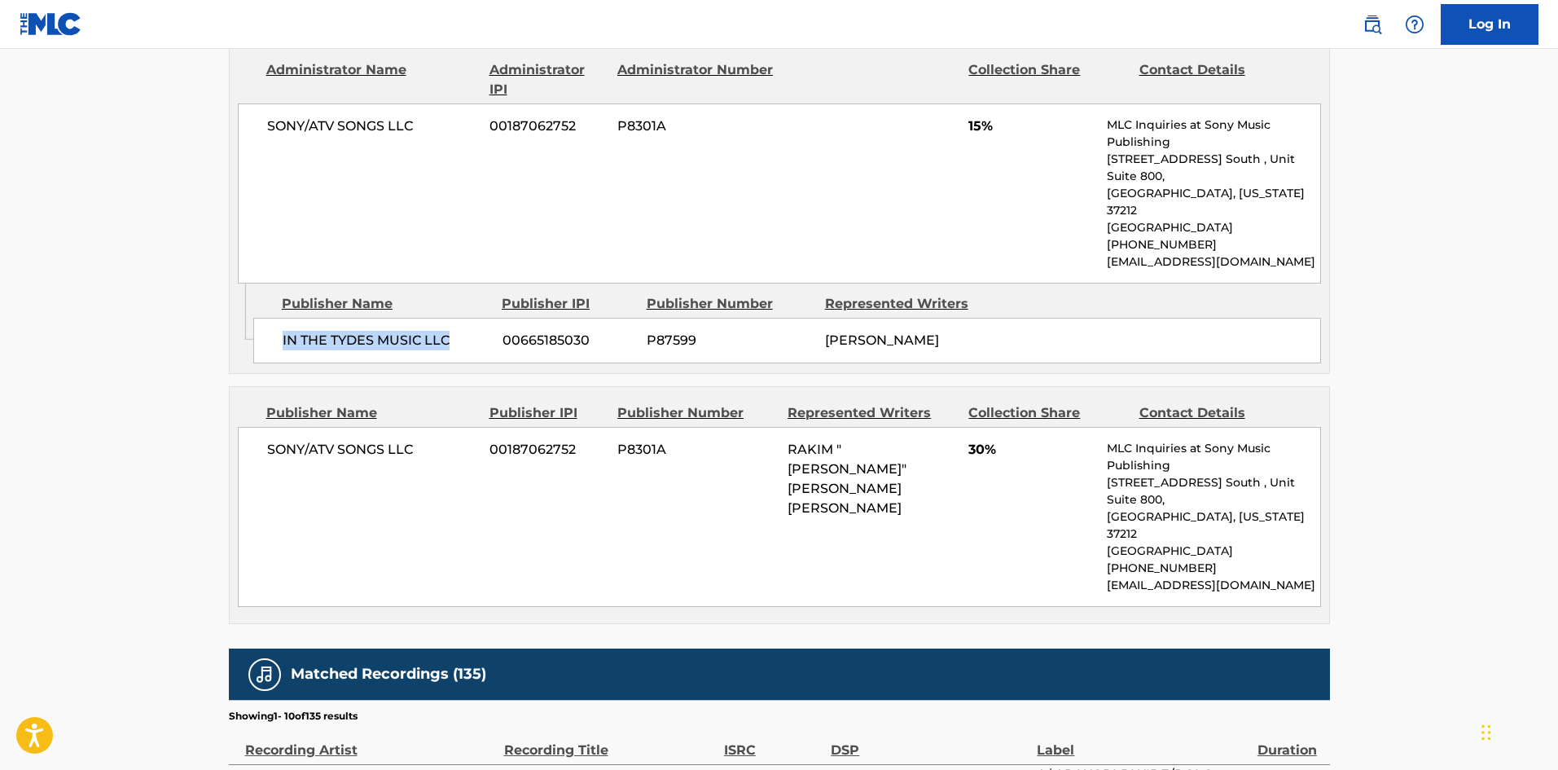
scroll to position [1710, 0]
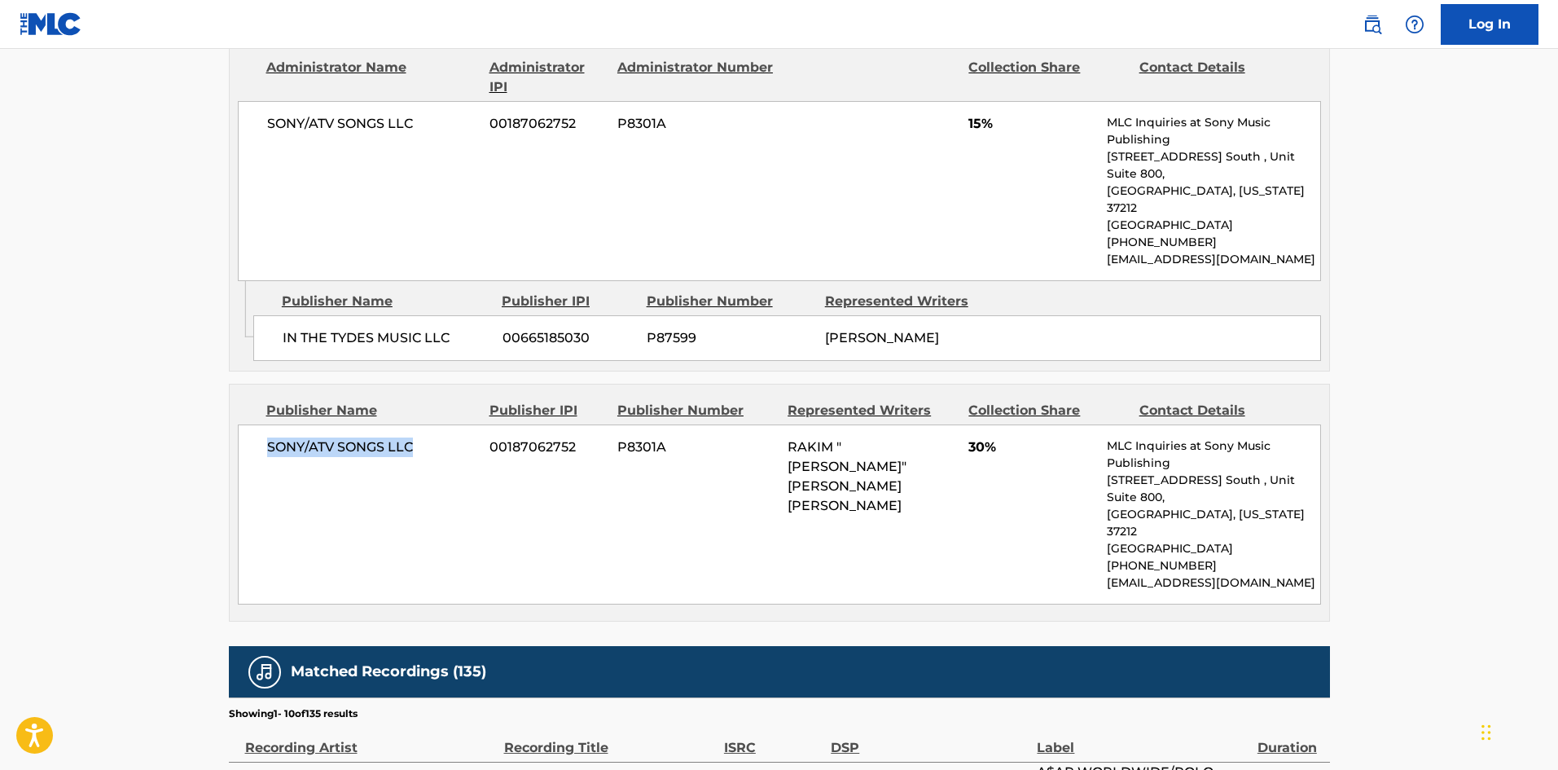
drag, startPoint x: 269, startPoint y: 302, endPoint x: 460, endPoint y: 291, distance: 191.7
click at [459, 424] on div "SONY/ATV SONGS LLC 00187062752 P8301A RAKIM "ASAP ROCKY" [PERSON_NAME] [PERSON_…" at bounding box center [779, 514] width 1083 height 180
click at [974, 437] on span "30%" at bounding box center [1031, 447] width 126 height 20
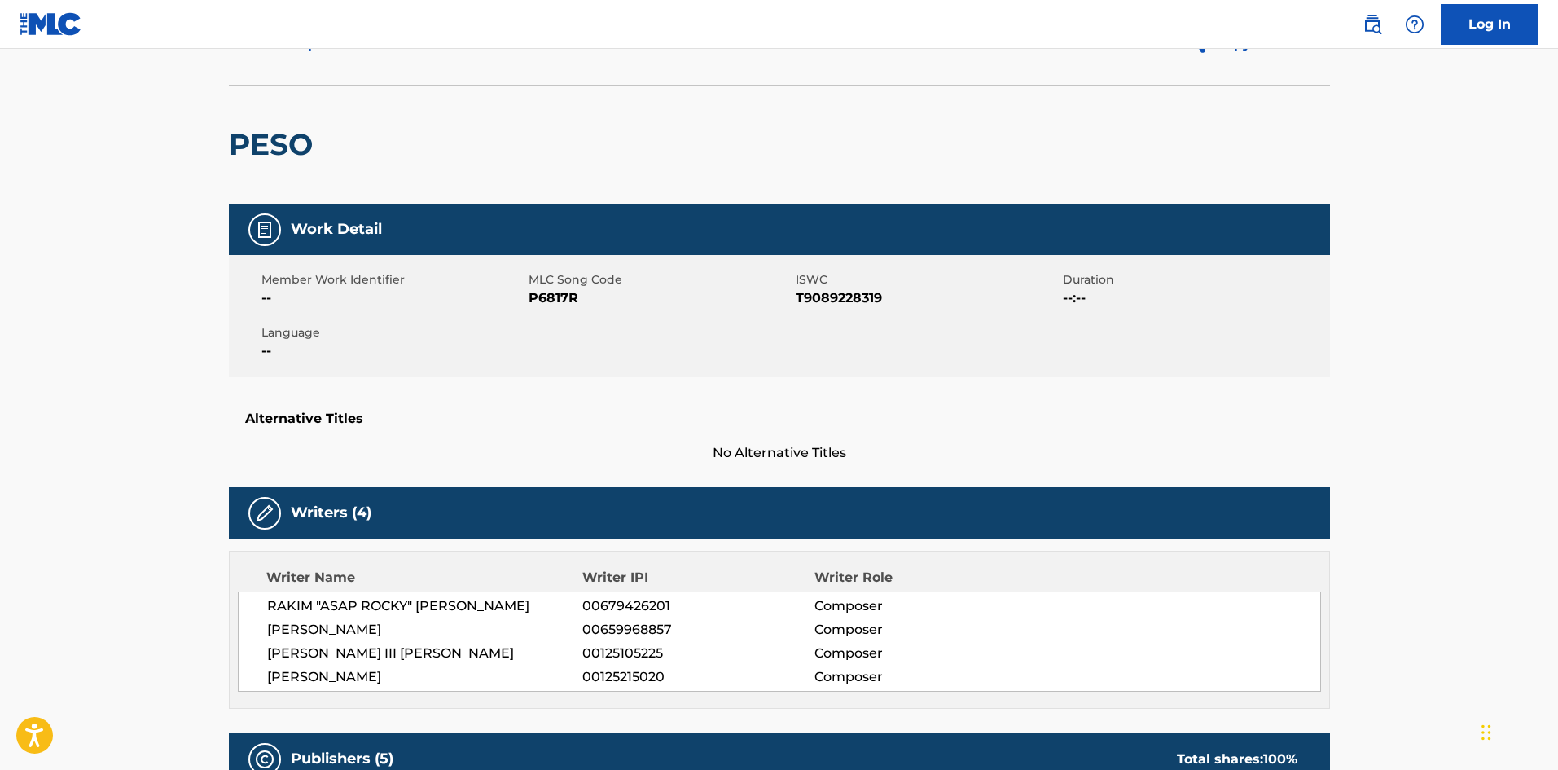
scroll to position [0, 0]
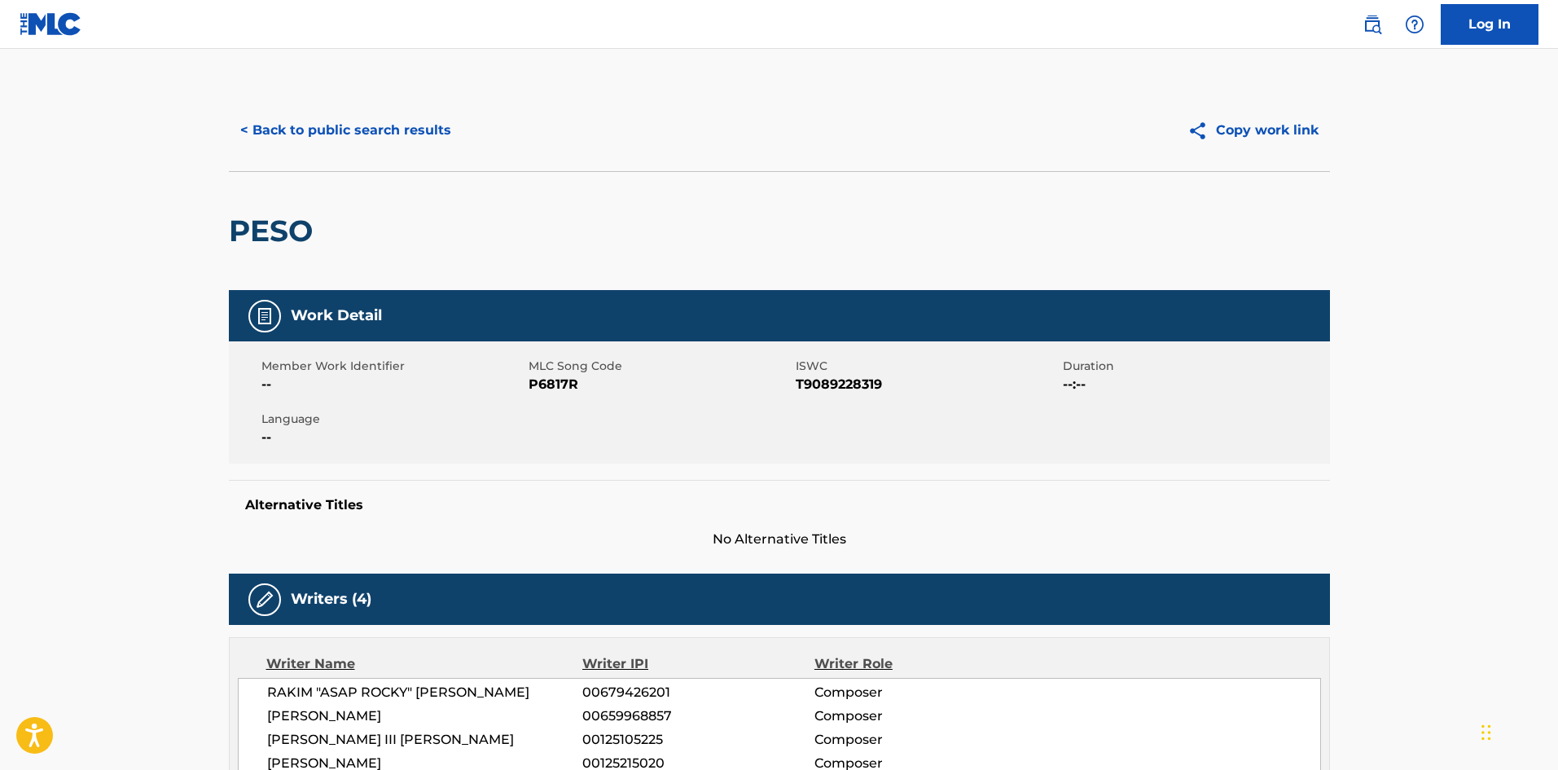
click at [409, 121] on button "< Back to public search results" at bounding box center [346, 130] width 234 height 41
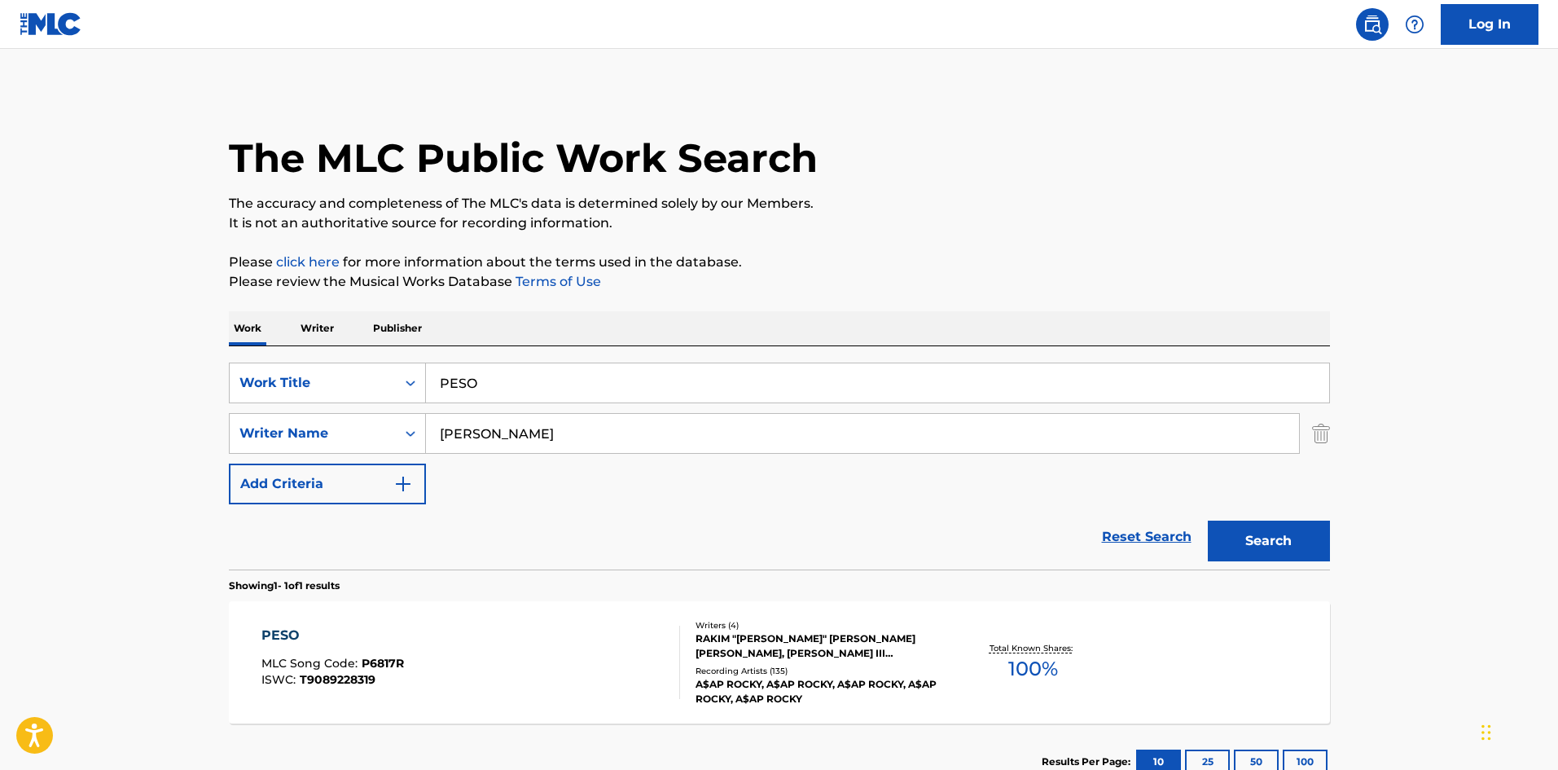
scroll to position [24, 0]
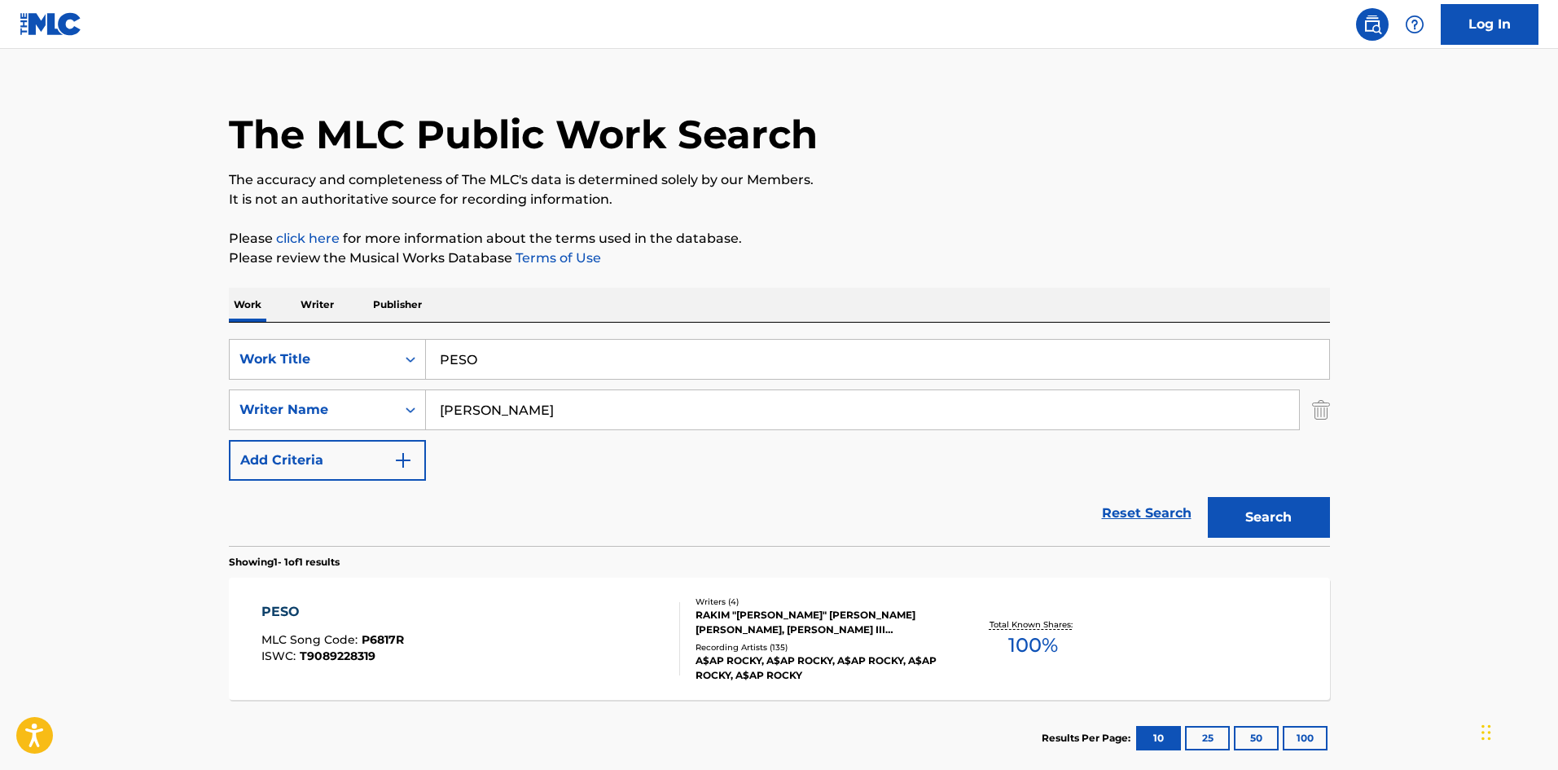
drag, startPoint x: 547, startPoint y: 360, endPoint x: 211, endPoint y: 300, distance: 341.7
click at [269, 346] on div "SearchWithCriteria72799b4a-5b41-418b-ba34-3db57fffc205 Work Title PESO" at bounding box center [779, 359] width 1101 height 41
paste input "eso Chapter 2"
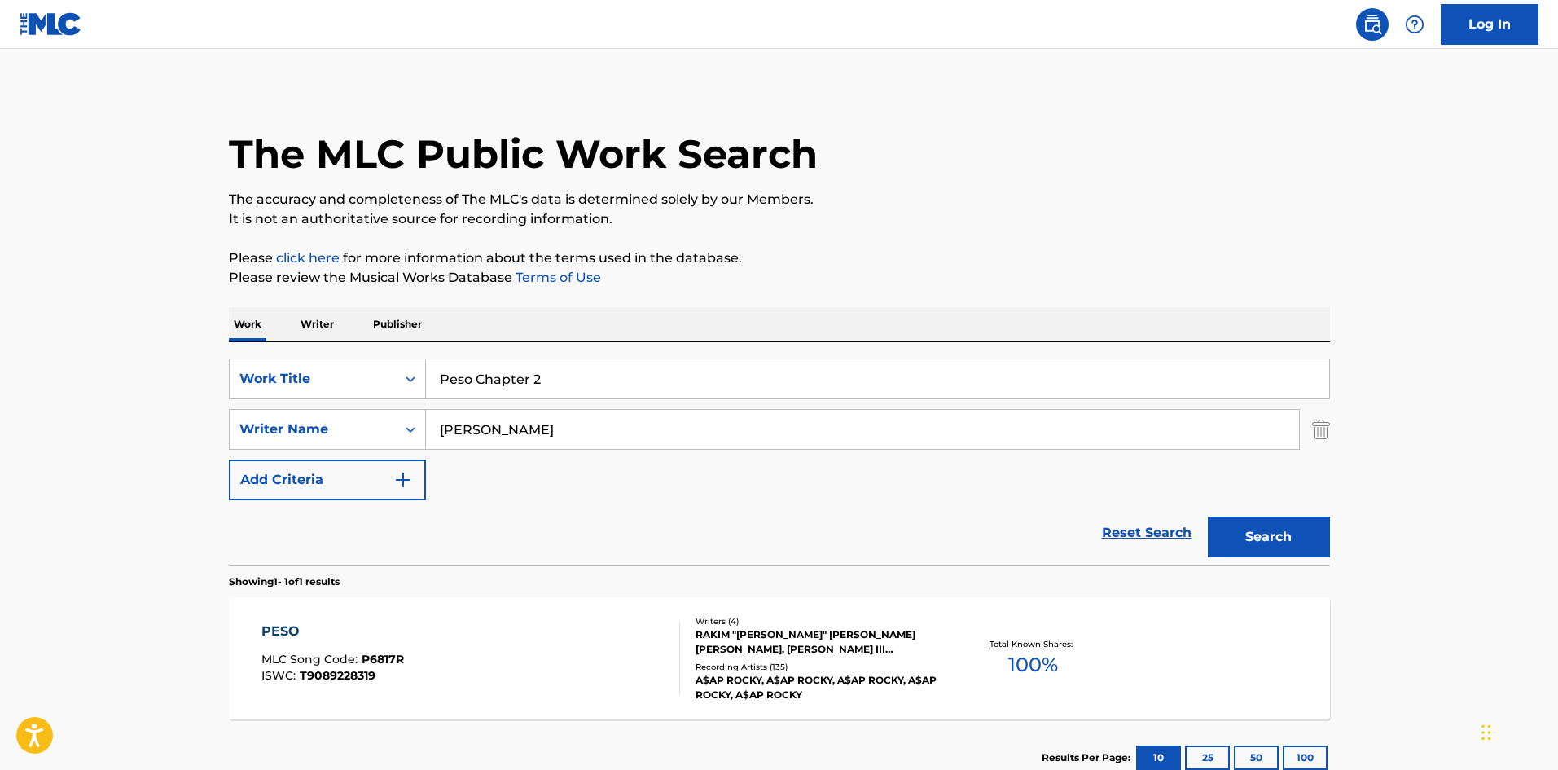
scroll to position [0, 0]
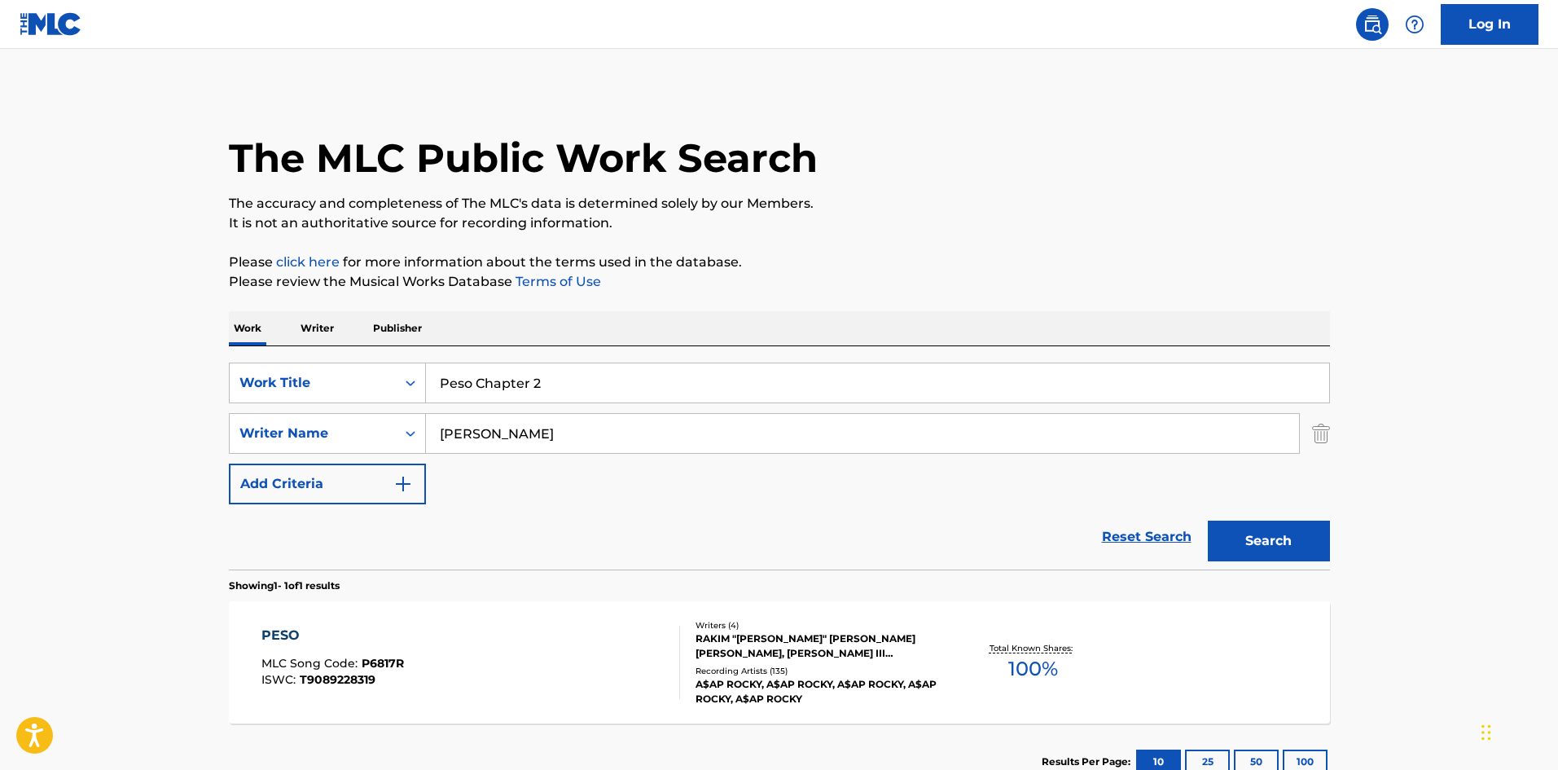
drag, startPoint x: 619, startPoint y: 367, endPoint x: 193, endPoint y: 380, distance: 426.1
click at [189, 384] on main "The MLC Public Work Search The accuracy and completeness of The MLC's data is d…" at bounding box center [779, 428] width 1558 height 759
paste input "harsyde"
type input "Pharsyde"
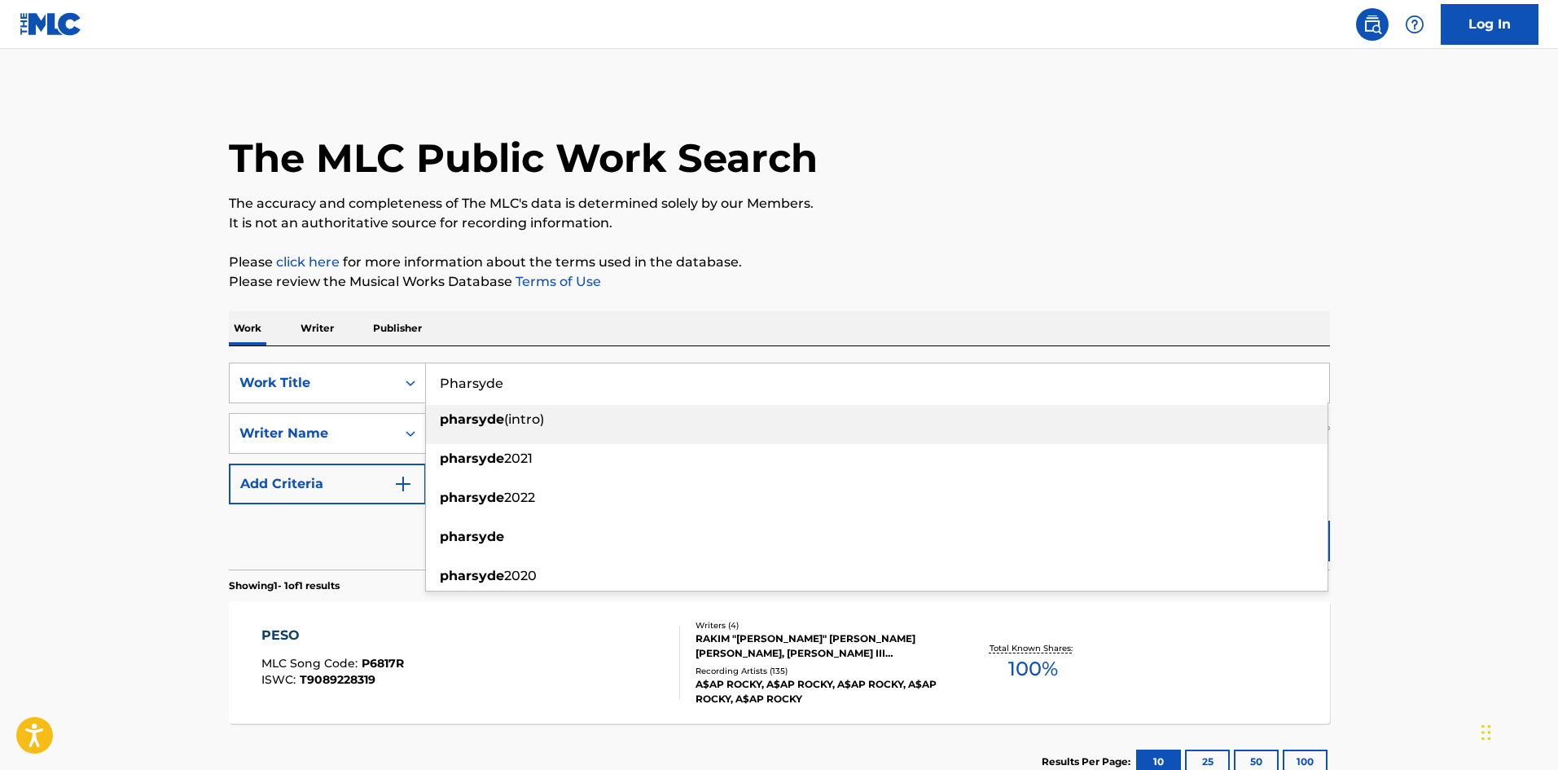
click at [586, 298] on div "The MLC Public Work Search The accuracy and completeness of The MLC's data is d…" at bounding box center [779, 445] width 1140 height 710
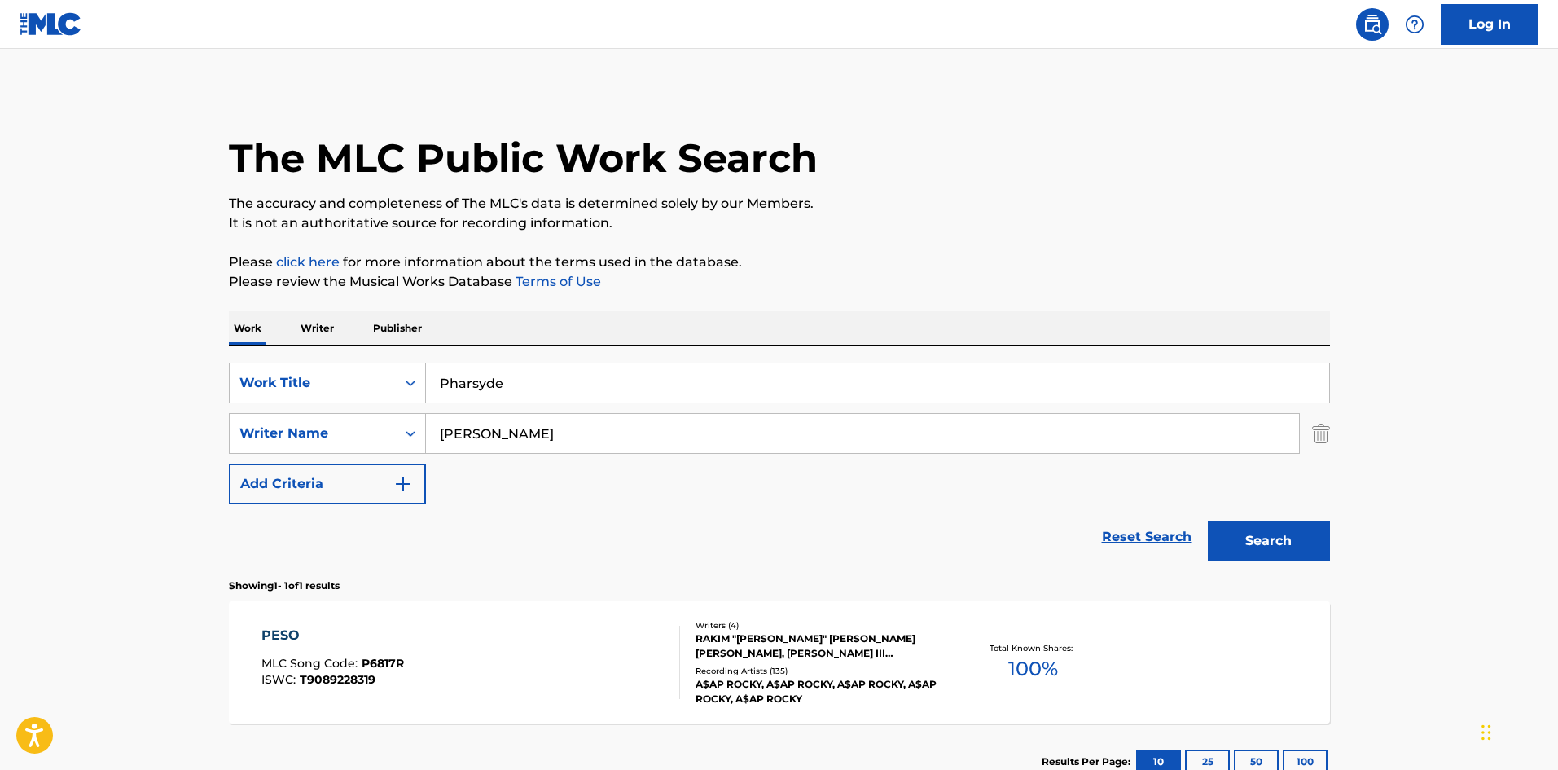
drag, startPoint x: 546, startPoint y: 441, endPoint x: 173, endPoint y: 448, distance: 372.3
click at [392, 450] on div "SearchWithCriteriad277ef1f-aa7c-442a-bbe8-2a85766b2b26 Writer Name [PERSON_NAME]" at bounding box center [779, 433] width 1101 height 41
paste input "[PERSON_NAME]"
type input "[PERSON_NAME]"
click at [1284, 555] on button "Search" at bounding box center [1269, 540] width 122 height 41
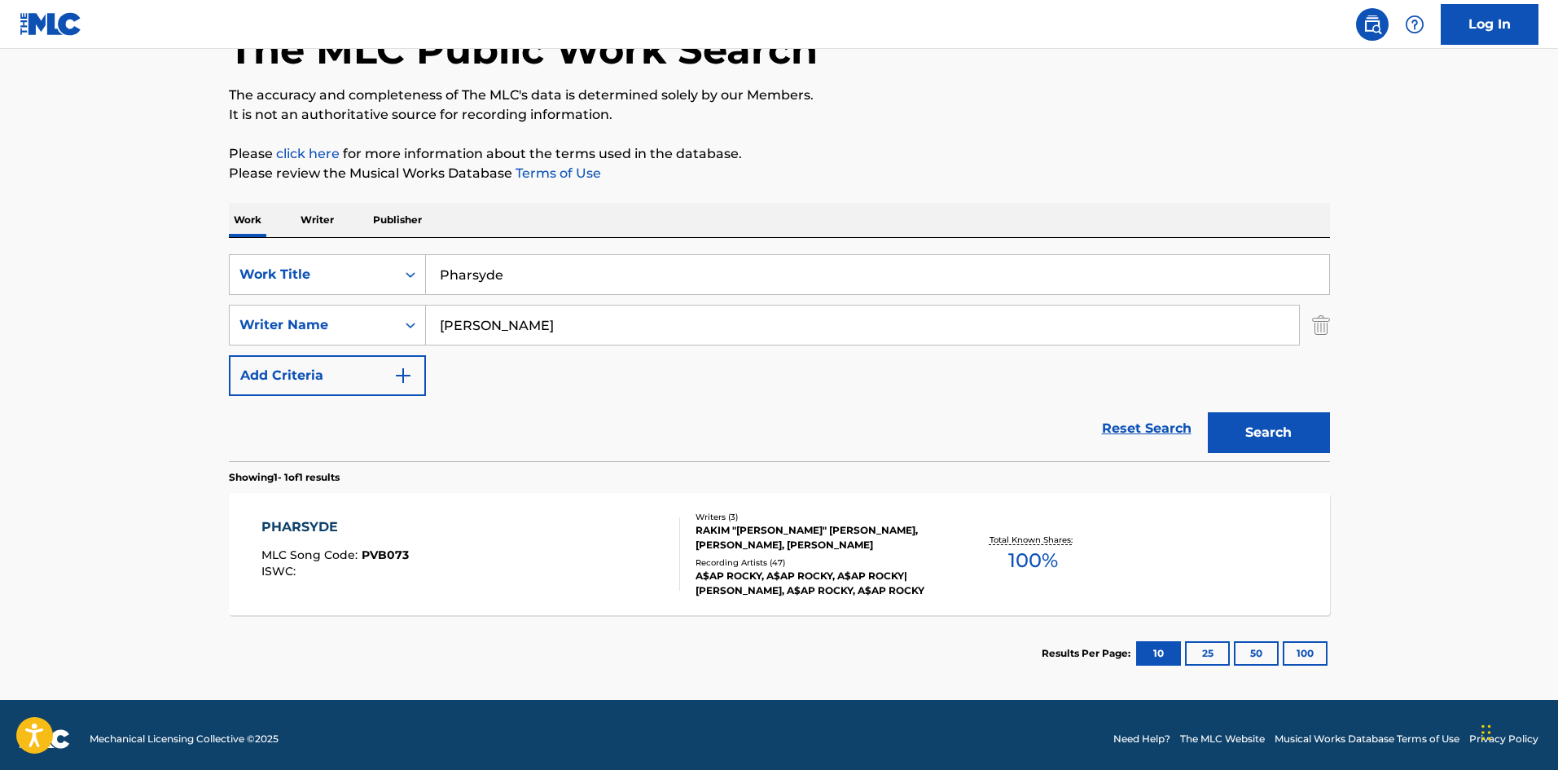
scroll to position [116, 0]
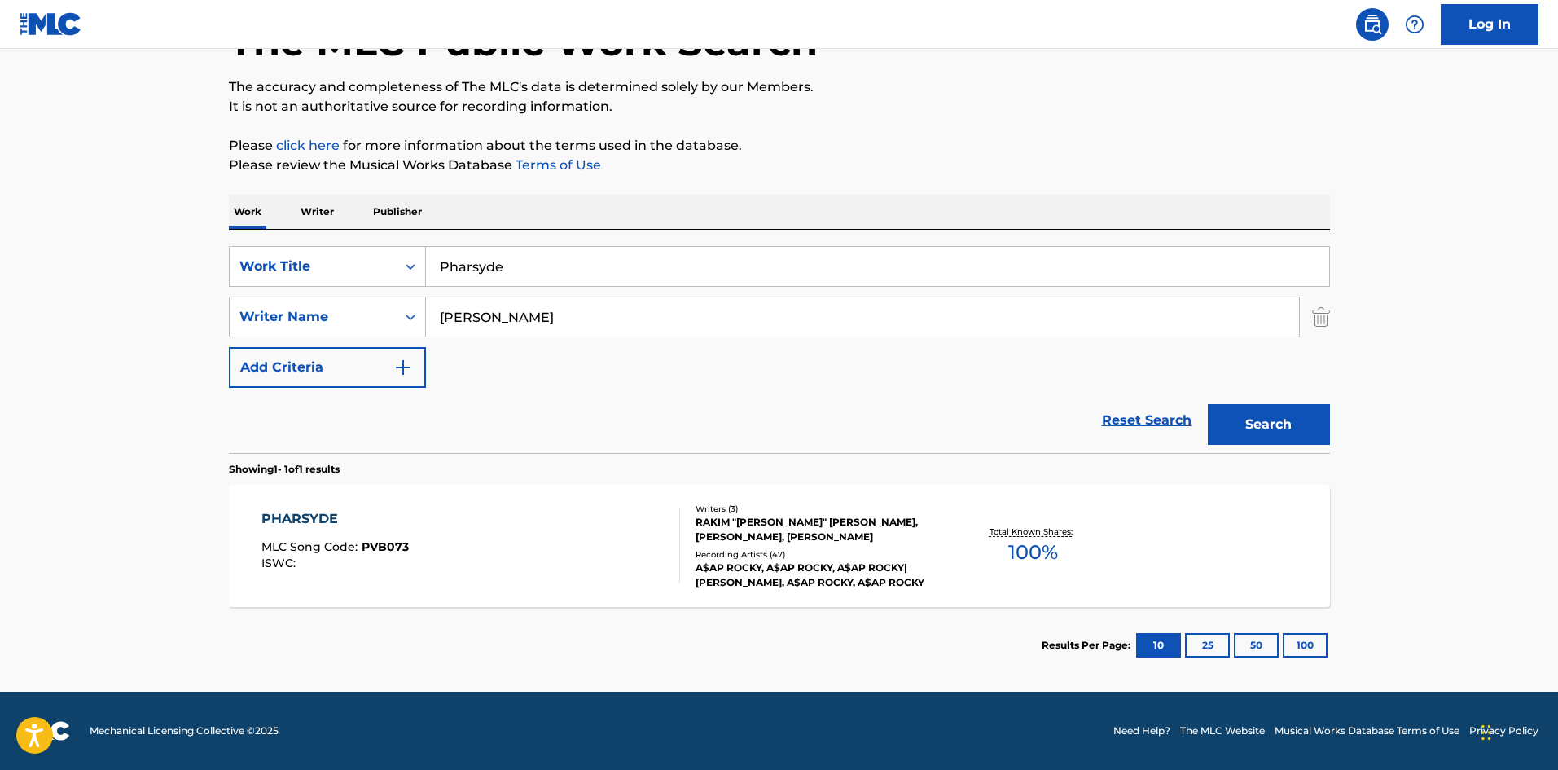
click at [288, 524] on div "PHARSYDE" at bounding box center [334, 519] width 147 height 20
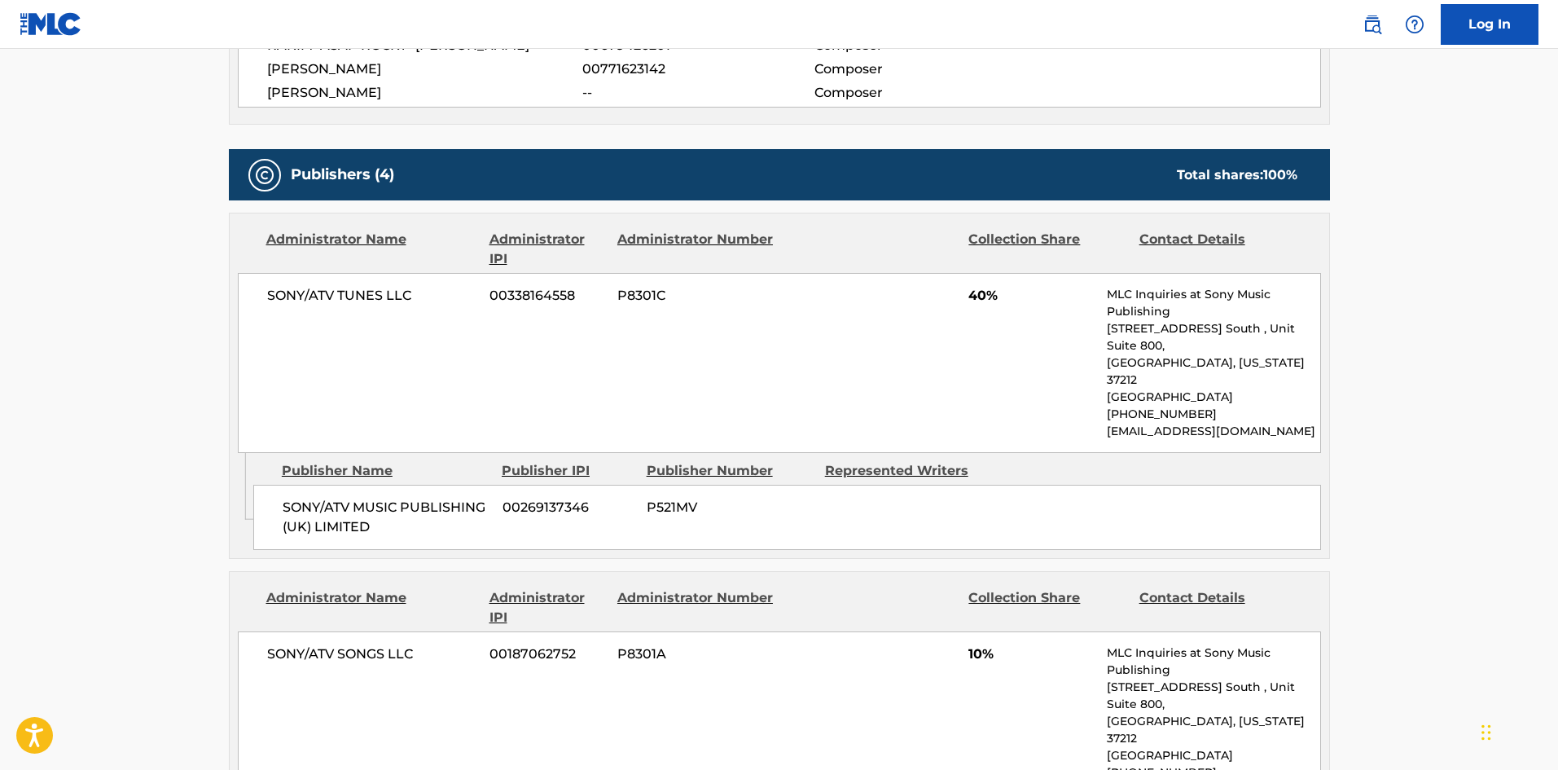
scroll to position [814, 0]
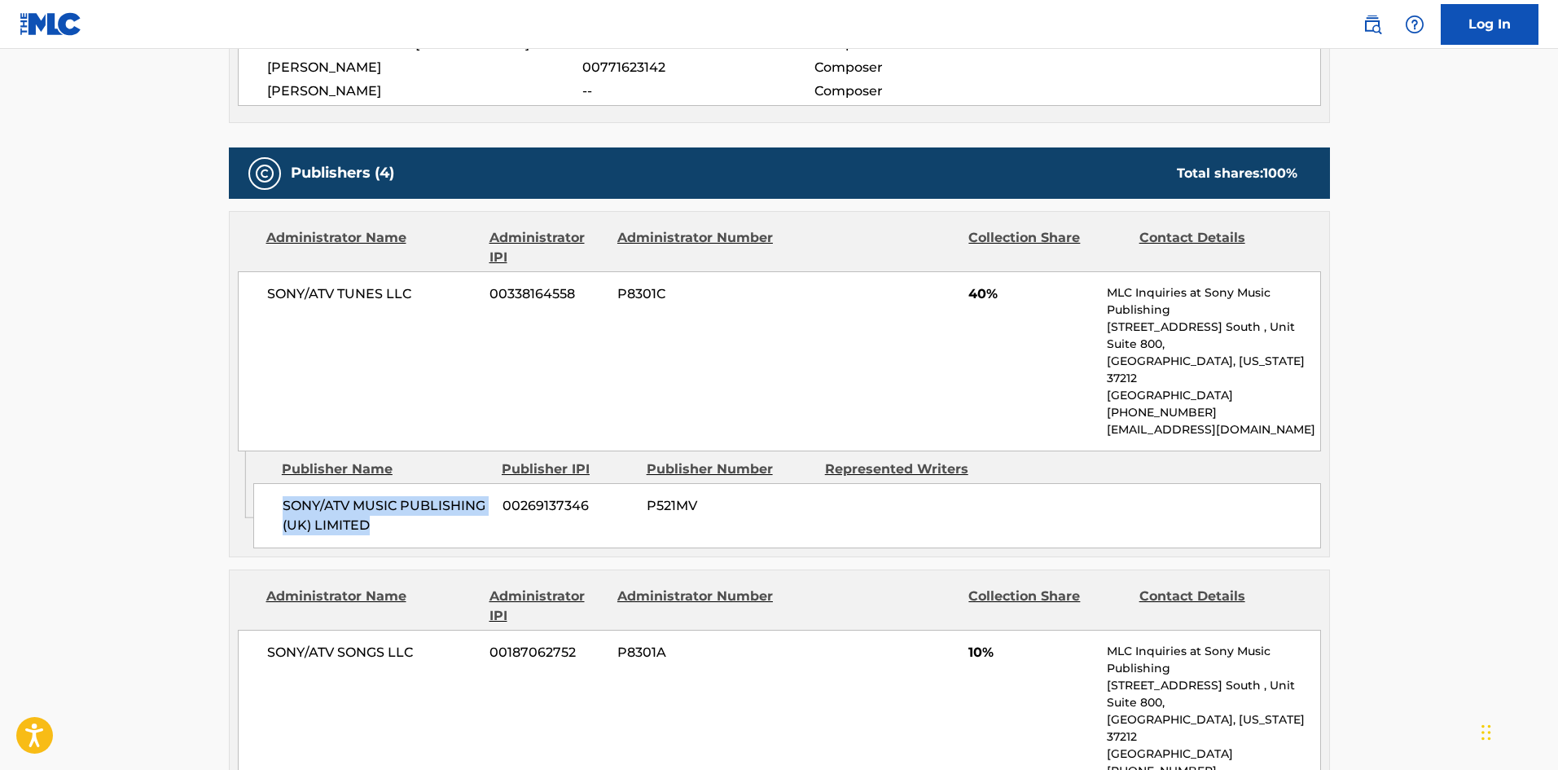
drag, startPoint x: 280, startPoint y: 450, endPoint x: 449, endPoint y: 485, distance: 172.0
click at [449, 485] on div "SONY/ATV MUSIC PUBLISHING (UK) LIMITED 00269137346 P521MV" at bounding box center [787, 515] width 1068 height 65
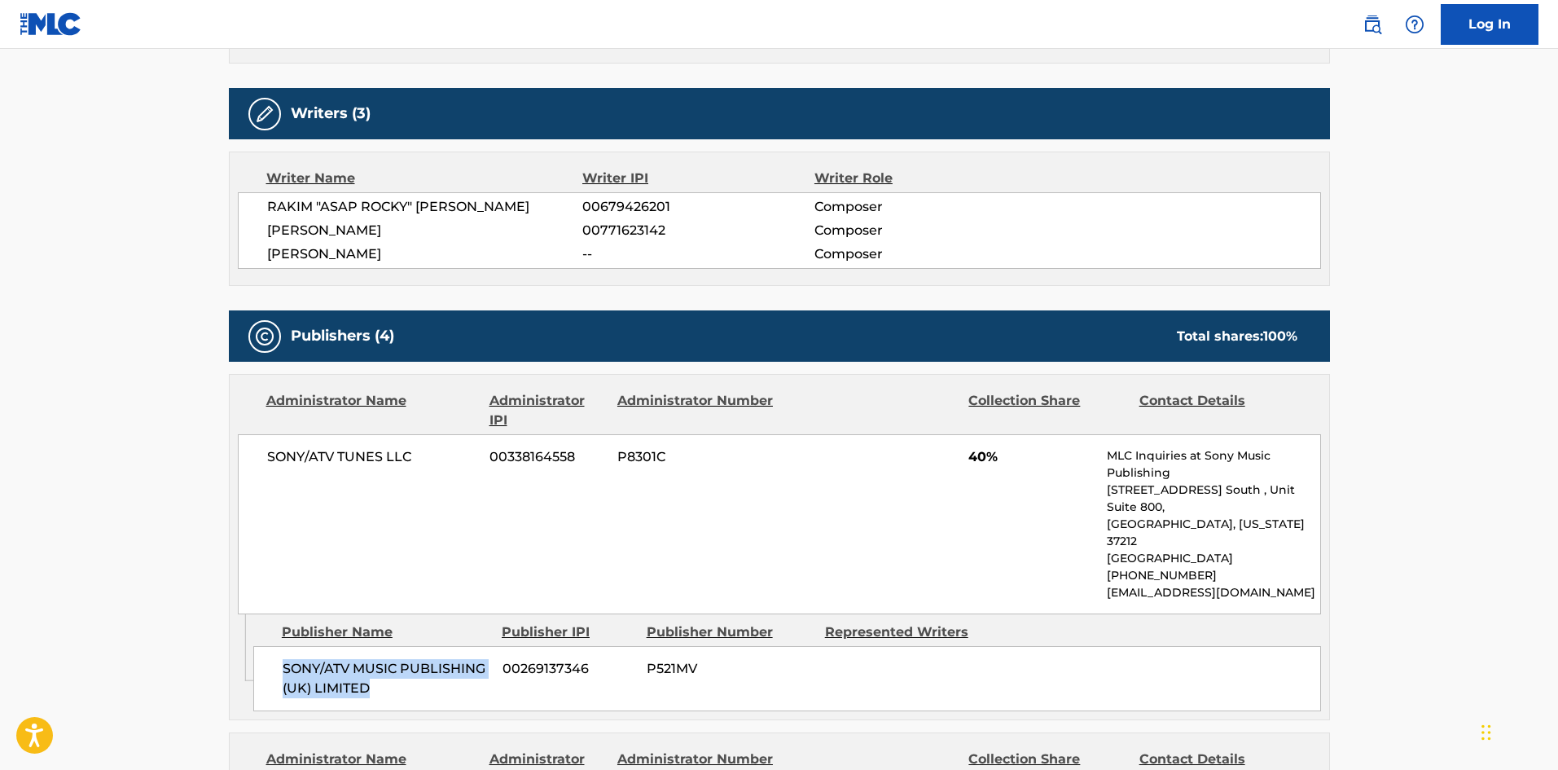
scroll to position [733, 0]
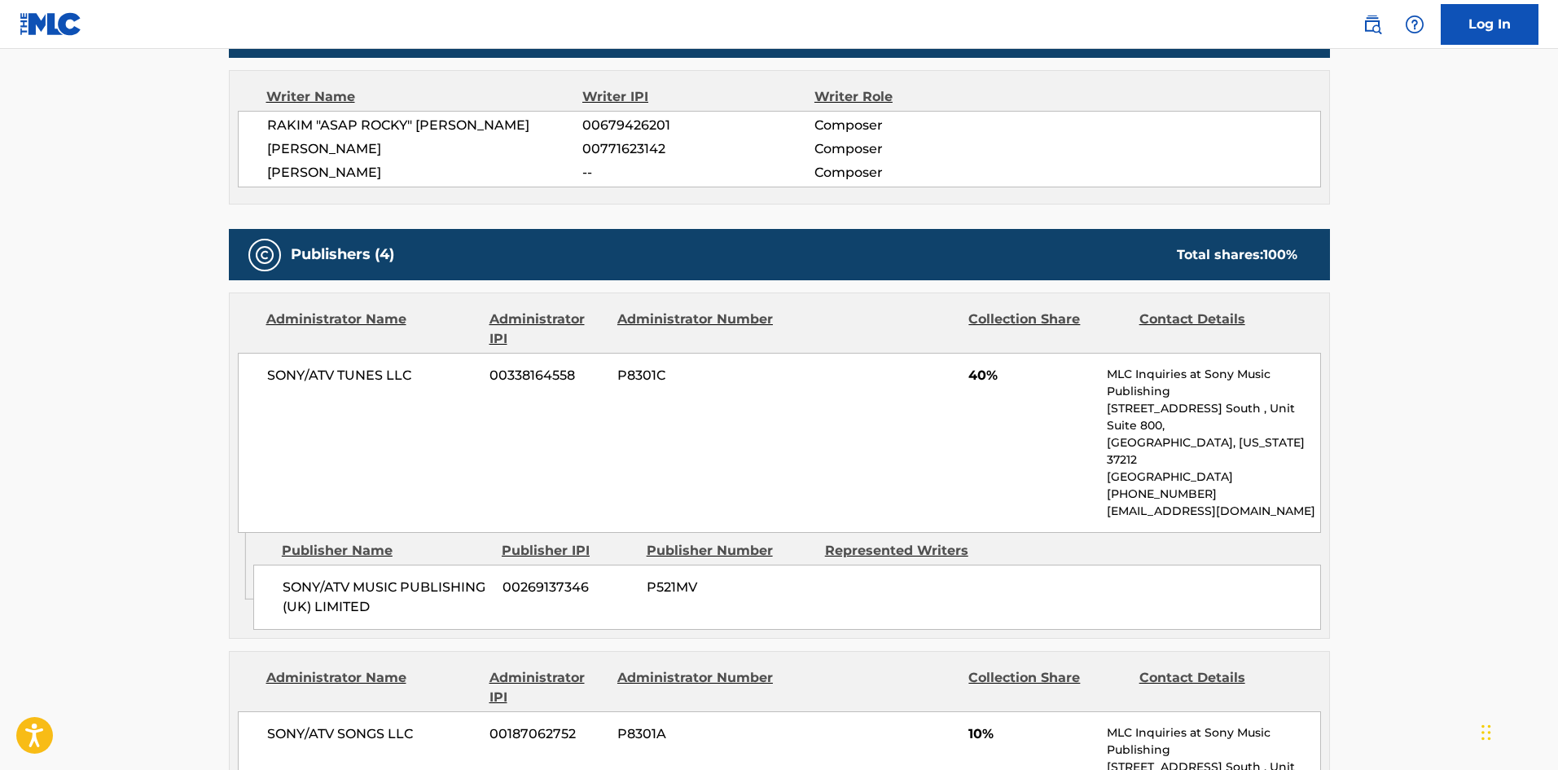
click at [972, 366] on span "40%" at bounding box center [1031, 376] width 126 height 20
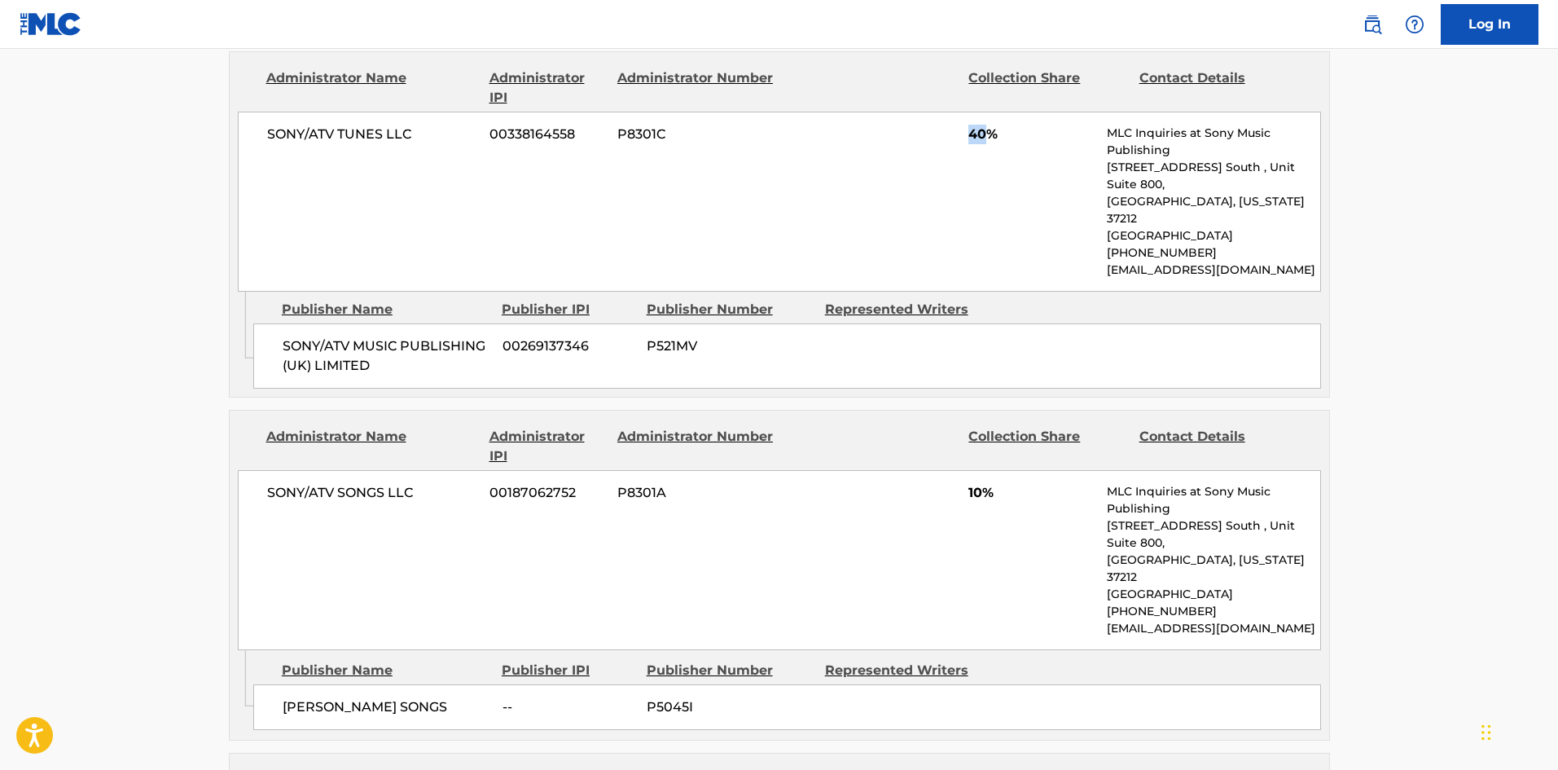
scroll to position [977, 0]
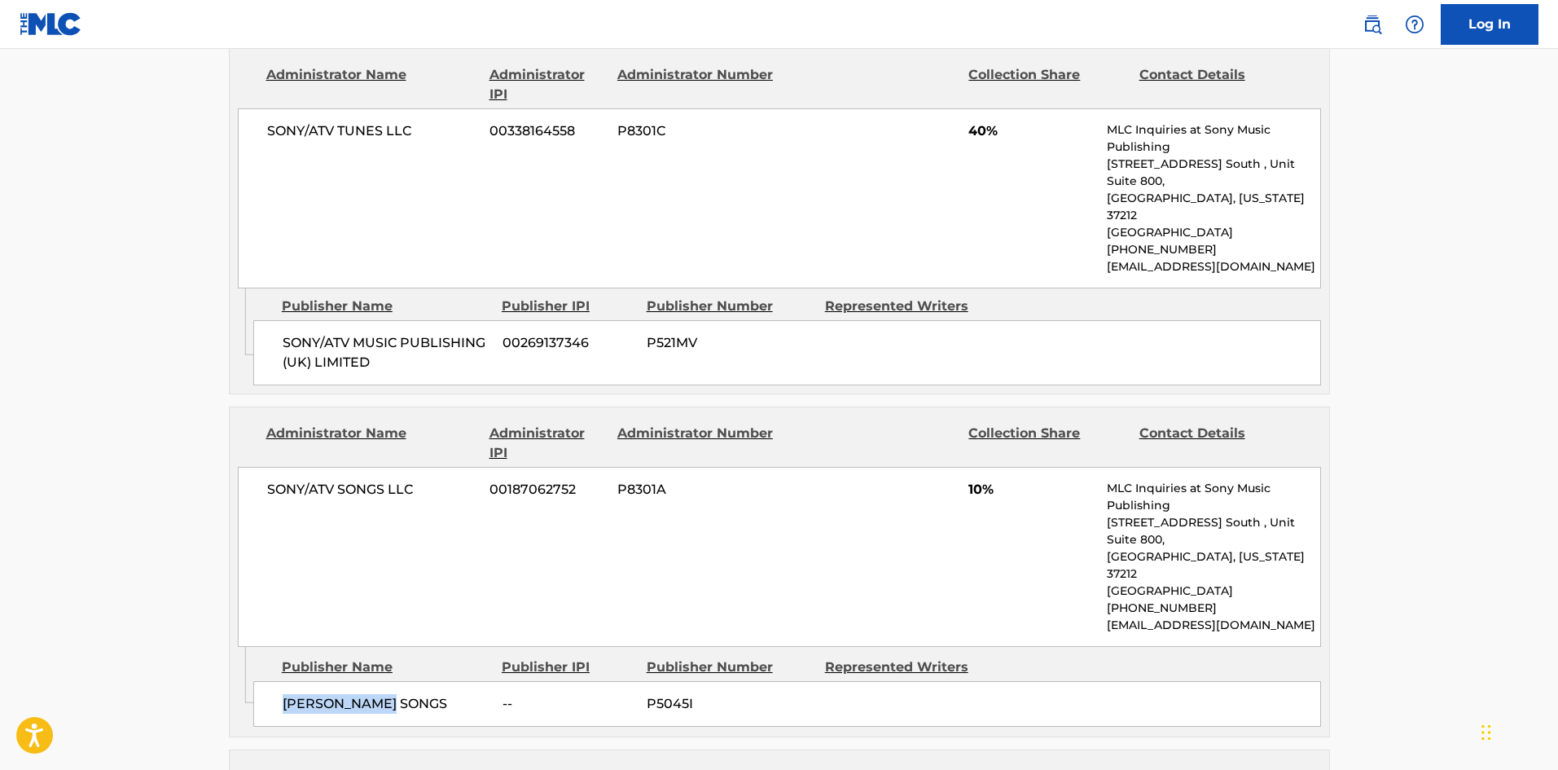
drag, startPoint x: 280, startPoint y: 617, endPoint x: 492, endPoint y: 454, distance: 266.7
click at [422, 681] on div "[PERSON_NAME] SONGS -- P5045I" at bounding box center [787, 704] width 1068 height 46
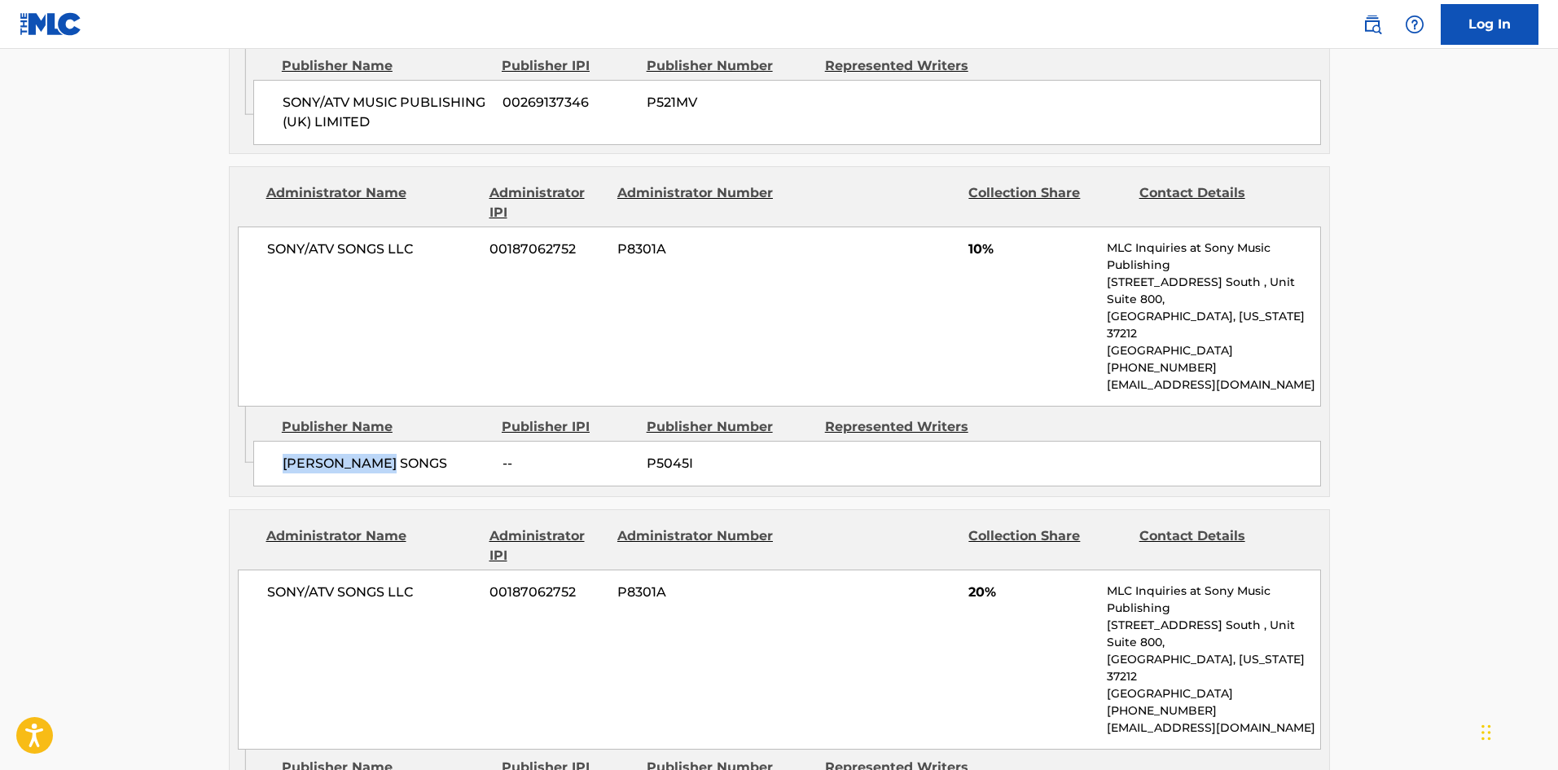
scroll to position [1385, 0]
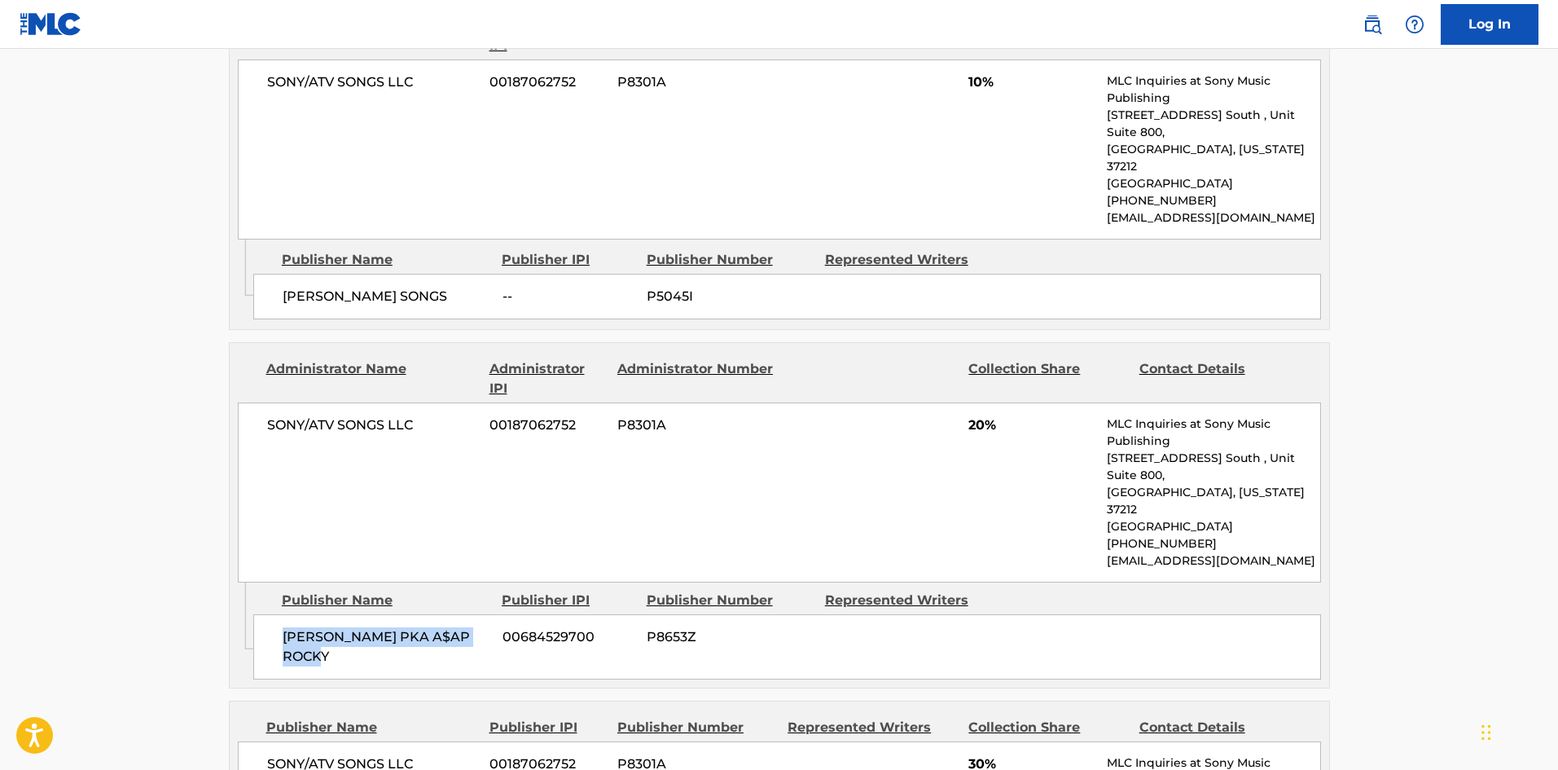
drag, startPoint x: 279, startPoint y: 517, endPoint x: 387, endPoint y: 533, distance: 108.7
click at [387, 614] on div "[PERSON_NAME] PKA A$AP ROCKY 00684529700 P8653Z" at bounding box center [787, 646] width 1068 height 65
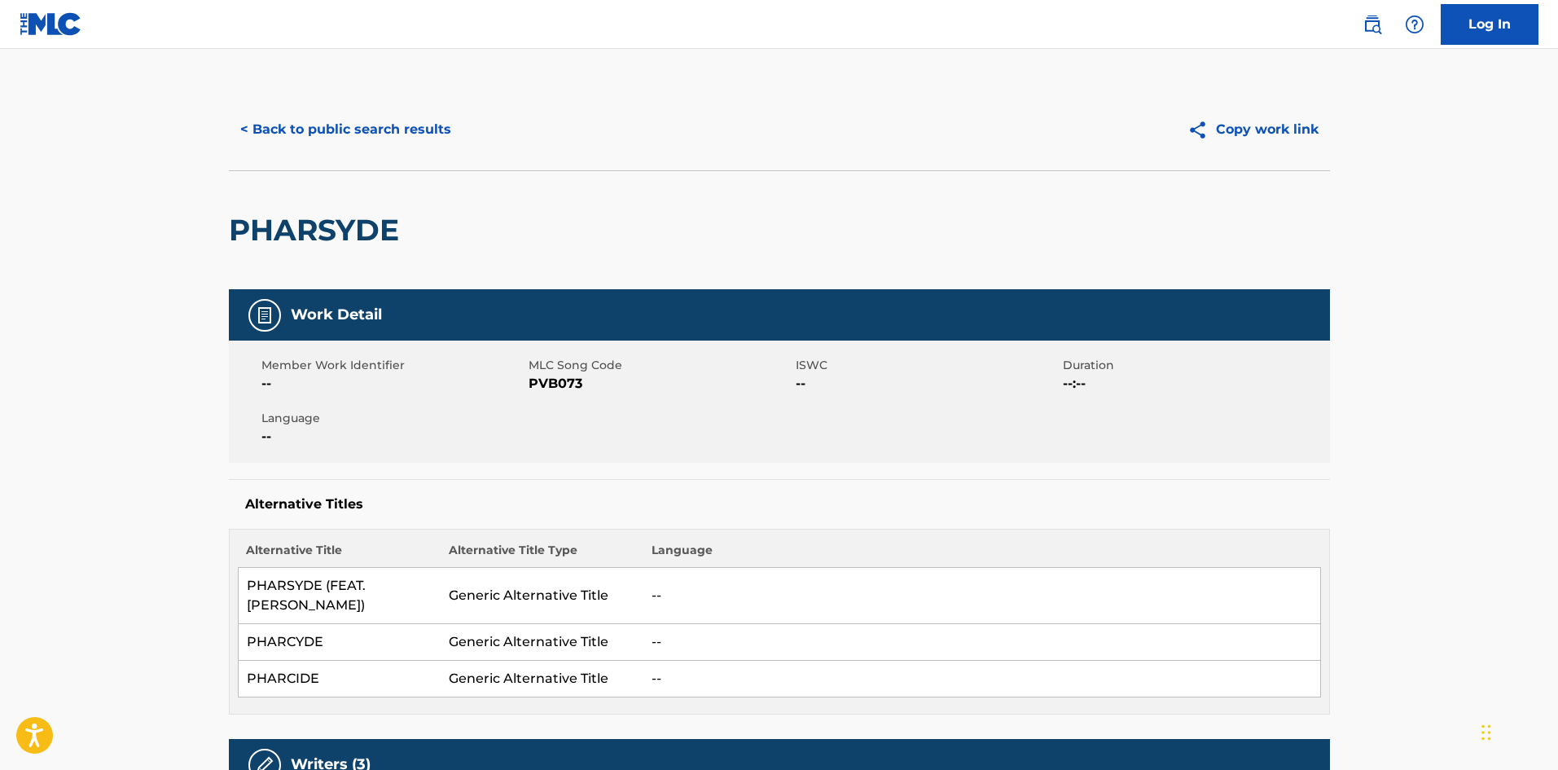
scroll to position [0, 0]
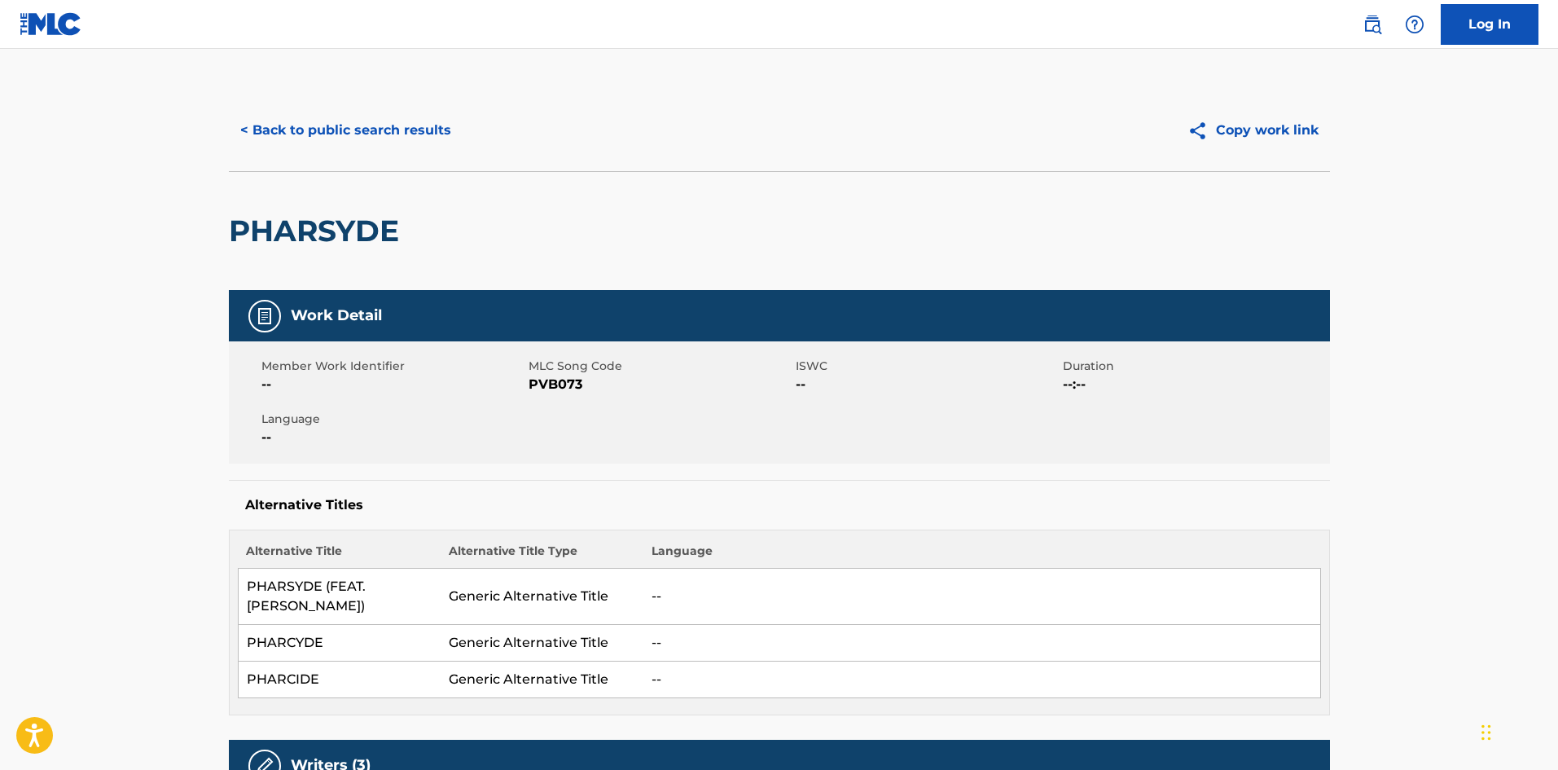
click at [379, 132] on button "< Back to public search results" at bounding box center [346, 130] width 234 height 41
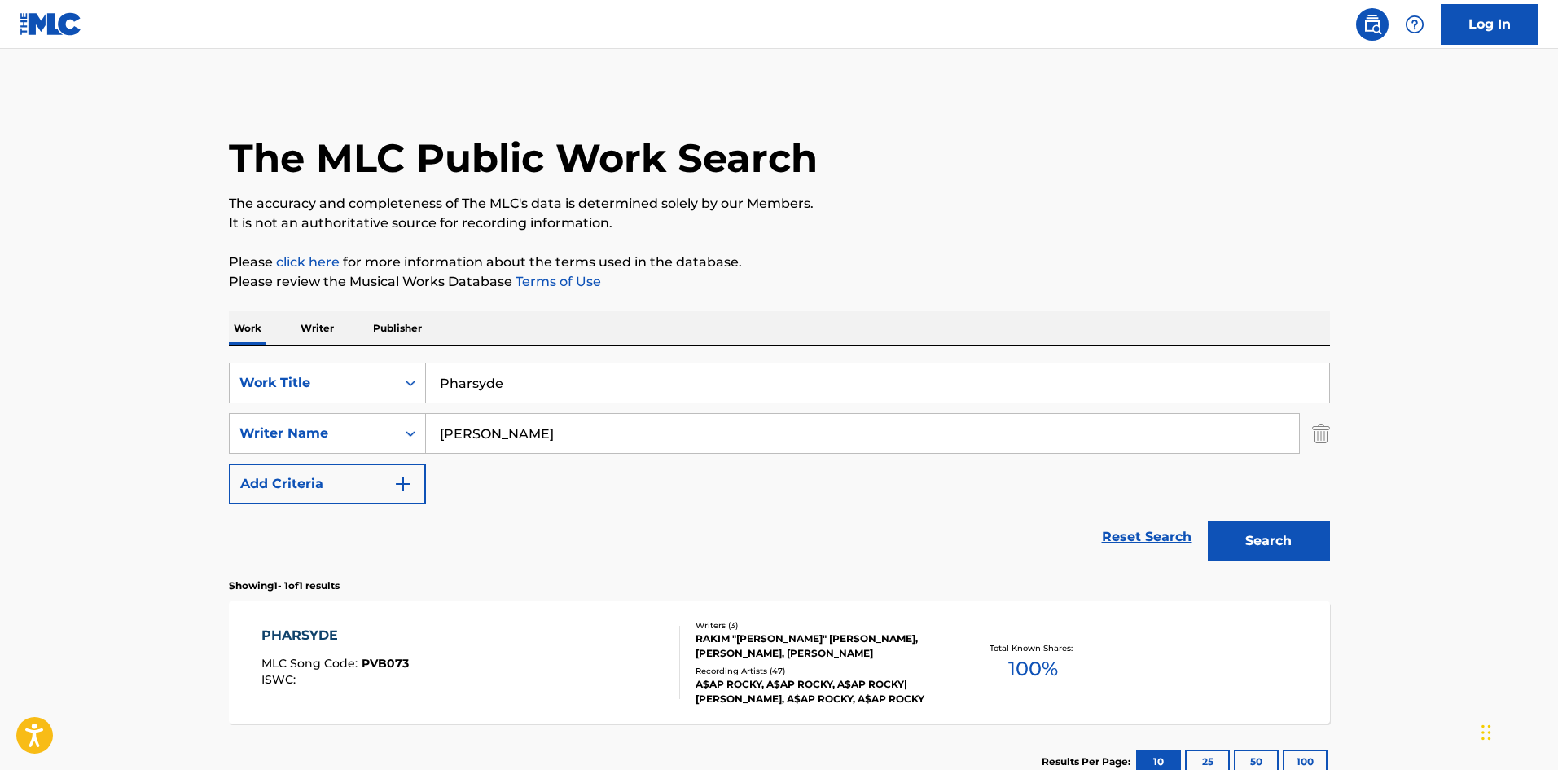
scroll to position [24, 0]
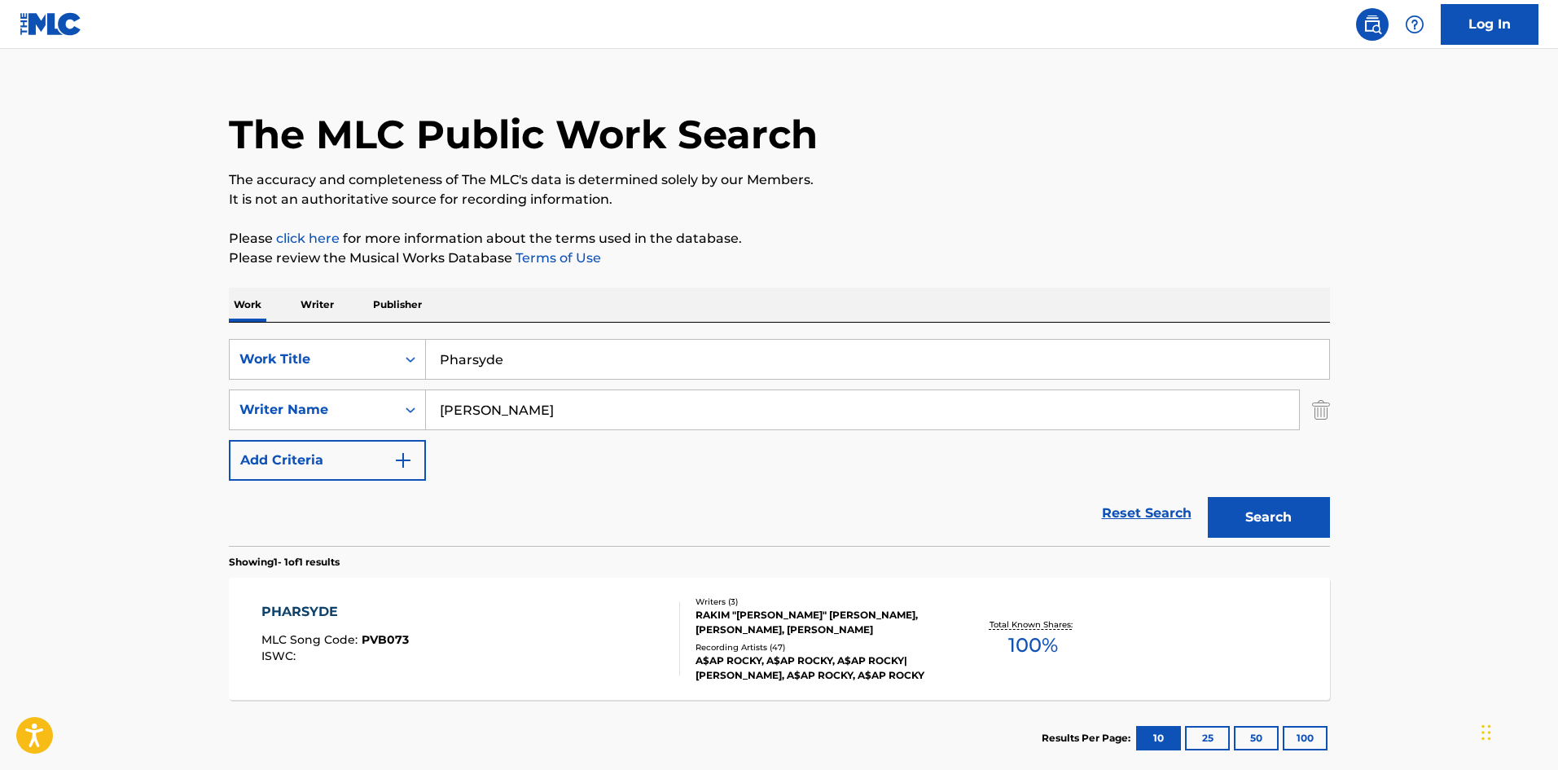
drag, startPoint x: 510, startPoint y: 345, endPoint x: 108, endPoint y: 299, distance: 404.2
click at [103, 323] on main "The MLC Public Work Search The accuracy and completeness of The MLC's data is d…" at bounding box center [779, 404] width 1558 height 759
paste input "oenix"
type input "Phoenix"
drag, startPoint x: 686, startPoint y: 151, endPoint x: 565, endPoint y: 380, distance: 257.9
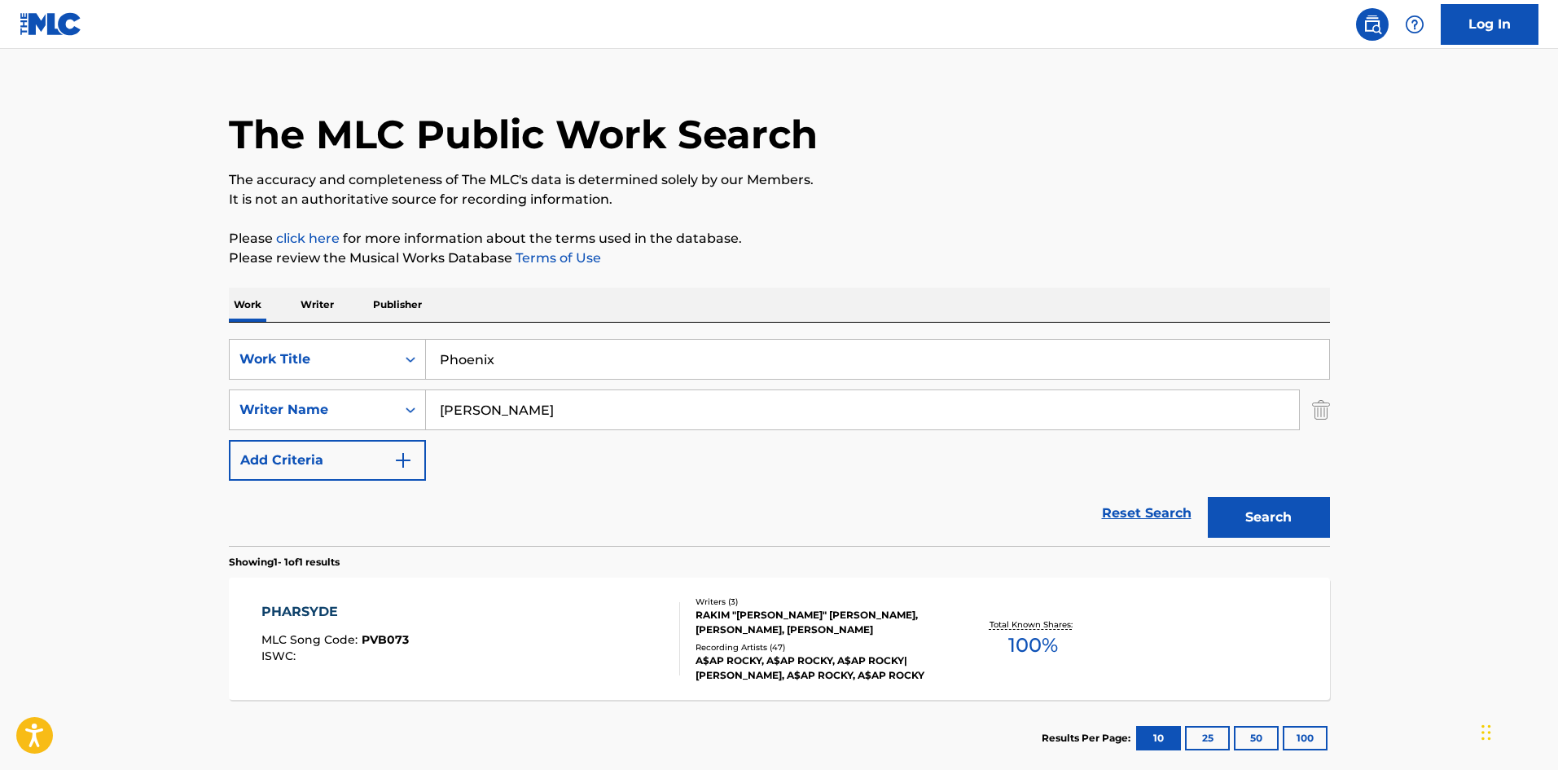
click at [686, 153] on h1 "The MLC Public Work Search" at bounding box center [523, 134] width 589 height 49
drag, startPoint x: 540, startPoint y: 419, endPoint x: 204, endPoint y: 414, distance: 335.6
click at [262, 417] on div "SearchWithCriteriad277ef1f-aa7c-442a-bbe8-2a85766b2b26 Writer Name [PERSON_NAME]" at bounding box center [779, 409] width 1101 height 41
click at [1267, 519] on button "Search" at bounding box center [1269, 517] width 122 height 41
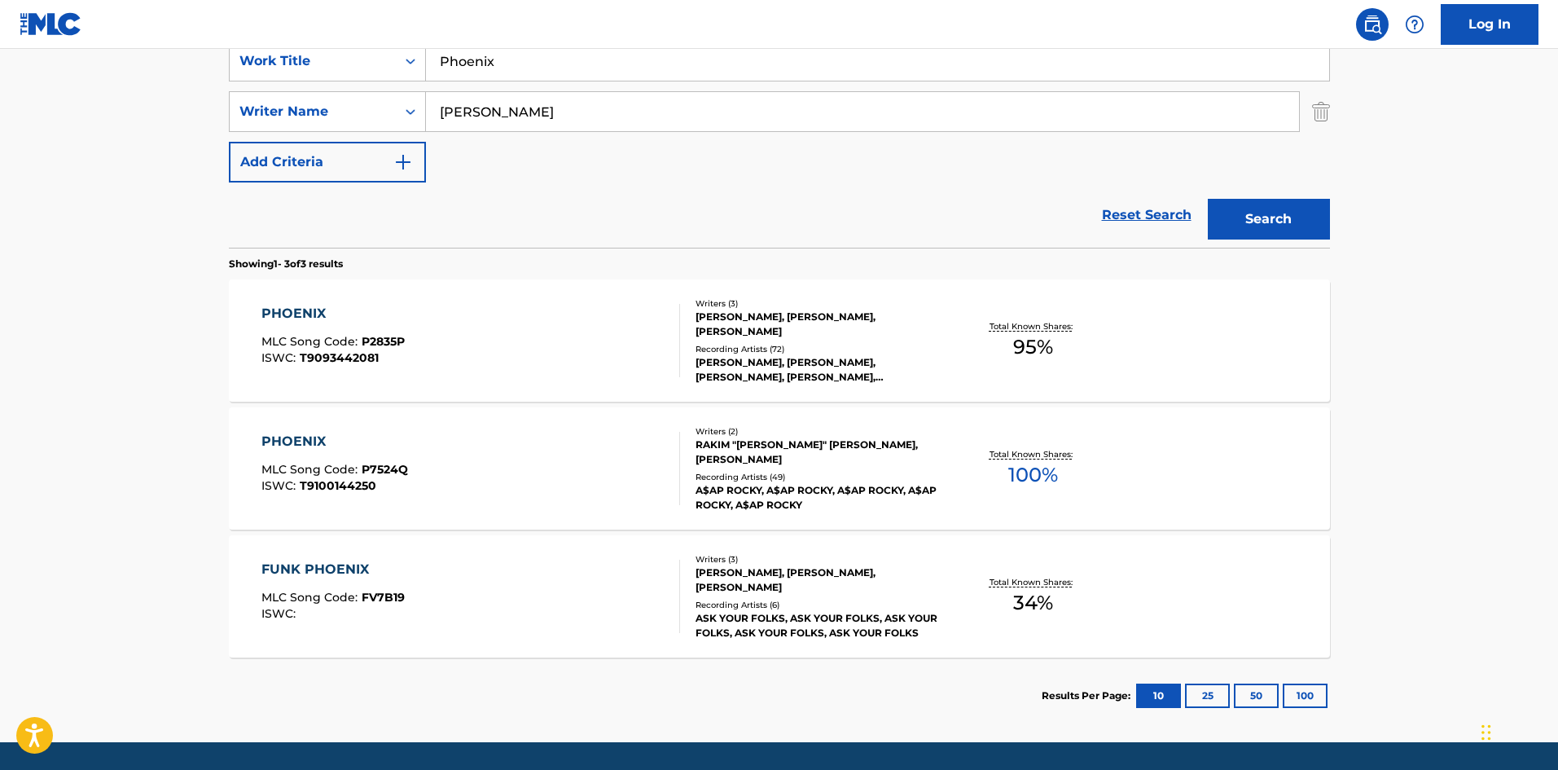
scroll to position [326, 0]
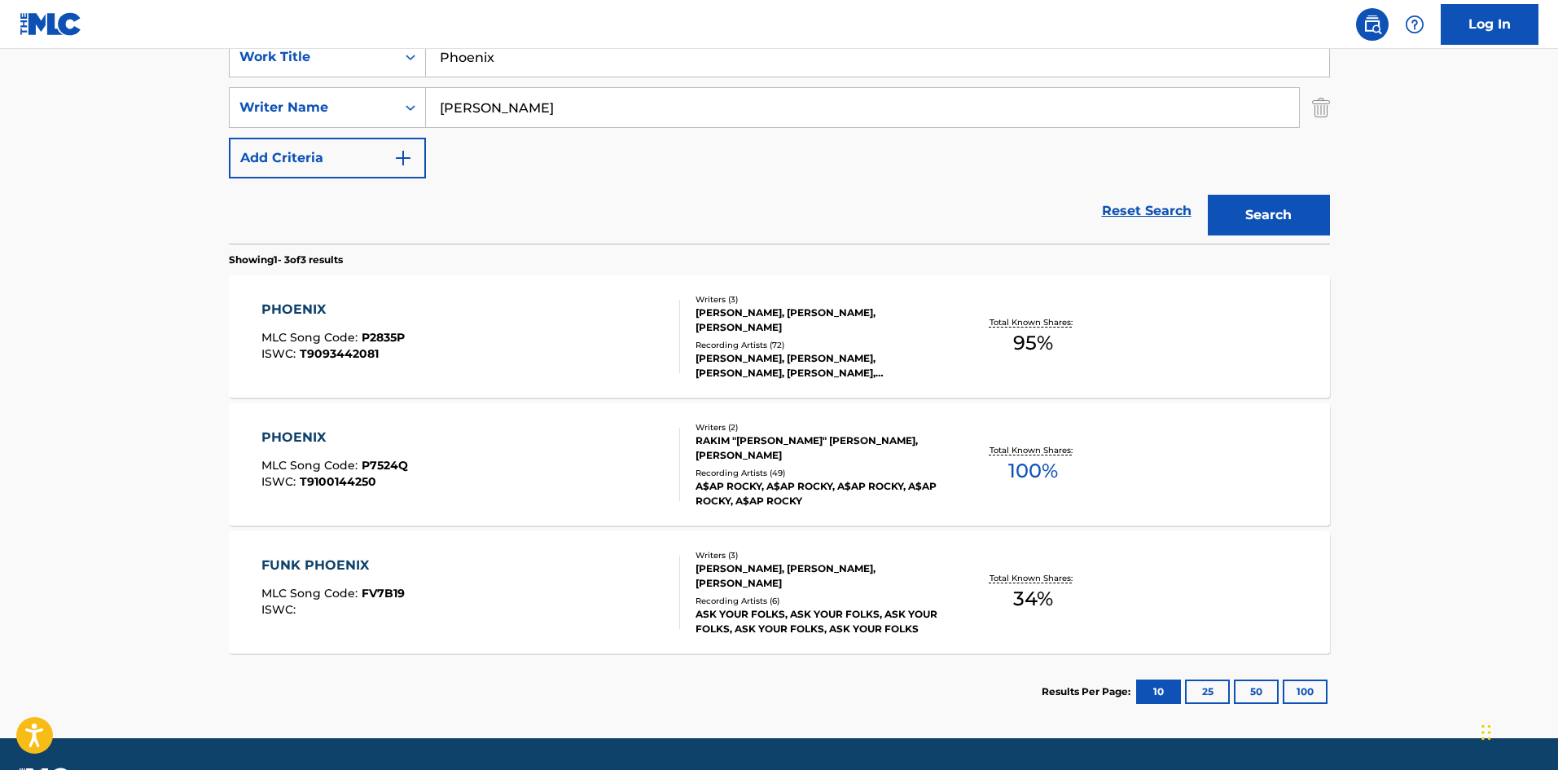
click at [315, 437] on div "PHOENIX" at bounding box center [334, 438] width 147 height 20
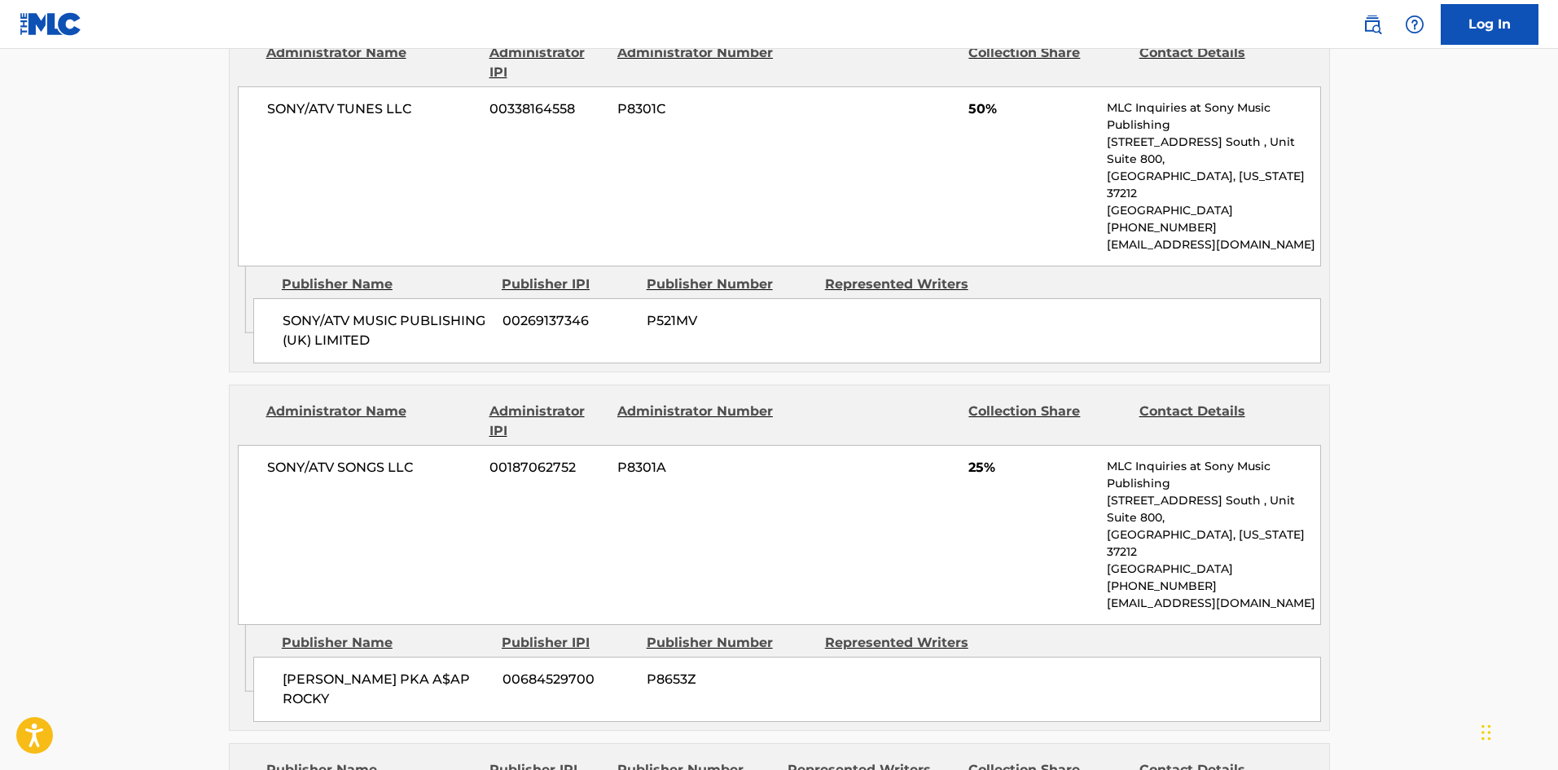
scroll to position [814, 0]
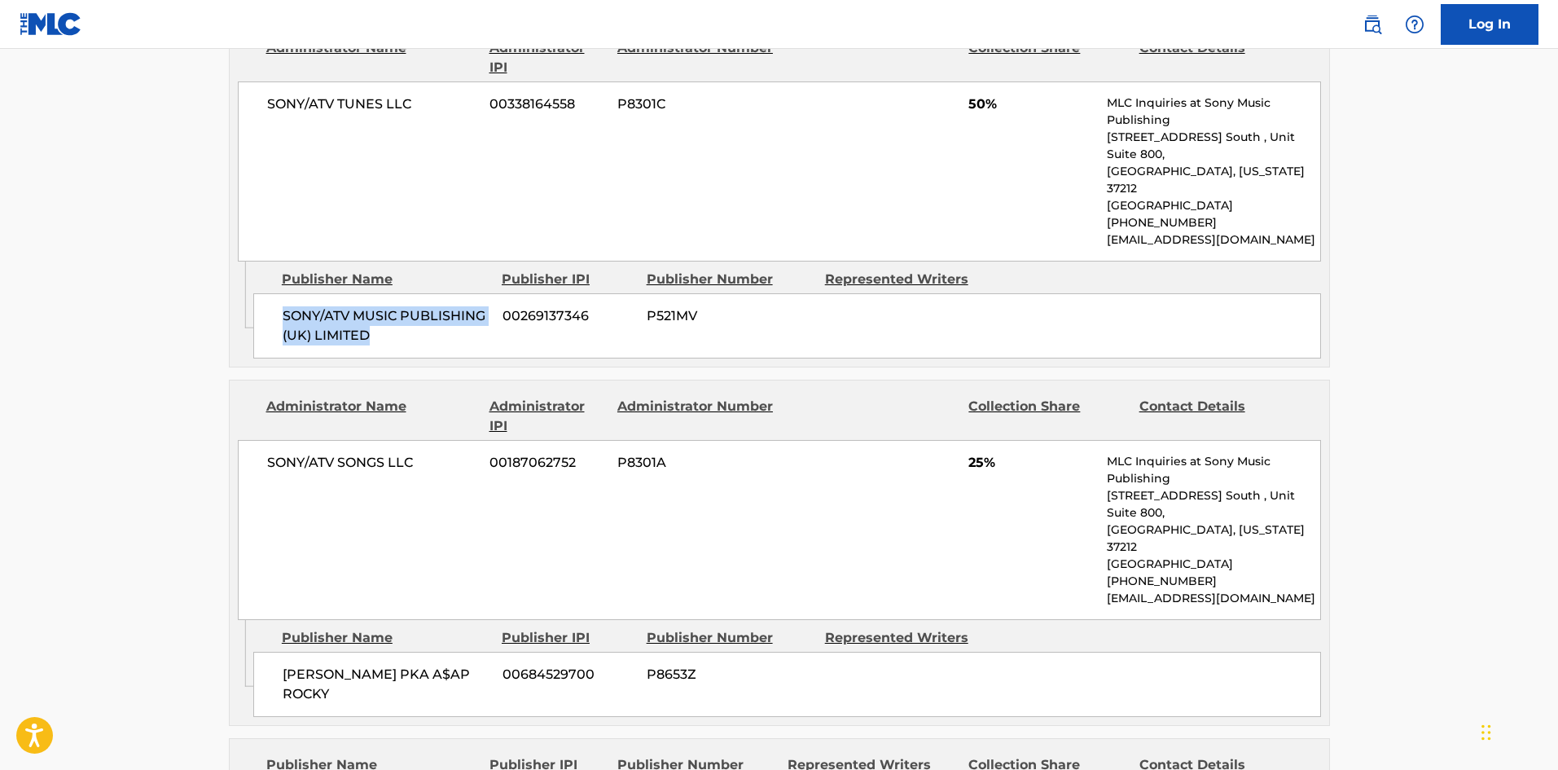
drag, startPoint x: 281, startPoint y: 282, endPoint x: 508, endPoint y: 156, distance: 259.5
click at [420, 295] on div "SONY/ATV MUSIC PUBLISHING (UK) LIMITED 00269137346 P521MV" at bounding box center [787, 325] width 1068 height 65
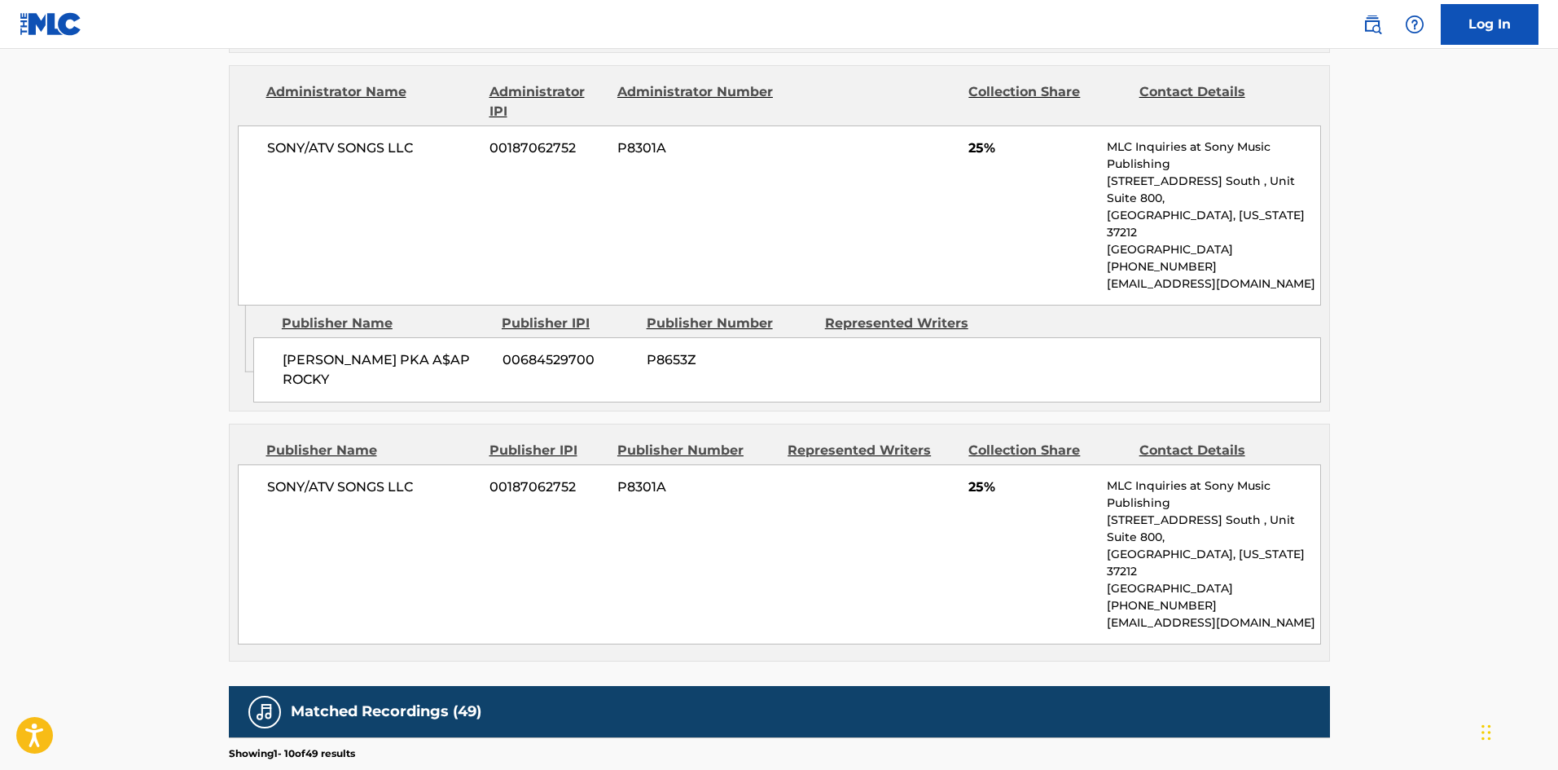
scroll to position [1140, 0]
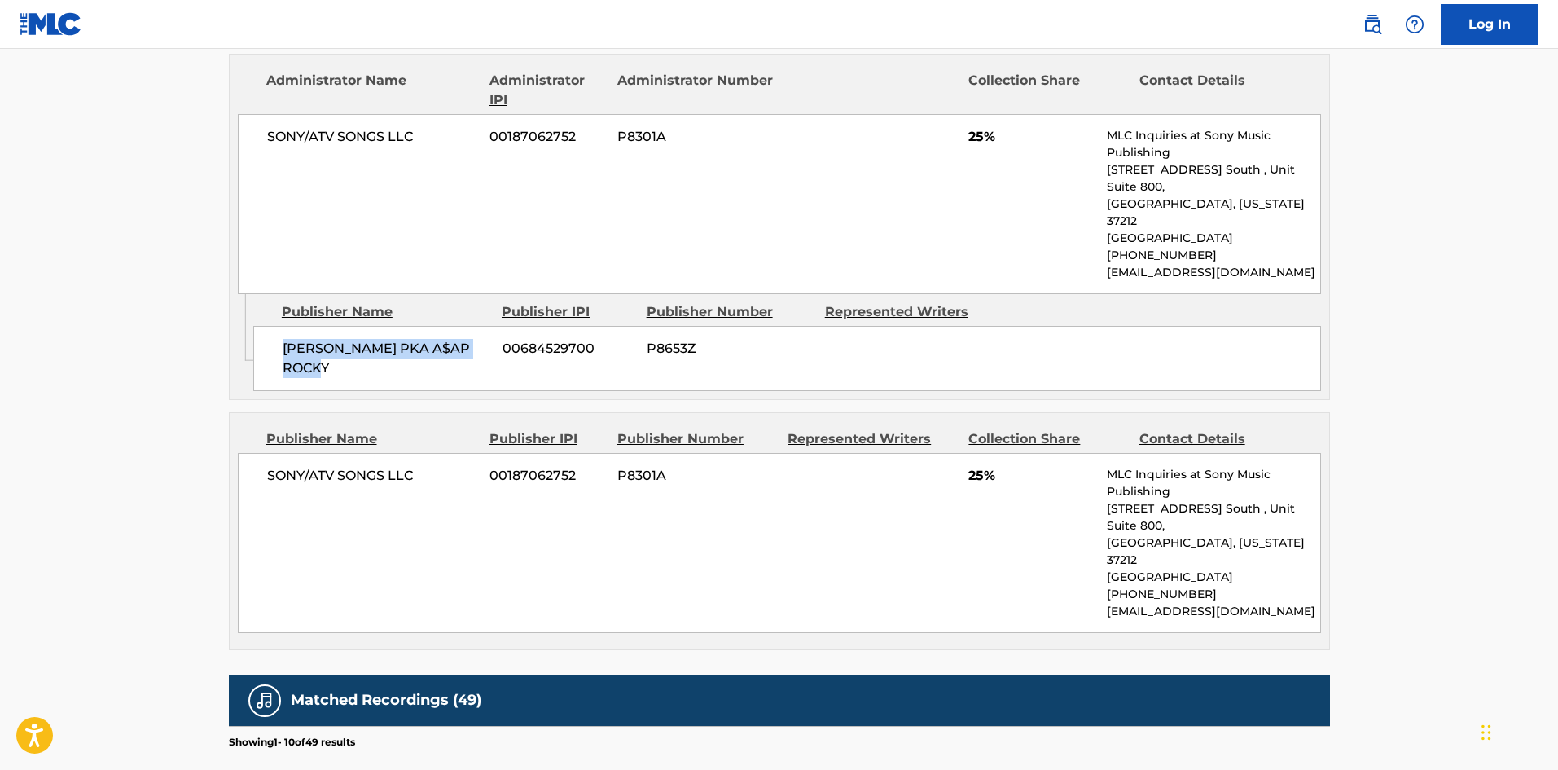
drag, startPoint x: 282, startPoint y: 276, endPoint x: 360, endPoint y: 306, distance: 83.8
click at [360, 339] on span "[PERSON_NAME] PKA A$AP ROCKY" at bounding box center [387, 358] width 208 height 39
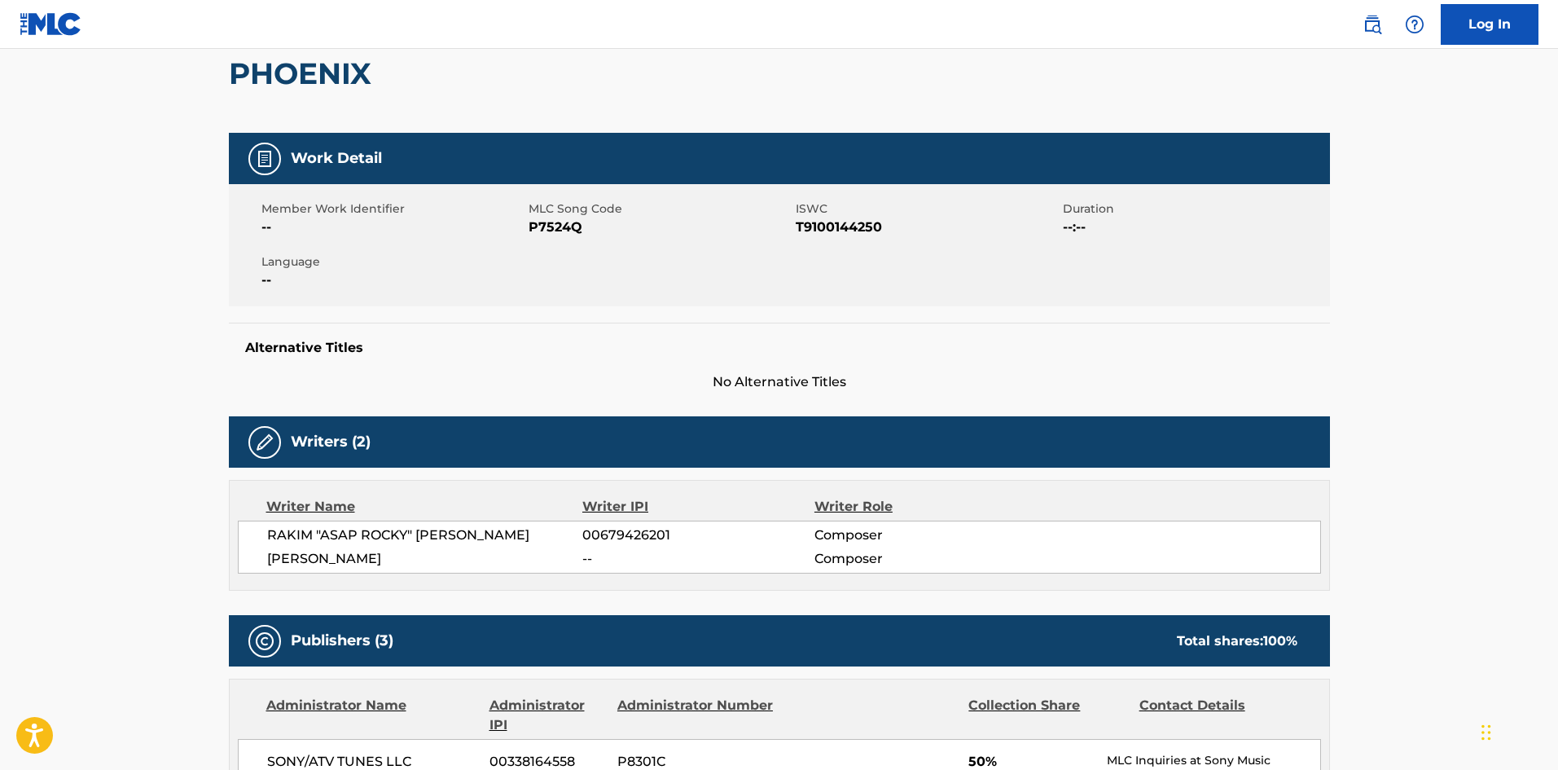
scroll to position [0, 0]
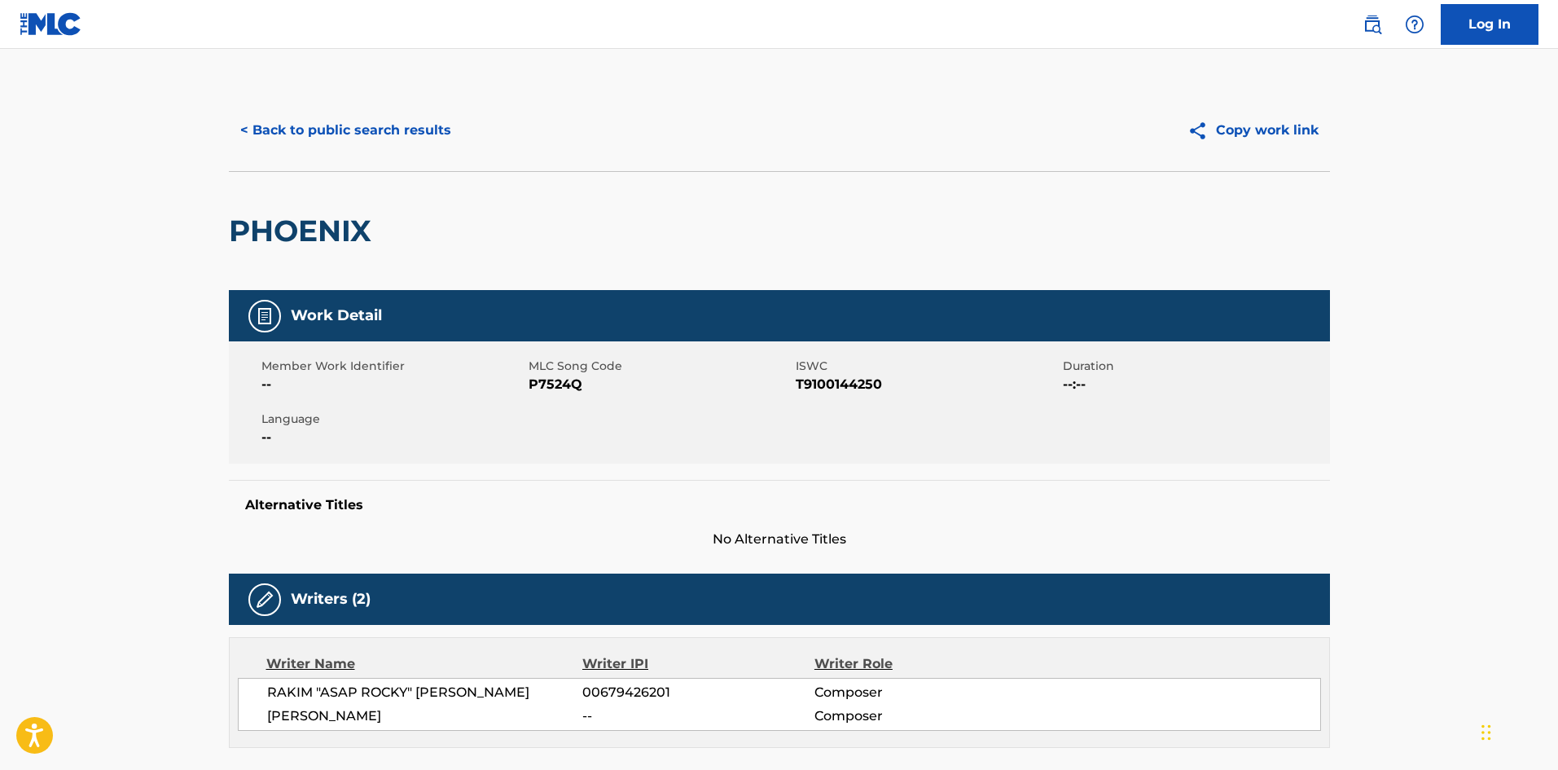
click at [365, 118] on button "< Back to public search results" at bounding box center [346, 130] width 234 height 41
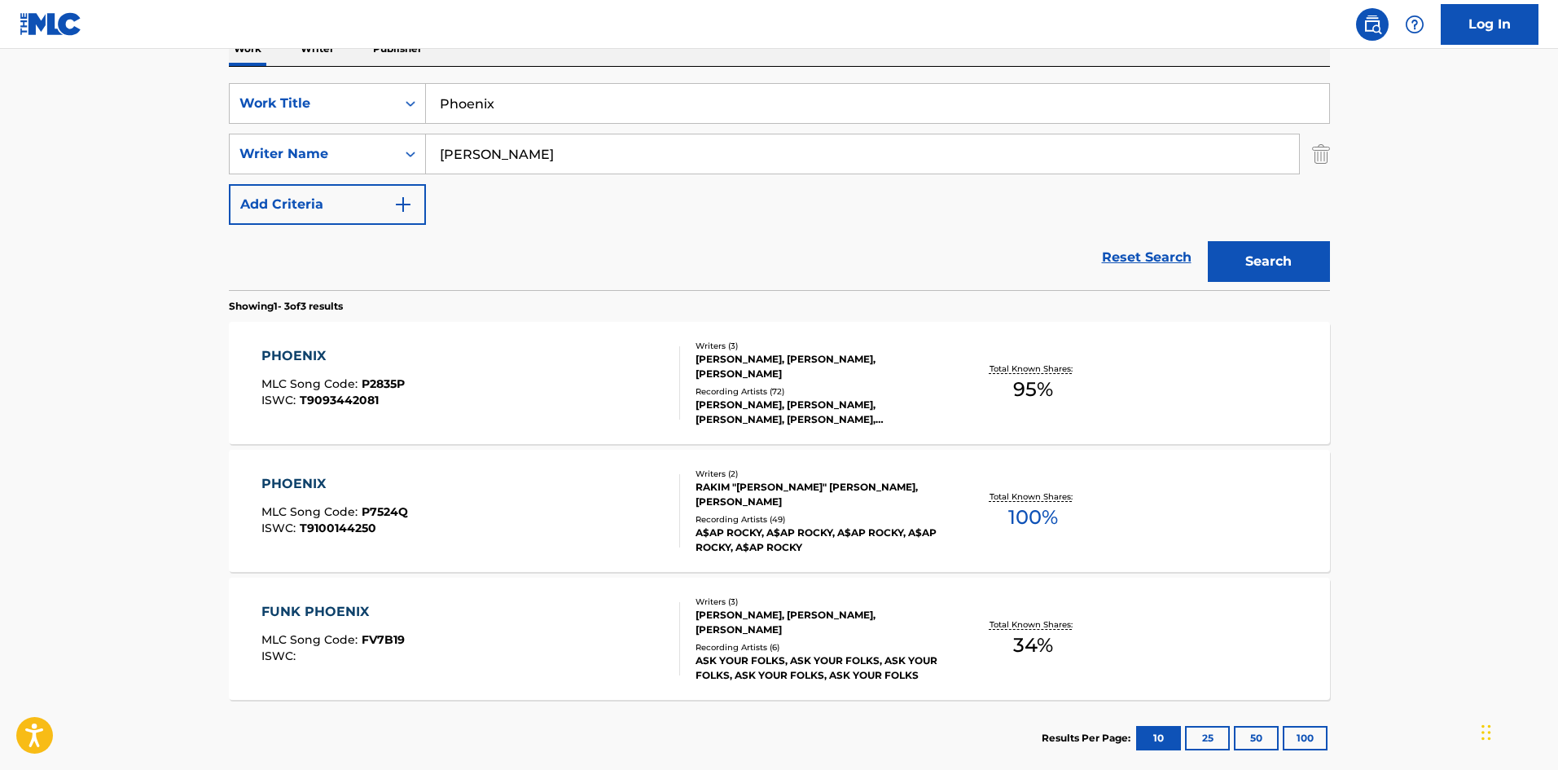
drag, startPoint x: 557, startPoint y: 100, endPoint x: 25, endPoint y: 72, distance: 532.5
click at [59, 82] on main "The MLC Public Work Search The accuracy and completeness of The MLC's data is d…" at bounding box center [779, 277] width 1558 height 1015
paste input "MW (All I Really Need)"
type input "PMW (All I Really Need)"
drag, startPoint x: 563, startPoint y: 147, endPoint x: 1, endPoint y: 155, distance: 562.0
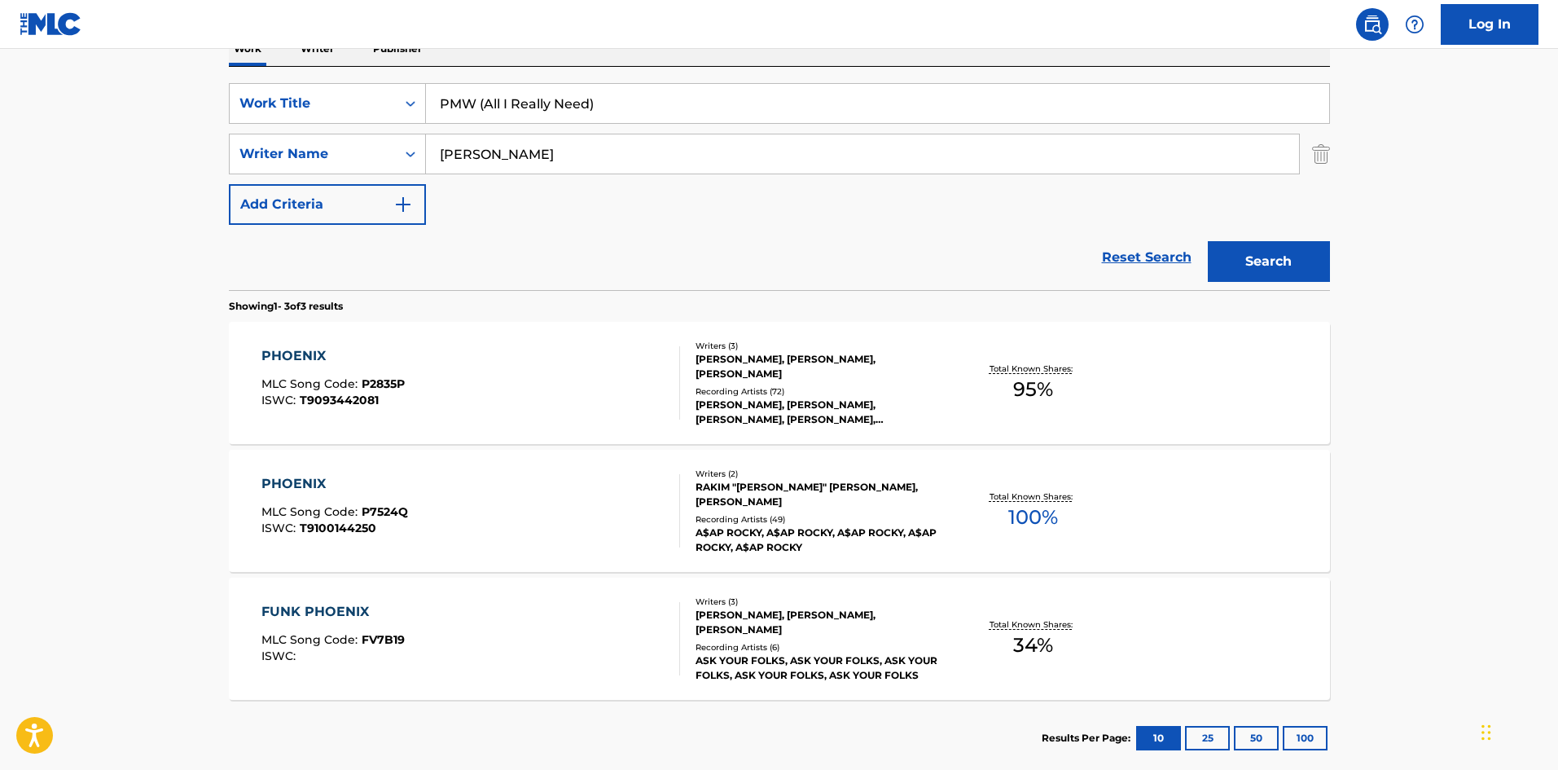
click at [152, 155] on main "The MLC Public Work Search The accuracy and completeness of The MLC's data is d…" at bounding box center [779, 277] width 1558 height 1015
paste input "[PERSON_NAME]"
type input "[PERSON_NAME]"
click at [1260, 256] on button "Search" at bounding box center [1269, 261] width 122 height 41
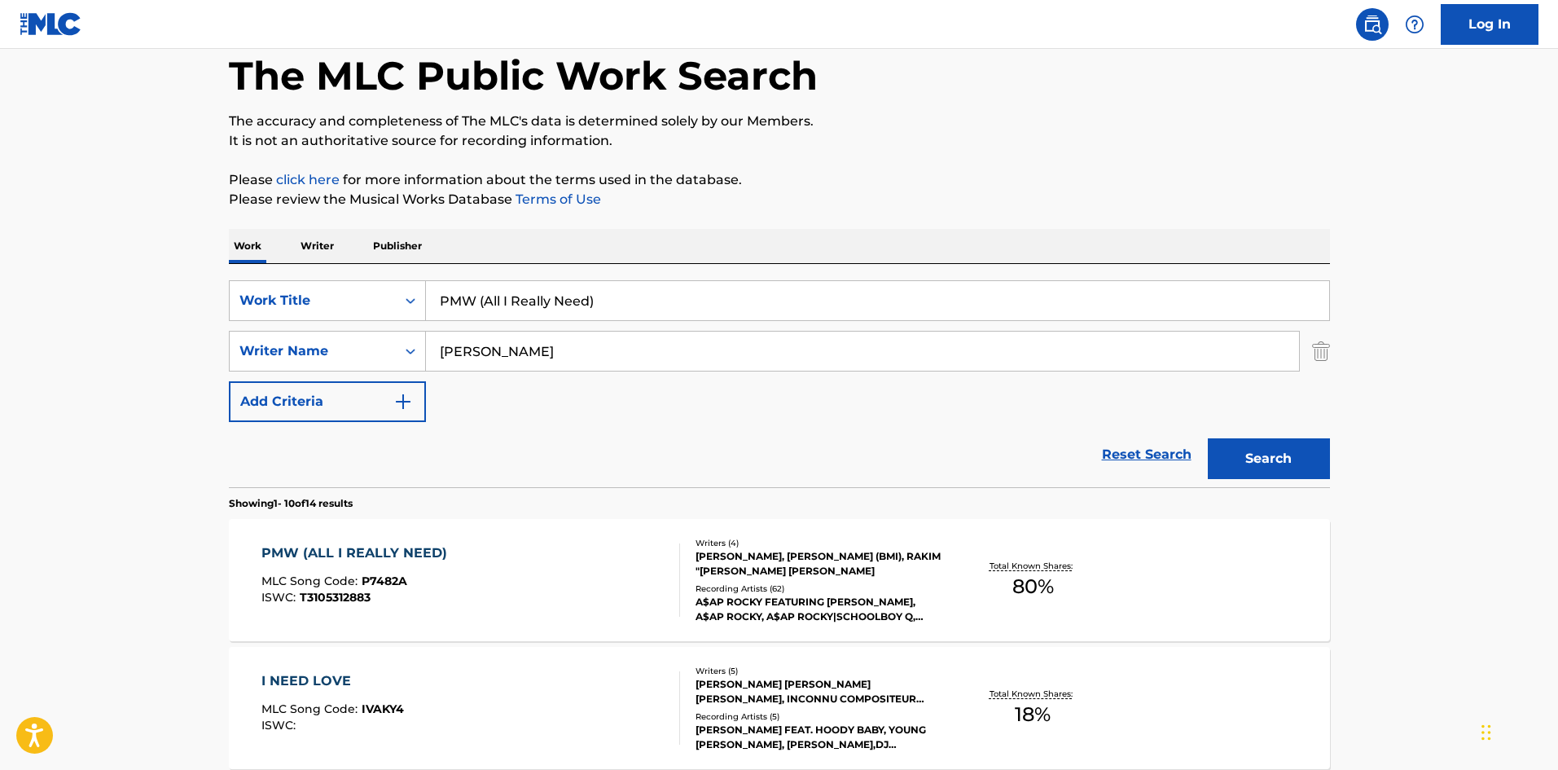
scroll to position [163, 0]
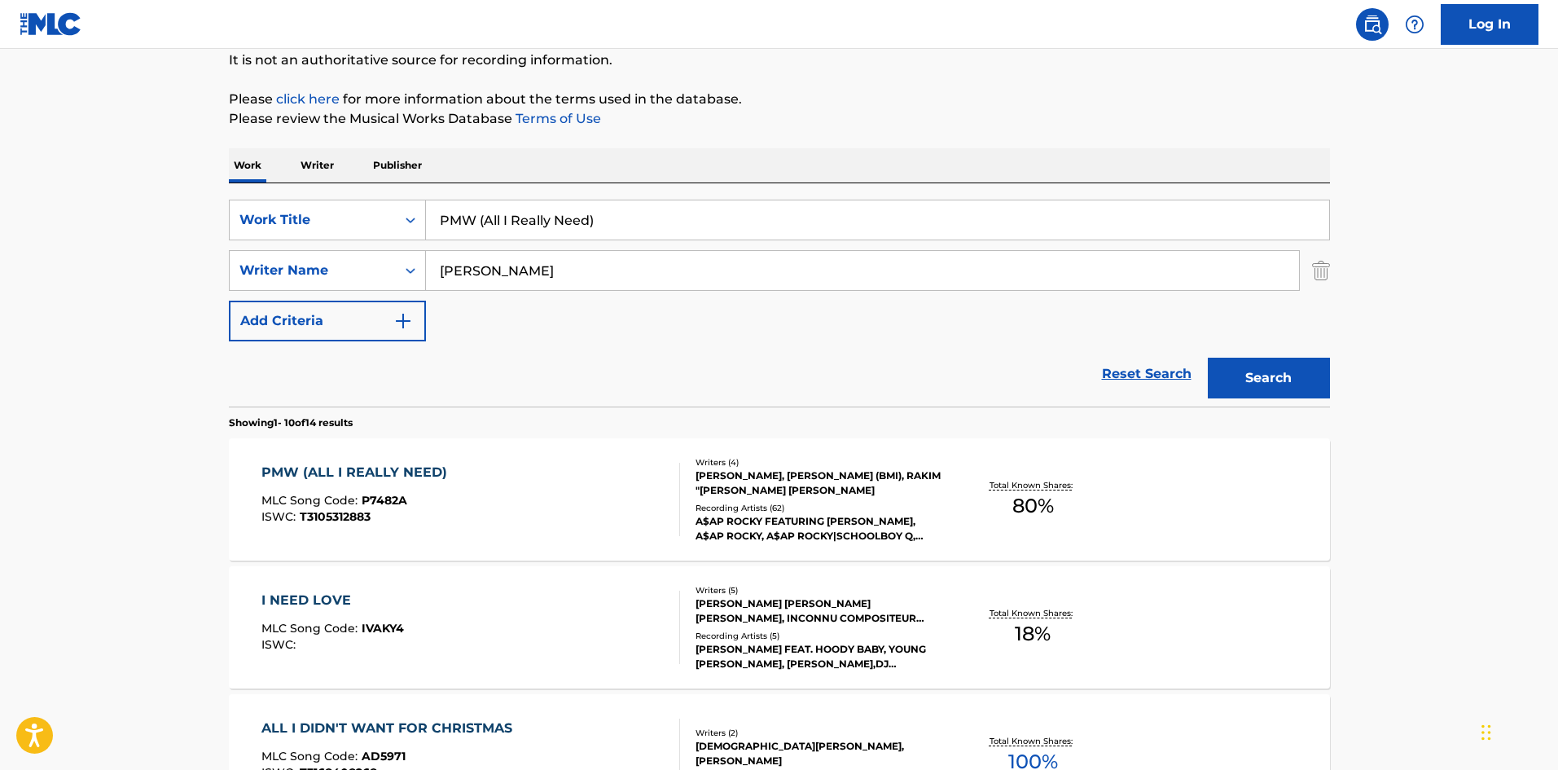
click at [350, 474] on div "PMW (ALL I REALLY NEED)" at bounding box center [358, 473] width 194 height 20
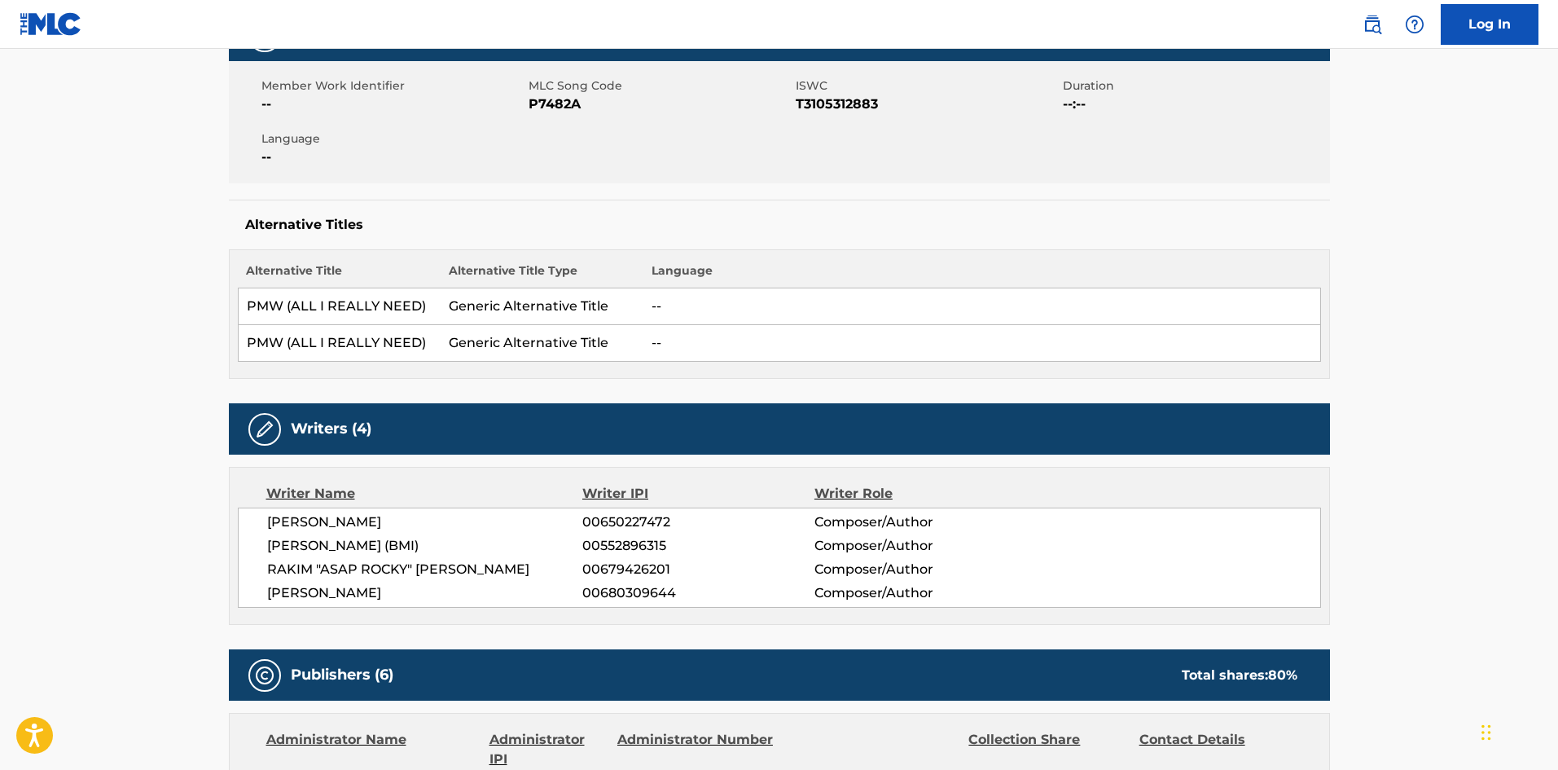
scroll to position [652, 0]
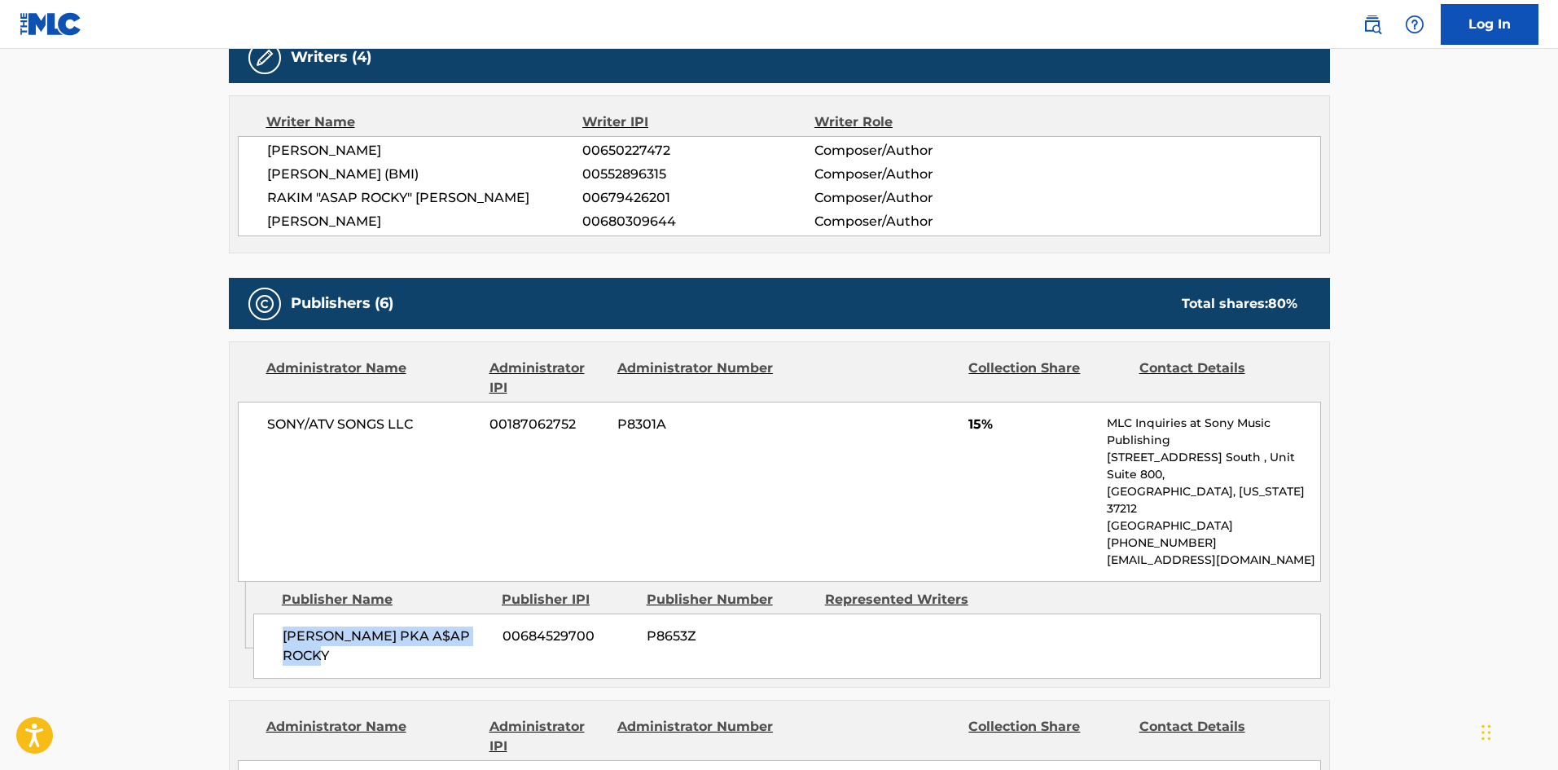
drag, startPoint x: 279, startPoint y: 603, endPoint x: 376, endPoint y: 612, distance: 97.4
click at [376, 613] on div "[PERSON_NAME] PKA A$AP ROCKY 00684529700 P8653Z" at bounding box center [787, 645] width 1068 height 65
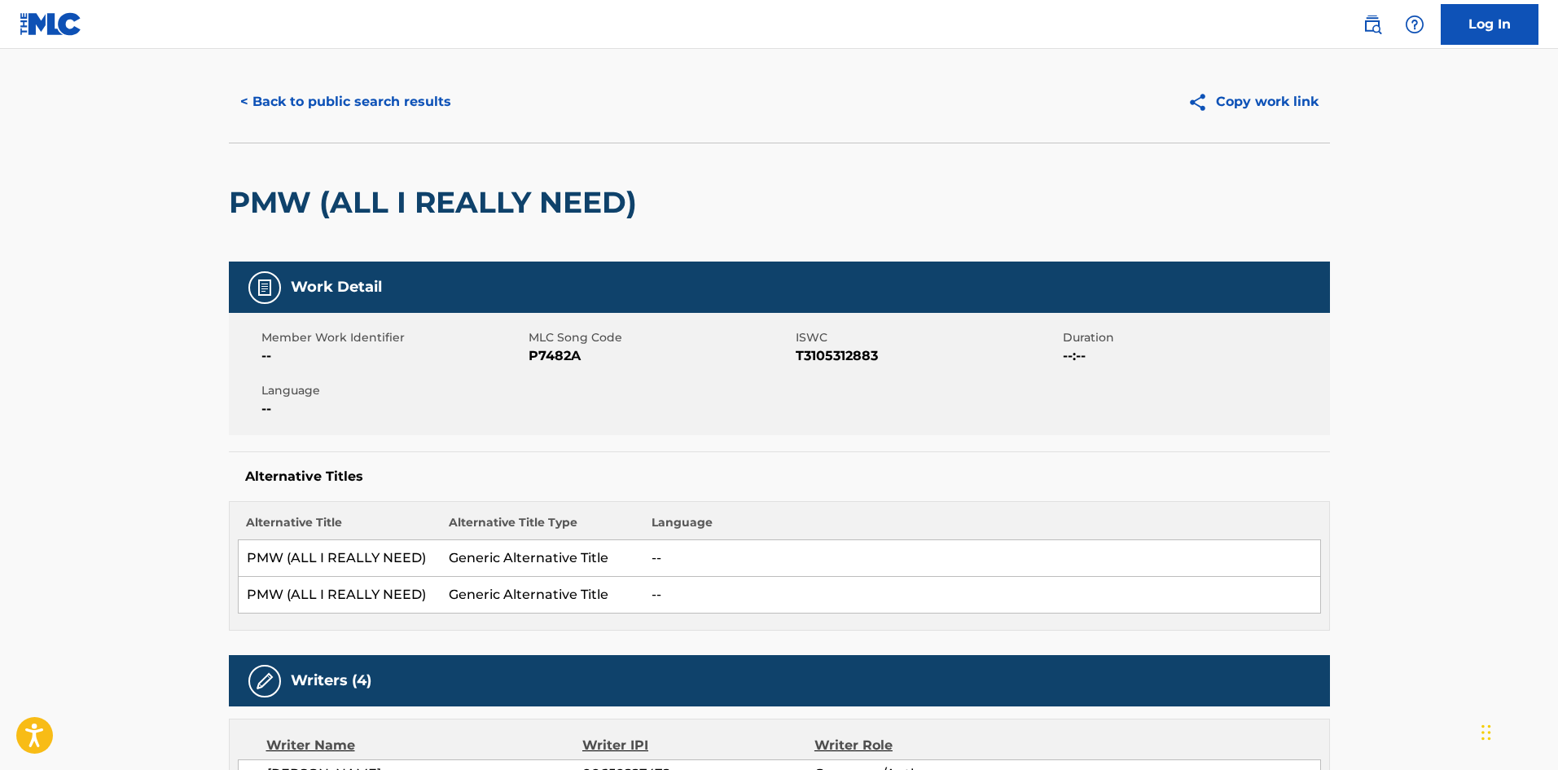
scroll to position [0, 0]
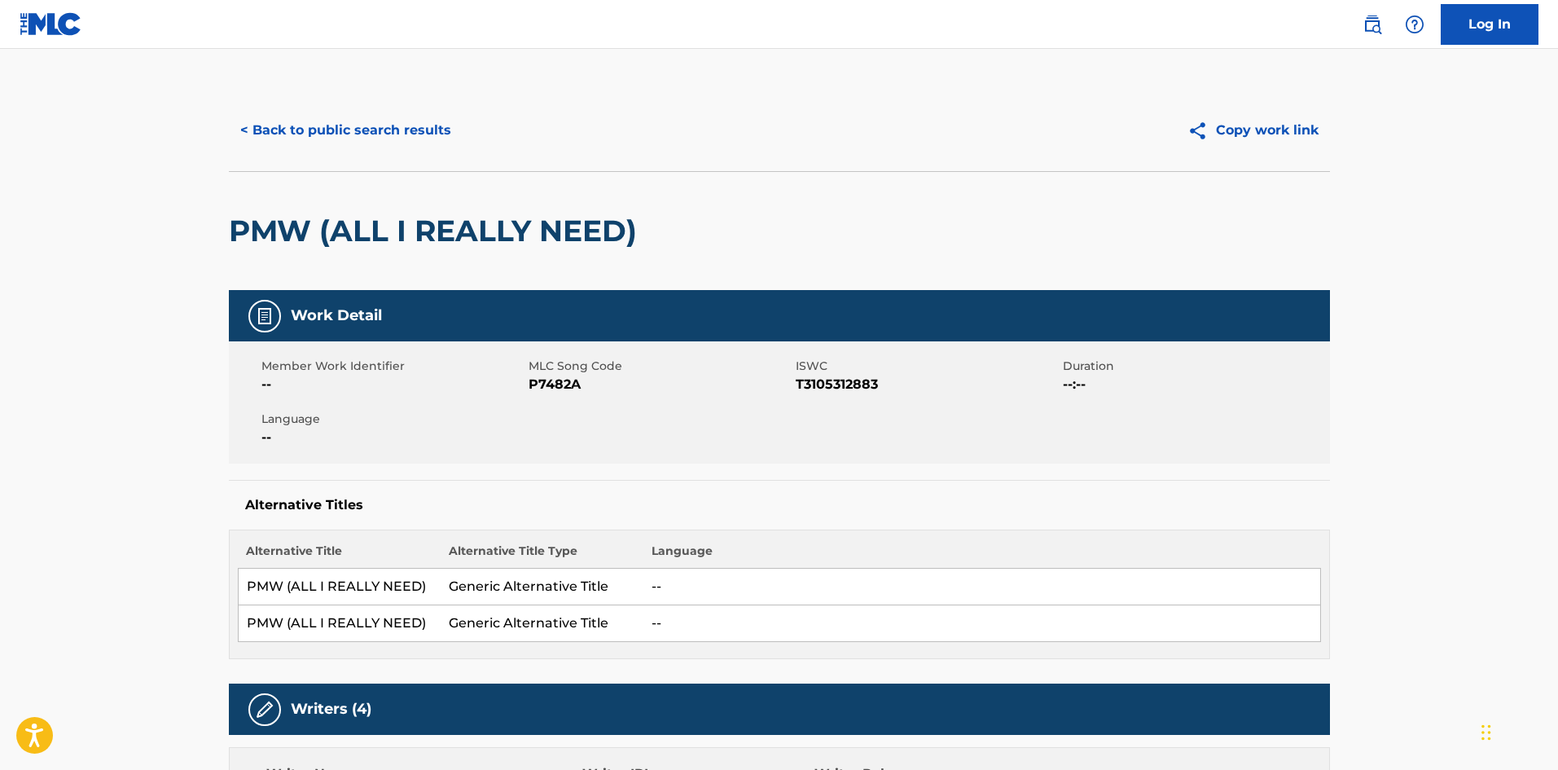
click at [362, 122] on button "< Back to public search results" at bounding box center [346, 130] width 234 height 41
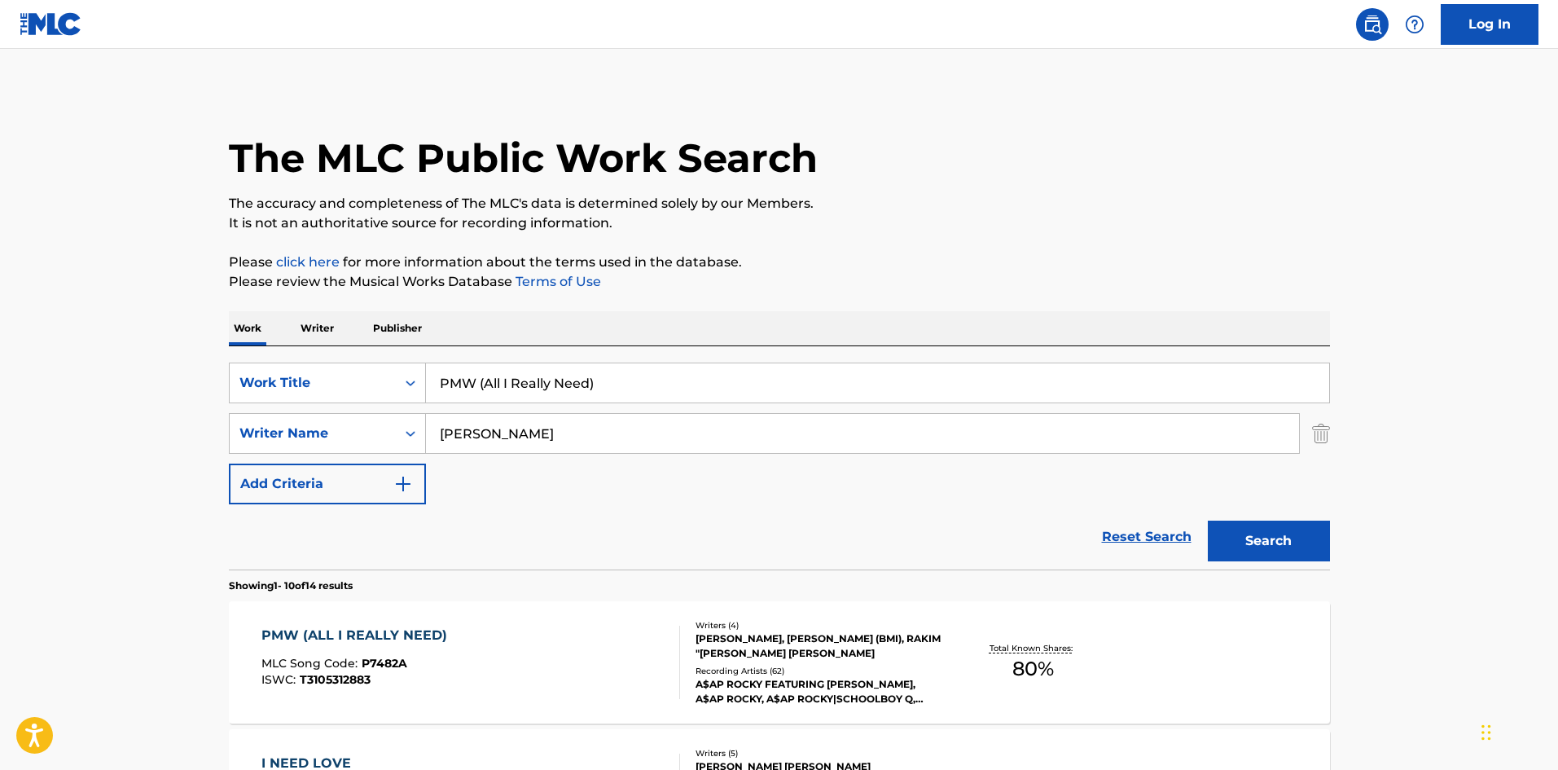
scroll to position [163, 0]
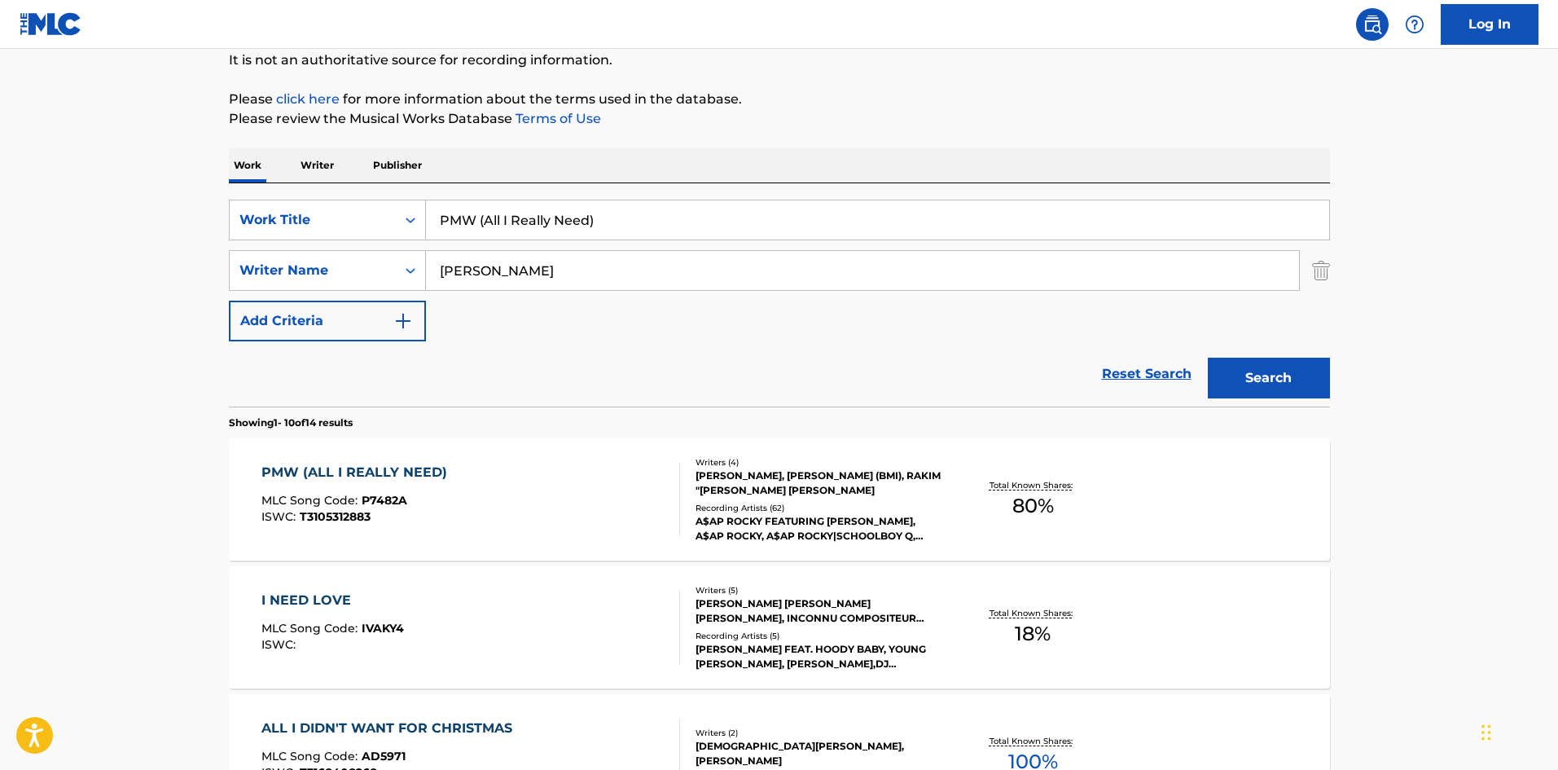
drag, startPoint x: 667, startPoint y: 203, endPoint x: 46, endPoint y: 213, distance: 620.7
paste input "raise The Lord (Da Shine"
type input "Praise The Lord (Da Shine)"
drag, startPoint x: 627, startPoint y: 278, endPoint x: 0, endPoint y: 317, distance: 628.3
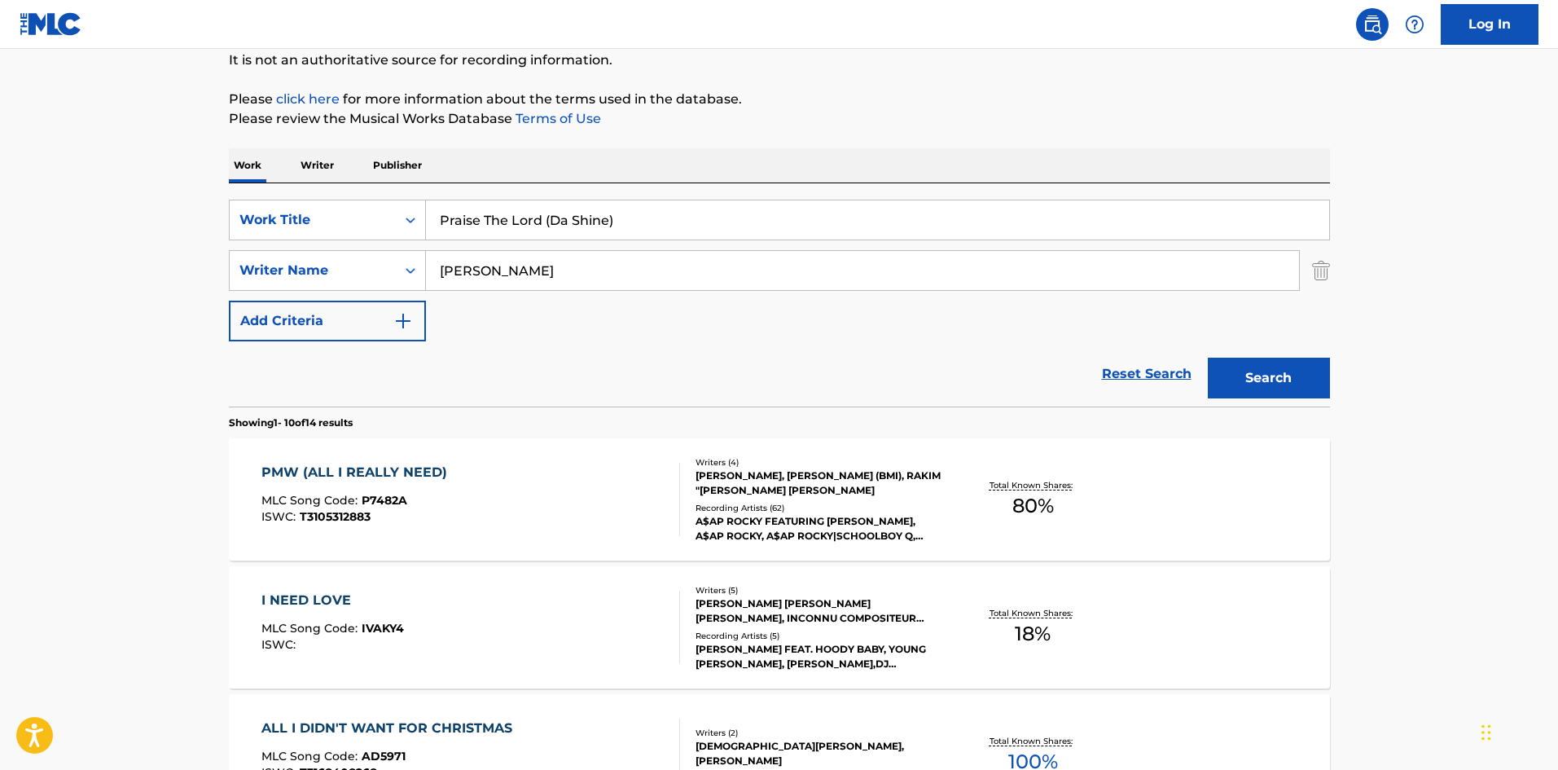
paste input "ADENUGA"
type input "ADENUGA"
click at [1253, 377] on button "Search" at bounding box center [1269, 378] width 122 height 41
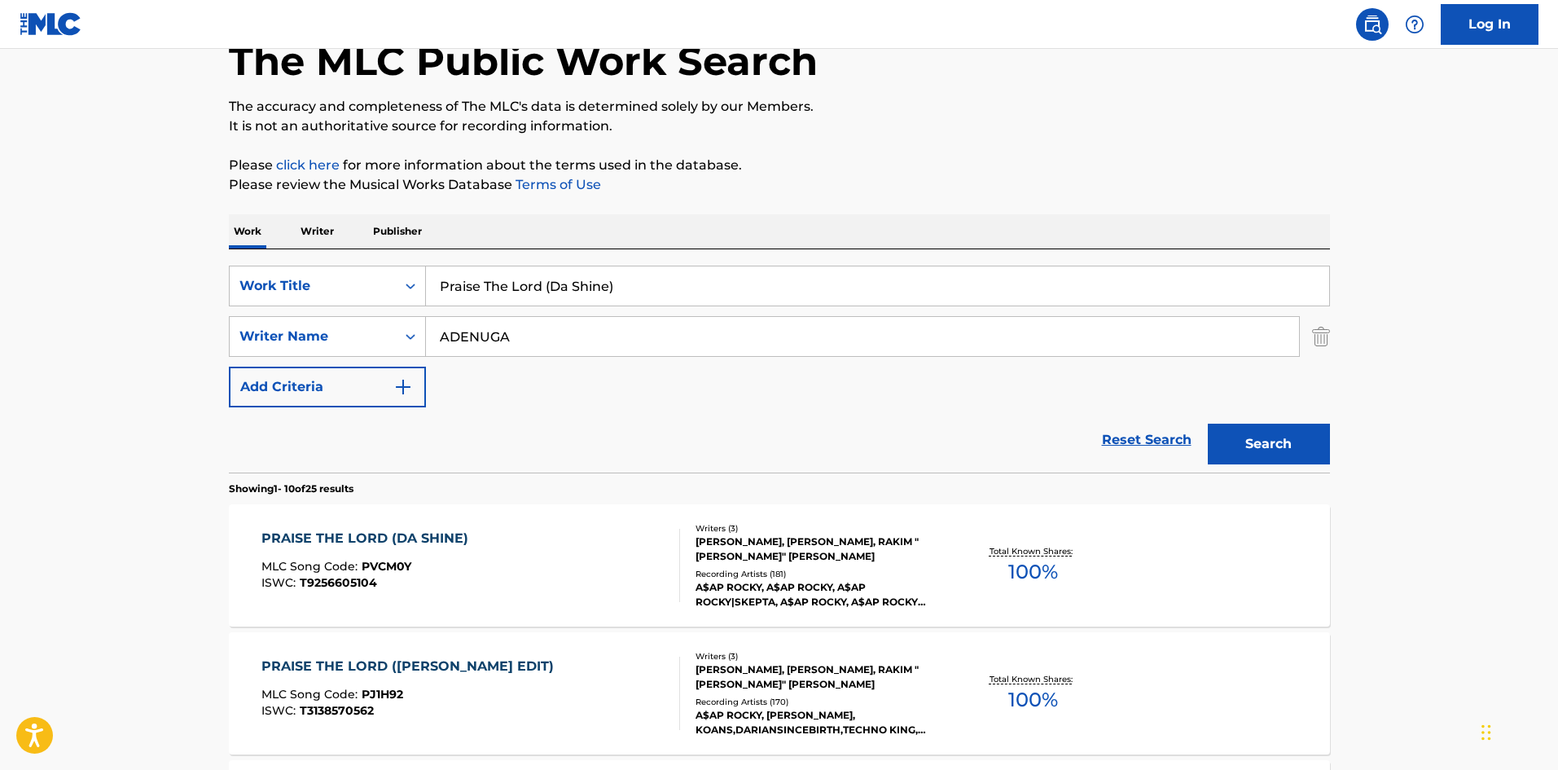
scroll to position [244, 0]
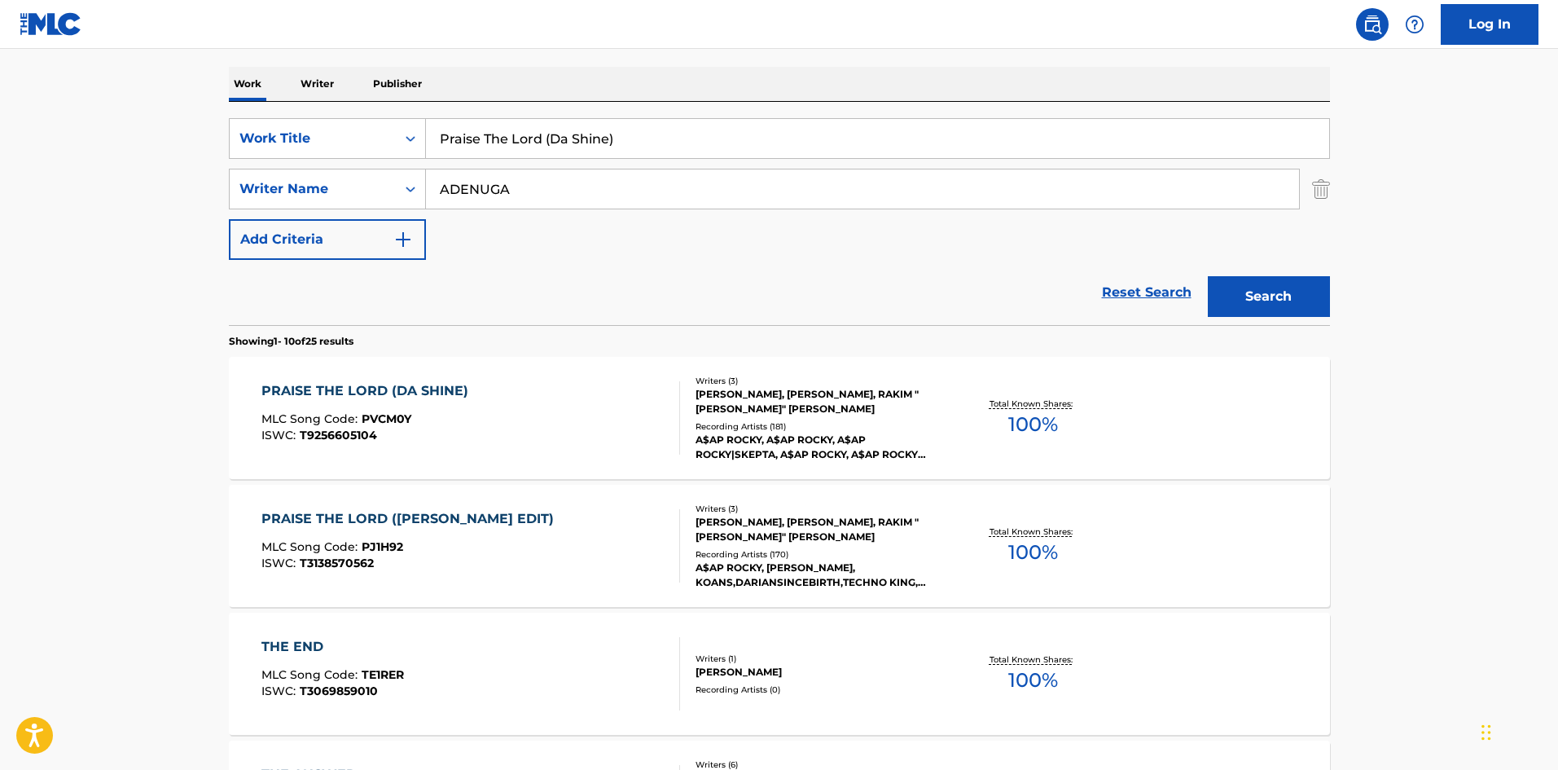
click at [347, 393] on div "PRAISE THE LORD (DA SHINE)" at bounding box center [368, 391] width 215 height 20
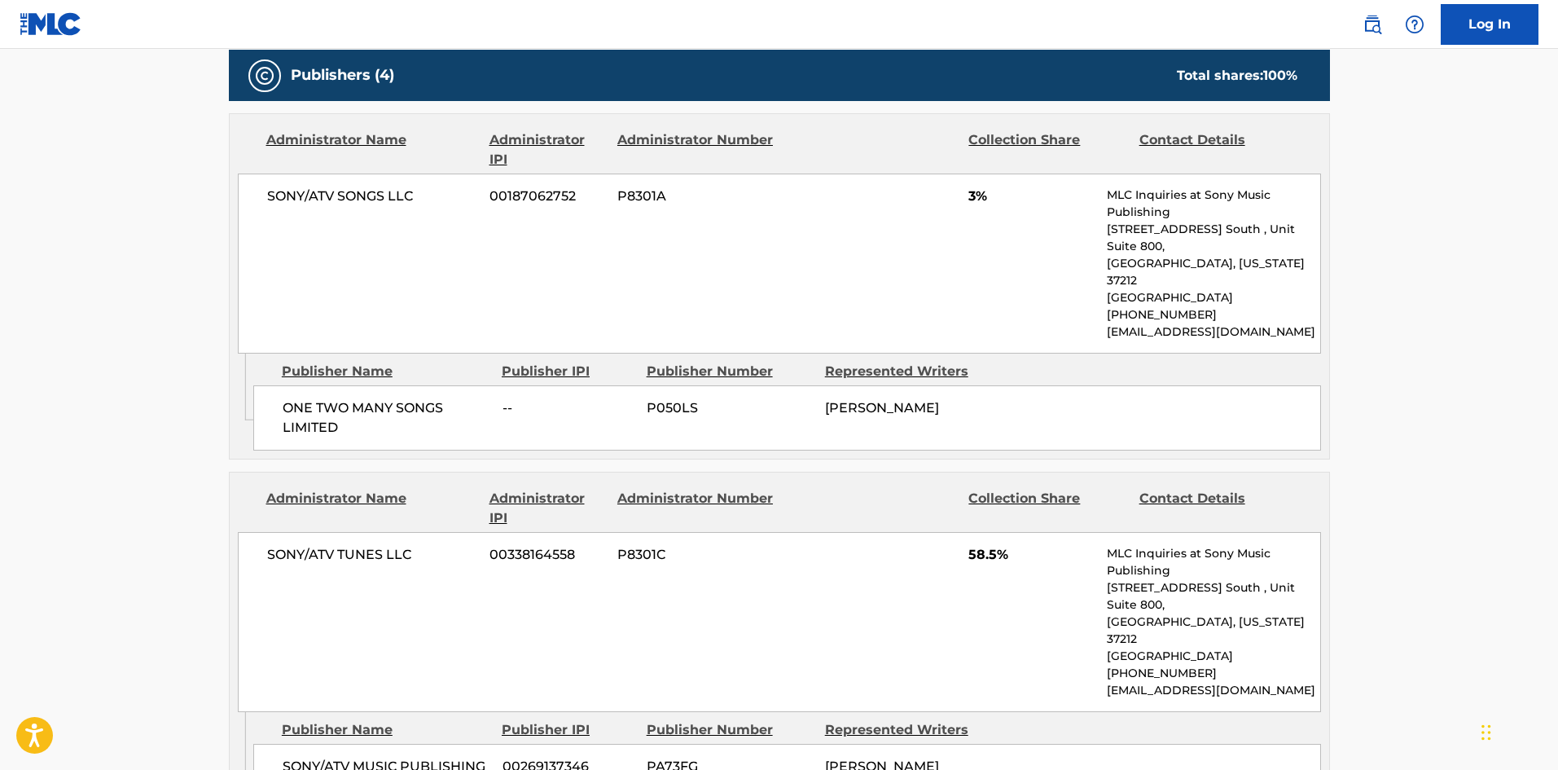
scroll to position [896, 0]
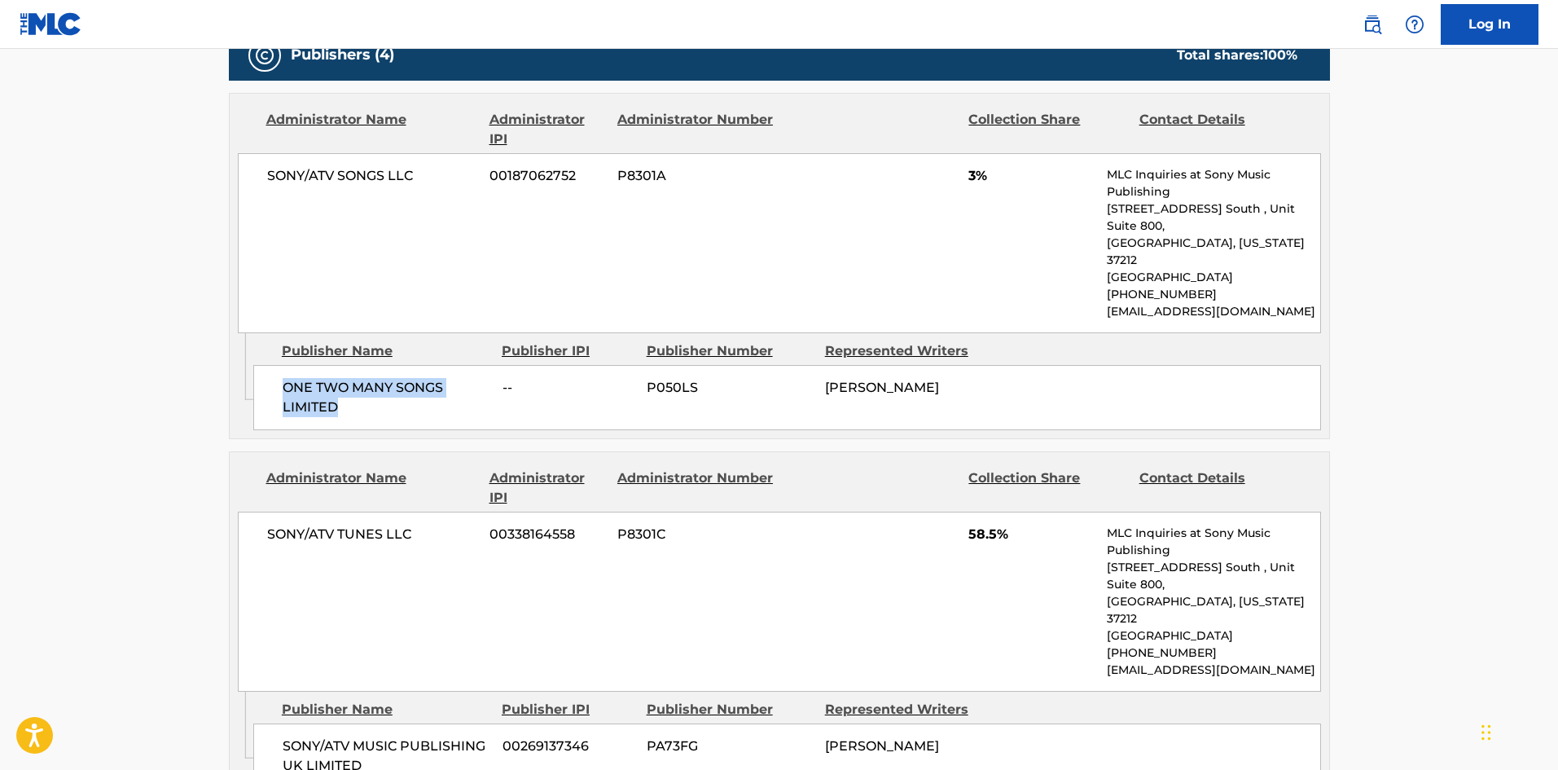
drag, startPoint x: 285, startPoint y: 345, endPoint x: 380, endPoint y: 368, distance: 98.2
click at [380, 378] on span "ONE TWO MANY SONGS LIMITED" at bounding box center [387, 397] width 208 height 39
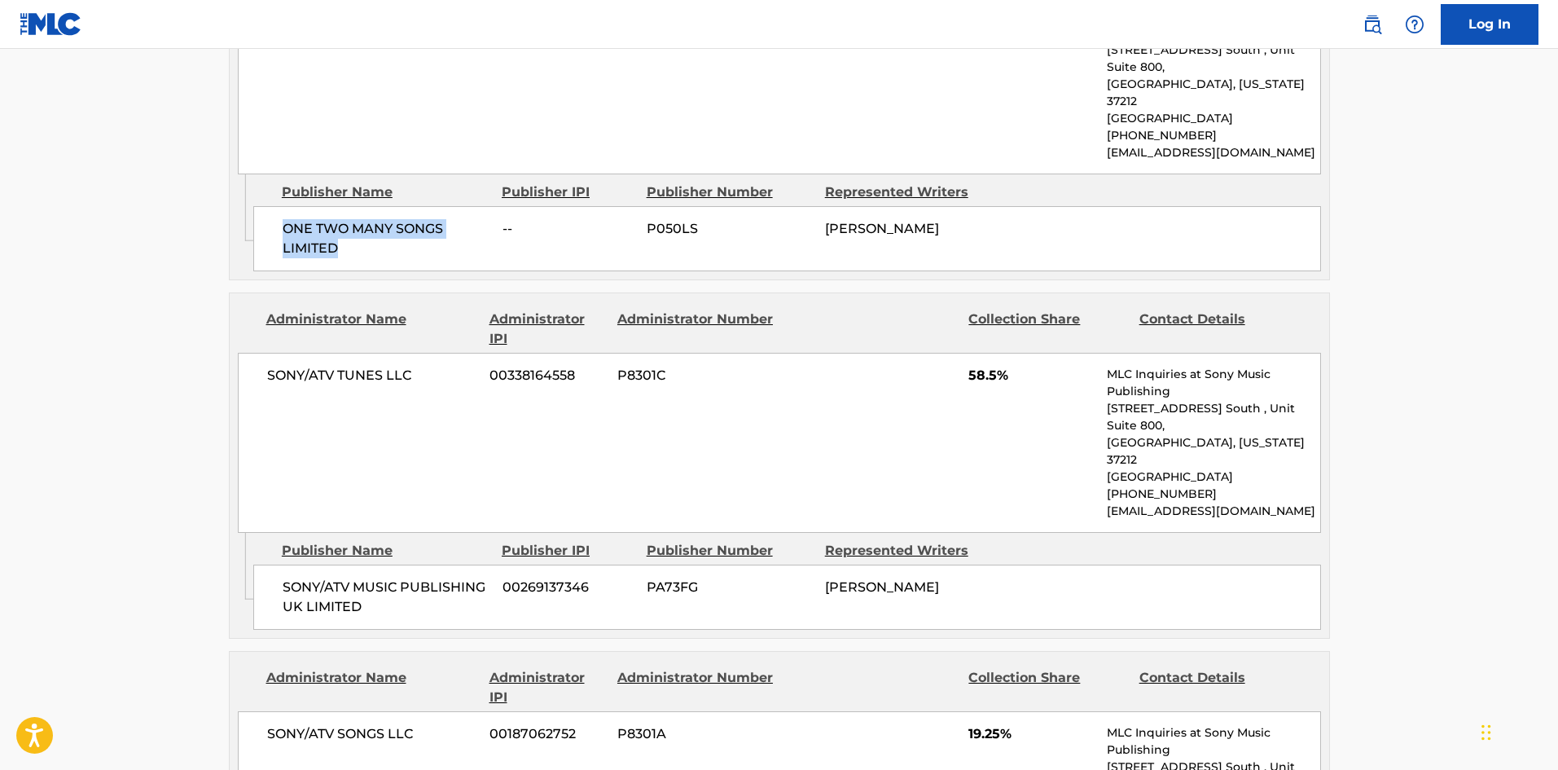
scroll to position [1059, 0]
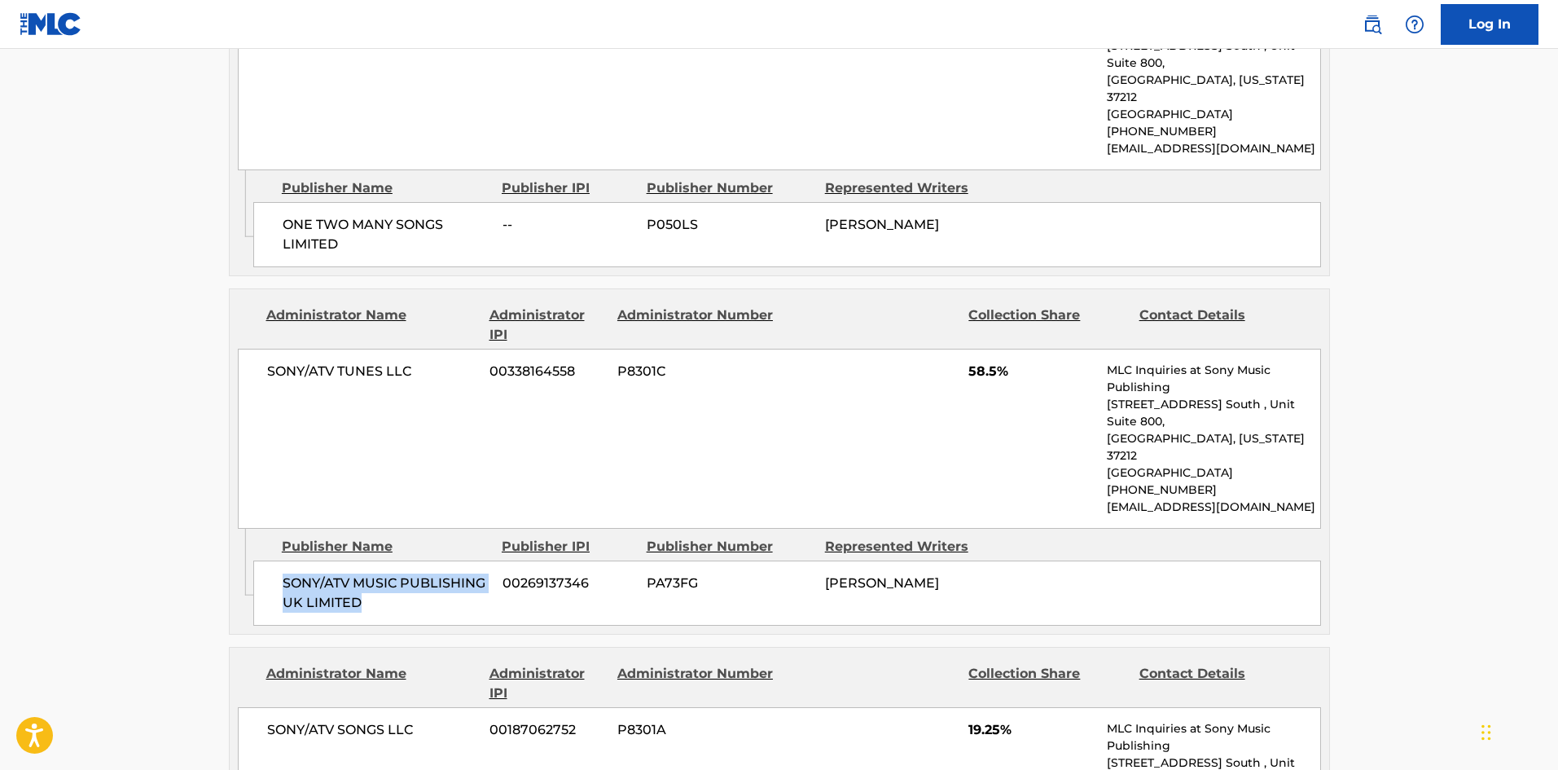
drag, startPoint x: 282, startPoint y: 513, endPoint x: 423, endPoint y: 538, distance: 143.1
click at [423, 573] on span "SONY/ATV MUSIC PUBLISHING UK LIMITED" at bounding box center [387, 592] width 208 height 39
drag, startPoint x: 971, startPoint y: 335, endPoint x: 998, endPoint y: 335, distance: 27.7
click at [998, 362] on span "58.5%" at bounding box center [1031, 372] width 126 height 20
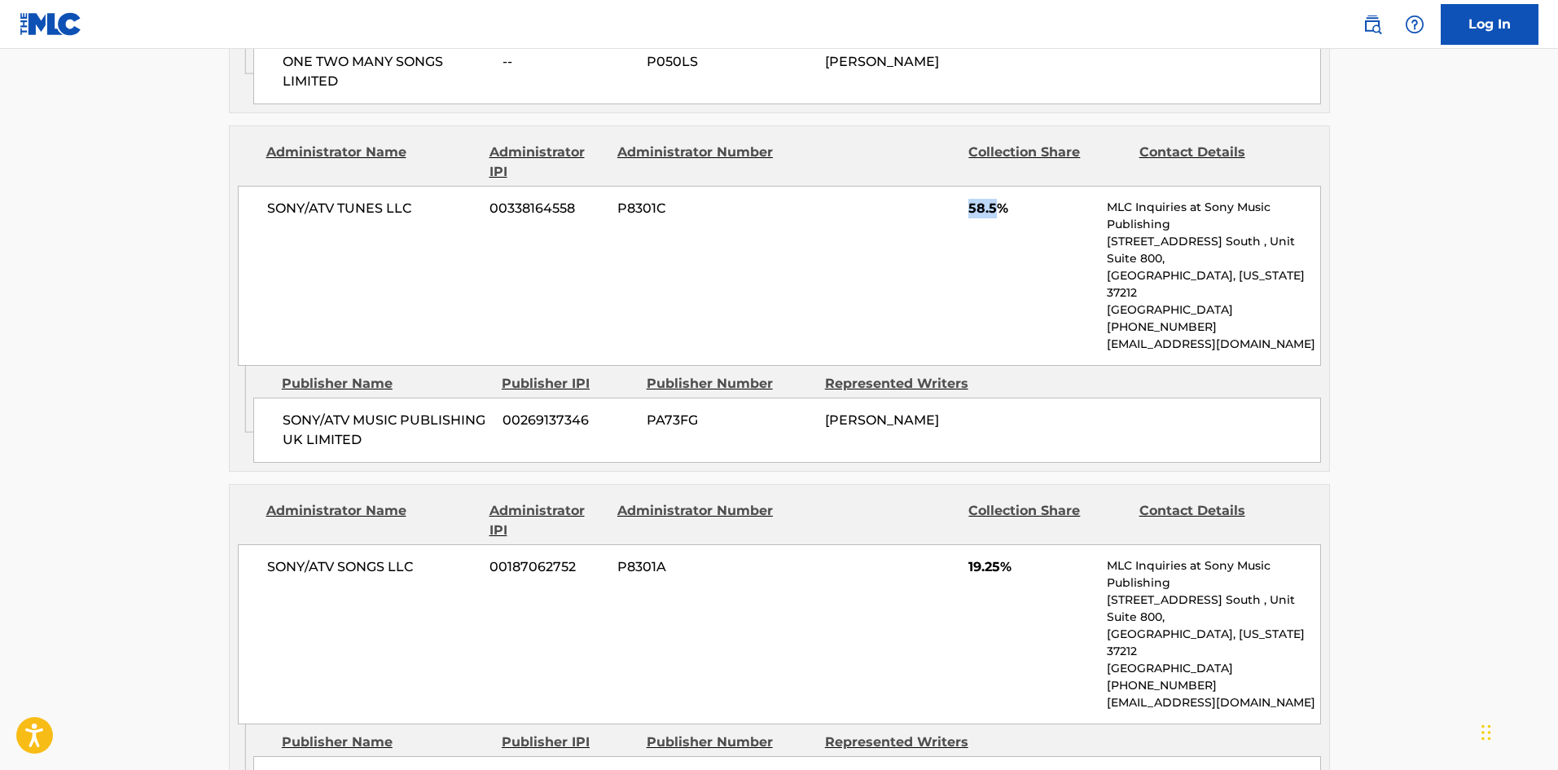
scroll to position [1385, 0]
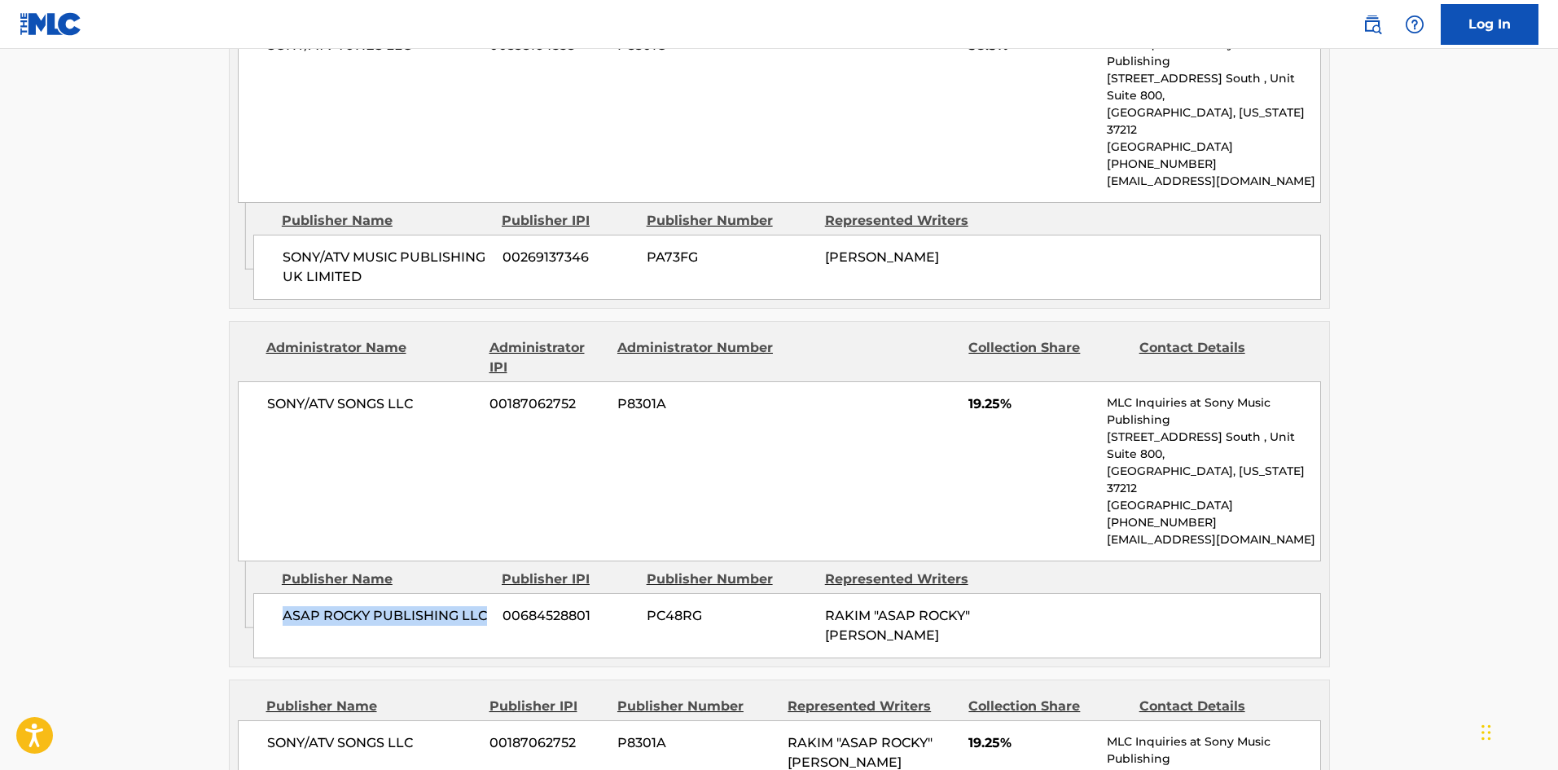
drag, startPoint x: 286, startPoint y: 518, endPoint x: 494, endPoint y: 519, distance: 208.5
click at [494, 593] on div "ASAP ROCKY PUBLISHING LLC 00684528801 PC48RG RAKIM "ASAP ROCKY" [PERSON_NAME]" at bounding box center [787, 625] width 1068 height 65
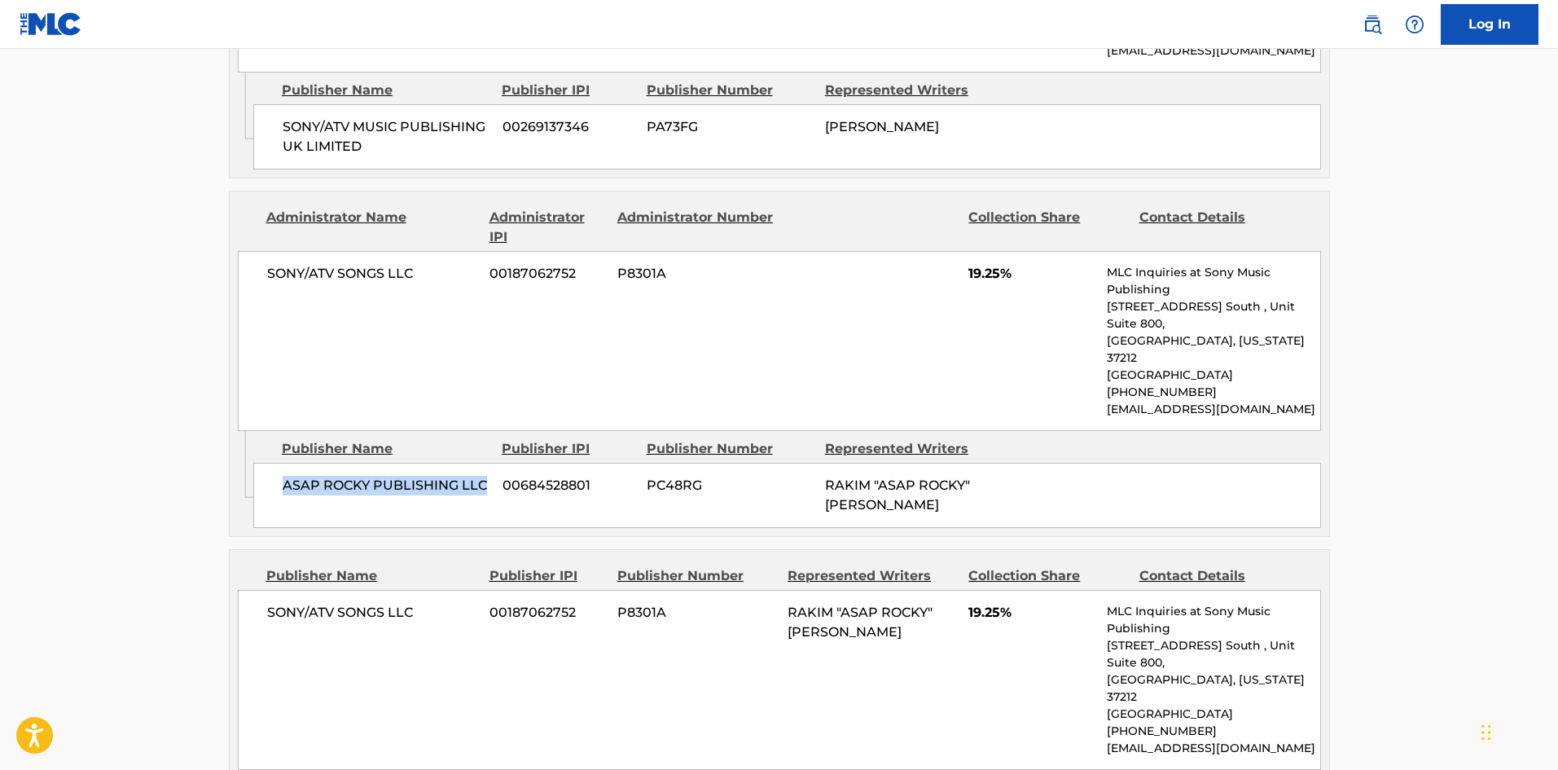
scroll to position [1629, 0]
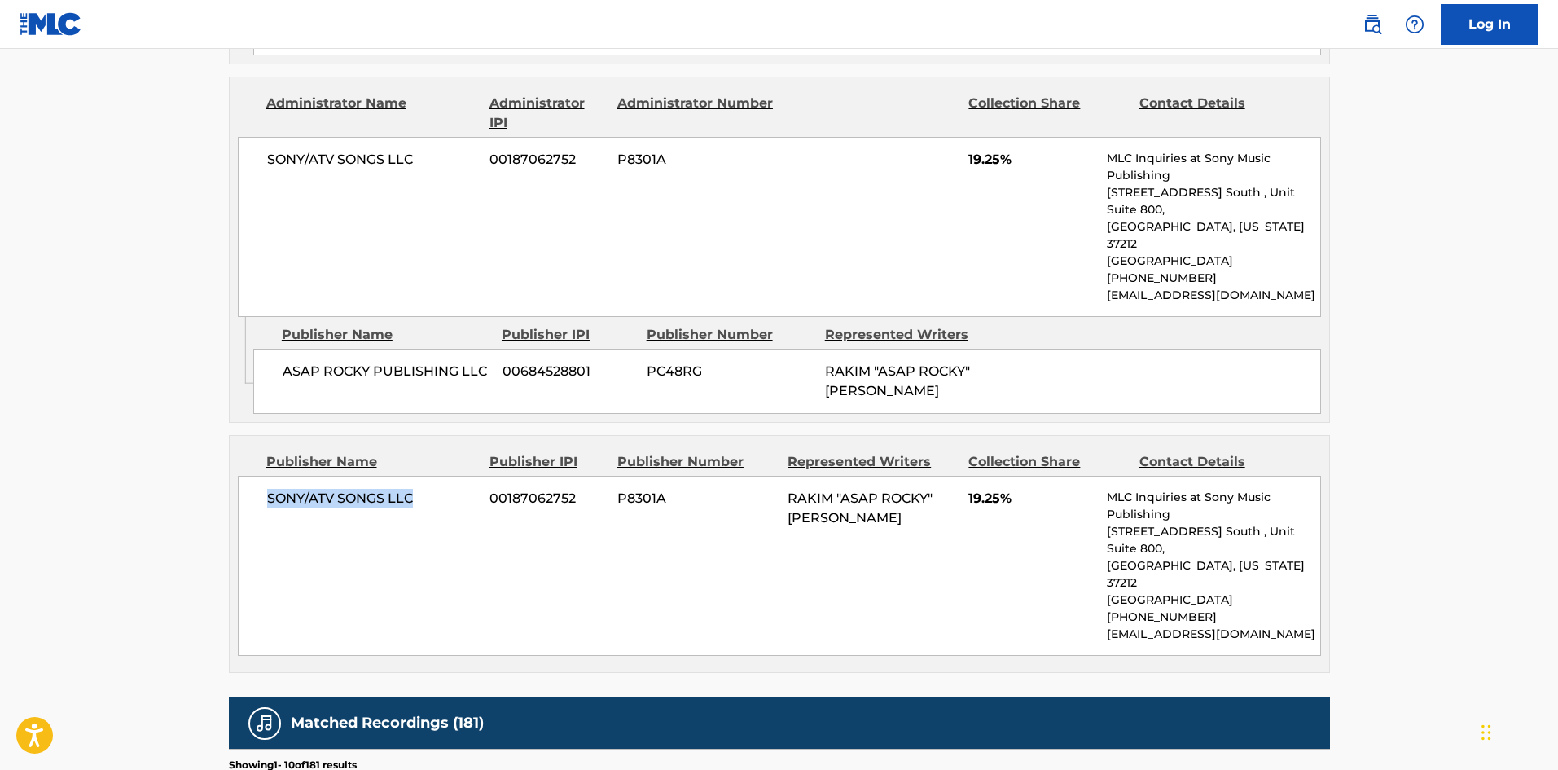
drag, startPoint x: 268, startPoint y: 398, endPoint x: 478, endPoint y: 383, distance: 210.7
click at [478, 476] on div "SONY/ATV SONGS LLC 00187062752 P8301A RAKIM "ASAP ROCKY" [PERSON_NAME] 19.25% M…" at bounding box center [779, 566] width 1083 height 180
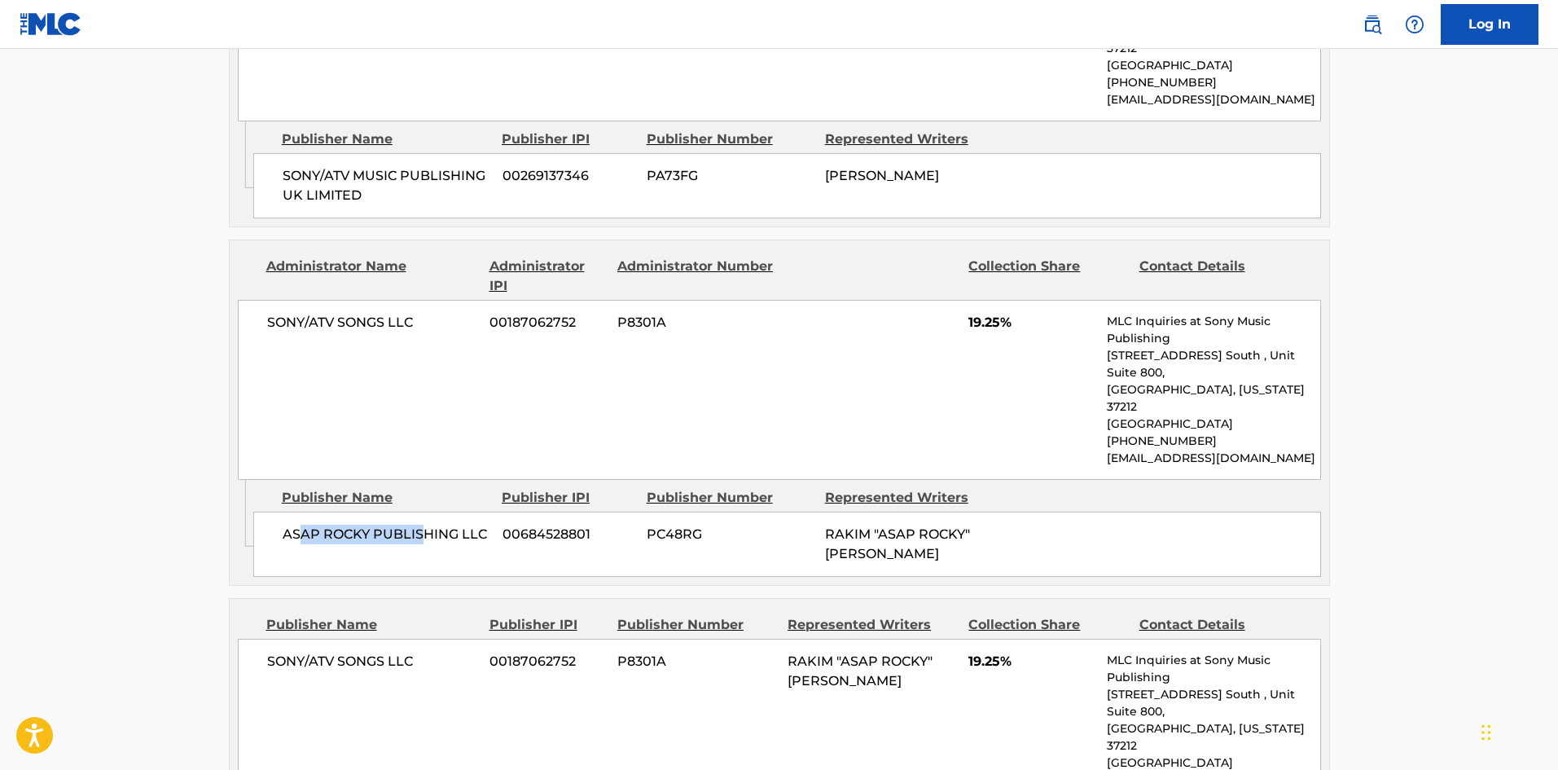
drag, startPoint x: 296, startPoint y: 434, endPoint x: 427, endPoint y: 442, distance: 130.6
click at [427, 511] on div "ASAP ROCKY PUBLISHING LLC 00684528801 PC48RG RAKIM "ASAP ROCKY" [PERSON_NAME]" at bounding box center [787, 543] width 1068 height 65
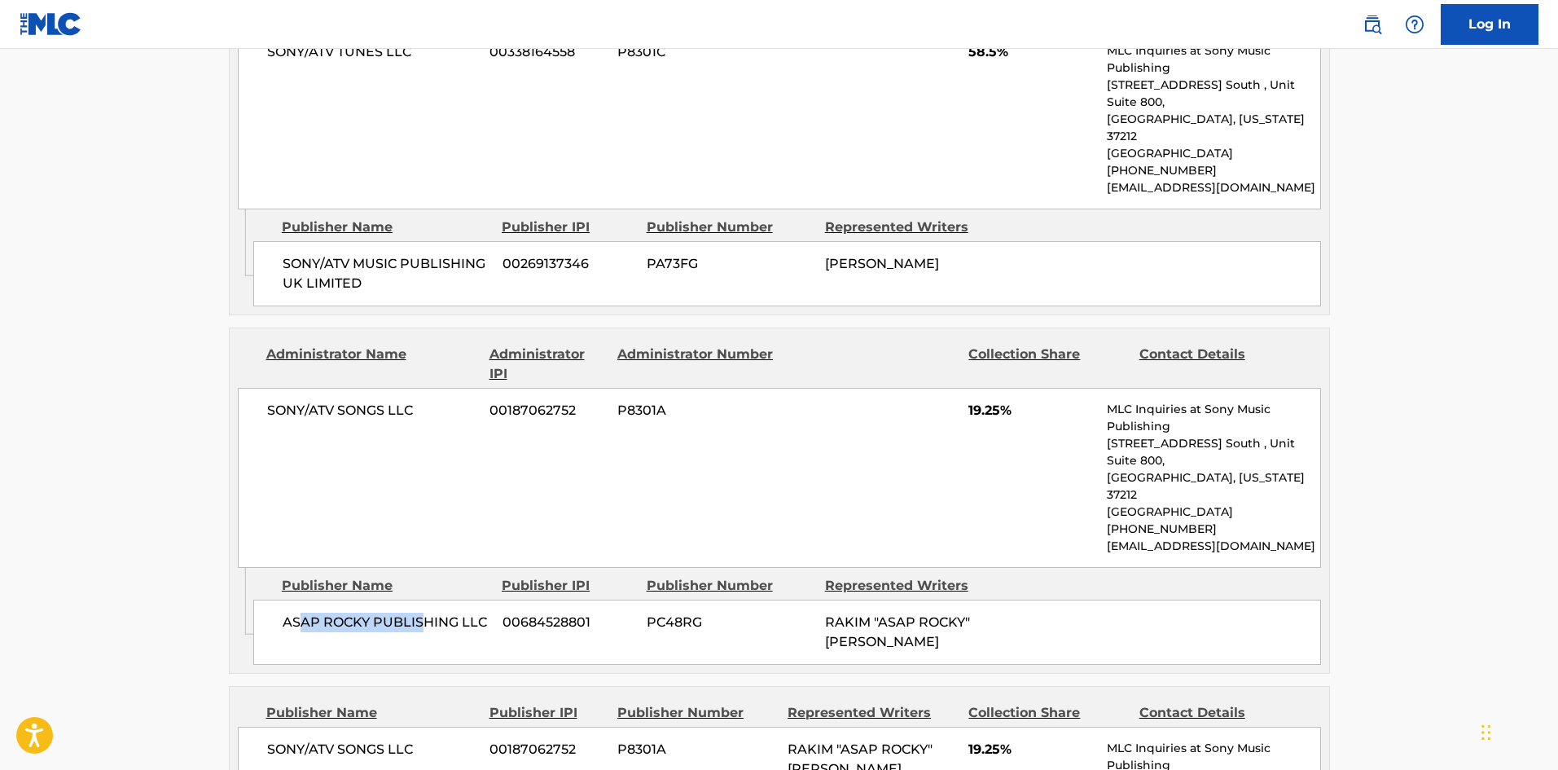
scroll to position [1222, 0]
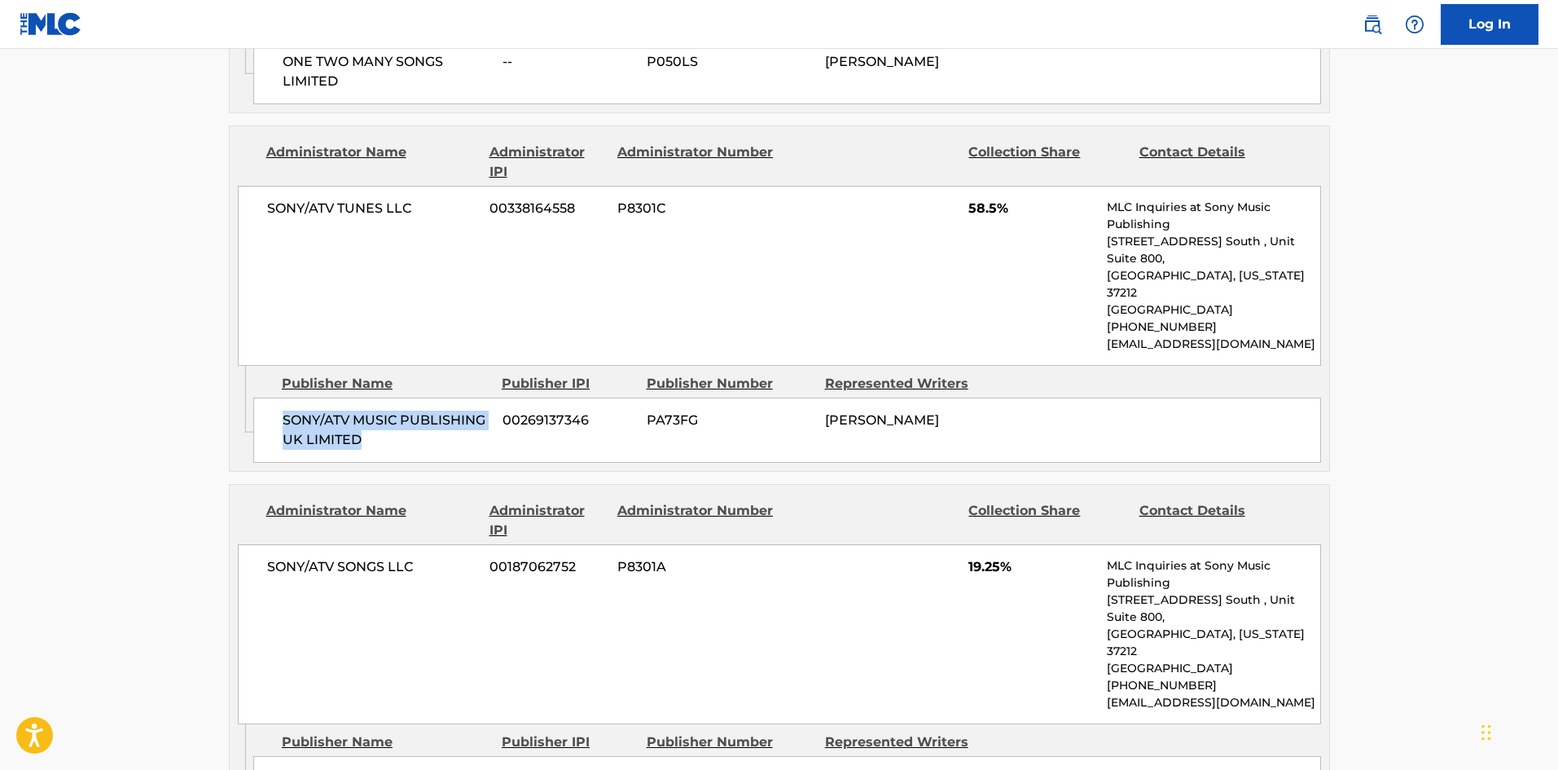
drag, startPoint x: 274, startPoint y: 361, endPoint x: 382, endPoint y: 378, distance: 108.9
click at [382, 397] on div "SONY/ATV MUSIC PUBLISHING UK LIMITED 00269137346 PA73FG [PERSON_NAME]" at bounding box center [787, 429] width 1068 height 65
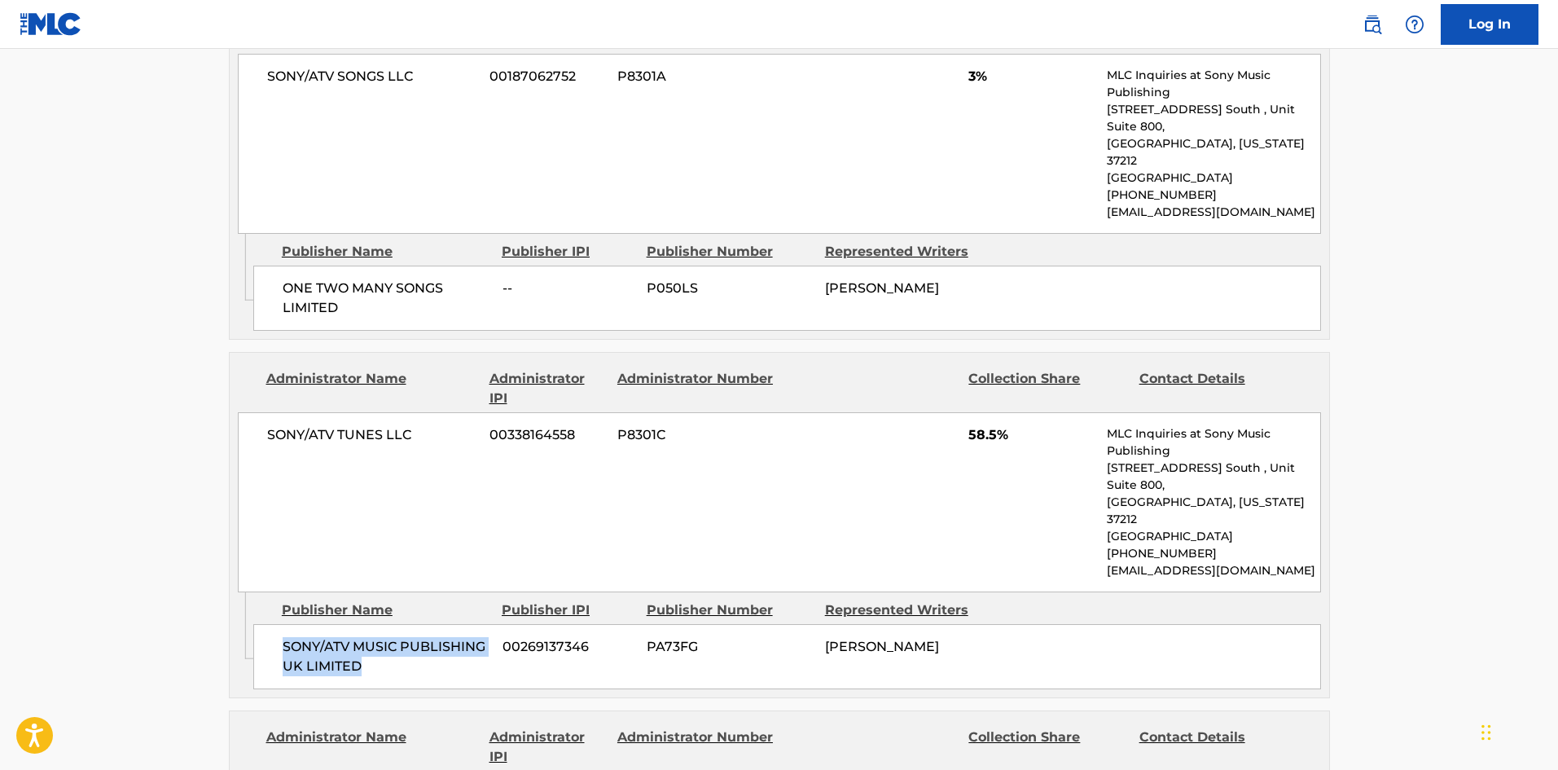
scroll to position [977, 0]
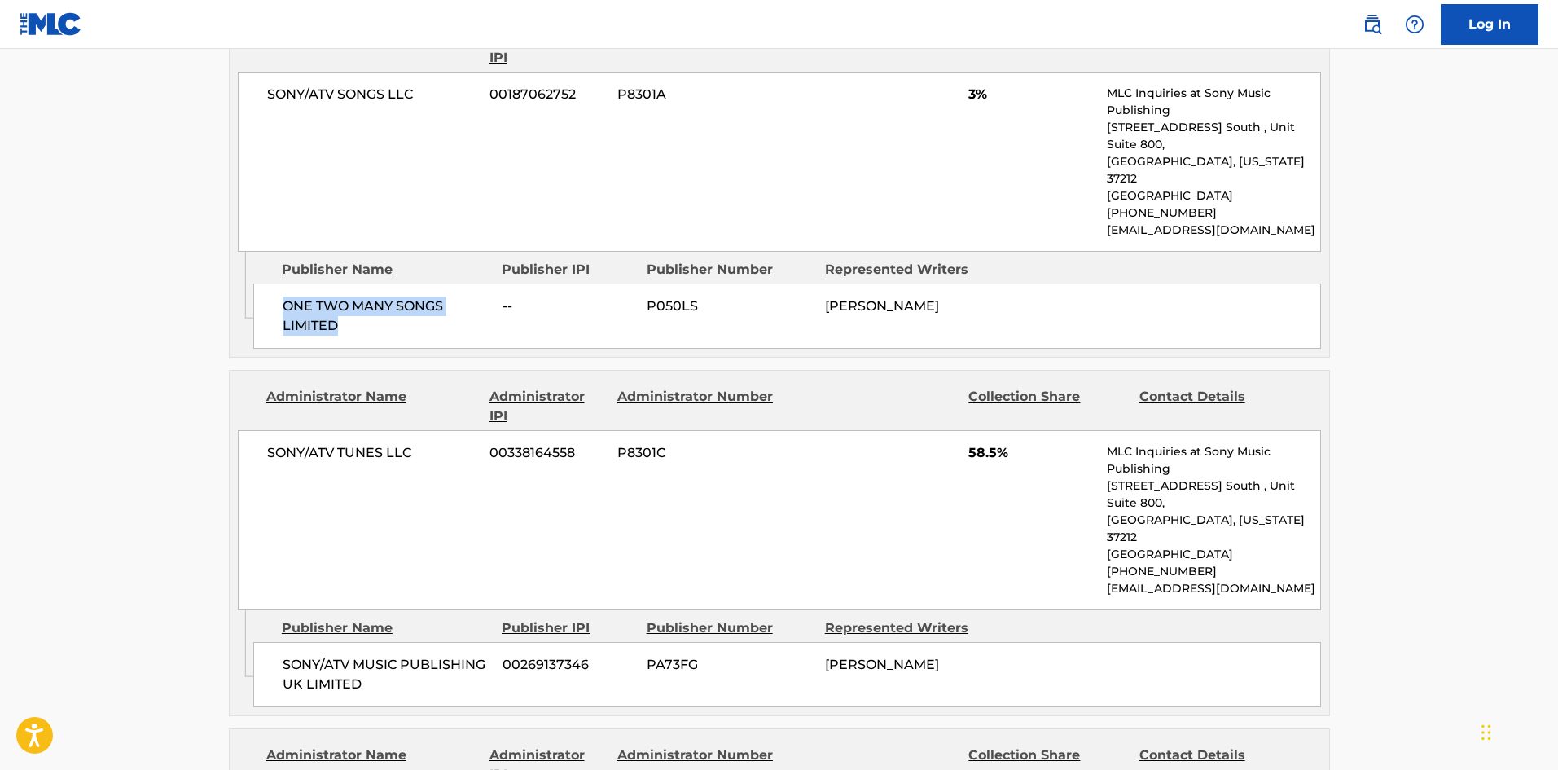
drag, startPoint x: 268, startPoint y: 264, endPoint x: 391, endPoint y: 295, distance: 126.8
click at [390, 294] on div "ONE TWO MANY SONGS LIMITED -- P050LS [PERSON_NAME]" at bounding box center [787, 315] width 1068 height 65
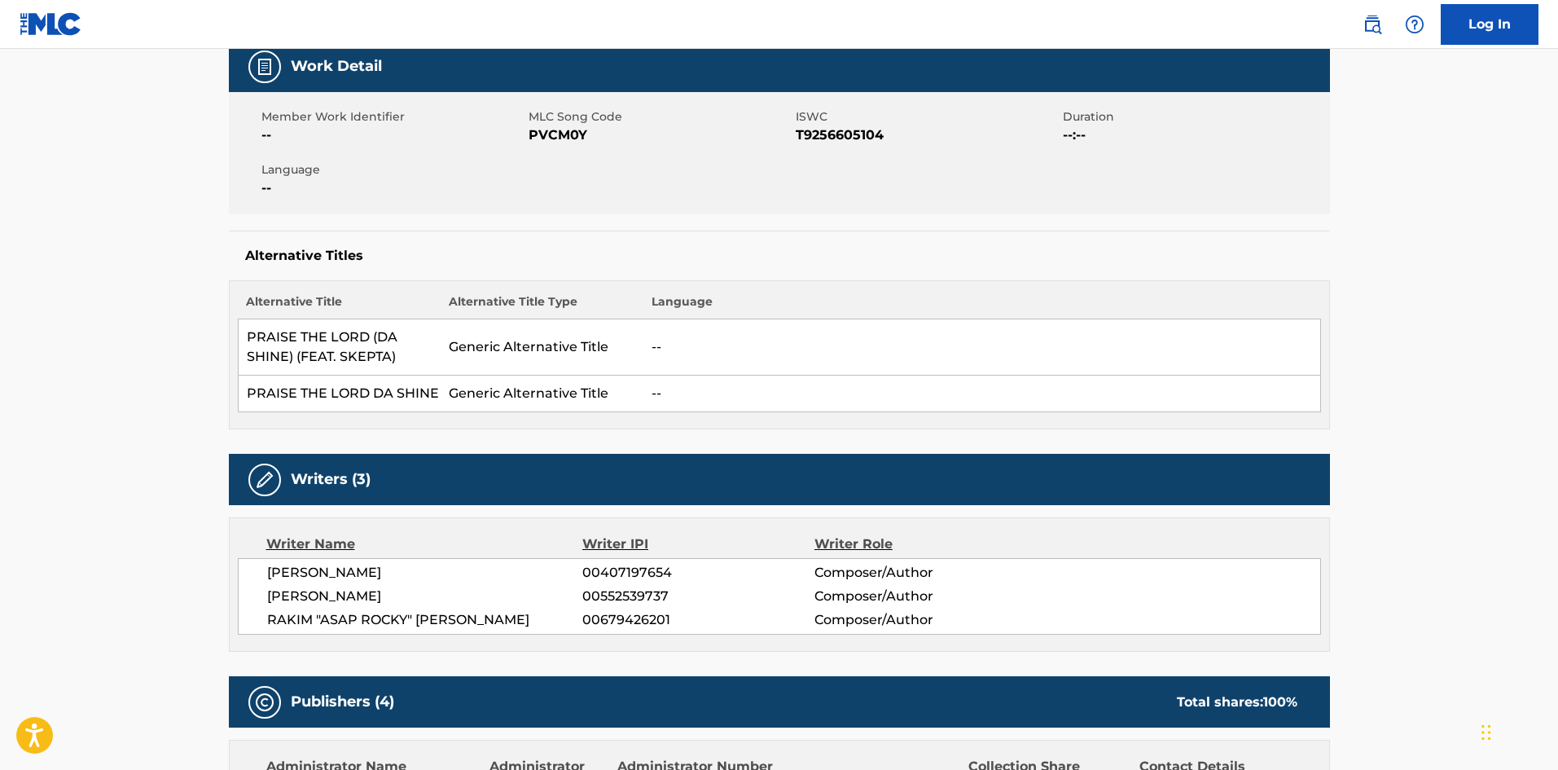
scroll to position [0, 0]
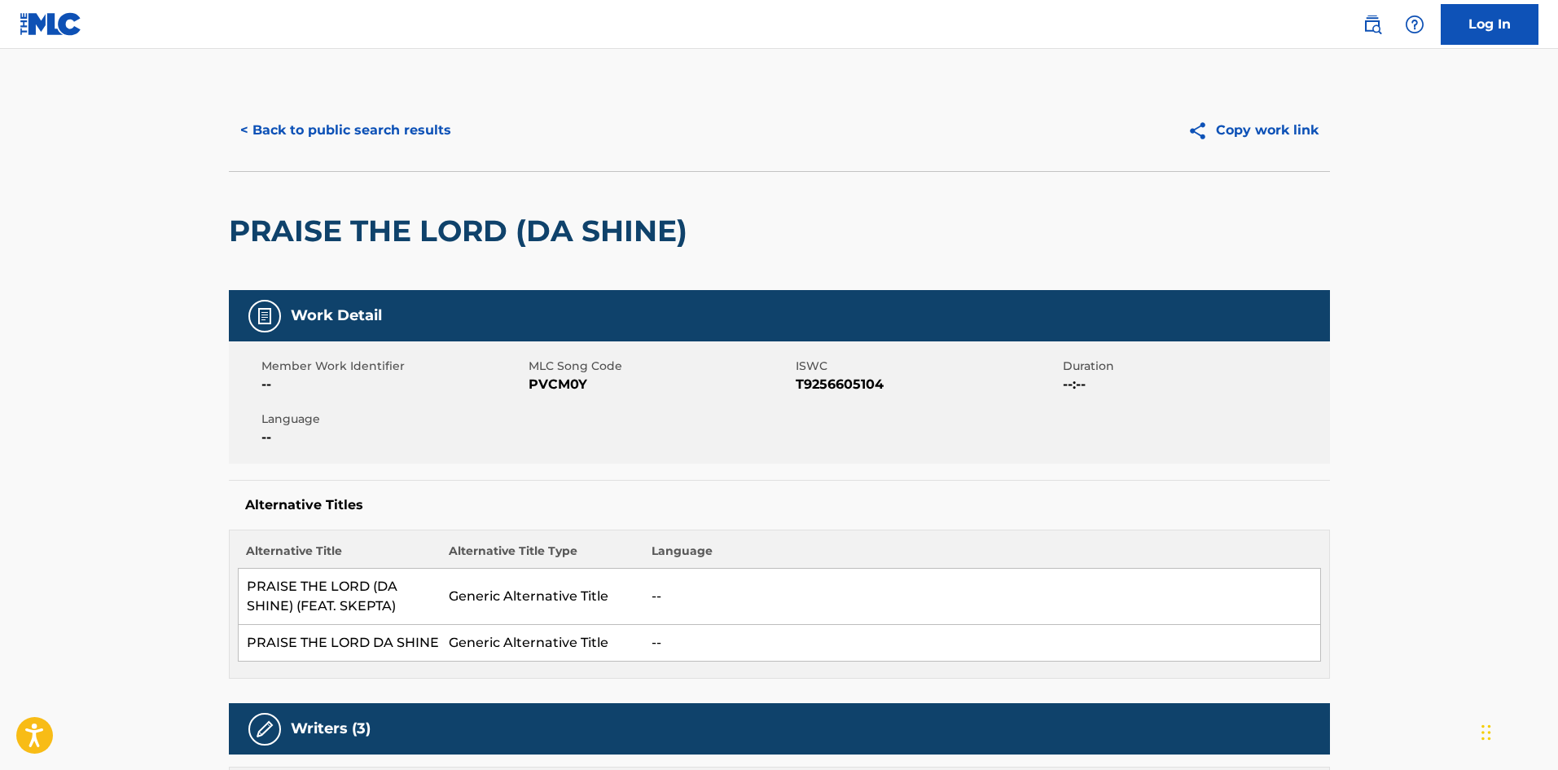
click at [356, 127] on button "< Back to public search results" at bounding box center [346, 130] width 234 height 41
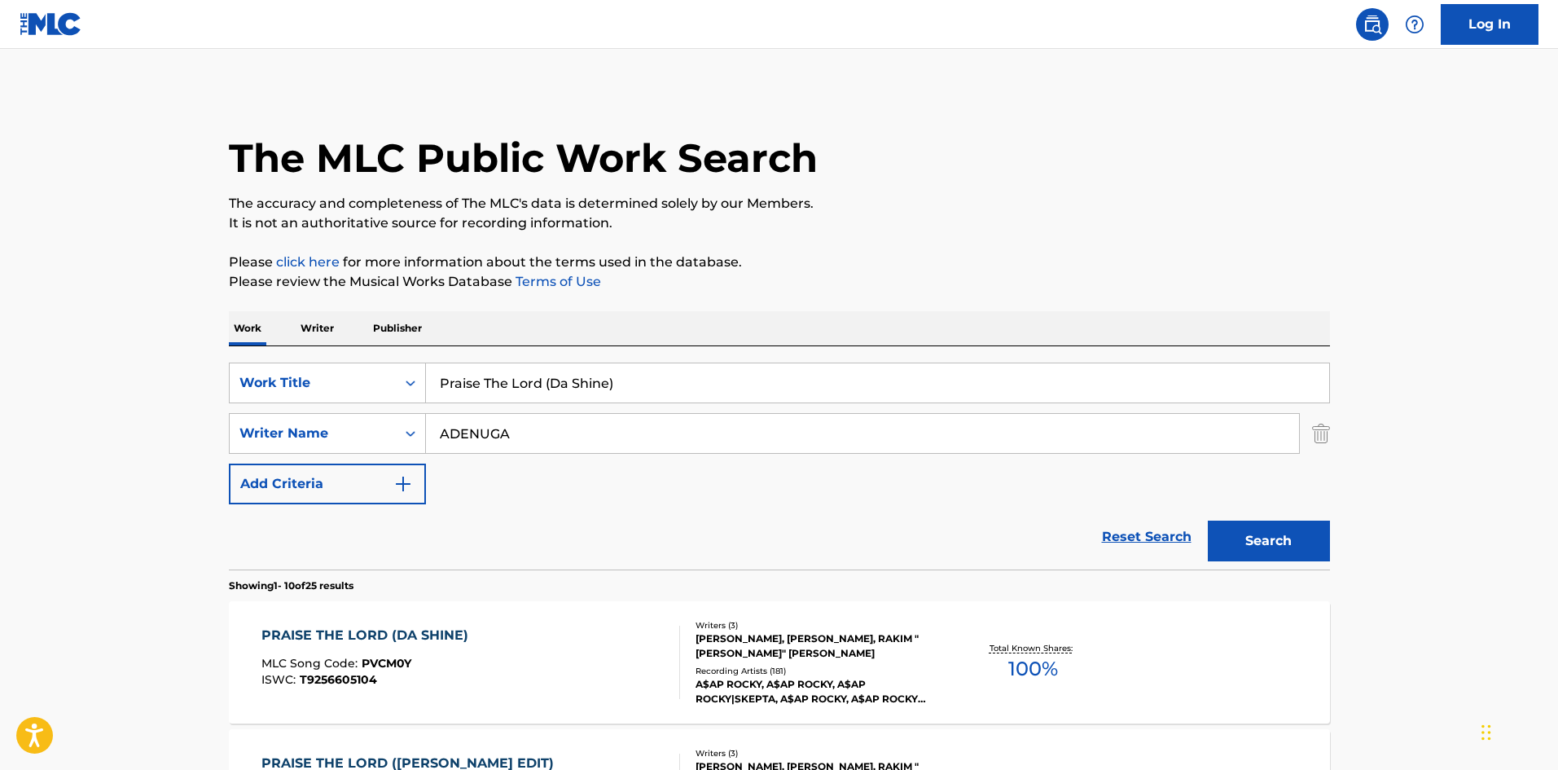
scroll to position [244, 0]
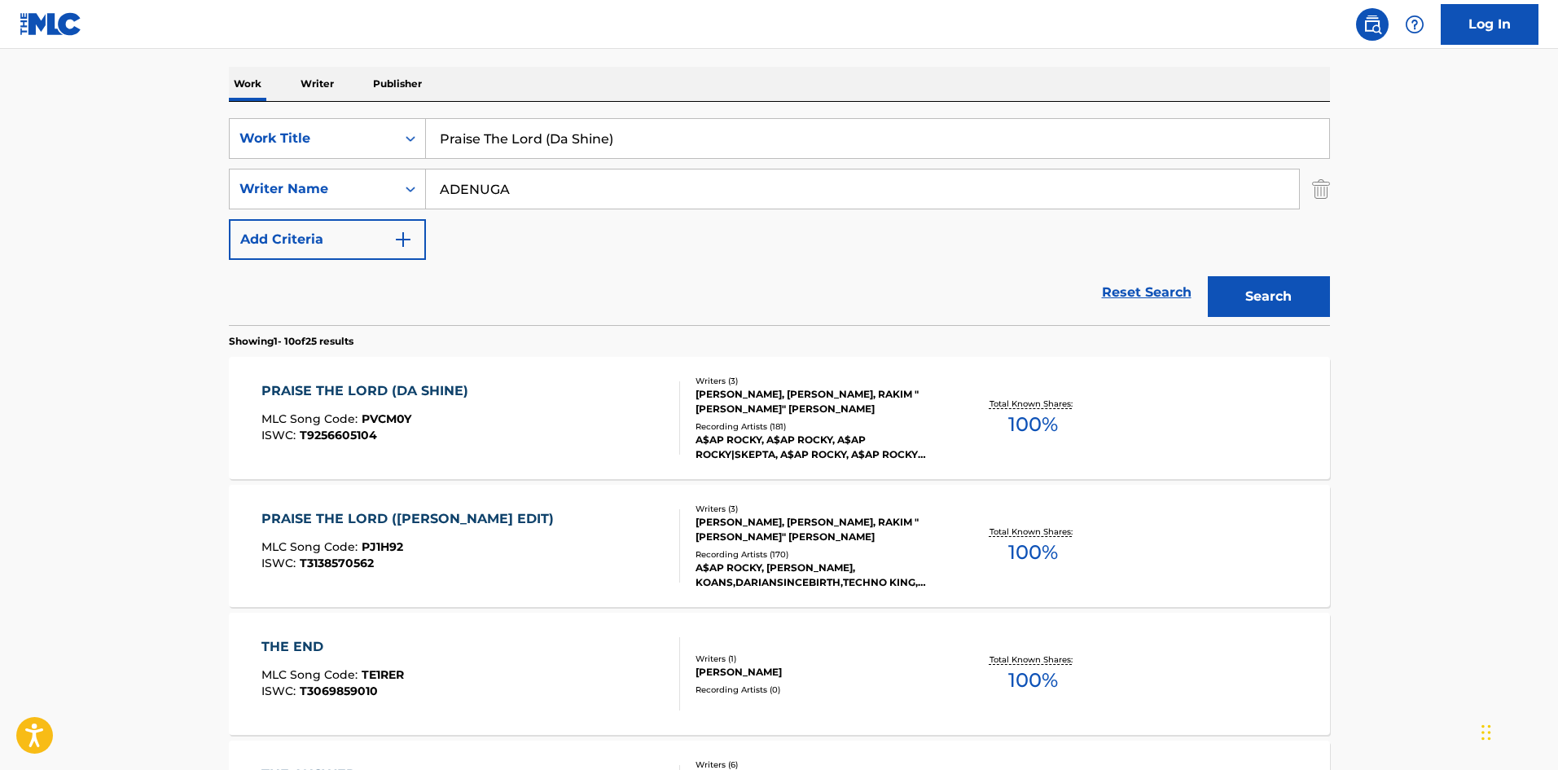
drag, startPoint x: 670, startPoint y: 125, endPoint x: 208, endPoint y: 147, distance: 462.3
click at [218, 154] on div "The MLC Public Work Search The accuracy and completeness of The MLC's data is d…" at bounding box center [779, 779] width 1140 height 1868
paste input "[GEOGRAPHIC_DATA]"
type input "[GEOGRAPHIC_DATA]"
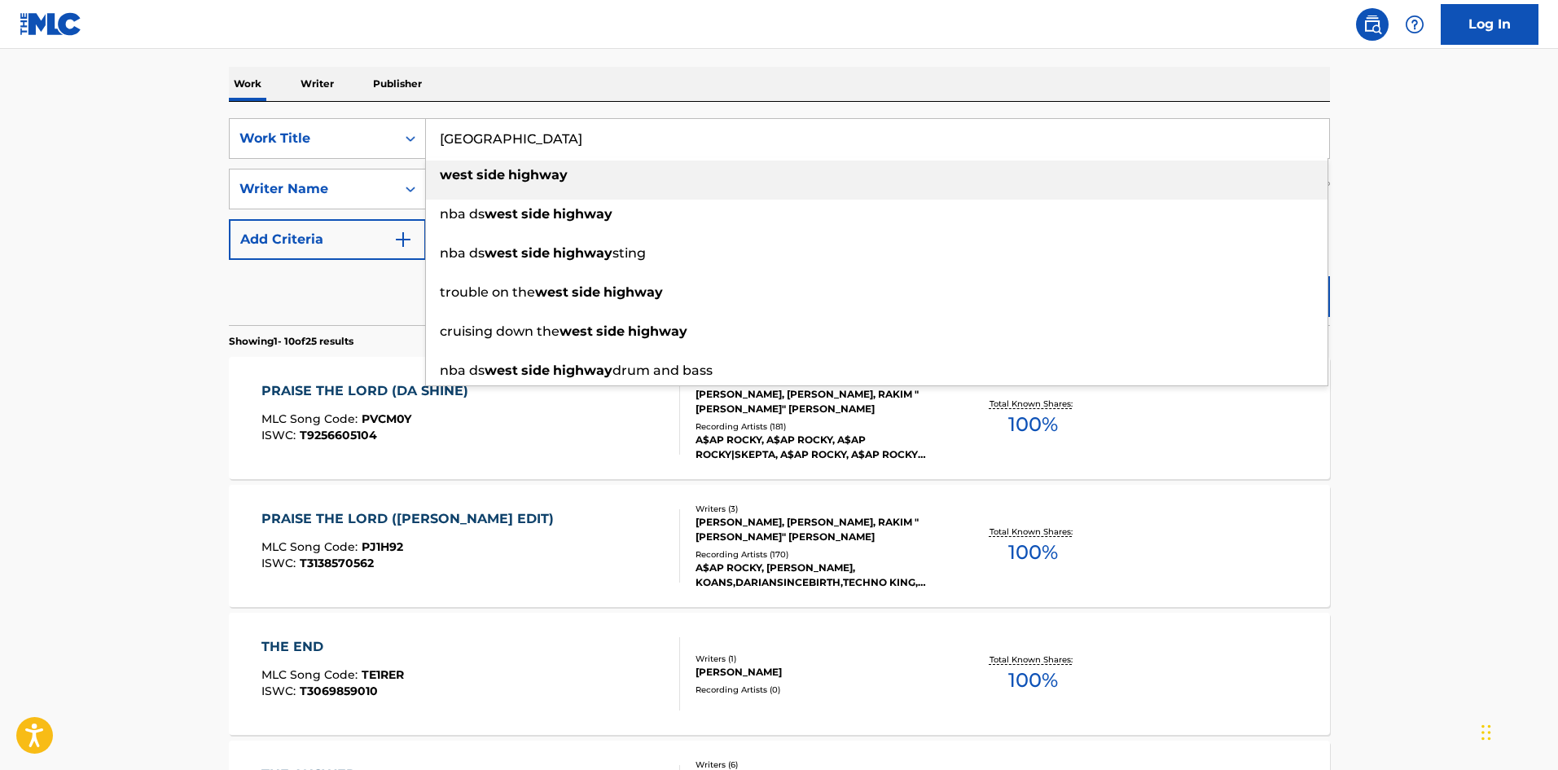
click at [724, 29] on nav "Log In" at bounding box center [779, 24] width 1558 height 49
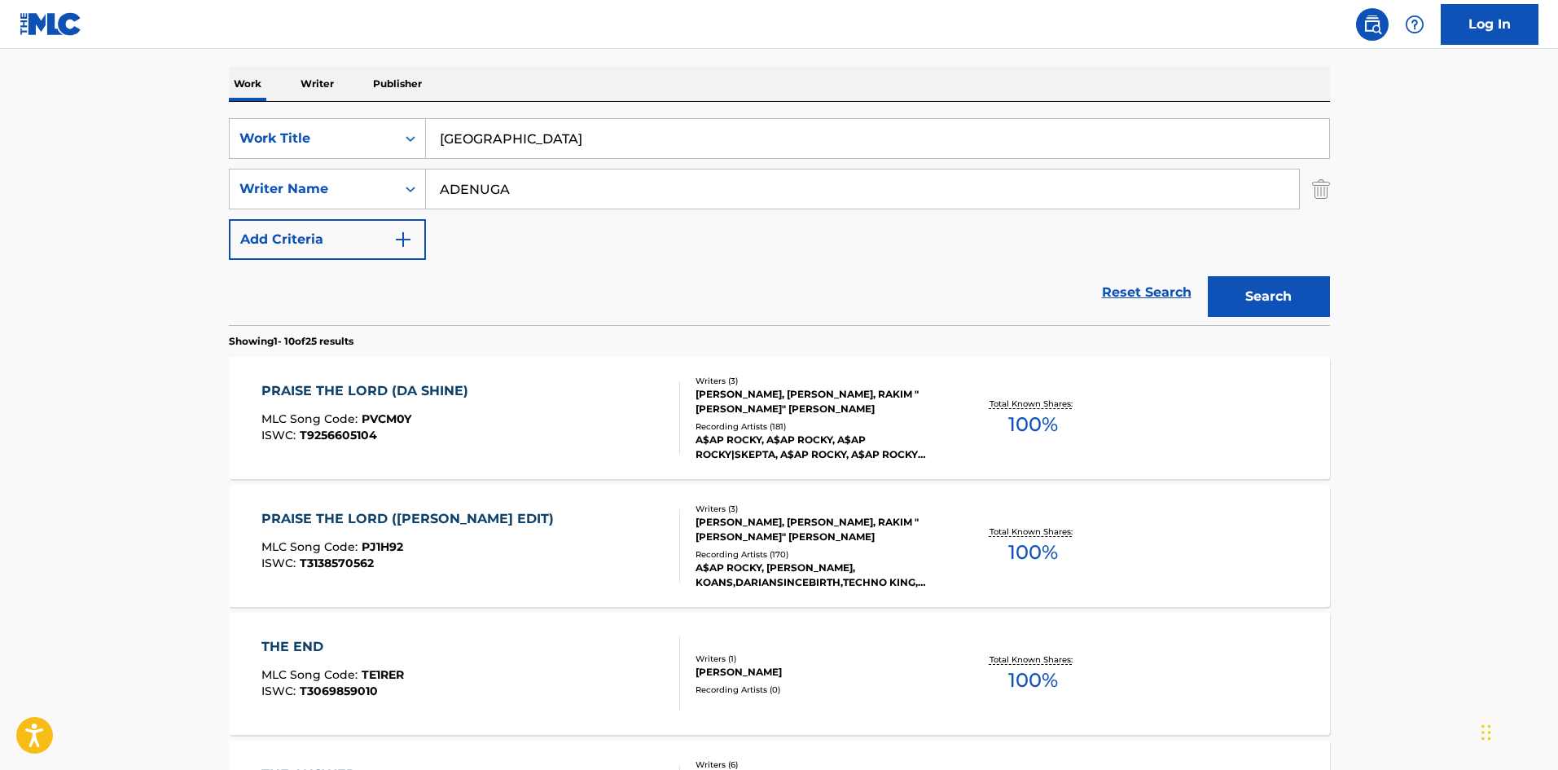
drag, startPoint x: 603, startPoint y: 201, endPoint x: 0, endPoint y: 195, distance: 602.7
click at [0, 195] on main "The MLC Public Work Search The accuracy and completeness of The MLC's data is d…" at bounding box center [779, 763] width 1558 height 1917
paste input "[PERSON_NAME]"
type input "[PERSON_NAME]"
click at [1278, 291] on button "Search" at bounding box center [1269, 296] width 122 height 41
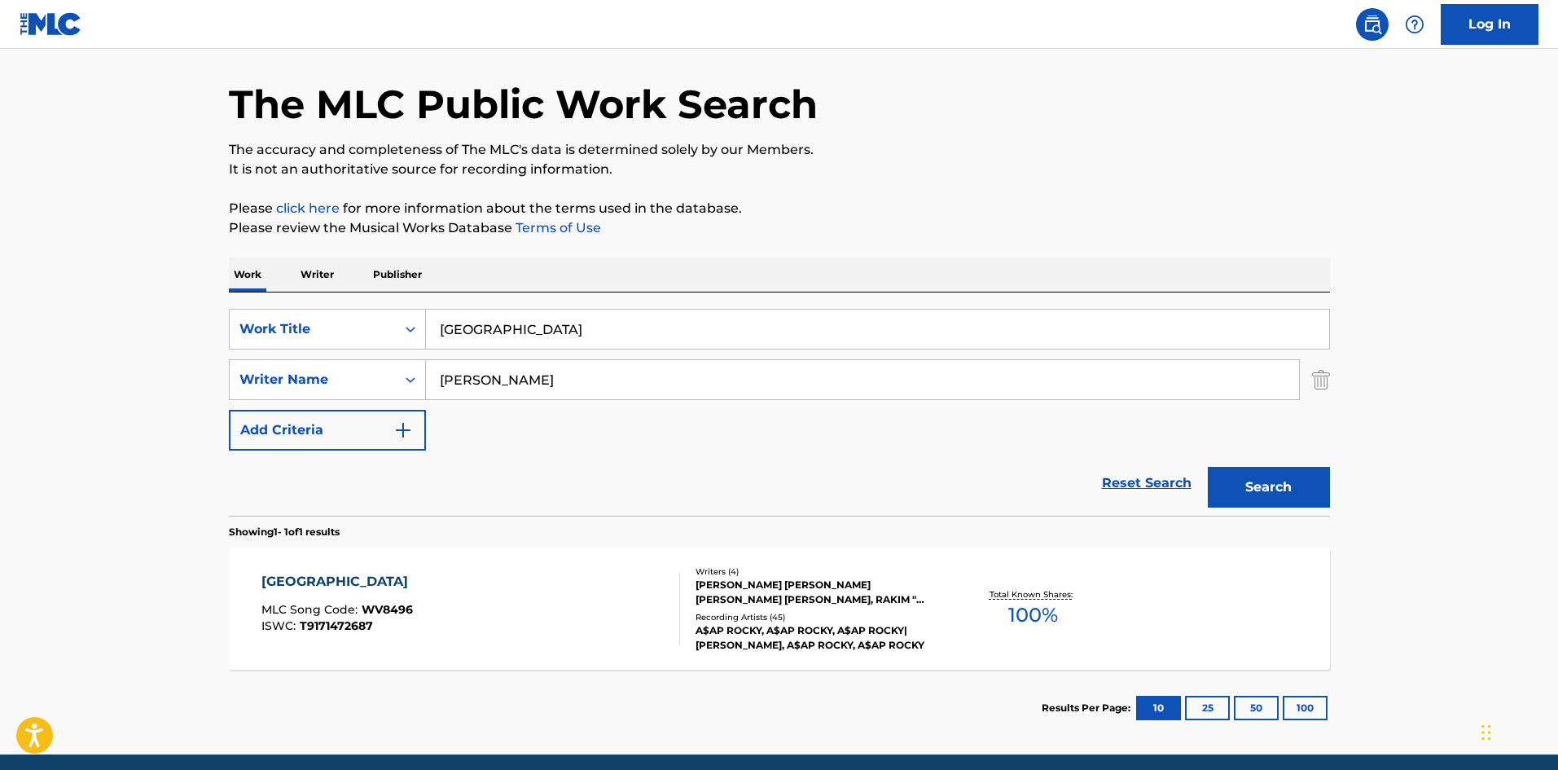
scroll to position [116, 0]
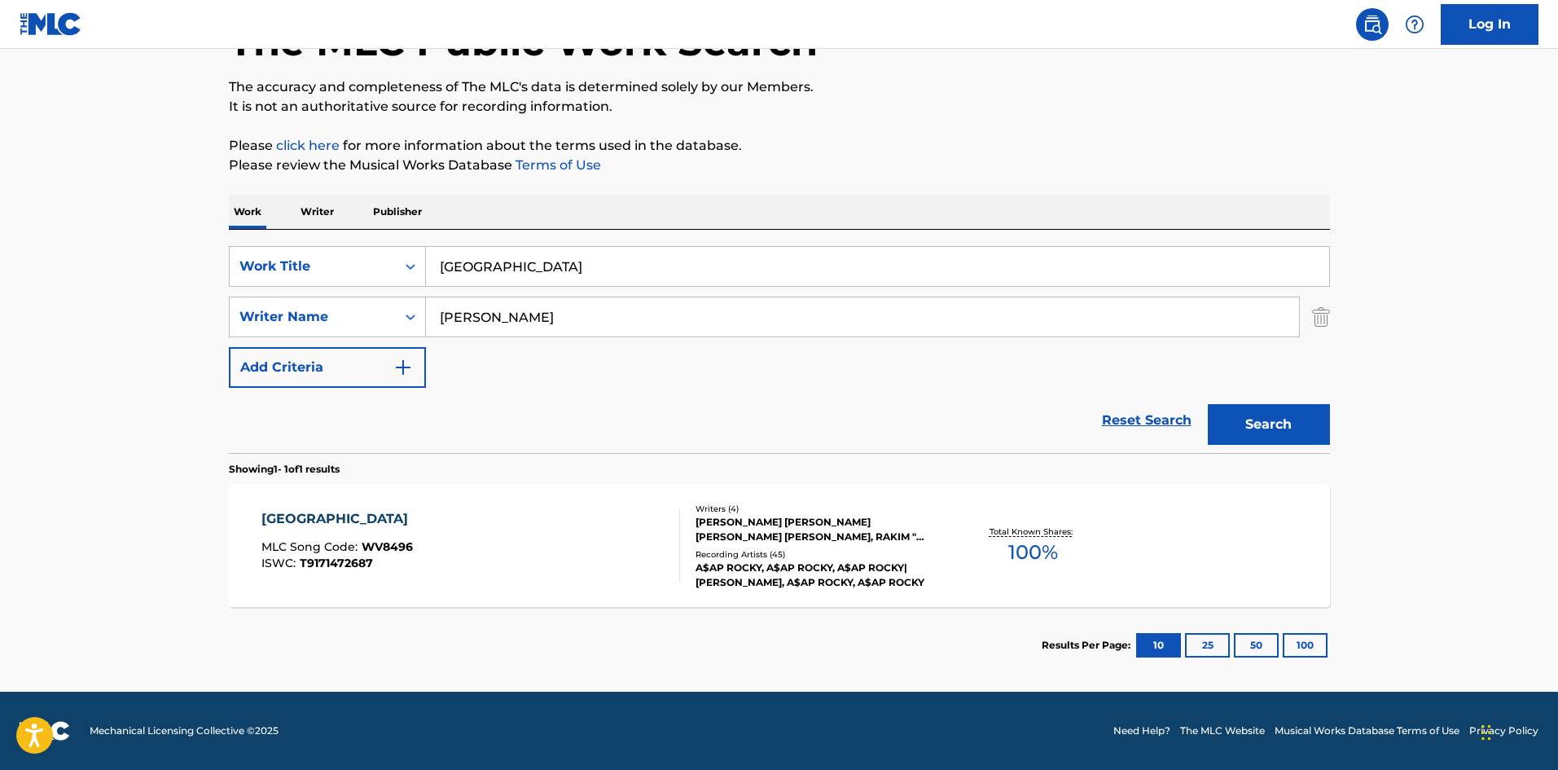
click at [336, 520] on div "[GEOGRAPHIC_DATA]" at bounding box center [338, 519] width 155 height 20
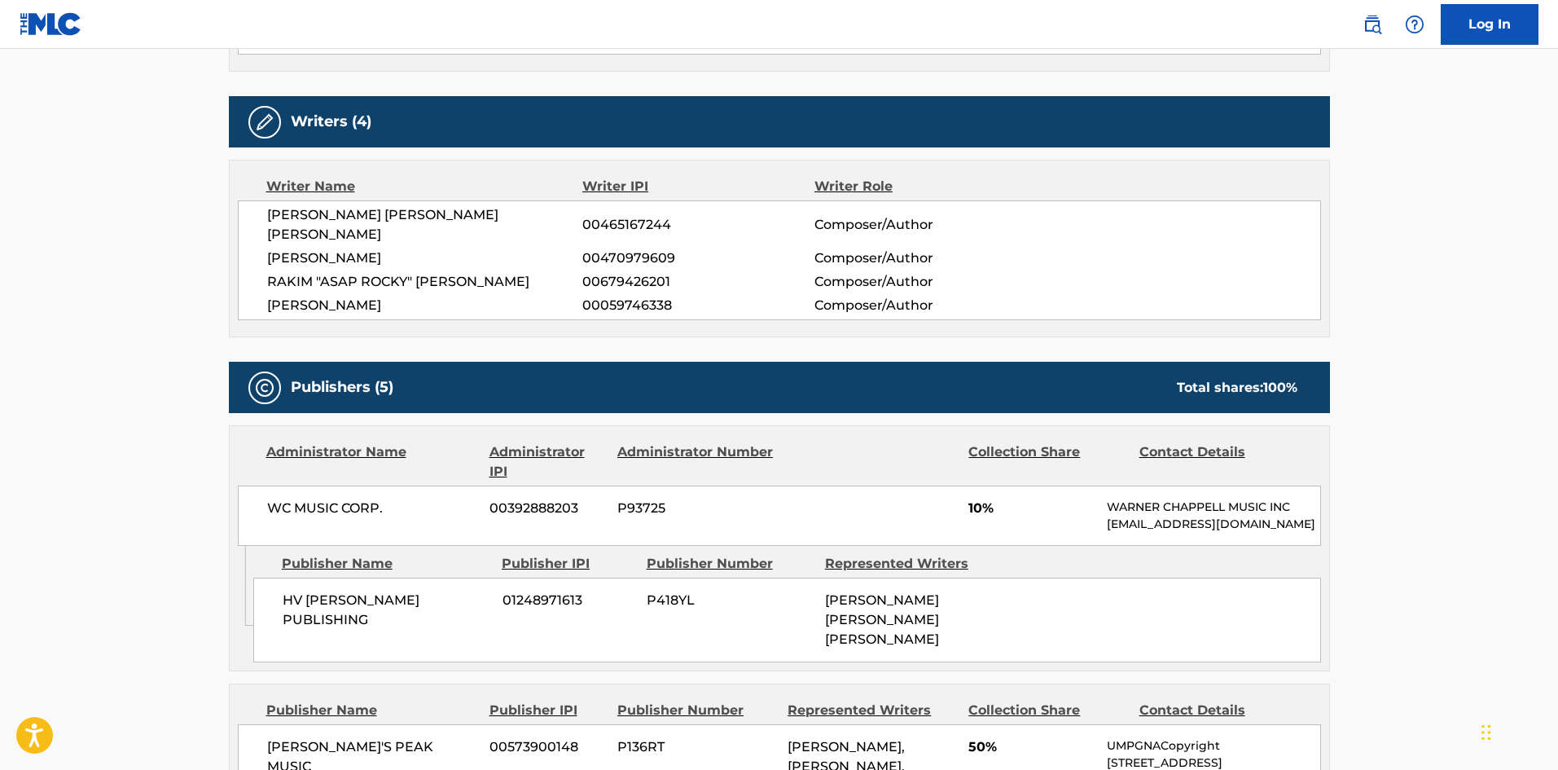
scroll to position [814, 0]
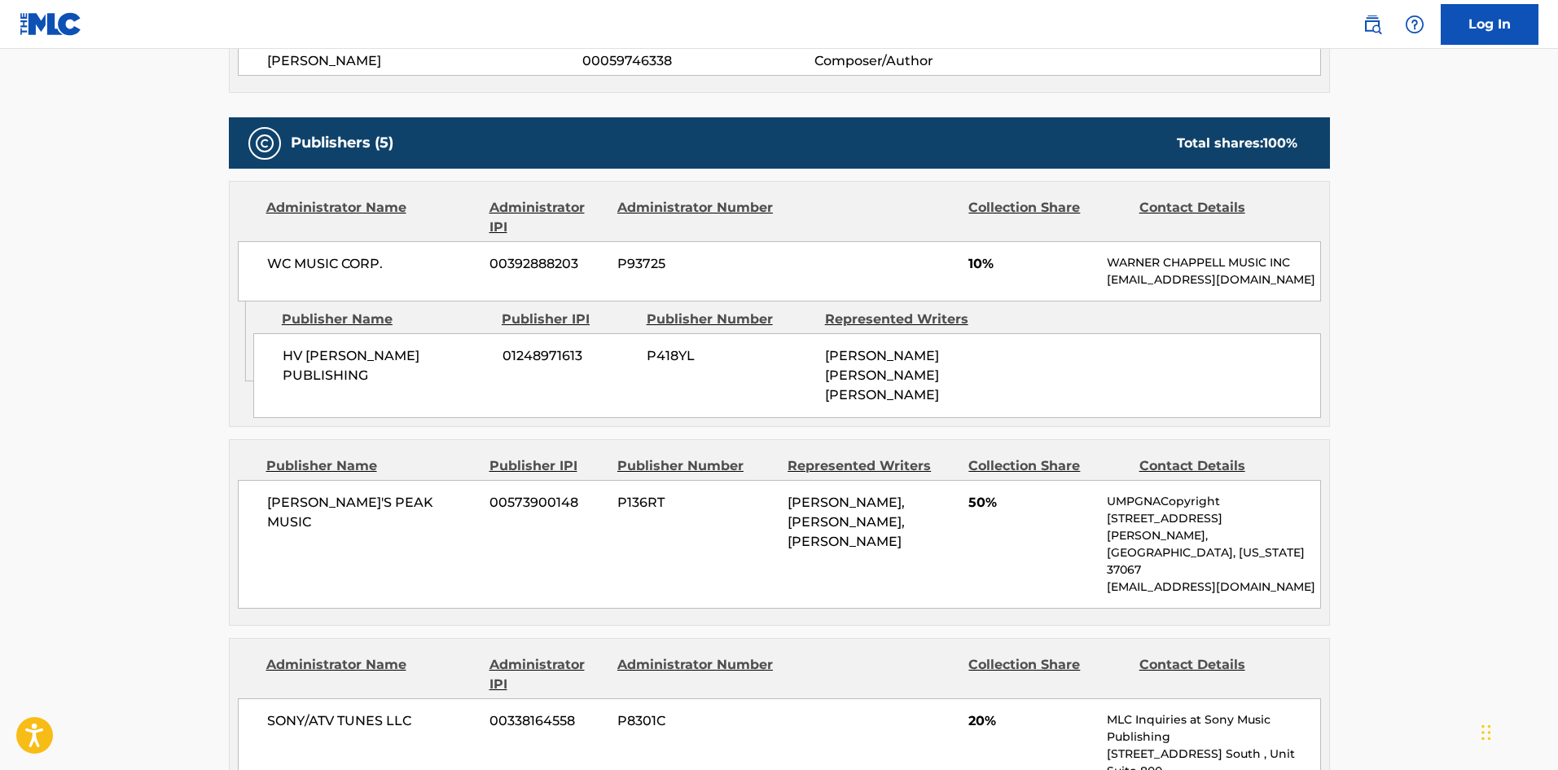
drag, startPoint x: 283, startPoint y: 354, endPoint x: 409, endPoint y: 376, distance: 127.3
click at [409, 376] on span "HV [PERSON_NAME] PUBLISHING" at bounding box center [387, 365] width 208 height 39
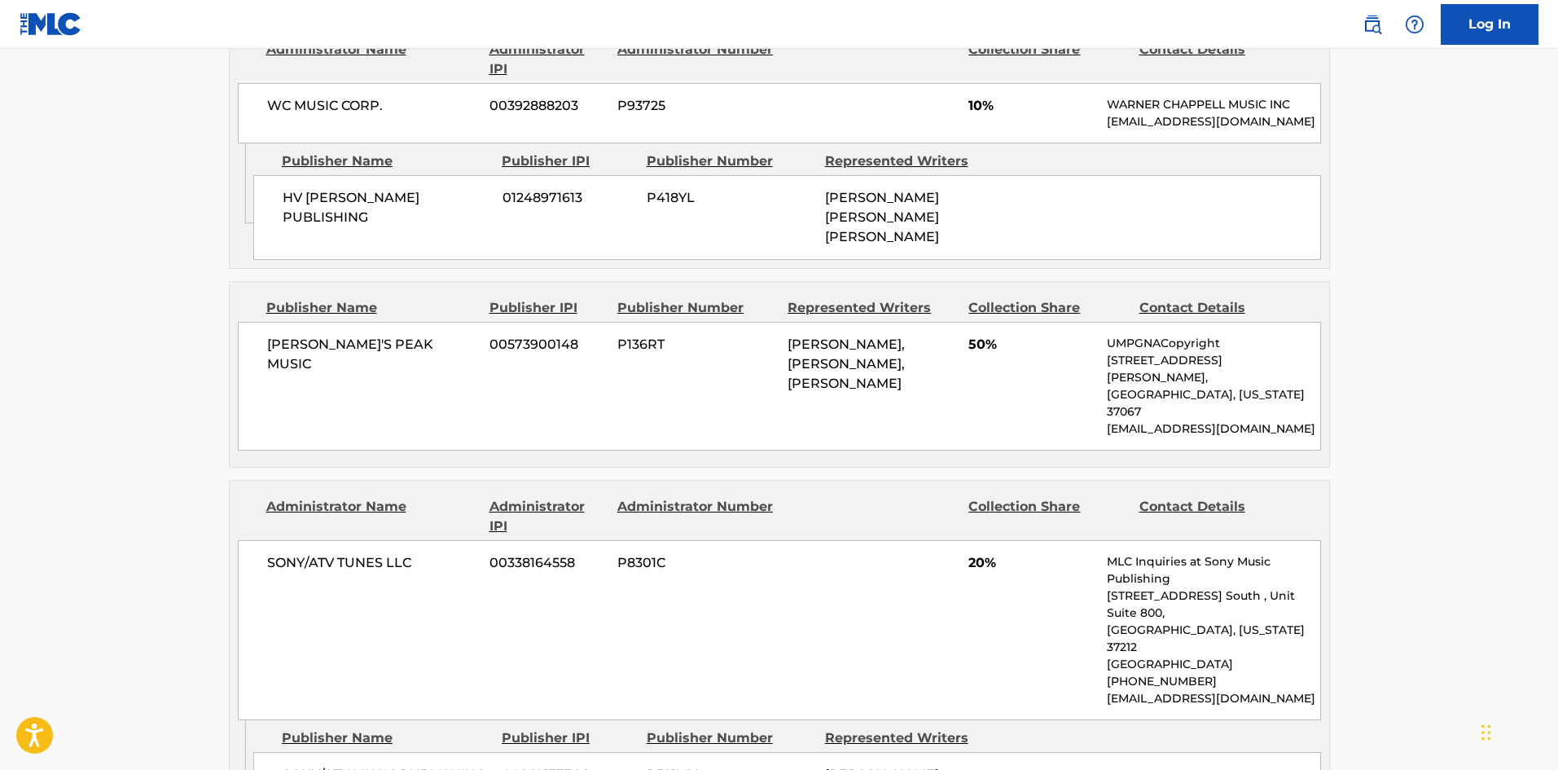
scroll to position [977, 0]
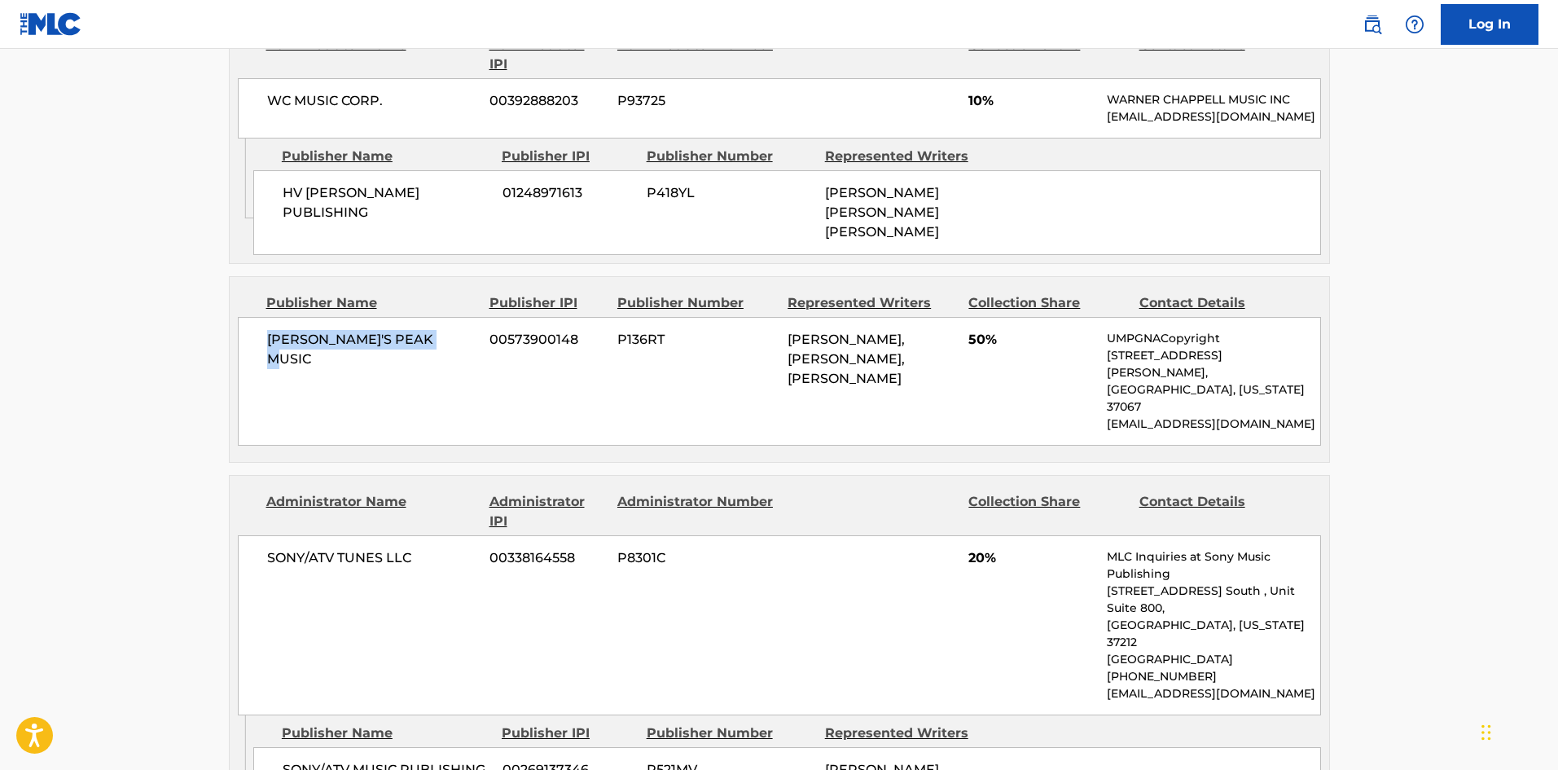
drag, startPoint x: 268, startPoint y: 316, endPoint x: 478, endPoint y: 318, distance: 210.1
click at [478, 318] on div "[PERSON_NAME]'S PEAK MUSIC 00573900148 P136RT [PERSON_NAME], [PERSON_NAME], [PE…" at bounding box center [779, 381] width 1083 height 129
drag, startPoint x: 268, startPoint y: 499, endPoint x: 442, endPoint y: 494, distance: 174.4
click at [442, 548] on span "SONY/ATV TUNES LLC" at bounding box center [372, 558] width 211 height 20
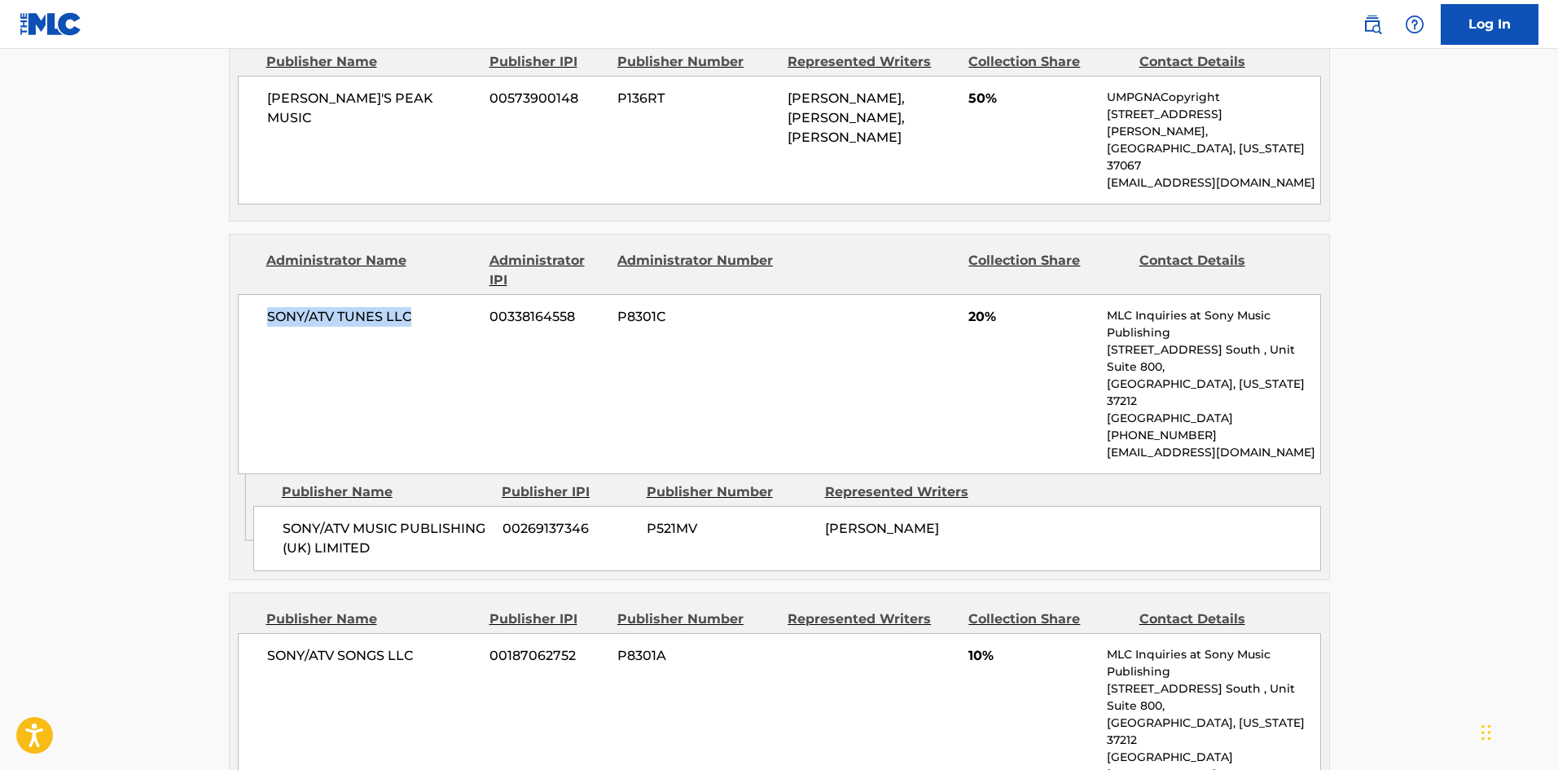
scroll to position [1222, 0]
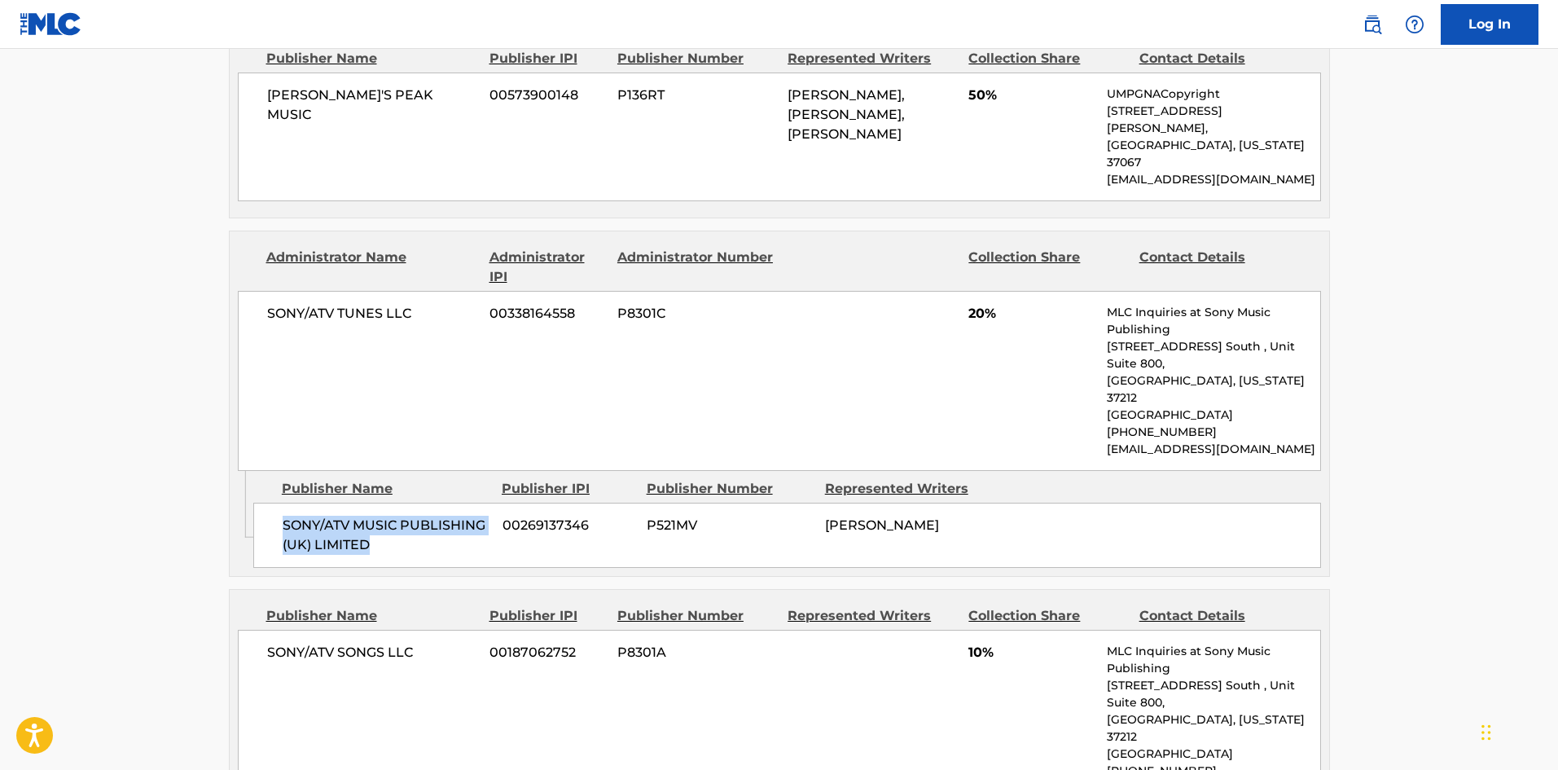
drag, startPoint x: 285, startPoint y: 432, endPoint x: 395, endPoint y: 456, distance: 112.6
click at [395, 516] on span "SONY/ATV MUSIC PUBLISHING (UK) LIMITED" at bounding box center [387, 535] width 208 height 39
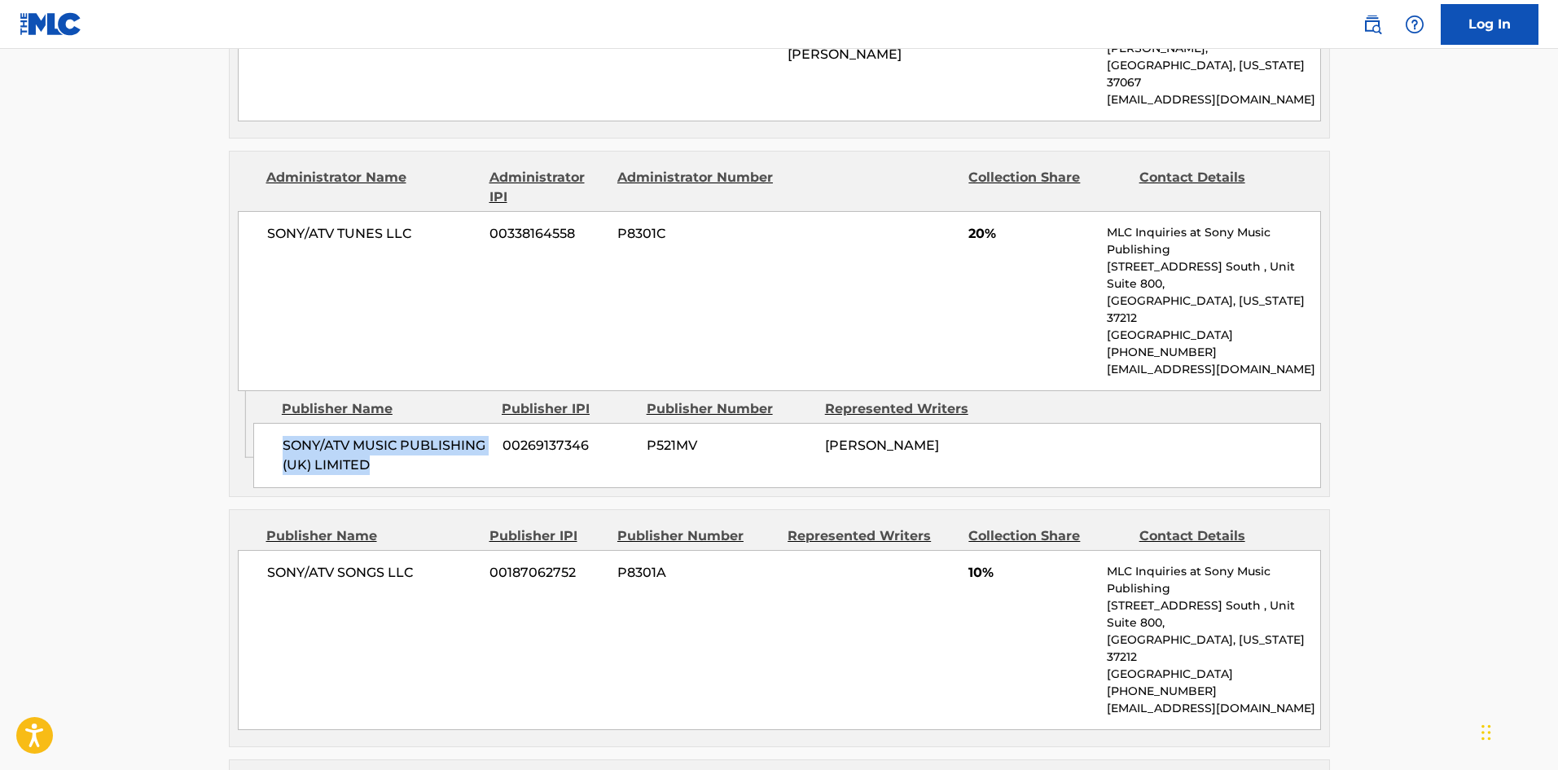
scroll to position [1303, 0]
drag, startPoint x: 965, startPoint y: 182, endPoint x: 981, endPoint y: 173, distance: 17.5
click at [981, 209] on div "SONY/ATV TUNES LLC 00338164558 P8301C 20% MLC Inquiries at Sony Music Publishin…" at bounding box center [779, 299] width 1083 height 180
drag, startPoint x: 261, startPoint y: 484, endPoint x: 441, endPoint y: 478, distance: 180.1
click at [441, 548] on div "SONY/ATV SONGS LLC 00187062752 P8301A 10% MLC Inquiries at Sony Music Publishin…" at bounding box center [779, 638] width 1083 height 180
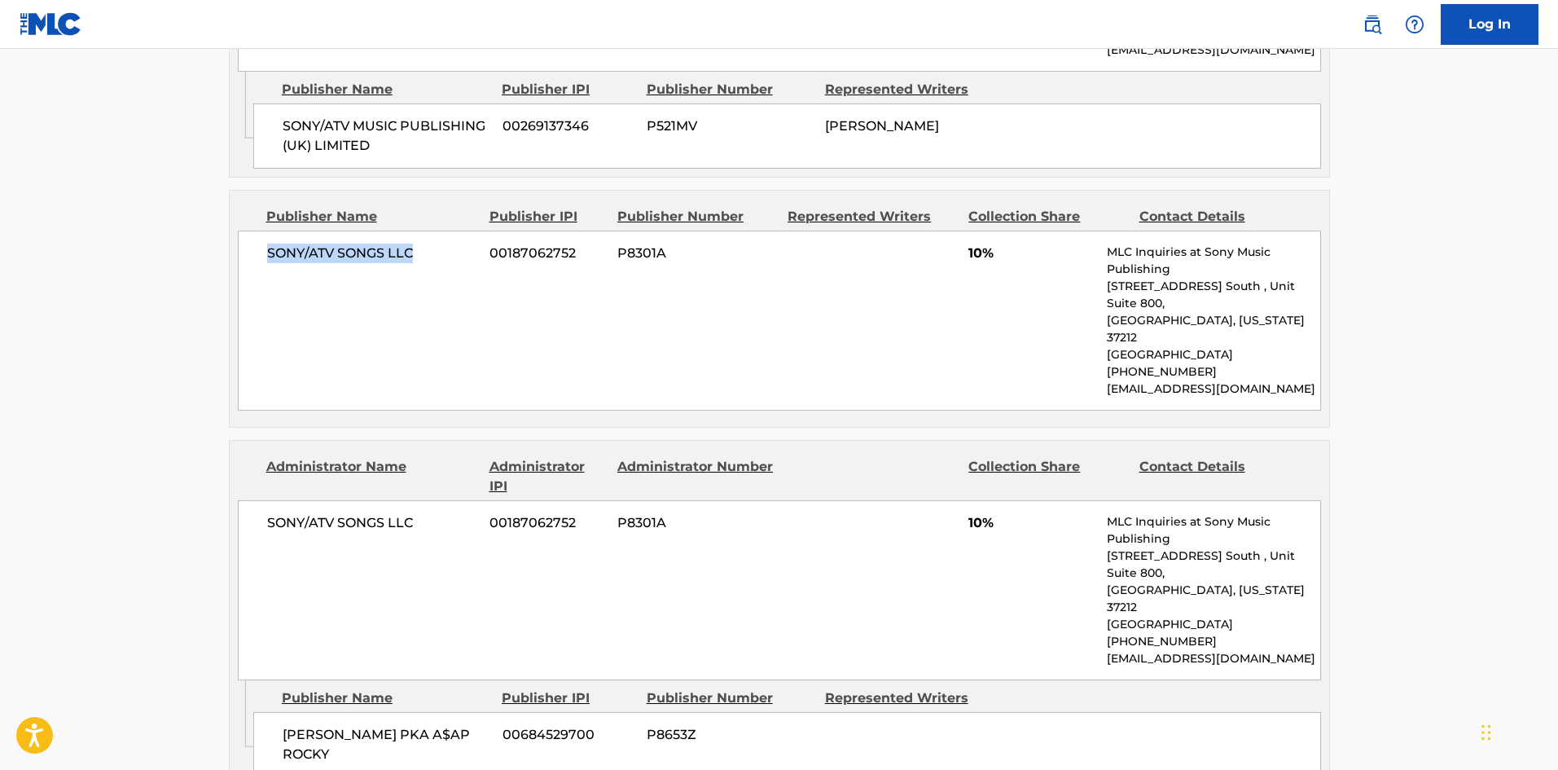
scroll to position [1629, 0]
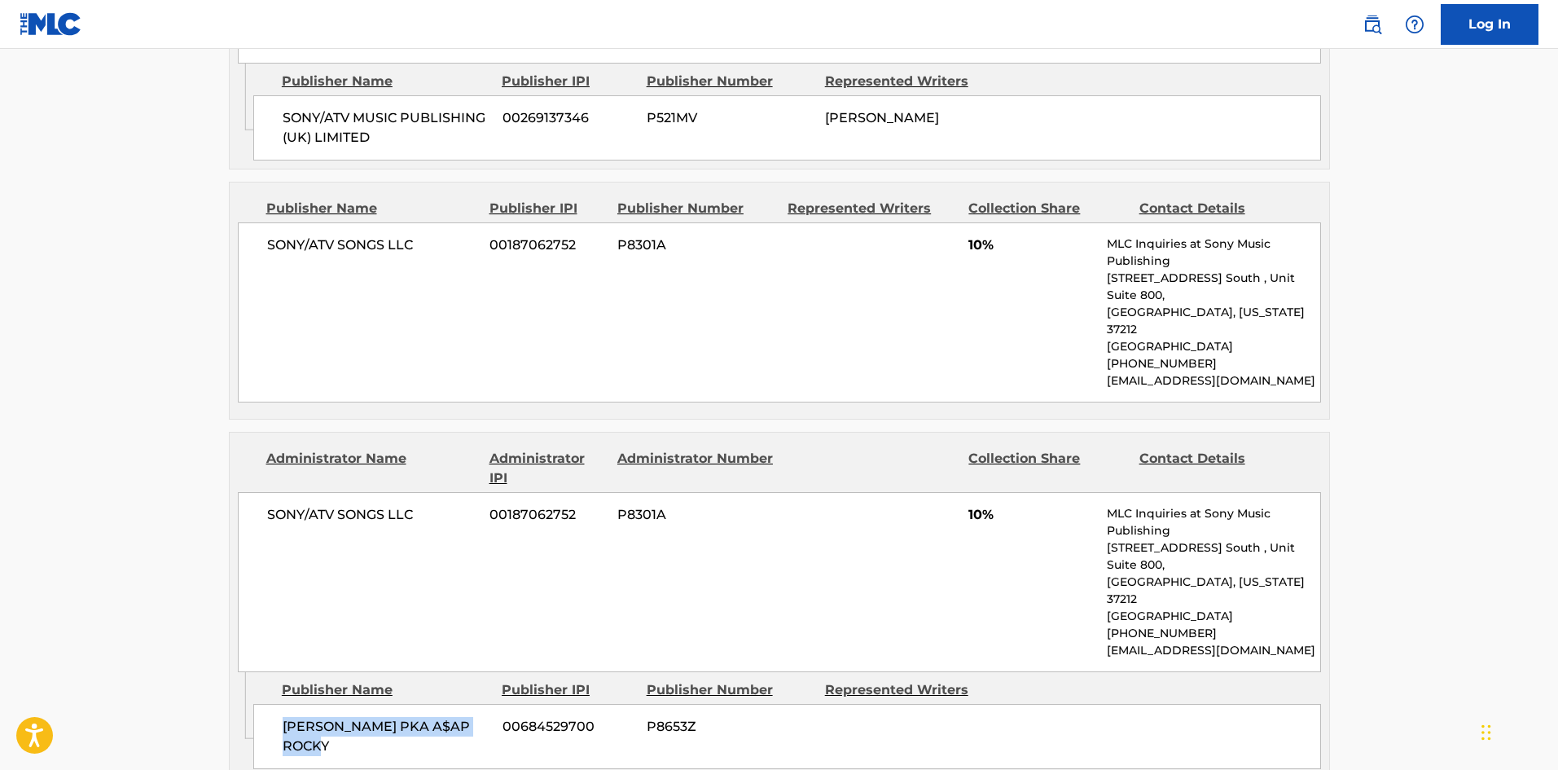
drag, startPoint x: 283, startPoint y: 567, endPoint x: 373, endPoint y: 583, distance: 91.9
click at [373, 717] on span "[PERSON_NAME] PKA A$AP ROCKY" at bounding box center [387, 736] width 208 height 39
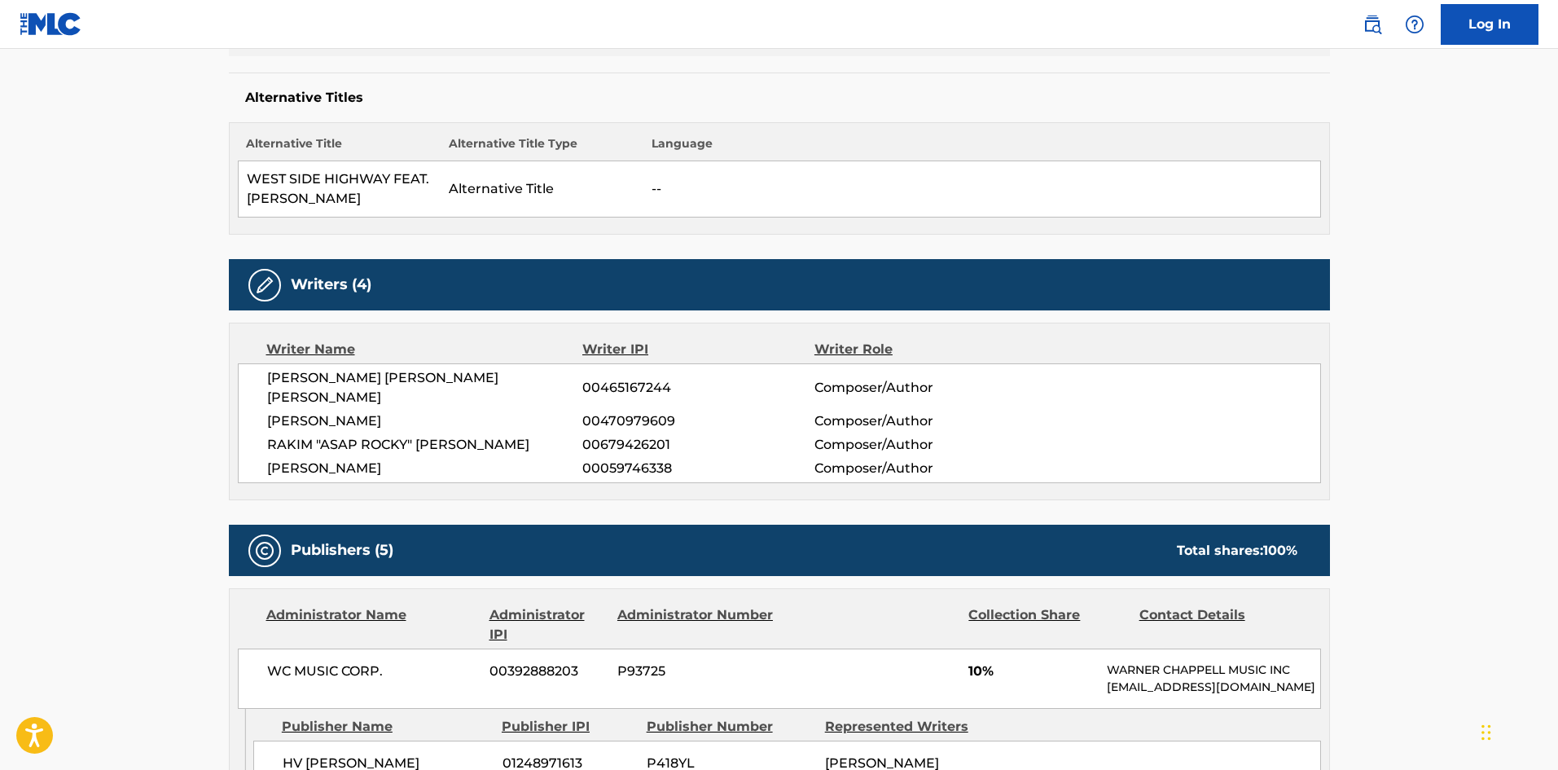
scroll to position [0, 0]
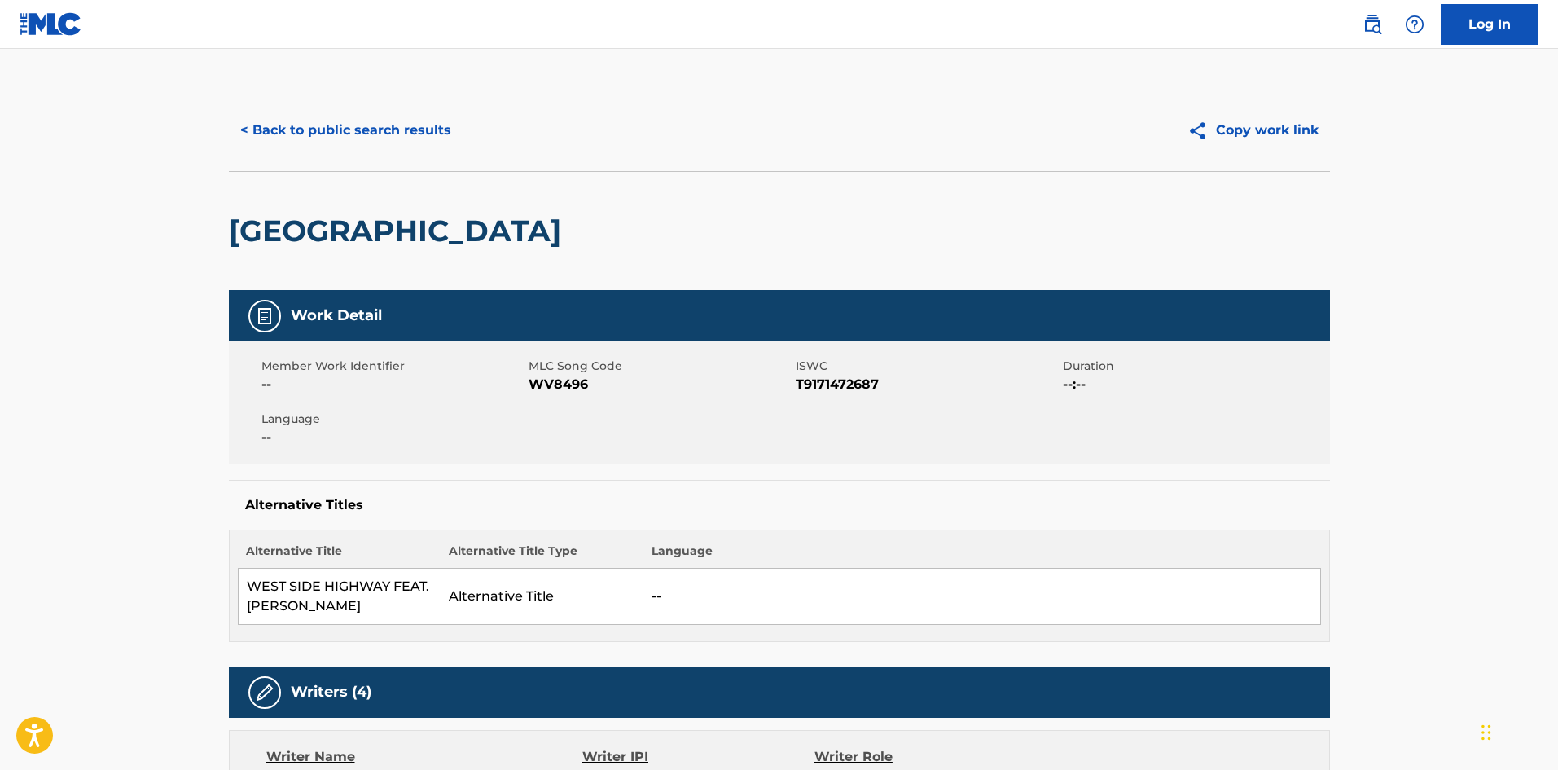
click at [373, 124] on button "< Back to public search results" at bounding box center [346, 130] width 234 height 41
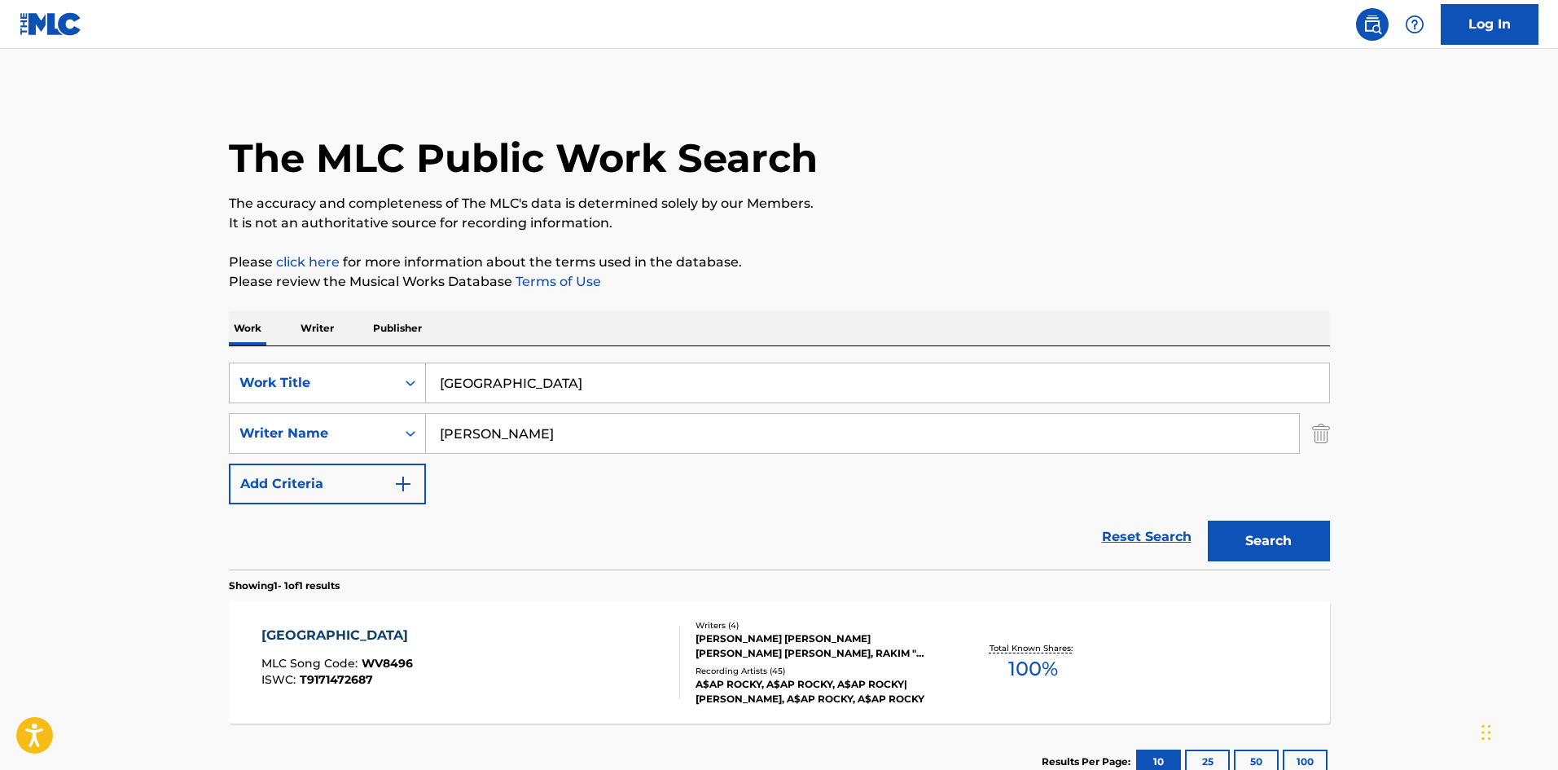
scroll to position [24, 0]
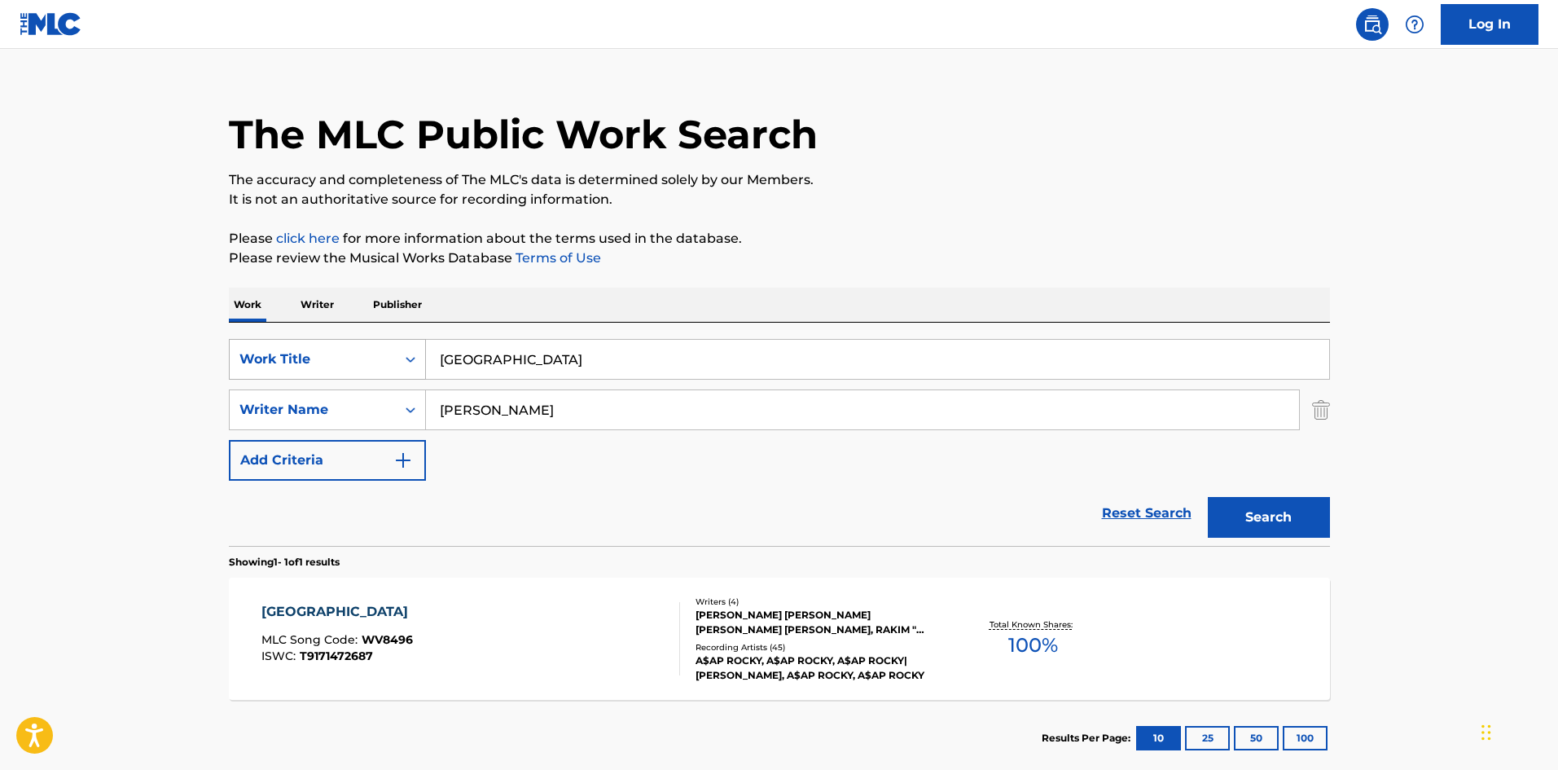
drag, startPoint x: 615, startPoint y: 355, endPoint x: 393, endPoint y: 345, distance: 221.8
click at [396, 346] on div "SearchWithCriteria72799b4a-5b41-418b-ba34-3db57fffc205 Work Title [GEOGRAPHIC_D…" at bounding box center [779, 359] width 1101 height 41
paste input "ild For The Night"
type input "Wild For The Night"
click at [542, 245] on p "Please click here for more information about the terms used in the database." at bounding box center [779, 239] width 1101 height 20
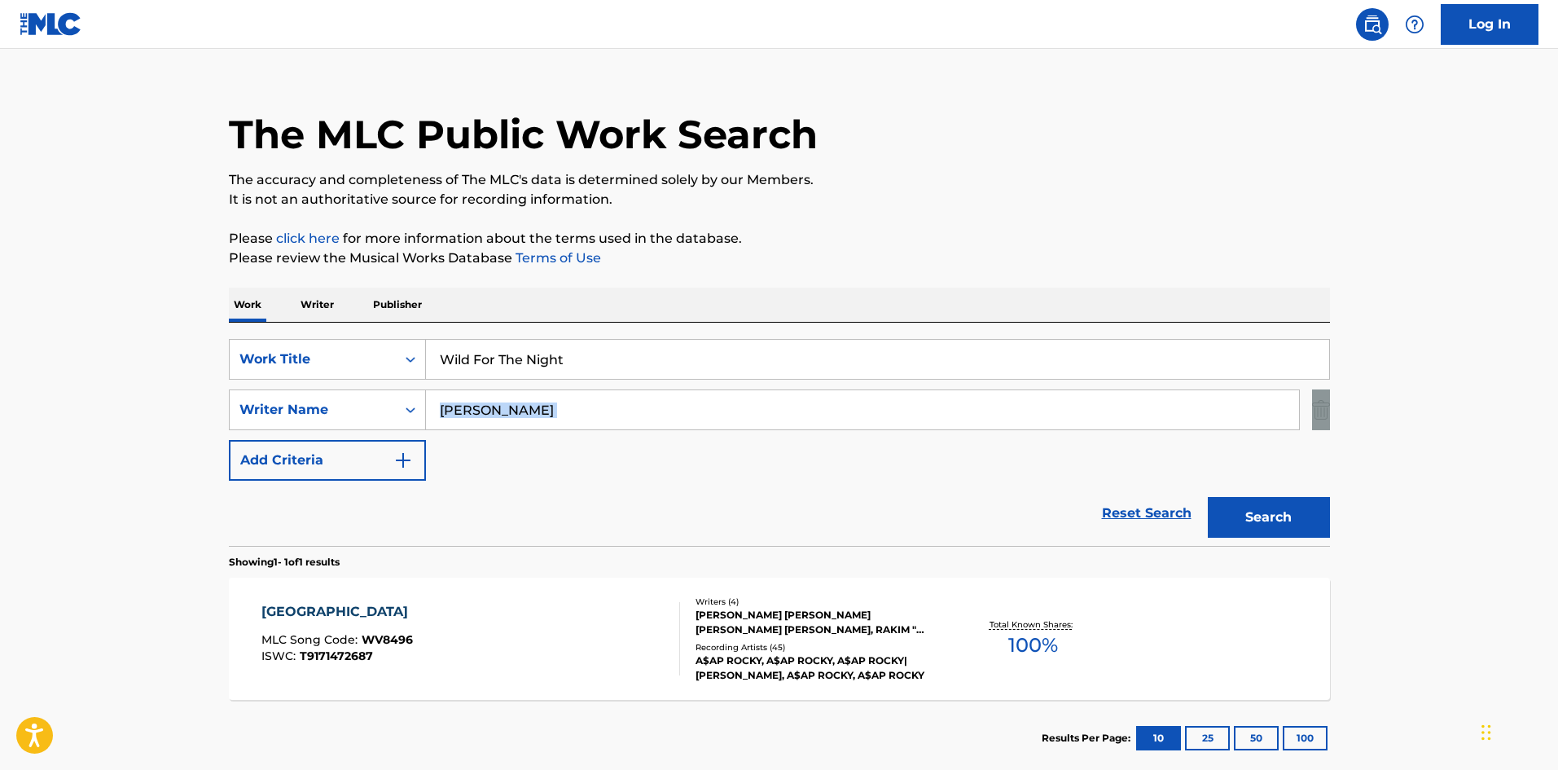
drag, startPoint x: 573, startPoint y: 384, endPoint x: 202, endPoint y: 409, distance: 371.4
click at [0, 431] on main "The MLC Public Work Search The accuracy and completeness of The MLC's data is d…" at bounding box center [779, 404] width 1558 height 759
click at [555, 415] on input "[PERSON_NAME]" at bounding box center [862, 409] width 873 height 39
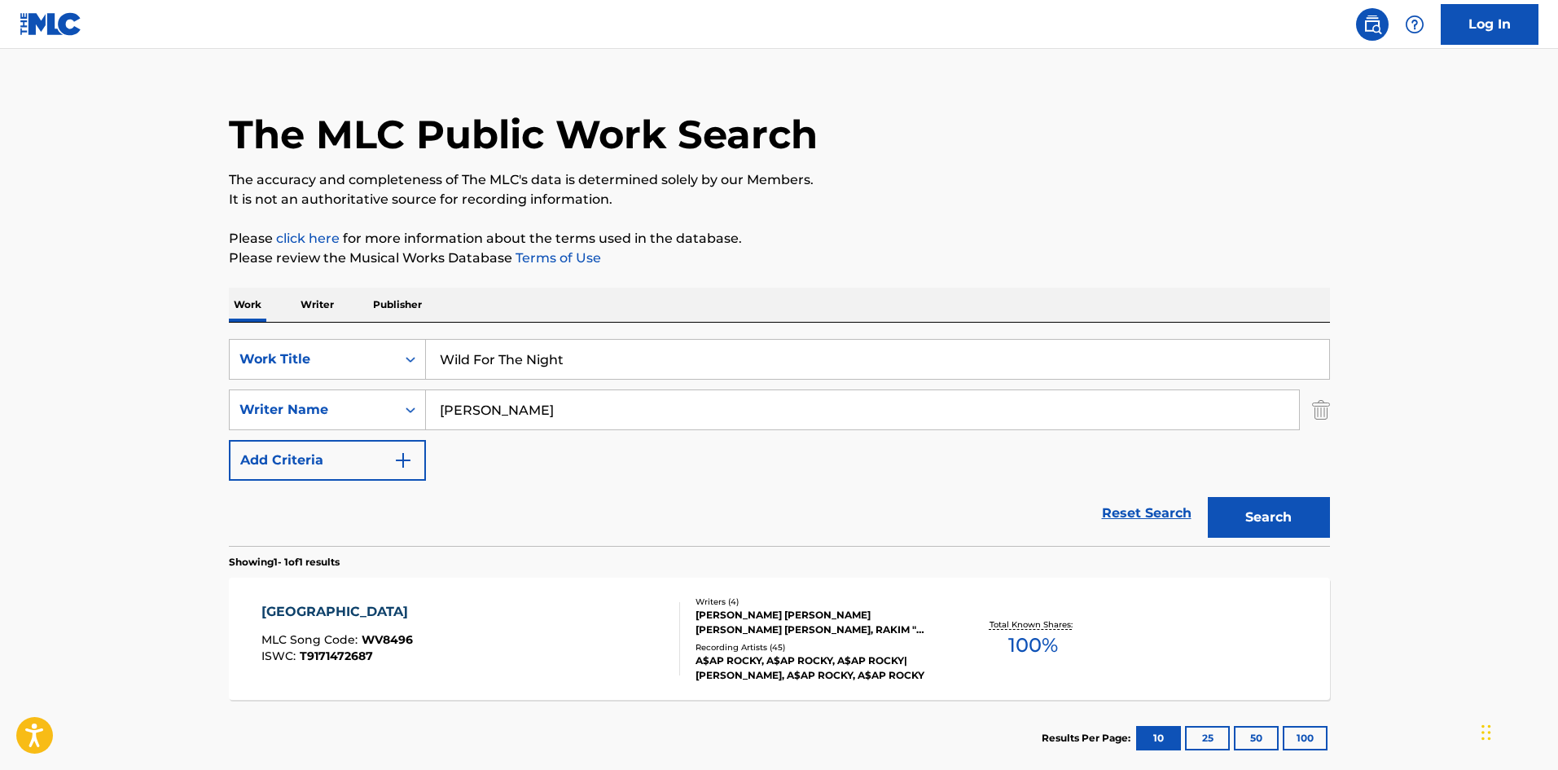
paste input "LEBOUVIER"
type input "LEBOUVIER"
click at [1272, 520] on button "Search" at bounding box center [1269, 517] width 122 height 41
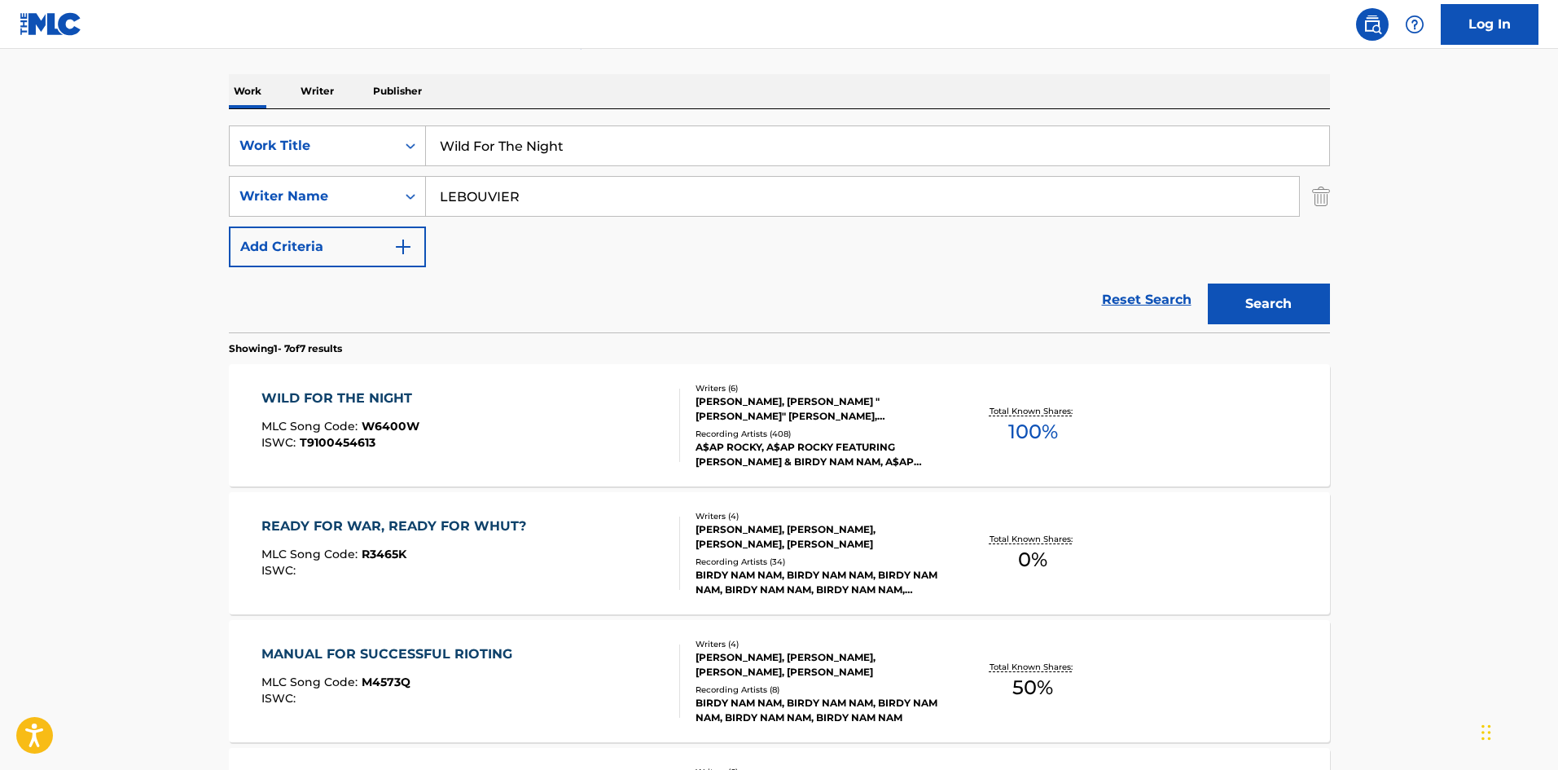
scroll to position [232, 0]
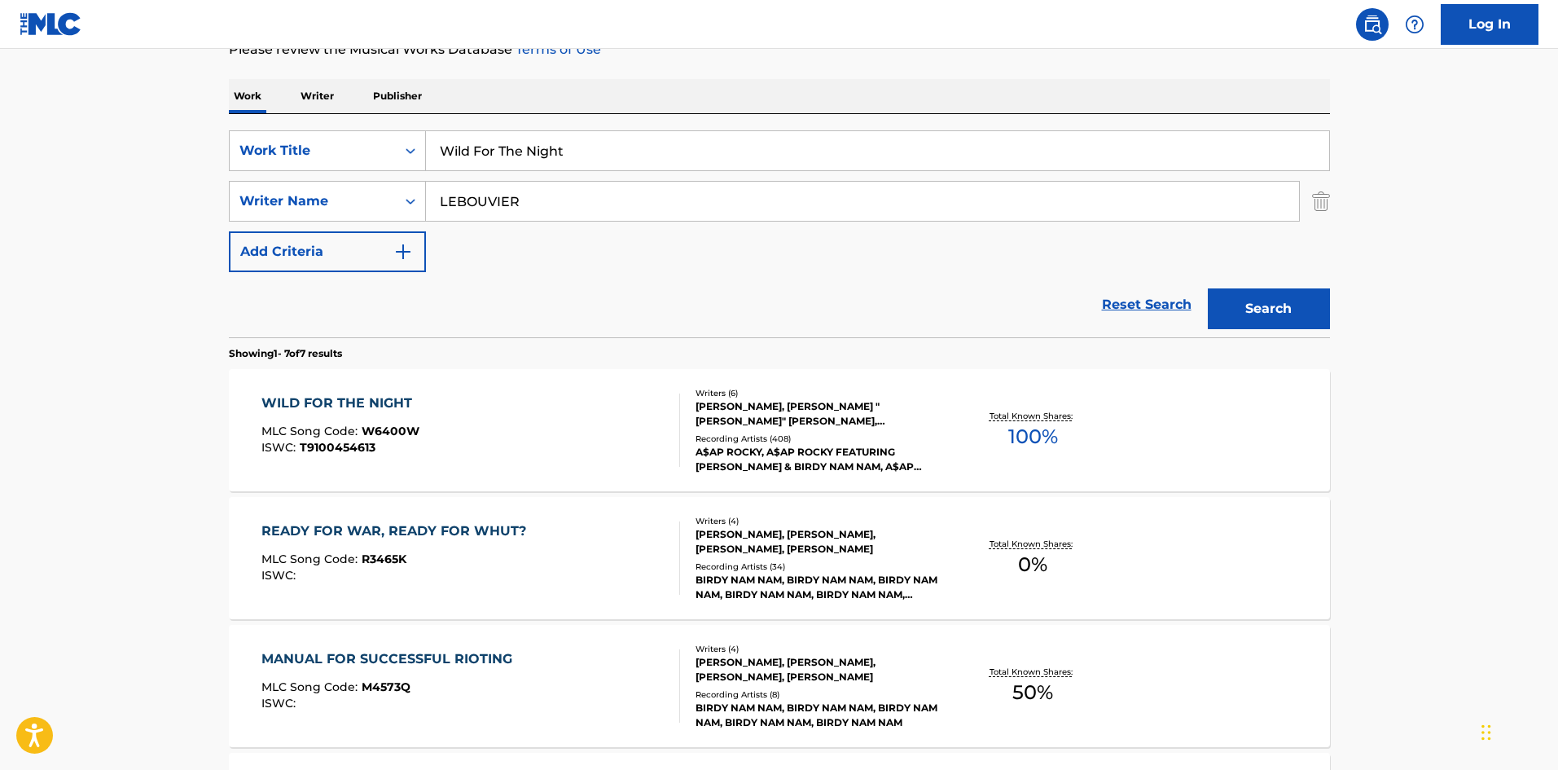
click at [367, 397] on div "WILD FOR THE NIGHT" at bounding box center [340, 403] width 159 height 20
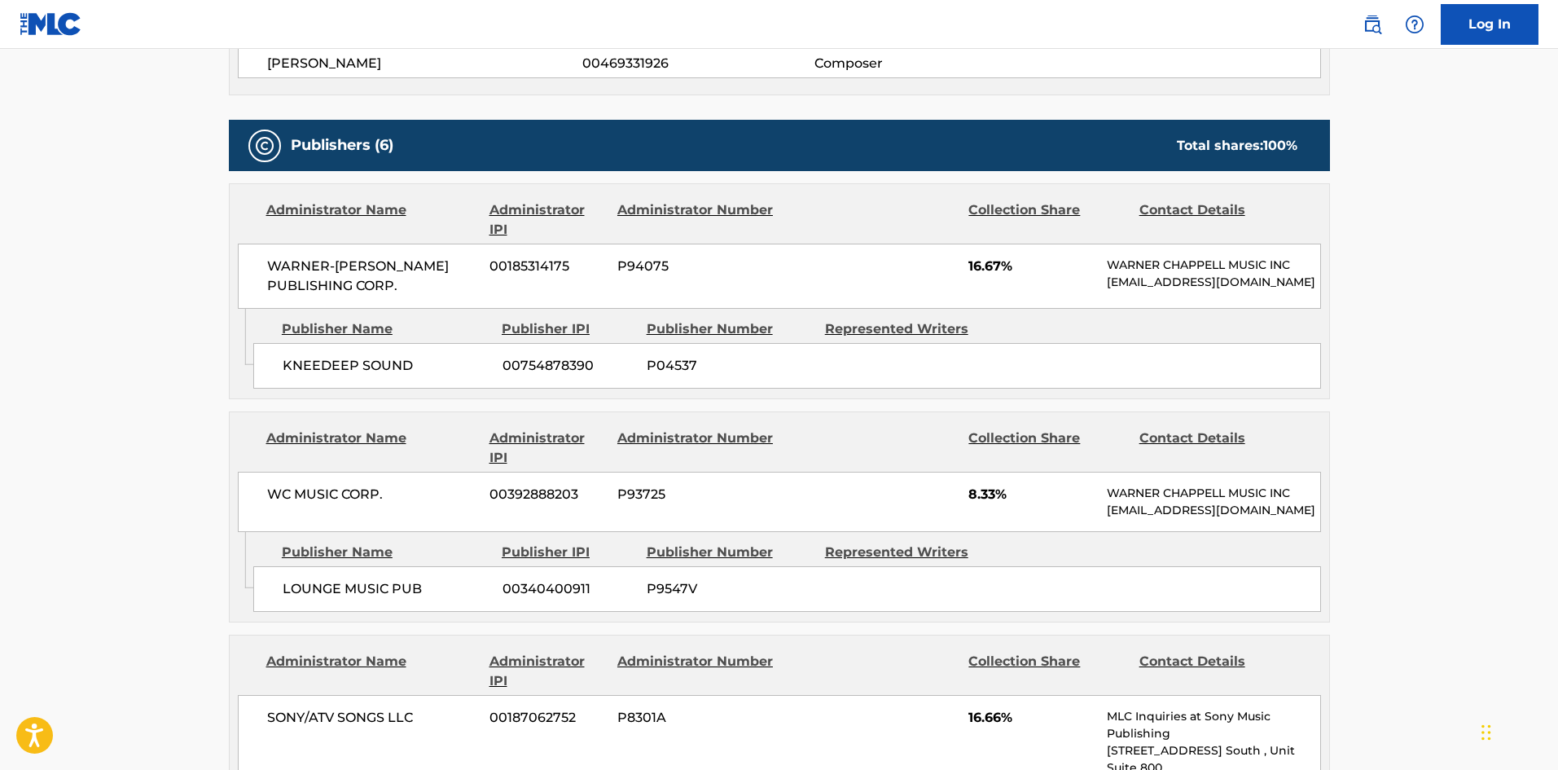
scroll to position [814, 0]
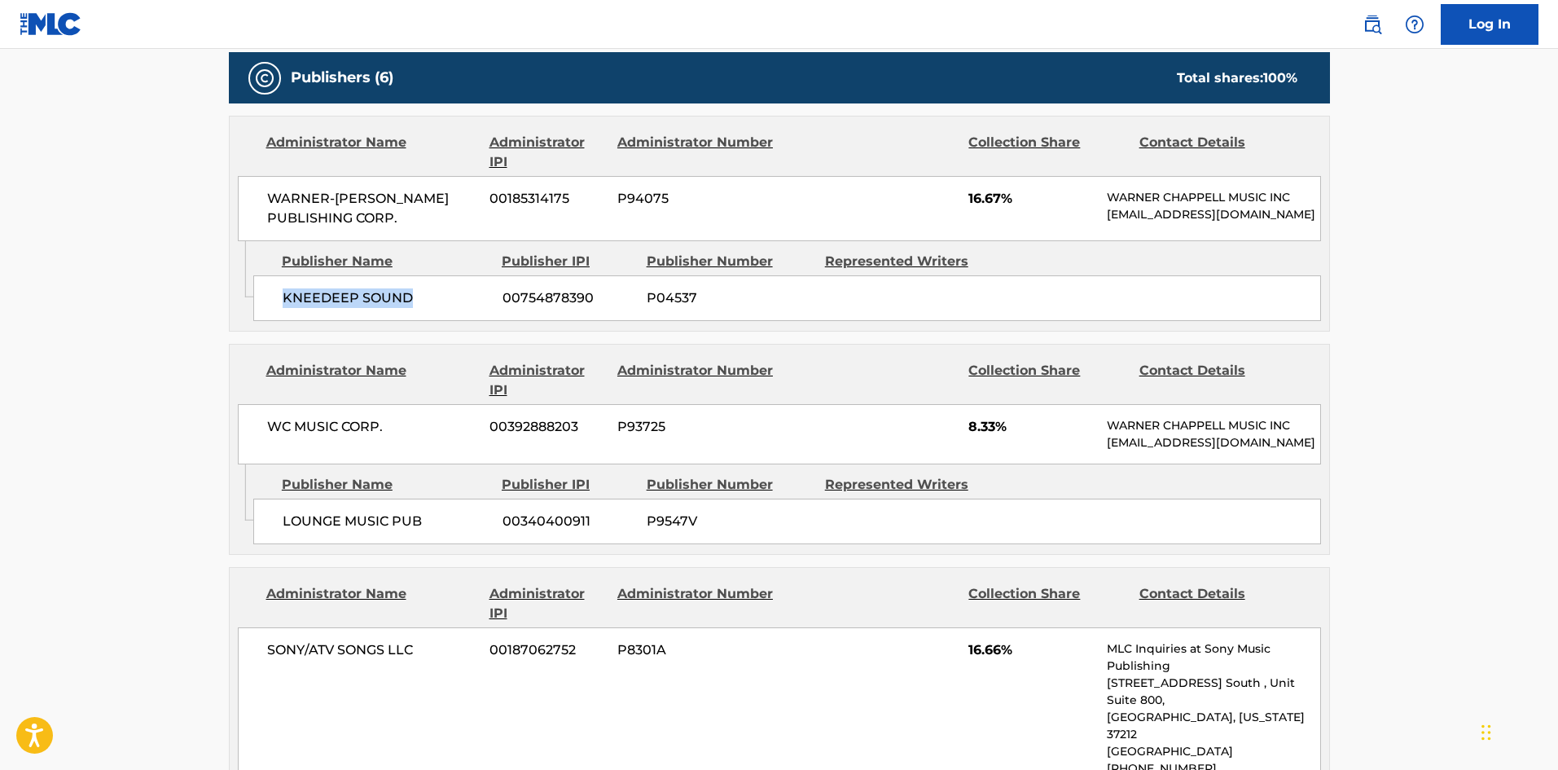
drag, startPoint x: 285, startPoint y: 312, endPoint x: 448, endPoint y: 305, distance: 163.0
click at [448, 305] on span "KNEEDEEP SOUND" at bounding box center [387, 298] width 208 height 20
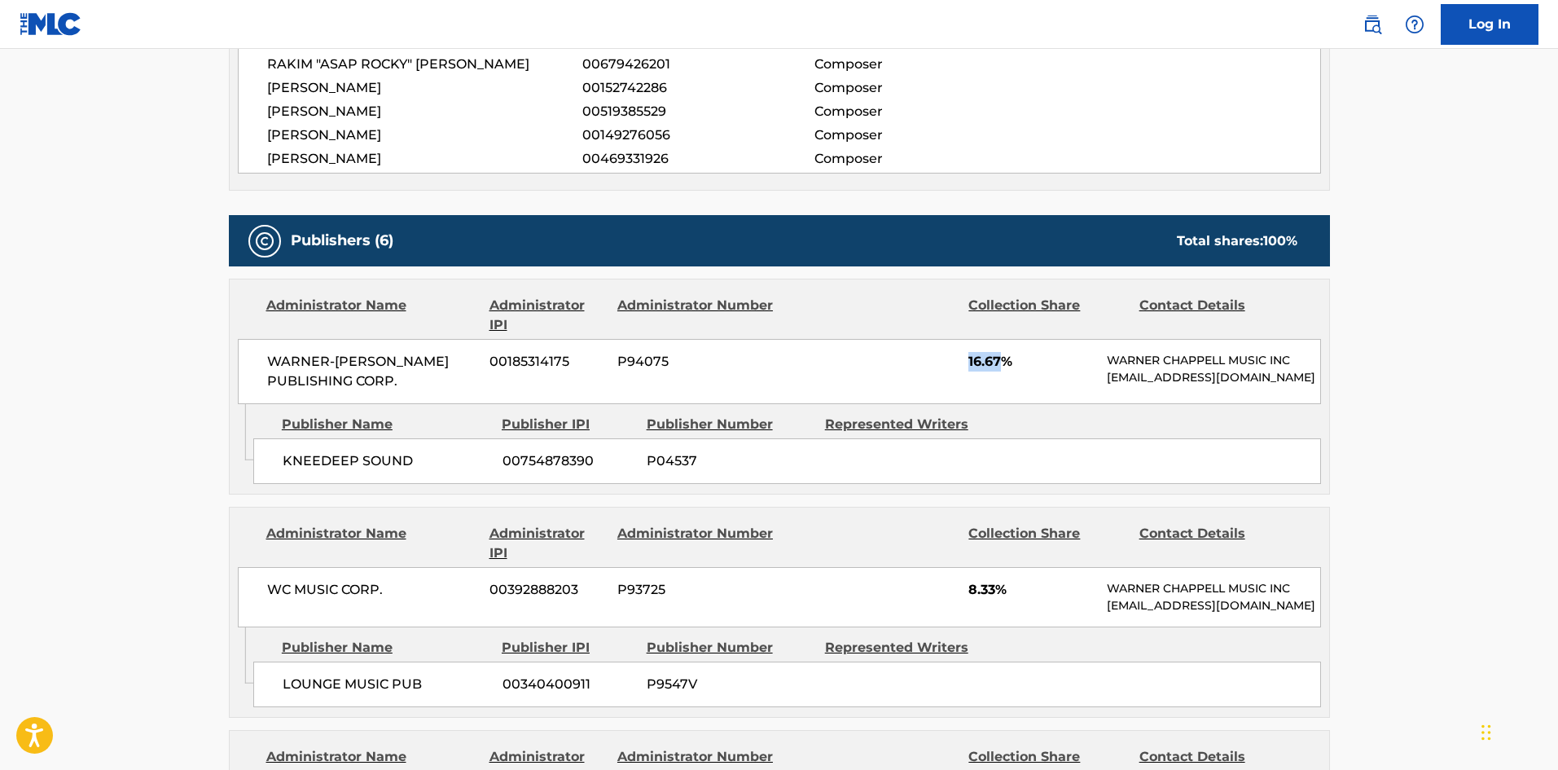
drag, startPoint x: 970, startPoint y: 356, endPoint x: 1004, endPoint y: 354, distance: 34.2
click at [1004, 354] on span "16.67%" at bounding box center [1031, 362] width 126 height 20
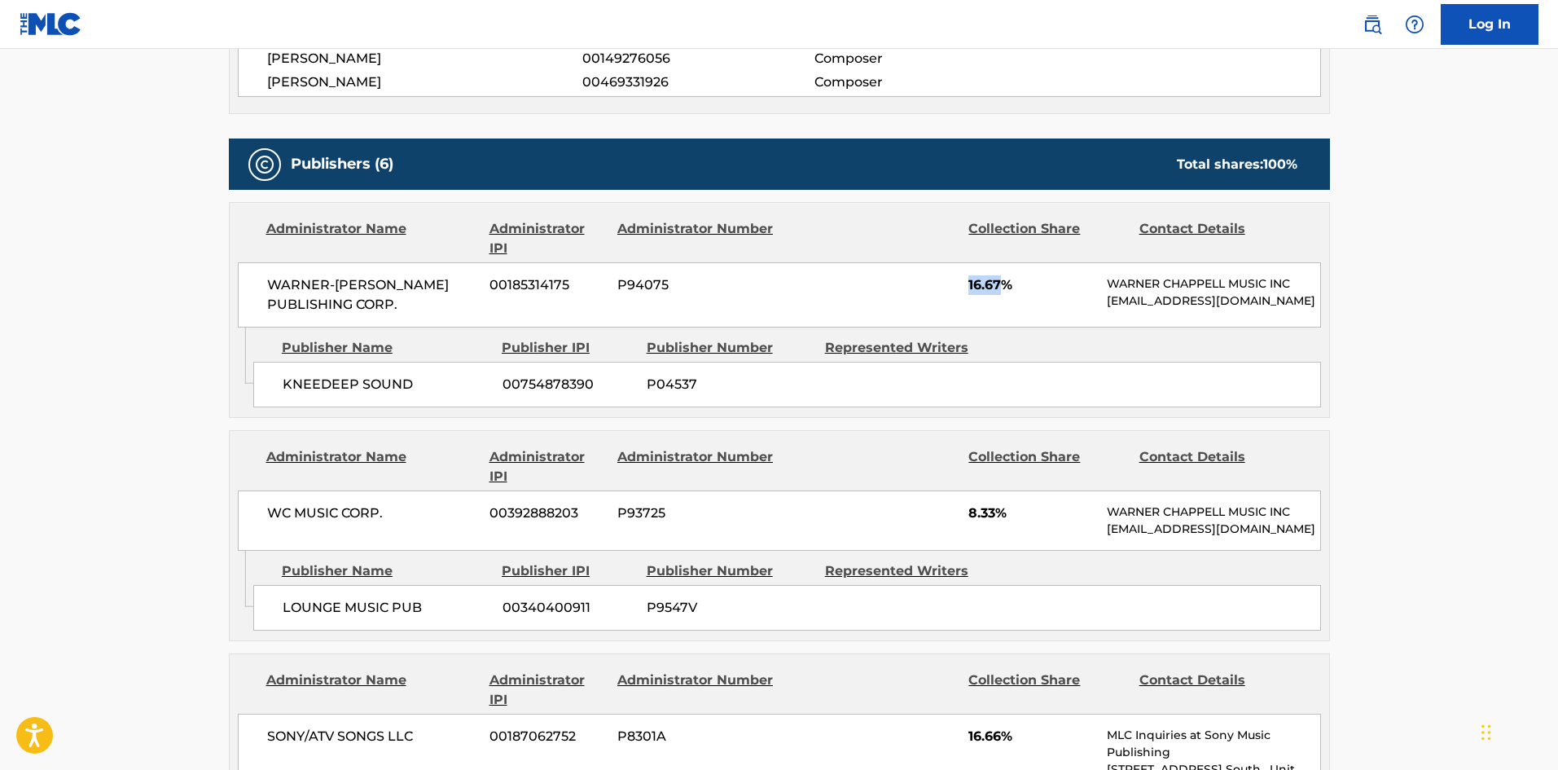
scroll to position [896, 0]
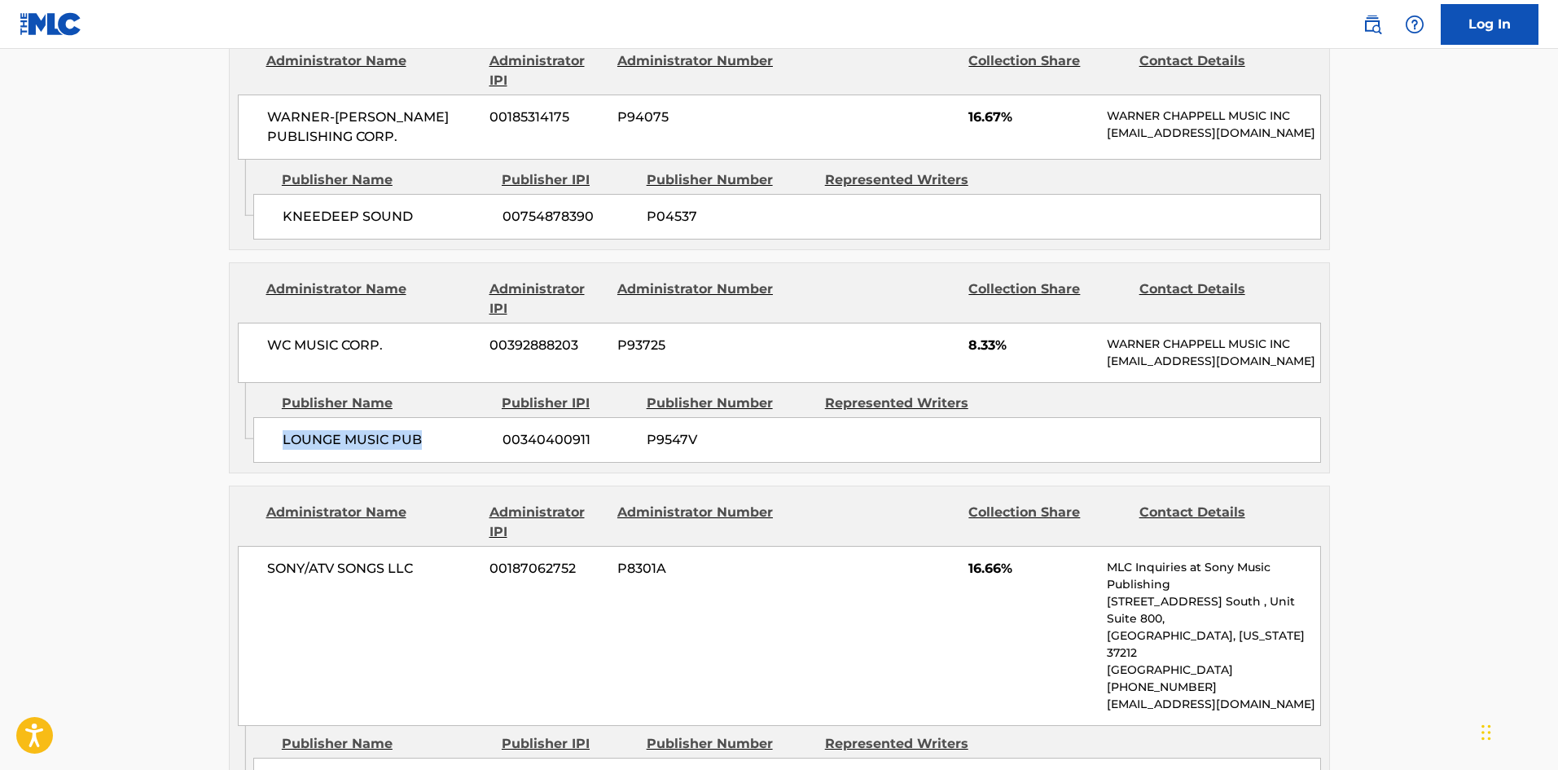
drag, startPoint x: 283, startPoint y: 469, endPoint x: 482, endPoint y: 468, distance: 198.7
click at [482, 450] on span "LOUNGE MUSIC PUB" at bounding box center [387, 440] width 208 height 20
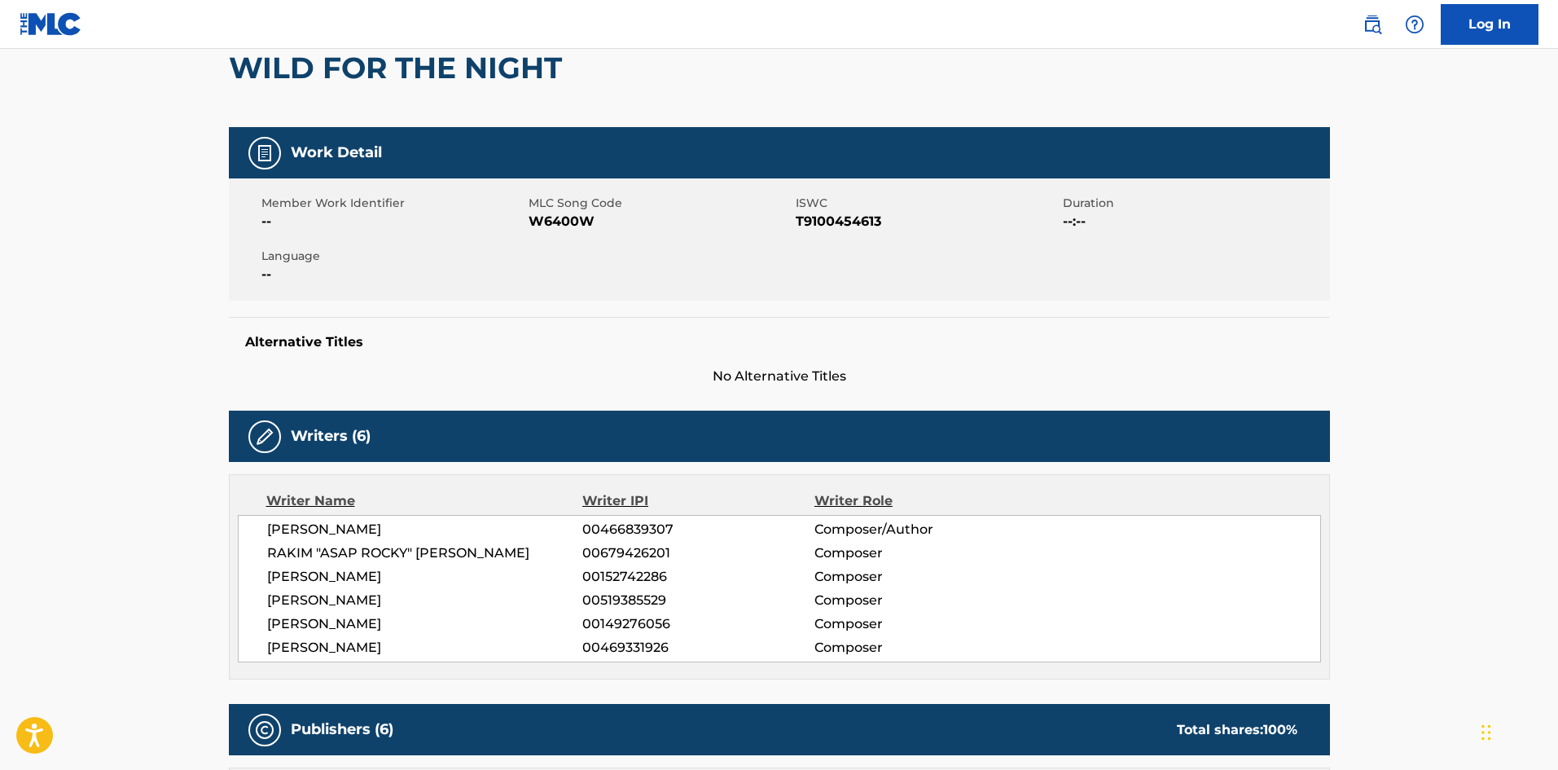
scroll to position [0, 0]
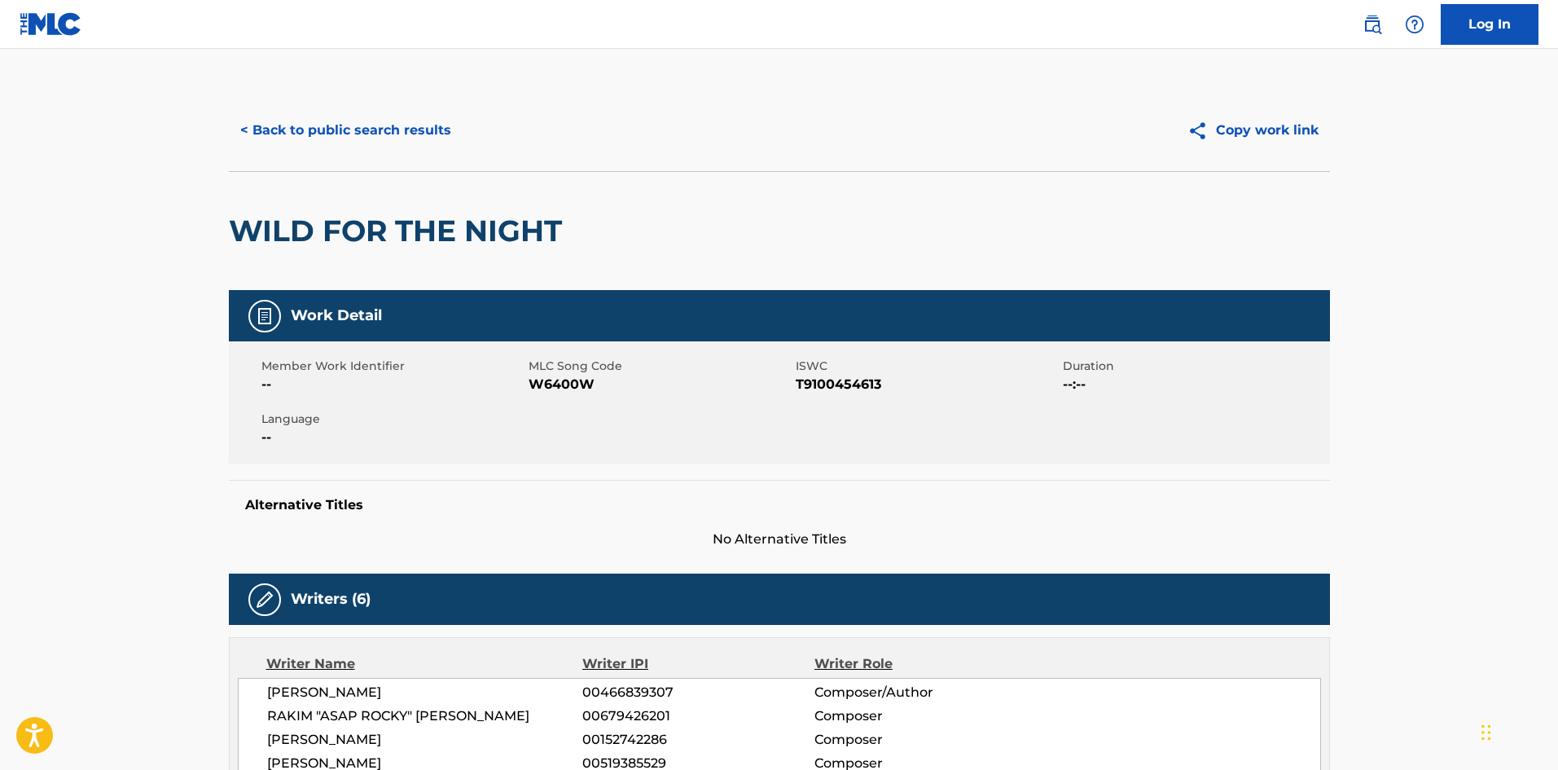
click at [402, 133] on button "< Back to public search results" at bounding box center [346, 130] width 234 height 41
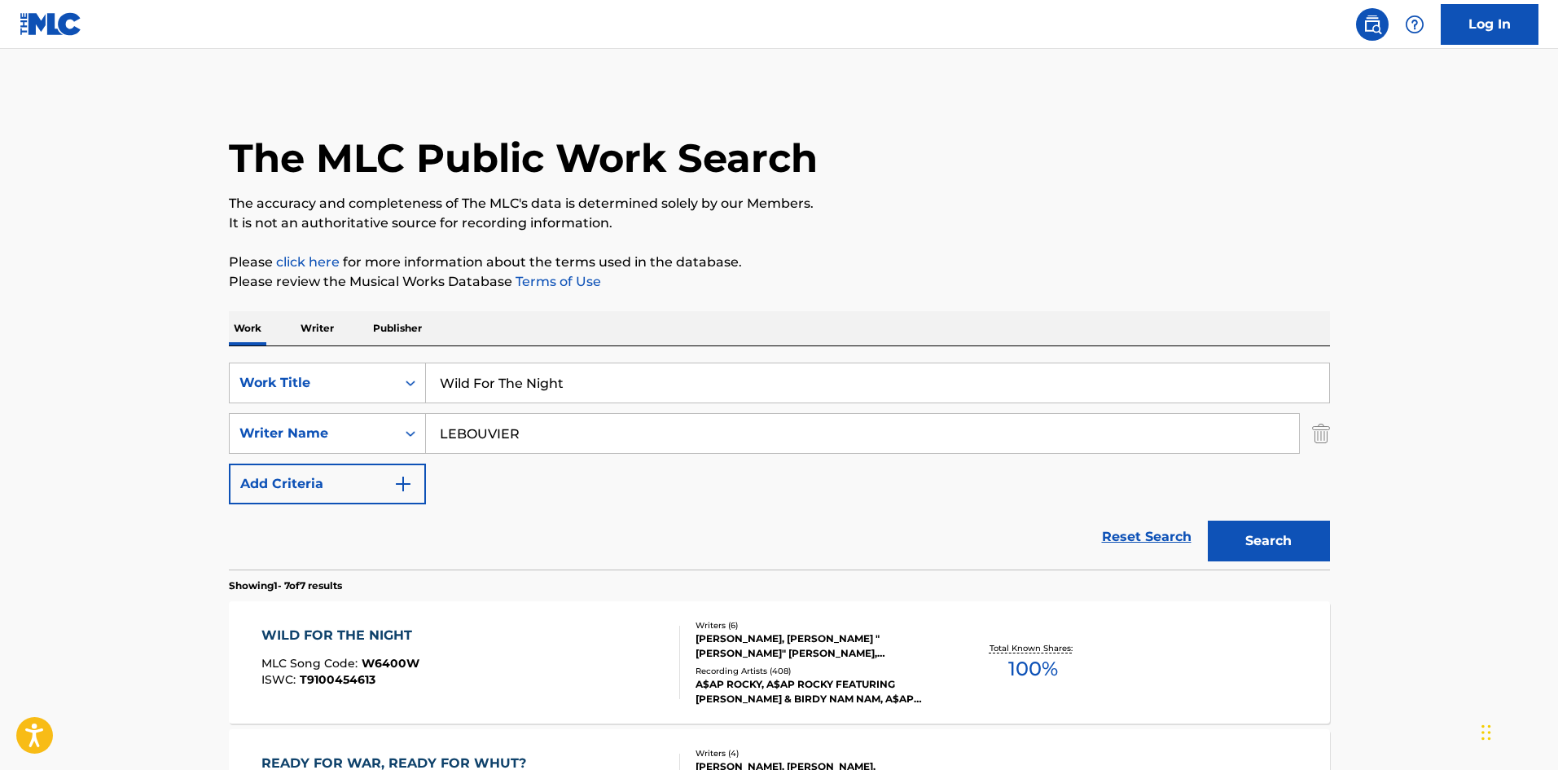
scroll to position [232, 0]
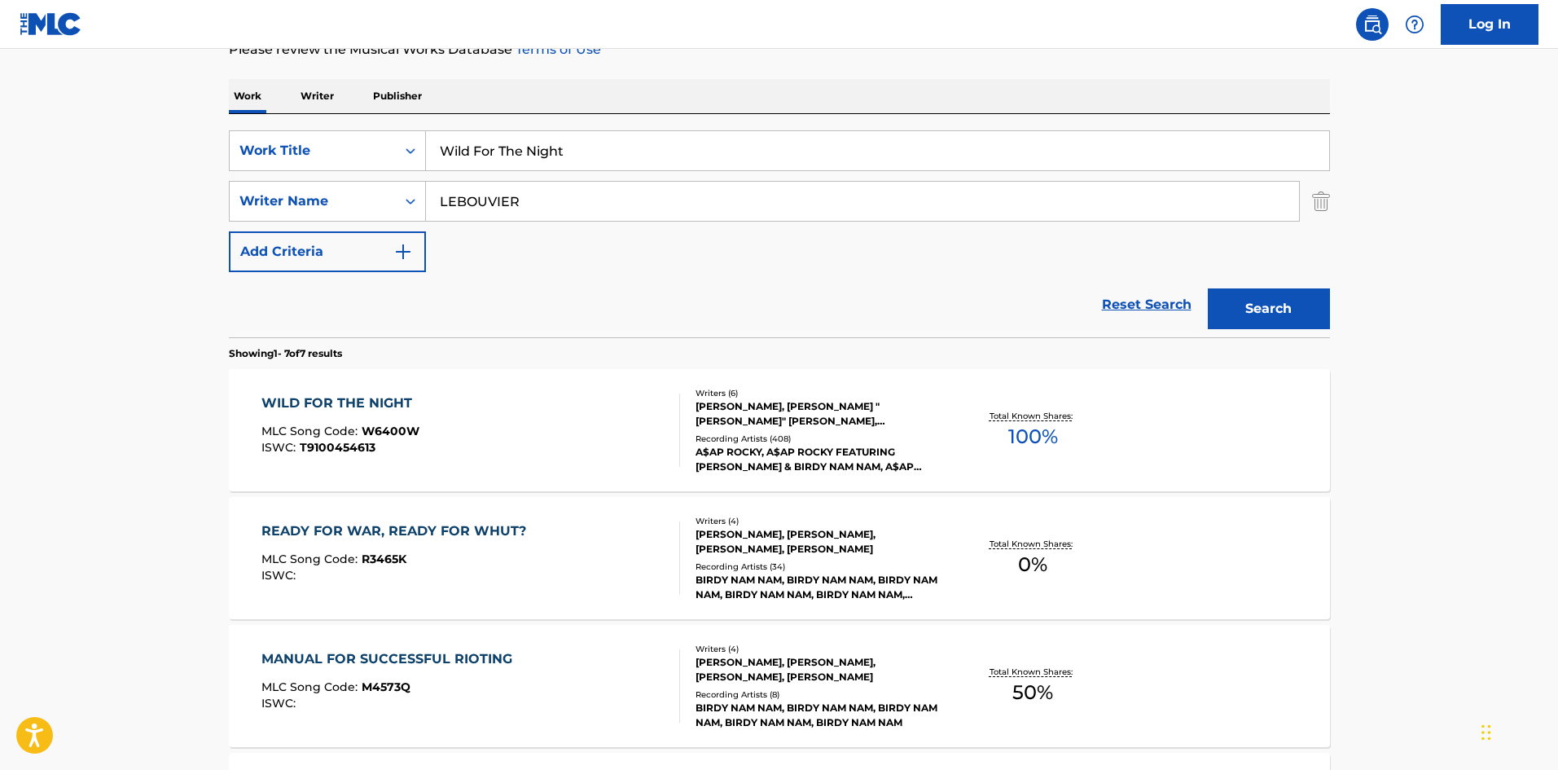
drag, startPoint x: 638, startPoint y: 143, endPoint x: 152, endPoint y: 134, distance: 485.5
click at [151, 144] on main "The MLC Public Work Search The accuracy and completeness of The MLC's data is d…" at bounding box center [779, 580] width 1558 height 1526
paste input "DO IT TO IT"
type input "DO IT TO IT"
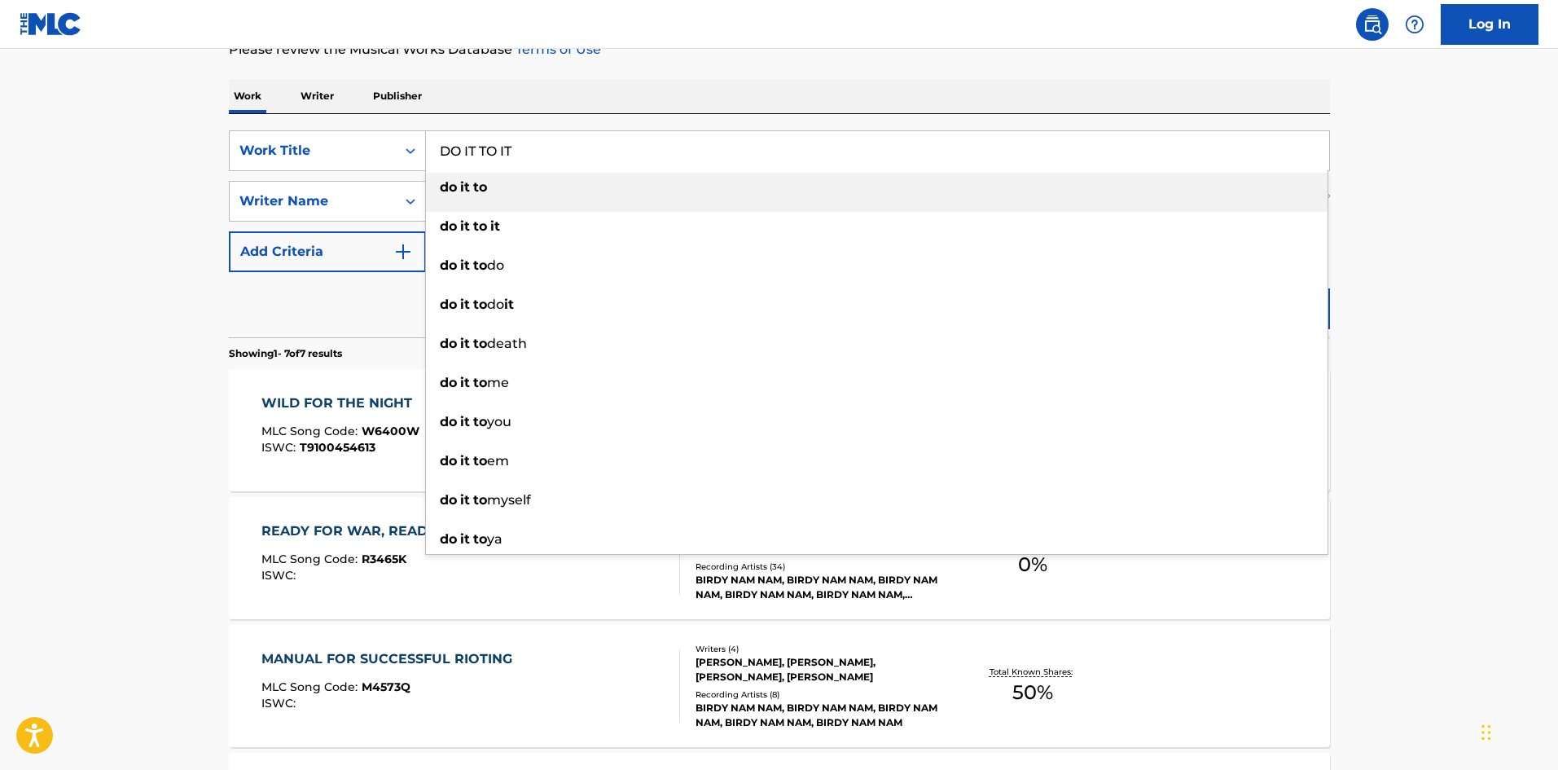
click at [634, 55] on p "Please review the Musical Works Database Terms of Use" at bounding box center [779, 50] width 1101 height 20
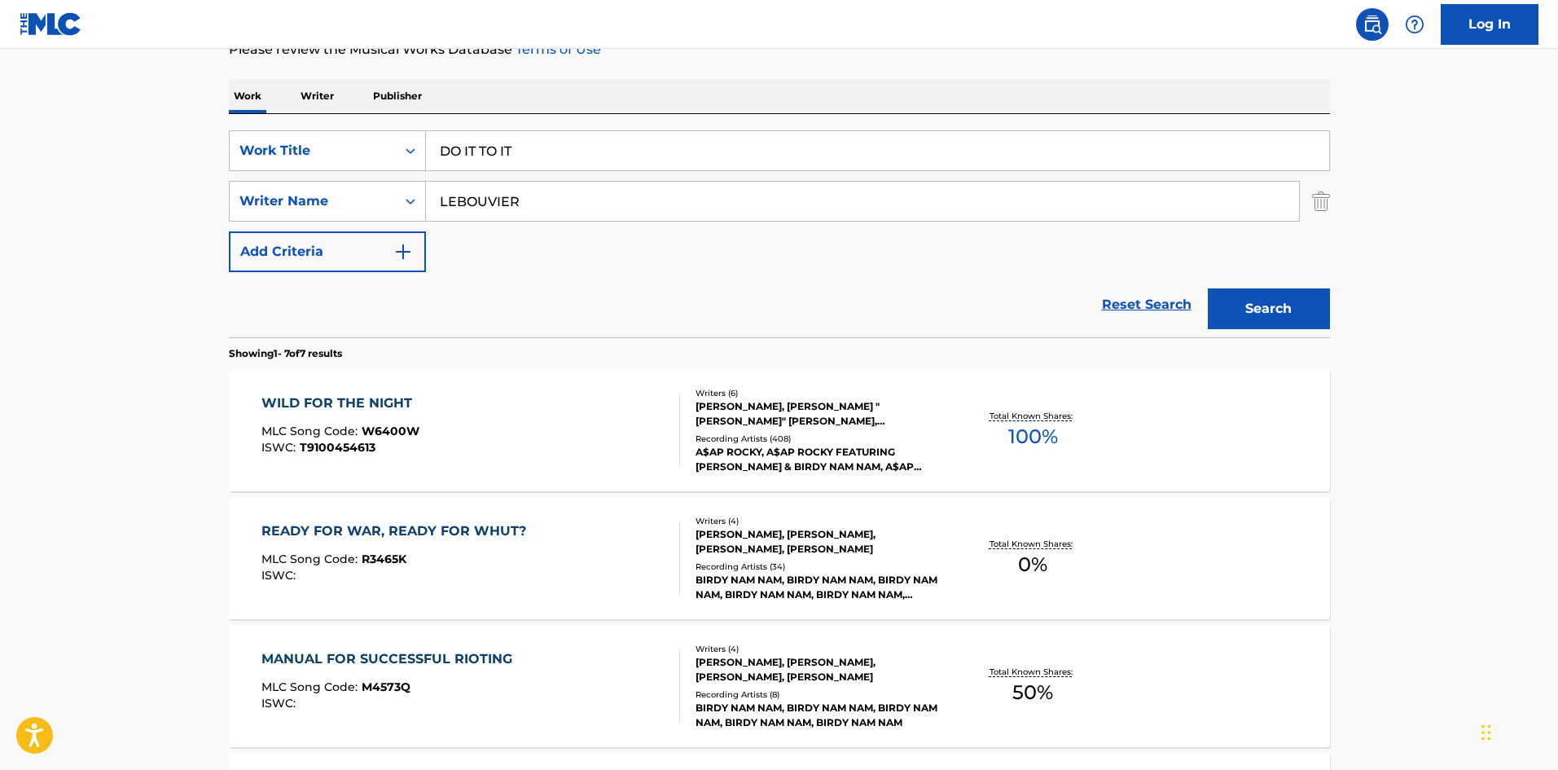
drag, startPoint x: 576, startPoint y: 187, endPoint x: 96, endPoint y: 229, distance: 481.5
click at [102, 226] on main "The MLC Public Work Search The accuracy and completeness of The MLC's data is d…" at bounding box center [779, 580] width 1558 height 1526
paste input "[PERSON_NAME]"
type input "[PERSON_NAME]"
click at [1258, 302] on button "Search" at bounding box center [1269, 308] width 122 height 41
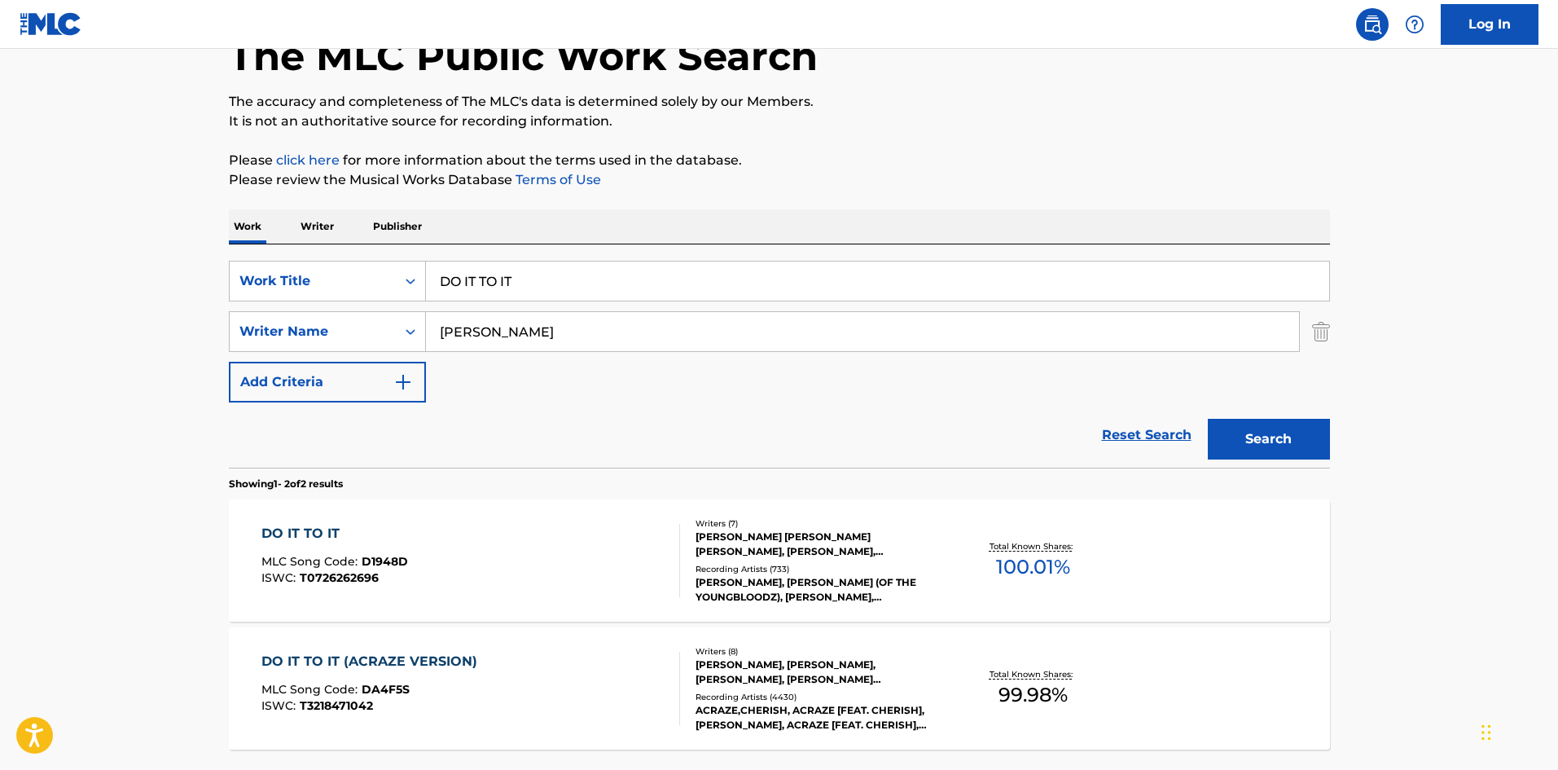
scroll to position [244, 0]
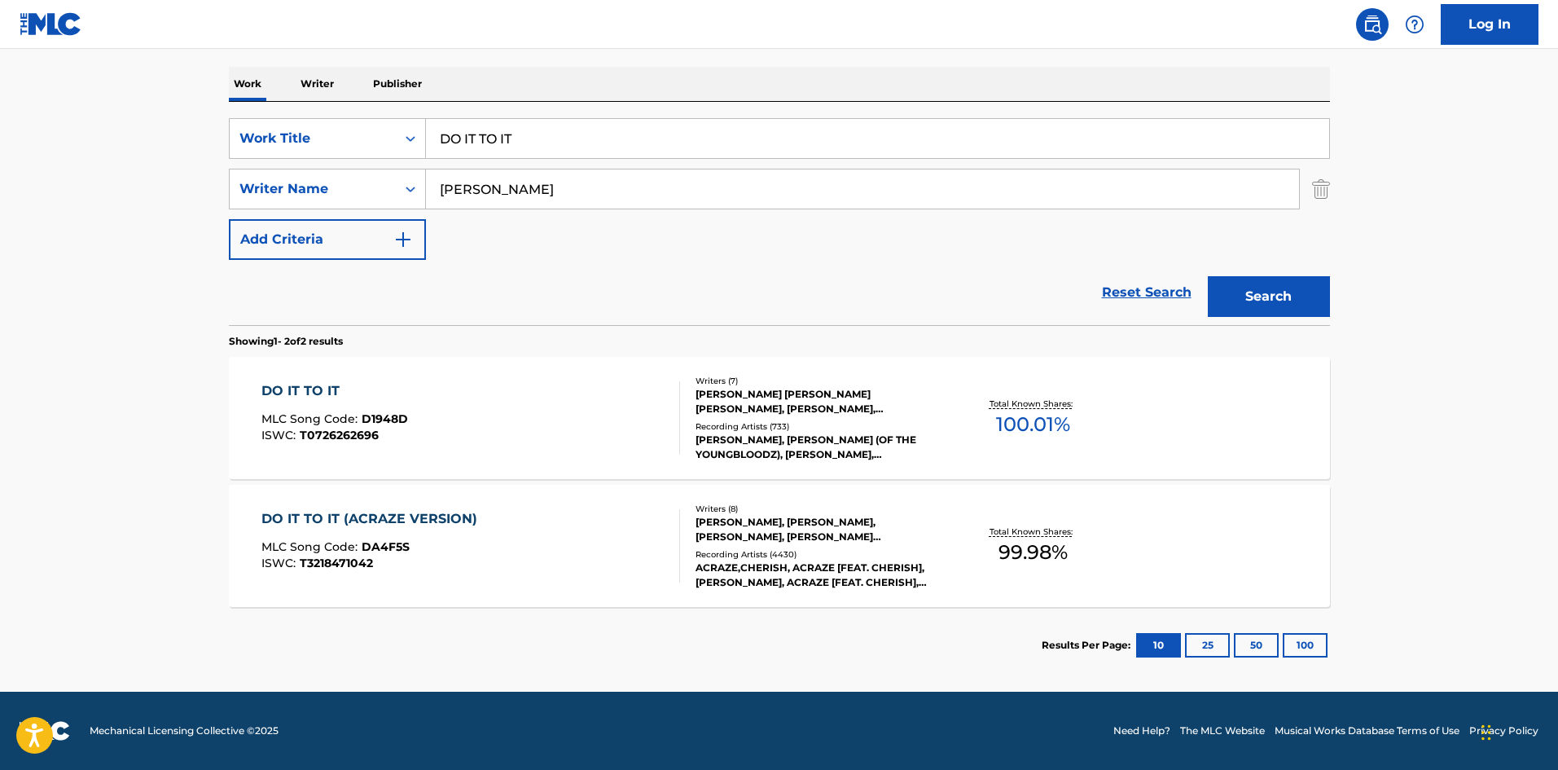
click at [318, 378] on div "DO IT TO IT MLC Song Code : D1948D ISWC : T0726262696 Writers ( 7 ) [PERSON_NAM…" at bounding box center [779, 418] width 1101 height 122
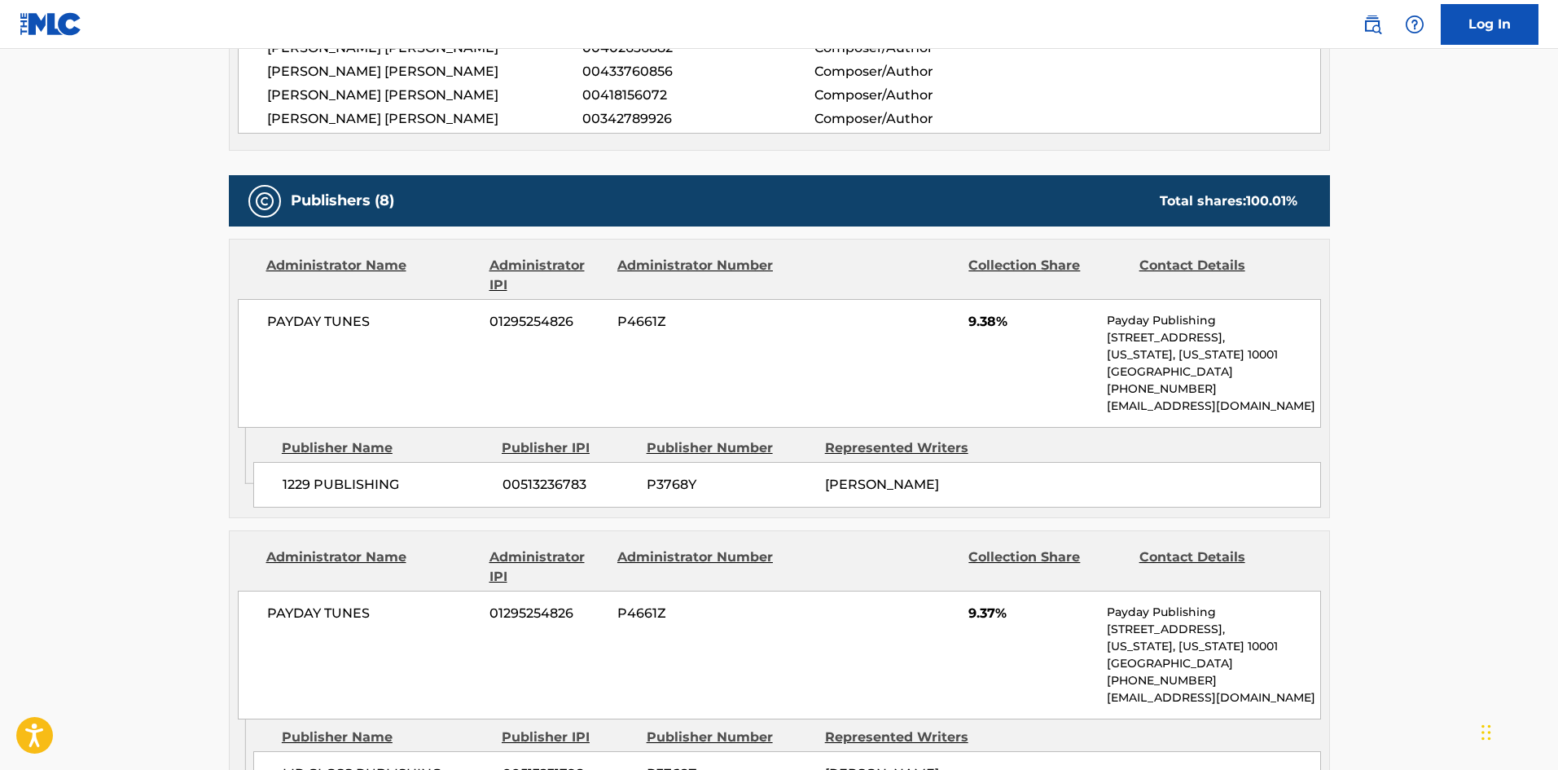
scroll to position [977, 0]
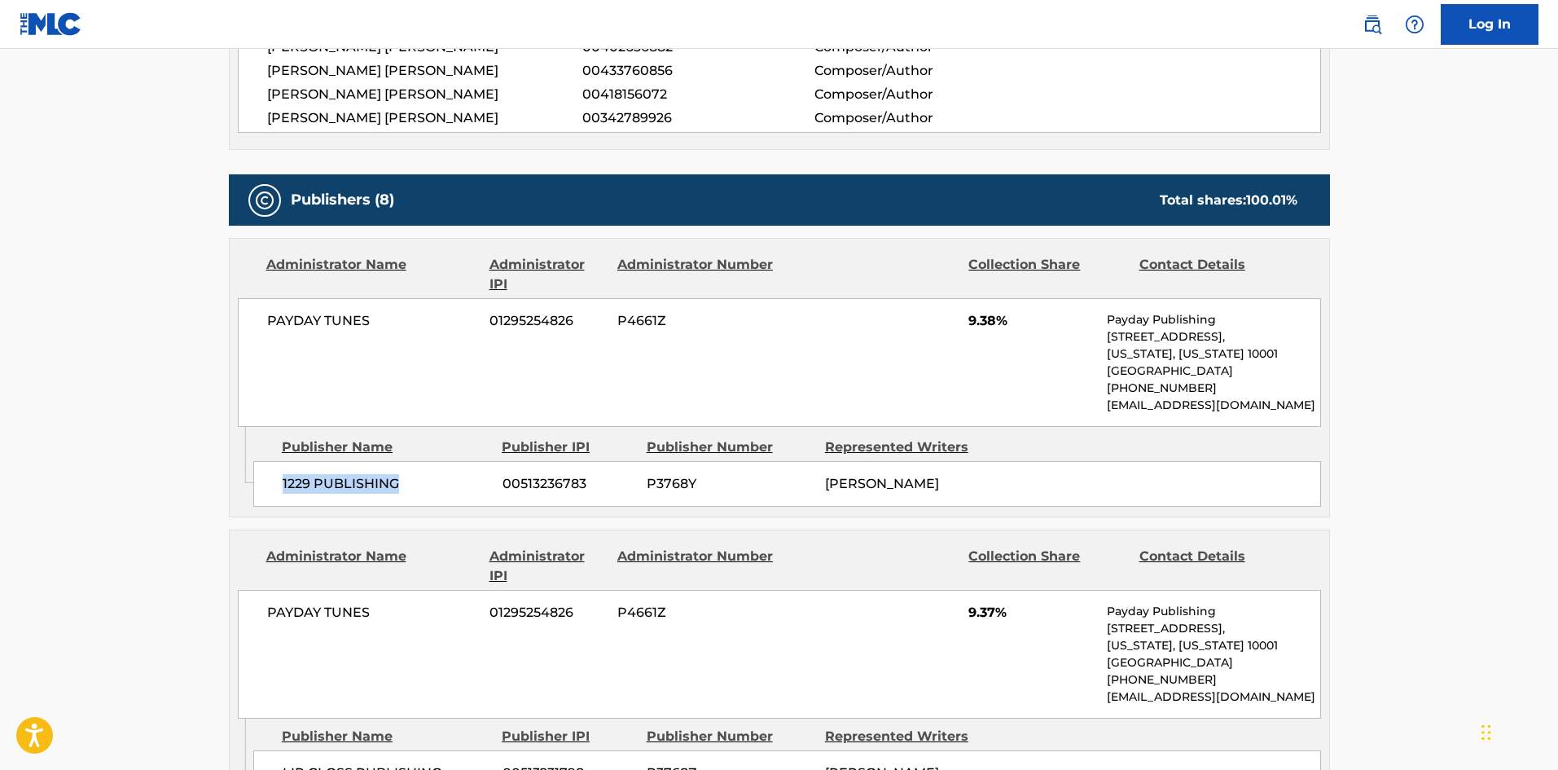
drag, startPoint x: 279, startPoint y: 485, endPoint x: 536, endPoint y: 20, distance: 530.4
click at [478, 483] on div "1229 PUBLISHING 00513236783 P3768Y [PERSON_NAME]" at bounding box center [787, 484] width 1068 height 46
click at [270, 491] on div "1229 PUBLISHING 00513236783 P3768Y [PERSON_NAME]" at bounding box center [787, 484] width 1068 height 46
drag, startPoint x: 281, startPoint y: 485, endPoint x: 477, endPoint y: 475, distance: 196.5
click at [477, 475] on div "1229 PUBLISHING 00513236783 P3768Y [PERSON_NAME]" at bounding box center [787, 484] width 1068 height 46
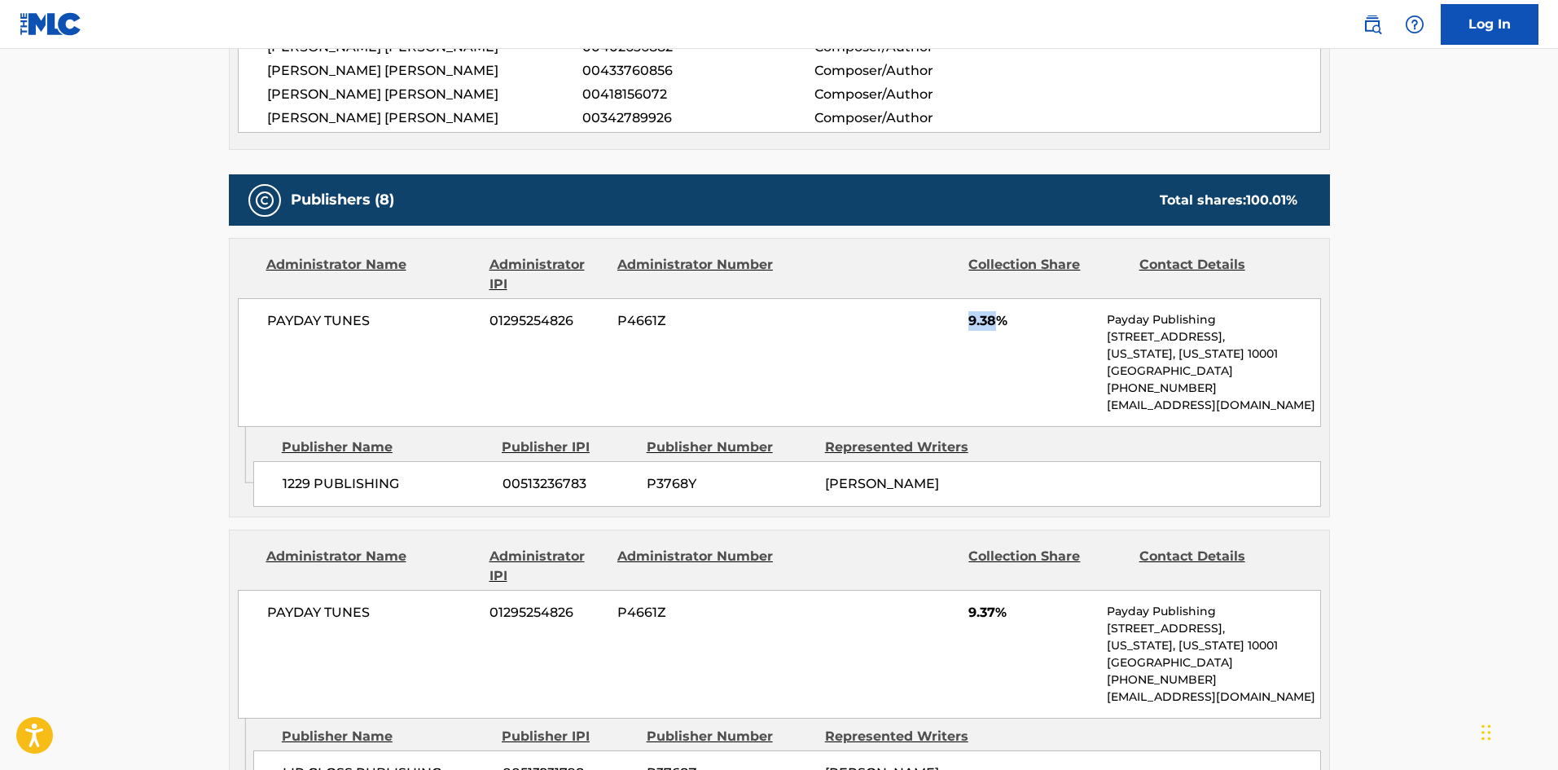
drag, startPoint x: 963, startPoint y: 325, endPoint x: 1001, endPoint y: 318, distance: 38.0
click at [1001, 318] on div "PAYDAY TUNES 01295254826 P4661Z 9.38% Payday Publishing [STREET_ADDRESS][US_STA…" at bounding box center [779, 362] width 1083 height 129
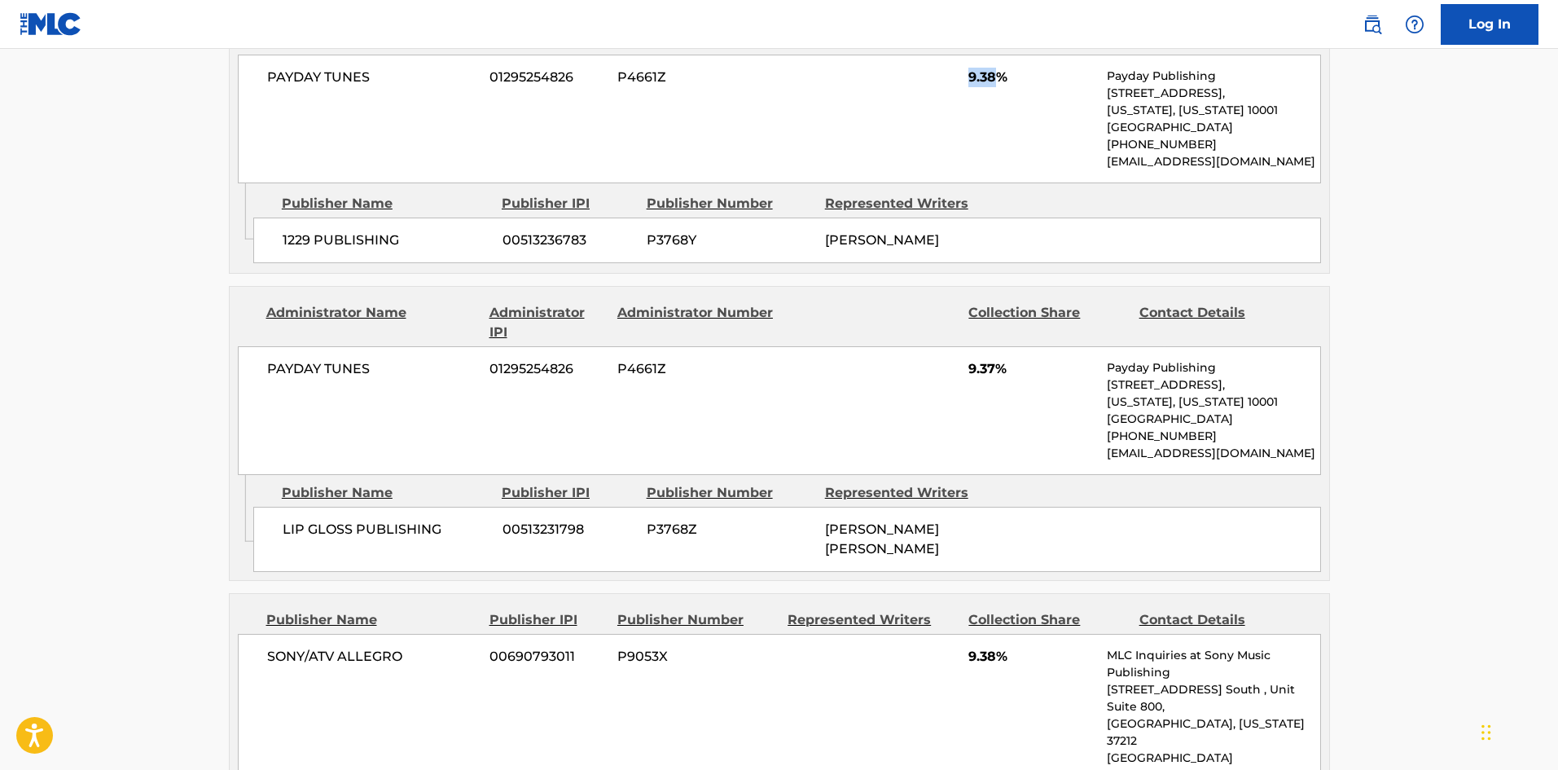
scroll to position [1222, 0]
drag, startPoint x: 283, startPoint y: 533, endPoint x: 485, endPoint y: 523, distance: 203.0
click at [485, 523] on span "LIP GLOSS PUBLISHING" at bounding box center [387, 529] width 208 height 20
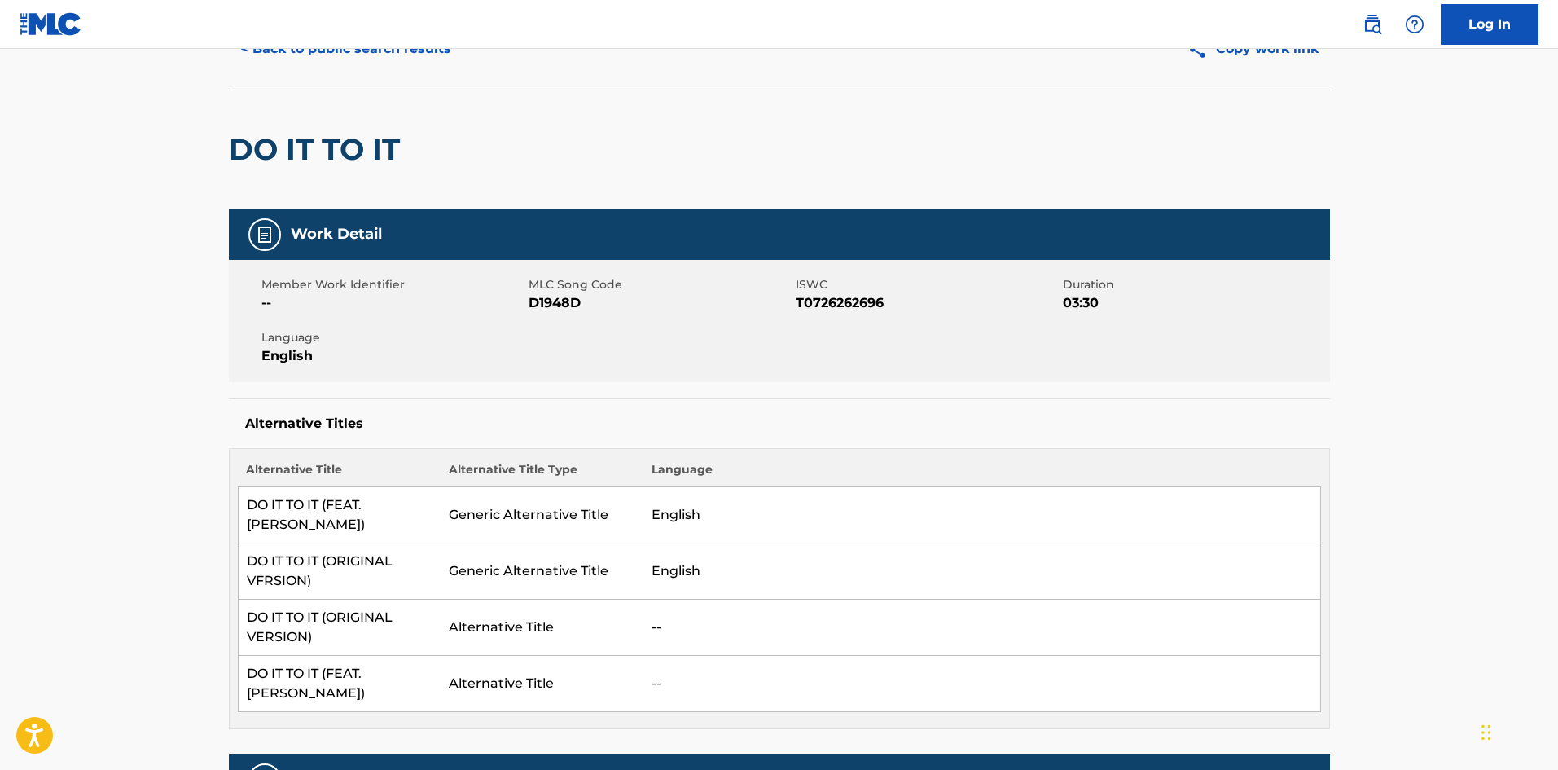
scroll to position [0, 0]
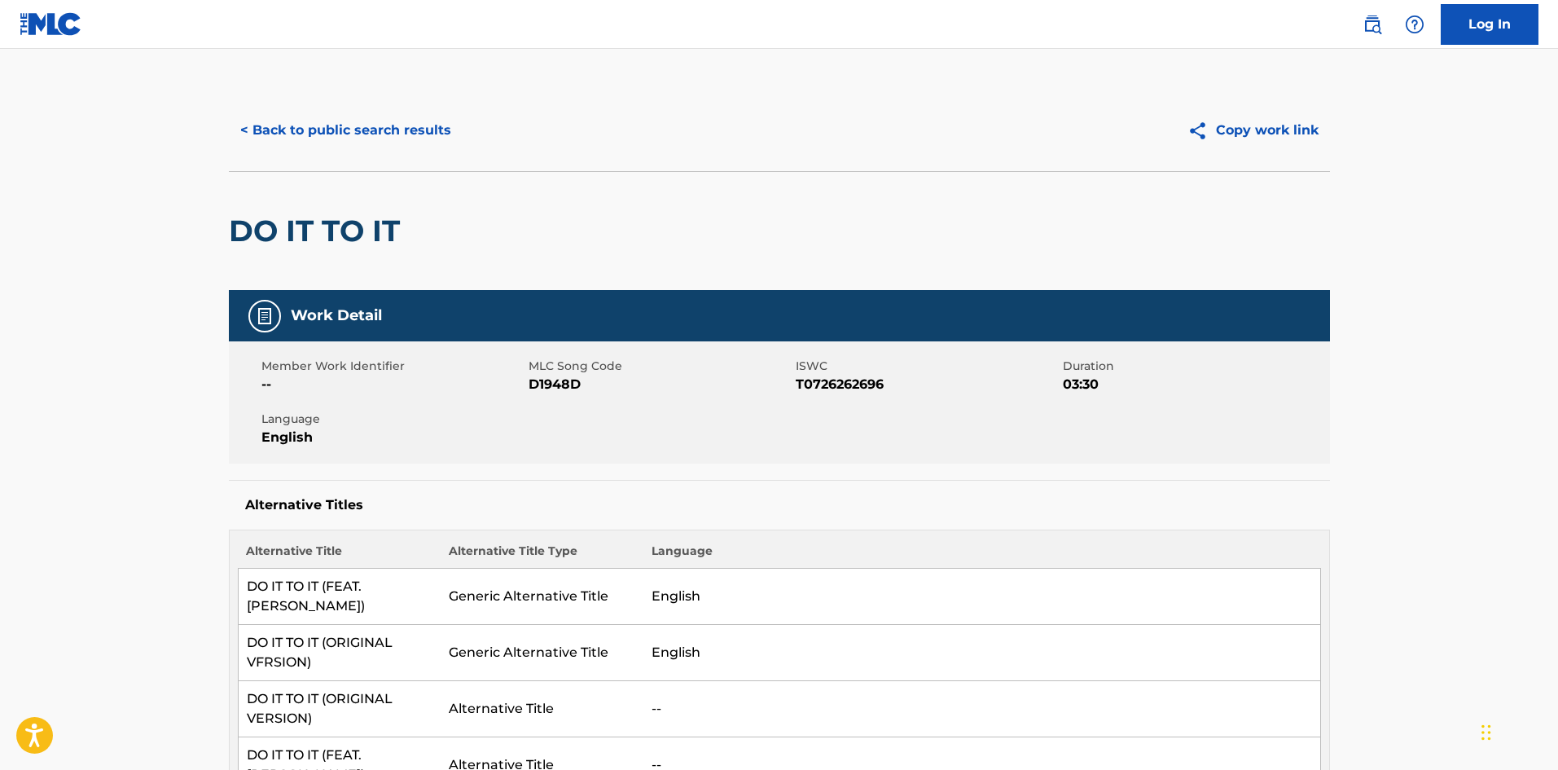
click at [318, 131] on button "< Back to public search results" at bounding box center [346, 130] width 234 height 41
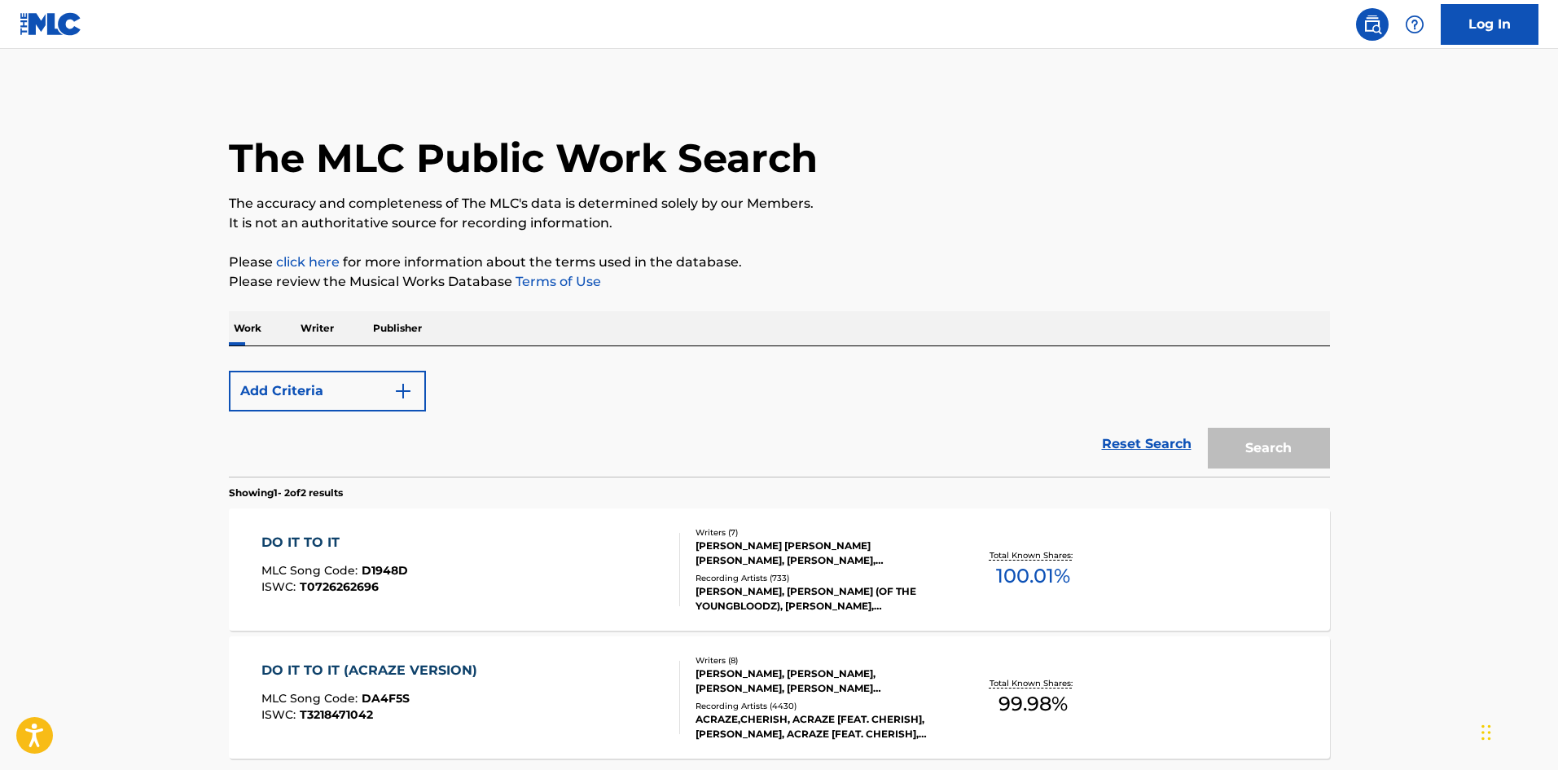
scroll to position [151, 0]
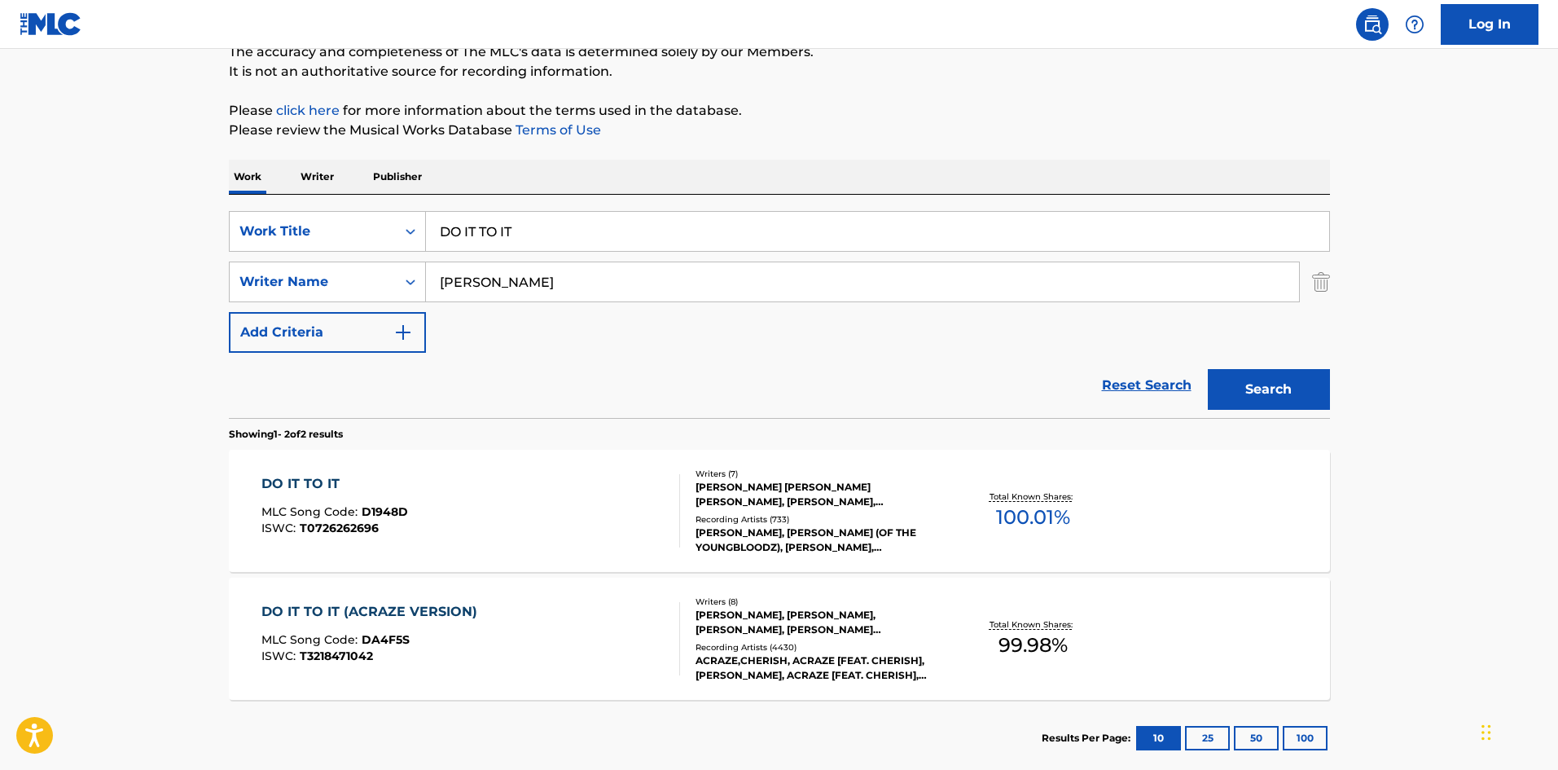
drag, startPoint x: 573, startPoint y: 244, endPoint x: 169, endPoint y: 140, distance: 416.2
click at [246, 217] on div "SearchWithCriteria72799b4a-5b41-418b-ba34-3db57fffc205 Work Title DO IT TO IT" at bounding box center [779, 231] width 1101 height 41
paste input "ANALOGUE"
type input "ANALOGUE"
drag, startPoint x: 647, startPoint y: 86, endPoint x: 552, endPoint y: 261, distance: 198.2
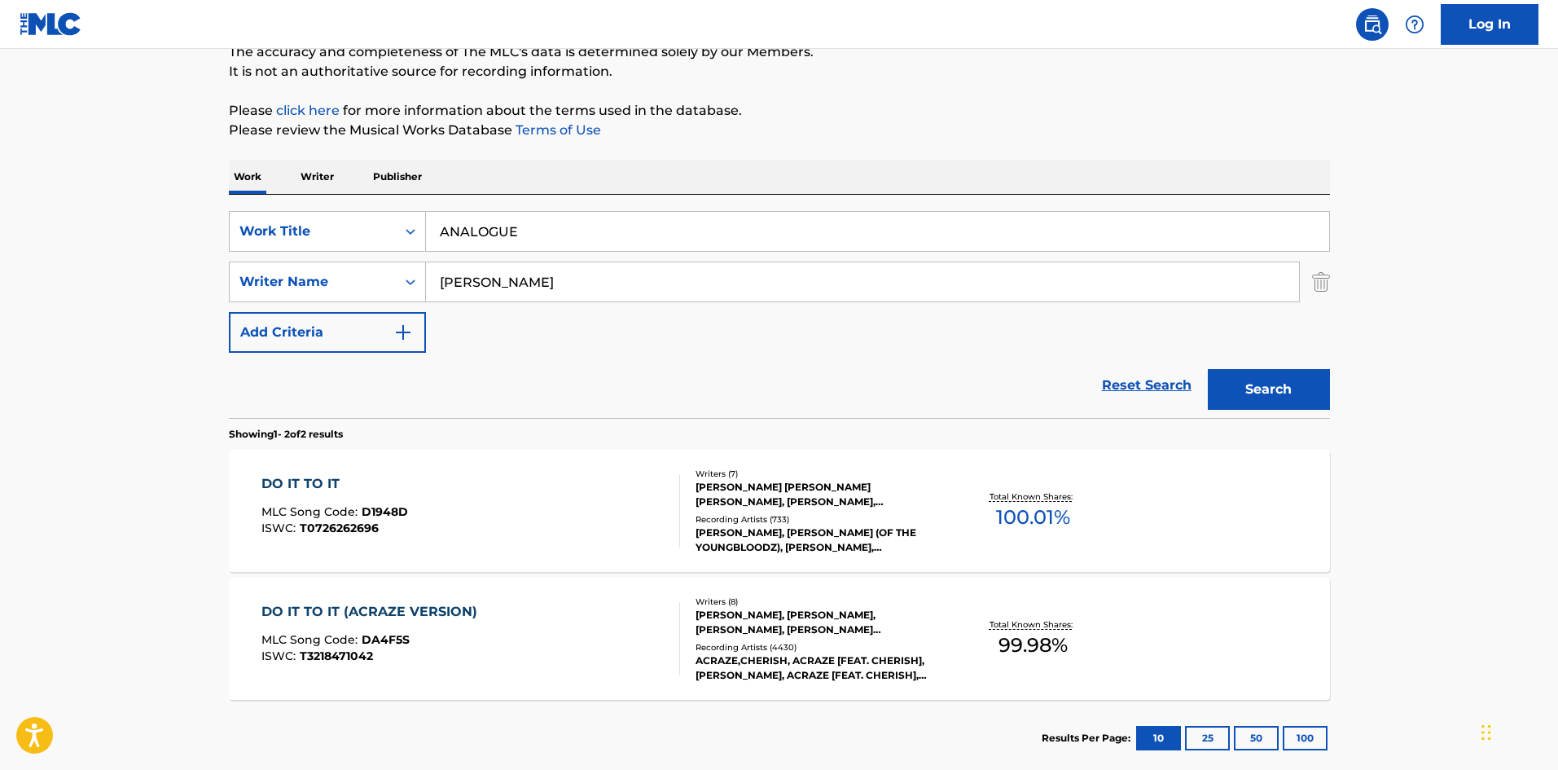
click at [646, 86] on div "The MLC Public Work Search The accuracy and completeness of The MLC's data is d…" at bounding box center [779, 357] width 1140 height 838
drag, startPoint x: 542, startPoint y: 285, endPoint x: 100, endPoint y: 299, distance: 442.5
click at [178, 296] on main "The MLC Public Work Search The accuracy and completeness of The MLC's data is d…" at bounding box center [779, 340] width 1558 height 887
paste input "FURUHOLMEN"
type input "FURUHOLMEN"
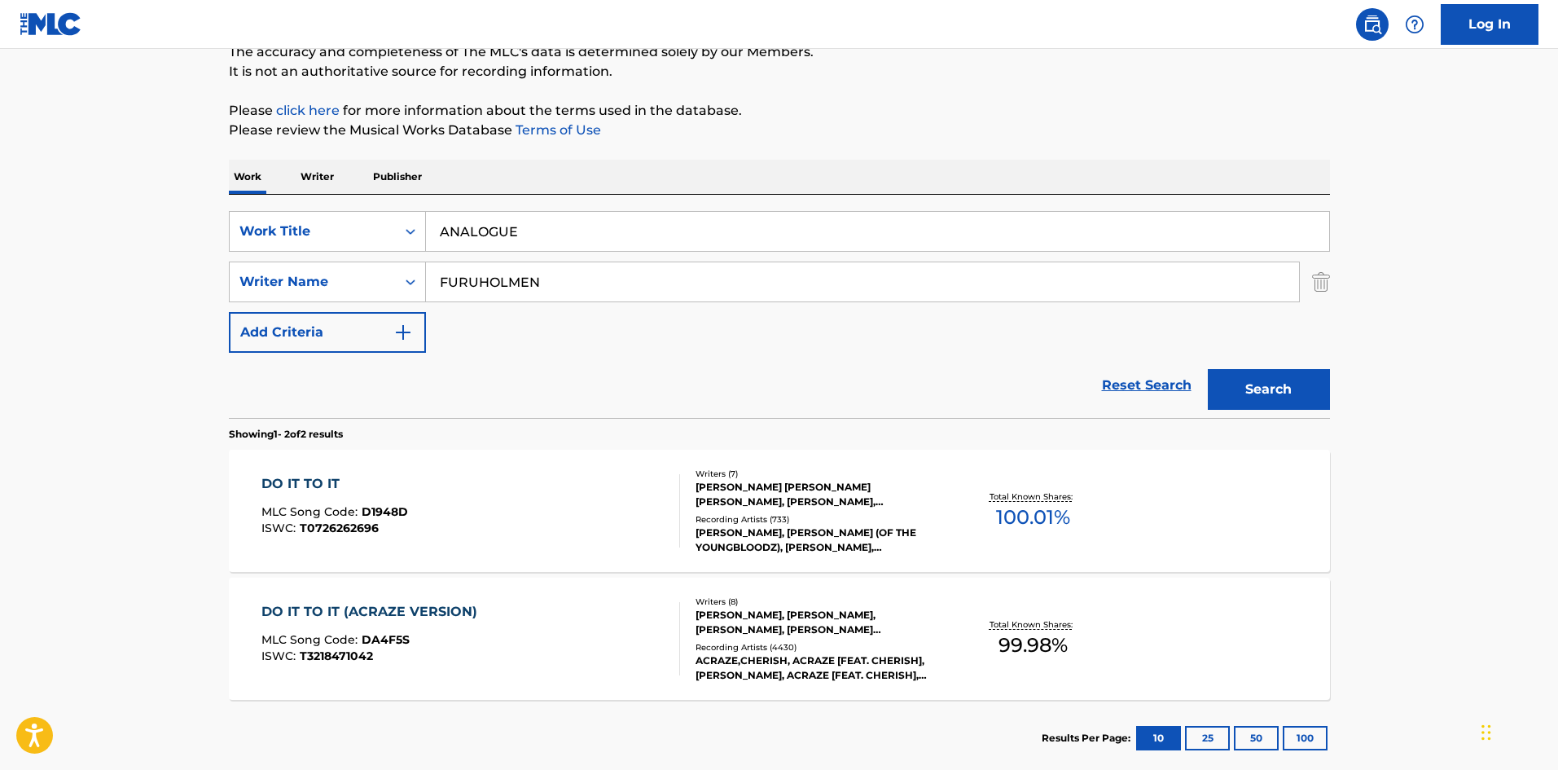
click at [1276, 385] on button "Search" at bounding box center [1269, 389] width 122 height 41
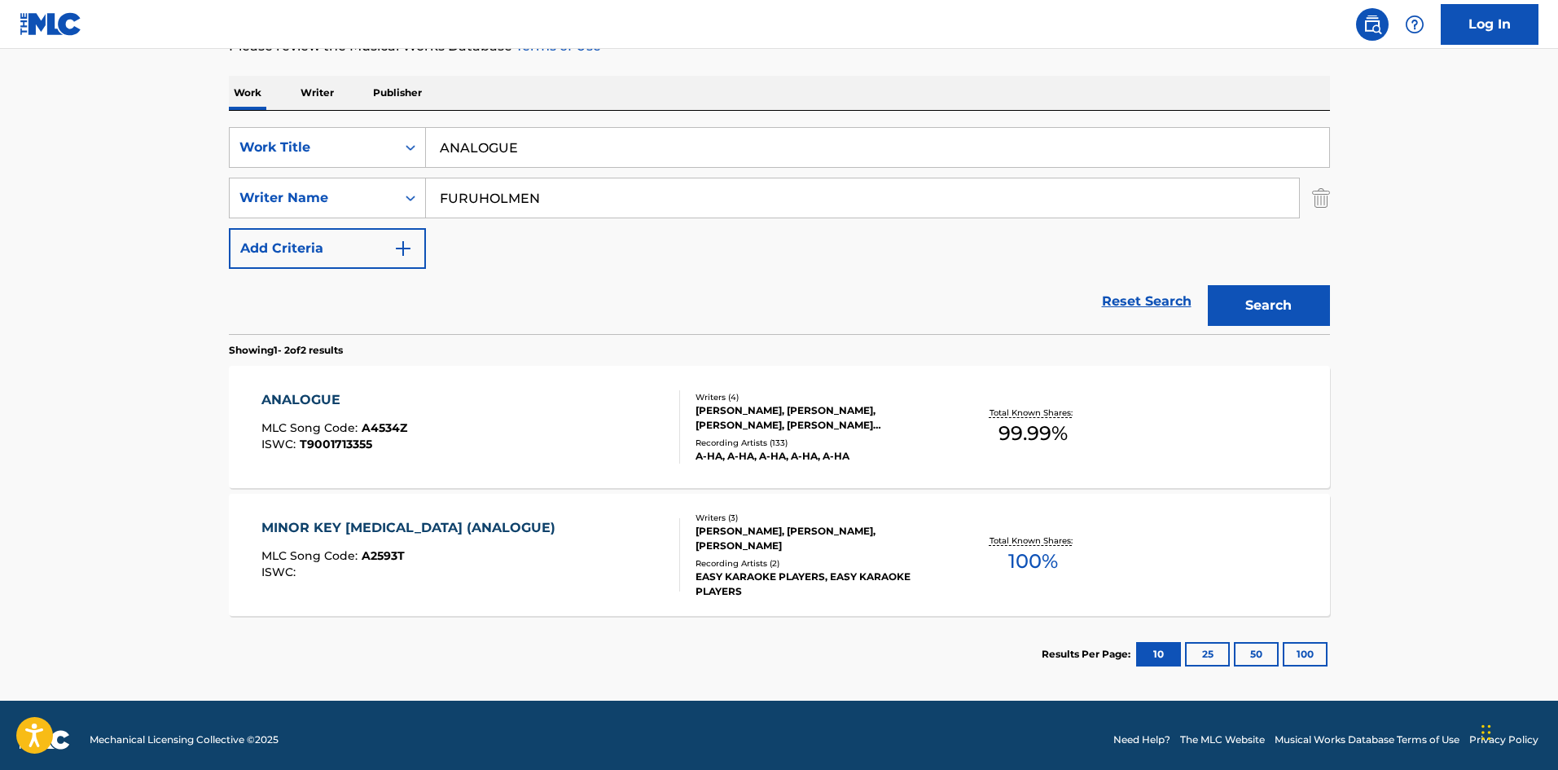
scroll to position [244, 0]
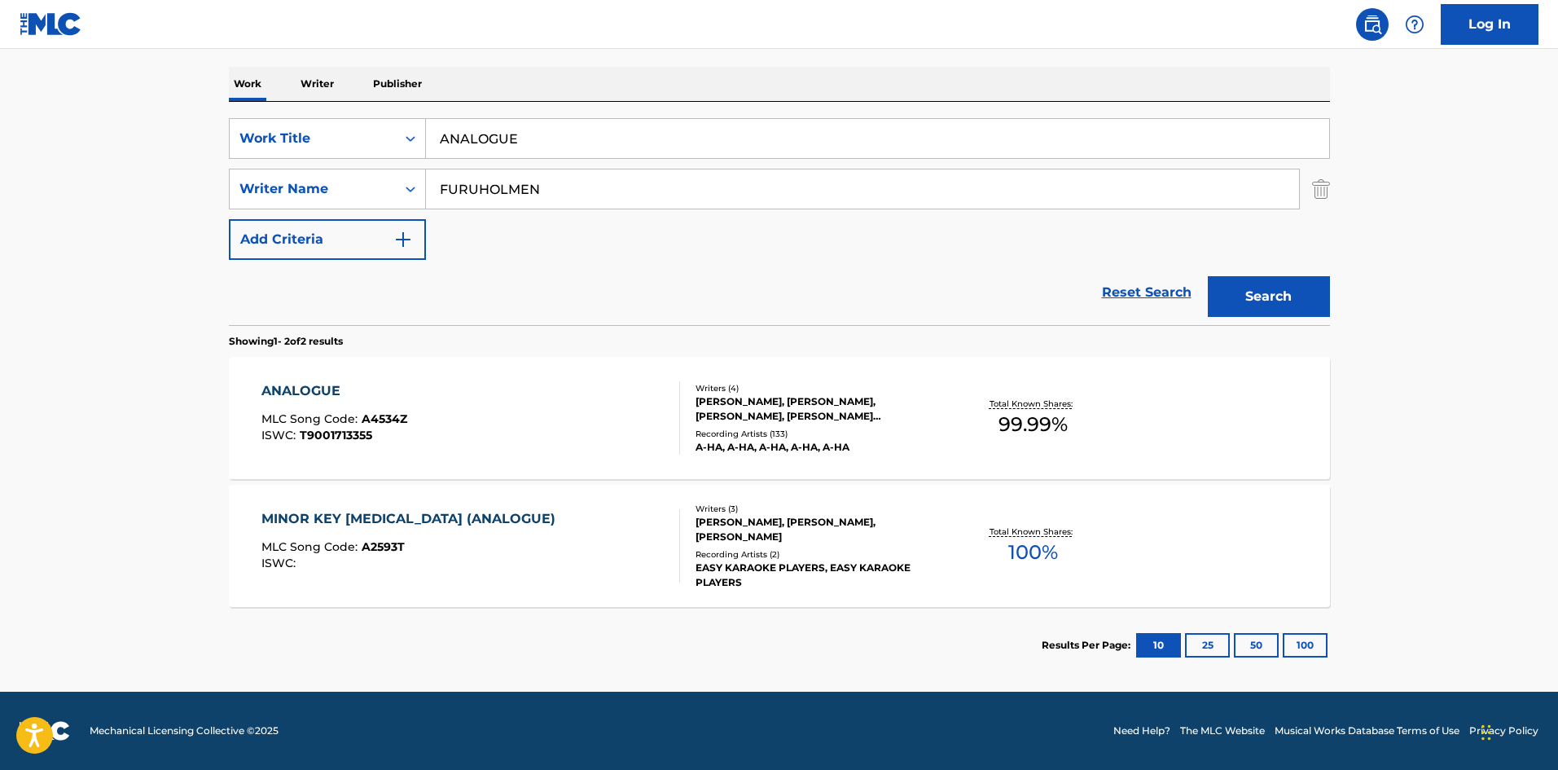
click at [285, 387] on div "ANALOGUE" at bounding box center [334, 391] width 146 height 20
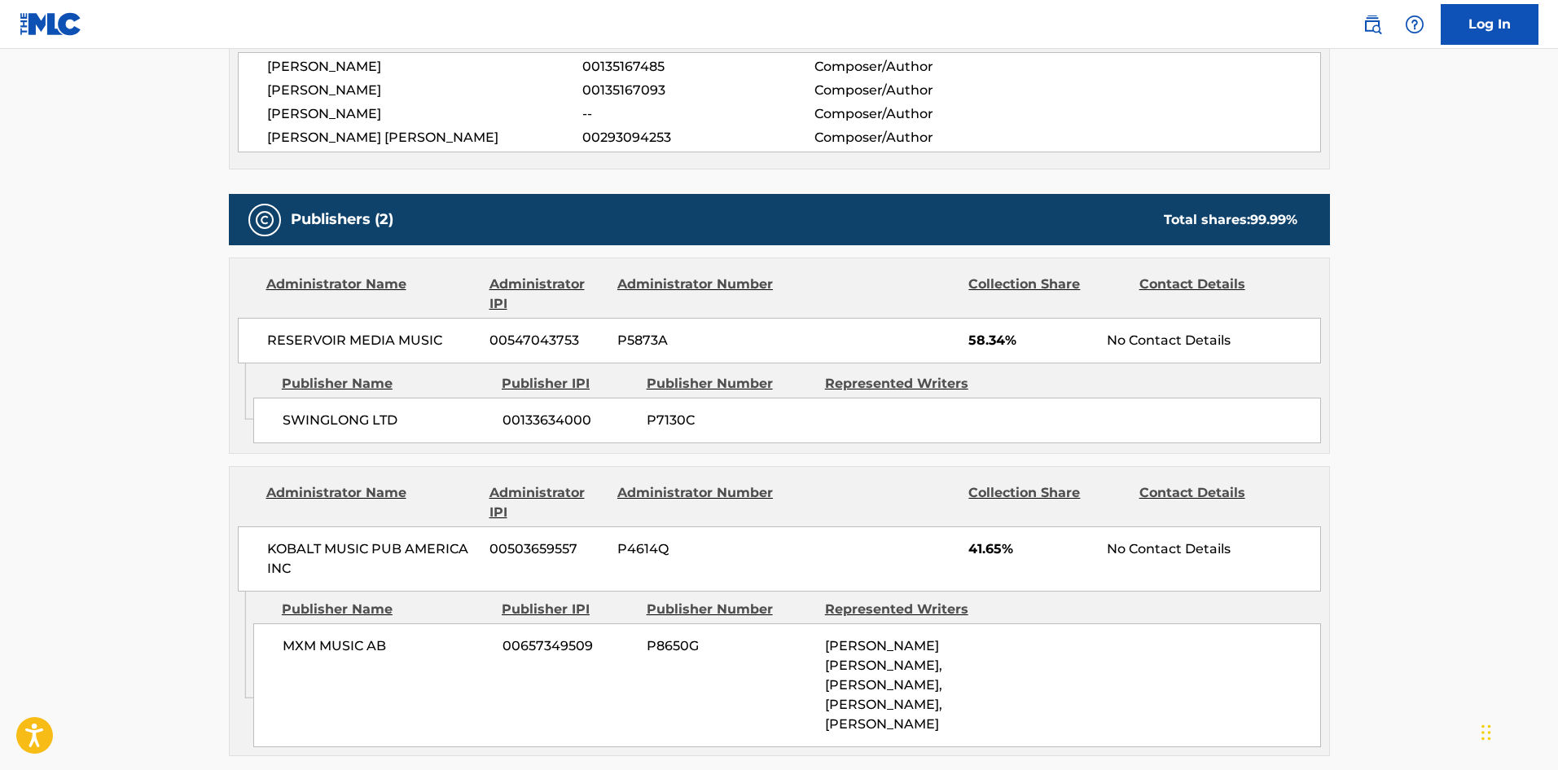
scroll to position [652, 0]
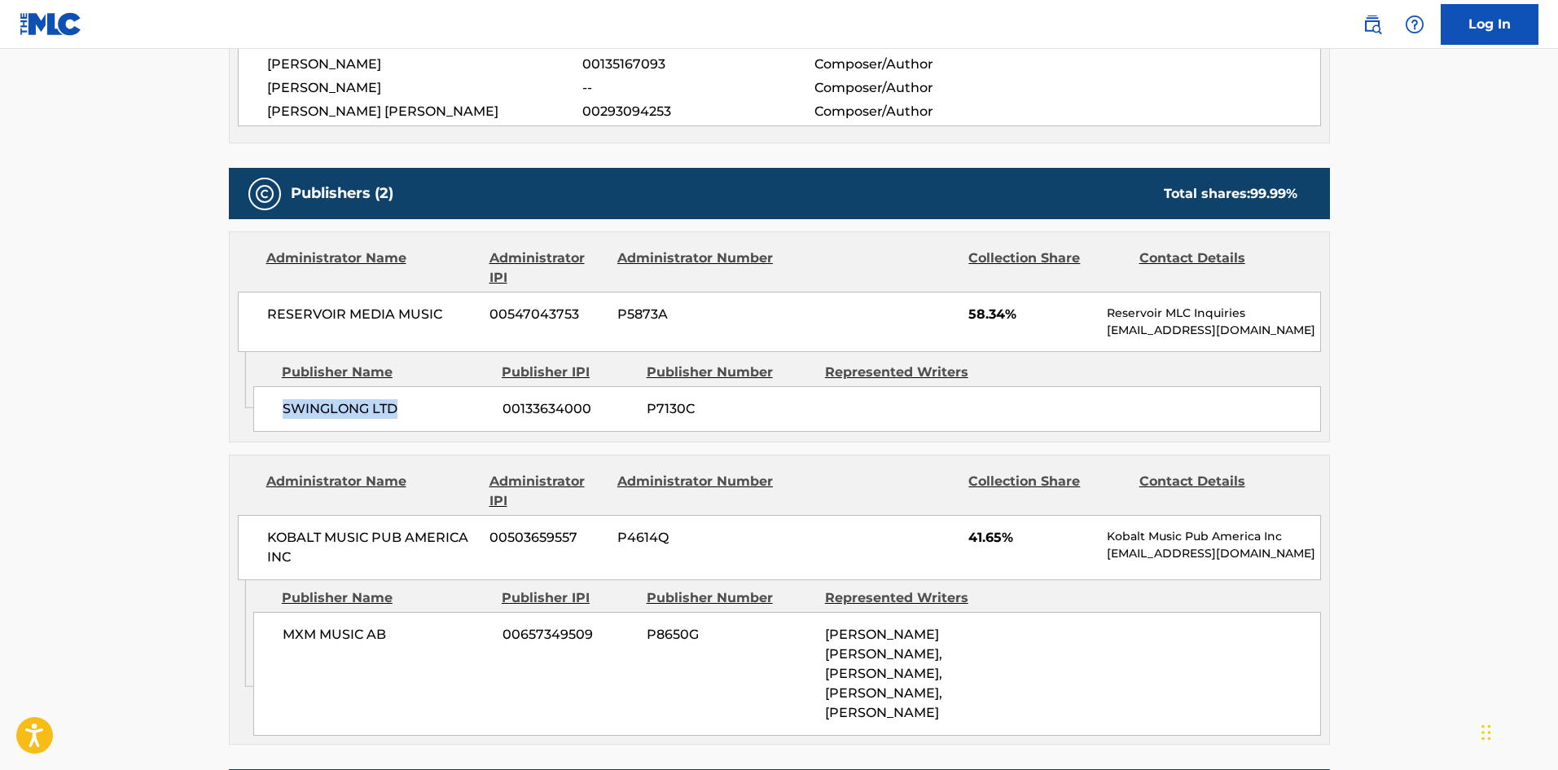
drag, startPoint x: 284, startPoint y: 405, endPoint x: 467, endPoint y: 173, distance: 295.2
click at [416, 406] on span "SWINGLONG LTD" at bounding box center [387, 409] width 208 height 20
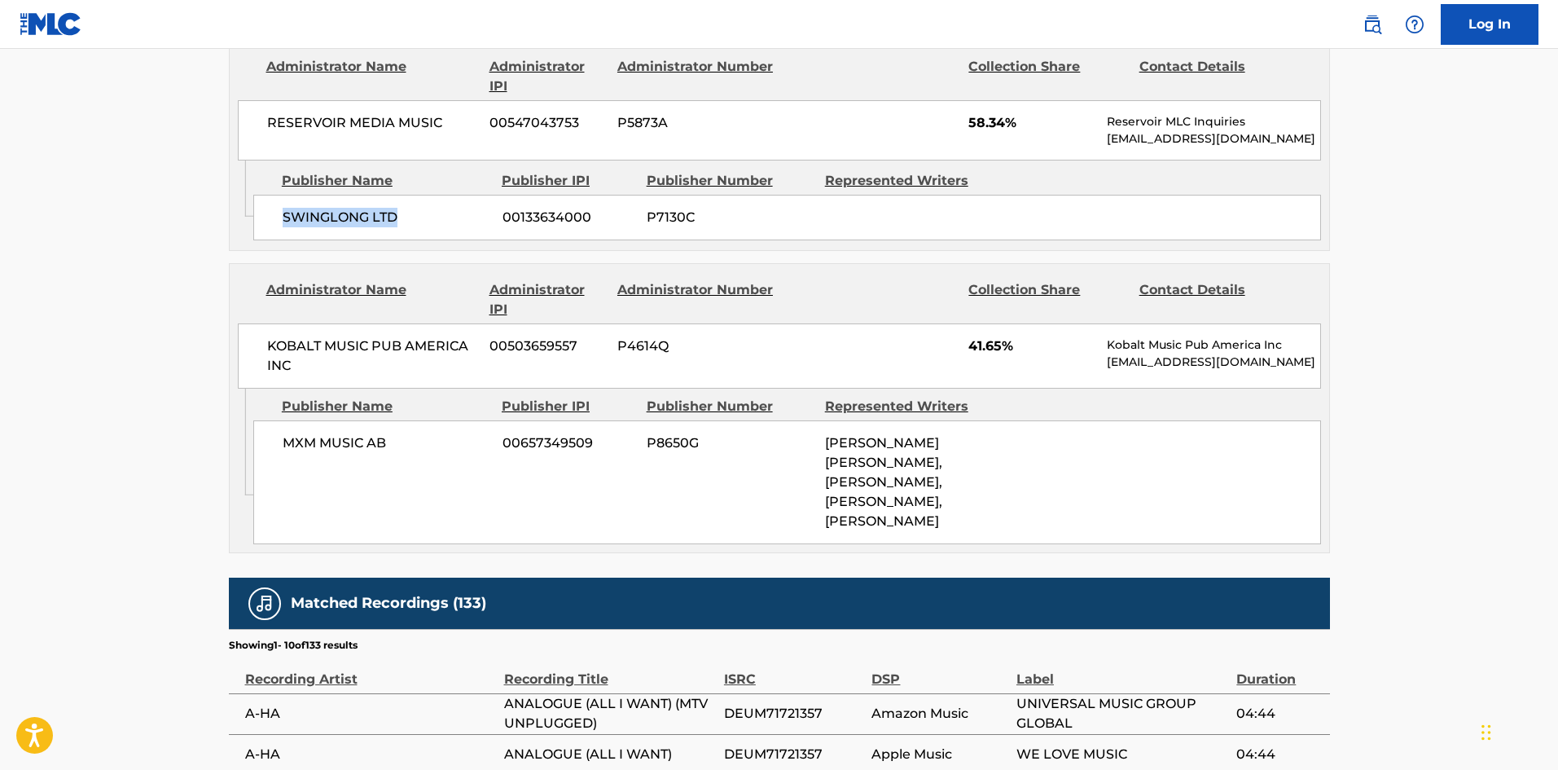
scroll to position [896, 0]
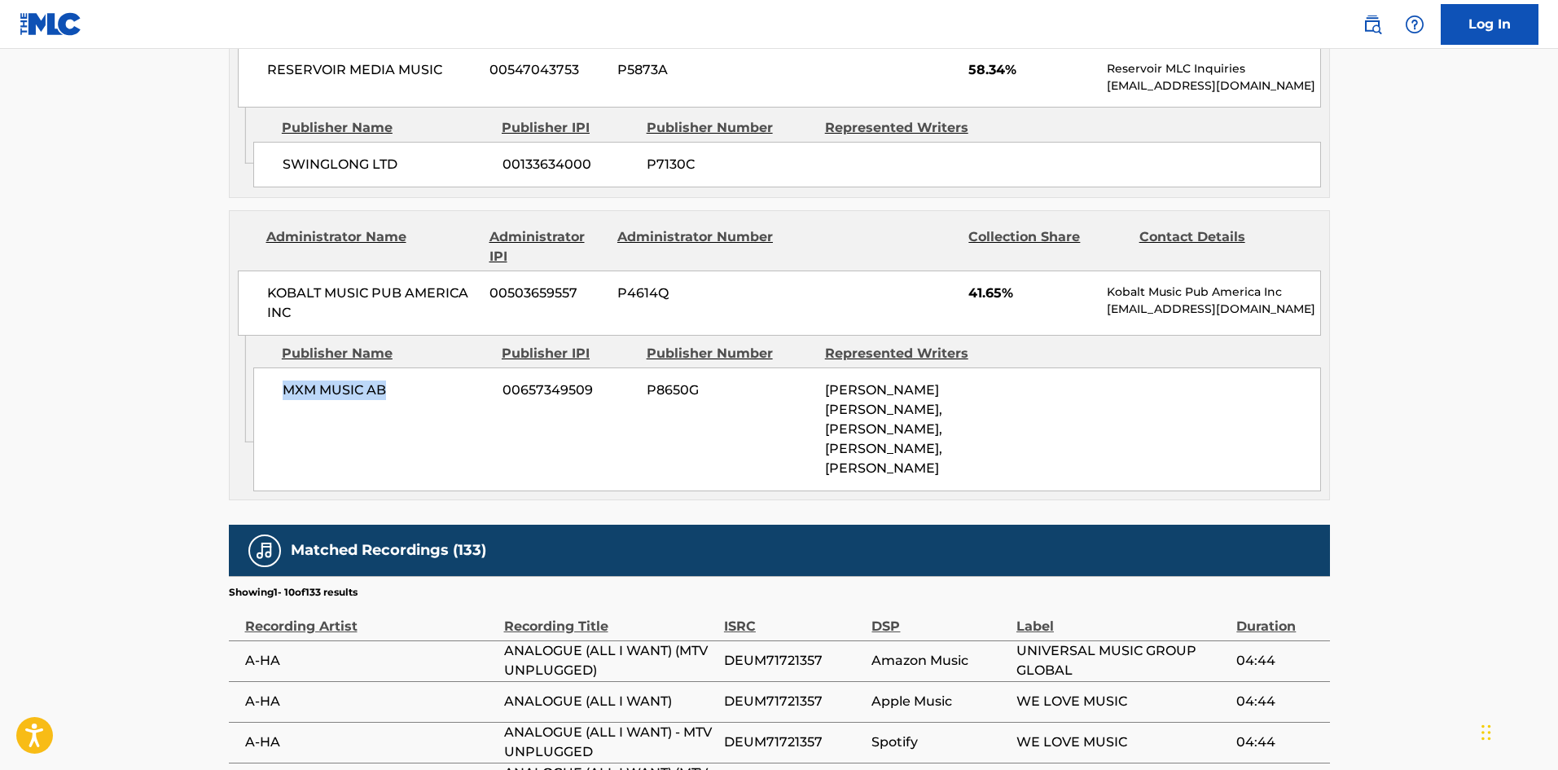
drag, startPoint x: 283, startPoint y: 384, endPoint x: 468, endPoint y: 23, distance: 405.4
click at [415, 383] on span "MXM MUSIC AB" at bounding box center [387, 390] width 208 height 20
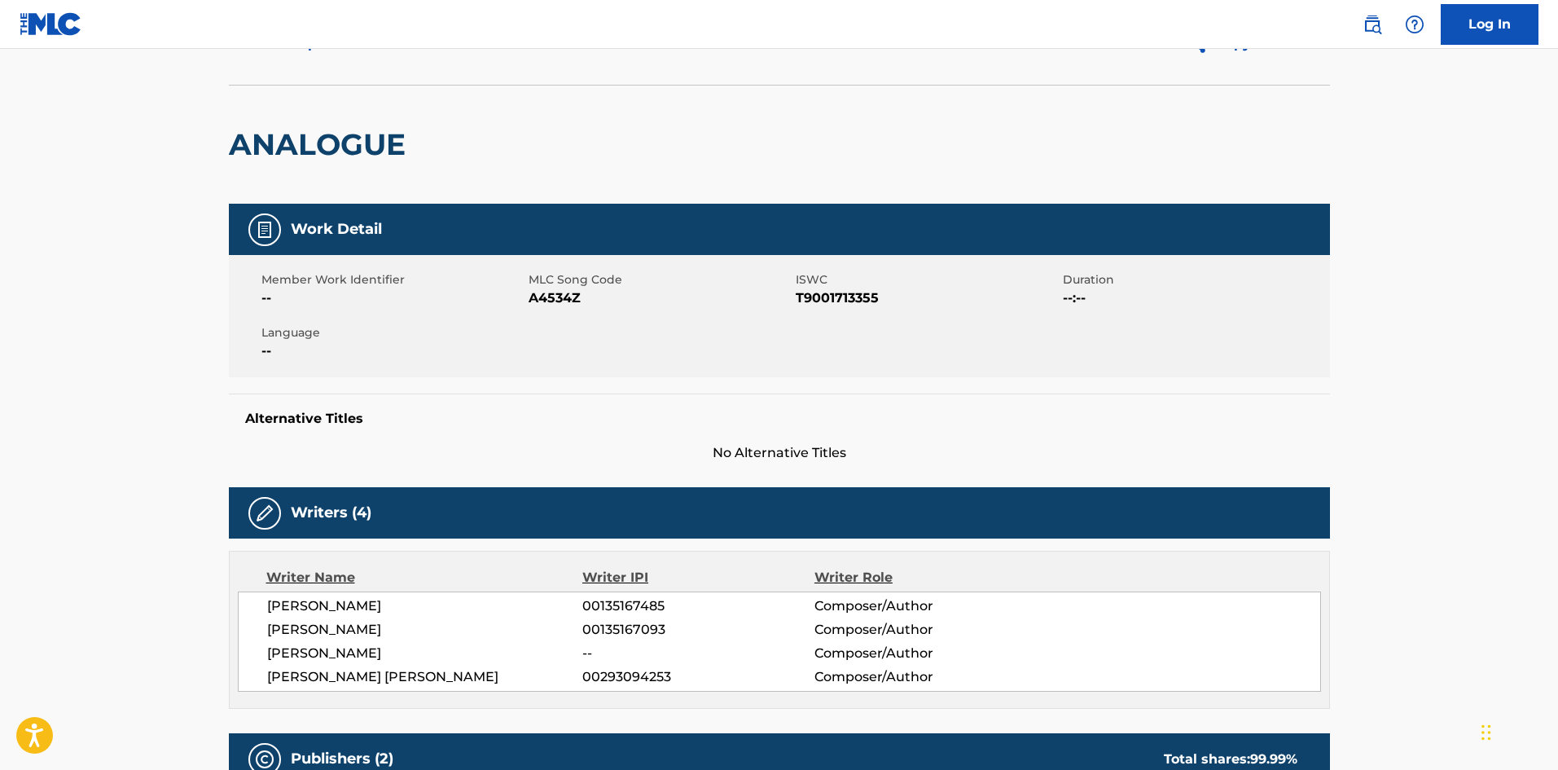
scroll to position [0, 0]
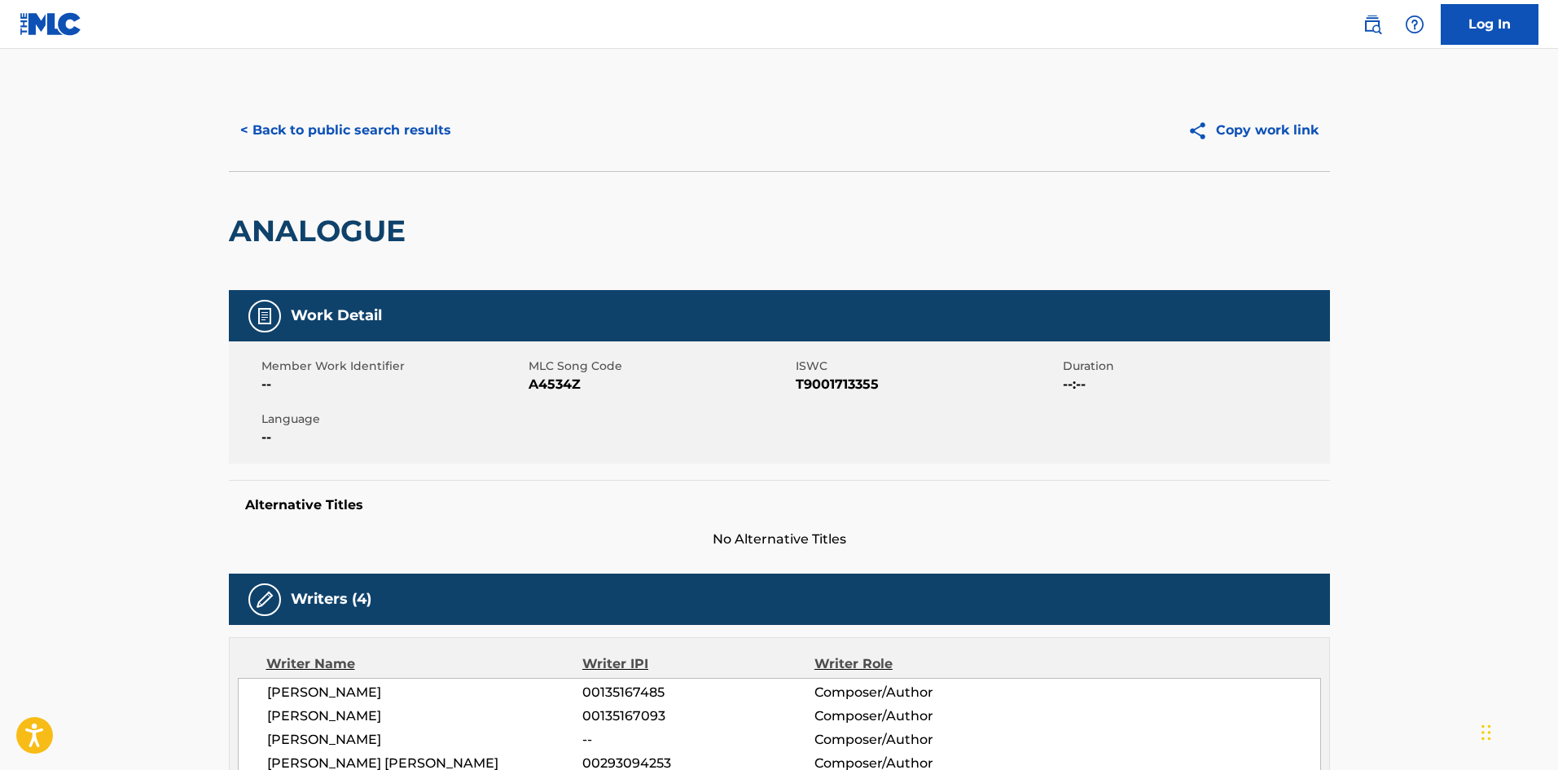
click at [350, 127] on button "< Back to public search results" at bounding box center [346, 130] width 234 height 41
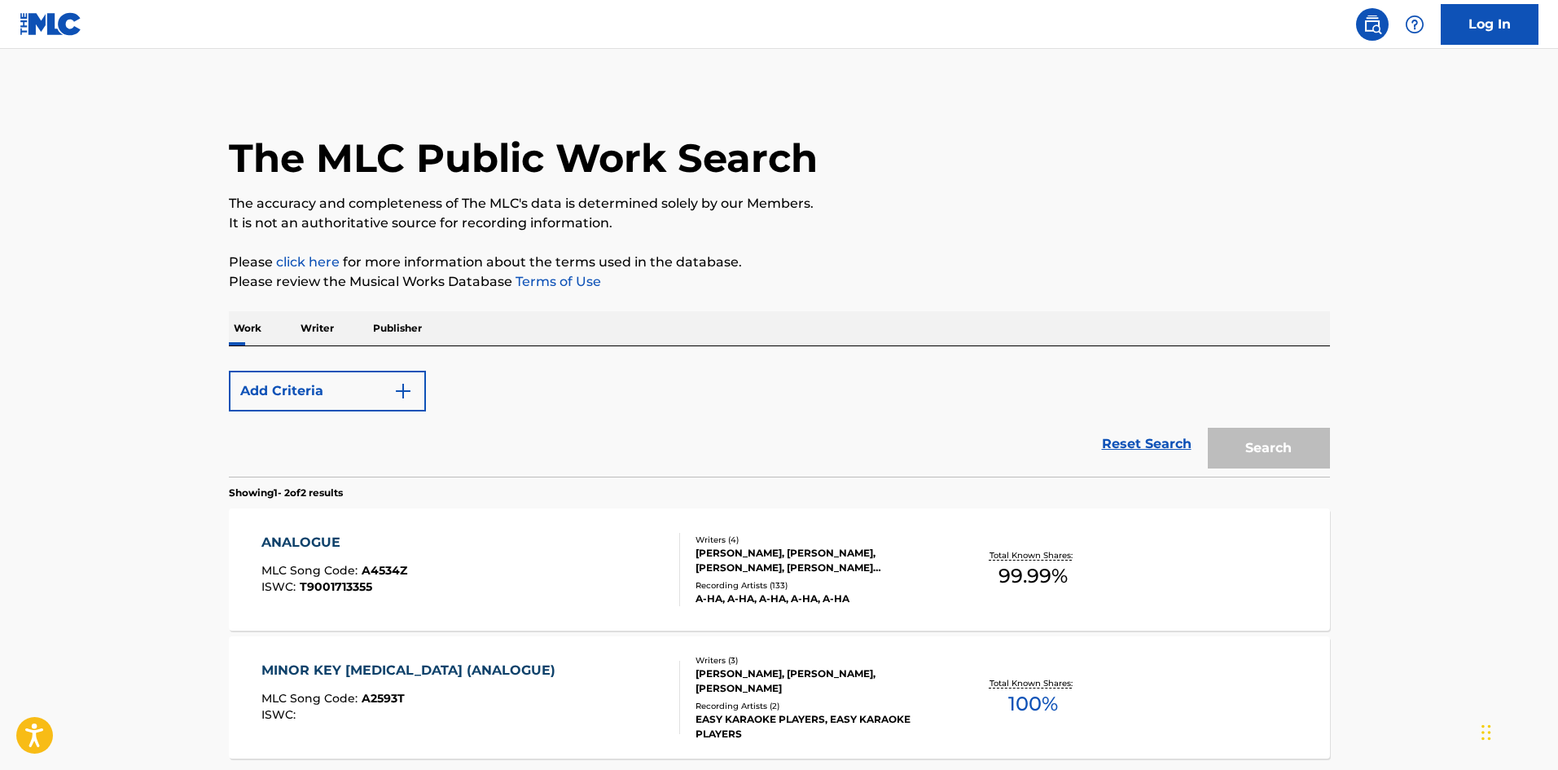
scroll to position [151, 0]
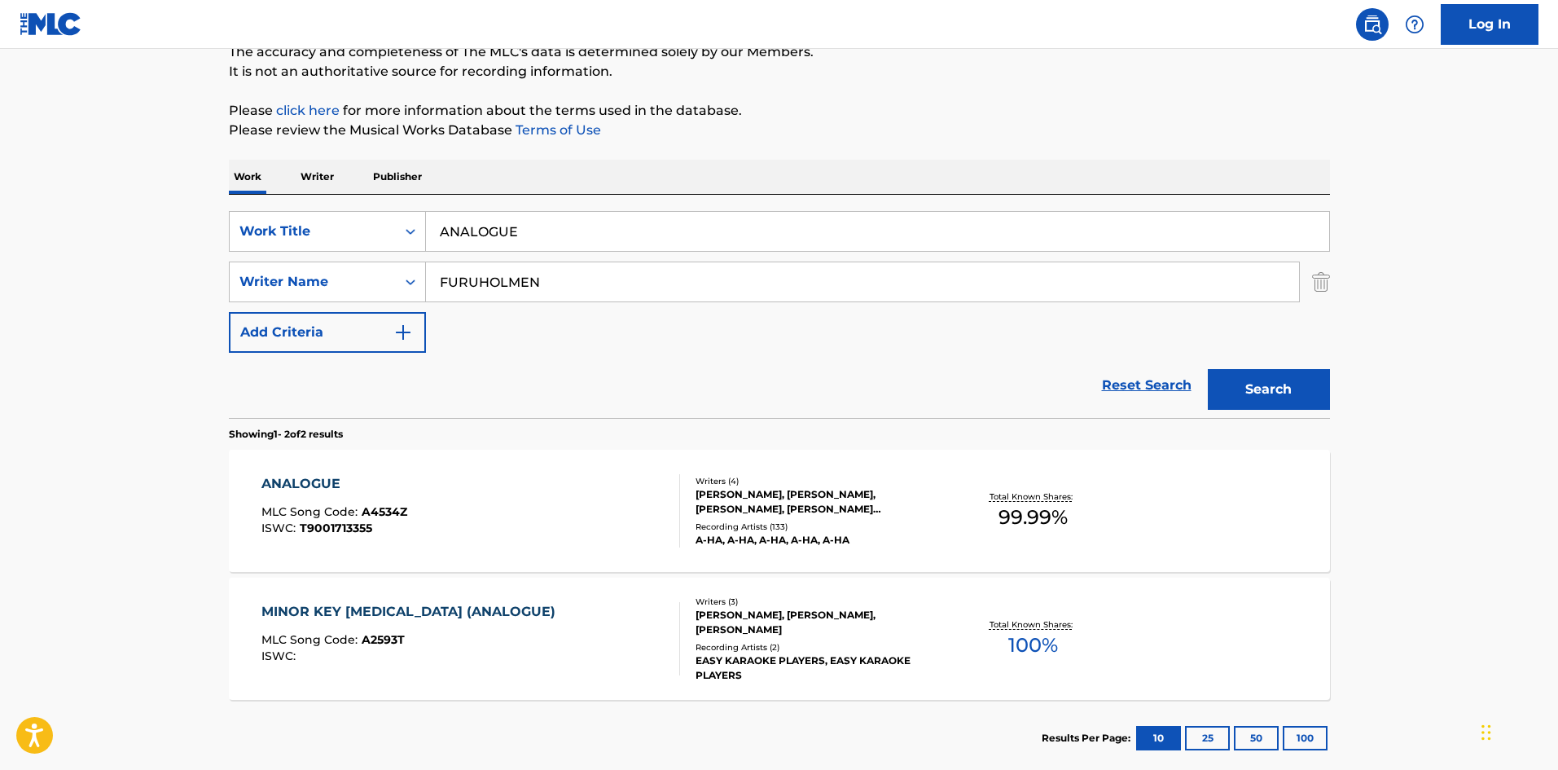
click at [592, 252] on div "SearchWithCriteria72799b4a-5b41-418b-ba34-3db57fffc205 Work Title ANALOGUE Sear…" at bounding box center [779, 282] width 1101 height 142
drag, startPoint x: 595, startPoint y: 224, endPoint x: 106, endPoint y: 63, distance: 515.4
click at [129, 151] on main "The MLC Public Work Search The accuracy and completeness of The MLC's data is d…" at bounding box center [779, 340] width 1558 height 887
paste input "CANNOT HID"
type input "CANNOT HIDE"
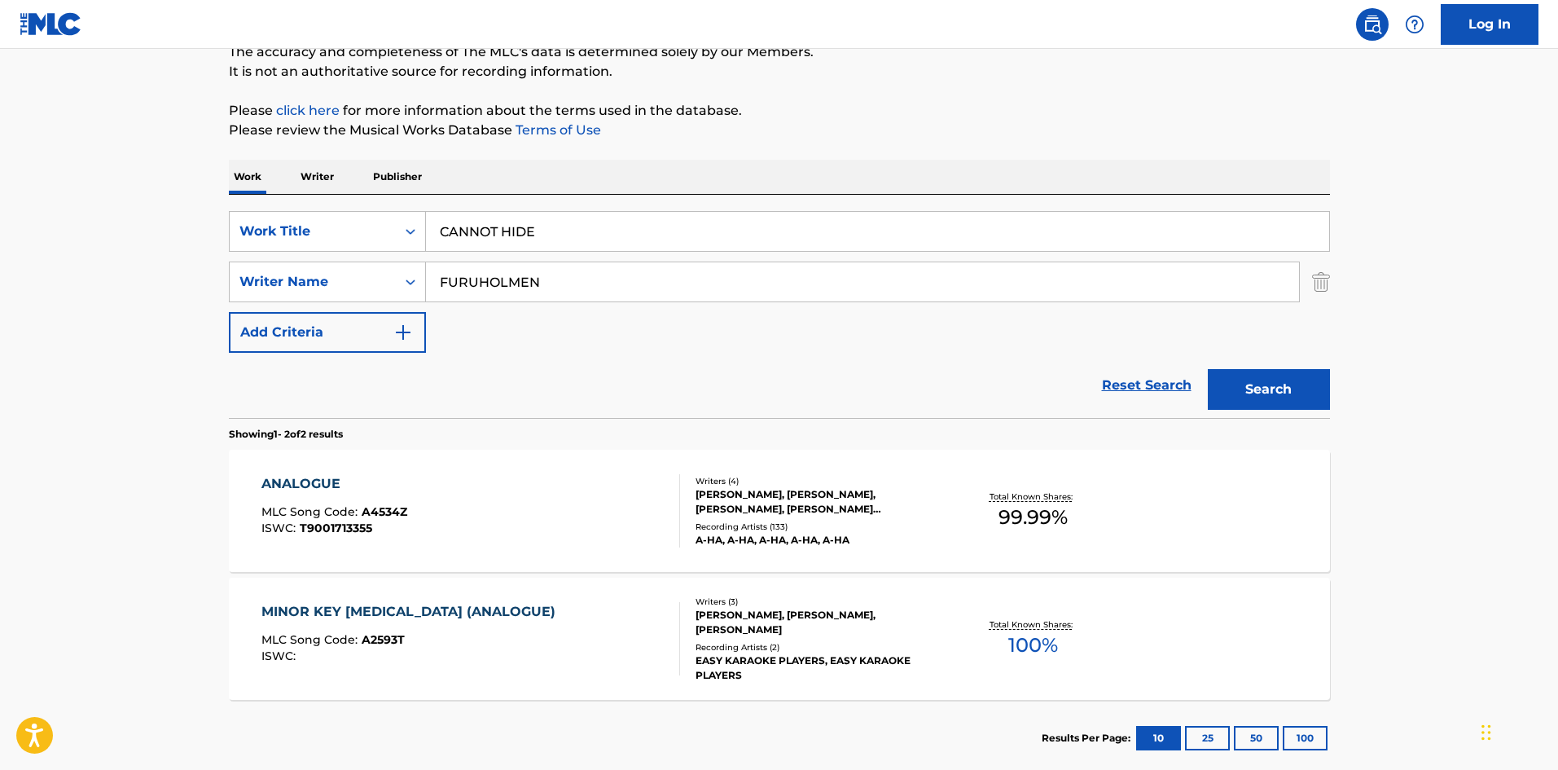
click at [612, 178] on div "Work Writer Publisher" at bounding box center [779, 177] width 1101 height 34
drag, startPoint x: 586, startPoint y: 277, endPoint x: 146, endPoint y: 284, distance: 440.7
click at [37, 307] on main "The MLC Public Work Search The accuracy and completeness of The MLC's data is d…" at bounding box center [779, 340] width 1558 height 887
click at [1280, 392] on button "Search" at bounding box center [1269, 389] width 122 height 41
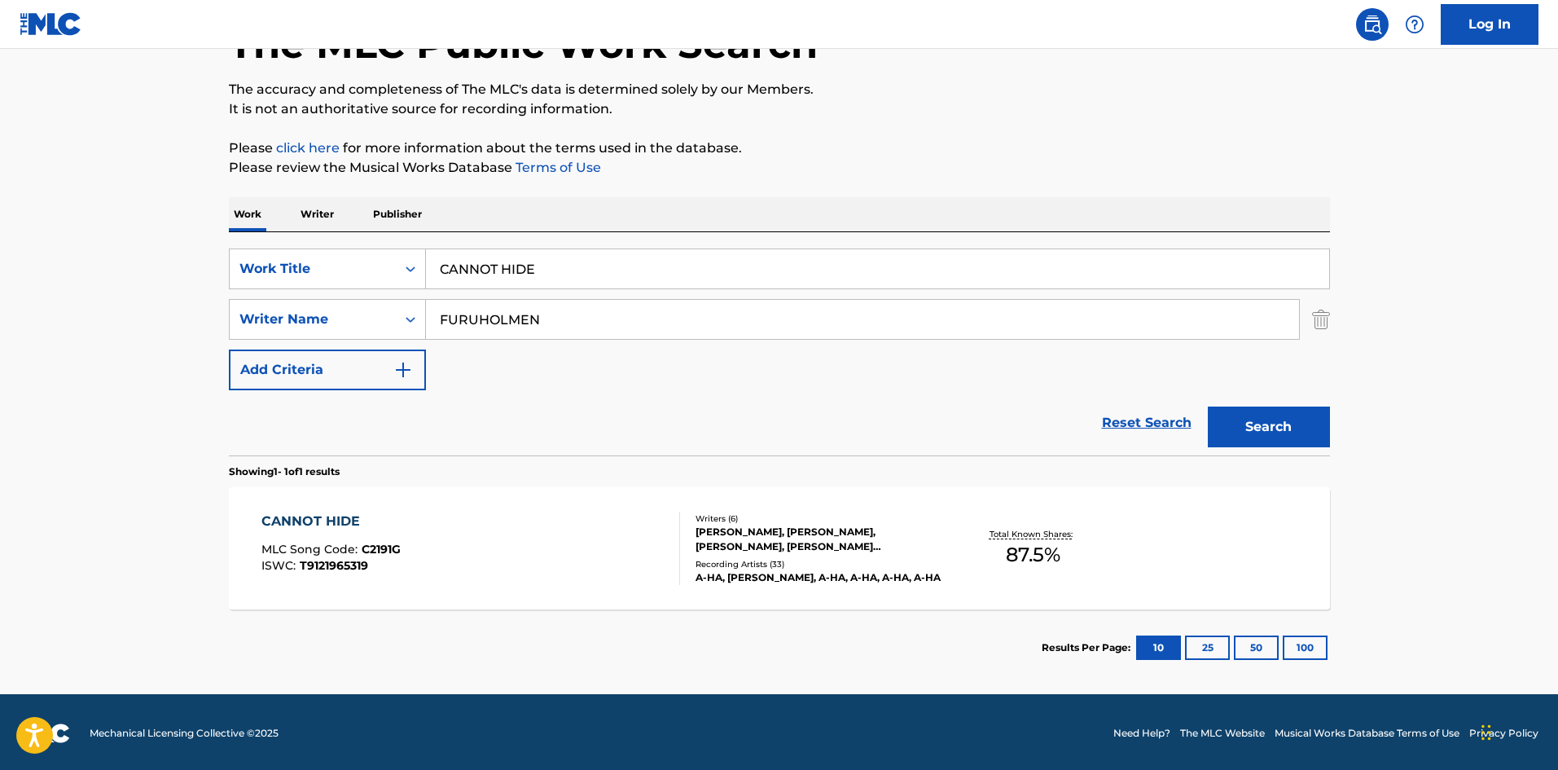
scroll to position [116, 0]
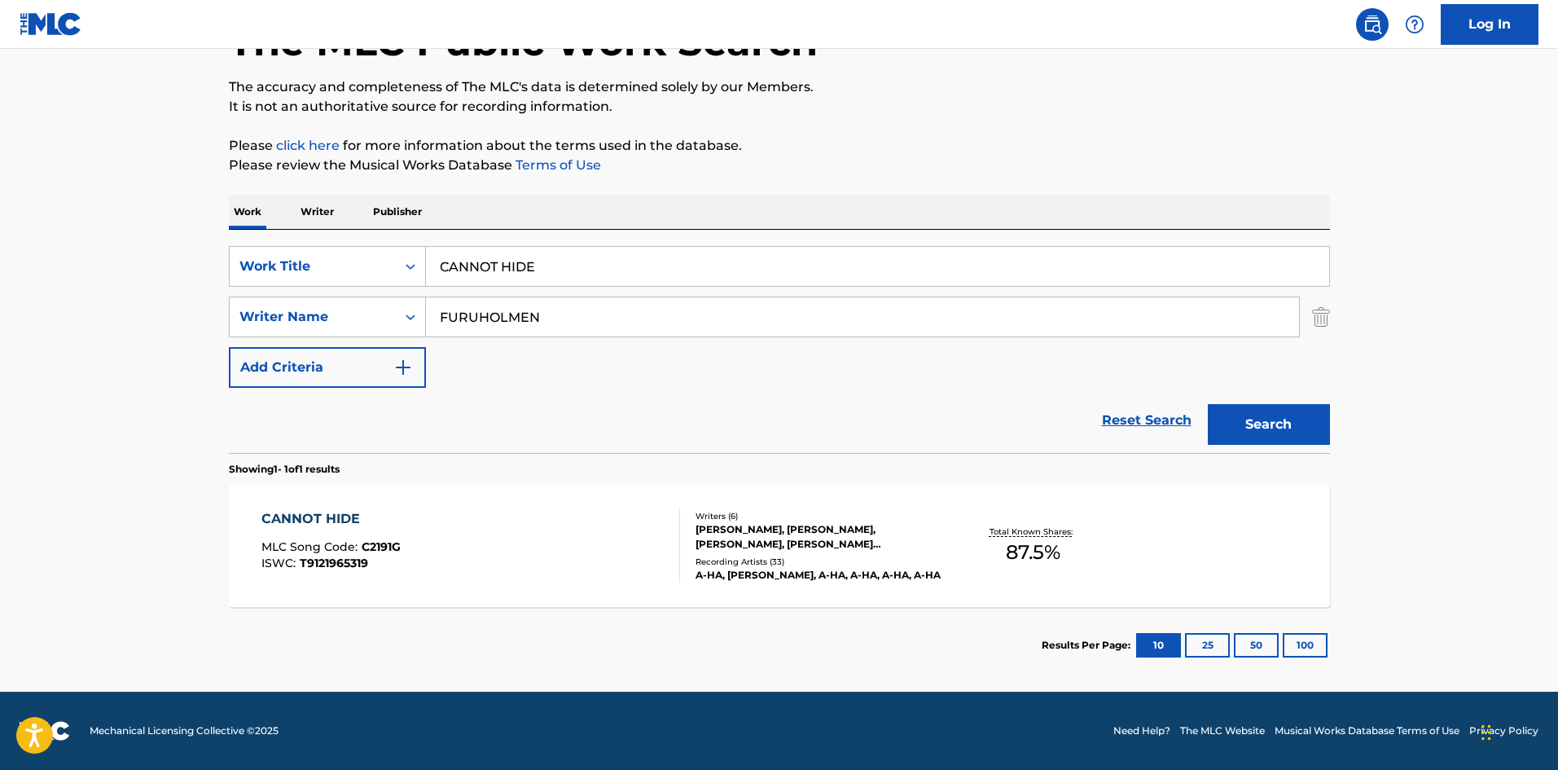
click at [332, 508] on div "CANNOT HIDE MLC Song Code : C2191G ISWC : T9121965319 Writers ( 6 ) [PERSON_NAM…" at bounding box center [779, 546] width 1101 height 122
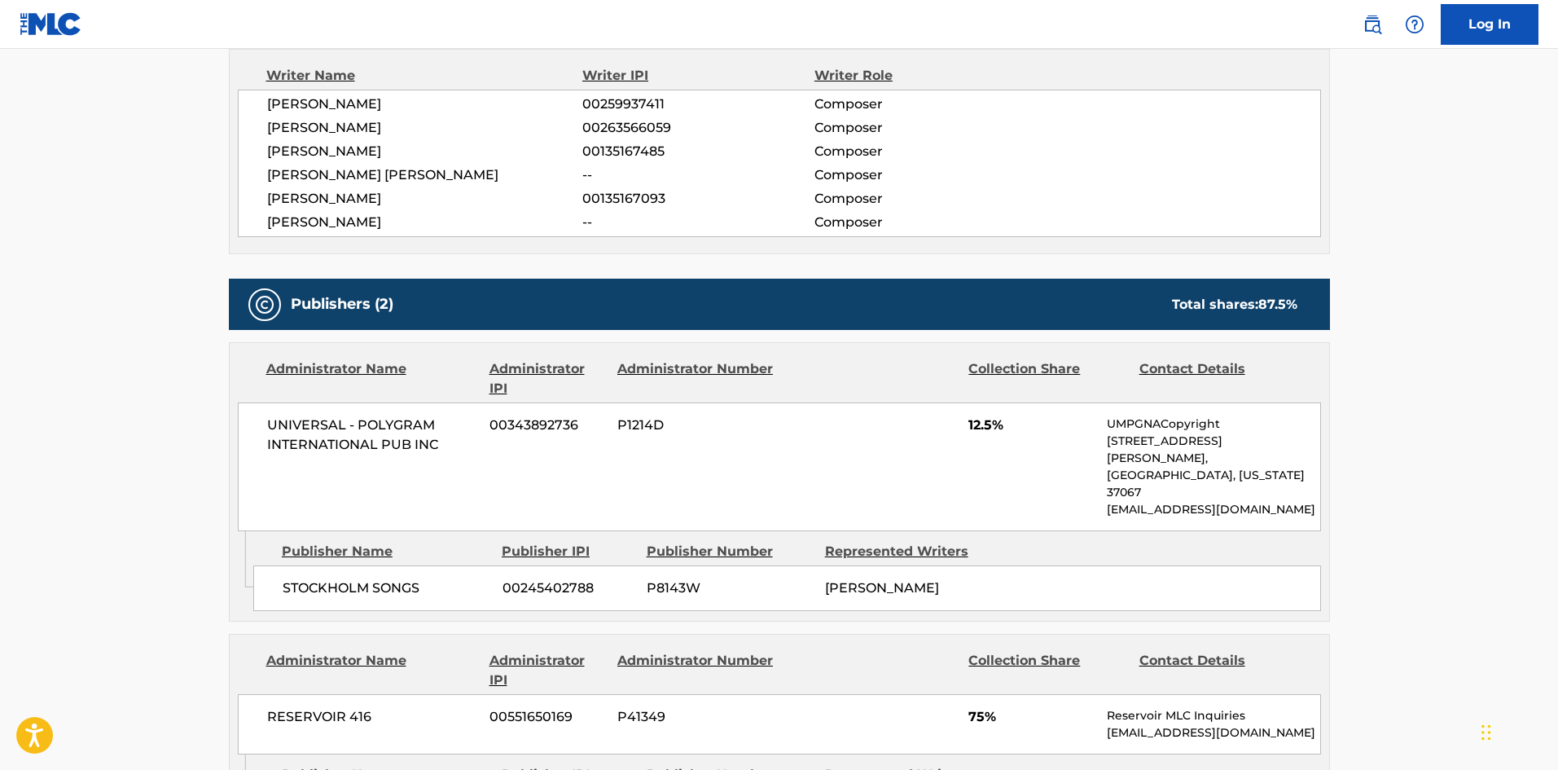
scroll to position [733, 0]
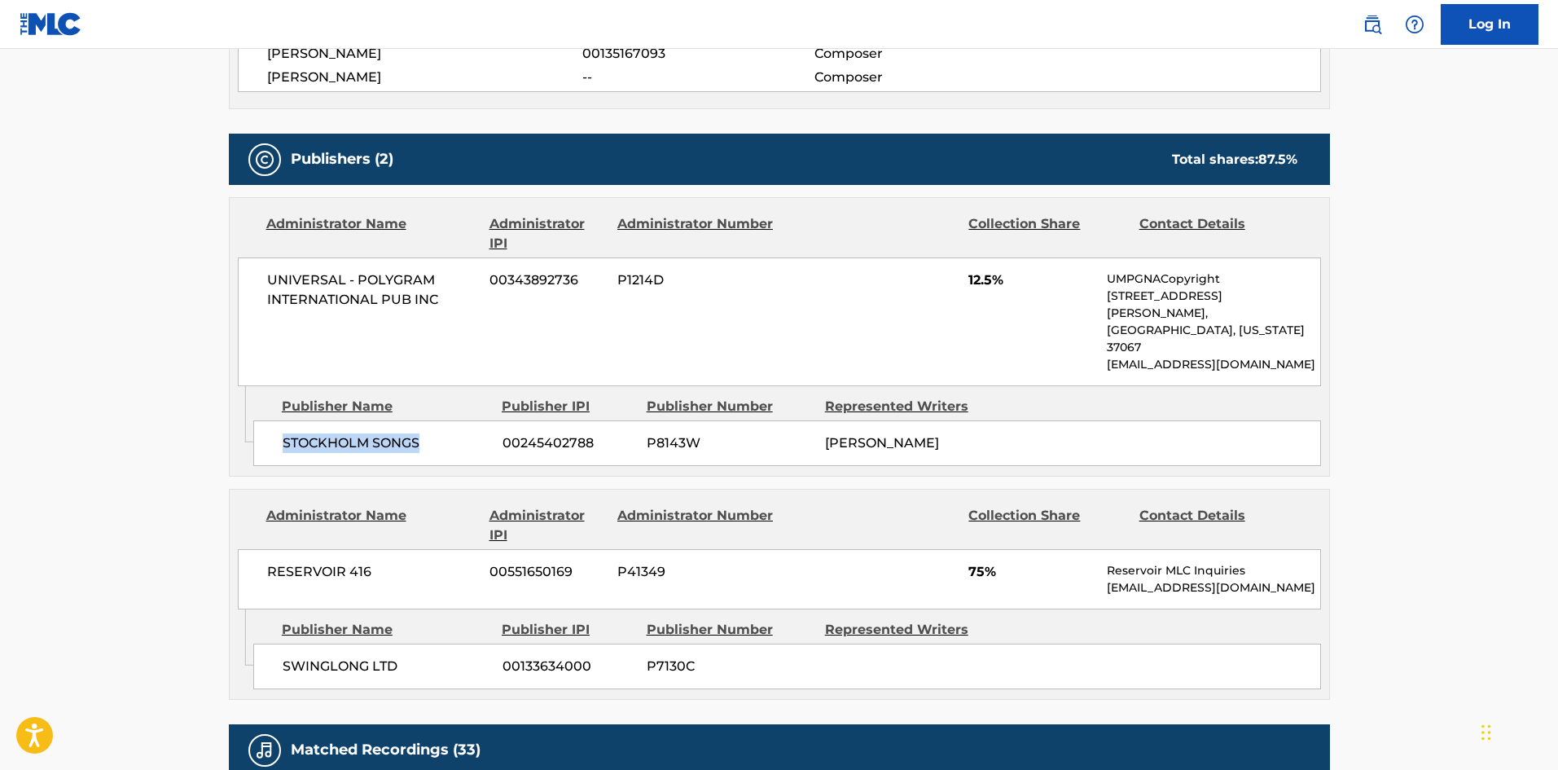
drag, startPoint x: 282, startPoint y: 412, endPoint x: 417, endPoint y: 405, distance: 135.4
click at [417, 433] on span "STOCKHOLM SONGS" at bounding box center [387, 443] width 208 height 20
drag, startPoint x: 968, startPoint y: 282, endPoint x: 994, endPoint y: 275, distance: 26.1
click at [994, 275] on span "12.5%" at bounding box center [1031, 280] width 126 height 20
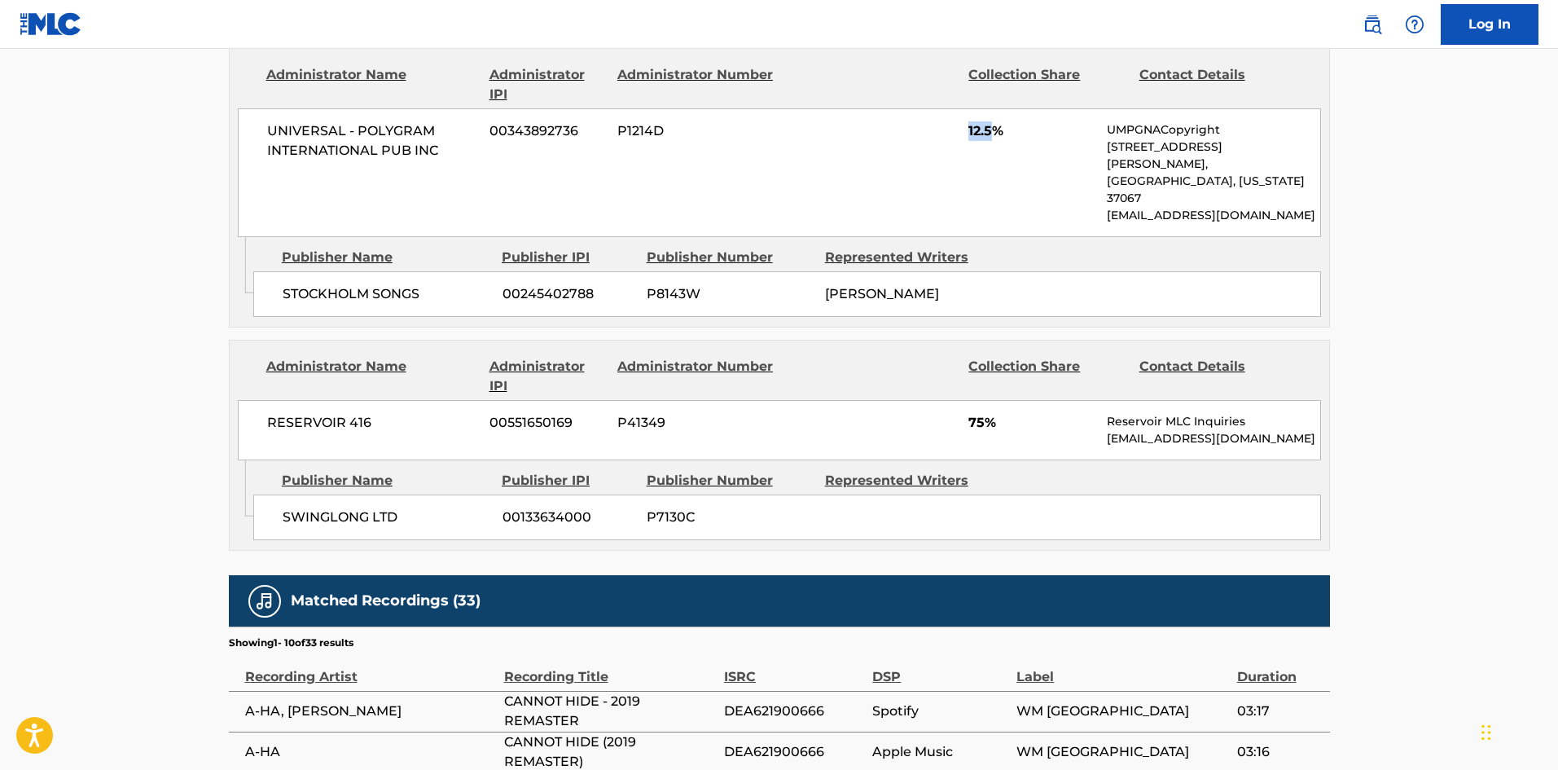
scroll to position [896, 0]
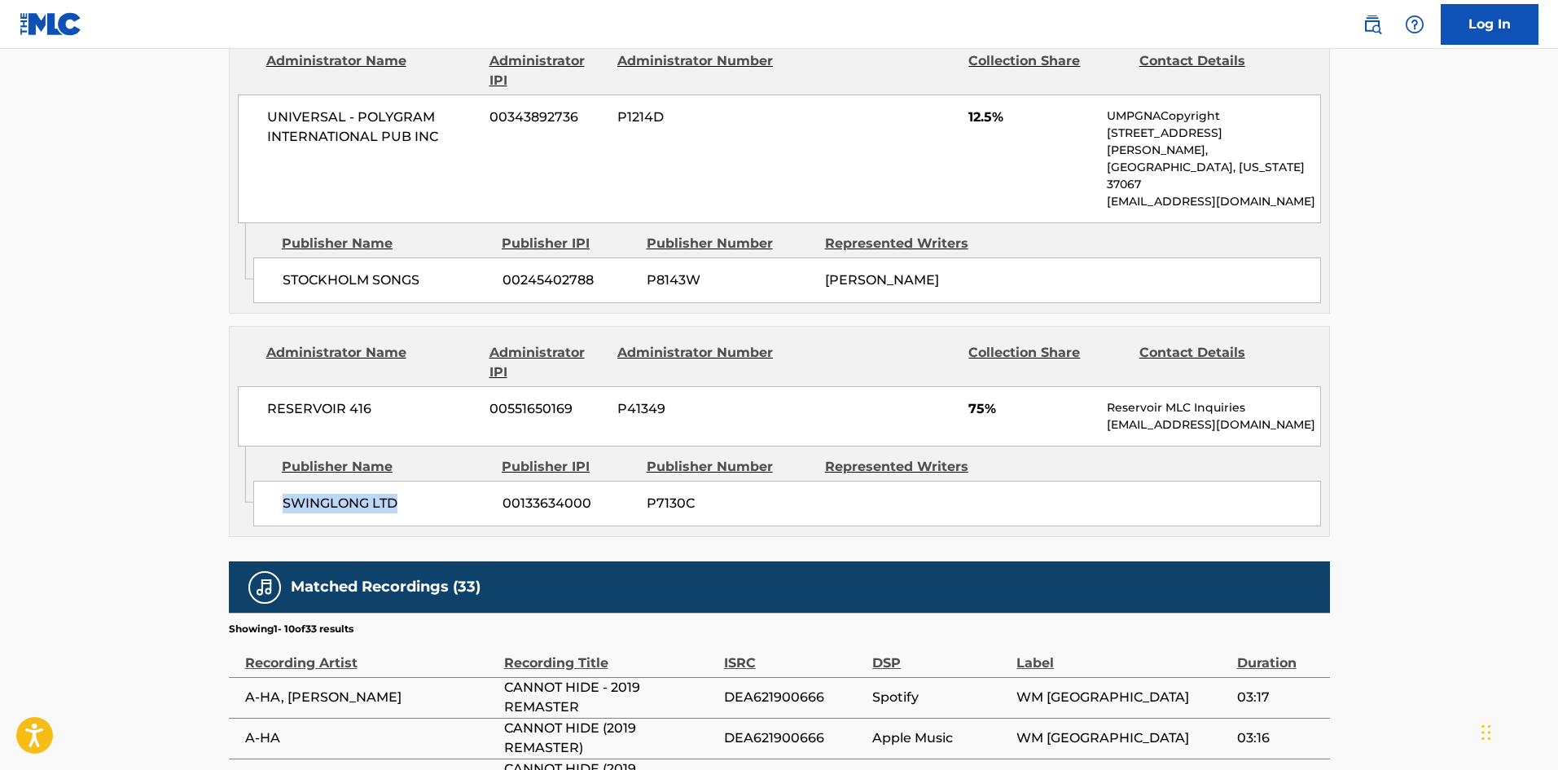
drag, startPoint x: 280, startPoint y: 470, endPoint x: 424, endPoint y: 450, distance: 145.6
click at [424, 481] on div "SWINGLONG LTD 00133634000 P7130C" at bounding box center [787, 504] width 1068 height 46
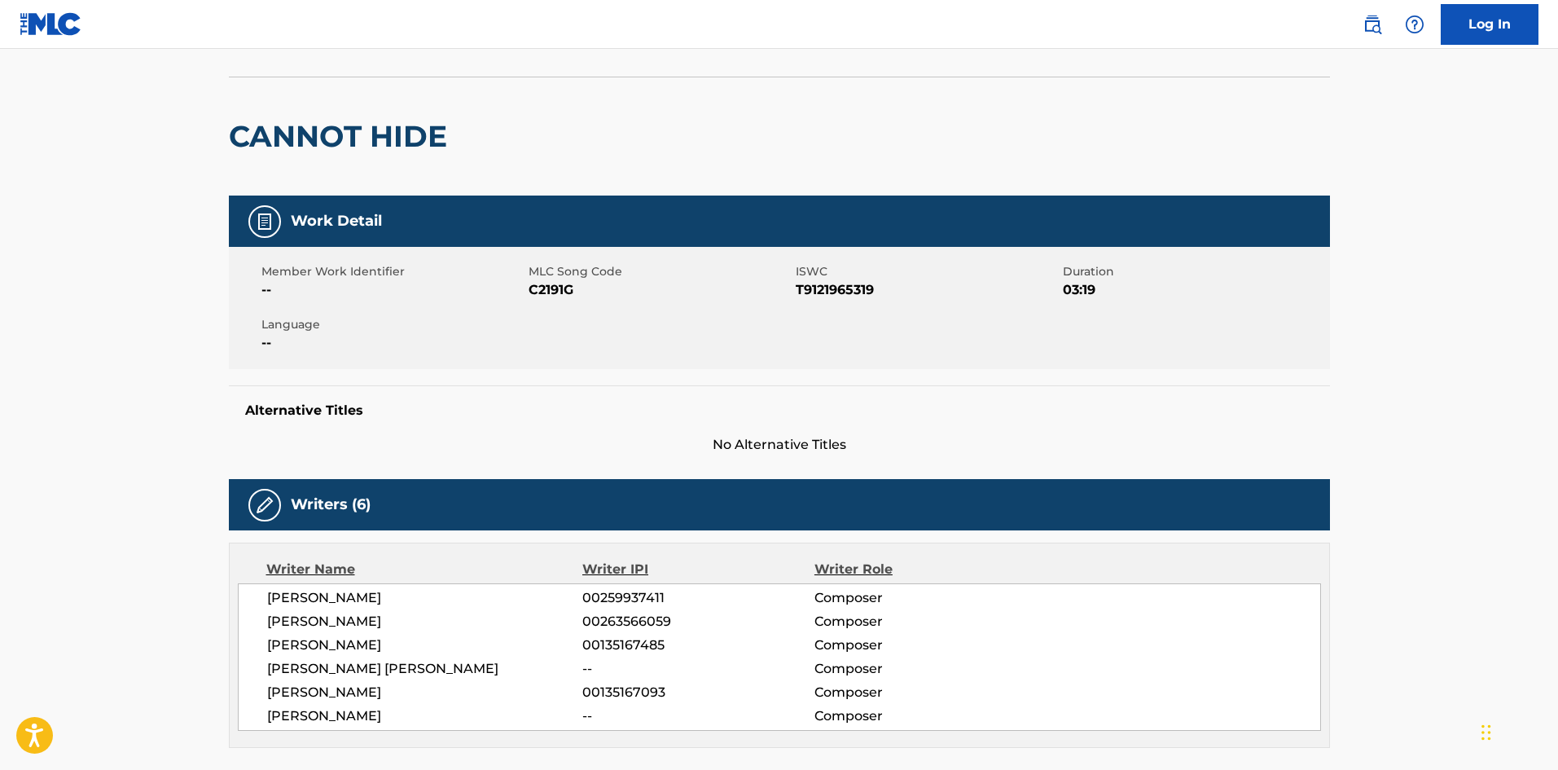
scroll to position [0, 0]
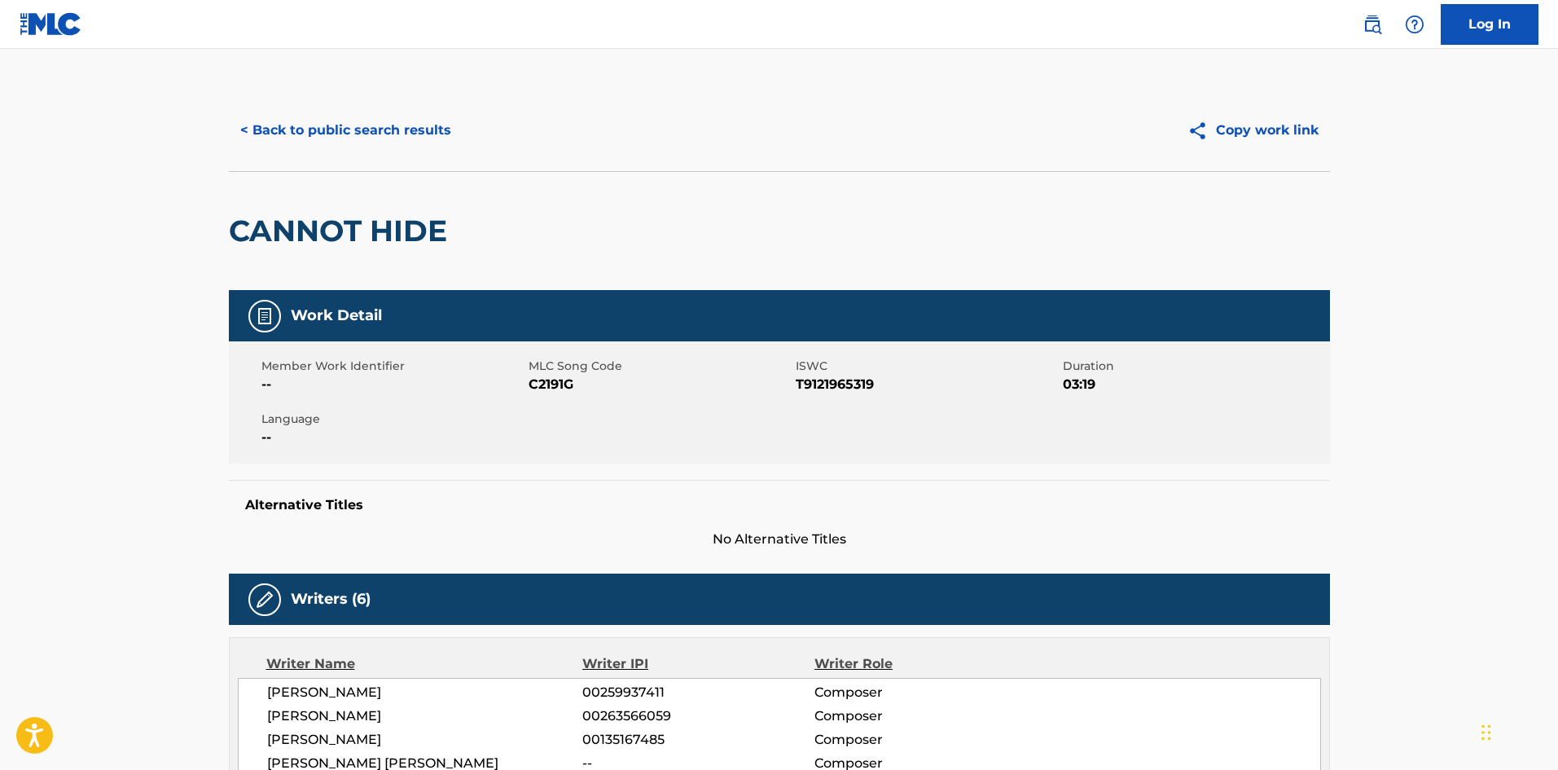
click at [353, 149] on button "< Back to public search results" at bounding box center [346, 130] width 234 height 41
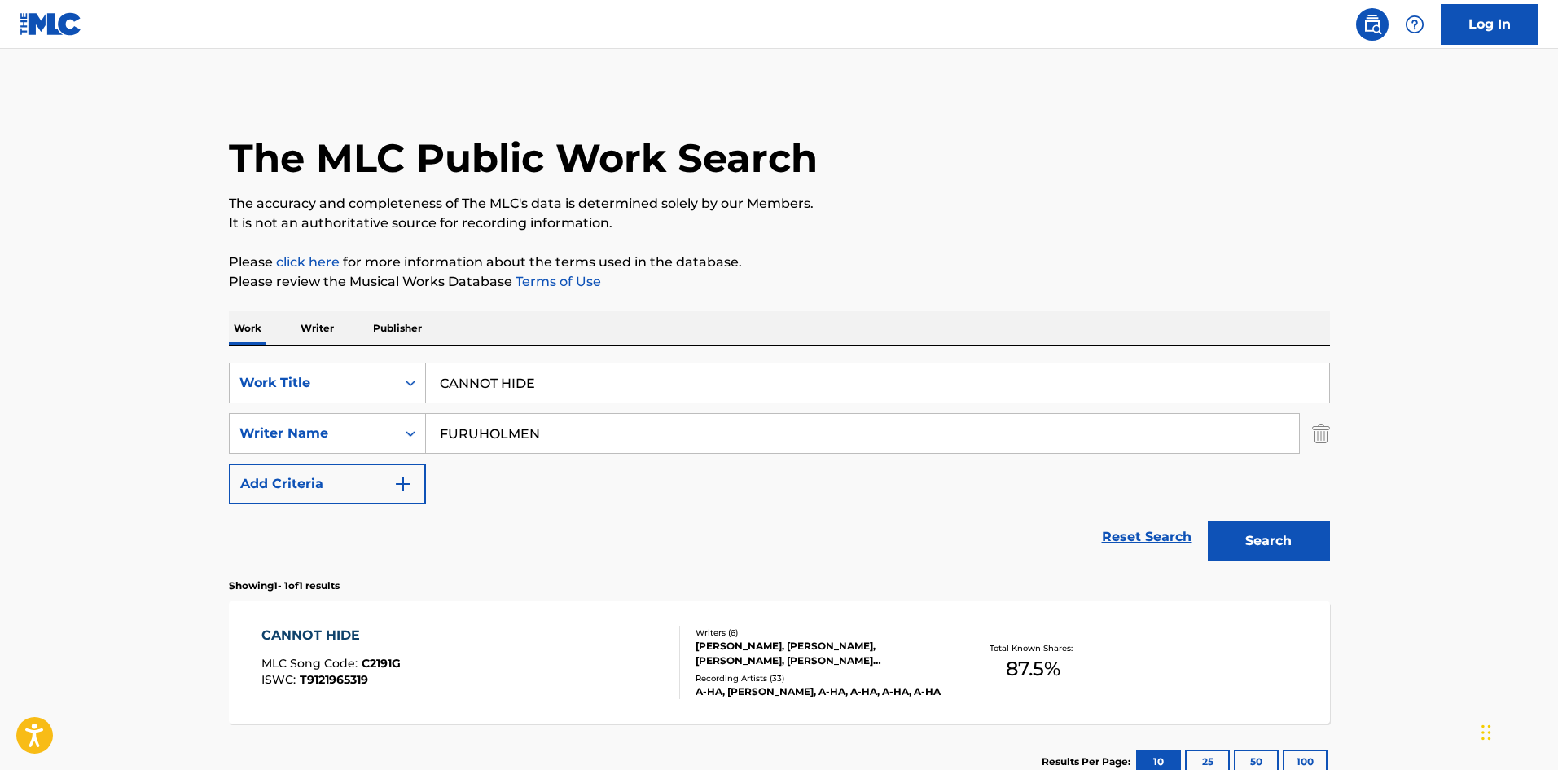
scroll to position [24, 0]
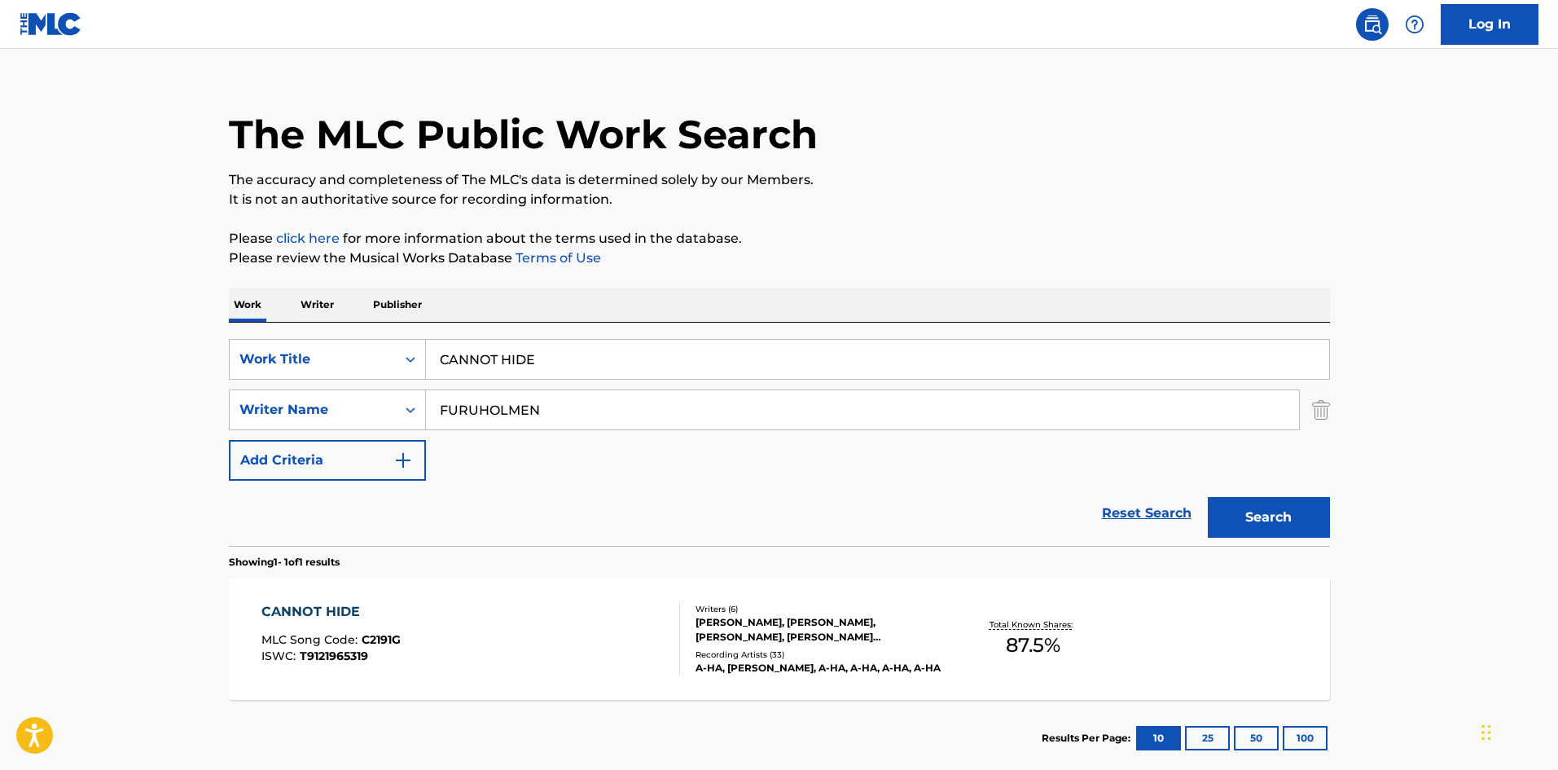
drag, startPoint x: 552, startPoint y: 362, endPoint x: 129, endPoint y: 329, distance: 423.9
click at [136, 349] on main "The MLC Public Work Search The accuracy and completeness of The MLC's data is d…" at bounding box center [779, 404] width 1558 height 759
paste input "FOREVER NOT YOURS"
type input "FOREVER NOT YOURS"
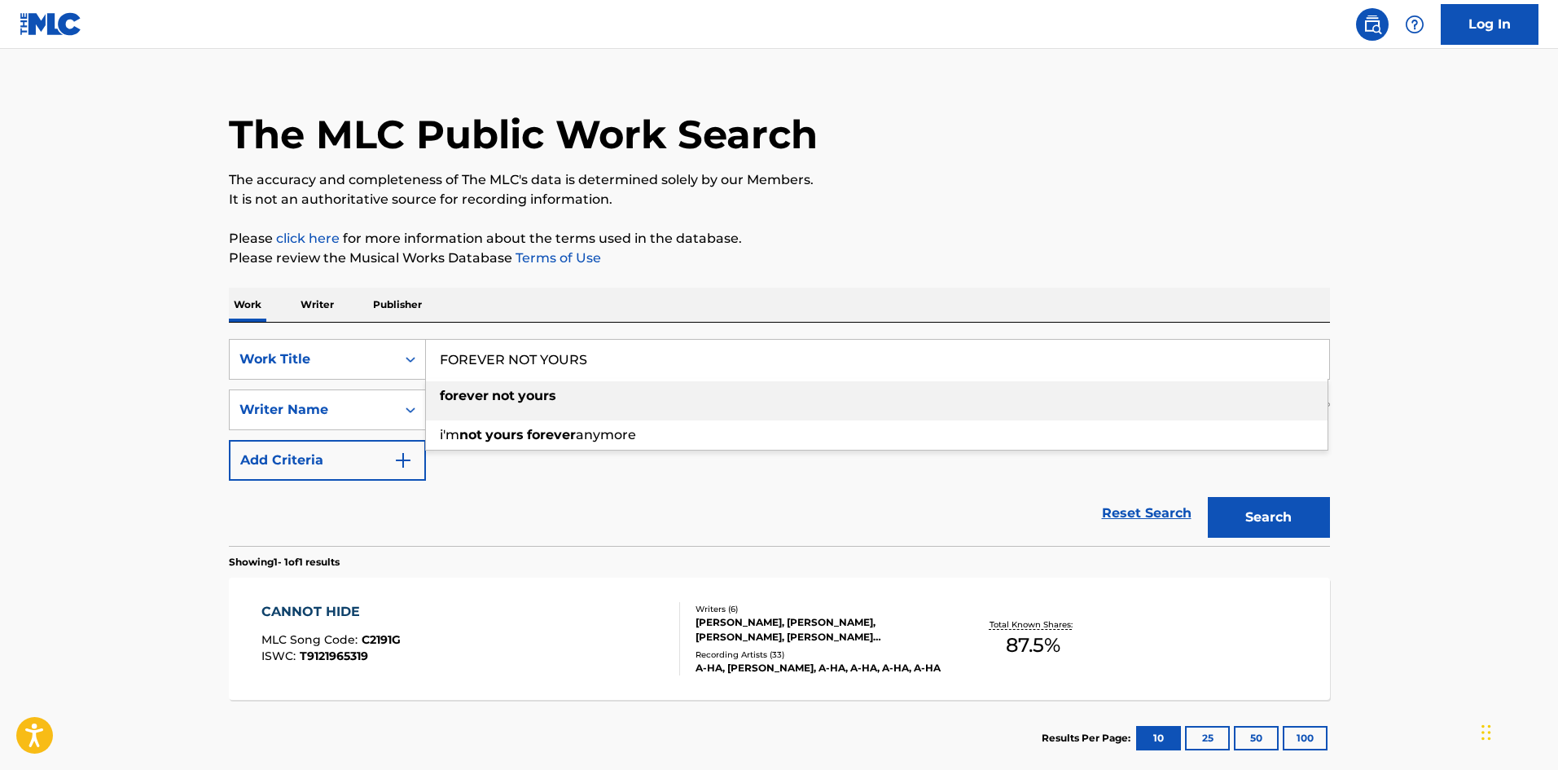
click at [564, 273] on div "The MLC Public Work Search The accuracy and completeness of The MLC's data is d…" at bounding box center [779, 421] width 1140 height 710
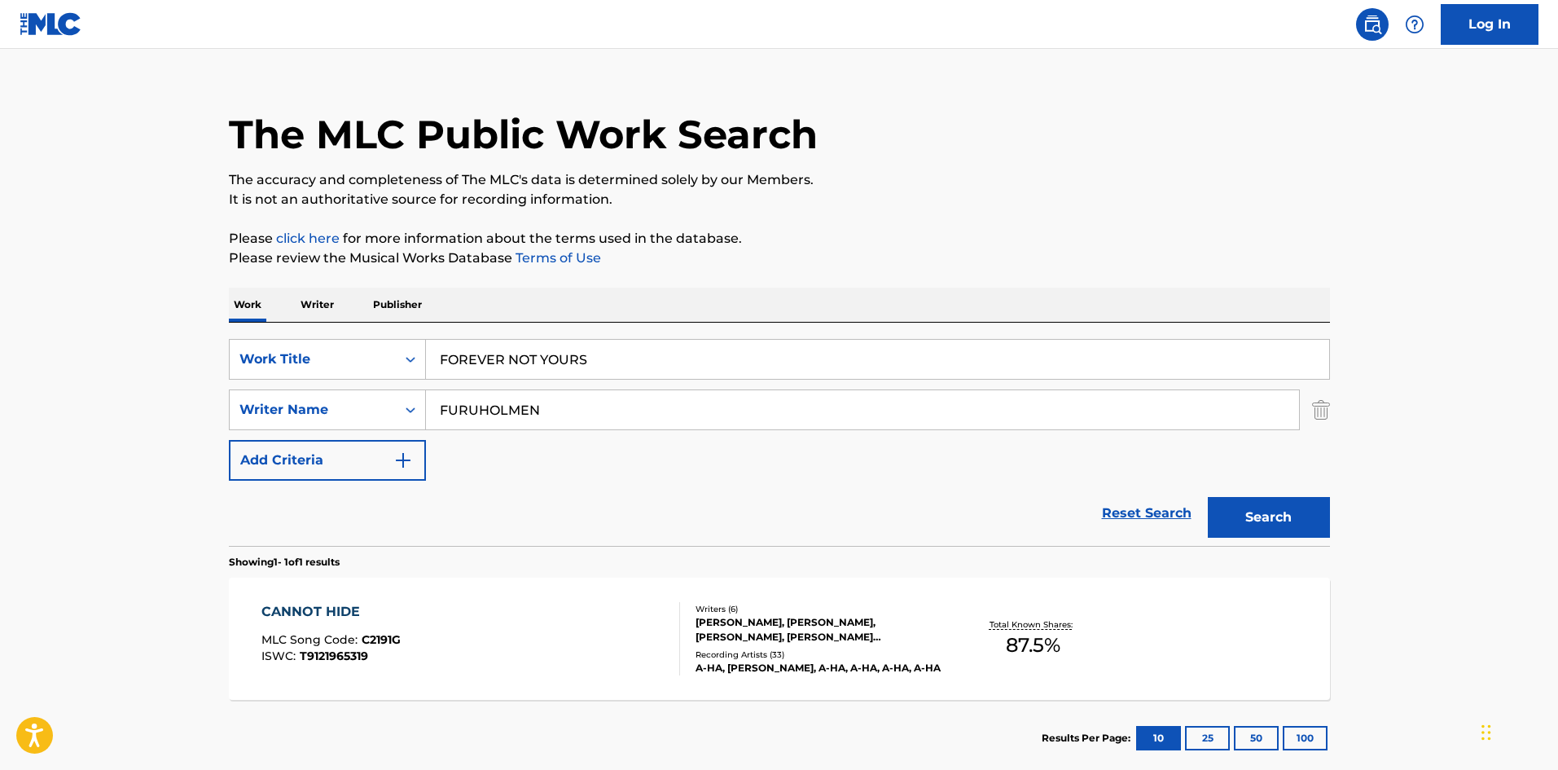
drag, startPoint x: 562, startPoint y: 404, endPoint x: 108, endPoint y: 409, distance: 453.7
click at [230, 409] on div "SearchWithCriteriad277ef1f-aa7c-442a-bbe8-2a85766b2b26 Writer Name FURUHOLMEN" at bounding box center [779, 409] width 1101 height 41
click at [1295, 523] on button "Search" at bounding box center [1269, 517] width 122 height 41
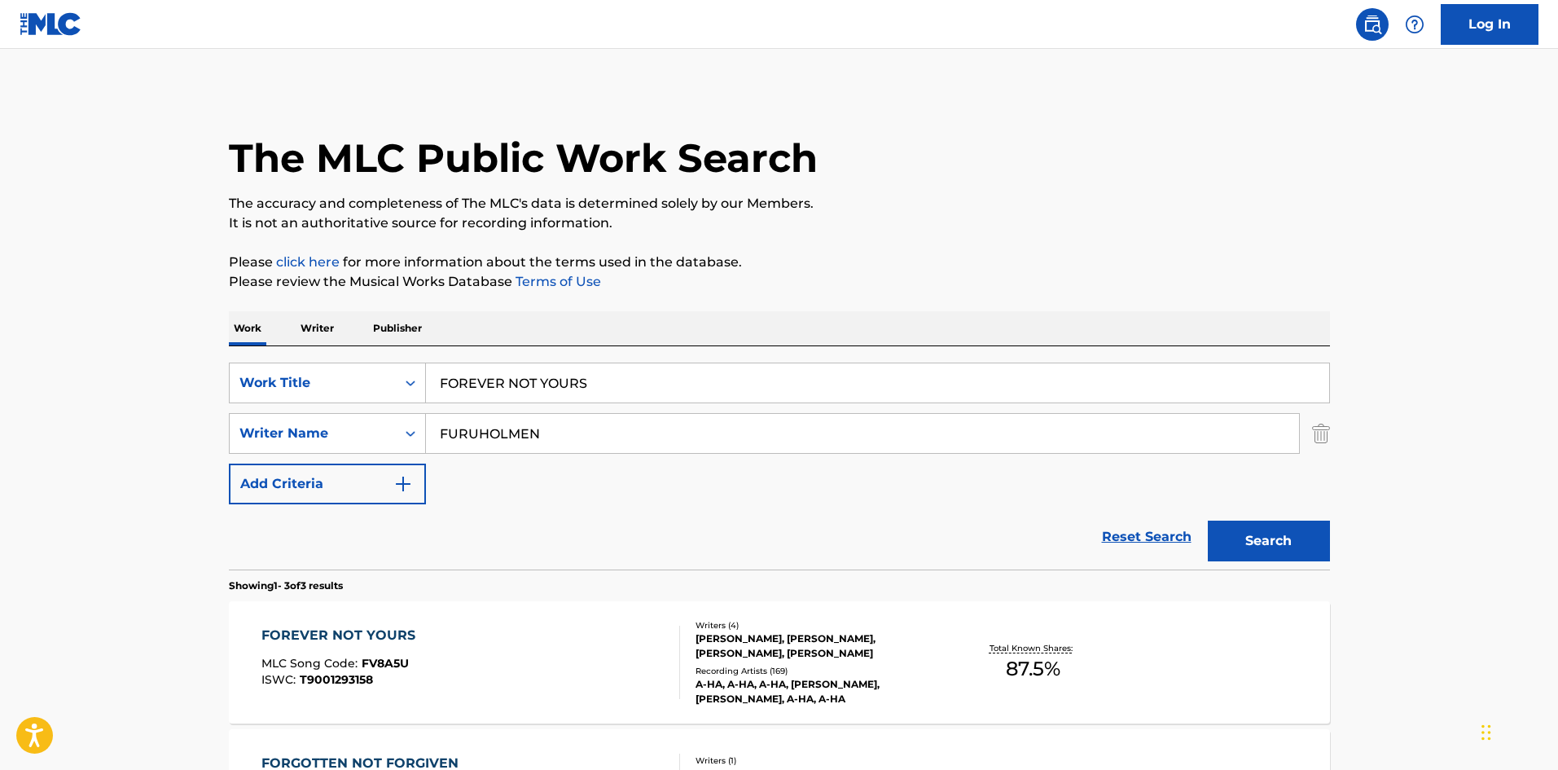
scroll to position [163, 0]
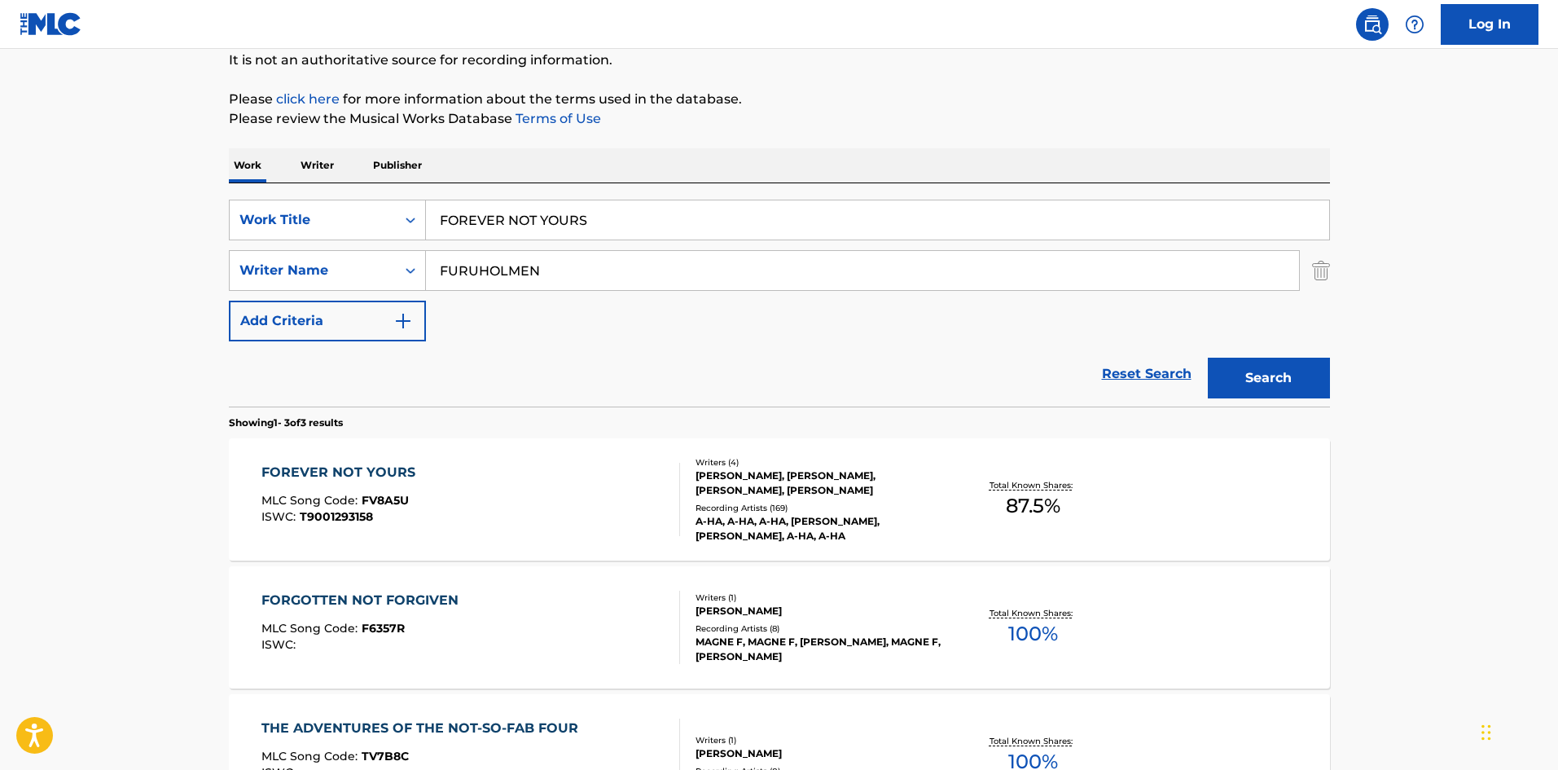
drag, startPoint x: 611, startPoint y: 275, endPoint x: 15, endPoint y: 281, distance: 595.4
click at [52, 279] on main "The MLC Public Work Search The accuracy and completeness of The MLC's data is d…" at bounding box center [779, 393] width 1558 height 1015
paste input "WAAKTAAR"
type input "WAAKTAAR"
click at [1265, 380] on button "Search" at bounding box center [1269, 378] width 122 height 41
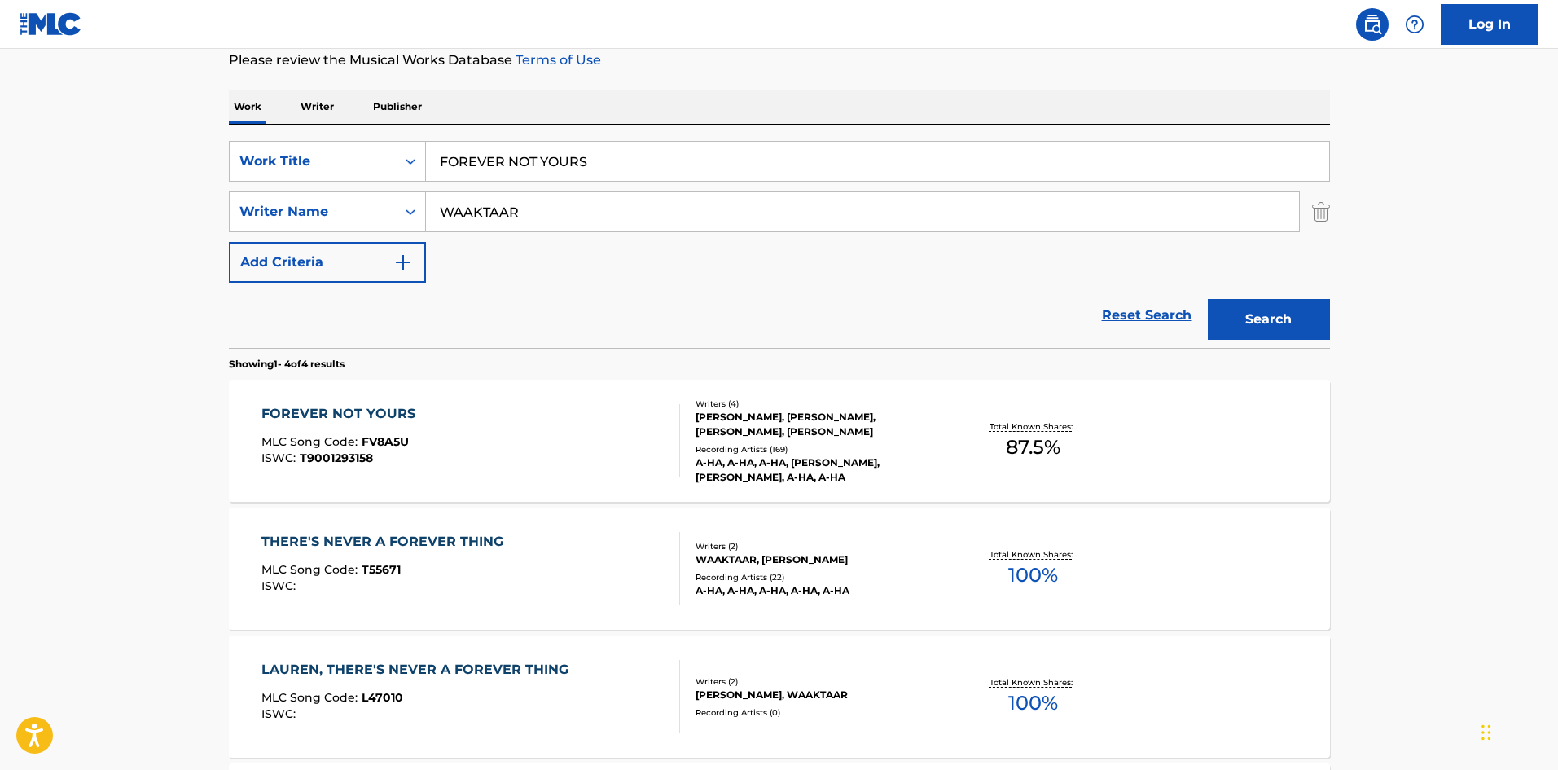
scroll to position [244, 0]
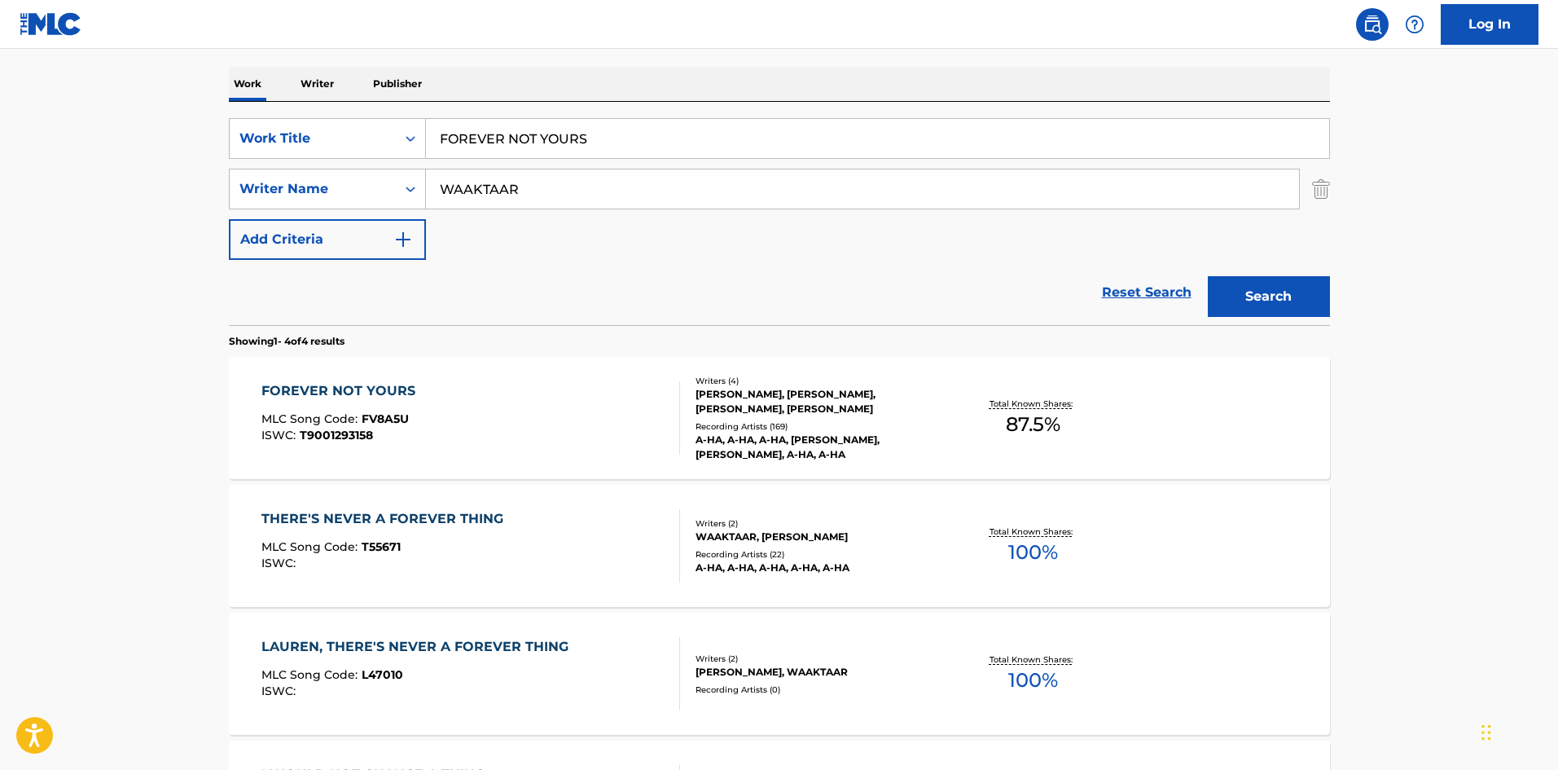
click at [353, 388] on div "FOREVER NOT YOURS" at bounding box center [342, 391] width 162 height 20
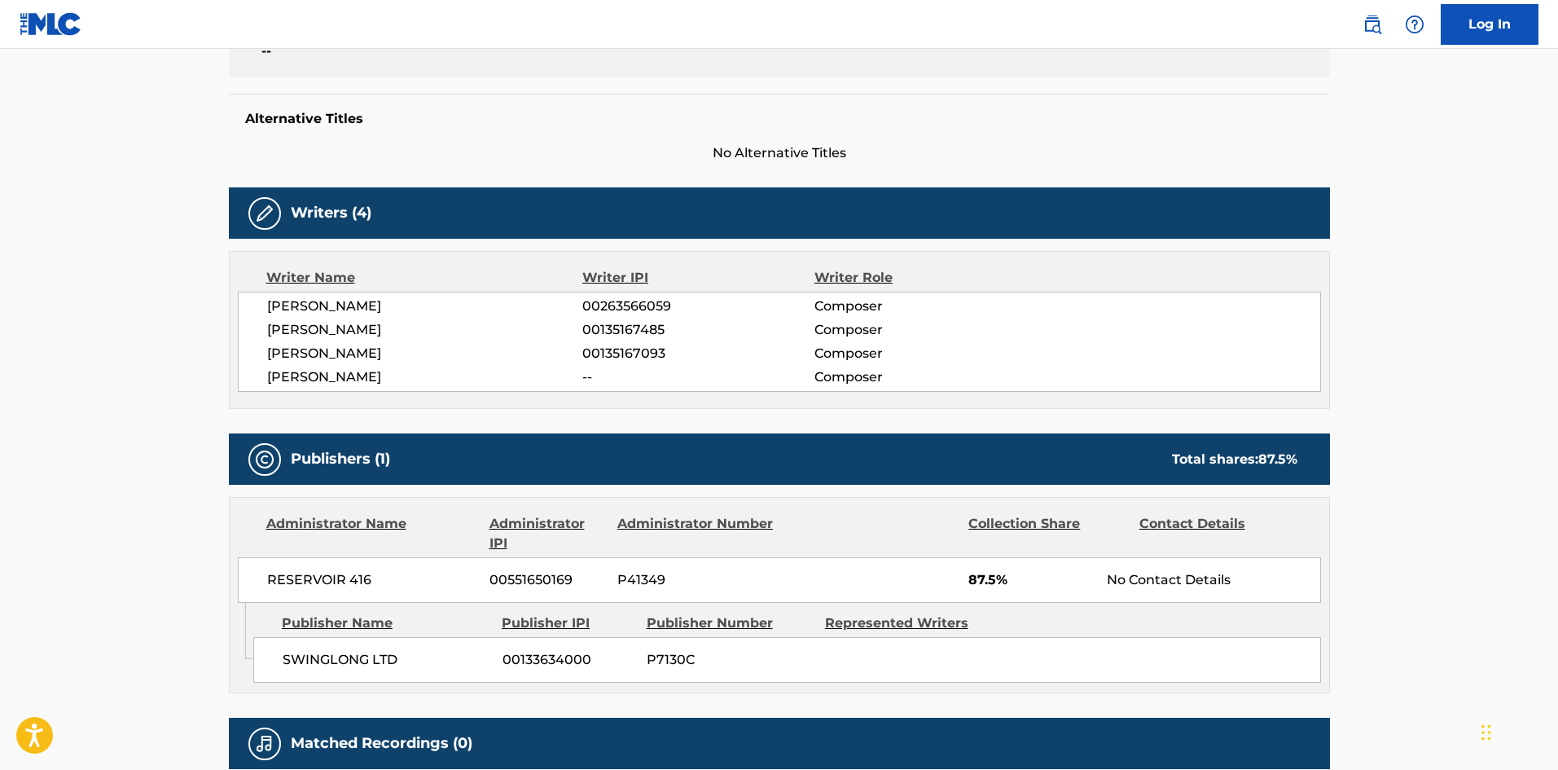
scroll to position [570, 0]
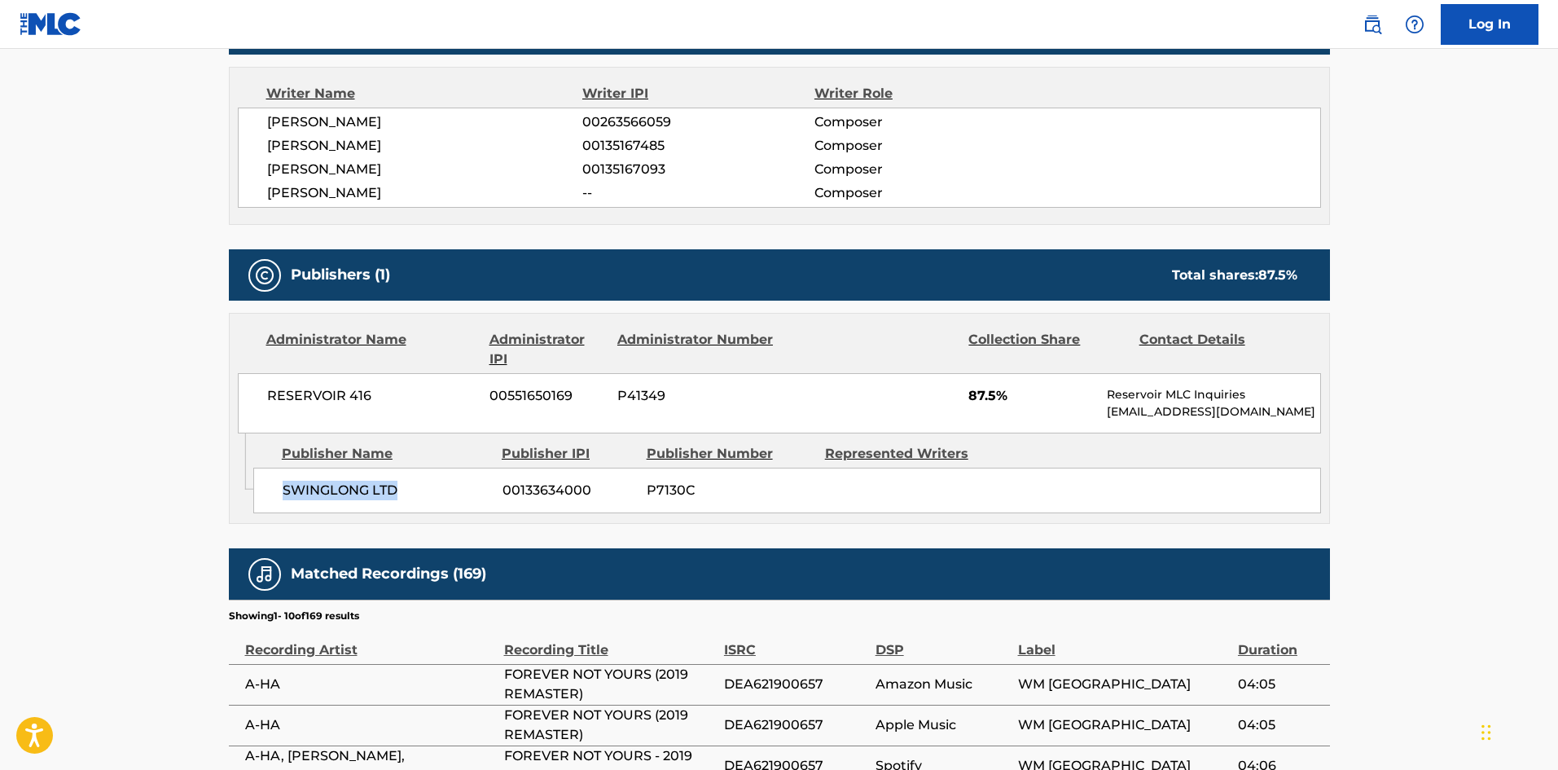
drag, startPoint x: 285, startPoint y: 490, endPoint x: 445, endPoint y: 491, distance: 160.4
click at [445, 491] on span "SWINGLONG LTD" at bounding box center [387, 491] width 208 height 20
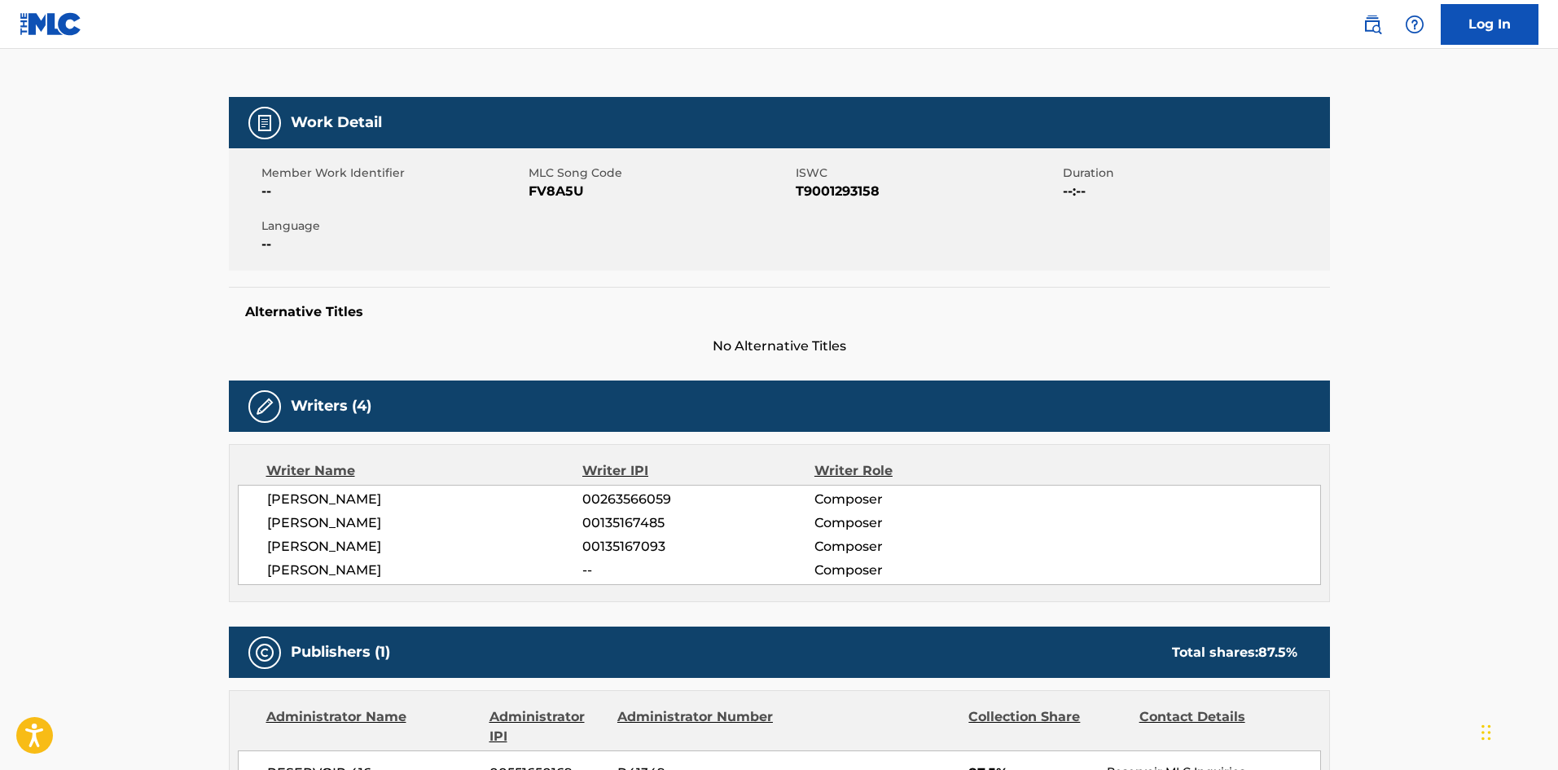
scroll to position [0, 0]
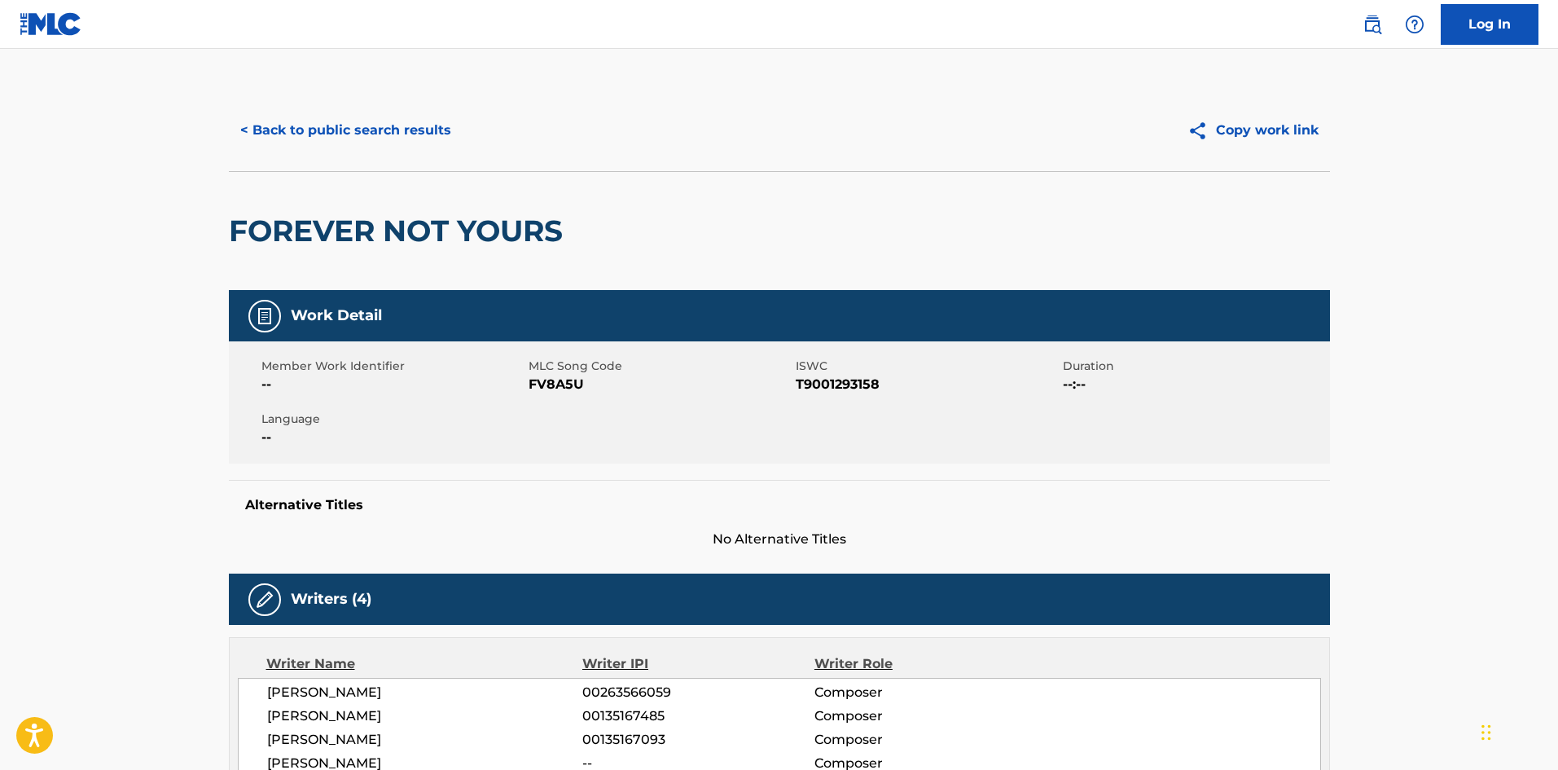
click at [367, 146] on div "< Back to public search results Copy work link" at bounding box center [779, 130] width 1101 height 81
click at [367, 145] on button "< Back to public search results" at bounding box center [346, 130] width 234 height 41
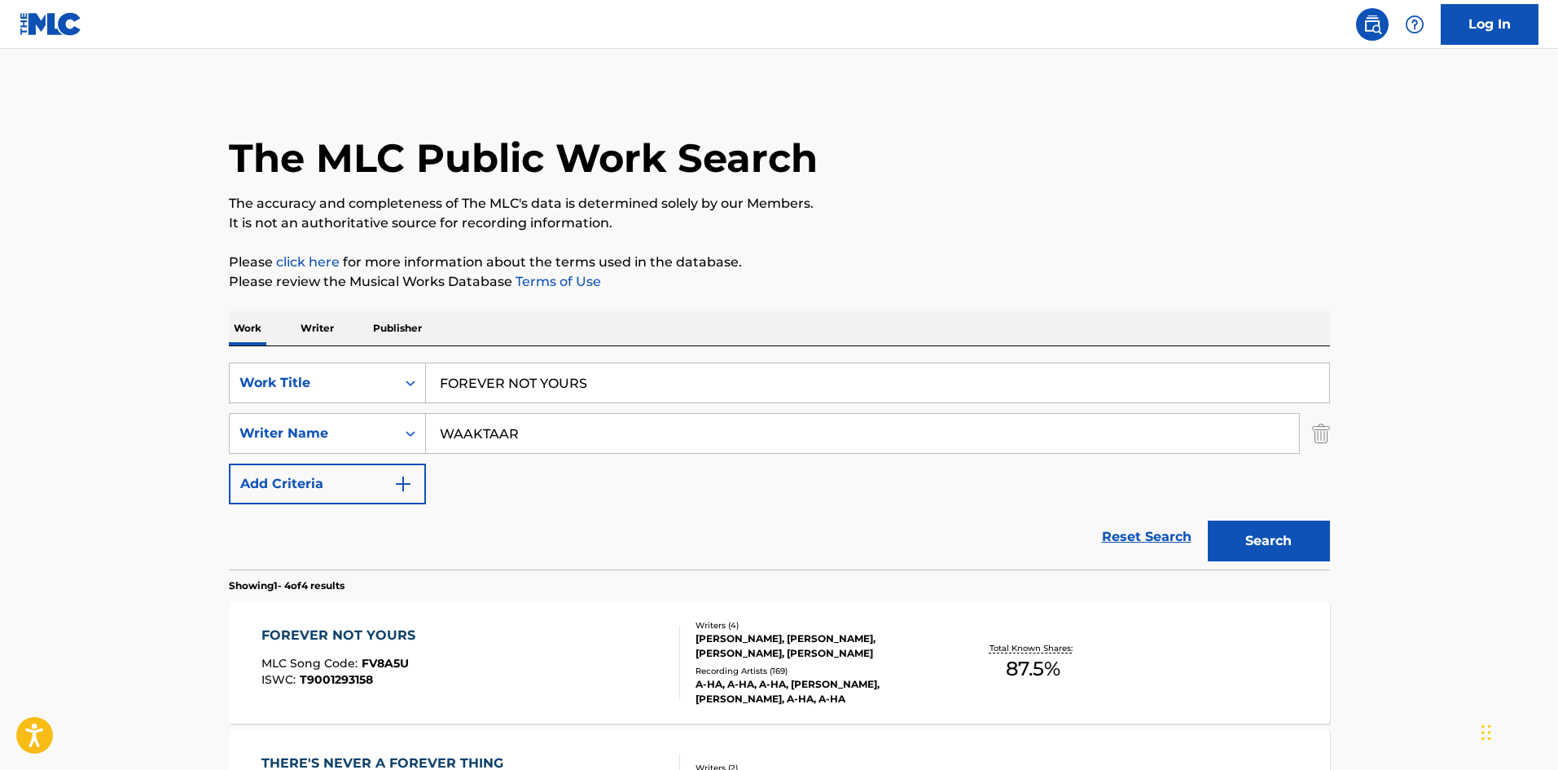
scroll to position [244, 0]
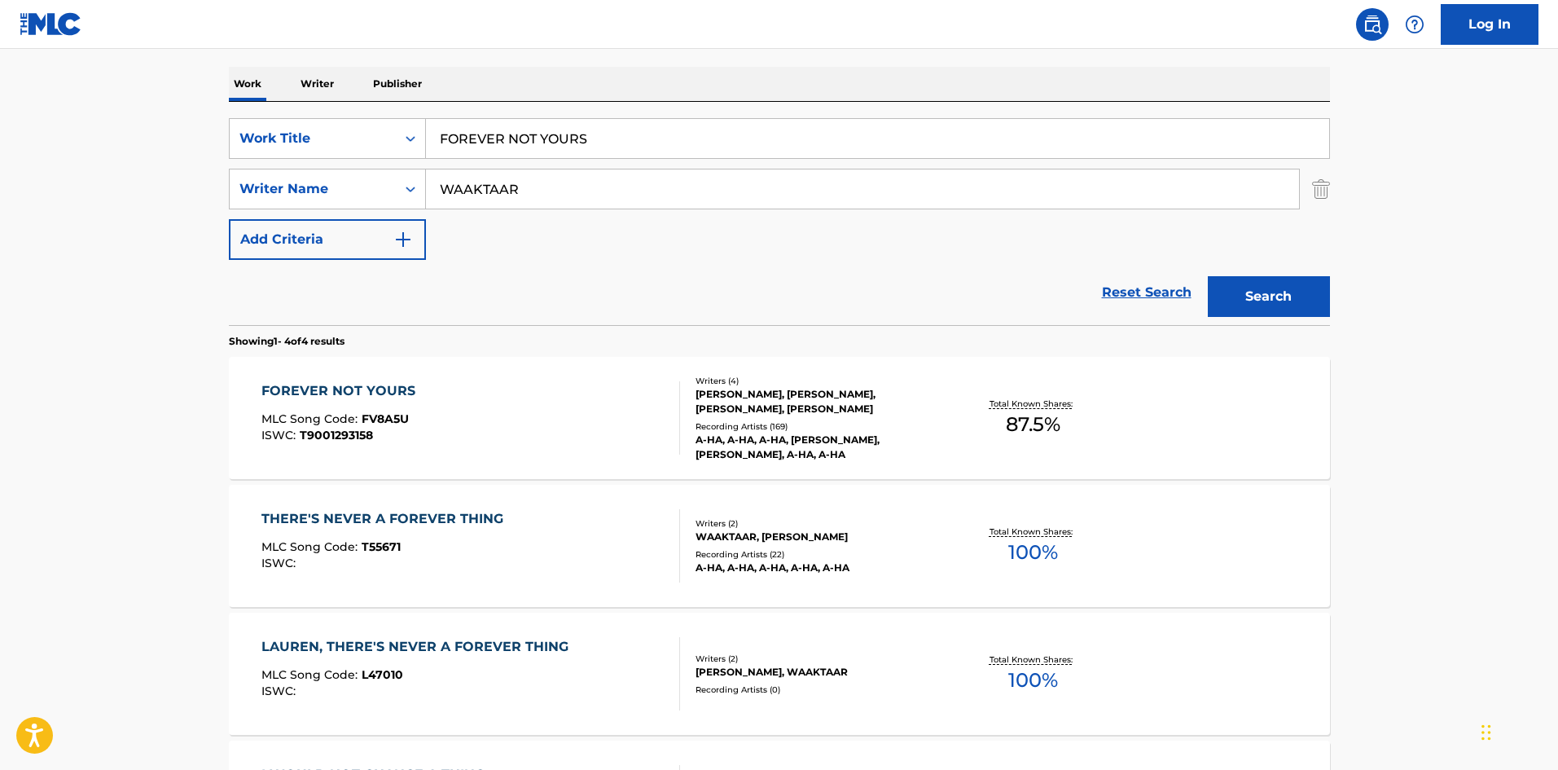
drag, startPoint x: 631, startPoint y: 147, endPoint x: 336, endPoint y: 64, distance: 306.1
click at [246, 119] on div "SearchWithCriteria72799b4a-5b41-418b-ba34-3db57fffc205 Work Title FOREVER NOT Y…" at bounding box center [779, 138] width 1101 height 41
paste input "TRENTE MILLIONS D'AMI"
type input "TRENTE MILLIONS [PERSON_NAME]"
click at [625, 88] on div "Work Writer Publisher" at bounding box center [779, 84] width 1101 height 34
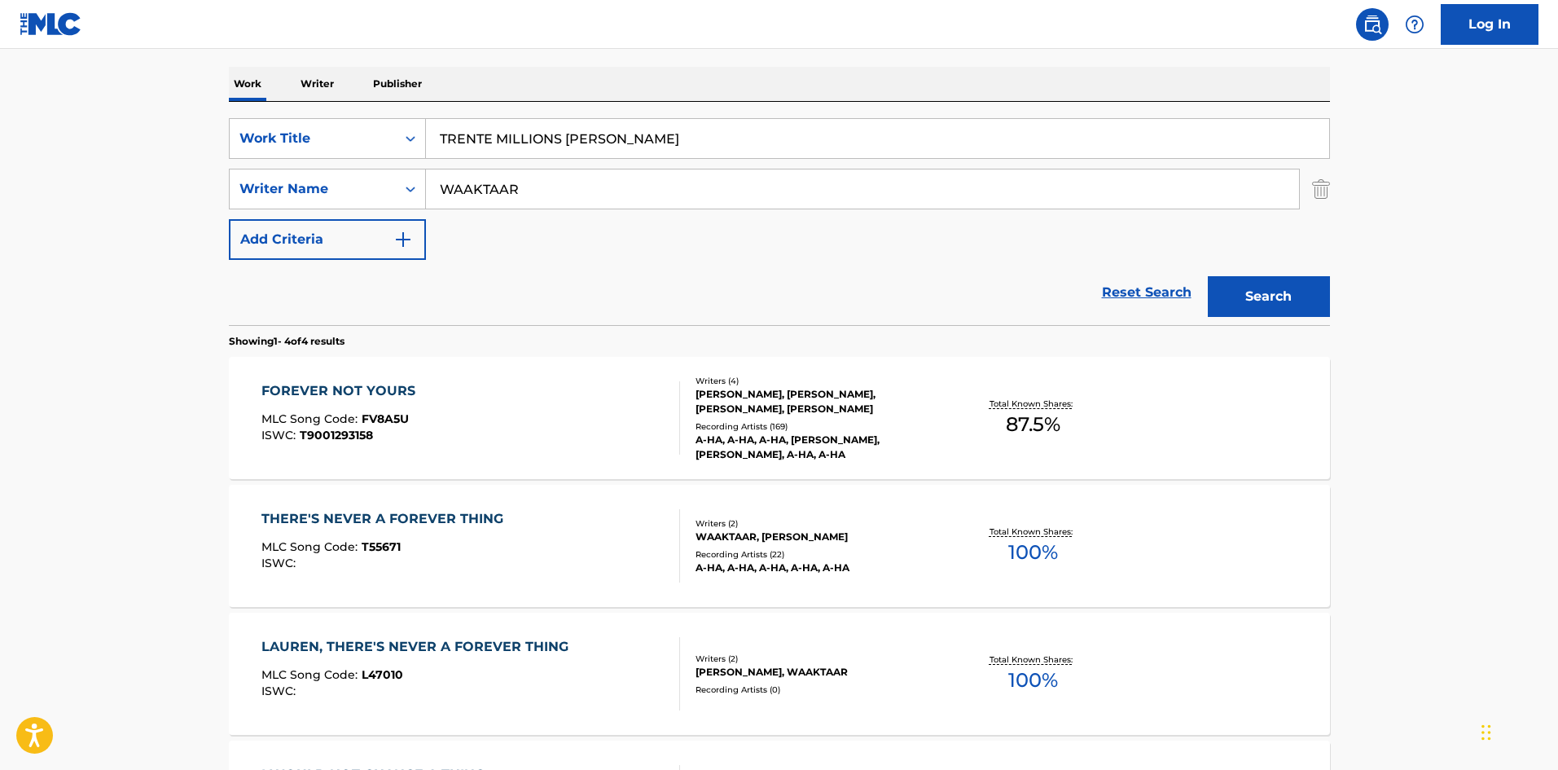
drag, startPoint x: 587, startPoint y: 192, endPoint x: 0, endPoint y: 183, distance: 587.3
click at [24, 195] on main "The MLC Public Work Search The accuracy and completeness of The MLC's data is d…" at bounding box center [779, 376] width 1558 height 1143
paste input "[PERSON_NAME]"
type input "[PERSON_NAME]"
click at [1290, 282] on button "Search" at bounding box center [1269, 296] width 122 height 41
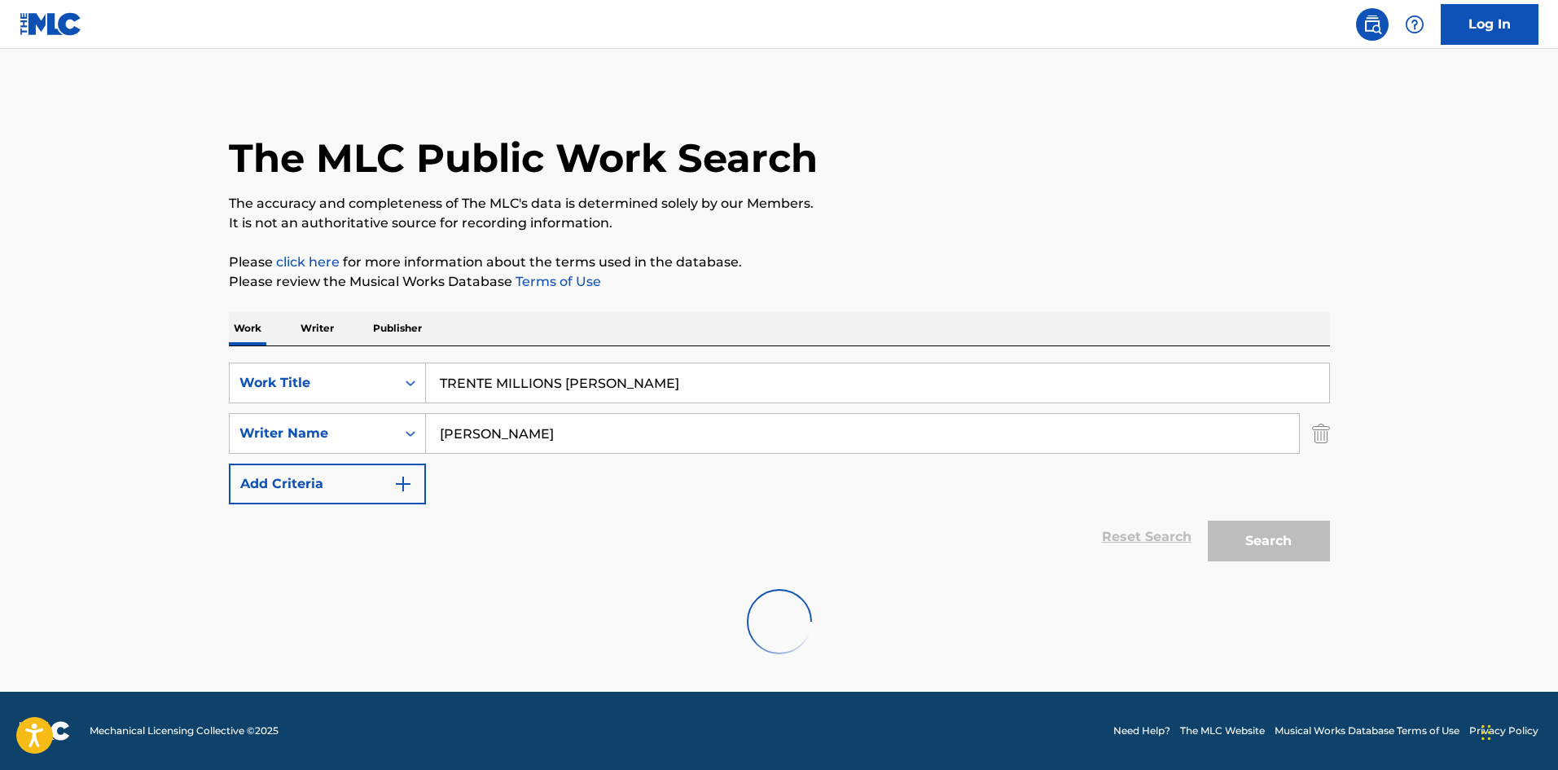
scroll to position [0, 0]
click at [661, 376] on input "TRENTE MILLIONS [PERSON_NAME]" at bounding box center [877, 382] width 903 height 39
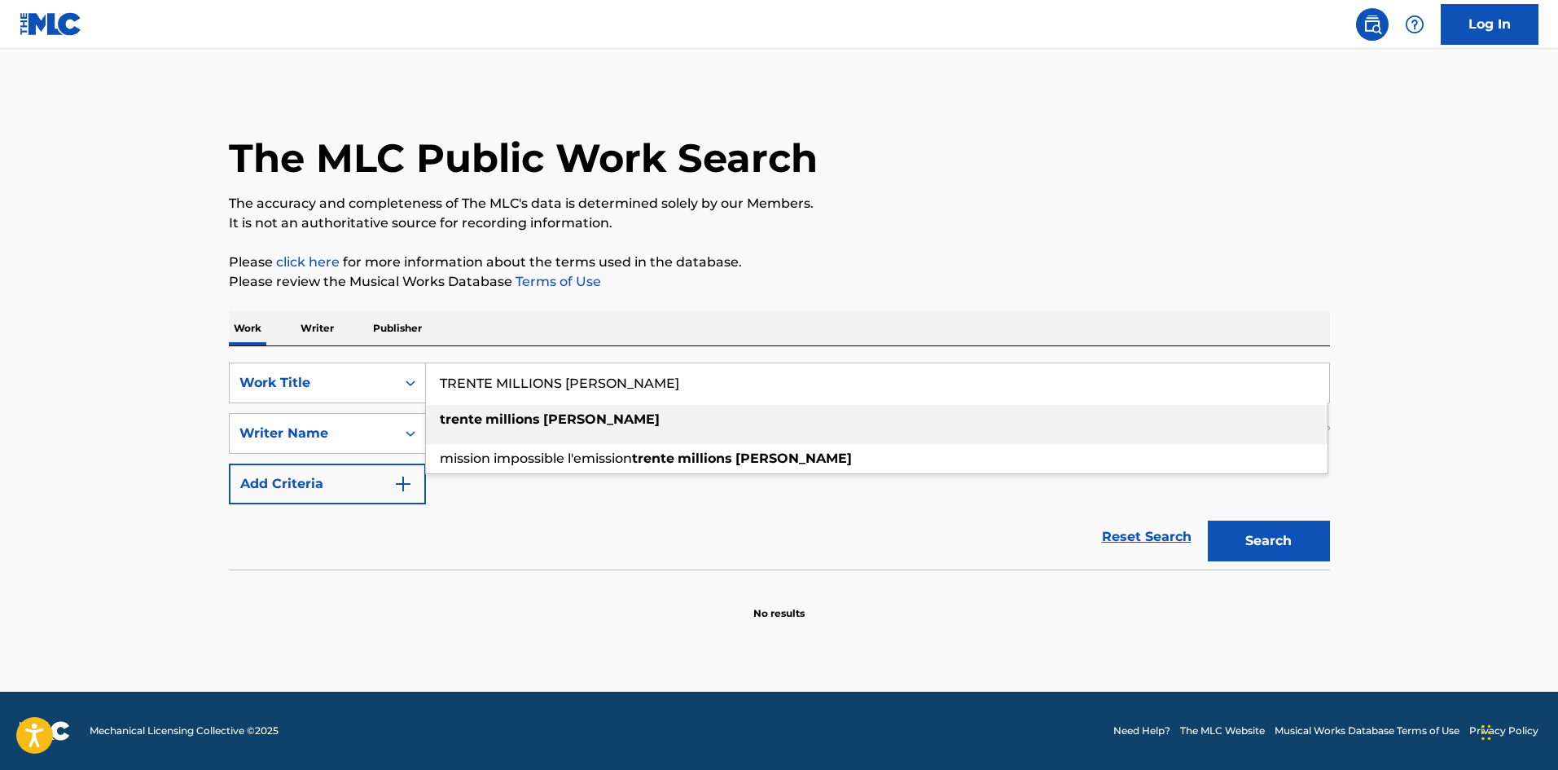
click at [579, 384] on input "TRENTE MILLIONS [PERSON_NAME]" at bounding box center [877, 382] width 903 height 39
click at [569, 428] on div "trente millions [PERSON_NAME]" at bounding box center [877, 419] width 902 height 29
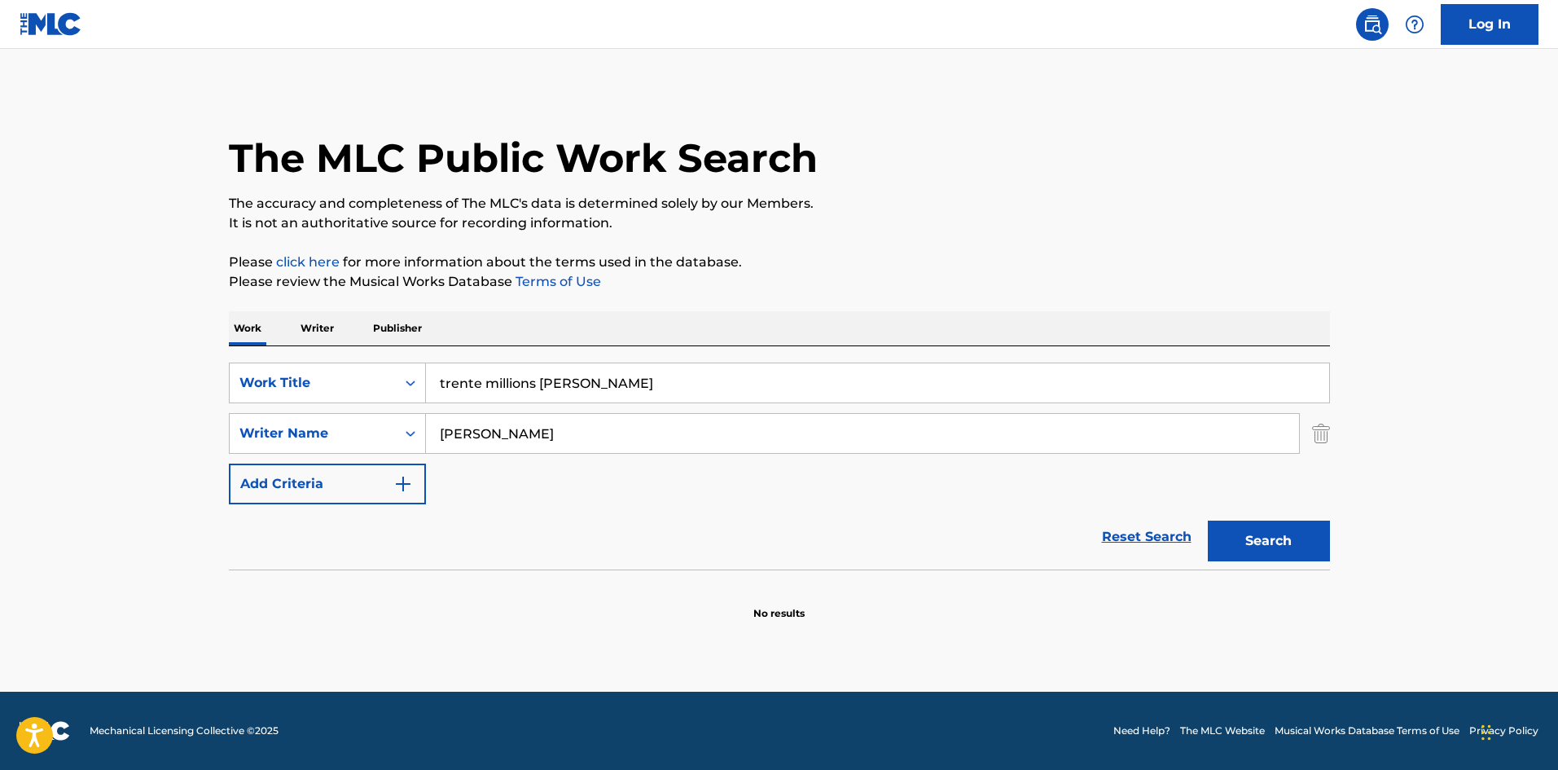
click at [1288, 546] on button "Search" at bounding box center [1269, 540] width 122 height 41
click at [552, 382] on input "trente millions [PERSON_NAME]" at bounding box center [877, 382] width 903 height 39
type input "trente millions d amis"
click at [1208, 520] on button "Search" at bounding box center [1269, 540] width 122 height 41
drag, startPoint x: 533, startPoint y: 439, endPoint x: 103, endPoint y: 430, distance: 430.9
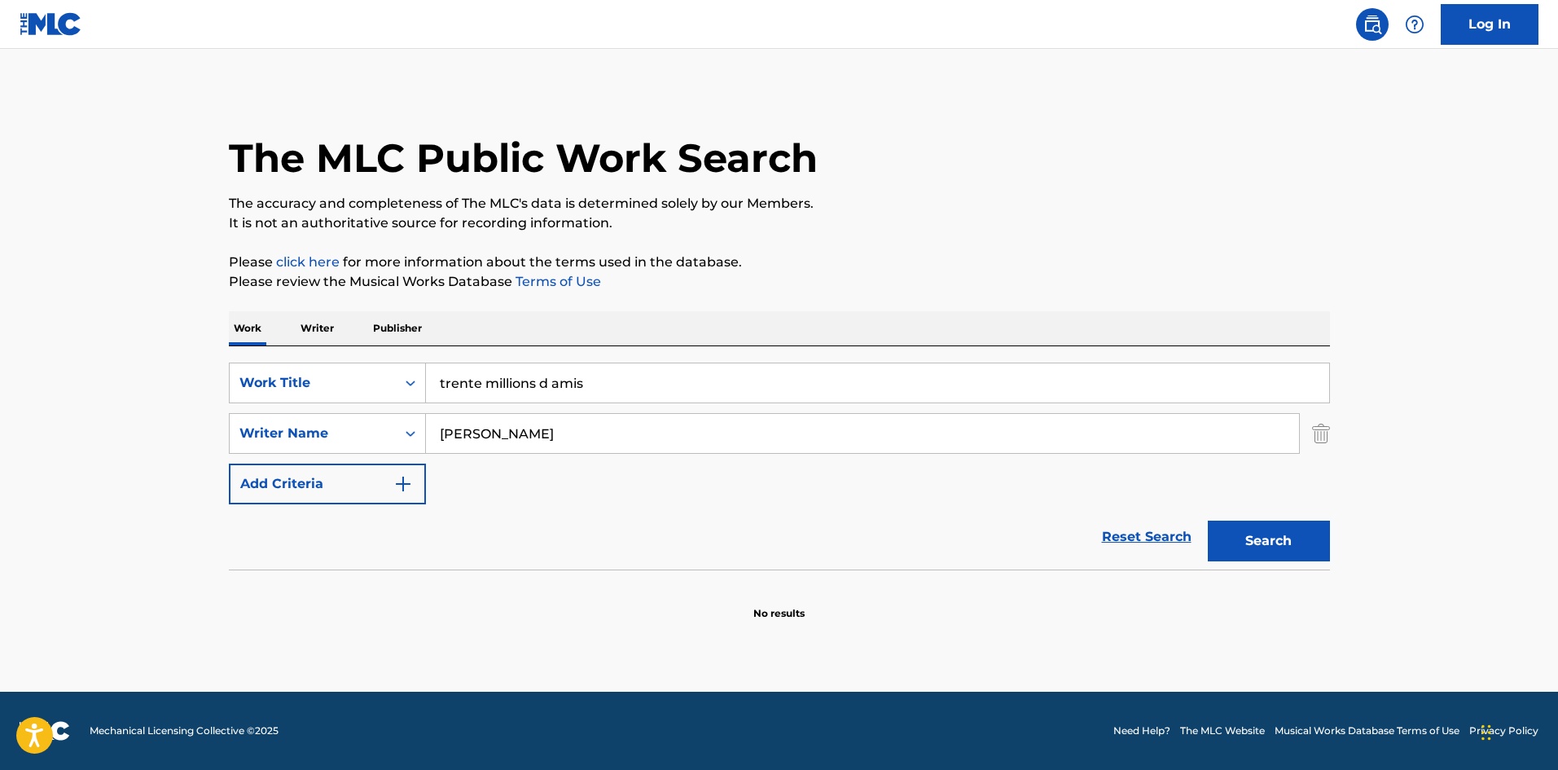
click at [113, 441] on main "The MLC Public Work Search The accuracy and completeness of The MLC's data is d…" at bounding box center [779, 370] width 1558 height 643
paste input "Search Form"
click at [1279, 533] on button "Search" at bounding box center [1269, 540] width 122 height 41
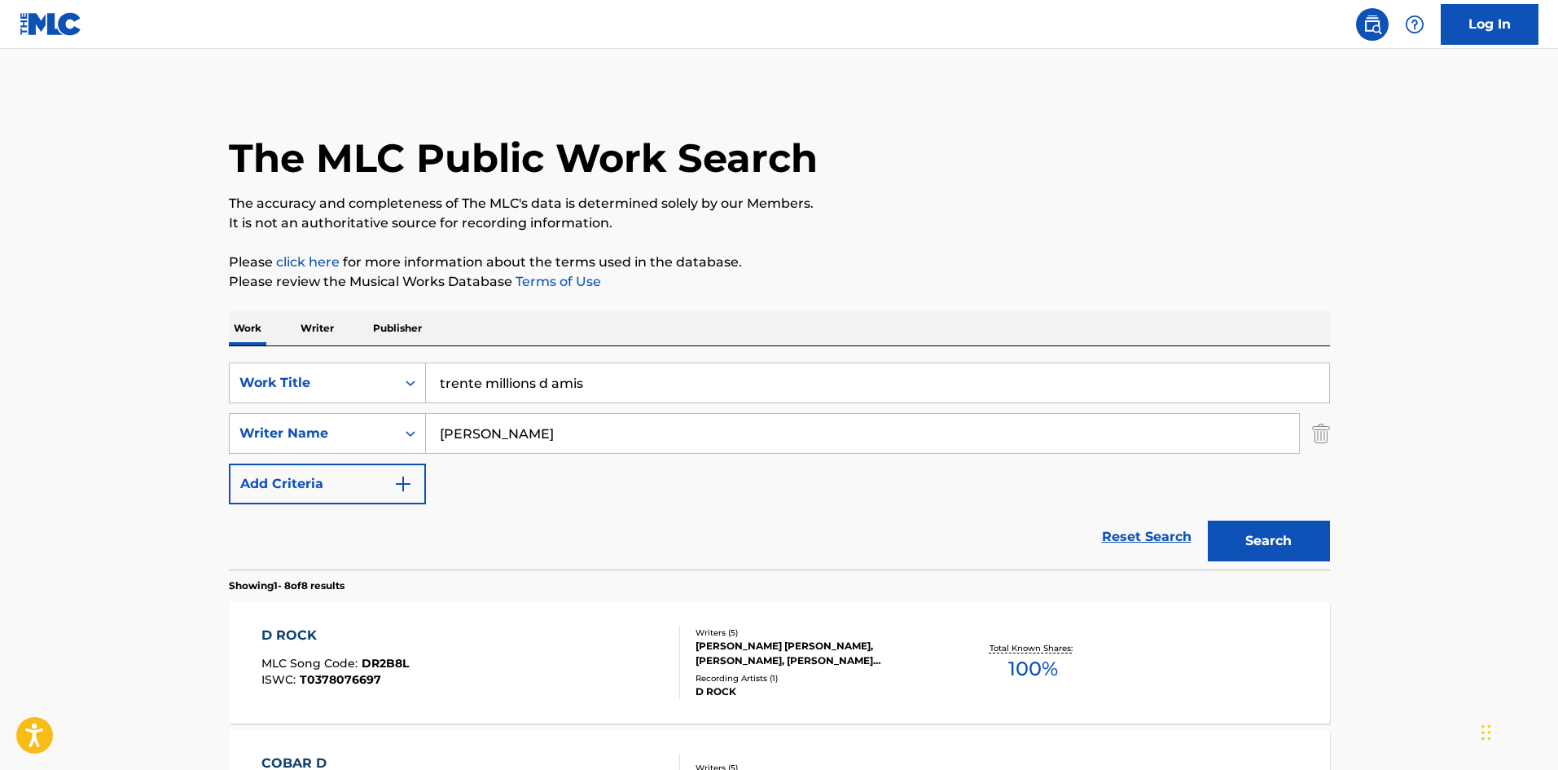
drag, startPoint x: 522, startPoint y: 419, endPoint x: 47, endPoint y: 443, distance: 475.4
paste input "JACK"
type input "JACK"
click at [1286, 556] on button "Search" at bounding box center [1269, 540] width 122 height 41
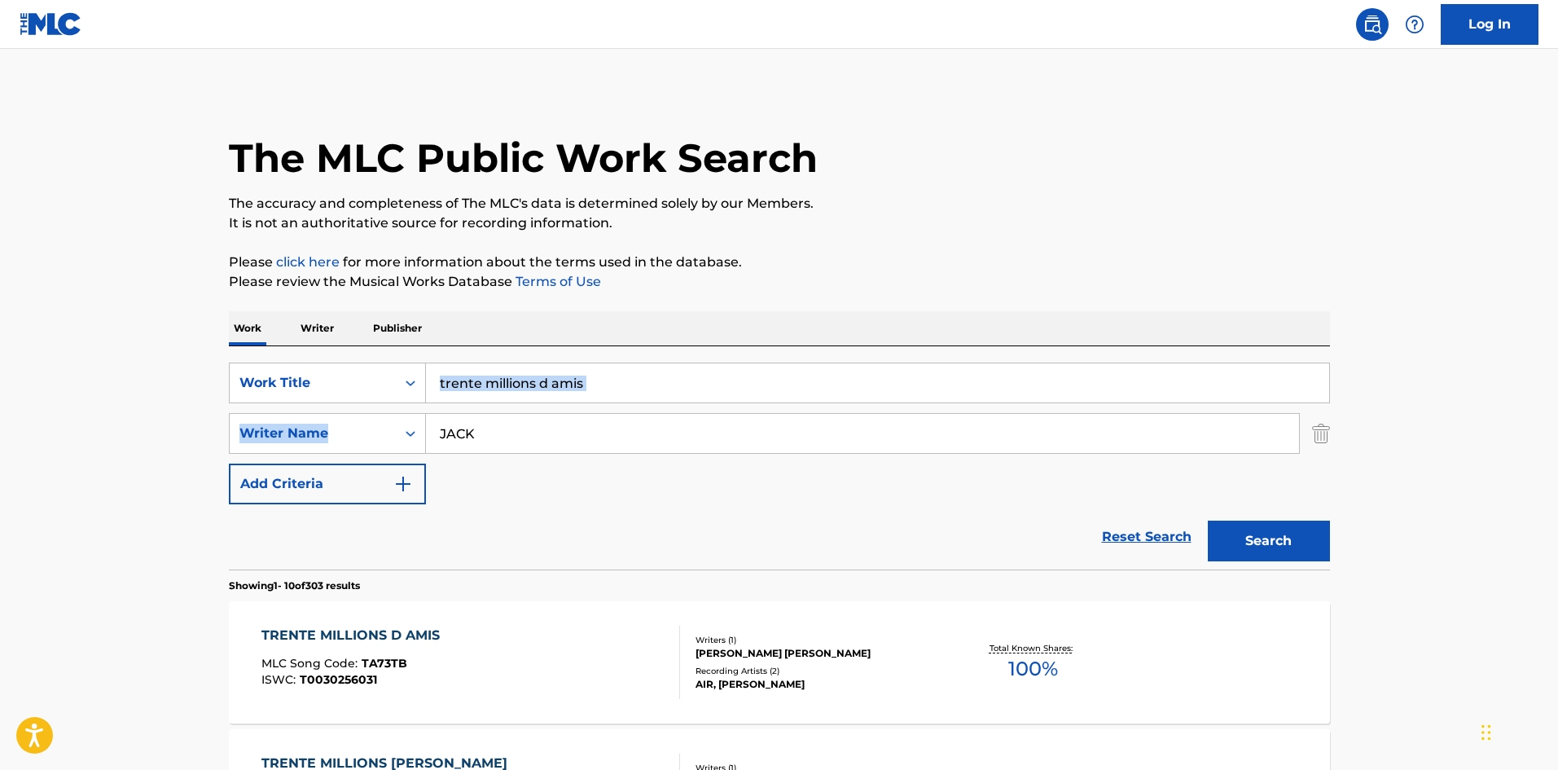
drag, startPoint x: 654, startPoint y: 405, endPoint x: 280, endPoint y: 337, distance: 379.9
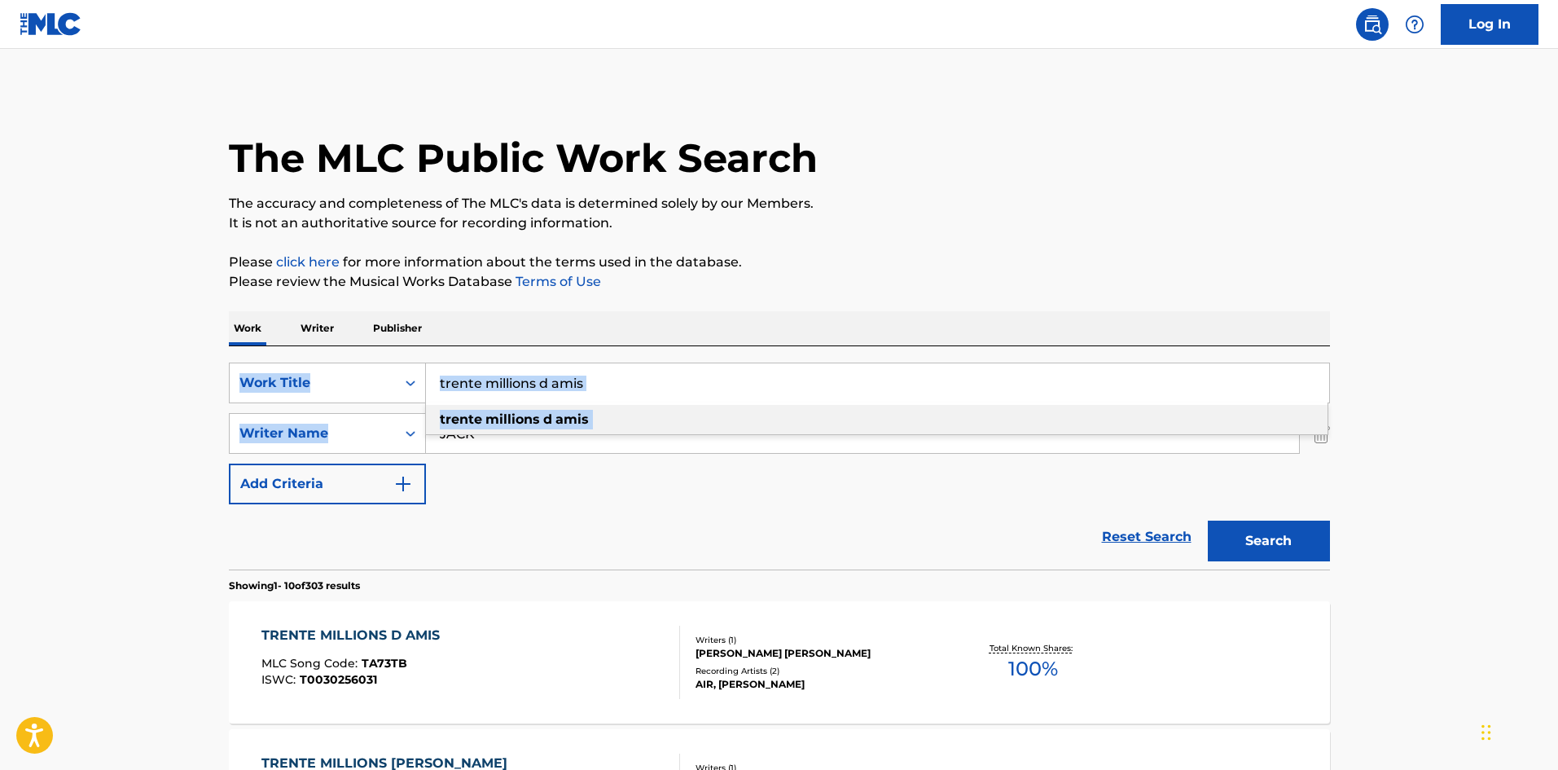
click at [625, 364] on input "trente millions d amis" at bounding box center [877, 382] width 903 height 39
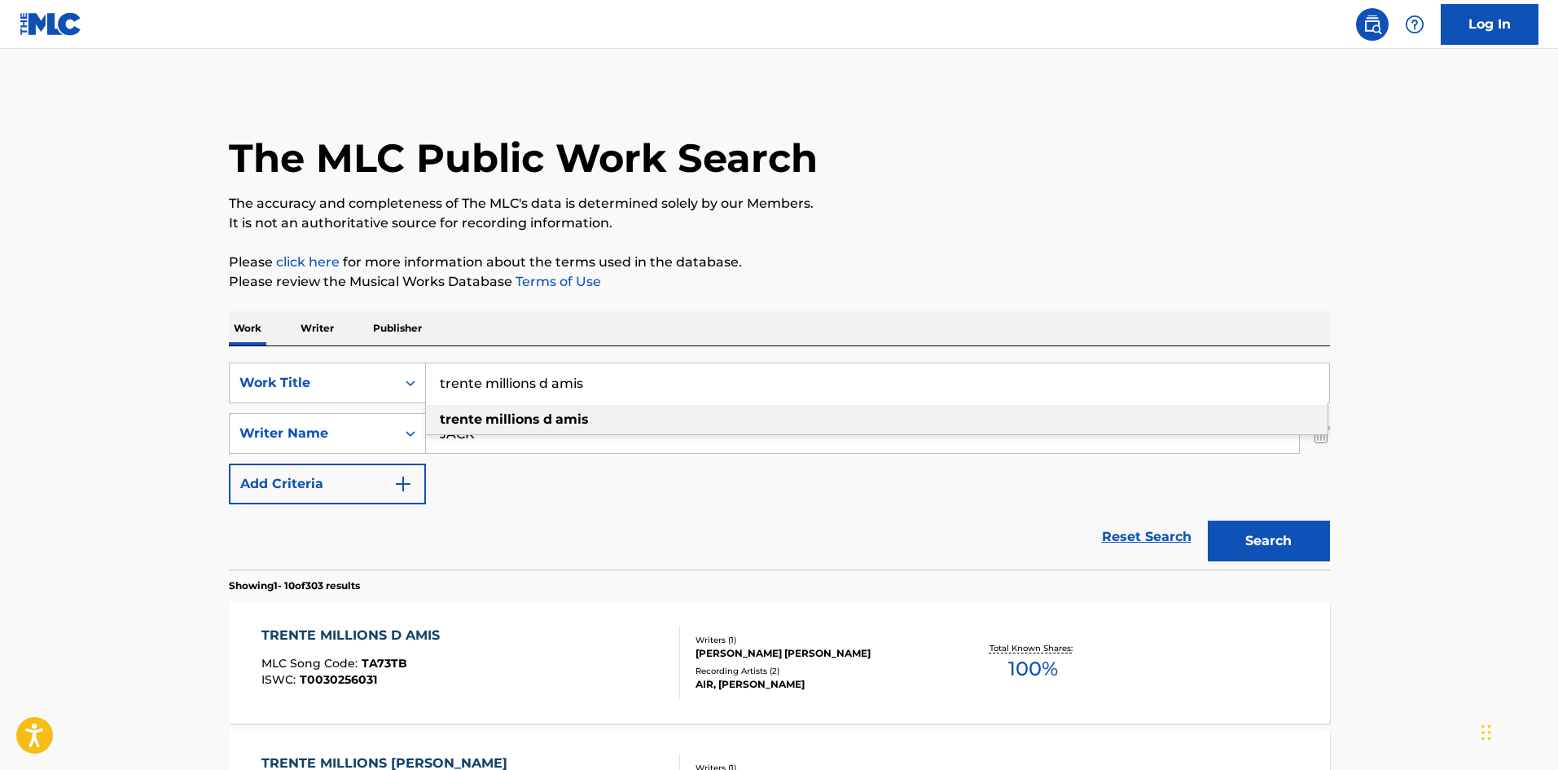
click at [625, 364] on input "trente millions d amis" at bounding box center [877, 382] width 903 height 39
paste input "ALL OUT OF LOVE"
type input "ALL OUT OF LOVE"
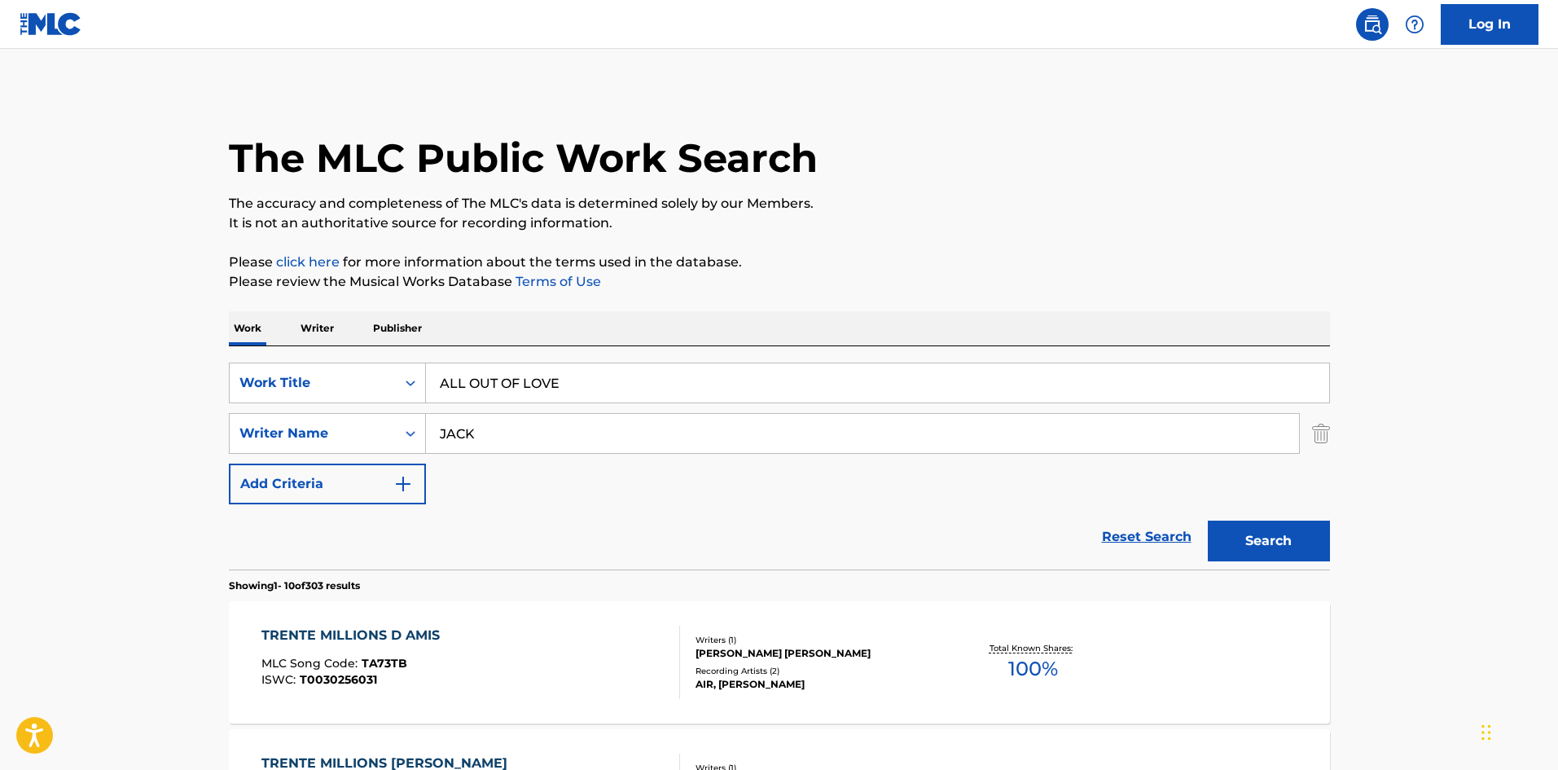
drag, startPoint x: 542, startPoint y: 435, endPoint x: 208, endPoint y: 437, distance: 333.9
paste input "MARTINEE"
click at [1299, 553] on button "Search" at bounding box center [1269, 540] width 122 height 41
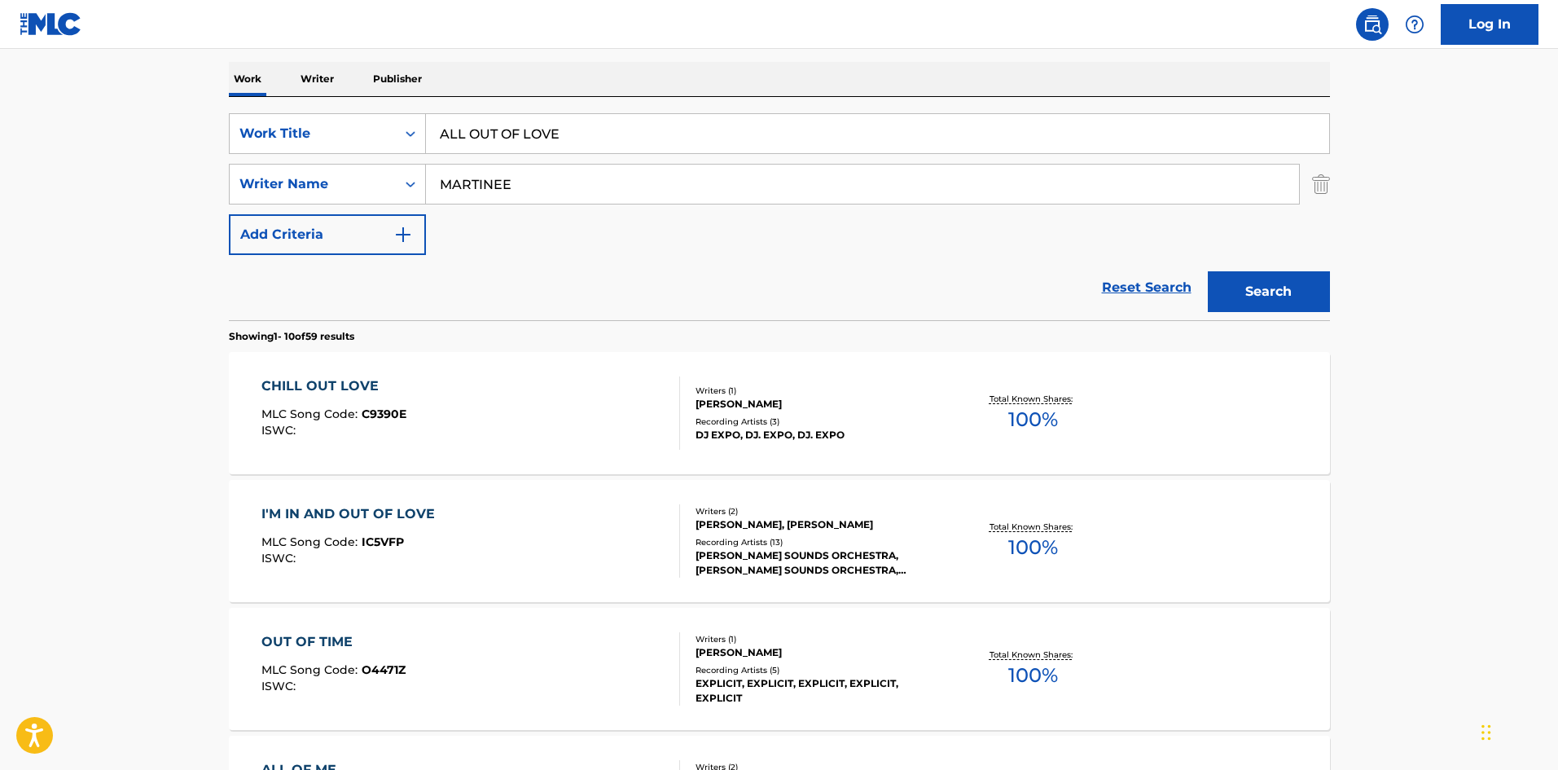
scroll to position [244, 0]
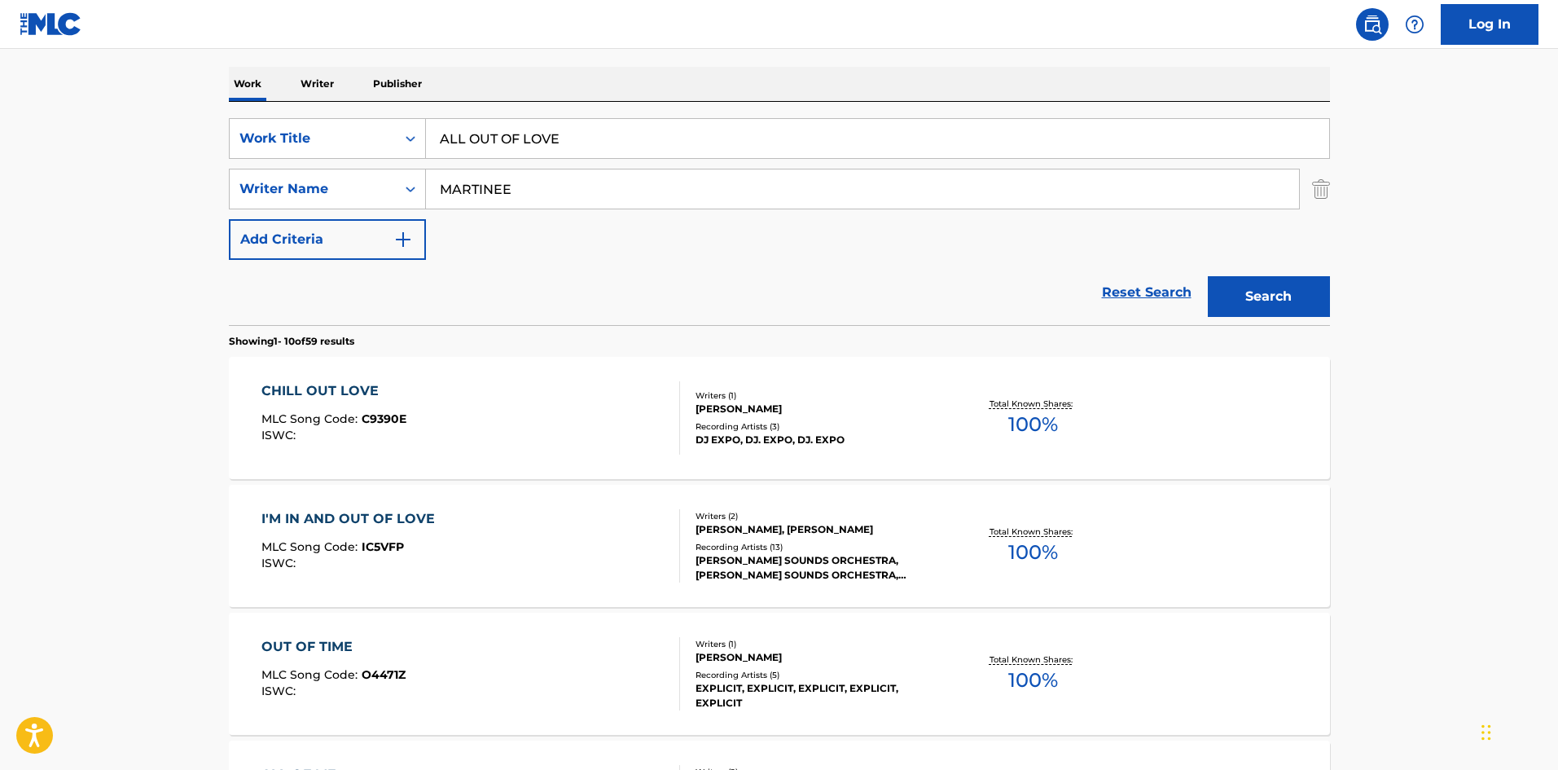
drag, startPoint x: 589, startPoint y: 199, endPoint x: 3, endPoint y: 208, distance: 585.6
click at [62, 219] on main "The MLC Public Work Search The accuracy and completeness of The MLC's data is d…" at bounding box center [779, 763] width 1558 height 1917
paste input "[PERSON_NAME]"
type input "[PERSON_NAME]"
click at [1288, 298] on button "Search" at bounding box center [1269, 296] width 122 height 41
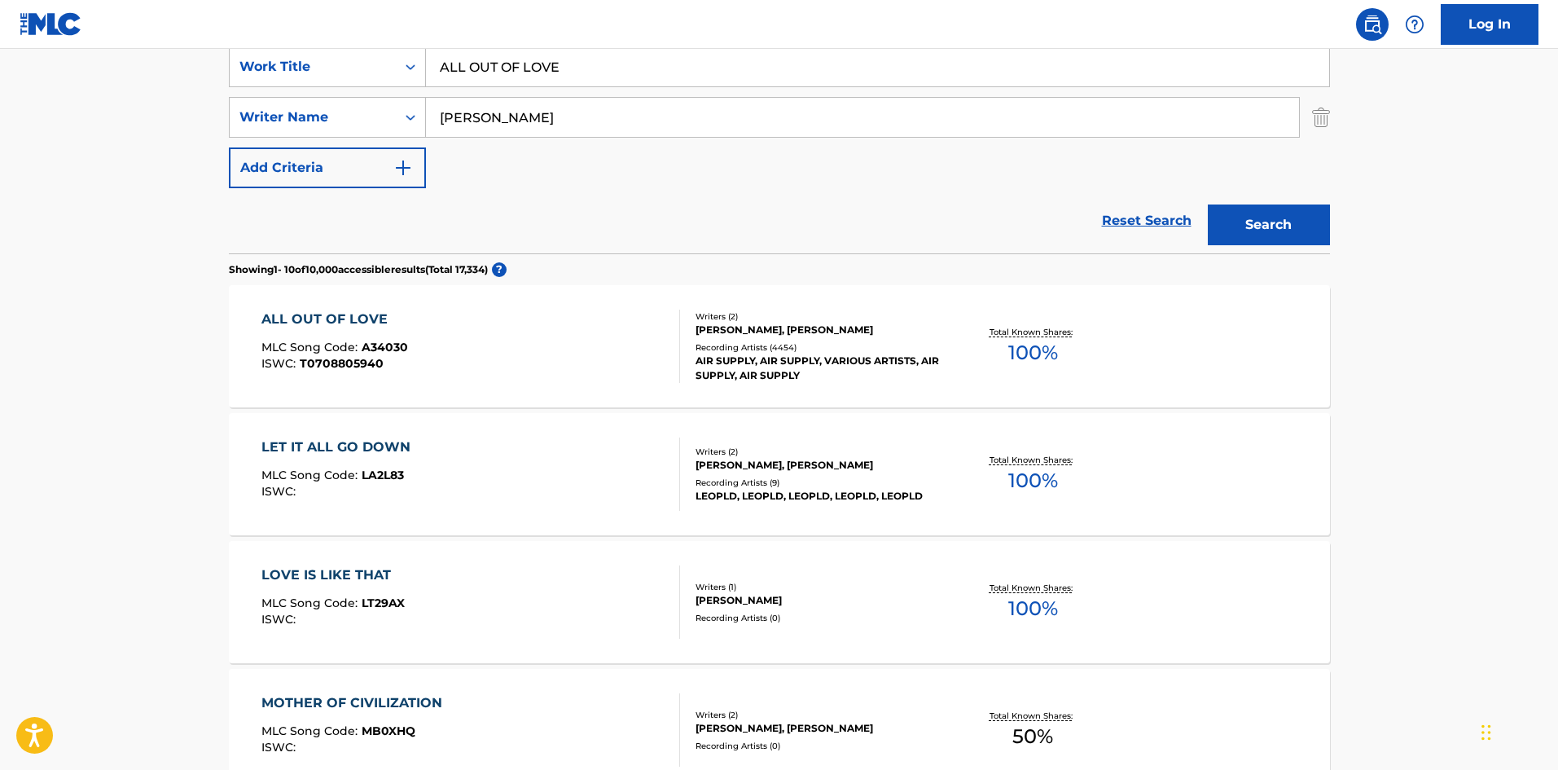
scroll to position [326, 0]
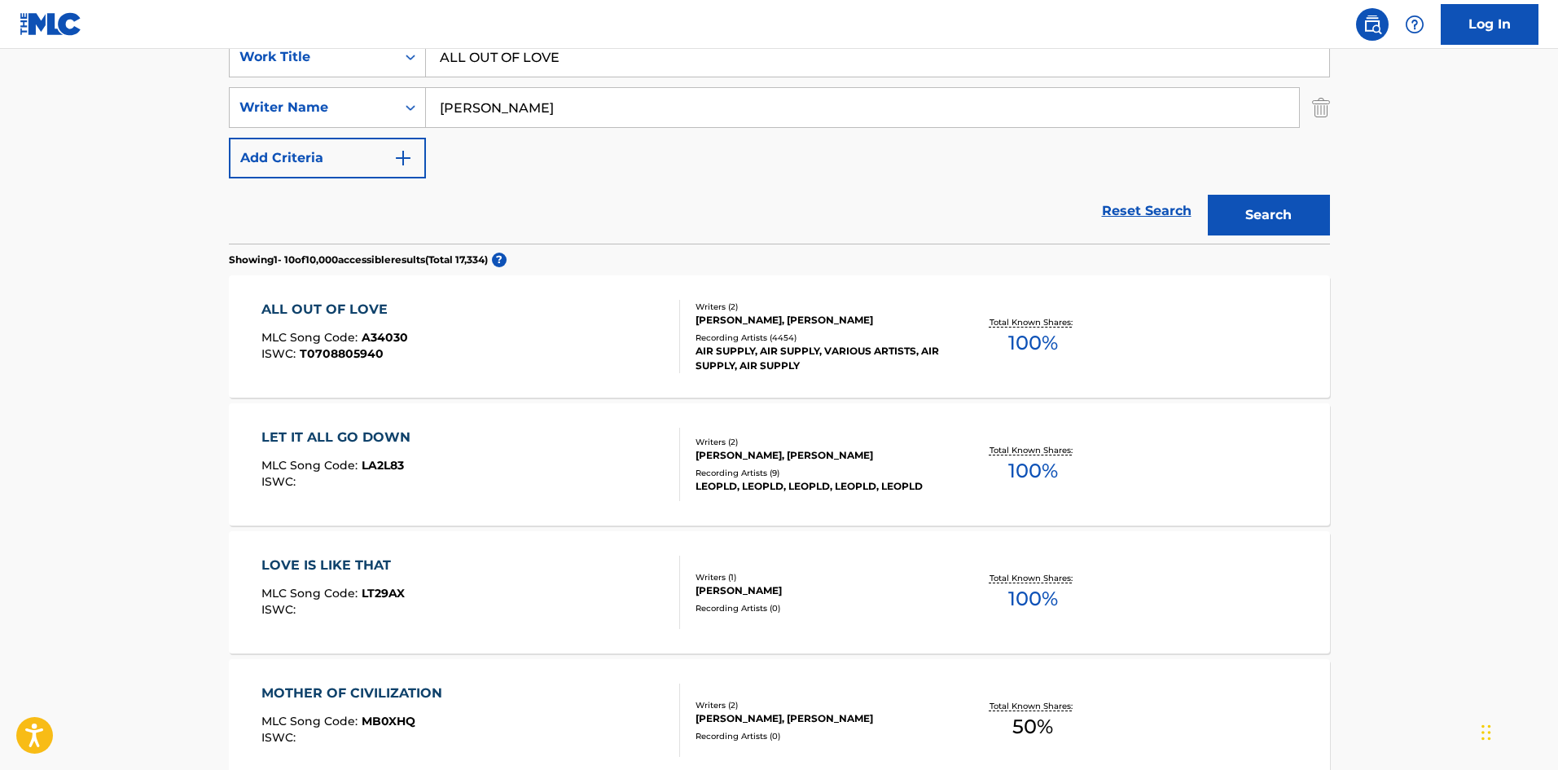
click at [323, 315] on div "ALL OUT OF LOVE" at bounding box center [334, 310] width 147 height 20
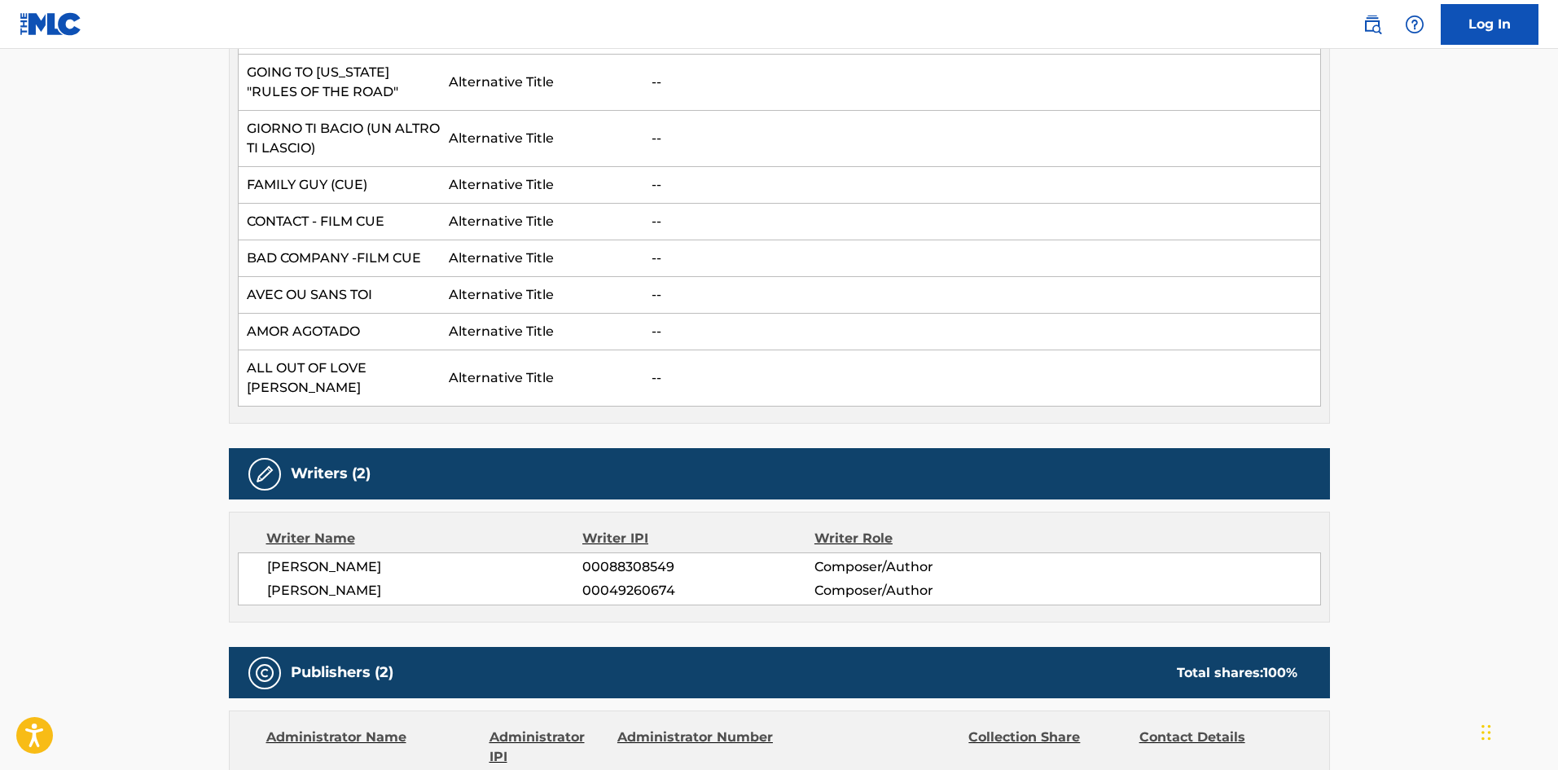
scroll to position [1629, 0]
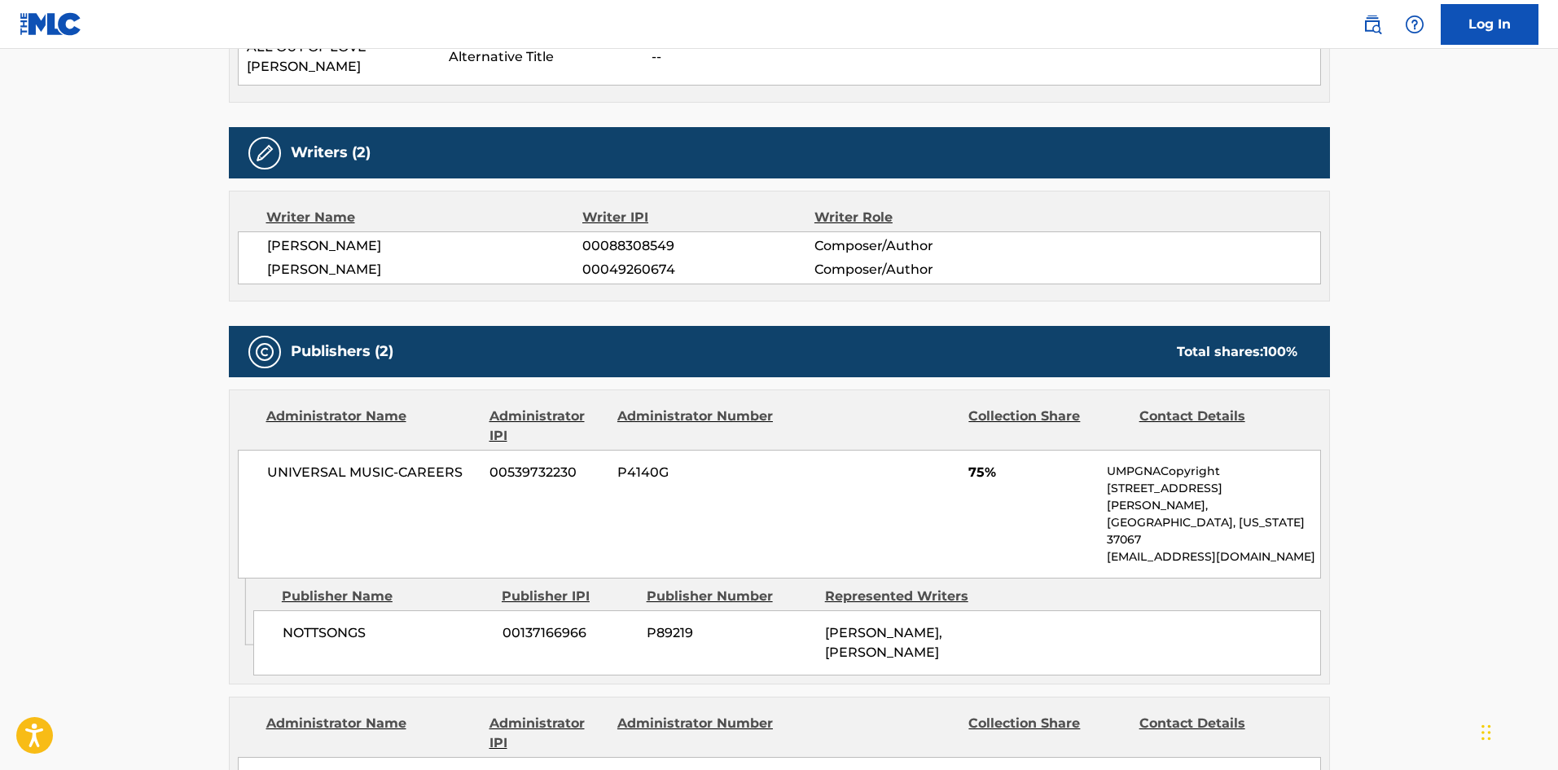
click at [288, 623] on span "NOTTSONGS" at bounding box center [387, 633] width 208 height 20
drag, startPoint x: 282, startPoint y: 539, endPoint x: 457, endPoint y: 521, distance: 176.0
click at [457, 610] on div "NOTTSONGS 00137166966 P89219 [PERSON_NAME], [PERSON_NAME]" at bounding box center [787, 642] width 1068 height 65
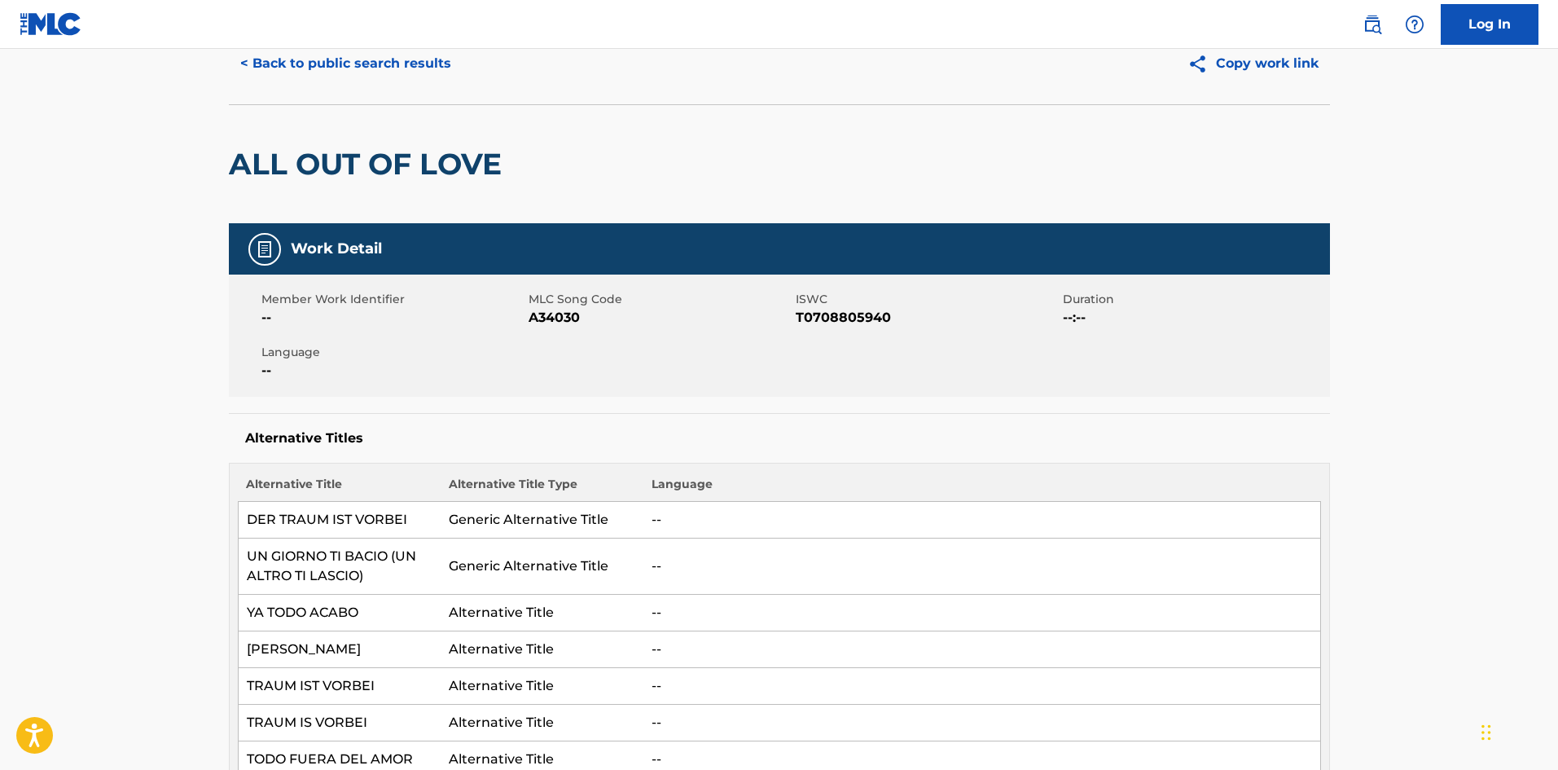
scroll to position [0, 0]
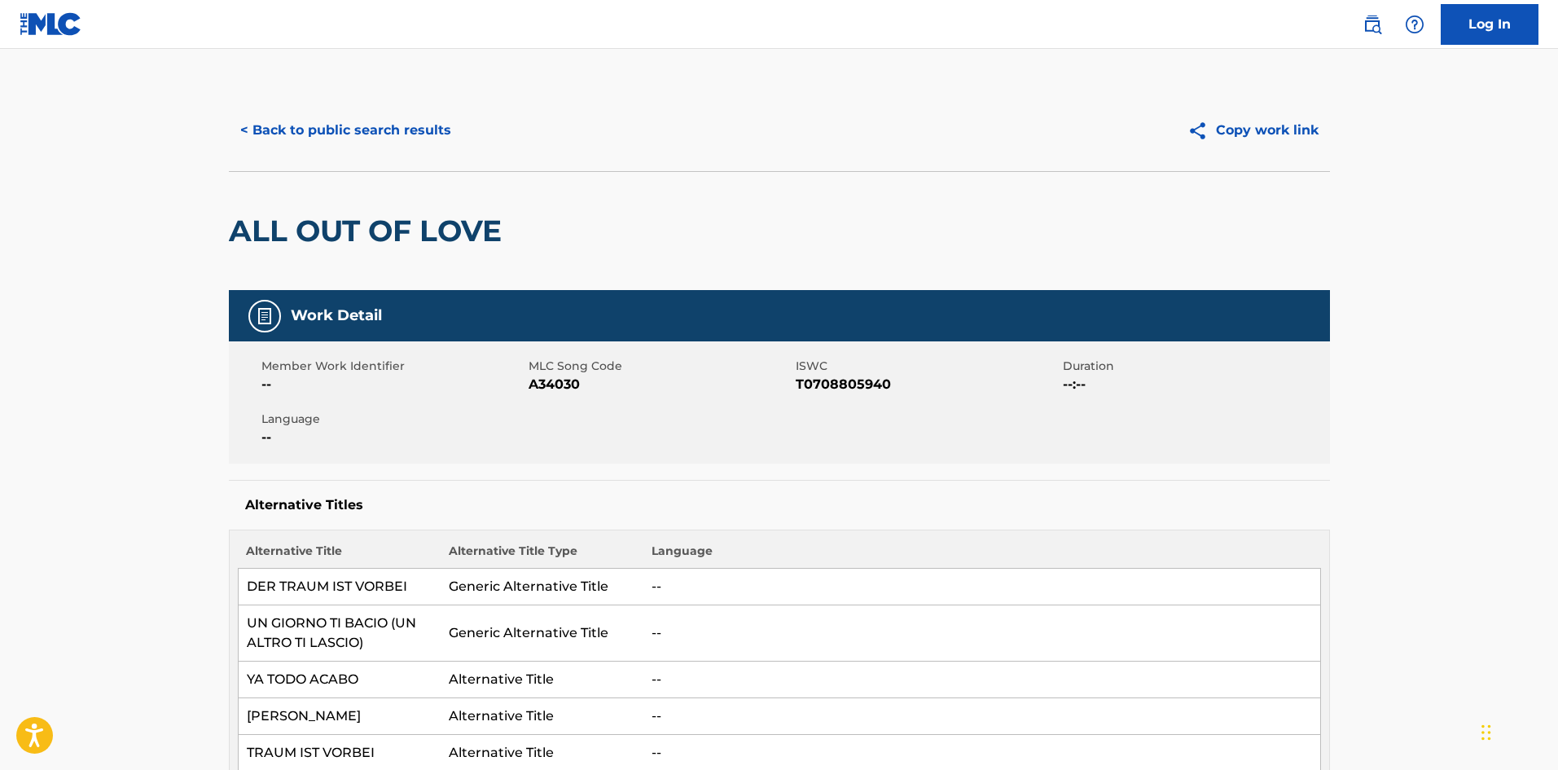
click at [406, 125] on button "< Back to public search results" at bounding box center [346, 130] width 234 height 41
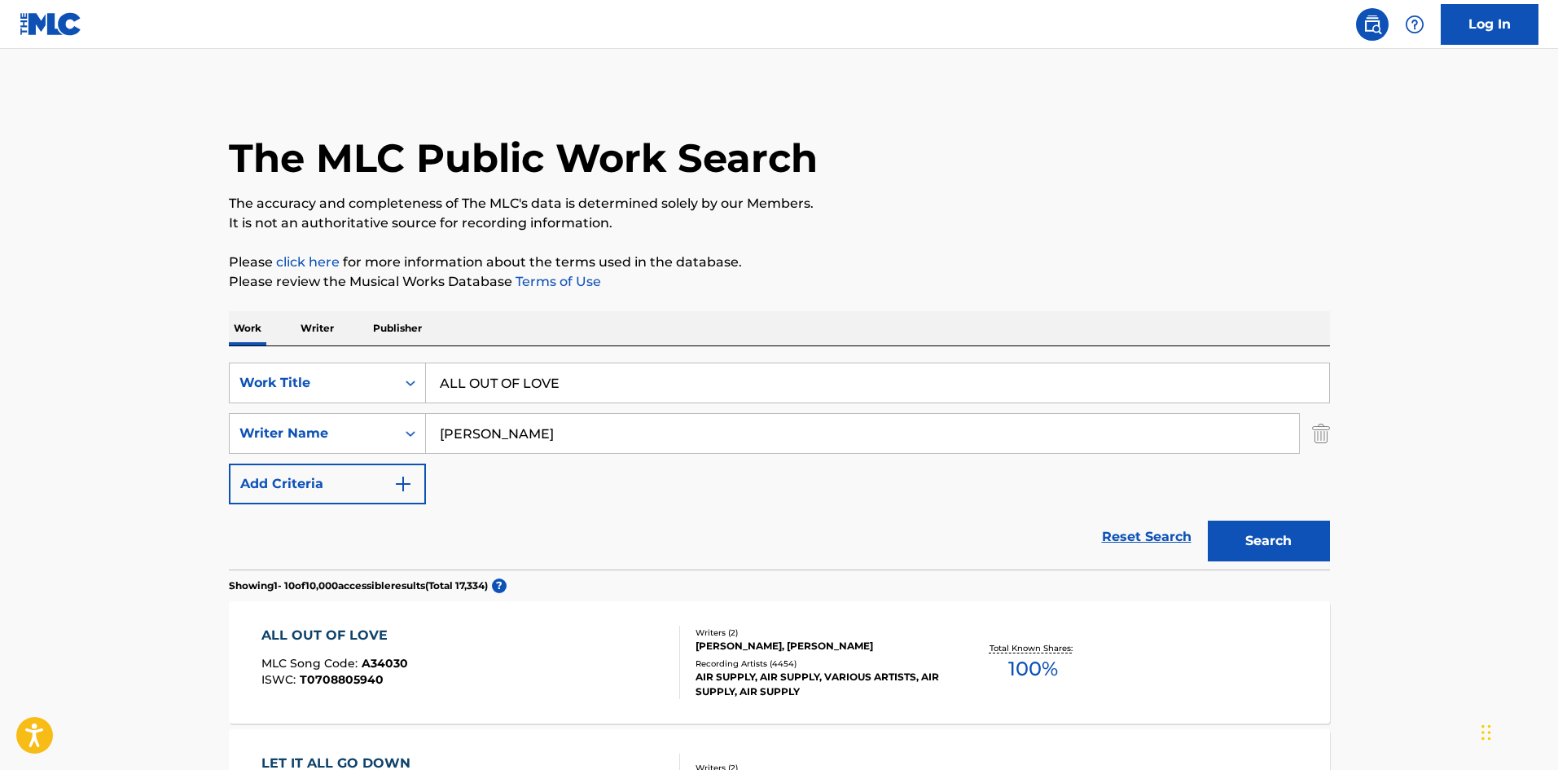
scroll to position [326, 0]
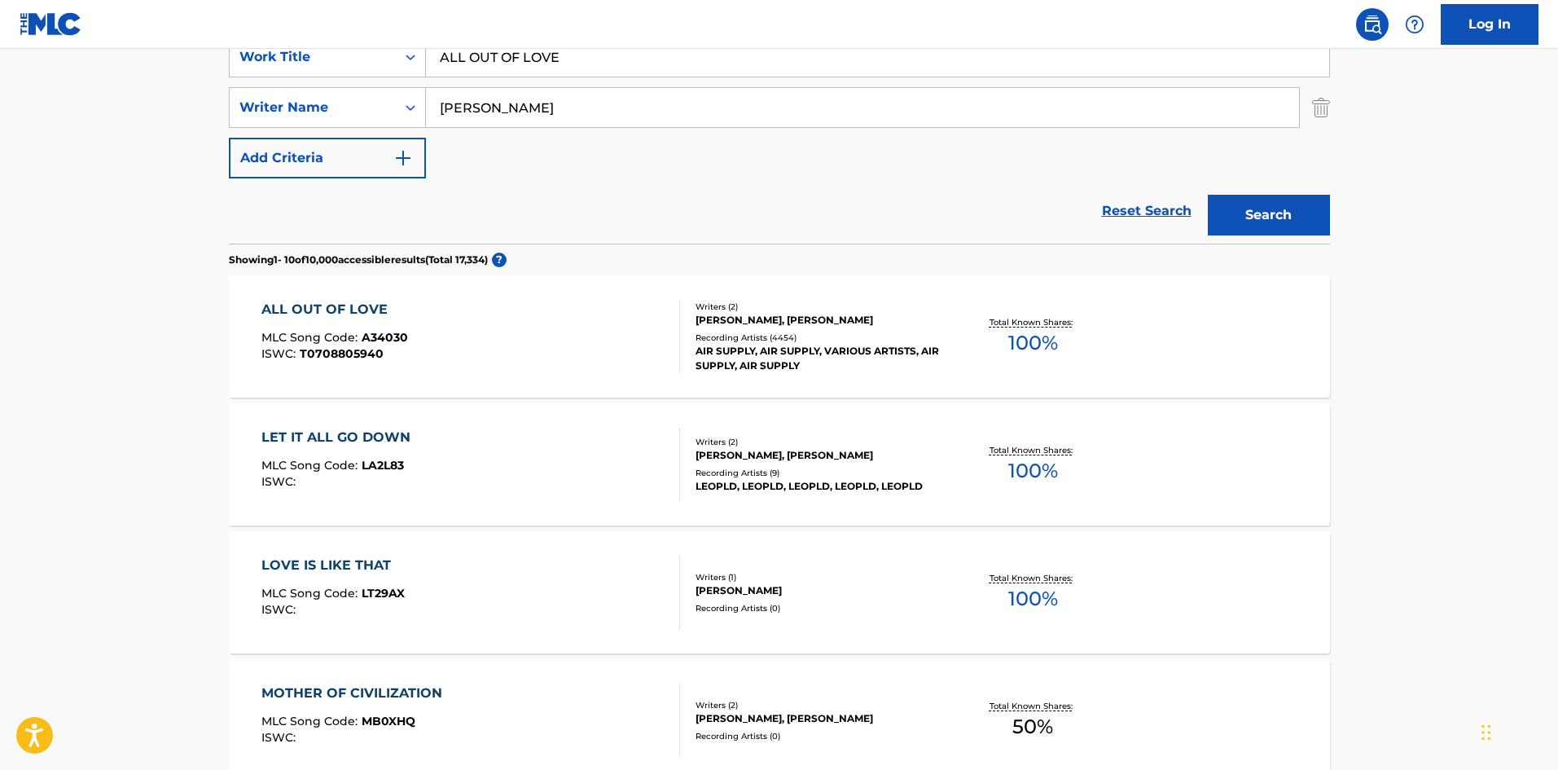
drag, startPoint x: 613, startPoint y: 72, endPoint x: 147, endPoint y: 30, distance: 467.8
click at [183, 36] on div "Log In The MLC Public Work Search The accuracy and completeness of The MLC's da…" at bounding box center [779, 696] width 1558 height 2044
paste input "GOODBY"
type input "GOODBYE"
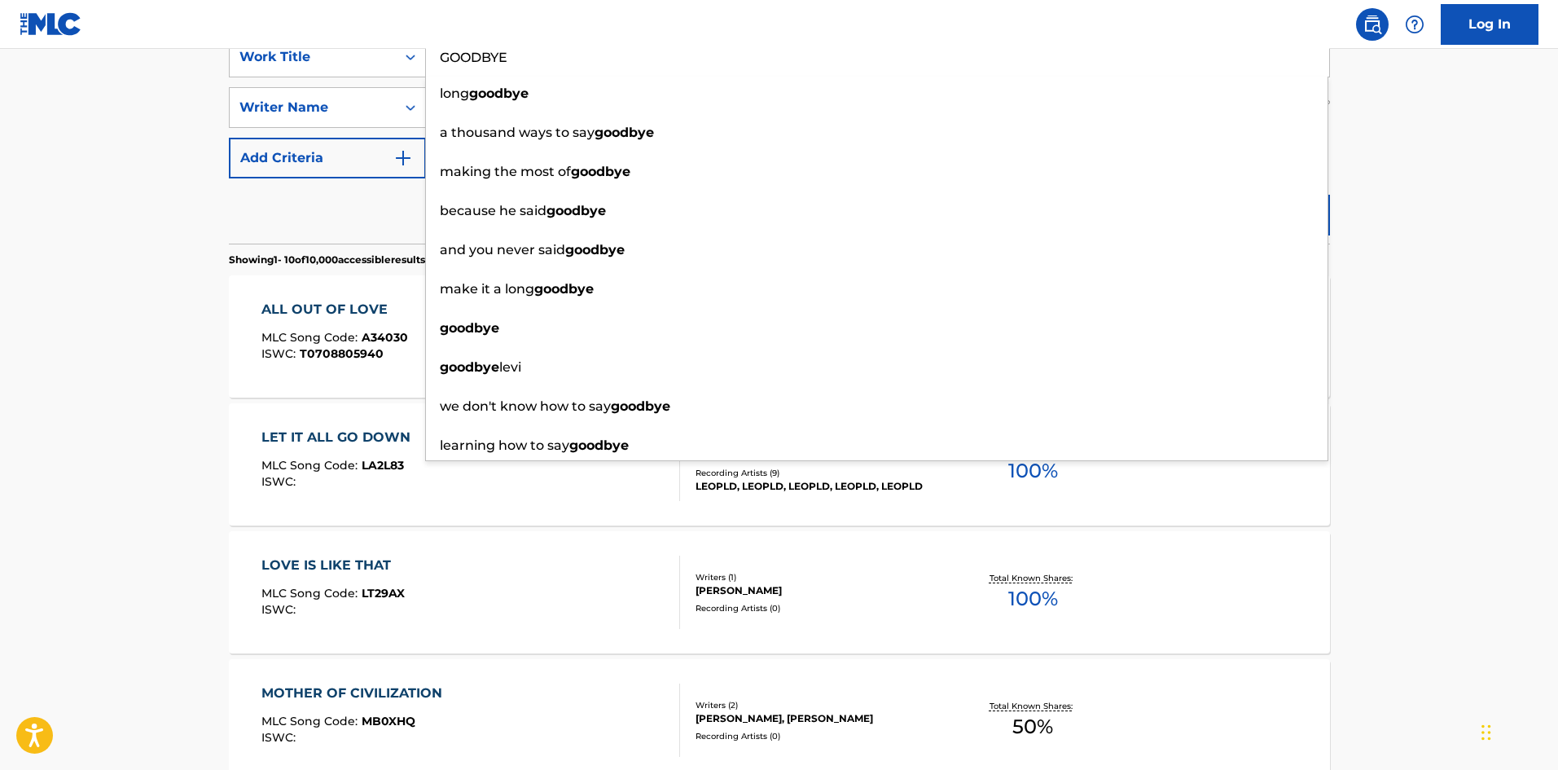
drag, startPoint x: 378, startPoint y: 212, endPoint x: 585, endPoint y: 116, distance: 228.1
click at [379, 212] on div "Reset Search Search" at bounding box center [779, 210] width 1101 height 65
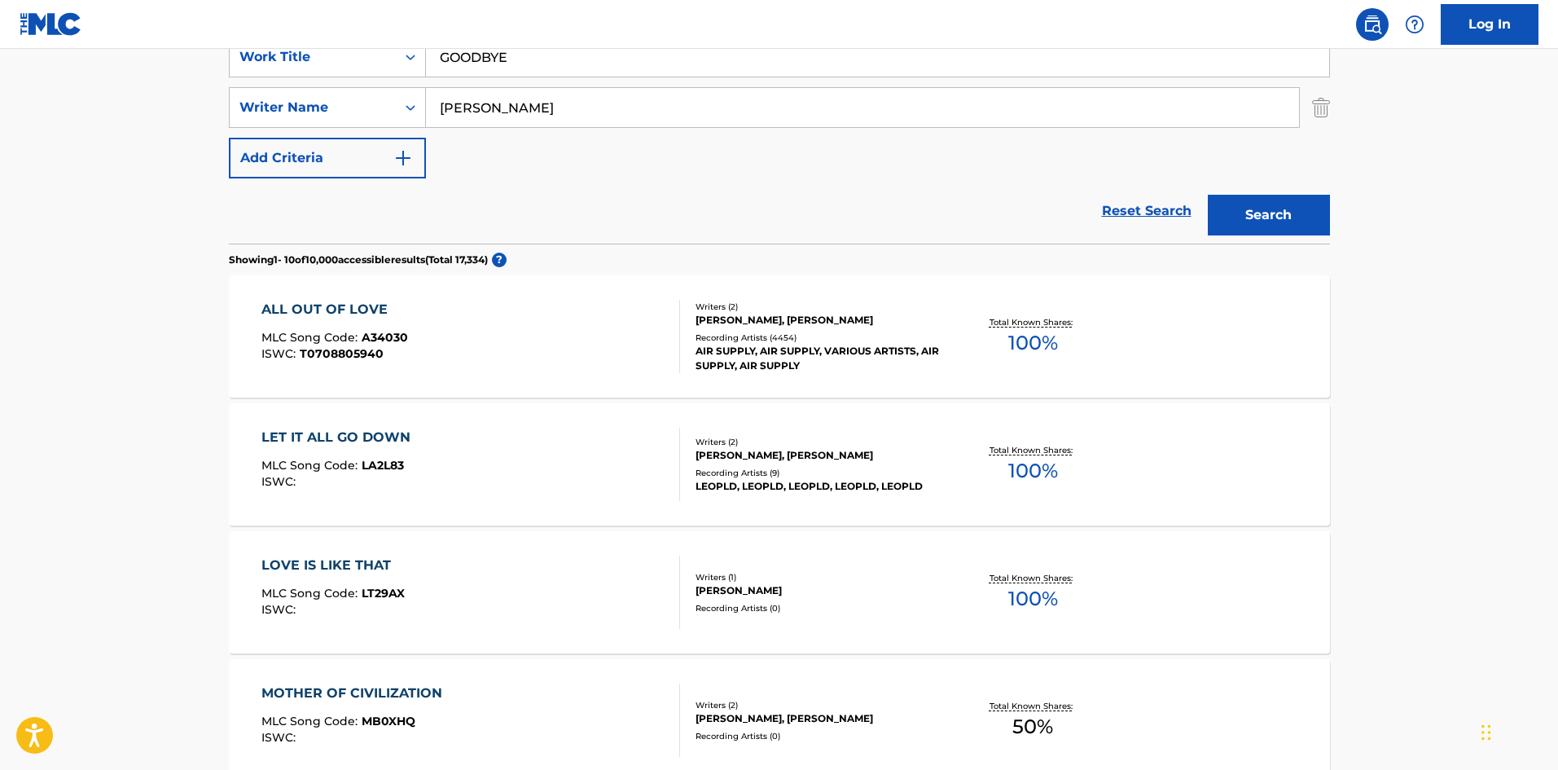
drag, startPoint x: 592, startPoint y: 92, endPoint x: 5, endPoint y: 99, distance: 587.3
click at [151, 99] on main "The MLC Public Work Search The accuracy and completeness of The MLC's data is d…" at bounding box center [779, 681] width 1558 height 1917
paste
click at [1242, 209] on button "Search" at bounding box center [1269, 215] width 122 height 41
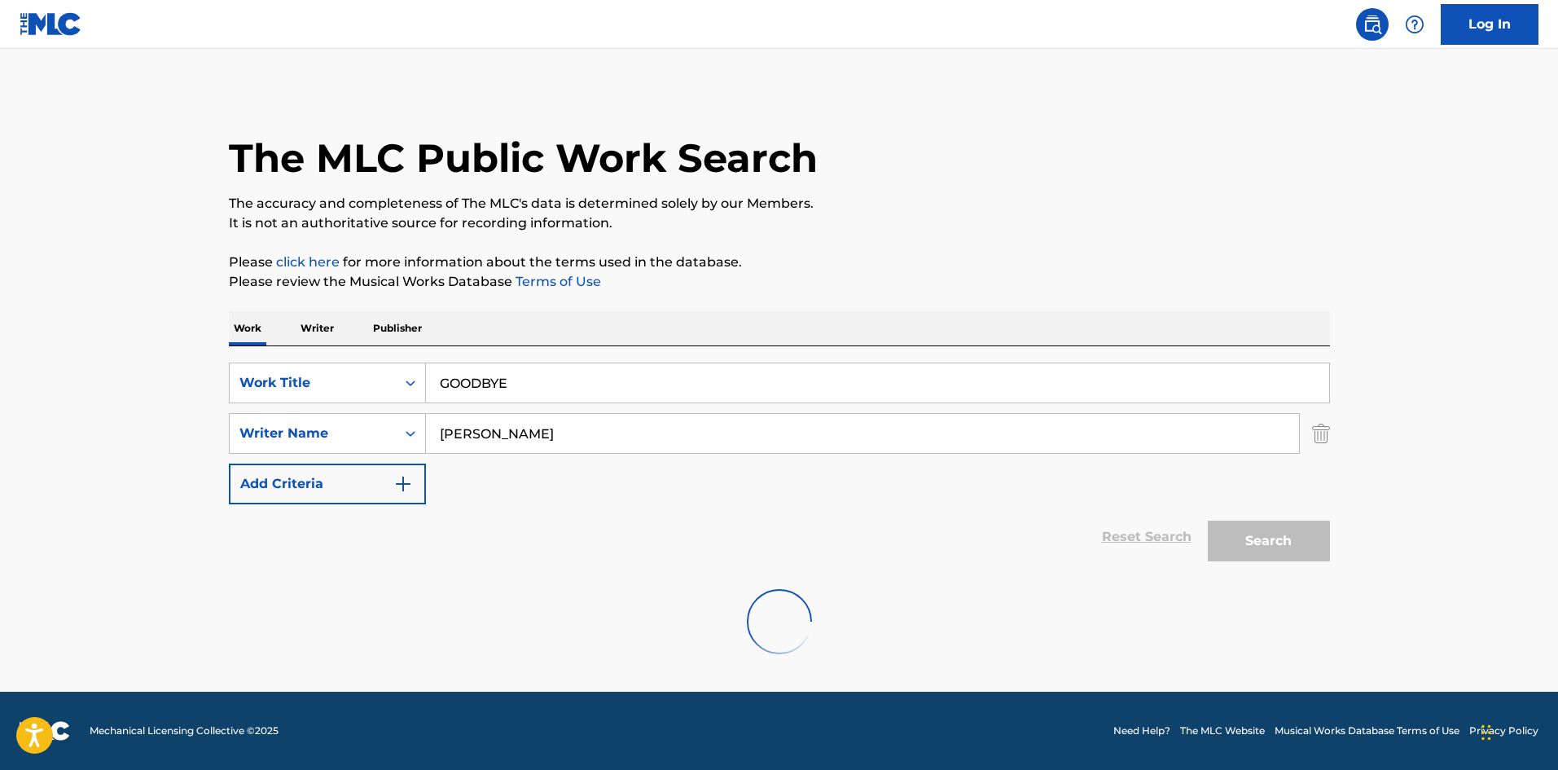
scroll to position [0, 0]
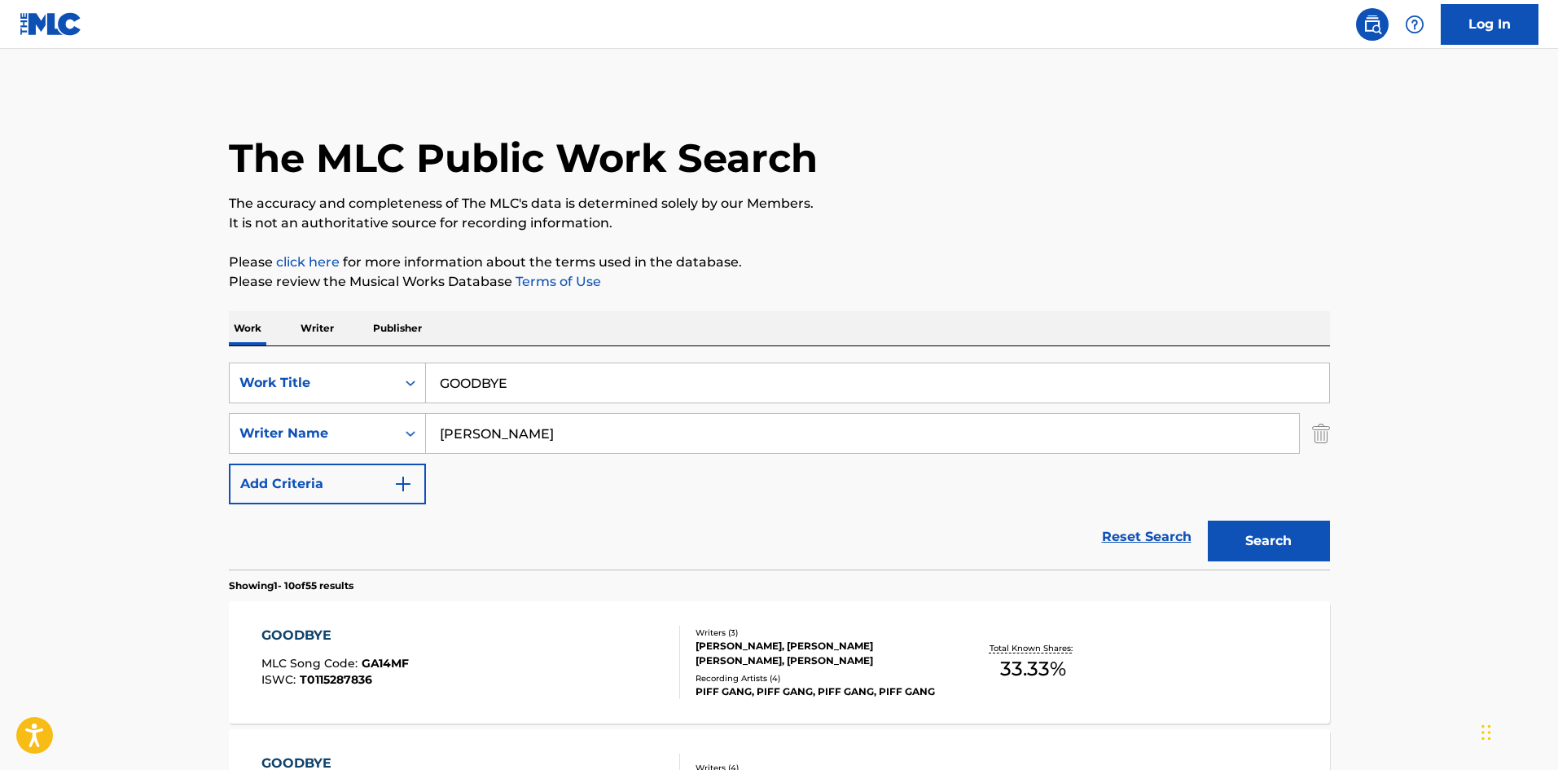
click at [821, 125] on div "The MLC Public Work Search" at bounding box center [779, 149] width 1101 height 119
drag, startPoint x: 575, startPoint y: 430, endPoint x: 0, endPoint y: 430, distance: 575.0
click at [1286, 536] on button "Search" at bounding box center [1269, 540] width 122 height 41
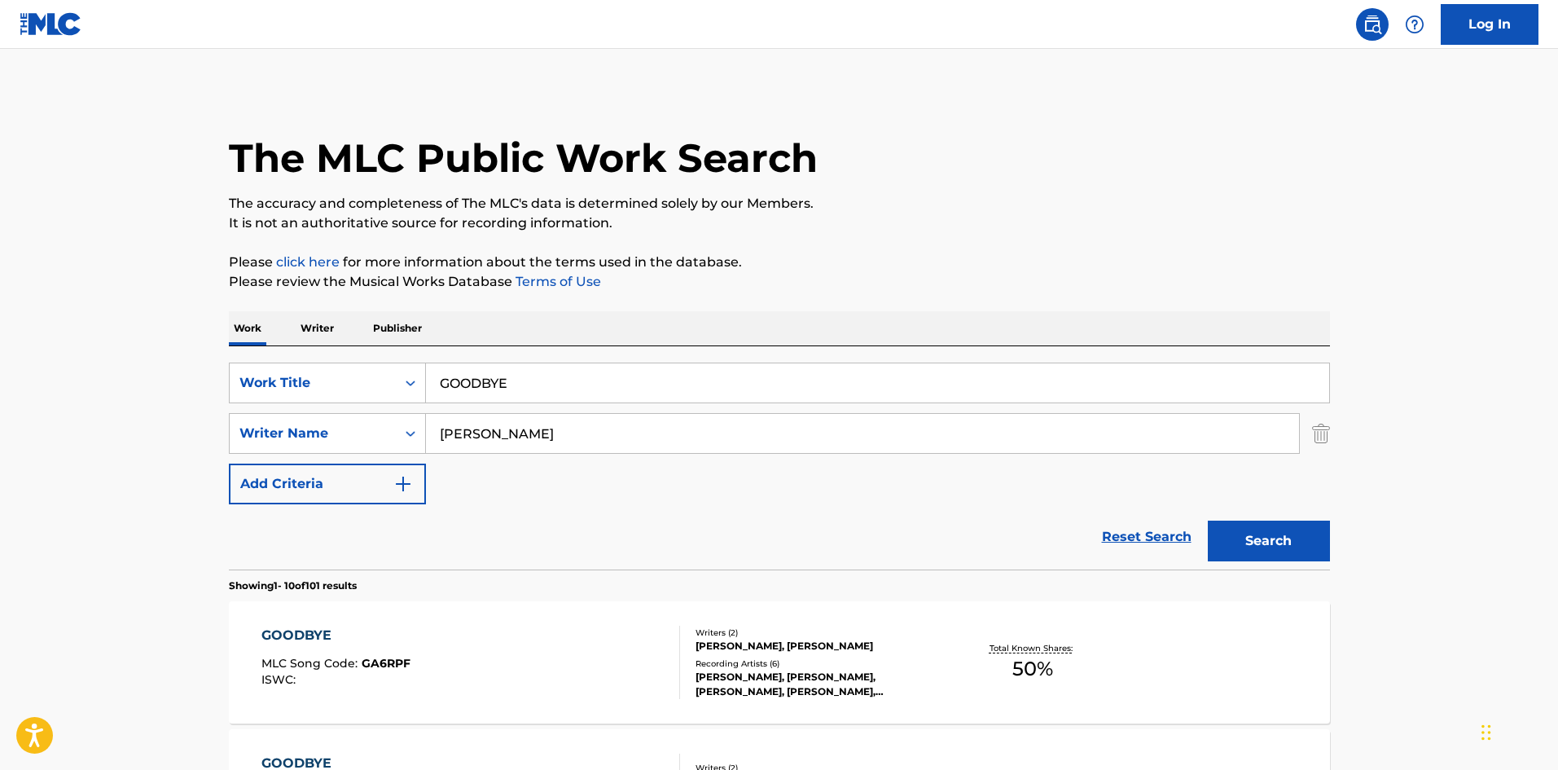
drag, startPoint x: 568, startPoint y: 435, endPoint x: 0, endPoint y: 432, distance: 568.5
type input "[PERSON_NAME]"
click at [1275, 522] on button "Search" at bounding box center [1269, 540] width 122 height 41
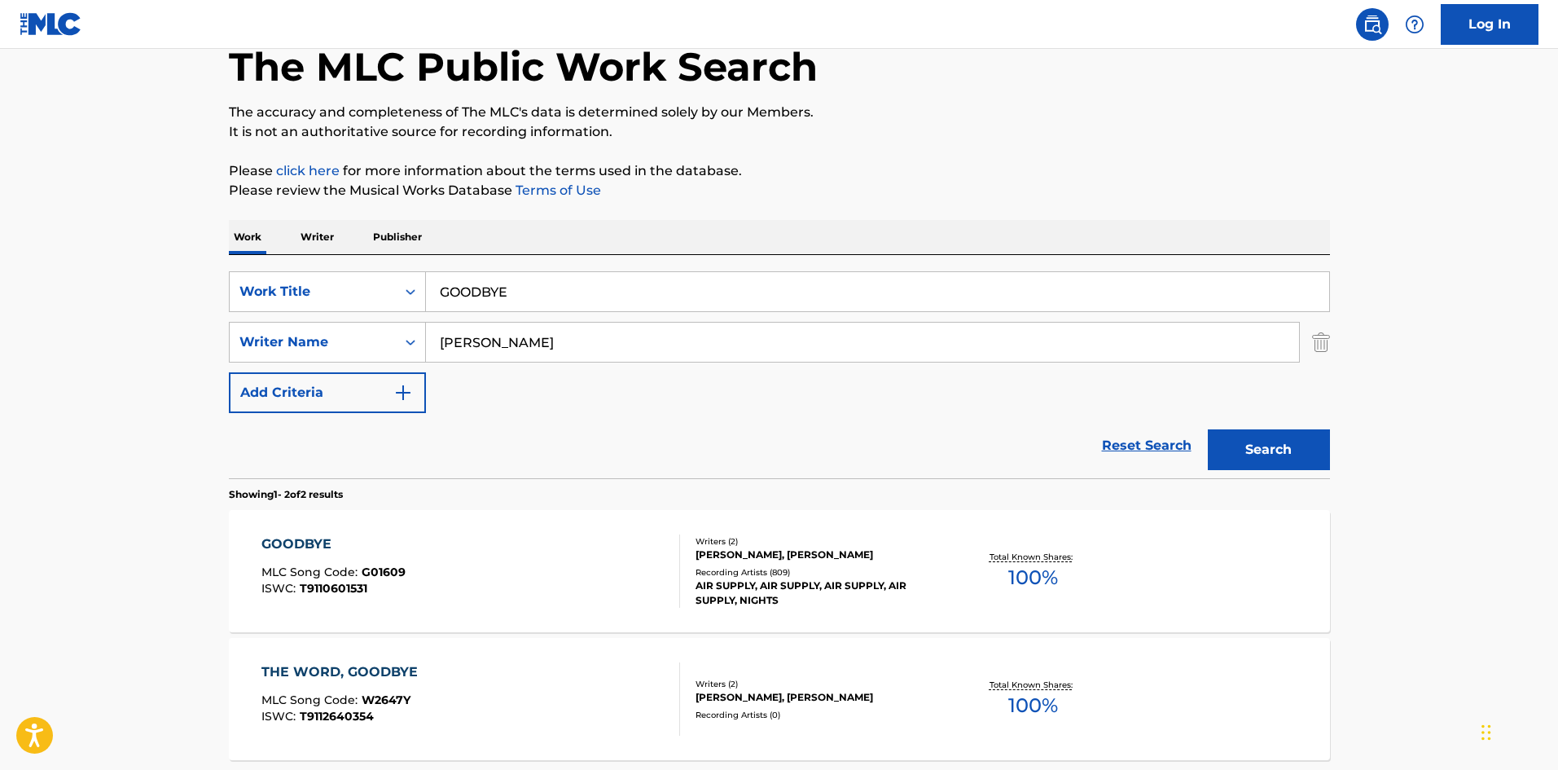
scroll to position [163, 0]
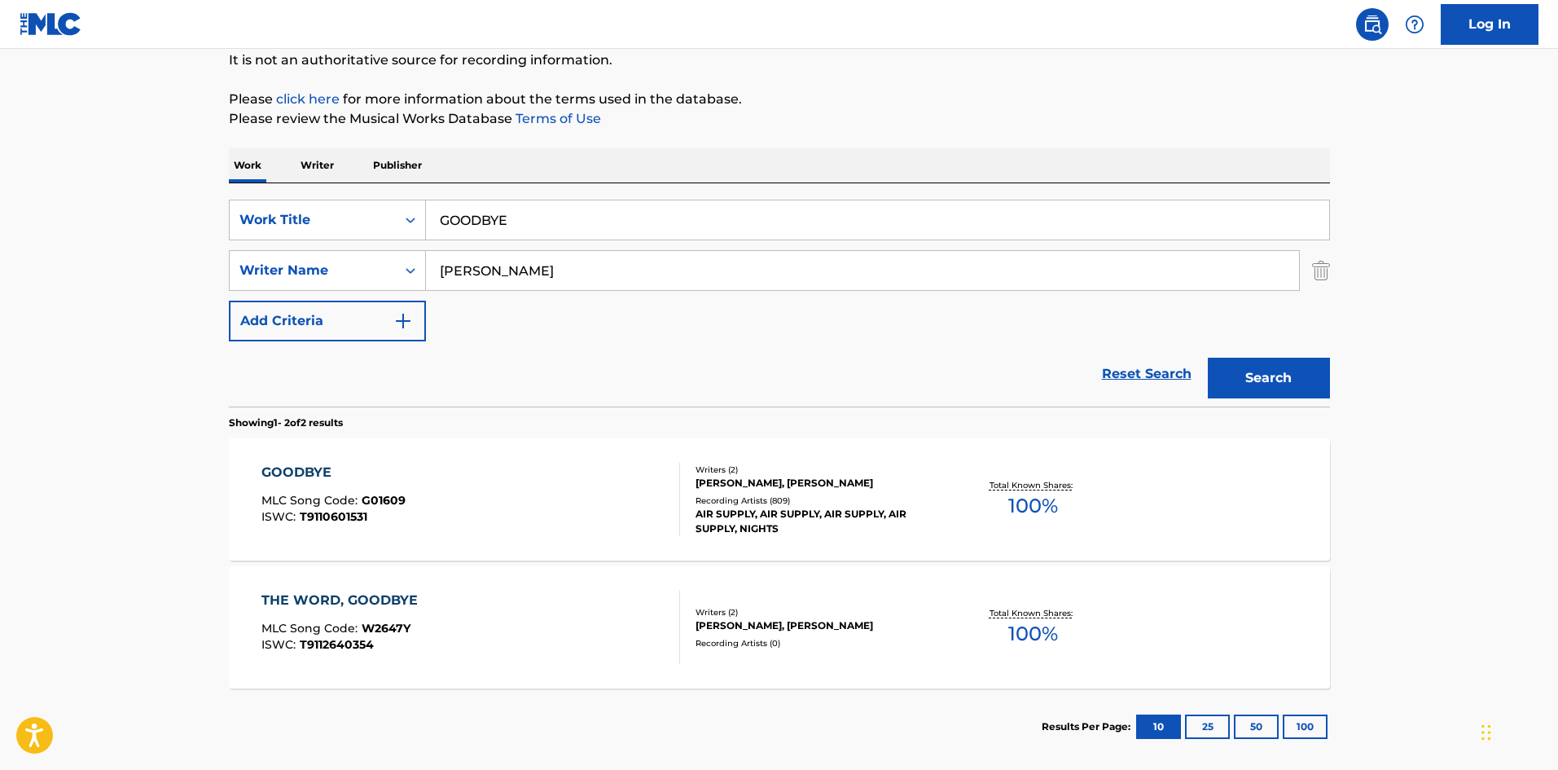
click at [313, 473] on div "GOODBYE" at bounding box center [333, 473] width 144 height 20
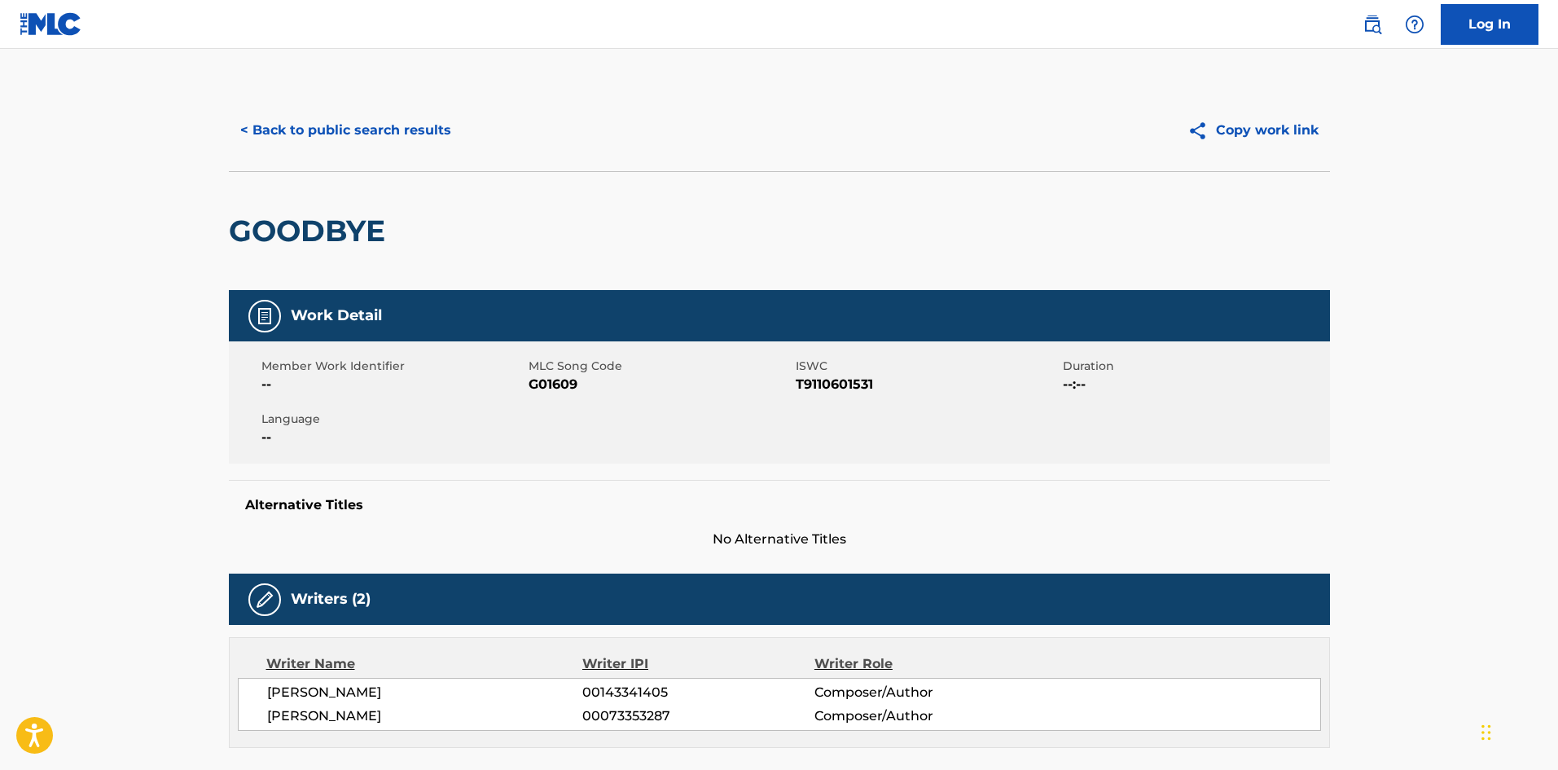
scroll to position [570, 0]
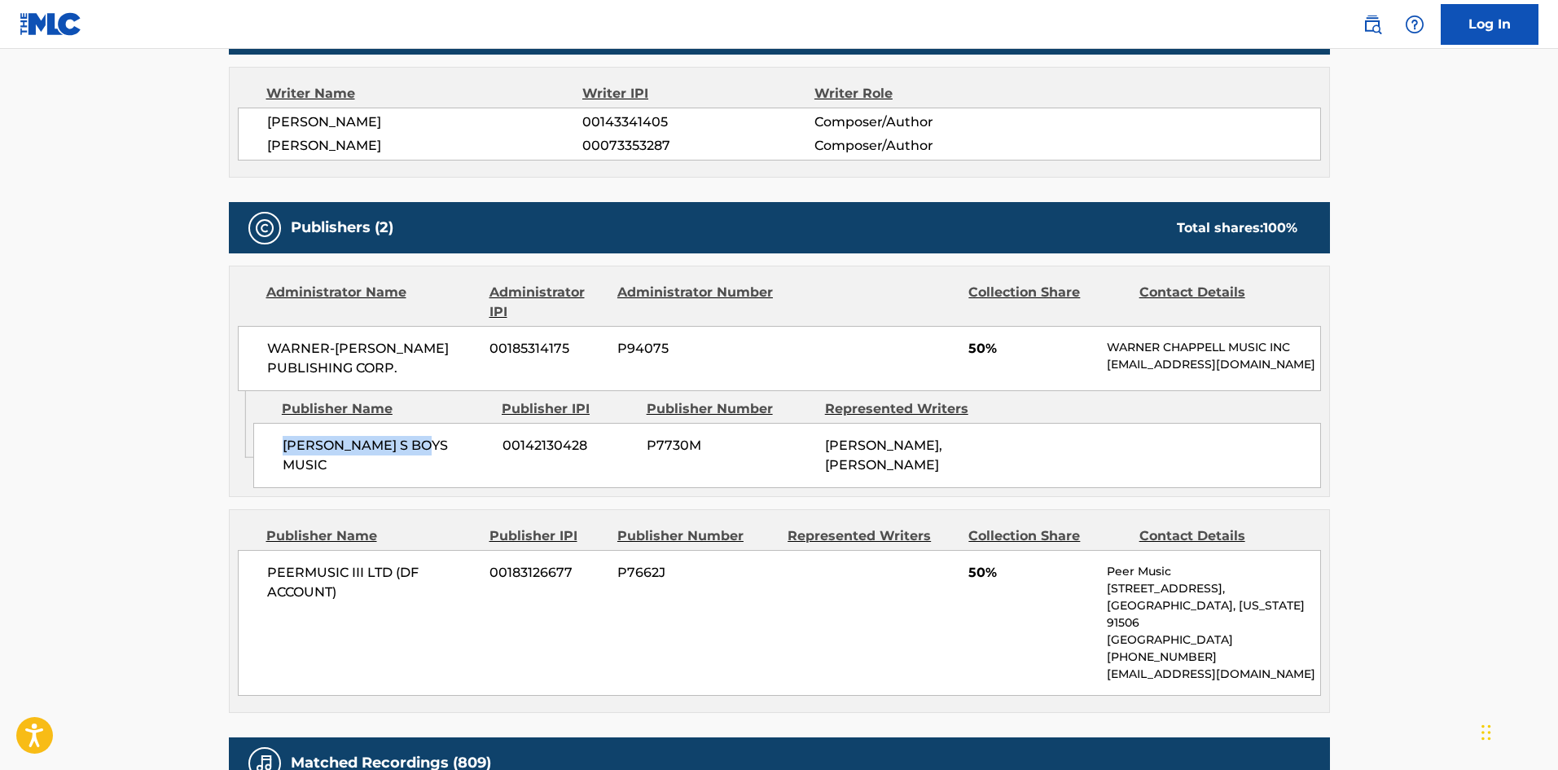
drag, startPoint x: 279, startPoint y: 459, endPoint x: 467, endPoint y: 437, distance: 189.4
click at [464, 437] on div "[PERSON_NAME] S BOYS MUSIC 00142130428 P7730M [PERSON_NAME], [PERSON_NAME]" at bounding box center [787, 455] width 1068 height 65
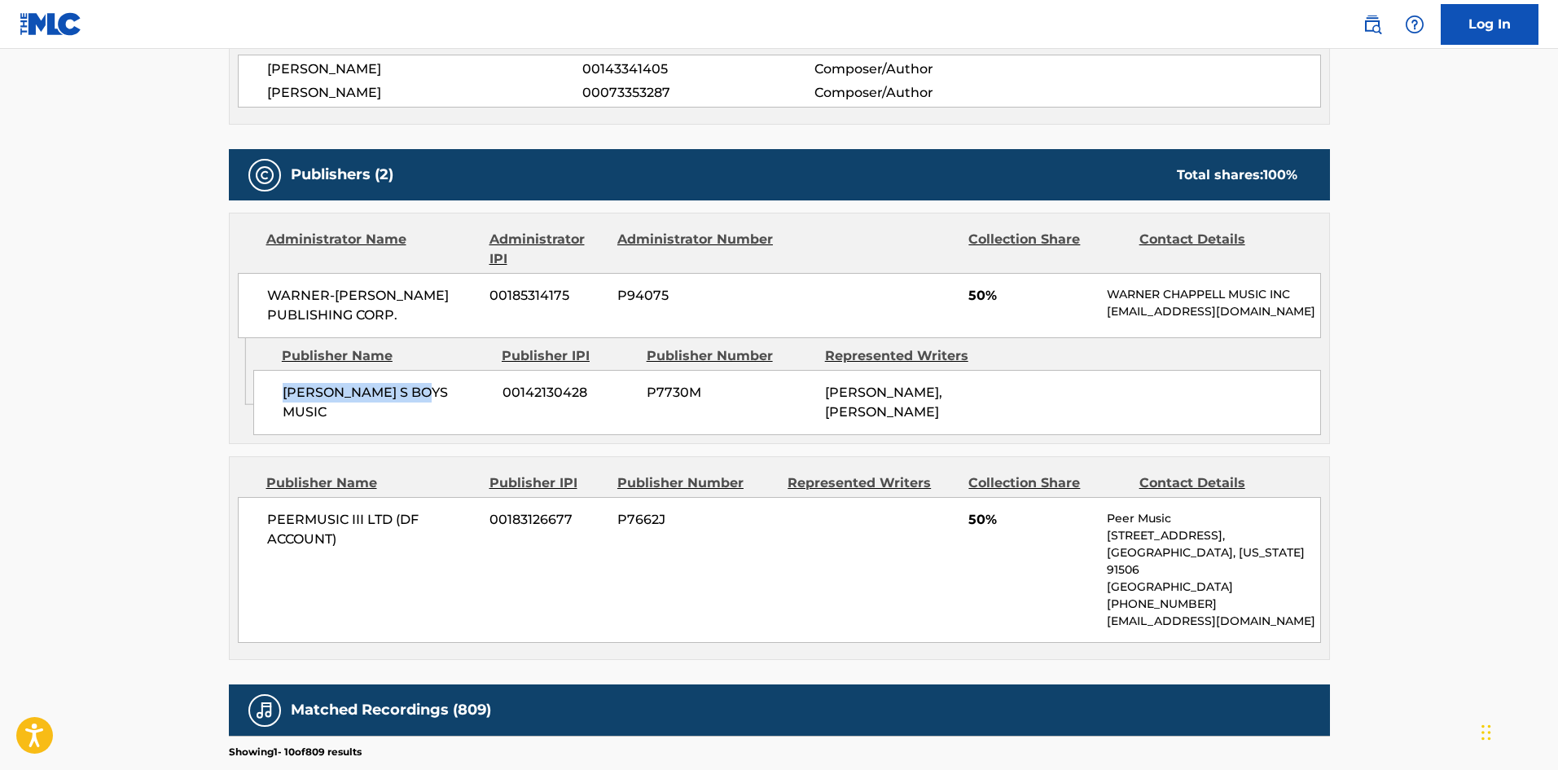
scroll to position [652, 0]
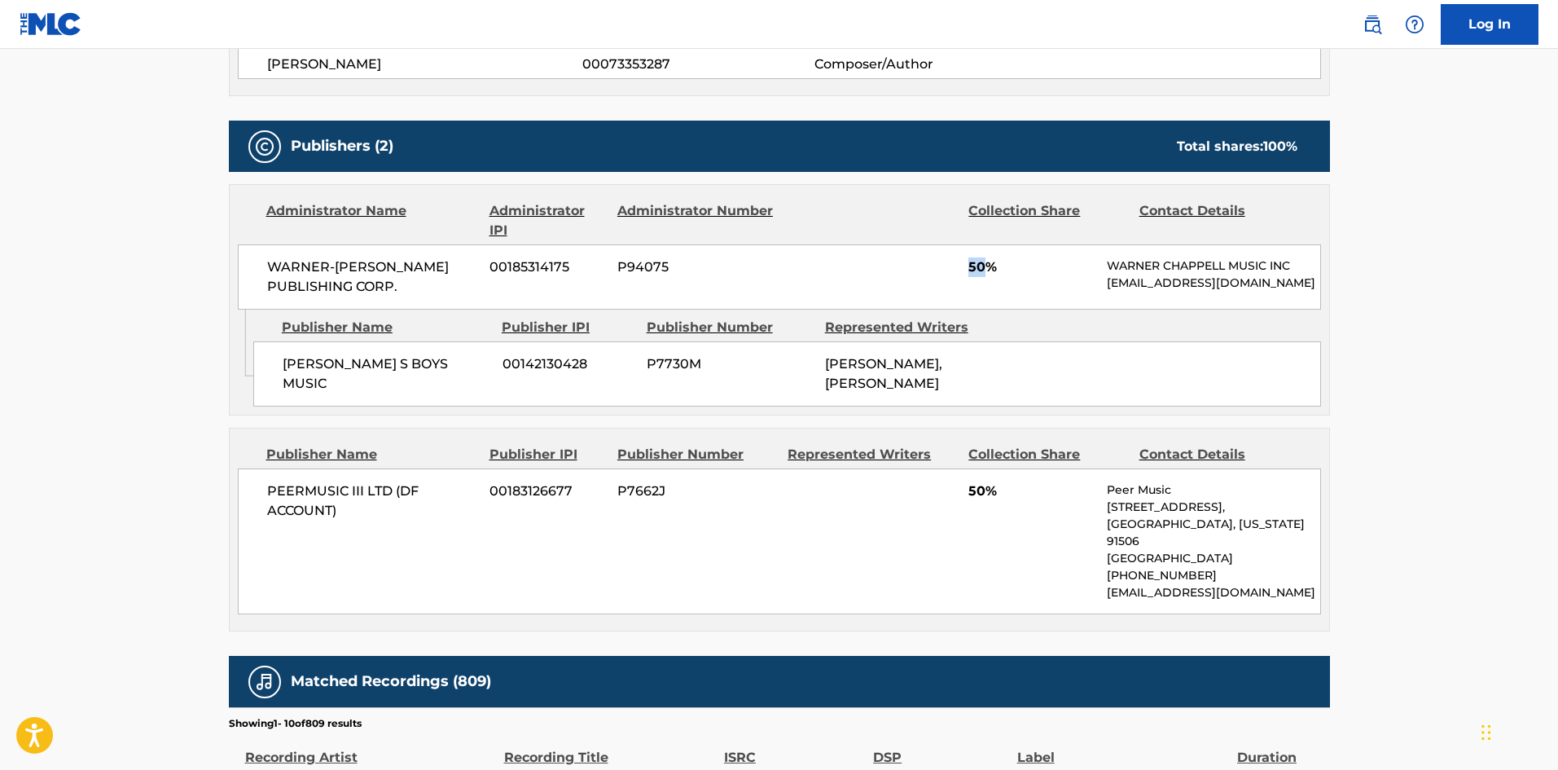
drag, startPoint x: 965, startPoint y: 263, endPoint x: 984, endPoint y: 258, distance: 19.4
click at [984, 258] on div "WARNER-[PERSON_NAME] PUBLISHING CORP. 00185314175 P94075 50% [PERSON_NAME] MUSI…" at bounding box center [779, 276] width 1083 height 65
click at [270, 512] on span "PEERMUSIC III LTD (DF ACCOUNT)" at bounding box center [372, 500] width 211 height 39
drag, startPoint x: 268, startPoint y: 499, endPoint x: 389, endPoint y: 515, distance: 122.3
click at [389, 515] on span "PEERMUSIC III LTD (DF ACCOUNT)" at bounding box center [372, 500] width 211 height 39
